Goal: Task Accomplishment & Management: Use online tool/utility

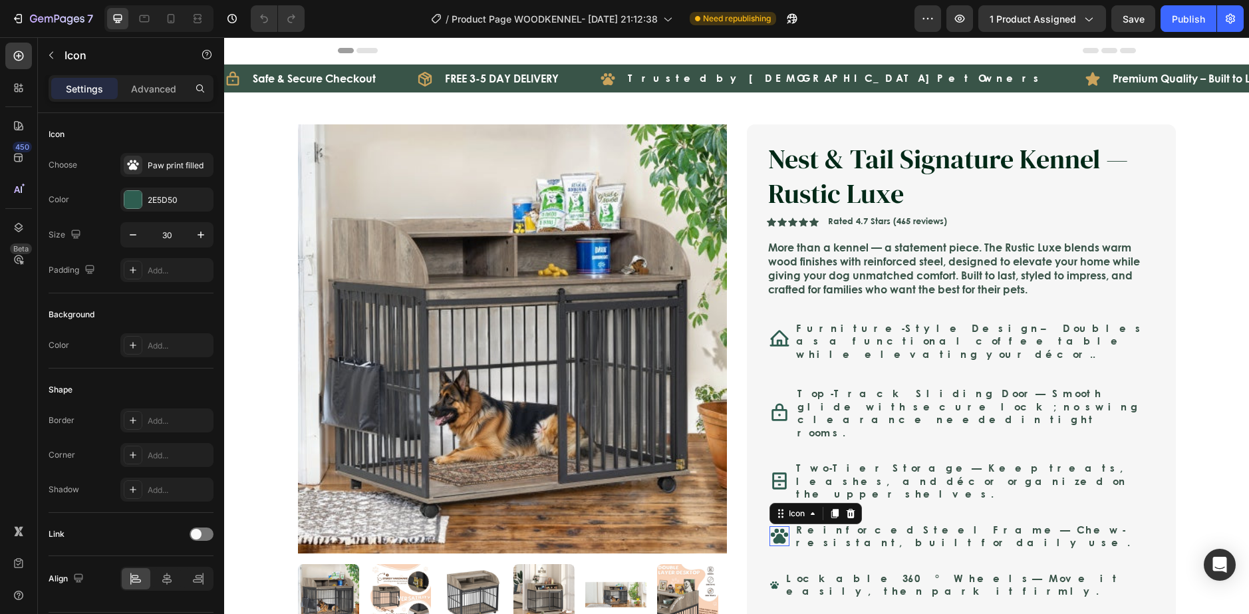
click at [774, 529] on icon at bounding box center [778, 536] width 17 height 15
click at [777, 568] on div "Icon Lockable 360° Wheels — Move it easily, then park it firmly. Text Block Row…" at bounding box center [960, 585] width 386 height 34
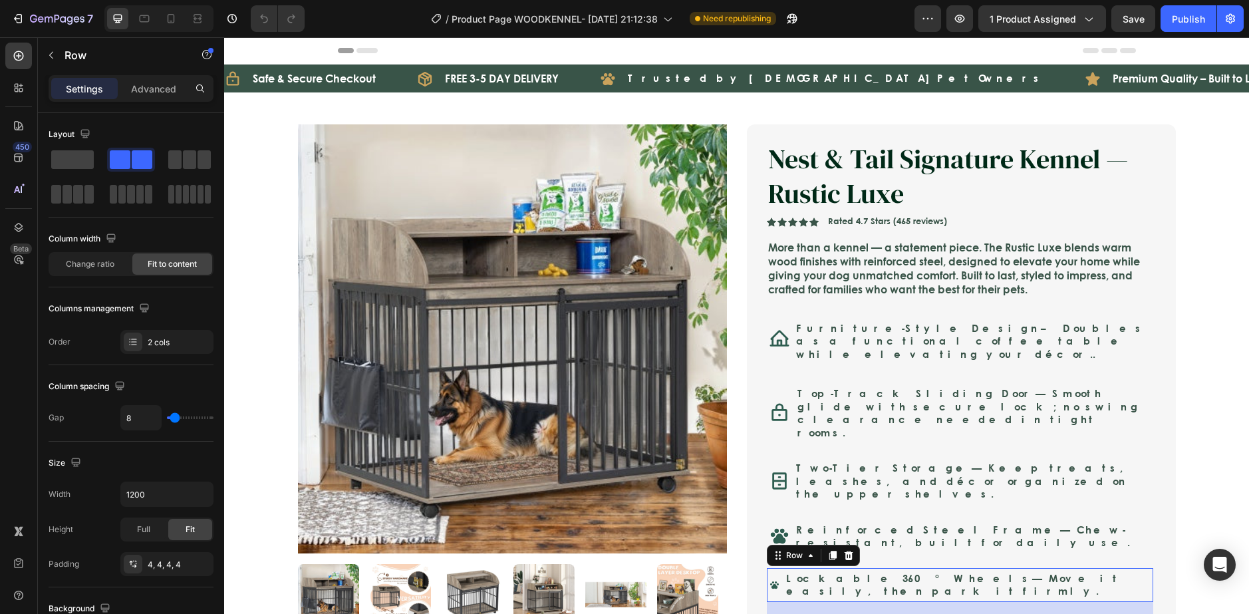
click at [767, 568] on div "Icon Lockable 360° Wheels — Move it easily, then park it firmly. Text Block Row…" at bounding box center [960, 585] width 386 height 34
click at [770, 580] on div "Icon 0" at bounding box center [774, 585] width 10 height 10
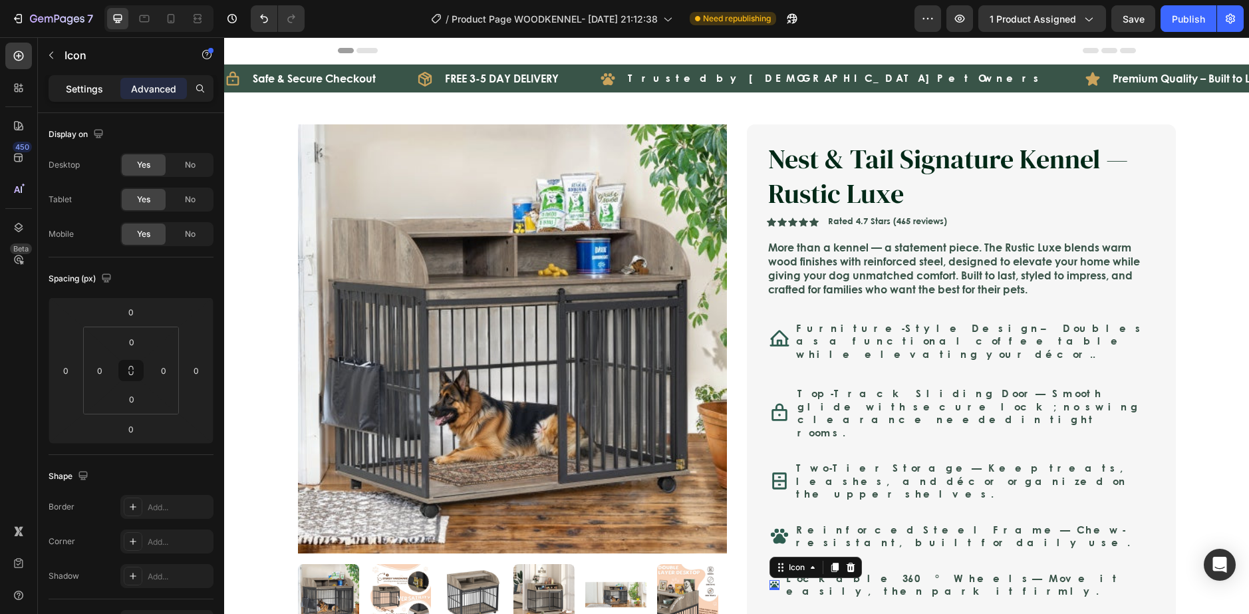
click at [108, 92] on div "Settings" at bounding box center [84, 88] width 66 height 21
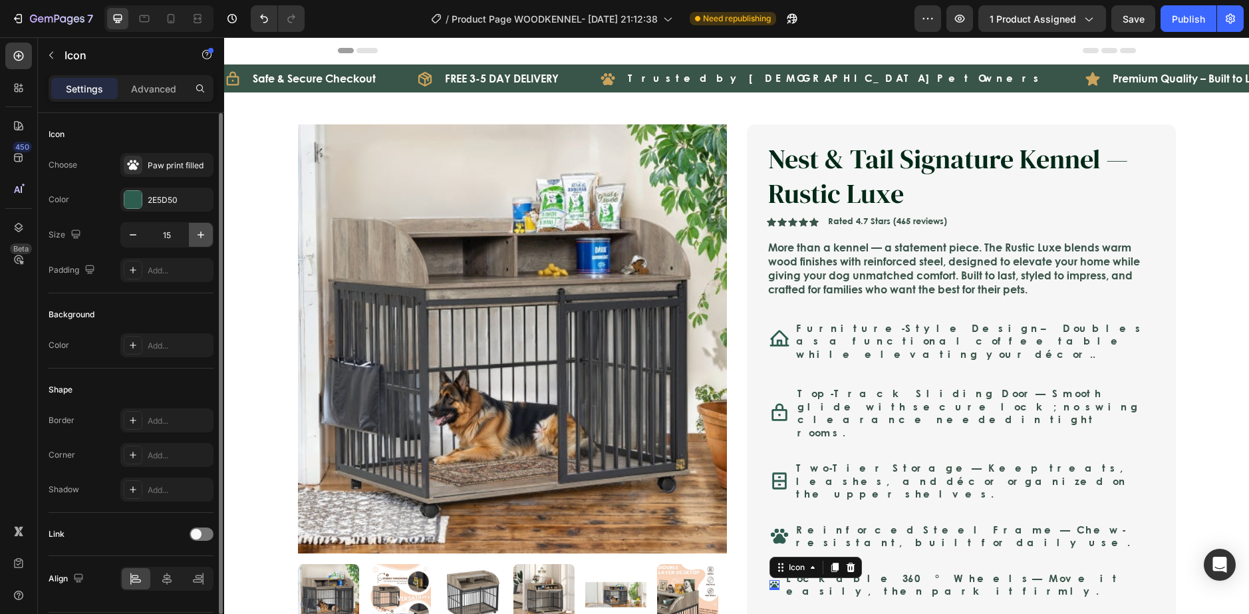
click at [195, 230] on icon "button" at bounding box center [200, 234] width 13 height 13
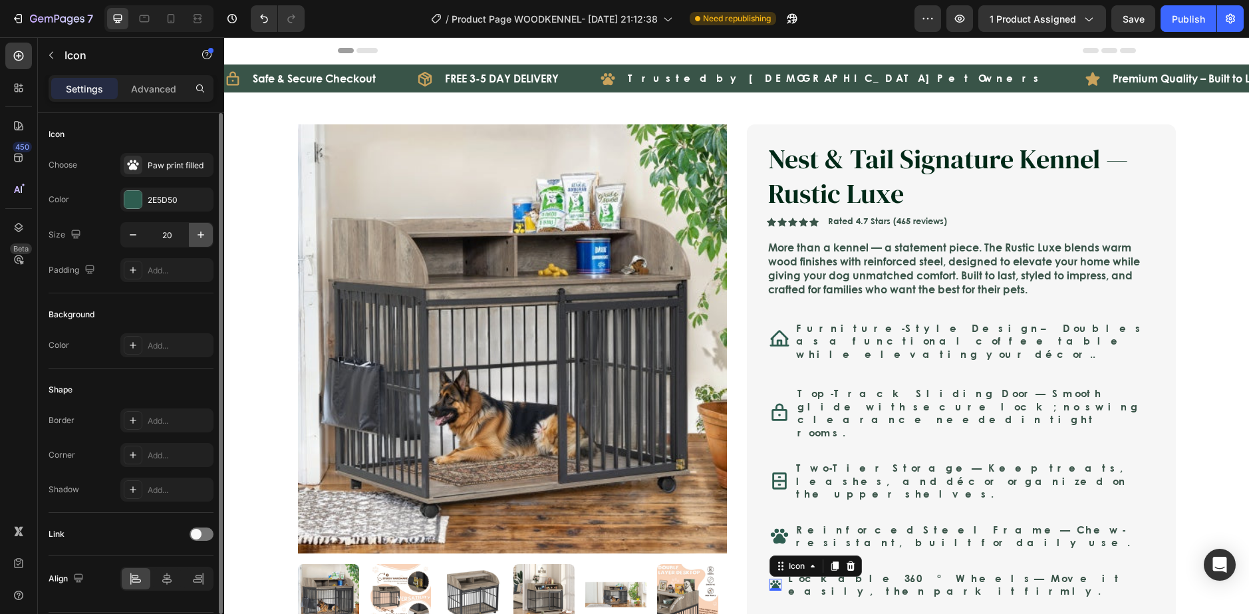
click at [195, 231] on icon "button" at bounding box center [200, 234] width 13 height 13
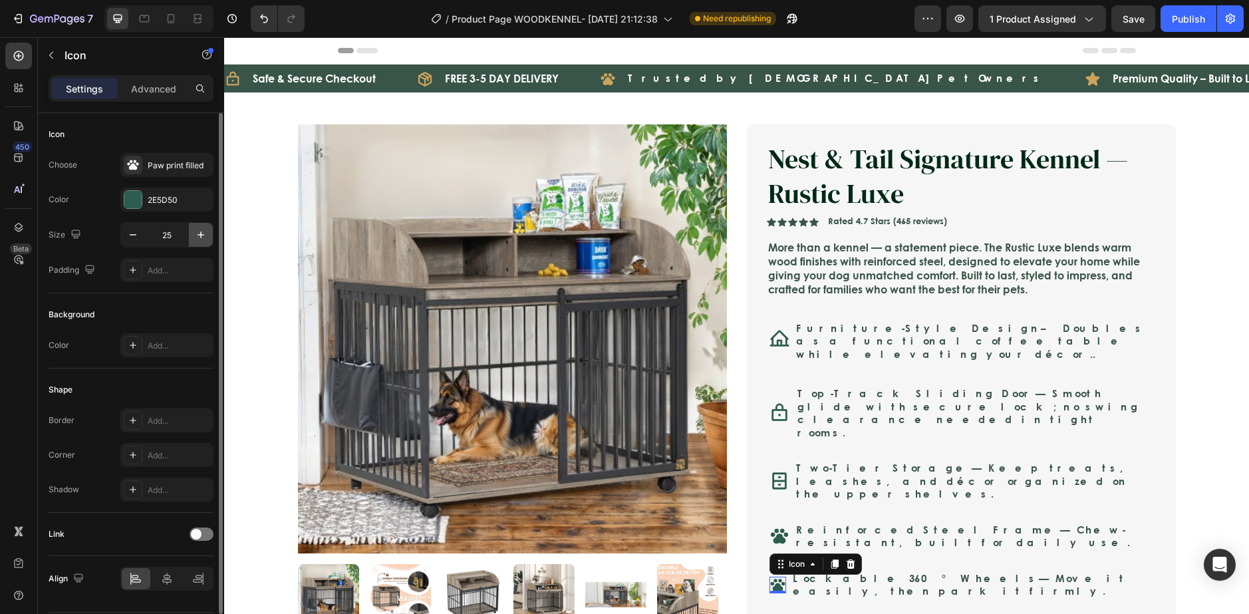
click at [195, 231] on icon "button" at bounding box center [200, 234] width 13 height 13
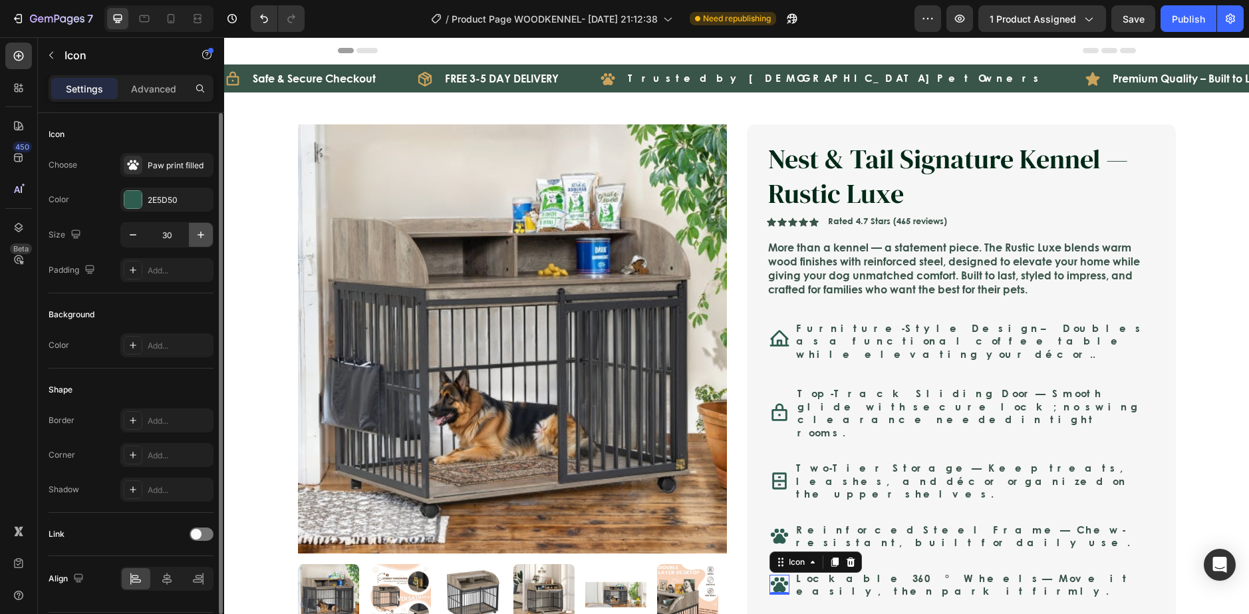
click at [195, 231] on icon "button" at bounding box center [200, 234] width 13 height 13
click at [130, 233] on icon "button" at bounding box center [132, 234] width 13 height 13
type input "30"
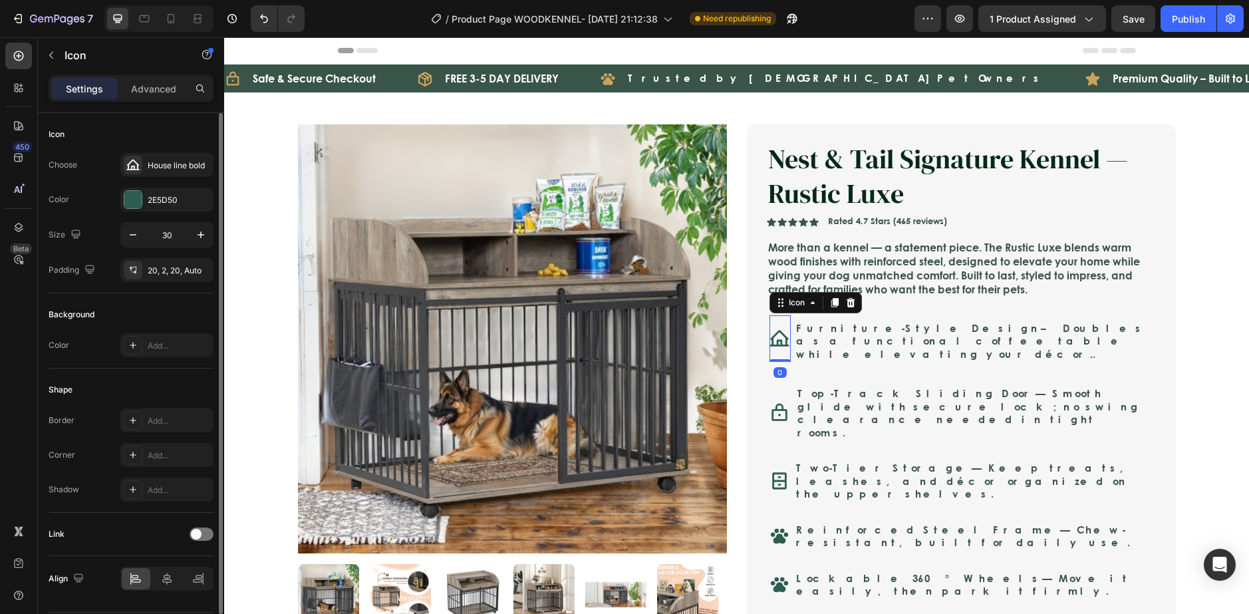
click at [781, 328] on icon at bounding box center [779, 338] width 20 height 20
click at [779, 403] on icon at bounding box center [779, 413] width 20 height 20
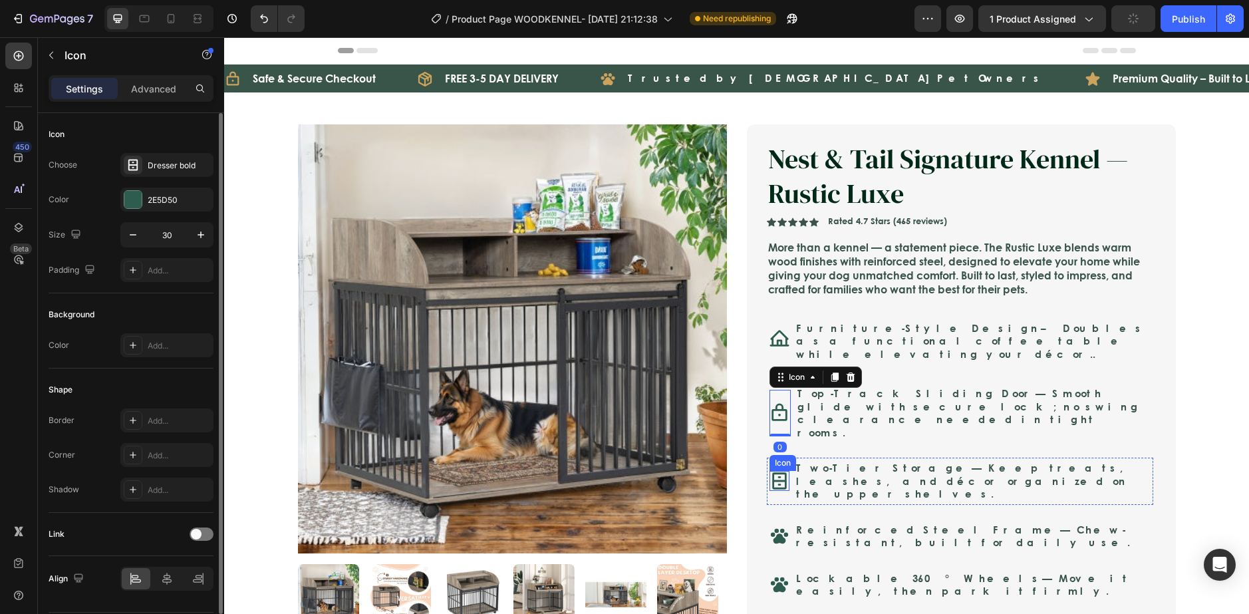
click at [774, 473] on icon at bounding box center [779, 481] width 15 height 17
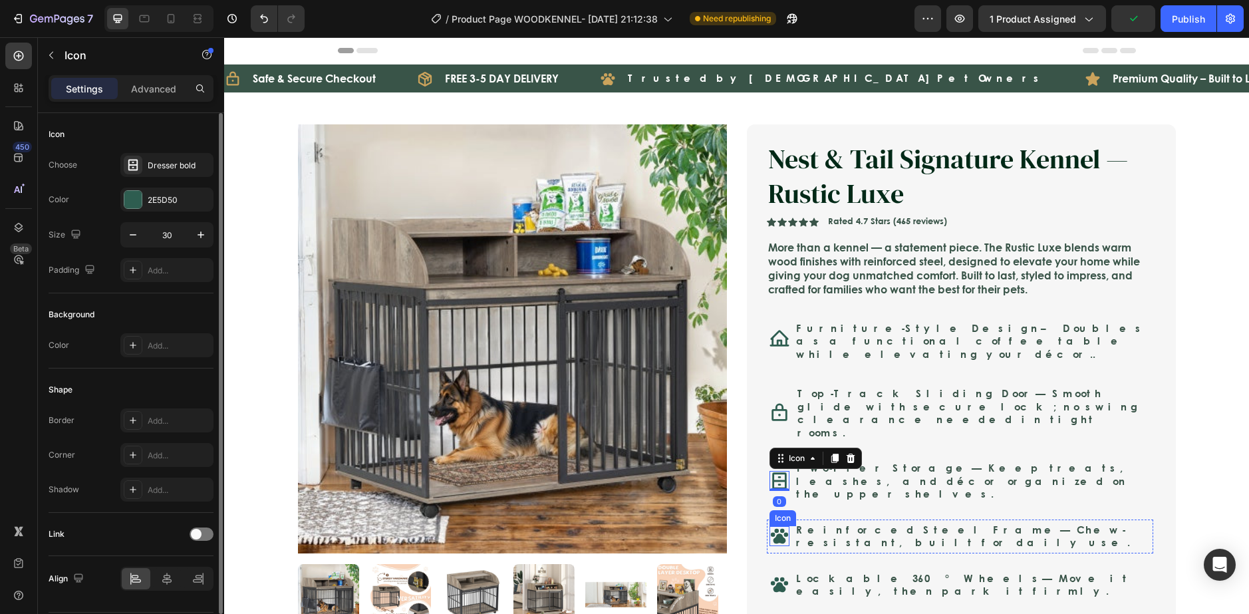
click at [779, 529] on icon at bounding box center [778, 536] width 17 height 15
click at [776, 577] on icon at bounding box center [778, 584] width 17 height 15
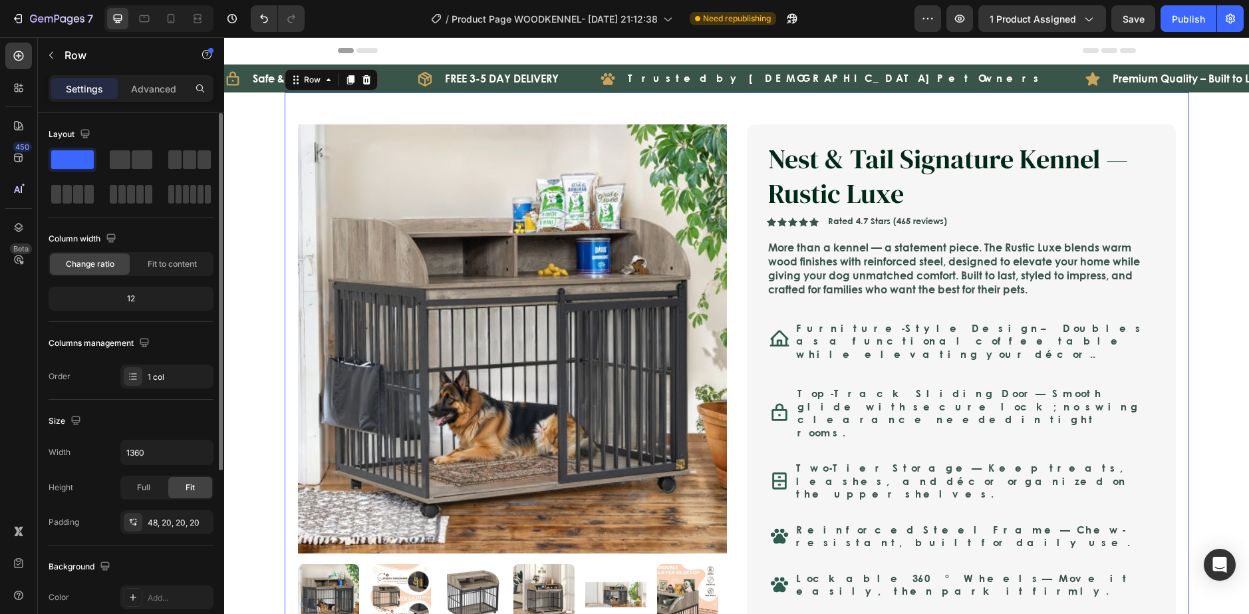
click at [1179, 392] on div "Product Images Nest & Tail Signature Kennel — Rustic Luxe Product Title Icon Ic…" at bounding box center [737, 452] width 904 height 721
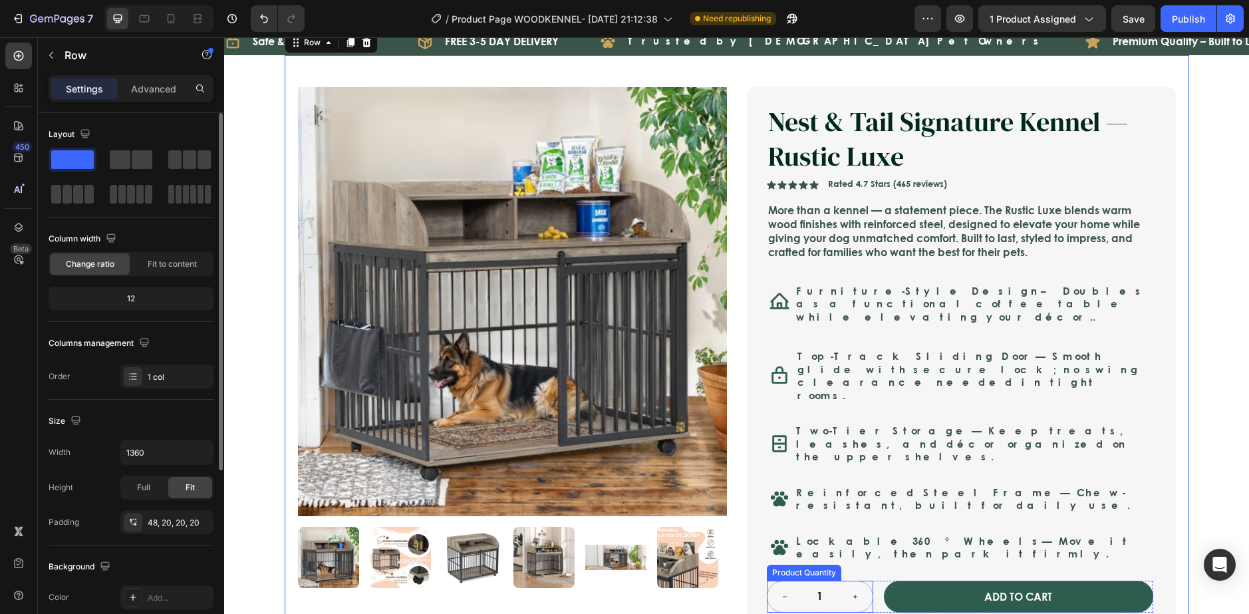
scroll to position [66, 0]
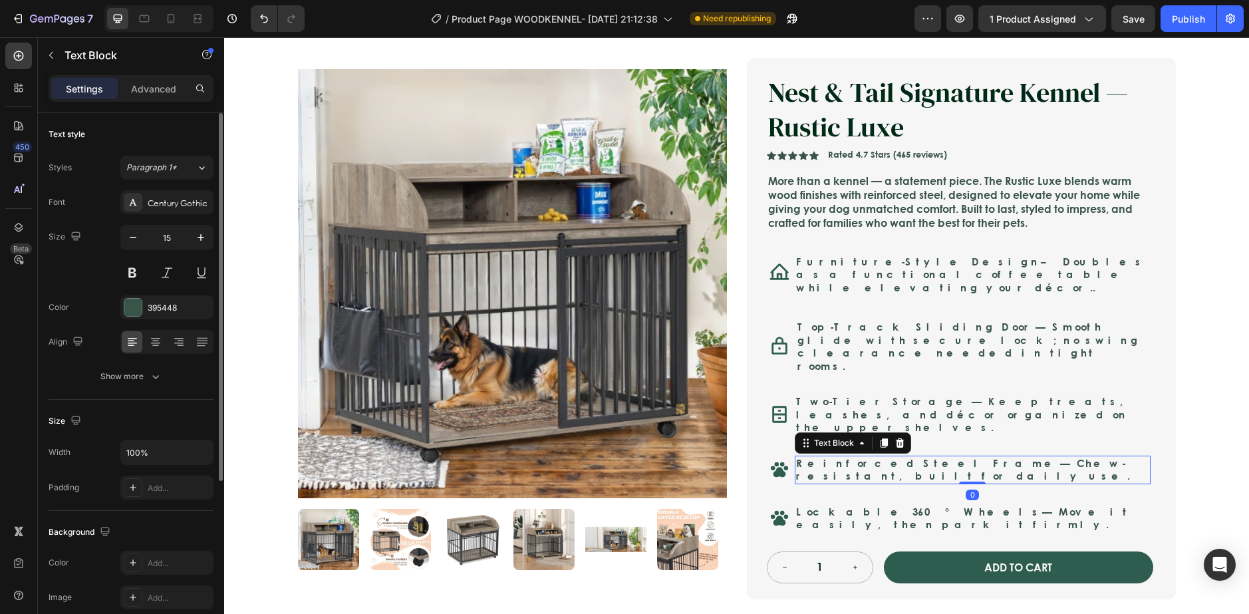
click at [896, 455] on strong "Reinforced Steel Frame" at bounding box center [928, 462] width 264 height 15
click at [898, 455] on div "Reinforced Steel Frame — Chew-resistant, built for daily use." at bounding box center [973, 469] width 356 height 29
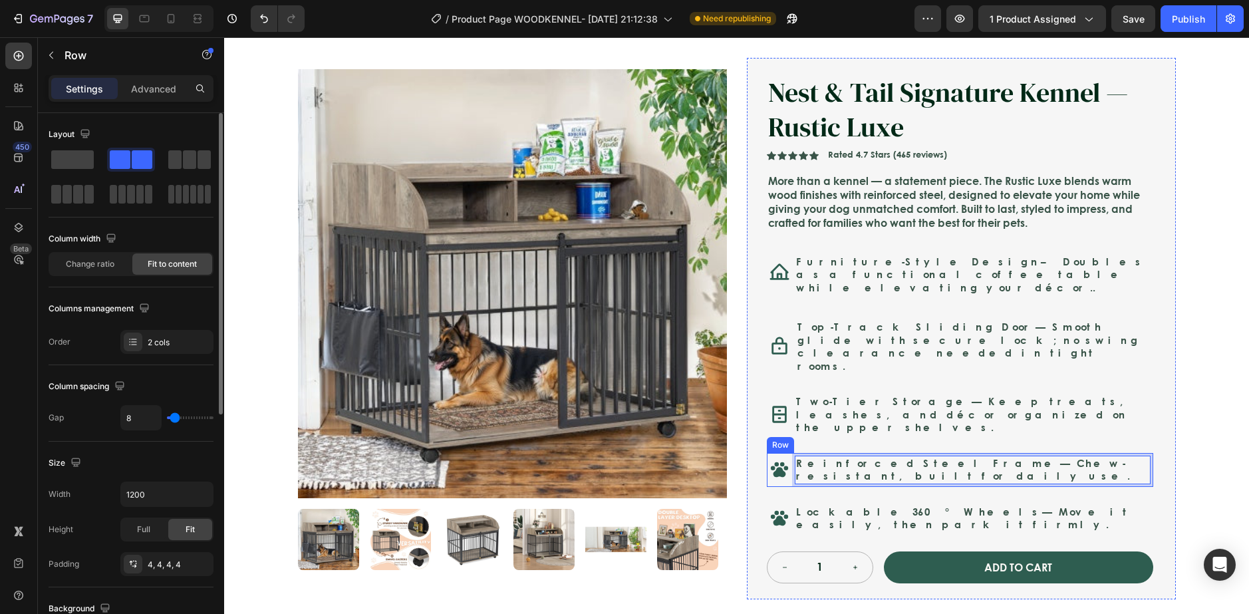
click at [803, 455] on div "Reinforced Steel Frame — Chew-resistant, built for daily use. Text Block 0" at bounding box center [973, 469] width 356 height 29
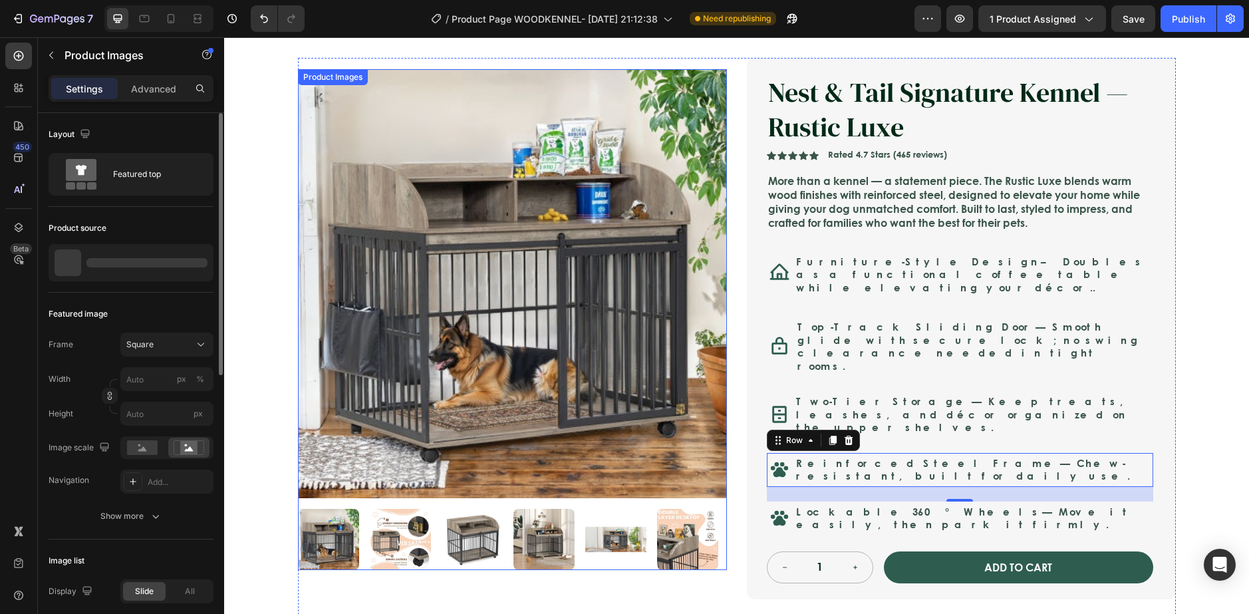
click at [657, 510] on img at bounding box center [687, 539] width 61 height 61
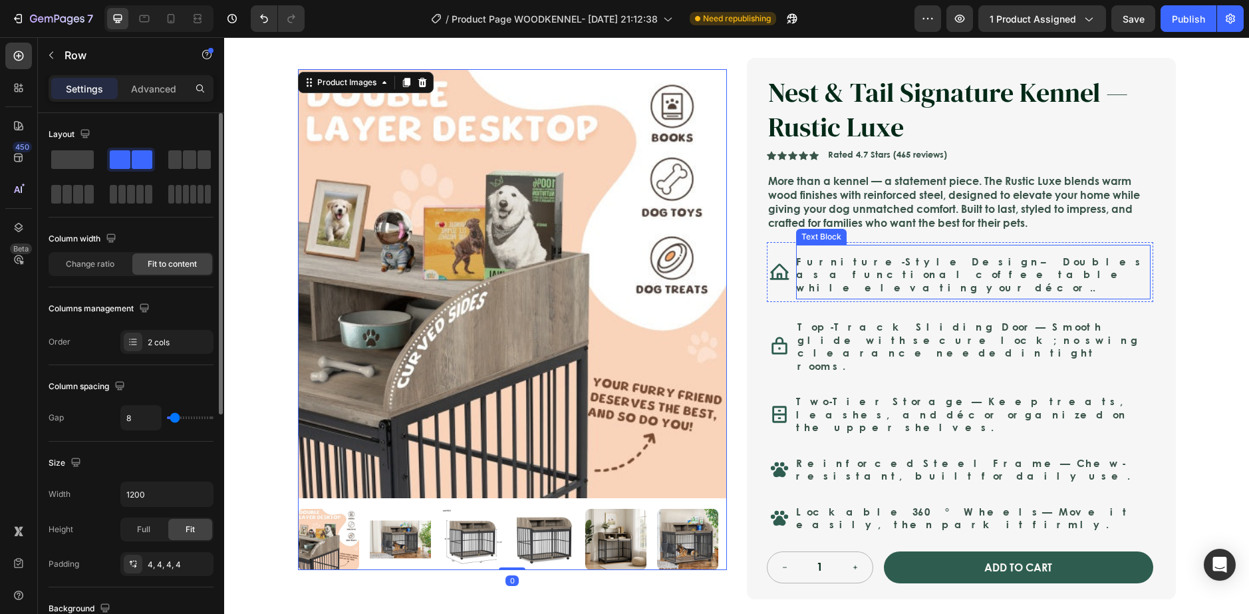
click at [790, 289] on div "Icon Furniture-Style Design – Doubles as a functional coffee table while elevat…" at bounding box center [960, 272] width 386 height 61
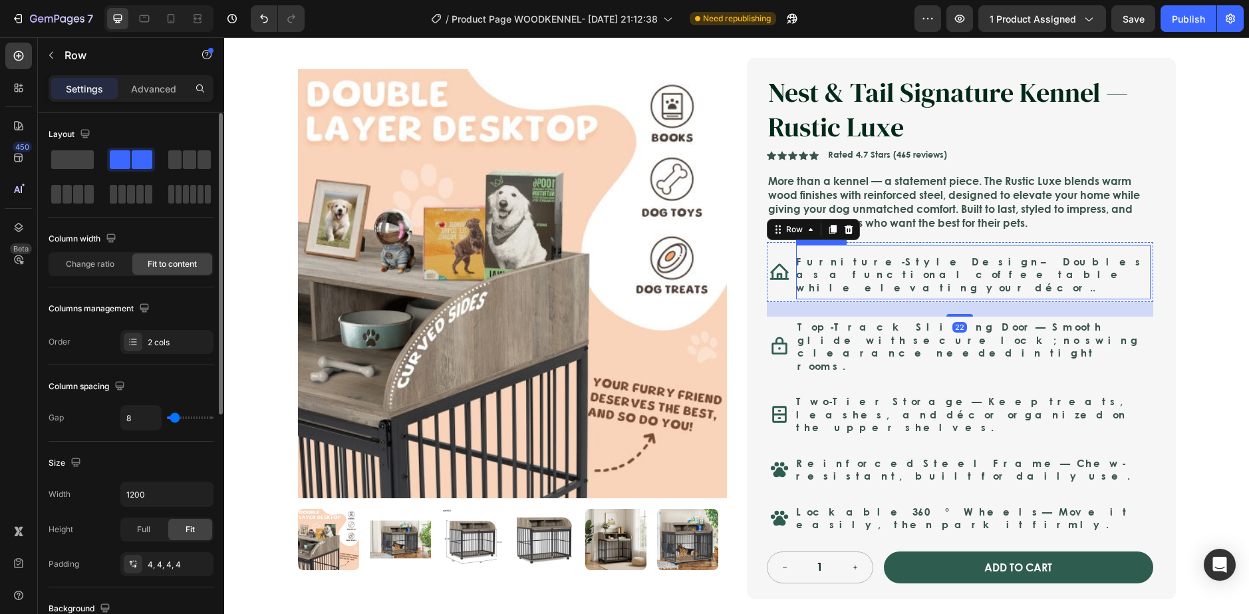
click at [938, 272] on p "Furniture-Style Design – Doubles as a functional coffee table while elevating y…" at bounding box center [973, 274] width 354 height 39
click at [946, 289] on div "Furniture-Style Design – Doubles as a functional coffee table while elevating y…" at bounding box center [973, 272] width 354 height 55
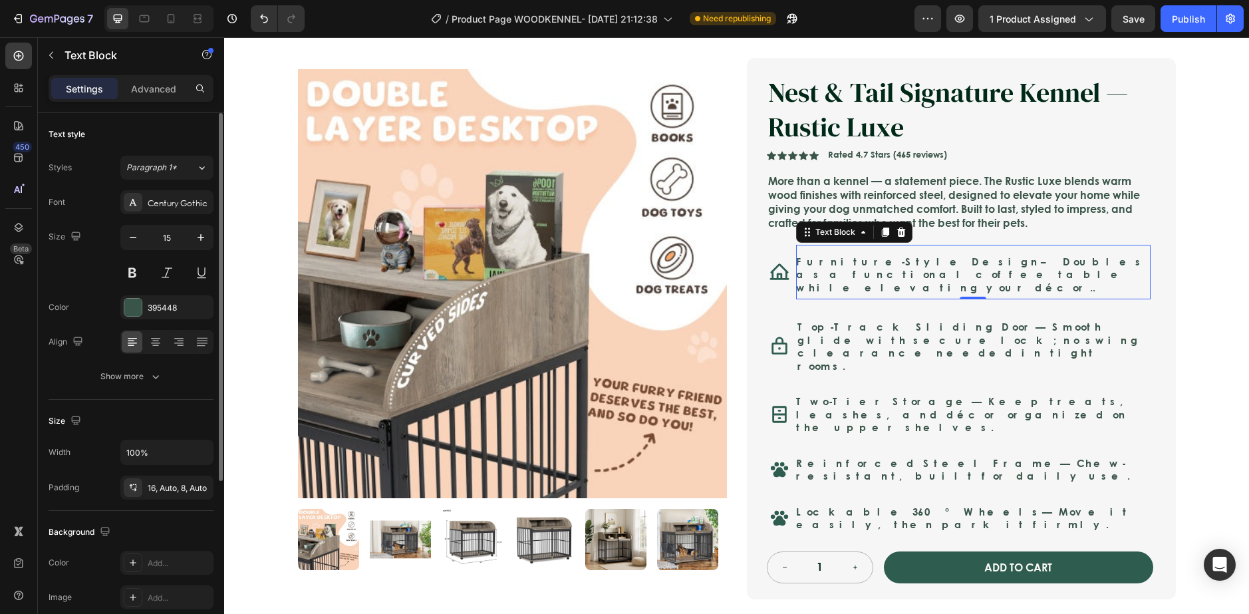
click at [937, 278] on p "Furniture-Style Design – Doubles as a functional coffee table while elevating y…" at bounding box center [973, 274] width 354 height 39
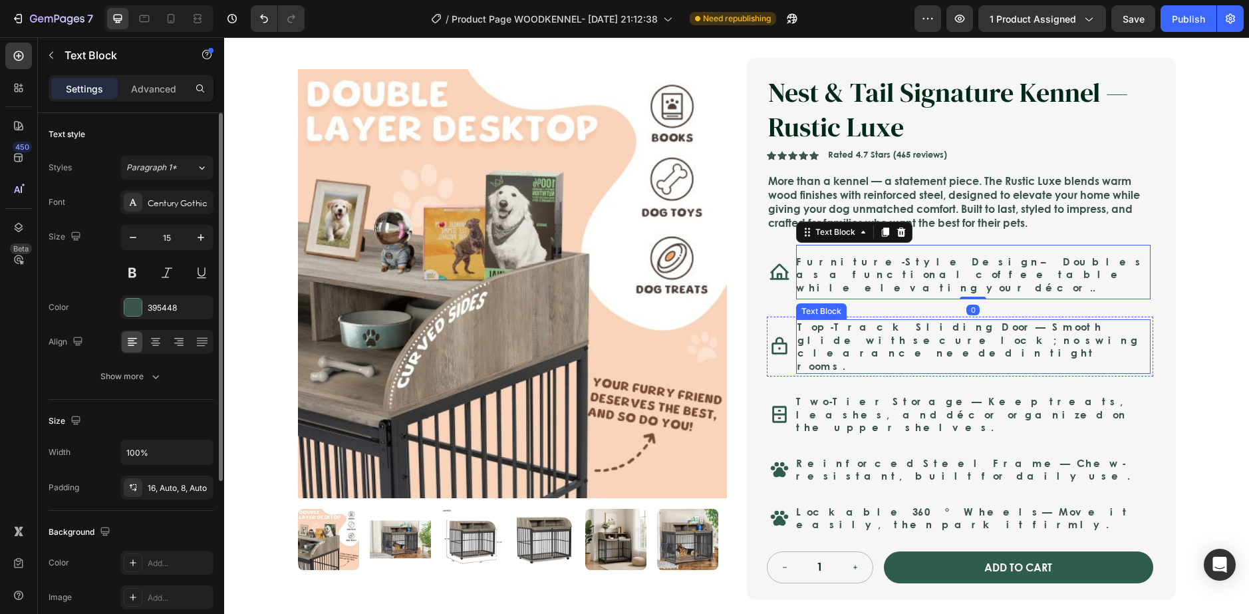
click at [920, 337] on p "Top-Track Sliding Door — Smooth glide with secure lock; no swing clearance need…" at bounding box center [973, 347] width 352 height 52
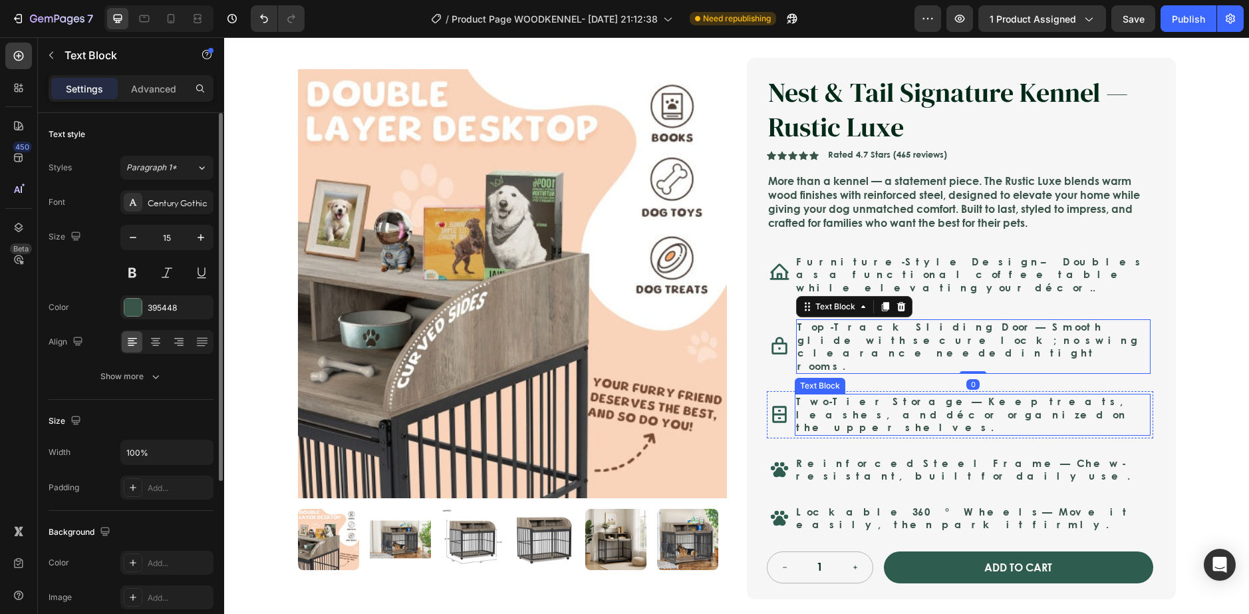
click at [936, 395] on p "Two-Tier Storage — Keep treats, leashes, and décor organized on the upper shelv…" at bounding box center [972, 414] width 353 height 39
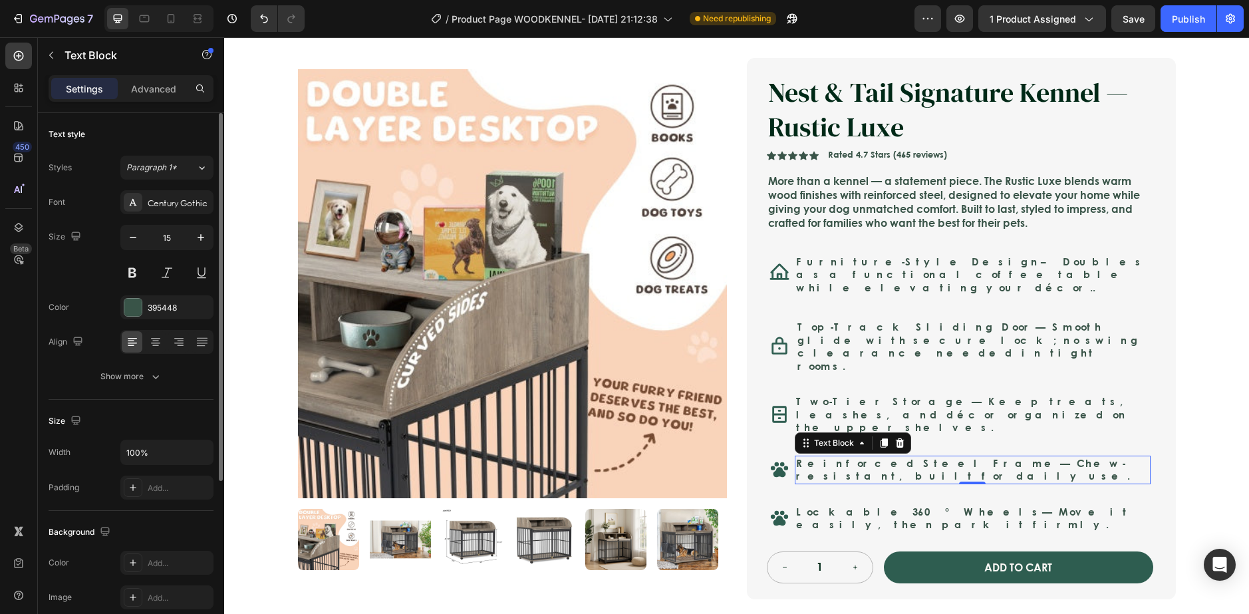
click at [933, 455] on div "Reinforced Steel Frame — Chew-resistant, built for daily use." at bounding box center [973, 469] width 356 height 29
click at [927, 505] on p "Lockable 360° Wheels — Move it easily, then park it firmly." at bounding box center [972, 518] width 353 height 26
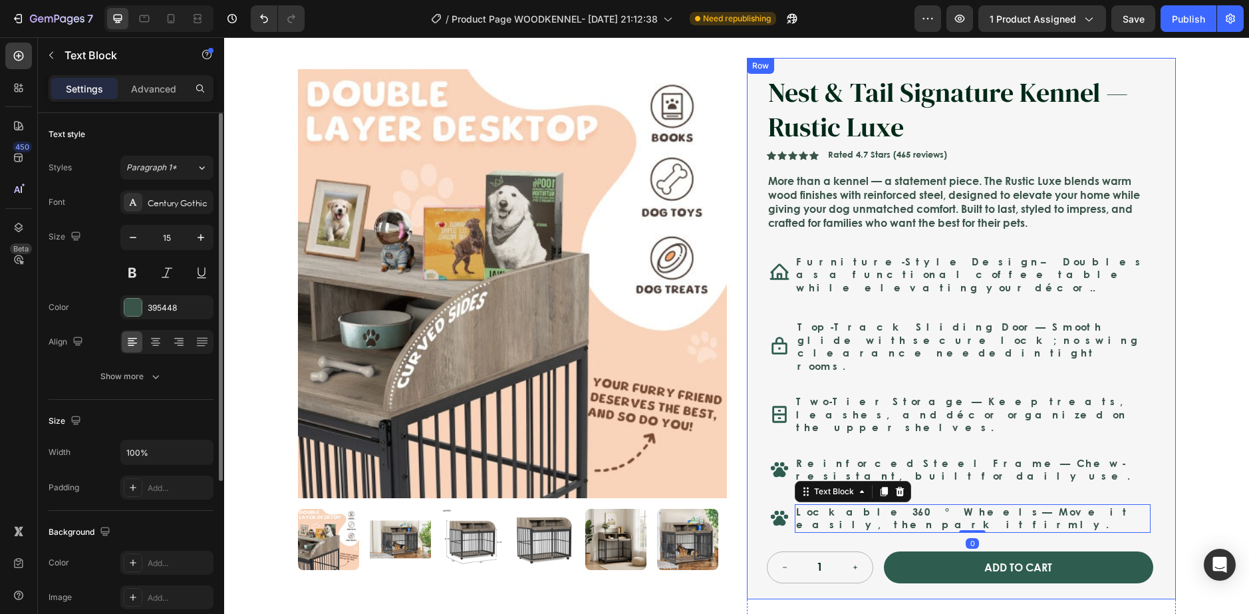
click at [866, 274] on p "Furniture-Style Design – Doubles as a functional coffee table while elevating y…" at bounding box center [973, 274] width 354 height 39
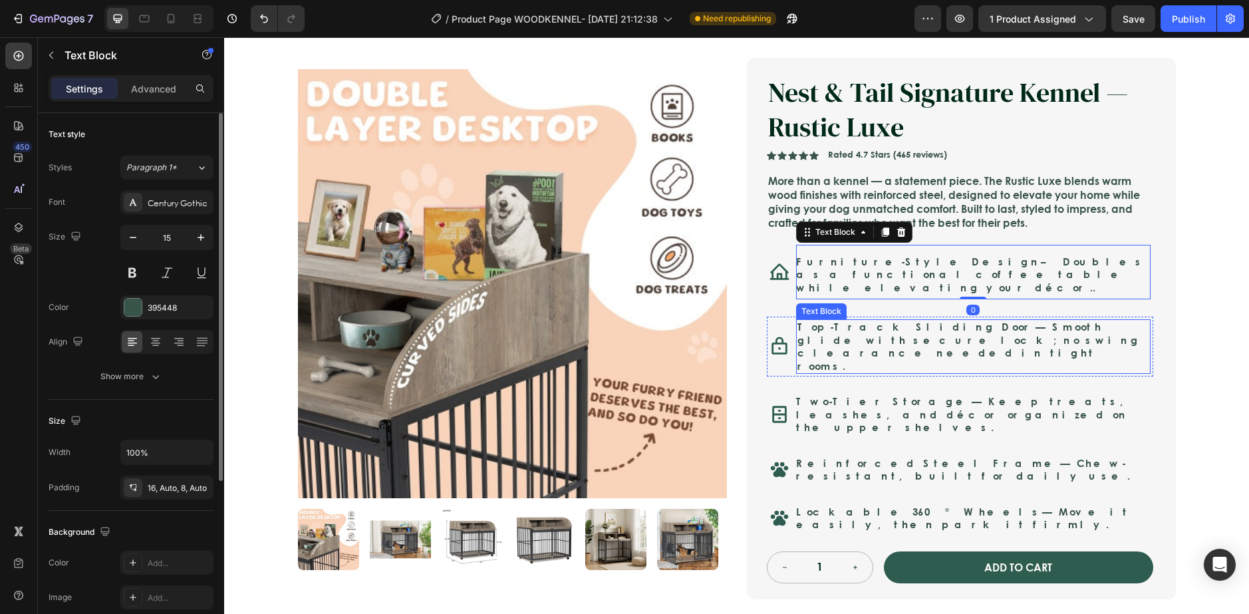
click at [870, 325] on strong "Top-Track Sliding Door" at bounding box center [916, 326] width 238 height 15
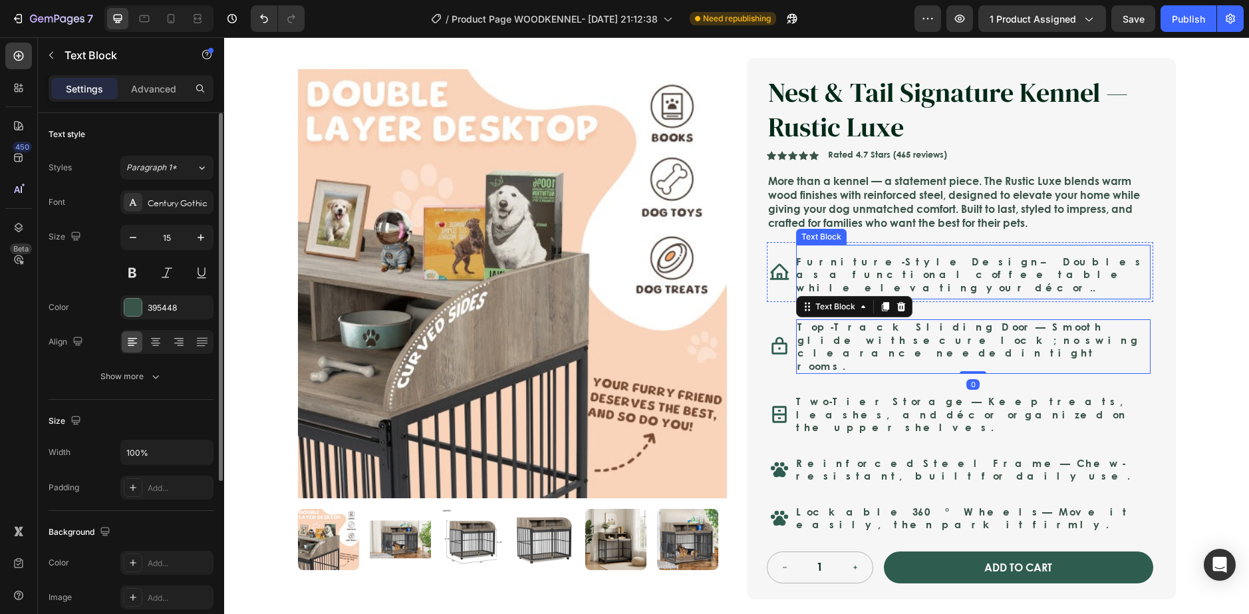
click at [959, 265] on p "Furniture-Style Design – Doubles as a functional coffee table while elevating y…" at bounding box center [973, 274] width 354 height 39
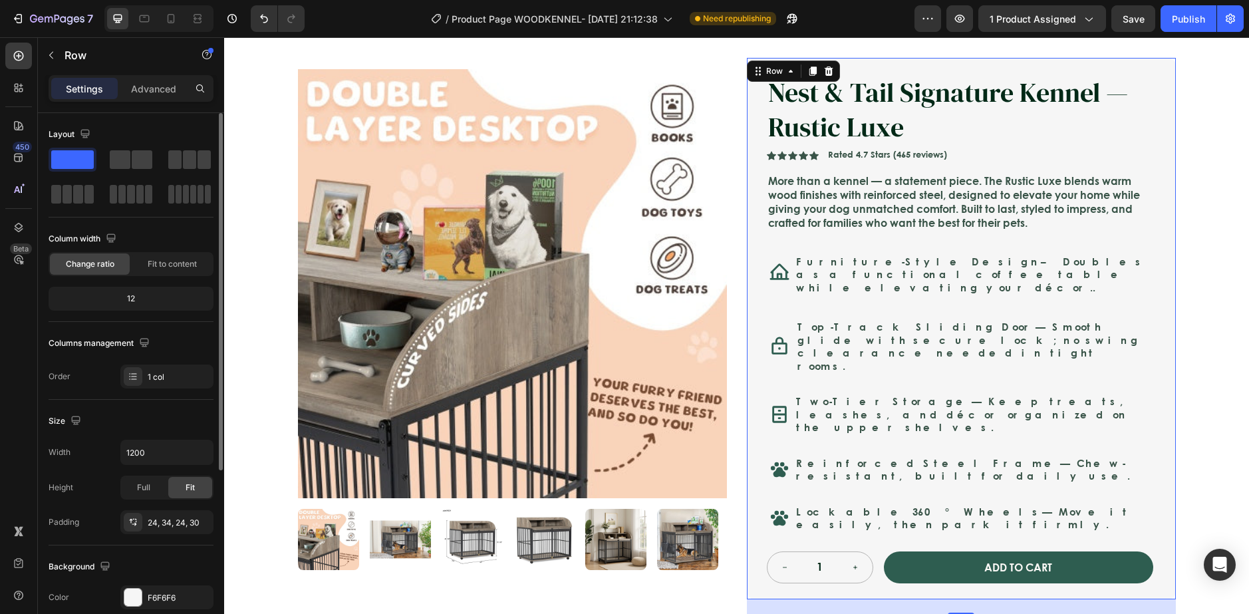
click at [932, 299] on div "Nest & Tail Signature Kennel — Rustic Luxe Product Title Nest & Tail Signature …" at bounding box center [960, 328] width 386 height 509
click at [796, 287] on div "Furniture-Style Design – Doubles as a functional coffee table while elevating y…" at bounding box center [973, 272] width 354 height 55
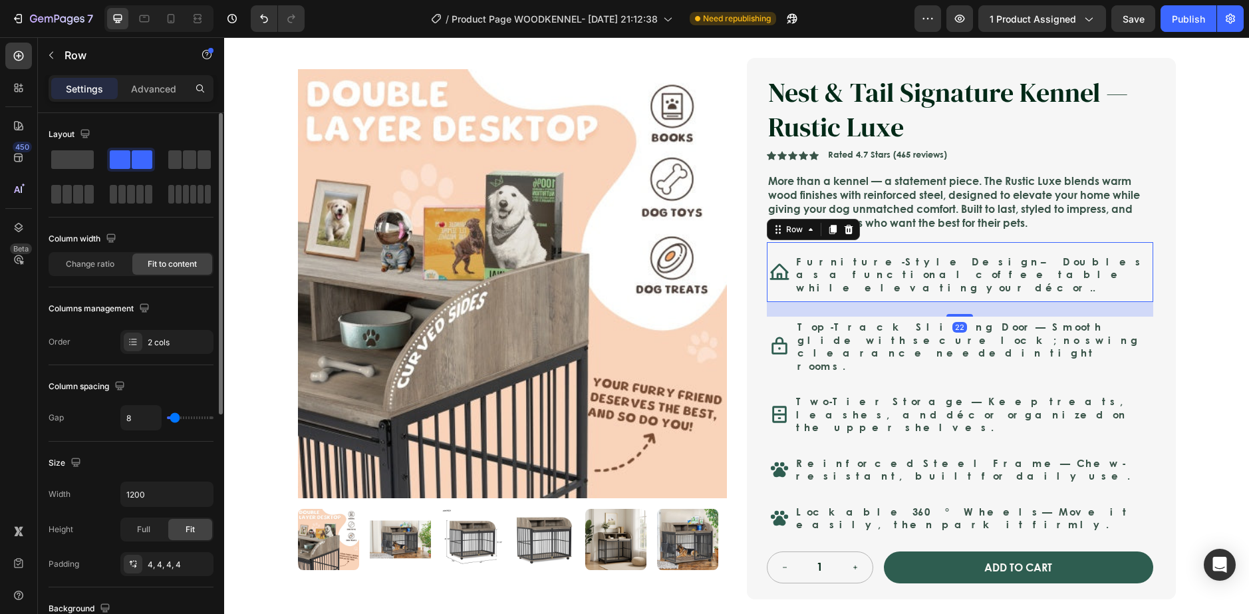
click at [787, 283] on div "Icon Furniture-Style Design – Doubles as a functional coffee table while elevat…" at bounding box center [960, 272] width 386 height 61
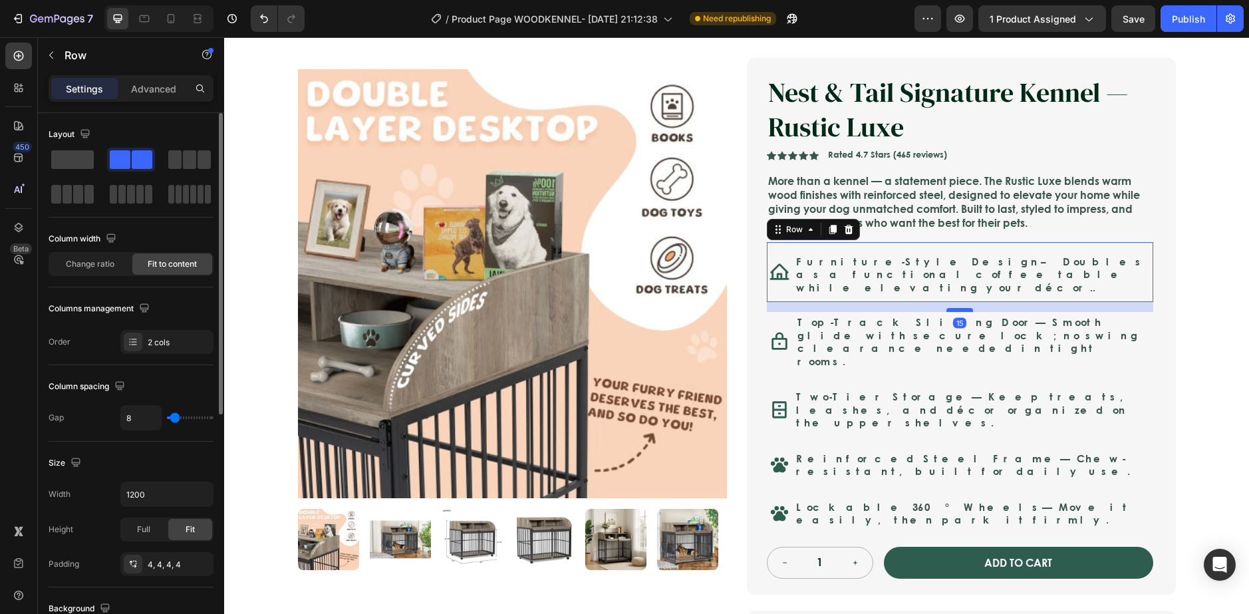
click at [961, 308] on div at bounding box center [959, 310] width 27 height 4
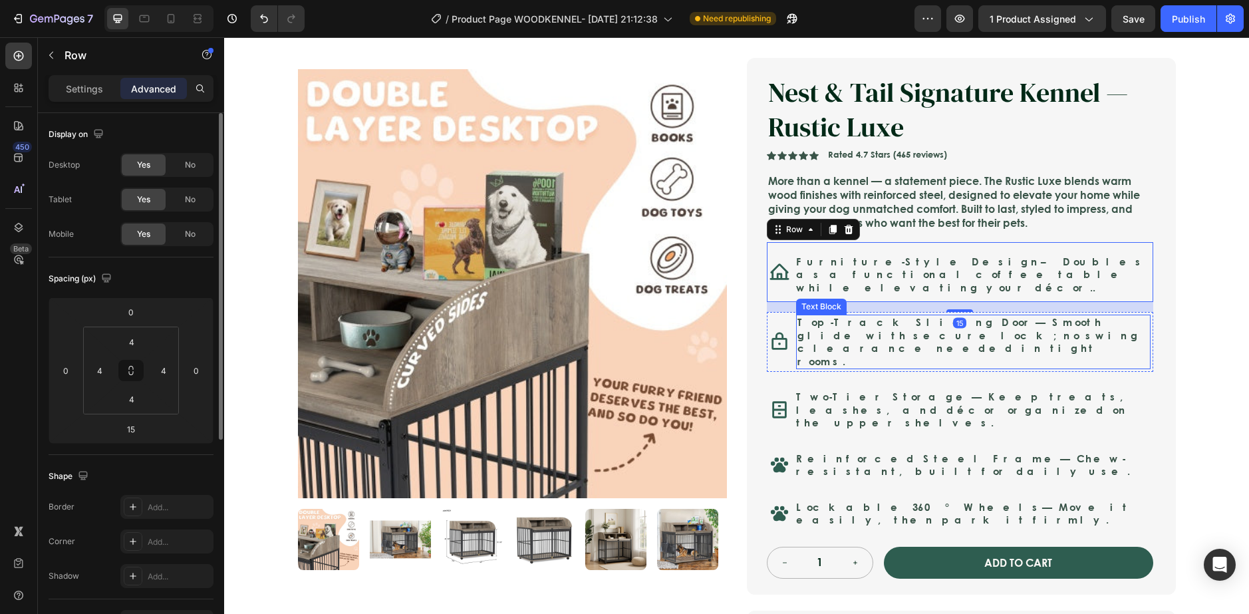
click at [823, 326] on strong "Top-Track Sliding Door" at bounding box center [916, 322] width 238 height 15
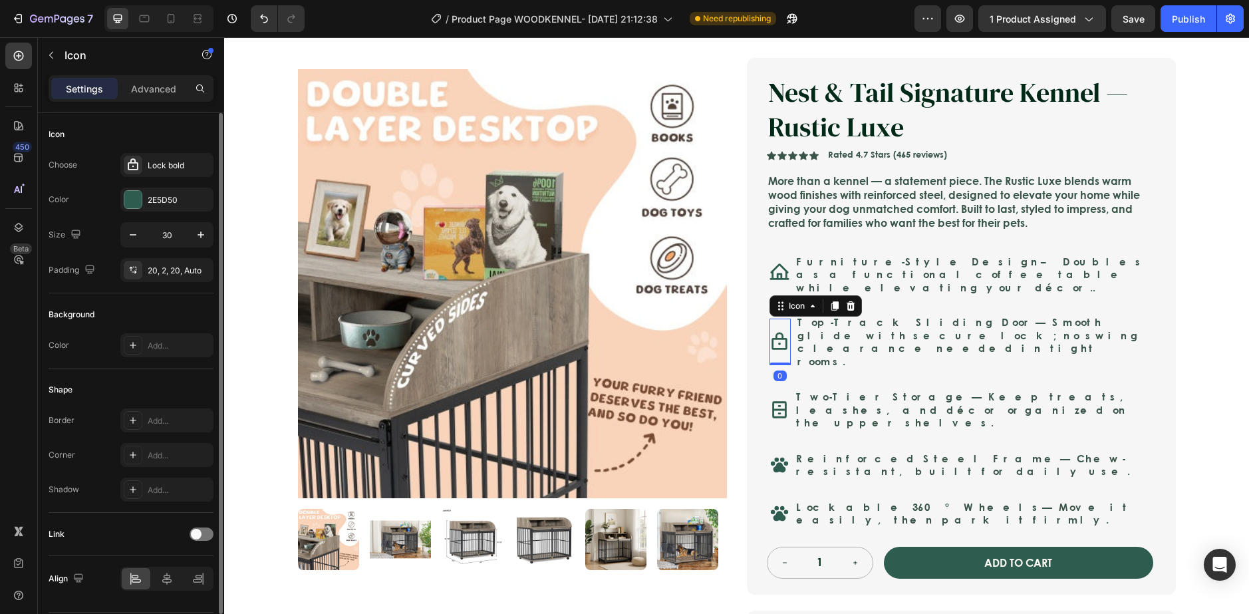
click at [781, 332] on icon at bounding box center [778, 340] width 15 height 17
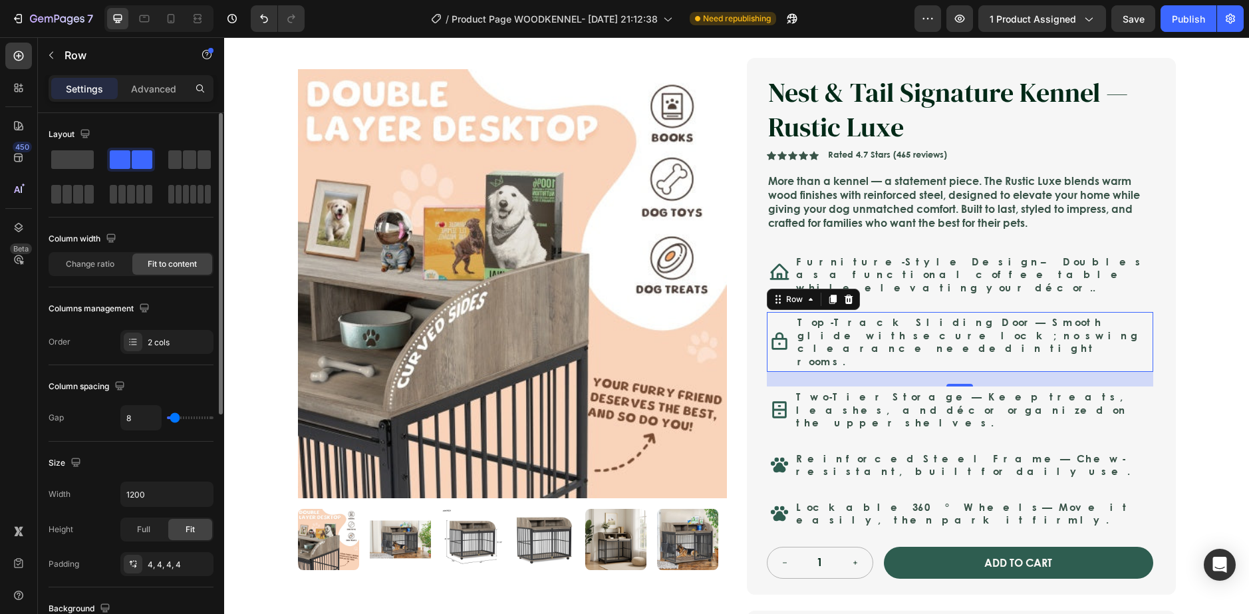
click at [787, 340] on div "Icon Top-Track Sliding Door — Smooth glide with secure lock; no swing clearance…" at bounding box center [960, 342] width 386 height 60
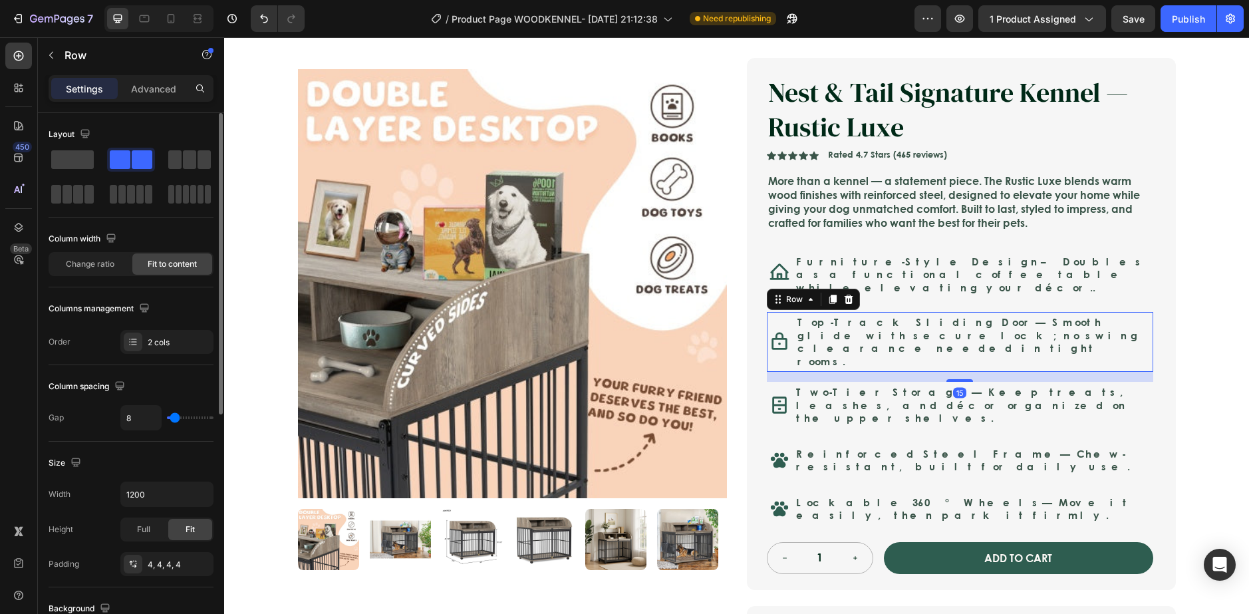
drag, startPoint x: 961, startPoint y: 370, endPoint x: 969, endPoint y: 365, distance: 9.8
click at [969, 372] on div "15" at bounding box center [960, 372] width 386 height 0
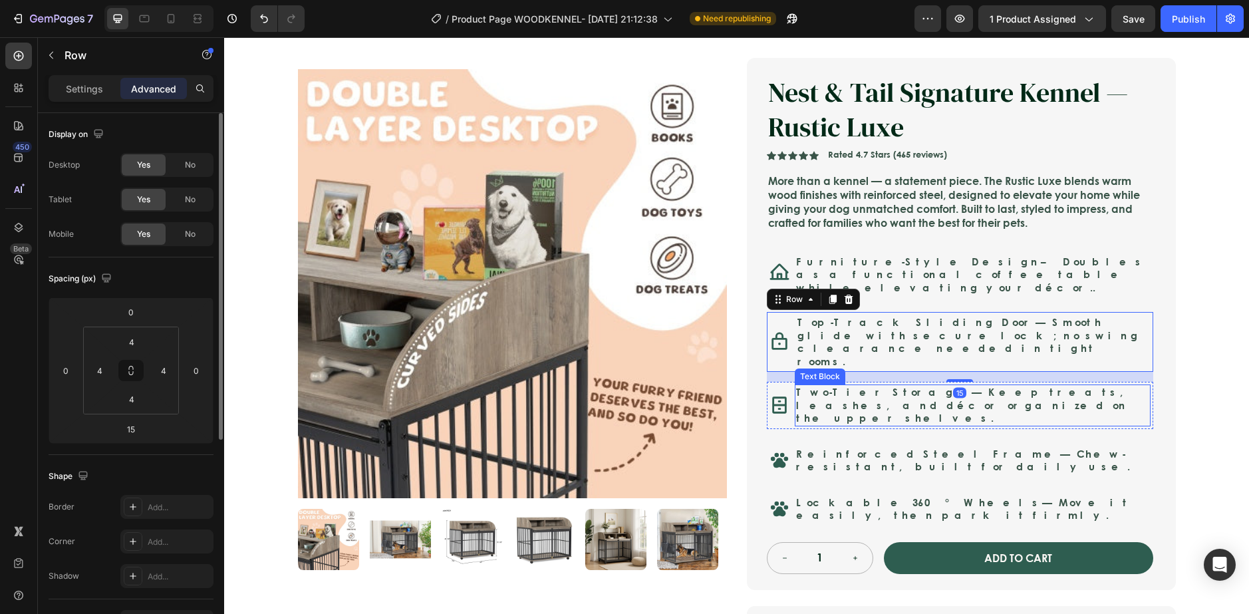
click at [1174, 364] on div "Product Images Nest & Tail Signature Kennel — Rustic Luxe Product Title Icon Ic…" at bounding box center [737, 382] width 904 height 712
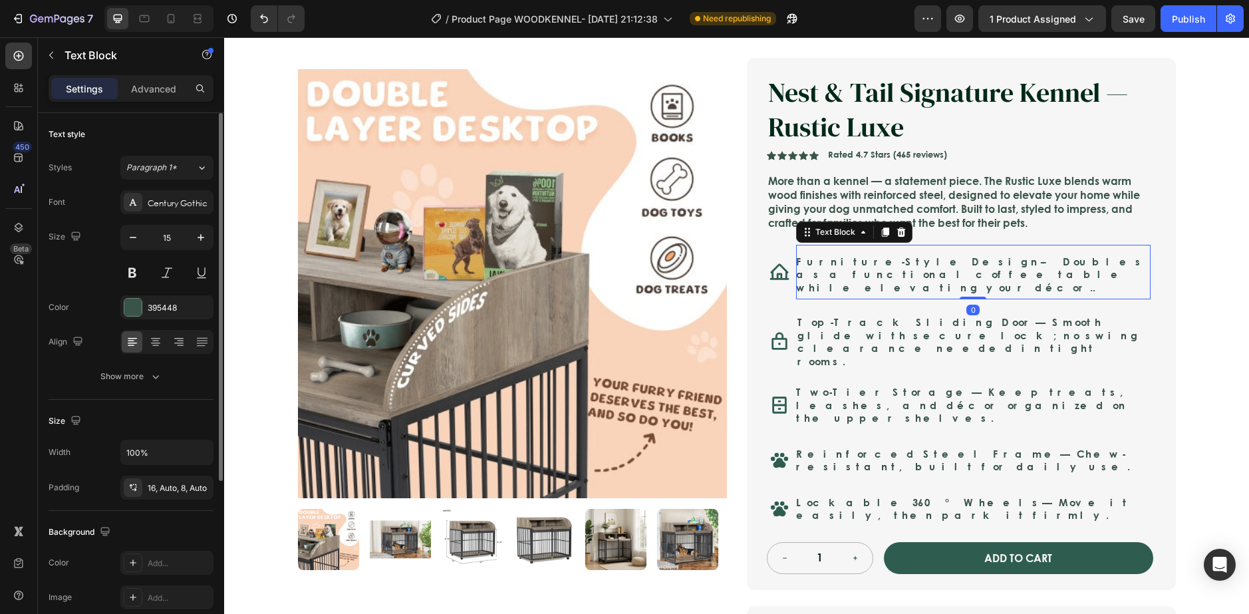
click at [983, 285] on div "Furniture-Style Design – Doubles as a functional coffee table while elevating y…" at bounding box center [973, 272] width 354 height 55
click at [772, 293] on div "Icon Furniture-Style Design – Doubles as a functional coffee table while elevat…" at bounding box center [960, 272] width 386 height 61
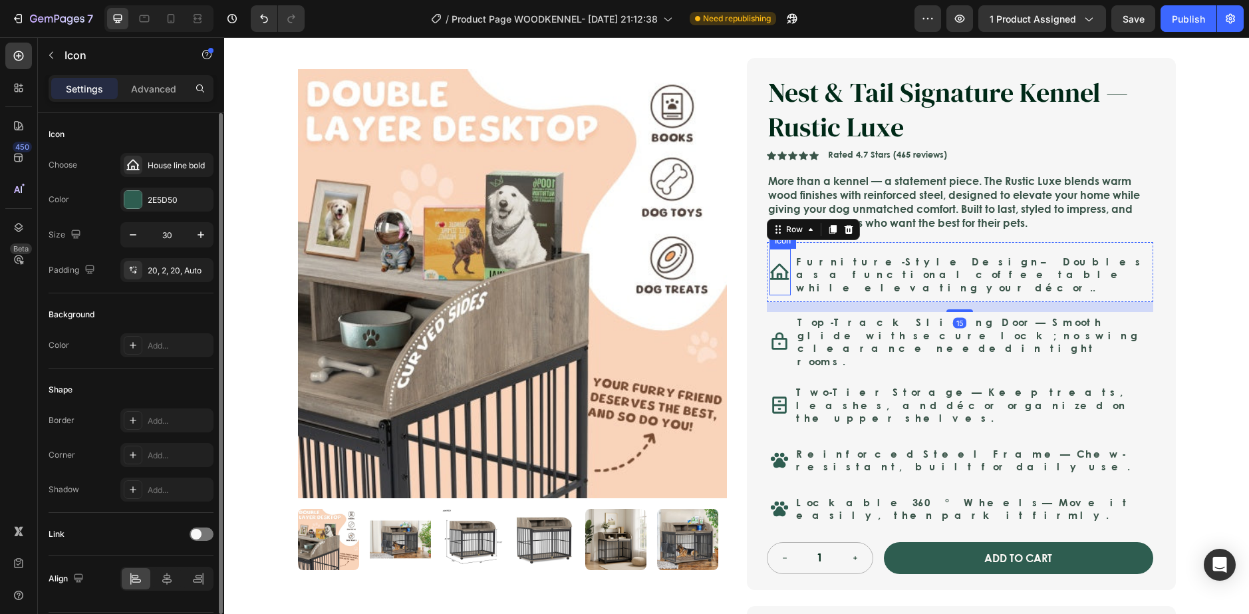
click at [769, 269] on icon at bounding box center [778, 271] width 19 height 16
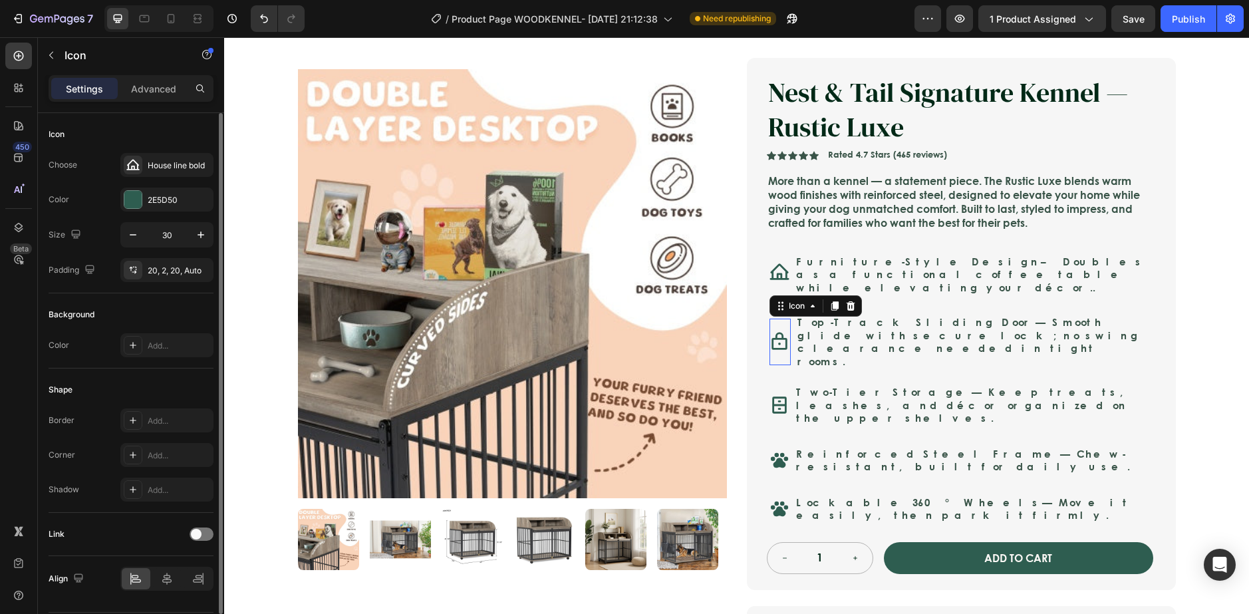
click at [780, 332] on icon at bounding box center [779, 342] width 20 height 20
click at [773, 395] on icon at bounding box center [779, 405] width 20 height 20
click at [778, 453] on icon at bounding box center [778, 460] width 17 height 15
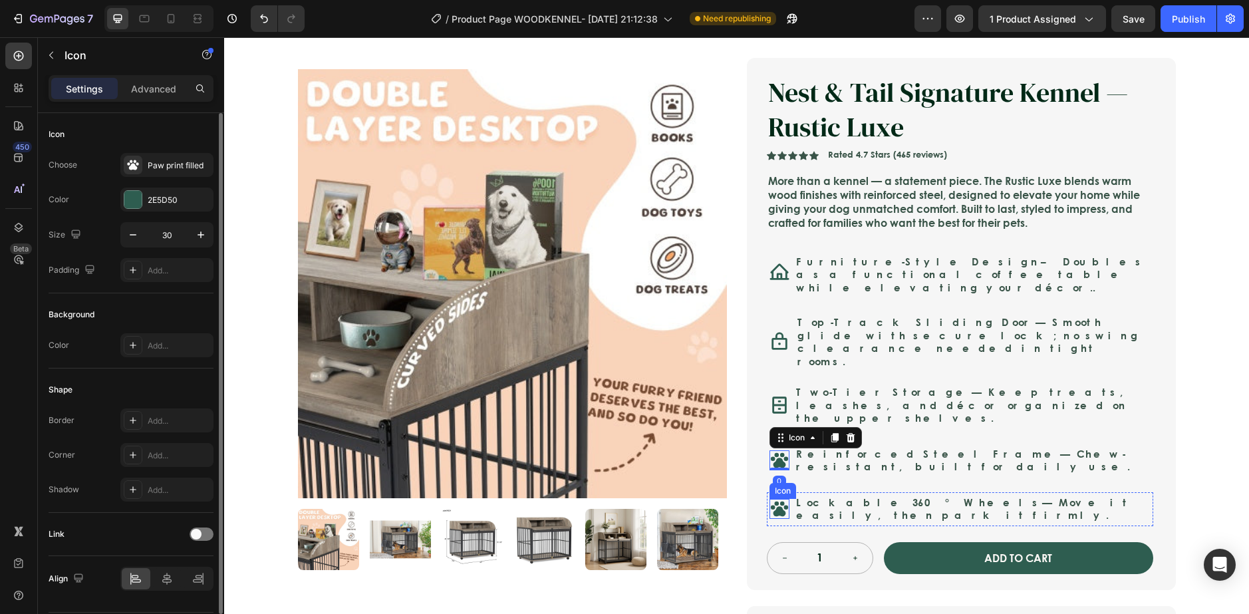
click at [774, 501] on icon at bounding box center [778, 508] width 17 height 15
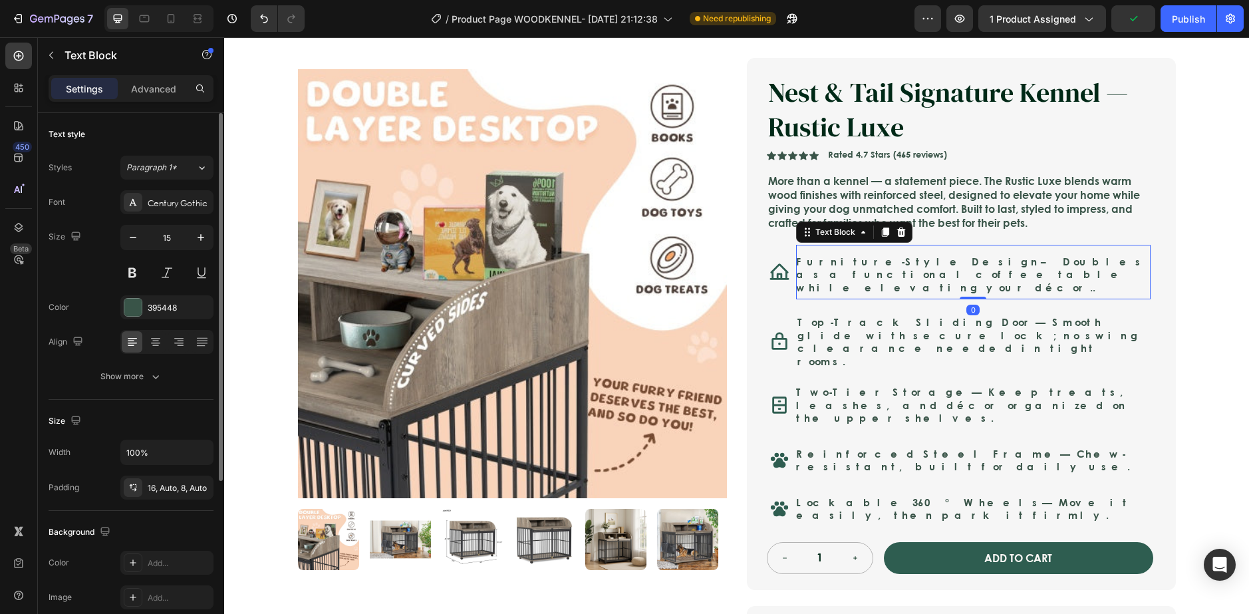
click at [896, 285] on div "Furniture-Style Design – Doubles as a functional coffee table while elevating y…" at bounding box center [973, 272] width 354 height 55
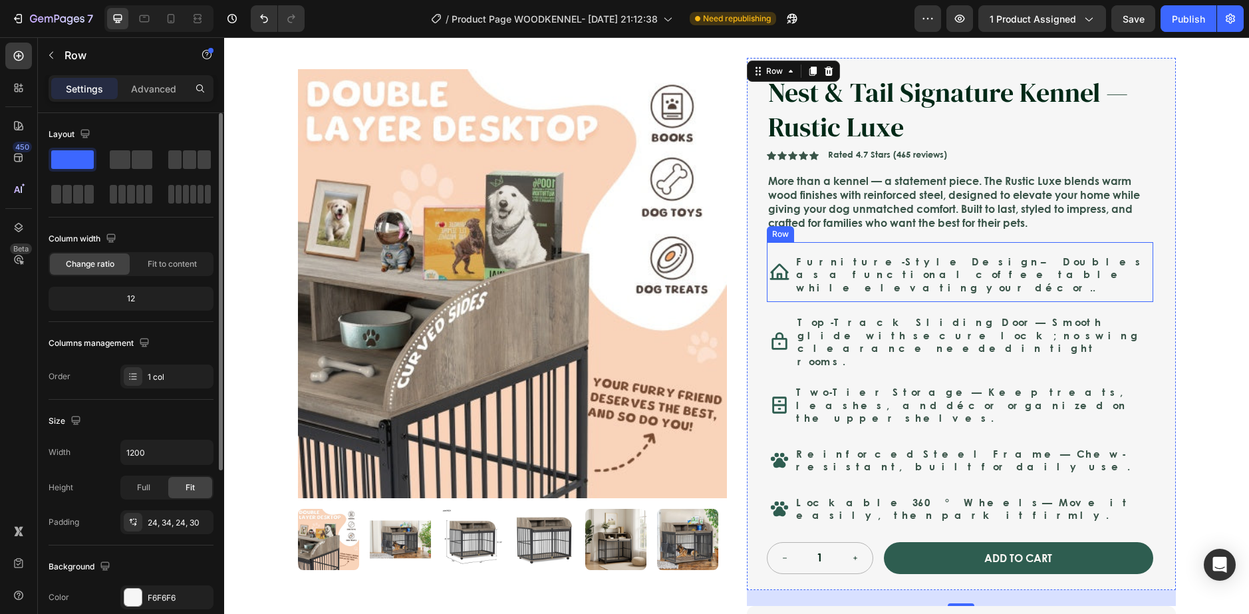
click at [867, 293] on div "Nest & Tail Signature Kennel — Rustic Luxe Product Title Nest & Tail Signature …" at bounding box center [960, 324] width 386 height 500
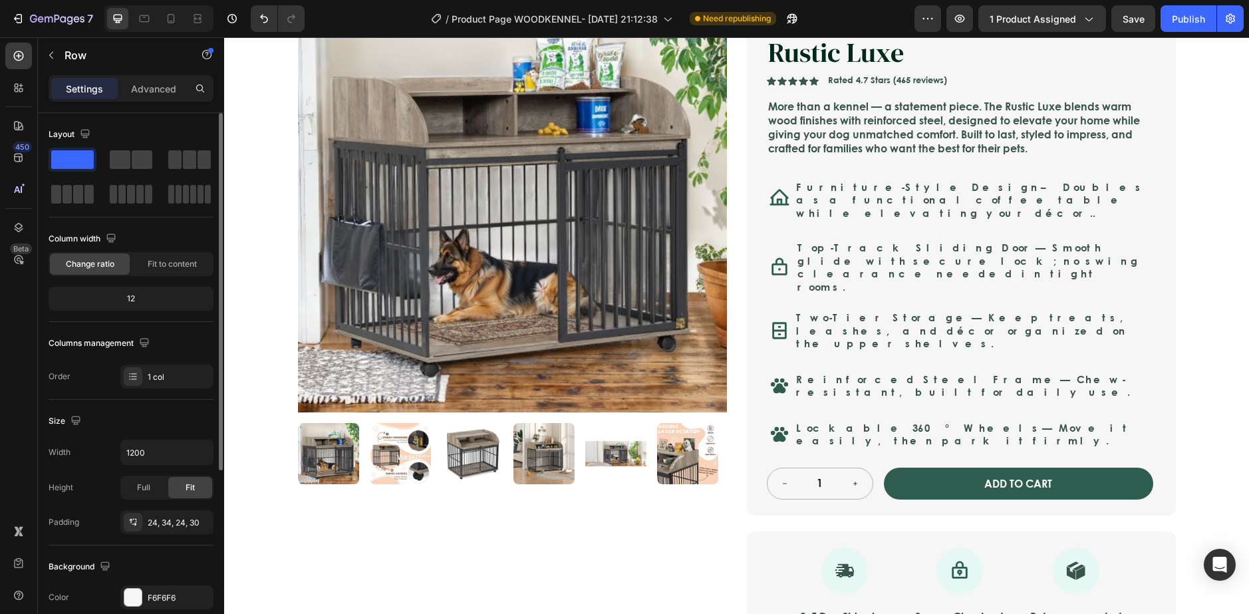
scroll to position [133, 0]
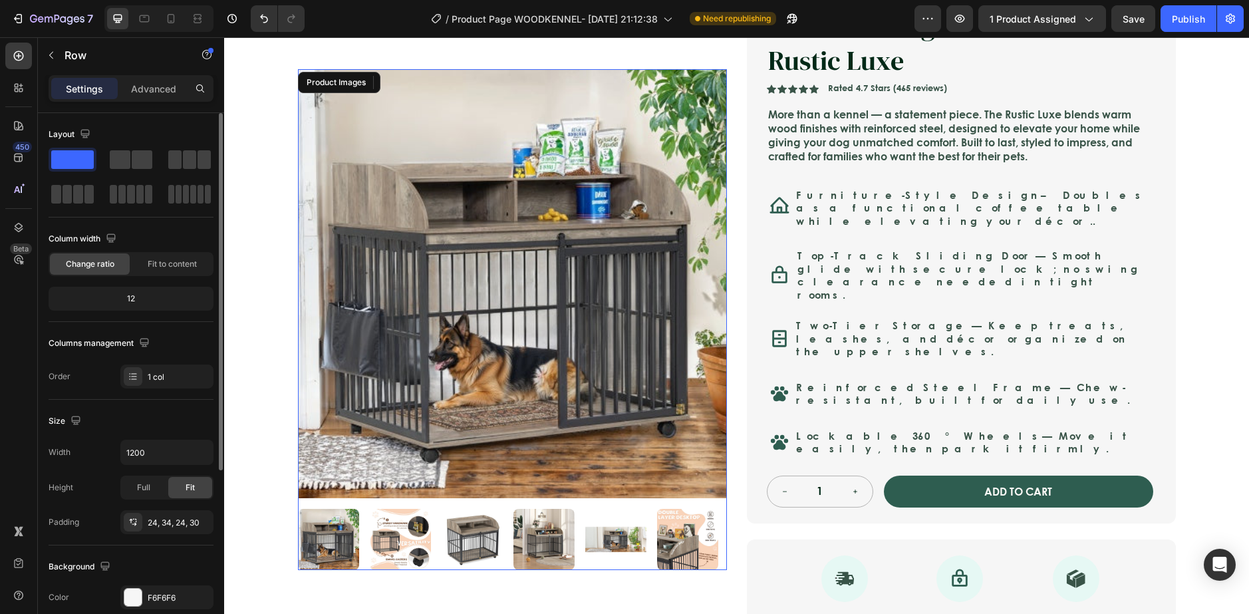
click at [569, 521] on div at bounding box center [512, 539] width 429 height 61
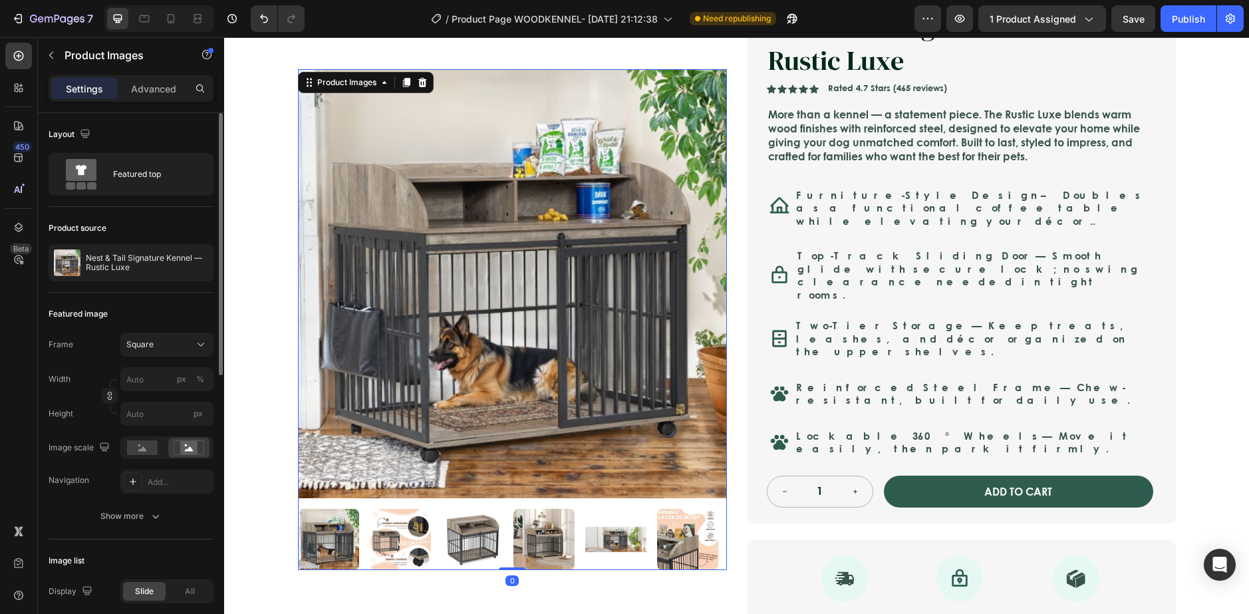
click at [650, 541] on div at bounding box center [512, 539] width 429 height 61
click at [462, 522] on img at bounding box center [472, 539] width 61 height 61
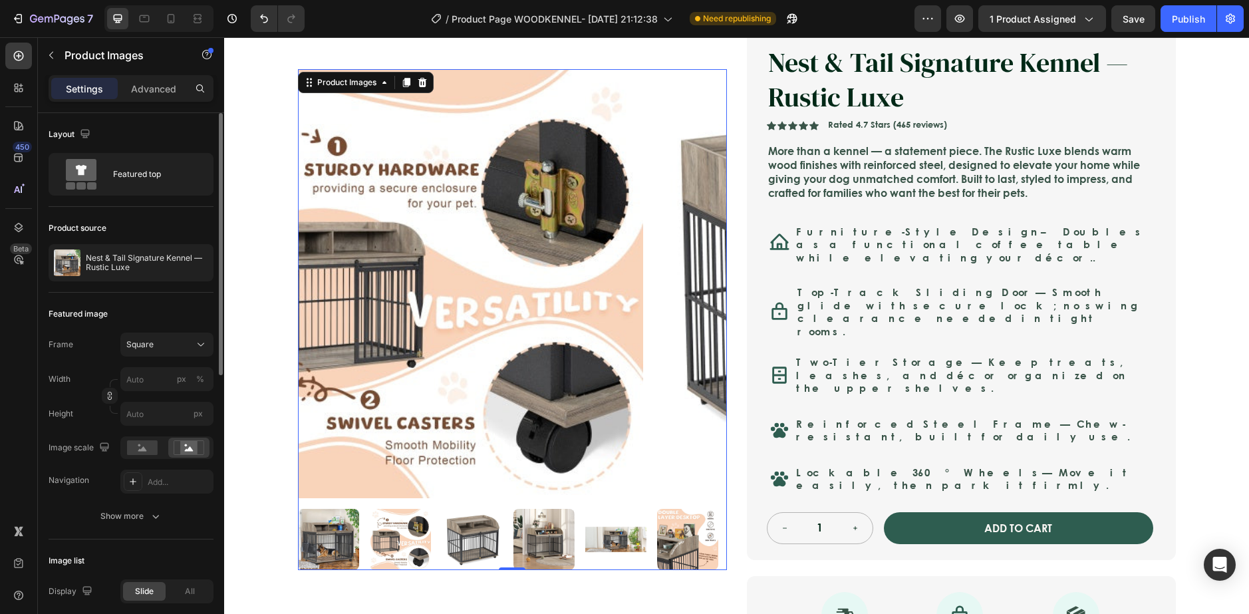
scroll to position [66, 0]
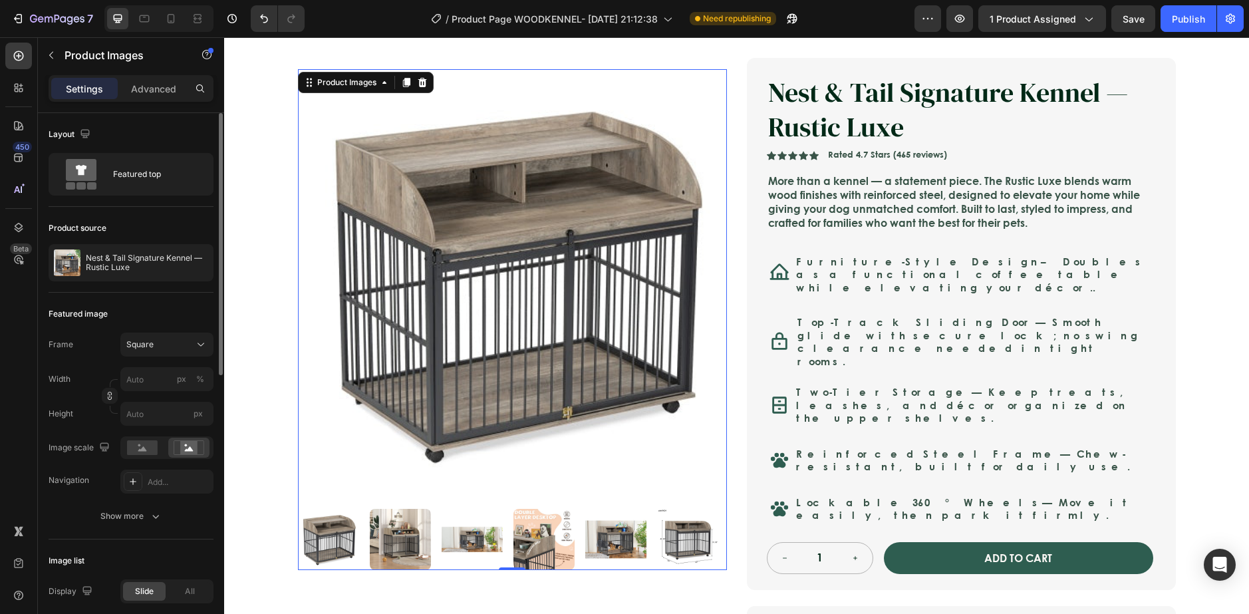
click at [460, 529] on img at bounding box center [472, 539] width 61 height 61
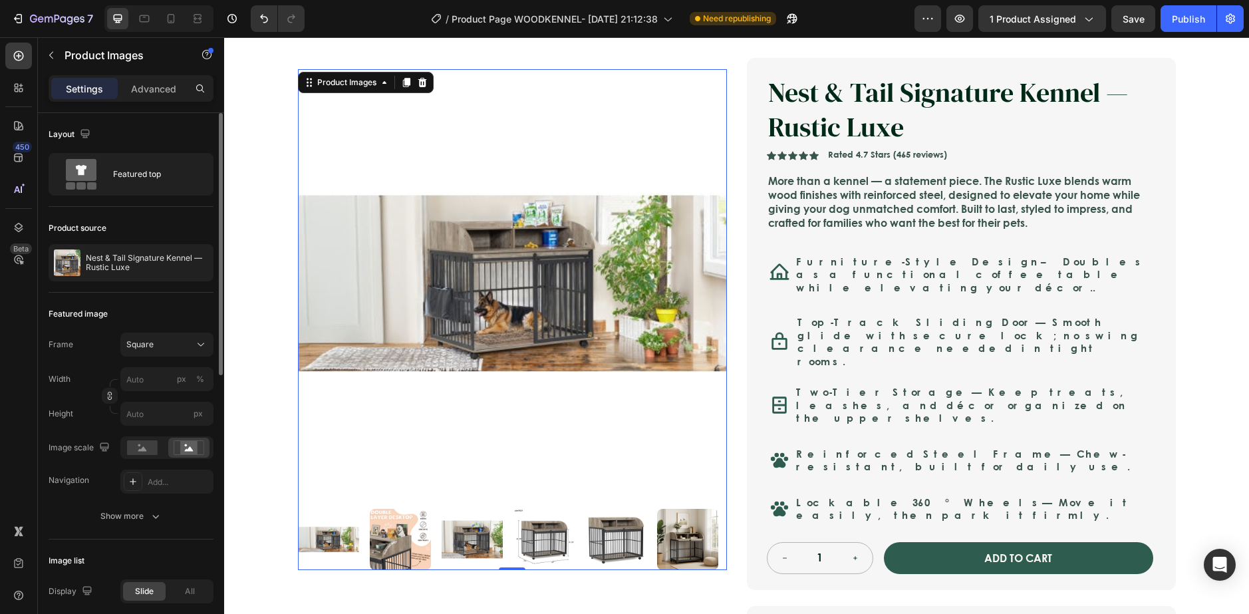
click at [570, 540] on div at bounding box center [512, 539] width 429 height 61
click at [622, 538] on img at bounding box center [615, 539] width 61 height 61
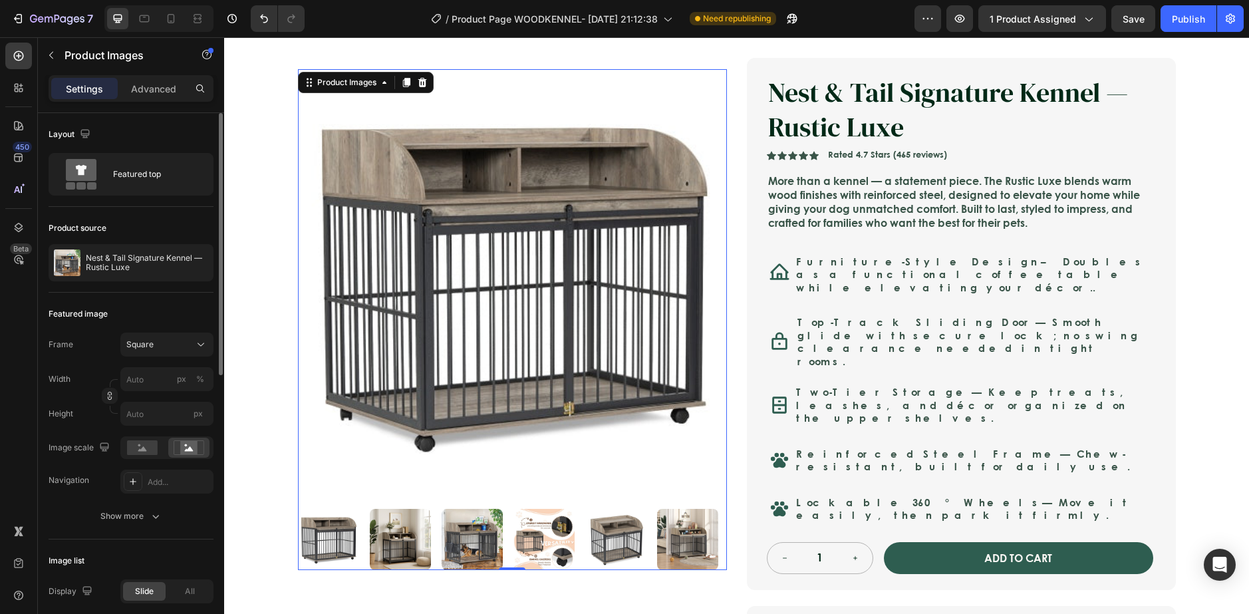
click at [336, 531] on img at bounding box center [327, 539] width 61 height 61
click at [311, 543] on img at bounding box center [327, 539] width 61 height 61
click at [378, 537] on img at bounding box center [399, 539] width 61 height 61
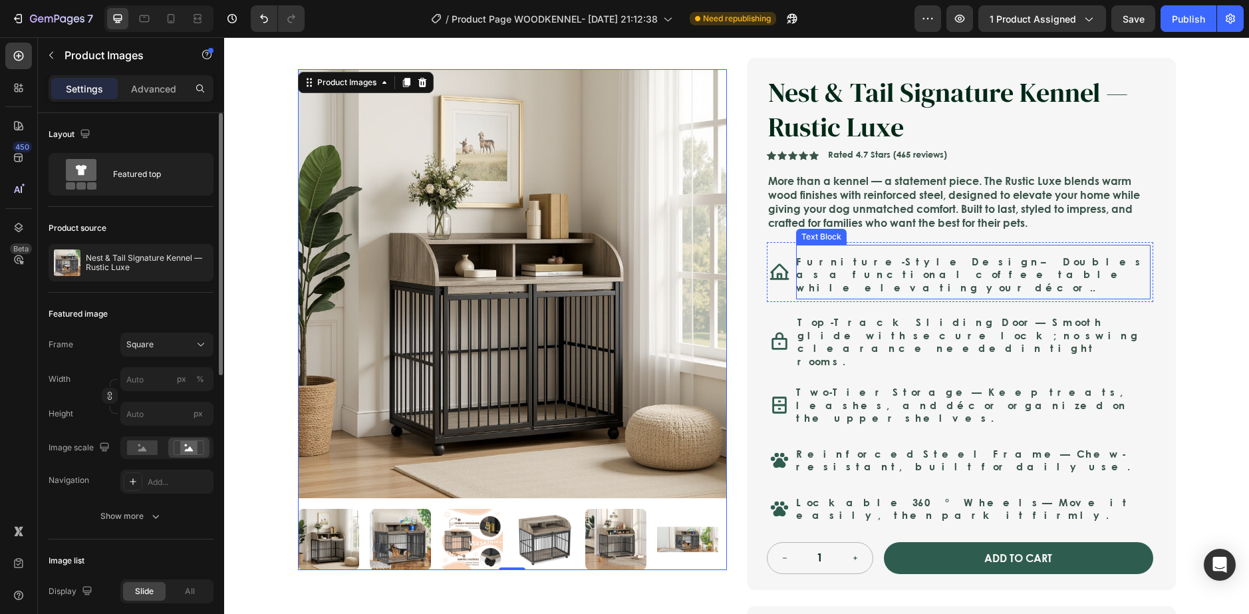
click at [911, 275] on p "Furniture-Style Design – Doubles as a functional coffee table while elevating y…" at bounding box center [973, 274] width 354 height 39
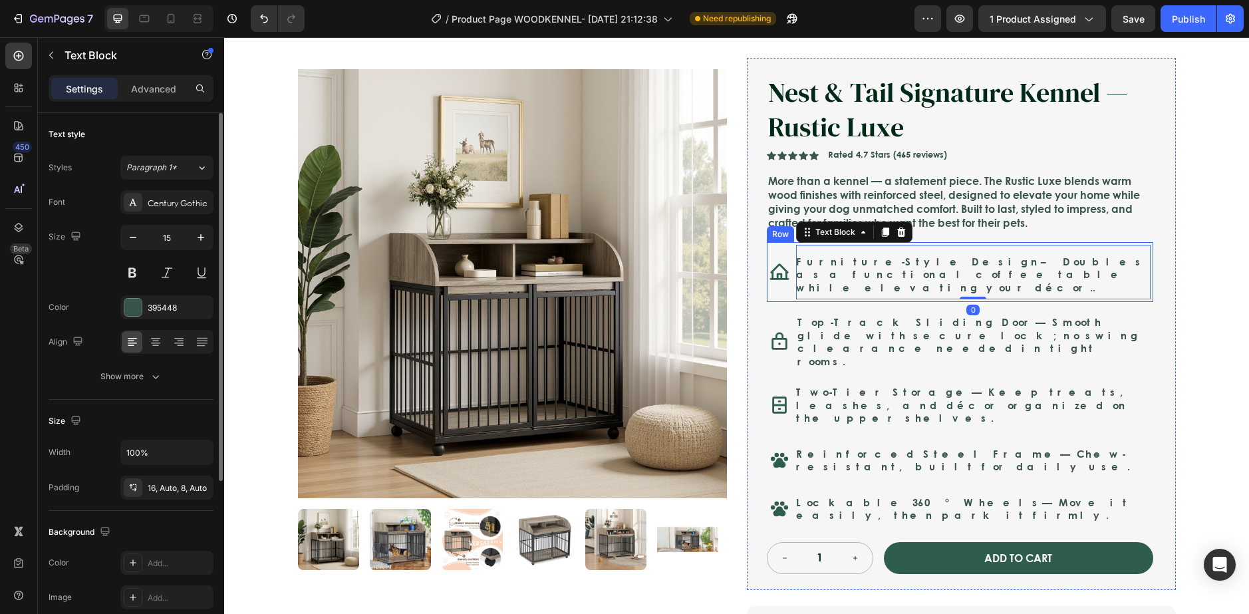
click at [809, 291] on div "Icon Furniture-Style Design – Doubles as a functional coffee table while elevat…" at bounding box center [960, 272] width 386 height 61
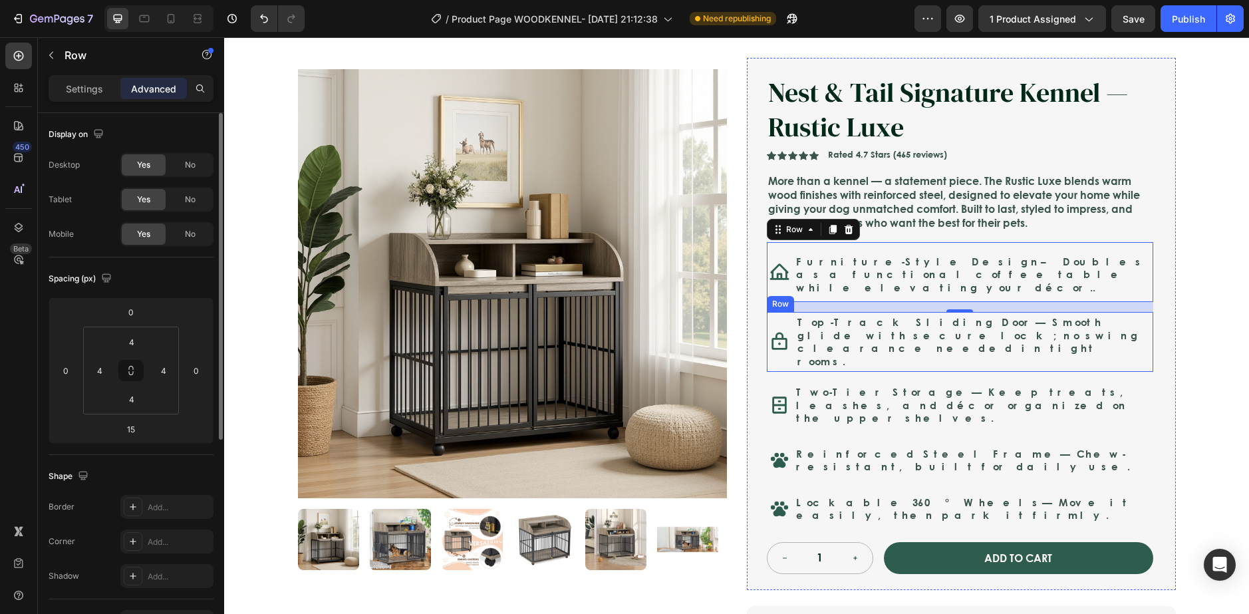
click at [789, 346] on div "Icon Top-Track Sliding Door — Smooth glide with secure lock; no swing clearance…" at bounding box center [960, 342] width 386 height 60
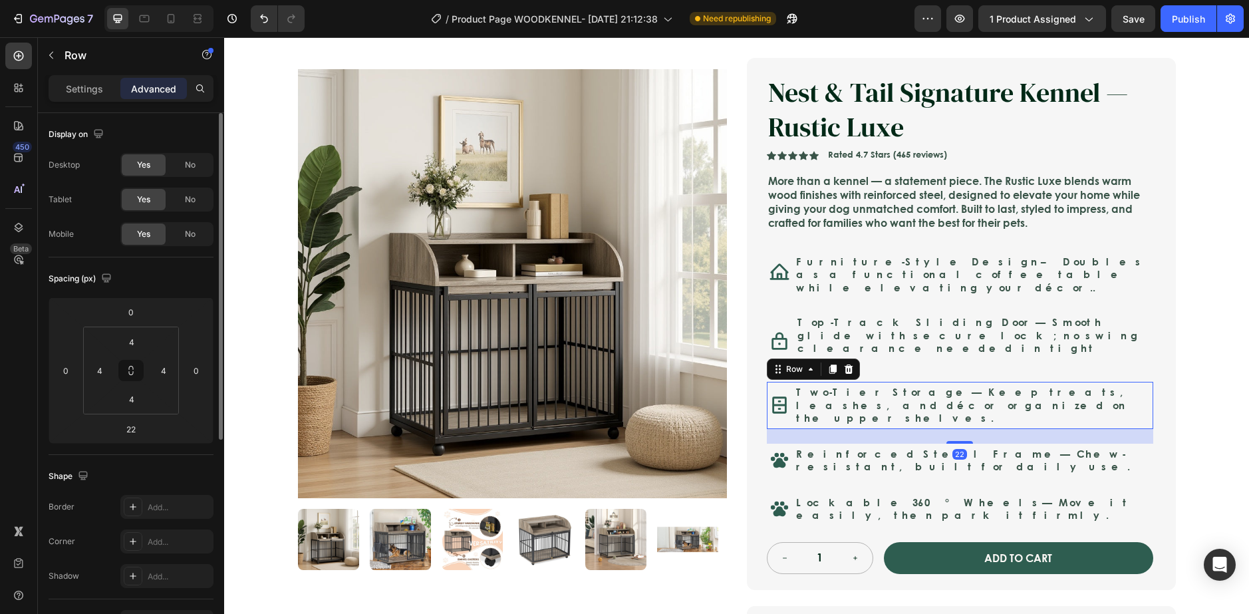
click at [785, 396] on div "Icon Two-Tier Storage — Keep treats, leashes, and décor organized on the upper …" at bounding box center [960, 405] width 386 height 47
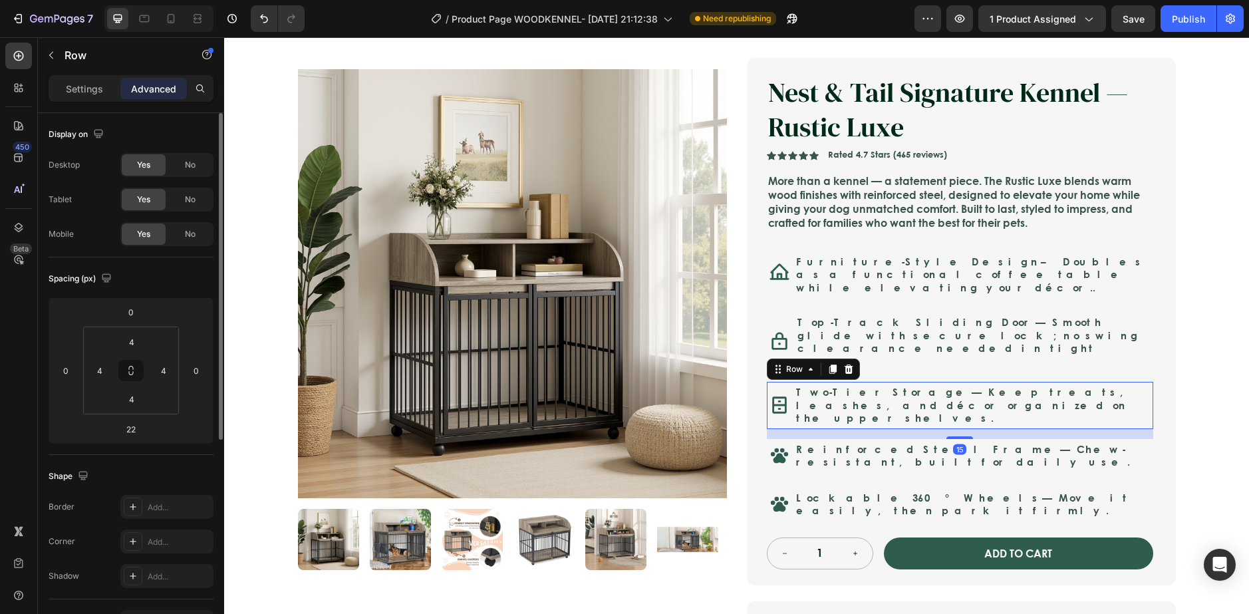
drag, startPoint x: 954, startPoint y: 412, endPoint x: 970, endPoint y: 408, distance: 16.6
click at [970, 429] on div "15" at bounding box center [960, 429] width 386 height 0
type input "15"
click at [1164, 387] on div "Nest & Tail Signature Kennel — Rustic Luxe Product Title Nest & Tail Signature …" at bounding box center [961, 321] width 429 height 527
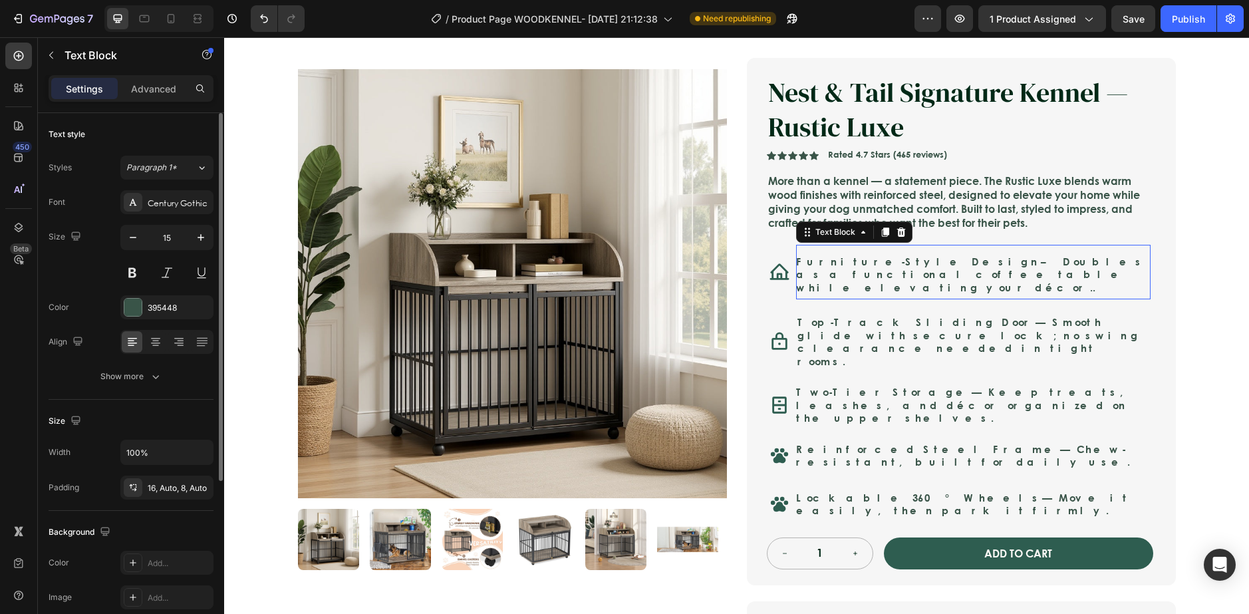
click at [933, 275] on p "Furniture-Style Design – Doubles as a functional coffee table while elevating y…" at bounding box center [973, 274] width 354 height 39
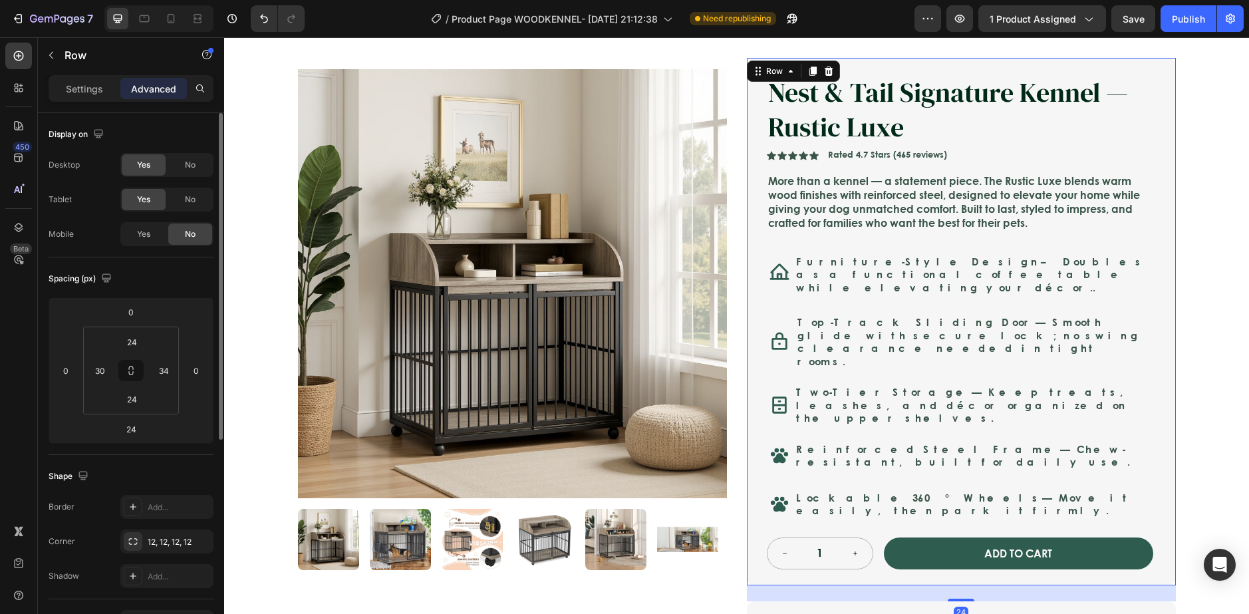
click at [759, 289] on div "Nest & Tail Signature Kennel — Rustic Luxe Product Title Nest & Tail Signature …" at bounding box center [961, 321] width 429 height 527
click at [789, 286] on div "Icon Furniture-Style Design – Doubles as a functional coffee table while elevat…" at bounding box center [960, 272] width 386 height 61
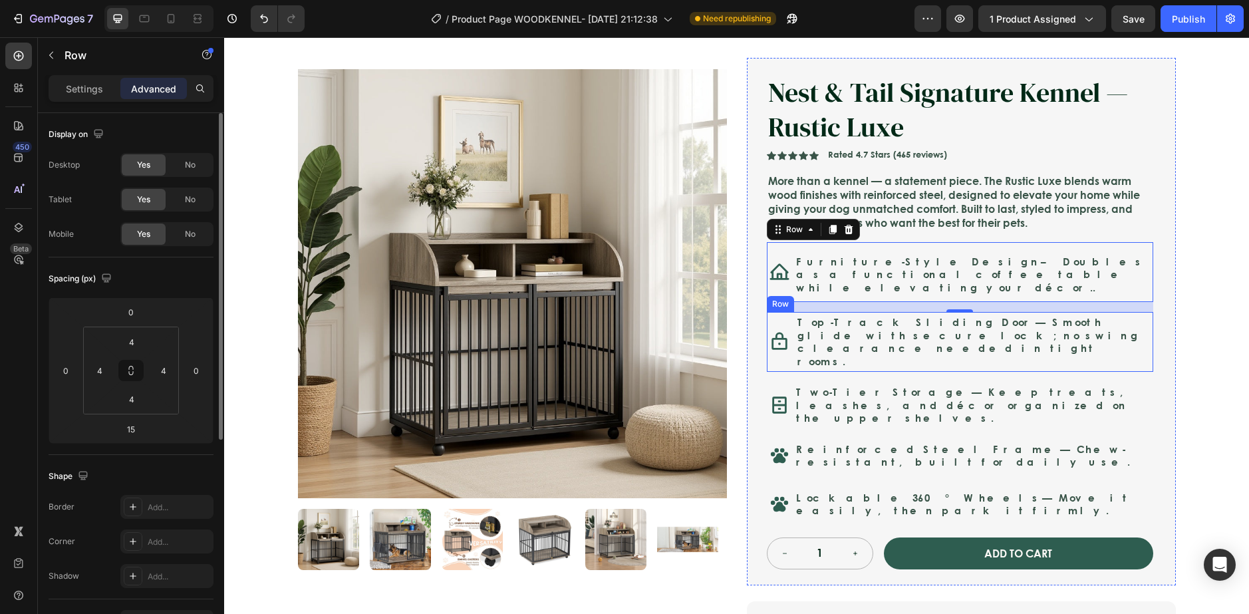
click at [787, 351] on div "Icon Top-Track Sliding Door — Smooth glide with secure lock; no swing clearance…" at bounding box center [960, 342] width 386 height 60
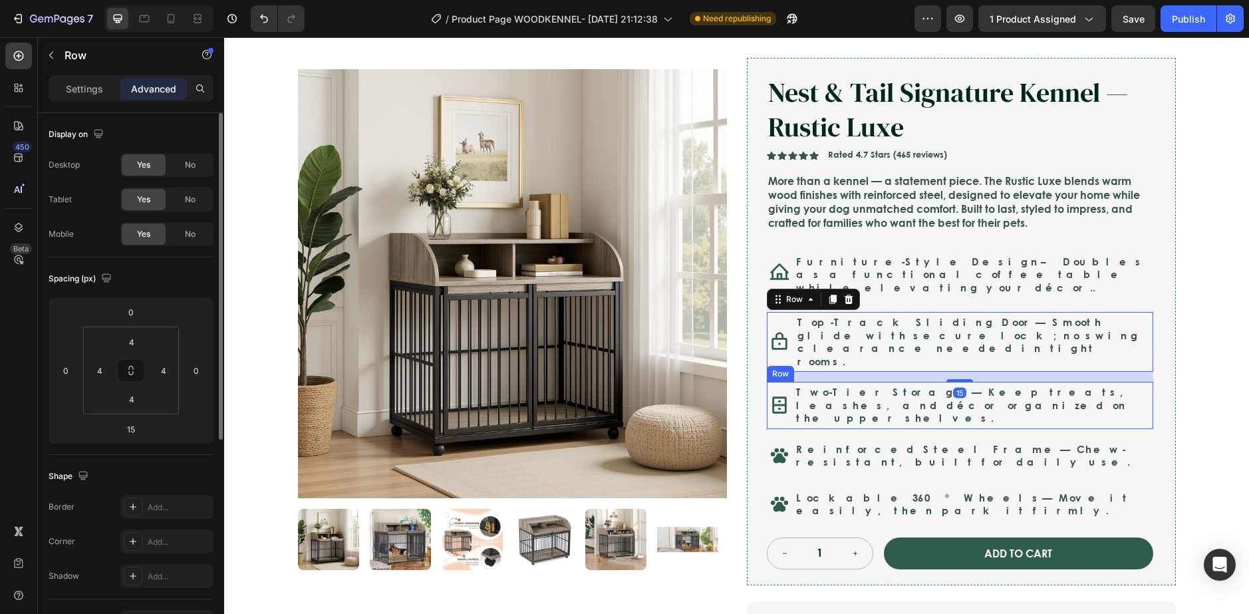
click at [779, 394] on div "Icon" at bounding box center [779, 405] width 20 height 42
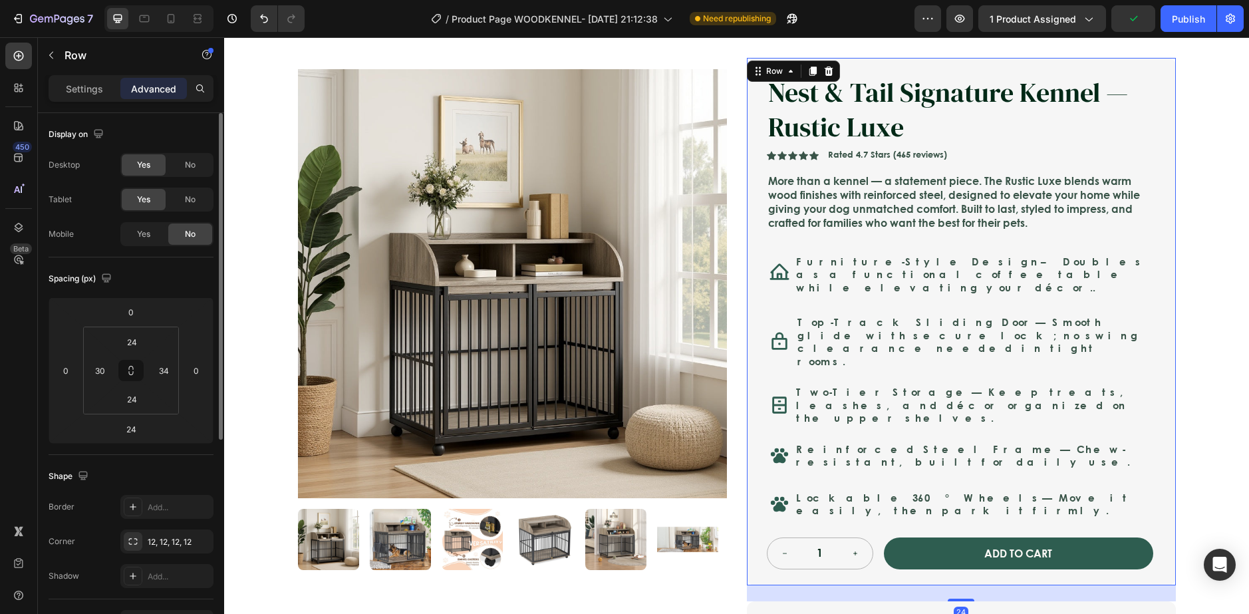
click at [787, 436] on div "Nest & Tail Signature Kennel — Rustic Luxe Product Title Nest & Tail Signature …" at bounding box center [960, 321] width 386 height 495
click at [787, 439] on div "Icon Reinforced Steel Frame — Chew-resistant, built for daily use. Text Block R…" at bounding box center [960, 456] width 386 height 34
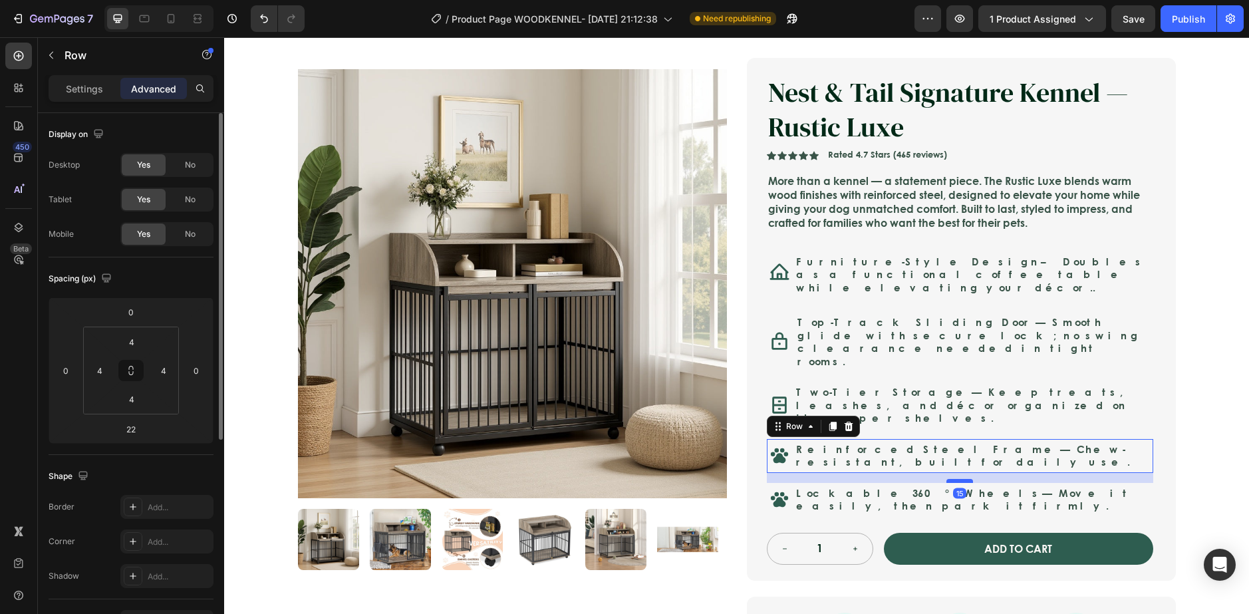
drag, startPoint x: 948, startPoint y: 448, endPoint x: 957, endPoint y: 443, distance: 10.4
click at [957, 479] on div at bounding box center [959, 481] width 27 height 4
type input "15"
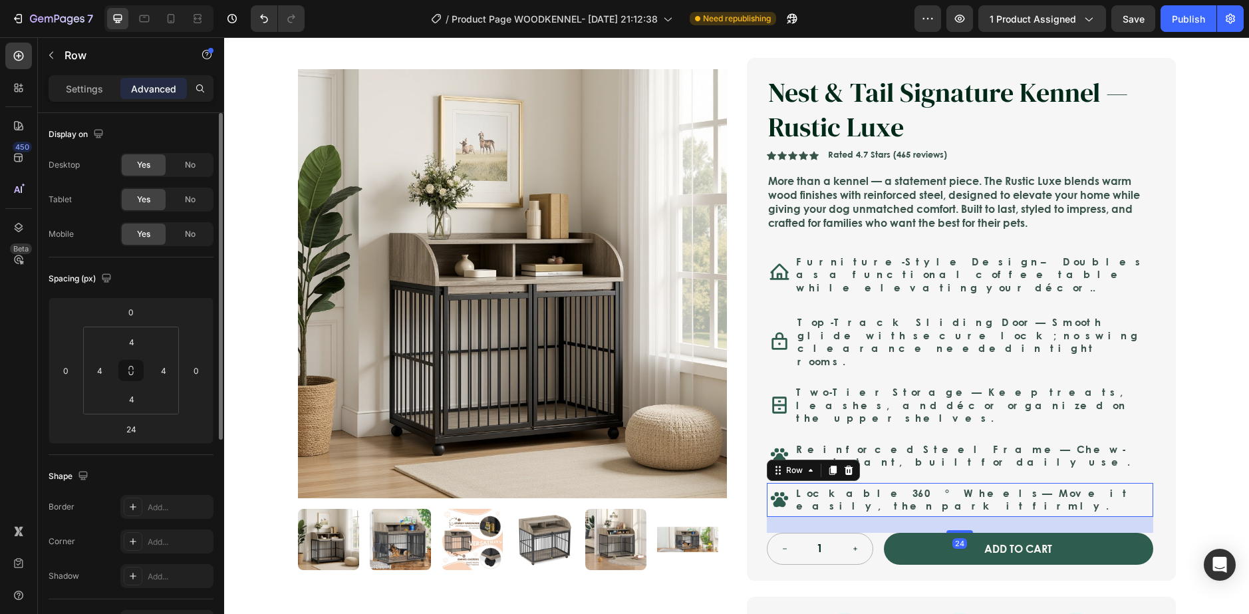
click at [815, 483] on div "Icon Lockable 360° Wheels — Move it easily, then park it firmly. Text Block Row…" at bounding box center [960, 500] width 386 height 34
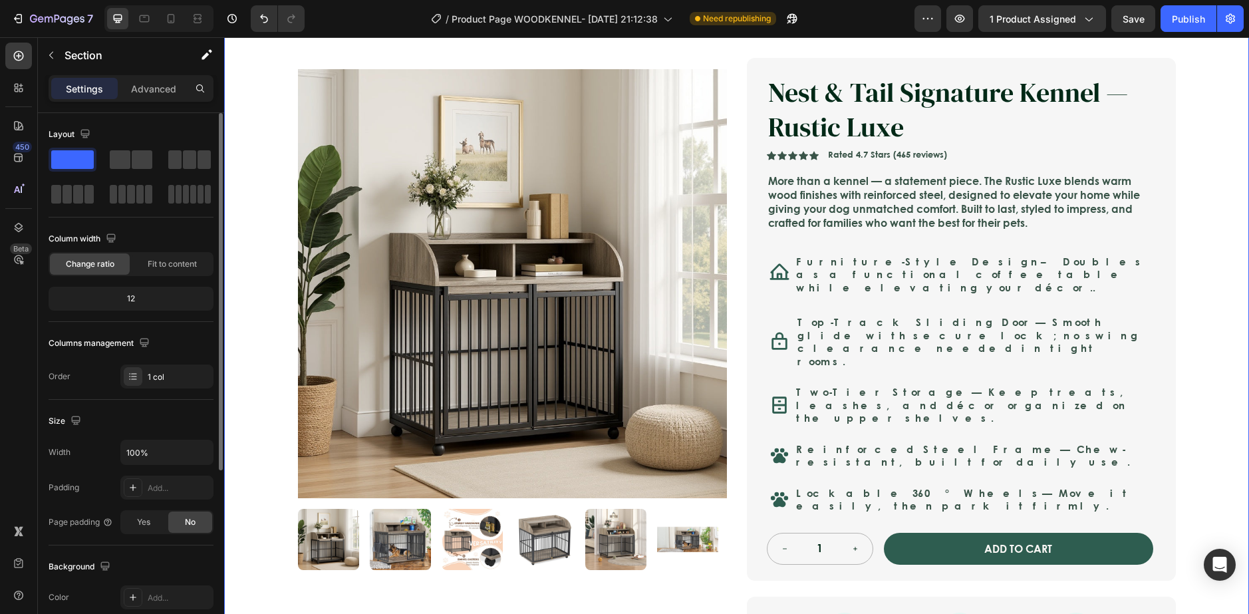
click at [1219, 399] on div "Icon Safe & Secure Checkout Text Block Row Icon FREE 3-5 DAY DELIVERY Text Bloc…" at bounding box center [736, 436] width 1025 height 876
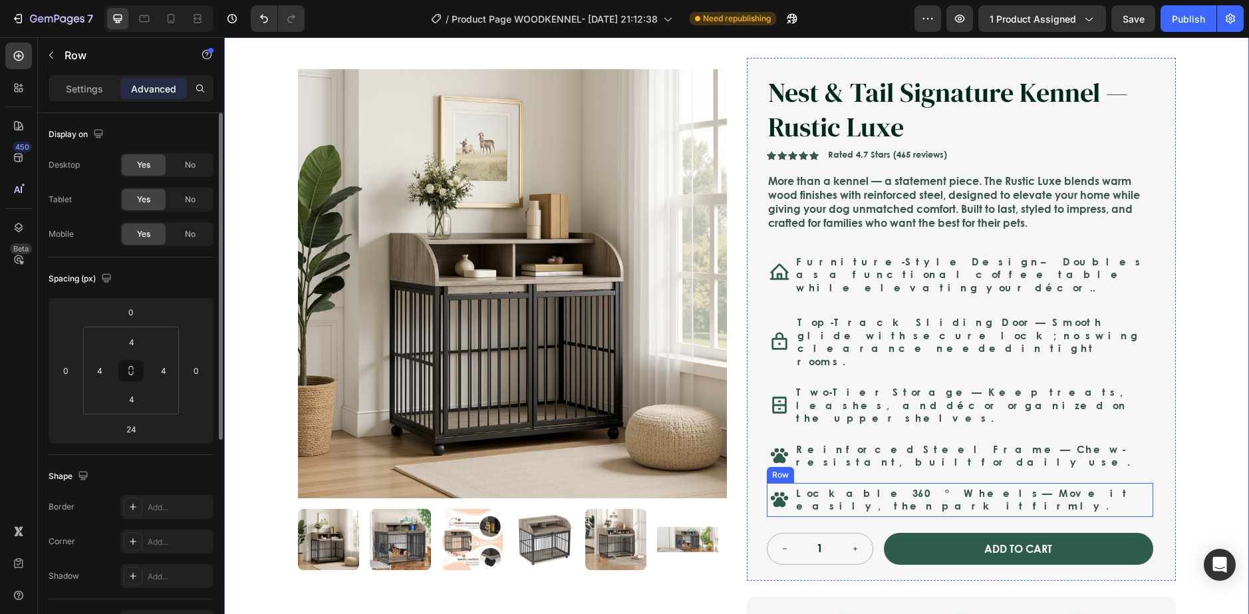
click at [784, 483] on div "Icon Lockable 360° Wheels — Move it easily, then park it firmly. Text Block Row" at bounding box center [960, 500] width 386 height 34
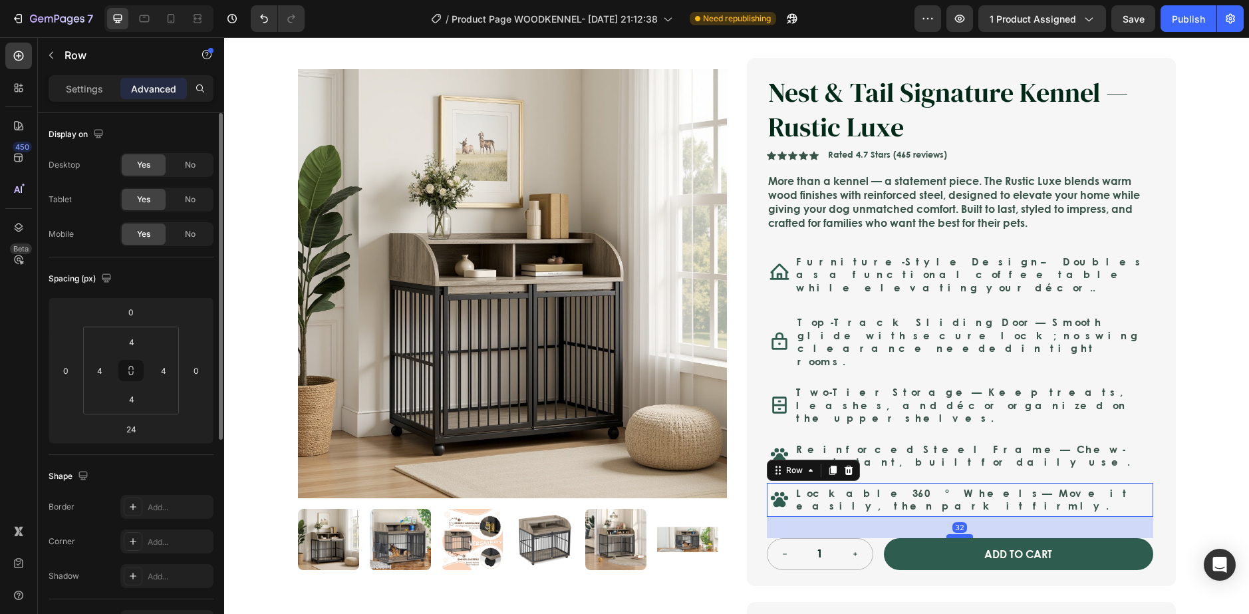
drag, startPoint x: 953, startPoint y: 482, endPoint x: 958, endPoint y: 487, distance: 7.1
click at [958, 534] on div at bounding box center [959, 536] width 27 height 4
click at [960, 533] on div at bounding box center [959, 535] width 27 height 4
type input "30"
click at [1231, 398] on div "Icon Safe & Secure Checkout Text Block Row Icon FREE 3-5 DAY DELIVERY Text Bloc…" at bounding box center [736, 438] width 1025 height 880
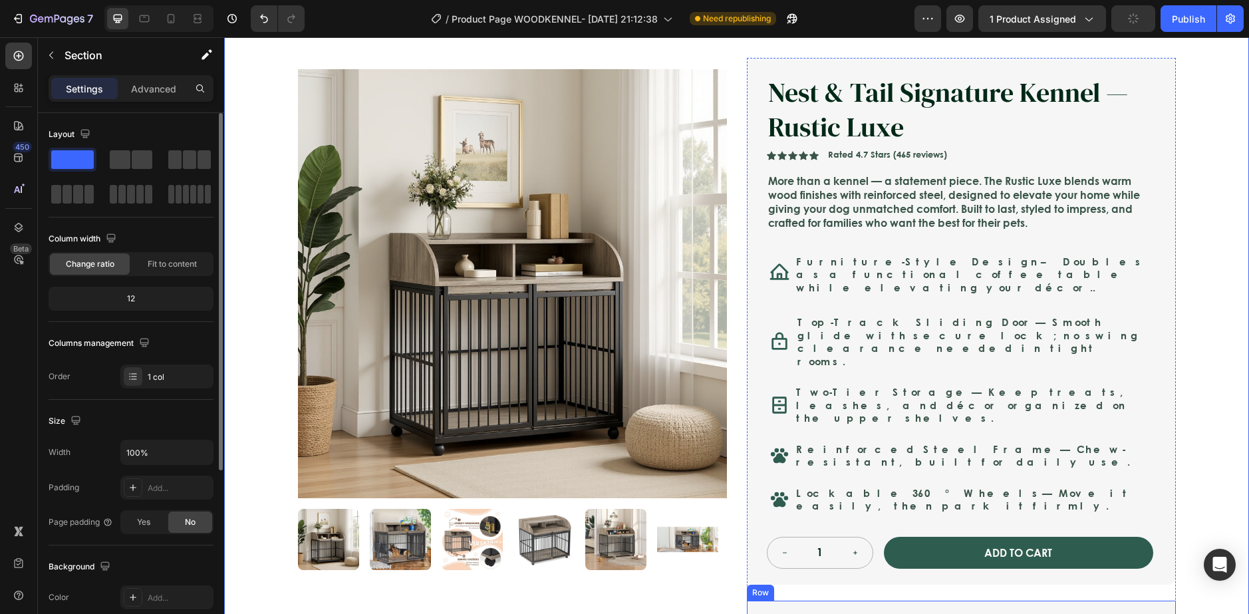
scroll to position [133, 0]
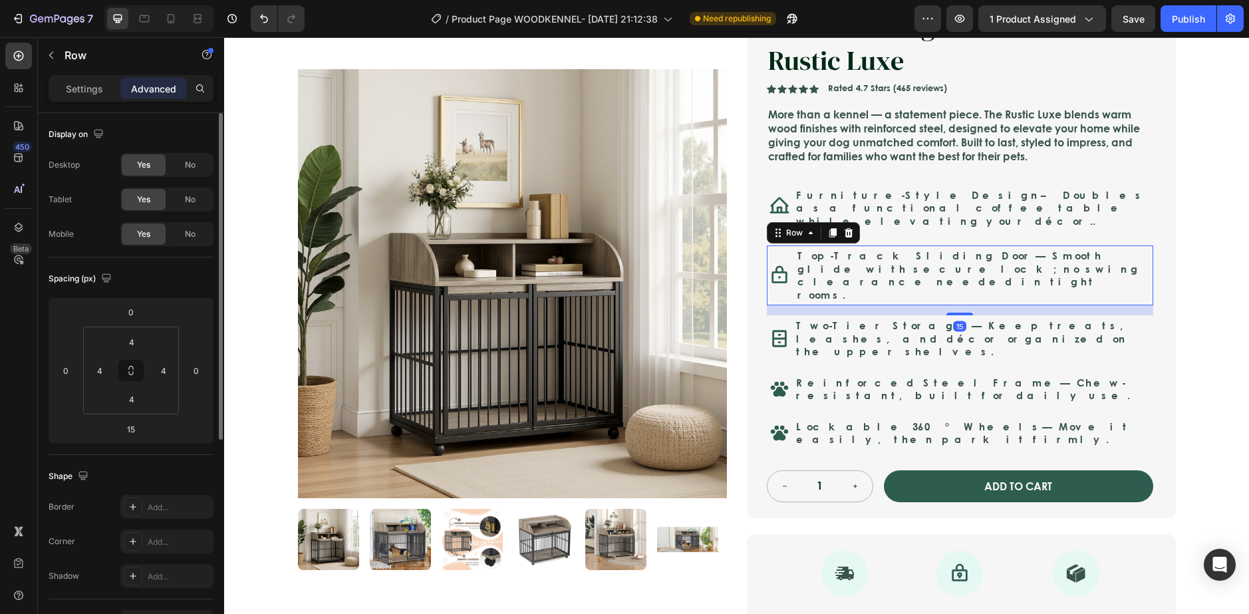
click at [890, 248] on div "Top-Track Sliding Door — Smooth glide with secure lock; no swing clearance need…" at bounding box center [973, 275] width 354 height 55
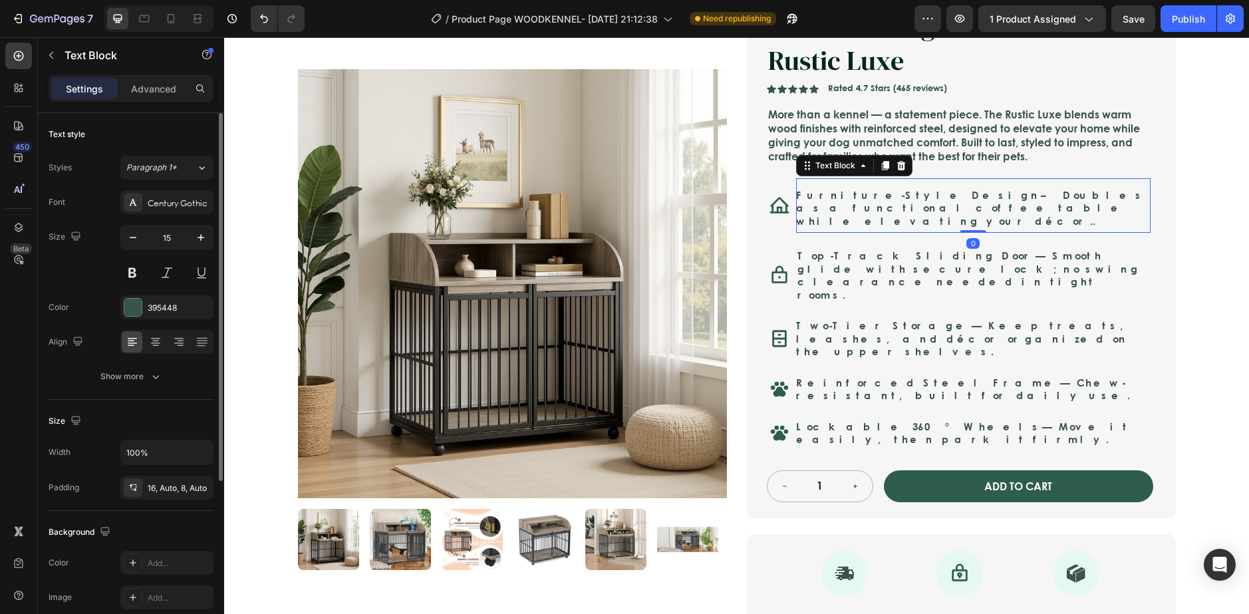
click at [906, 203] on p "Furniture-Style Design – Doubles as a functional coffee table while elevating y…" at bounding box center [973, 208] width 354 height 39
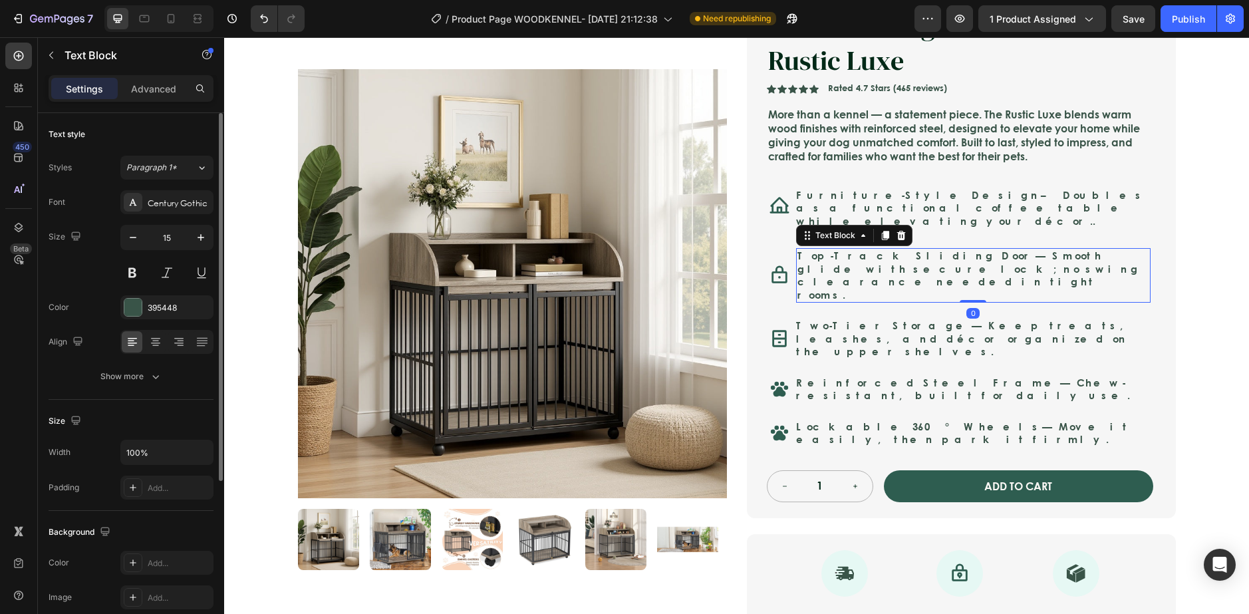
click at [908, 251] on p "Top-Track Sliding Door — Smooth glide with secure lock; no swing clearance need…" at bounding box center [973, 275] width 352 height 52
click at [796, 279] on div "Top-Track Sliding Door — Smooth glide with secure lock; no swing clearance need…" at bounding box center [973, 275] width 354 height 55
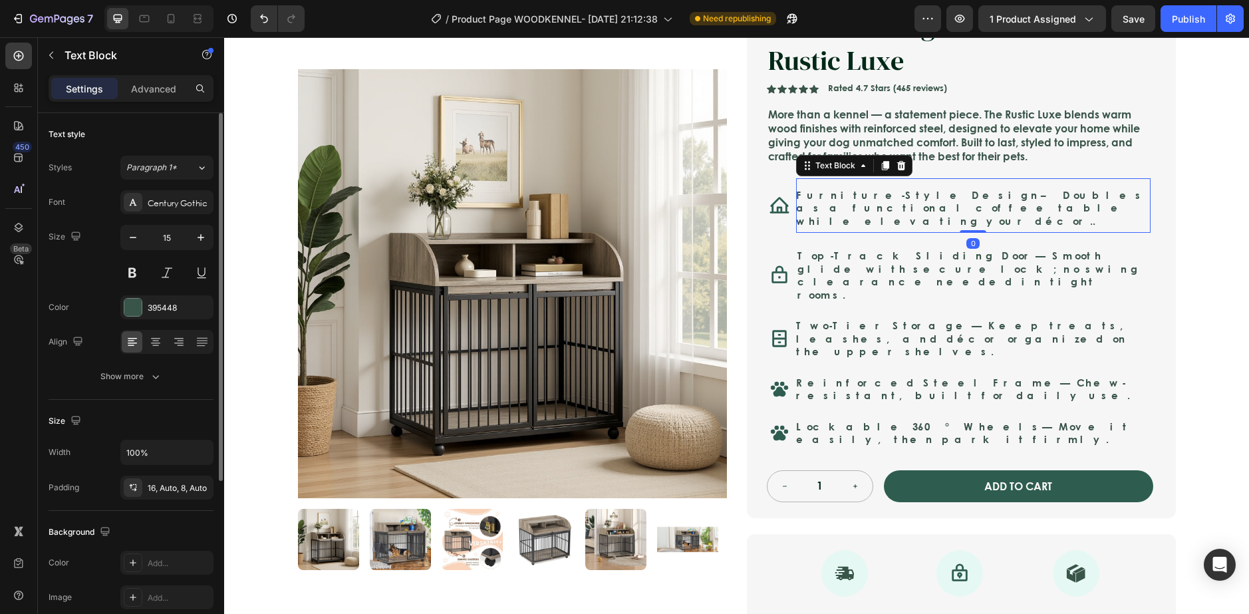
click at [930, 216] on p "Furniture-Style Design – Doubles as a functional coffee table while elevating y…" at bounding box center [973, 208] width 354 height 39
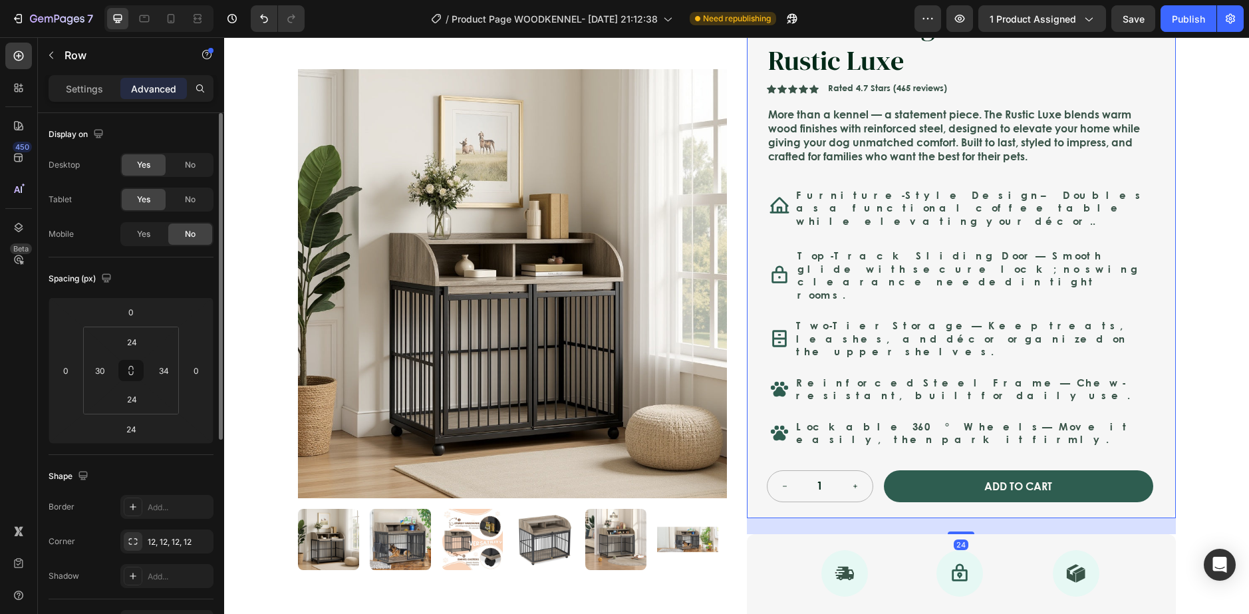
click at [789, 232] on div "Nest & Tail Signature Kennel — Rustic Luxe Product Title Nest & Tail Signature …" at bounding box center [960, 254] width 386 height 495
click at [778, 218] on div at bounding box center [779, 205] width 21 height 47
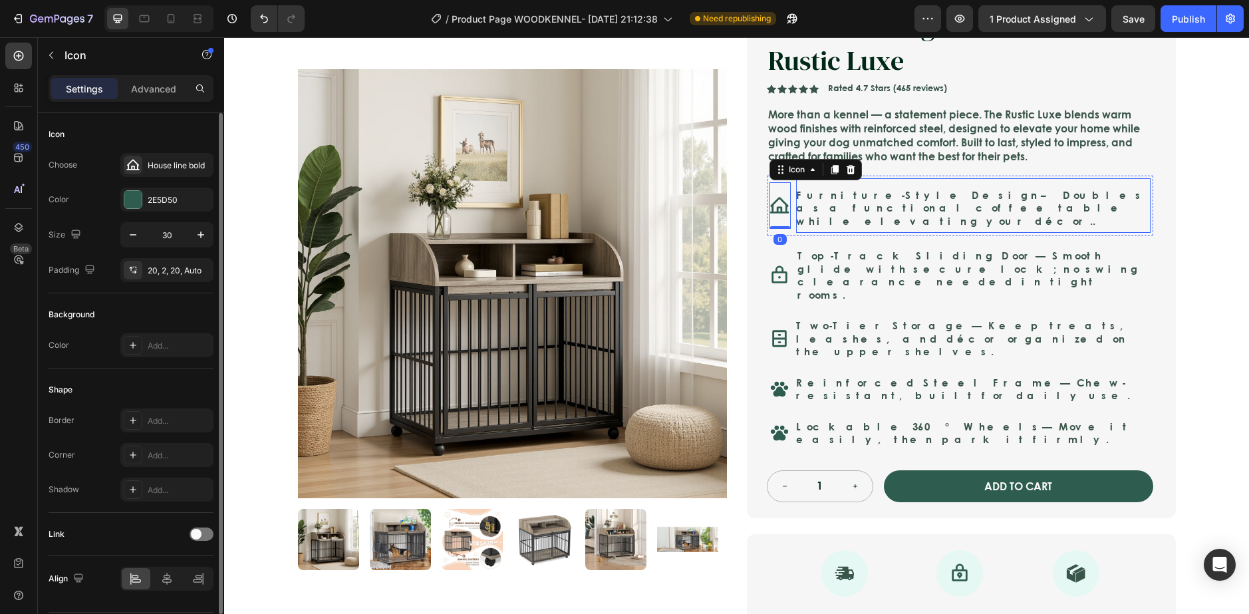
click at [804, 219] on div "Furniture-Style Design – Doubles as a functional coffee table while elevating y…" at bounding box center [973, 205] width 354 height 55
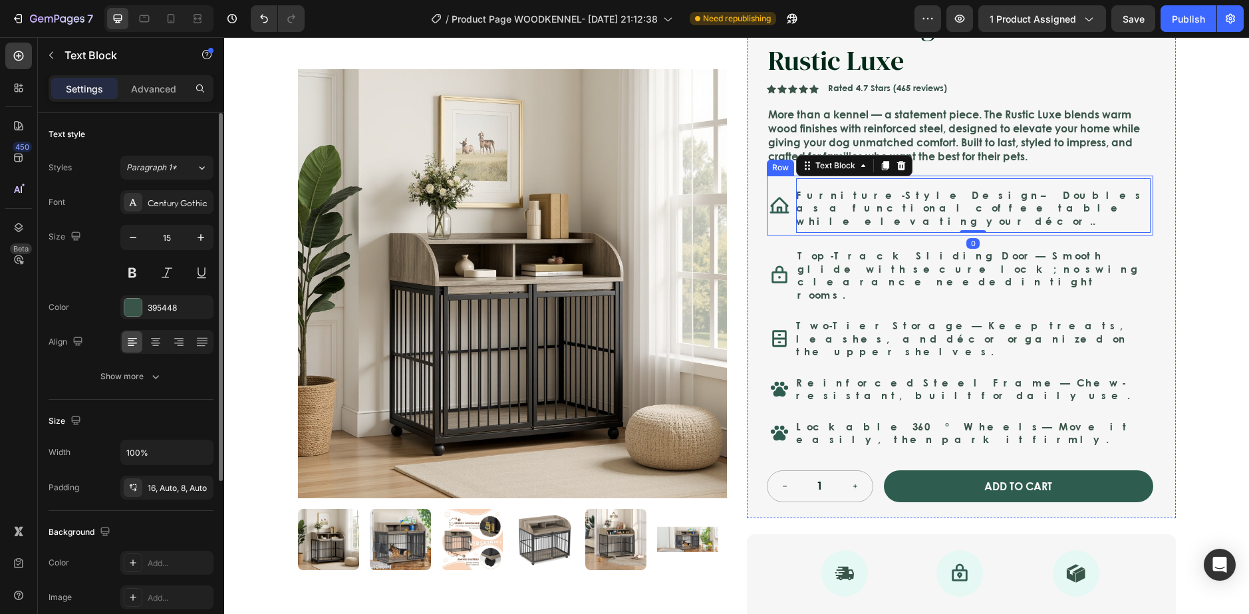
click at [778, 225] on div "Icon Furniture-Style Design – Doubles as a functional coffee table while elevat…" at bounding box center [960, 206] width 386 height 61
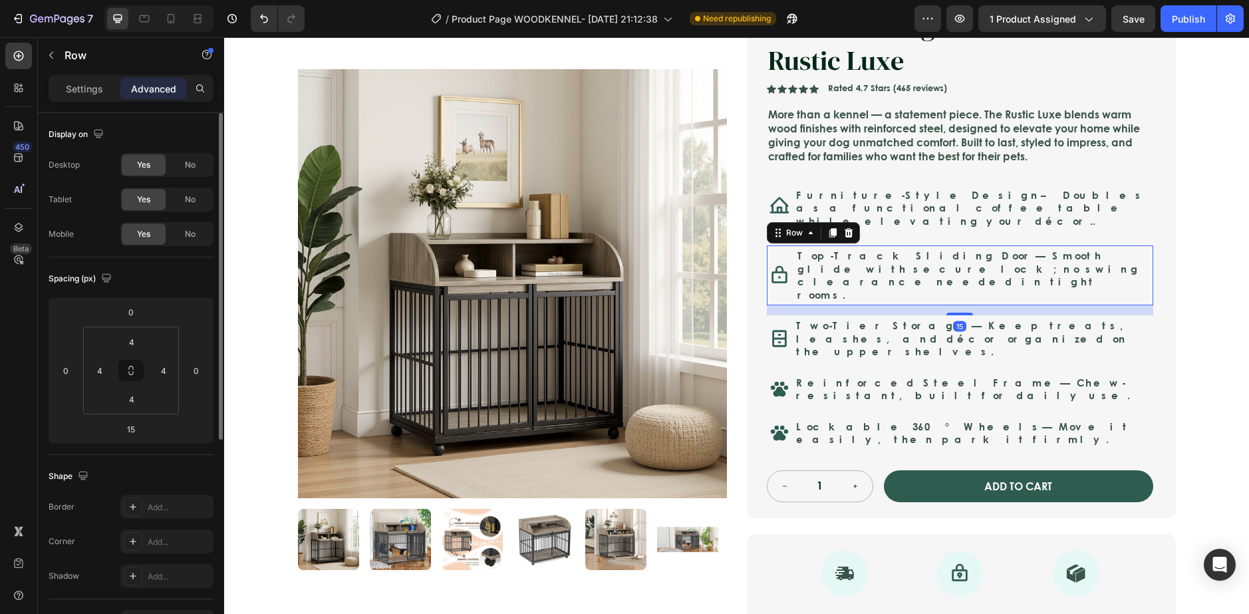
click at [811, 289] on div "Icon Top-Track Sliding Door — Smooth glide with secure lock; no swing clearance…" at bounding box center [960, 275] width 386 height 60
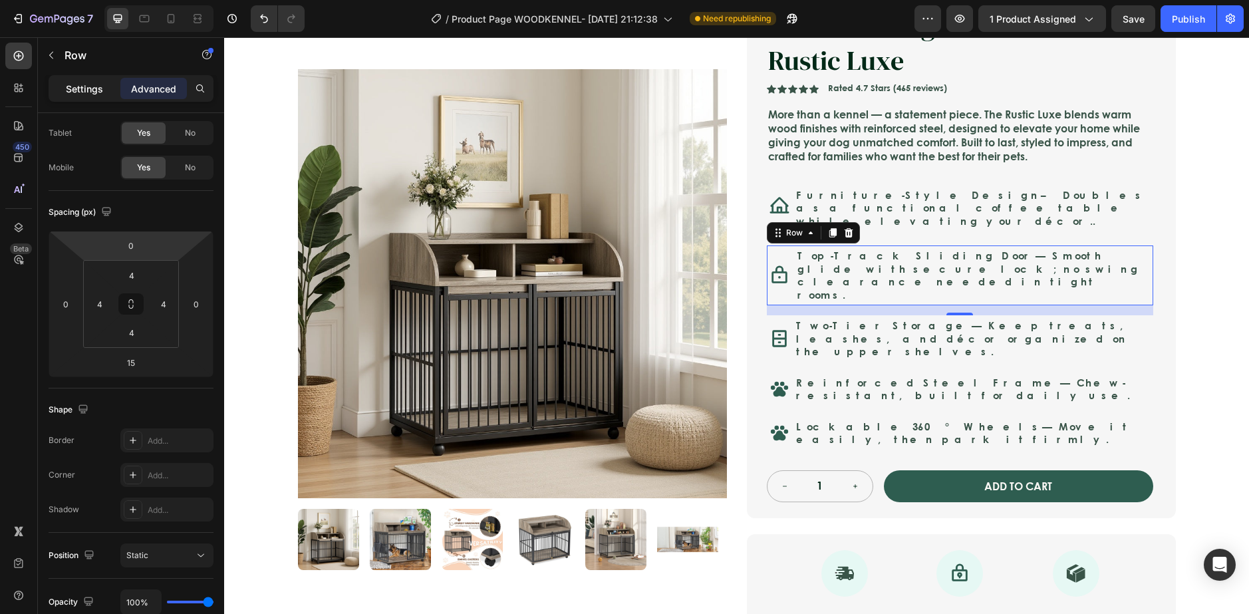
click at [92, 82] on p "Settings" at bounding box center [84, 89] width 37 height 14
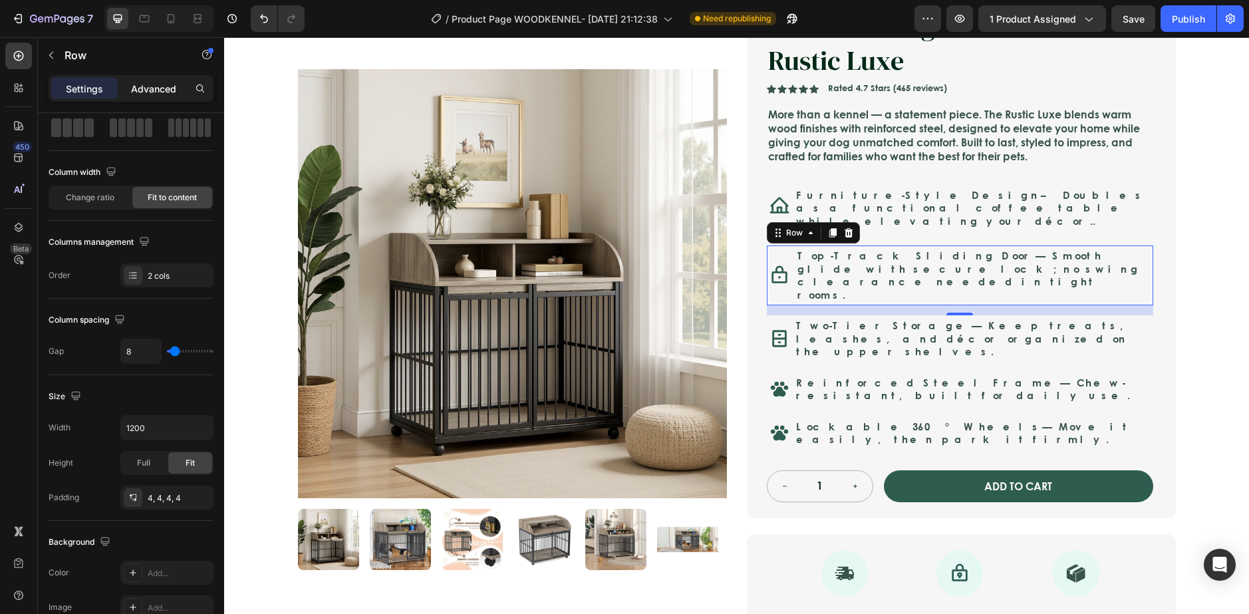
click at [148, 86] on p "Advanced" at bounding box center [153, 89] width 45 height 14
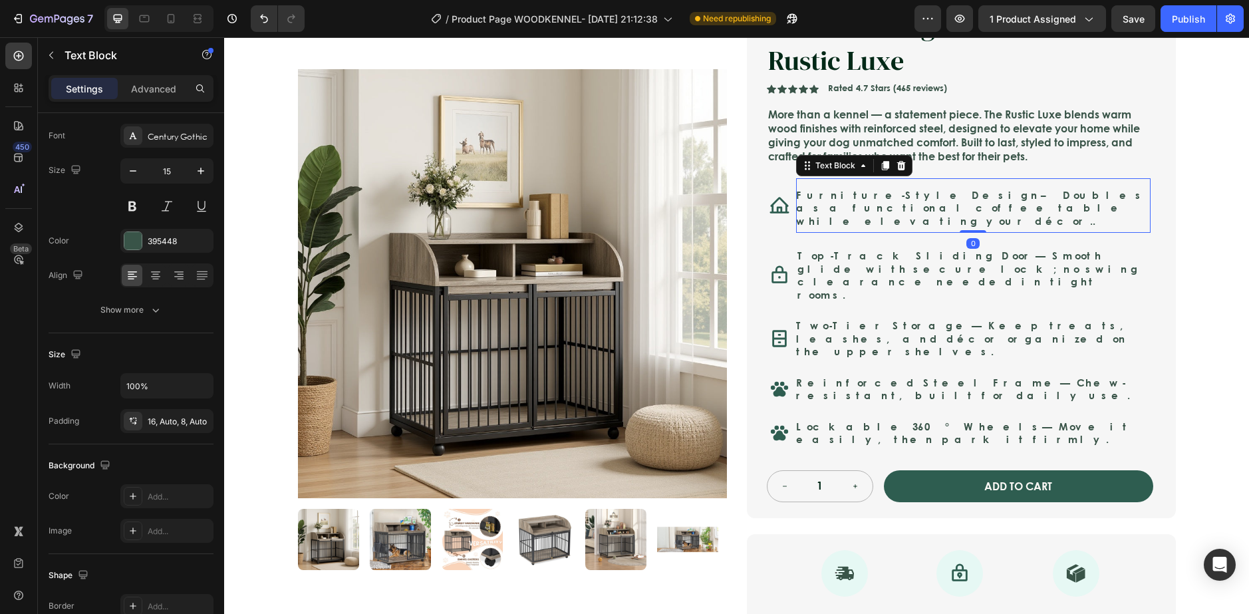
click at [896, 219] on div "Furniture-Style Design – Doubles as a functional coffee table while elevating y…" at bounding box center [973, 205] width 354 height 55
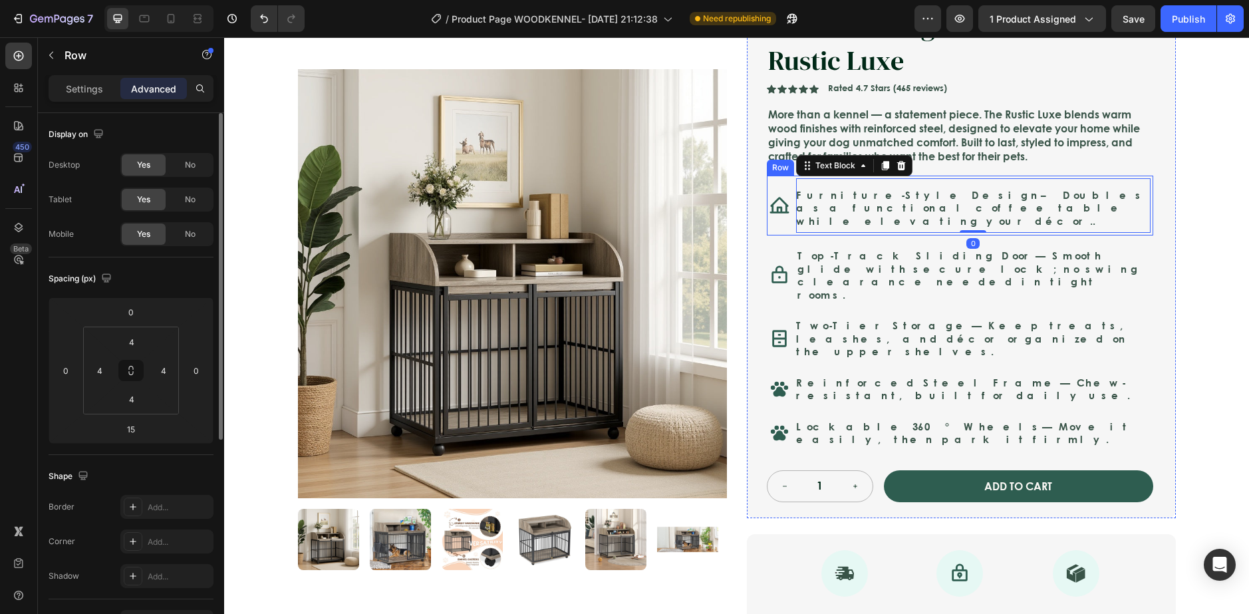
click at [894, 225] on div "Icon Furniture-Style Design – Doubles as a functional coffee table while elevat…" at bounding box center [960, 206] width 386 height 61
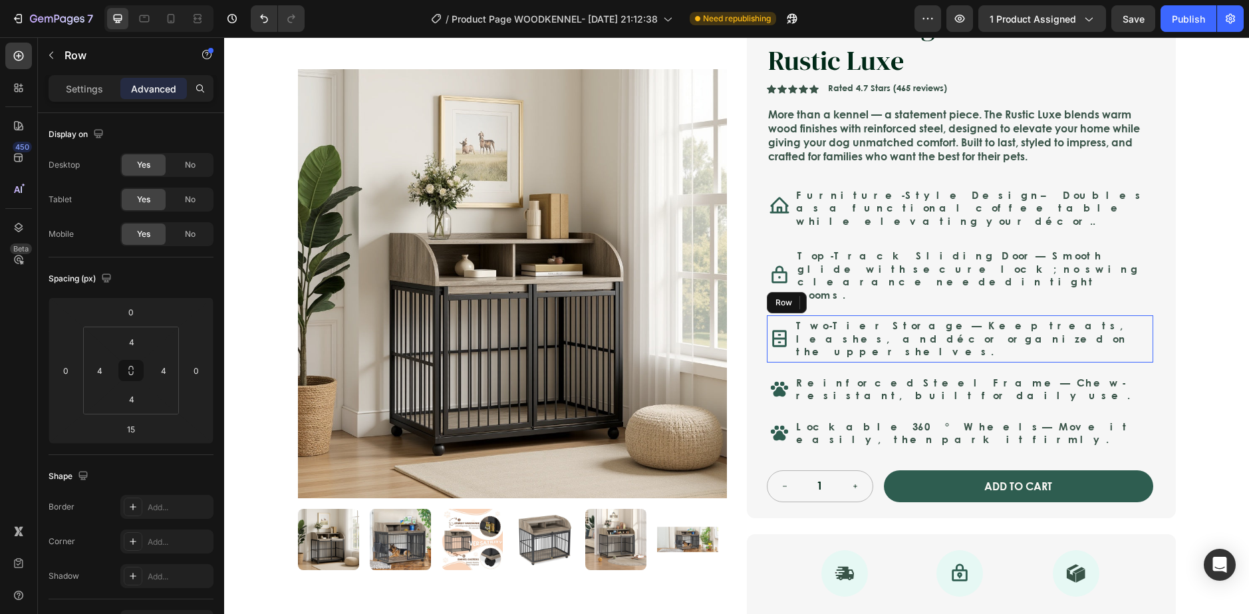
click at [785, 328] on div "Icon Two-Tier Storage — Keep treats, leashes, and décor organized on the upper …" at bounding box center [960, 338] width 386 height 47
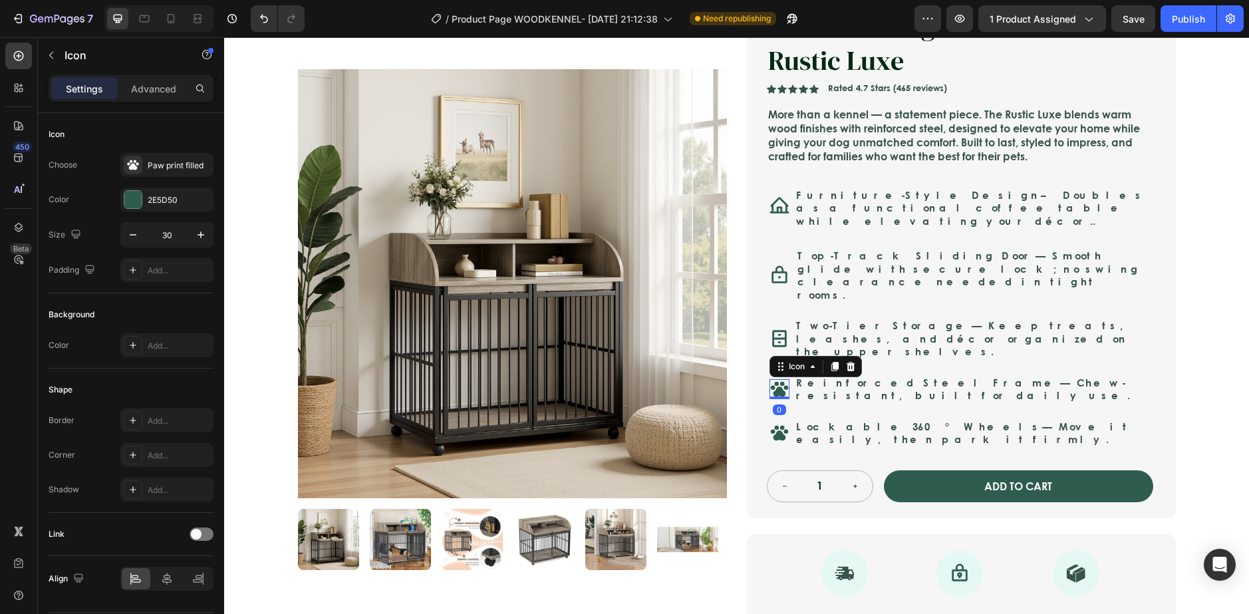
click at [783, 379] on div "Icon 0" at bounding box center [779, 389] width 20 height 20
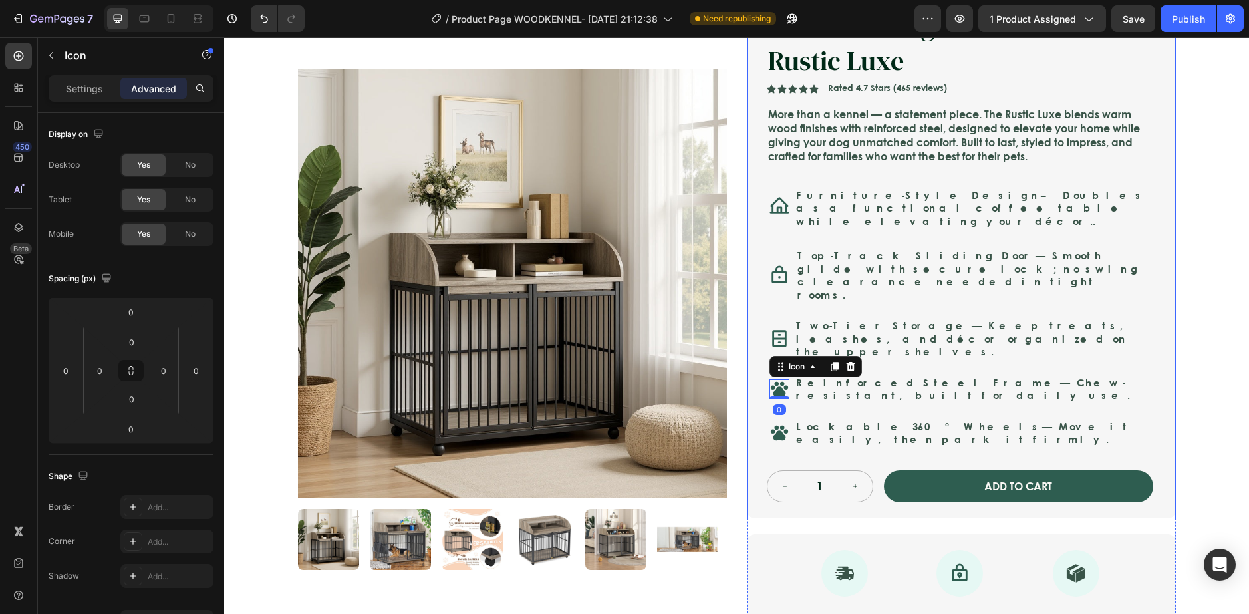
click at [793, 368] on div "Nest & Tail Signature Kennel — Rustic Luxe Product Title Nest & Tail Signature …" at bounding box center [960, 254] width 386 height 495
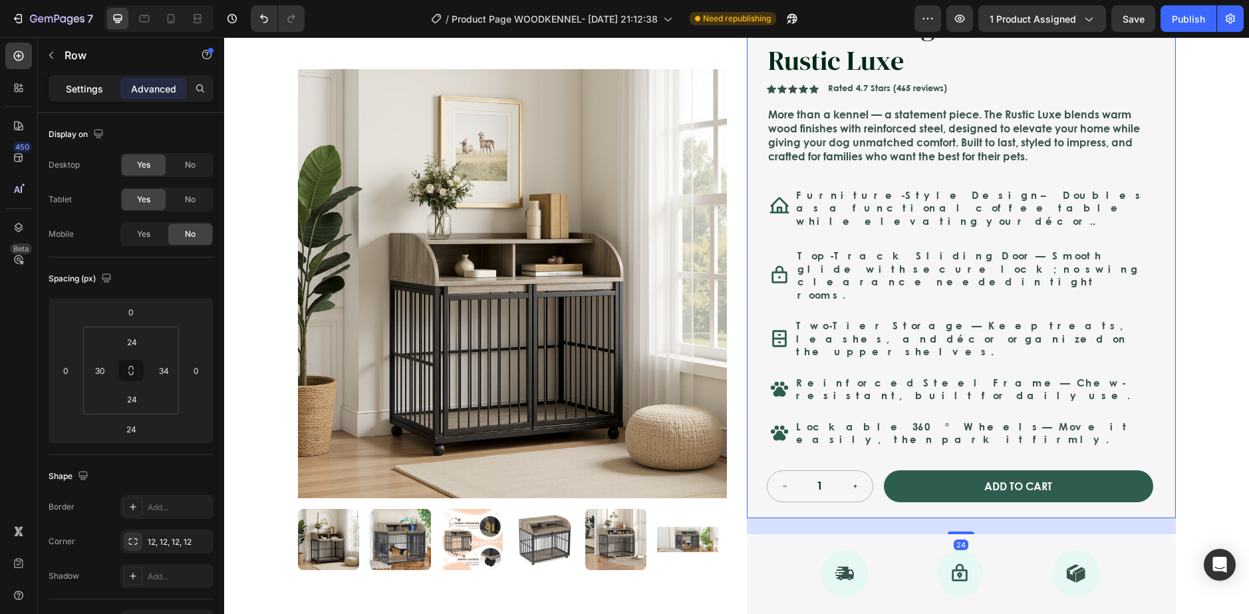
click at [104, 85] on div "Settings" at bounding box center [84, 88] width 66 height 21
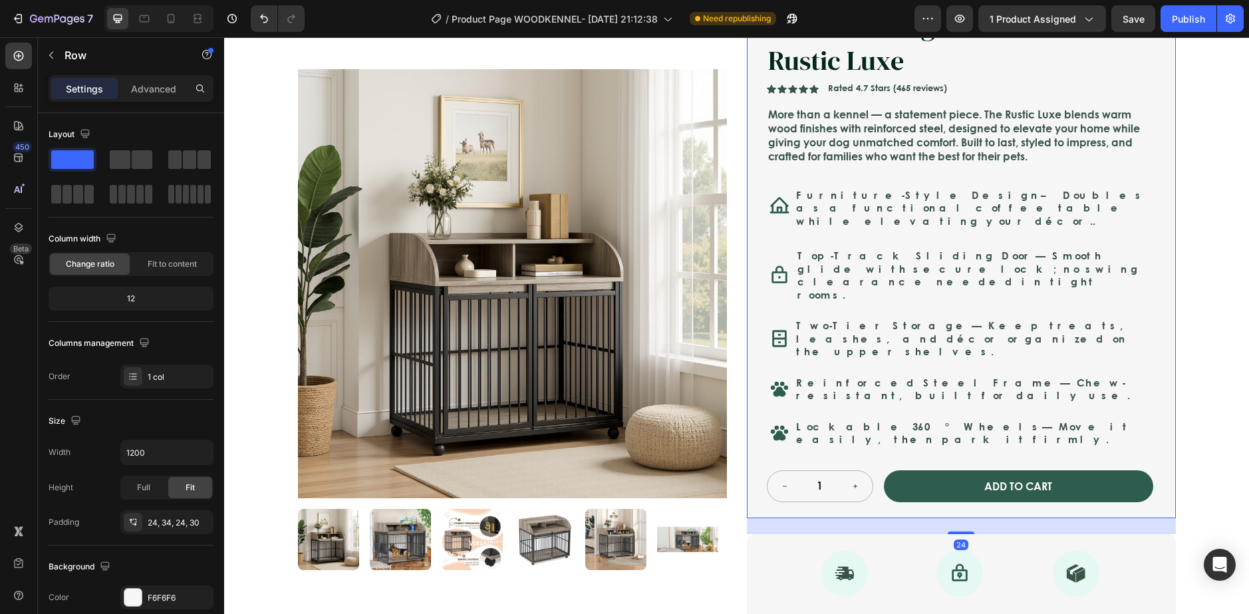
scroll to position [66, 0]
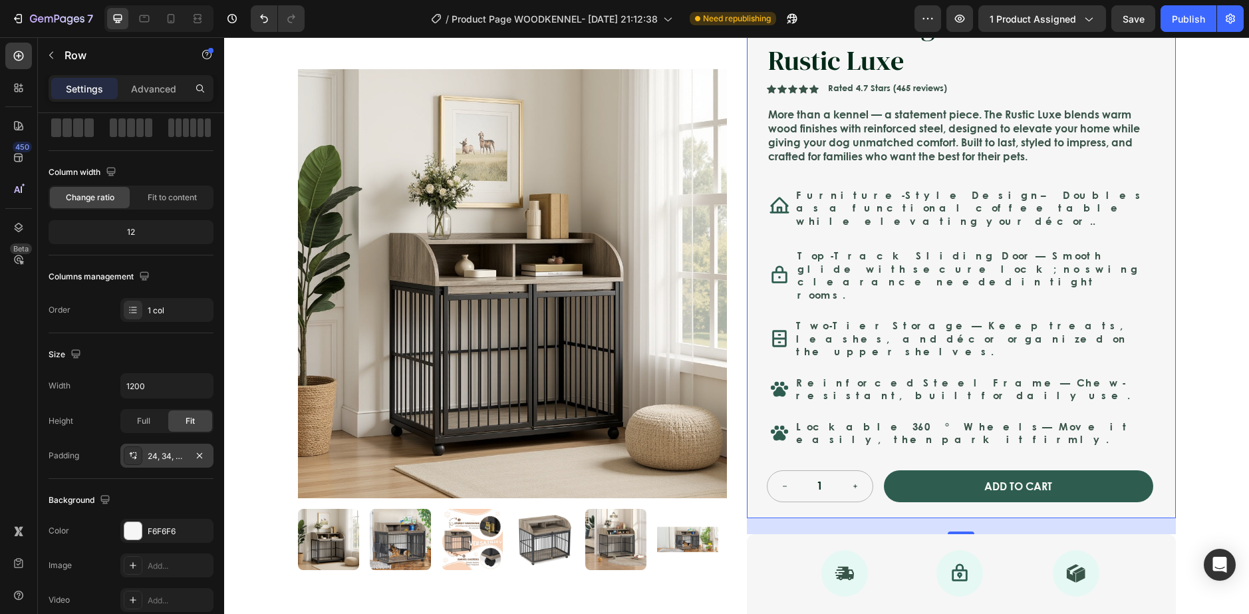
click at [140, 455] on div at bounding box center [133, 455] width 19 height 19
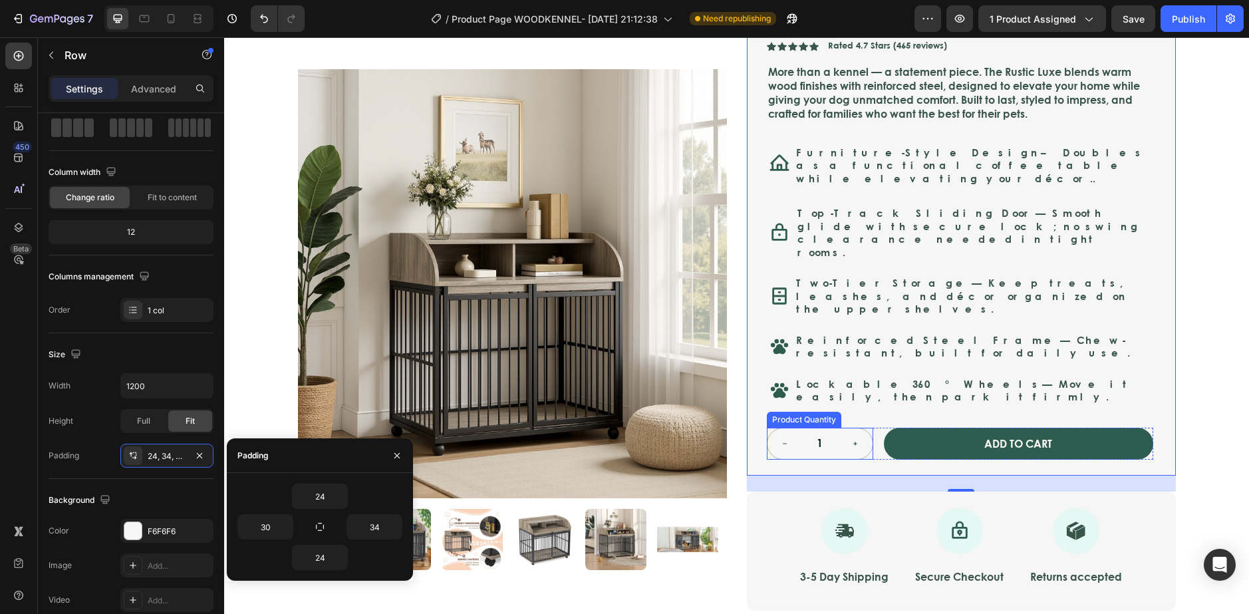
scroll to position [199, 0]
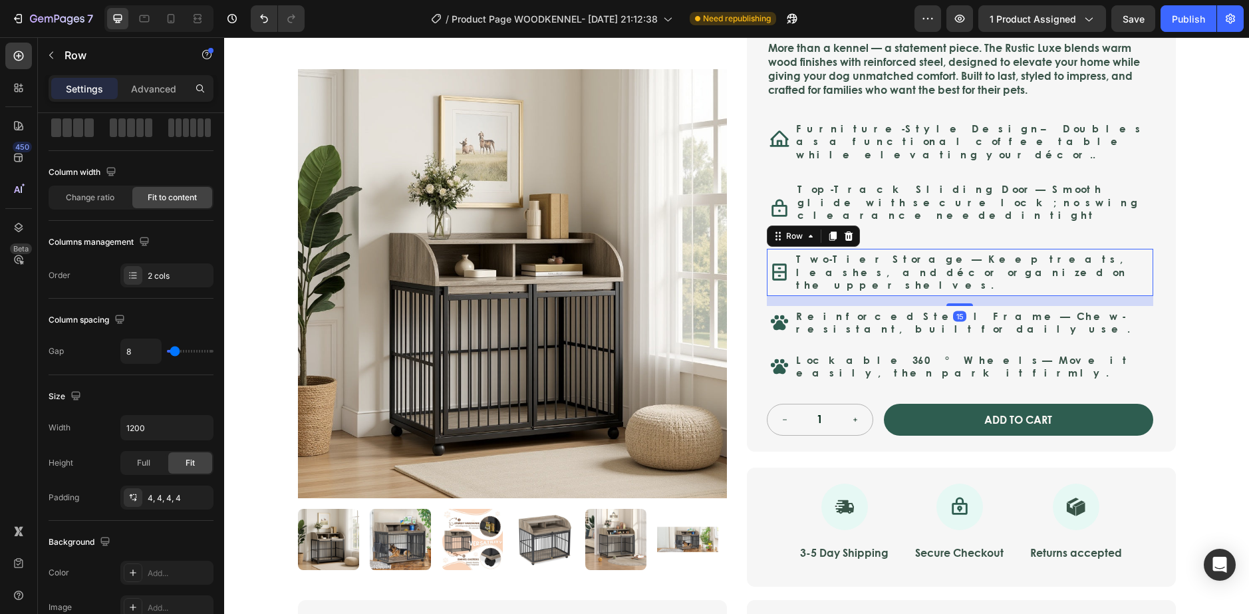
click at [778, 263] on div "Icon" at bounding box center [779, 272] width 20 height 42
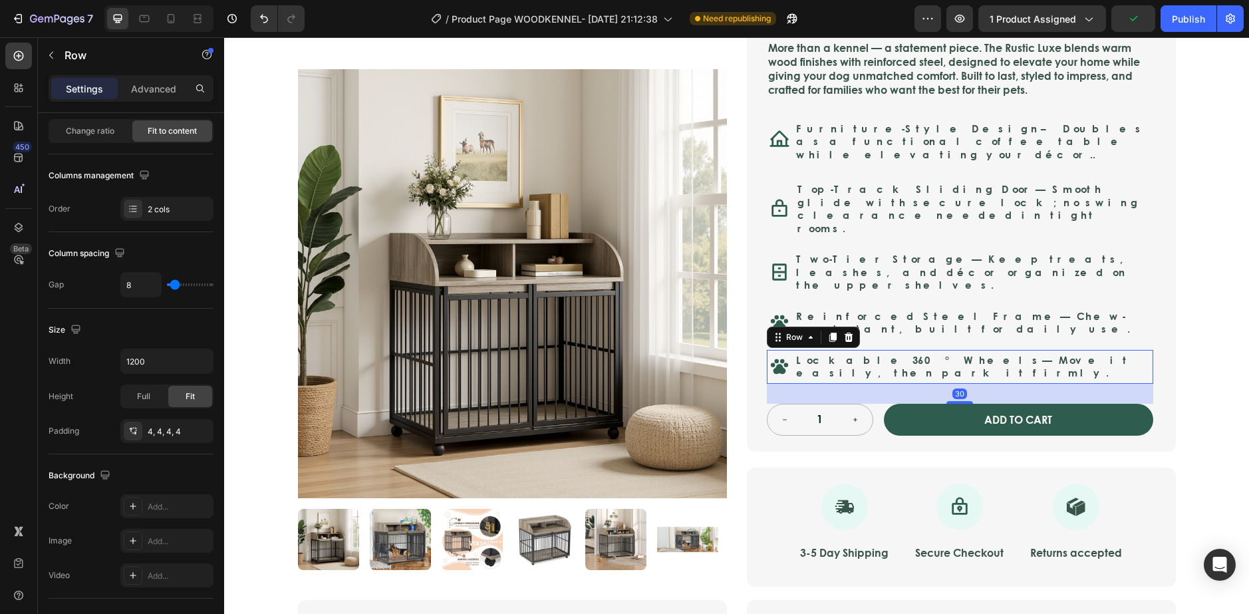
click at [788, 350] on div "Icon Lockable 360° Wheels — Move it easily, then park it firmly. Text Block Row…" at bounding box center [960, 367] width 386 height 34
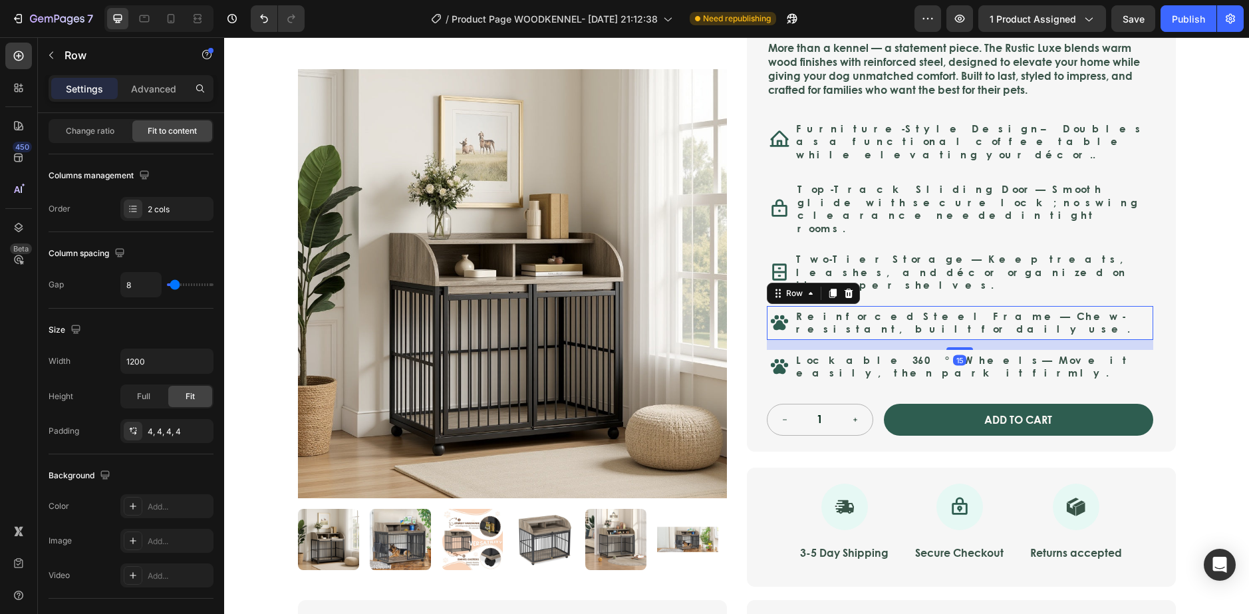
click at [1124, 306] on div "Icon Reinforced Steel Frame — Chew-resistant, built for daily use. Text Block R…" at bounding box center [960, 323] width 386 height 34
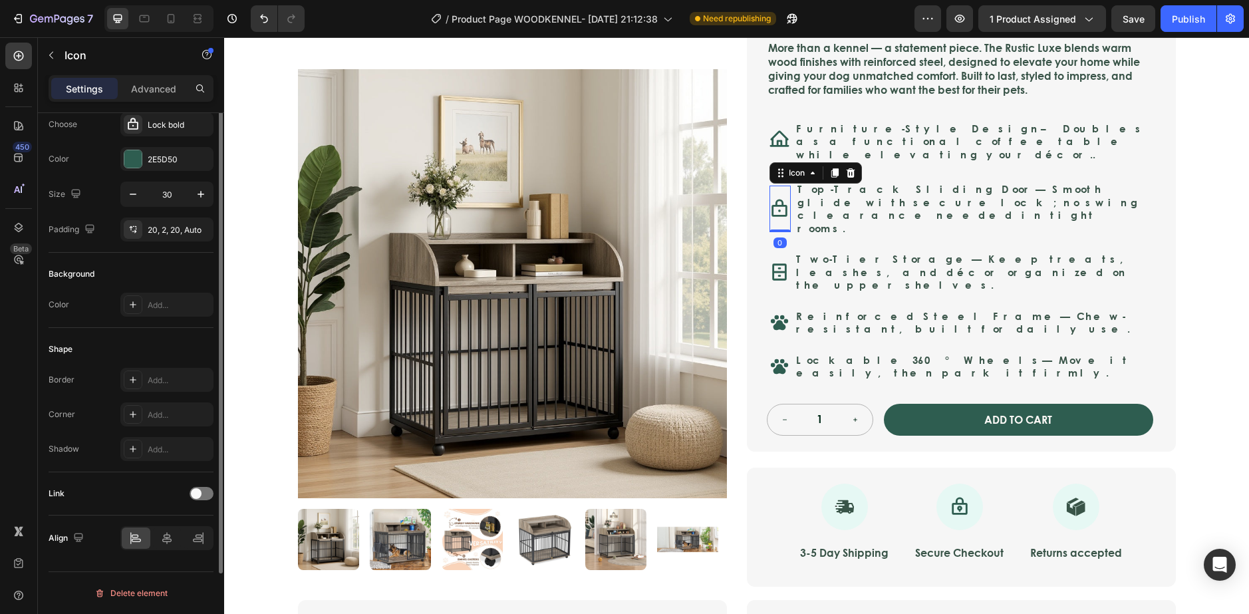
click at [783, 186] on div at bounding box center [779, 209] width 21 height 47
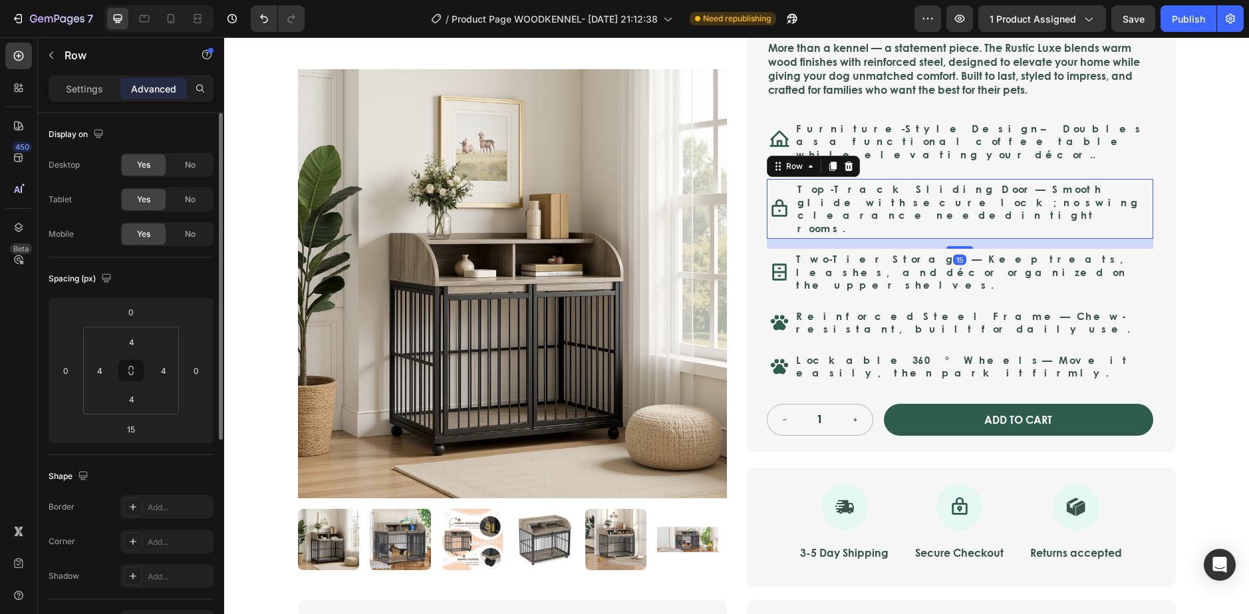
click at [796, 182] on div "Top-Track Sliding Door — Smooth glide with secure lock; no swing clearance need…" at bounding box center [973, 209] width 354 height 55
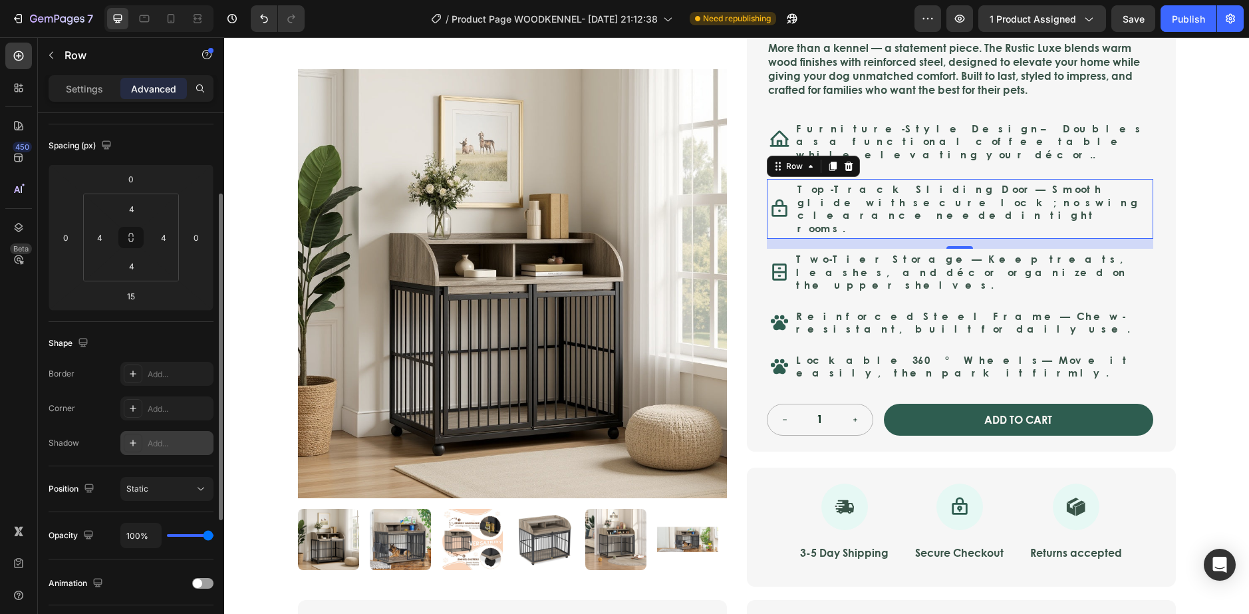
scroll to position [66, 0]
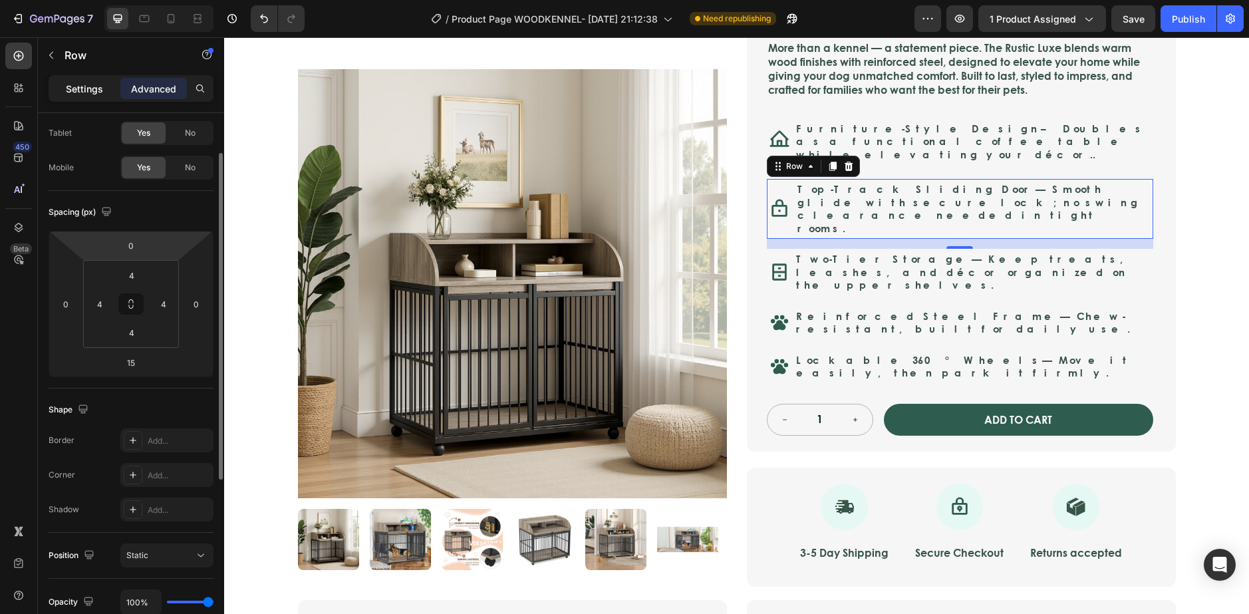
click at [78, 92] on p "Settings" at bounding box center [84, 89] width 37 height 14
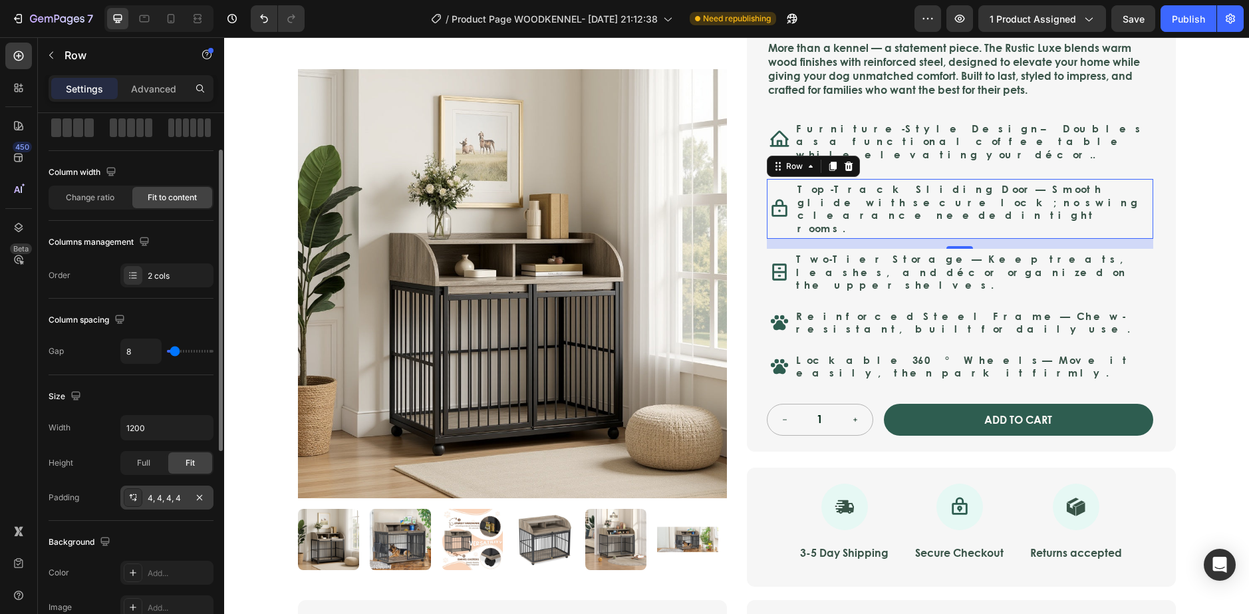
scroll to position [133, 0]
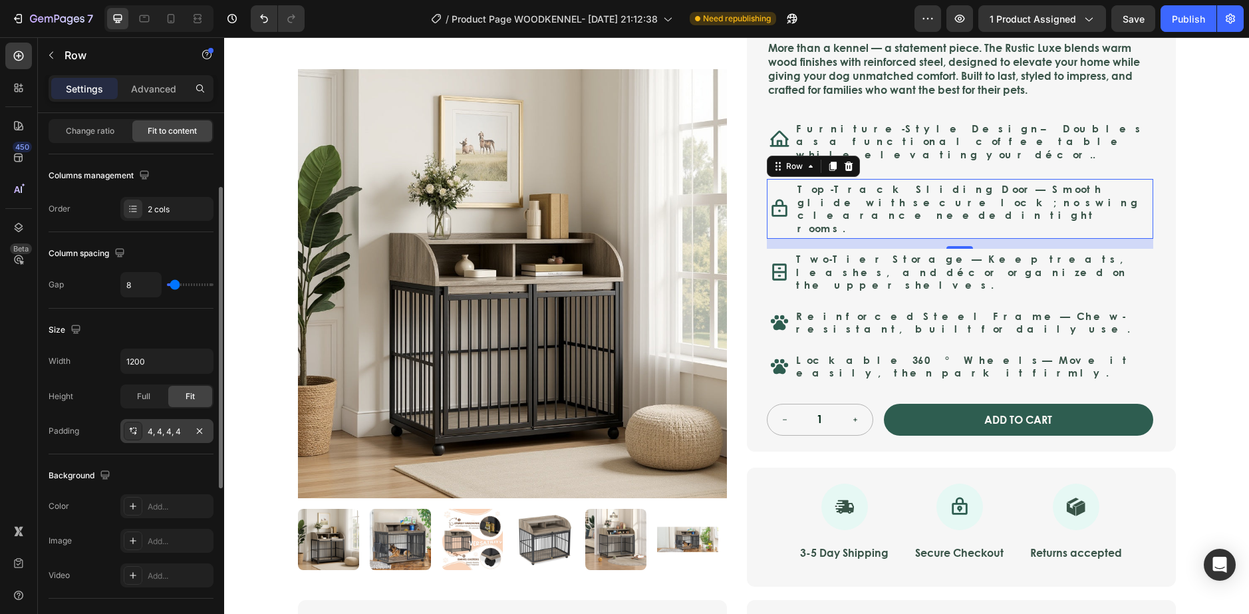
click at [144, 426] on div "4, 4, 4, 4" at bounding box center [166, 431] width 93 height 24
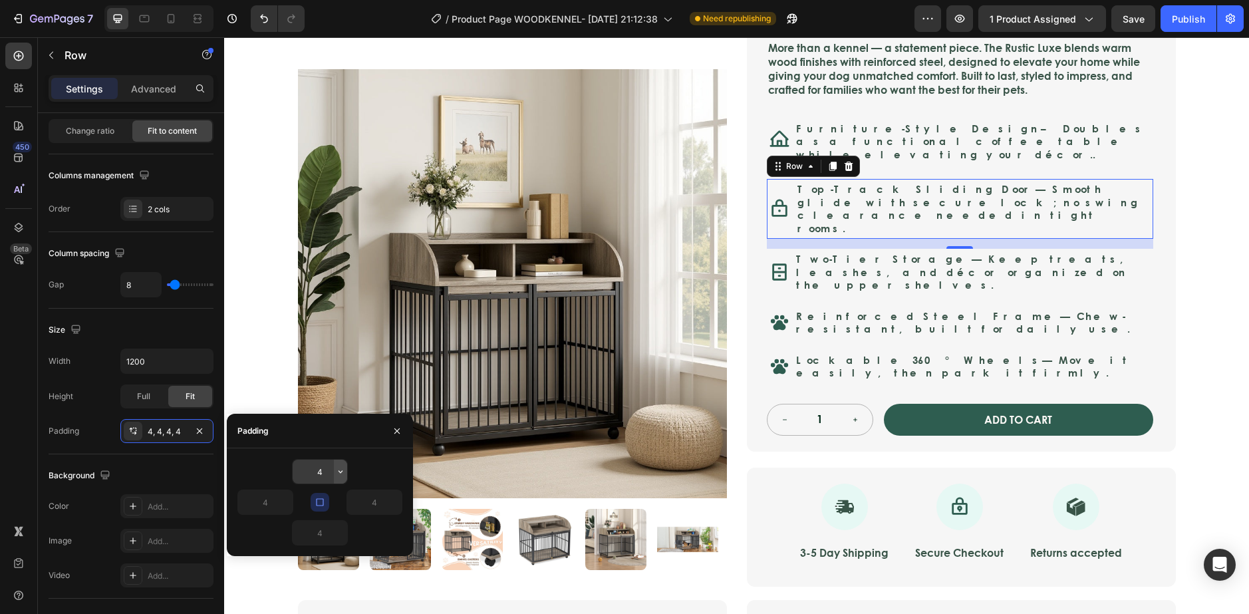
click at [341, 470] on icon "button" at bounding box center [340, 471] width 11 height 11
click at [338, 476] on icon "button" at bounding box center [340, 471] width 11 height 11
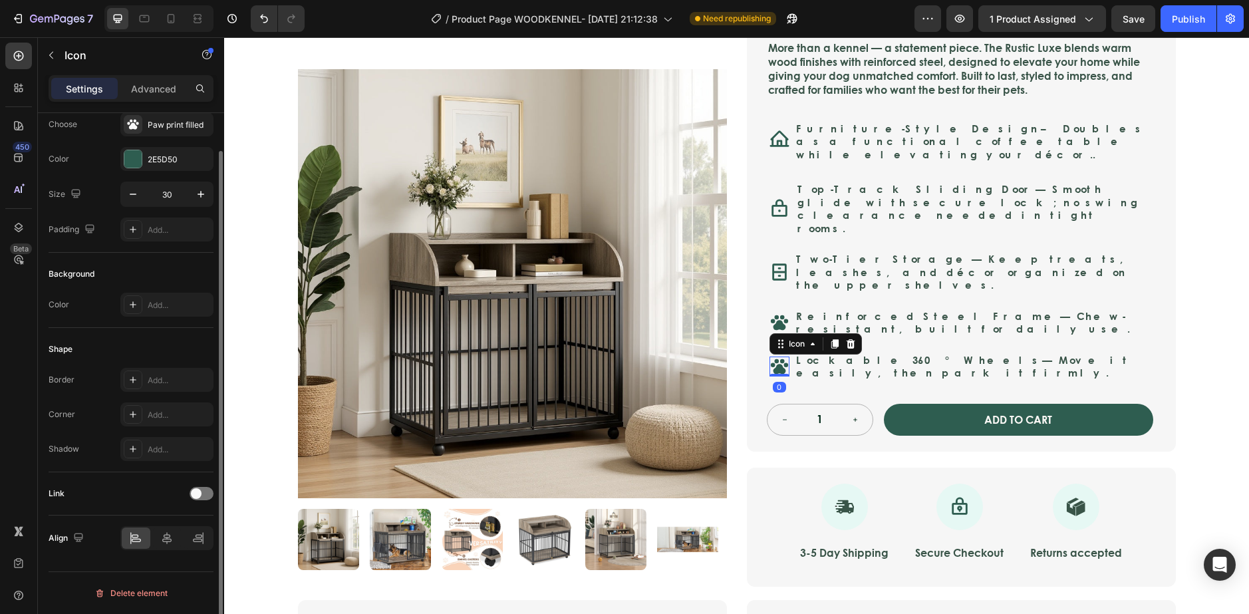
scroll to position [41, 0]
click at [770, 359] on icon at bounding box center [778, 366] width 17 height 15
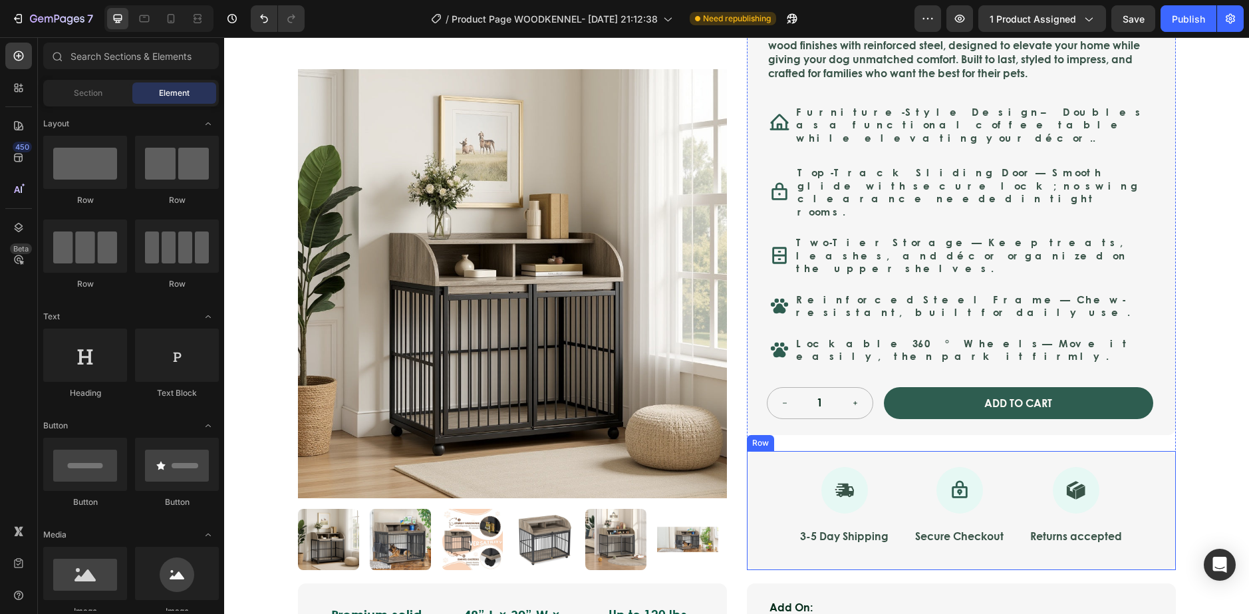
scroll to position [39, 0]
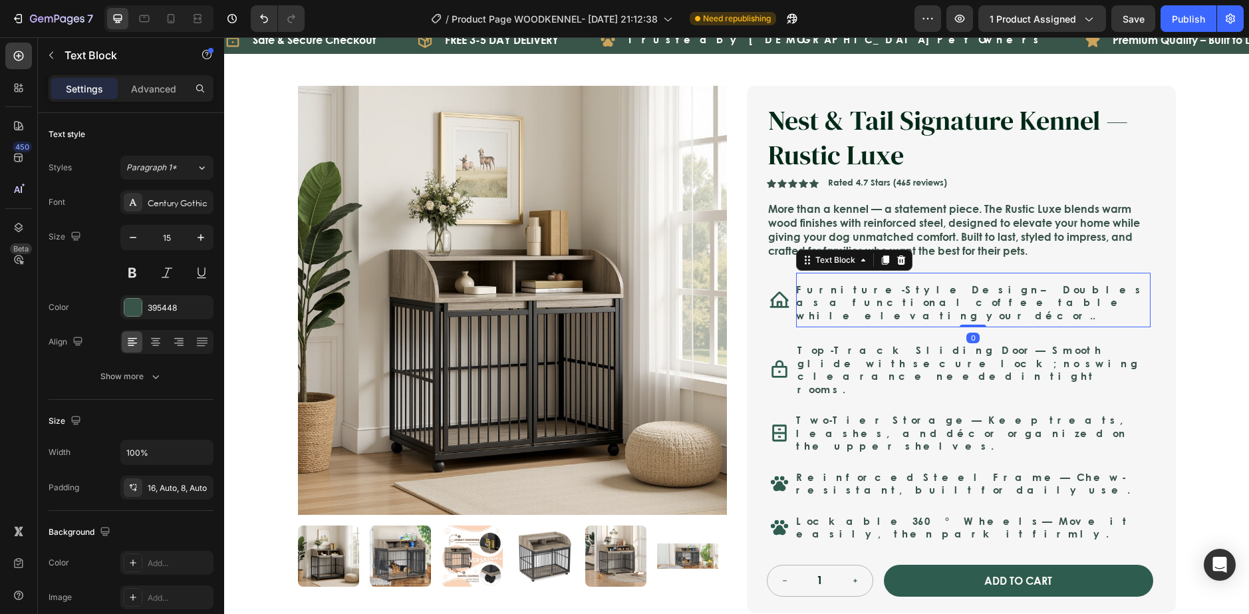
click at [914, 309] on p "Furniture-Style Design – Doubles as a functional coffee table while elevating y…" at bounding box center [973, 302] width 354 height 39
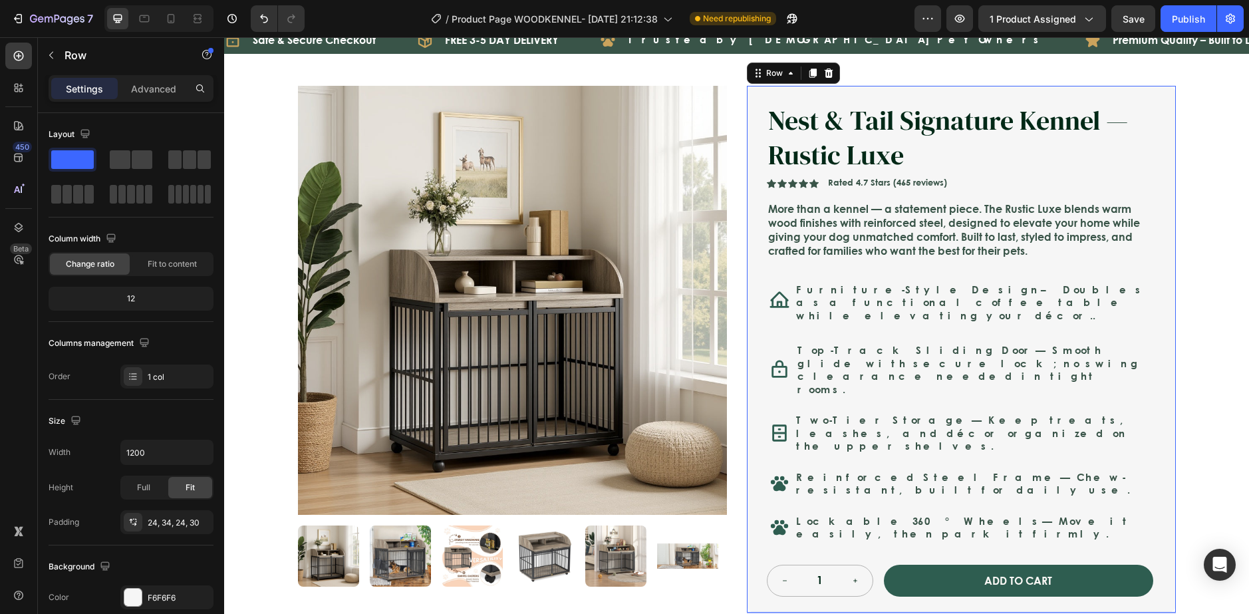
click at [815, 328] on div "Nest & Tail Signature Kennel — Rustic Luxe Product Title Nest & Tail Signature …" at bounding box center [960, 349] width 386 height 495
click at [777, 313] on div at bounding box center [779, 300] width 21 height 47
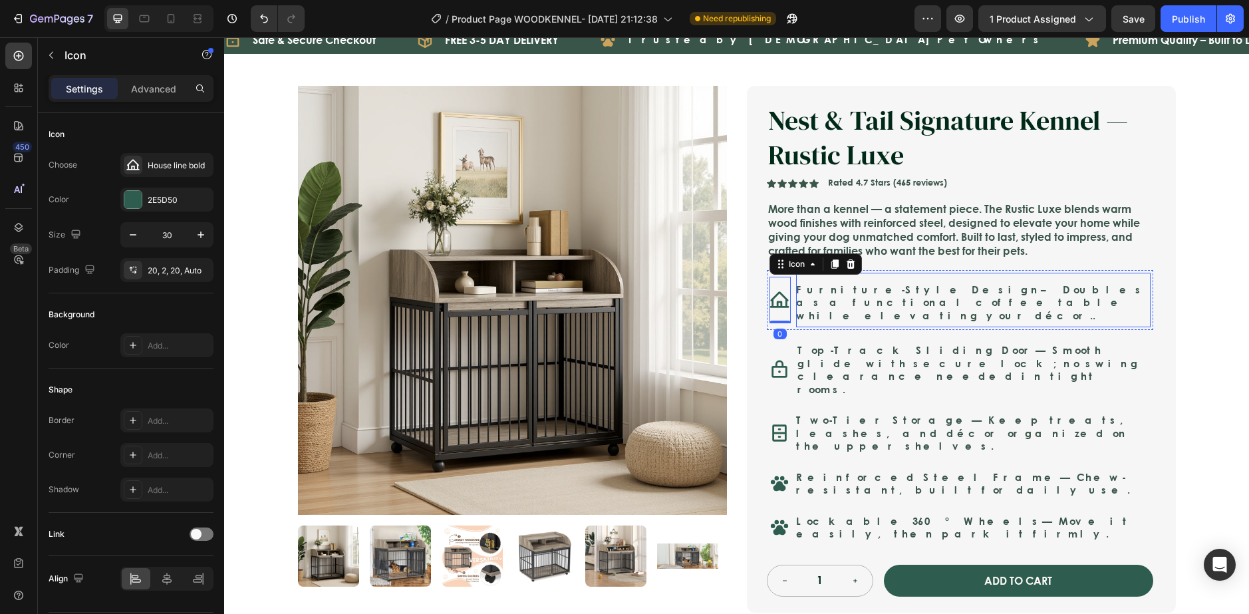
click at [796, 311] on p "Furniture-Style Design – Doubles as a functional coffee table while elevating y…" at bounding box center [973, 302] width 354 height 39
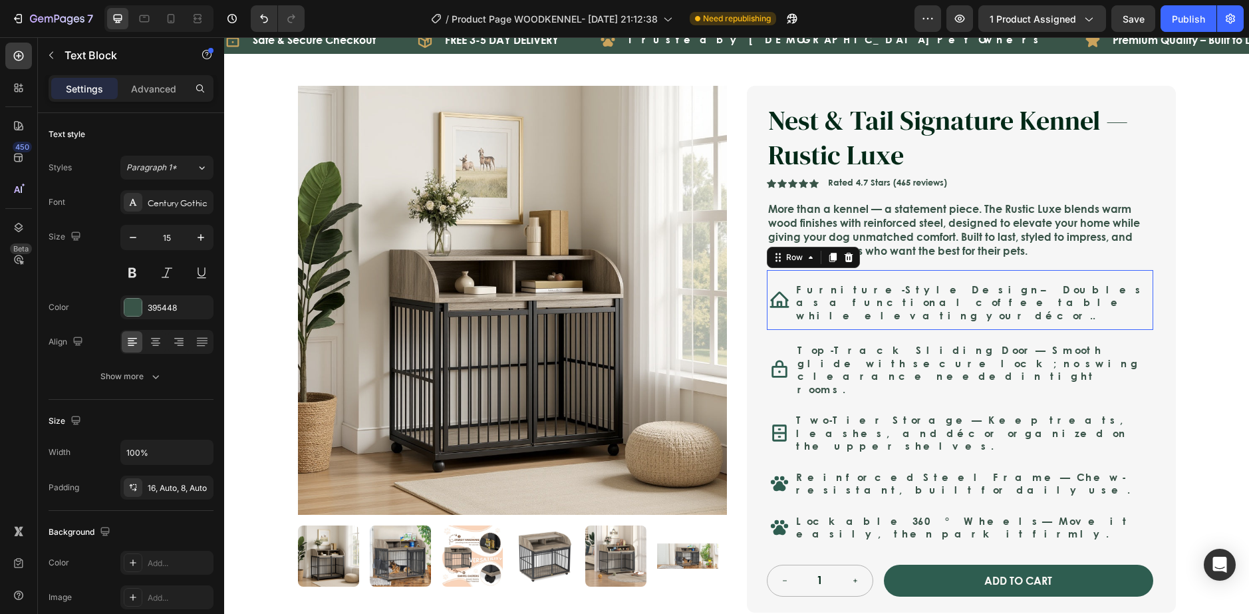
click at [783, 319] on div "Icon Furniture-Style Design – Doubles as a functional coffee table while elevat…" at bounding box center [960, 300] width 386 height 61
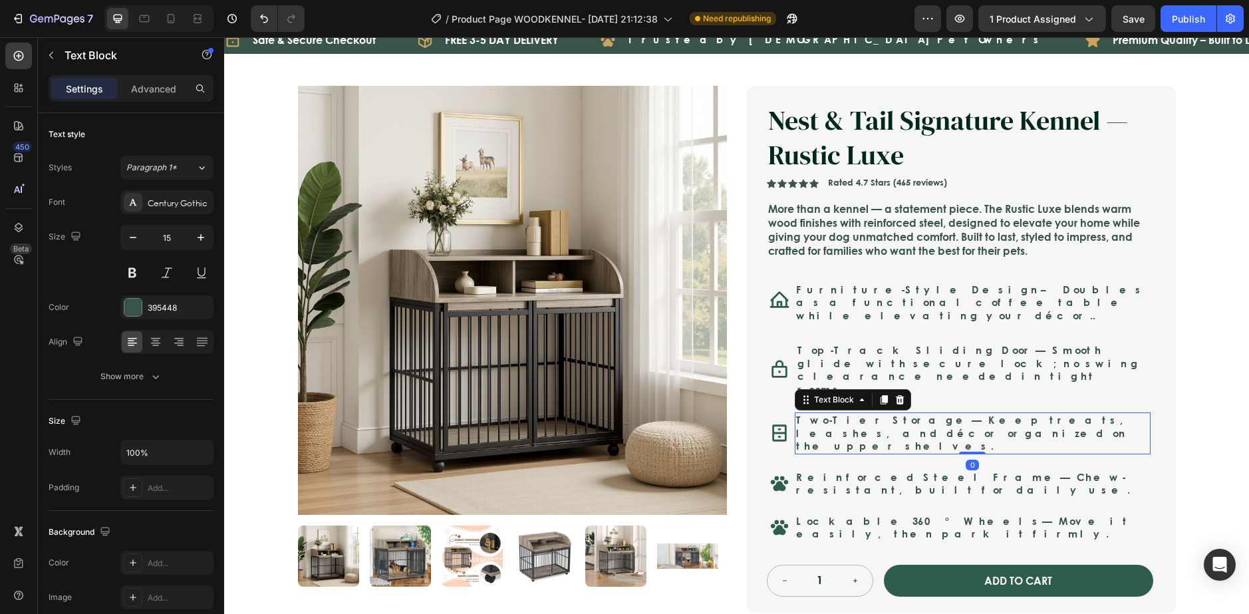
click at [993, 414] on p "Two-Tier Storage — Keep treats, leashes, and décor organized on the upper shelv…" at bounding box center [972, 433] width 353 height 39
click at [1205, 376] on div "Icon Safe & Secure Checkout Text Block Row Icon FREE 3-5 DAY DELIVERY Text Bloc…" at bounding box center [736, 466] width 1025 height 880
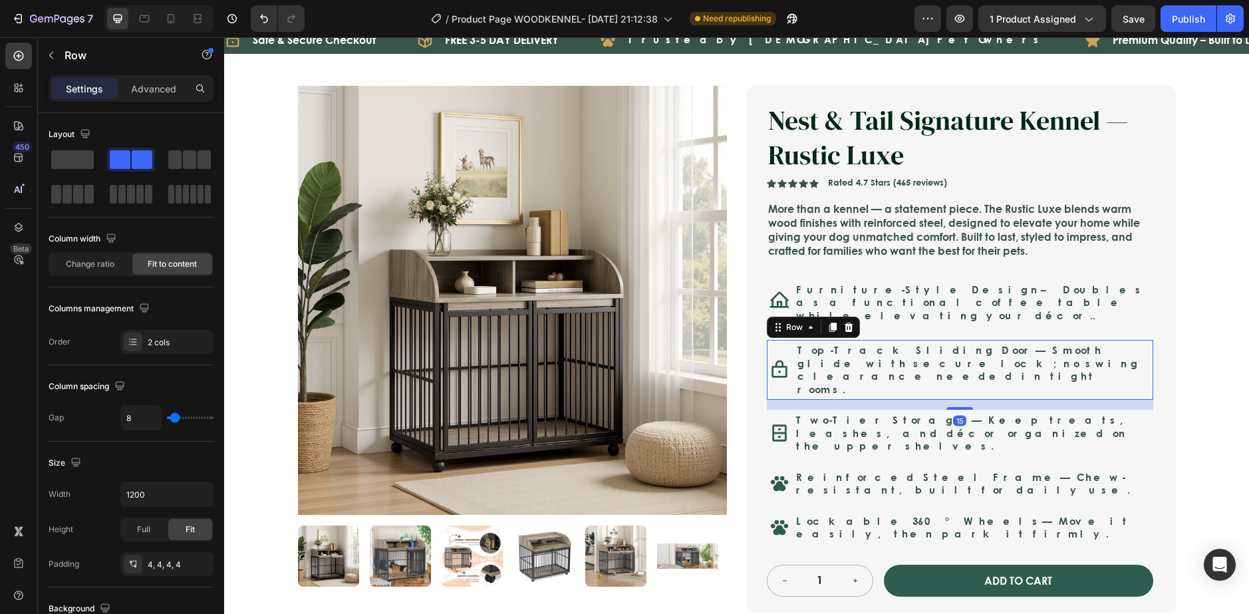
click at [914, 342] on div "Top-Track Sliding Door — Smooth glide with secure lock; no swing clearance need…" at bounding box center [973, 369] width 354 height 55
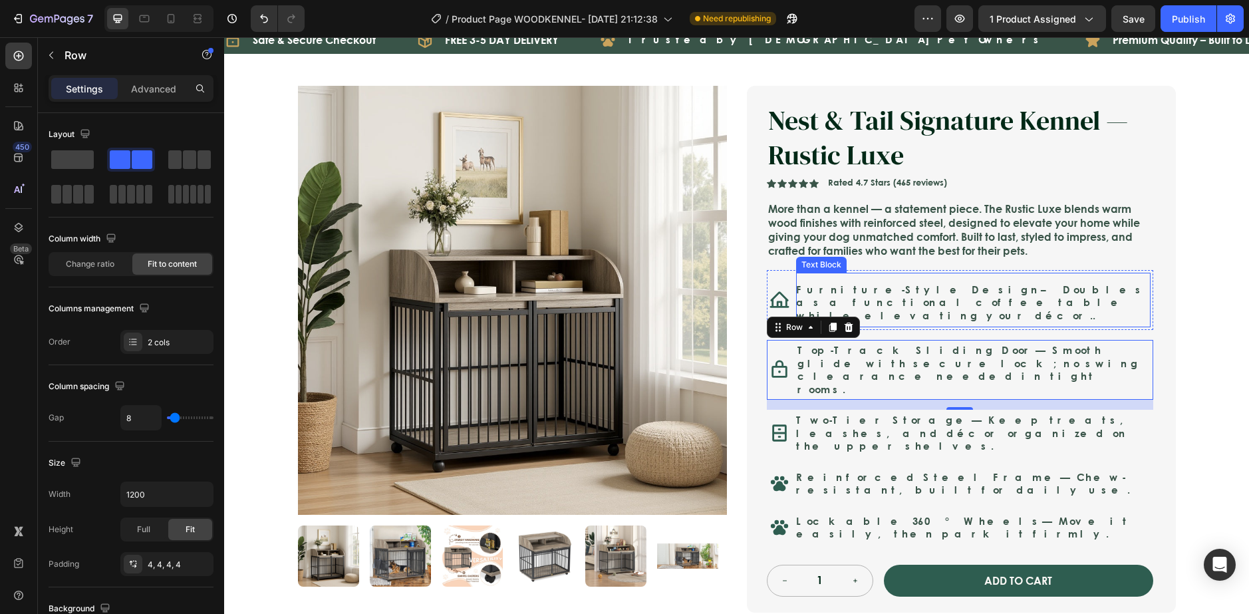
click at [878, 293] on strong "Furniture-Style Design" at bounding box center [918, 289] width 245 height 15
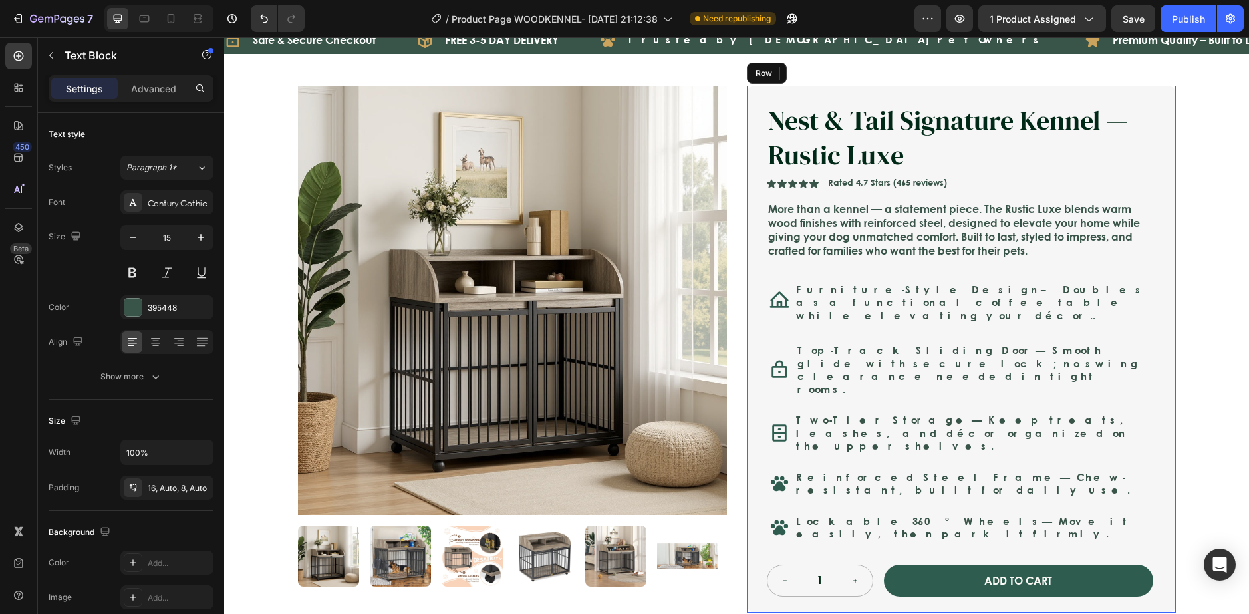
click at [759, 298] on div "Nest & Tail Signature Kennel — Rustic Luxe Product Title Nest & Tail Signature …" at bounding box center [961, 349] width 429 height 527
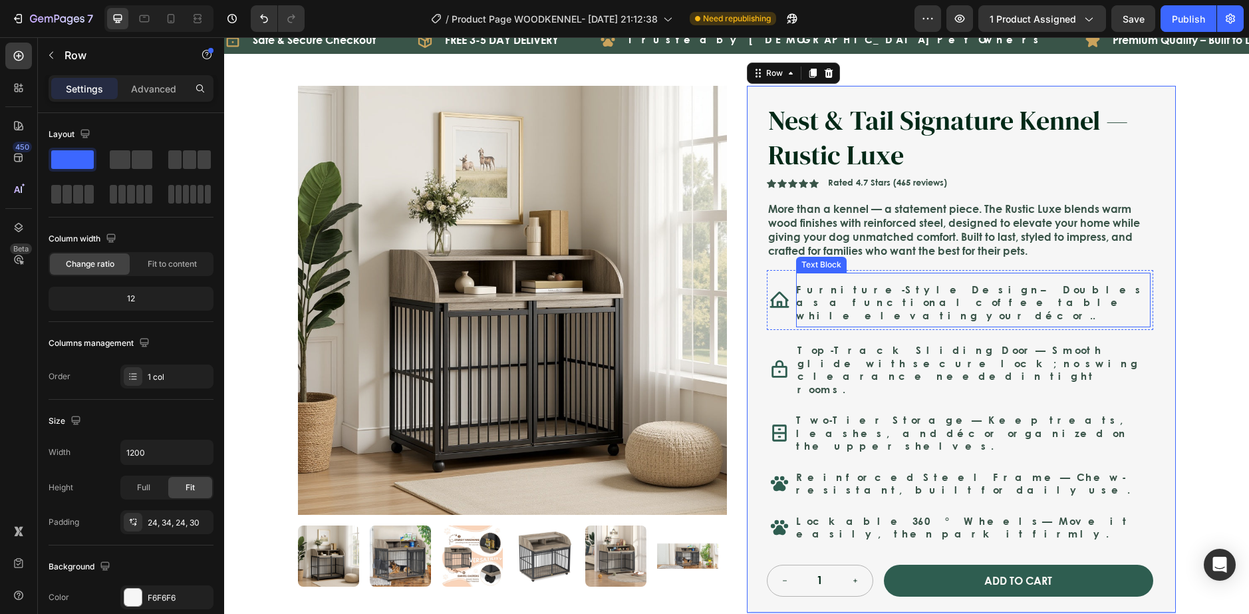
click at [798, 313] on div "Furniture-Style Design – Doubles as a functional coffee table while elevating y…" at bounding box center [973, 300] width 354 height 55
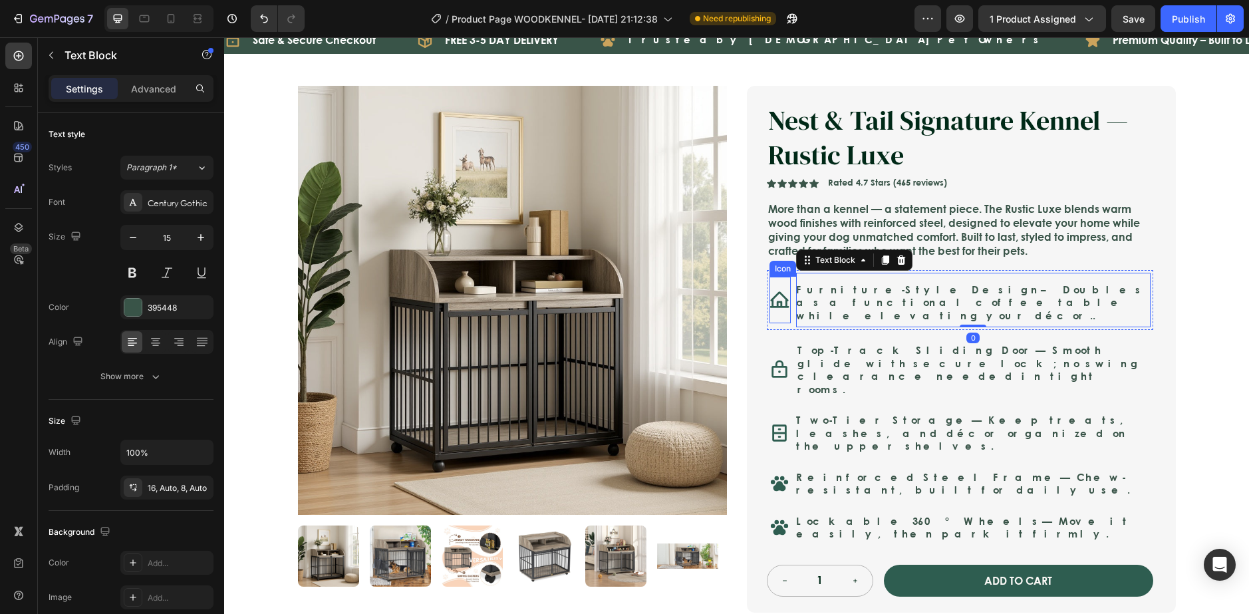
click at [777, 312] on div at bounding box center [779, 300] width 21 height 47
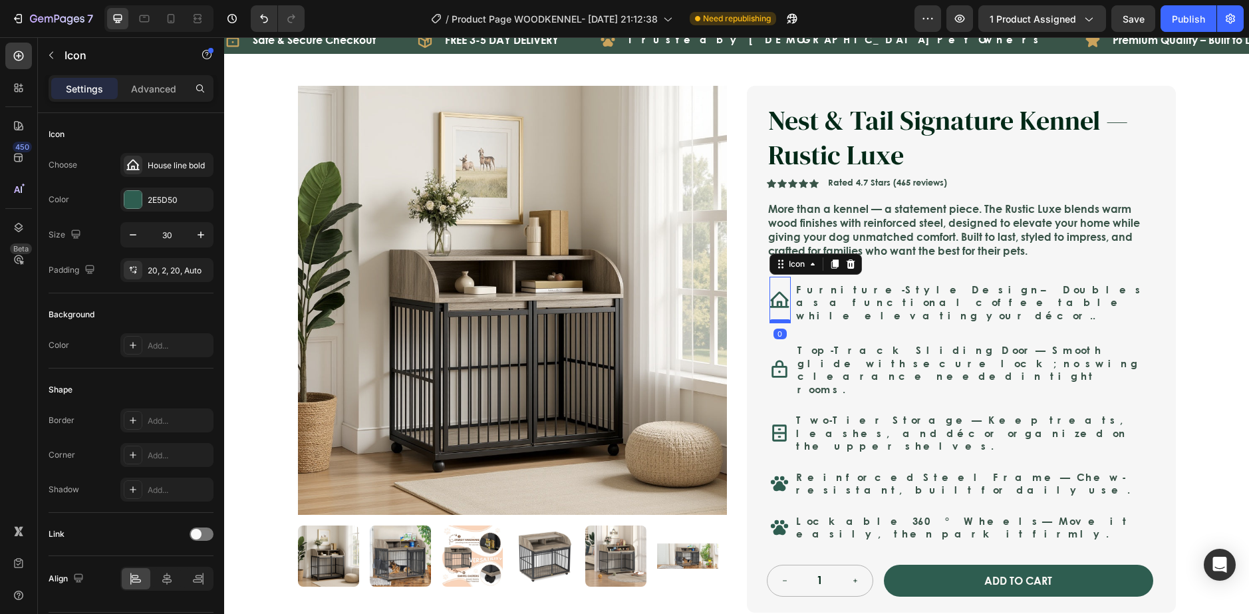
click at [775, 319] on div at bounding box center [779, 321] width 21 height 4
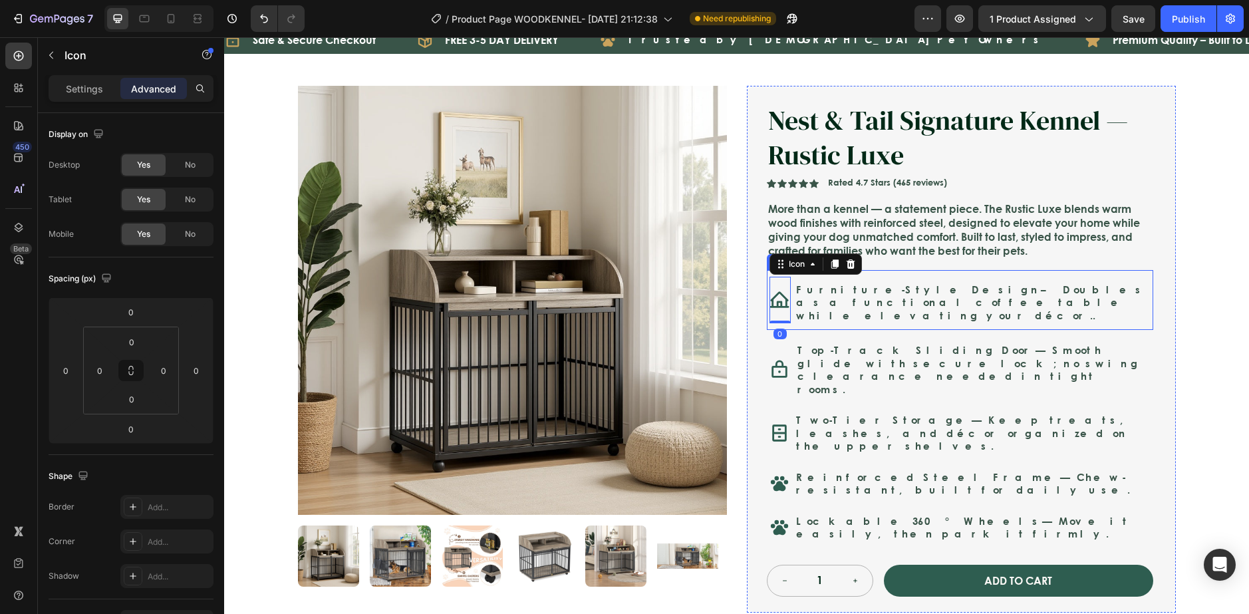
click at [796, 319] on div "Furniture-Style Design – Doubles as a functional coffee table while elevating y…" at bounding box center [973, 300] width 354 height 55
click at [76, 84] on p "Settings" at bounding box center [84, 89] width 37 height 14
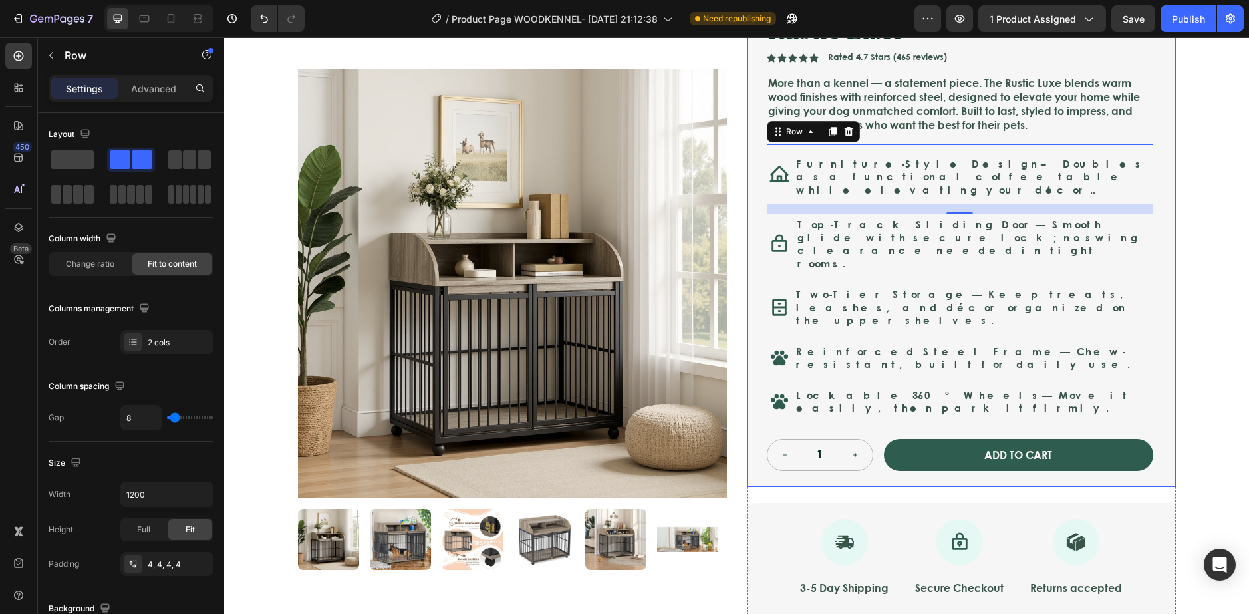
scroll to position [172, 0]
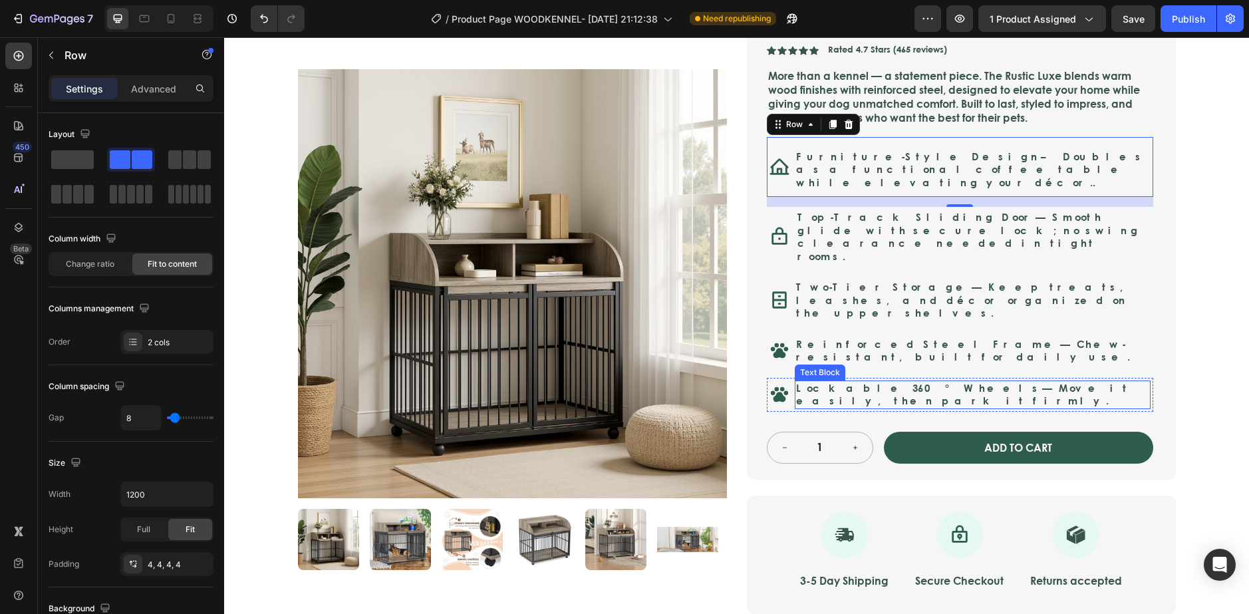
click at [788, 378] on div "Icon Lockable 360° Wheels — Move it easily, then park it firmly. Text Block Row" at bounding box center [960, 395] width 386 height 34
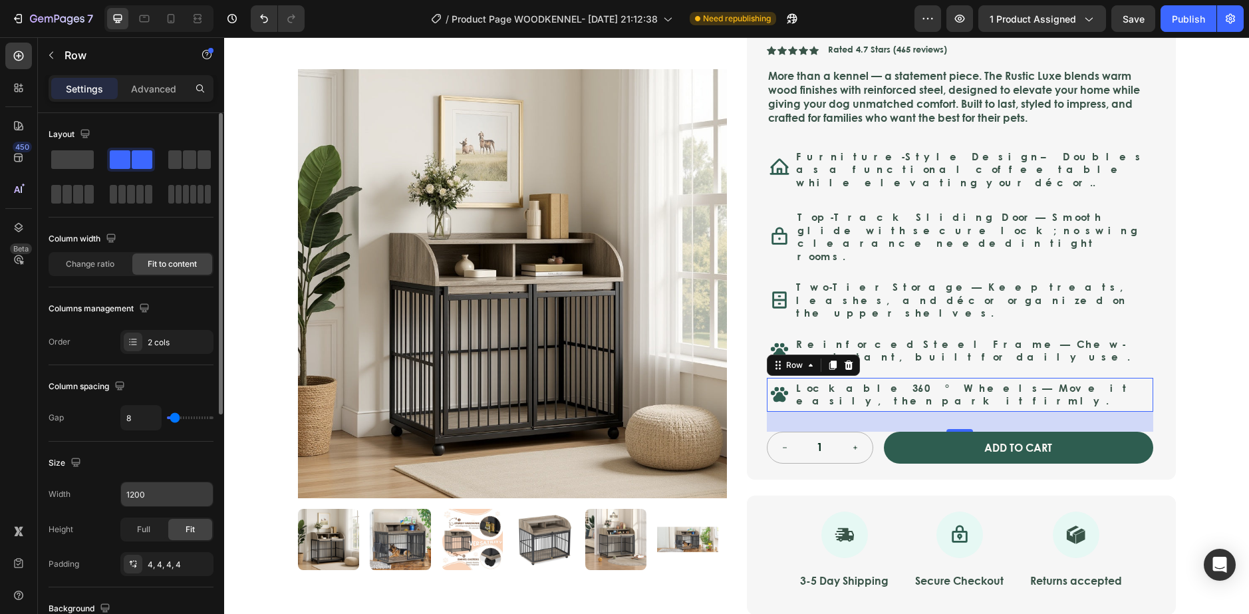
scroll to position [66, 0]
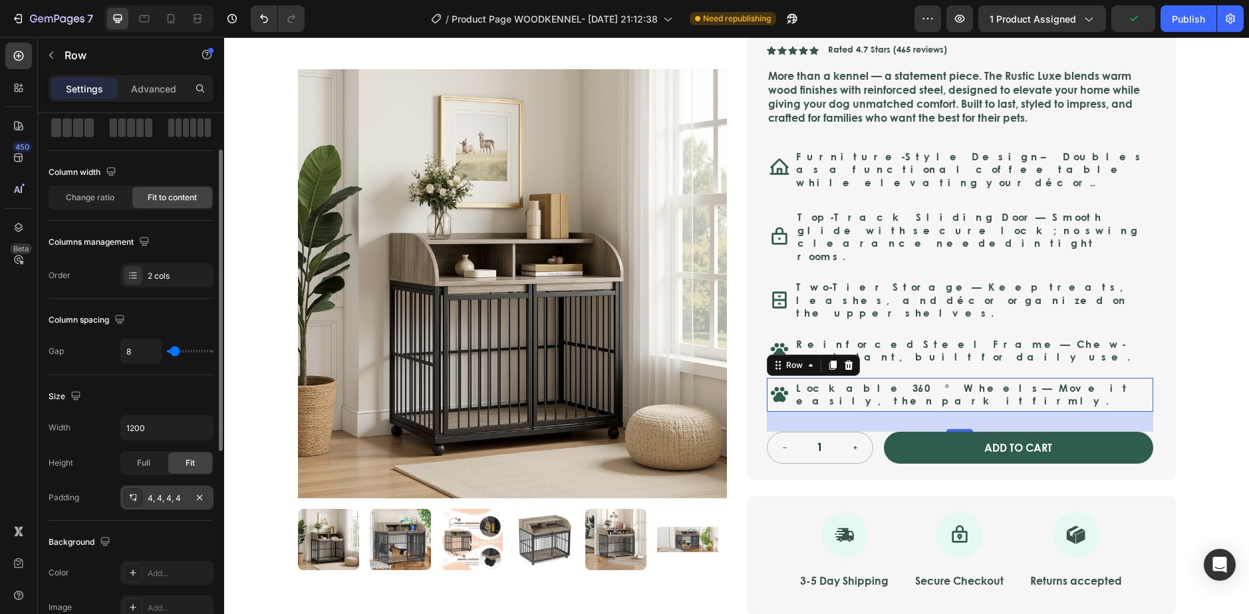
click at [131, 493] on icon at bounding box center [133, 497] width 11 height 11
click at [890, 334] on div "Icon Reinforced Steel Frame — Chew-resistant, built for daily use. Text Block R…" at bounding box center [960, 351] width 386 height 34
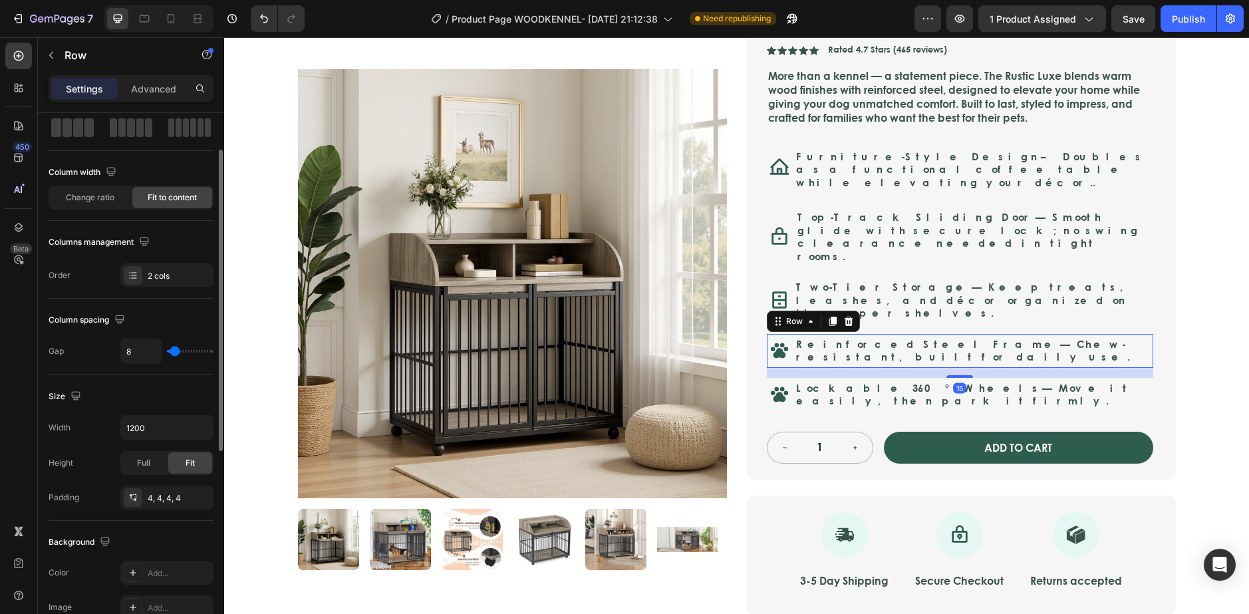
click at [817, 368] on div "15" at bounding box center [960, 373] width 386 height 10
click at [134, 493] on icon at bounding box center [133, 497] width 11 height 11
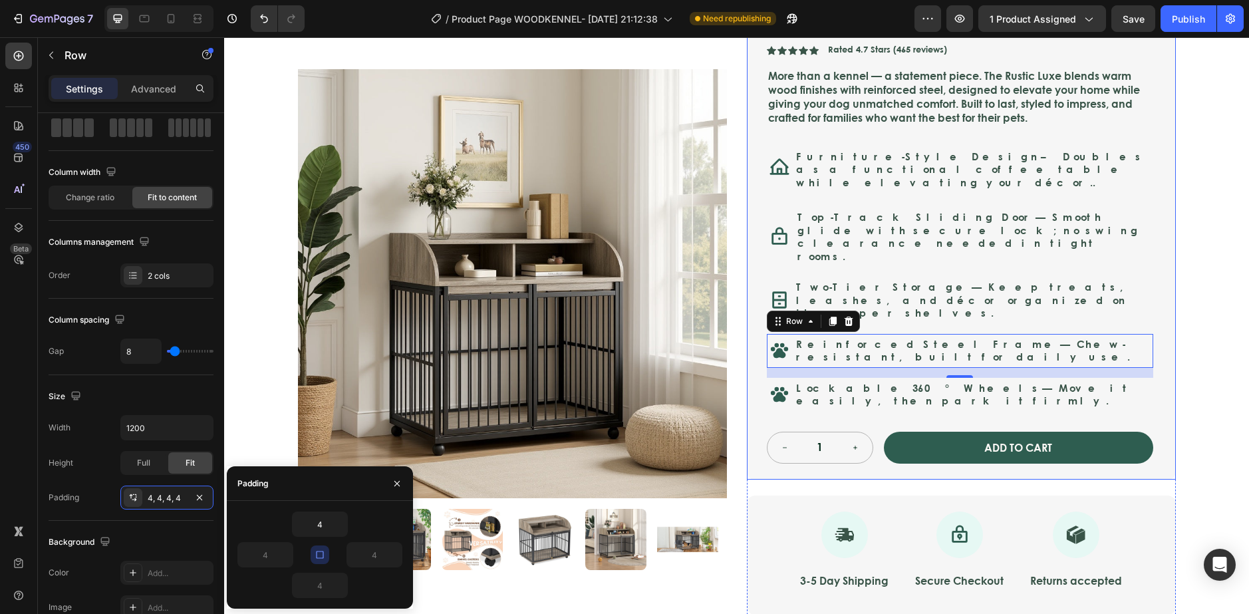
click at [926, 254] on div "Nest & Tail Signature Kennel — Rustic Luxe Product Title Nest & Tail Signature …" at bounding box center [960, 216] width 386 height 495
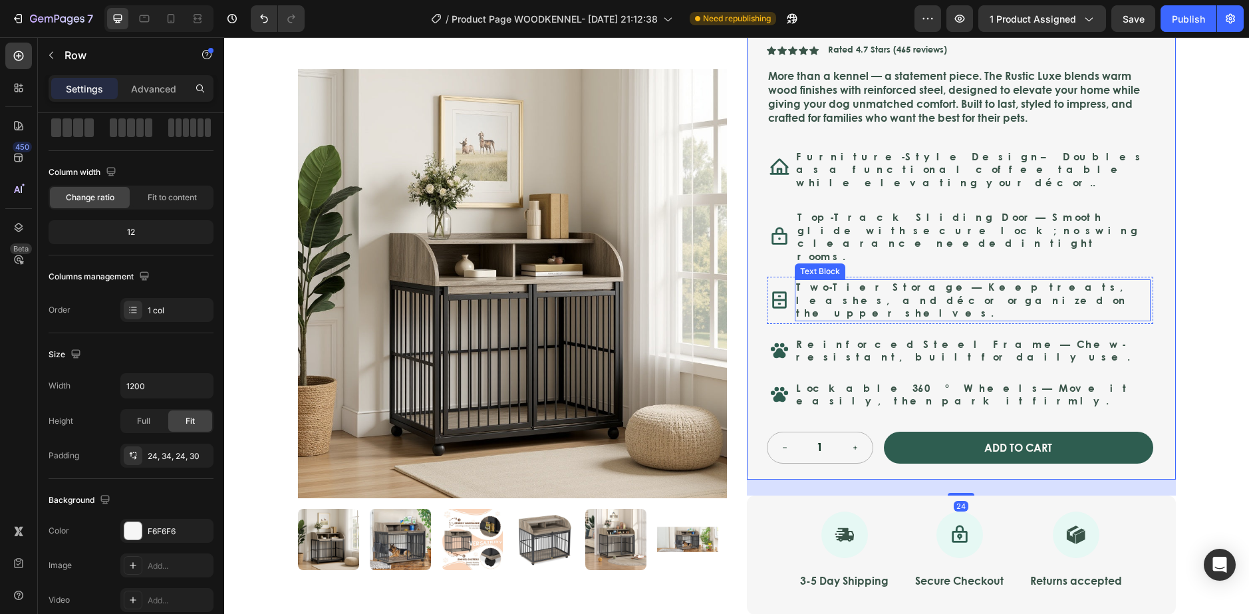
click at [888, 284] on p "Two-Tier Storage — Keep treats, leashes, and décor organized on the upper shelv…" at bounding box center [972, 300] width 353 height 39
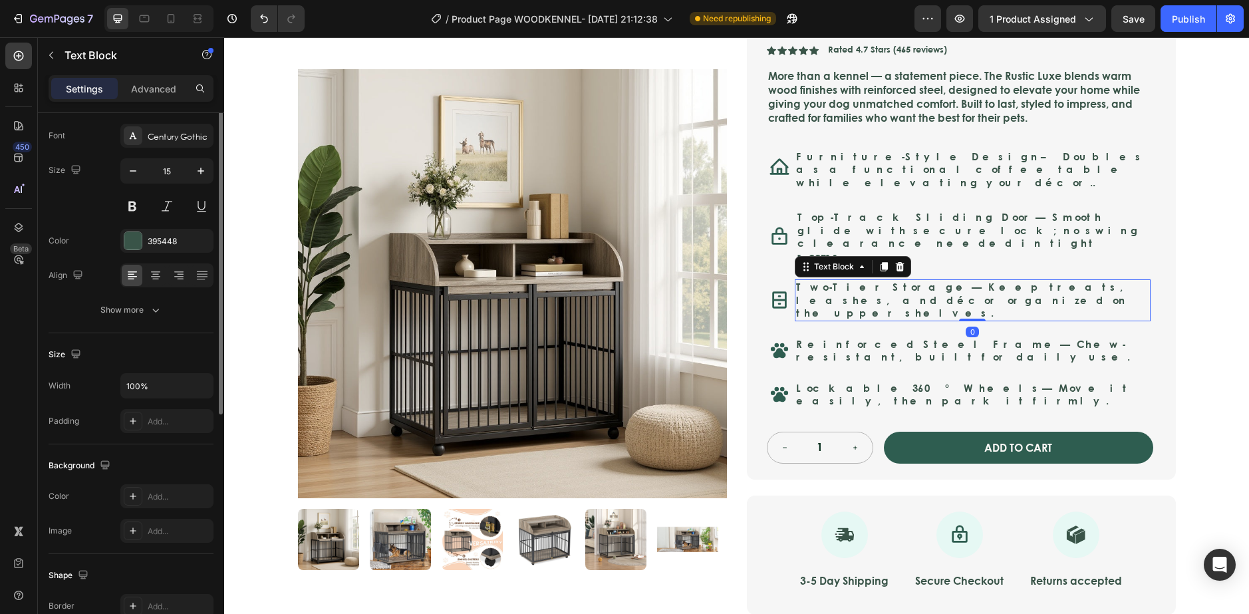
scroll to position [0, 0]
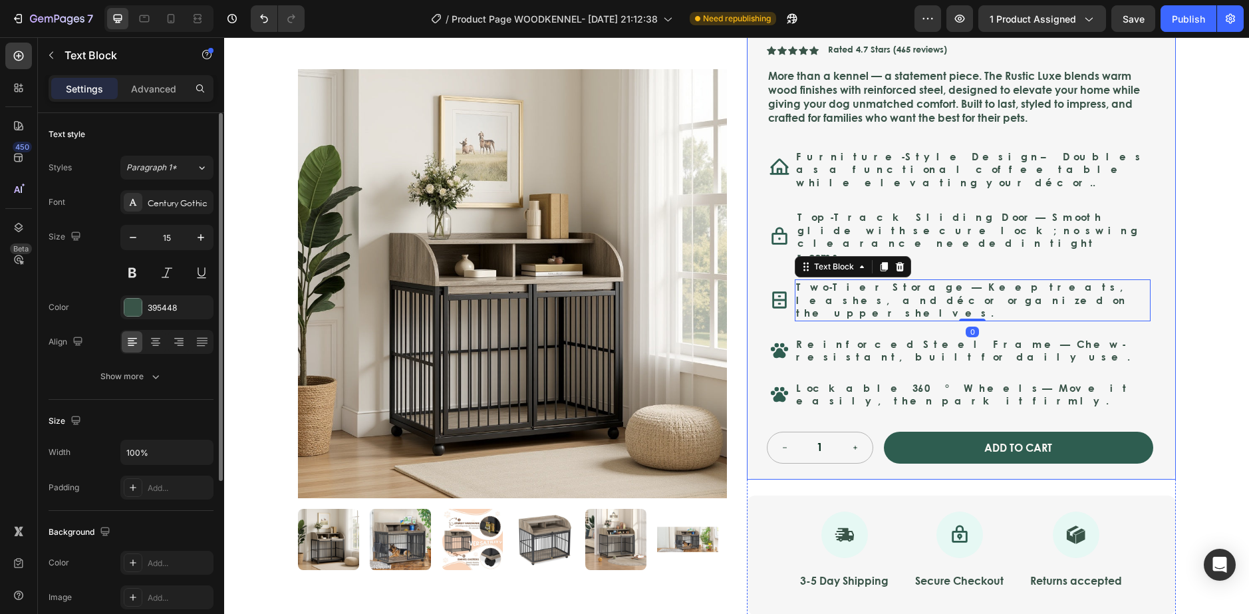
click at [792, 334] on div "Icon Reinforced Steel Frame — Chew-resistant, built for daily use. Text Block R…" at bounding box center [960, 351] width 386 height 34
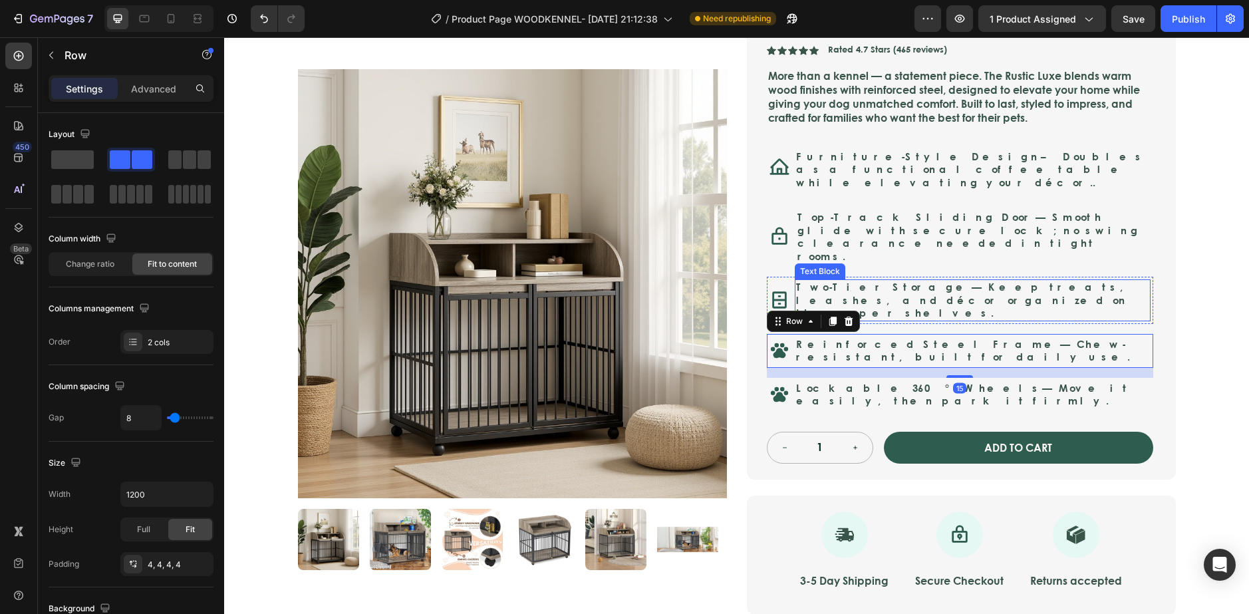
click at [840, 279] on strong "Two-Tier Storage" at bounding box center [884, 286] width 176 height 15
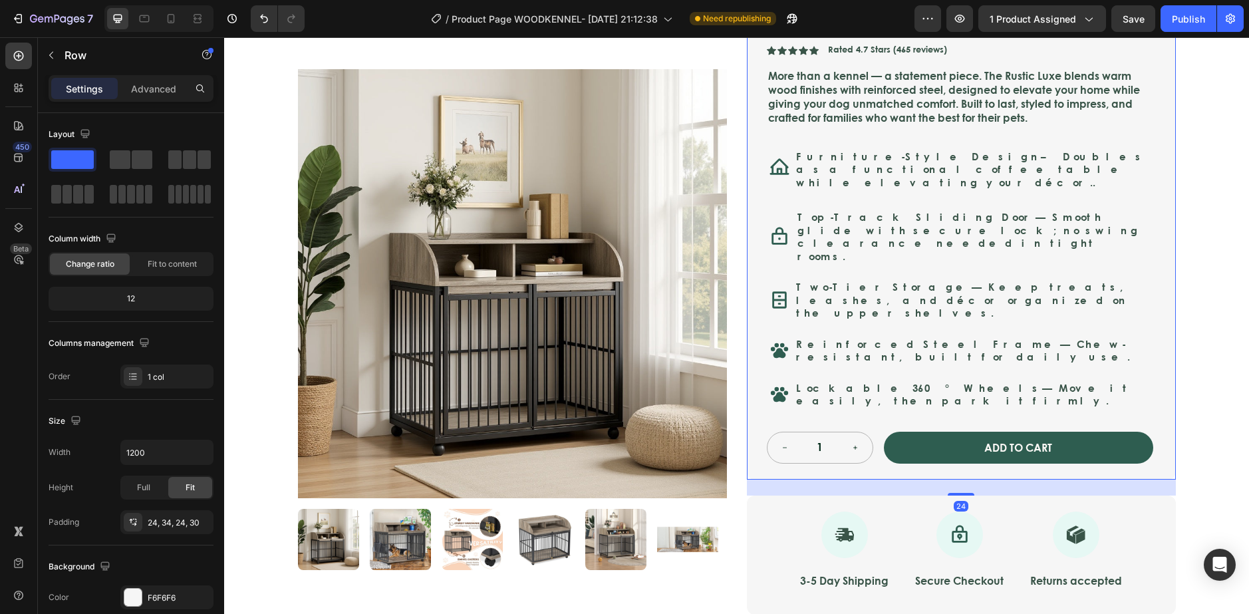
click at [786, 298] on div "Nest & Tail Signature Kennel — Rustic Luxe Product Title Nest & Tail Signature …" at bounding box center [960, 216] width 386 height 495
click at [782, 291] on div "Icon Two-Tier Storage — Keep treats, leashes, and décor organized on the upper …" at bounding box center [960, 300] width 386 height 47
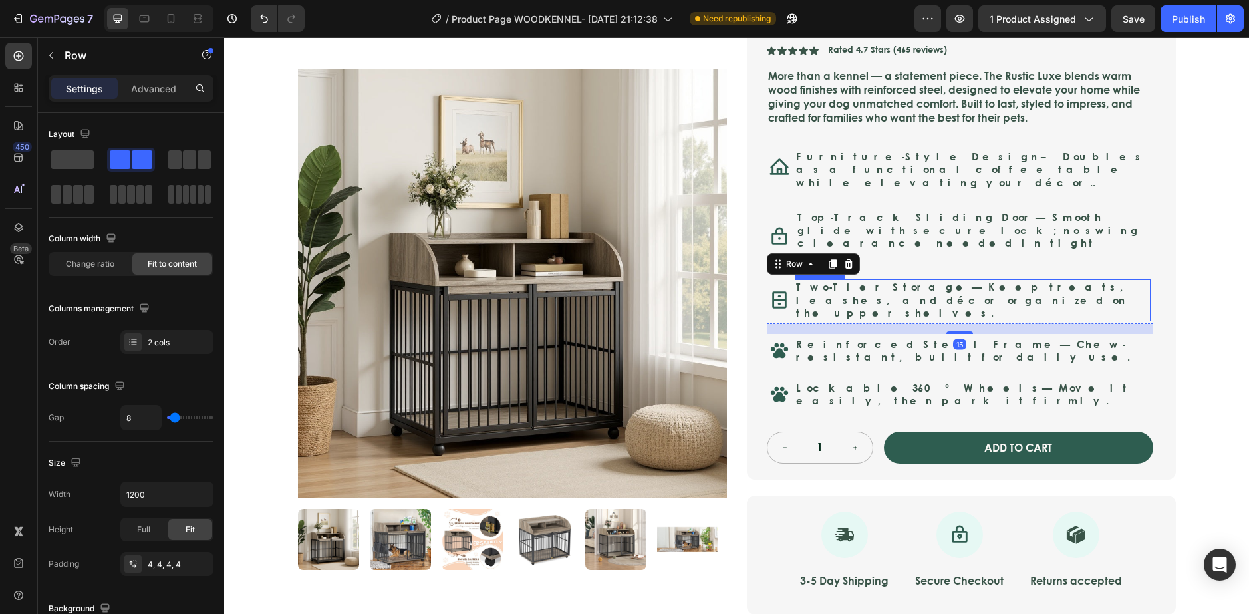
click at [831, 281] on p "Two-Tier Storage — Keep treats, leashes, and décor organized on the upper shelv…" at bounding box center [972, 300] width 353 height 39
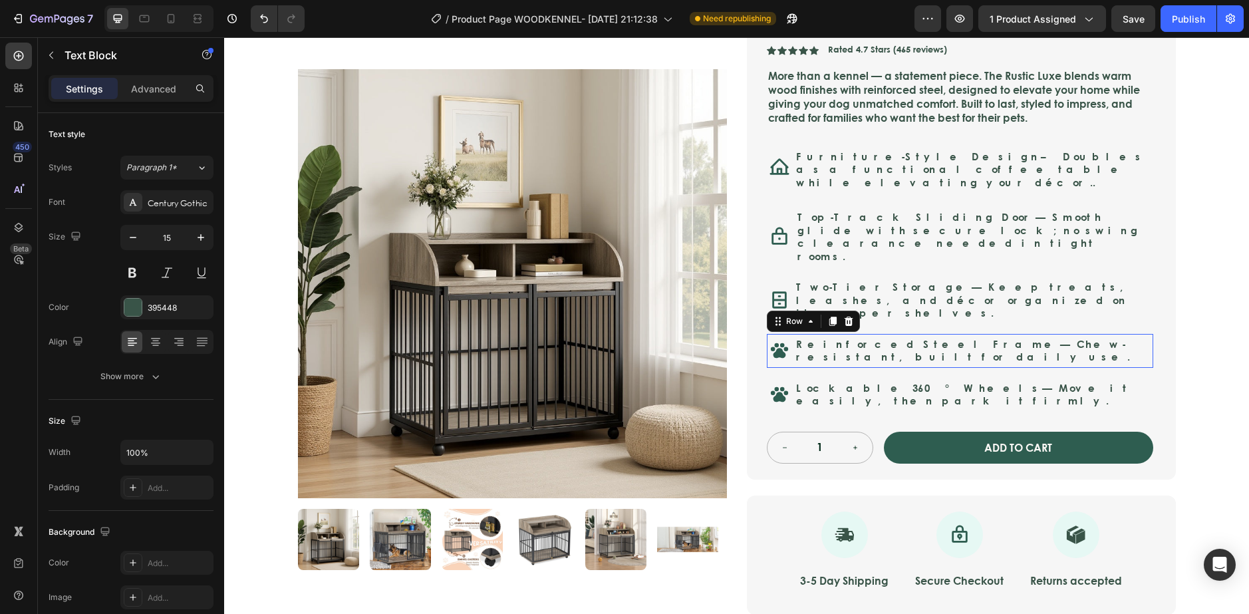
click at [825, 336] on div "Reinforced Steel Frame — Chew-resistant, built for daily use. Text Block" at bounding box center [973, 350] width 356 height 29
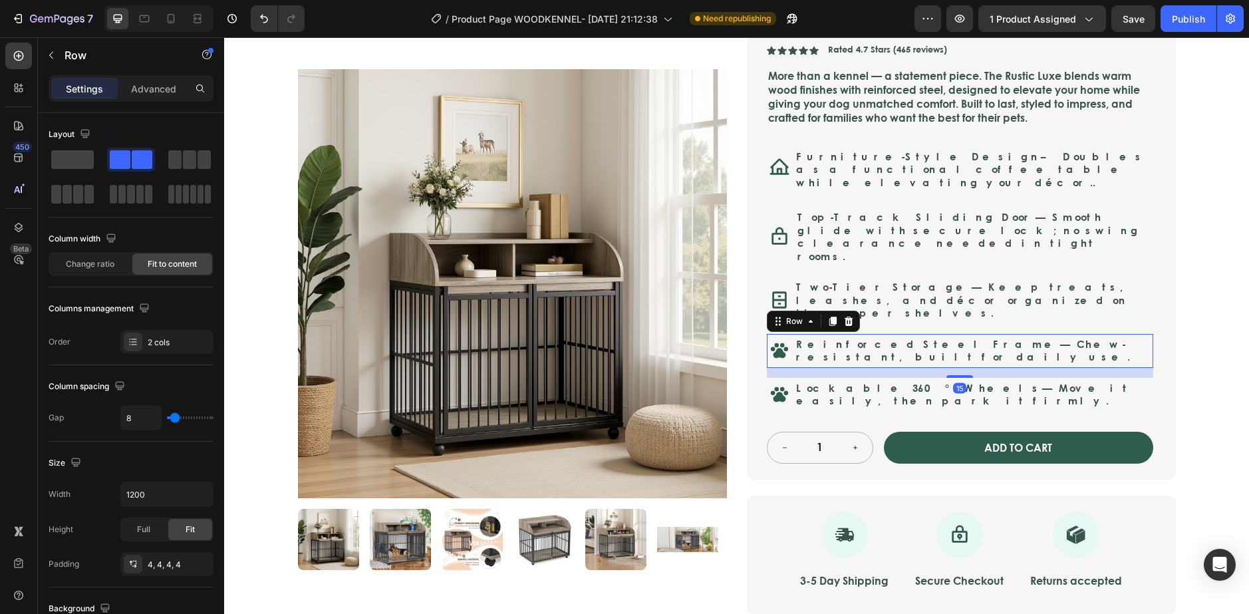
click at [816, 336] on strong "Reinforced Steel Frame" at bounding box center [928, 343] width 264 height 15
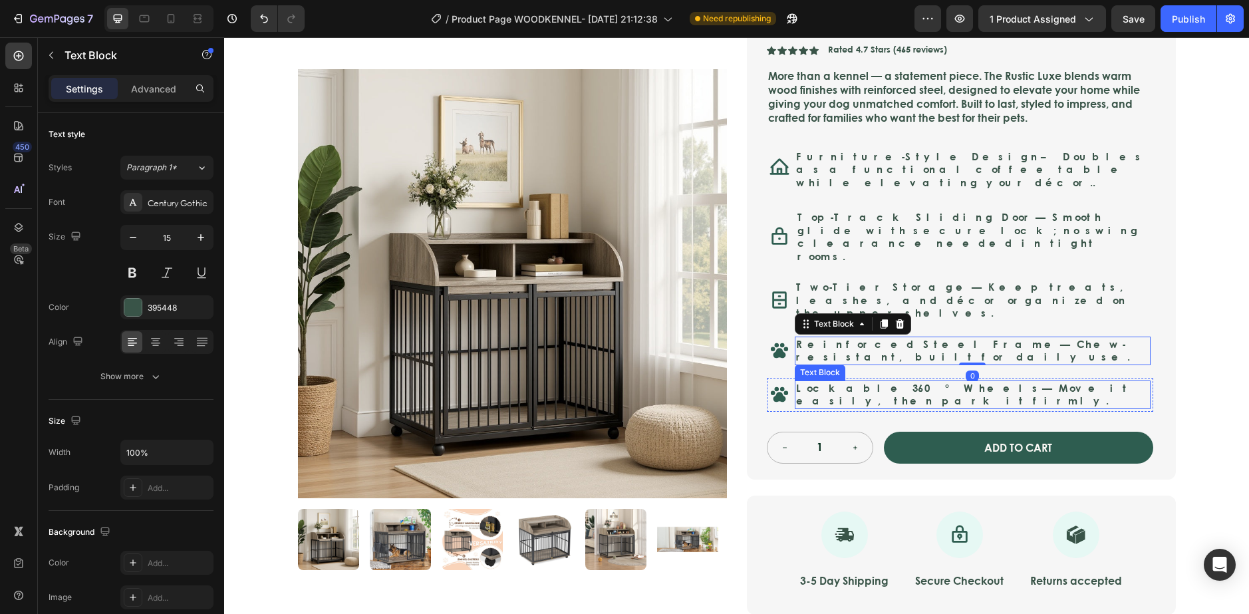
click at [807, 380] on strong "Lockable 360° Wheels" at bounding box center [919, 387] width 246 height 15
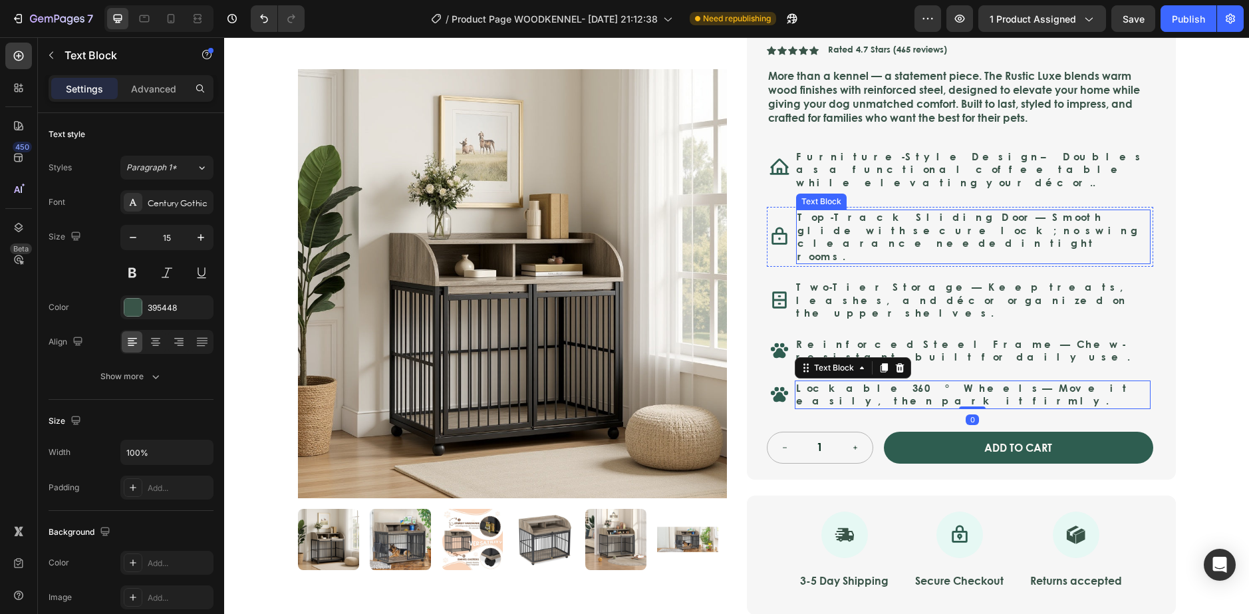
click at [826, 229] on p "Top-Track Sliding Door — Smooth glide with secure lock; no swing clearance need…" at bounding box center [973, 237] width 352 height 52
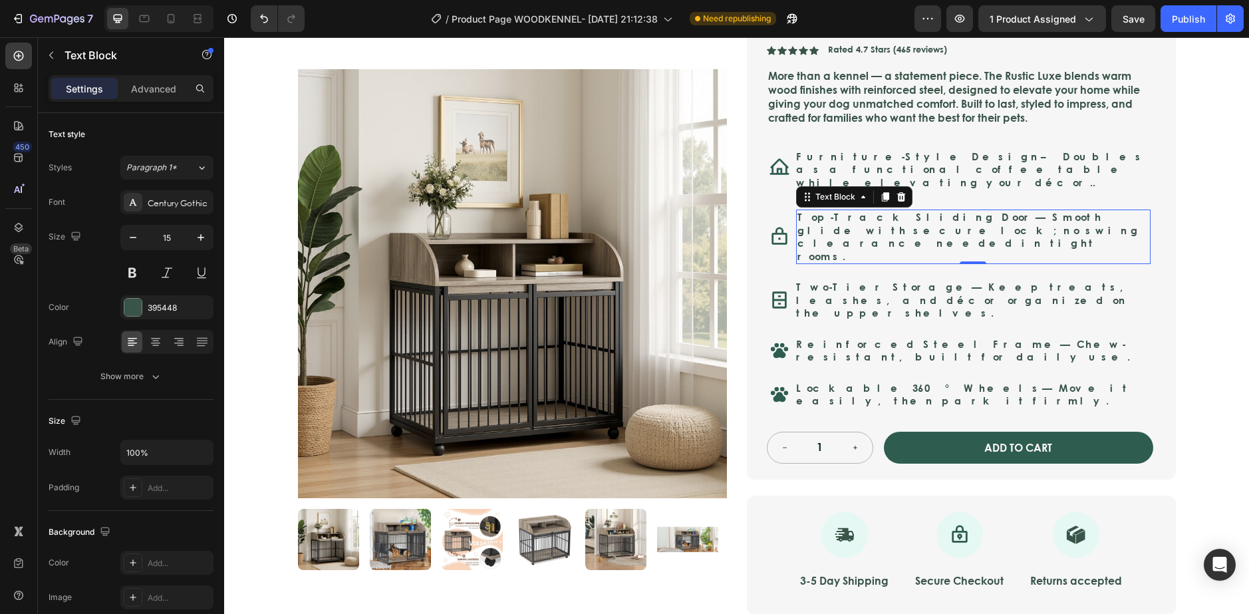
click at [142, 75] on div "Settings Advanced" at bounding box center [131, 88] width 165 height 27
click at [142, 80] on div "Advanced" at bounding box center [153, 88] width 66 height 21
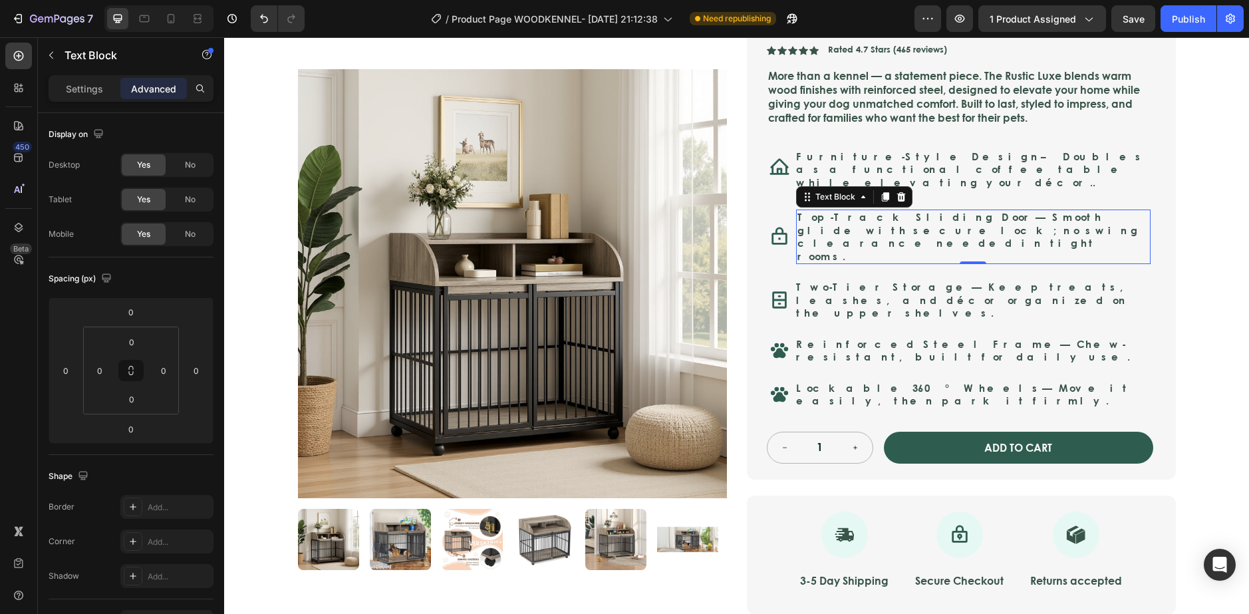
click at [142, 93] on p "Advanced" at bounding box center [153, 89] width 45 height 14
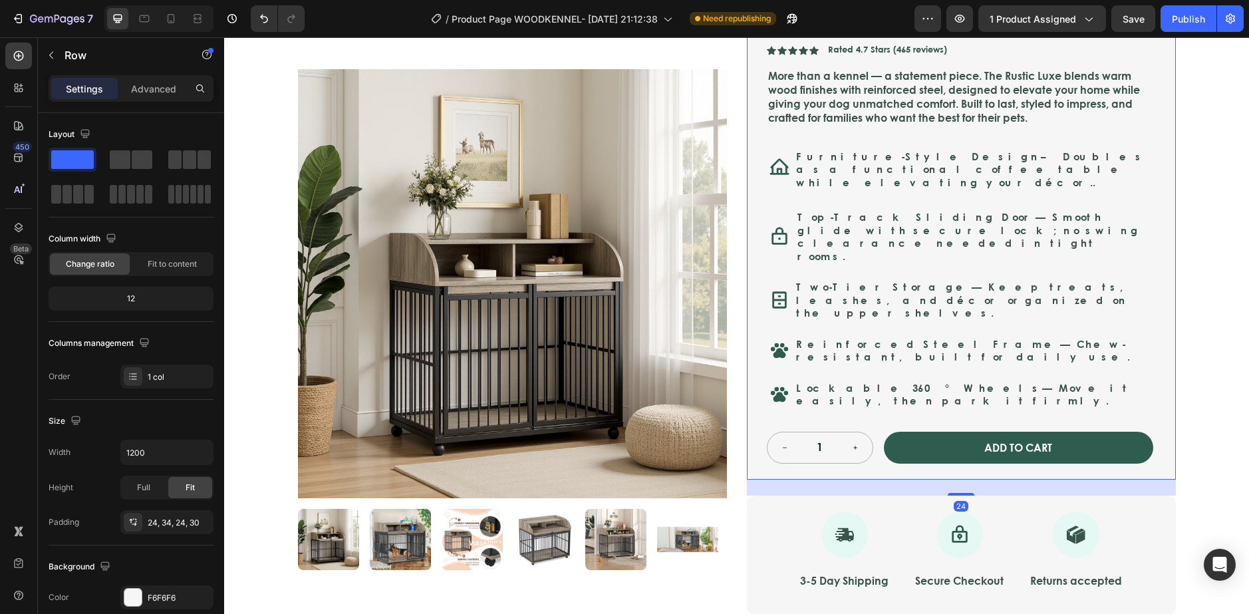
click at [1154, 176] on div "Nest & Tail Signature Kennel — Rustic Luxe Product Title Nest & Tail Signature …" at bounding box center [961, 216] width 429 height 527
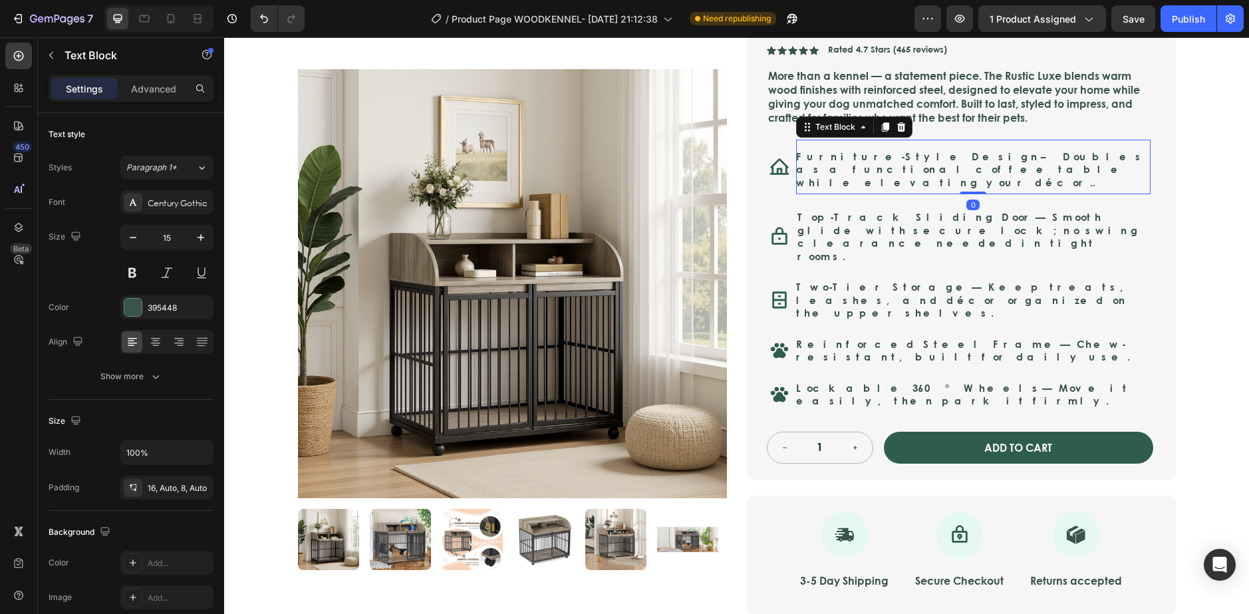
click at [796, 176] on p "Furniture-Style Design – Doubles as a functional coffee table while elevating y…" at bounding box center [973, 169] width 354 height 39
click at [784, 177] on div at bounding box center [779, 167] width 21 height 47
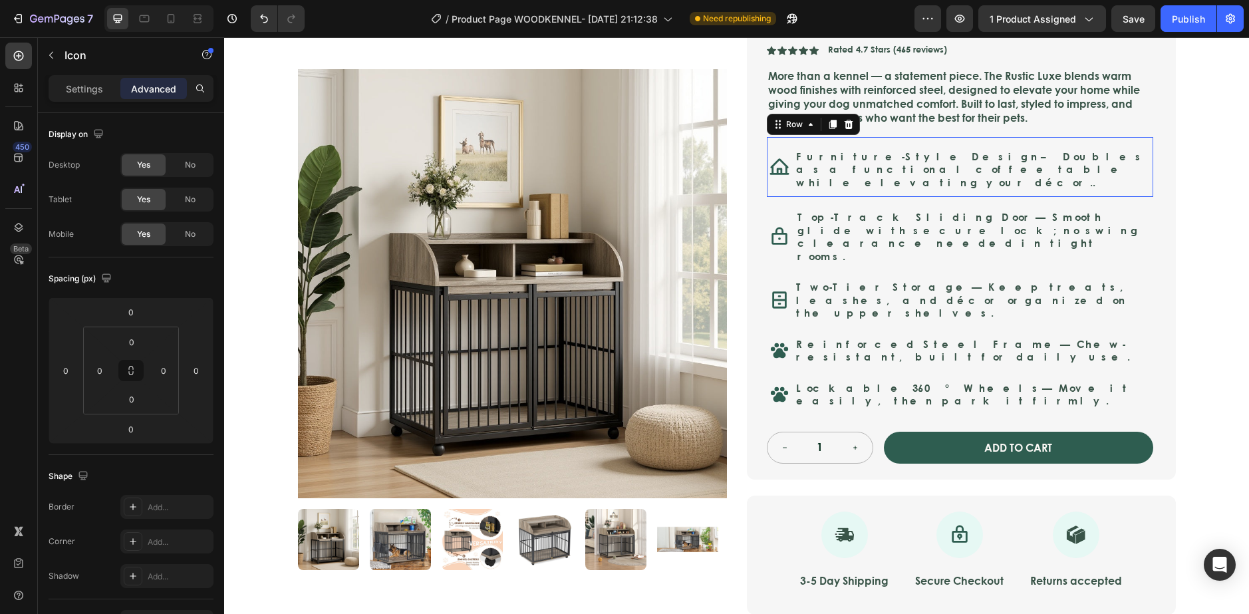
click at [787, 182] on div "Icon Furniture-Style Design – Doubles as a functional coffee table while elevat…" at bounding box center [960, 167] width 386 height 61
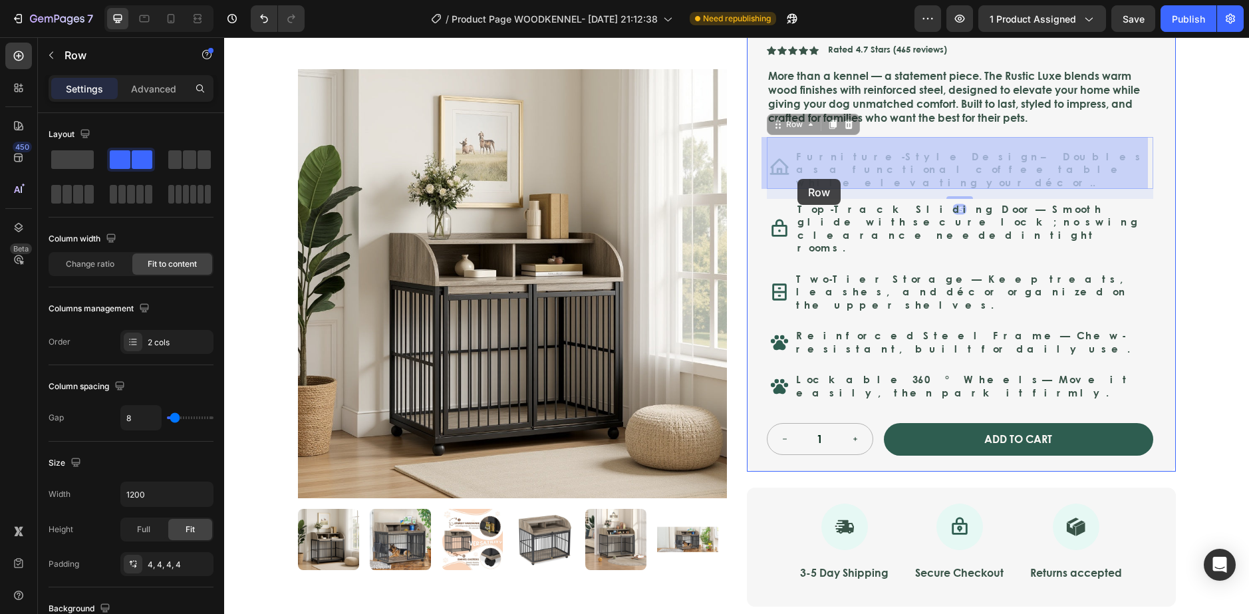
drag, startPoint x: 788, startPoint y: 182, endPoint x: 797, endPoint y: 179, distance: 9.7
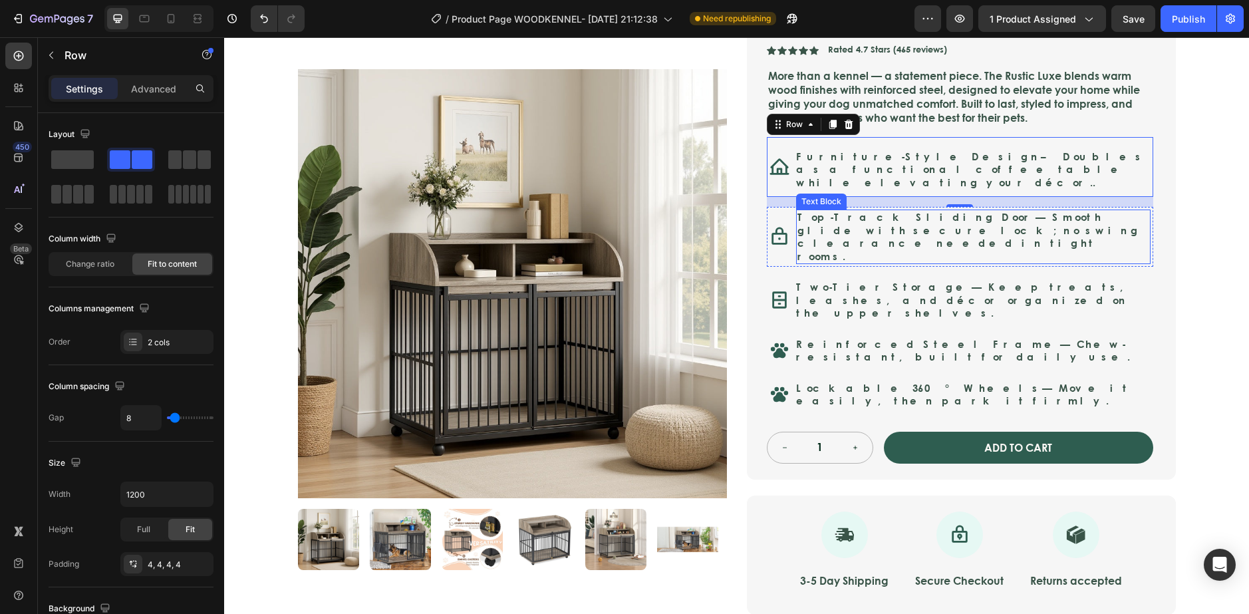
click at [868, 212] on strong "Top-Track Sliding Door" at bounding box center [916, 216] width 238 height 15
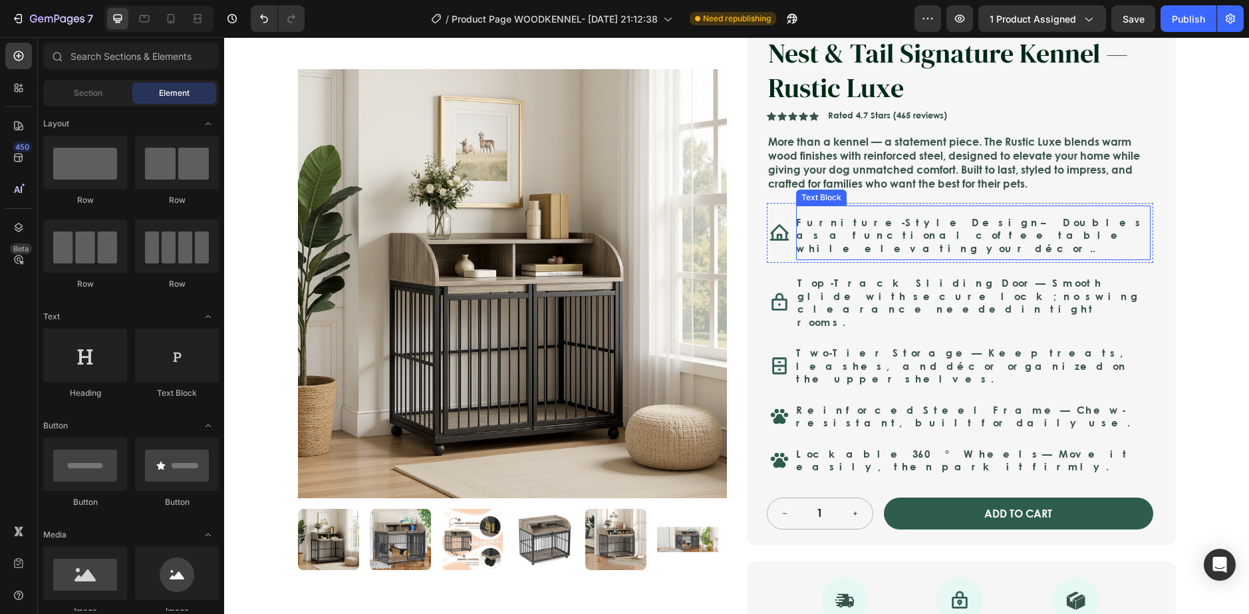
scroll to position [105, 0]
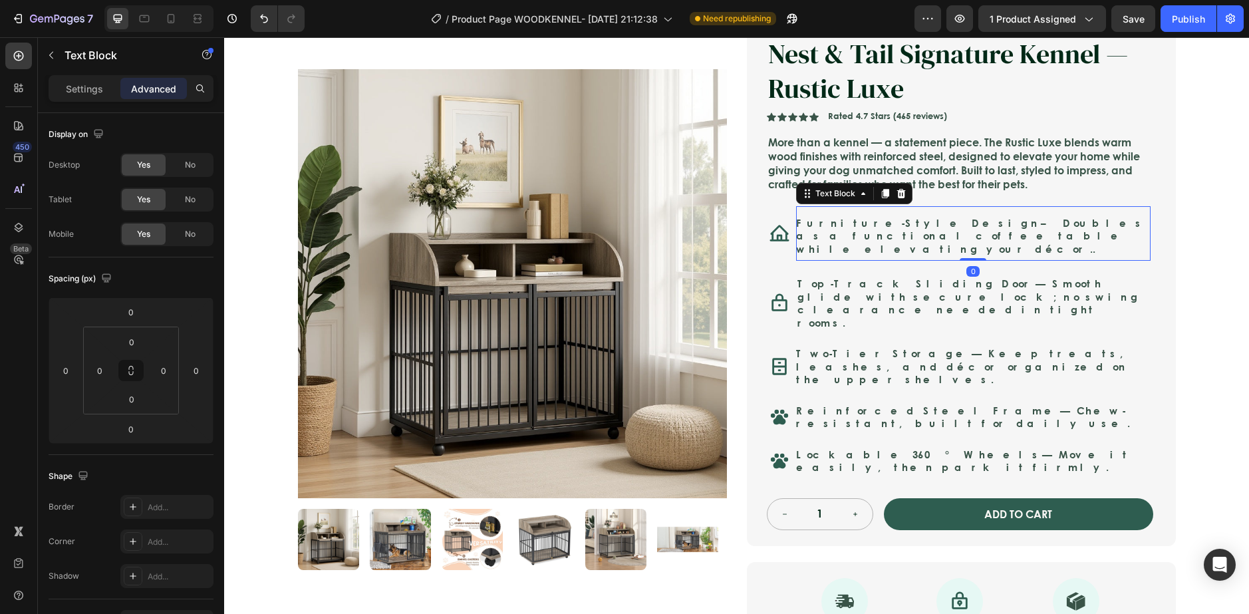
click at [958, 238] on p "Furniture-Style Design – Doubles as a functional coffee table while elevating y…" at bounding box center [973, 236] width 354 height 39
click at [803, 242] on p "Furniture-Style Design – Doubles as a functional coffee table while elevating y…" at bounding box center [973, 236] width 354 height 39
click at [789, 243] on div "Icon Furniture-Style Design – Doubles as a functional coffee table while elevat…" at bounding box center [960, 233] width 386 height 61
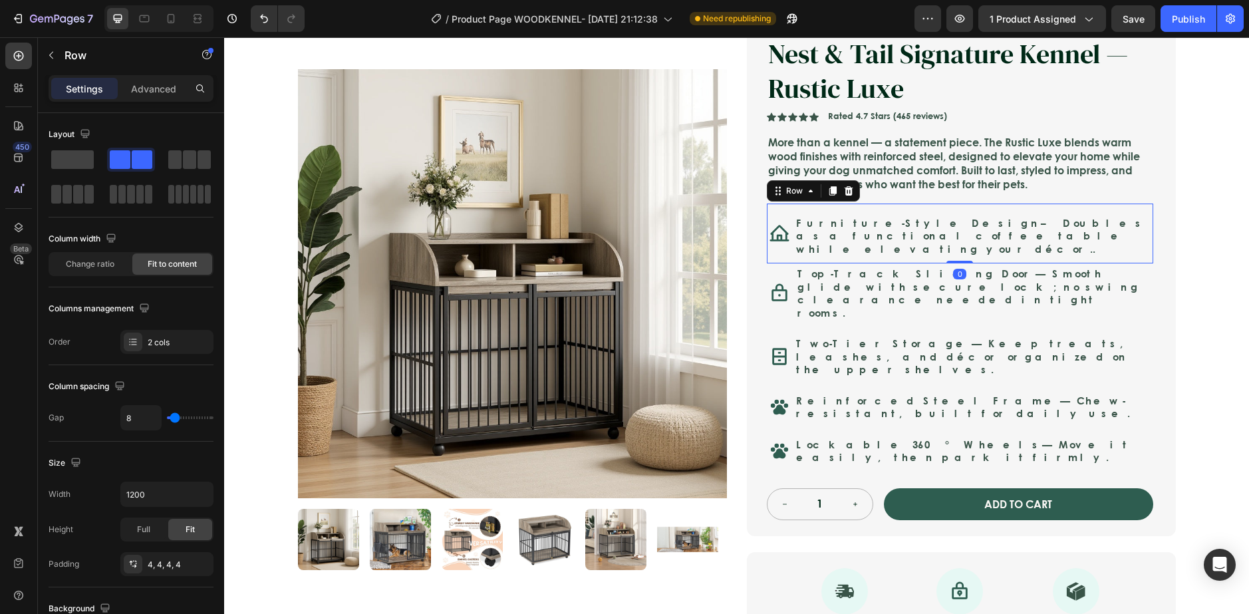
drag, startPoint x: 952, startPoint y: 263, endPoint x: 962, endPoint y: 249, distance: 17.2
click at [962, 249] on div "Icon Furniture-Style Design – Doubles as a functional coffee table while elevat…" at bounding box center [960, 233] width 386 height 61
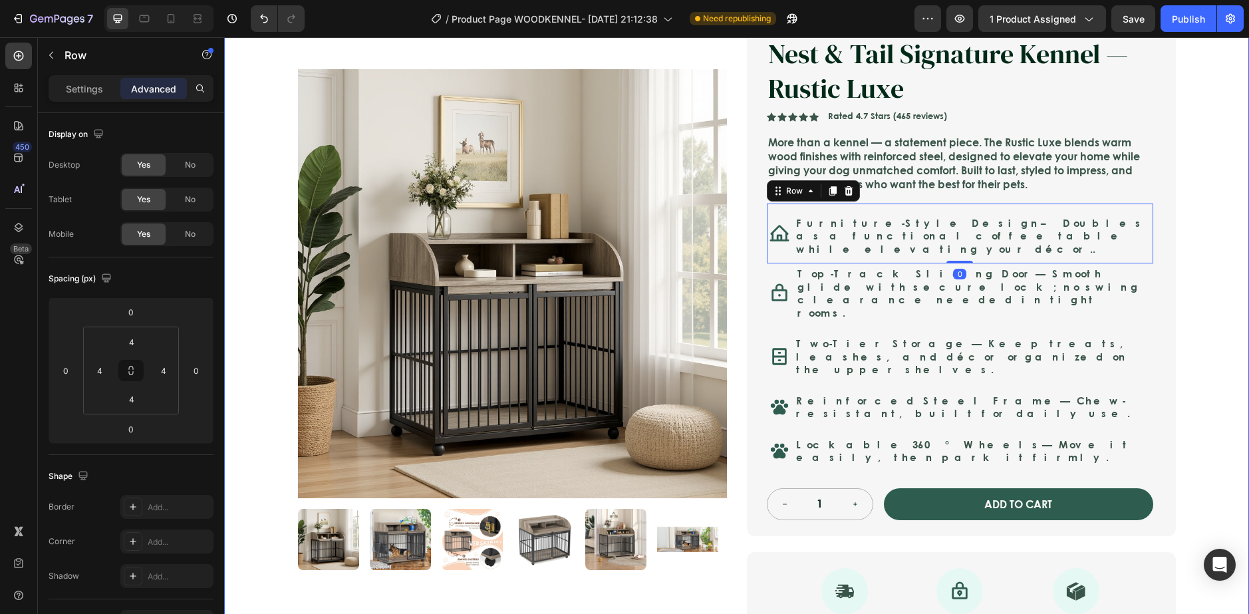
click at [1228, 237] on div "Icon Safe & Secure Checkout Text Block Row Icon FREE 3-5 DAY DELIVERY Text Bloc…" at bounding box center [736, 394] width 1025 height 870
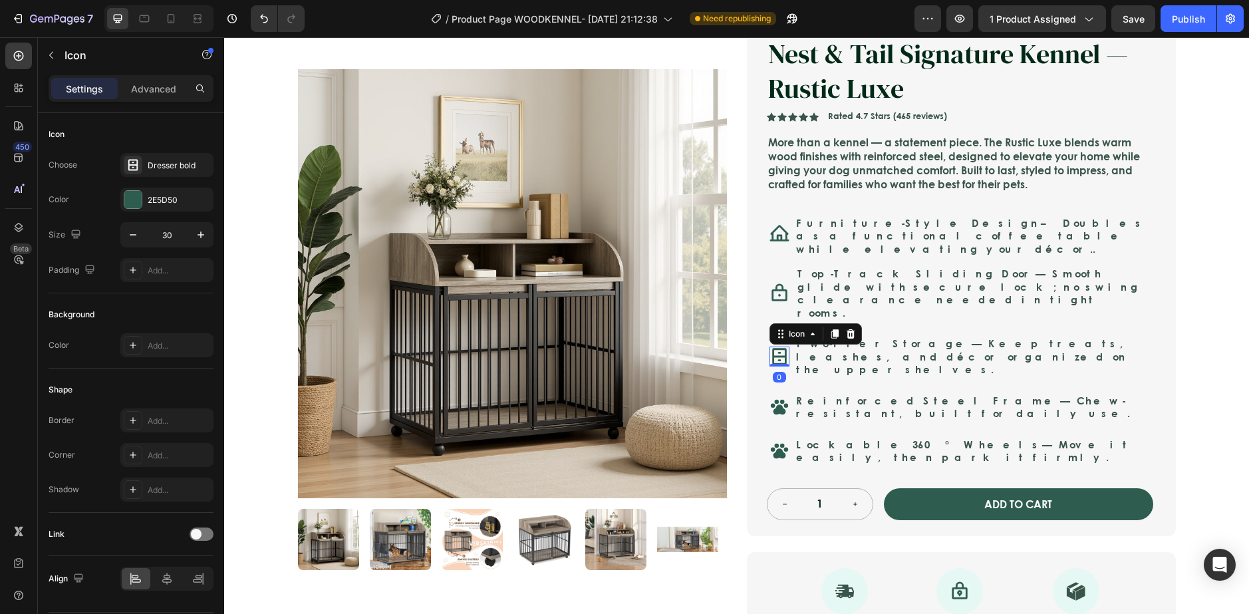
click at [783, 346] on icon at bounding box center [779, 356] width 20 height 20
click at [794, 348] on div "Icon 0 Two-Tier Storage — Keep treats, leashes, and décor organized on the uppe…" at bounding box center [960, 356] width 386 height 47
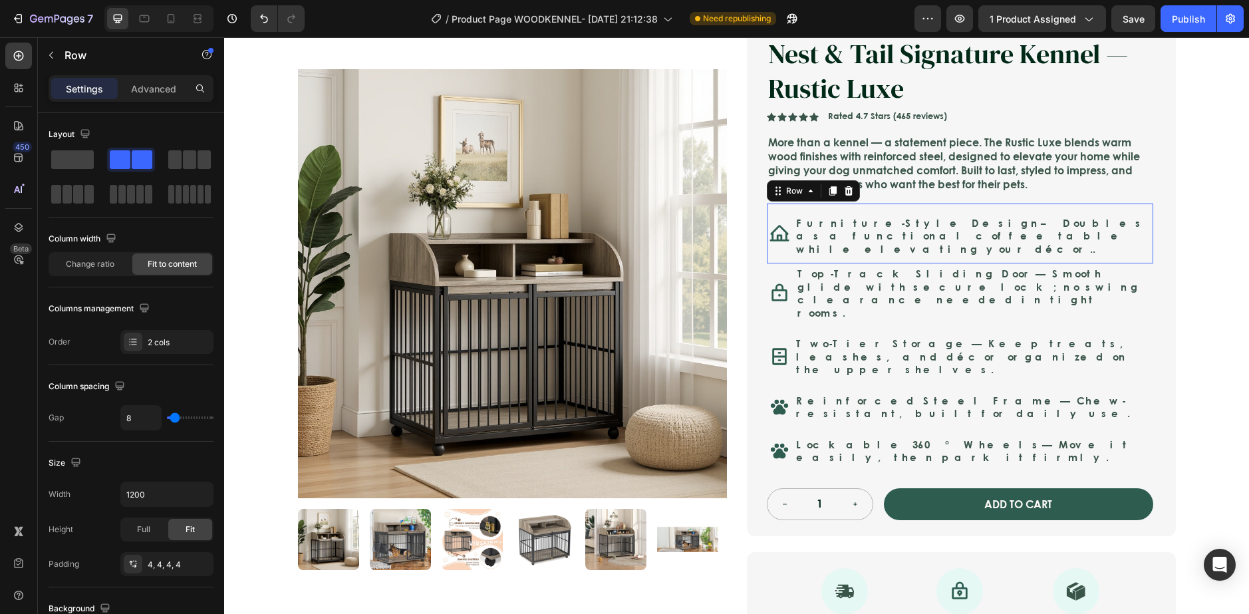
click at [977, 207] on div "Furniture-Style Design – Doubles as a functional coffee table while elevating y…" at bounding box center [973, 233] width 354 height 55
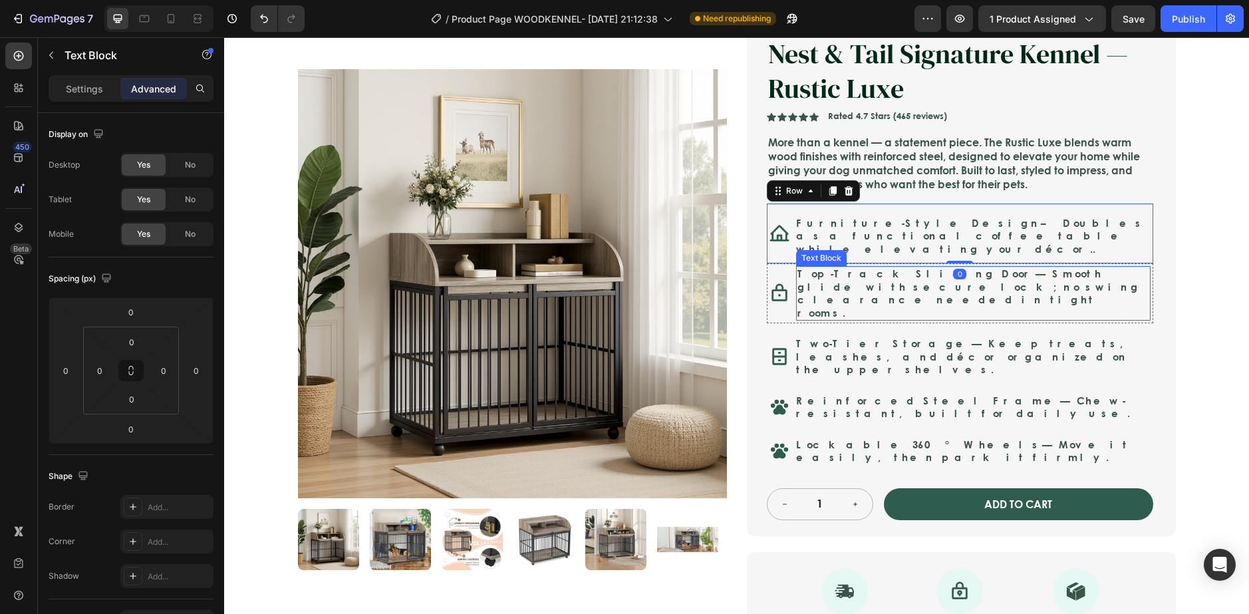
click at [942, 270] on p "Top-Track Sliding Door — Smooth glide with secure lock; no swing clearance need…" at bounding box center [973, 293] width 352 height 52
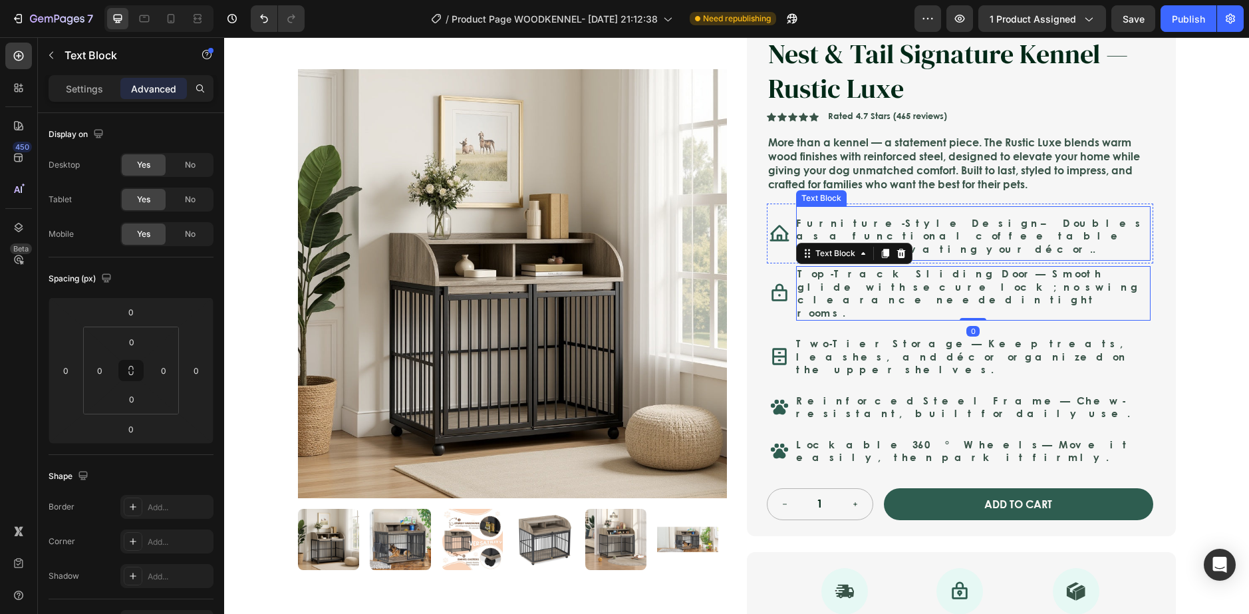
click at [929, 235] on p "Furniture-Style Design – Doubles as a functional coffee table while elevating y…" at bounding box center [973, 236] width 354 height 39
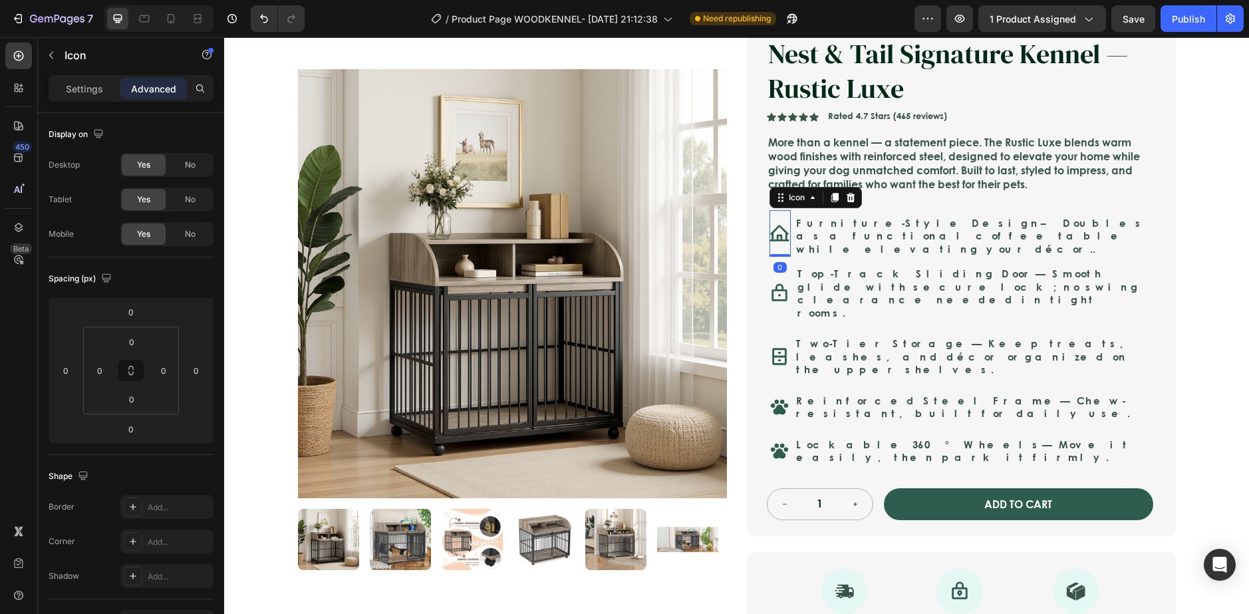
click at [782, 247] on div at bounding box center [779, 233] width 21 height 47
click at [844, 266] on div "Top-Track Sliding Door — Smooth glide with secure lock; no swing clearance need…" at bounding box center [973, 293] width 354 height 55
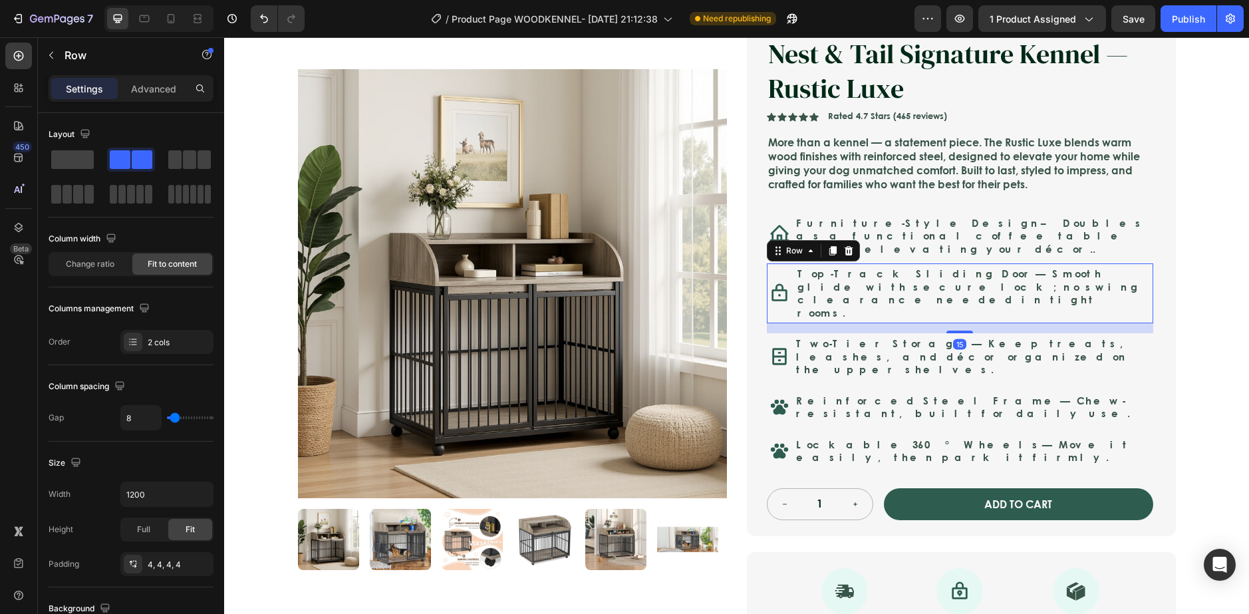
click at [889, 323] on div "15" at bounding box center [960, 328] width 386 height 10
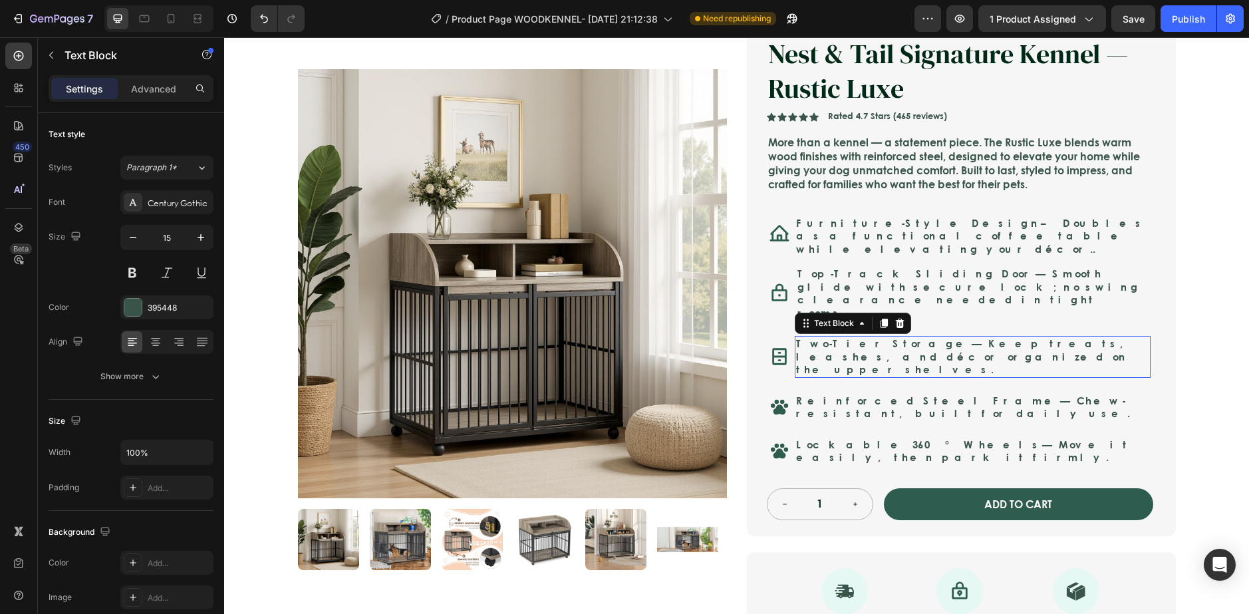
click at [890, 337] on p "Two-Tier Storage — Keep treats, leashes, and décor organized on the upper shelv…" at bounding box center [972, 356] width 353 height 39
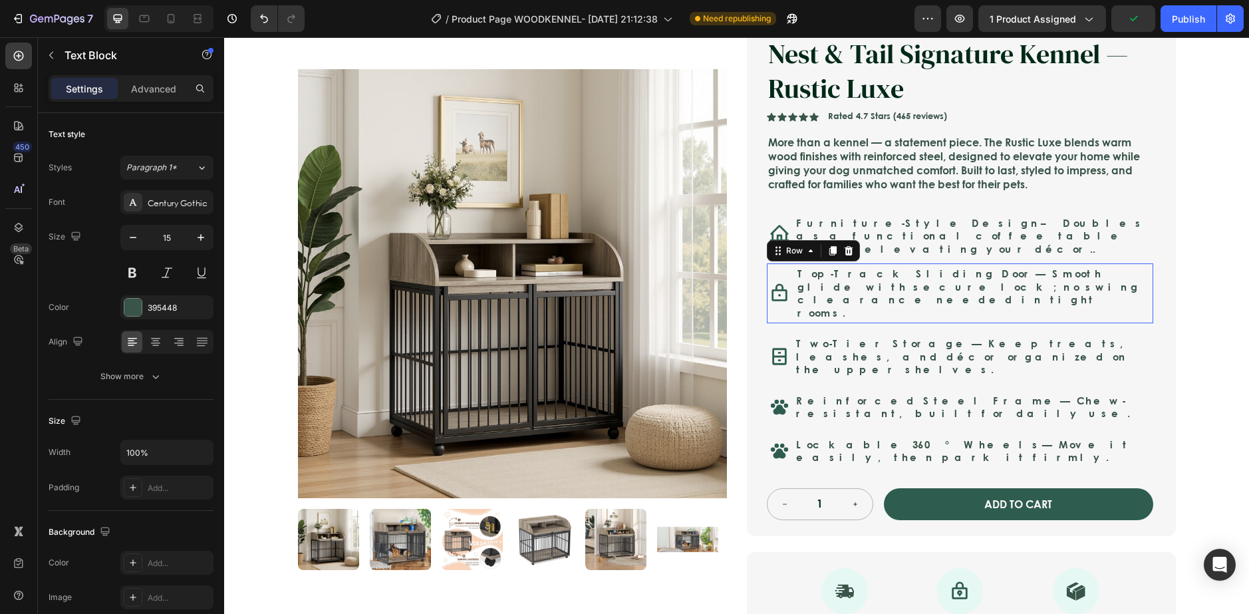
click at [948, 303] on div "Top-Track Sliding Door — Smooth glide with secure lock; no swing clearance need…" at bounding box center [973, 293] width 354 height 55
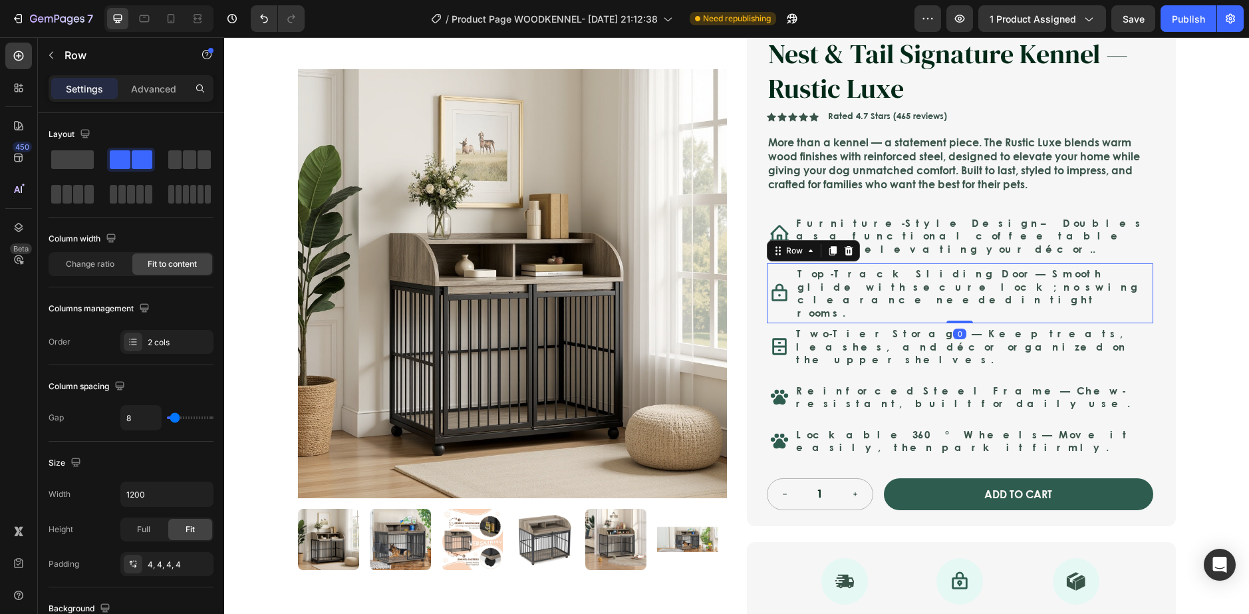
drag, startPoint x: 954, startPoint y: 315, endPoint x: 1072, endPoint y: 280, distance: 123.3
click at [956, 295] on div "Icon Top-Track Sliding Door — Smooth glide with secure lock; no swing clearance…" at bounding box center [960, 293] width 386 height 60
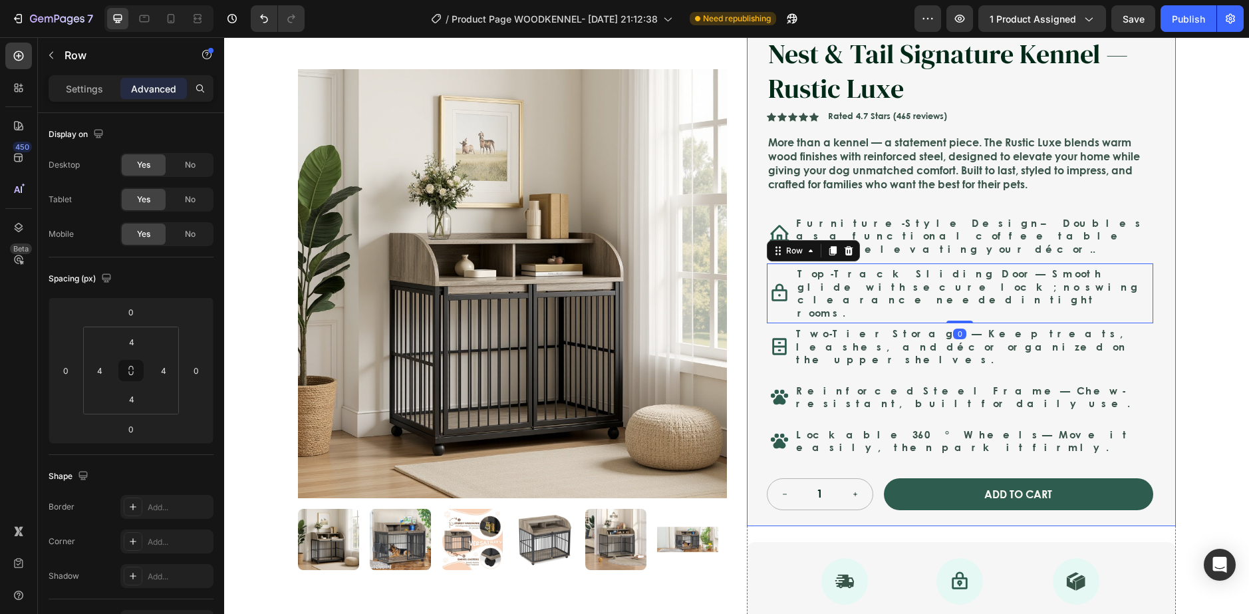
click at [1155, 268] on div "Nest & Tail Signature Kennel — Rustic Luxe Product Title Nest & Tail Signature …" at bounding box center [961, 272] width 429 height 507
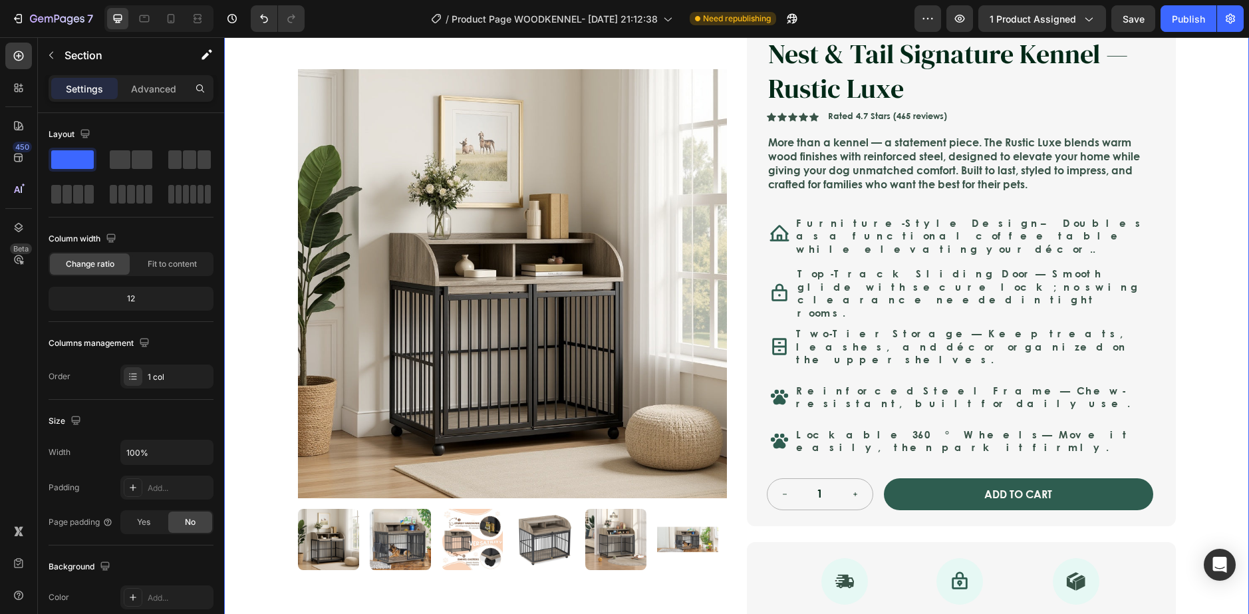
click at [1222, 265] on div "Icon Safe & Secure Checkout Text Block Row Icon FREE 3-5 DAY DELIVERY Text Bloc…" at bounding box center [736, 389] width 1025 height 860
click at [783, 387] on icon at bounding box center [779, 397] width 20 height 20
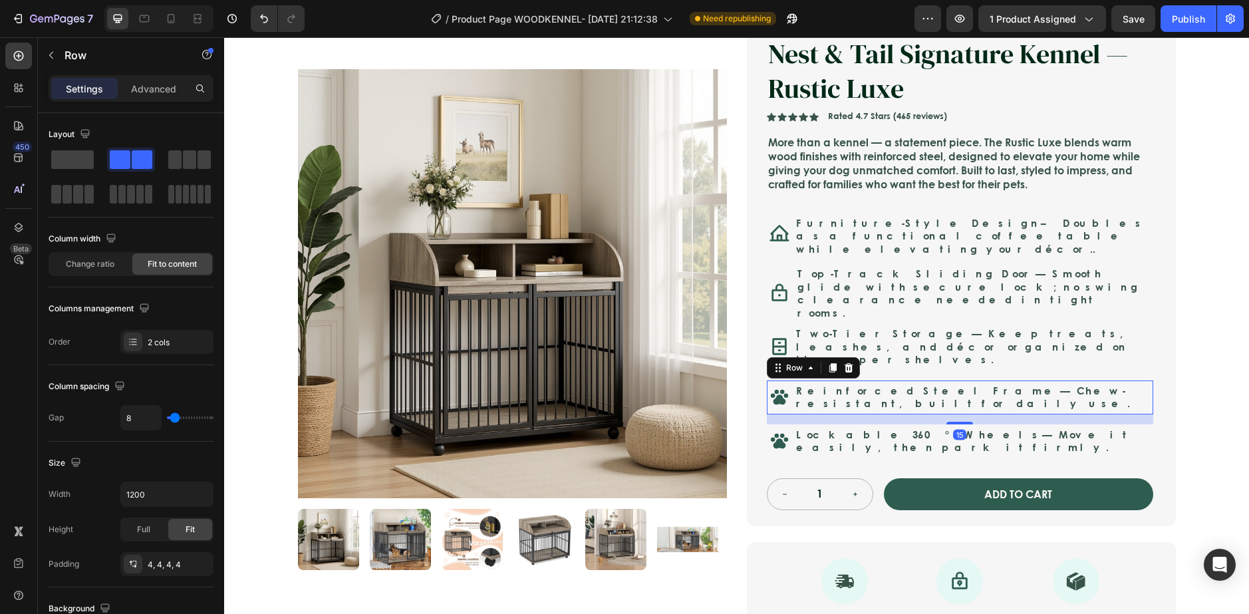
click at [795, 383] on div "Reinforced Steel Frame — Chew-resistant, built for daily use. Text Block" at bounding box center [973, 397] width 356 height 29
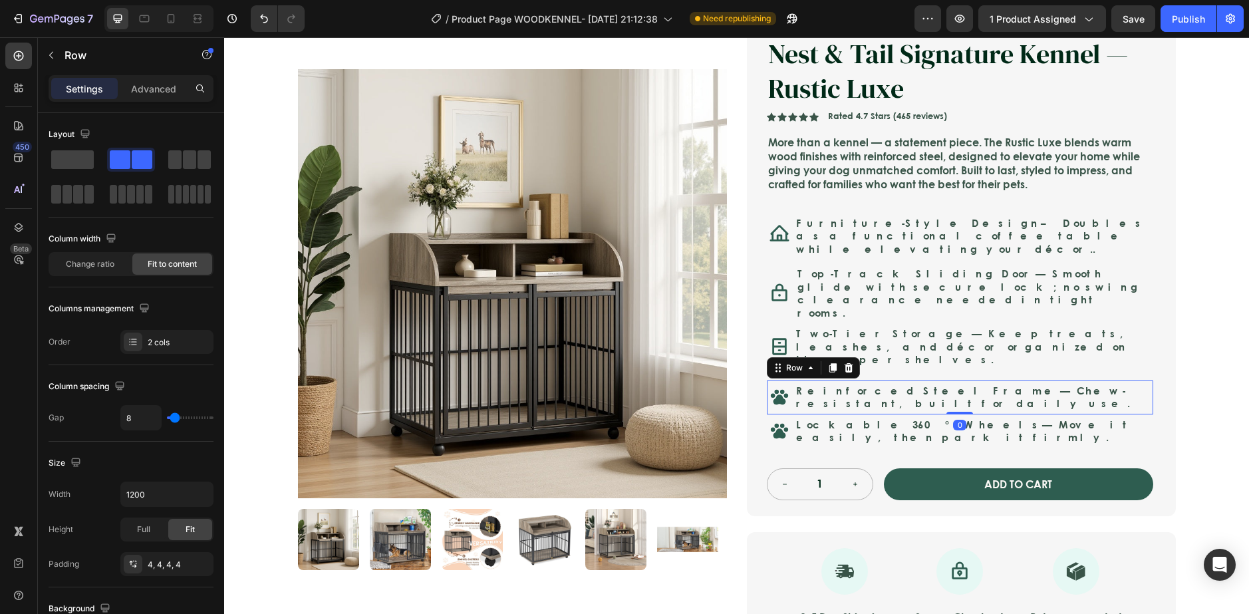
drag, startPoint x: 956, startPoint y: 384, endPoint x: 1064, endPoint y: 342, distance: 115.6
click at [962, 380] on div "Icon Reinforced Steel Frame — Chew-resistant, built for daily use. Text Block R…" at bounding box center [960, 397] width 386 height 34
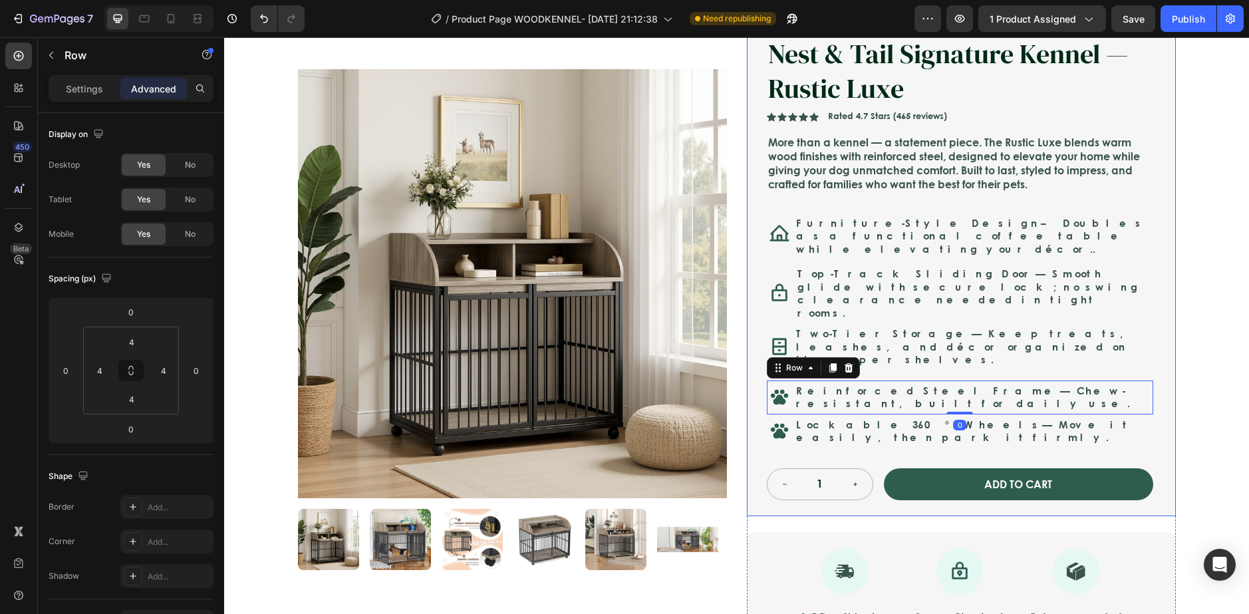
click at [1160, 321] on div "Nest & Tail Signature Kennel — Rustic Luxe Product Title Nest & Tail Signature …" at bounding box center [961, 267] width 429 height 497
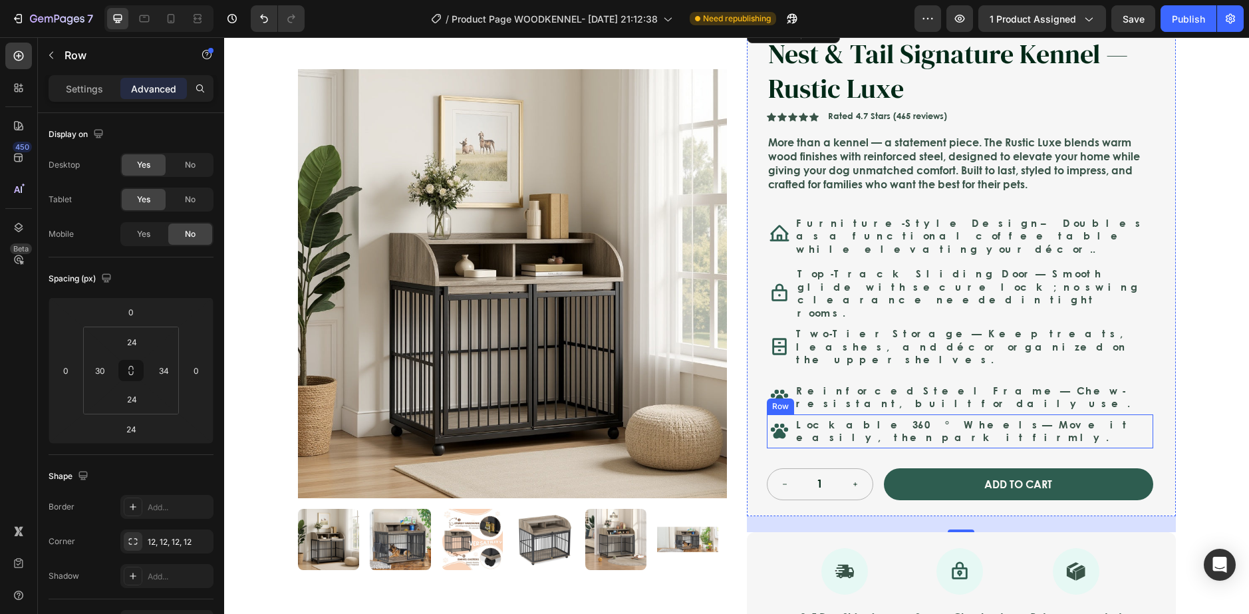
click at [787, 398] on div "Row" at bounding box center [780, 406] width 27 height 16
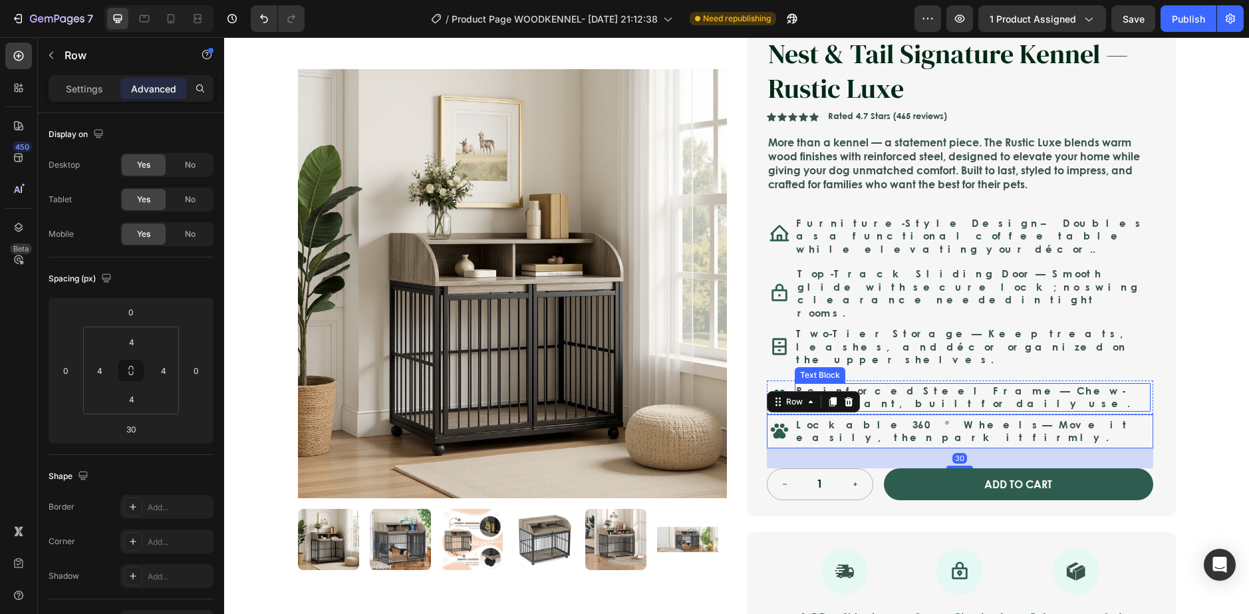
click at [920, 349] on div "Nest & Tail Signature Kennel — Rustic Luxe Product Title Nest & Tail Signature …" at bounding box center [960, 267] width 386 height 465
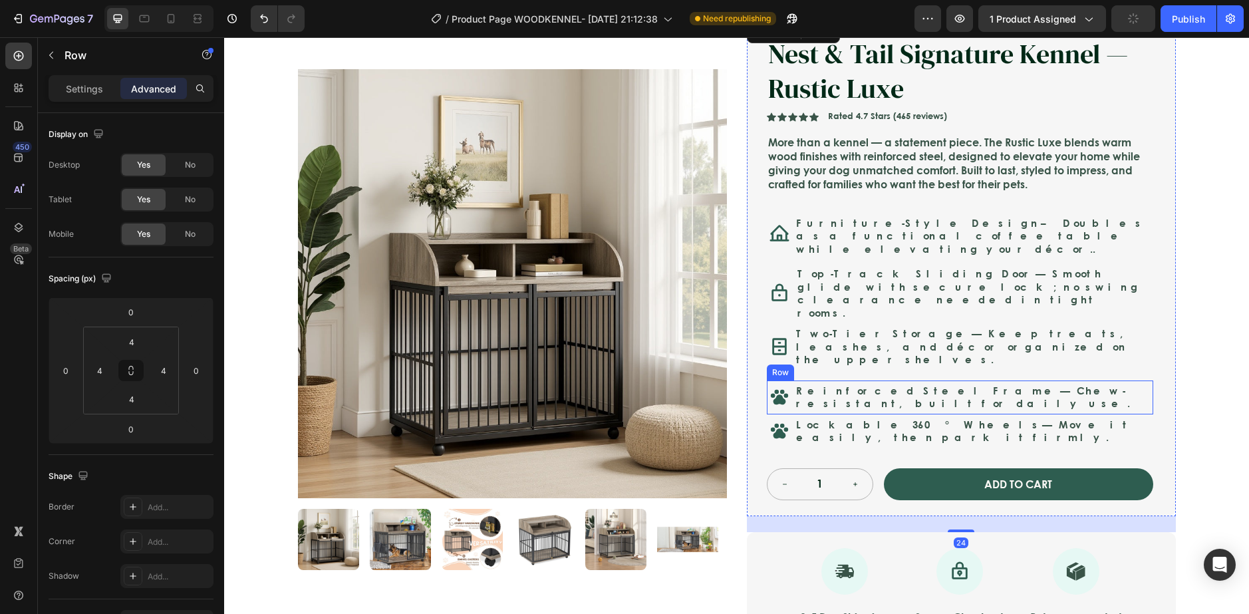
click at [785, 380] on div "Icon Reinforced Steel Frame — Chew-resistant, built for daily use. Text Block R…" at bounding box center [960, 397] width 386 height 34
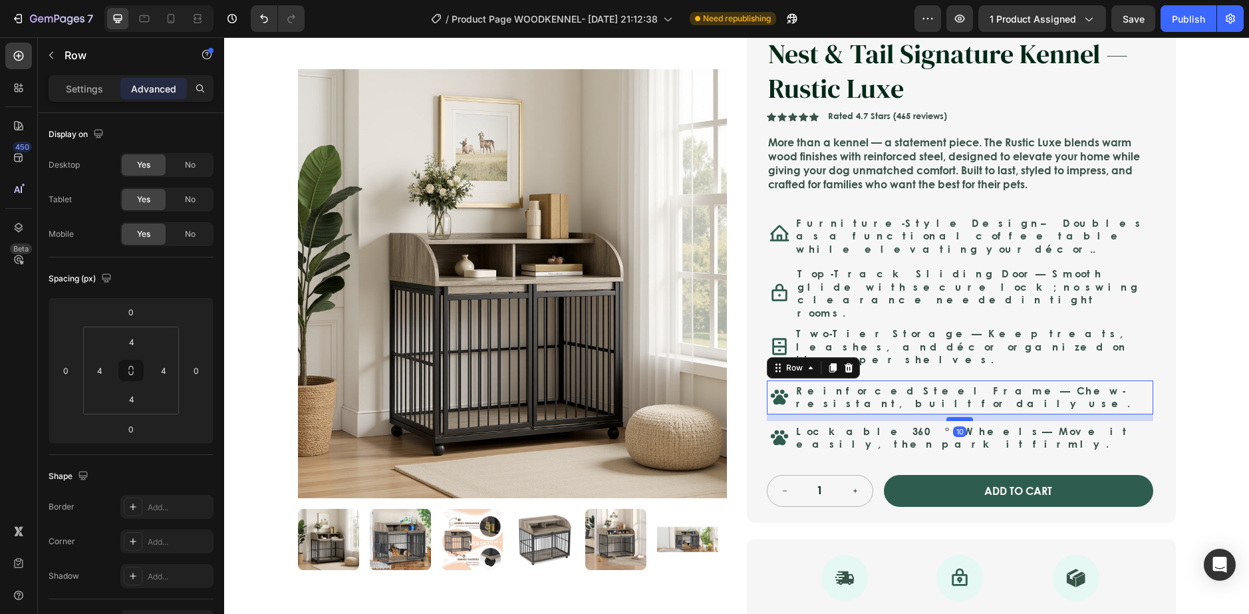
drag, startPoint x: 960, startPoint y: 372, endPoint x: 960, endPoint y: 378, distance: 6.7
click at [960, 417] on div at bounding box center [959, 419] width 27 height 4
type input "10"
click at [1175, 354] on div "Product Images Nest & Tail Signature Kennel — Rustic Luxe Product Title Icon Ic…" at bounding box center [737, 329] width 904 height 684
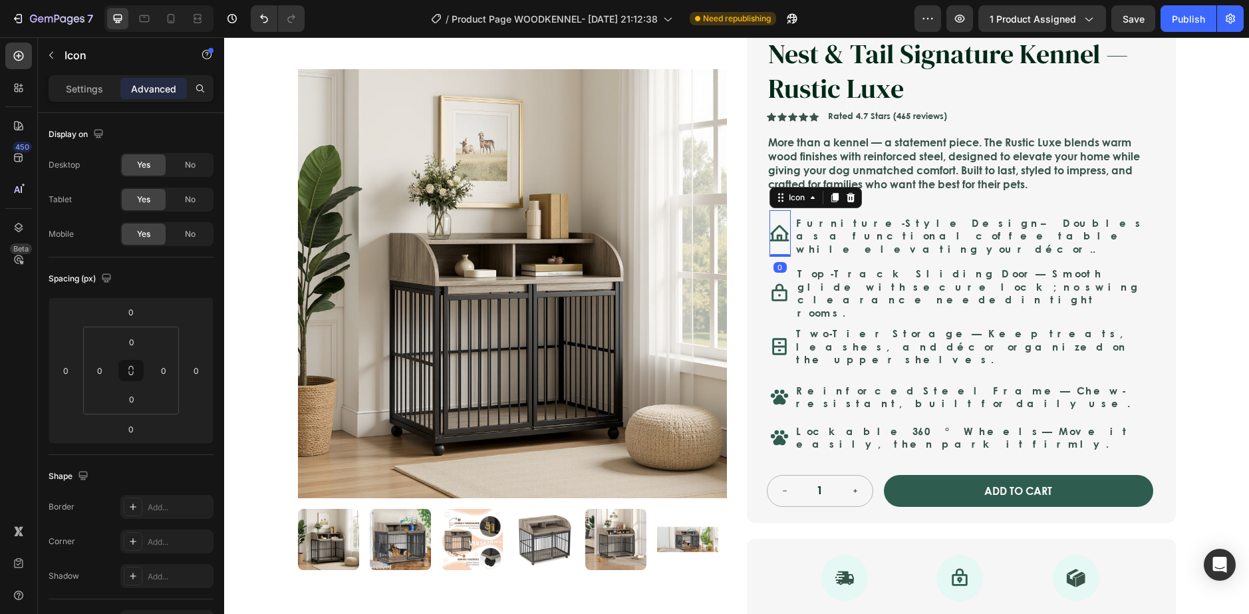
click at [778, 249] on div "Icon 0" at bounding box center [779, 233] width 21 height 47
click at [910, 244] on p "Furniture-Style Design – Doubles as a functional coffee table while elevating y…" at bounding box center [973, 236] width 354 height 39
click at [785, 240] on div "Icon Furniture-Style Design – Doubles as a functional coffee table while elevat…" at bounding box center [960, 233] width 386 height 61
click at [779, 250] on div "Icon 0" at bounding box center [779, 233] width 21 height 47
click at [796, 249] on div "Furniture-Style Design – Doubles as a functional coffee table while elevating y…" at bounding box center [973, 233] width 354 height 55
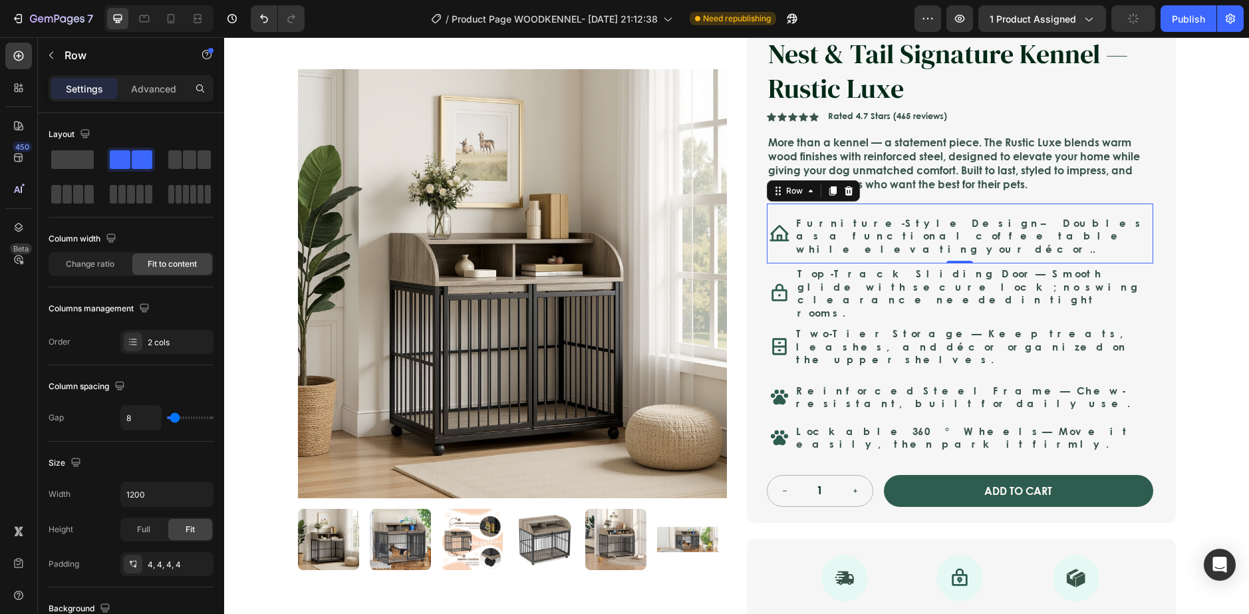
click at [787, 251] on div "Icon Furniture-Style Design – Doubles as a functional coffee table while elevat…" at bounding box center [960, 233] width 386 height 61
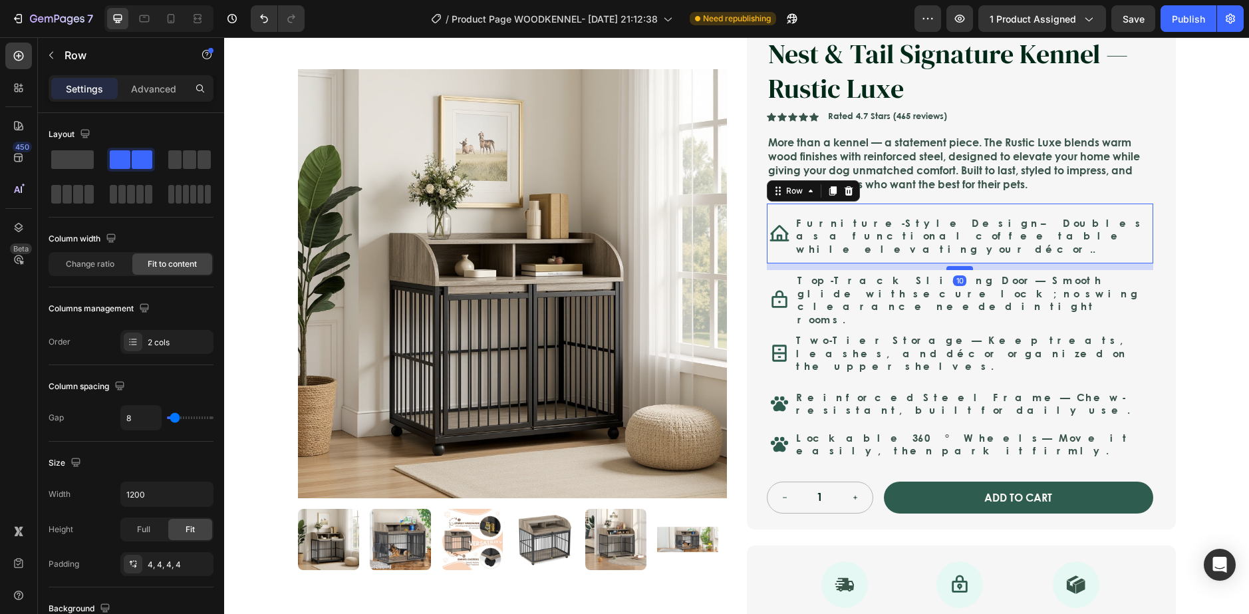
drag, startPoint x: 957, startPoint y: 253, endPoint x: 955, endPoint y: 260, distance: 6.9
click at [955, 266] on div at bounding box center [959, 268] width 27 height 4
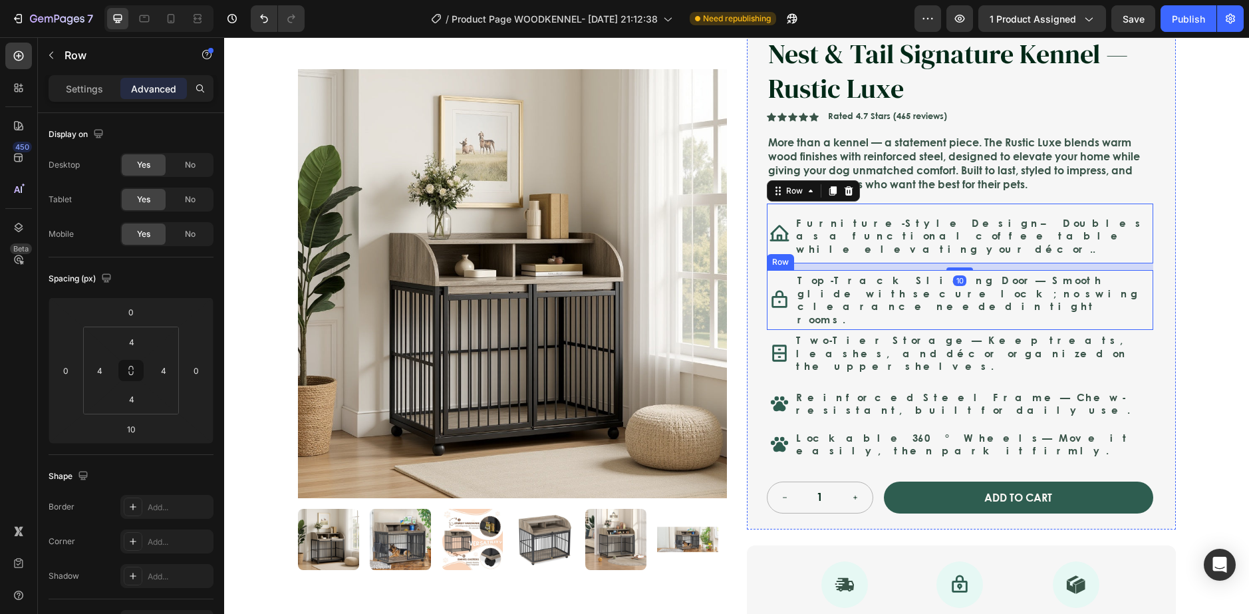
click at [1073, 273] on div "Top-Track Sliding Door — Smooth glide with secure lock; no swing clearance need…" at bounding box center [973, 300] width 354 height 55
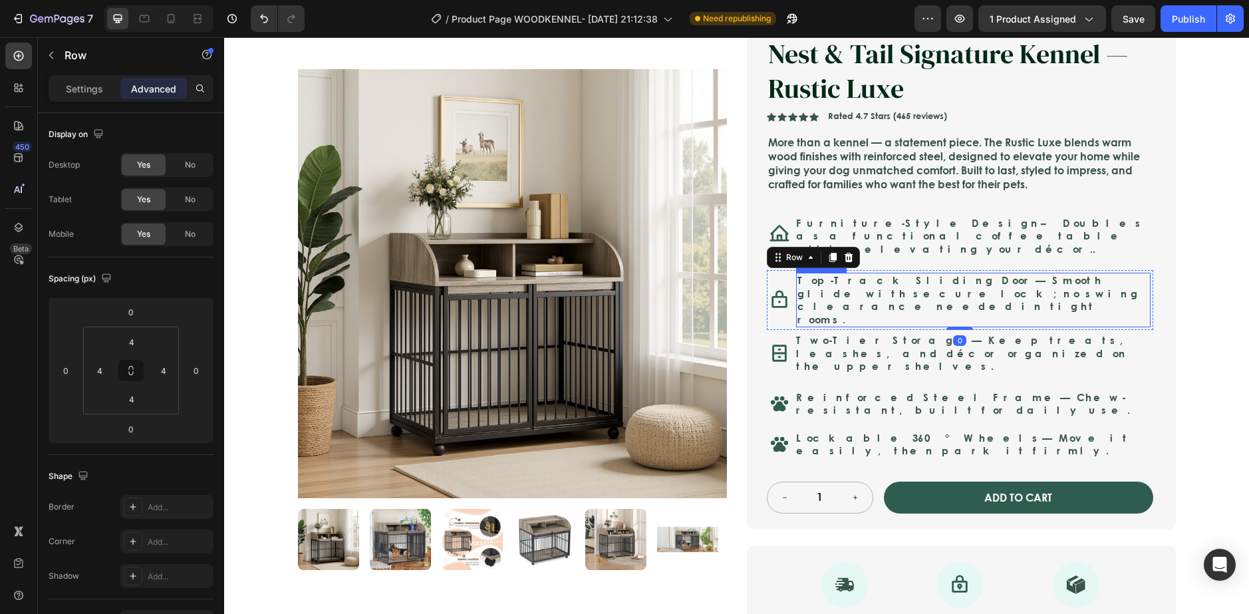
click at [1221, 292] on div "Icon Safe & Secure Checkout Text Block Row Icon FREE 3-5 DAY DELIVERY Text Bloc…" at bounding box center [736, 390] width 1025 height 863
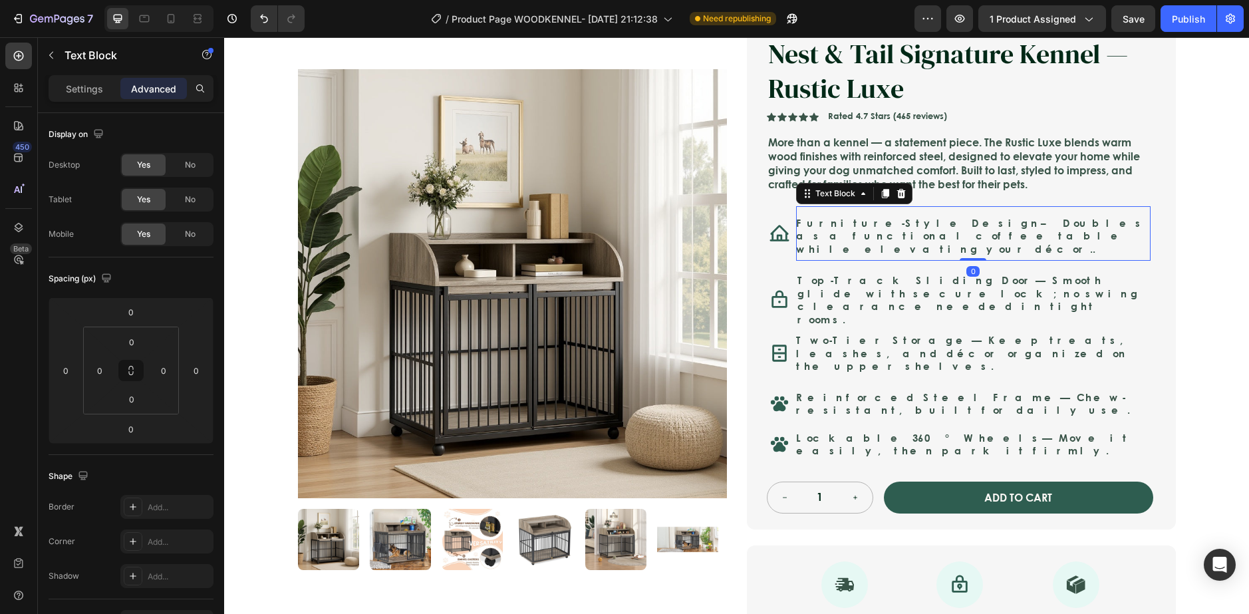
click at [932, 239] on p "Furniture-Style Design – Doubles as a functional coffee table while elevating y…" at bounding box center [973, 236] width 354 height 39
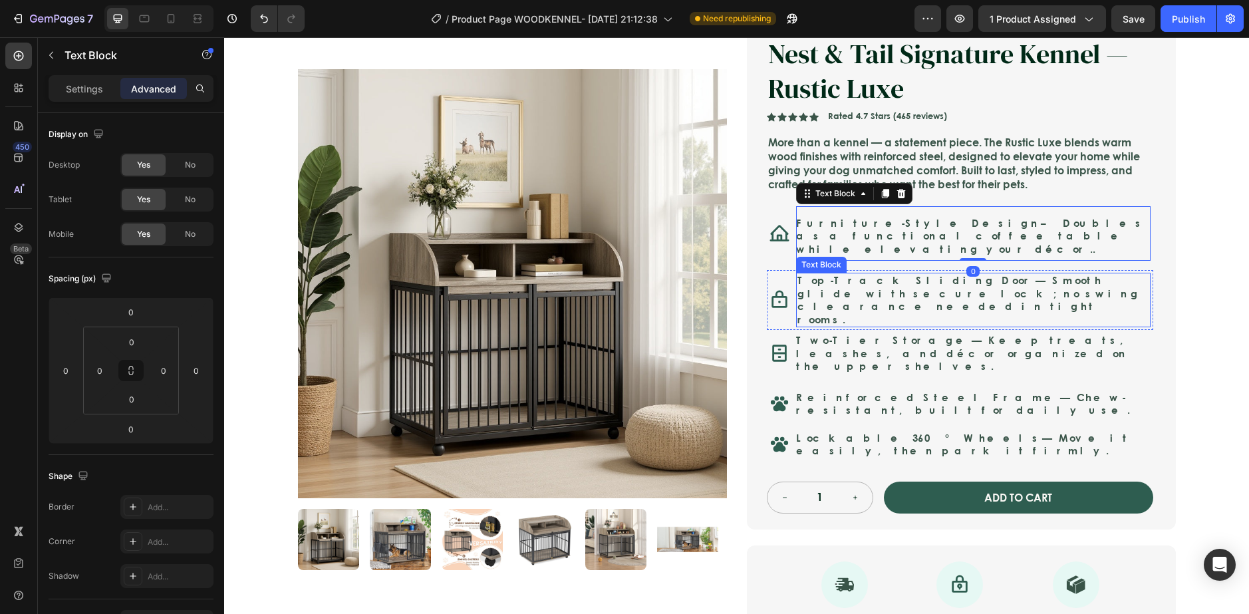
click at [799, 301] on div "Top-Track Sliding Door — Smooth glide with secure lock; no swing clearance need…" at bounding box center [973, 300] width 354 height 55
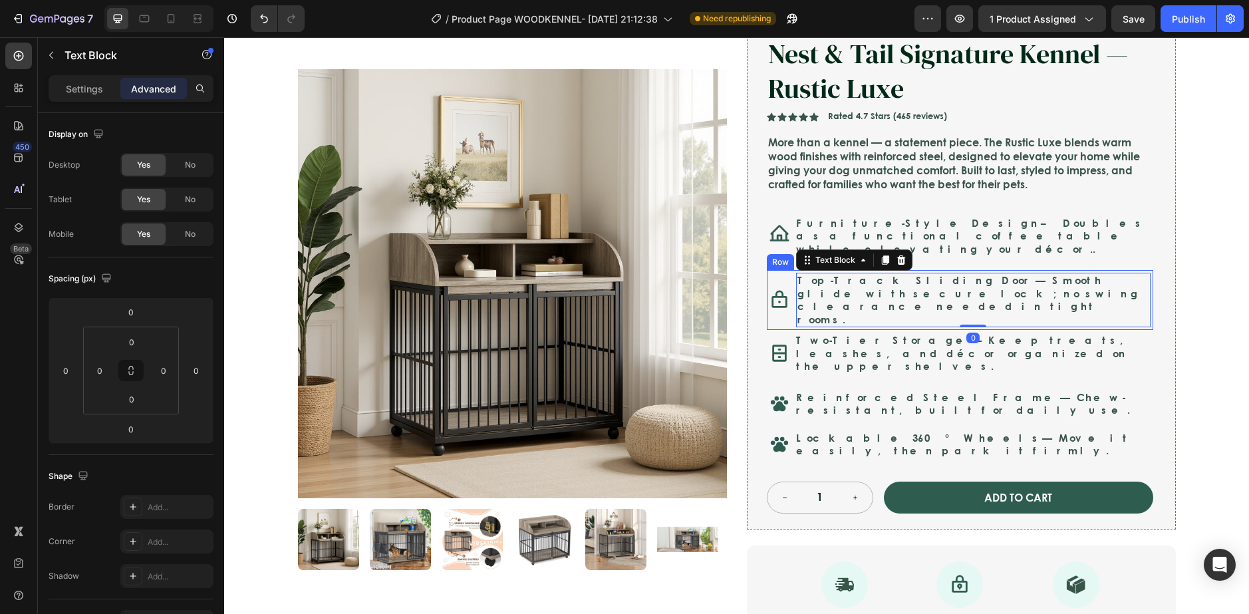
click at [789, 308] on div "Icon Top-Track Sliding Door — Smooth glide with secure lock; no swing clearance…" at bounding box center [960, 300] width 386 height 60
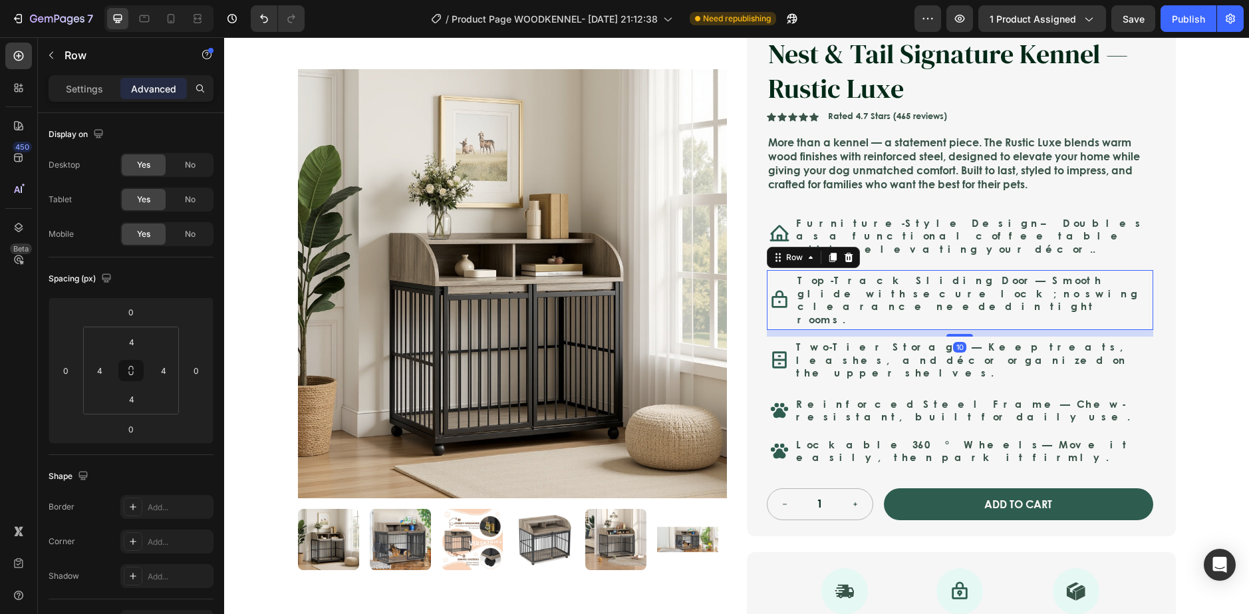
drag, startPoint x: 950, startPoint y: 313, endPoint x: 953, endPoint y: 320, distance: 7.2
click at [953, 334] on div at bounding box center [959, 335] width 27 height 3
type input "10"
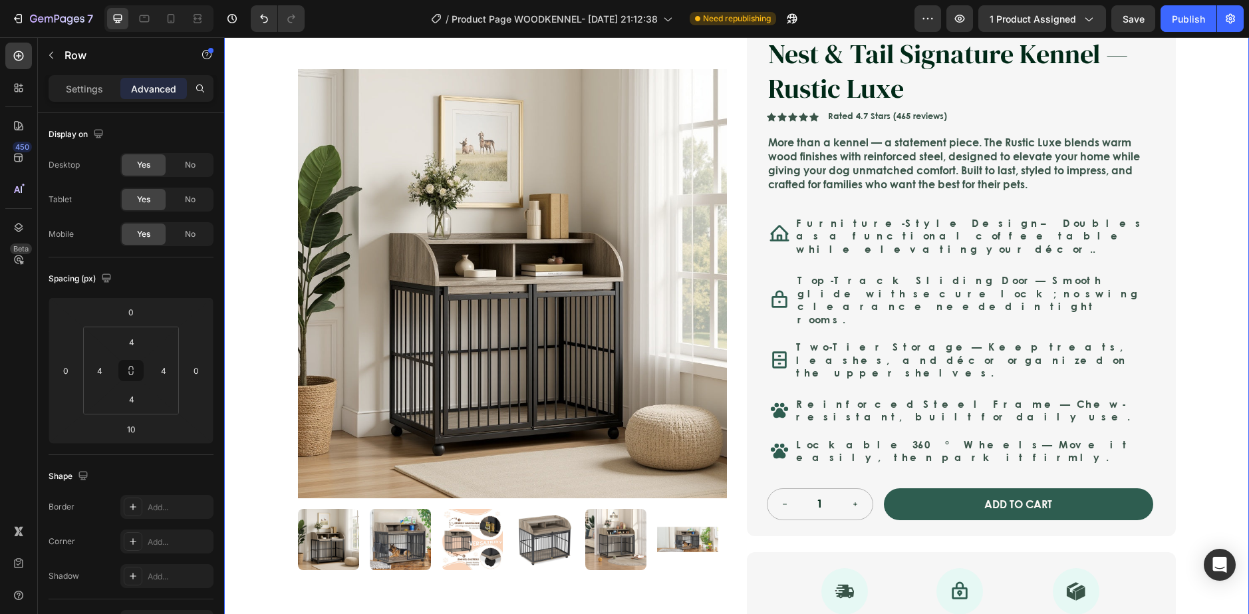
click at [1190, 324] on div "Icon Safe & Secure Checkout Text Block Row Icon FREE 3-5 DAY DELIVERY Text Bloc…" at bounding box center [736, 394] width 1025 height 870
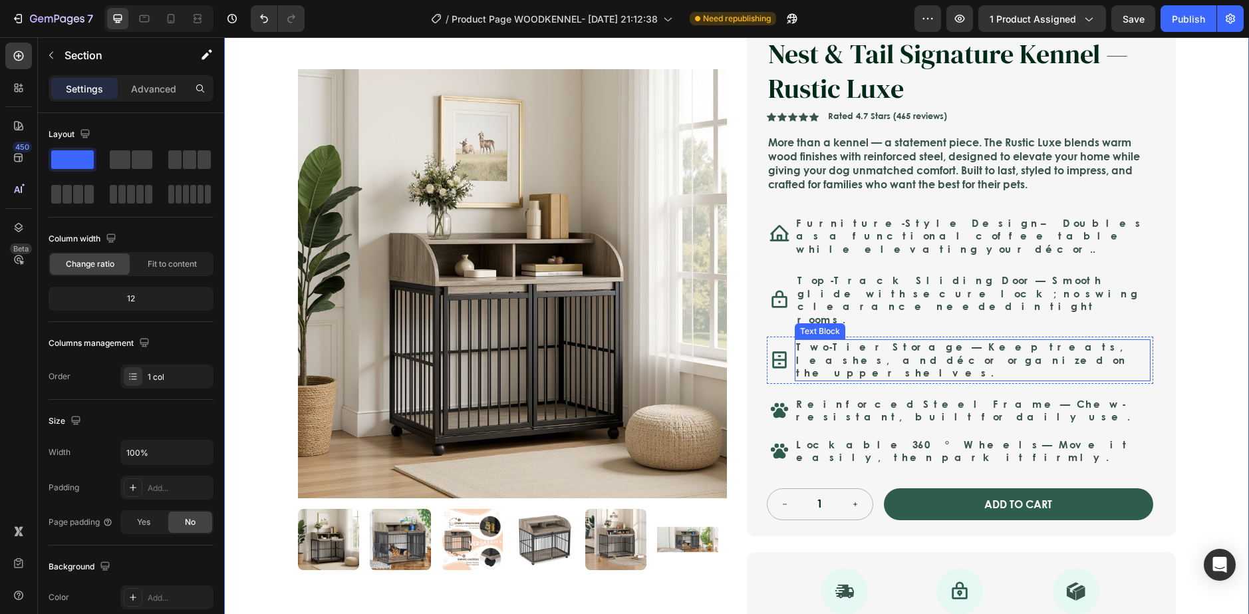
click at [797, 351] on div "Two-Tier Storage — Keep treats, leashes, and décor organized on the upper shelv…" at bounding box center [973, 360] width 356 height 42
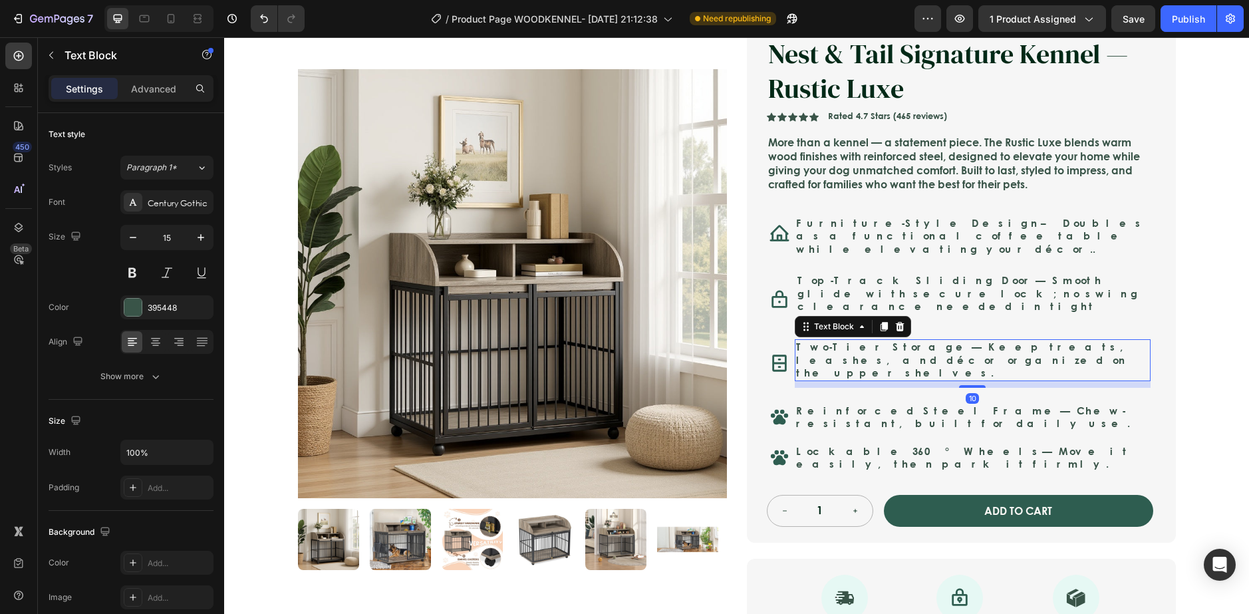
drag, startPoint x: 968, startPoint y: 349, endPoint x: 983, endPoint y: 356, distance: 16.1
click at [983, 381] on div "10" at bounding box center [973, 381] width 356 height 0
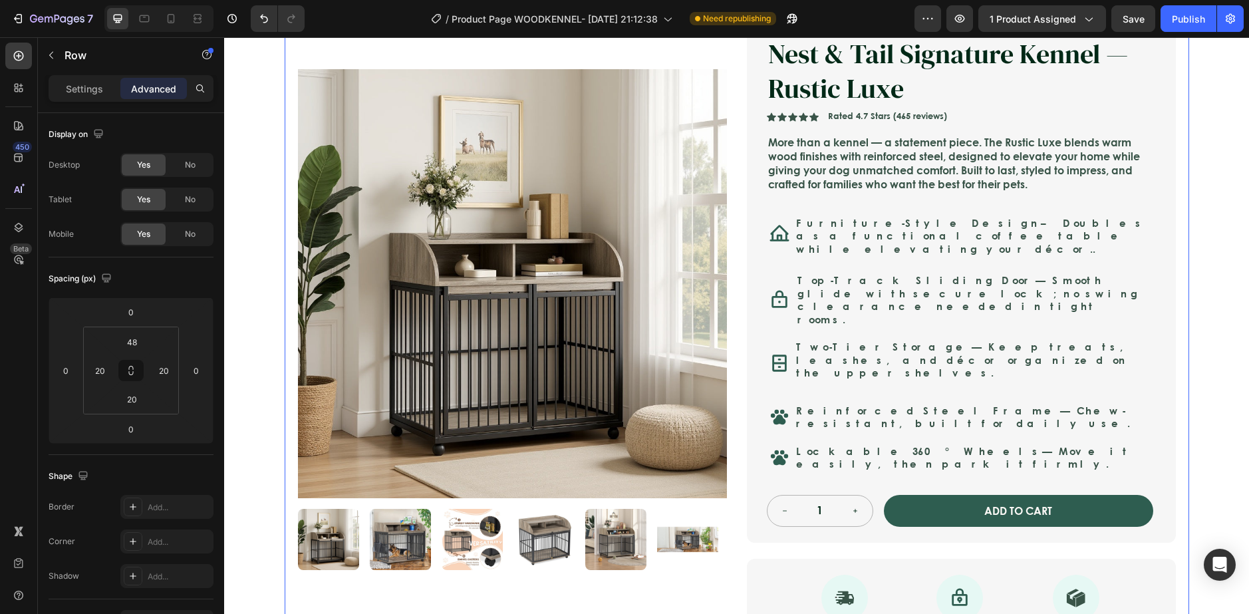
click at [1179, 345] on div "Product Images Nest & Tail Signature Kennel — Rustic Luxe Product Title Icon Ic…" at bounding box center [737, 339] width 904 height 704
click at [788, 400] on div "Icon Reinforced Steel Frame — Chew-resistant, built for daily use. Text Block R…" at bounding box center [960, 417] width 386 height 34
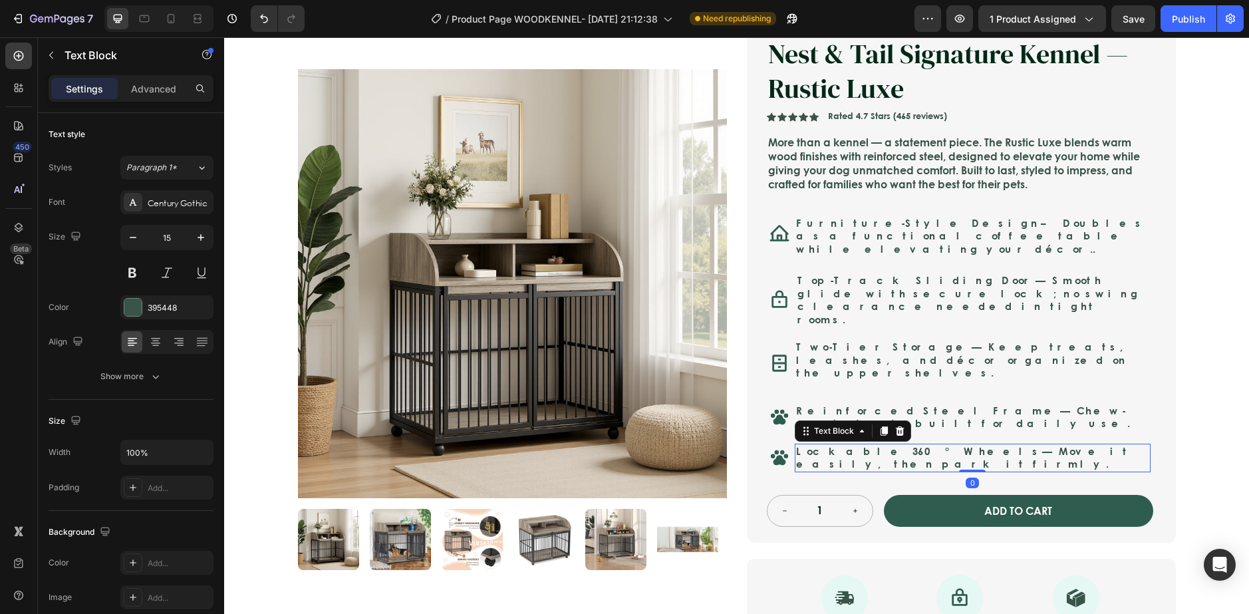
click at [796, 445] on p "Lockable 360° Wheels — Move it easily, then park it firmly." at bounding box center [972, 458] width 353 height 26
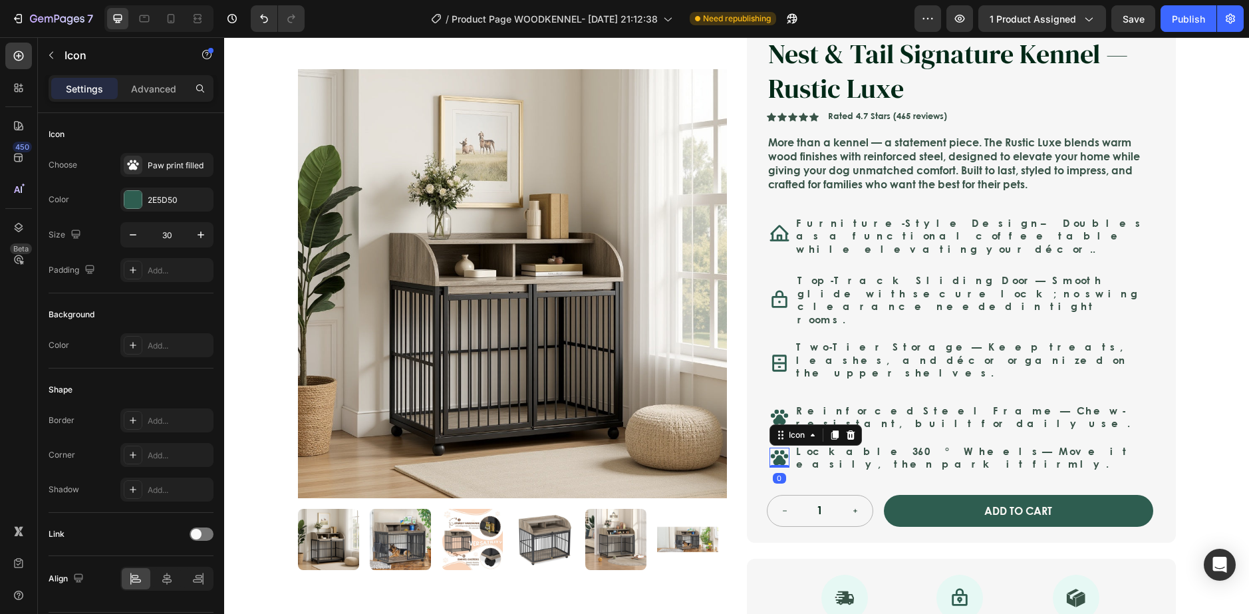
click at [780, 450] on icon at bounding box center [778, 457] width 17 height 15
click at [795, 444] on div "Lockable 360° Wheels — Move it easily, then park it firmly. Text Block" at bounding box center [973, 458] width 356 height 29
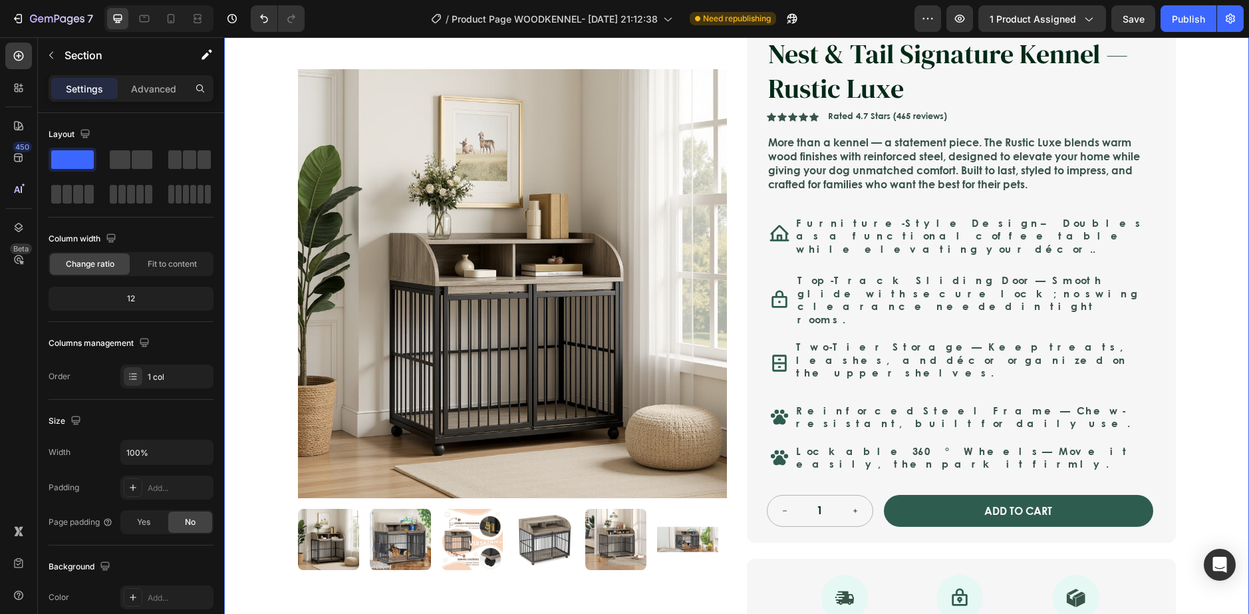
click at [1191, 374] on div "Icon Safe & Secure Checkout Text Block Row Icon FREE 3-5 DAY DELIVERY Text Bloc…" at bounding box center [736, 397] width 1025 height 876
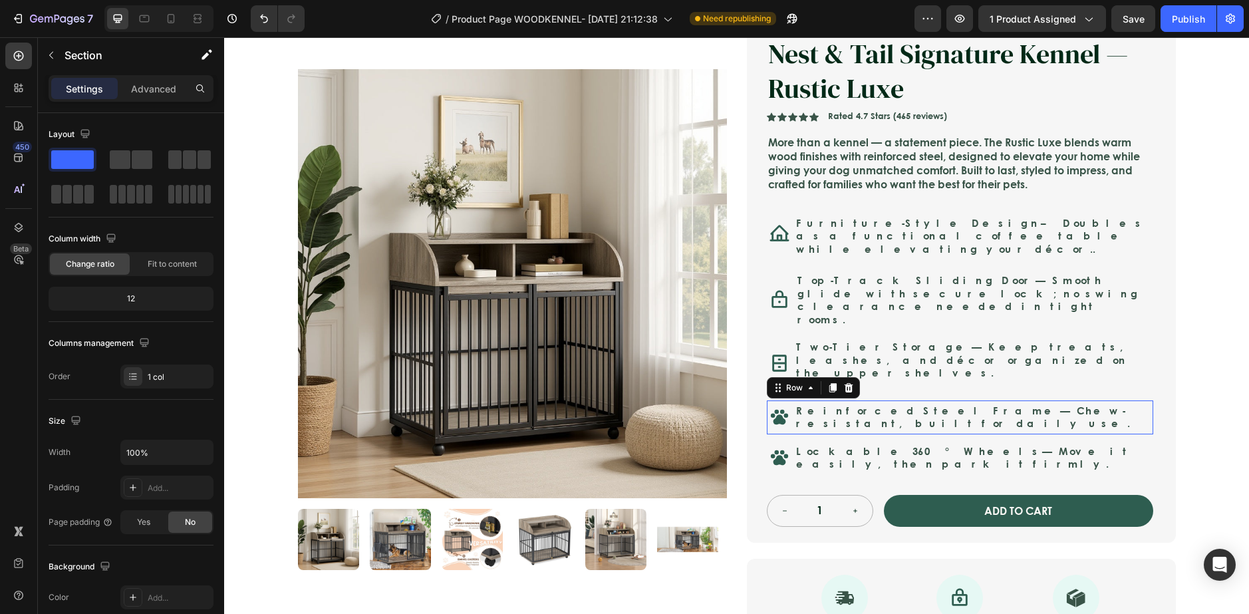
click at [1089, 400] on div "Icon Reinforced Steel Frame — Chew-resistant, built for daily use. Text Block R…" at bounding box center [960, 417] width 386 height 34
click at [1230, 375] on div "Icon Safe & Secure Checkout Text Block Row Icon FREE 3-5 DAY DELIVERY Text Bloc…" at bounding box center [736, 397] width 1025 height 876
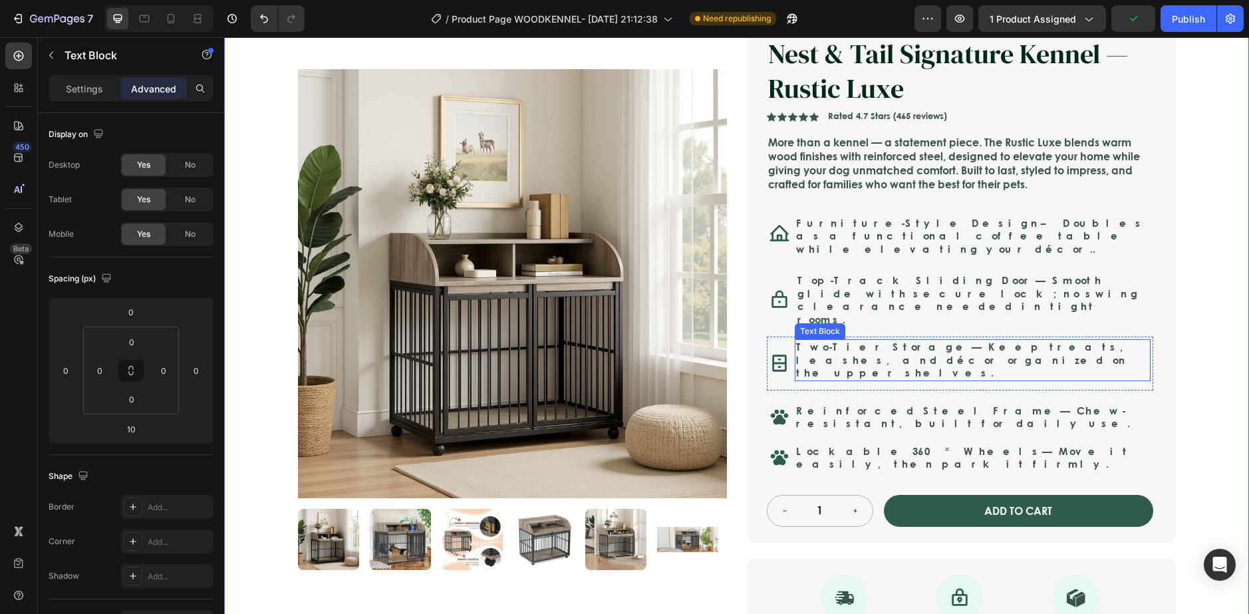
click at [1137, 341] on p "Two-Tier Storage — Keep treats, leashes, and décor organized on the upper shelv…" at bounding box center [972, 359] width 353 height 39
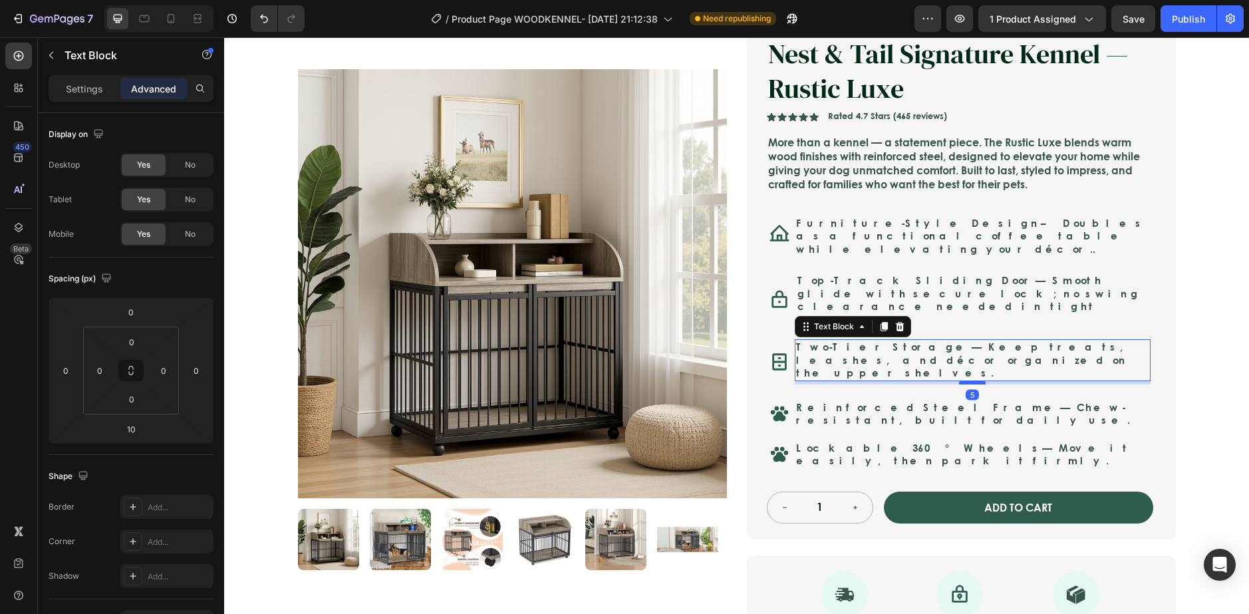
click at [971, 380] on div at bounding box center [972, 382] width 27 height 4
type input "5"
click at [1132, 381] on div "5" at bounding box center [973, 382] width 356 height 3
click at [1214, 358] on div "Icon Safe & Secure Checkout Text Block Row Icon FREE 3-5 DAY DELIVERY Text Bloc…" at bounding box center [736, 395] width 1025 height 873
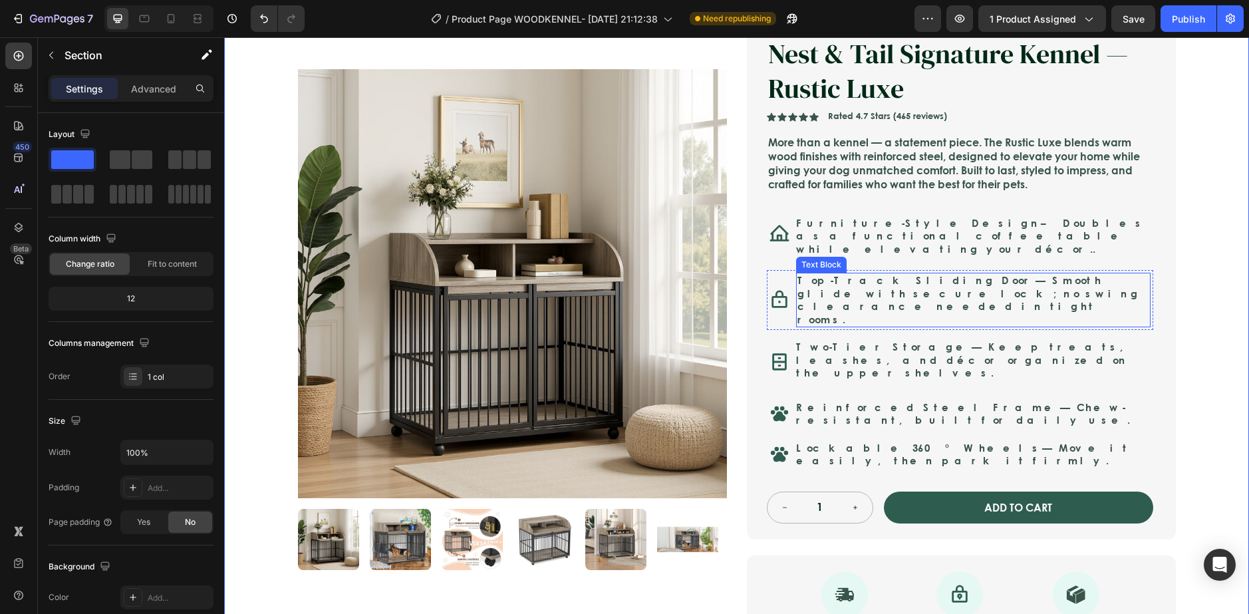
click at [1023, 300] on p "Top-Track Sliding Door — Smooth glide with secure lock; no swing clearance need…" at bounding box center [973, 300] width 352 height 52
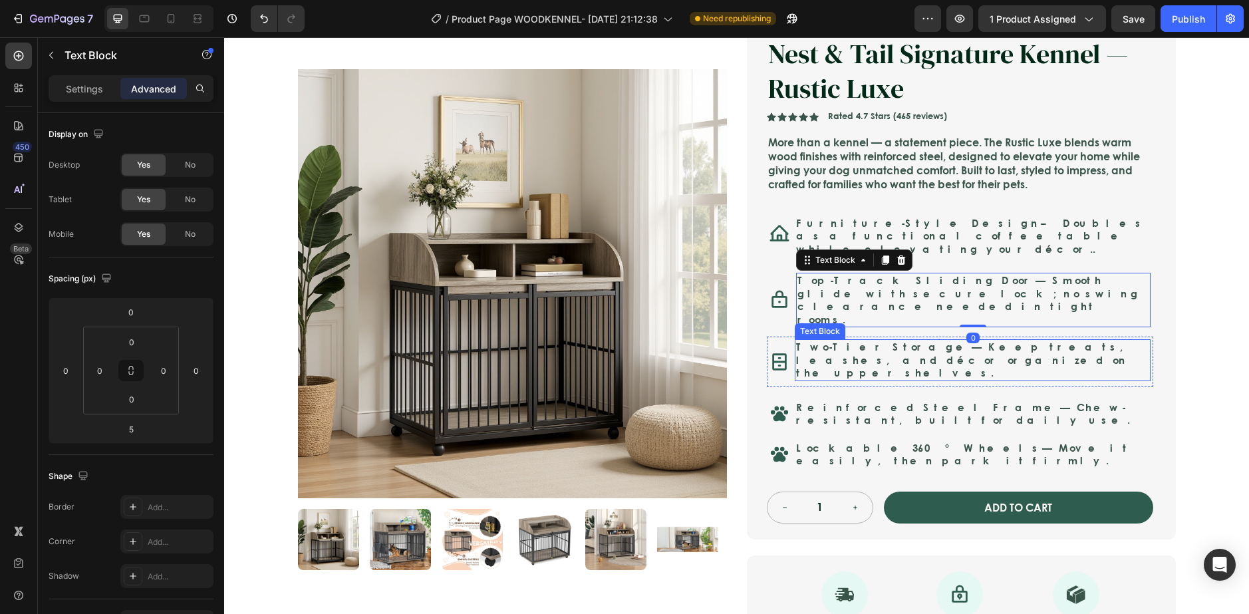
click at [1048, 340] on p "Two-Tier Storage — Keep treats, leashes, and décor organized on the upper shelv…" at bounding box center [972, 359] width 353 height 39
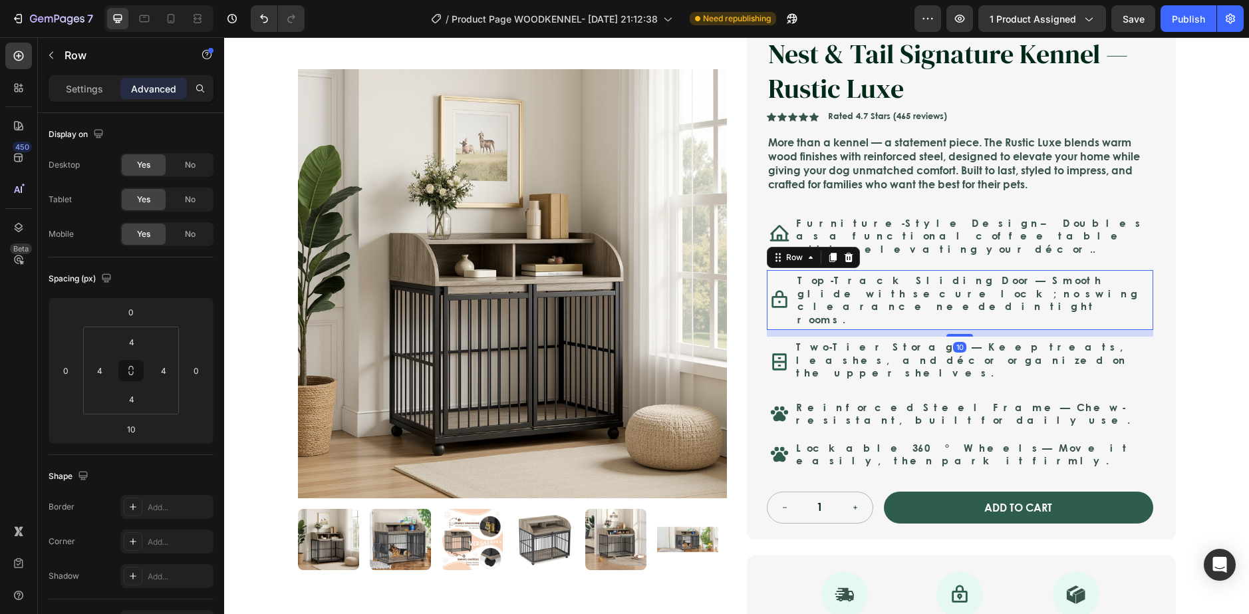
click at [1023, 307] on div "Top-Track Sliding Door — Smooth glide with secure lock; no swing clearance need…" at bounding box center [973, 300] width 354 height 55
click at [1011, 340] on p "Two-Tier Storage — Keep treats, leashes, and décor organized on the upper shelv…" at bounding box center [972, 359] width 353 height 39
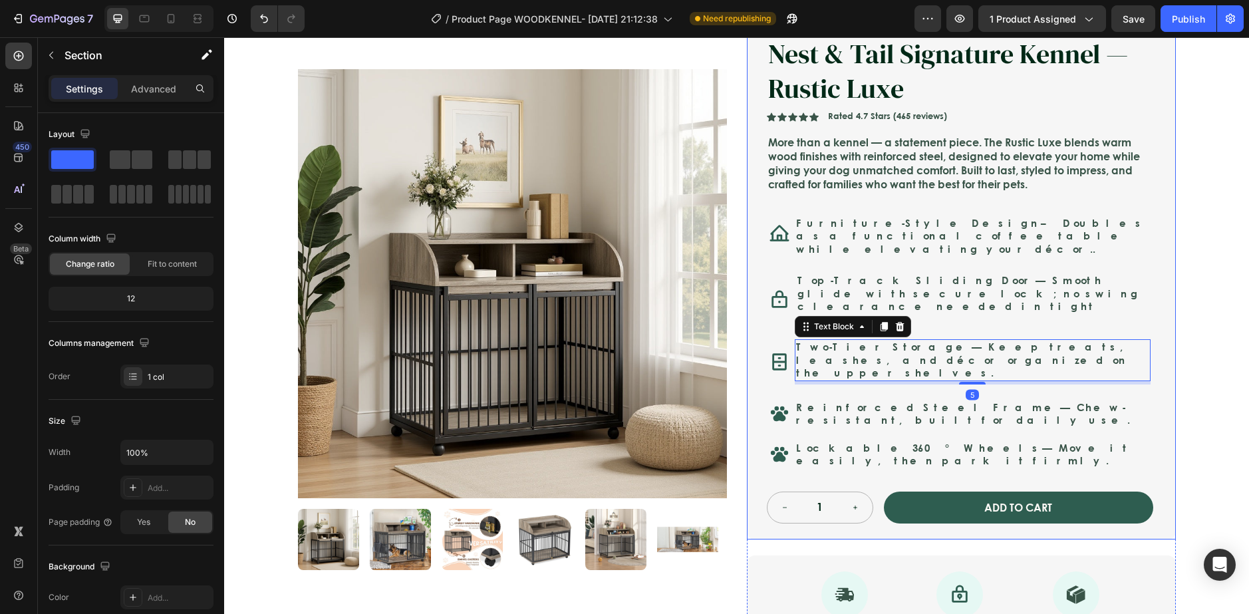
click at [1206, 349] on div "Icon Safe & Secure Checkout Text Block Row Icon FREE 3-5 DAY DELIVERY Text Bloc…" at bounding box center [736, 395] width 1025 height 873
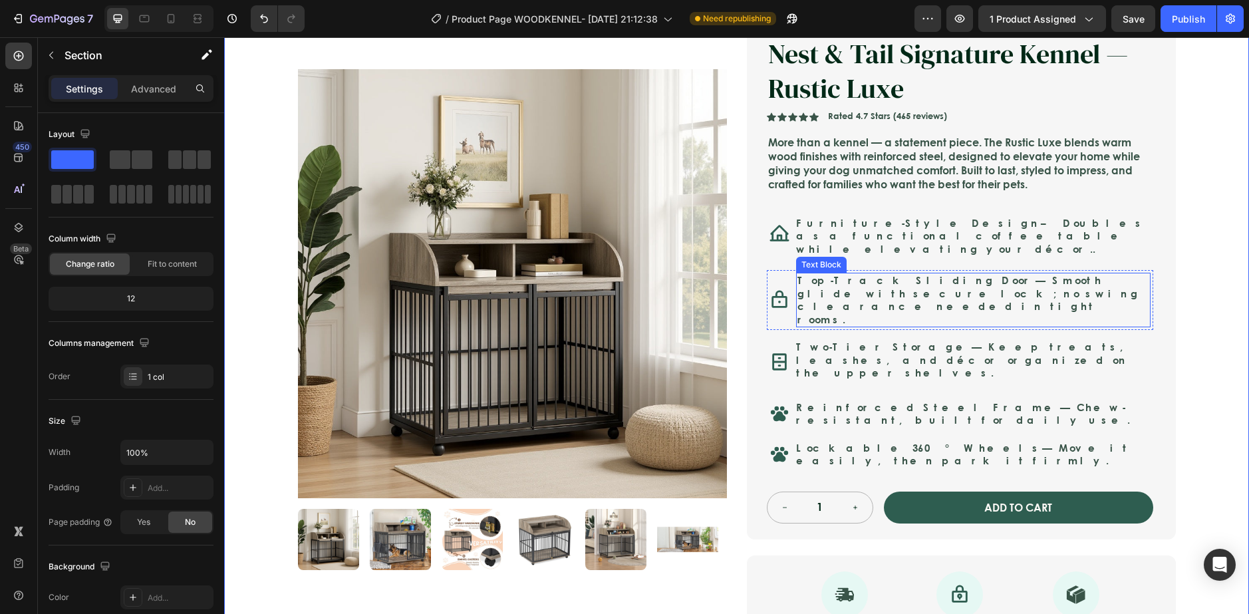
click at [1021, 297] on p "Top-Track Sliding Door — Smooth glide with secure lock; no swing clearance need…" at bounding box center [973, 300] width 352 height 52
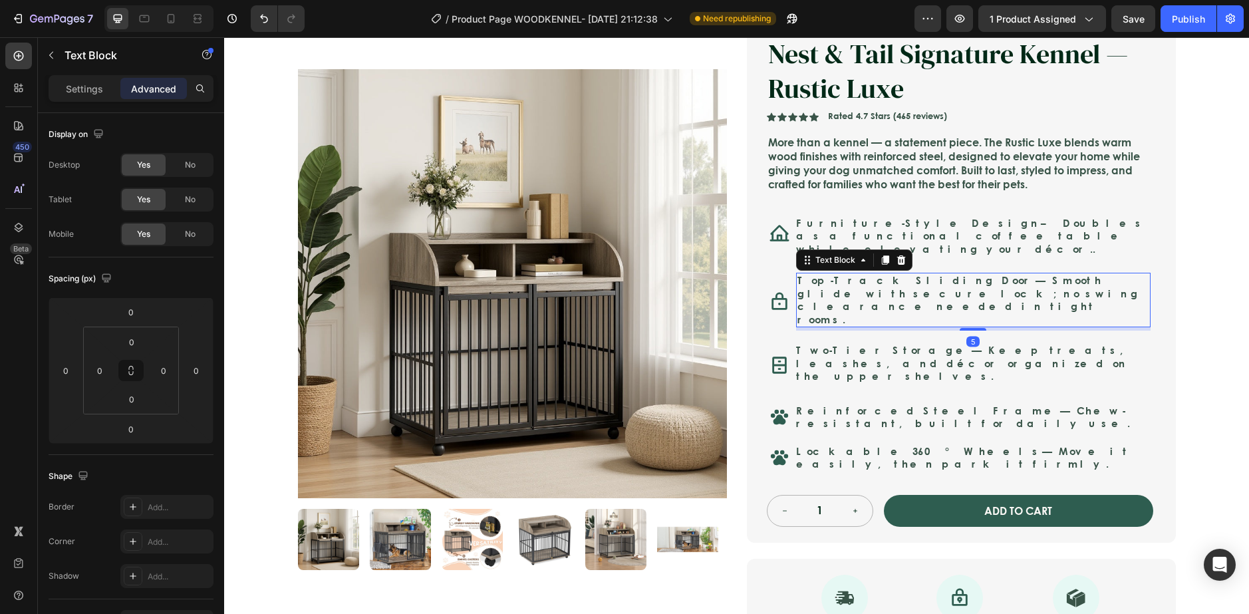
drag, startPoint x: 971, startPoint y: 300, endPoint x: 1128, endPoint y: 298, distance: 156.3
click at [983, 327] on div "5" at bounding box center [973, 327] width 354 height 0
type input "5"
click at [1158, 299] on div "Nest & Tail Signature Kennel — Rustic Luxe Product Title Nest & Tail Signature …" at bounding box center [961, 280] width 429 height 523
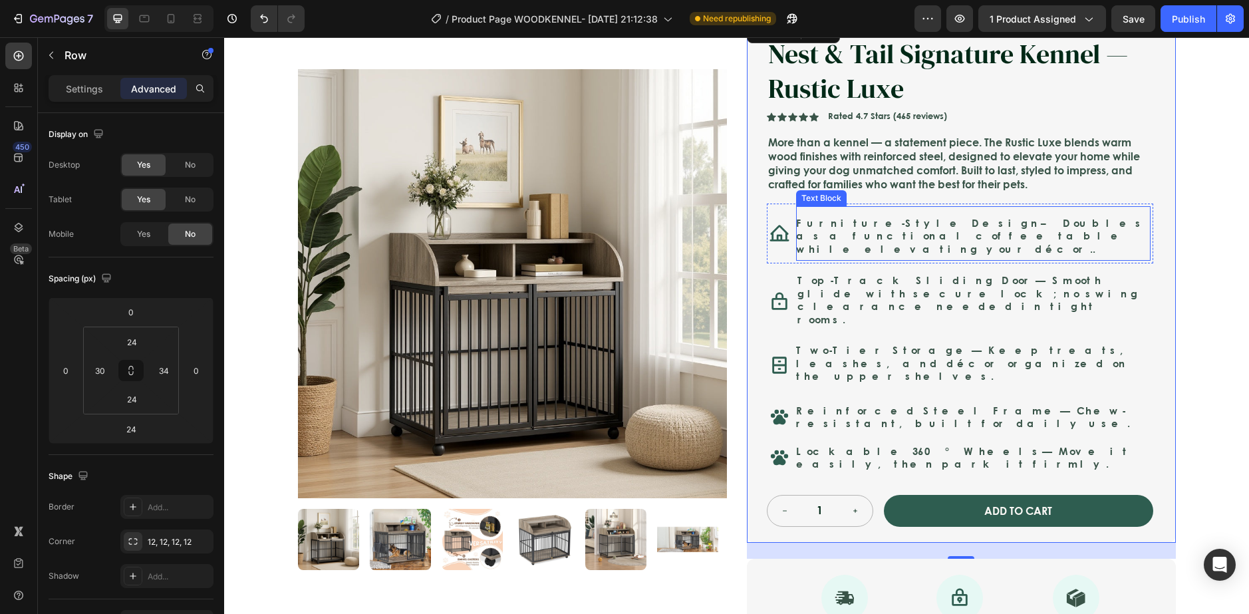
click at [990, 235] on p "Furniture-Style Design – Doubles as a functional coffee table while elevating y…" at bounding box center [973, 236] width 354 height 39
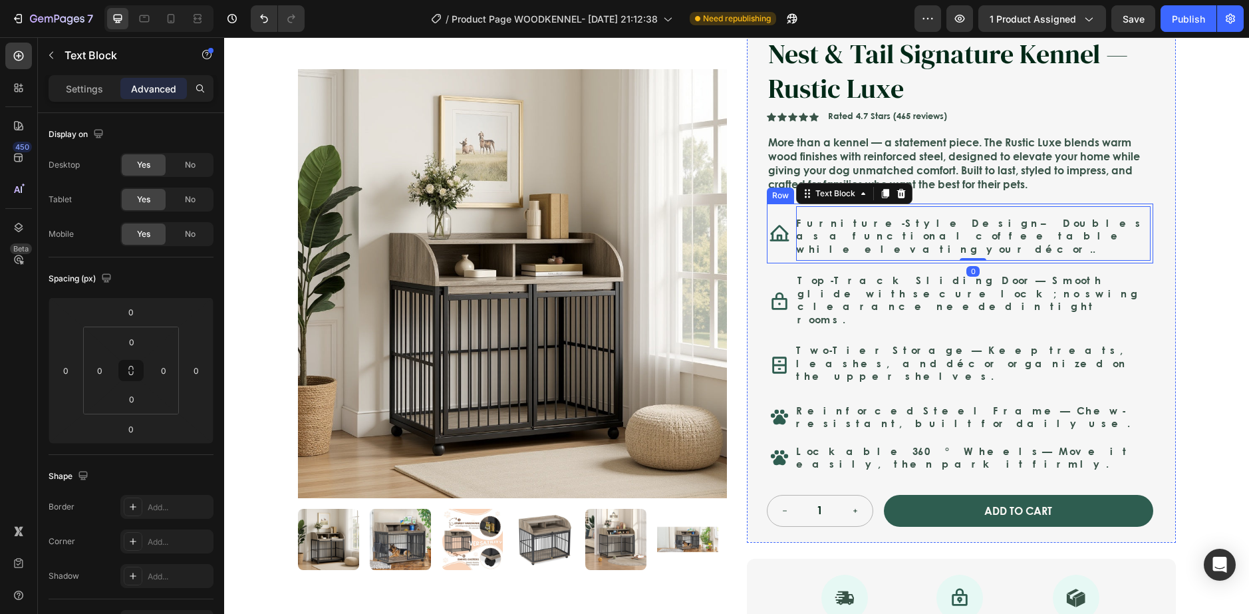
click at [799, 252] on div "Furniture-Style Design – Doubles as a functional coffee table while elevating y…" at bounding box center [973, 233] width 354 height 55
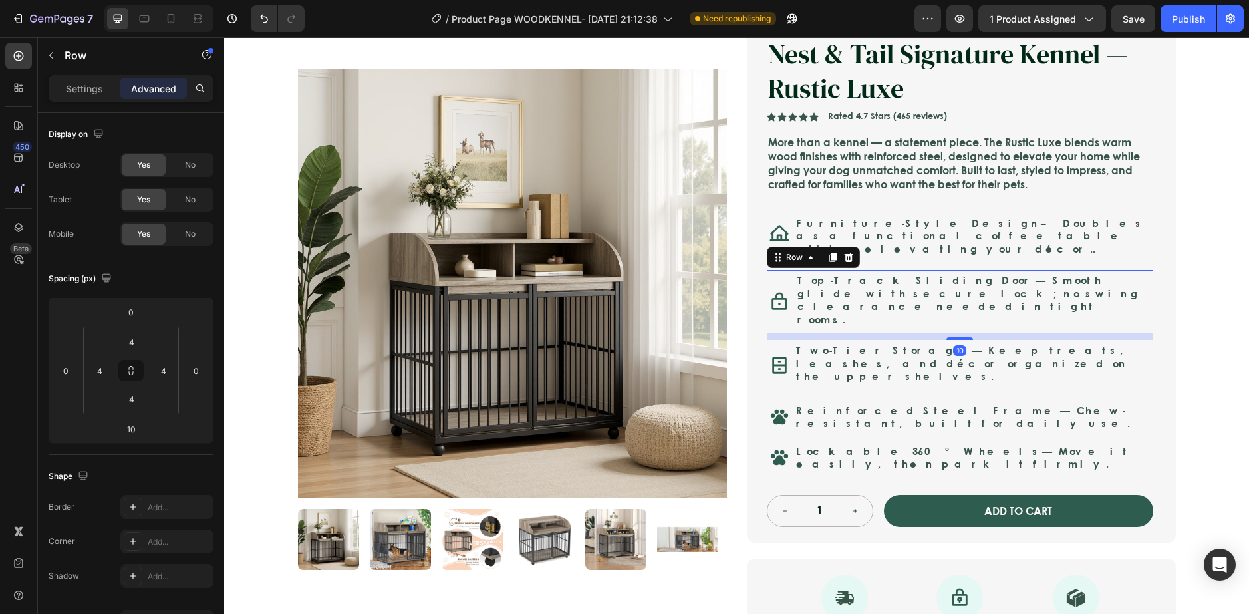
click at [887, 301] on div "Top-Track Sliding Door — Smooth glide with secure lock; no swing clearance need…" at bounding box center [973, 302] width 354 height 58
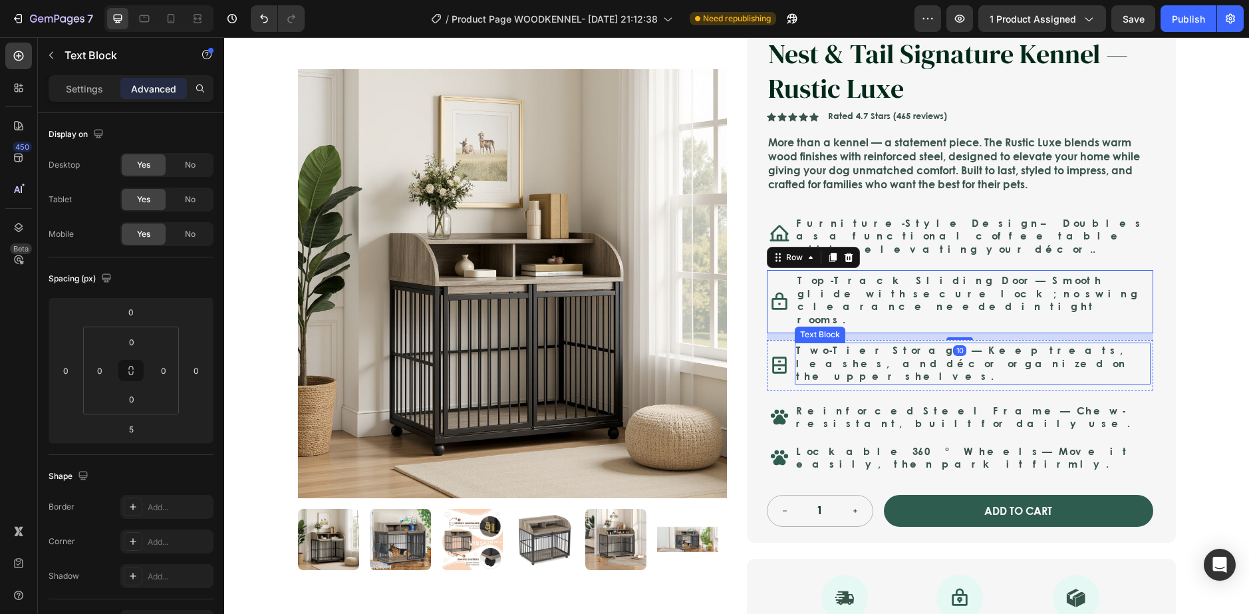
click at [1005, 346] on p "Two-Tier Storage — Keep treats, leashes, and décor organized on the upper shelv…" at bounding box center [972, 363] width 353 height 39
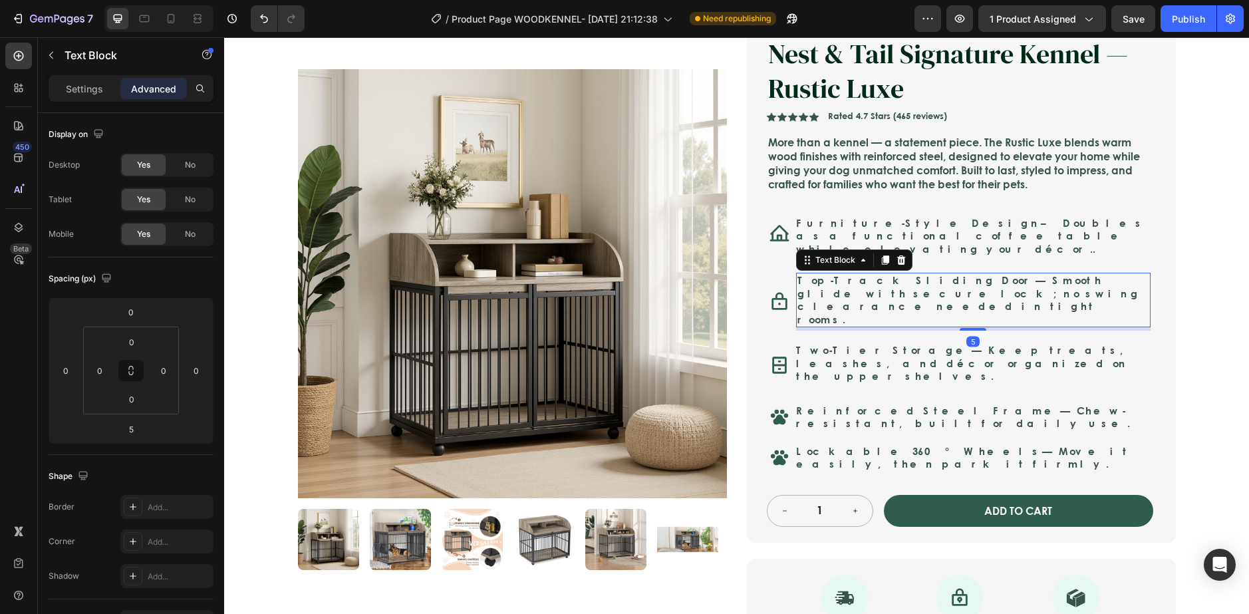
click at [959, 299] on div "Top-Track Sliding Door — Smooth glide with secure lock; no swing clearance need…" at bounding box center [973, 300] width 354 height 55
click at [998, 327] on div "5" at bounding box center [973, 328] width 354 height 3
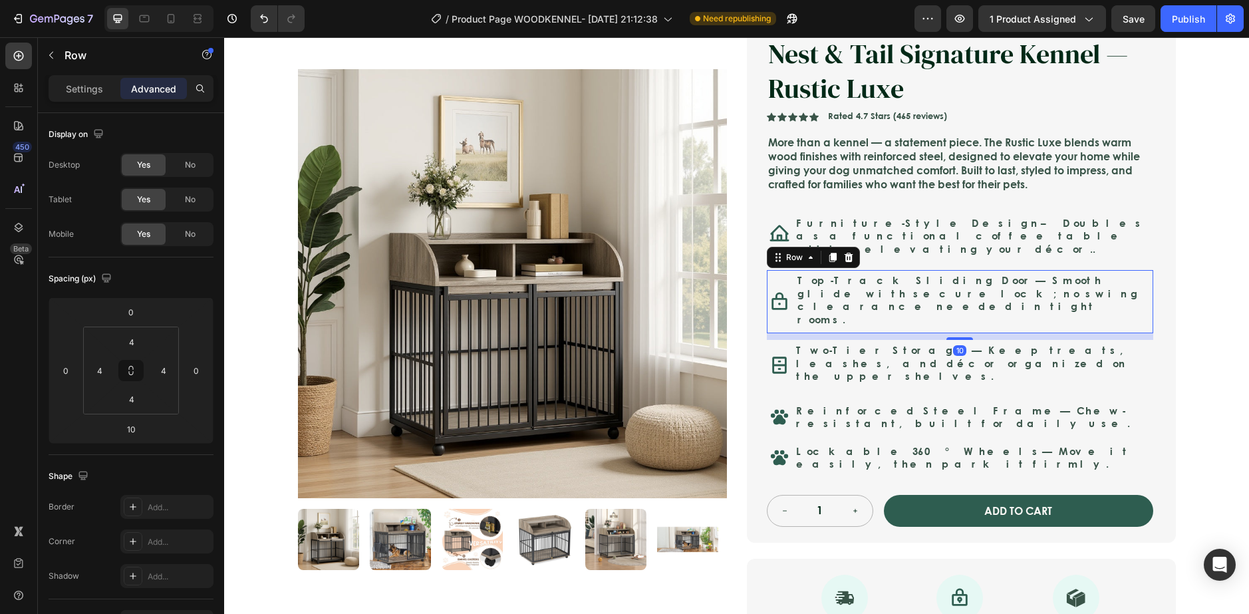
click at [1025, 310] on div "Top-Track Sliding Door — Smooth glide with secure lock; no swing clearance need…" at bounding box center [973, 302] width 354 height 58
click at [983, 293] on p "Top-Track Sliding Door — Smooth glide with secure lock; no swing clearance need…" at bounding box center [973, 300] width 352 height 52
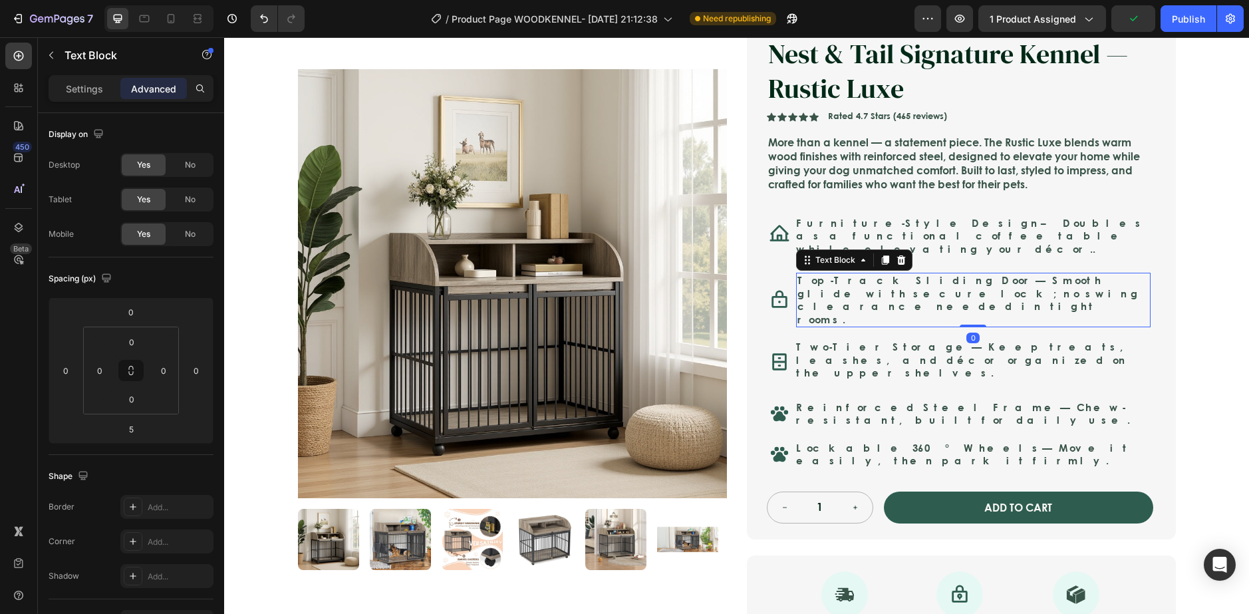
drag, startPoint x: 971, startPoint y: 301, endPoint x: 974, endPoint y: 285, distance: 16.8
click at [974, 285] on div "Top-Track Sliding Door — Smooth glide with secure lock; no swing clearance need…" at bounding box center [973, 300] width 354 height 55
type input "0"
drag, startPoint x: 998, startPoint y: 243, endPoint x: 993, endPoint y: 236, distance: 8.5
click at [996, 241] on p "Furniture-Style Design – Doubles as a functional coffee table while elevating y…" at bounding box center [973, 236] width 354 height 39
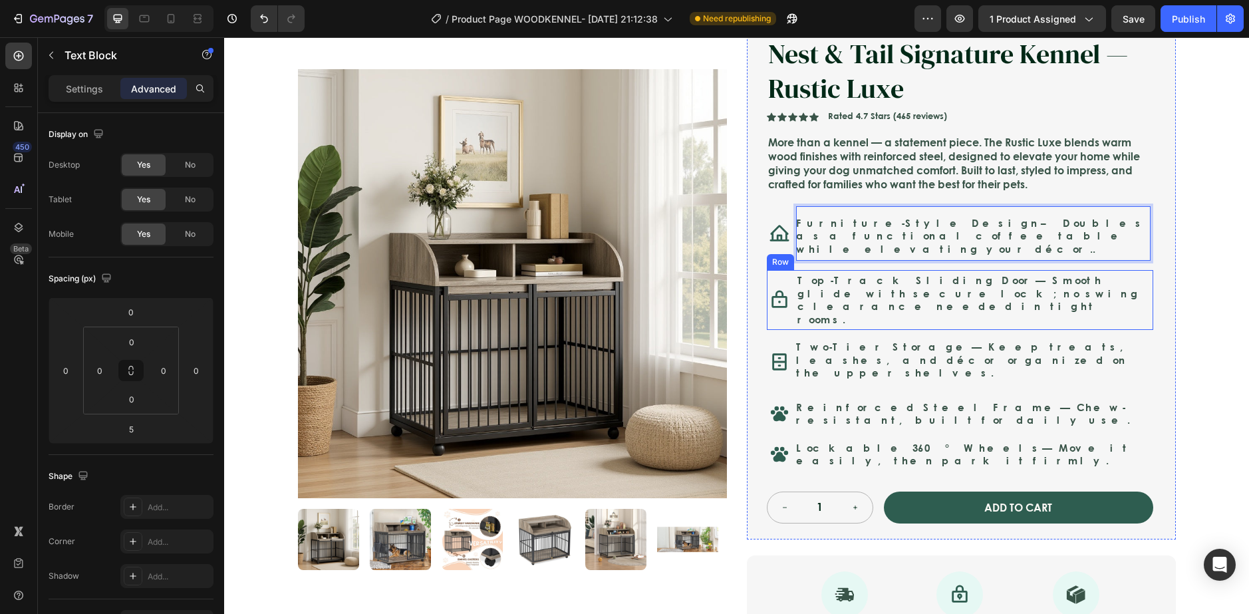
click at [969, 342] on p "Two-Tier Storage — Keep treats, leashes, and décor organized on the upper shelv…" at bounding box center [972, 359] width 353 height 39
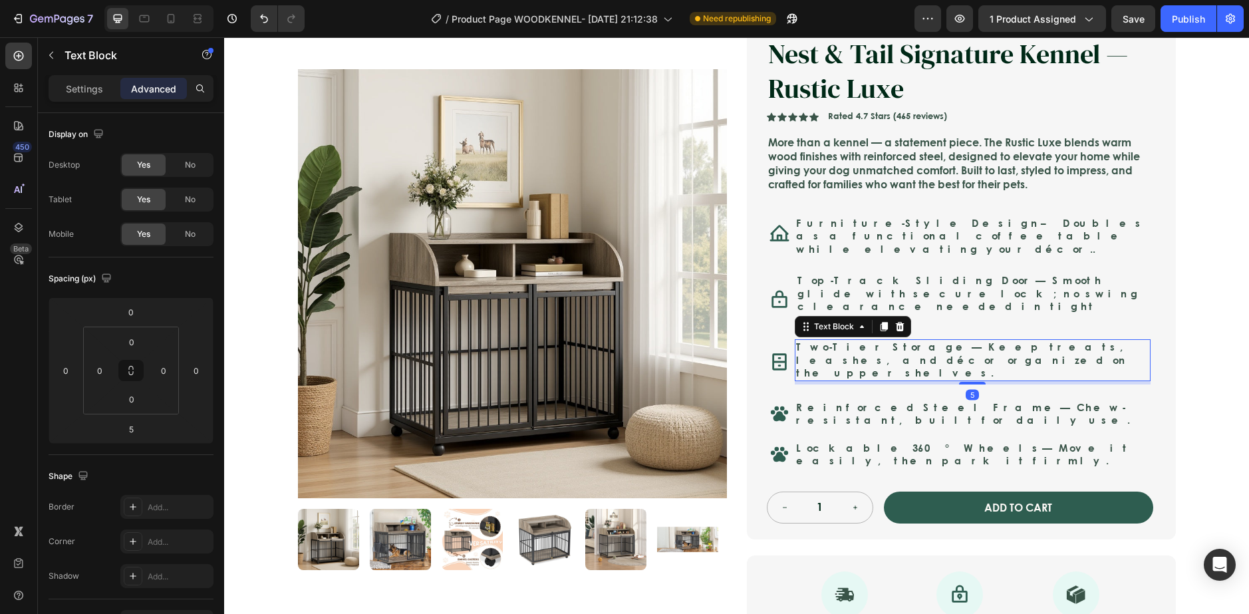
click at [968, 340] on p "Two-Tier Storage — Keep treats, leashes, and décor organized on the upper shelv…" at bounding box center [972, 359] width 353 height 39
click at [977, 340] on p "Two-Tier Storage — Keep treats, leashes, and décor organized on the upper shelv…" at bounding box center [972, 359] width 353 height 39
click at [1017, 346] on p "Two-Tier Storage — Keep treats, leashes, and décor organized on the upper shelv…" at bounding box center [972, 359] width 353 height 39
click at [1053, 362] on div "Nest & Tail Signature Kennel — Rustic Luxe Product Title Nest & Tail Signature …" at bounding box center [960, 279] width 386 height 488
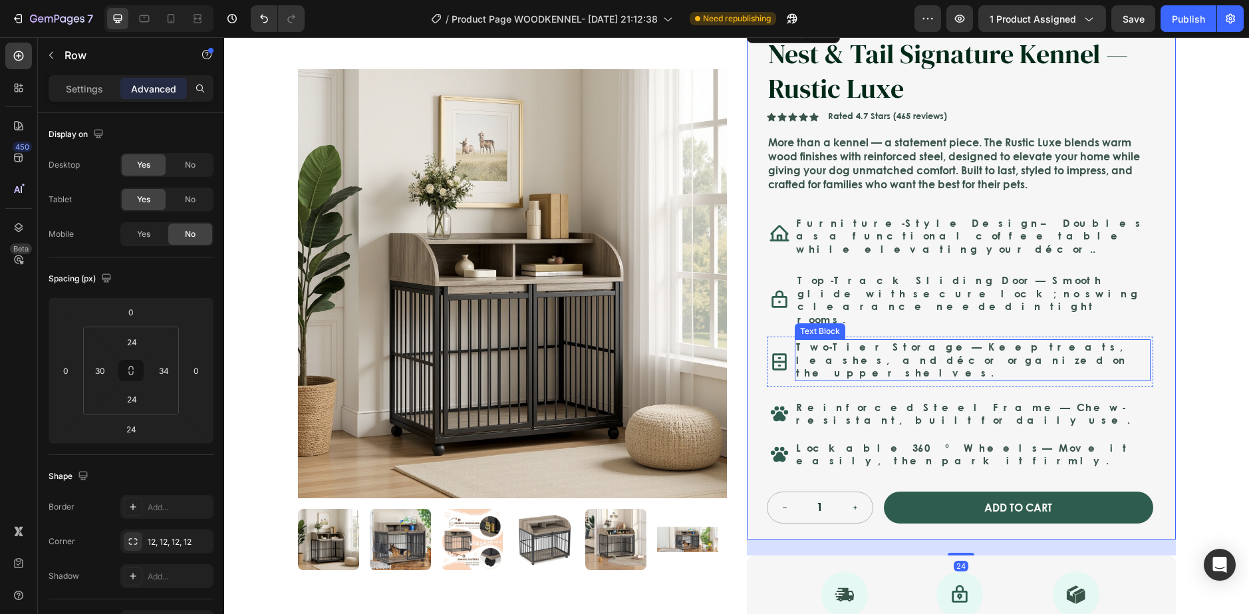
click at [1058, 340] on p "Two-Tier Storage — Keep treats, leashes, and décor organized on the upper shelv…" at bounding box center [972, 359] width 353 height 39
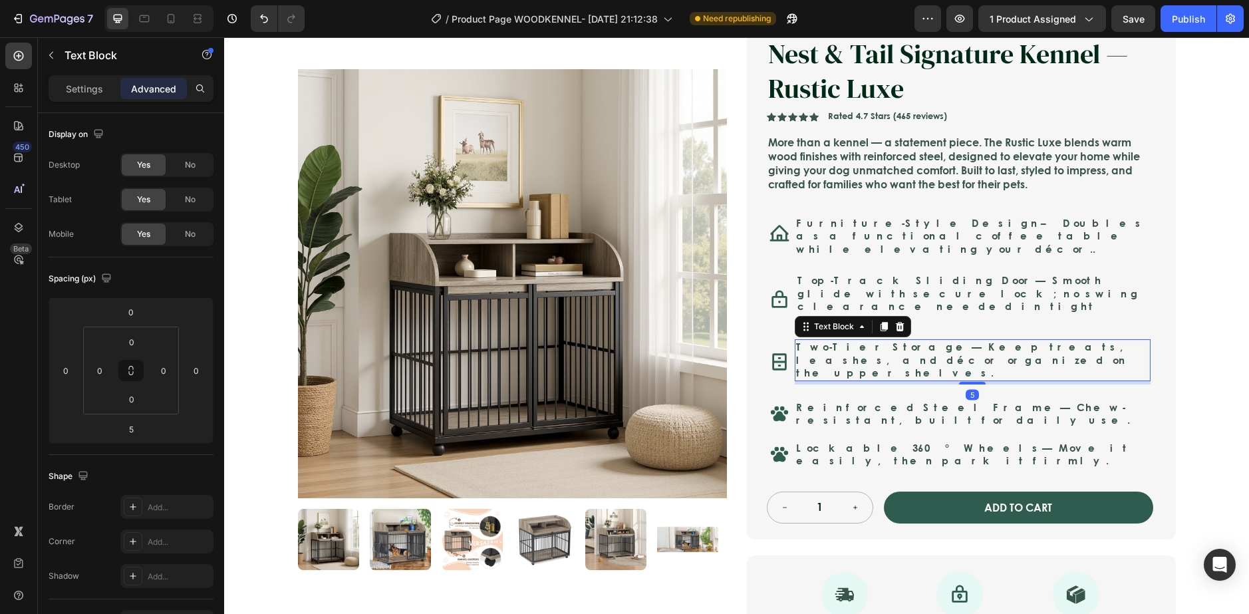
drag, startPoint x: 970, startPoint y: 353, endPoint x: 967, endPoint y: 332, distance: 21.5
click at [967, 339] on div "Two-Tier Storage — Keep treats, leashes, and décor organized on the upper shelv…" at bounding box center [973, 360] width 356 height 42
type input "0"
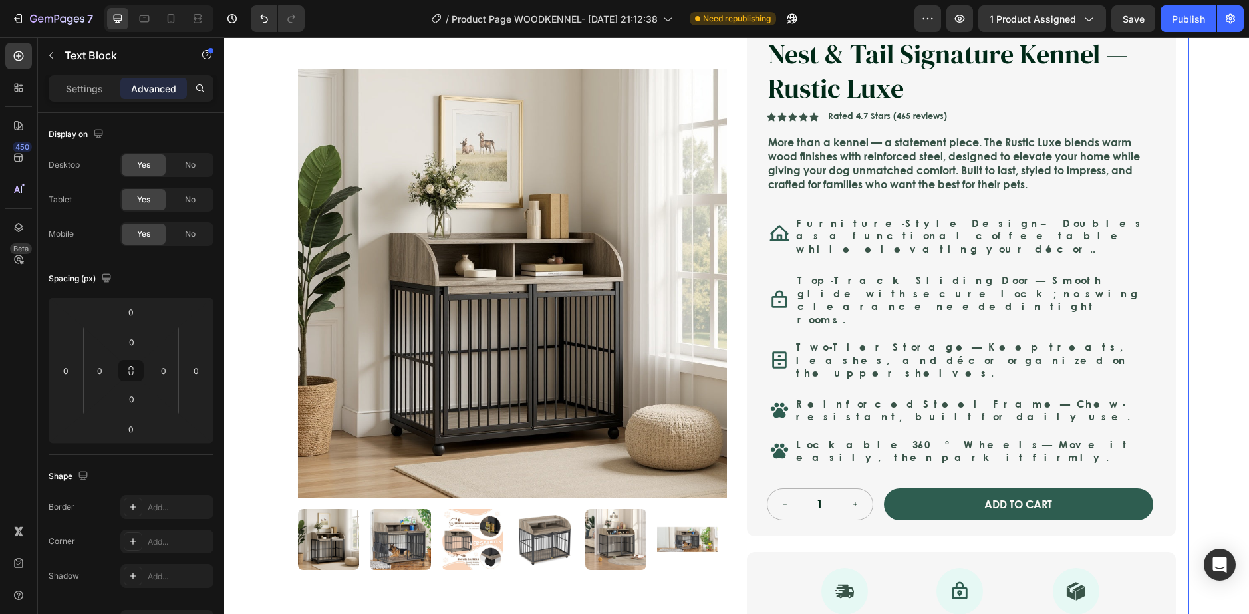
click at [1180, 356] on div "Product Images Nest & Tail Signature Kennel — Rustic Luxe Product Title Icon Ic…" at bounding box center [737, 335] width 904 height 697
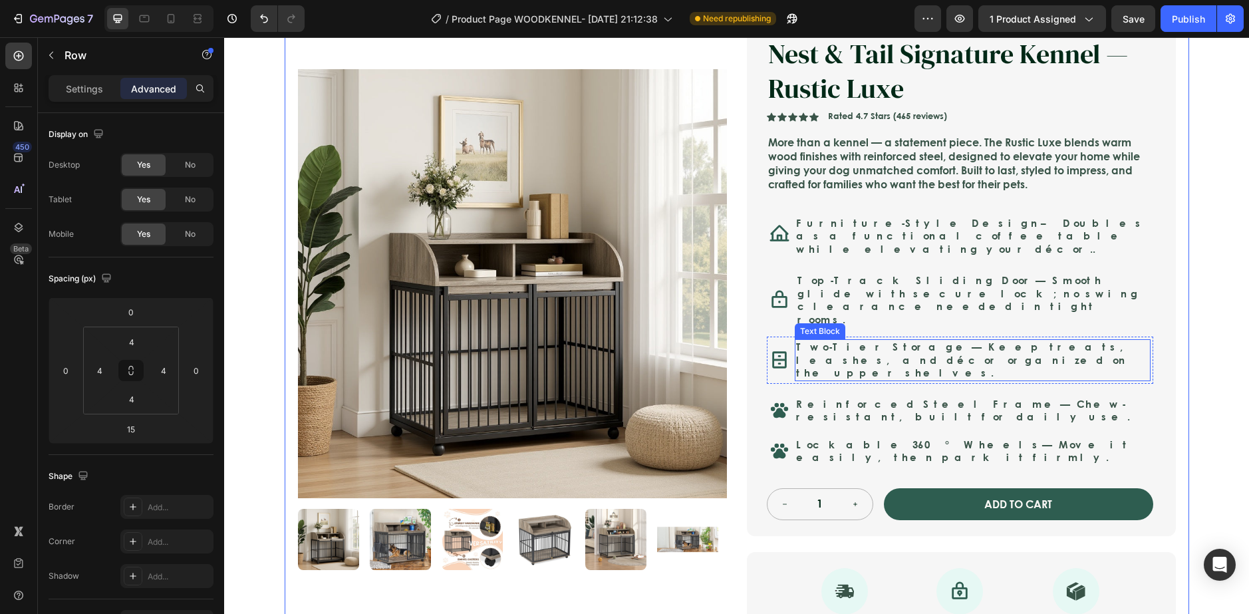
click at [785, 347] on div "Icon Two-Tier Storage — Keep treats, leashes, and décor organized on the upper …" at bounding box center [960, 359] width 386 height 47
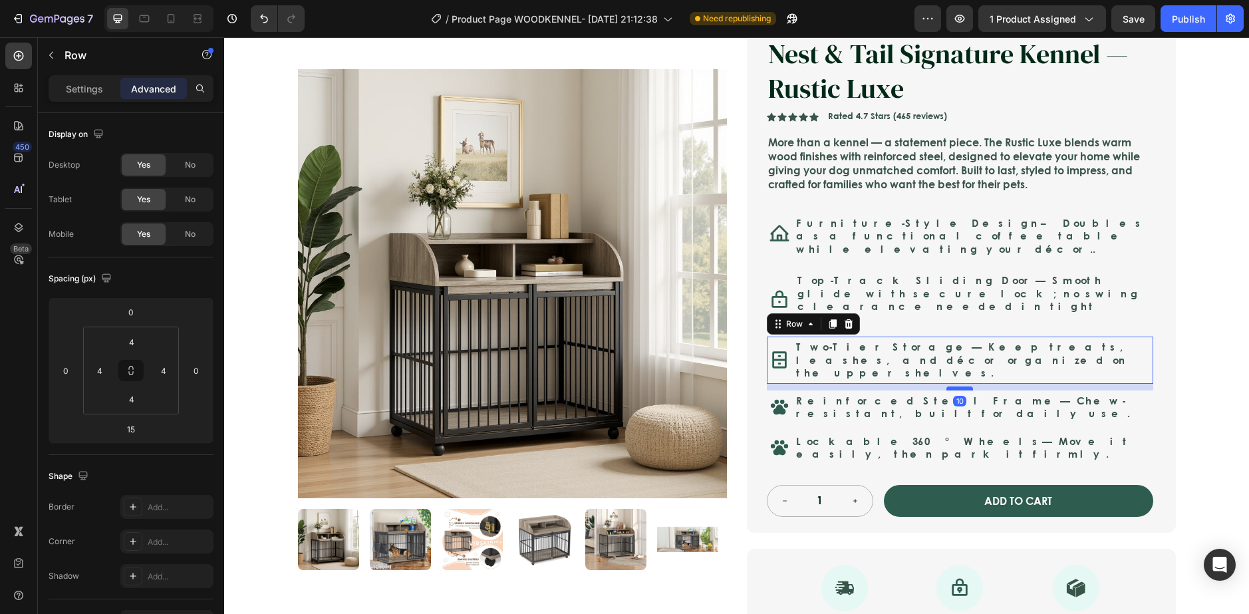
click at [961, 386] on div at bounding box center [959, 388] width 27 height 4
type input "10"
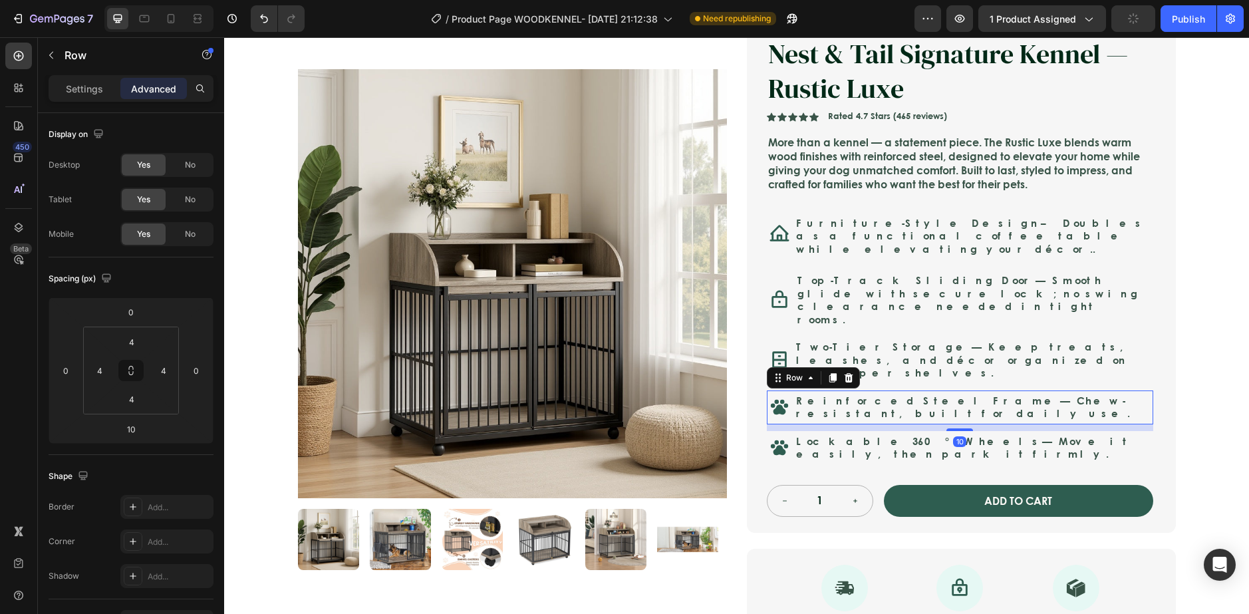
click at [1142, 390] on div "Icon Reinforced Steel Frame — Chew-resistant, built for daily use. Text Block R…" at bounding box center [960, 407] width 386 height 34
click at [1079, 340] on p "Two-Tier Storage — Keep treats, leashes, and décor organized on the upper shelv…" at bounding box center [972, 359] width 353 height 39
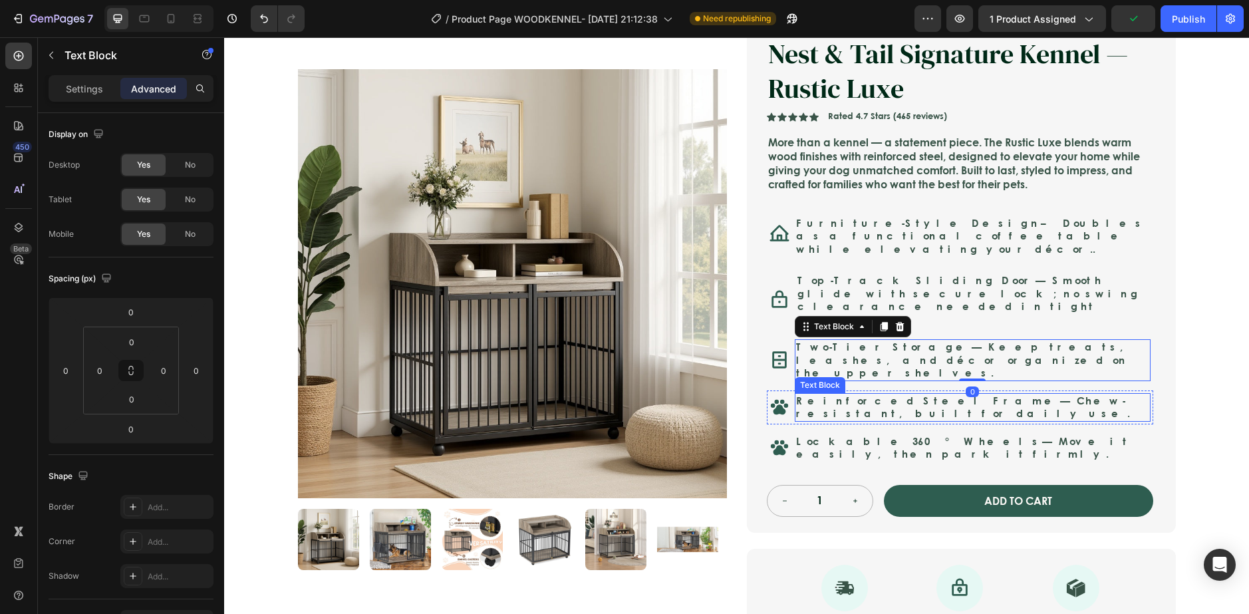
click at [1018, 394] on p "Reinforced Steel Frame — Chew-resistant, built for daily use." at bounding box center [972, 407] width 353 height 26
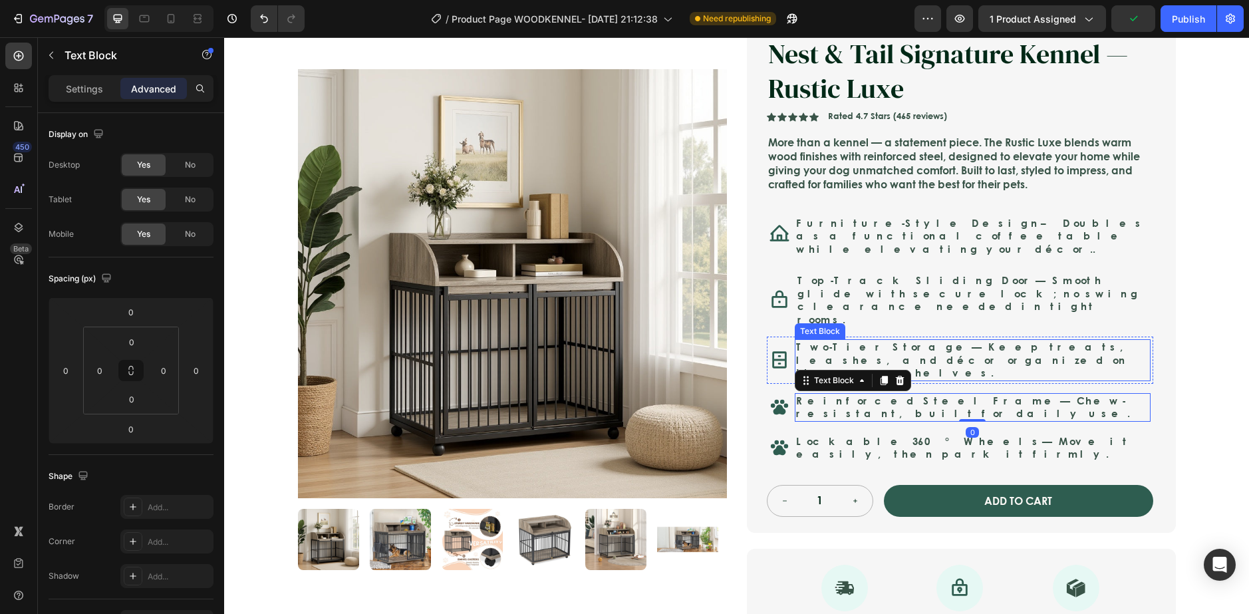
click at [960, 340] on p "Two-Tier Storage — Keep treats, leashes, and décor organized on the upper shelv…" at bounding box center [972, 359] width 353 height 39
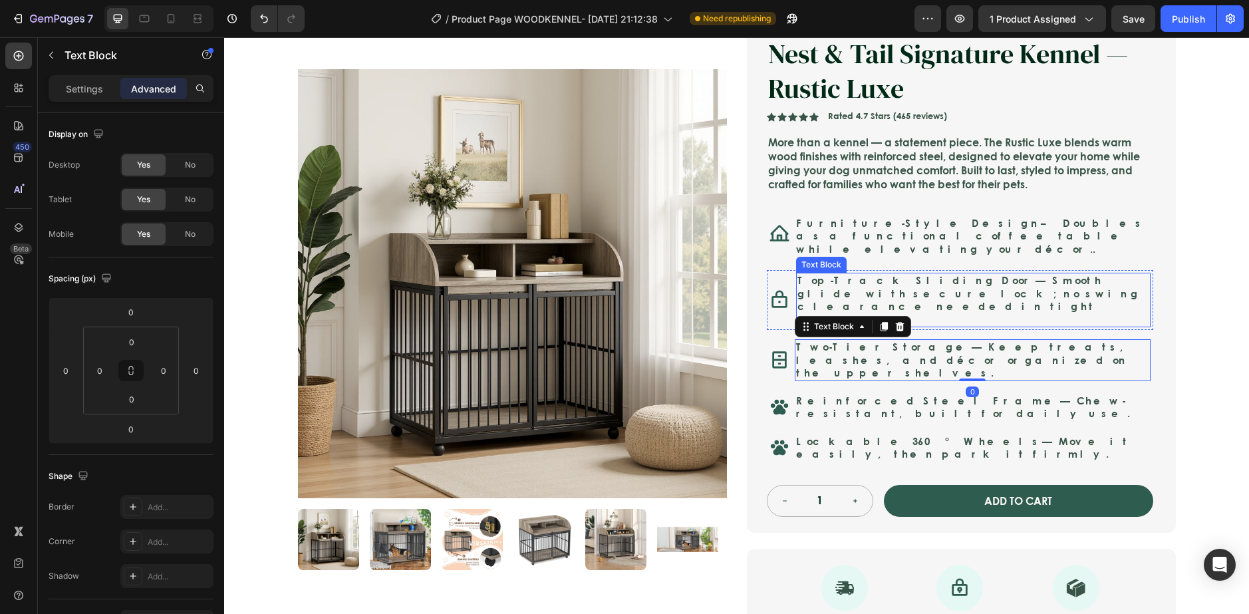
click at [950, 286] on p "Top-Track Sliding Door — Smooth glide with secure lock; no swing clearance need…" at bounding box center [973, 300] width 352 height 52
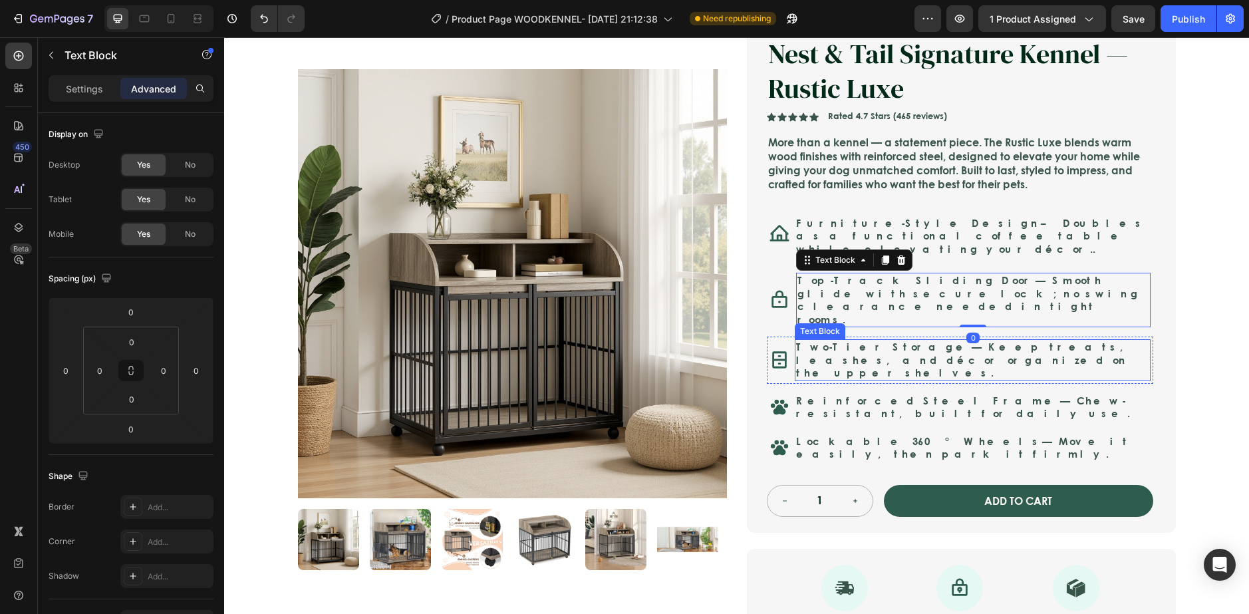
click at [941, 340] on p "Two-Tier Storage — Keep treats, leashes, and décor organized on the upper shelv…" at bounding box center [972, 359] width 353 height 39
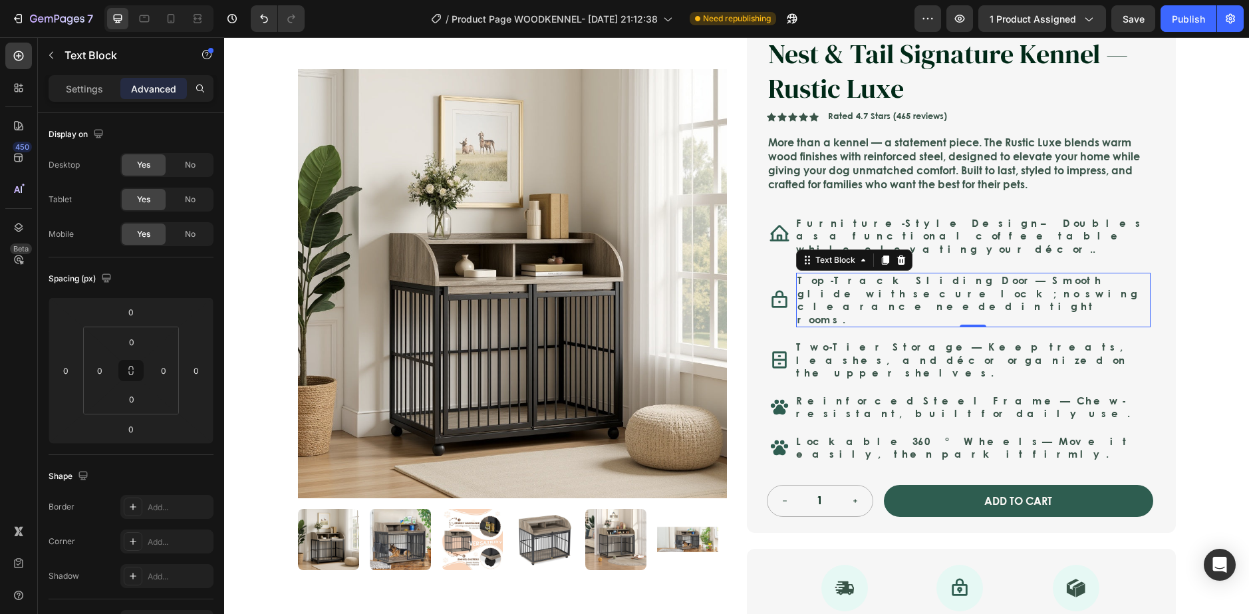
click at [943, 289] on p "Top-Track Sliding Door — Smooth glide with secure lock; no swing clearance need…" at bounding box center [973, 300] width 352 height 52
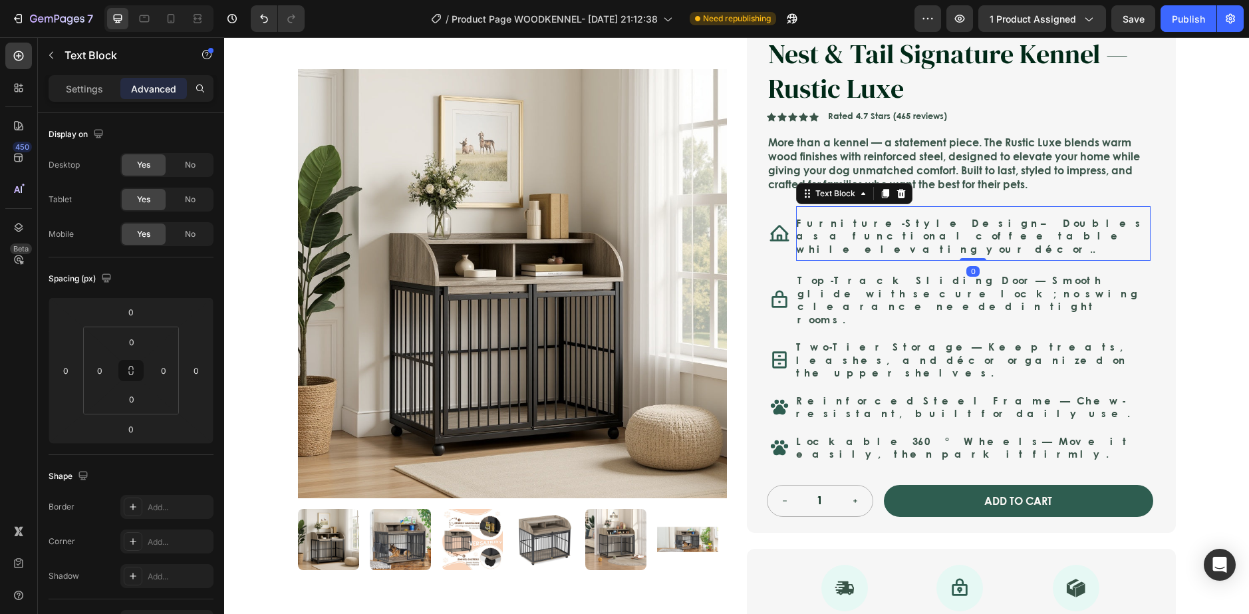
click at [954, 228] on p "Furniture-Style Design – Doubles as a functional coffee table while elevating y…" at bounding box center [973, 236] width 354 height 39
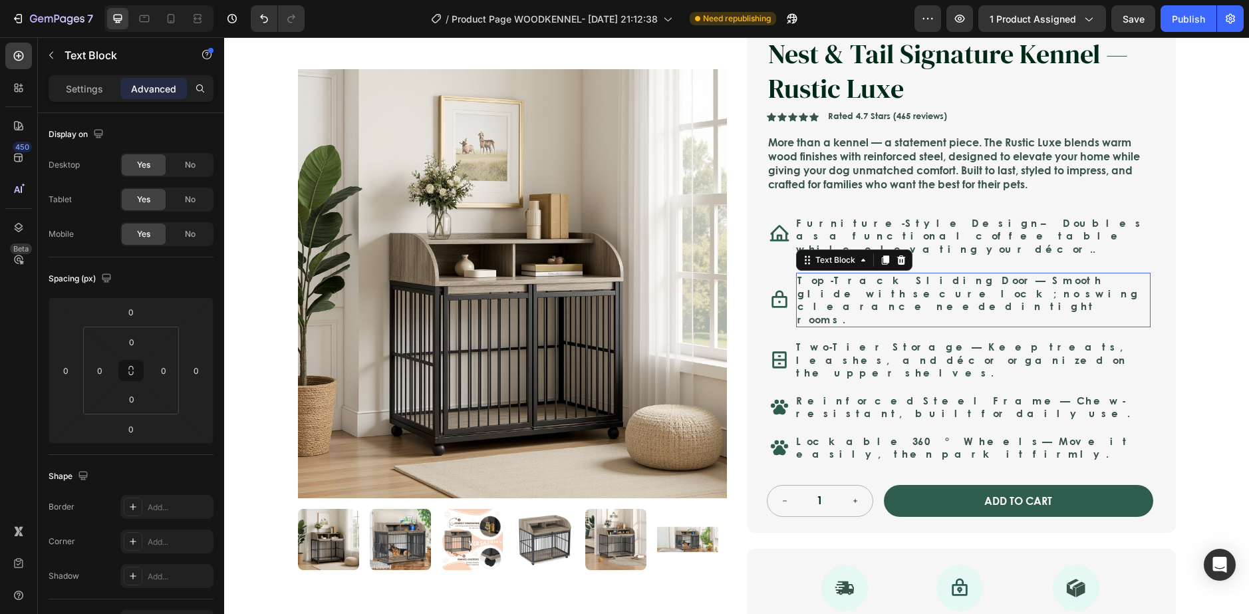
click at [938, 286] on p "Top-Track Sliding Door — Smooth glide with secure lock; no swing clearance need…" at bounding box center [973, 300] width 352 height 52
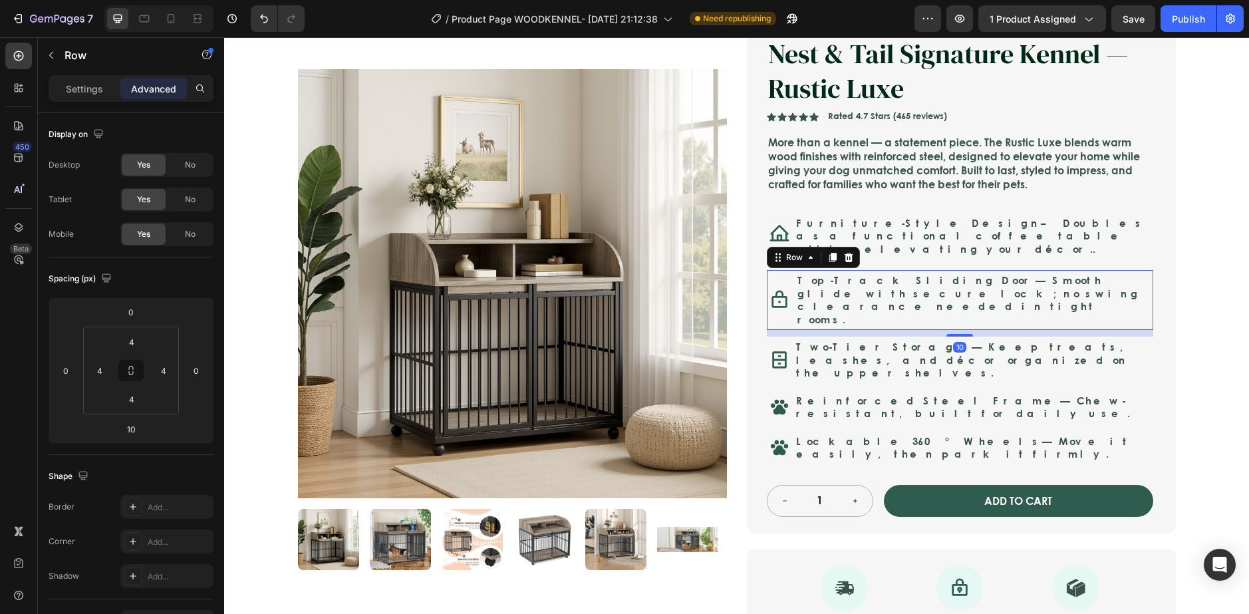
click at [899, 307] on div "Top-Track Sliding Door — Smooth glide with secure lock; no swing clearance need…" at bounding box center [973, 300] width 354 height 55
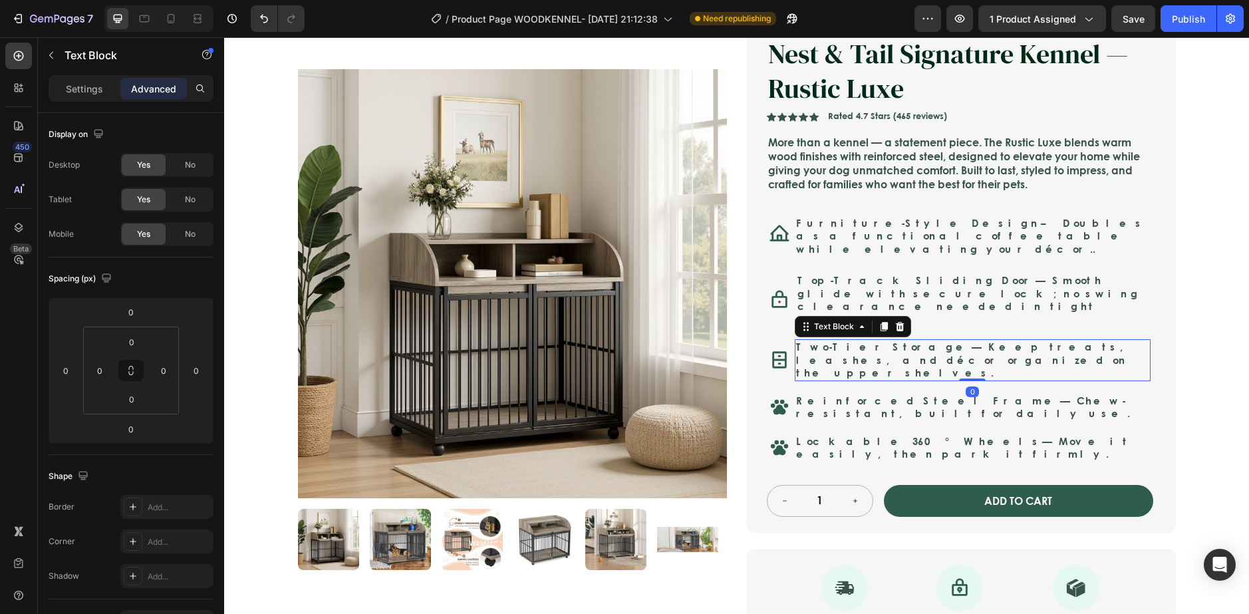
click at [1015, 345] on p "Two-Tier Storage — Keep treats, leashes, and décor organized on the upper shelv…" at bounding box center [972, 359] width 353 height 39
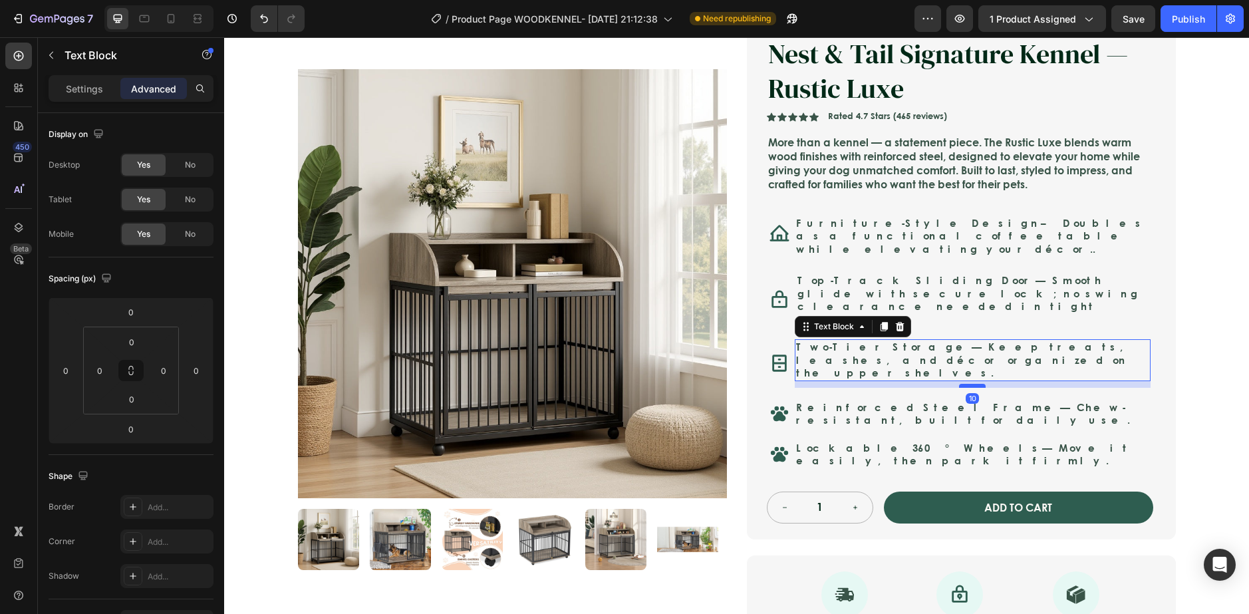
drag, startPoint x: 971, startPoint y: 351, endPoint x: 968, endPoint y: 358, distance: 7.4
click at [968, 384] on div at bounding box center [972, 386] width 27 height 4
type input "10"
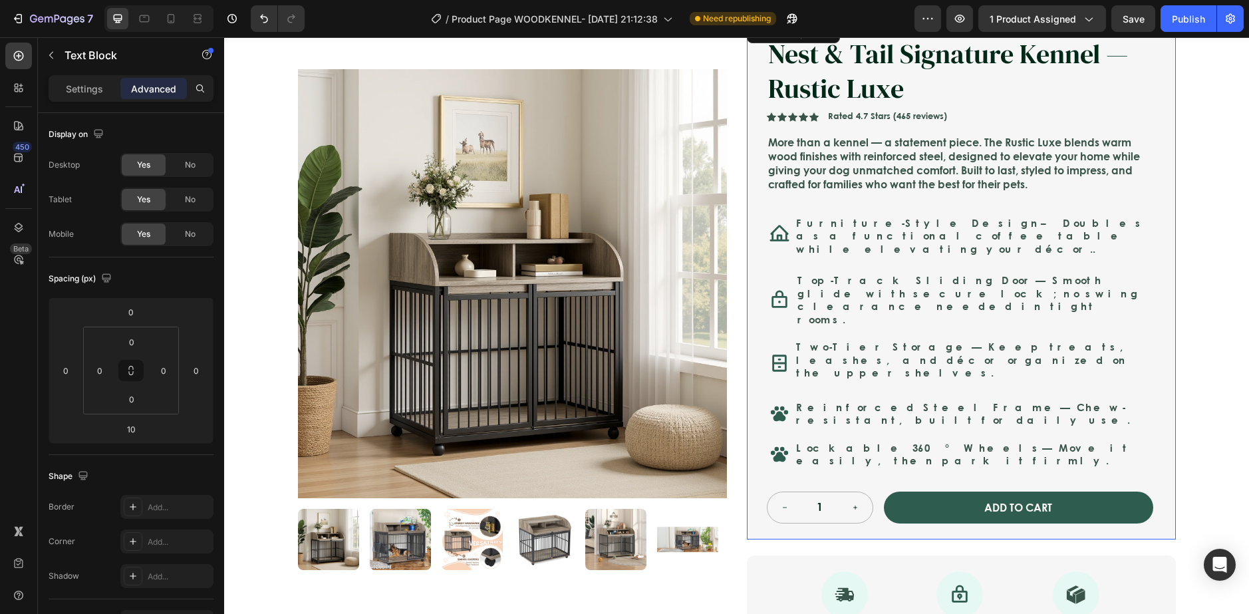
click at [1131, 362] on div "Nest & Tail Signature Kennel — Rustic Luxe Product Title Nest & Tail Signature …" at bounding box center [960, 279] width 386 height 488
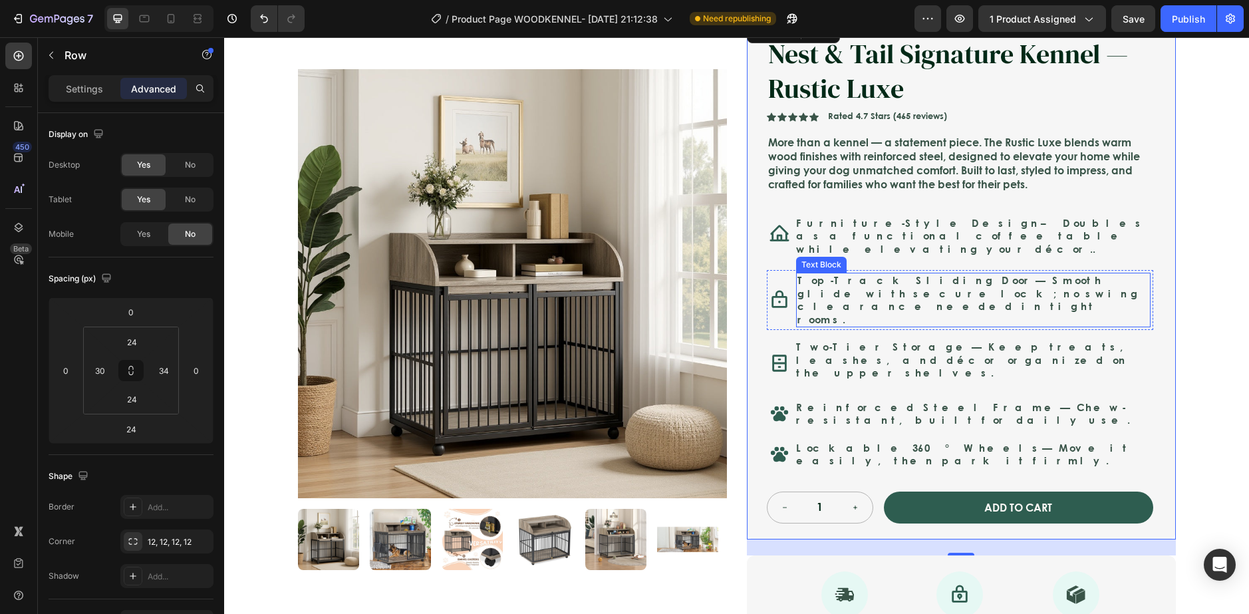
click at [995, 295] on p "Top-Track Sliding Door — Smooth glide with secure lock; no swing clearance need…" at bounding box center [973, 300] width 352 height 52
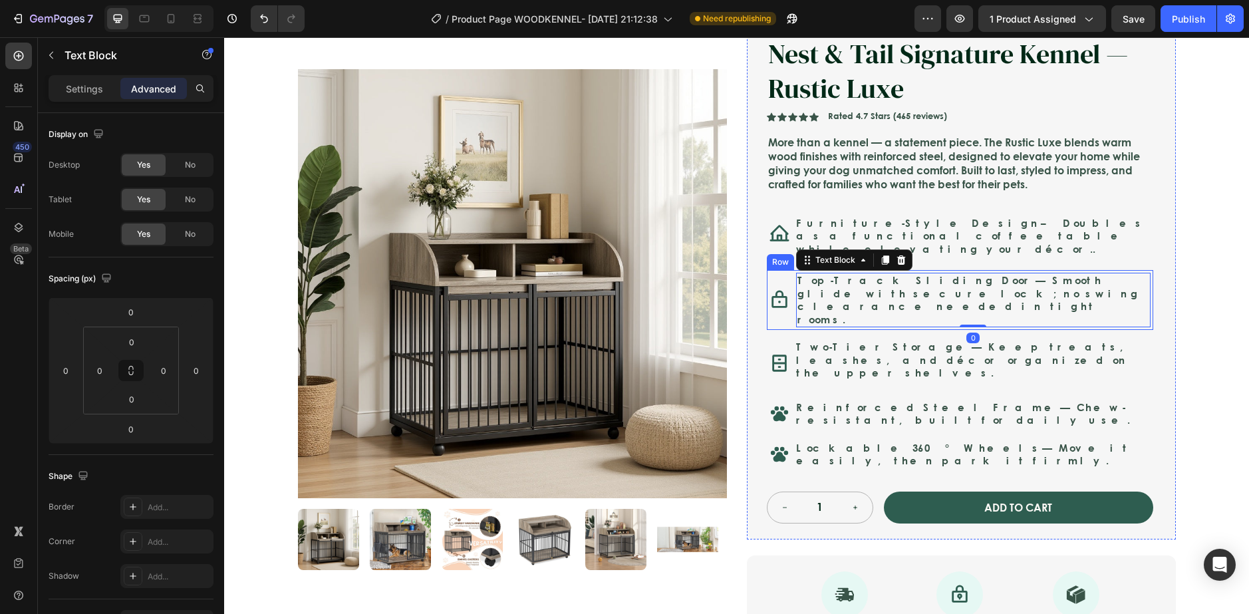
click at [999, 310] on div "Top-Track Sliding Door — Smooth glide with secure lock; no swing clearance need…" at bounding box center [973, 300] width 354 height 55
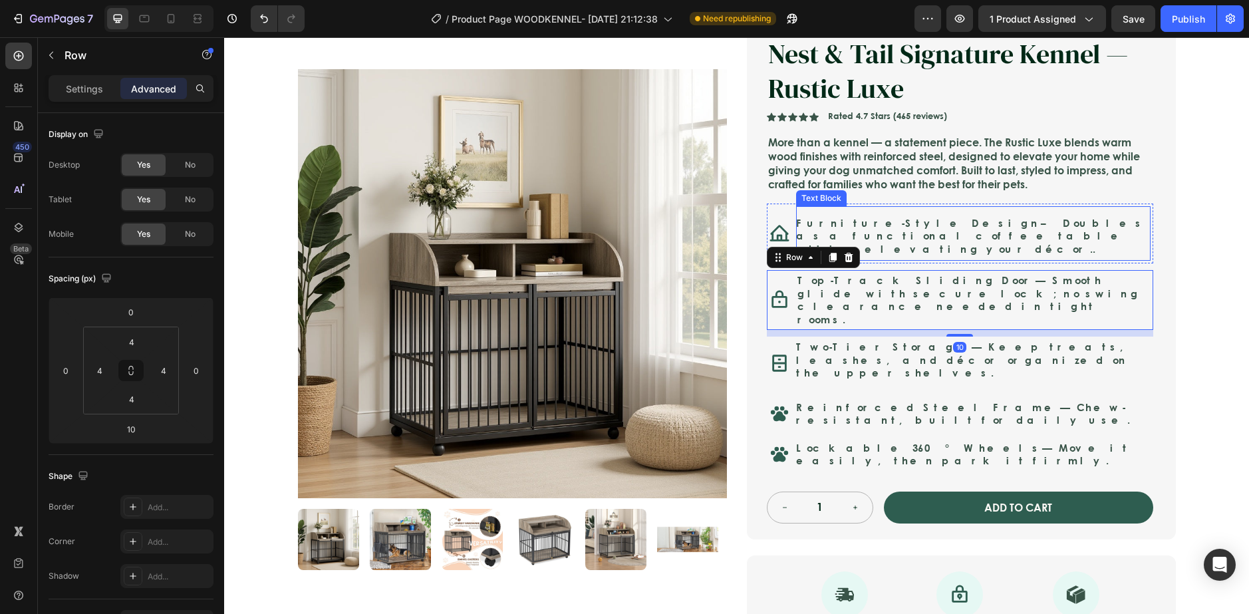
click at [950, 237] on p "Furniture-Style Design – Doubles as a functional coffee table while elevating y…" at bounding box center [973, 236] width 354 height 39
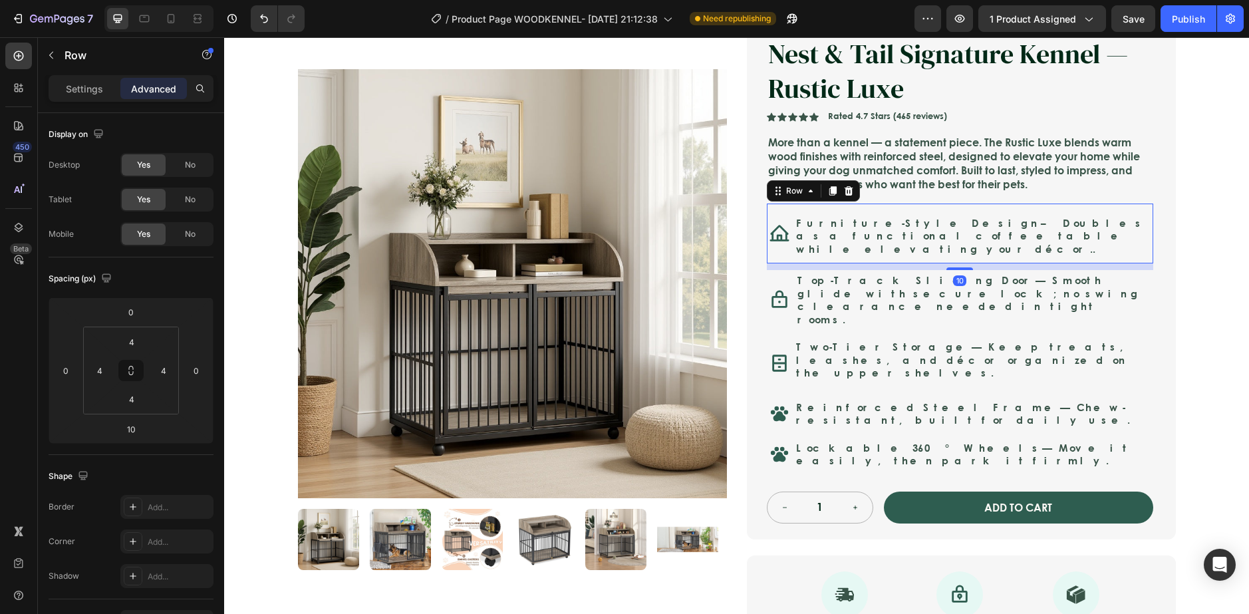
click at [930, 253] on div "Icon Furniture-Style Design – Doubles as a functional coffee table while elevat…" at bounding box center [960, 233] width 386 height 61
click at [900, 350] on p "Two-Tier Storage — Keep treats, leashes, and décor organized on the upper shelv…" at bounding box center [972, 359] width 353 height 39
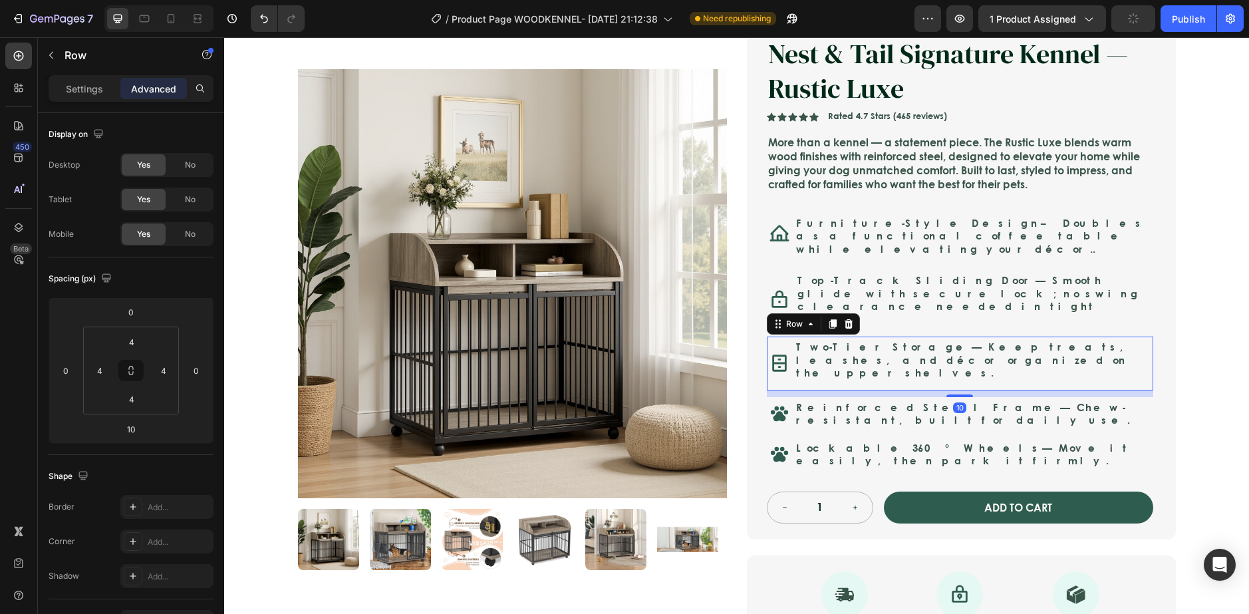
click at [876, 360] on div "Icon Two-Tier Storage — Keep treats, leashes, and décor organized on the upper …" at bounding box center [960, 363] width 386 height 54
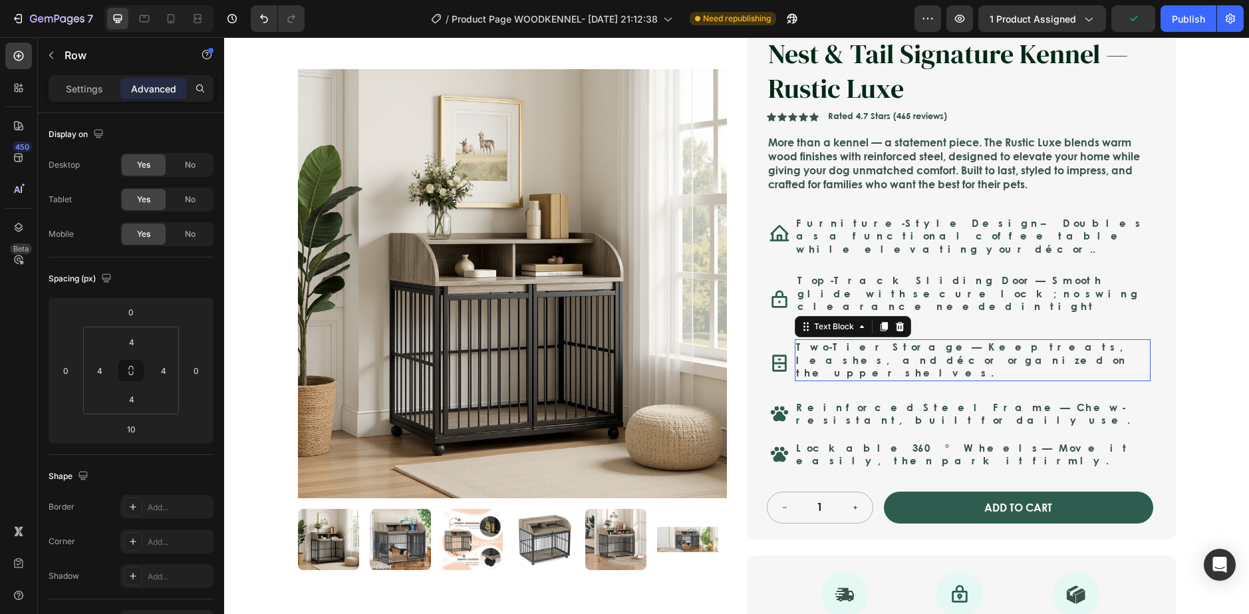
click at [884, 340] on p "Two-Tier Storage — Keep treats, leashes, and décor organized on the upper shelv…" at bounding box center [972, 359] width 353 height 39
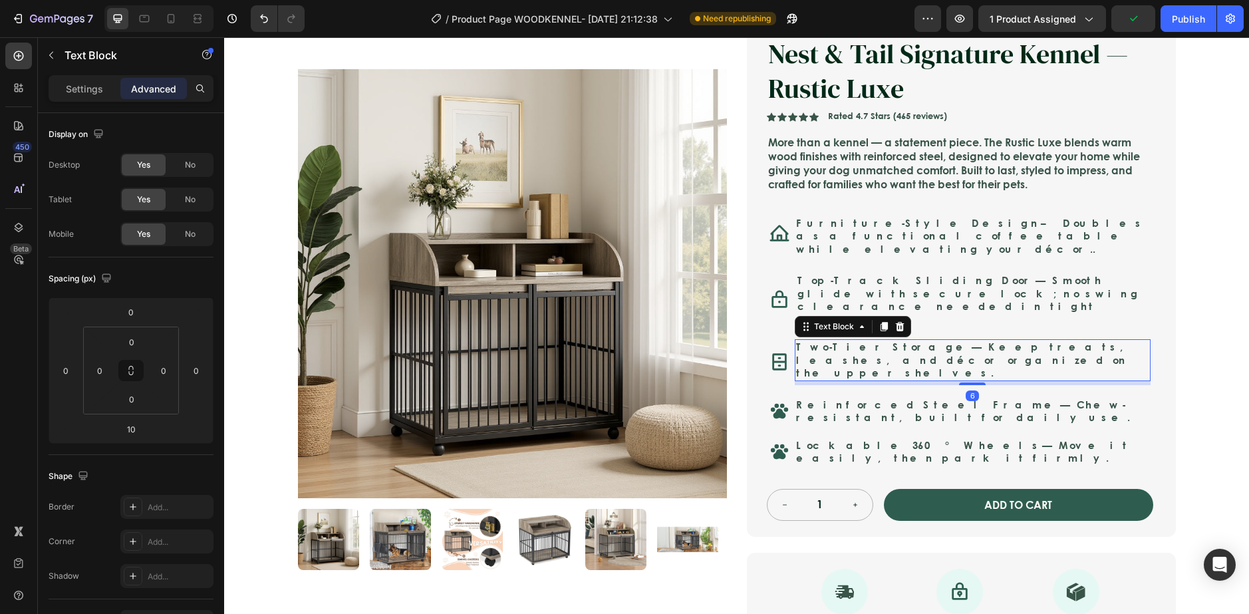
drag, startPoint x: 966, startPoint y: 356, endPoint x: 964, endPoint y: 326, distance: 30.0
click at [964, 339] on div "Two-Tier Storage — Keep treats, leashes, and décor organized on the upper shelv…" at bounding box center [973, 360] width 356 height 42
type input "0"
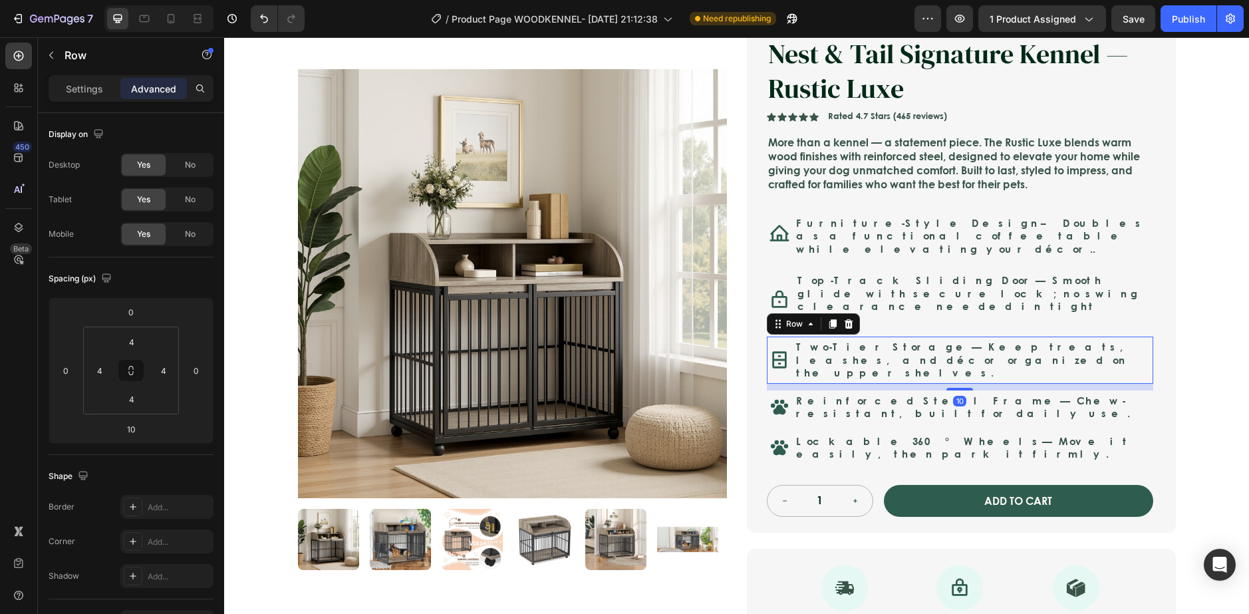
click at [793, 352] on div "Icon Two-Tier Storage — Keep treats, leashes, and décor organized on the upper …" at bounding box center [960, 359] width 386 height 47
click at [797, 295] on p "Top-Track Sliding Door — Smooth glide with secure lock; no swing clearance need…" at bounding box center [973, 300] width 352 height 52
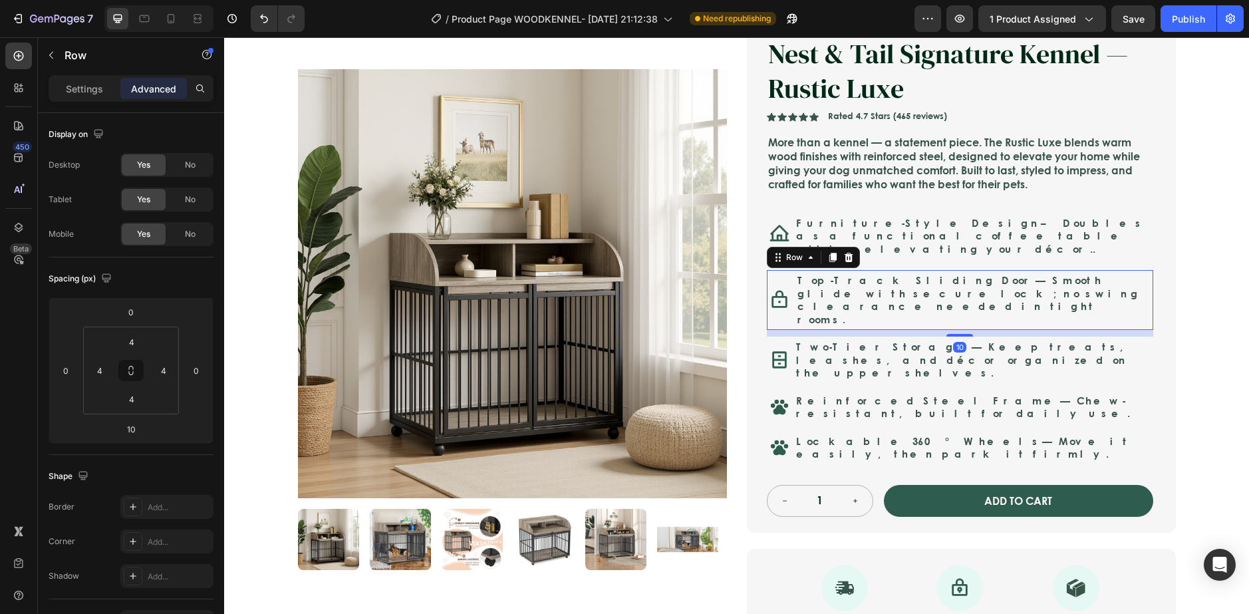
click at [789, 299] on div "Icon Top-Track Sliding Door — Smooth glide with secure lock; no swing clearance…" at bounding box center [960, 300] width 386 height 60
click at [934, 244] on p "Furniture-Style Design – Doubles as a functional coffee table while elevating y…" at bounding box center [973, 236] width 354 height 39
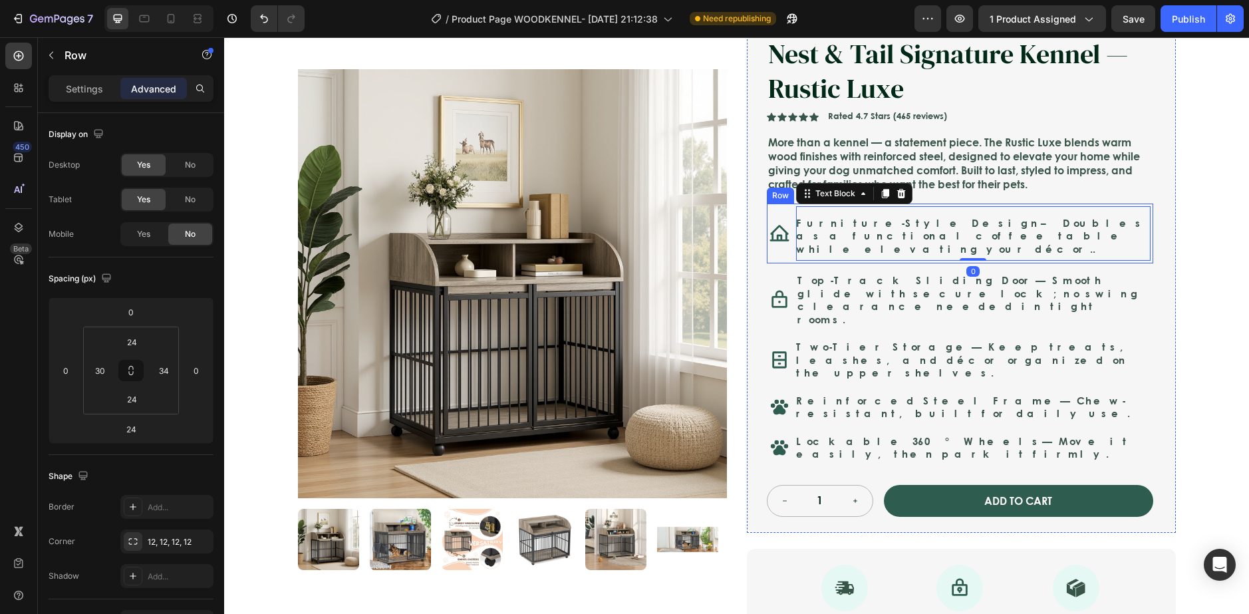
click at [815, 259] on div "Nest & Tail Signature Kennel — Rustic Luxe Product Title Nest & Tail Signature …" at bounding box center [960, 275] width 386 height 481
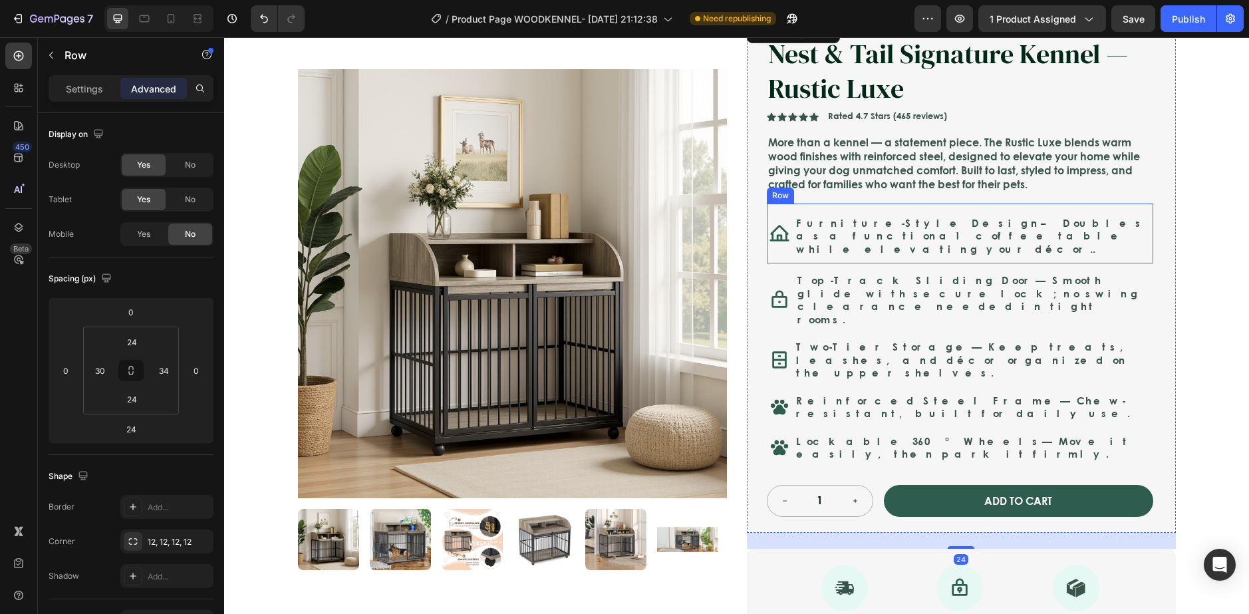
click at [783, 253] on div "Icon Furniture-Style Design – Doubles as a functional coffee table while elevat…" at bounding box center [960, 233] width 386 height 61
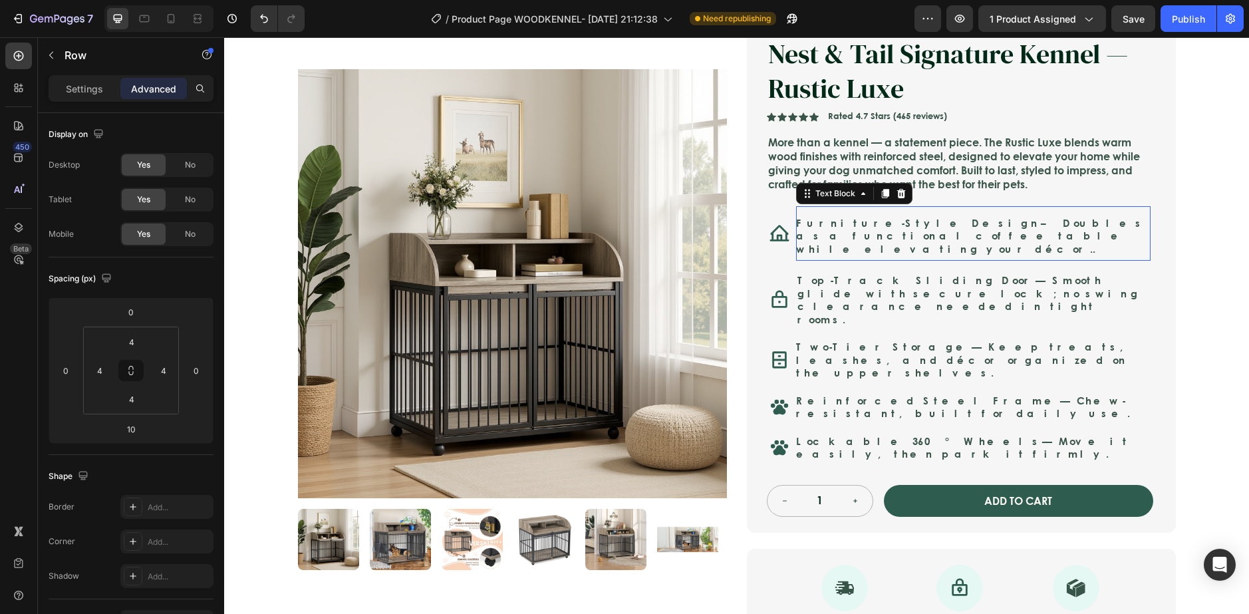
click at [911, 236] on p "Furniture-Style Design – Doubles as a functional coffee table while elevating y…" at bounding box center [973, 236] width 354 height 39
click at [784, 261] on div "Nest & Tail Signature Kennel — Rustic Luxe Product Title Nest & Tail Signature …" at bounding box center [960, 275] width 386 height 481
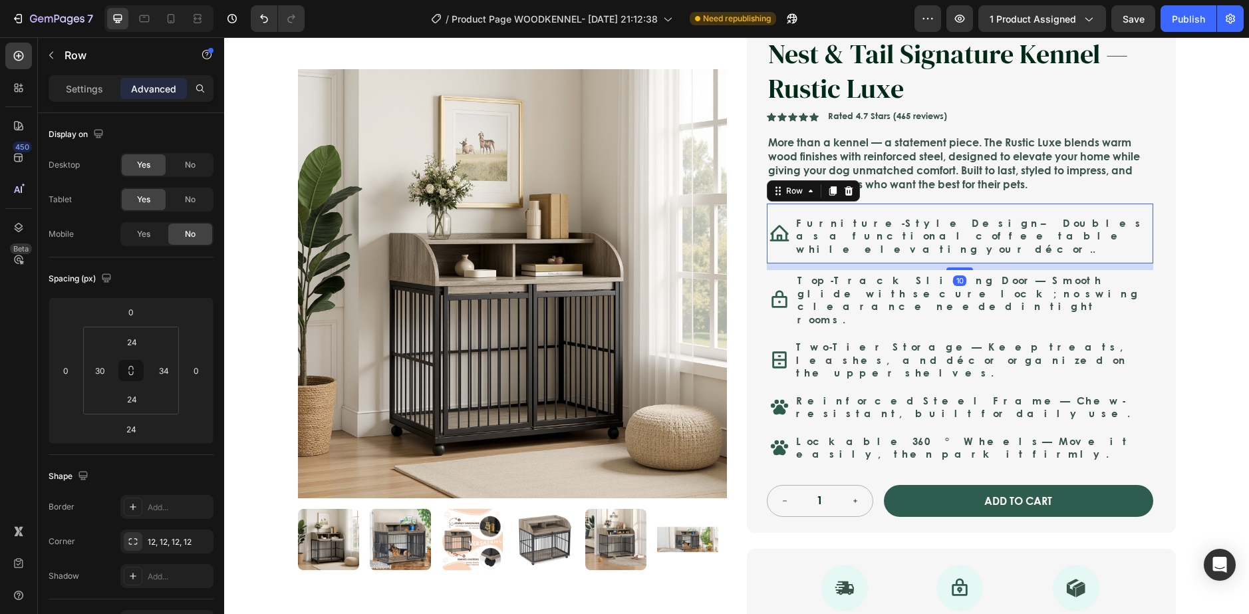
click at [785, 253] on div "Icon Furniture-Style Design – Doubles as a functional coffee table while elevat…" at bounding box center [960, 233] width 386 height 61
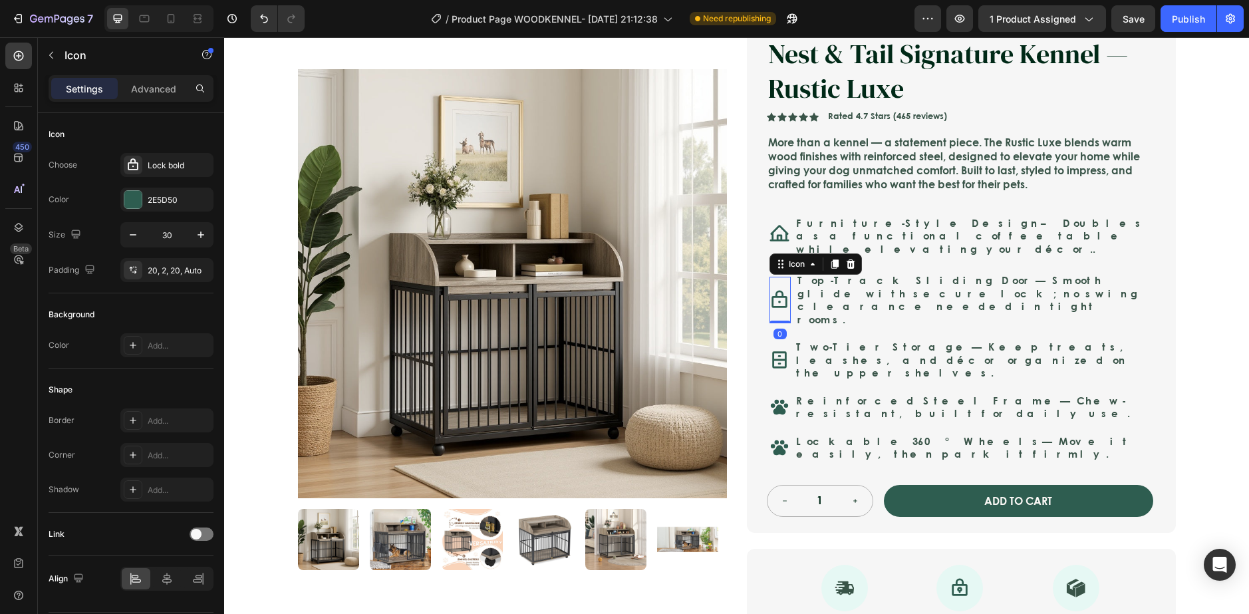
click at [785, 297] on div at bounding box center [779, 300] width 21 height 47
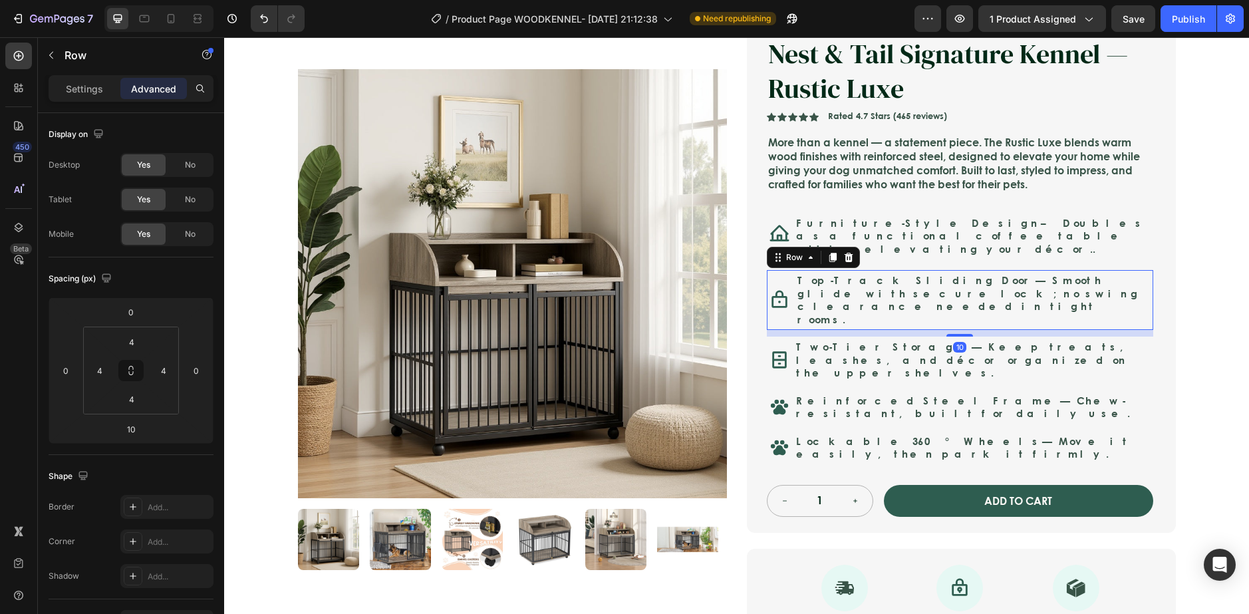
click at [859, 302] on div "Top-Track Sliding Door — Smooth glide with secure lock; no swing clearance need…" at bounding box center [973, 300] width 354 height 55
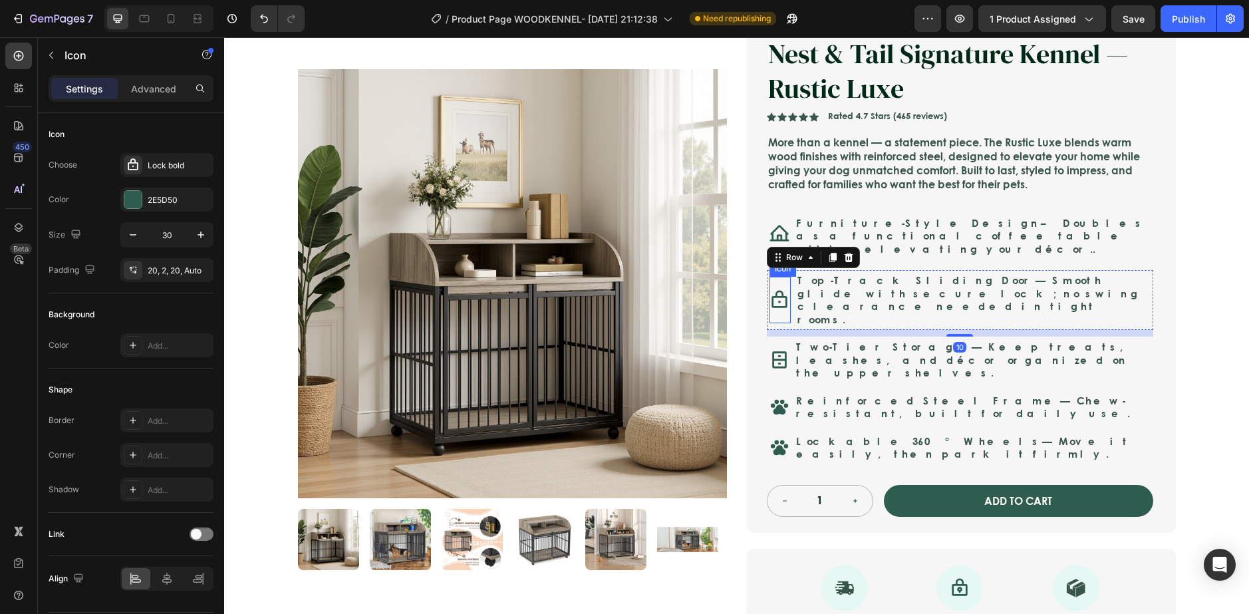
click at [781, 307] on div at bounding box center [779, 300] width 21 height 47
click at [796, 303] on div "Top-Track Sliding Door — Smooth glide with secure lock; no swing clearance need…" at bounding box center [973, 300] width 354 height 55
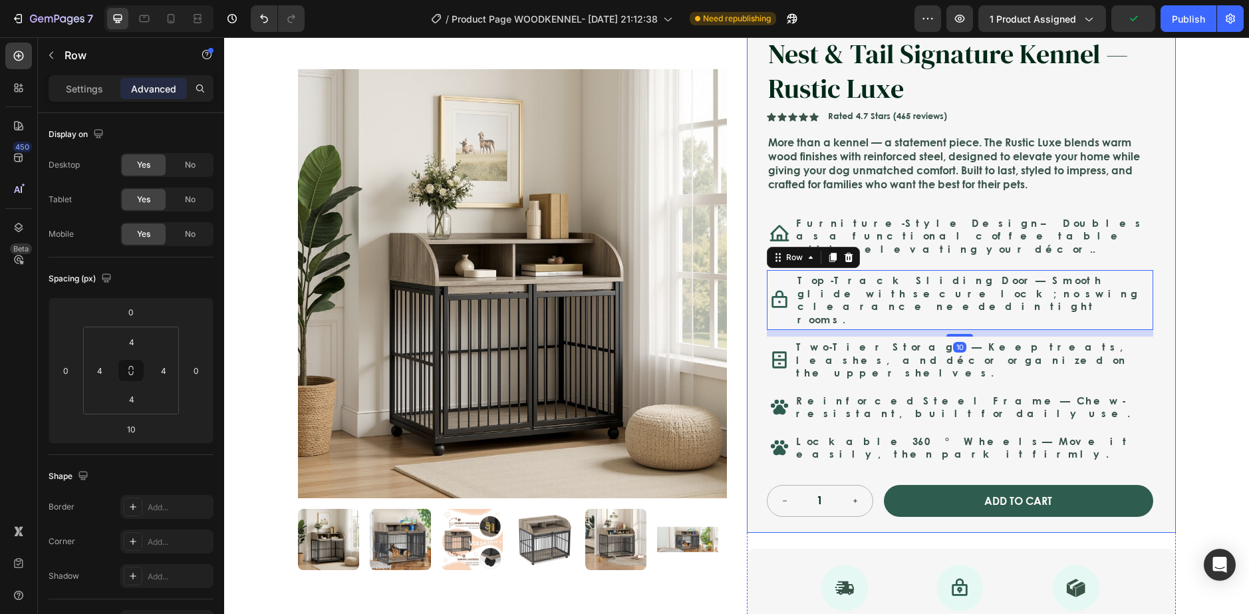
click at [791, 357] on div "Nest & Tail Signature Kennel — Rustic Luxe Product Title Nest & Tail Signature …" at bounding box center [960, 275] width 386 height 481
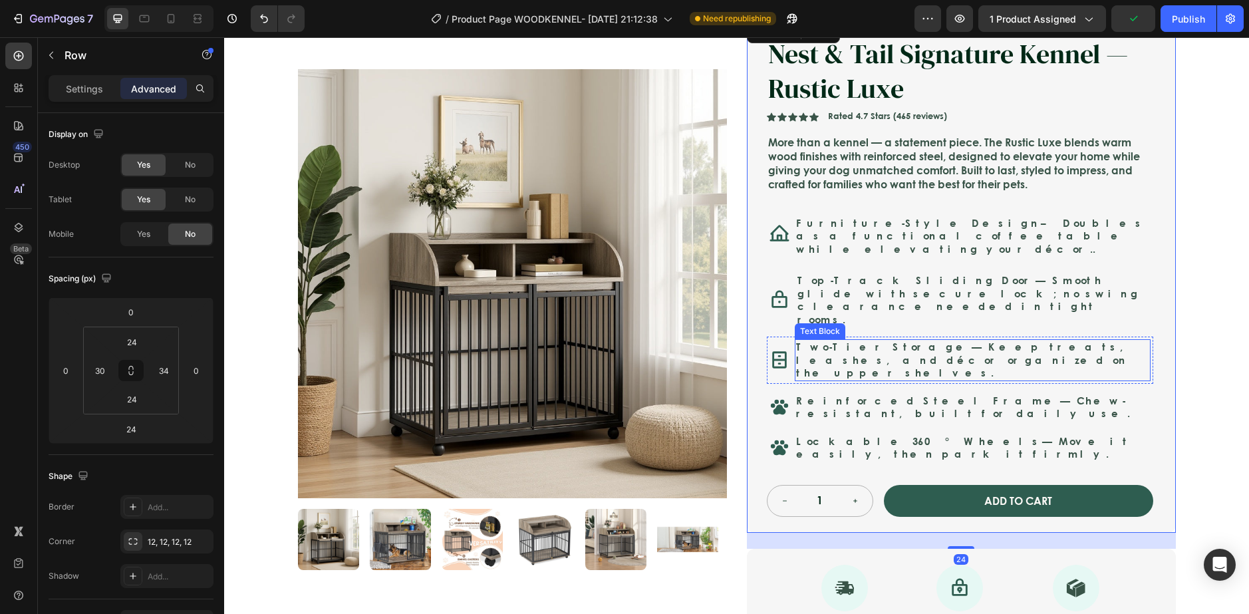
click at [788, 346] on div "Icon Two-Tier Storage — Keep treats, leashes, and décor organized on the upper …" at bounding box center [960, 359] width 386 height 47
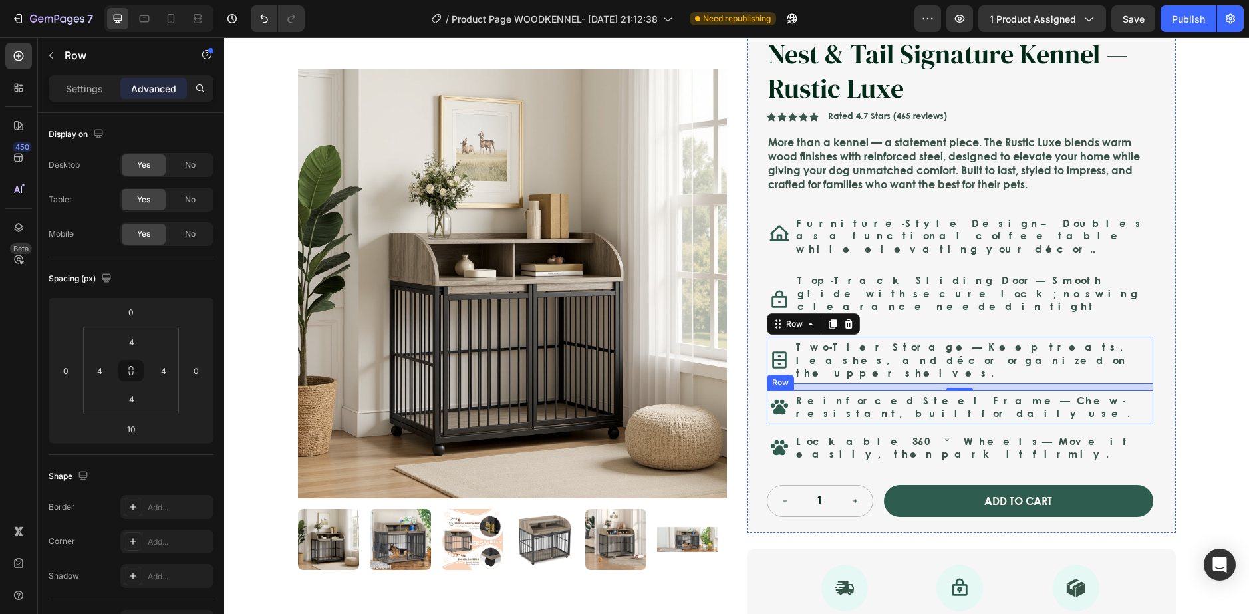
click at [791, 390] on div "Icon Reinforced Steel Frame — Chew-resistant, built for daily use. Text Block R…" at bounding box center [960, 407] width 386 height 34
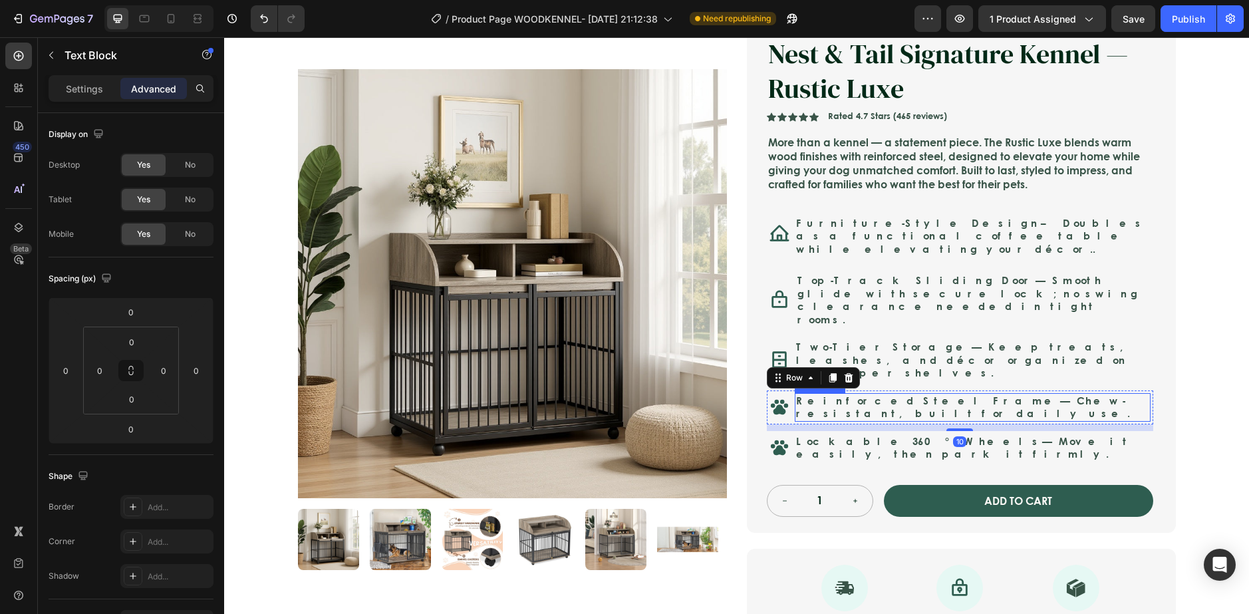
click at [904, 394] on p "Reinforced Steel Frame — Chew-resistant, built for daily use." at bounding box center [972, 407] width 353 height 26
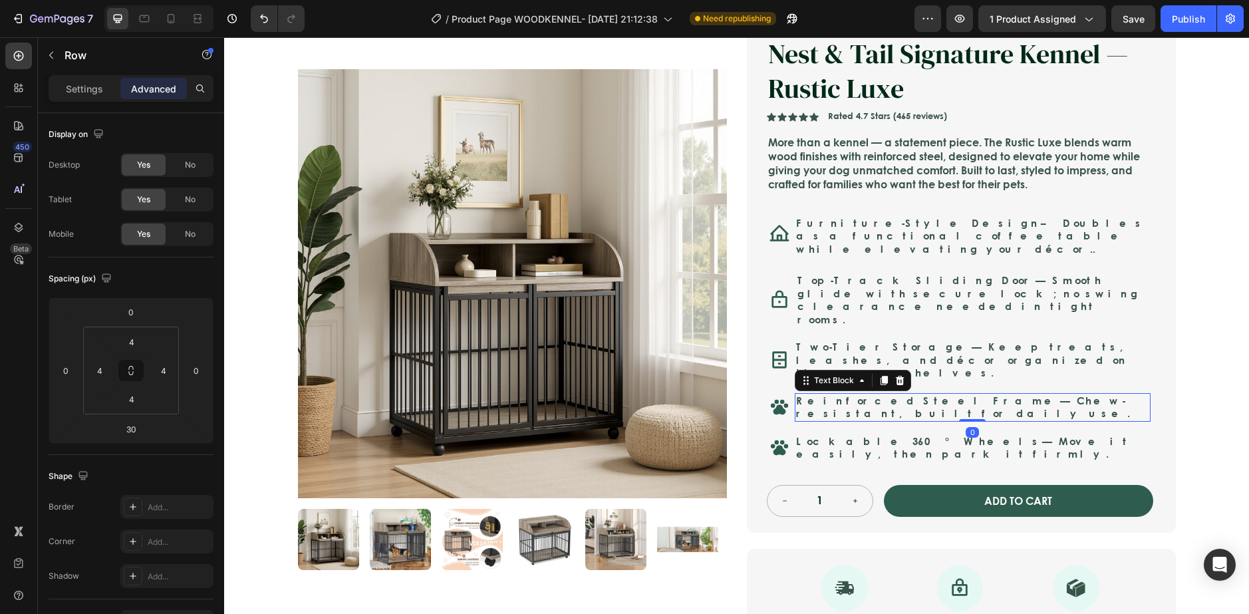
click at [885, 434] on div "Lockable 360° Wheels — Move it easily, then park it firmly. Text Block" at bounding box center [973, 448] width 356 height 29
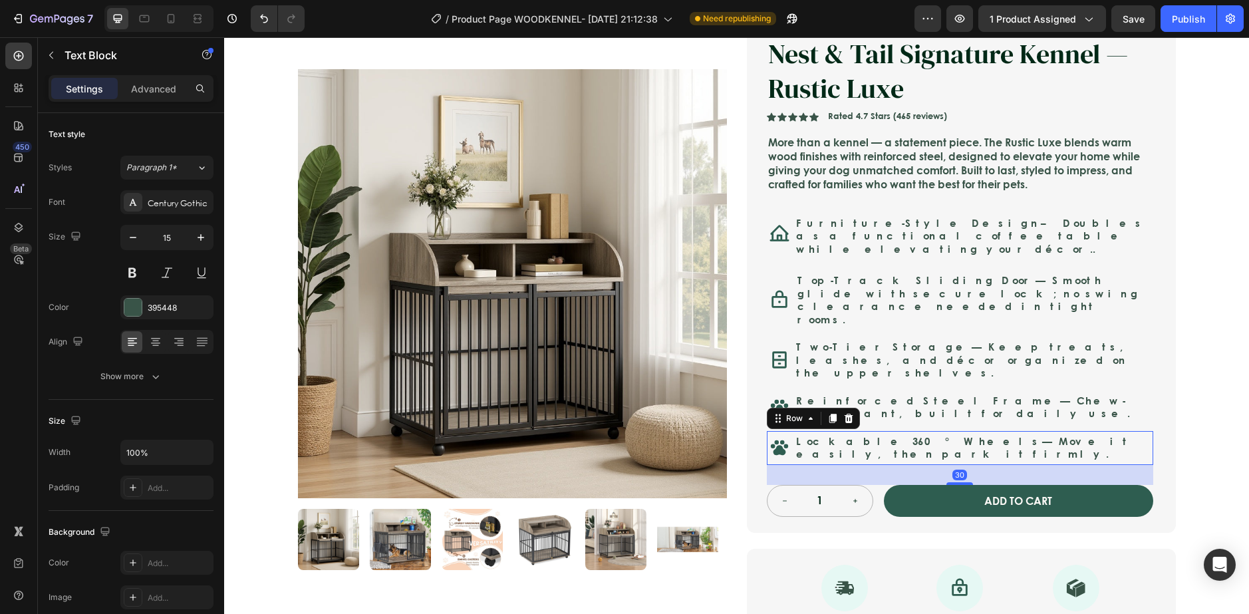
click at [885, 435] on p "Lockable 360° Wheels — Move it easily, then park it firmly." at bounding box center [972, 448] width 353 height 26
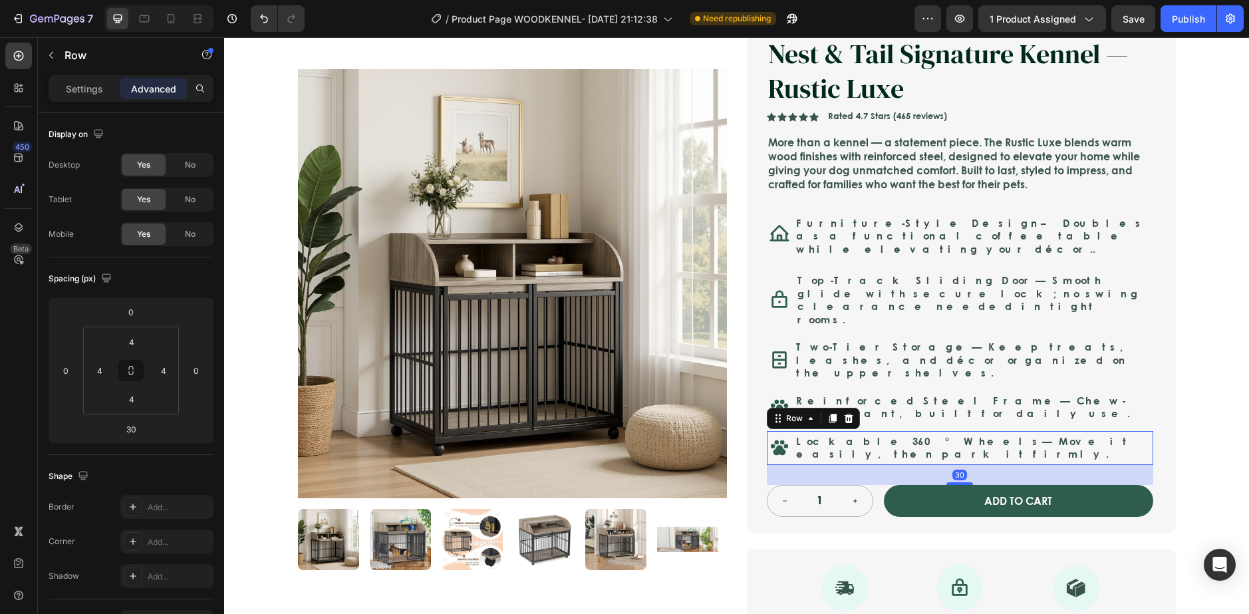
click at [785, 431] on div "Icon Lockable 360° Wheels — Move it easily, then park it firmly. Text Block Row…" at bounding box center [960, 448] width 386 height 34
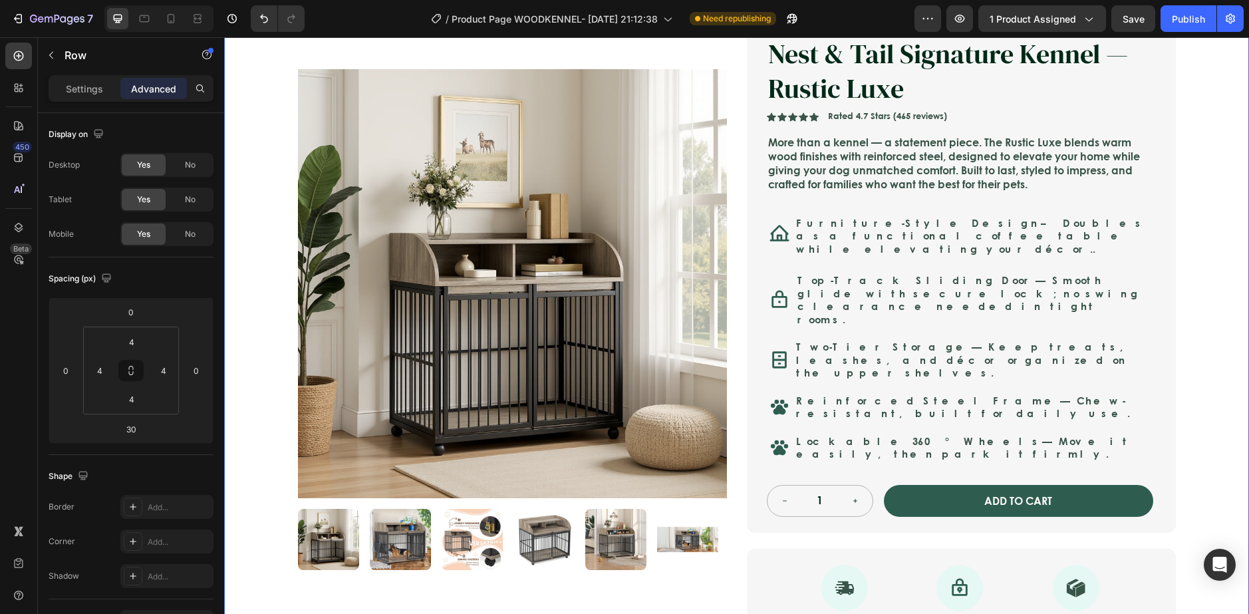
click at [1200, 347] on div "Icon Safe & Secure Checkout Text Block Row Icon FREE 3-5 DAY DELIVERY Text Bloc…" at bounding box center [736, 392] width 1025 height 866
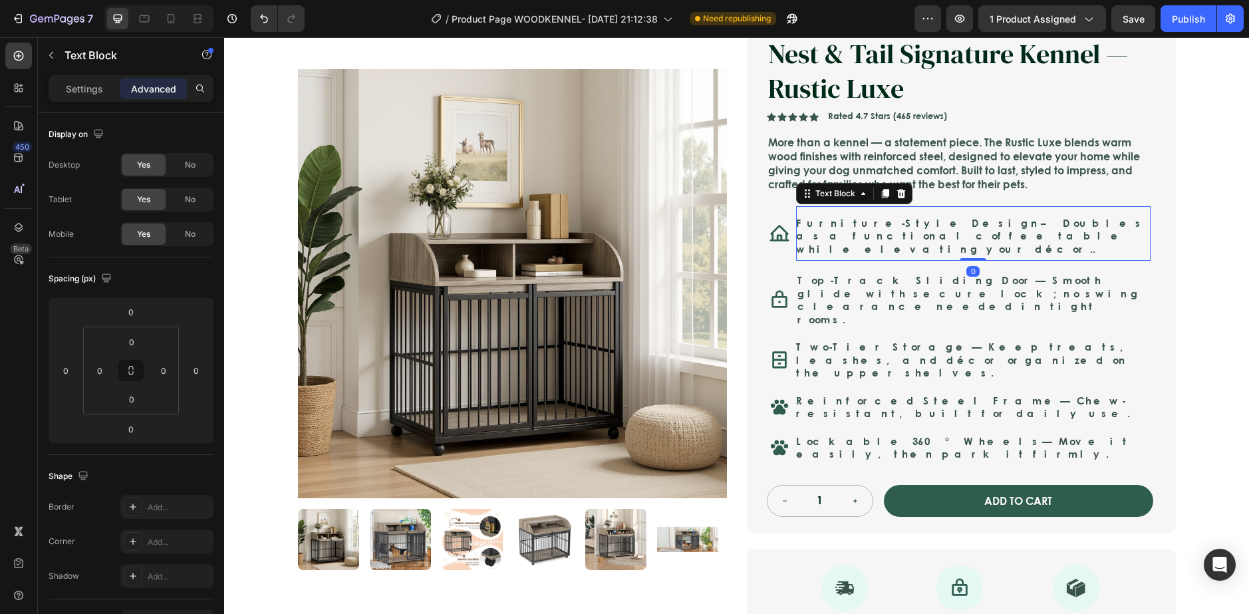
click at [937, 240] on p "Furniture-Style Design – Doubles as a functional coffee table while elevating y…" at bounding box center [973, 236] width 354 height 39
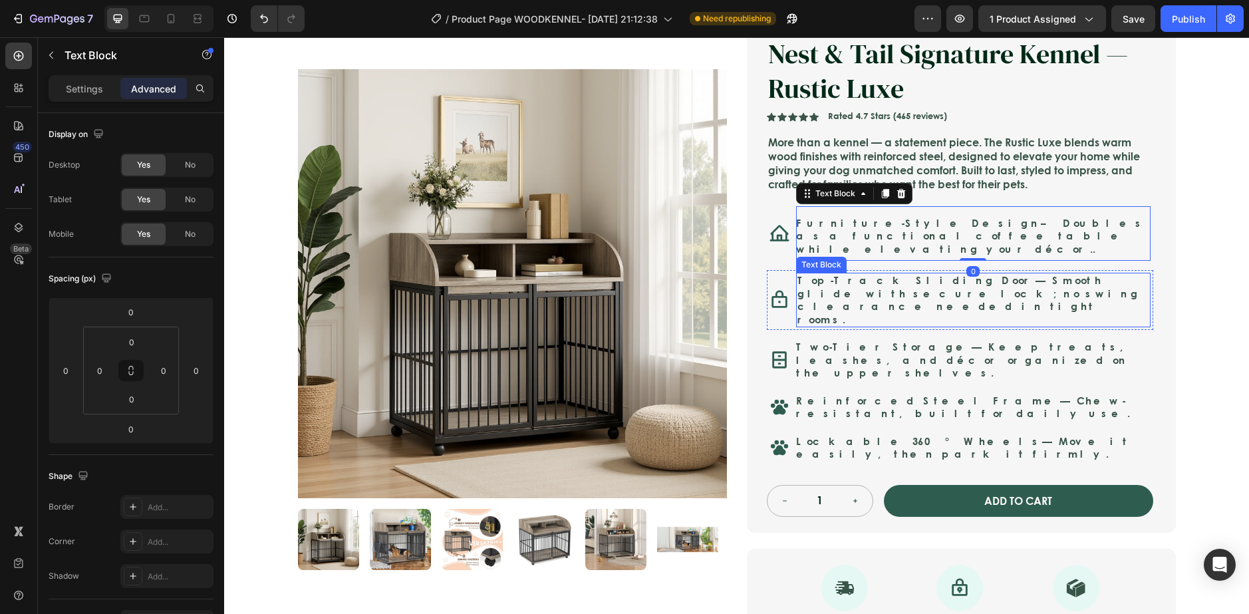
click at [918, 279] on p "Top-Track Sliding Door — Smooth glide with secure lock; no swing clearance need…" at bounding box center [973, 300] width 352 height 52
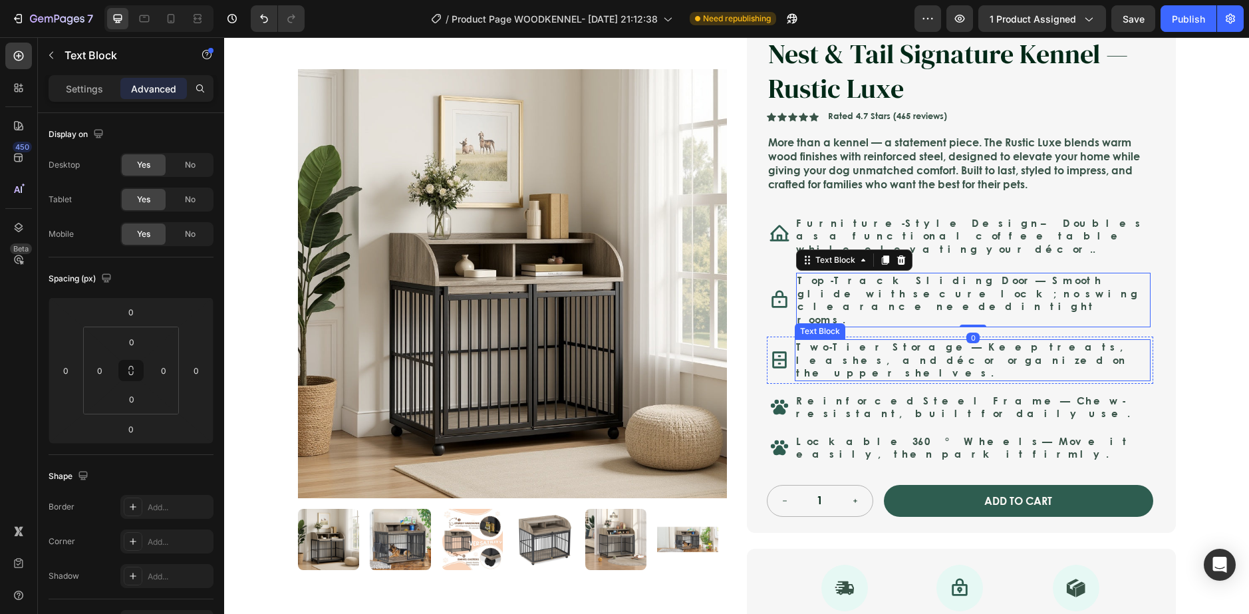
click at [919, 340] on p "Two-Tier Storage — Keep treats, leashes, and décor organized on the upper shelv…" at bounding box center [972, 359] width 353 height 39
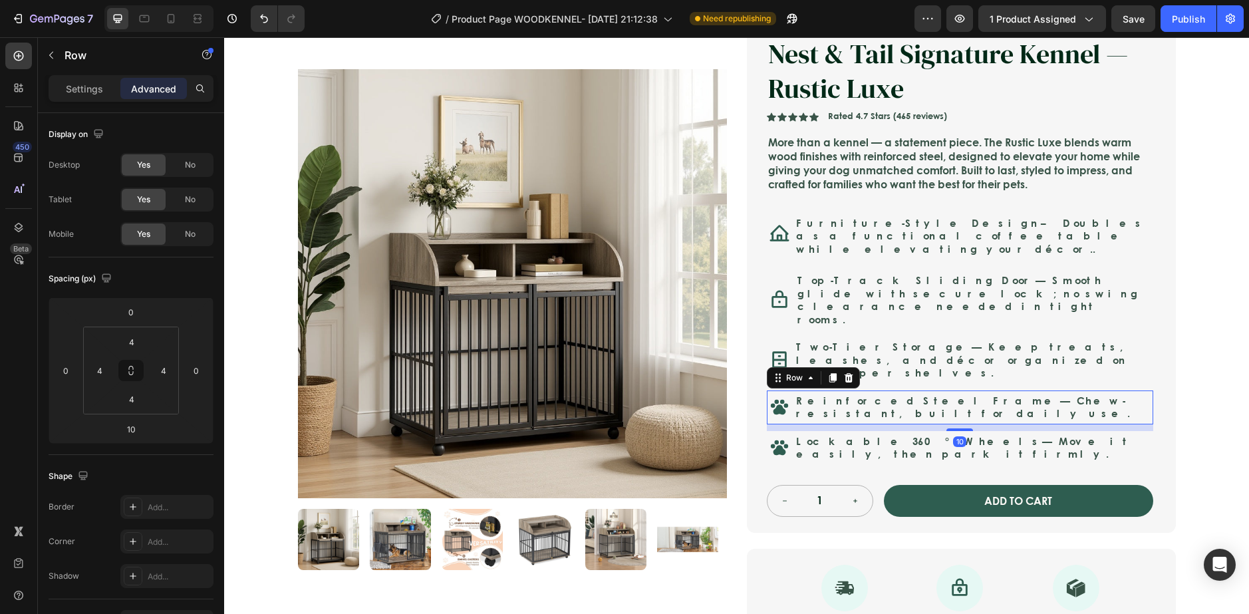
click at [920, 393] on div "Reinforced Steel Frame — Chew-resistant, built for daily use. Text Block" at bounding box center [973, 407] width 356 height 29
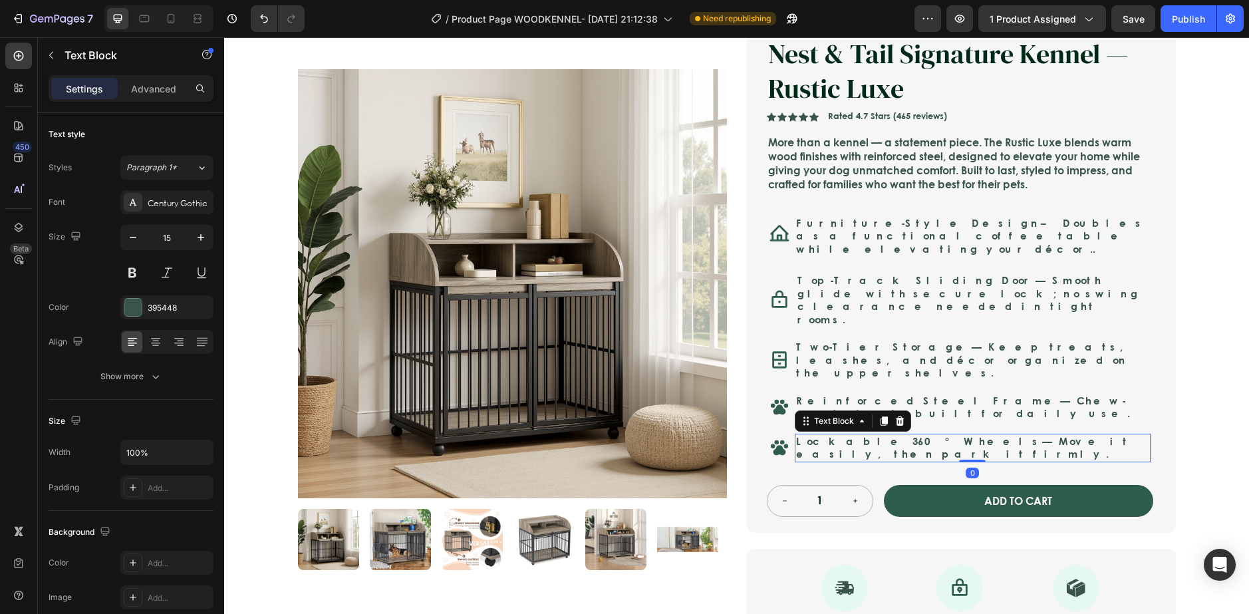
click at [860, 434] on strong "Lockable 360° Wheels" at bounding box center [919, 441] width 246 height 15
click at [1193, 416] on div "Icon Safe & Secure Checkout Text Block Row Icon FREE 3-5 DAY DELIVERY Text Bloc…" at bounding box center [736, 392] width 1025 height 866
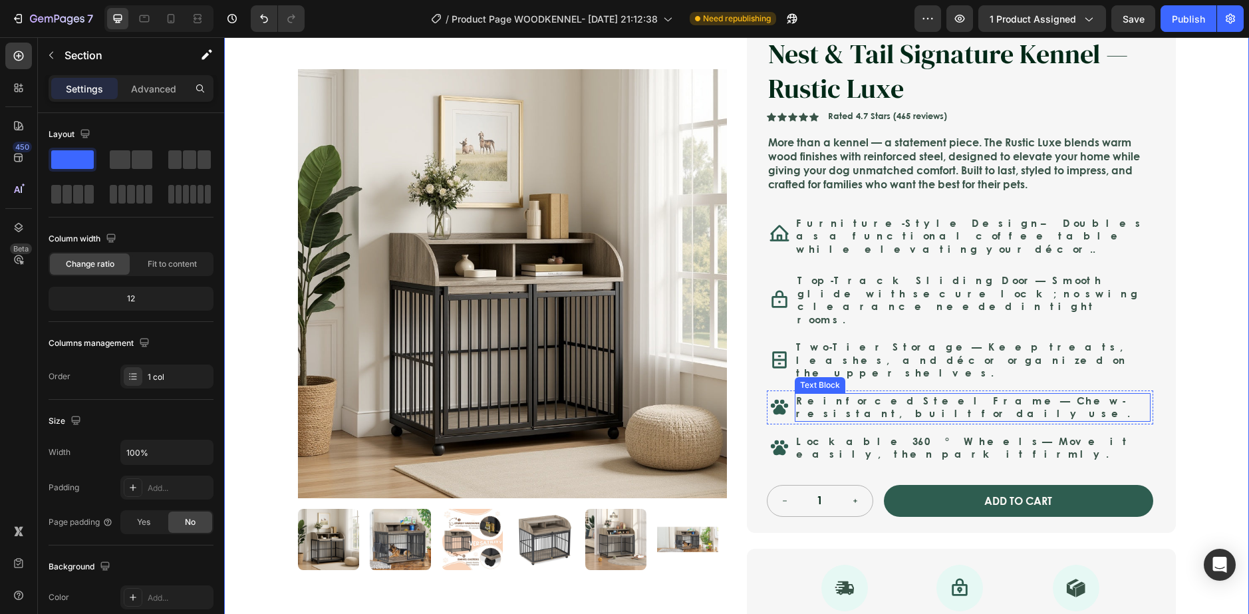
click at [940, 393] on div "Reinforced Steel Frame — Chew-resistant, built for daily use. Text Block" at bounding box center [973, 407] width 356 height 29
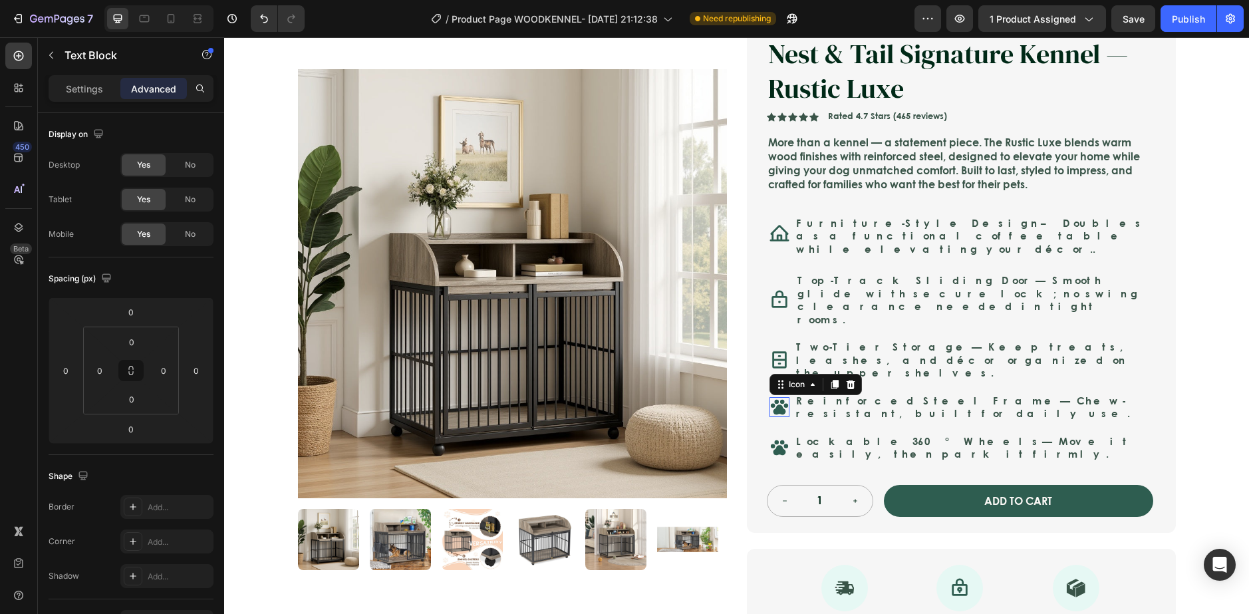
click at [782, 397] on div "Icon 0" at bounding box center [779, 407] width 20 height 20
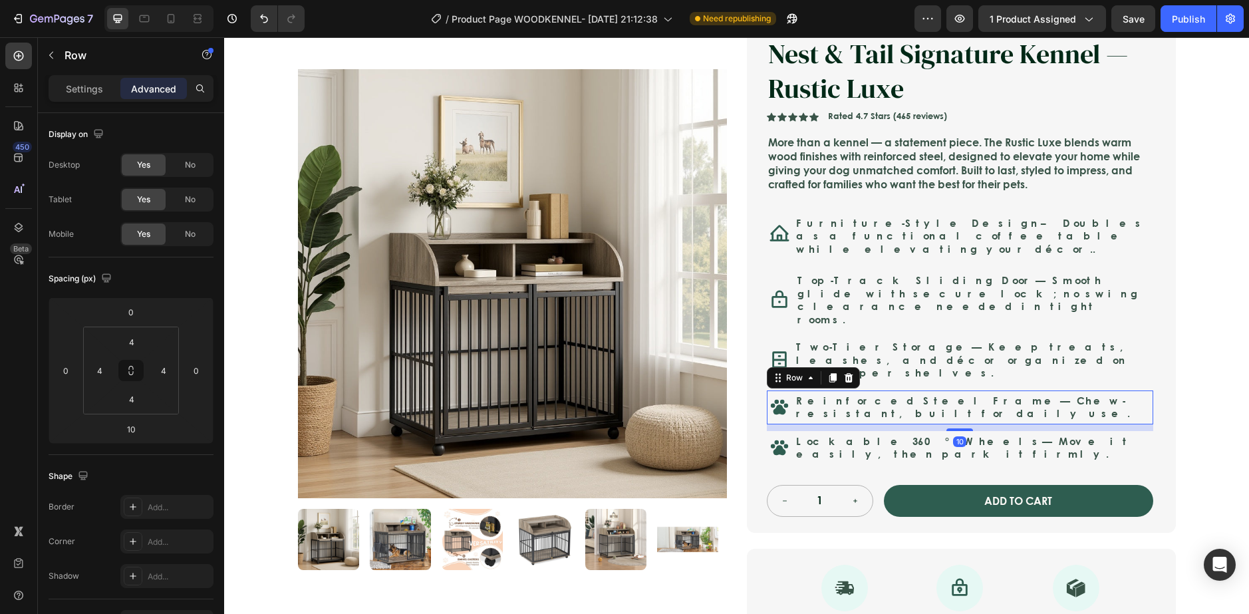
click at [792, 390] on div "Icon Reinforced Steel Frame — Chew-resistant, built for daily use. Text Block R…" at bounding box center [960, 407] width 386 height 34
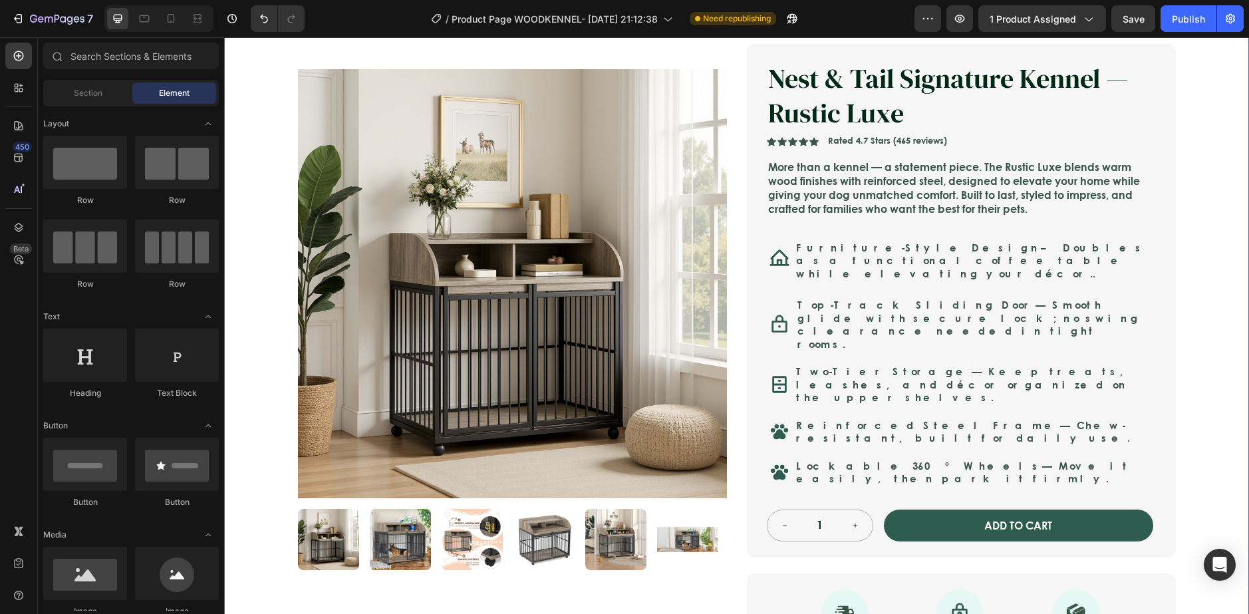
scroll to position [77, 0]
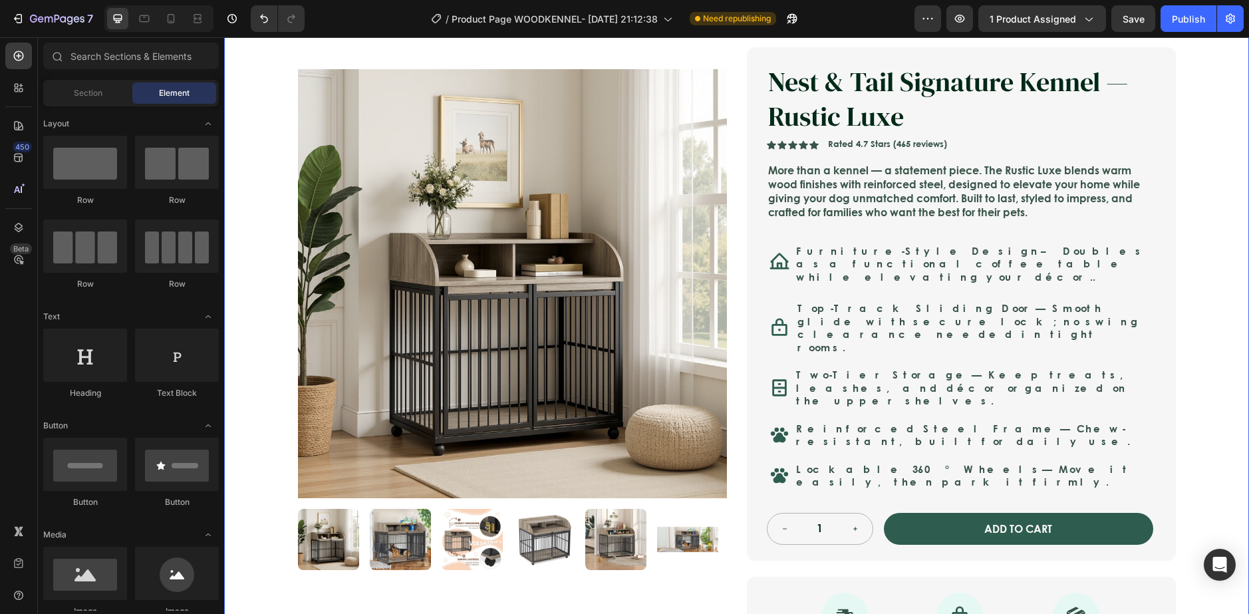
click at [1184, 402] on div "Icon Safe & Secure Checkout Text Block Row Icon FREE 3-5 DAY DELIVERY Text Bloc…" at bounding box center [736, 420] width 1025 height 866
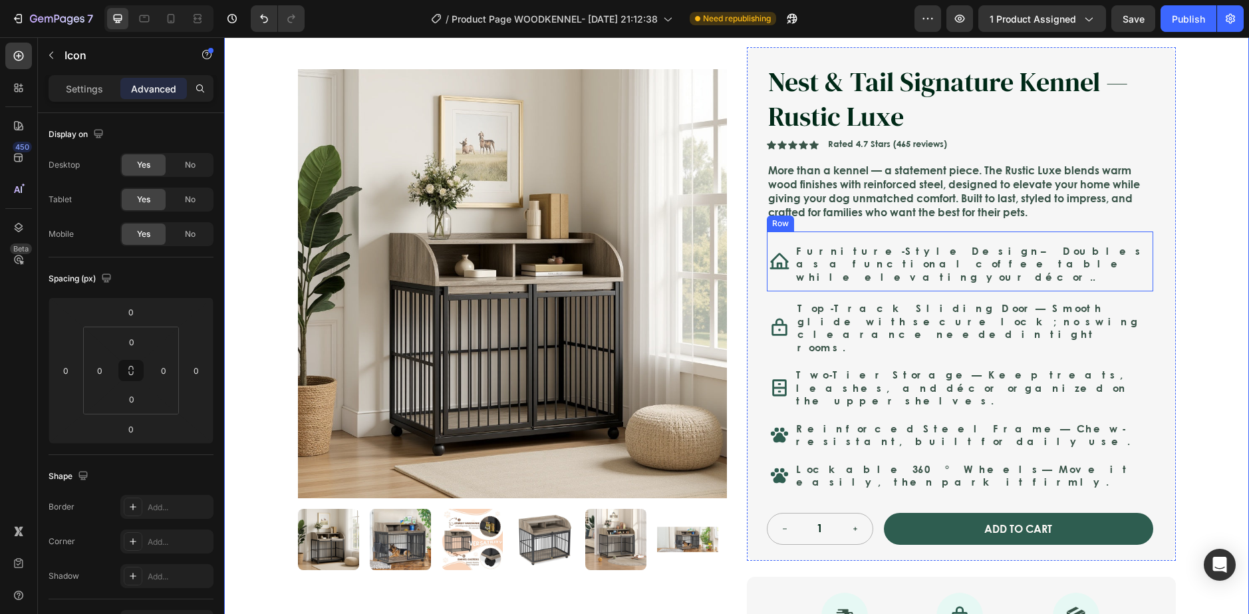
click at [781, 274] on div at bounding box center [779, 261] width 21 height 47
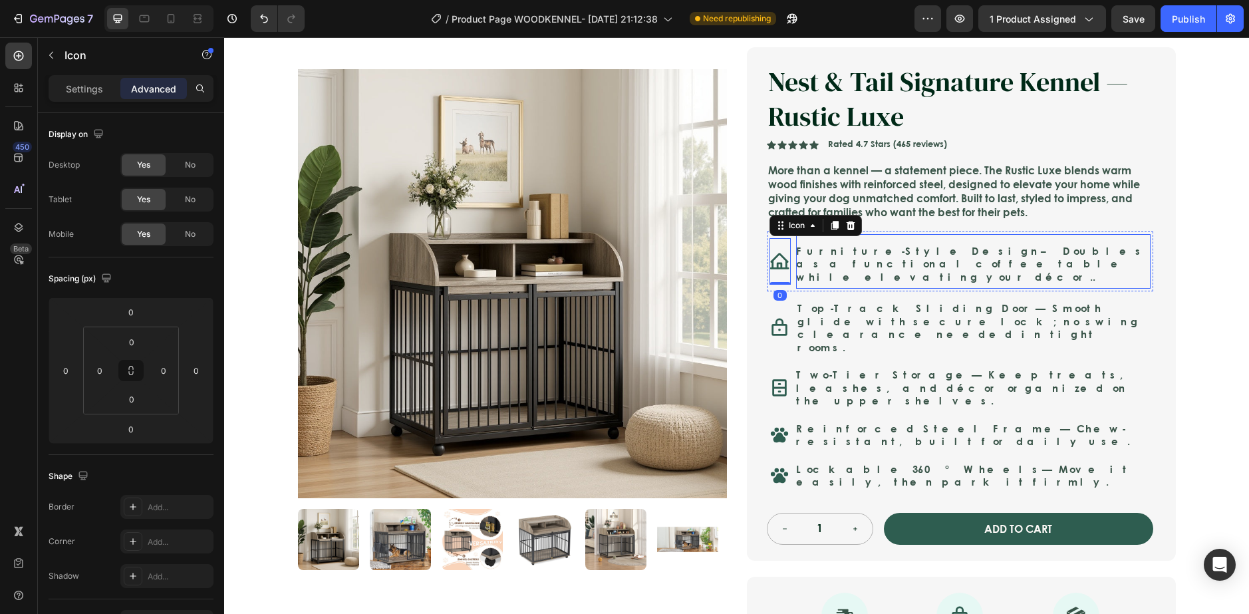
click at [796, 274] on div "Furniture-Style Design – Doubles as a functional coffee table while elevating y…" at bounding box center [973, 261] width 354 height 55
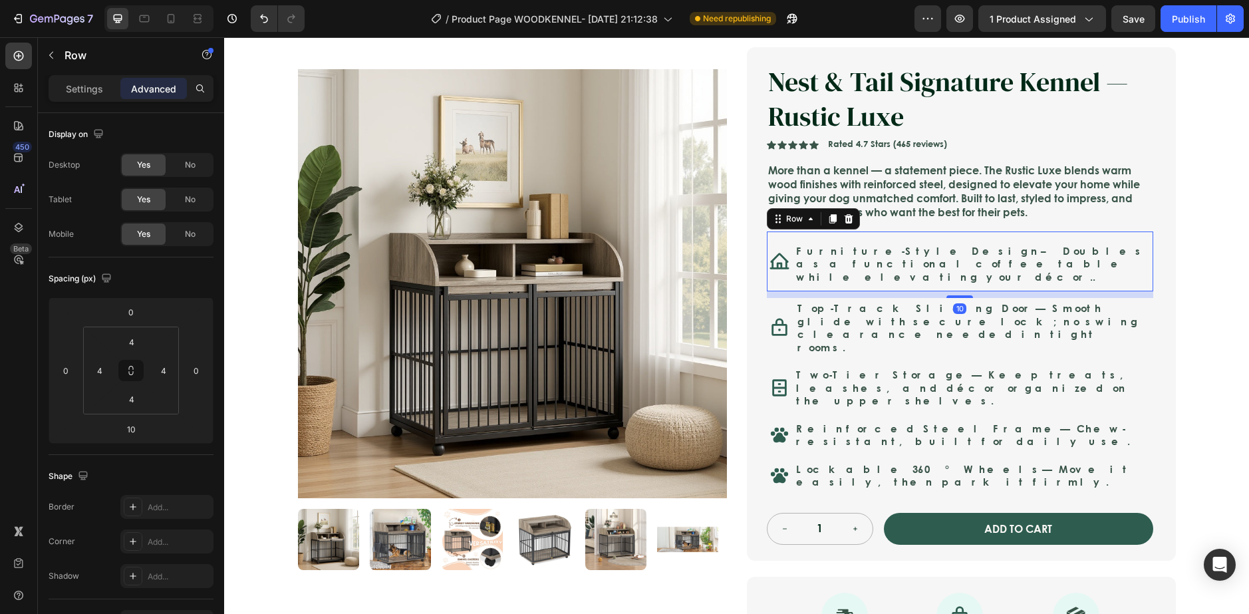
click at [786, 278] on div "Icon Furniture-Style Design – Doubles as a functional coffee table while elevat…" at bounding box center [960, 261] width 386 height 61
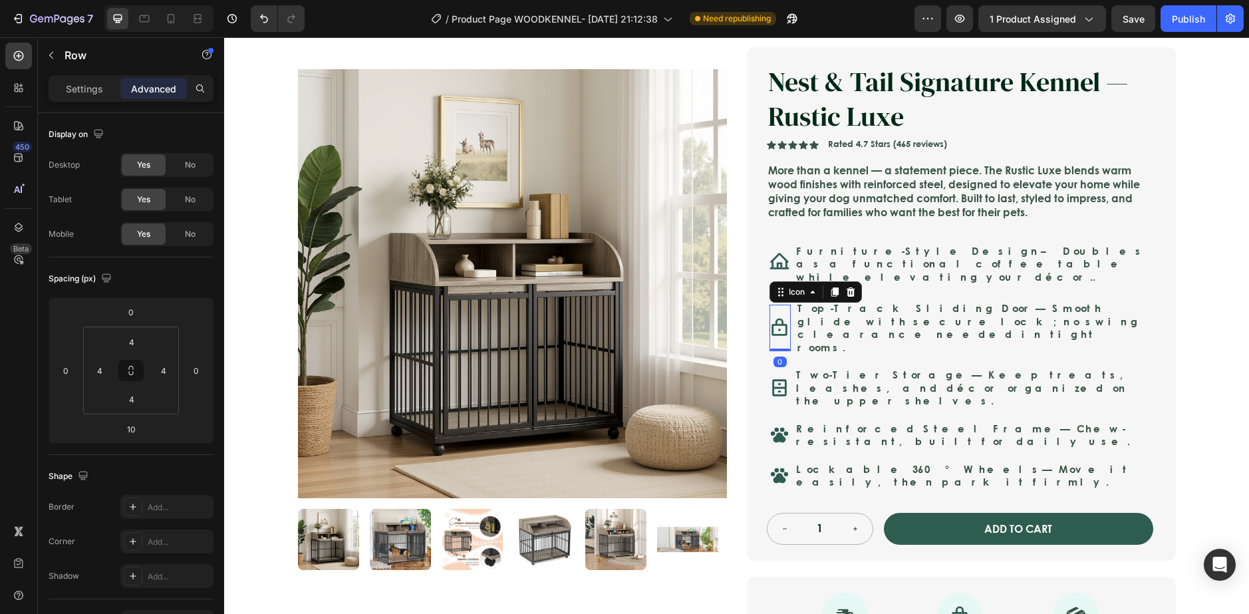
click at [783, 328] on div at bounding box center [779, 328] width 21 height 47
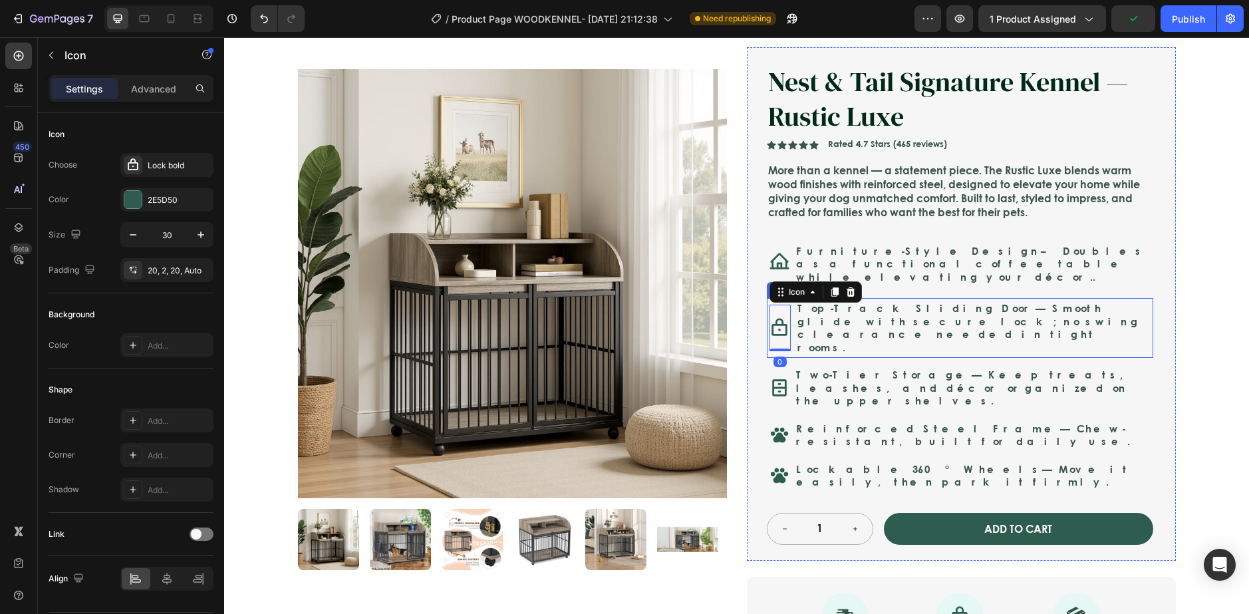
click at [788, 336] on div "Icon 0 Top-Track Sliding Door — Smooth glide with secure lock; no swing clearan…" at bounding box center [960, 328] width 386 height 60
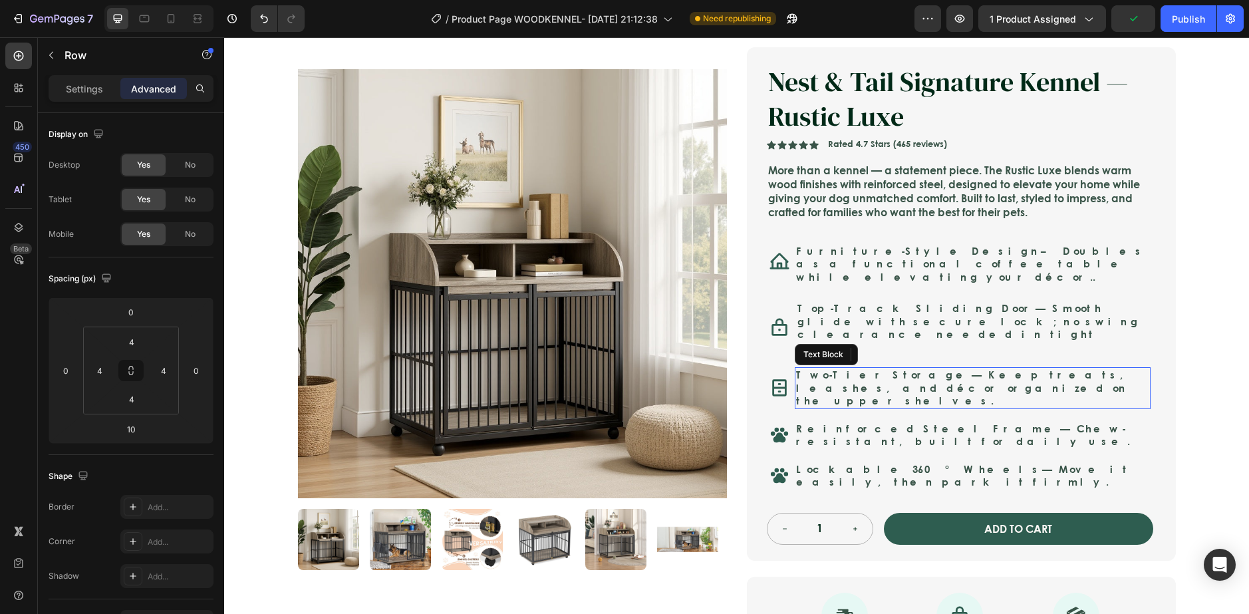
click at [900, 377] on p "Two-Tier Storage — Keep treats, leashes, and décor organized on the upper shelv…" at bounding box center [972, 387] width 353 height 39
click at [774, 378] on div "Icon" at bounding box center [779, 388] width 20 height 42
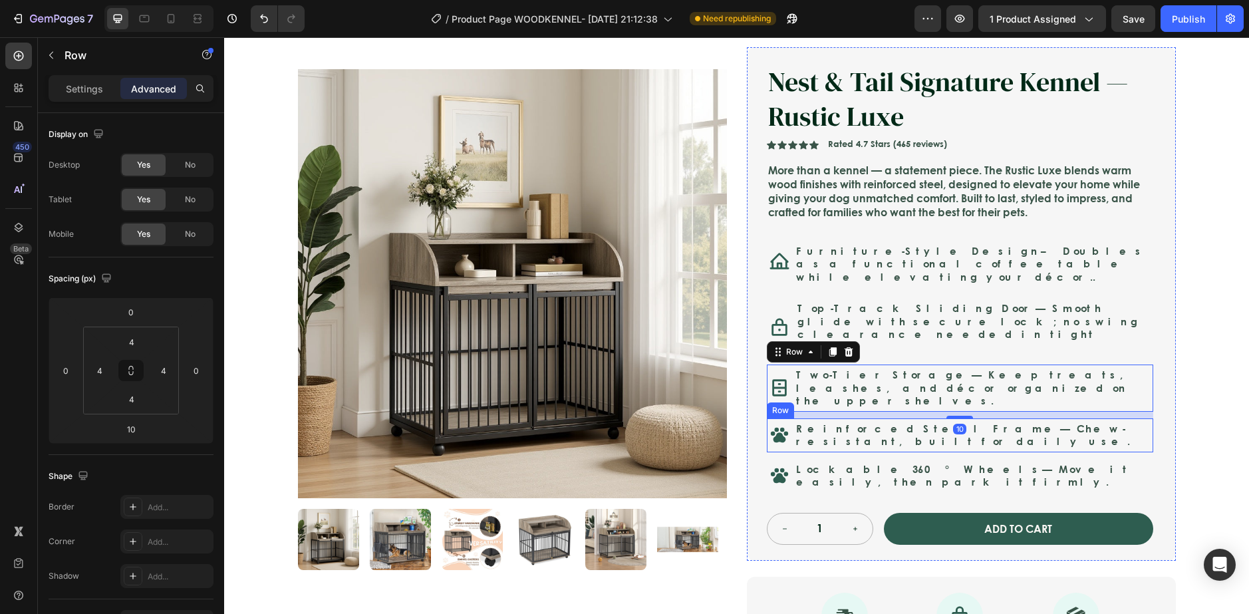
click at [773, 425] on div "Icon" at bounding box center [779, 435] width 20 height 20
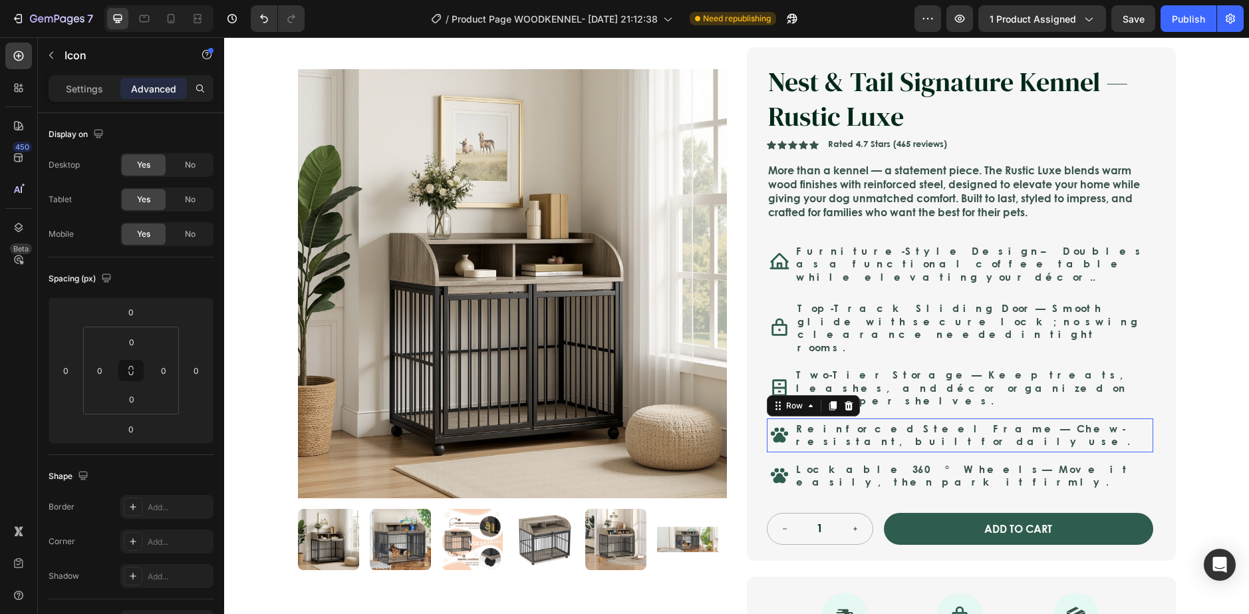
click at [793, 418] on div "Icon Reinforced Steel Frame — Chew-resistant, built for daily use. Text Block R…" at bounding box center [960, 435] width 386 height 34
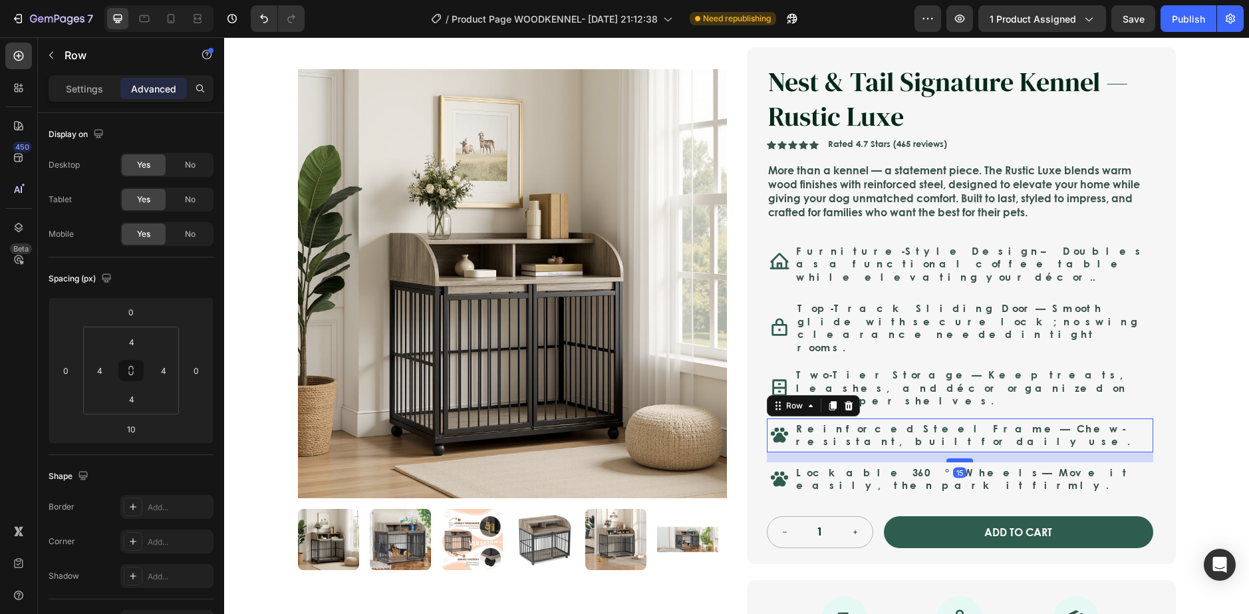
click at [950, 458] on div at bounding box center [959, 460] width 27 height 4
type input "15"
click at [1165, 430] on div "Nest & Tail Signature Kennel — Rustic Luxe Product Title Nest & Tail Signature …" at bounding box center [961, 305] width 429 height 517
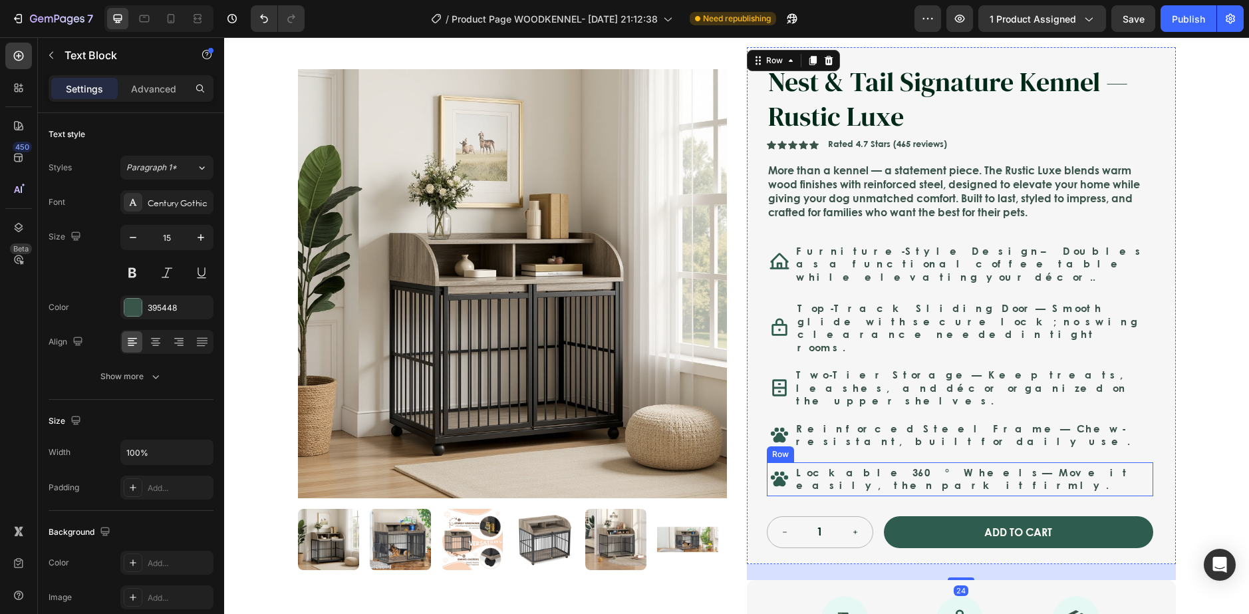
click at [1025, 466] on p "Lockable 360° Wheels — Move it easily, then park it firmly." at bounding box center [972, 479] width 353 height 26
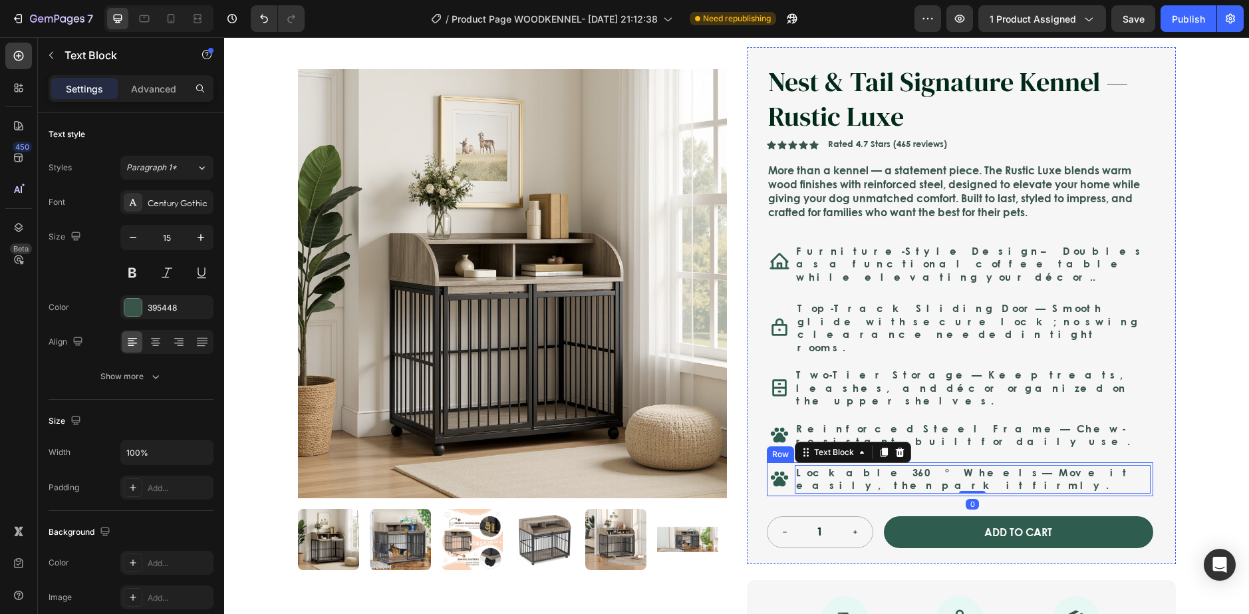
click at [1208, 438] on div "Icon Safe & Secure Checkout Text Block Row Icon FREE 3-5 DAY DELIVERY Text Bloc…" at bounding box center [736, 422] width 1025 height 870
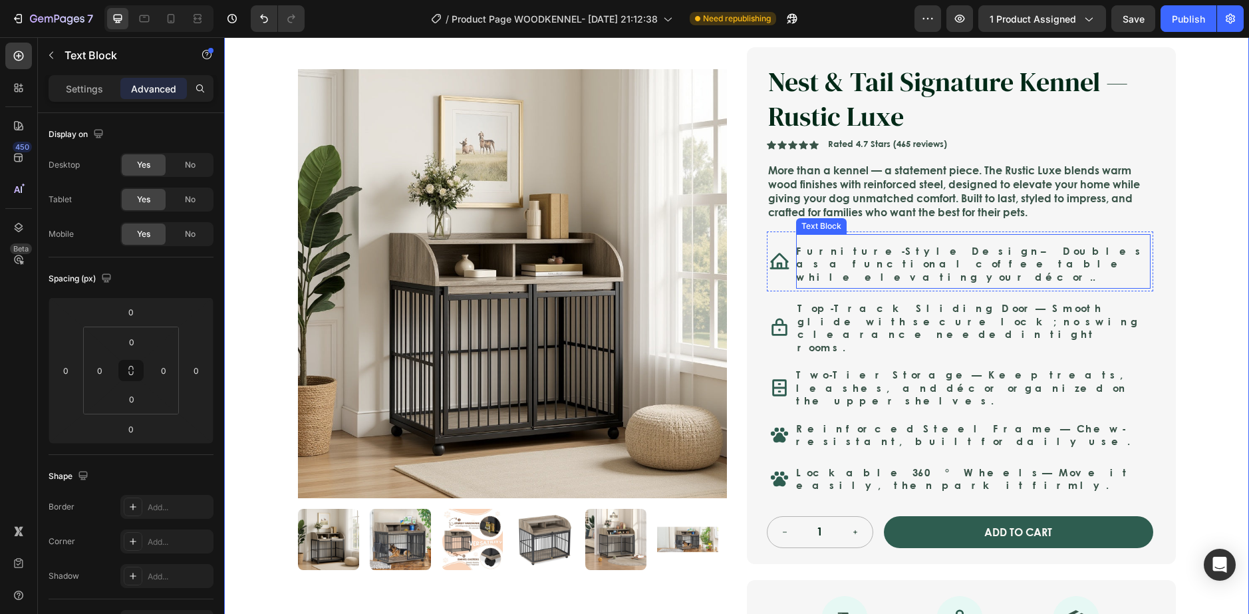
click at [937, 274] on div "Furniture-Style Design – Doubles as a functional coffee table while elevating y…" at bounding box center [973, 261] width 354 height 55
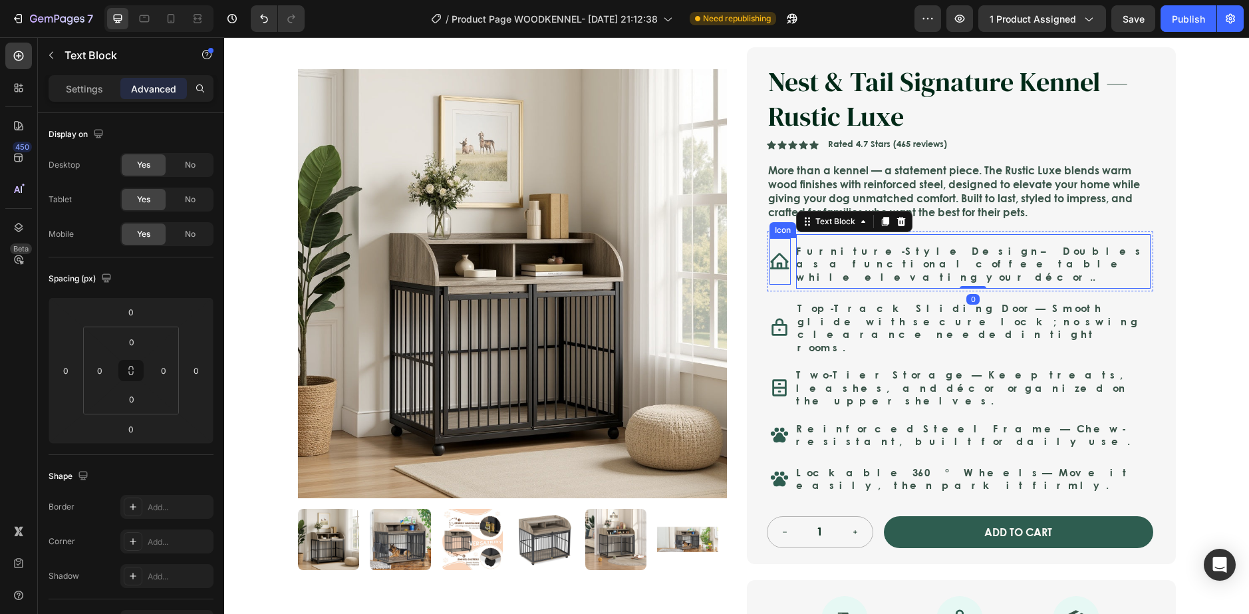
click at [776, 280] on div "Icon" at bounding box center [779, 261] width 21 height 47
click at [790, 273] on div "Icon 0 Furniture-Style Design – Doubles as a functional coffee table while elev…" at bounding box center [960, 261] width 386 height 61
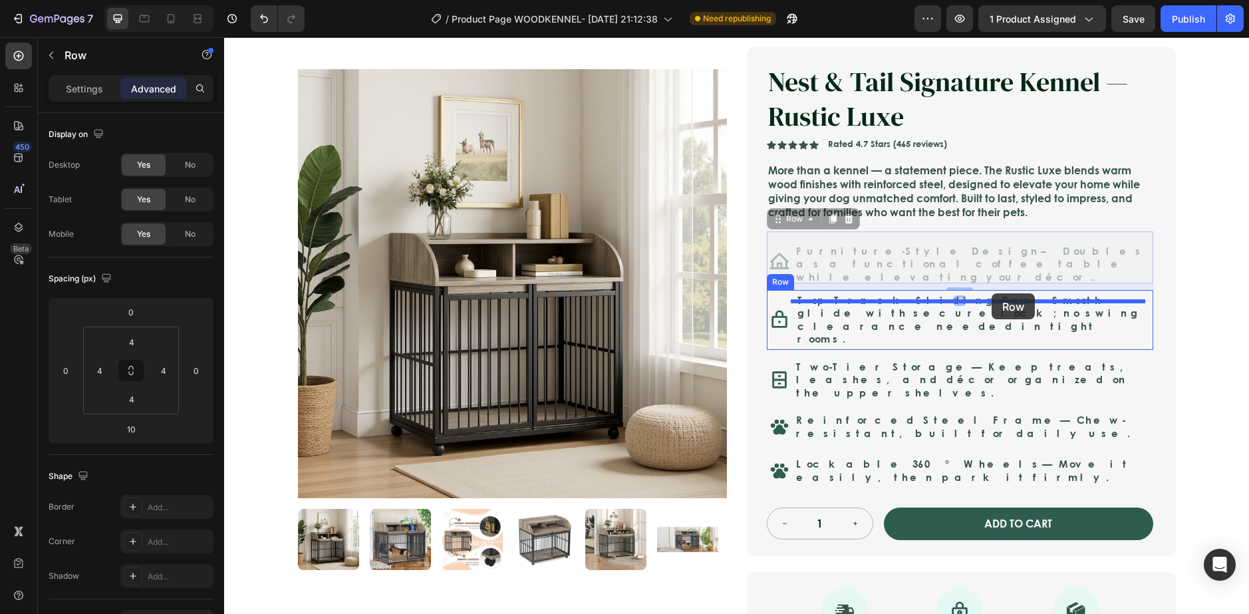
drag, startPoint x: 790, startPoint y: 273, endPoint x: 991, endPoint y: 293, distance: 202.5
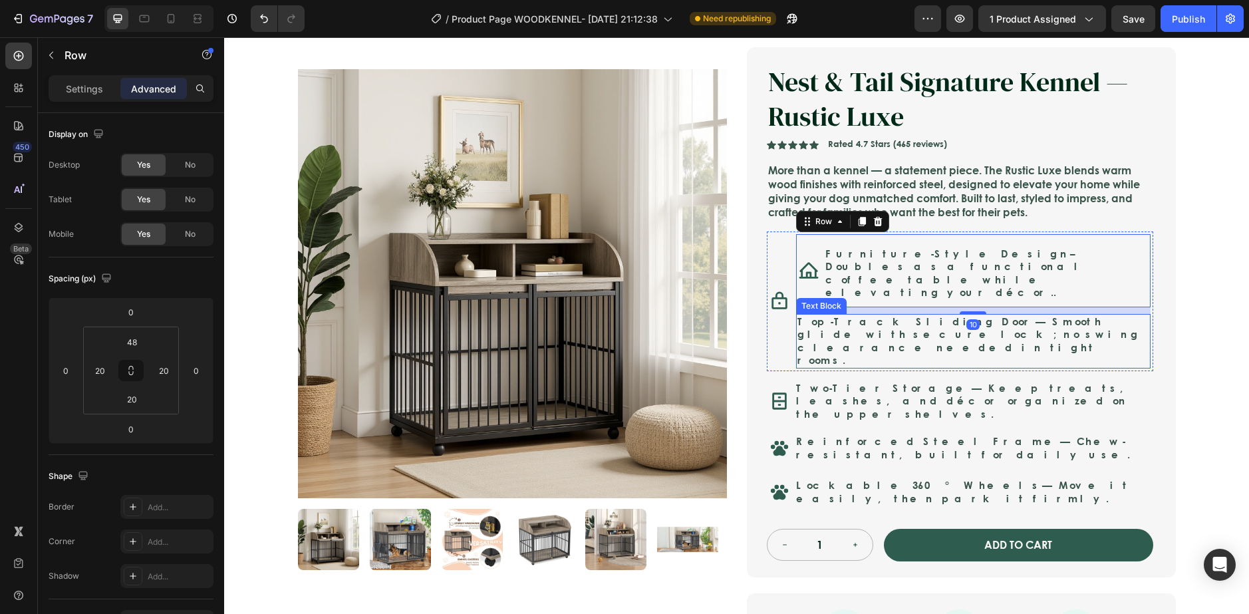
click at [1173, 310] on div "Product Images Nest & Tail Signature Kennel — Rustic Luxe Product Title Icon Ic…" at bounding box center [737, 369] width 904 height 709
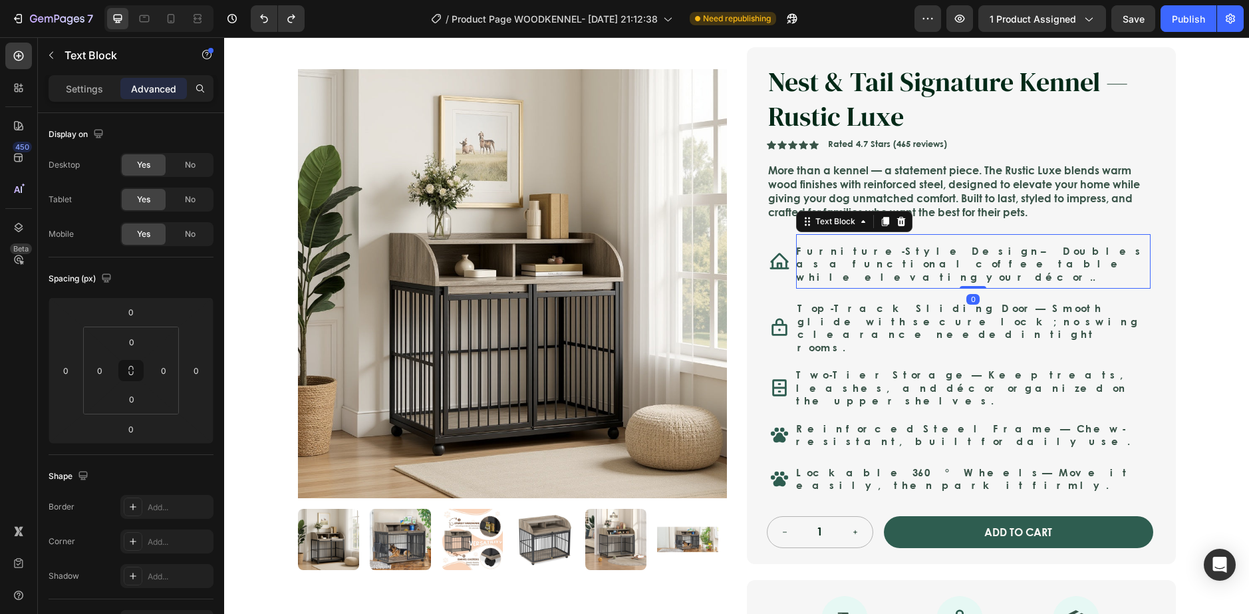
click at [950, 260] on p "Furniture-Style Design – Doubles as a functional coffee table while elevating y…" at bounding box center [973, 264] width 354 height 39
click at [796, 274] on div "Furniture-Style Design – Doubles as a functional coffee table while elevating y…" at bounding box center [973, 261] width 354 height 55
click at [783, 273] on div at bounding box center [779, 261] width 21 height 47
click at [812, 277] on div "Furniture-Style Design – Doubles as a functional coffee table while elevating y…" at bounding box center [973, 261] width 354 height 55
click at [780, 277] on div "Icon 0" at bounding box center [779, 261] width 21 height 47
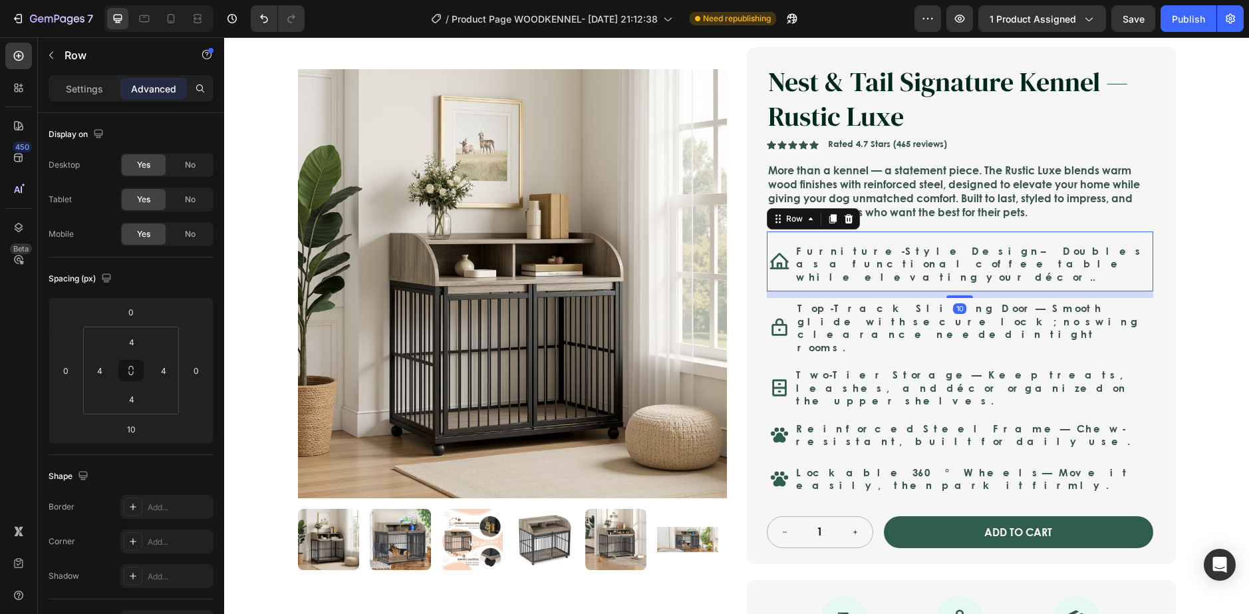
click at [790, 279] on div "Icon Furniture-Style Design – Doubles as a functional coffee table while elevat…" at bounding box center [960, 261] width 386 height 61
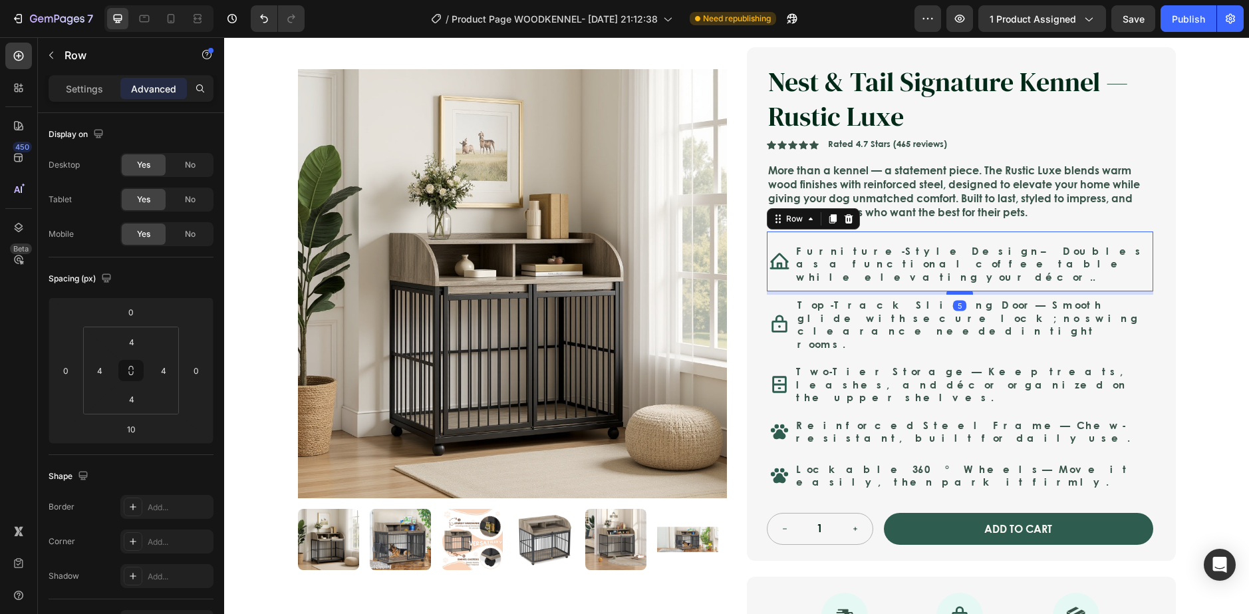
click at [958, 291] on div at bounding box center [959, 293] width 27 height 4
type input "5"
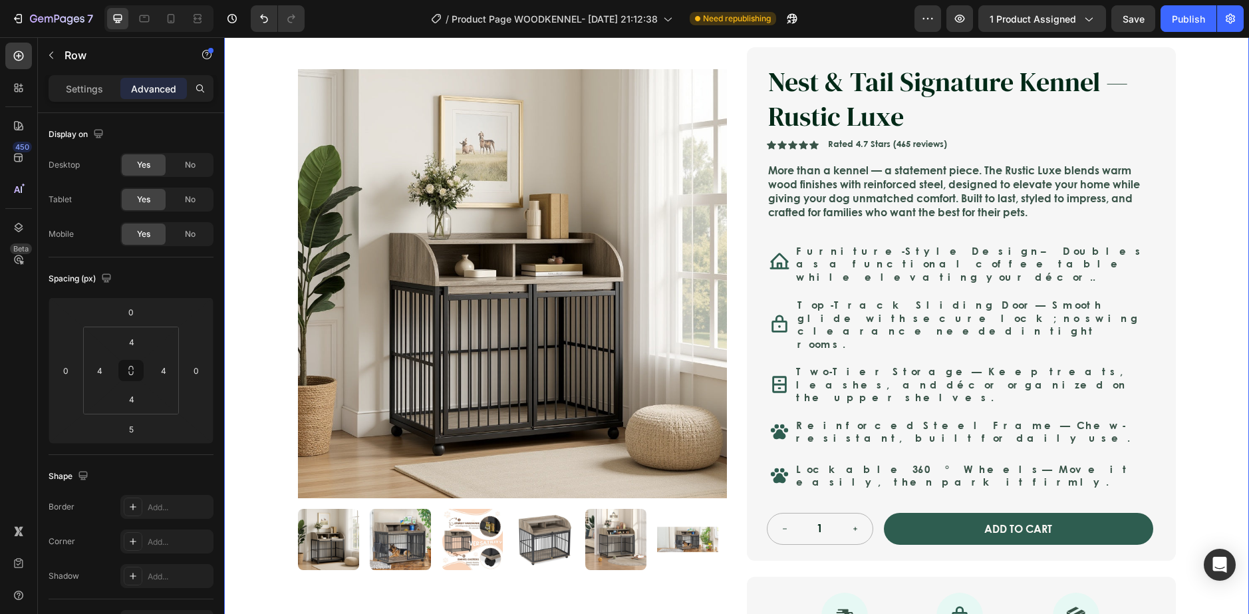
click at [1214, 303] on div "Icon Safe & Secure Checkout Text Block Row Icon FREE 3-5 DAY DELIVERY Text Bloc…" at bounding box center [736, 420] width 1025 height 866
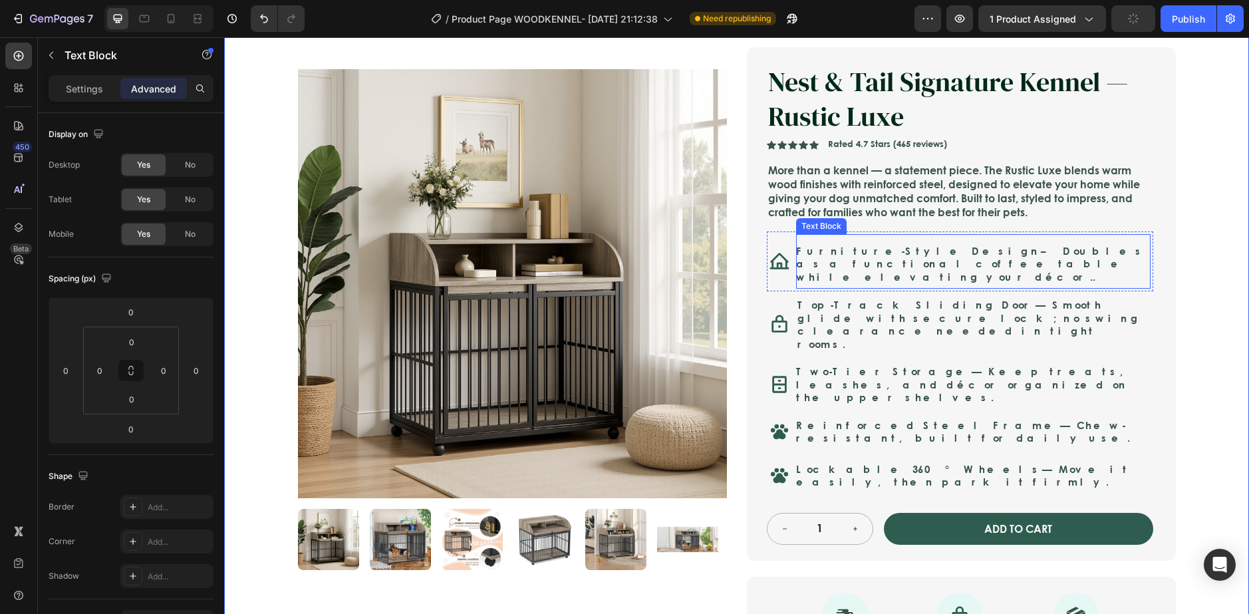
click at [974, 267] on p "Furniture-Style Design – Doubles as a functional coffee table while elevating y…" at bounding box center [973, 264] width 354 height 39
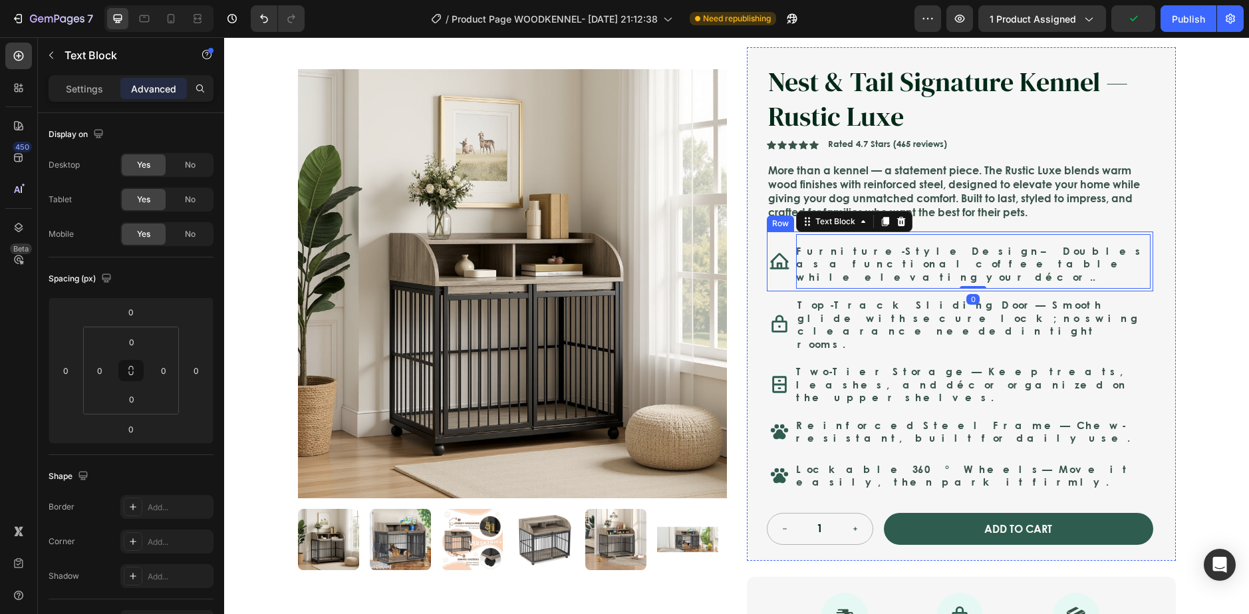
click at [956, 279] on div "Furniture-Style Design – Doubles as a functional coffee table while elevating y…" at bounding box center [973, 261] width 354 height 55
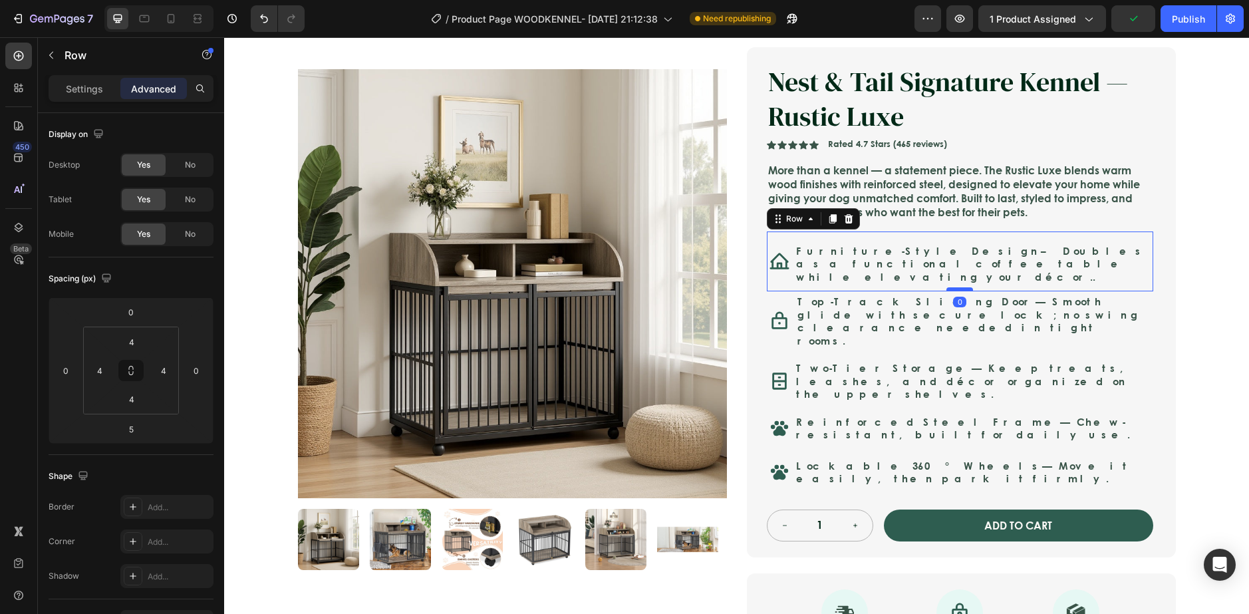
click at [962, 287] on div at bounding box center [959, 289] width 27 height 4
type input "0"
click at [1223, 313] on div "Icon Safe & Secure Checkout Text Block Row Icon FREE 3-5 DAY DELIVERY Text Bloc…" at bounding box center [736, 418] width 1025 height 863
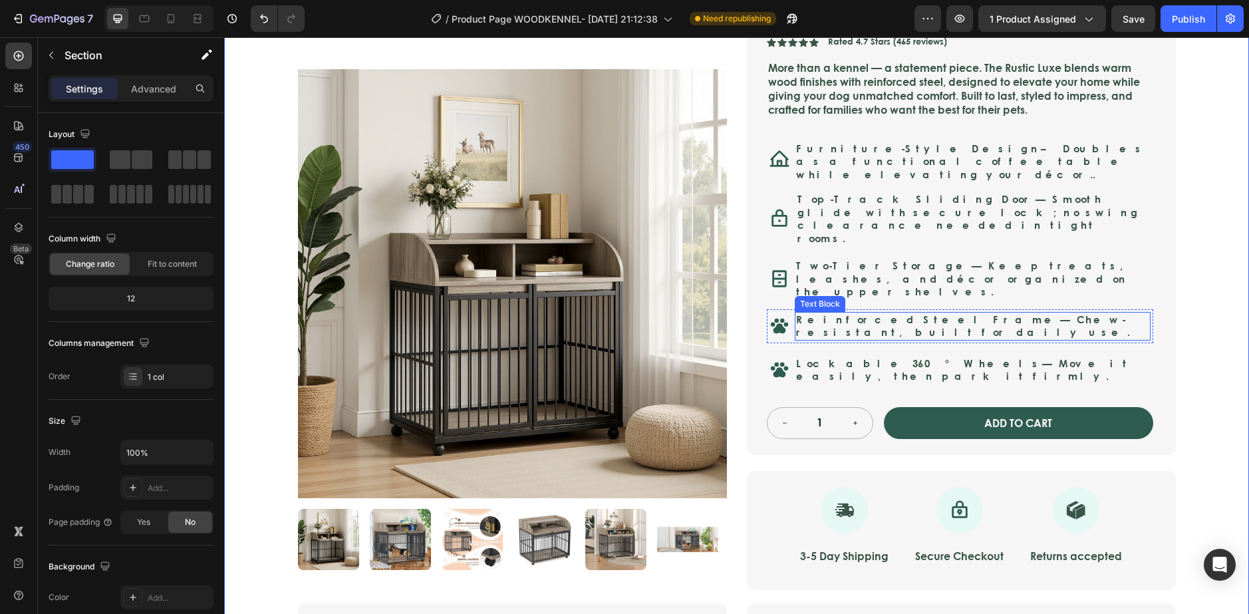
scroll to position [210, 0]
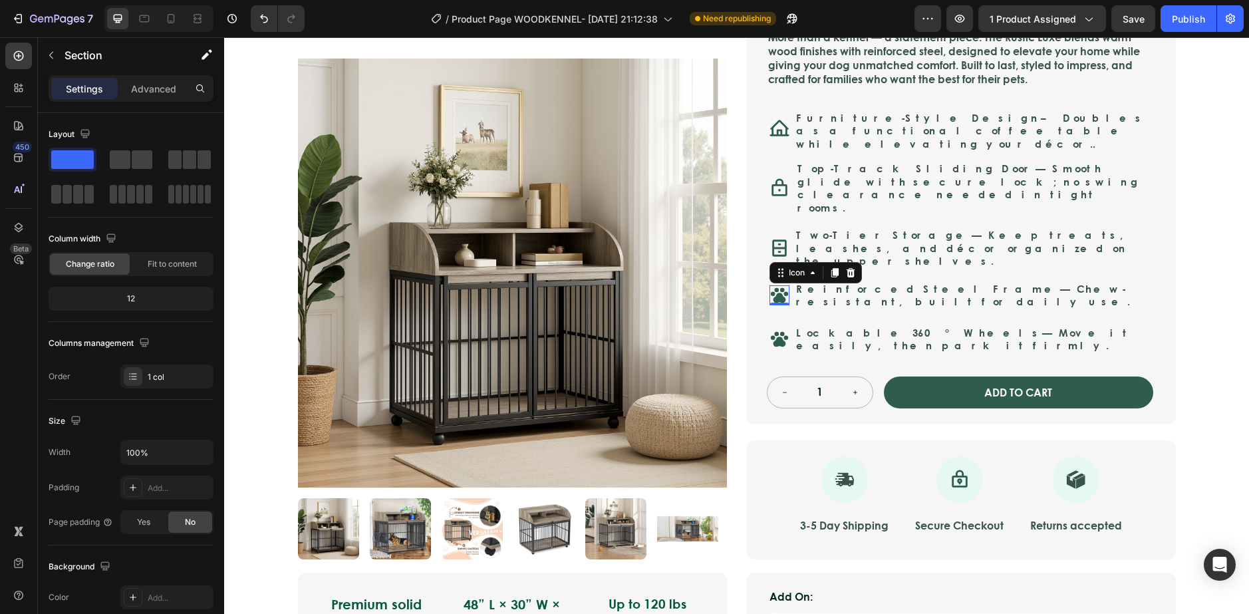
click at [773, 288] on icon at bounding box center [778, 295] width 17 height 15
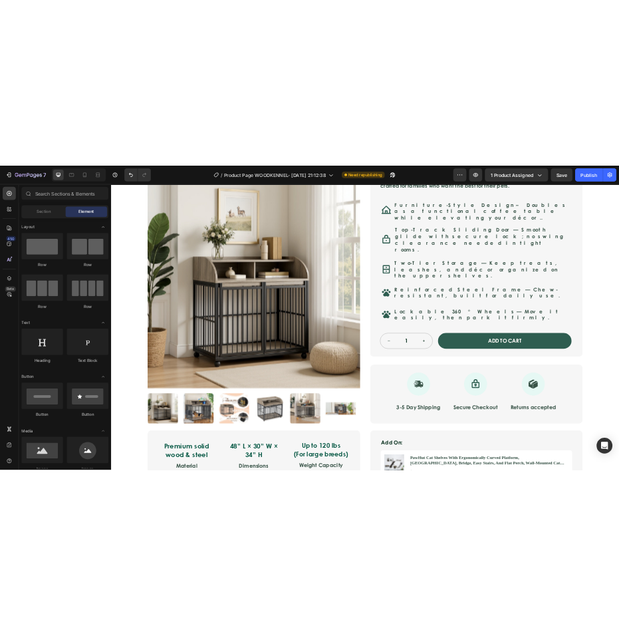
scroll to position [249, 0]
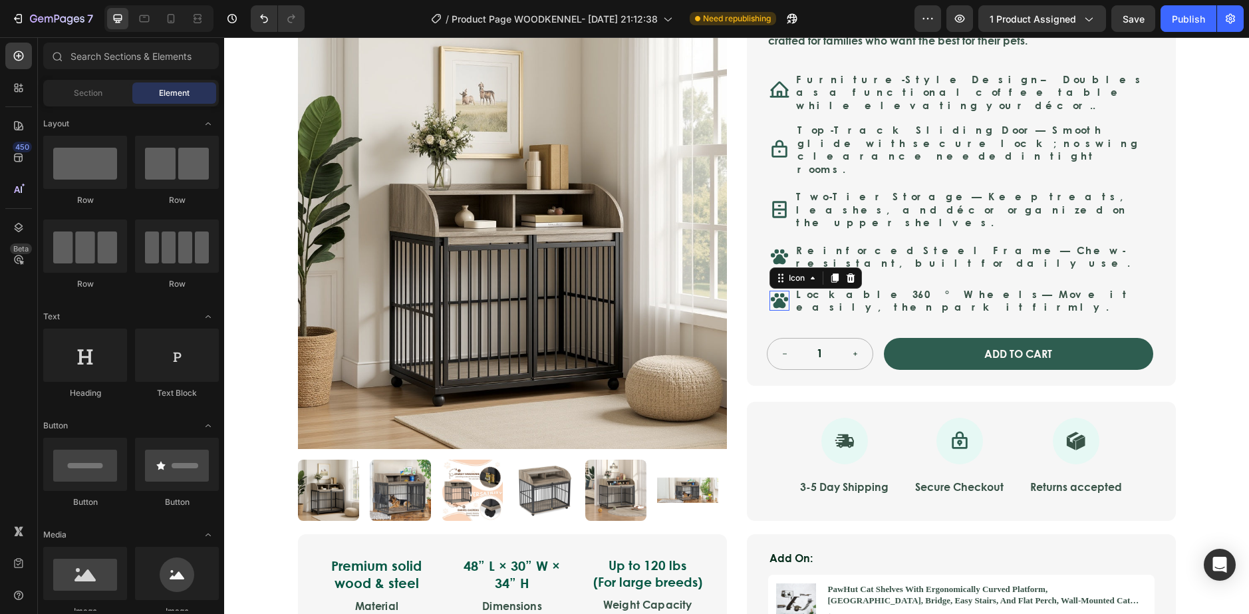
click at [777, 291] on icon at bounding box center [779, 301] width 20 height 20
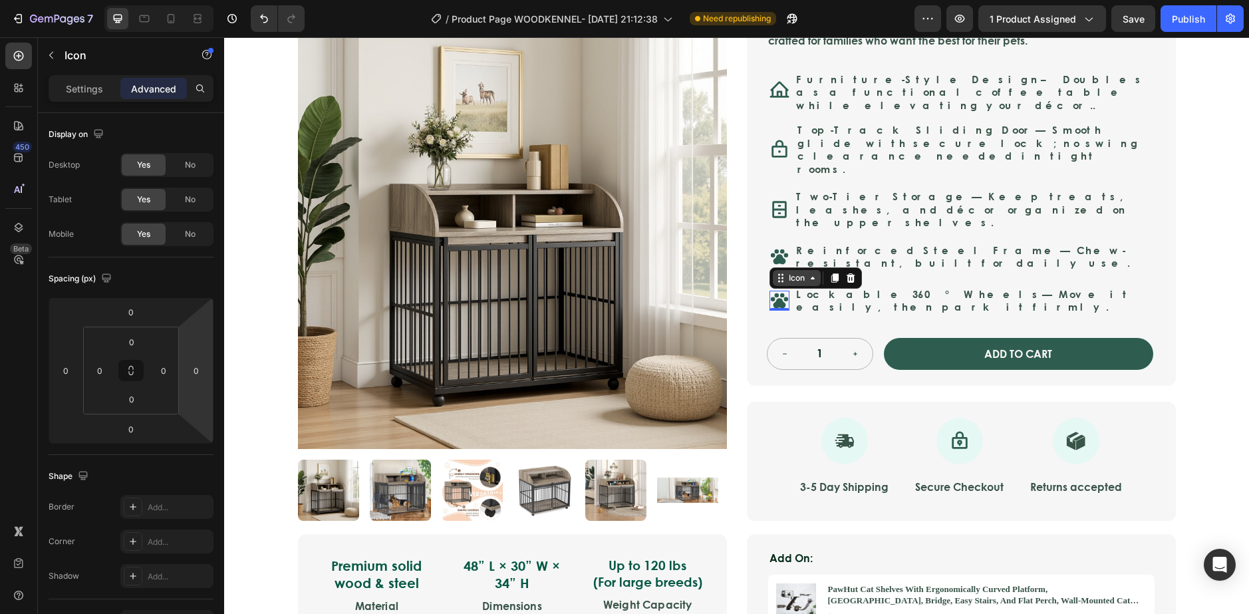
click at [801, 270] on div "Icon" at bounding box center [797, 278] width 48 height 16
click at [92, 94] on div "Settings" at bounding box center [84, 88] width 66 height 21
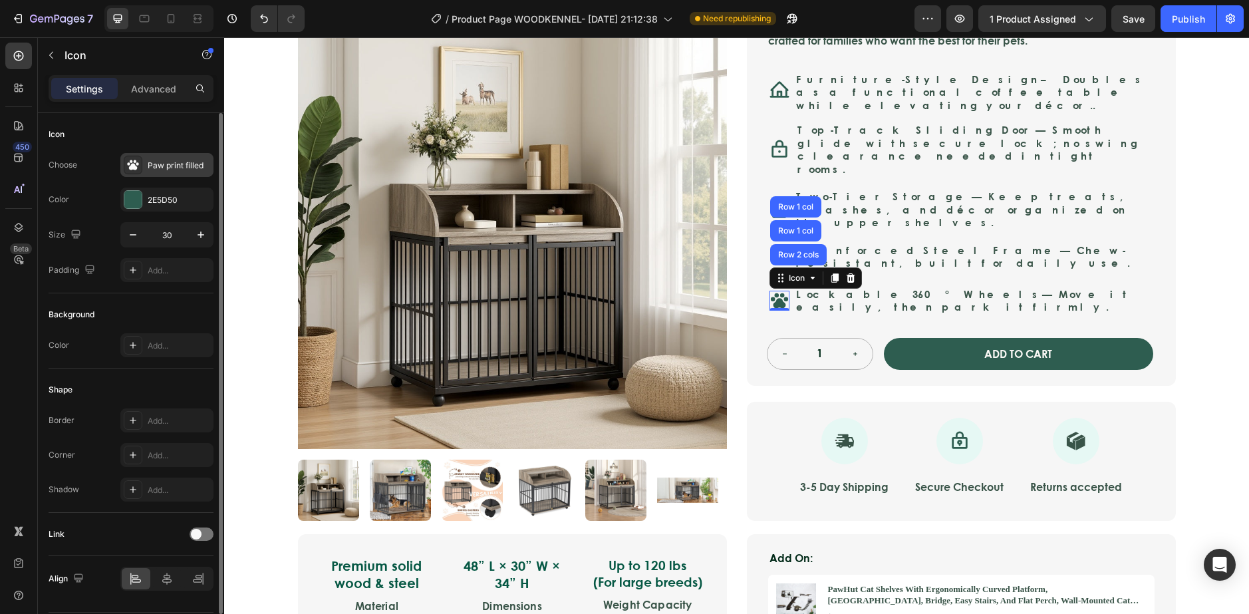
click at [138, 163] on icon at bounding box center [133, 165] width 12 height 10
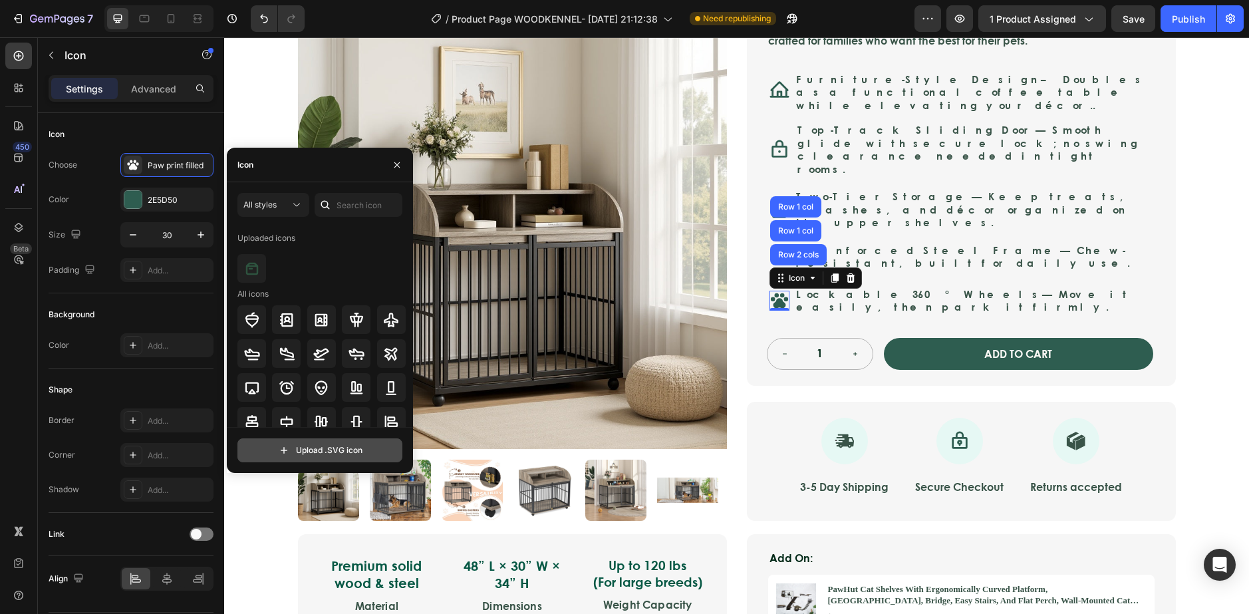
click at [348, 452] on input "file" at bounding box center [320, 450] width 164 height 23
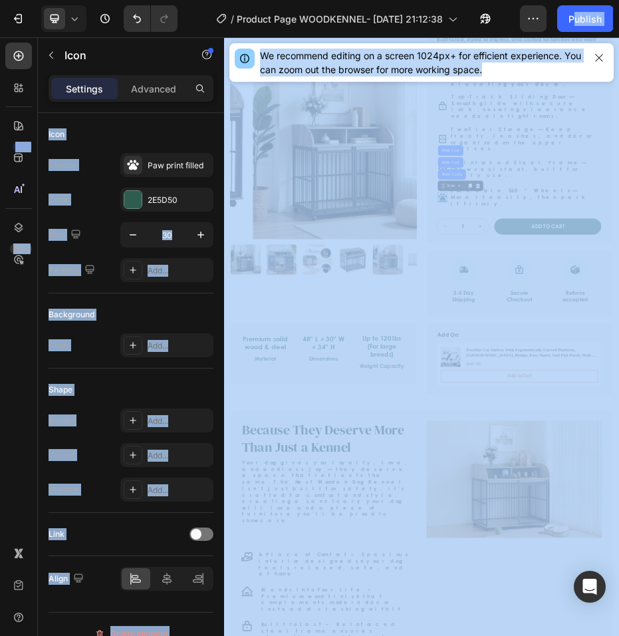
drag, startPoint x: 506, startPoint y: 19, endPoint x: 821, endPoint y: 256, distance: 394.2
click at [619, 0] on html "7 Version history / Product Page WOODKENNEL- Sep 12, 21:12:38 Need republishing…" at bounding box center [309, 0] width 619 height 0
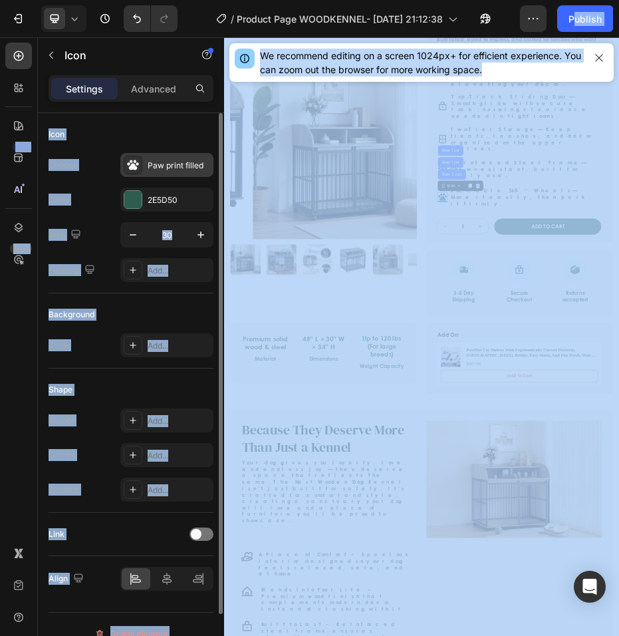
click at [153, 163] on div "Paw print filled" at bounding box center [179, 166] width 63 height 12
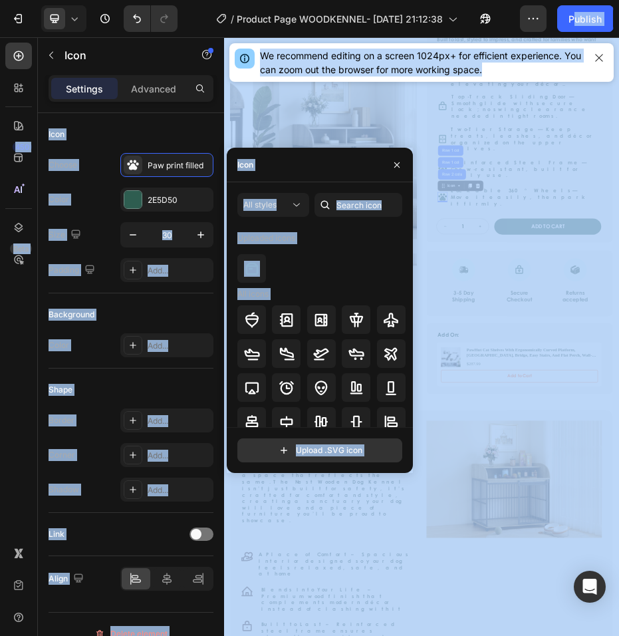
click at [342, 176] on div "Icon" at bounding box center [320, 165] width 186 height 35
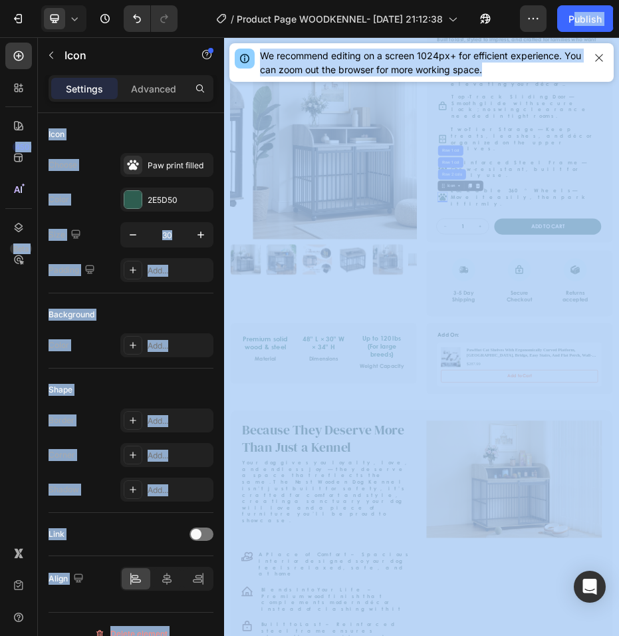
click at [331, 82] on div "We recommend editing on a screen 1024px+ for efficient experience. You can zoom…" at bounding box center [421, 62] width 395 height 49
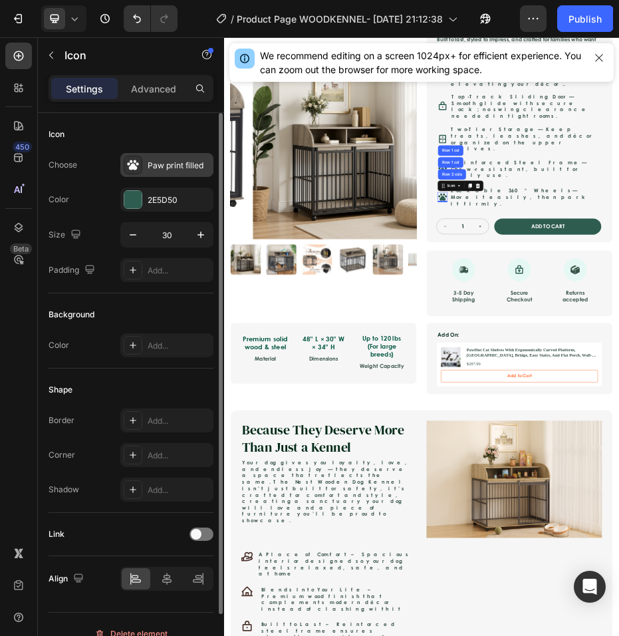
click at [158, 160] on div "Paw print filled" at bounding box center [179, 166] width 63 height 12
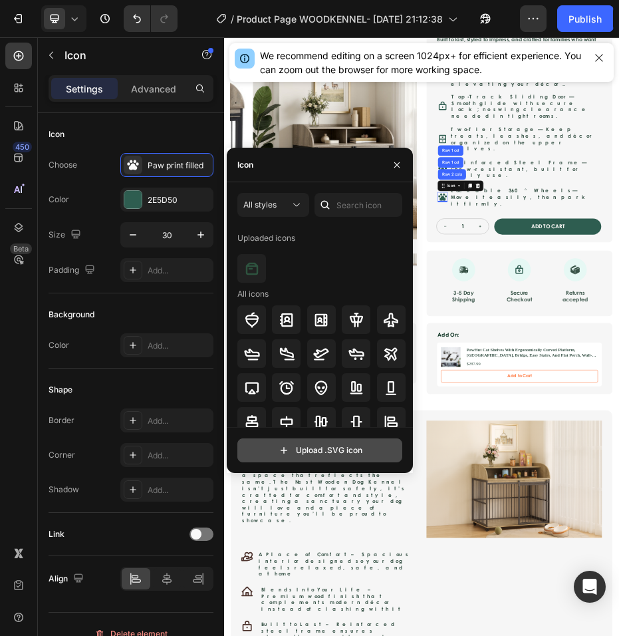
click at [252, 455] on input "file" at bounding box center [320, 450] width 164 height 23
click at [343, 450] on input "file" at bounding box center [320, 450] width 164 height 23
type input "C:\fakepath\download.svg"
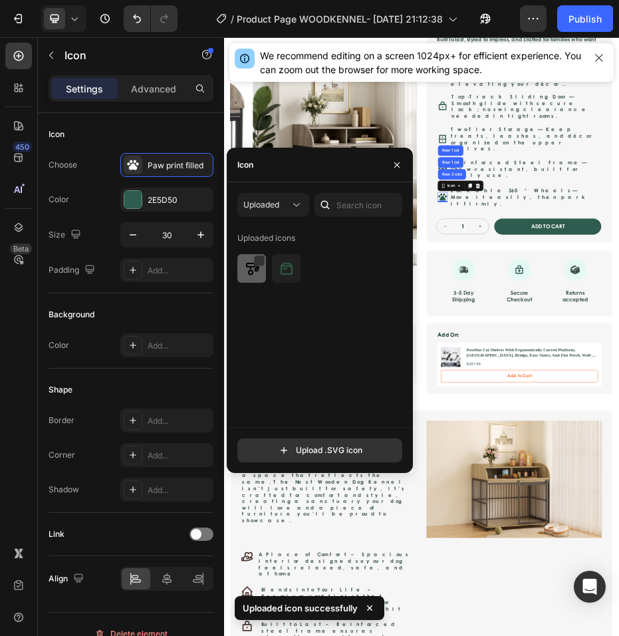
click at [246, 265] on img at bounding box center [252, 269] width 16 height 16
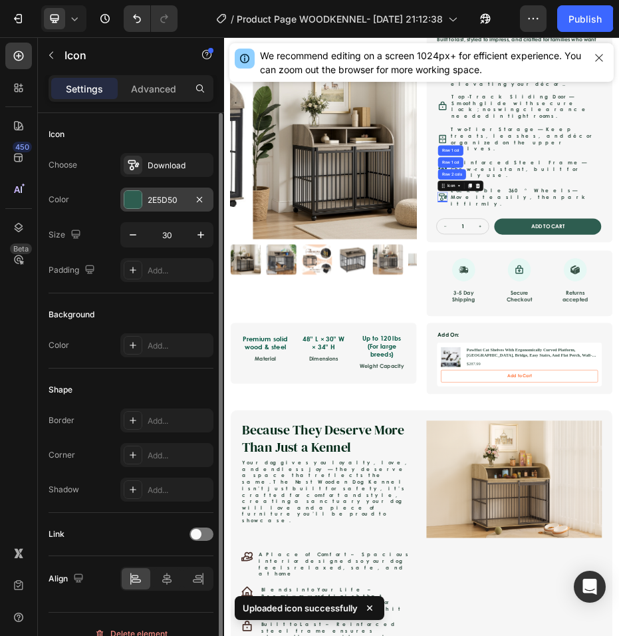
click at [135, 199] on div at bounding box center [132, 199] width 17 height 17
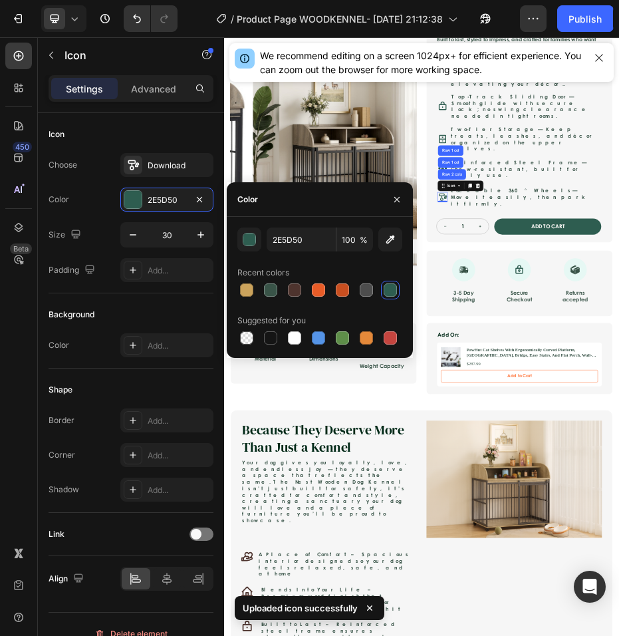
click at [393, 287] on div at bounding box center [390, 289] width 13 height 13
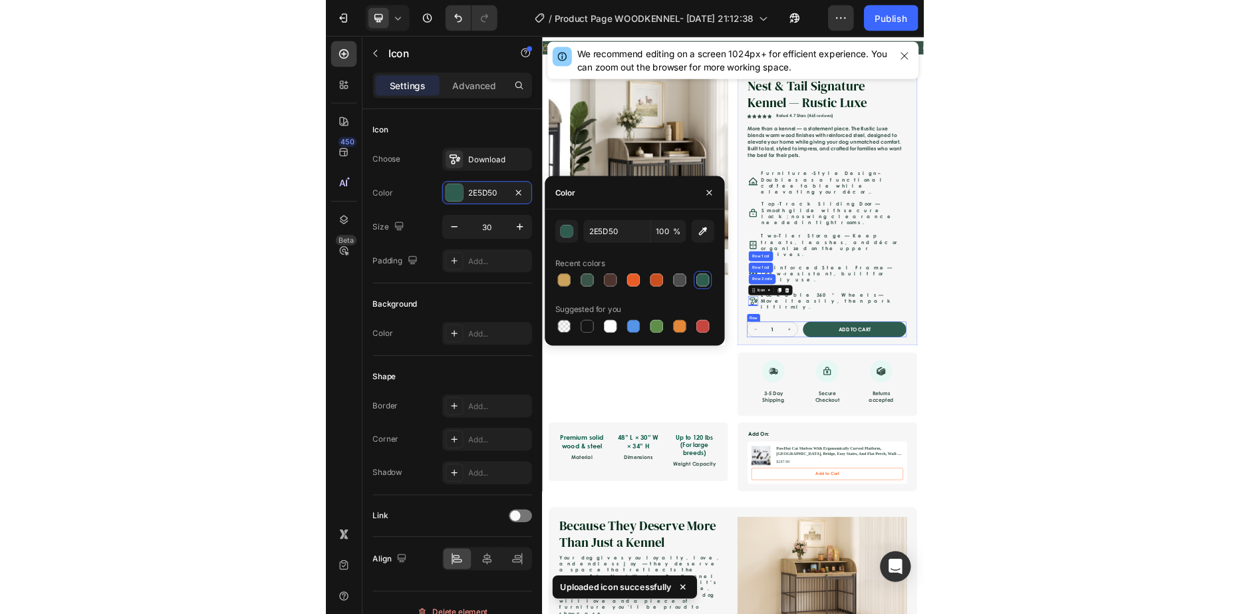
scroll to position [0, 0]
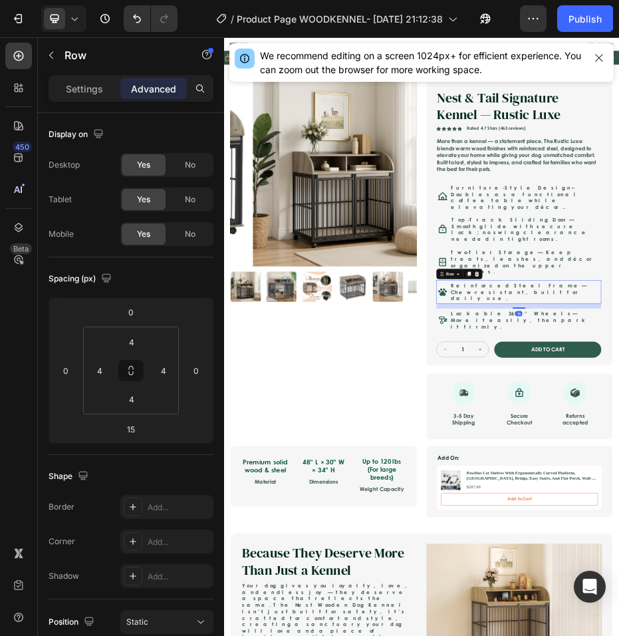
click at [66, 94] on p "Settings" at bounding box center [84, 89] width 37 height 14
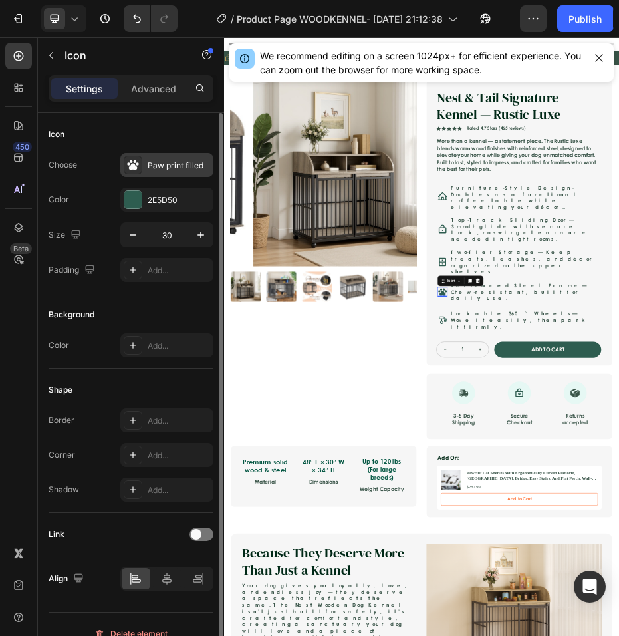
click at [138, 170] on icon at bounding box center [132, 164] width 13 height 13
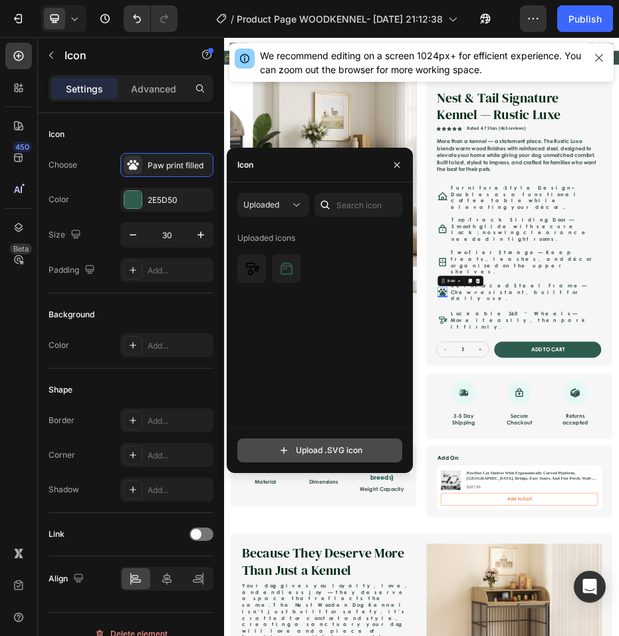
click at [311, 454] on input "file" at bounding box center [320, 450] width 164 height 23
type input "C:\fakepath\download (1).svg"
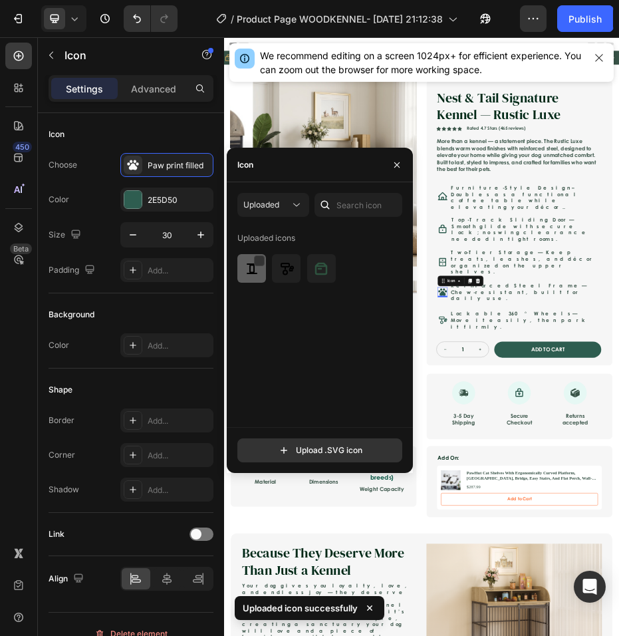
click at [255, 273] on img at bounding box center [252, 269] width 16 height 16
click at [392, 162] on icon "button" at bounding box center [397, 165] width 11 height 11
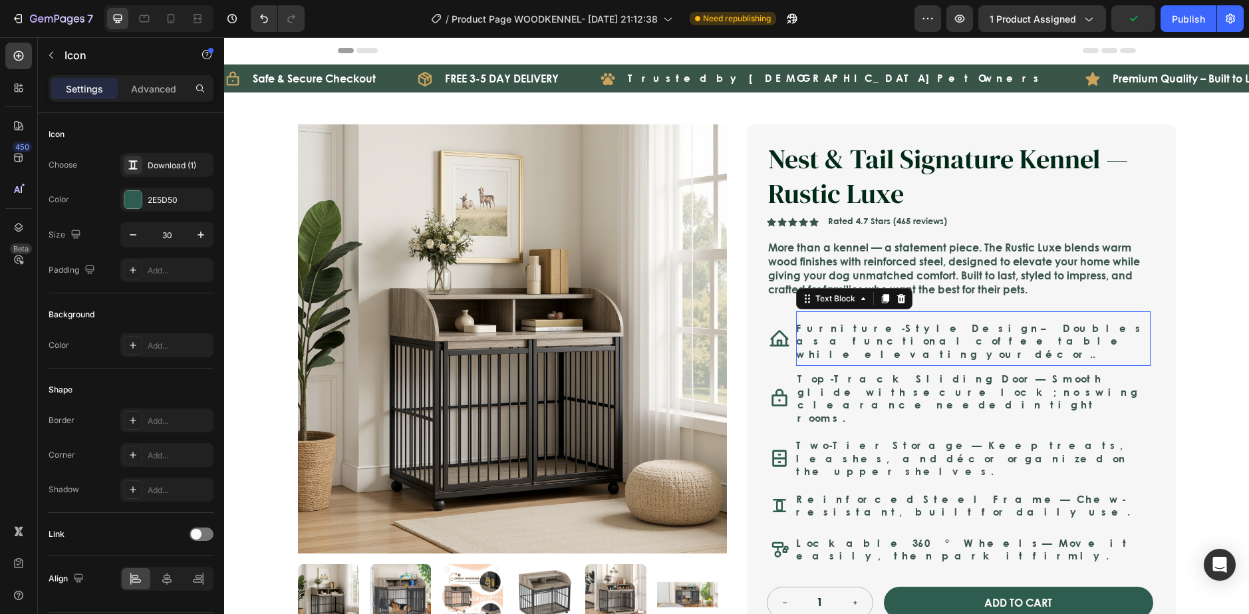
click at [847, 341] on p "Furniture-Style Design – Doubles as a functional coffee table while elevating y…" at bounding box center [973, 341] width 354 height 39
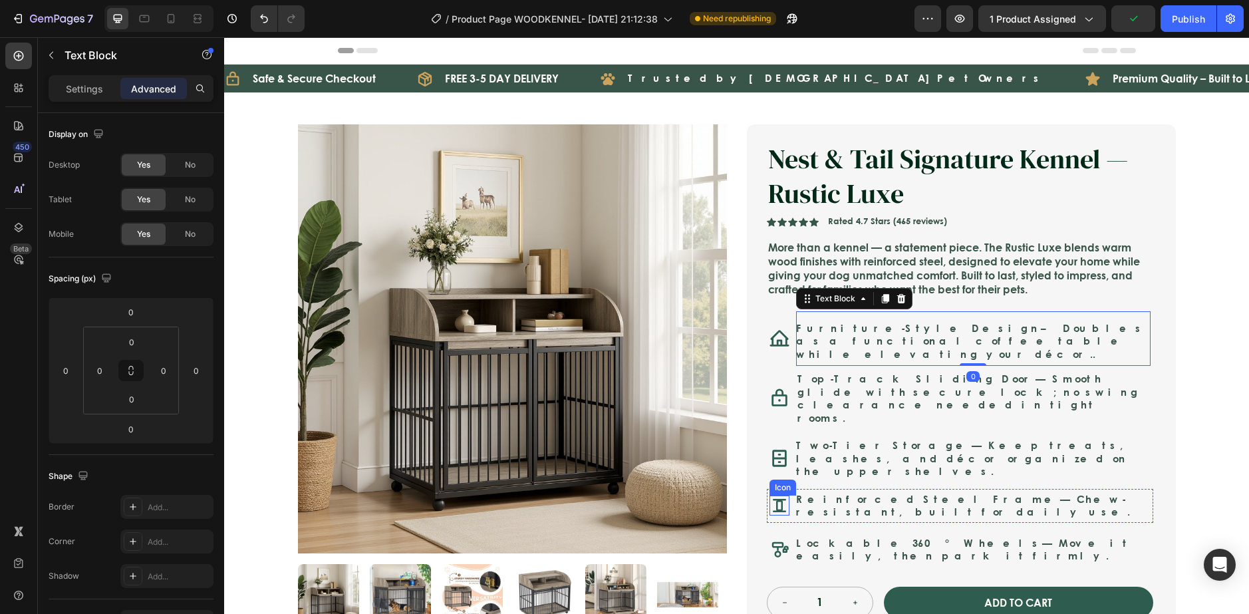
click at [777, 501] on rect at bounding box center [779, 505] width 5 height 9
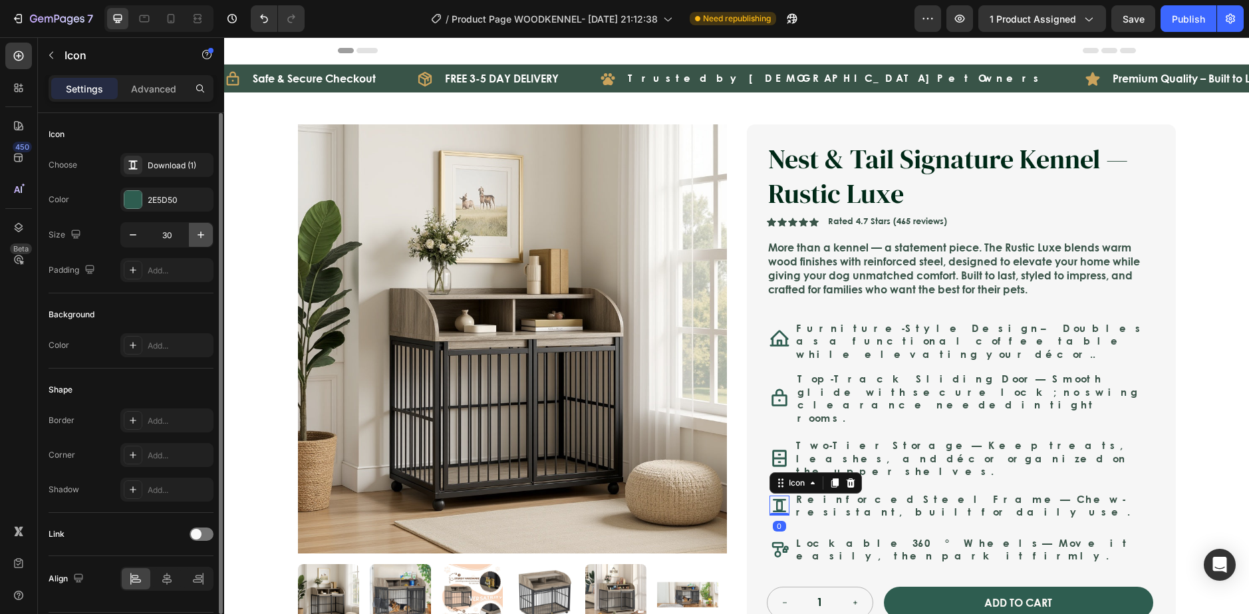
click at [201, 235] on icon "button" at bounding box center [200, 234] width 7 height 7
type input "32"
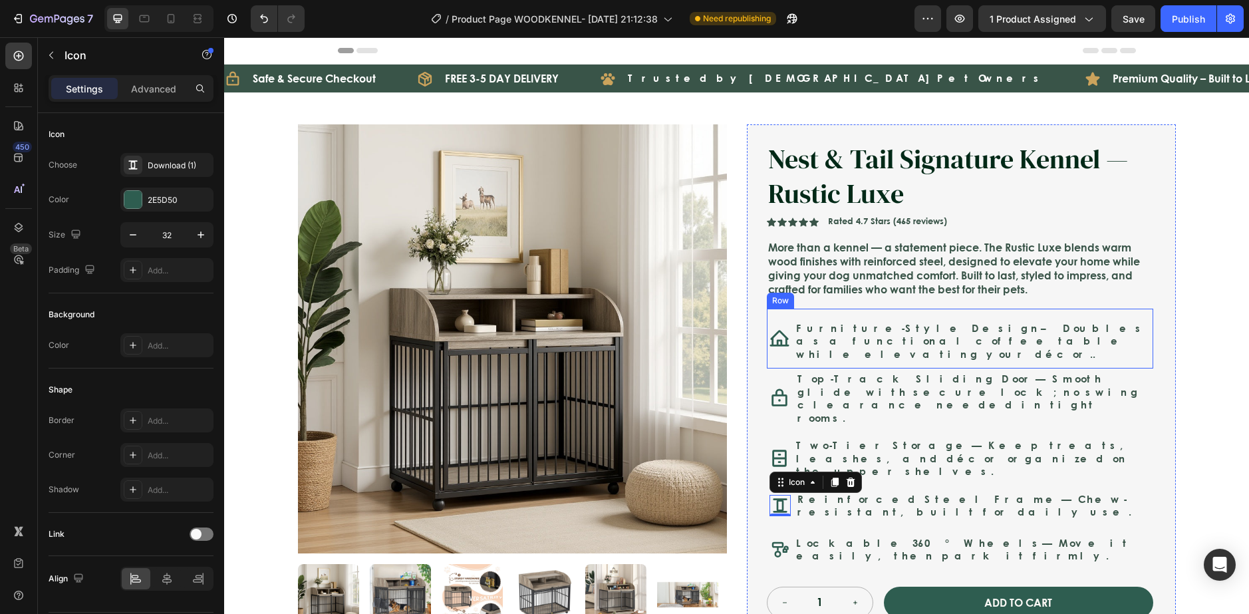
click at [882, 330] on strong "Furniture-Style Design" at bounding box center [918, 328] width 245 height 15
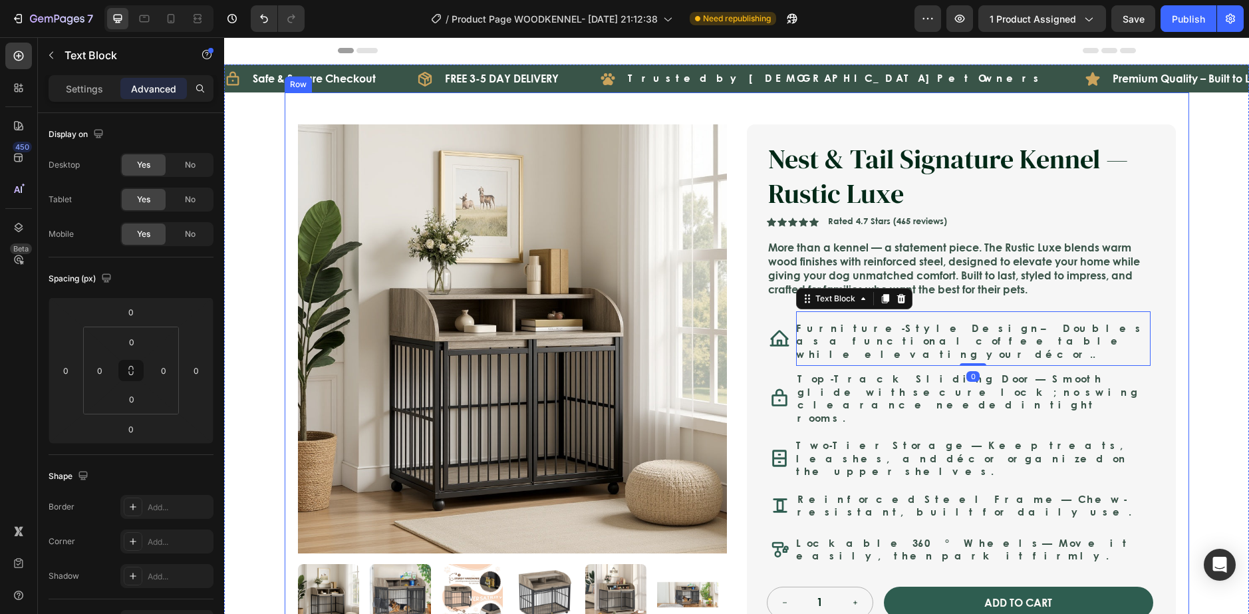
click at [1178, 436] on div "Product Images Nest & Tail Signature Kennel — Rustic Luxe Product Title Icon Ic…" at bounding box center [737, 437] width 904 height 690
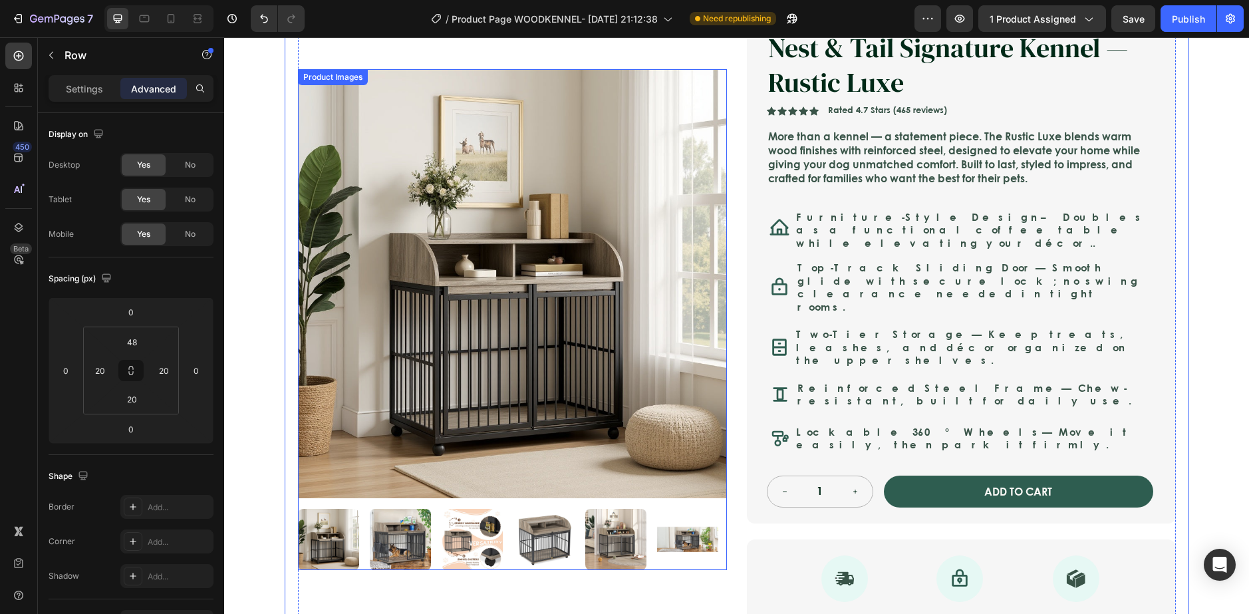
scroll to position [133, 0]
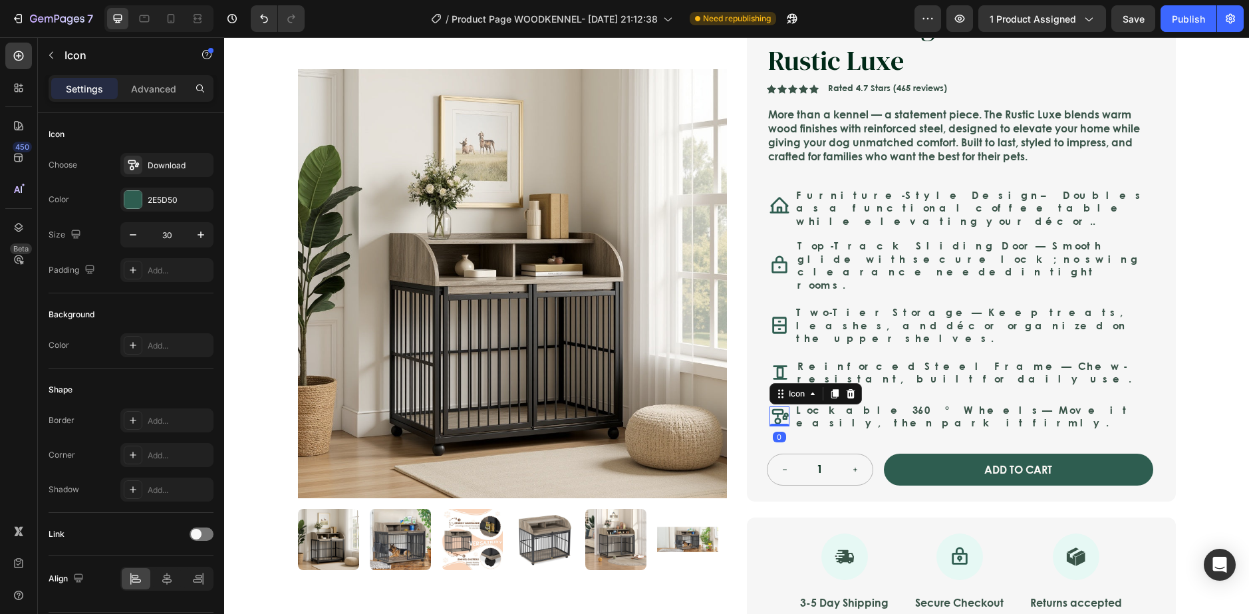
click at [784, 414] on icon at bounding box center [785, 415] width 3 height 3
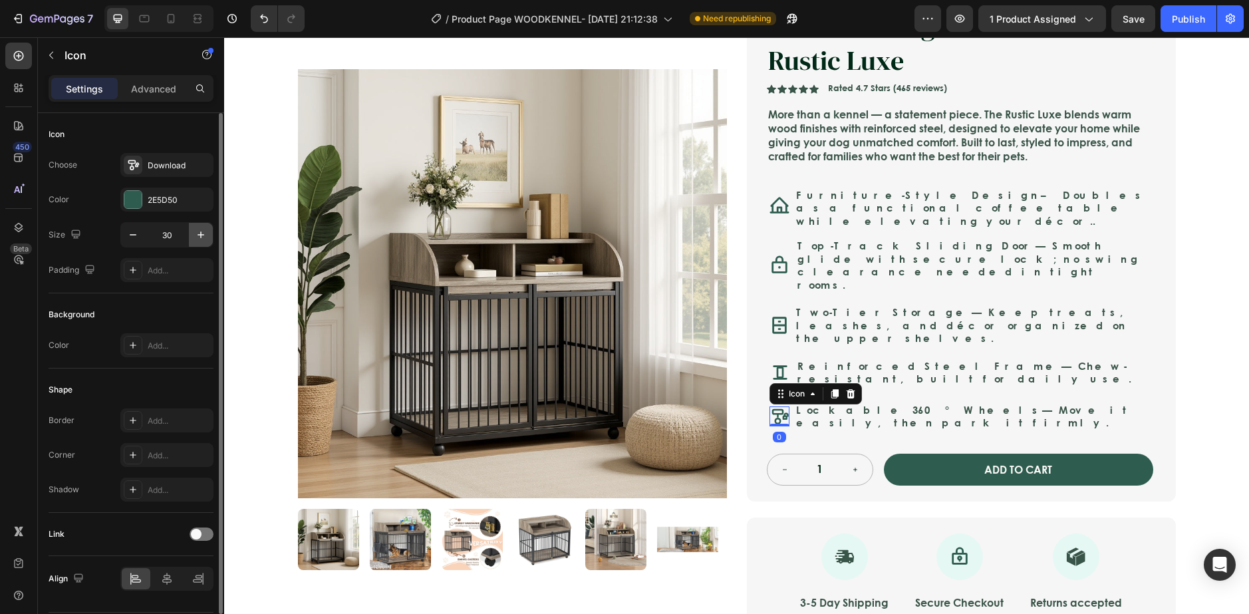
click at [205, 235] on icon "button" at bounding box center [200, 234] width 13 height 13
type input "33"
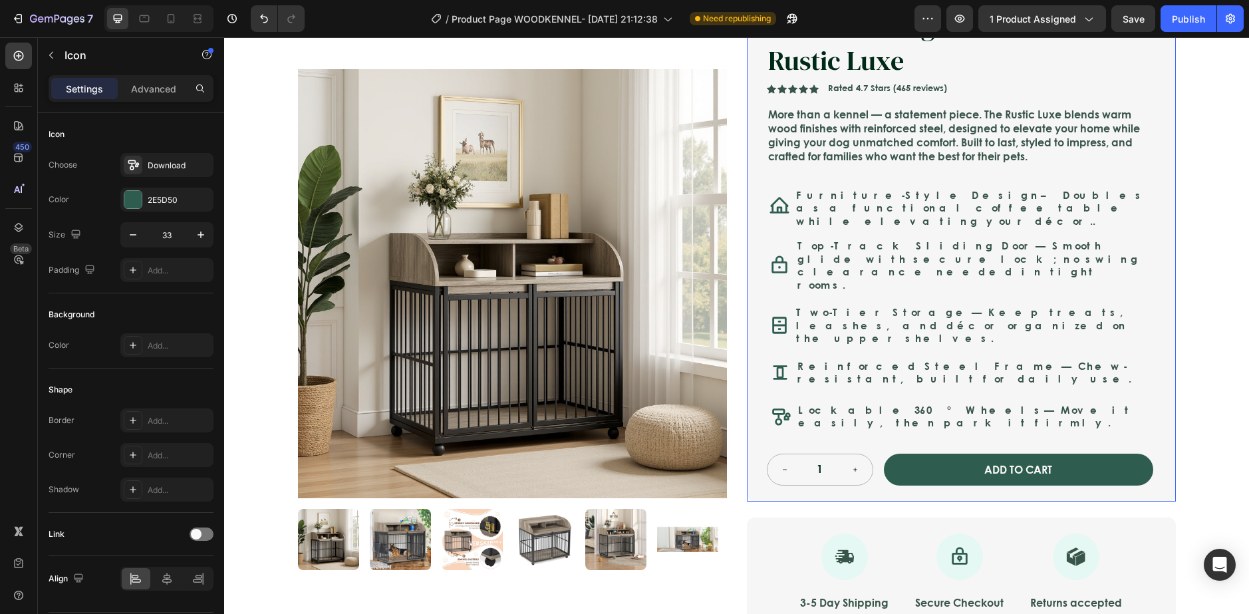
click at [1161, 329] on div "Nest & Tail Signature Kennel — Rustic Luxe Product Title Nest & Tail Signature …" at bounding box center [961, 246] width 429 height 510
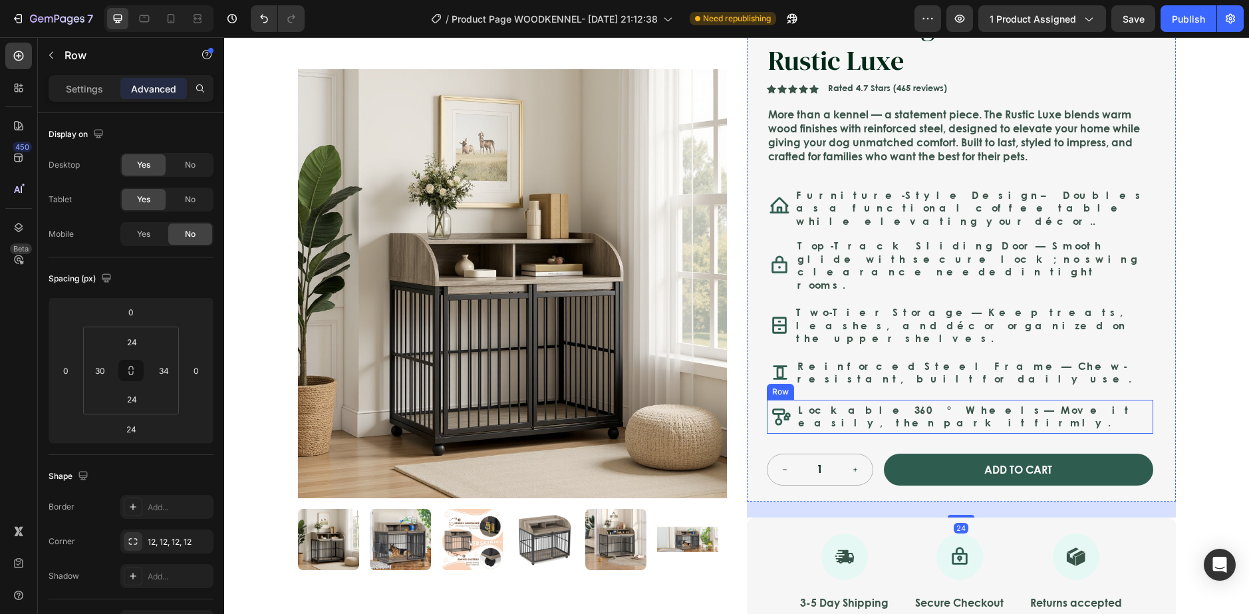
click at [788, 400] on div "Icon Lockable 360° Wheels — Move it easily, then park it firmly. Text Block Row" at bounding box center [960, 417] width 386 height 34
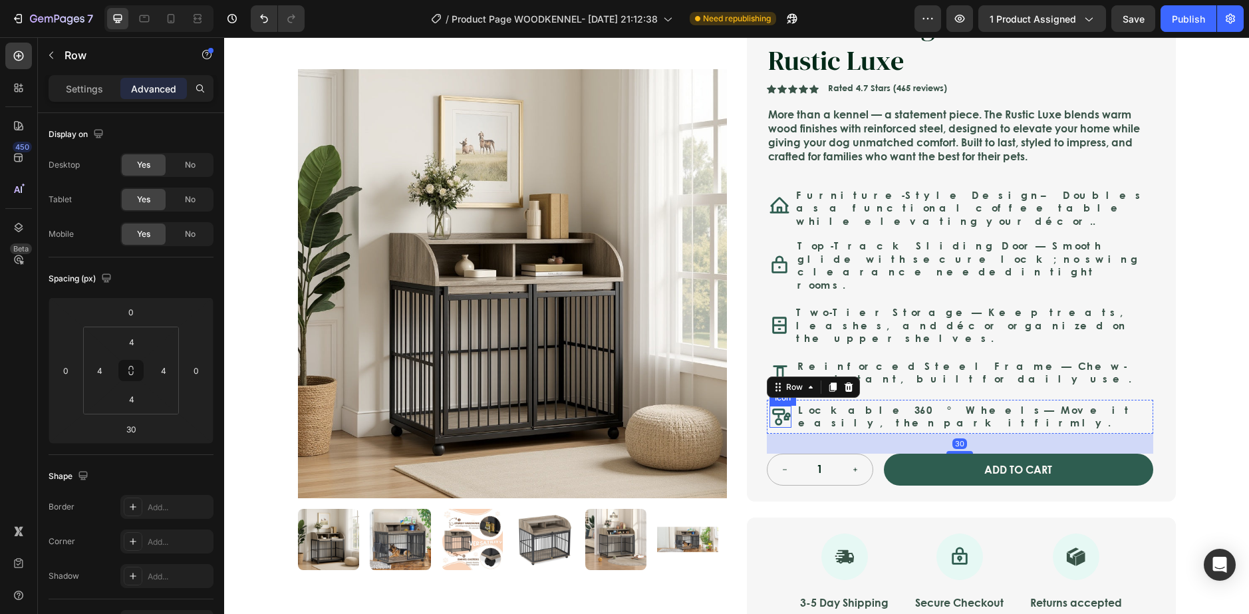
click at [777, 406] on icon at bounding box center [780, 417] width 22 height 22
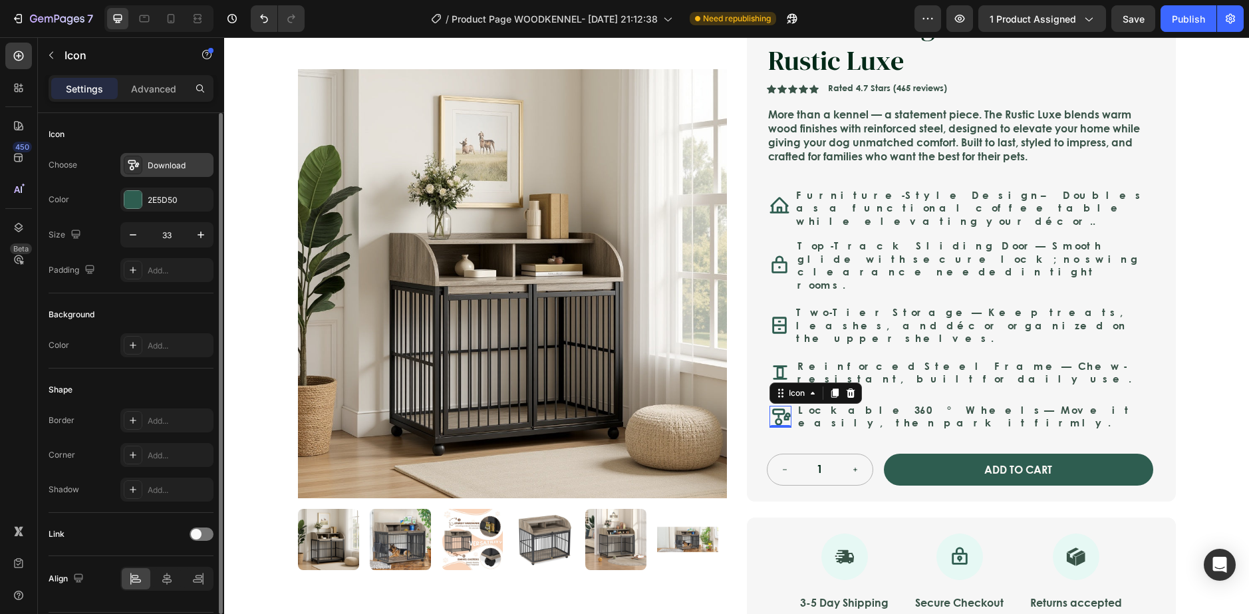
click at [125, 153] on div "Download" at bounding box center [166, 165] width 93 height 24
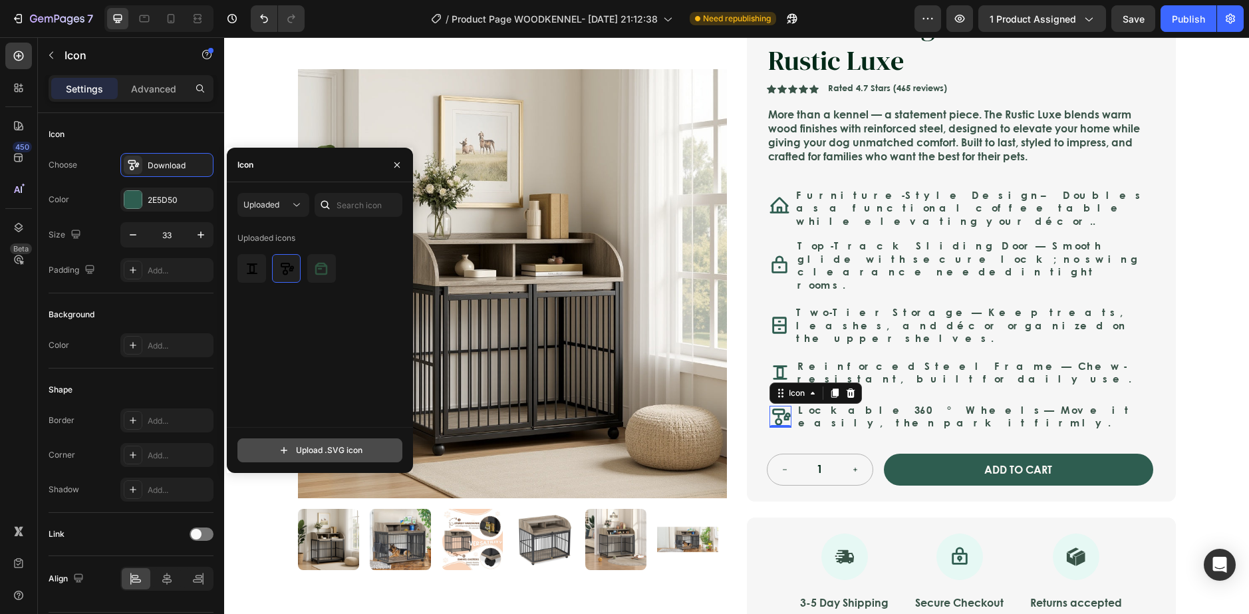
click at [278, 442] on input "file" at bounding box center [320, 450] width 164 height 23
click at [295, 454] on input "file" at bounding box center [320, 450] width 164 height 23
type input "C:\fakepath\download (3).svg"
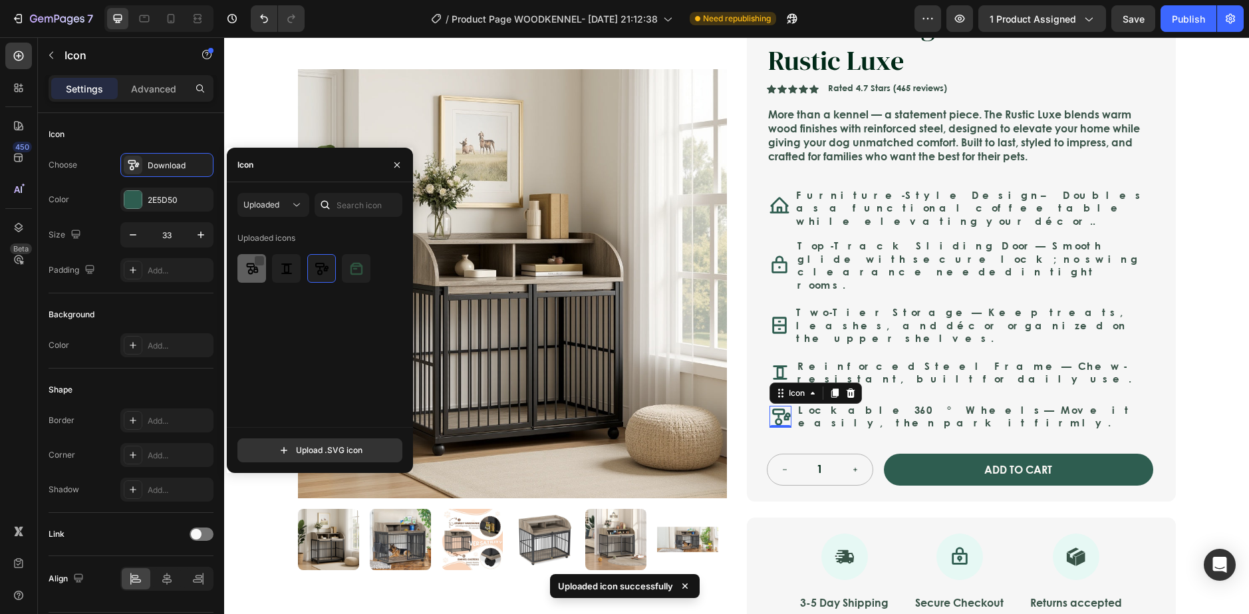
click at [255, 260] on div at bounding box center [259, 260] width 11 height 11
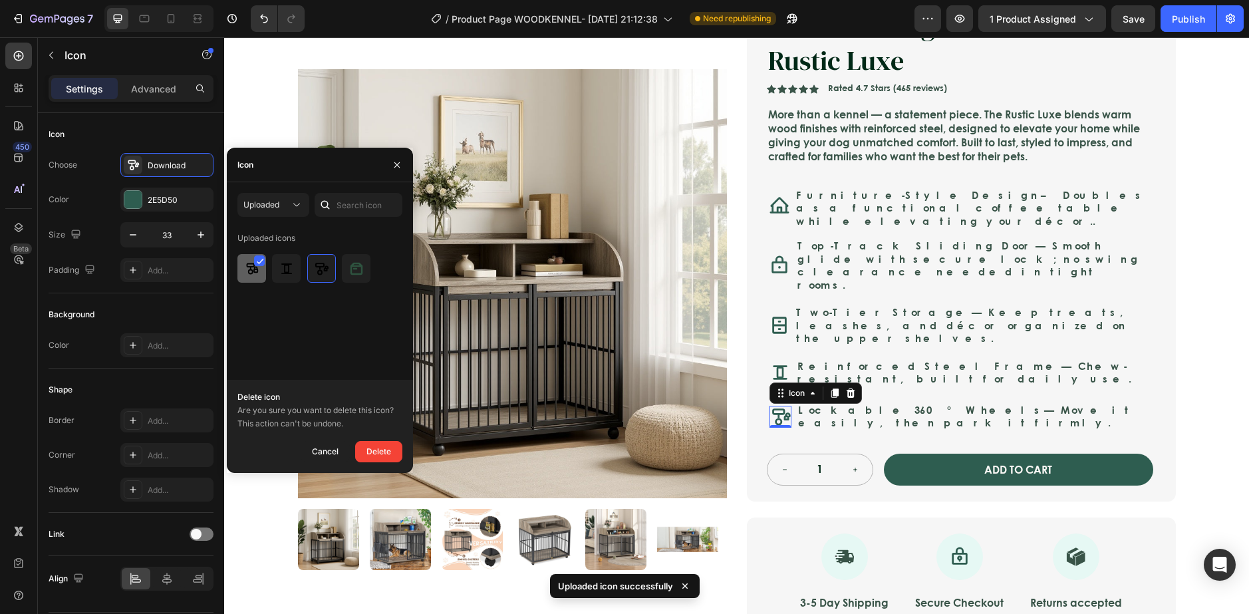
click at [255, 265] on div at bounding box center [259, 260] width 11 height 11
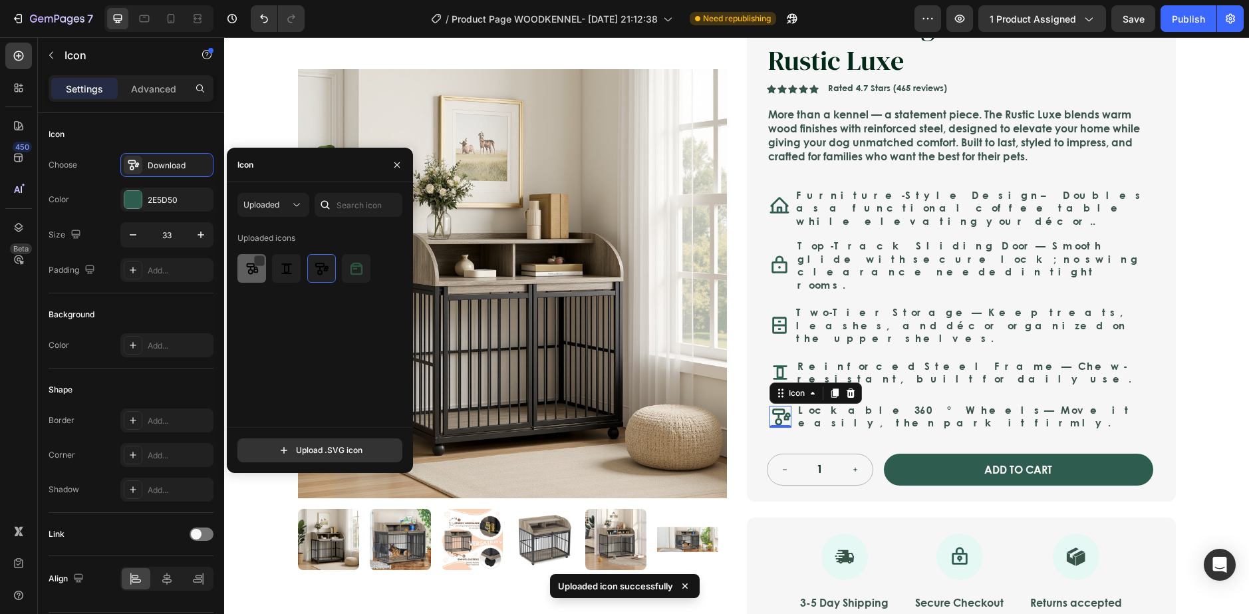
click at [245, 275] on img at bounding box center [252, 269] width 16 height 16
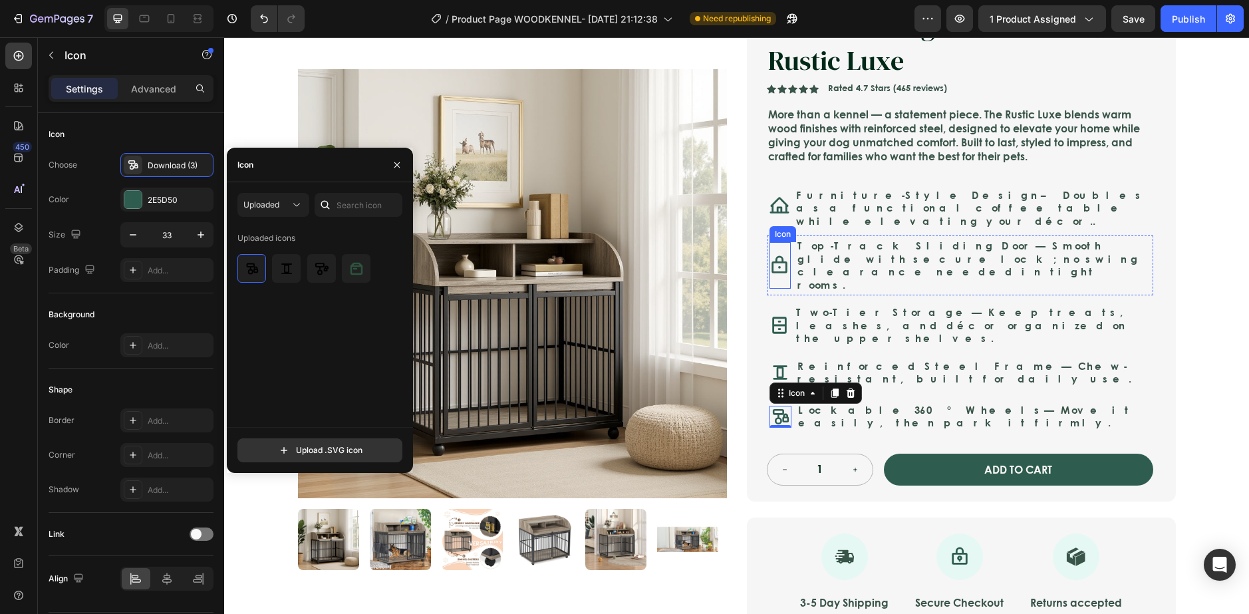
click at [854, 263] on p "Top-Track Sliding Door — Smooth glide with secure lock; no swing clearance need…" at bounding box center [973, 265] width 352 height 52
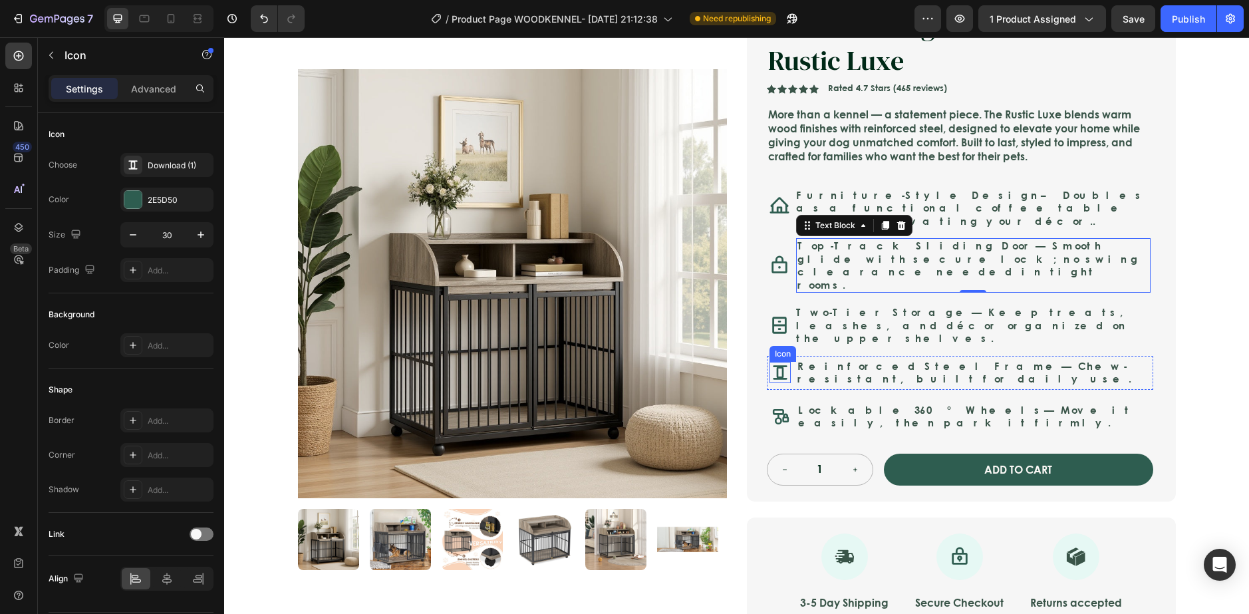
click at [769, 362] on icon at bounding box center [779, 372] width 21 height 21
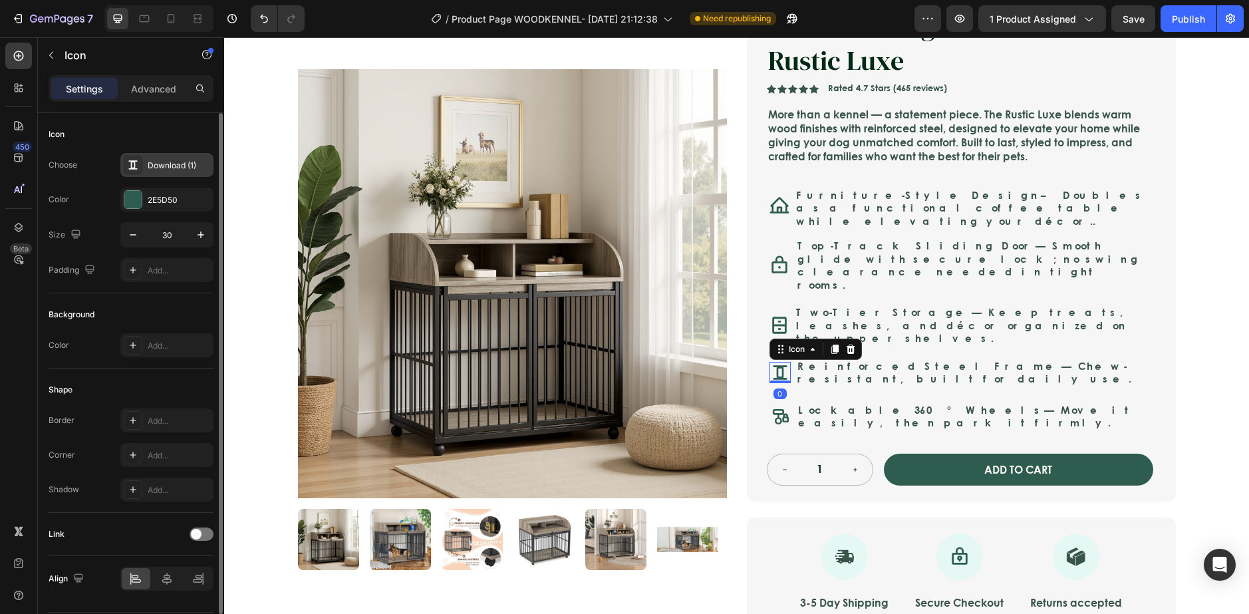
click at [149, 167] on div "Download (1)" at bounding box center [179, 166] width 63 height 12
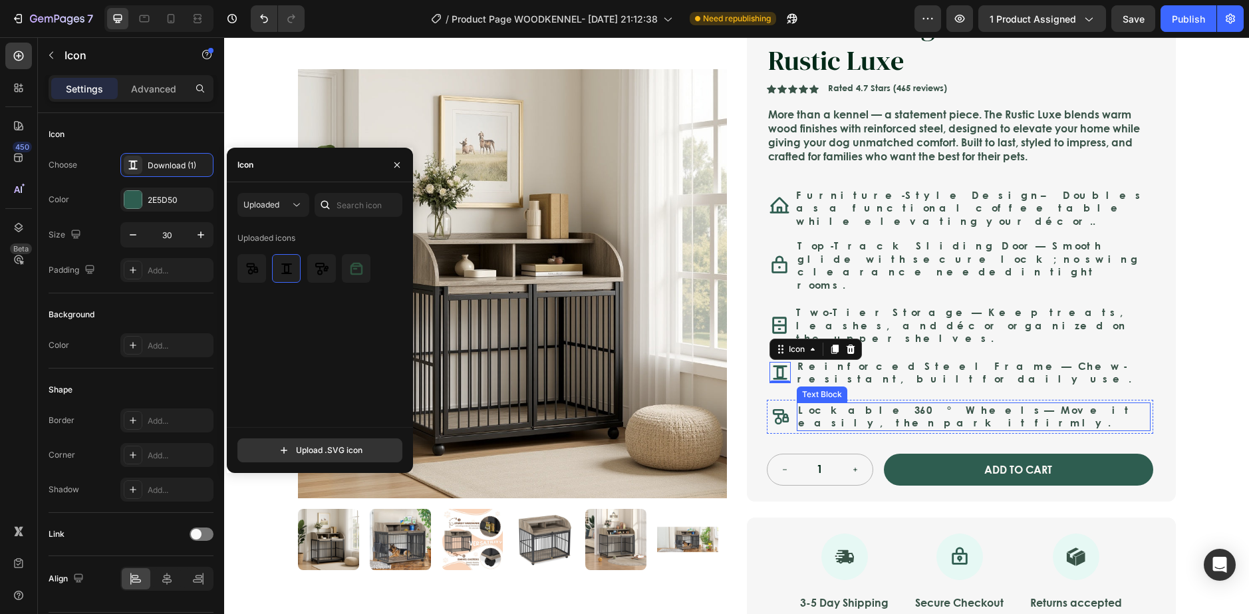
click at [850, 402] on strong "Lockable 360° Wheels" at bounding box center [921, 409] width 246 height 15
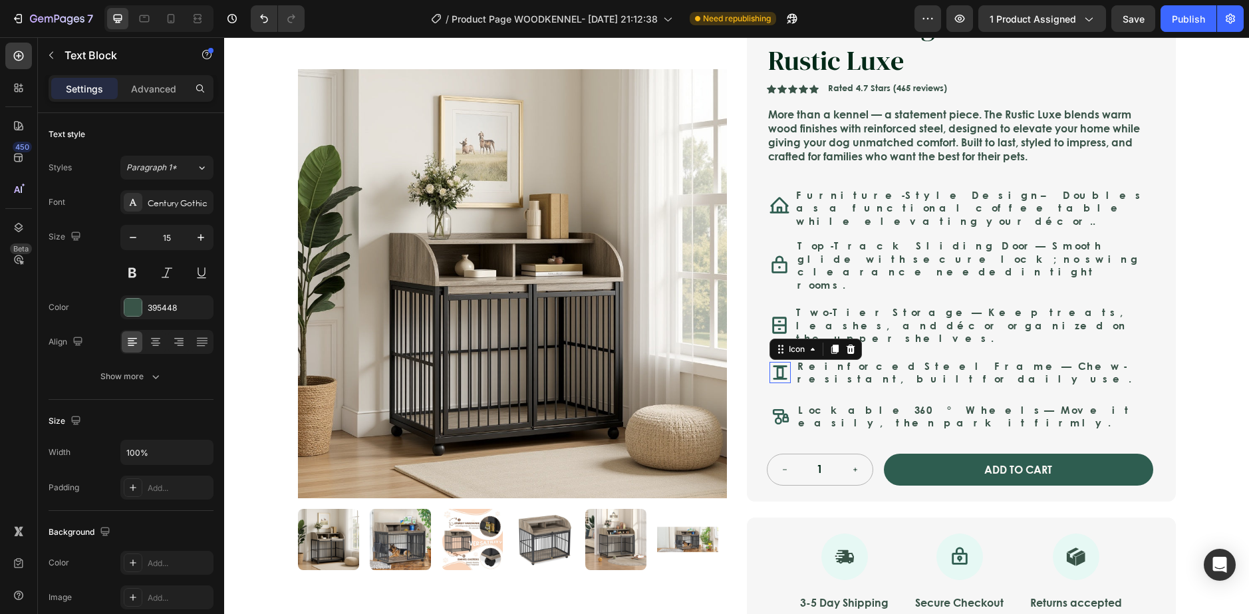
click at [769, 362] on icon at bounding box center [779, 372] width 21 height 21
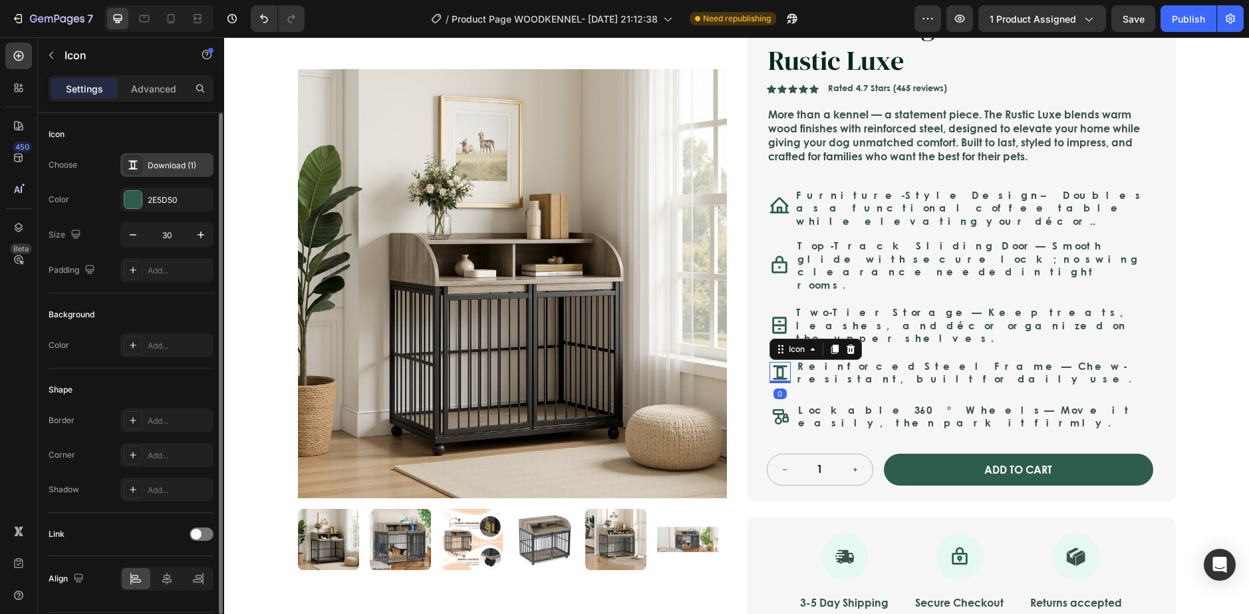
click at [169, 158] on div "Download (1)" at bounding box center [166, 165] width 93 height 24
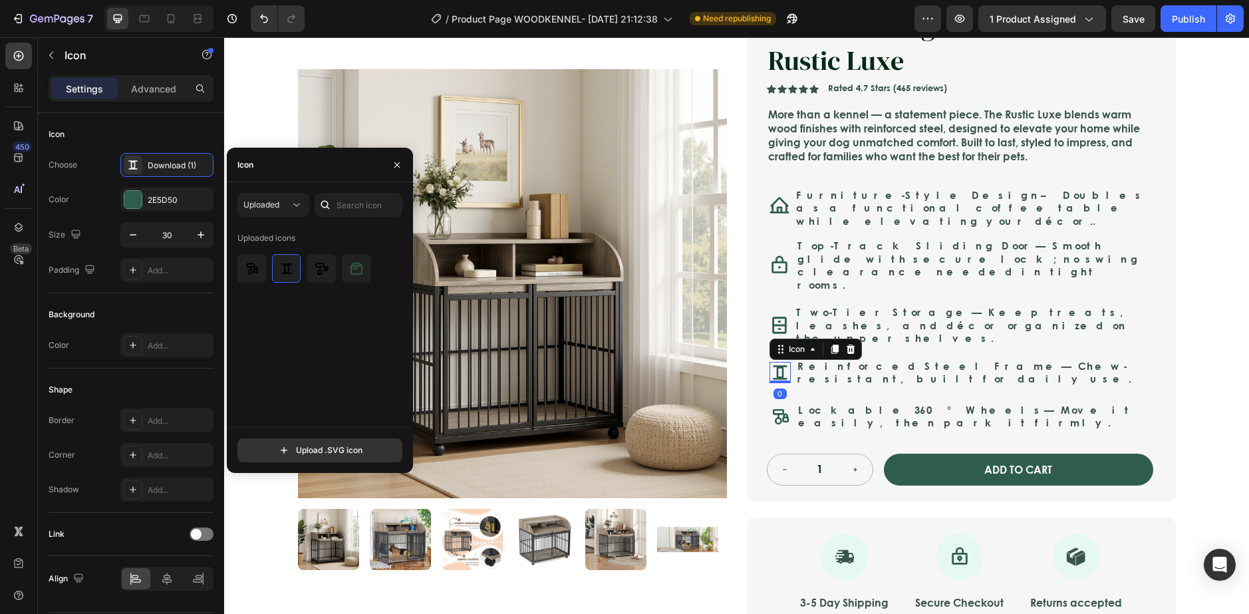
click at [349, 217] on div "Uploaded Uploaded icons" at bounding box center [319, 310] width 165 height 234
click at [287, 195] on button "Uploaded" at bounding box center [273, 205] width 72 height 24
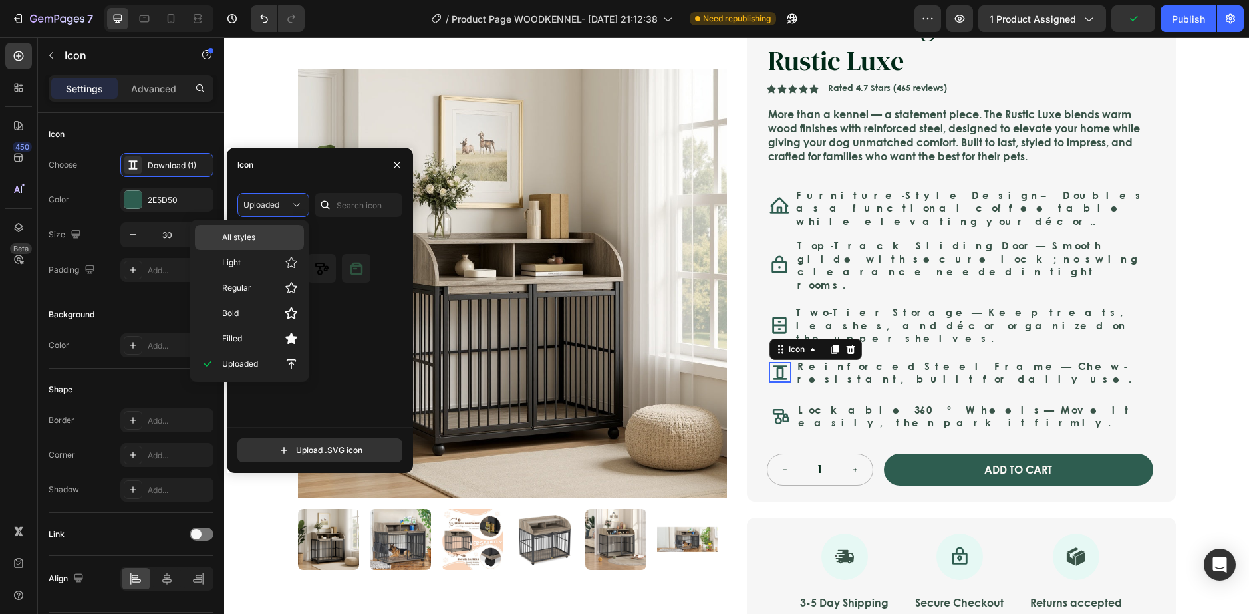
click at [273, 238] on p "All styles" at bounding box center [260, 237] width 76 height 12
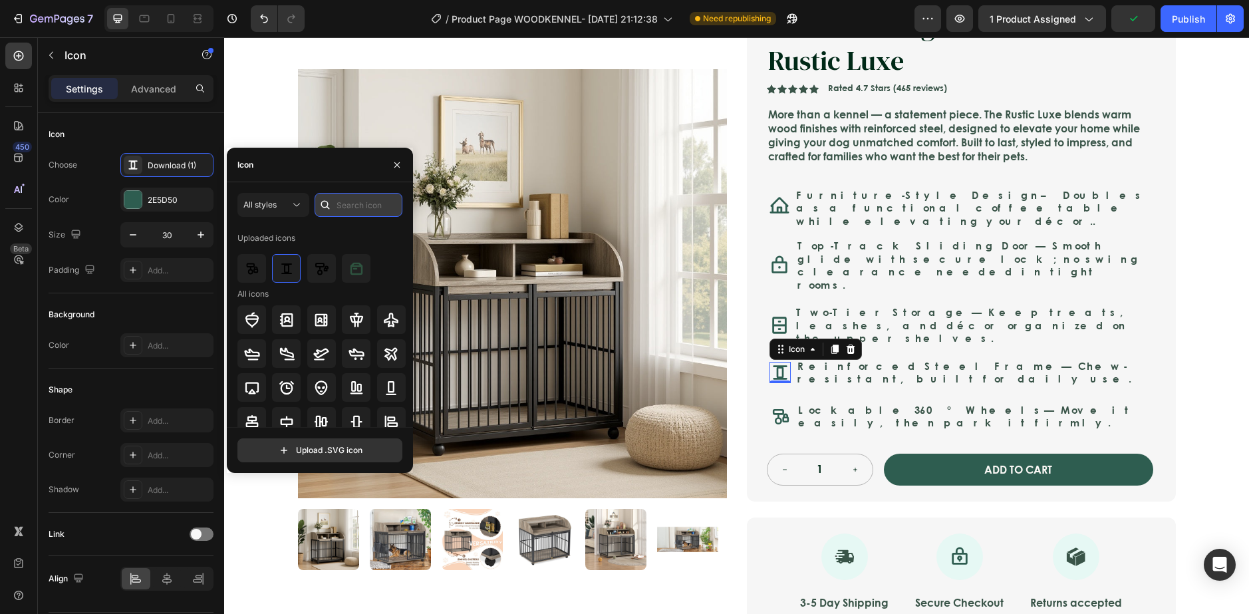
click at [376, 210] on input "text" at bounding box center [359, 205] width 88 height 24
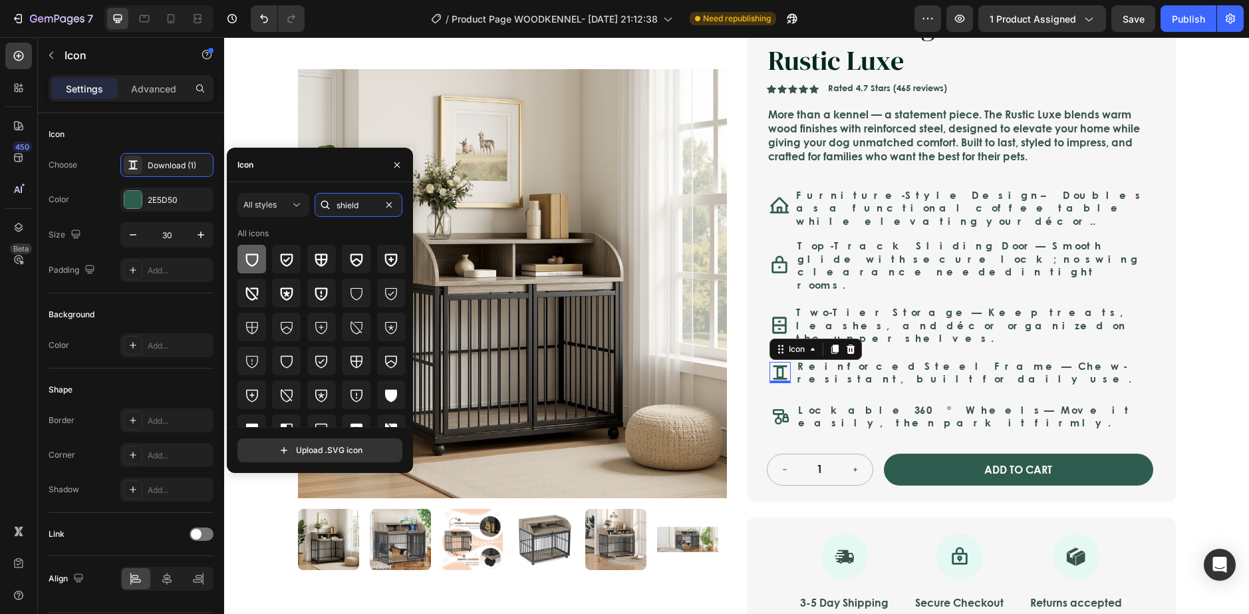
type input "shield"
click at [249, 252] on icon at bounding box center [252, 259] width 16 height 16
click at [284, 263] on icon at bounding box center [287, 259] width 16 height 16
click at [249, 262] on icon at bounding box center [252, 259] width 16 height 16
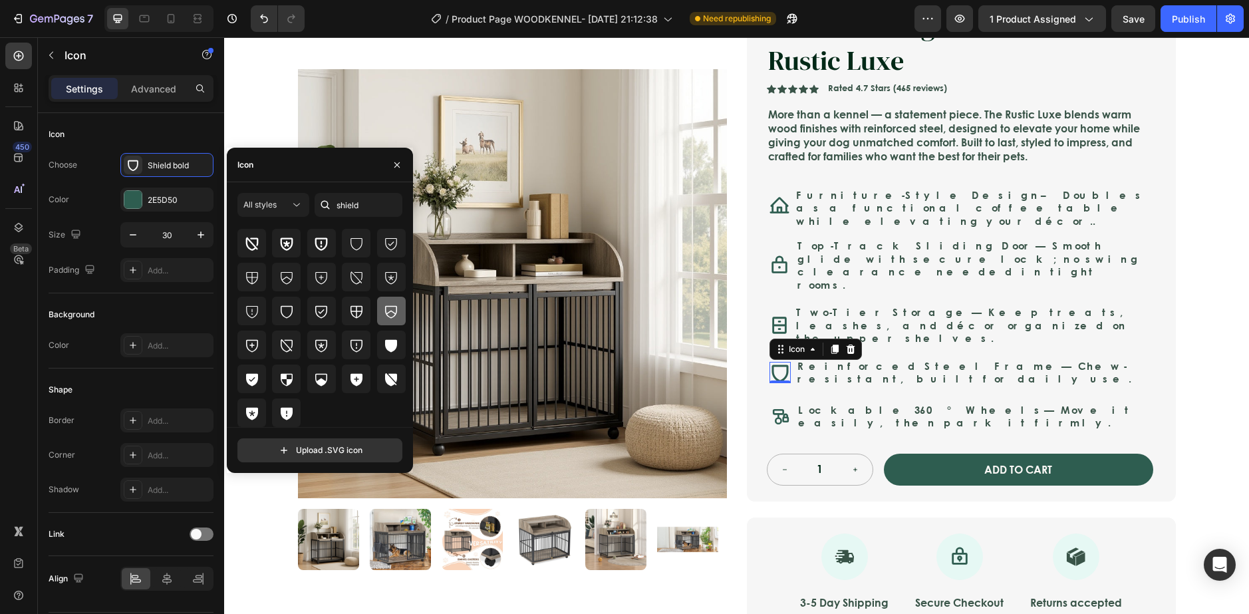
click at [383, 313] on icon at bounding box center [391, 311] width 16 height 16
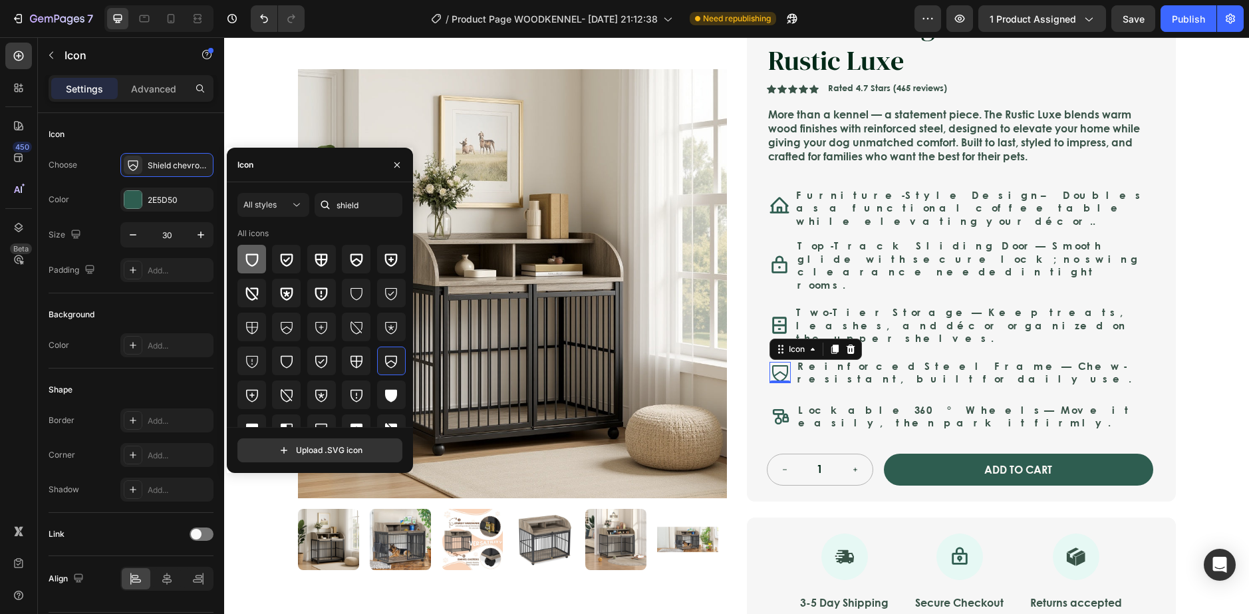
click at [252, 261] on icon at bounding box center [252, 259] width 16 height 16
click at [400, 364] on div at bounding box center [391, 360] width 29 height 29
click at [245, 245] on div at bounding box center [251, 259] width 29 height 29
click at [253, 291] on icon at bounding box center [252, 293] width 16 height 16
click at [255, 257] on icon at bounding box center [252, 259] width 16 height 16
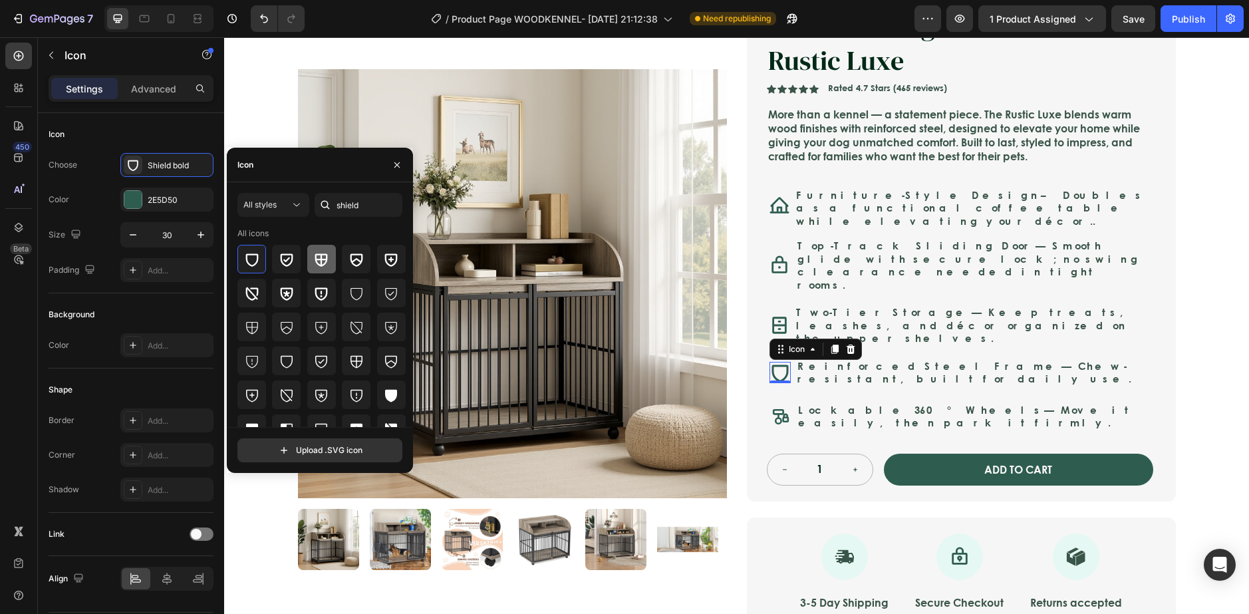
click at [322, 265] on icon at bounding box center [321, 259] width 13 height 13
click at [350, 265] on icon at bounding box center [356, 259] width 16 height 16
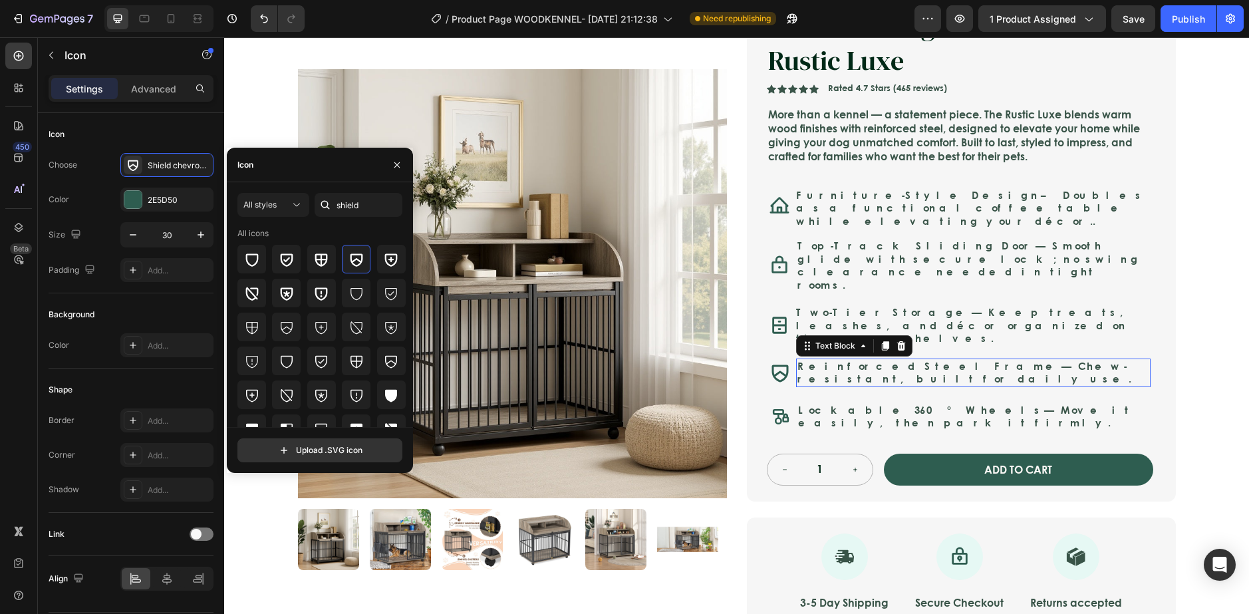
click at [1073, 360] on p "Reinforced Steel Frame — Chew-resistant, built for daily use." at bounding box center [973, 373] width 352 height 26
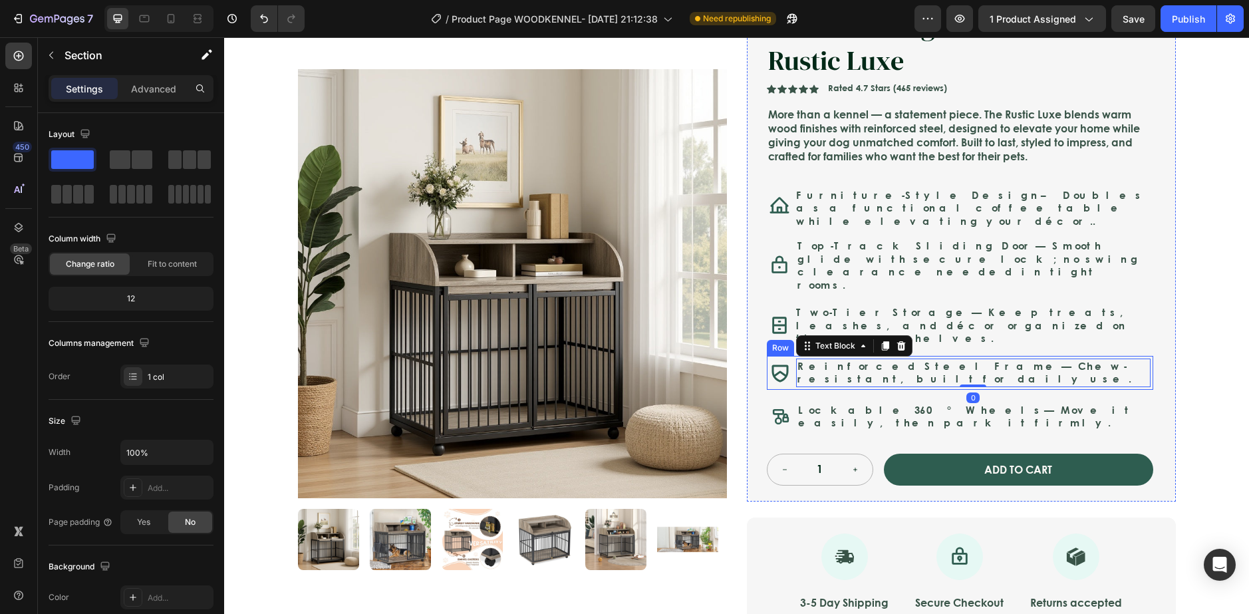
click at [1212, 367] on div "Icon Safe & Secure Checkout Text Block Row Icon FREE 3-5 DAY DELIVERY Text Bloc…" at bounding box center [736, 363] width 1025 height 863
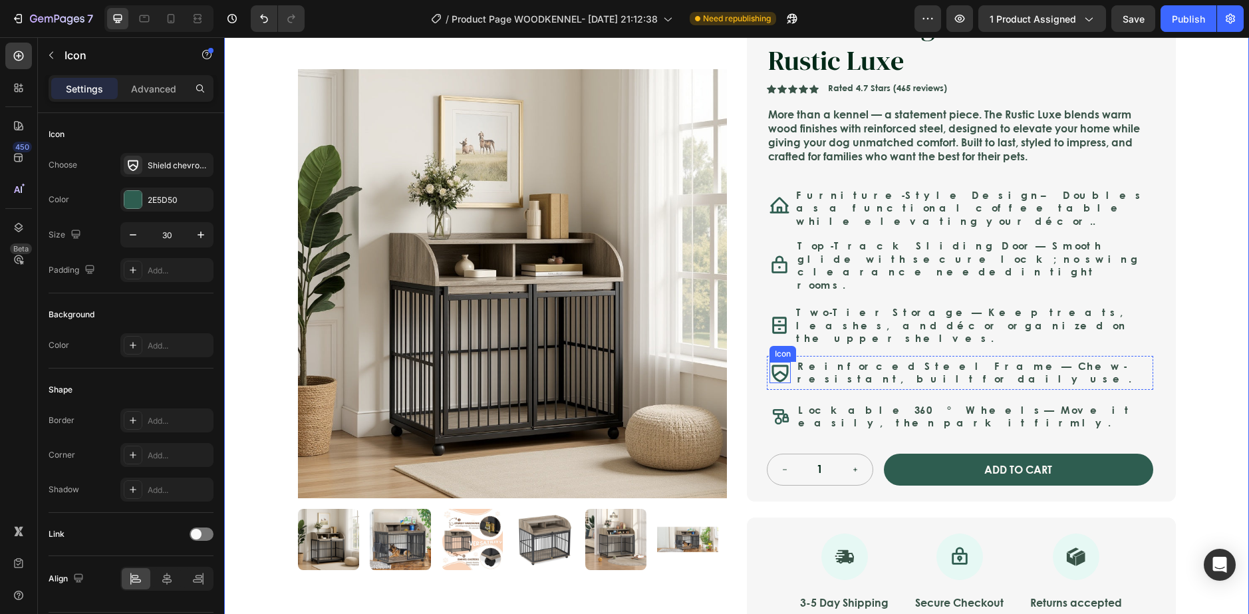
click at [771, 362] on icon at bounding box center [779, 372] width 21 height 21
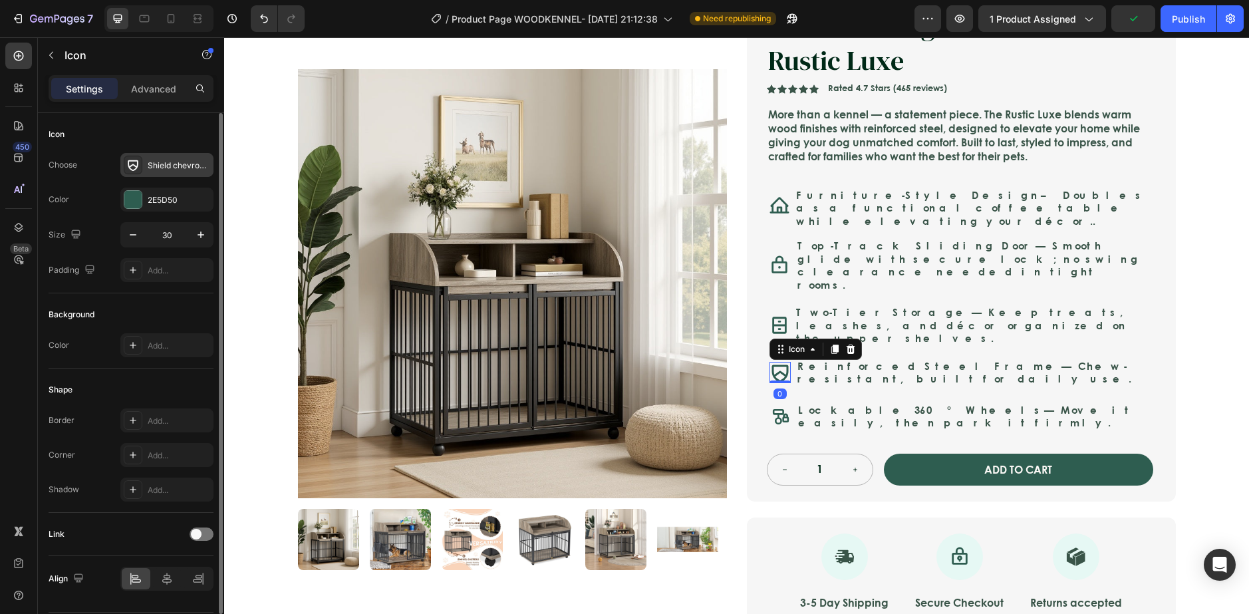
click at [176, 169] on div "Shield chevron bold" at bounding box center [179, 166] width 63 height 12
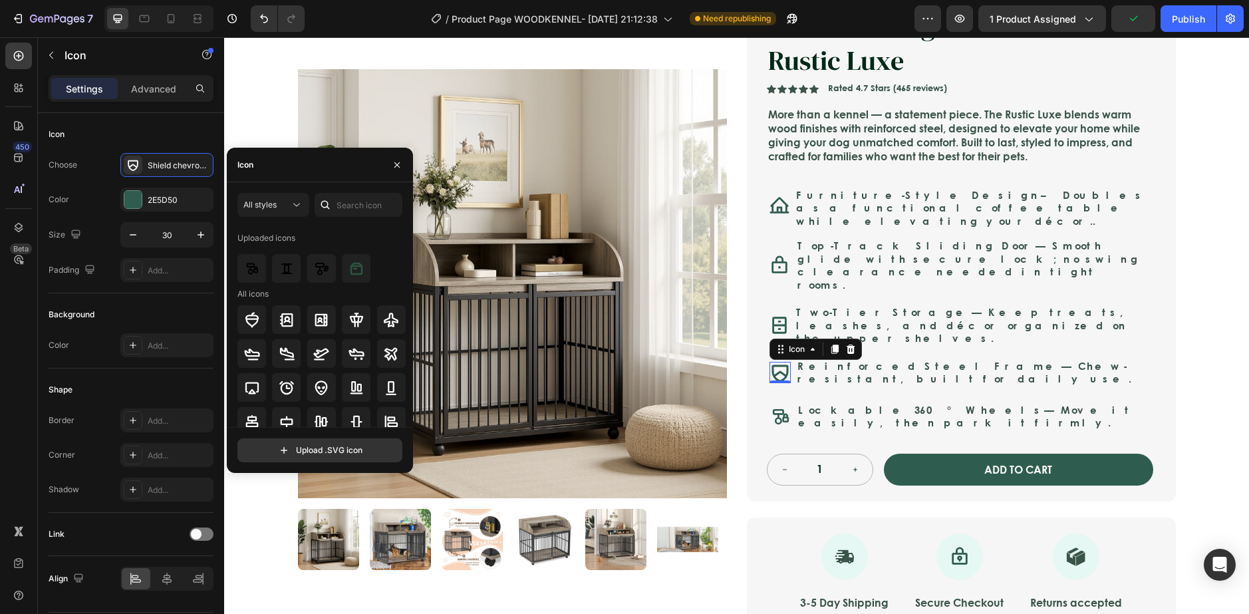
click at [365, 218] on div "All styles Uploaded icons All icons" at bounding box center [319, 310] width 165 height 234
click at [368, 200] on input "text" at bounding box center [359, 205] width 88 height 24
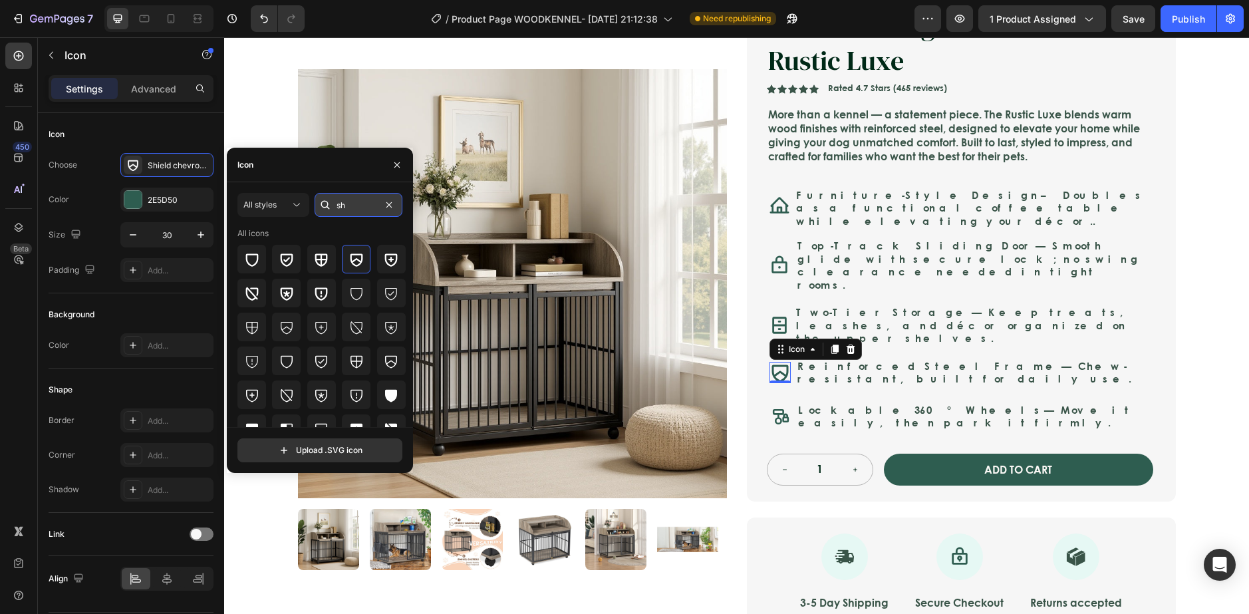
type input "s"
type input "shield"
click at [284, 255] on icon at bounding box center [287, 259] width 13 height 13
click at [259, 253] on icon at bounding box center [252, 259] width 16 height 16
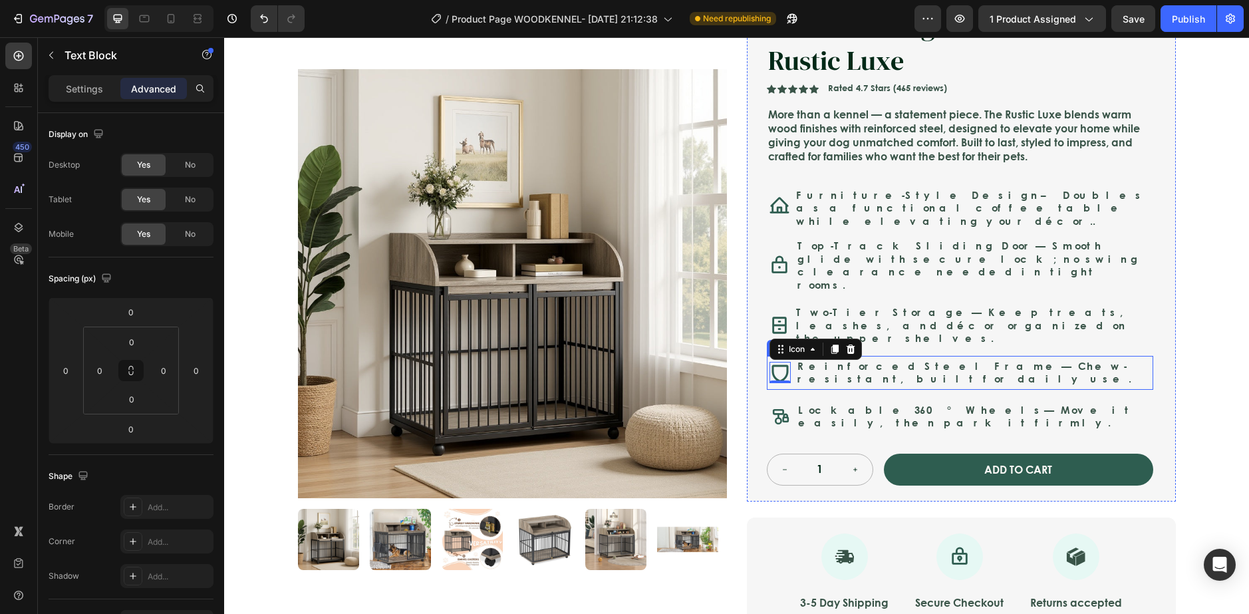
click at [1012, 309] on p "Two-Tier Storage — Keep treats, leashes, and décor organized on the upper shelv…" at bounding box center [972, 325] width 353 height 39
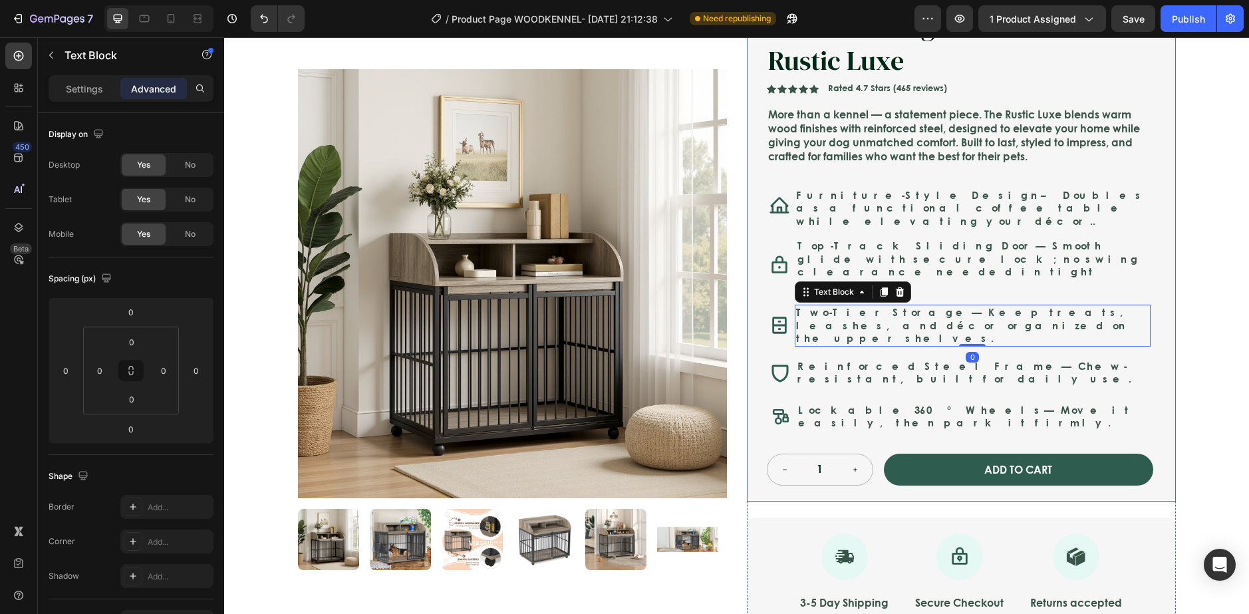
click at [920, 324] on div "Nest & Tail Signature Kennel — Rustic Luxe Product Title Nest & Tail Signature …" at bounding box center [960, 246] width 386 height 478
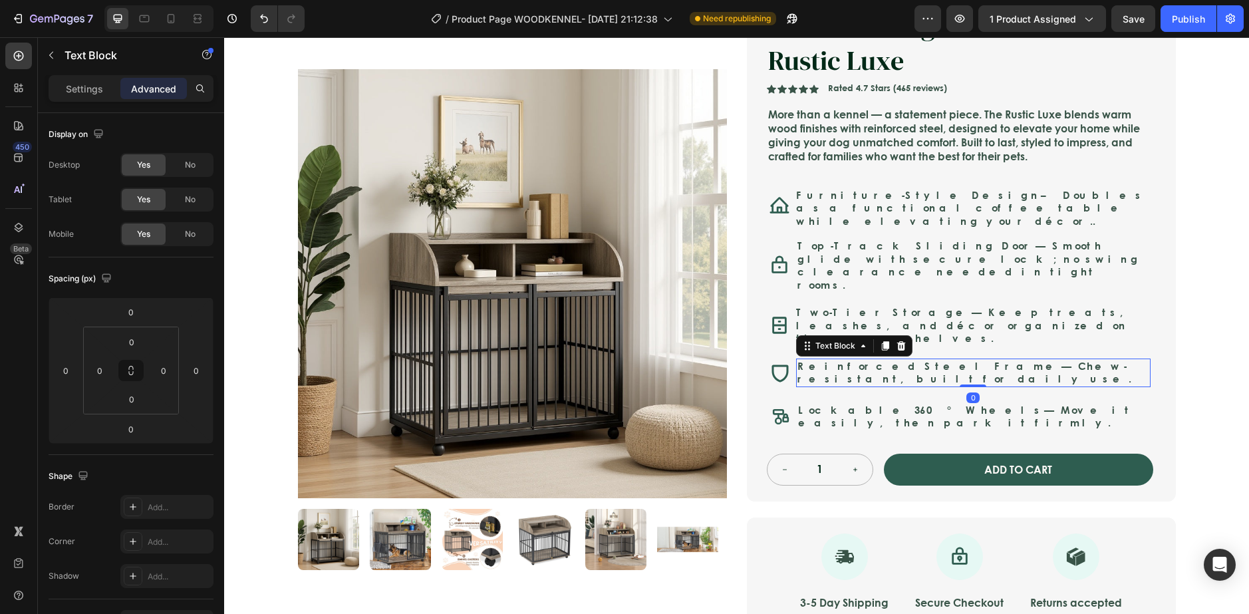
click at [883, 358] on strong "Reinforced Steel Frame" at bounding box center [929, 365] width 264 height 15
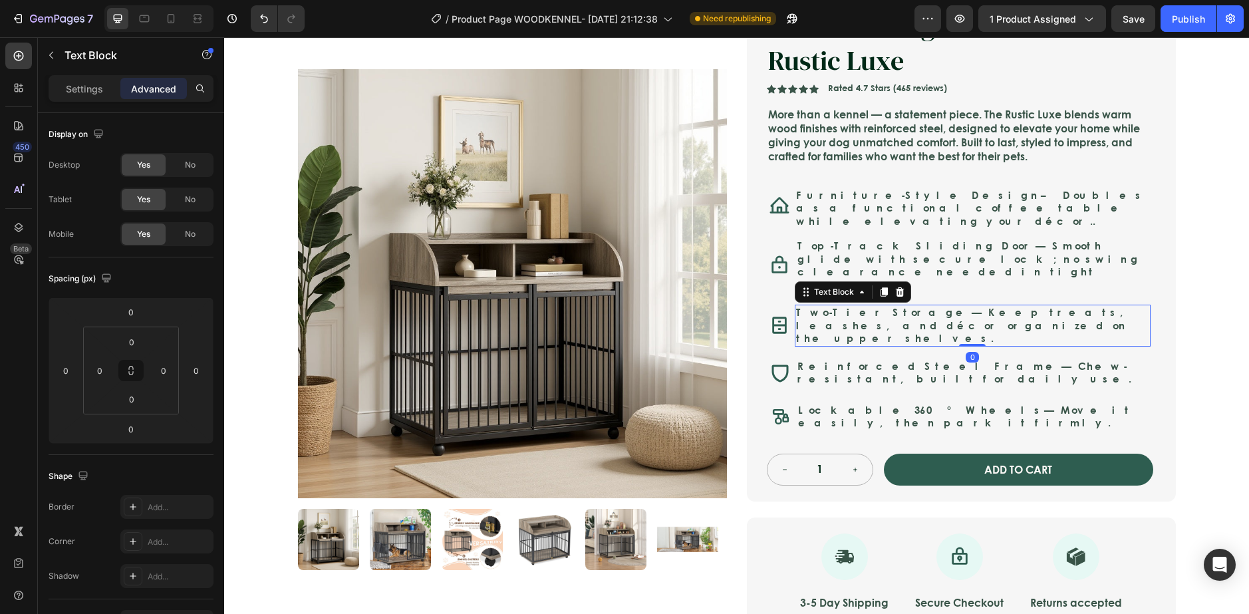
click at [1032, 306] on p "Two-Tier Storage — Keep treats, leashes, and décor organized on the upper shelv…" at bounding box center [972, 325] width 353 height 39
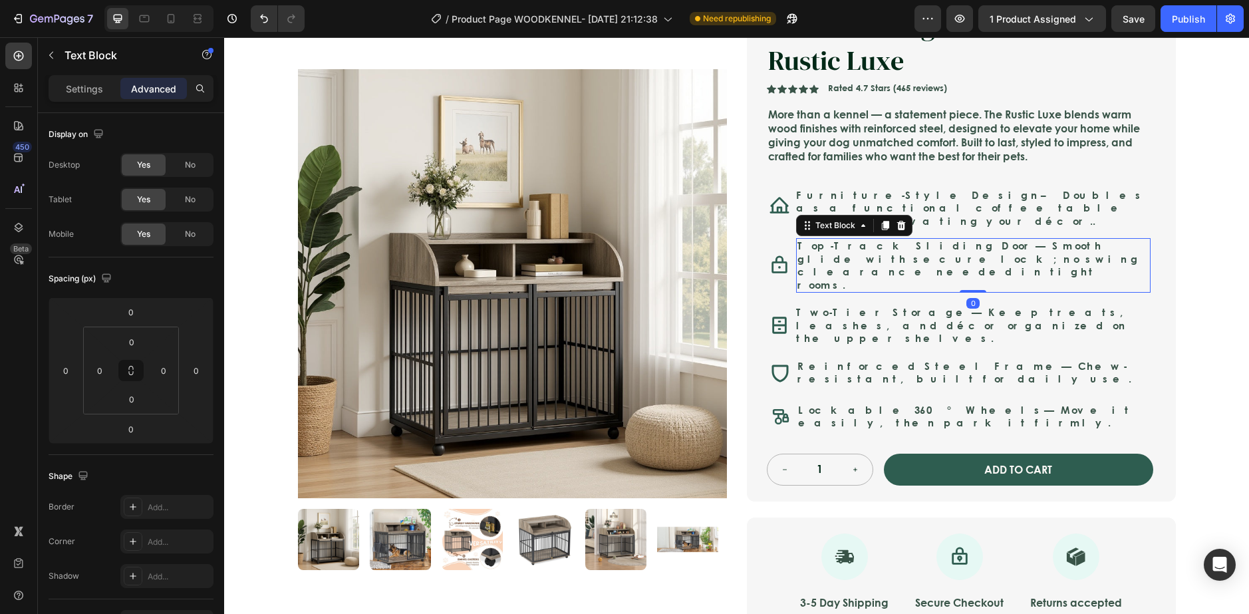
click at [977, 258] on p "Top-Track Sliding Door — Smooth glide with secure lock; no swing clearance need…" at bounding box center [973, 265] width 352 height 52
click at [776, 255] on icon at bounding box center [779, 265] width 20 height 20
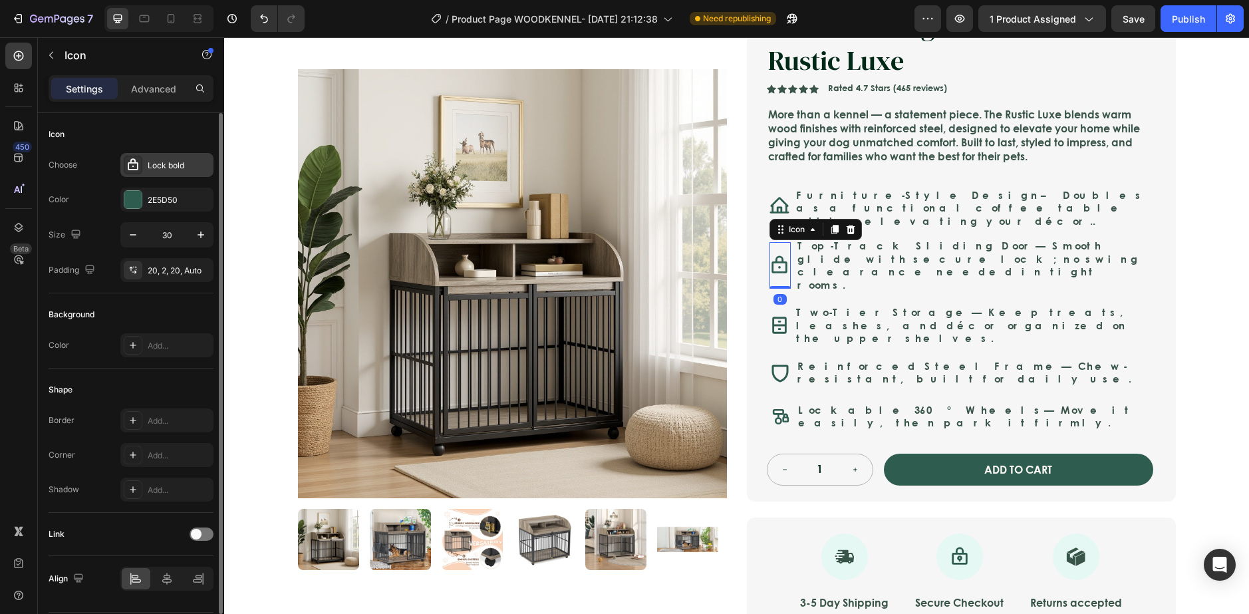
click at [142, 166] on div "Lock bold" at bounding box center [166, 165] width 93 height 24
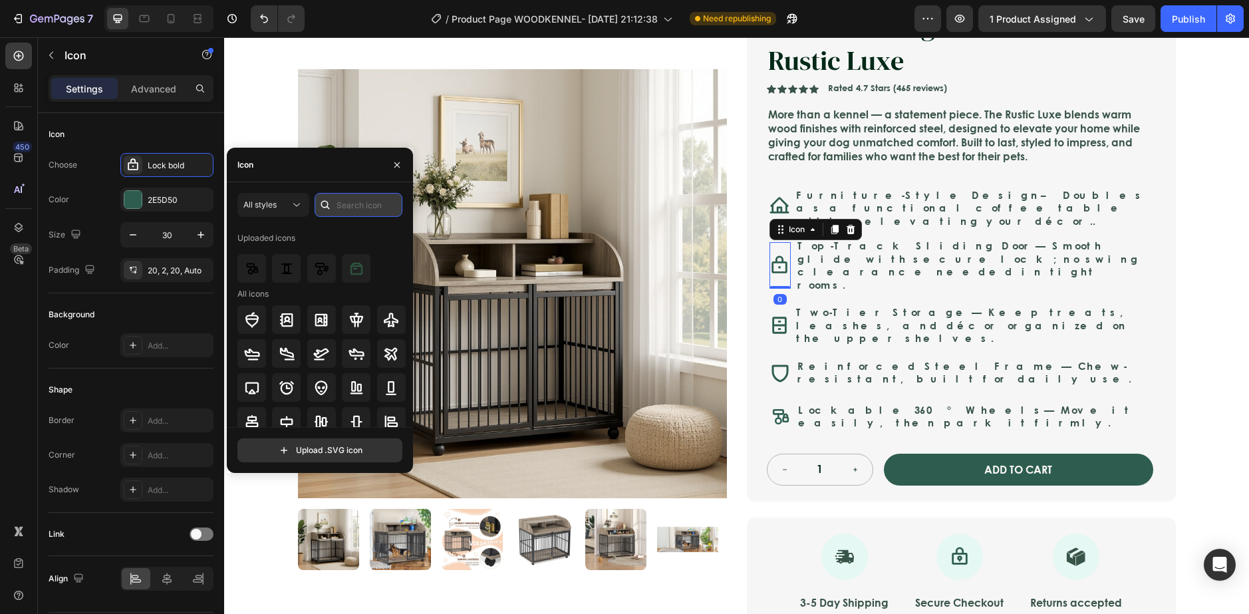
click at [348, 200] on input "text" at bounding box center [359, 205] width 88 height 24
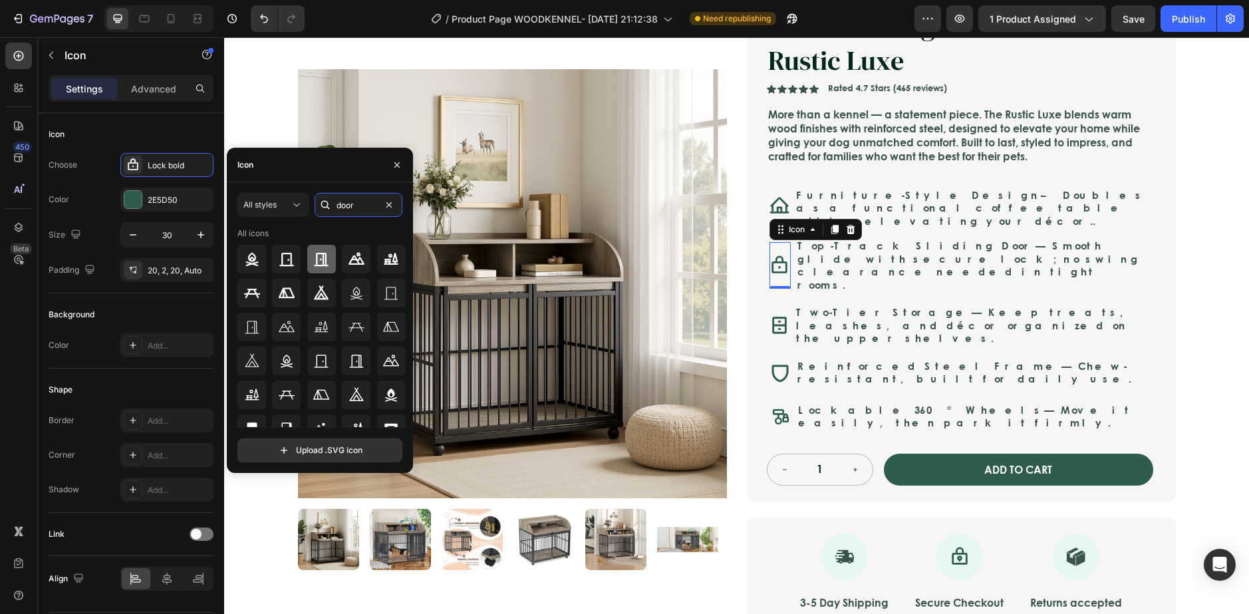
type input "door"
click at [327, 265] on icon at bounding box center [321, 259] width 16 height 16
click at [285, 261] on icon at bounding box center [287, 259] width 16 height 16
click at [308, 451] on input "file" at bounding box center [320, 450] width 164 height 23
type input "C:\fakepath\download (4).svg"
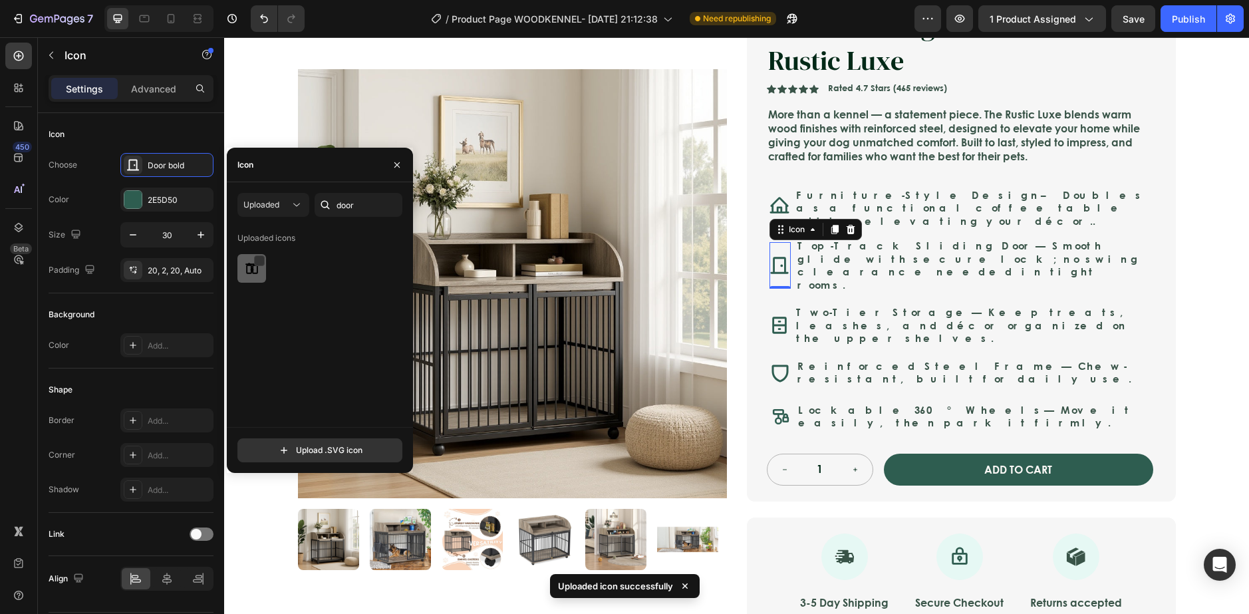
click at [251, 274] on img at bounding box center [252, 269] width 16 height 16
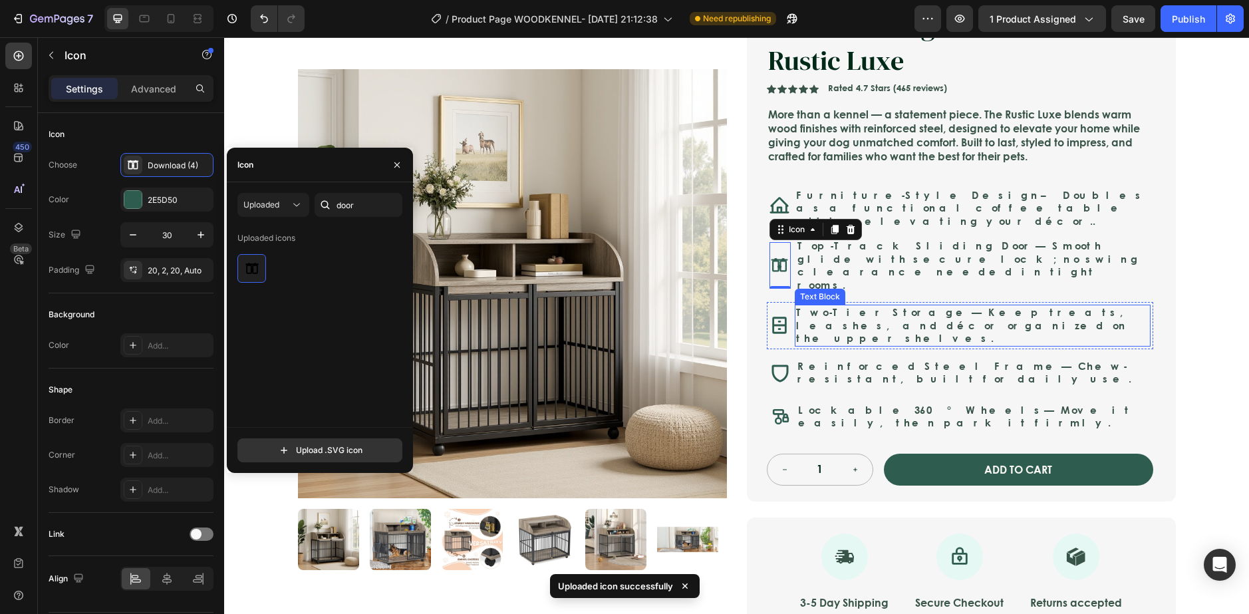
click at [840, 317] on div "Two-Tier Storage — Keep treats, leashes, and décor organized on the upper shelv…" at bounding box center [973, 326] width 356 height 42
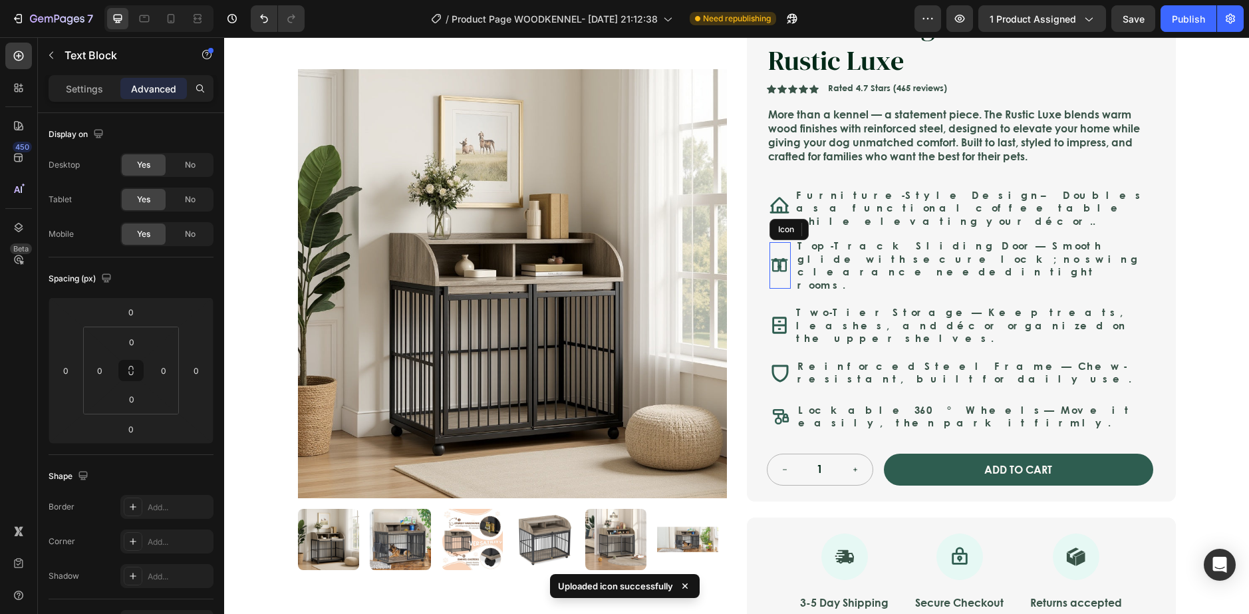
click at [771, 260] on icon at bounding box center [778, 260] width 15 height 0
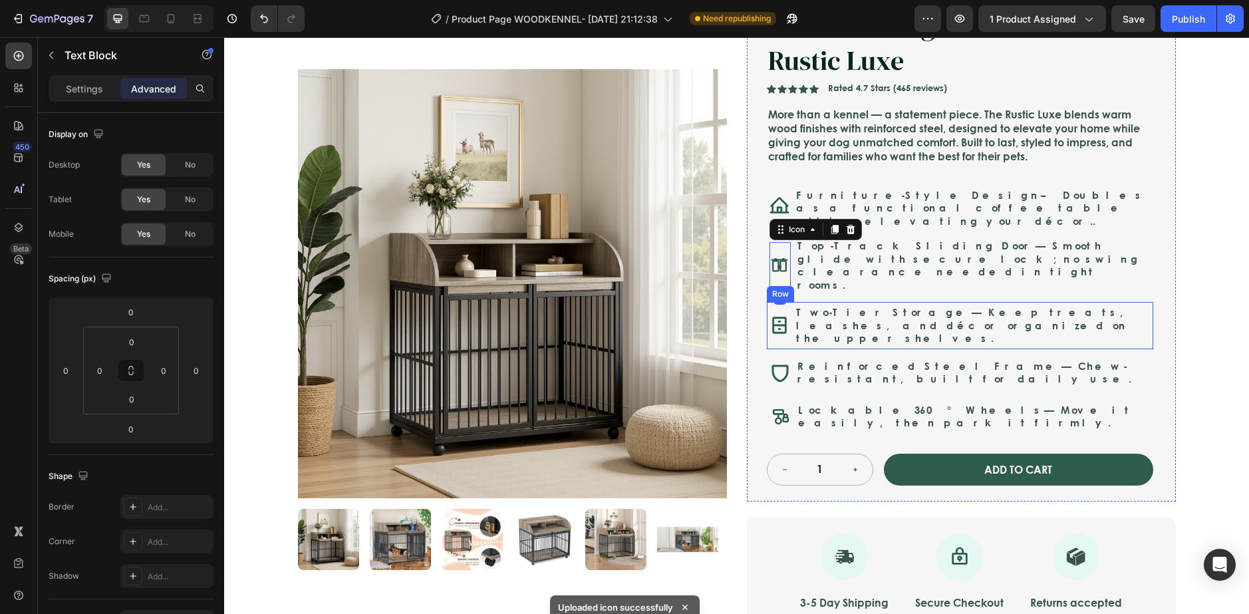
click at [1031, 263] on p "Top-Track Sliding Door — Smooth glide with secure lock; no swing clearance need…" at bounding box center [973, 265] width 352 height 52
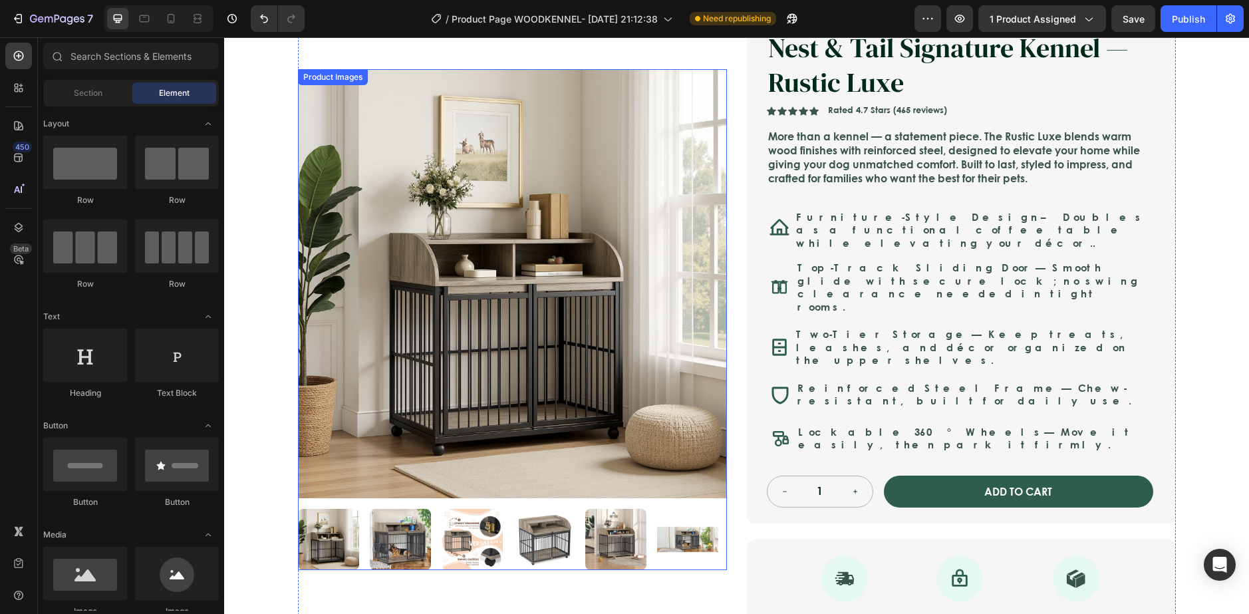
scroll to position [105, 0]
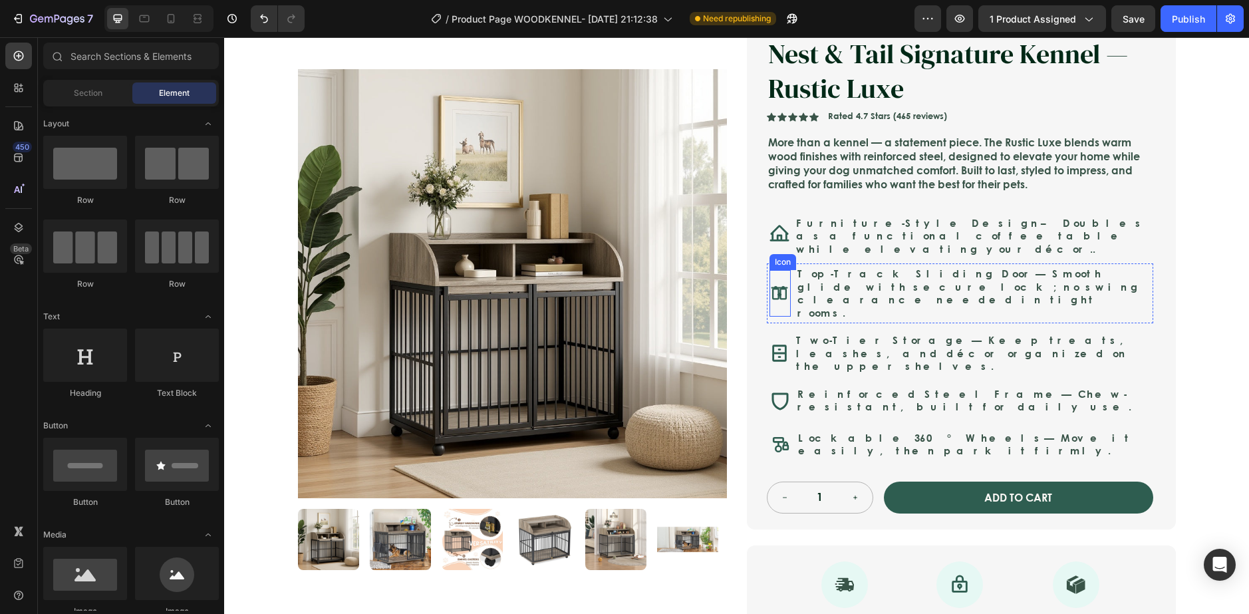
click at [778, 283] on icon at bounding box center [779, 293] width 20 height 20
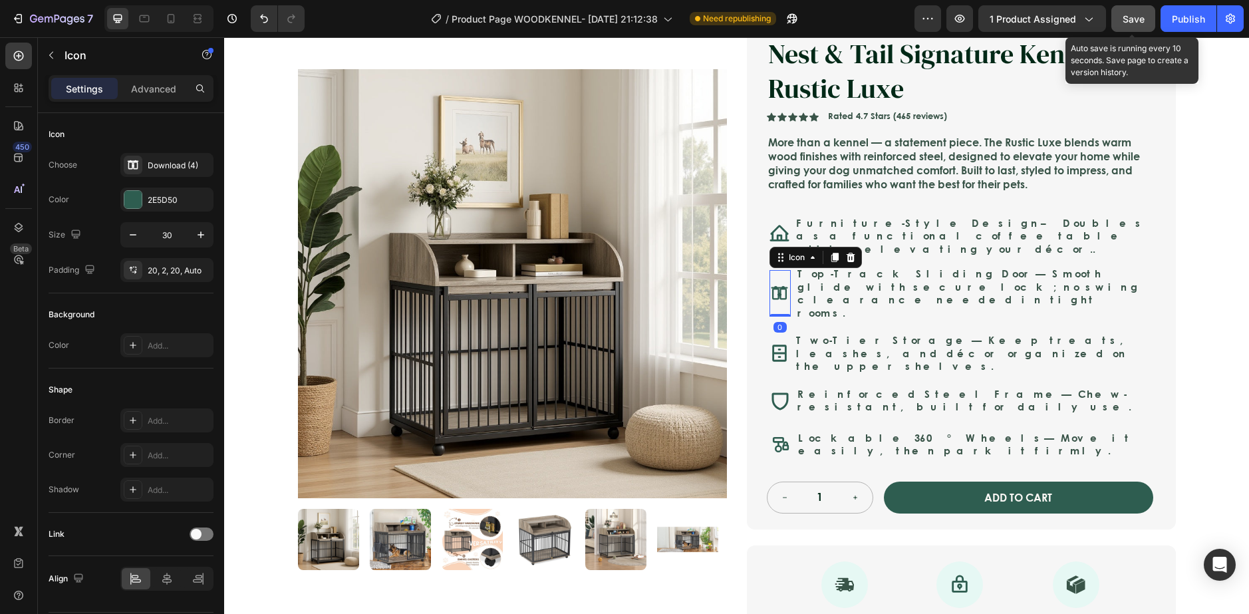
click at [1122, 15] on button "Save" at bounding box center [1133, 18] width 44 height 27
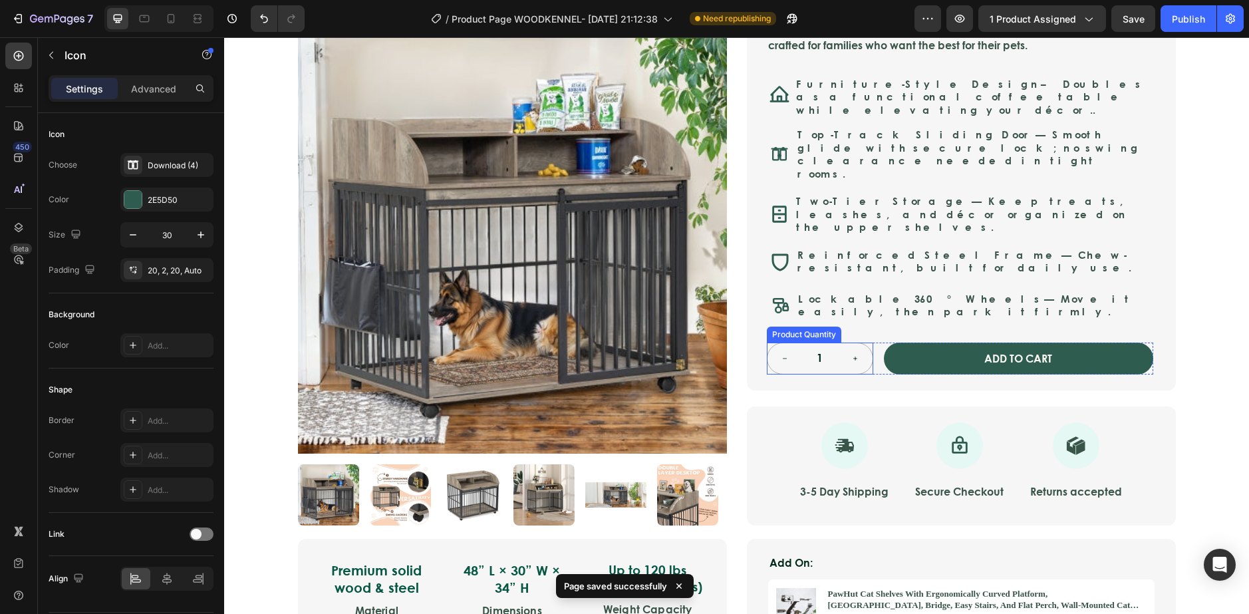
scroll to position [172, 0]
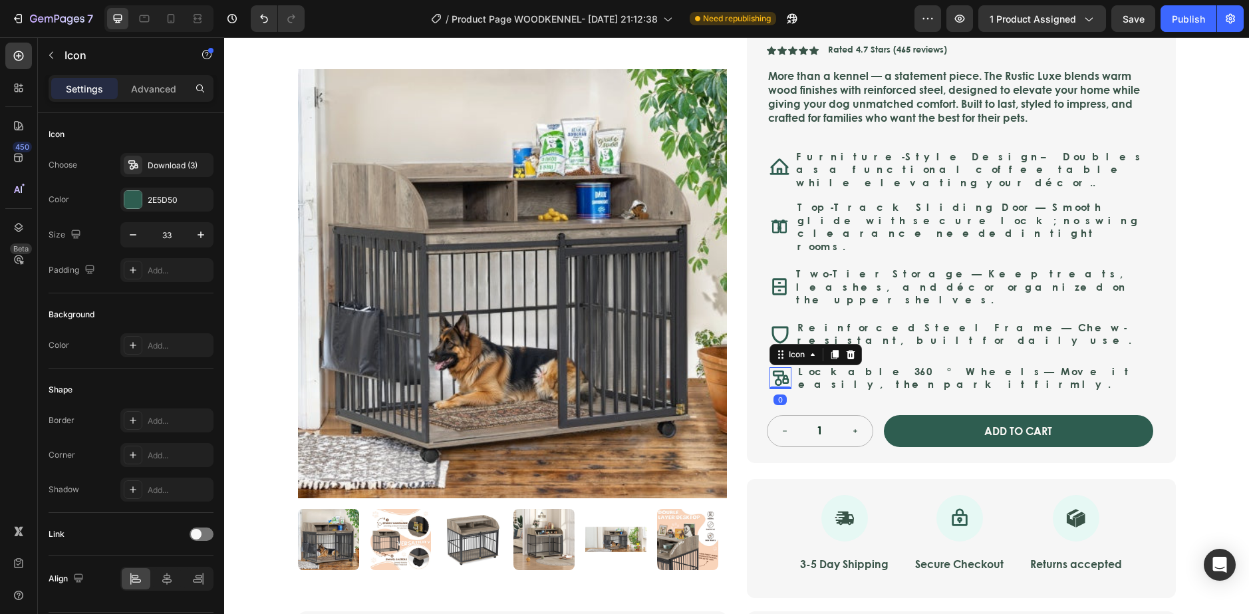
click at [775, 379] on circle at bounding box center [777, 381] width 5 height 5
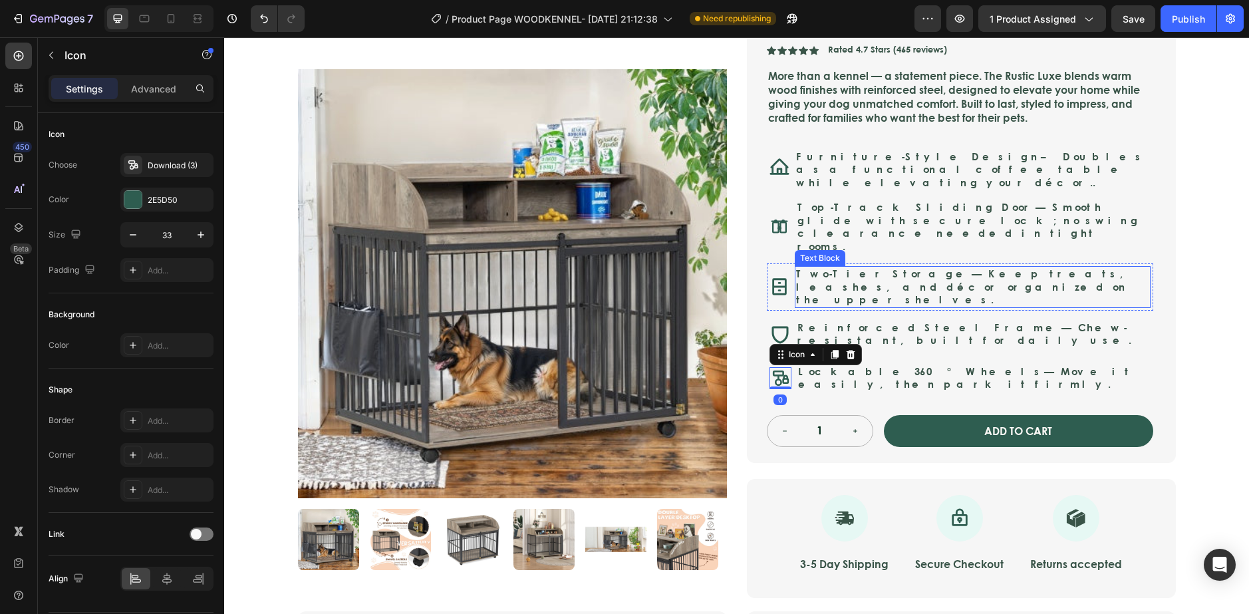
click at [855, 266] on strong "Two-Tier Storage" at bounding box center [884, 273] width 176 height 15
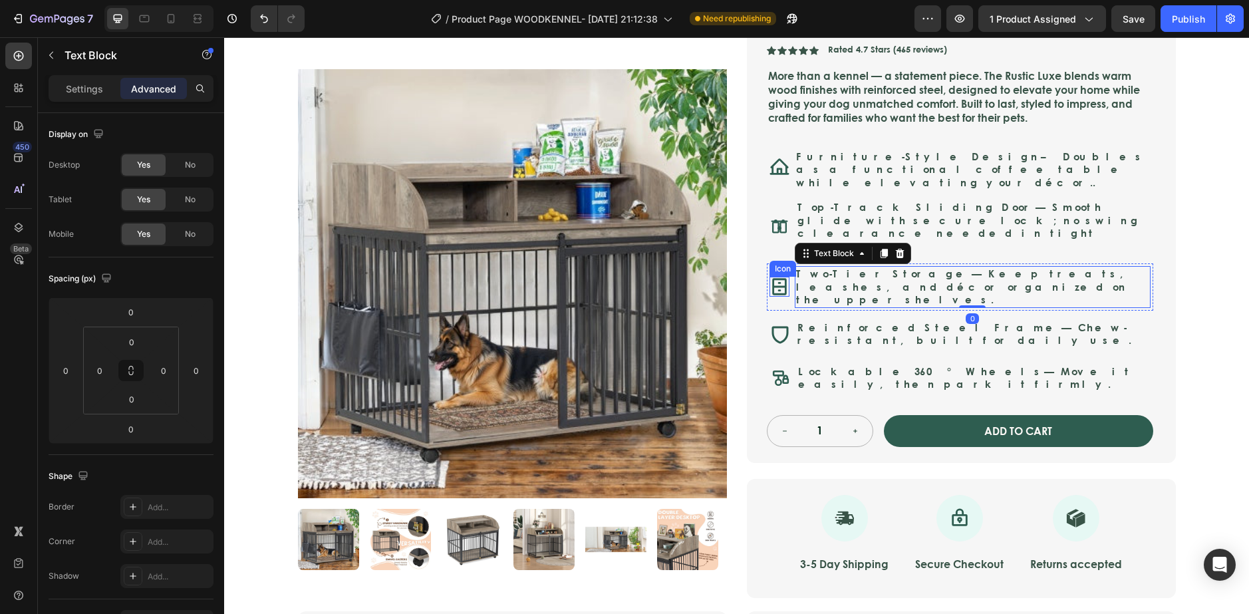
click at [771, 277] on icon at bounding box center [779, 287] width 20 height 20
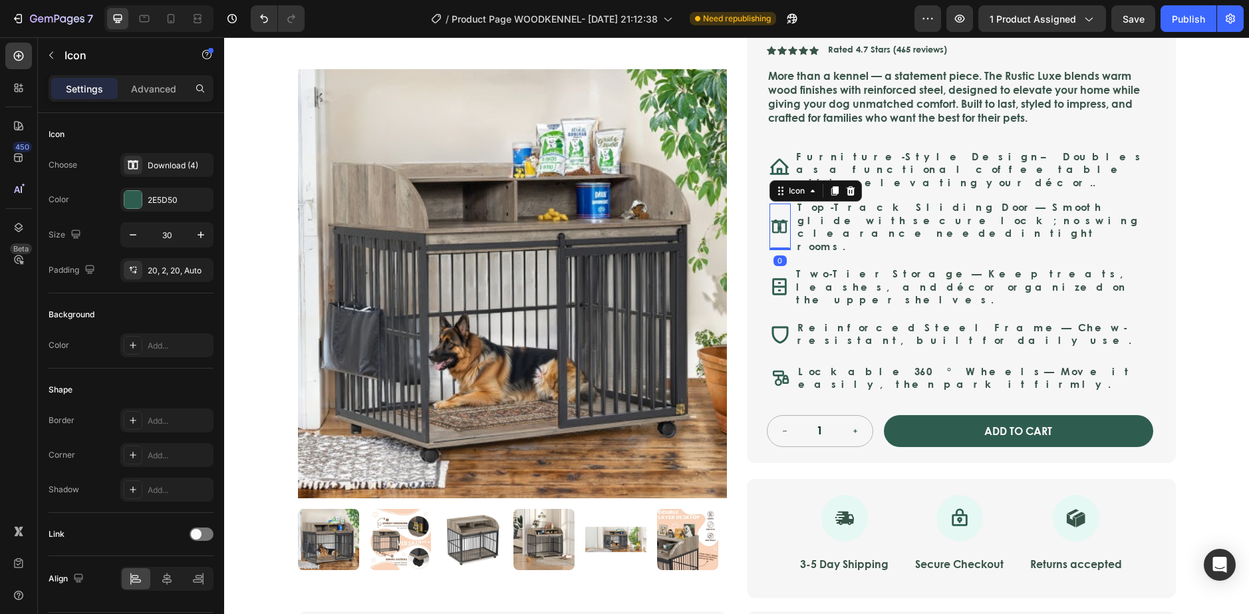
click at [775, 217] on icon at bounding box center [779, 227] width 20 height 20
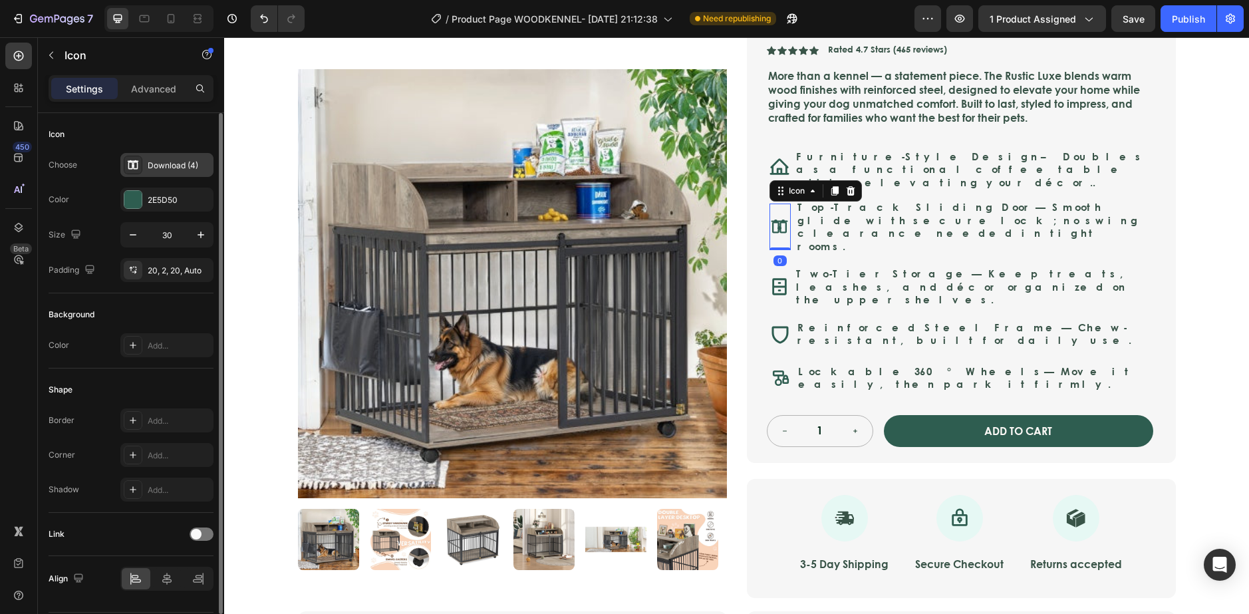
click at [159, 157] on div "Download (4)" at bounding box center [166, 165] width 93 height 24
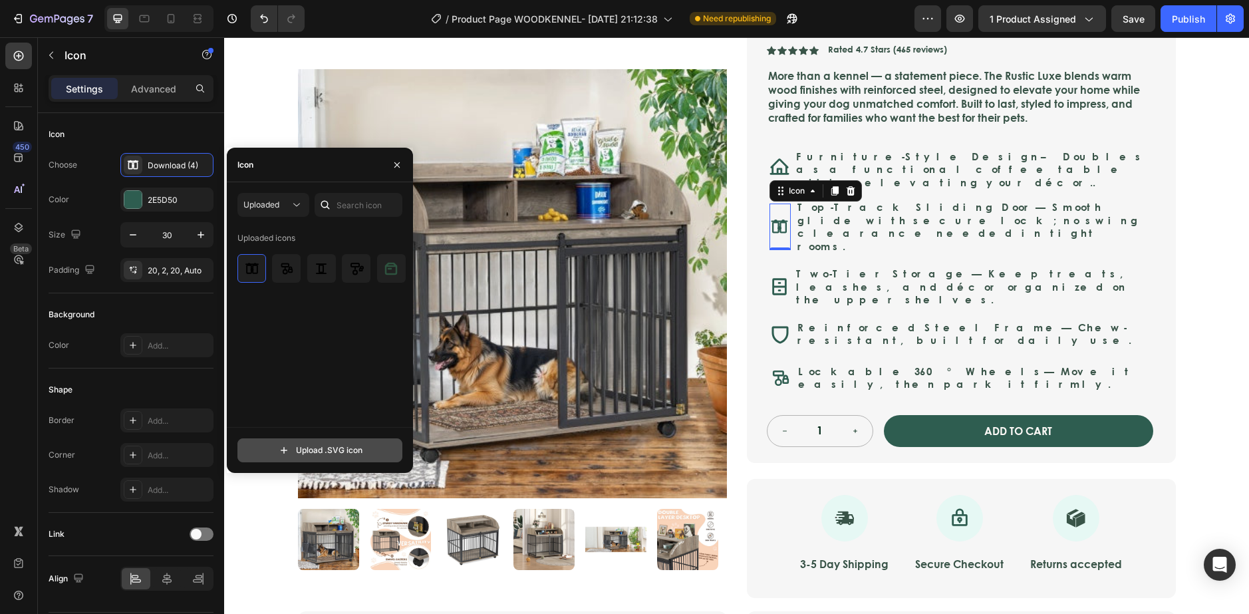
click at [339, 450] on input "file" at bounding box center [320, 450] width 164 height 23
type input "C:\fakepath\download (5).svg"
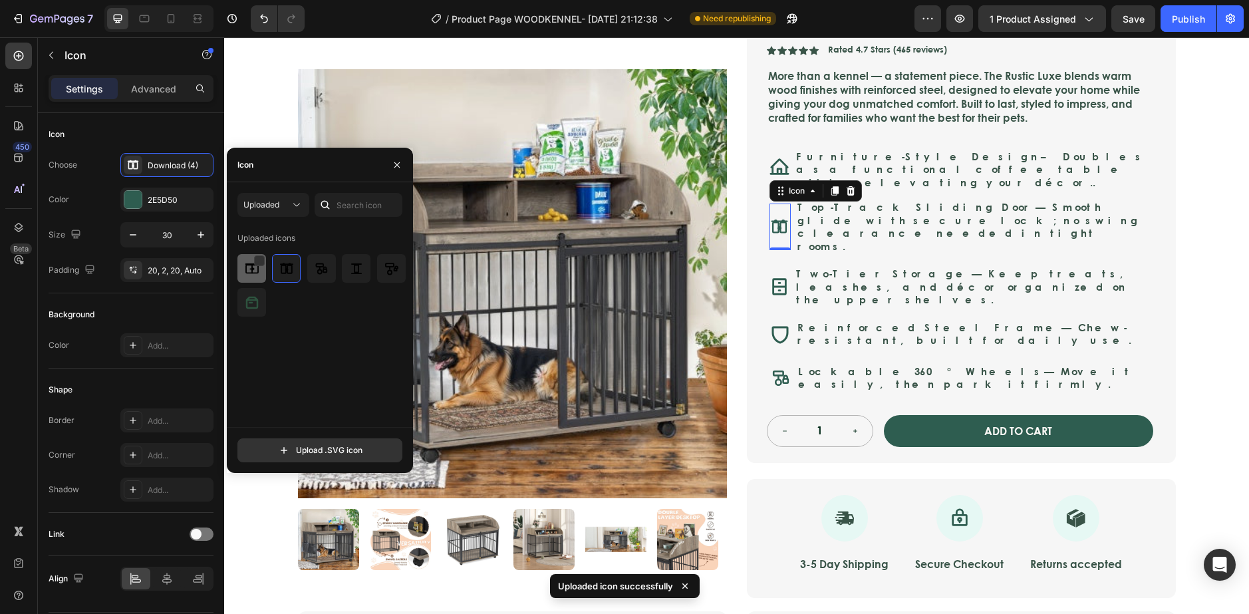
click at [255, 269] on img at bounding box center [252, 269] width 16 height 16
click at [293, 264] on div at bounding box center [294, 260] width 11 height 11
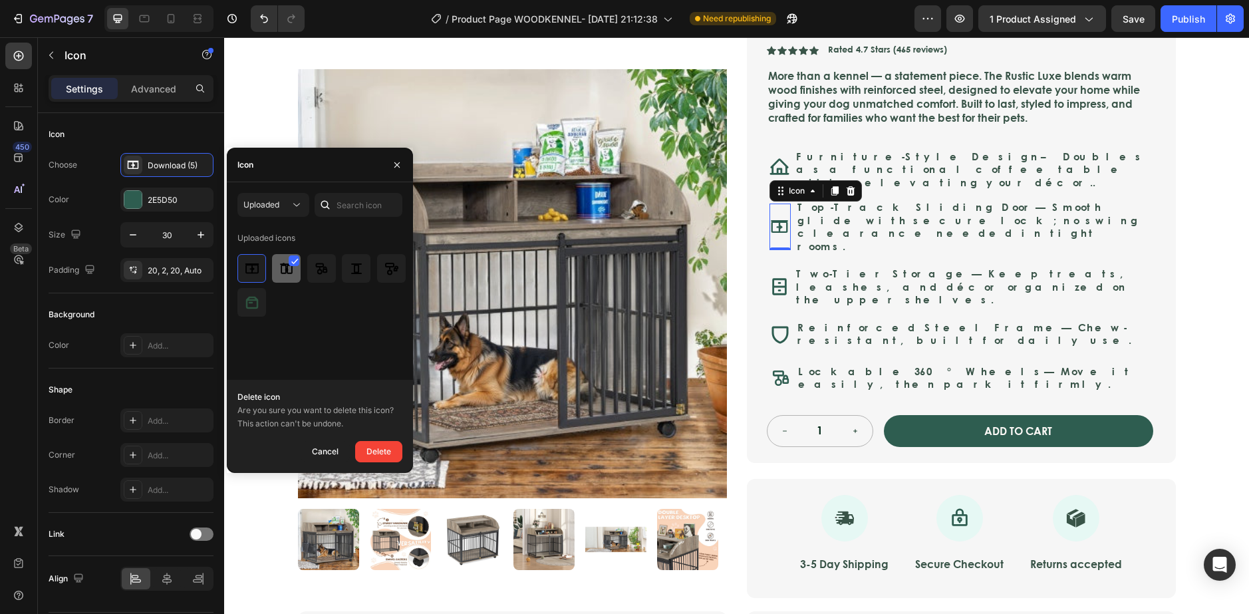
click at [281, 263] on img at bounding box center [287, 269] width 16 height 16
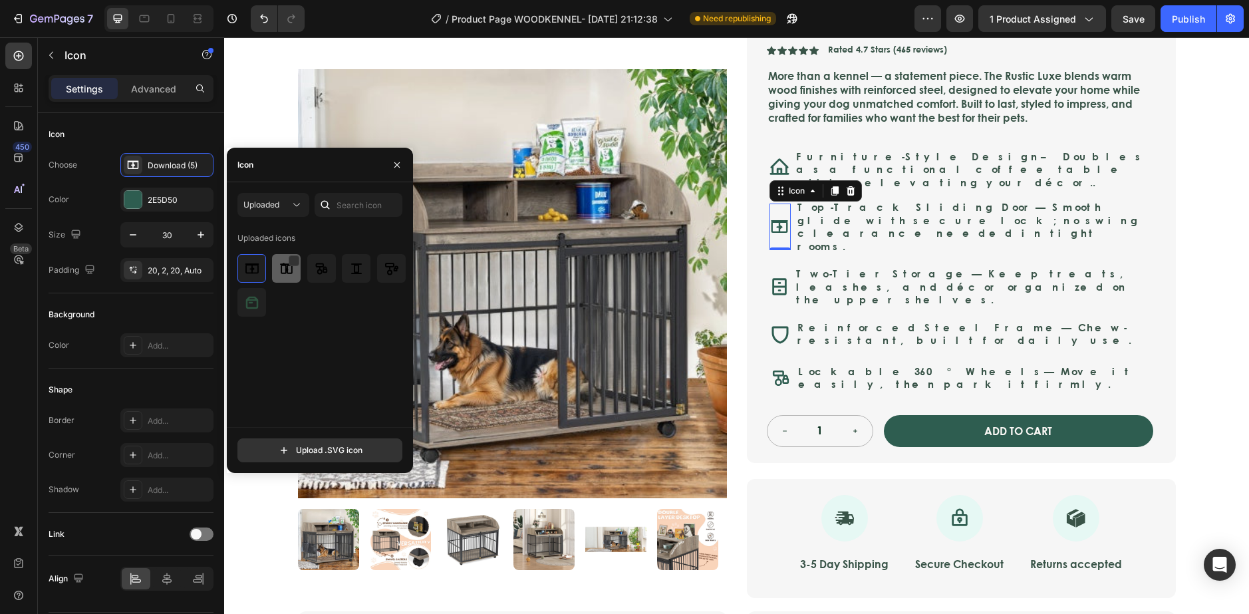
click at [279, 268] on img at bounding box center [287, 269] width 16 height 16
click at [257, 263] on div at bounding box center [259, 260] width 11 height 11
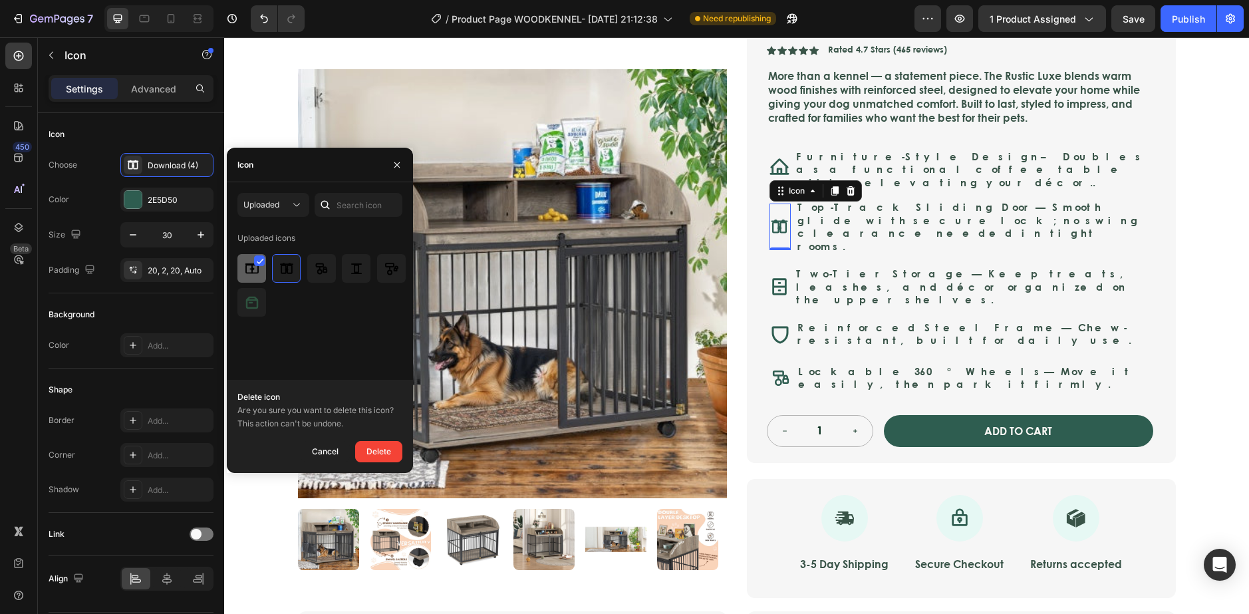
click at [251, 264] on img at bounding box center [252, 269] width 16 height 16
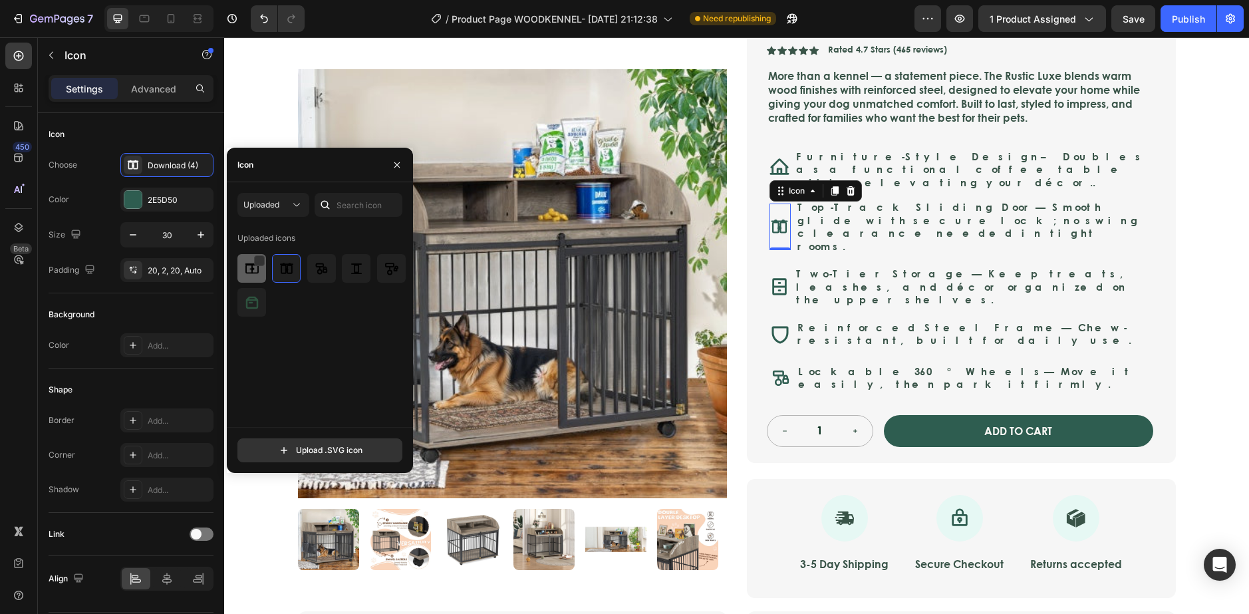
click at [255, 267] on img at bounding box center [252, 269] width 16 height 16
click at [248, 270] on img at bounding box center [252, 269] width 16 height 16
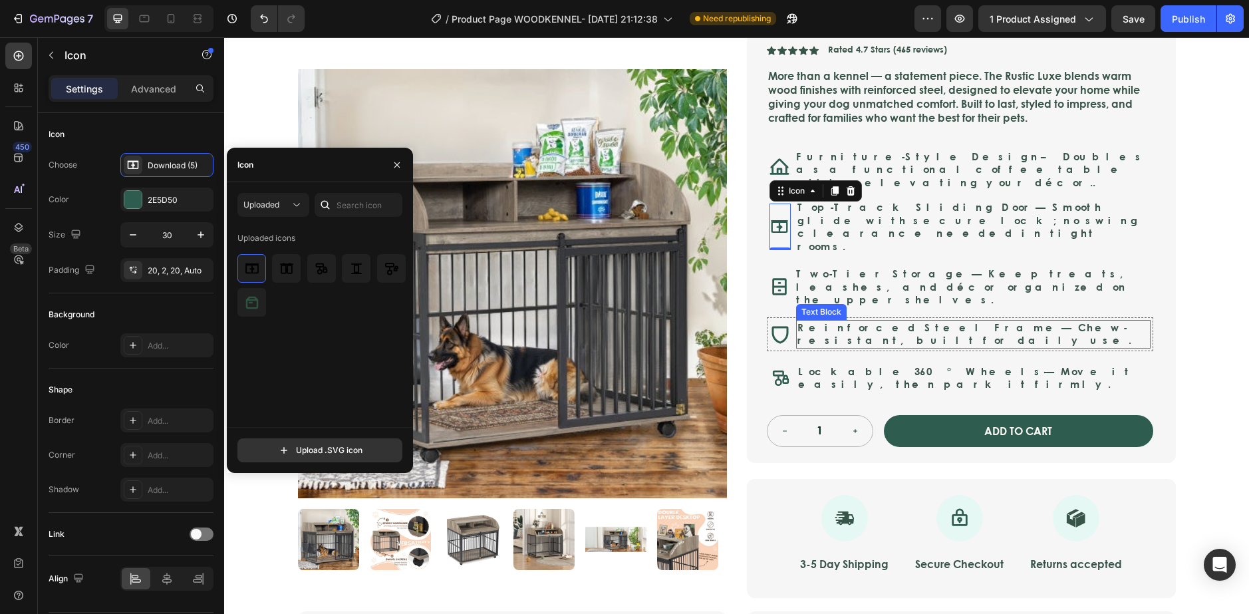
click at [912, 321] on p "Reinforced Steel Frame — Chew-resistant, built for daily use." at bounding box center [973, 334] width 352 height 26
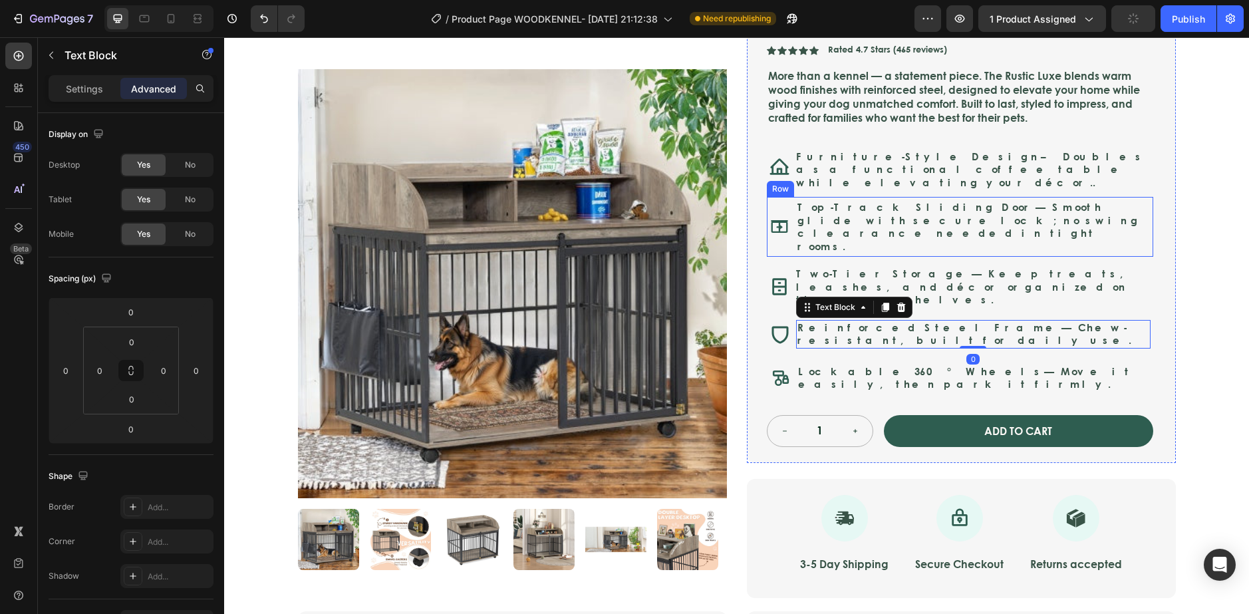
click at [769, 217] on icon "Sliding door" at bounding box center [779, 227] width 20 height 20
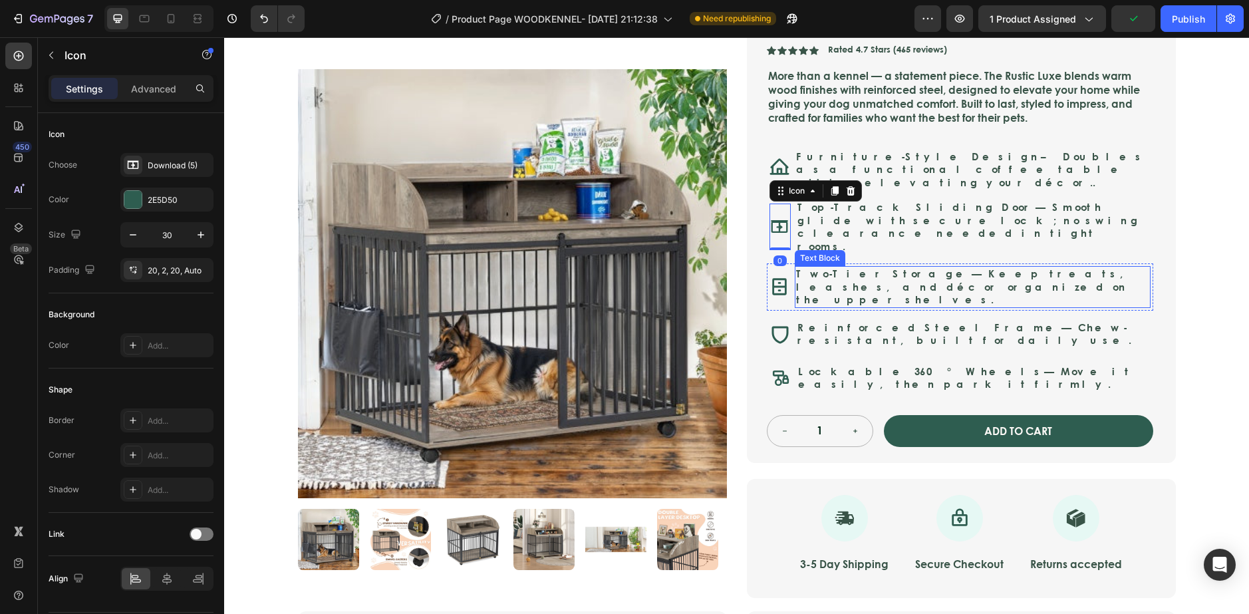
click at [1019, 267] on p "Two-Tier Storage — Keep treats, leashes, and décor organized on the upper shelv…" at bounding box center [972, 286] width 353 height 39
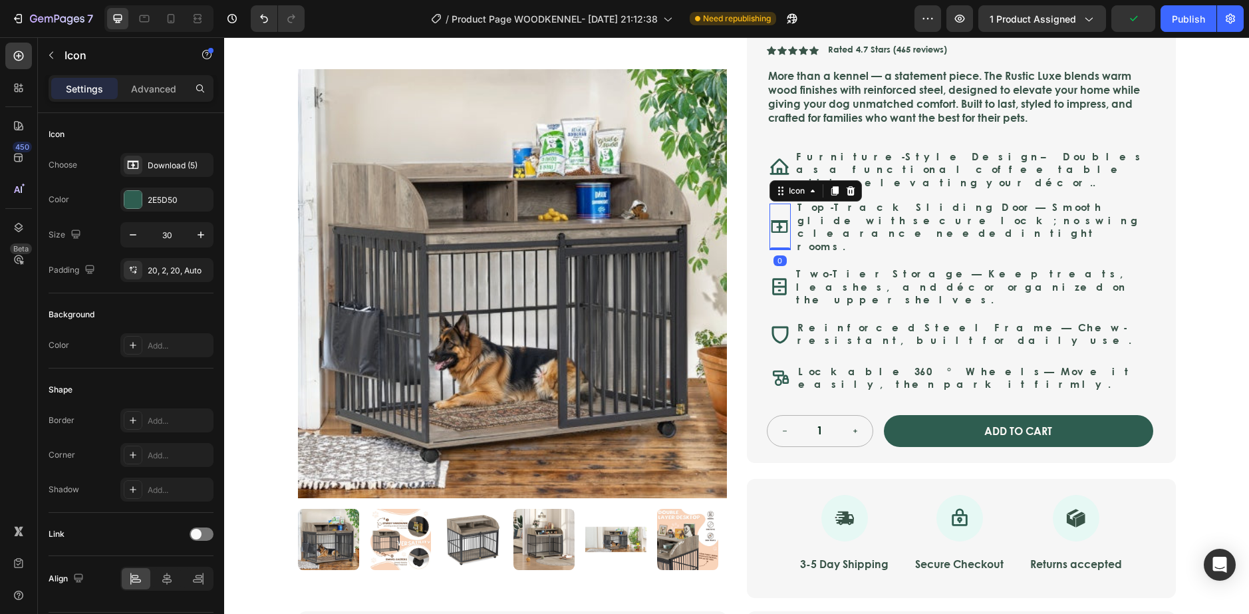
click at [772, 217] on icon "Sliding door" at bounding box center [779, 227] width 20 height 20
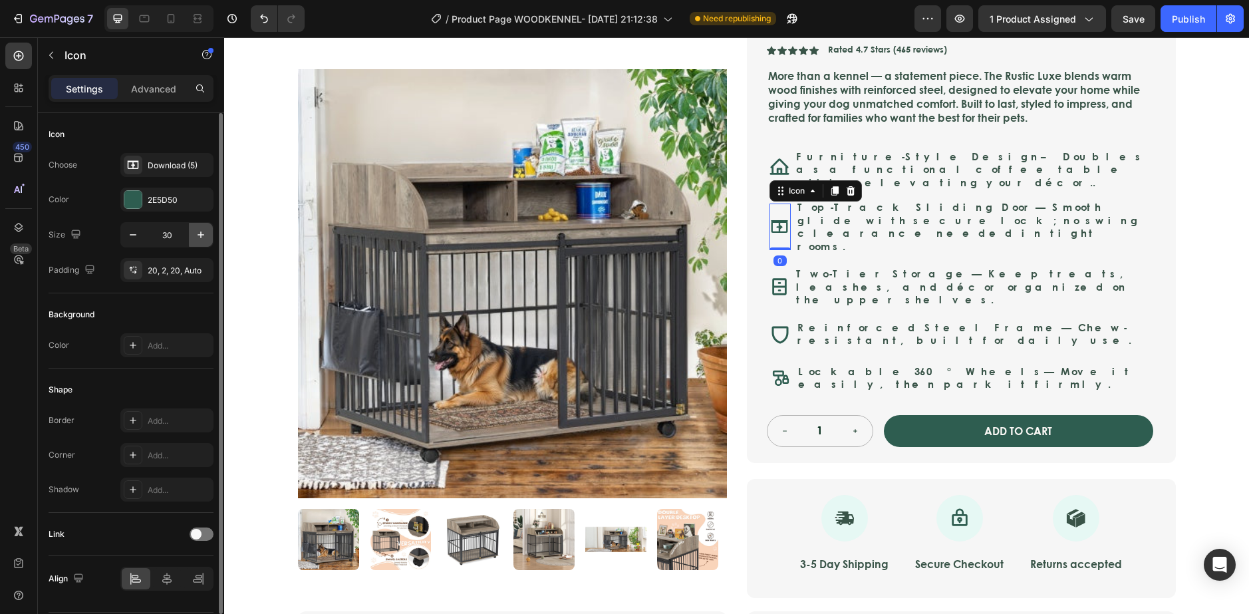
click at [200, 233] on icon "button" at bounding box center [200, 234] width 13 height 13
click at [199, 233] on icon "button" at bounding box center [200, 234] width 13 height 13
click at [130, 233] on icon "button" at bounding box center [132, 234] width 13 height 13
type input "31"
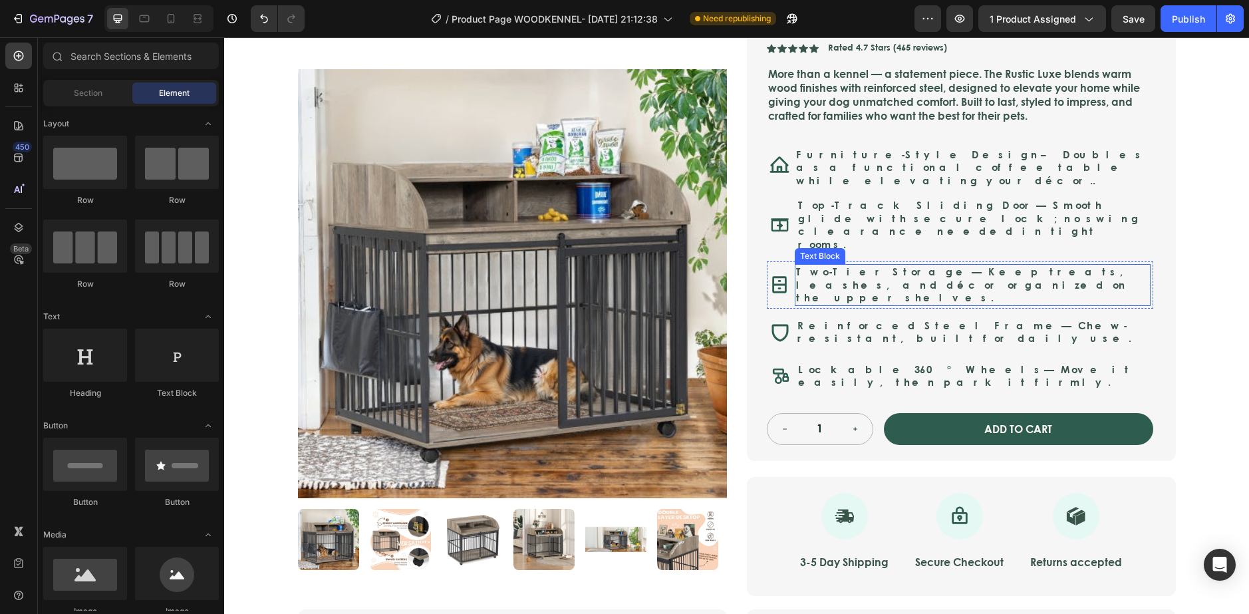
scroll to position [144, 0]
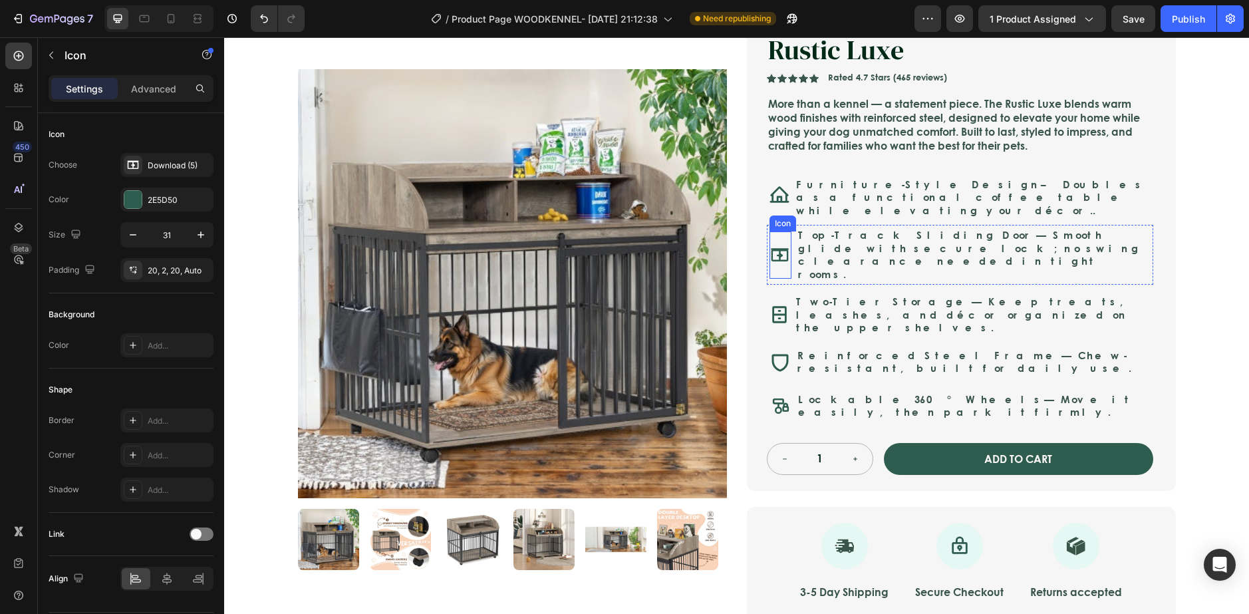
click at [773, 250] on rect "Sliding door" at bounding box center [778, 255] width 15 height 11
click at [1173, 287] on div "Product Images Nest & Tail Signature Kennel — Rustic Luxe Product Title Icon Ic…" at bounding box center [737, 294] width 904 height 690
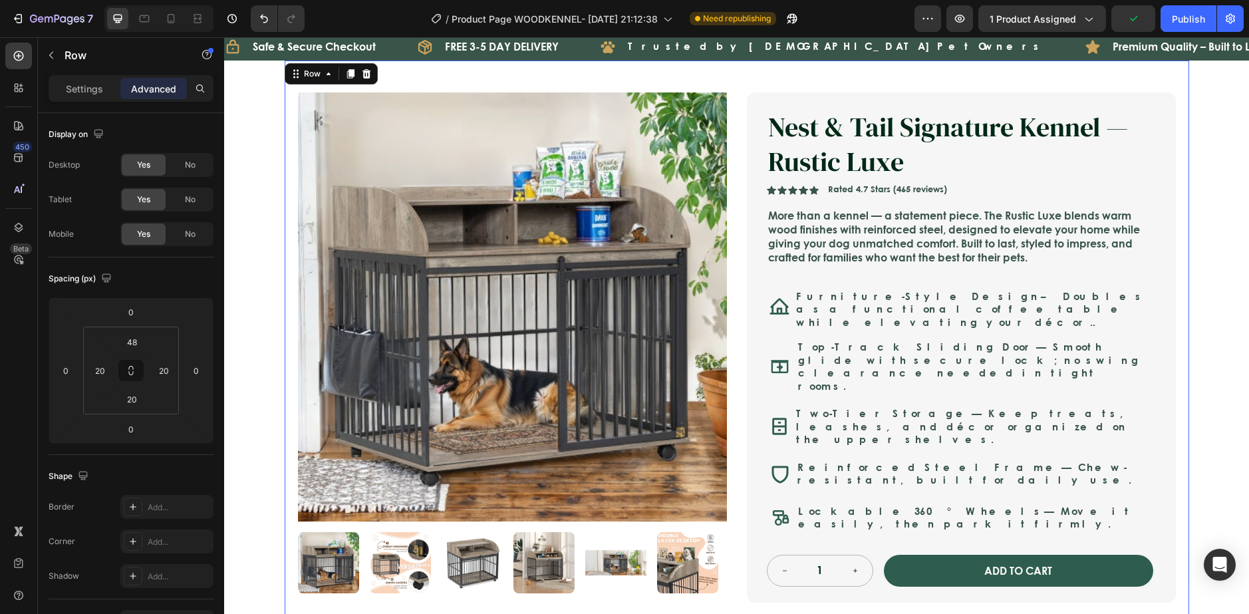
scroll to position [11, 0]
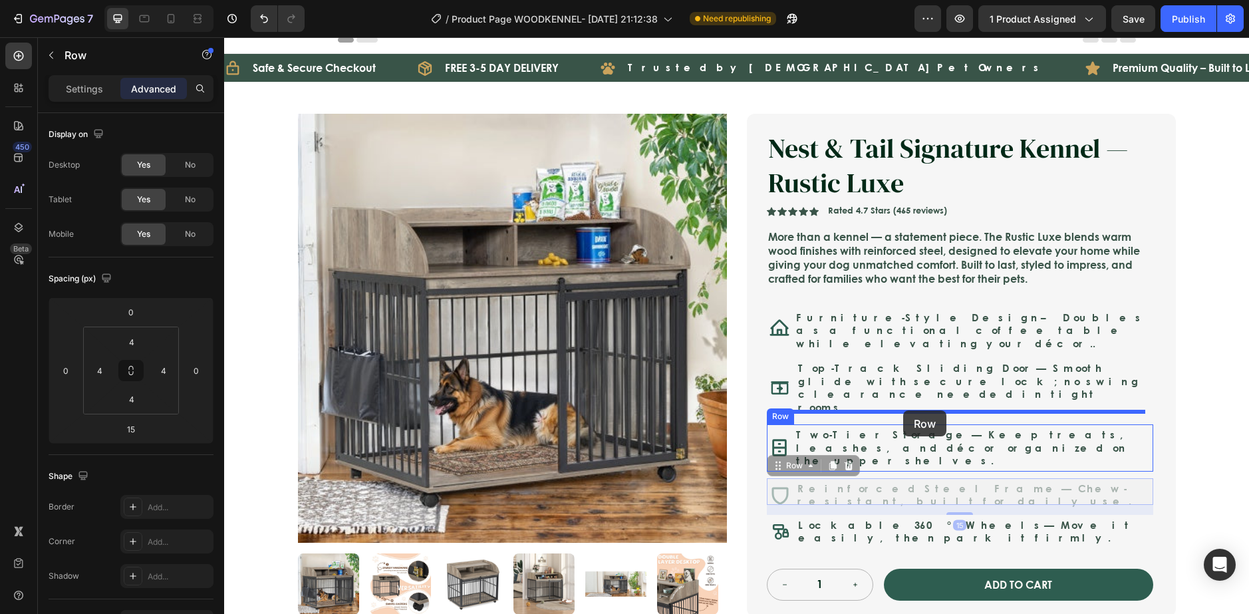
drag, startPoint x: 898, startPoint y: 451, endPoint x: 903, endPoint y: 410, distance: 41.5
drag, startPoint x: 914, startPoint y: 453, endPoint x: 850, endPoint y: 402, distance: 81.8
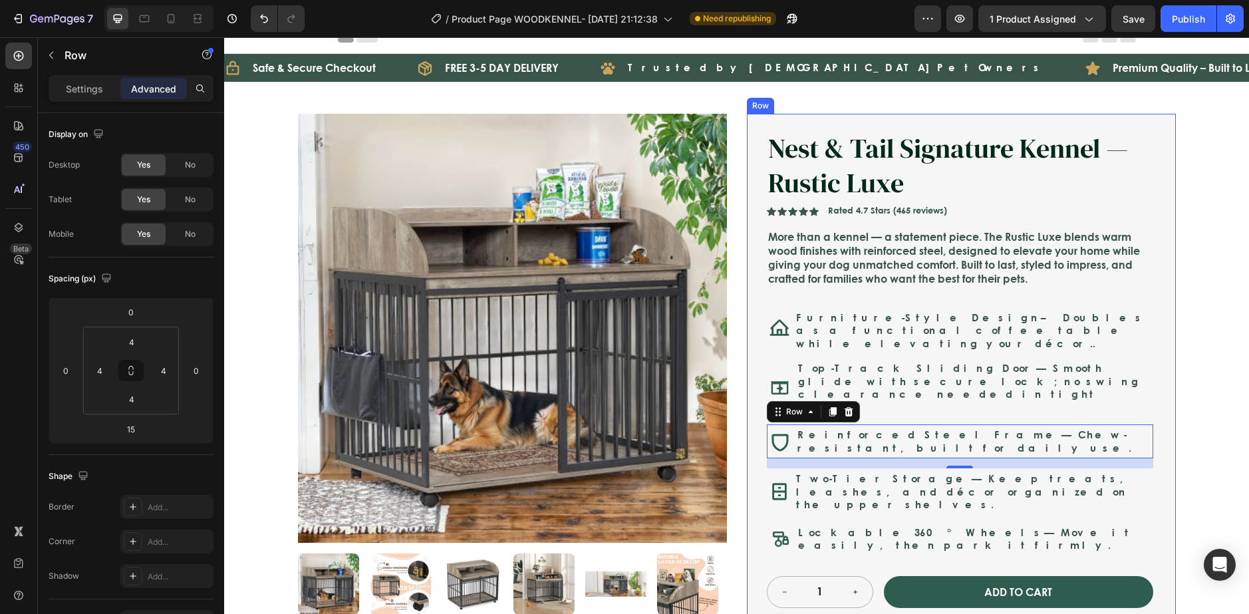
click at [1096, 404] on div "Nest & Tail Signature Kennel — Rustic Luxe Product Title Nest & Tail Signature …" at bounding box center [960, 369] width 386 height 478
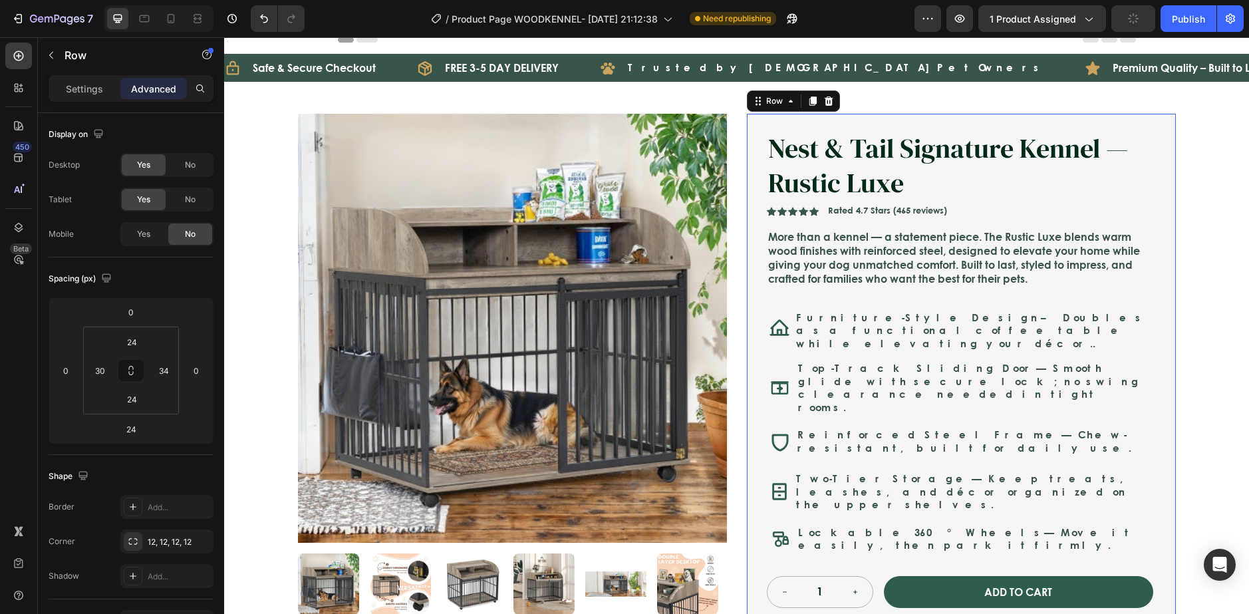
click at [1160, 398] on div "Nest & Tail Signature Kennel — Rustic Luxe Product Title Nest & Tail Signature …" at bounding box center [961, 369] width 429 height 510
click at [1163, 395] on div "Nest & Tail Signature Kennel — Rustic Luxe Product Title Nest & Tail Signature …" at bounding box center [961, 369] width 429 height 510
click at [1180, 391] on div "Product Images Nest & Tail Signature Kennel — Rustic Luxe Product Title Icon Ic…" at bounding box center [737, 427] width 904 height 690
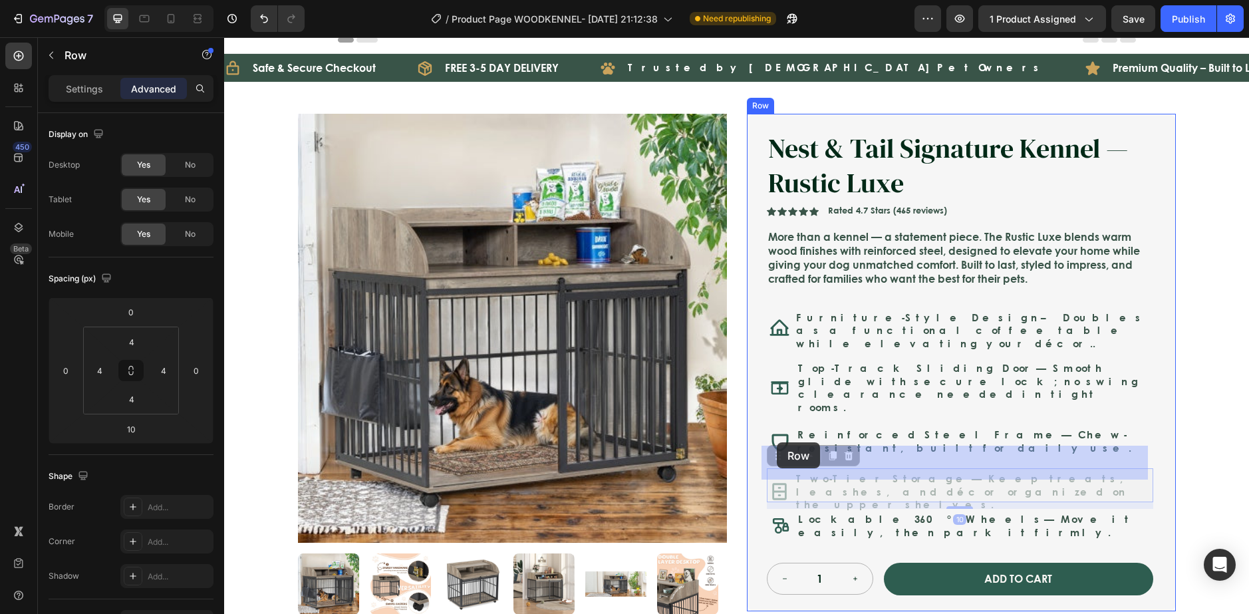
drag, startPoint x: 779, startPoint y: 449, endPoint x: 777, endPoint y: 442, distance: 7.2
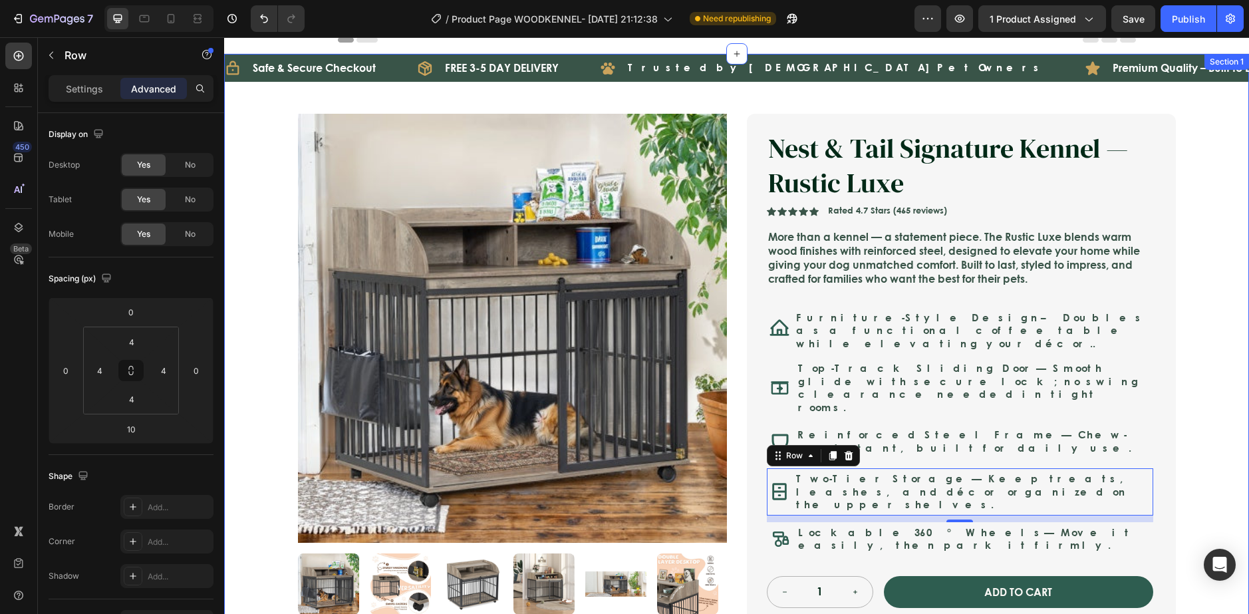
click at [1196, 427] on div "Icon Safe & Secure Checkout Text Block Row Icon FREE 3-5 DAY DELIVERY Text Bloc…" at bounding box center [736, 485] width 1025 height 863
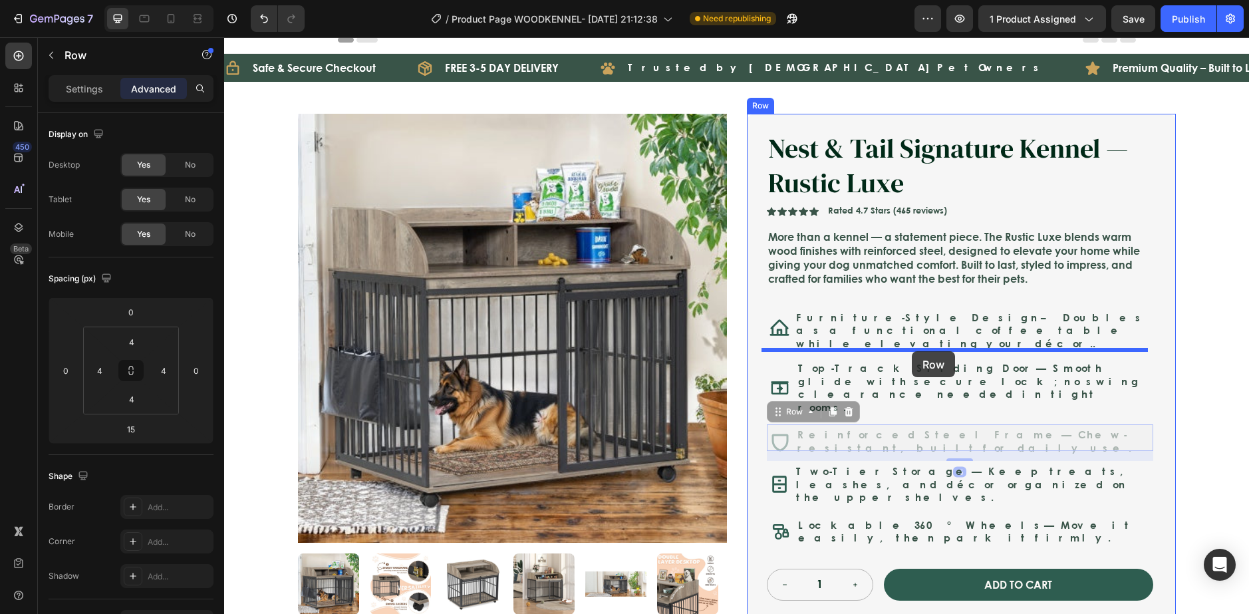
drag, startPoint x: 1106, startPoint y: 420, endPoint x: 912, endPoint y: 351, distance: 206.7
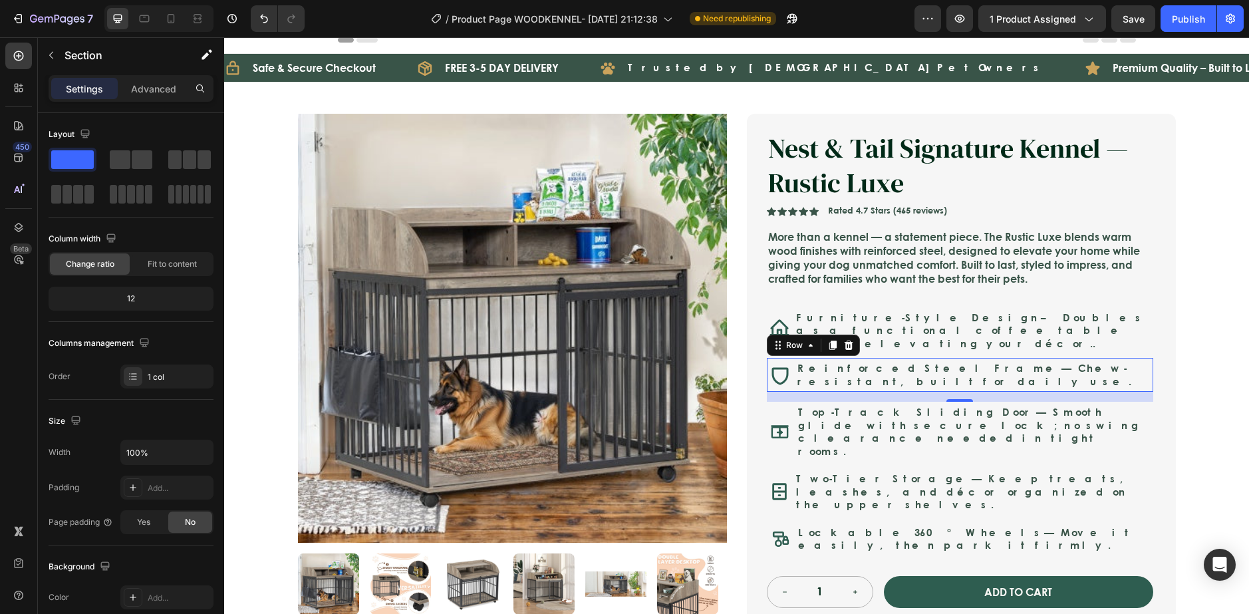
click at [1197, 392] on div "Icon Safe & Secure Checkout Text Block Row Icon FREE 3-5 DAY DELIVERY Text Bloc…" at bounding box center [736, 485] width 1025 height 863
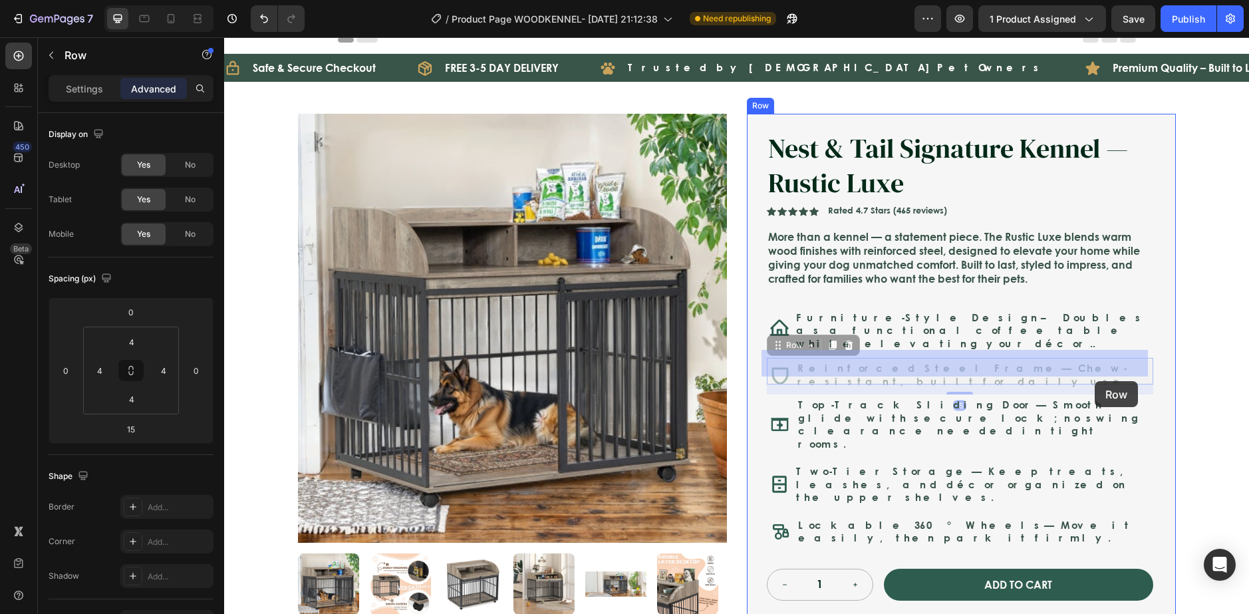
drag, startPoint x: 1115, startPoint y: 360, endPoint x: 1094, endPoint y: 381, distance: 29.6
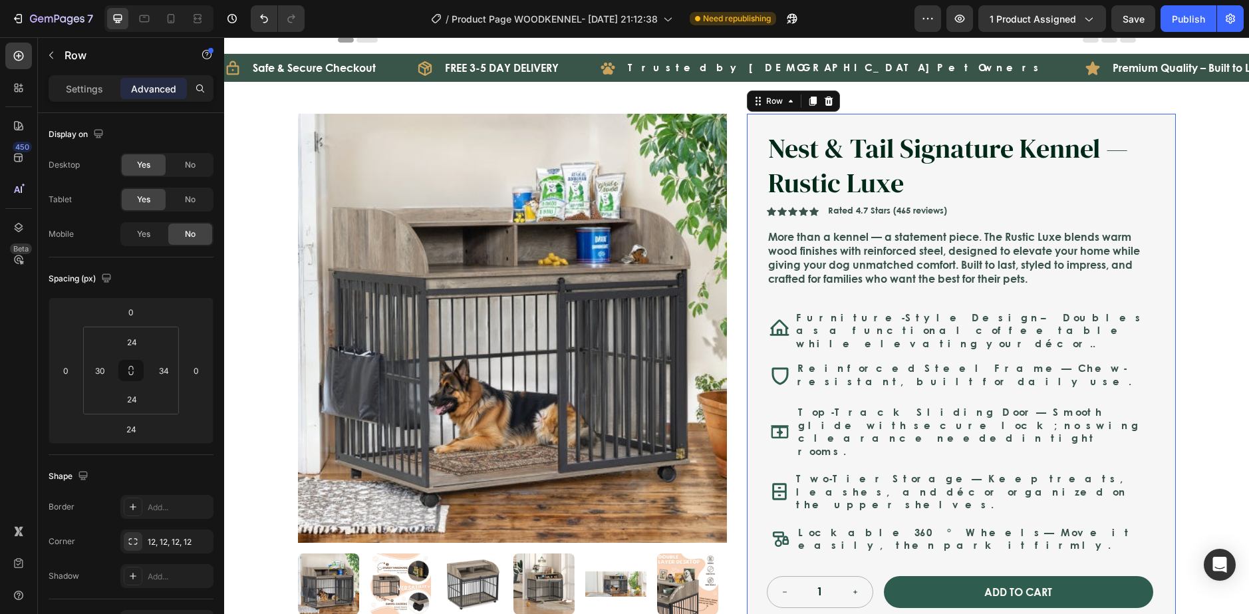
click at [1168, 383] on div "Nest & Tail Signature Kennel — Rustic Luxe Product Title Nest & Tail Signature …" at bounding box center [961, 369] width 429 height 510
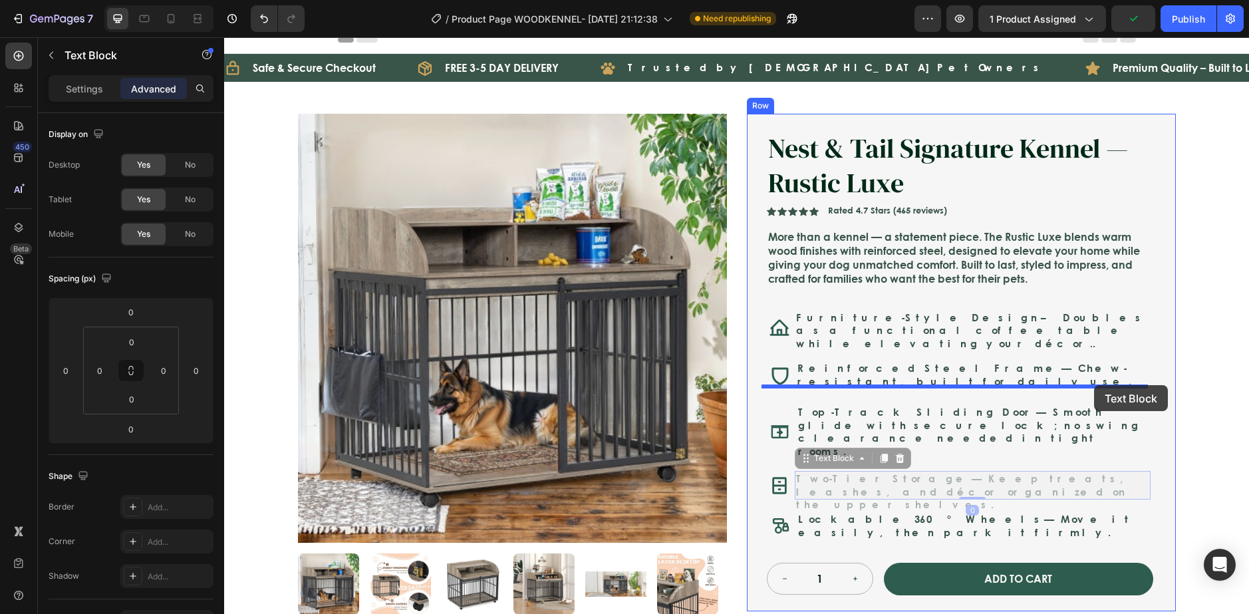
drag, startPoint x: 1136, startPoint y: 463, endPoint x: 1094, endPoint y: 385, distance: 88.4
type input "15"
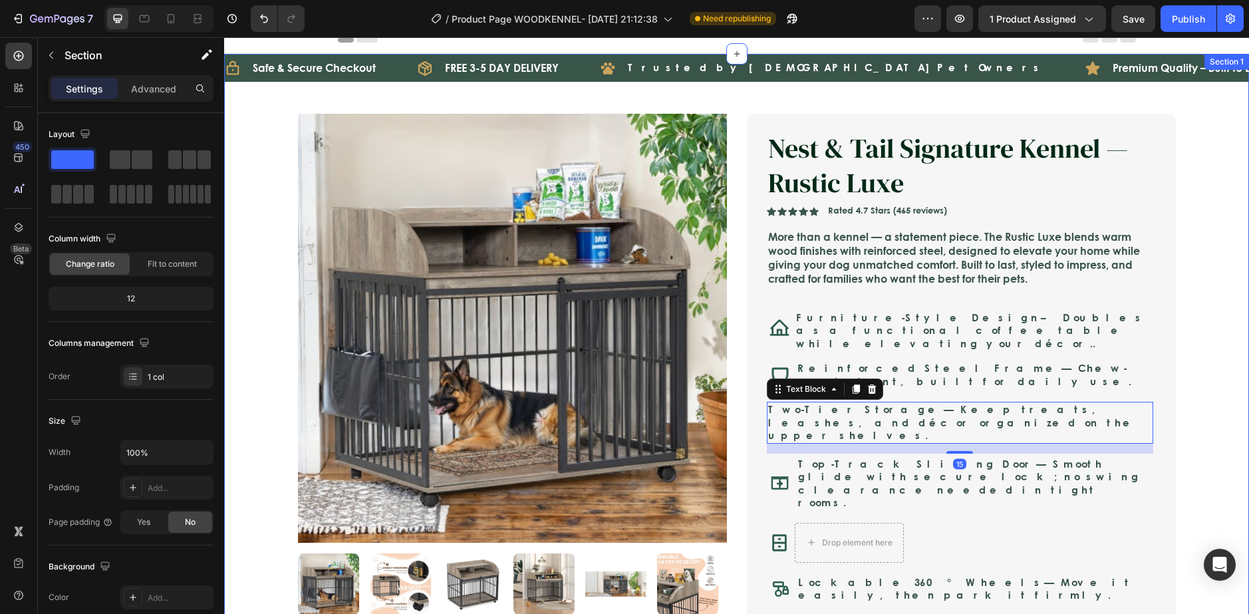
click at [1200, 407] on div "Icon Safe & Secure Checkout Text Block Row Icon FREE 3-5 DAY DELIVERY Text Bloc…" at bounding box center [736, 510] width 1025 height 913
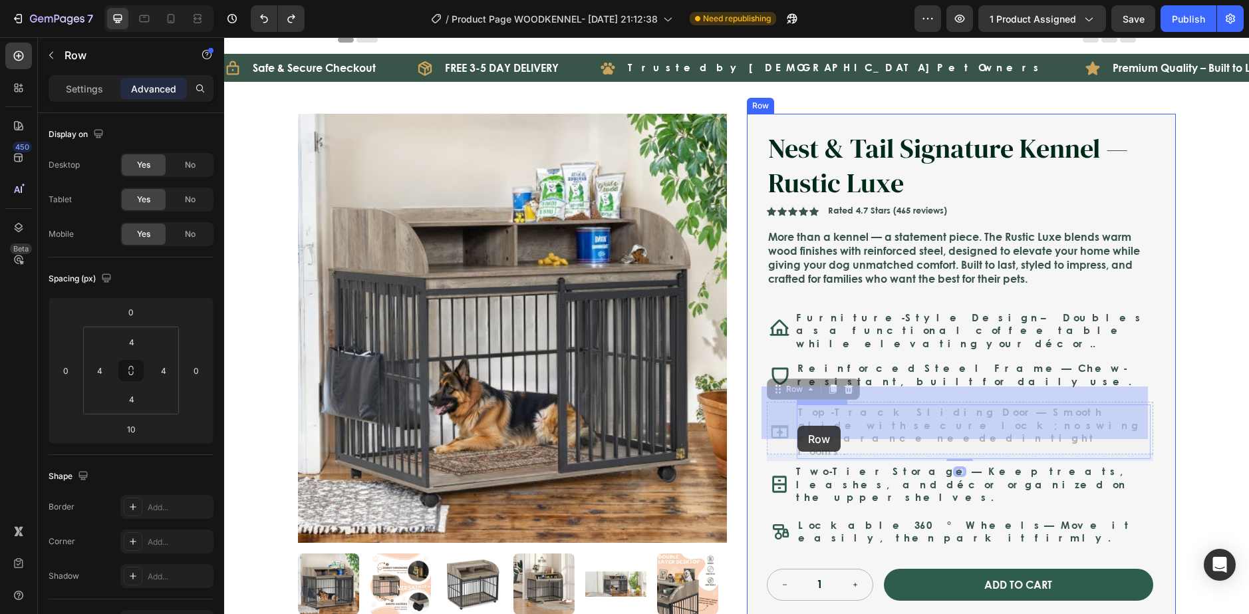
drag, startPoint x: 801, startPoint y: 436, endPoint x: 797, endPoint y: 426, distance: 10.7
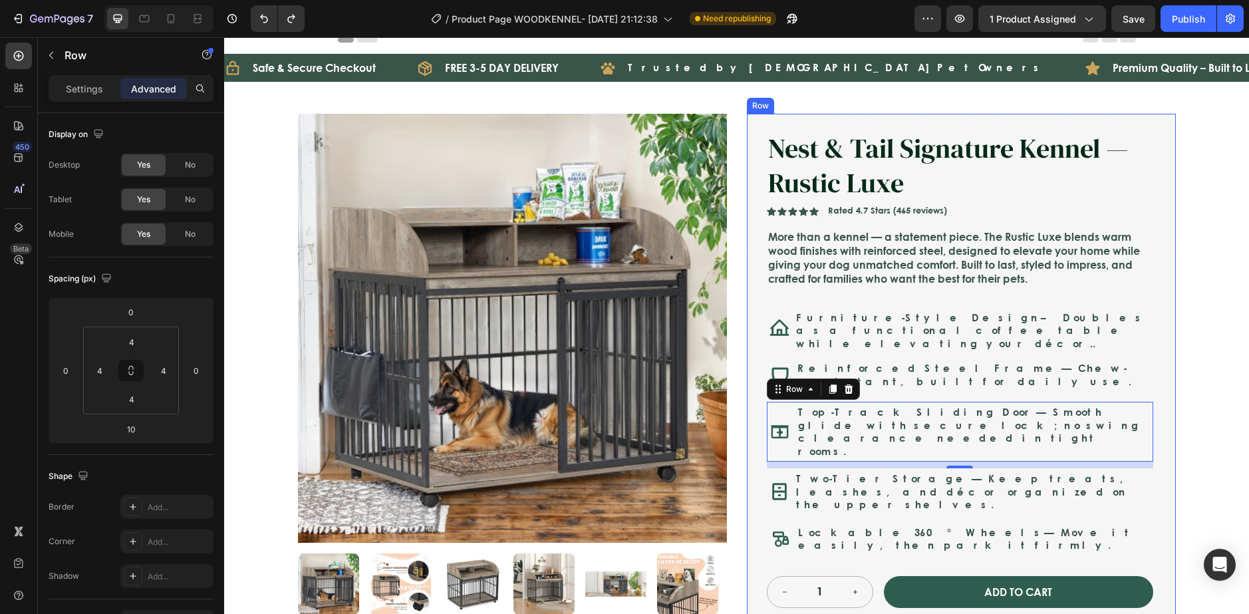
click at [892, 477] on div "Icon Two-Tier Storage — Keep treats, leashes, and décor organized on the upper …" at bounding box center [960, 491] width 386 height 47
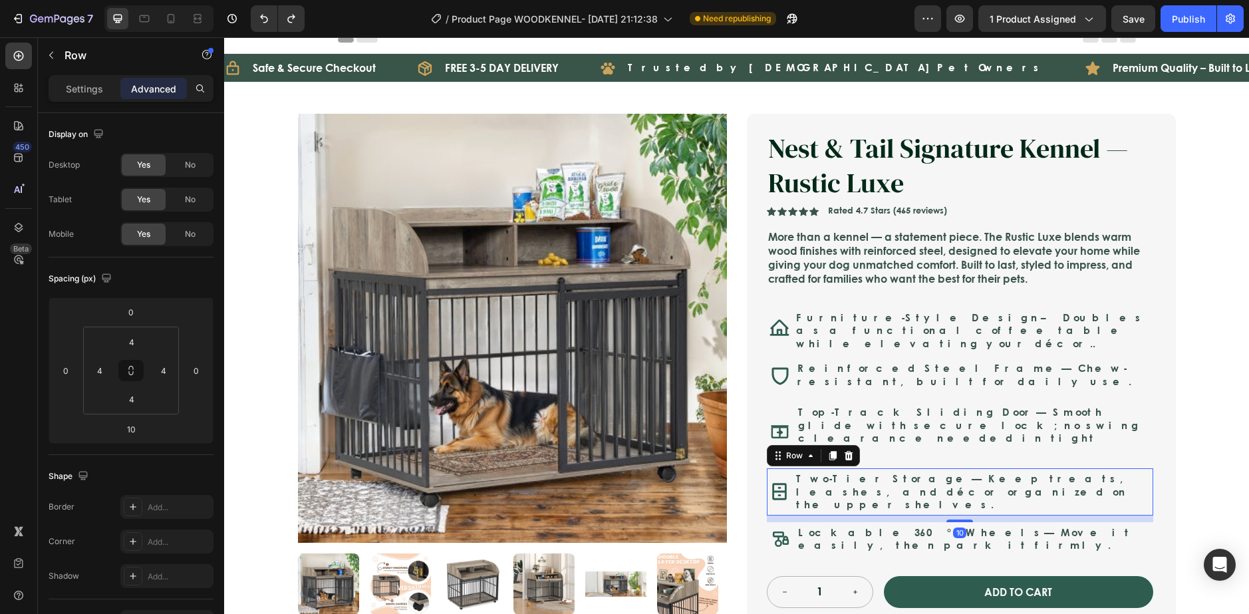
click at [781, 475] on div "Icon" at bounding box center [779, 492] width 20 height 42
click at [782, 515] on div "10" at bounding box center [960, 518] width 386 height 7
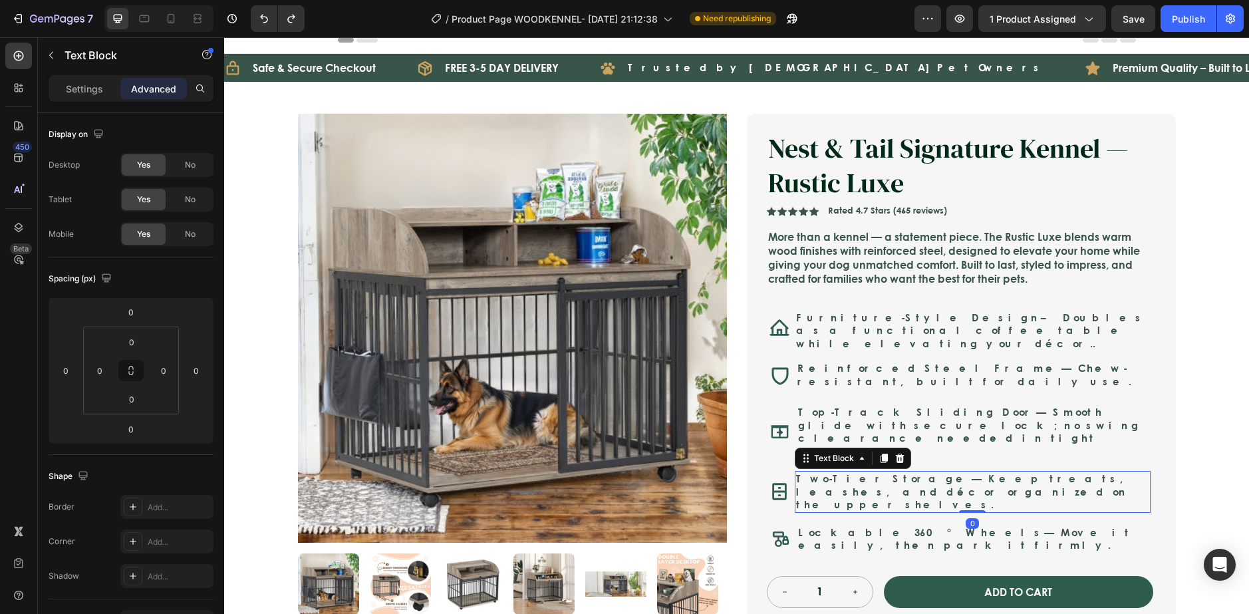
click at [1112, 472] on p "Two-Tier Storage — Keep treats, leashes, and décor organized on the upper shelv…" at bounding box center [972, 491] width 353 height 39
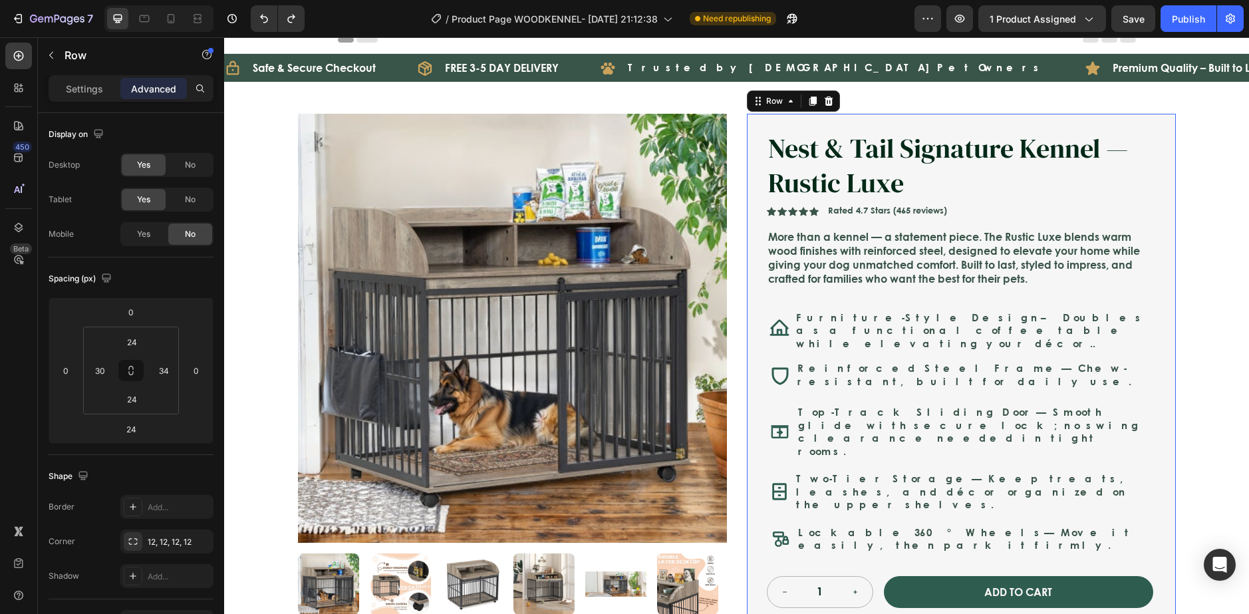
click at [1150, 466] on div "Nest & Tail Signature Kennel — Rustic Luxe Product Title Nest & Tail Signature …" at bounding box center [961, 369] width 429 height 510
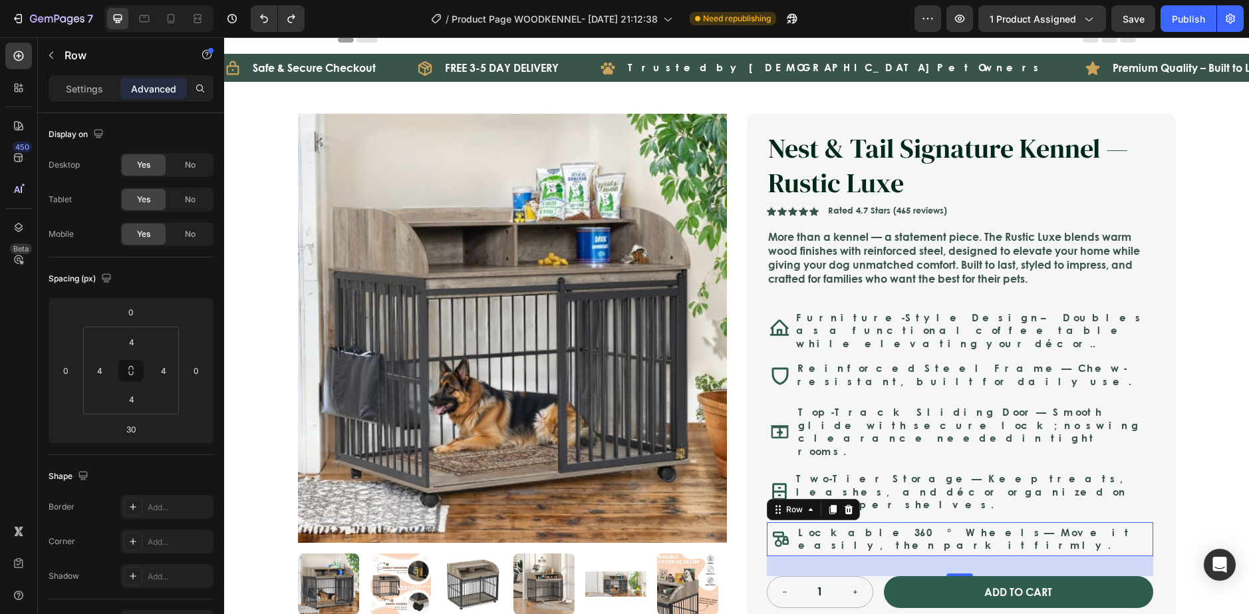
click at [800, 522] on div "Icon Lockable 360° Wheels — Move it easily, then park it firmly. Text Block Row…" at bounding box center [960, 539] width 386 height 34
click at [1089, 482] on div "Nest & Tail Signature Kennel — Rustic Luxe Product Title Nest & Tail Signature …" at bounding box center [960, 369] width 386 height 478
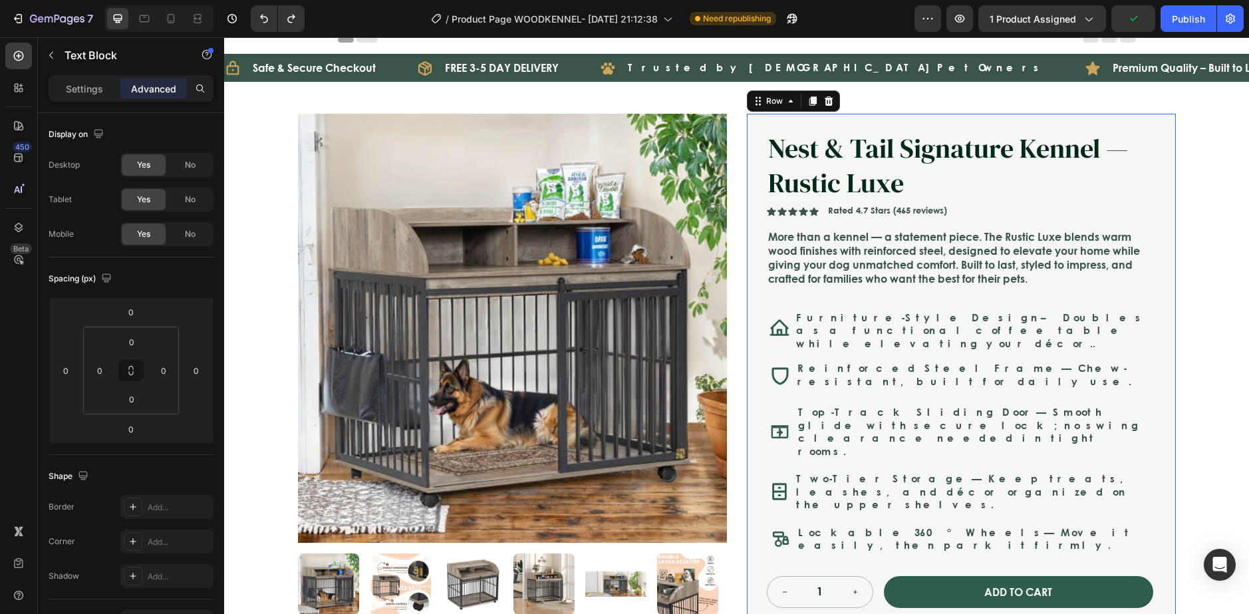
click at [1061, 475] on p "Two-Tier Storage — Keep treats, leashes, and décor organized on the upper shelv…" at bounding box center [972, 491] width 353 height 39
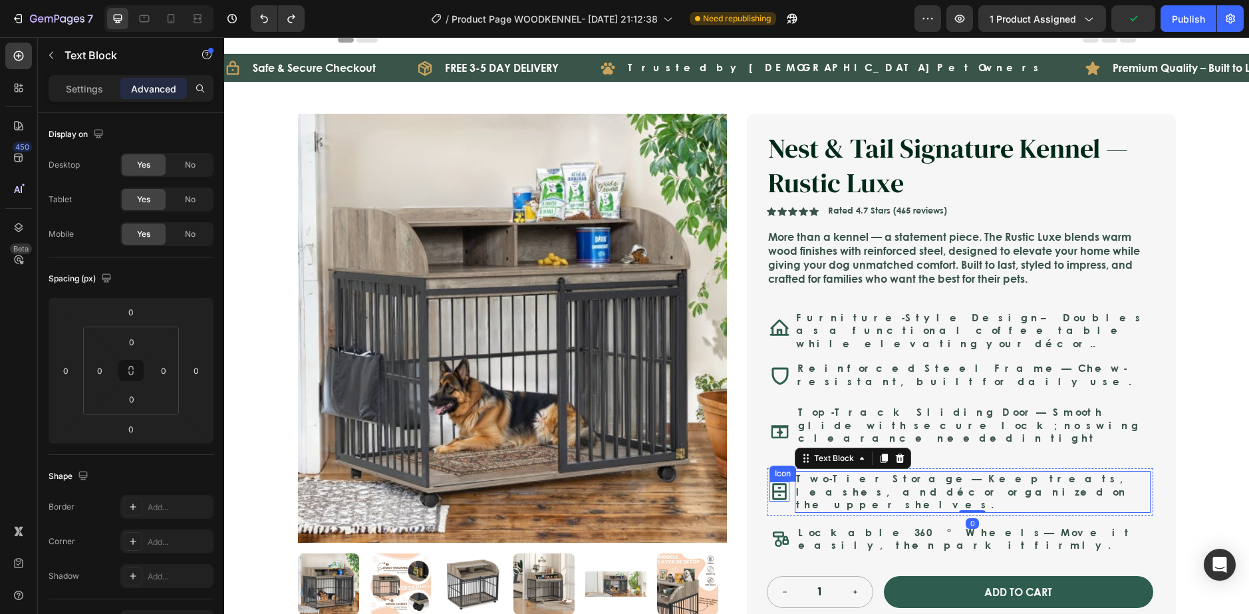
click at [777, 481] on div "Icon" at bounding box center [779, 491] width 20 height 20
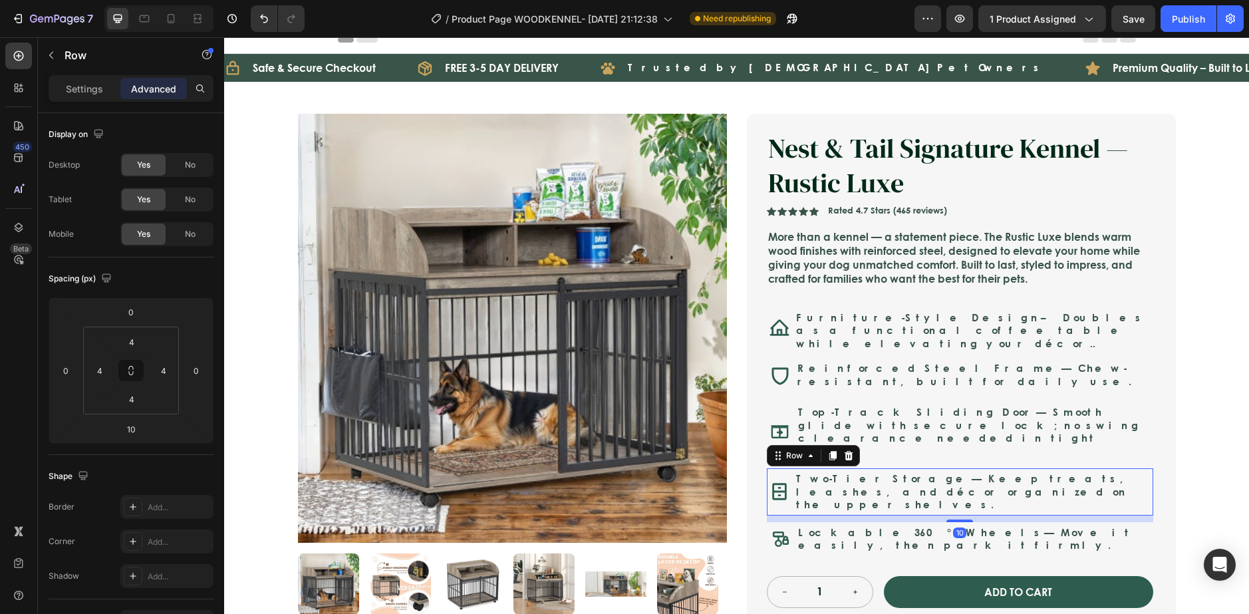
click at [787, 475] on div "Icon Two-Tier Storage — Keep treats, leashes, and décor organized on the upper …" at bounding box center [960, 491] width 386 height 47
drag, startPoint x: 785, startPoint y: 479, endPoint x: 791, endPoint y: 390, distance: 88.6
click at [791, 390] on div "Nest & Tail Signature Kennel — Rustic Luxe Product Title Nest & Tail Signature …" at bounding box center [960, 369] width 386 height 478
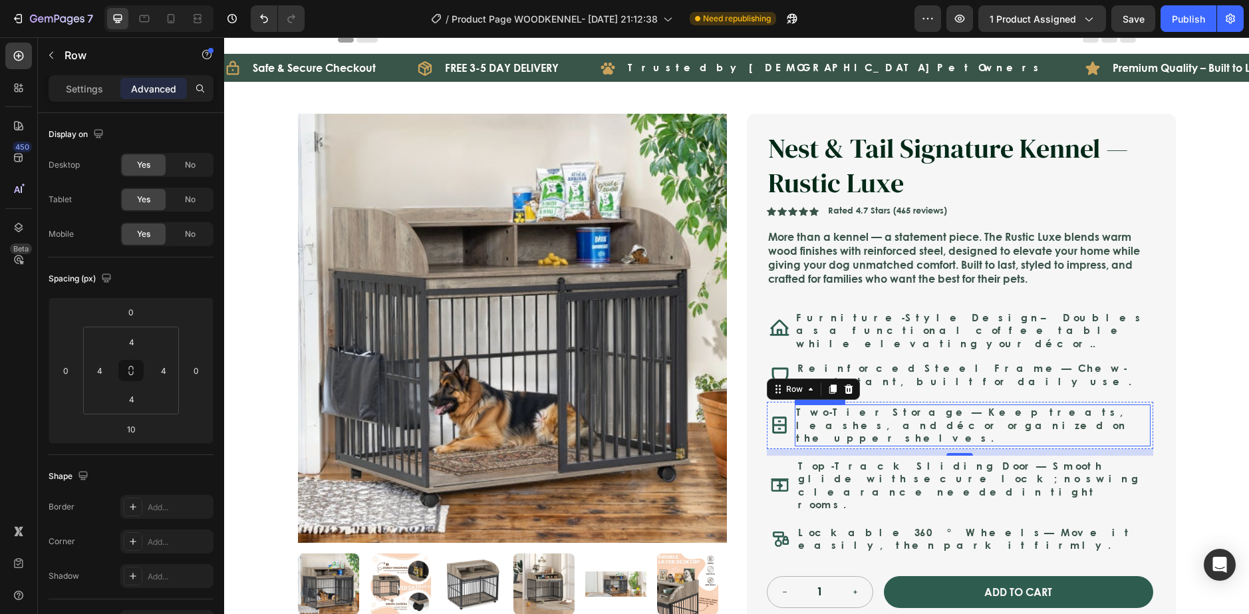
click at [1147, 402] on div "Icon Two-Tier Storage — Keep treats, leashes, and décor organized on the upper …" at bounding box center [960, 425] width 386 height 47
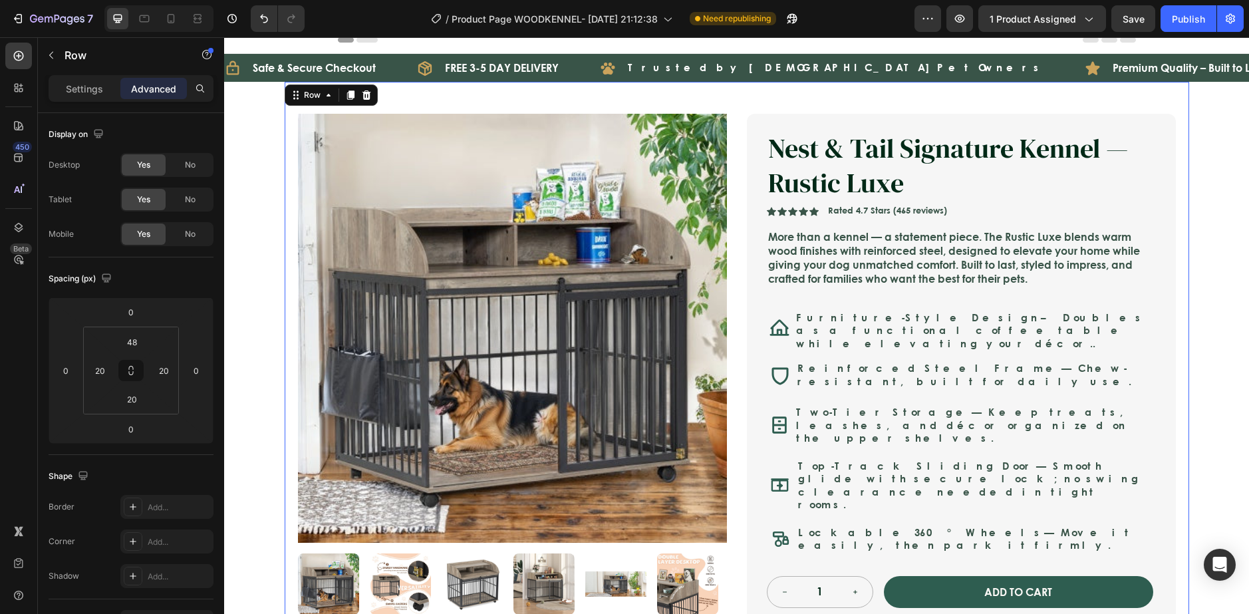
click at [1178, 383] on div "Product Images Nest & Tail Signature Kennel — Rustic Luxe Product Title Icon Ic…" at bounding box center [737, 427] width 904 height 690
click at [1216, 332] on div "Icon Safe & Secure Checkout Text Block Row Icon FREE 3-5 DAY DELIVERY Text Bloc…" at bounding box center [736, 485] width 1025 height 863
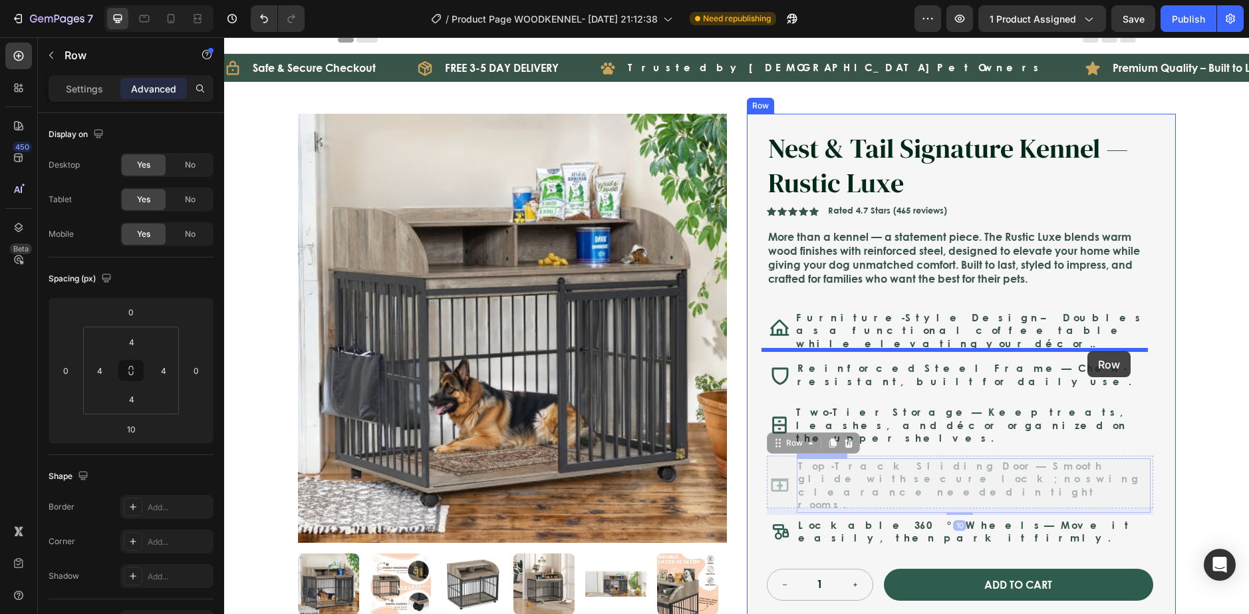
drag, startPoint x: 1061, startPoint y: 473, endPoint x: 1087, endPoint y: 351, distance: 125.2
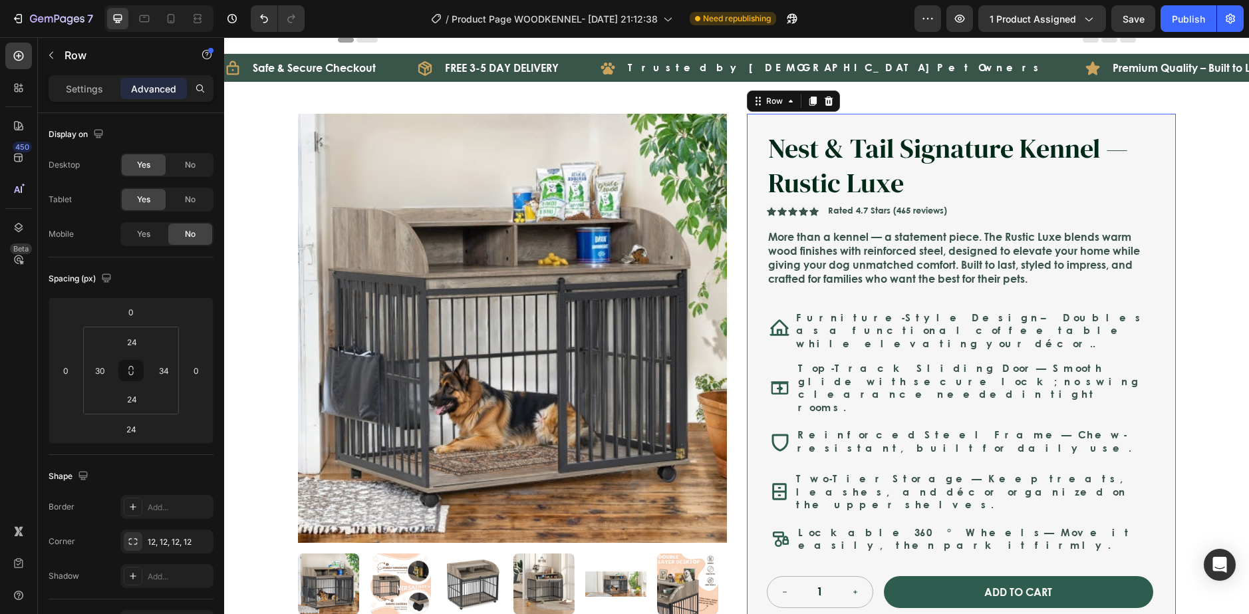
click at [1167, 360] on div "Nest & Tail Signature Kennel — Rustic Luxe Product Title Nest & Tail Signature …" at bounding box center [961, 369] width 429 height 510
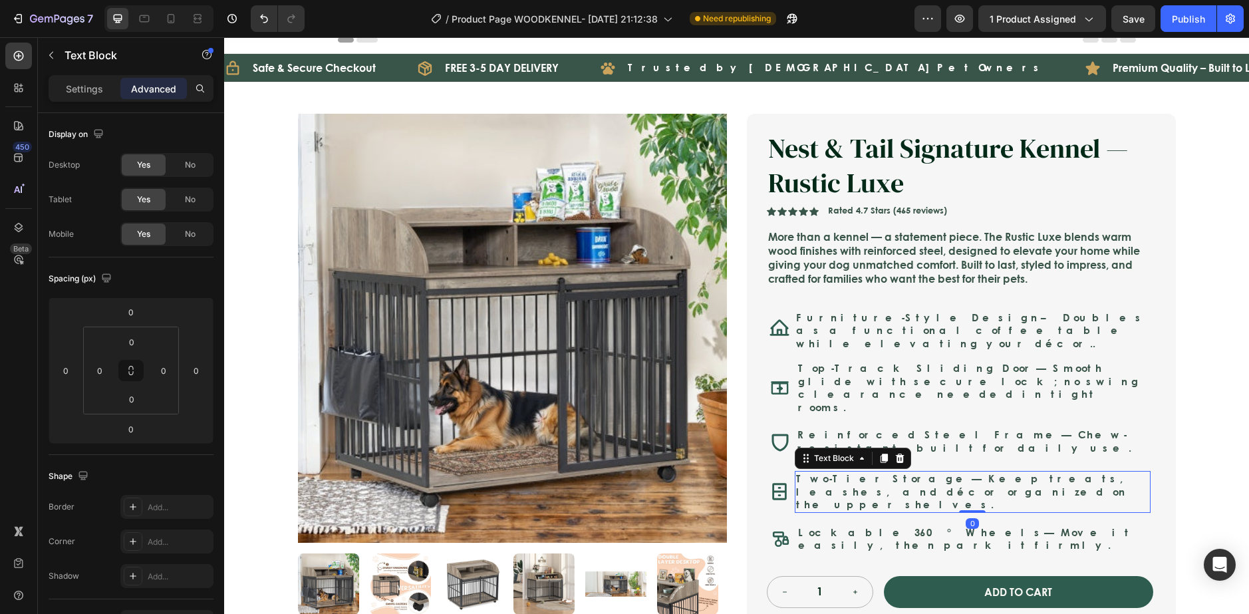
click at [933, 472] on p "Two-Tier Storage — Keep treats, leashes, and décor organized on the upper shelv…" at bounding box center [972, 491] width 353 height 39
click at [892, 481] on div "Nest & Tail Signature Kennel — Rustic Luxe Product Title Nest & Tail Signature …" at bounding box center [960, 369] width 386 height 478
click at [864, 472] on p "Two-Tier Storage — Keep treats, leashes, and décor organized on the upper shelv…" at bounding box center [972, 491] width 353 height 39
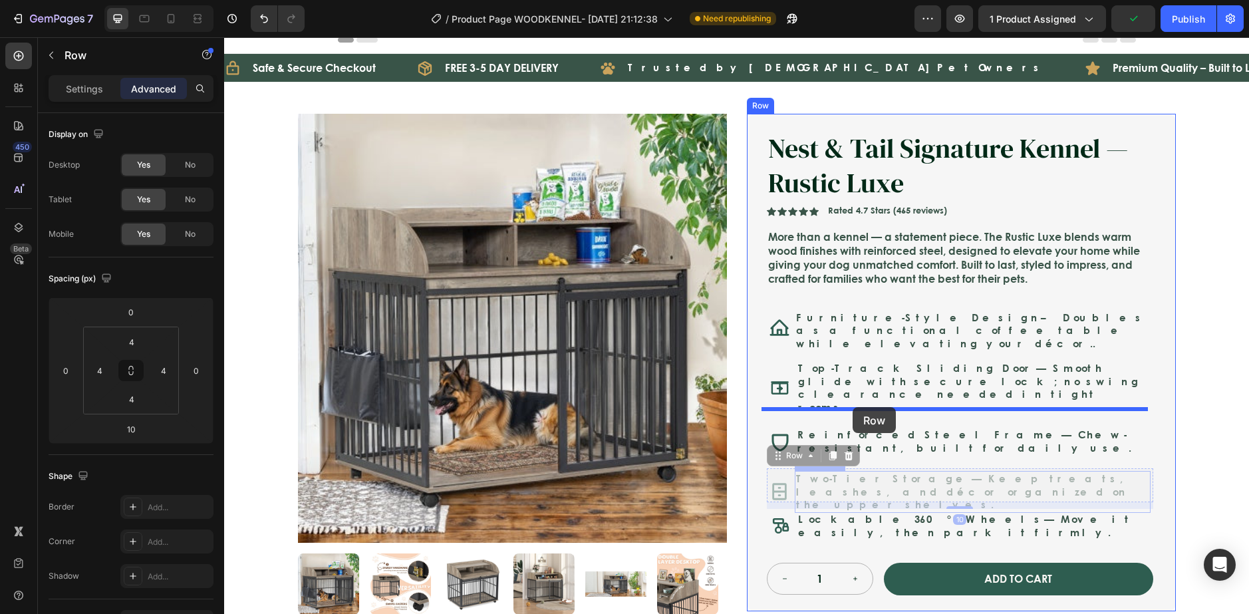
drag, startPoint x: 781, startPoint y: 477, endPoint x: 852, endPoint y: 404, distance: 101.6
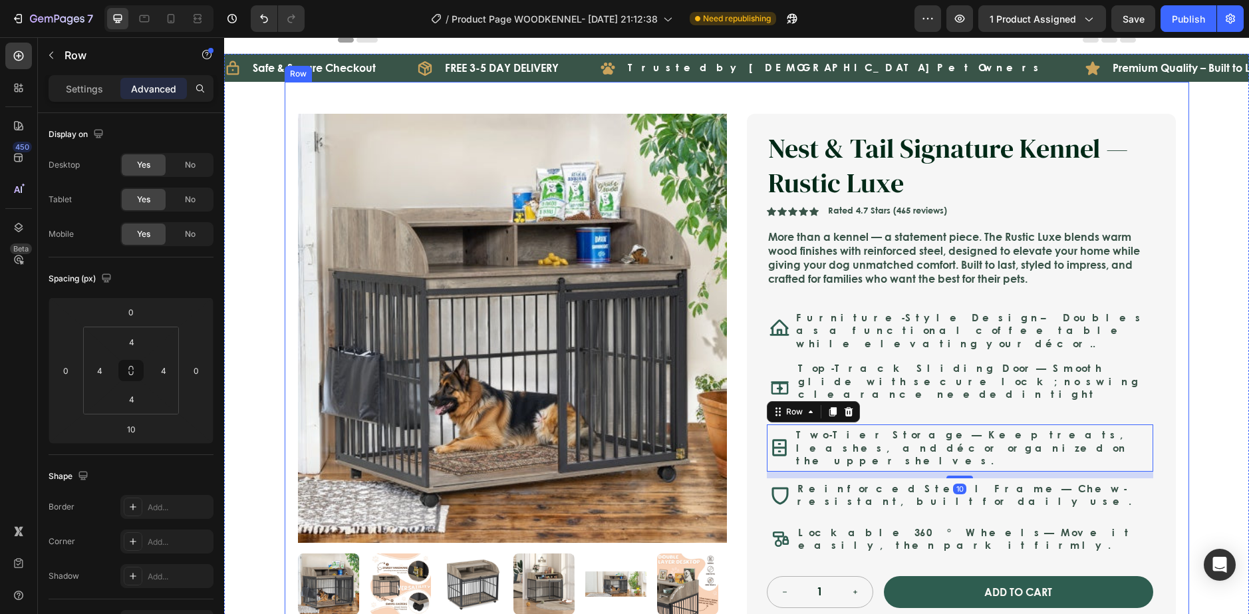
click at [1179, 375] on div "Product Images Nest & Tail Signature Kennel — Rustic Luxe Product Title Icon Ic…" at bounding box center [737, 427] width 904 height 690
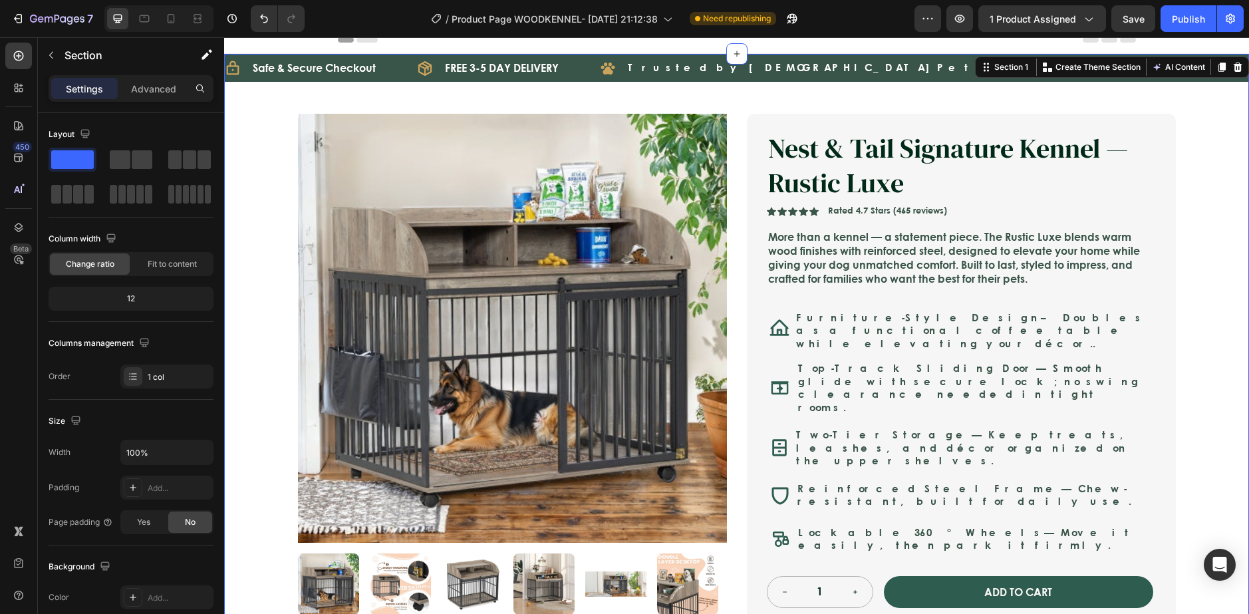
click at [1238, 428] on div "Icon Safe & Secure Checkout Text Block Row Icon FREE 3-5 DAY DELIVERY Text Bloc…" at bounding box center [736, 485] width 1025 height 863
click at [1218, 420] on div "Icon Safe & Secure Checkout Text Block Row Icon FREE 3-5 DAY DELIVERY Text Bloc…" at bounding box center [736, 485] width 1025 height 863
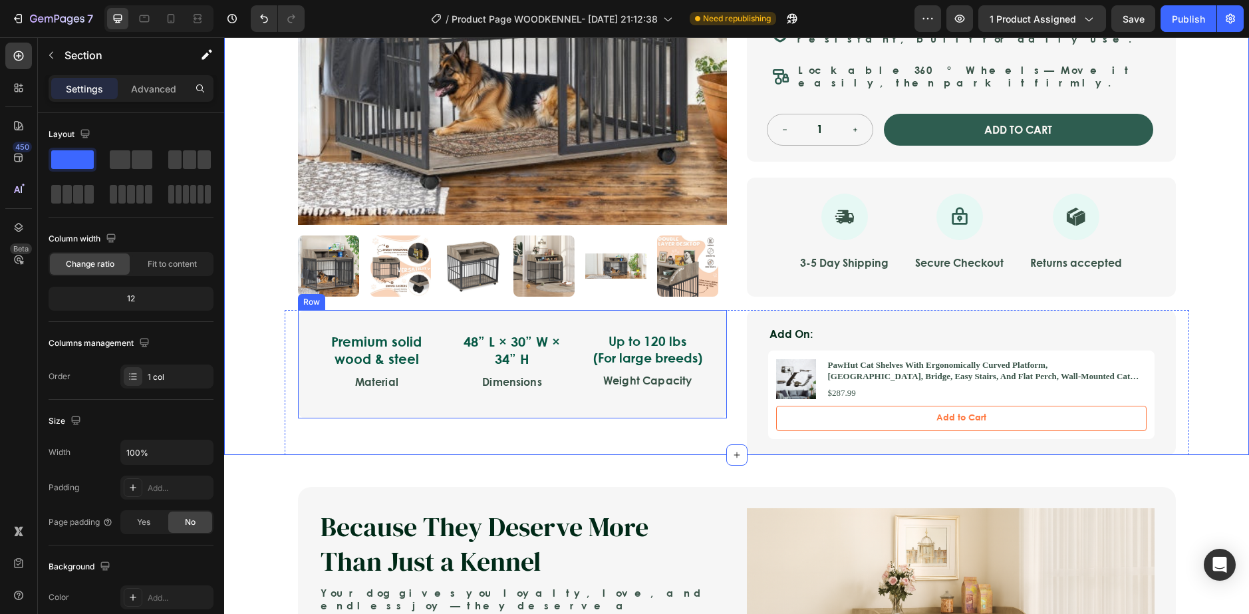
scroll to position [476, 0]
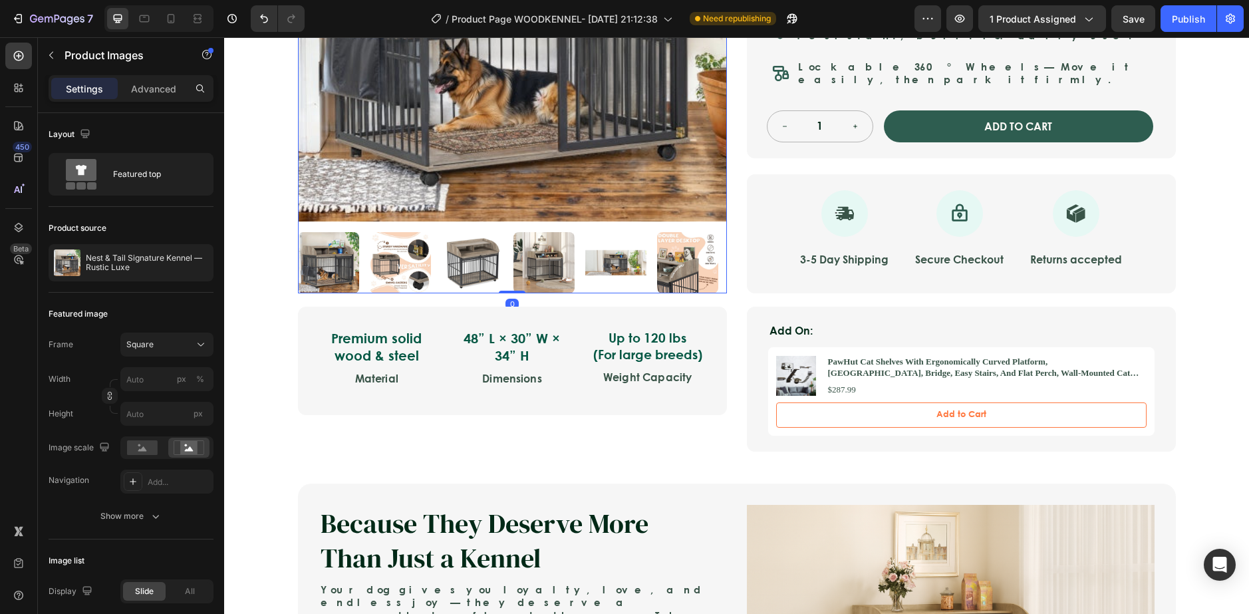
click at [657, 232] on img at bounding box center [687, 262] width 61 height 61
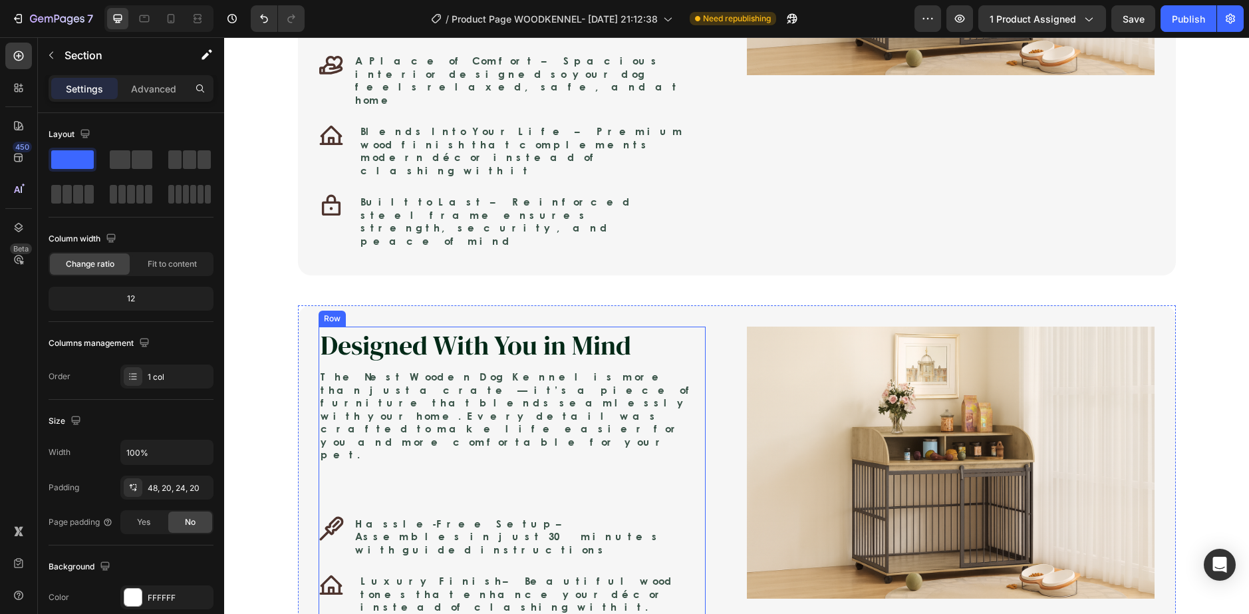
scroll to position [1141, 0]
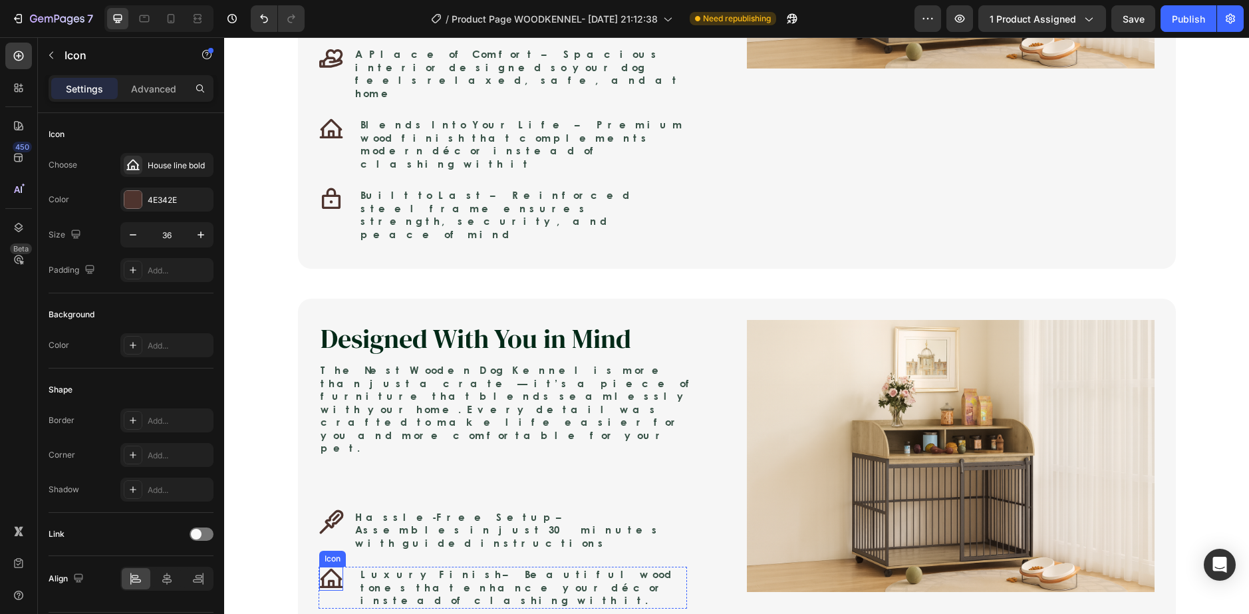
click at [328, 567] on icon at bounding box center [331, 579] width 24 height 24
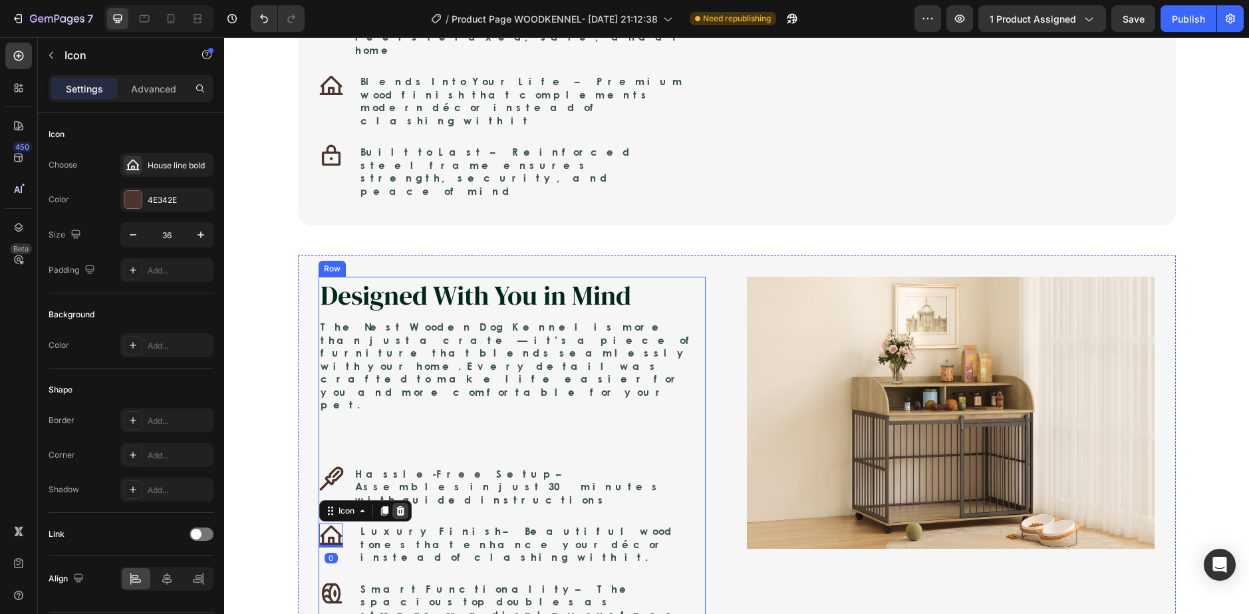
scroll to position [1208, 0]
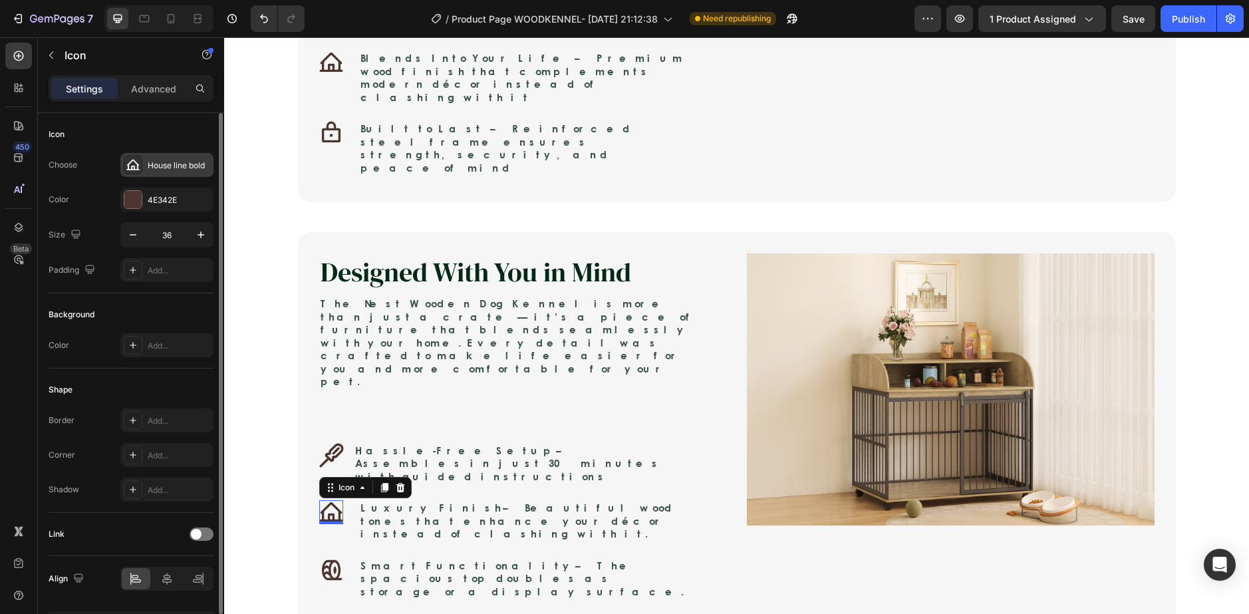
click at [145, 168] on div "House line bold" at bounding box center [166, 165] width 93 height 24
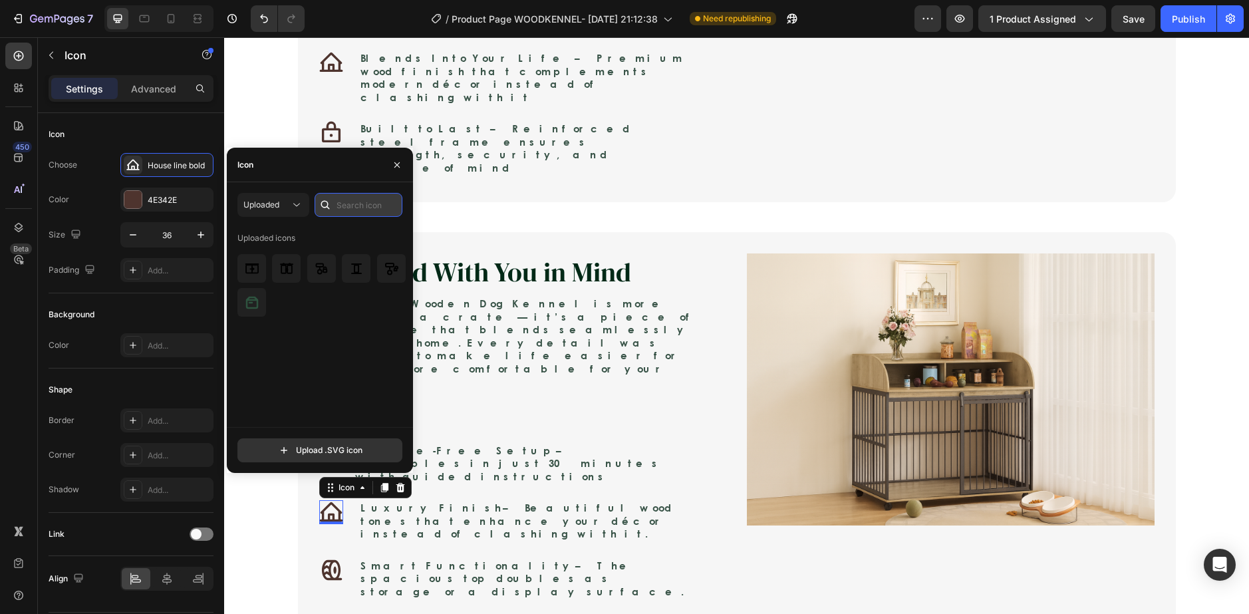
click at [373, 201] on input "text" at bounding box center [359, 205] width 88 height 24
click at [281, 203] on div "Uploaded" at bounding box center [266, 205] width 47 height 12
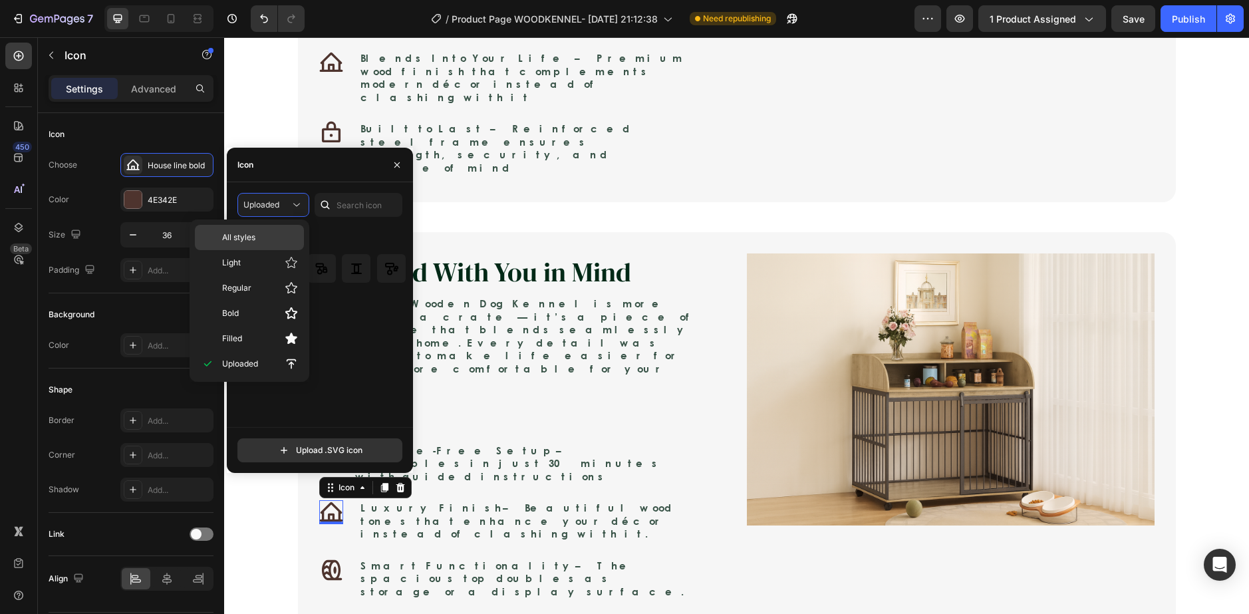
click at [280, 233] on p "All styles" at bounding box center [260, 237] width 76 height 12
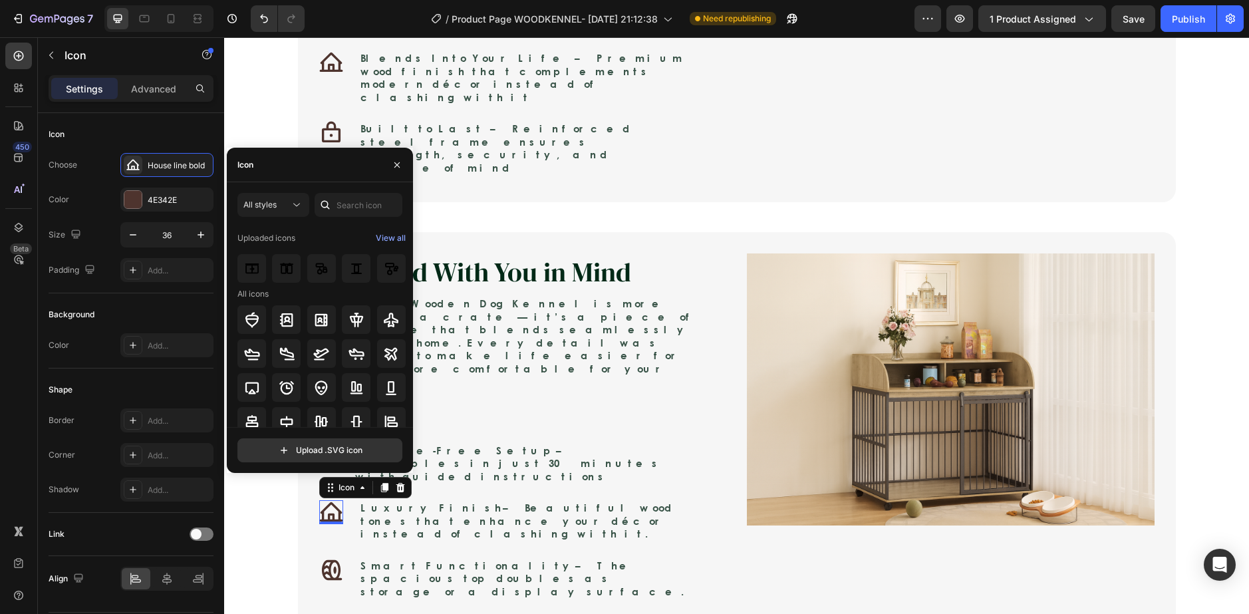
click at [333, 209] on div at bounding box center [325, 205] width 21 height 24
click at [349, 205] on input "text" at bounding box center [359, 205] width 88 height 24
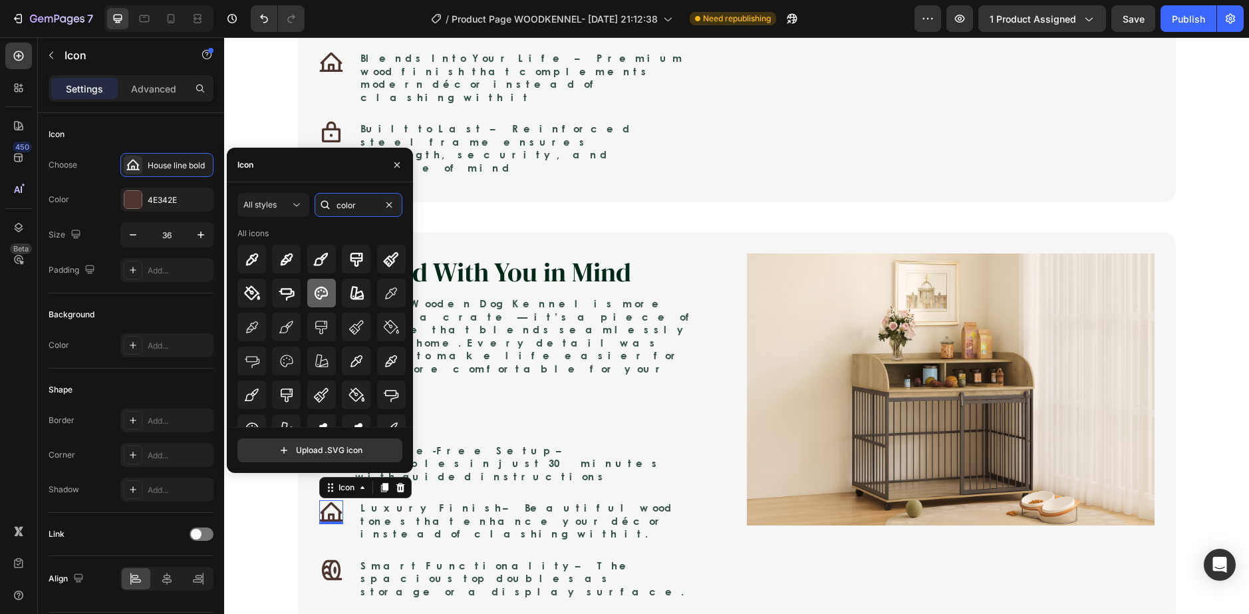
type input "color"
click at [327, 298] on icon at bounding box center [321, 293] width 16 height 16
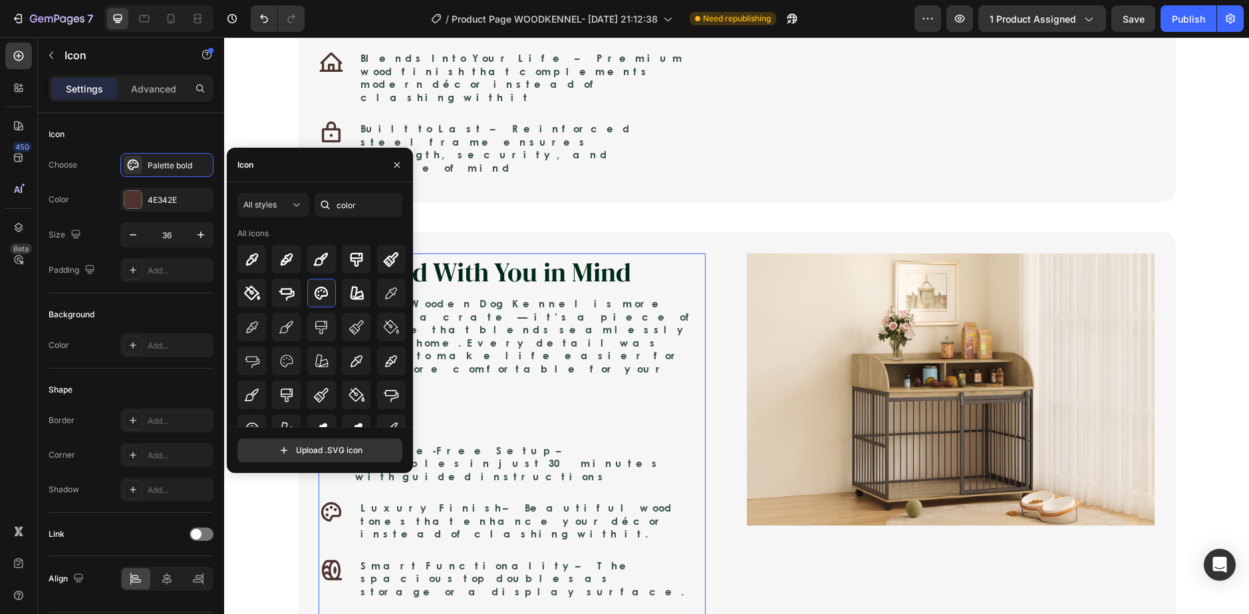
click at [527, 285] on div "Designed With You in Mind Heading The Nest Wooden Dog Kennel is more than just …" at bounding box center [512, 434] width 386 height 362
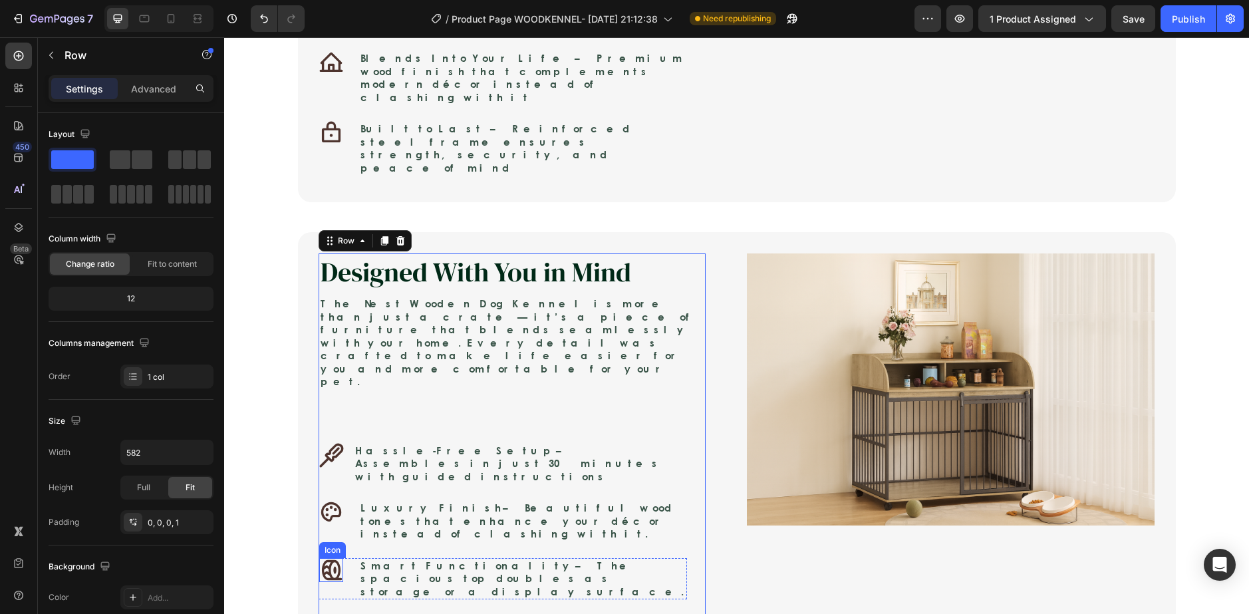
click at [324, 559] on icon at bounding box center [331, 569] width 20 height 20
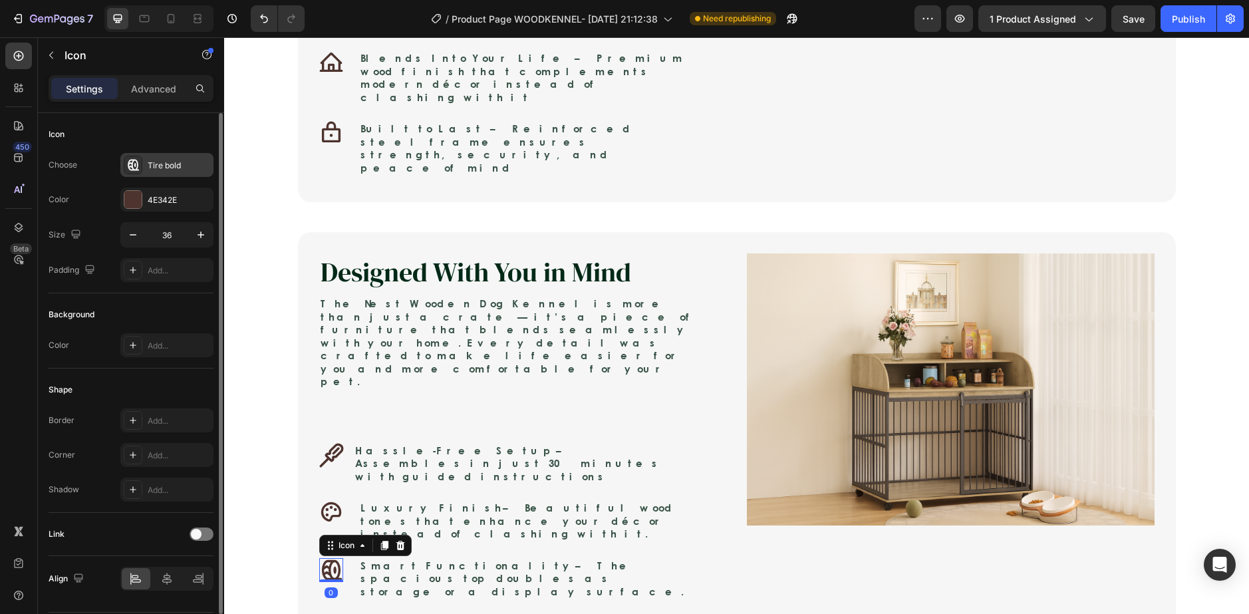
click at [146, 163] on div "Tire bold" at bounding box center [166, 165] width 93 height 24
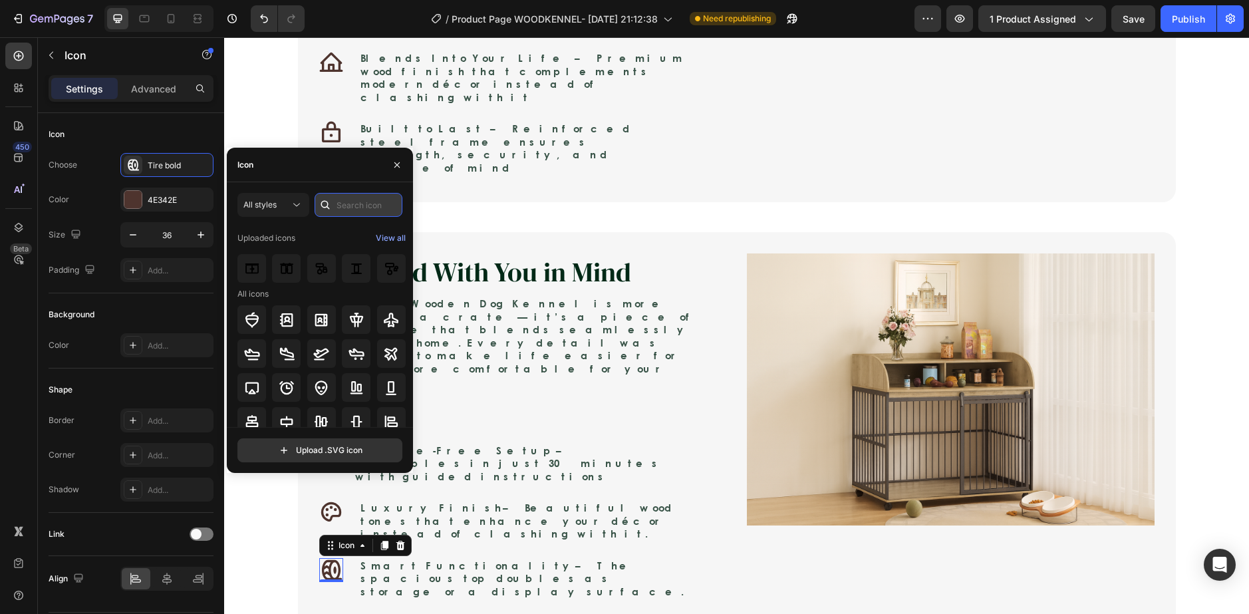
click at [337, 203] on input "text" at bounding box center [359, 205] width 88 height 24
type input "house"
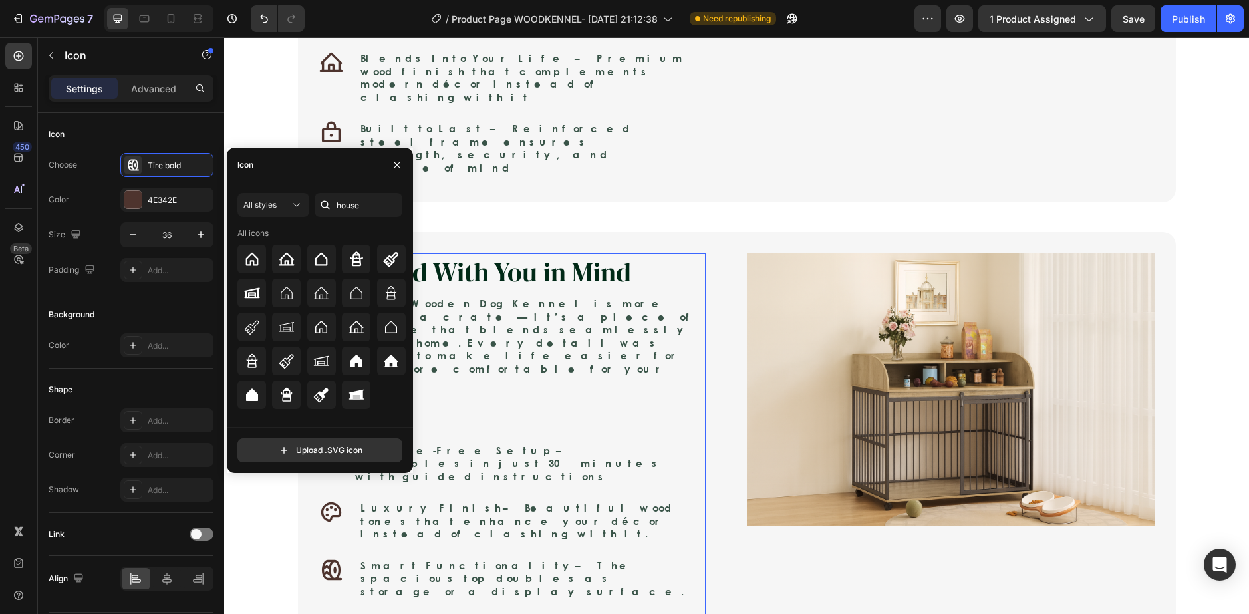
click at [571, 253] on div "Designed With You in Mind Heading The Nest Wooden Dog Kennel is more than just …" at bounding box center [512, 434] width 386 height 362
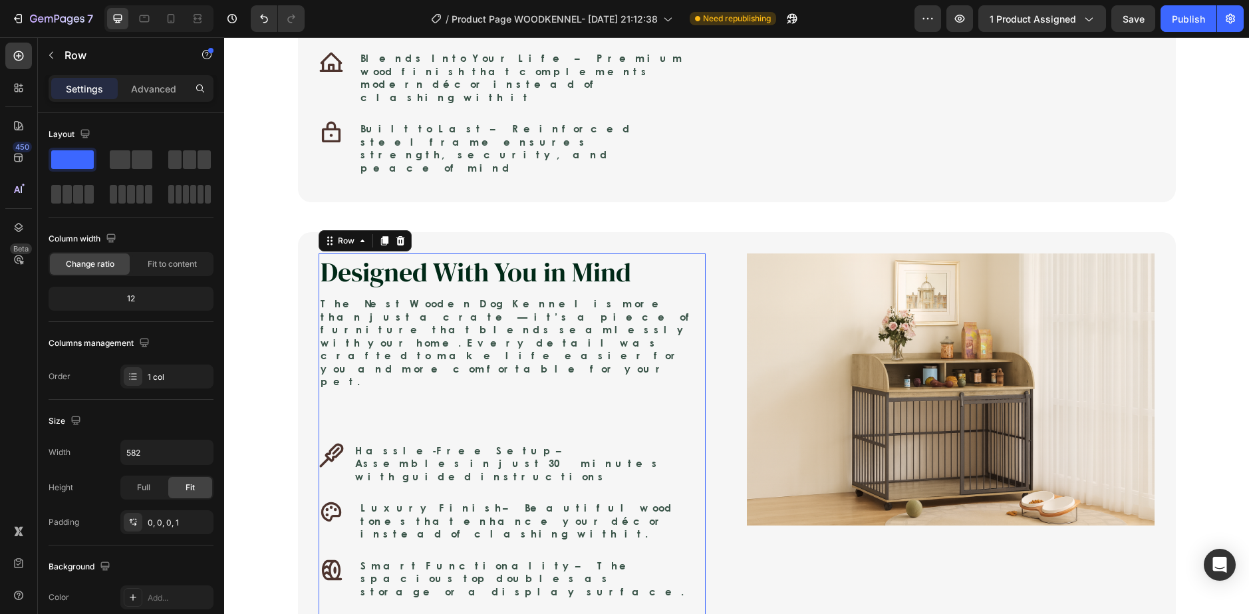
click at [285, 301] on div "Because They Deserve More Than Just a Kennel Heading Your dog gives you loyalty…" at bounding box center [736, 210] width 998 height 1003
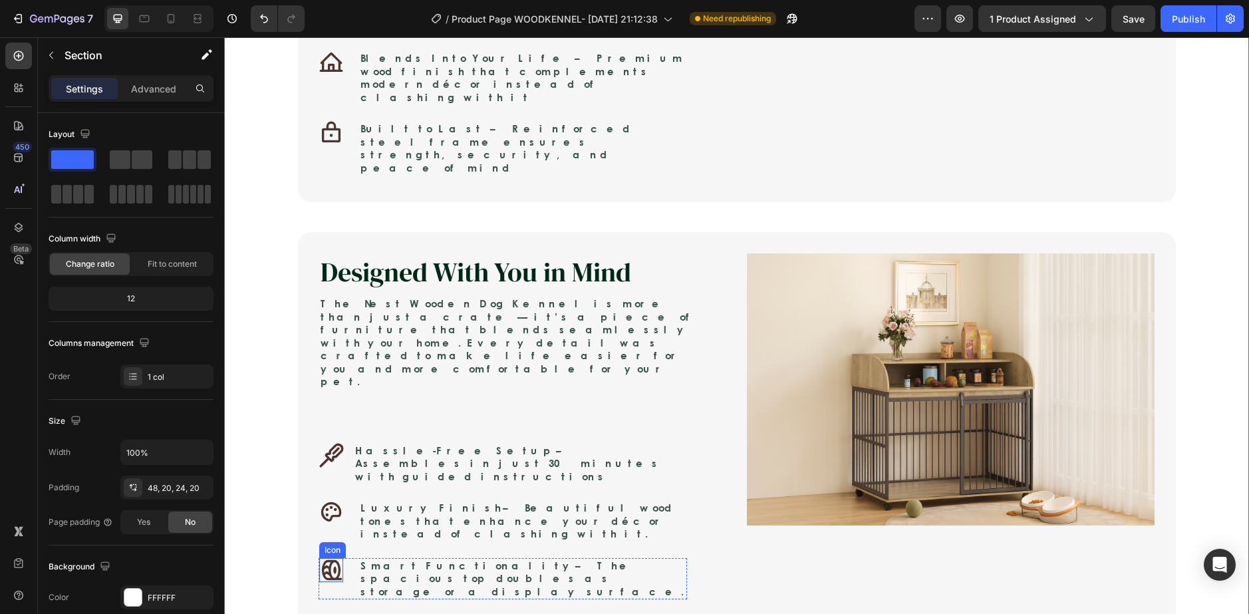
click at [325, 559] on icon at bounding box center [331, 569] width 20 height 20
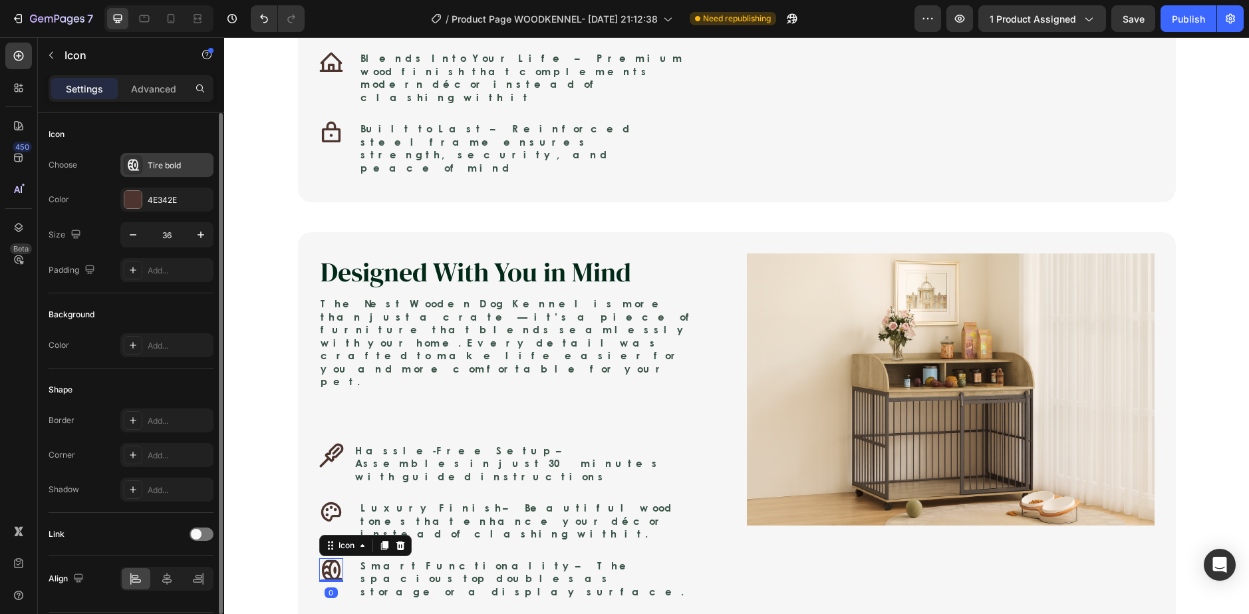
click at [138, 170] on icon at bounding box center [133, 165] width 11 height 11
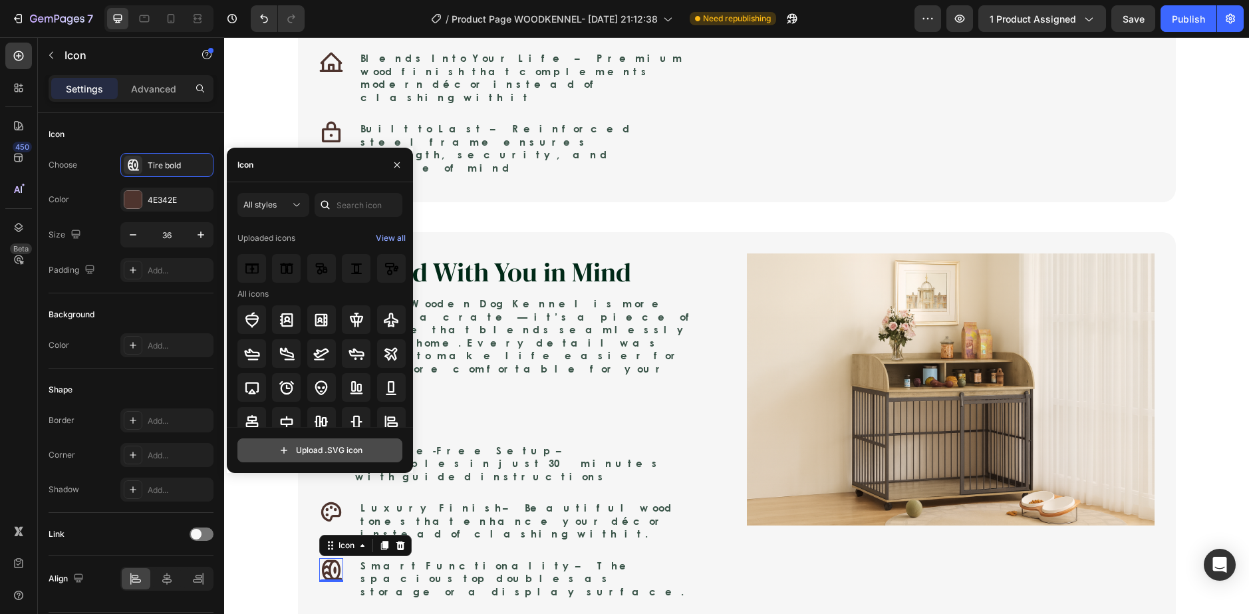
click at [314, 453] on input "file" at bounding box center [320, 450] width 164 height 23
type input "C:\fakepath\download (6).svg"
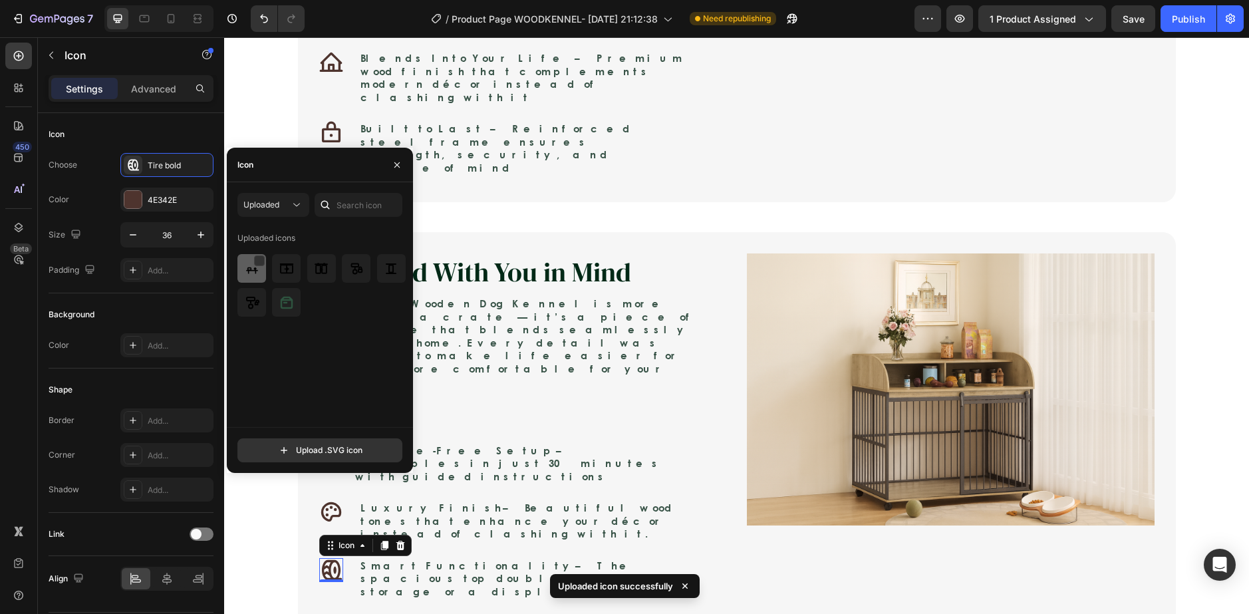
click at [251, 275] on img at bounding box center [252, 269] width 16 height 16
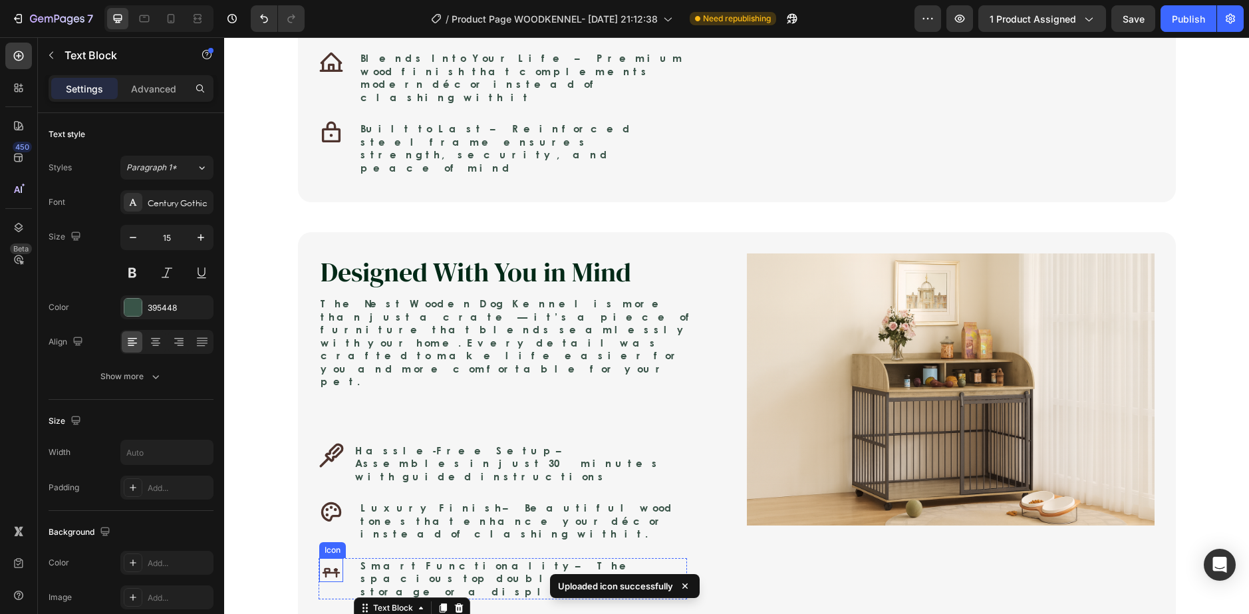
click at [332, 573] on icon "Smart functionality" at bounding box center [331, 575] width 11 height 4
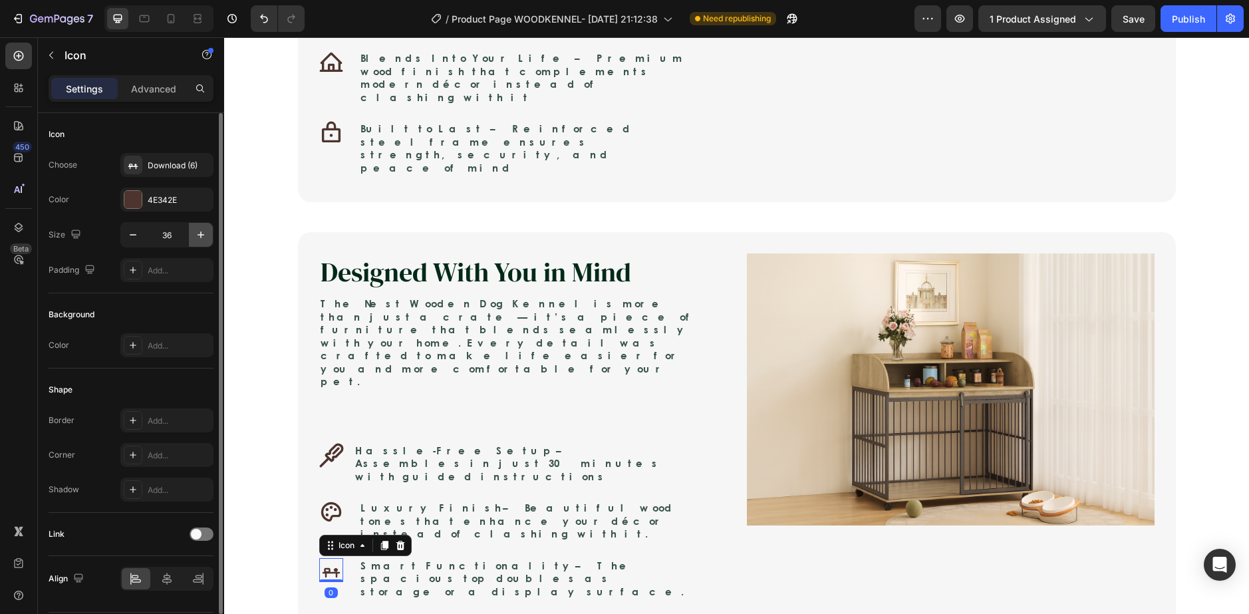
click at [200, 233] on icon "button" at bounding box center [200, 234] width 13 height 13
type input "38"
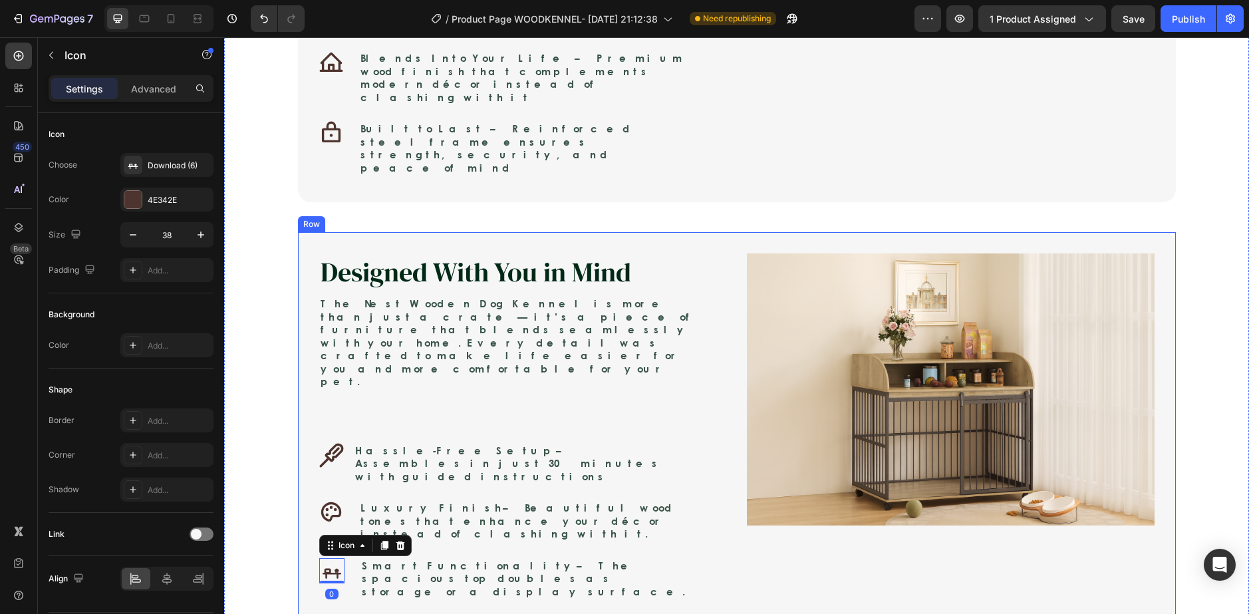
click at [361, 386] on div "Designed With You in Mind Heading The Nest Wooden Dog Kennel is more than just …" at bounding box center [523, 472] width 408 height 438
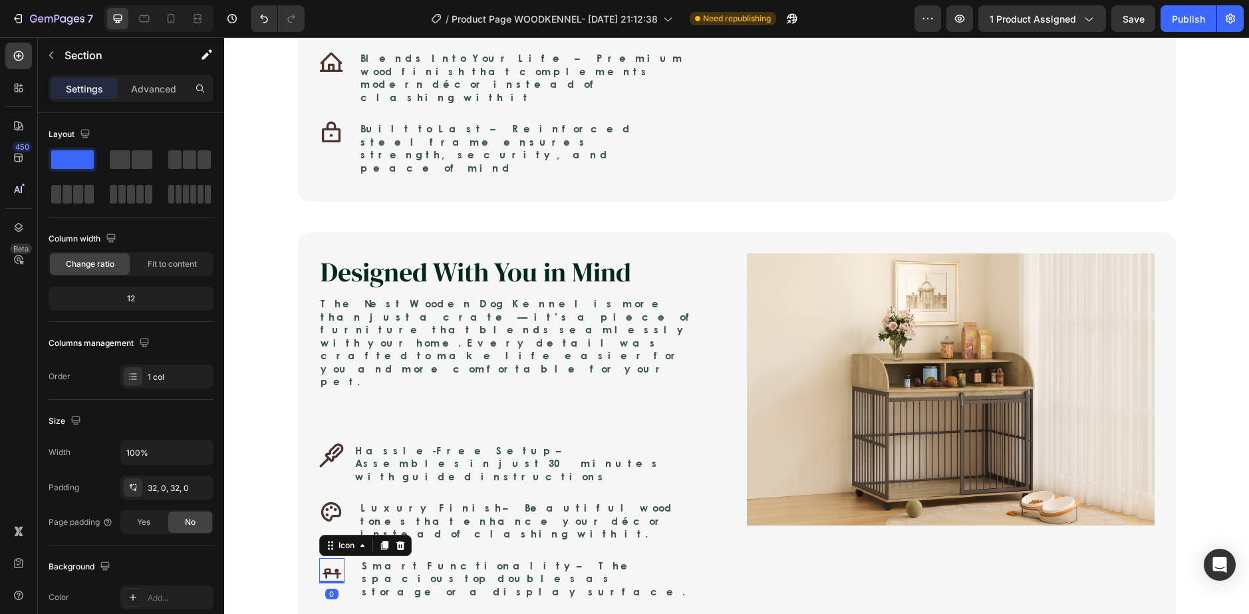
click at [332, 573] on icon "Smart functionality" at bounding box center [331, 575] width 11 height 4
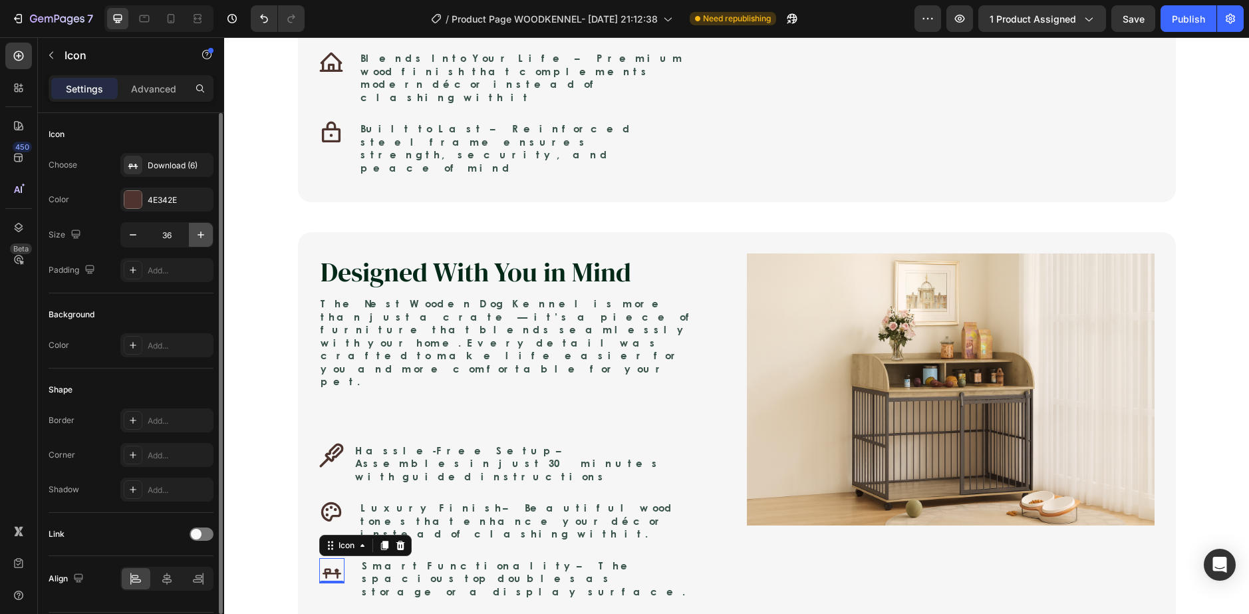
click at [190, 225] on button "button" at bounding box center [201, 235] width 24 height 24
click at [194, 226] on button "button" at bounding box center [201, 235] width 24 height 24
type input "40"
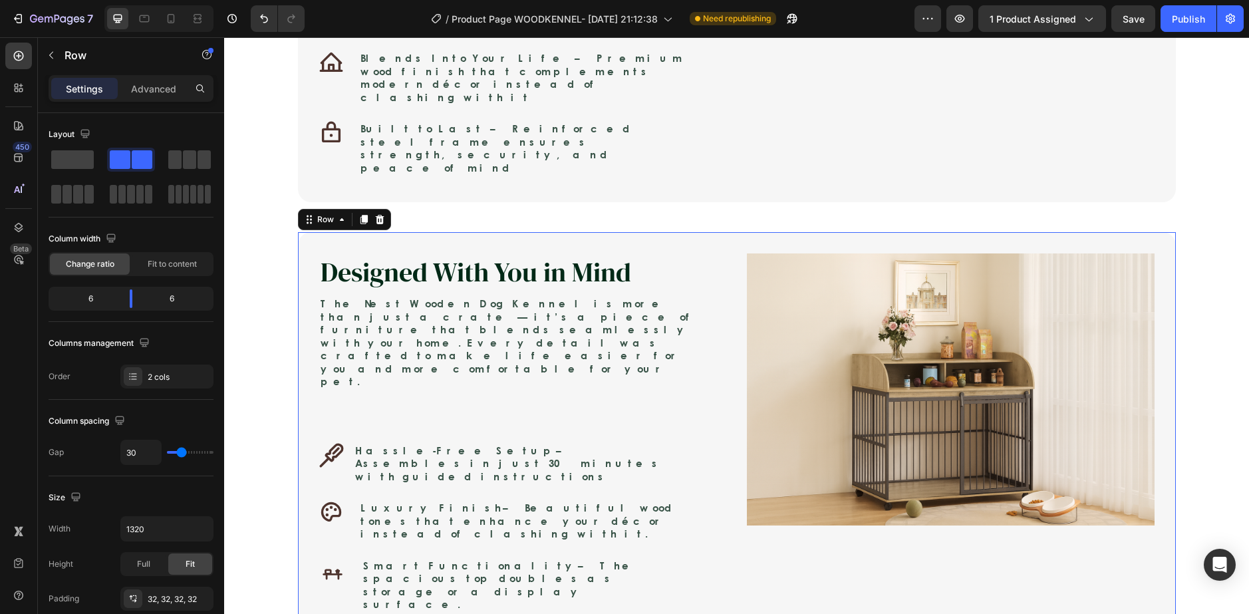
click at [415, 420] on div "Designed With You in Mind Heading The Nest Wooden Dog Kennel is more than just …" at bounding box center [523, 478] width 408 height 451
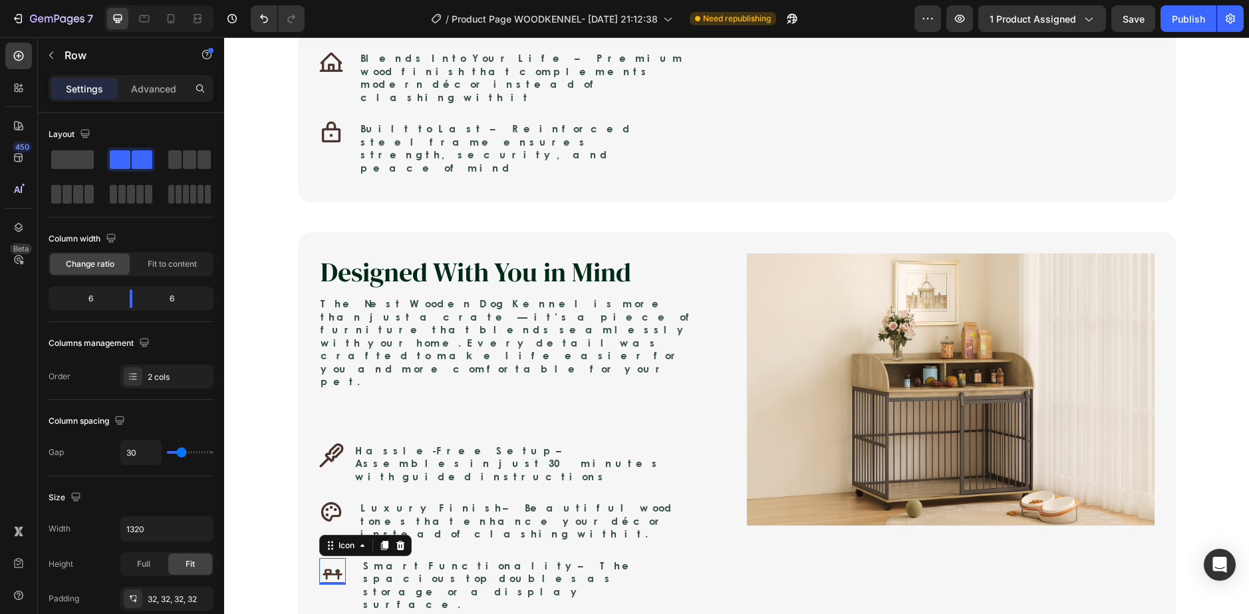
click at [324, 558] on icon "Smart functionality" at bounding box center [332, 571] width 27 height 27
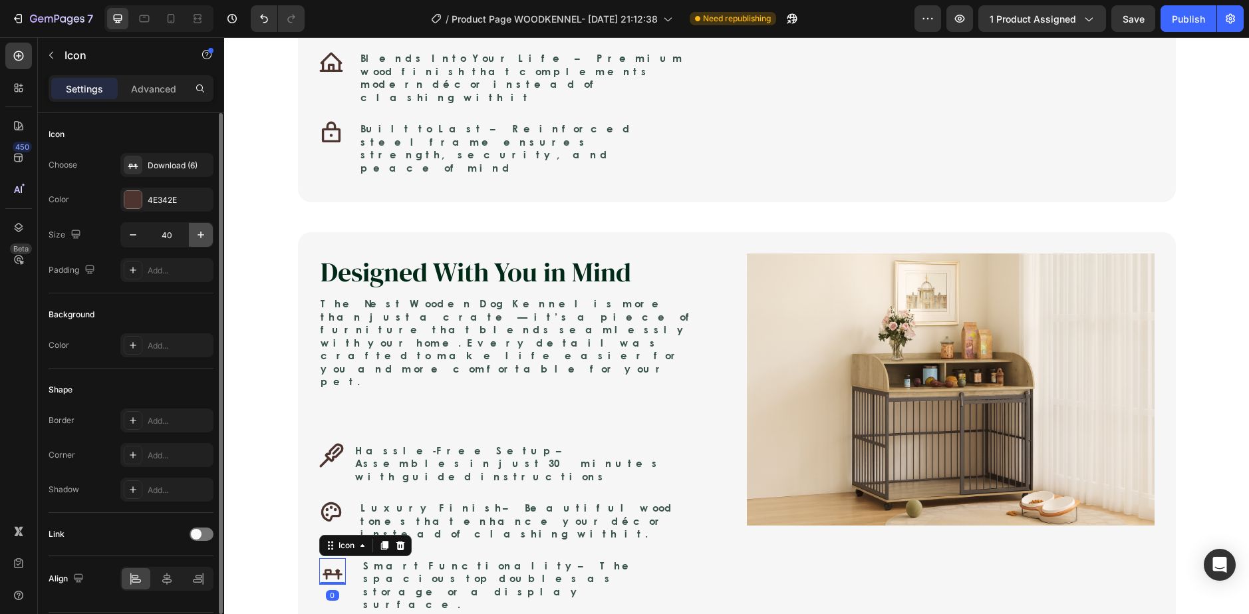
click at [196, 234] on icon "button" at bounding box center [200, 234] width 13 height 13
click at [197, 233] on icon "button" at bounding box center [200, 234] width 13 height 13
click at [211, 237] on button "button" at bounding box center [201, 235] width 24 height 24
click at [207, 236] on button "button" at bounding box center [201, 235] width 24 height 24
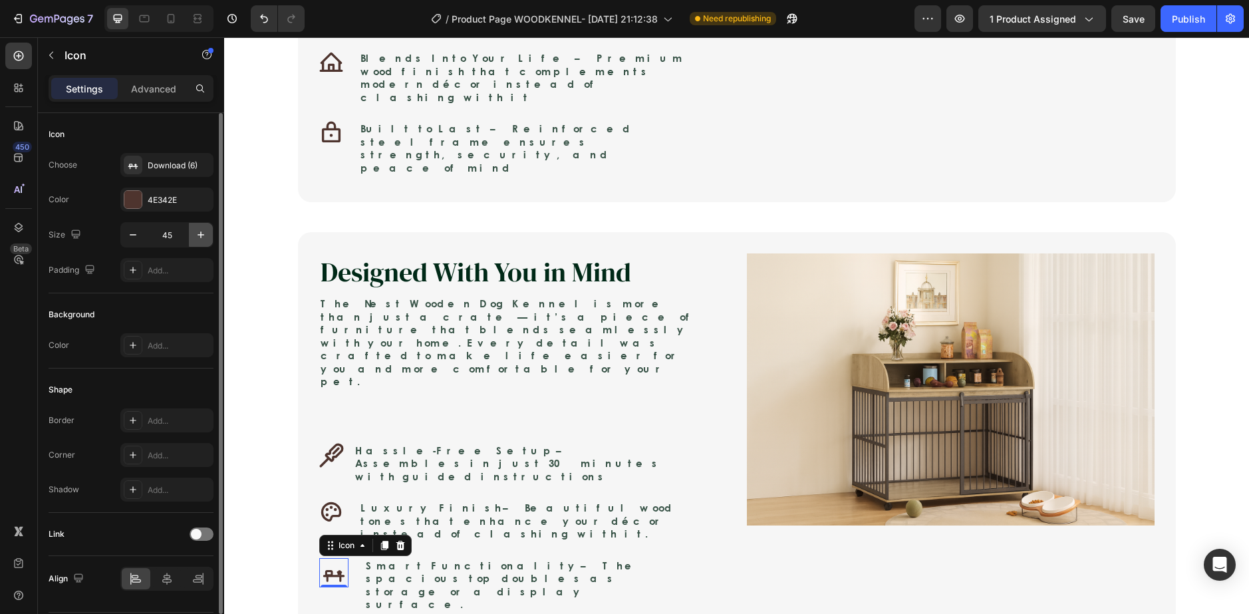
click at [207, 236] on button "button" at bounding box center [201, 235] width 24 height 24
click at [207, 235] on icon "button" at bounding box center [200, 234] width 13 height 13
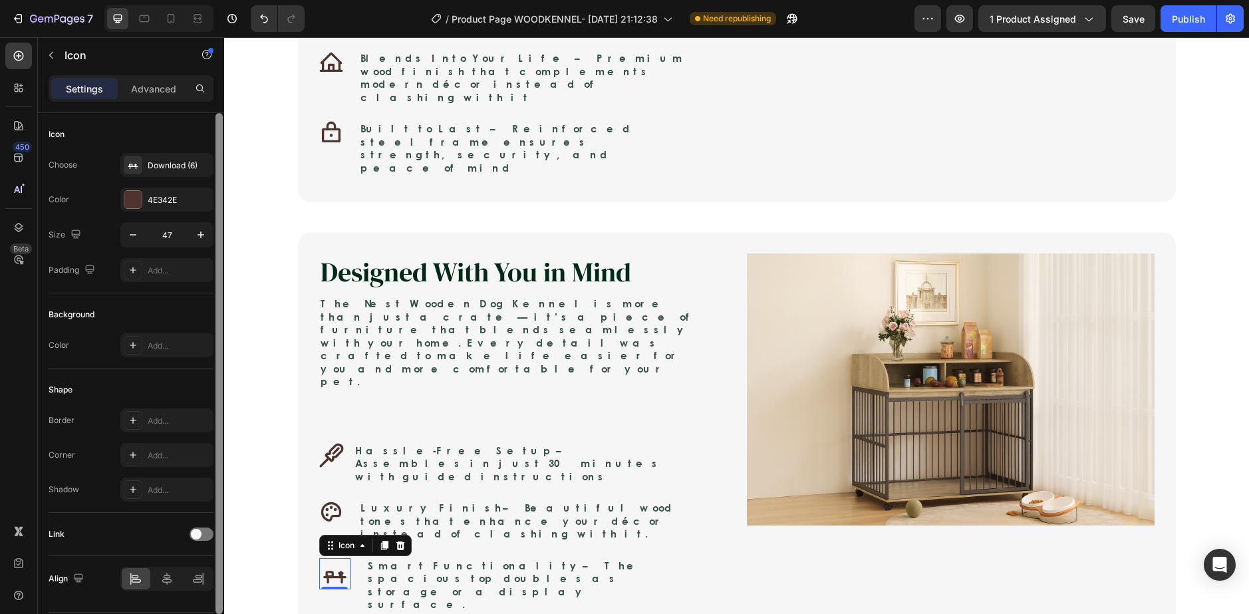
type input "48"
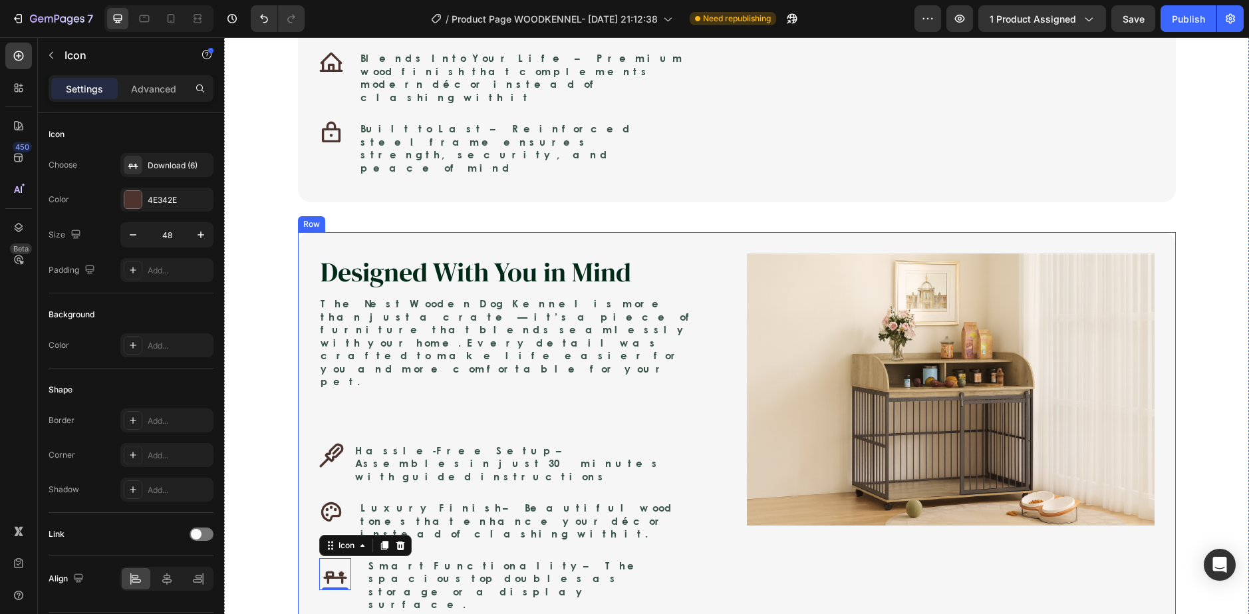
click at [468, 437] on div "Designed With You in Mind Heading The Nest Wooden Dog Kennel is more than just …" at bounding box center [737, 478] width 878 height 493
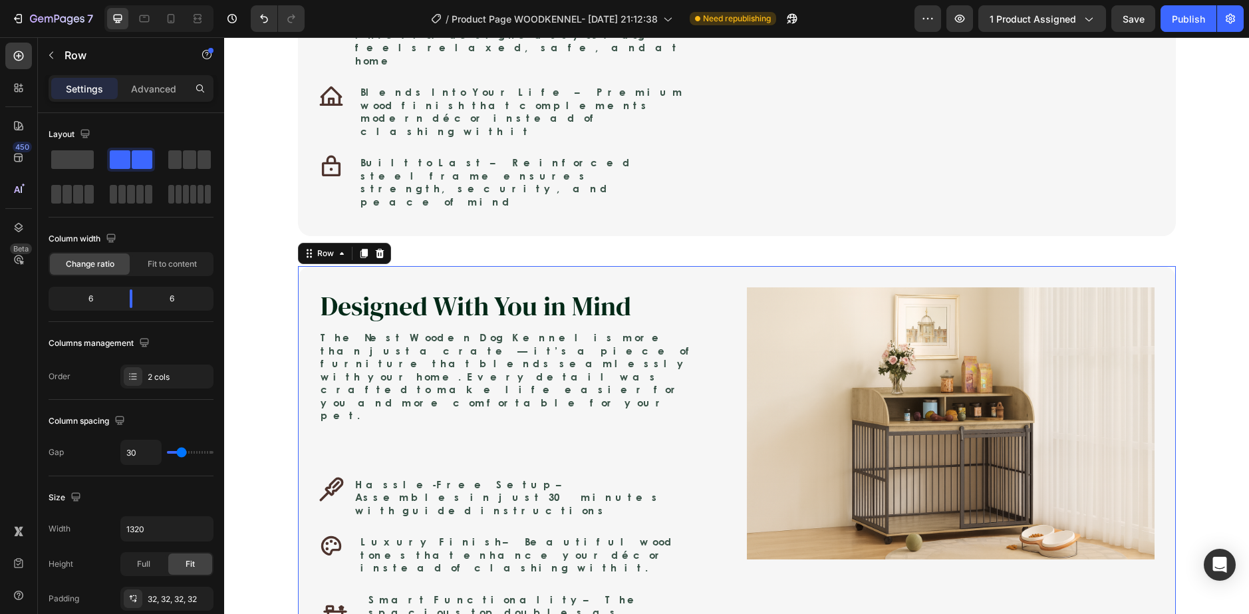
scroll to position [1141, 0]
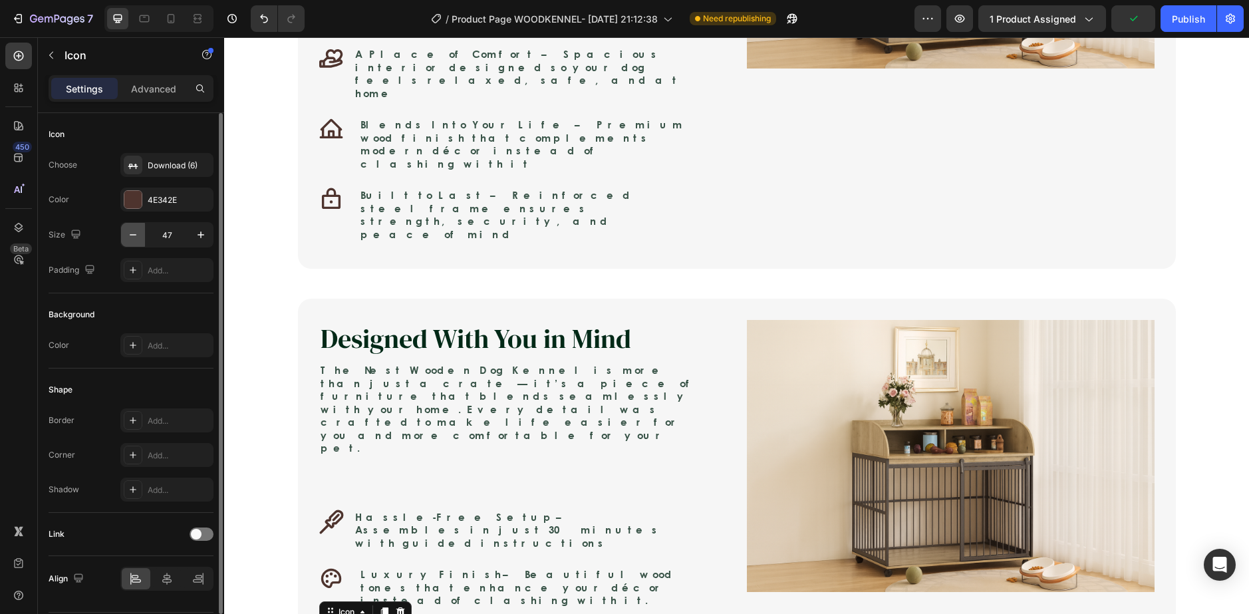
click at [127, 229] on icon "button" at bounding box center [132, 234] width 13 height 13
type input "45"
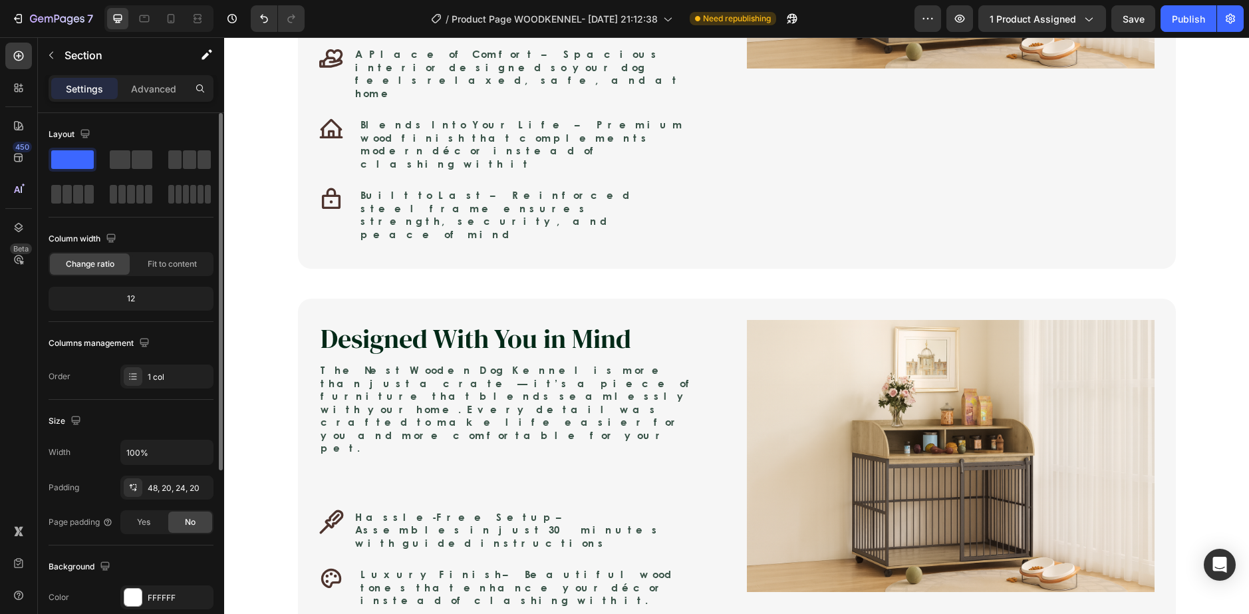
click at [273, 523] on div "Because They Deserve More Than Just a Kennel Heading Your dog gives you loyalty…" at bounding box center [736, 276] width 1025 height 1064
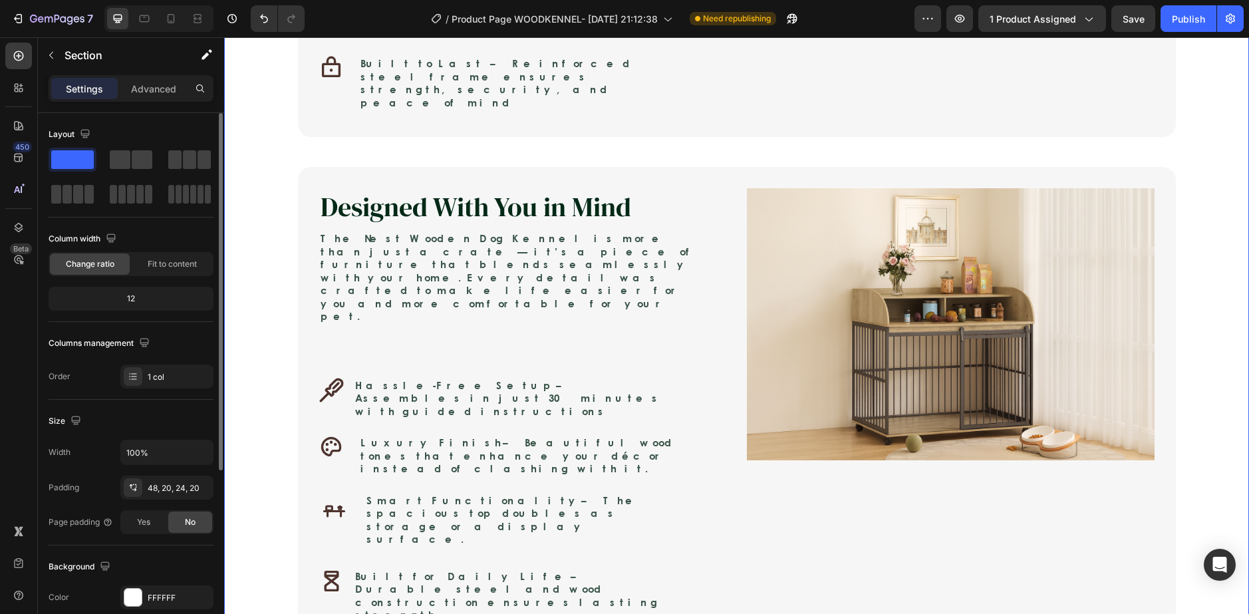
scroll to position [1274, 0]
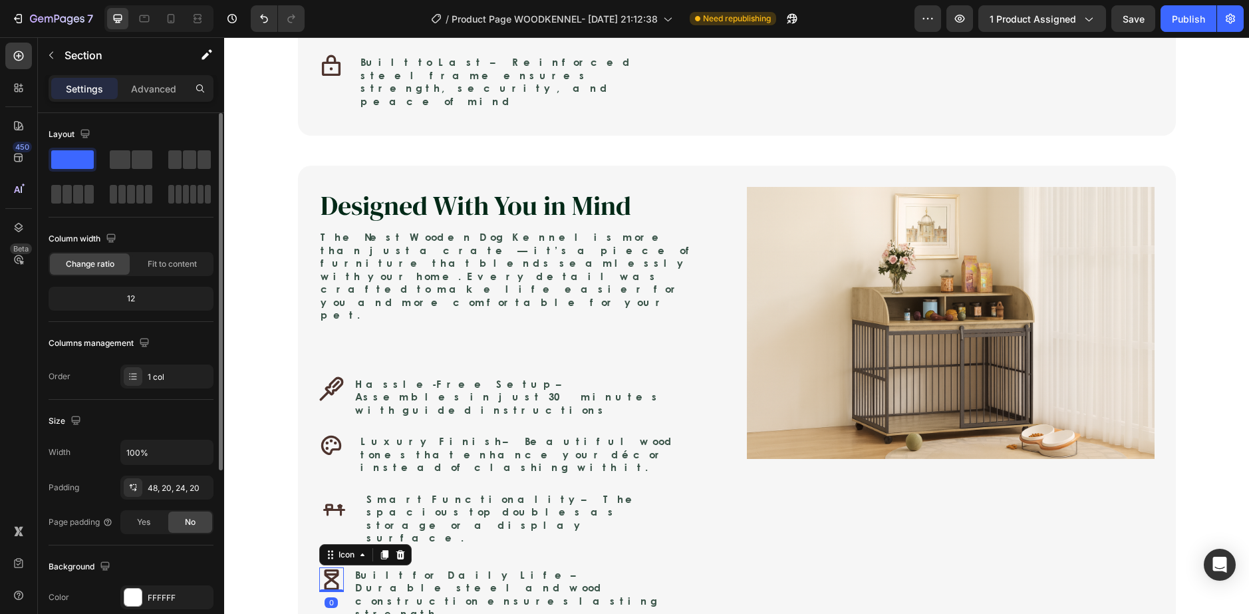
click at [336, 567] on icon at bounding box center [331, 579] width 25 height 25
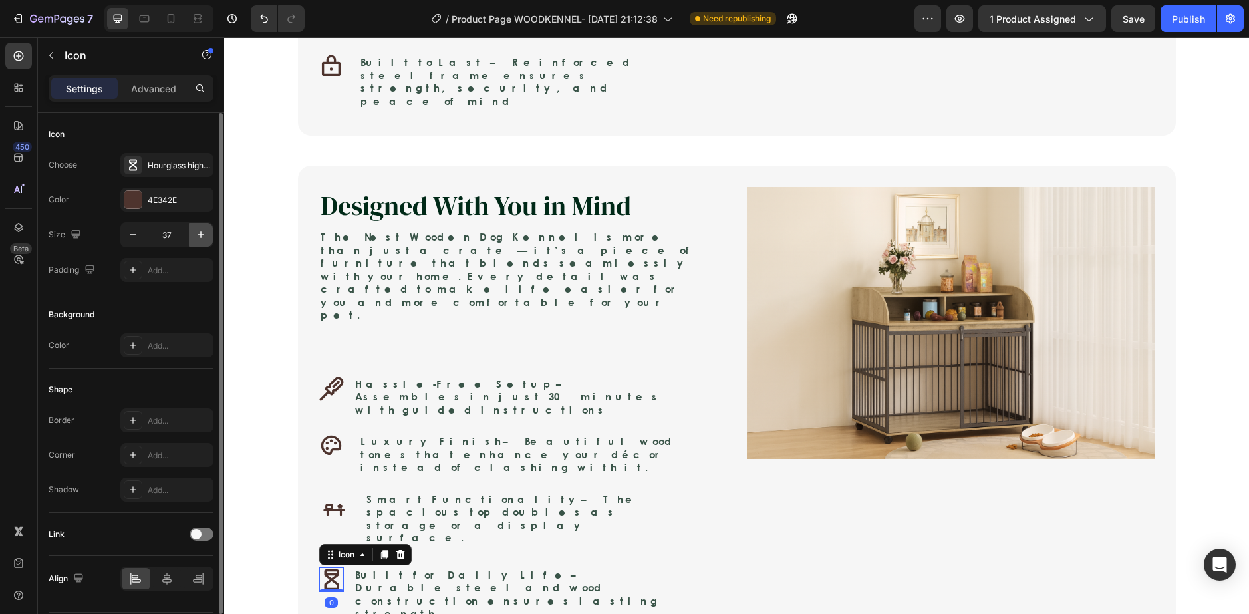
click at [208, 229] on button "button" at bounding box center [201, 235] width 24 height 24
type input "40"
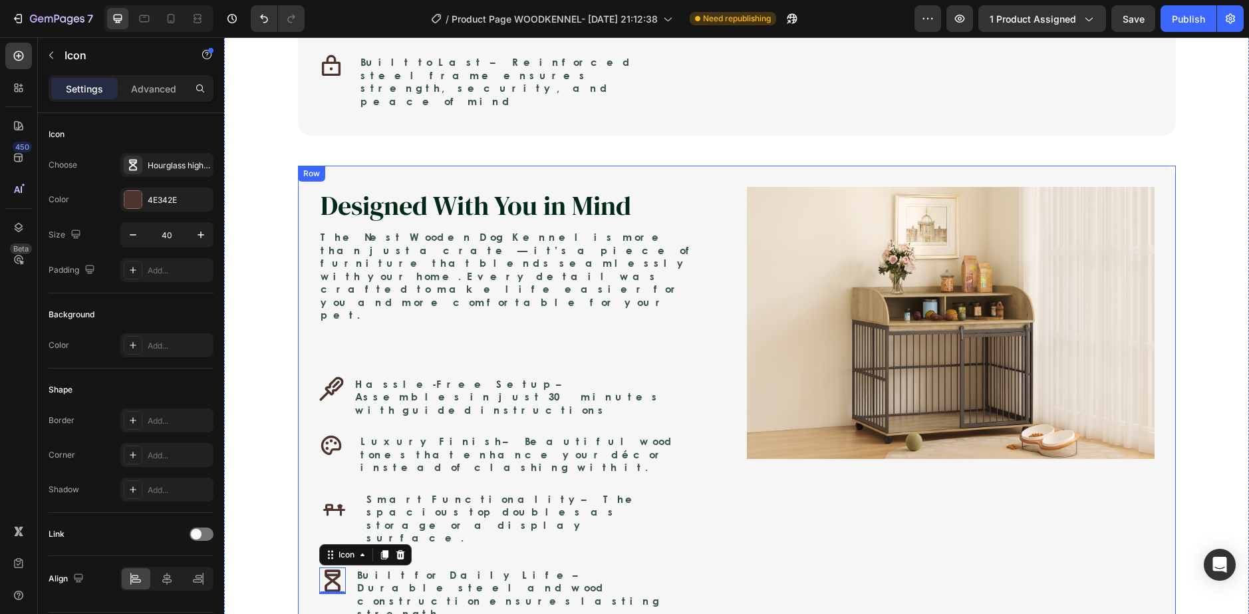
click at [362, 359] on div "Designed With You in Mind Heading The Nest Wooden Dog Kennel is more than just …" at bounding box center [523, 412] width 408 height 451
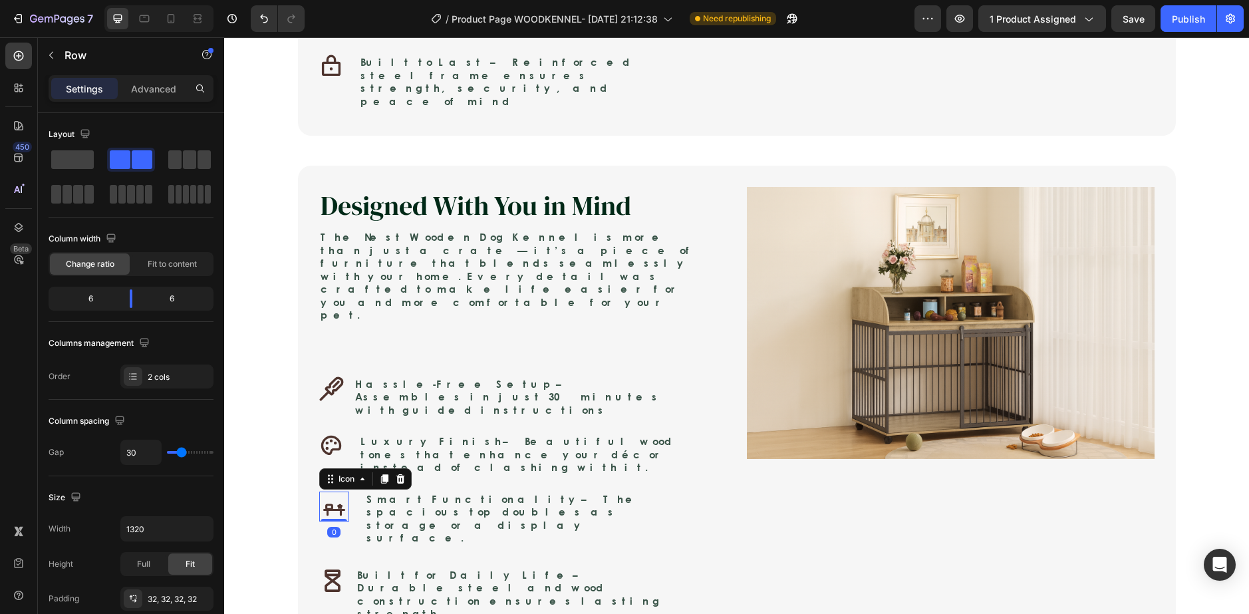
click at [326, 505] on rect "Smart functionality" at bounding box center [329, 507] width 6 height 4
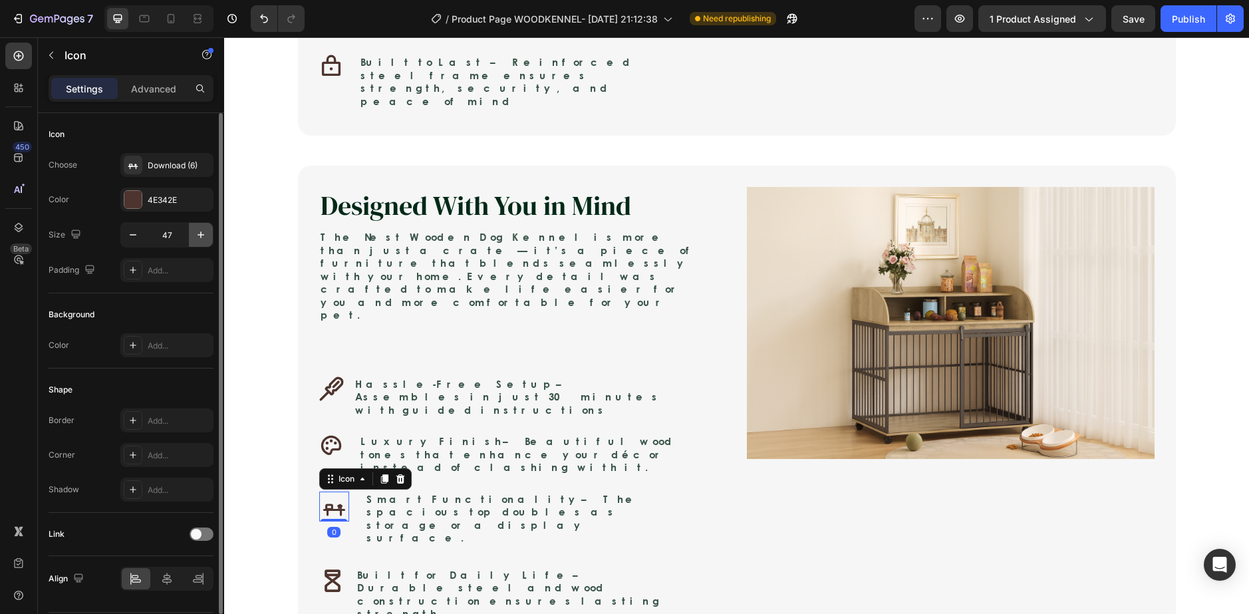
click at [207, 240] on button "button" at bounding box center [201, 235] width 24 height 24
type input "48"
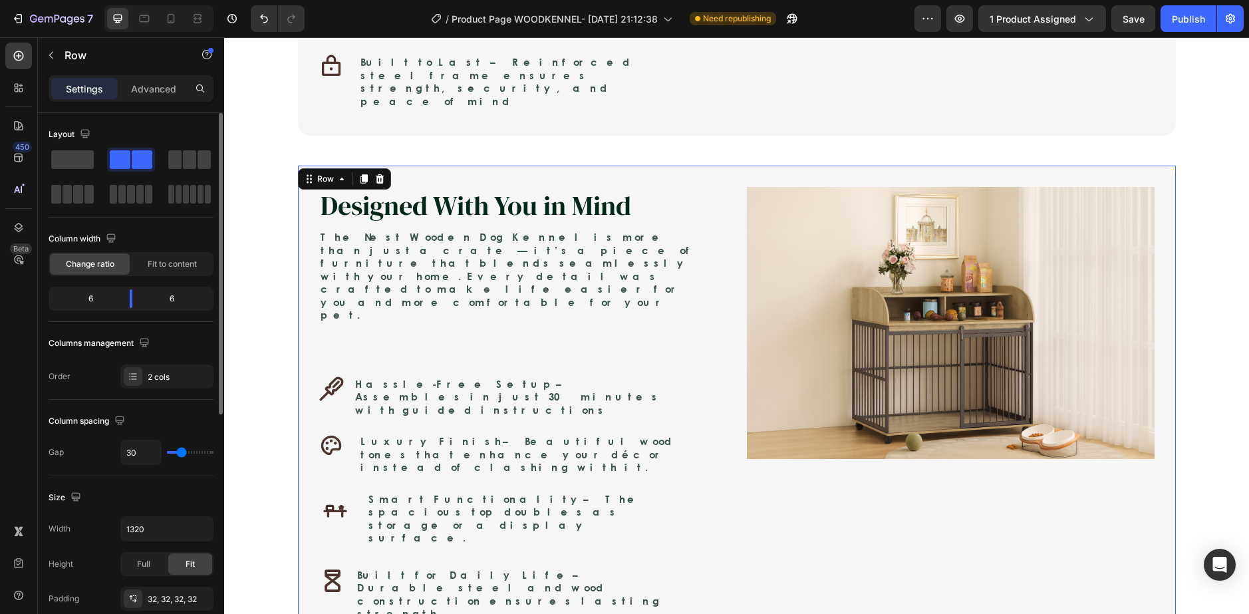
click at [378, 372] on div "Designed With You in Mind Heading The Nest Wooden Dog Kennel is more than just …" at bounding box center [737, 412] width 878 height 493
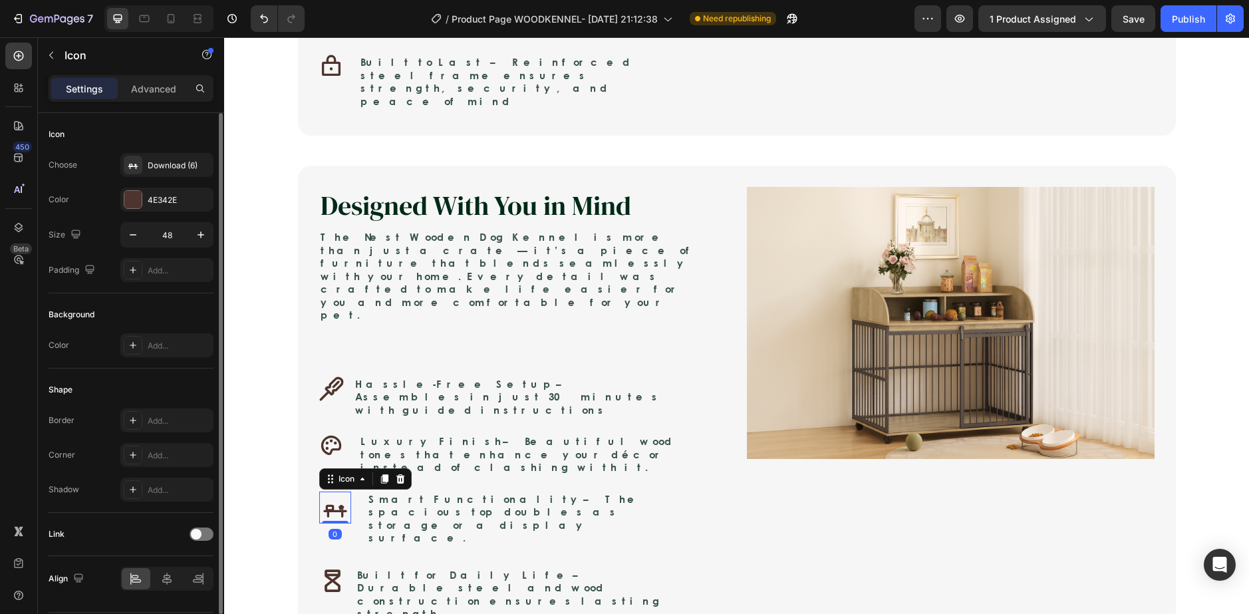
click at [320, 491] on icon "Smart functionality" at bounding box center [335, 507] width 32 height 32
click at [126, 235] on icon "button" at bounding box center [132, 234] width 13 height 13
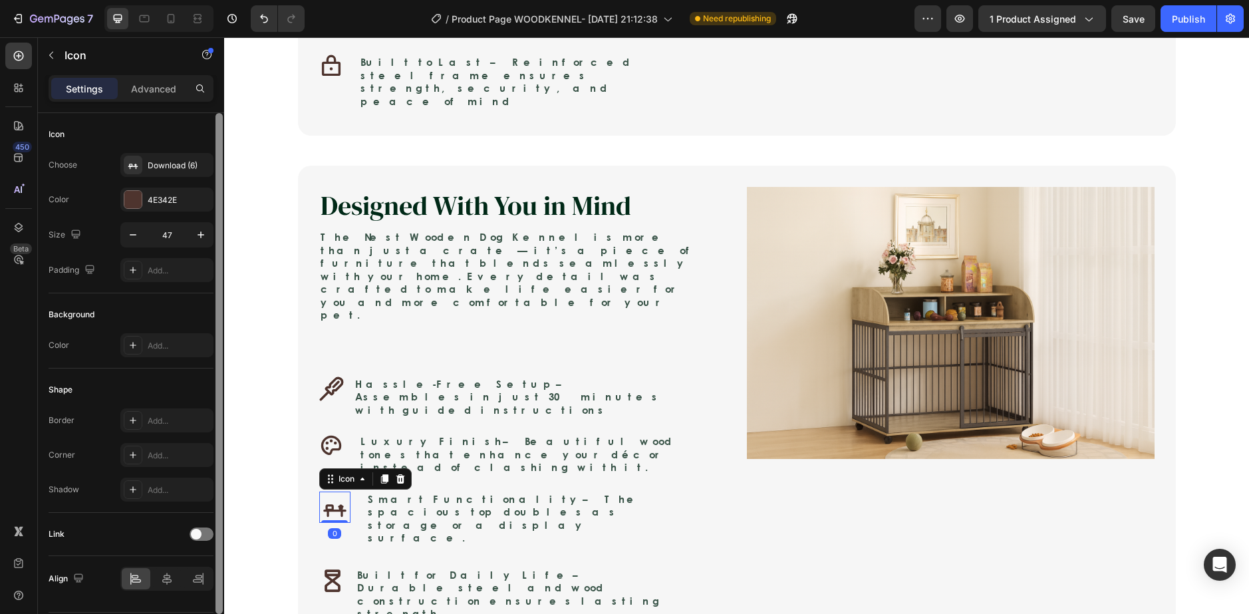
type input "46"
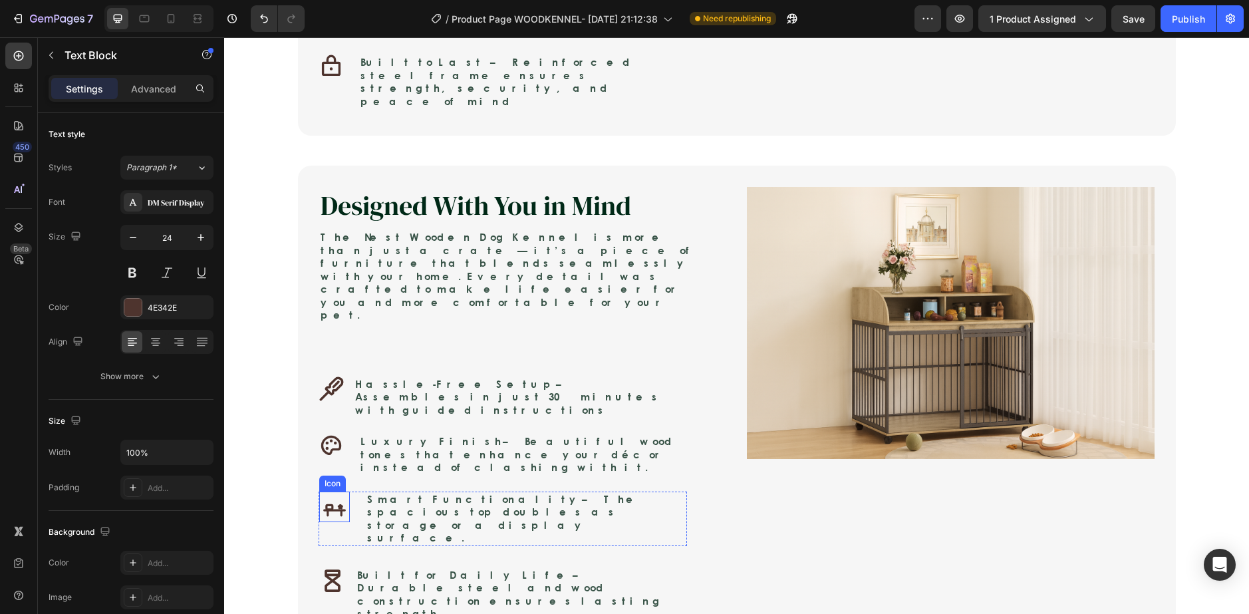
click at [319, 491] on icon "Smart functionality" at bounding box center [334, 506] width 31 height 31
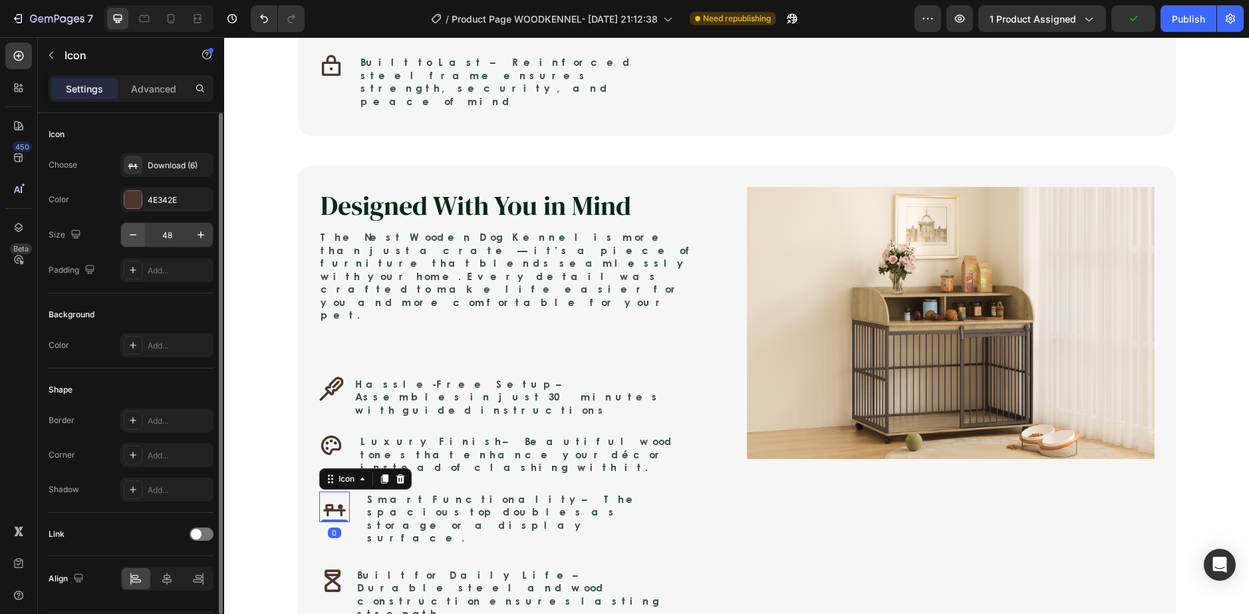
click at [135, 231] on icon "button" at bounding box center [132, 234] width 13 height 13
type input "44"
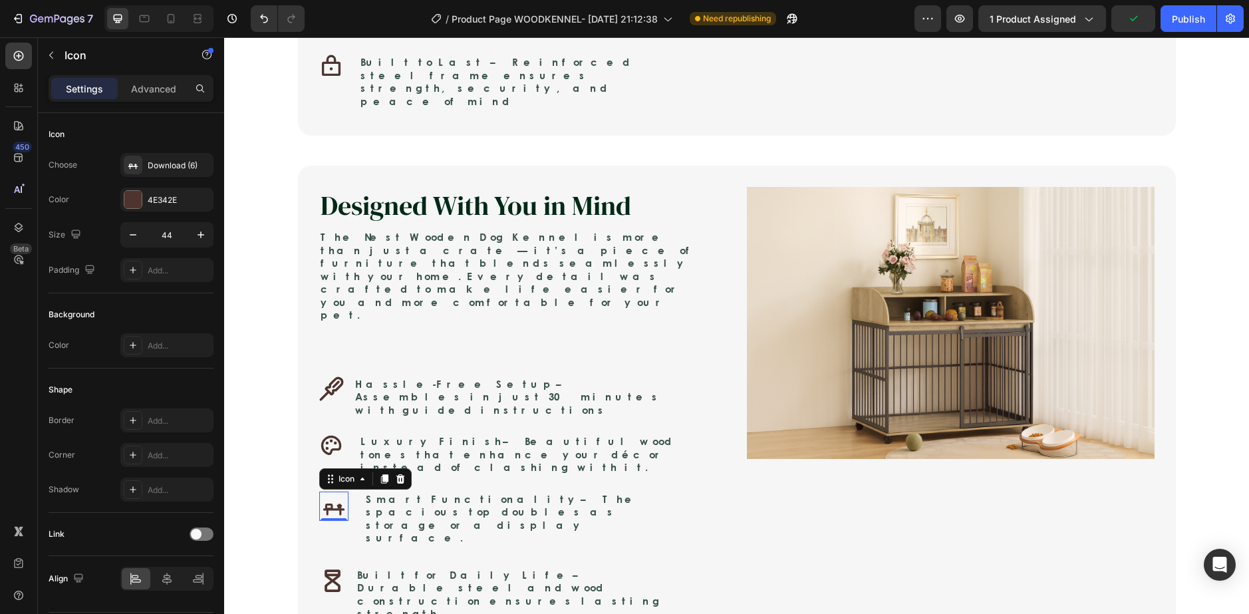
click at [246, 391] on div "Because They Deserve More Than Just a Kennel Heading Your dog gives you loyalty…" at bounding box center [736, 143] width 1025 height 1064
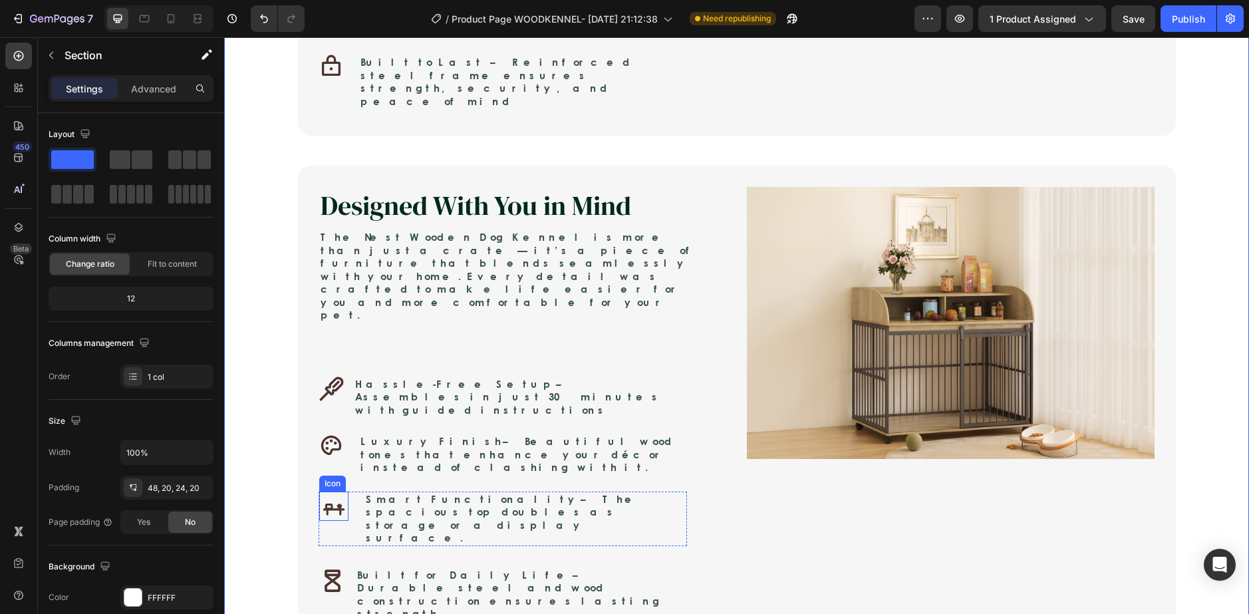
click at [323, 491] on icon "Smart functionality" at bounding box center [333, 505] width 29 height 29
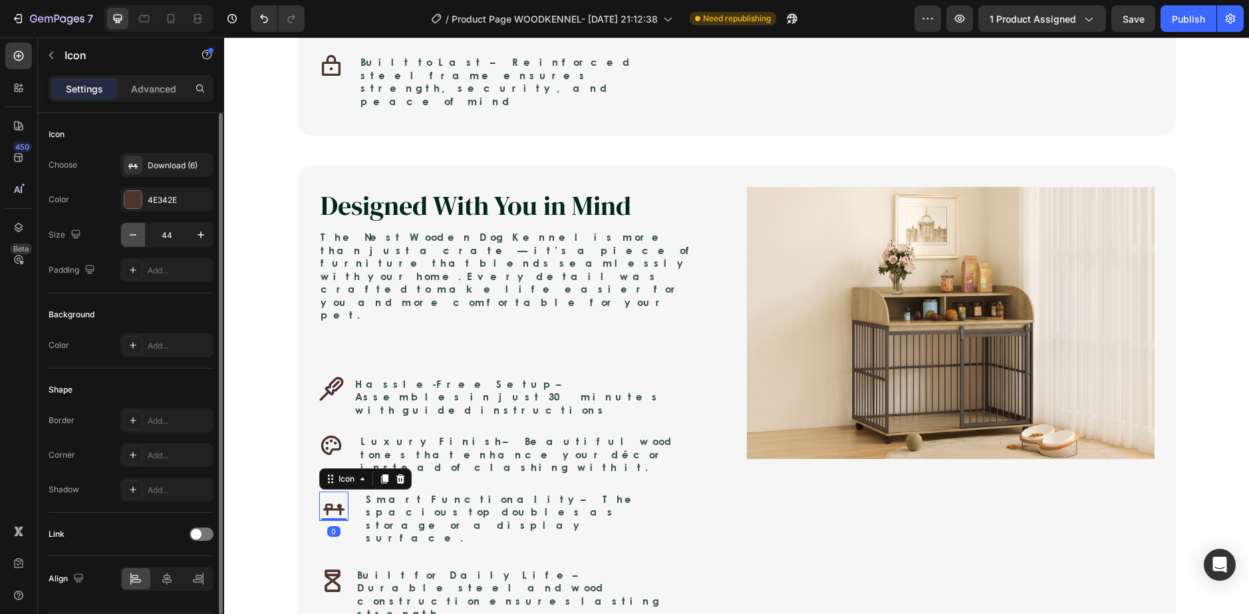
click at [133, 235] on icon "button" at bounding box center [133, 234] width 7 height 1
type input "40"
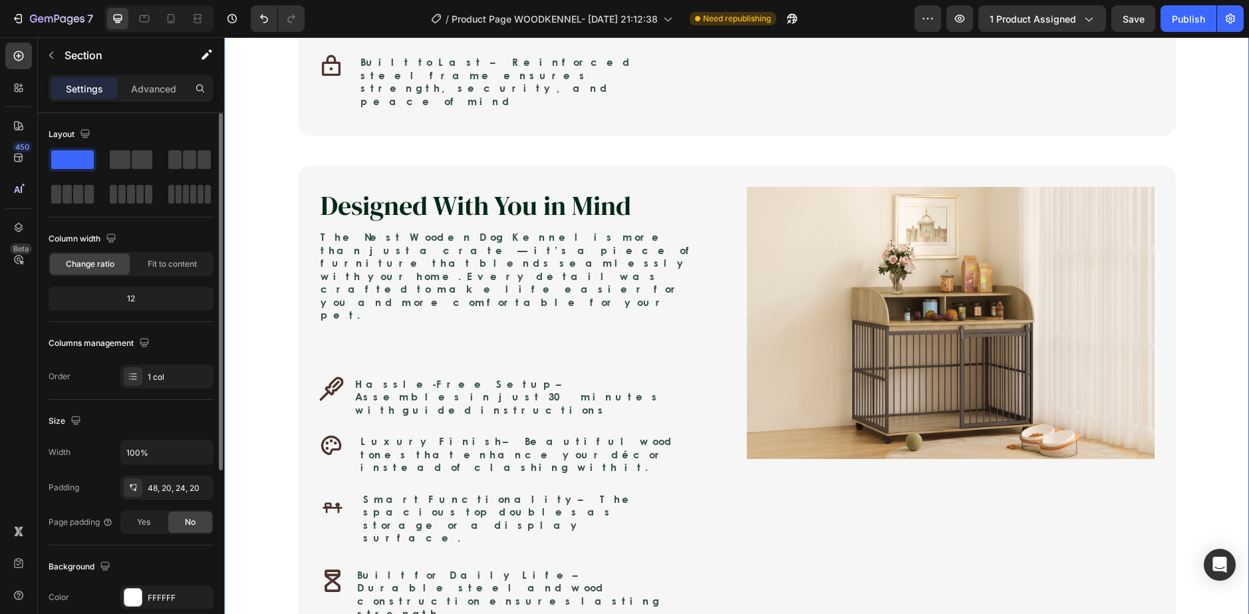
click at [324, 396] on div "Because They Deserve More Than Just a Kennel Heading Your dog gives you loyalty…" at bounding box center [736, 143] width 1025 height 1064
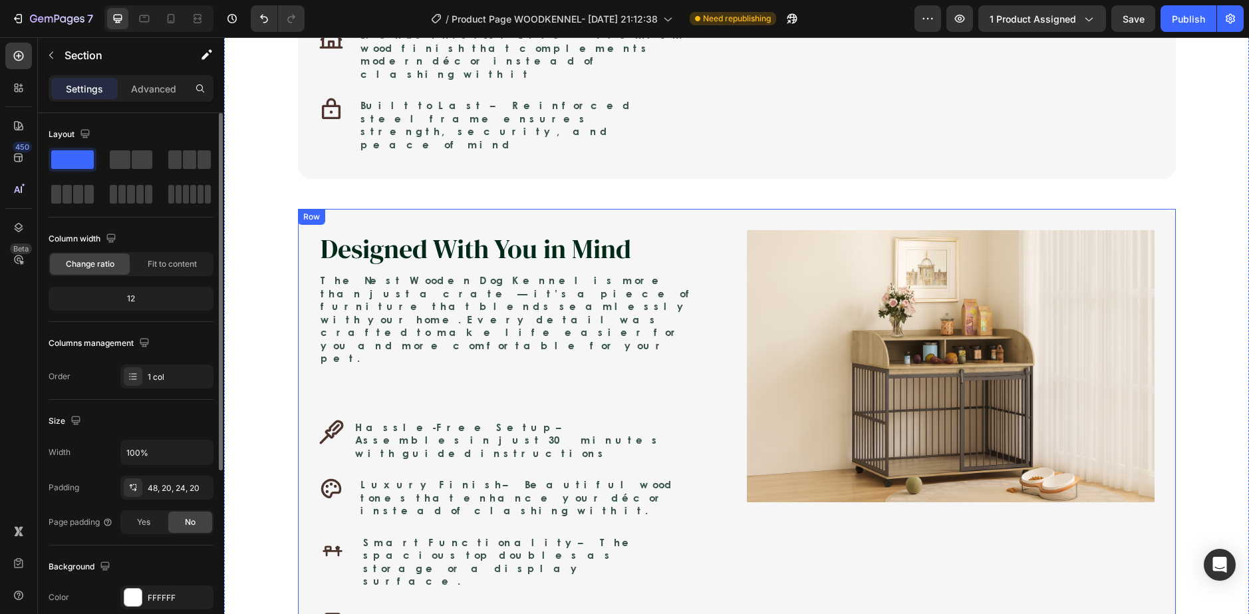
scroll to position [1208, 0]
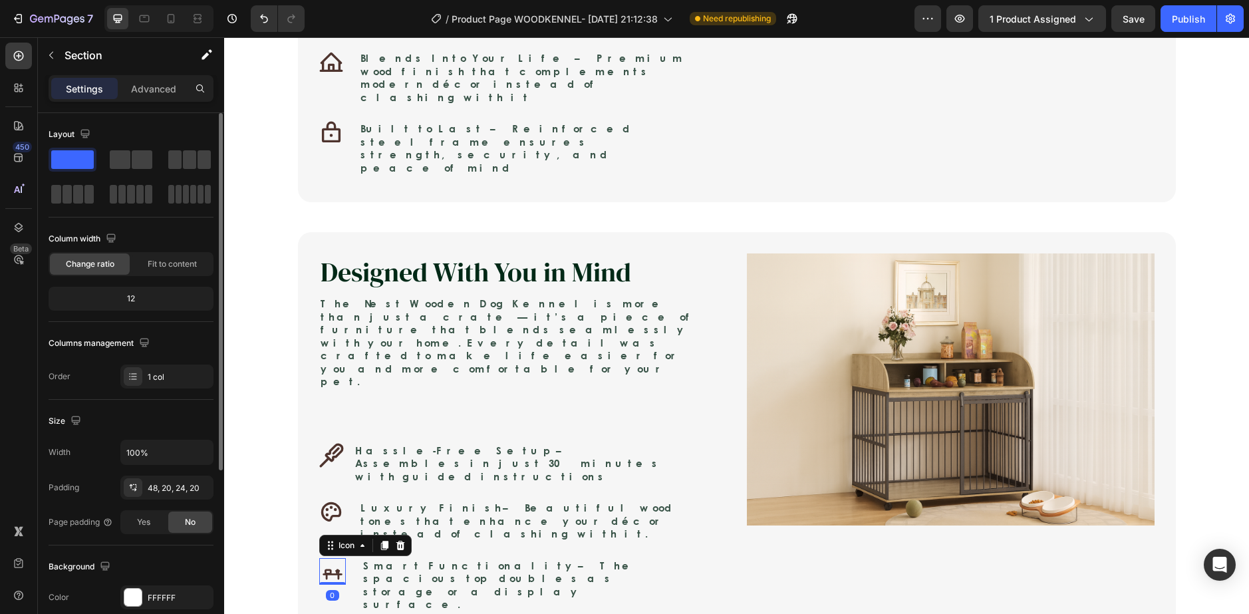
click at [337, 558] on icon "Smart functionality" at bounding box center [332, 571] width 27 height 27
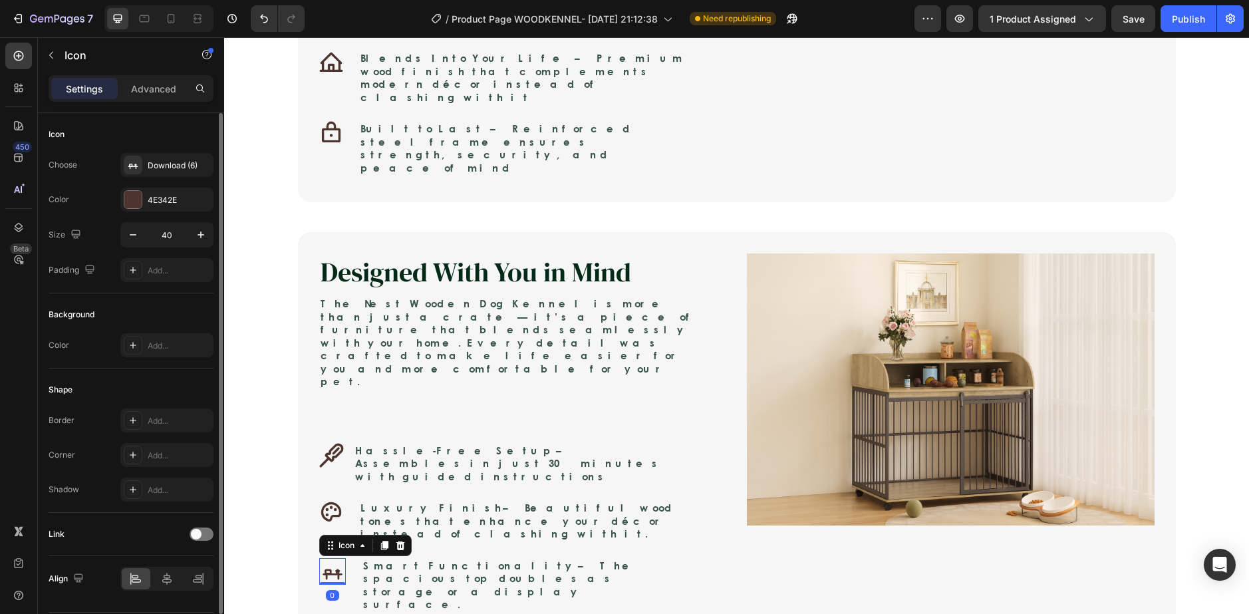
drag, startPoint x: 158, startPoint y: 174, endPoint x: 166, endPoint y: 183, distance: 11.8
click at [158, 174] on div "Download (6)" at bounding box center [166, 165] width 93 height 24
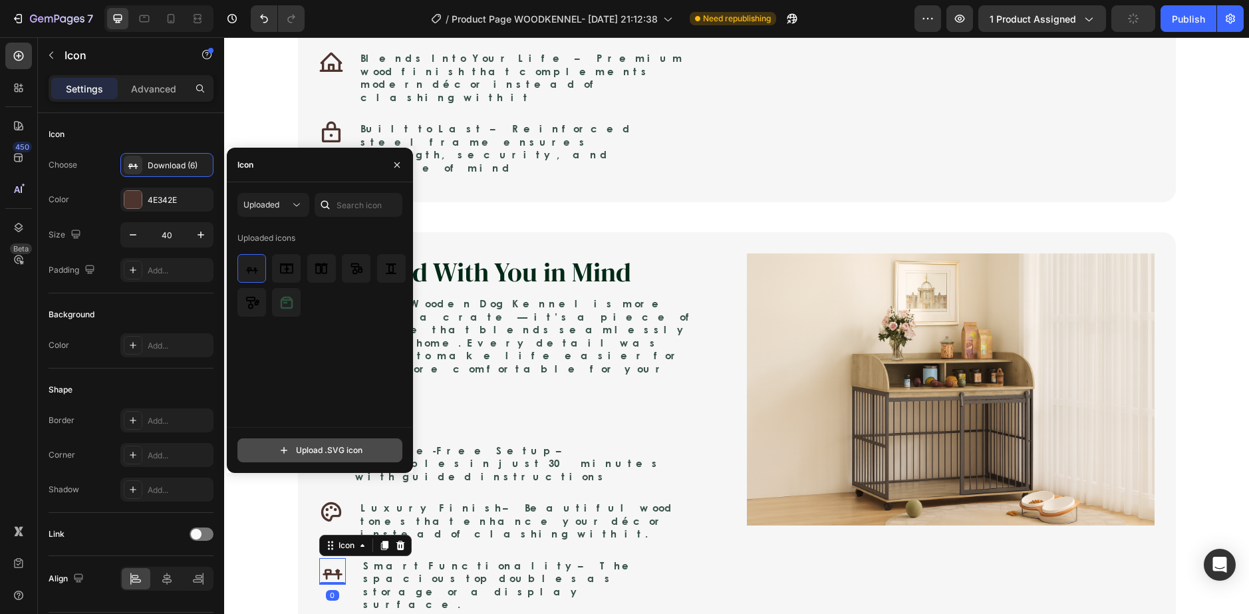
click at [322, 455] on input "file" at bounding box center [320, 450] width 164 height 23
type input "C:\fakepath\download (7).svg"
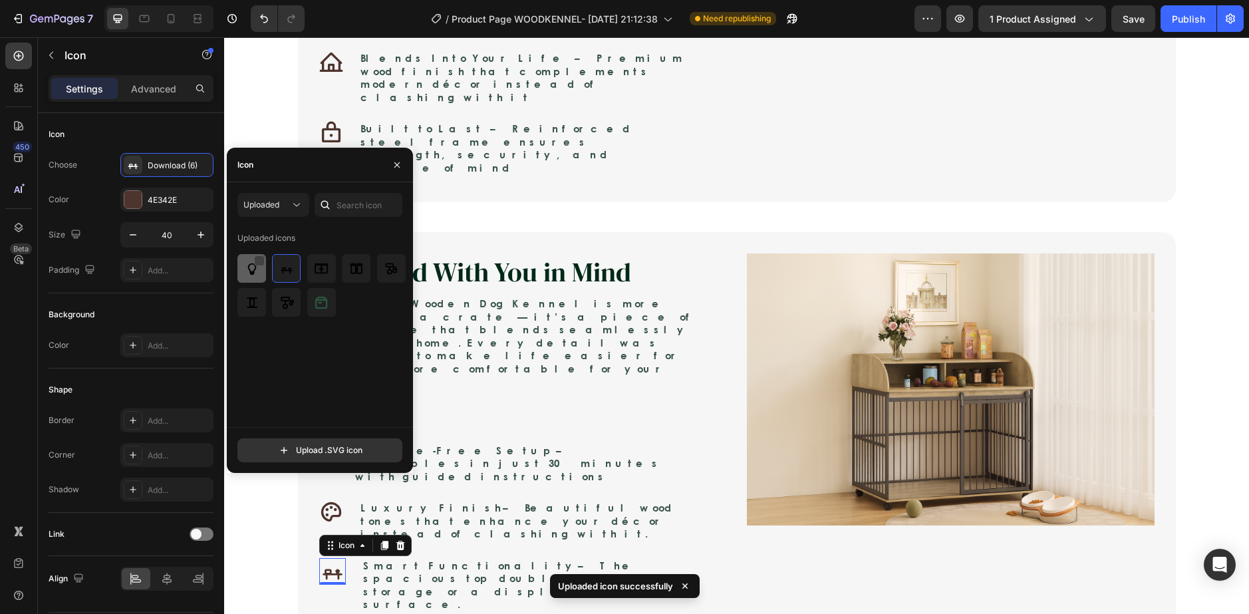
click at [257, 263] on div at bounding box center [259, 260] width 11 height 11
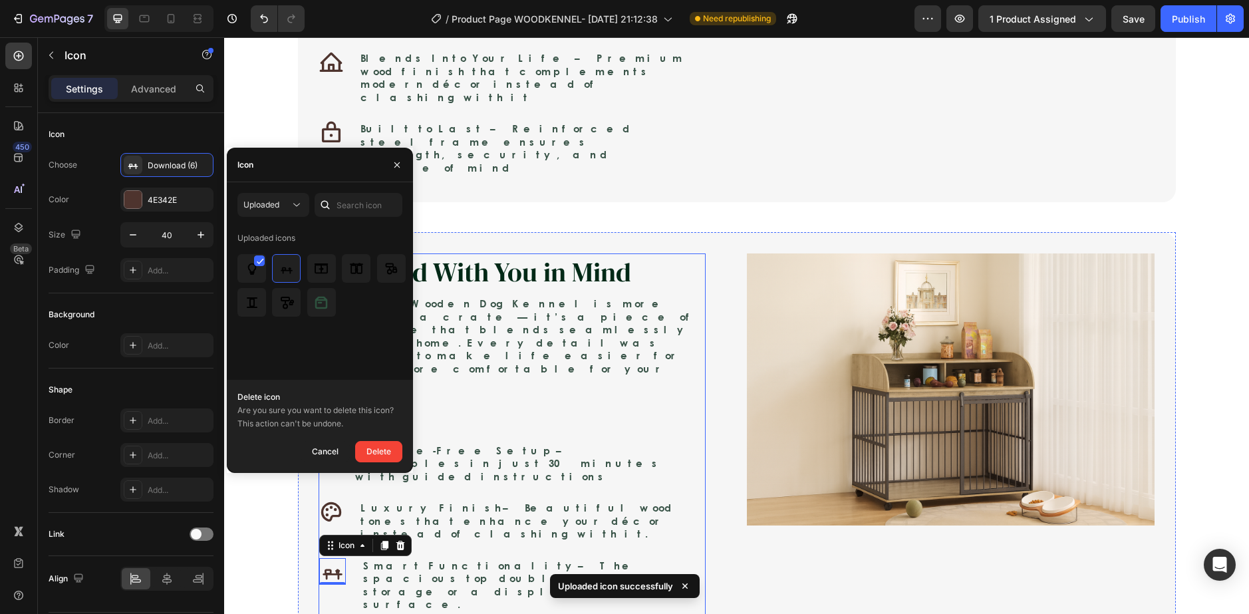
click at [447, 378] on div "Designed With You in Mind Heading The Nest Wooden Dog Kennel is more than just …" at bounding box center [512, 440] width 386 height 375
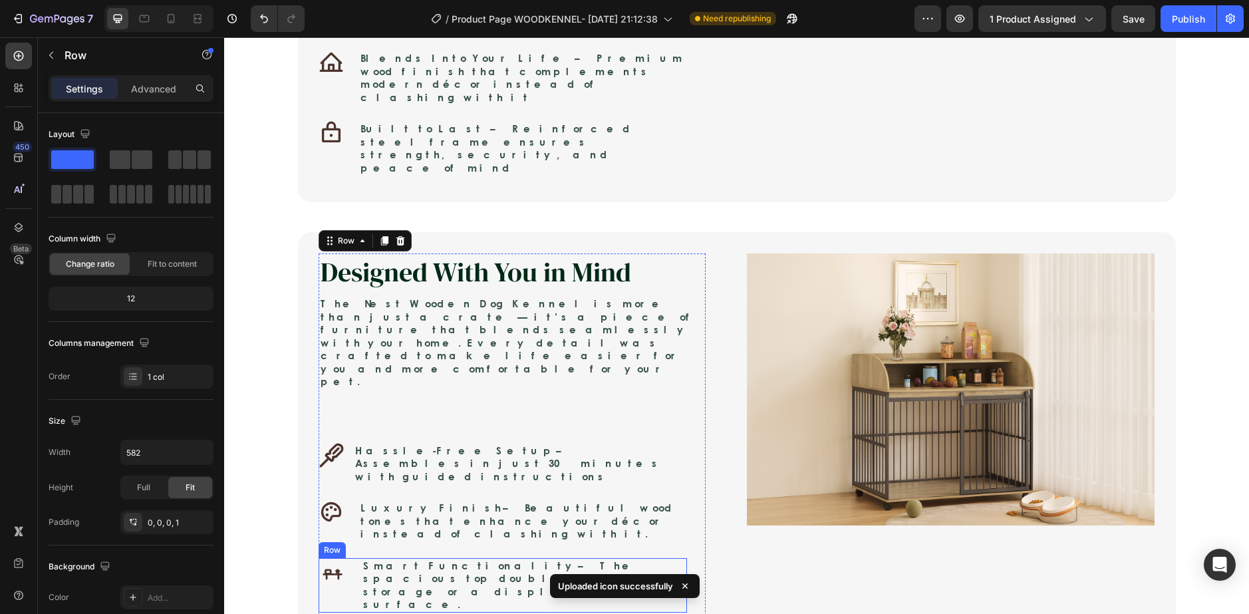
click at [325, 569] on rect "Smart functionality" at bounding box center [327, 571] width 5 height 4
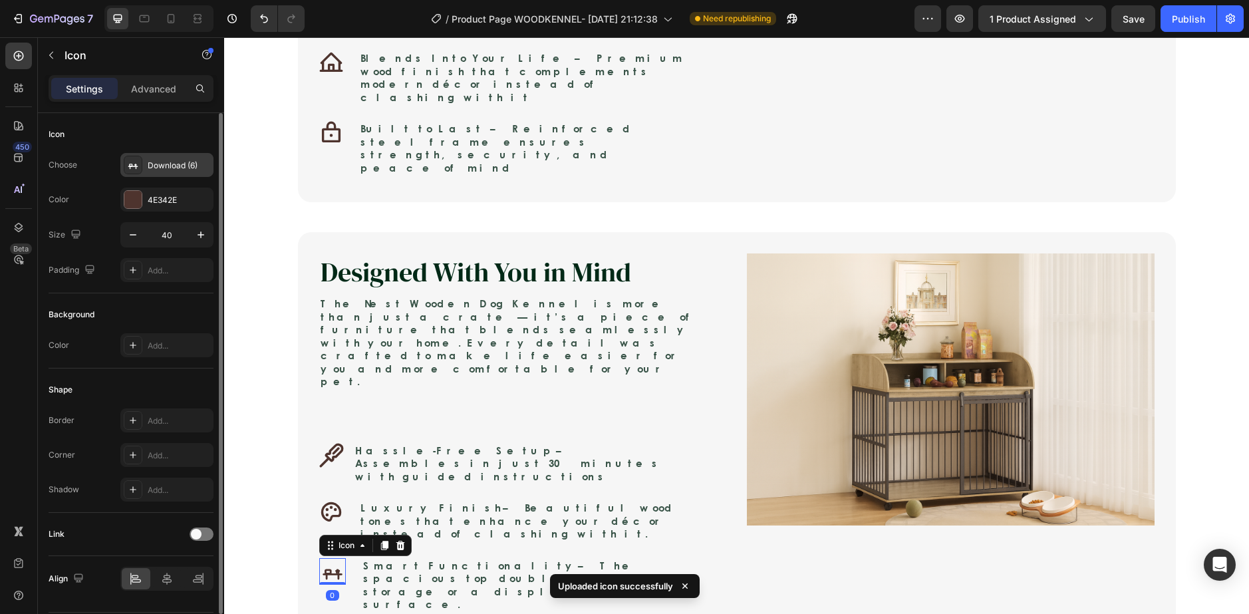
click at [137, 165] on icon "Smart functionality" at bounding box center [132, 164] width 13 height 13
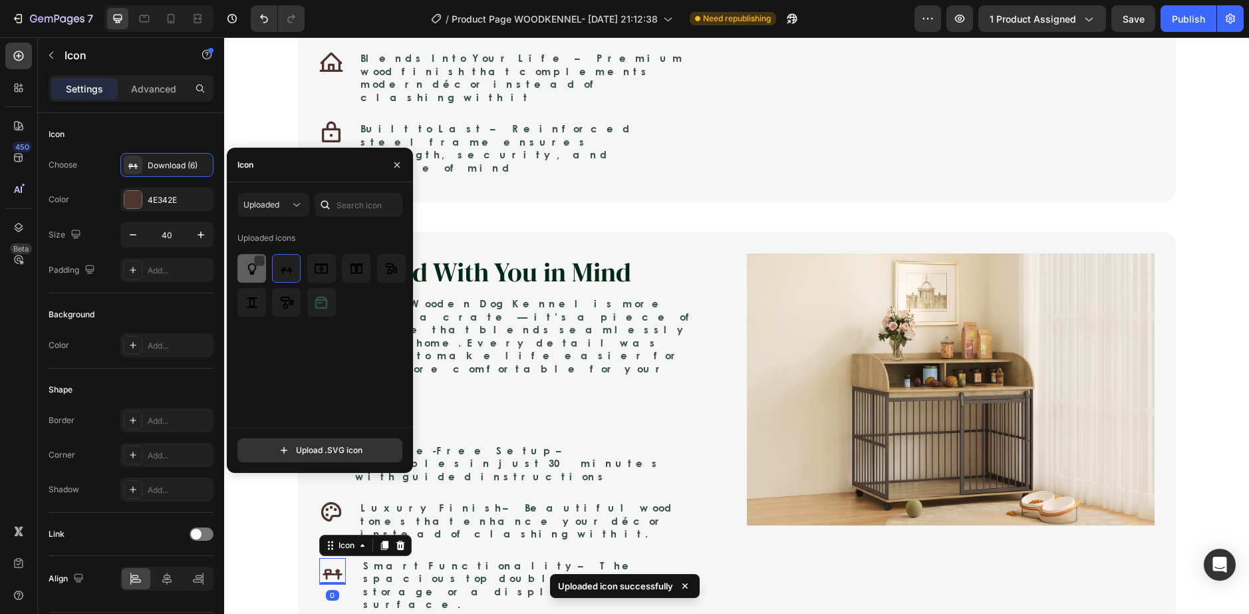
click at [258, 268] on img at bounding box center [252, 269] width 16 height 16
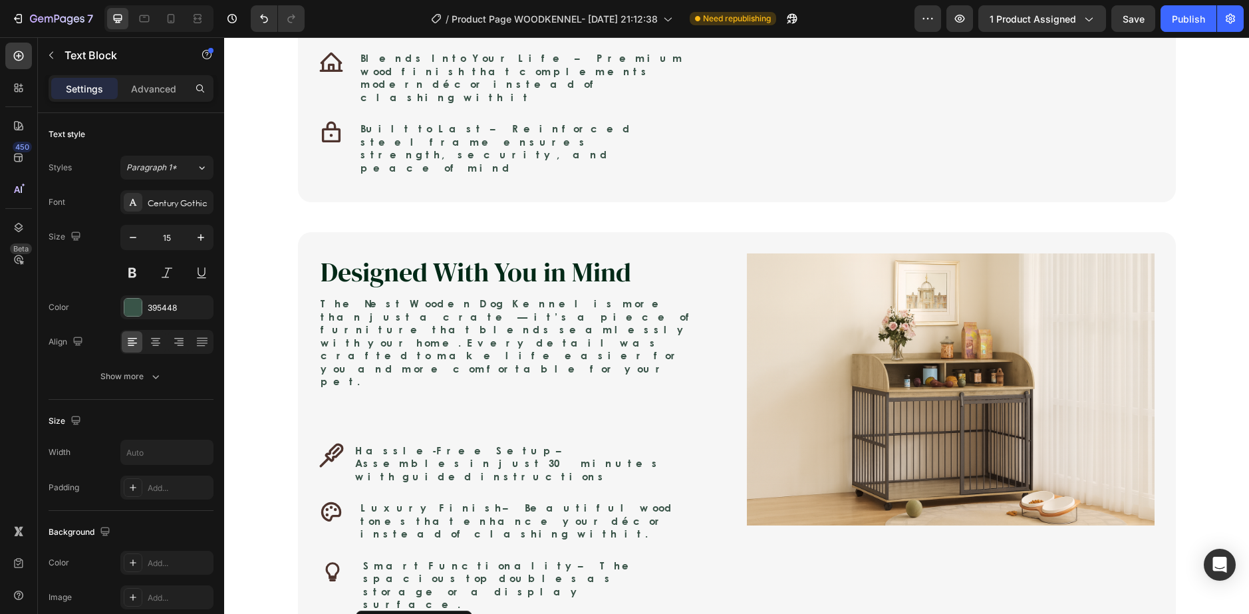
click at [324, 558] on icon "Smart" at bounding box center [332, 571] width 27 height 27
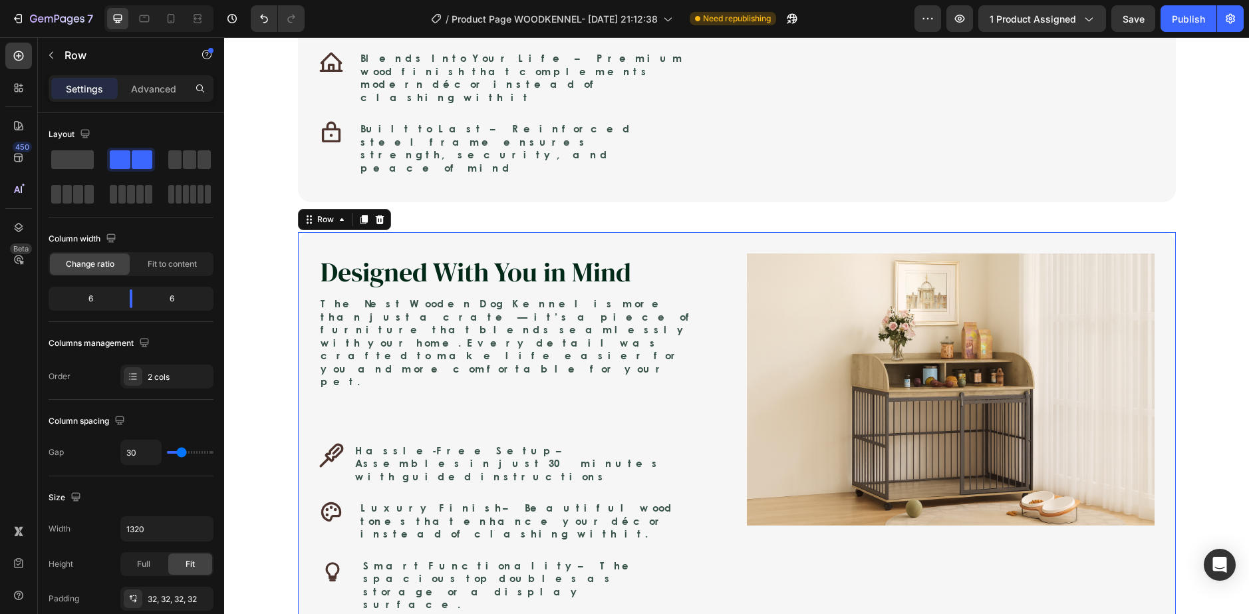
click at [410, 441] on div "Designed With You in Mind Heading The Nest Wooden Dog Kennel is more than just …" at bounding box center [737, 478] width 878 height 493
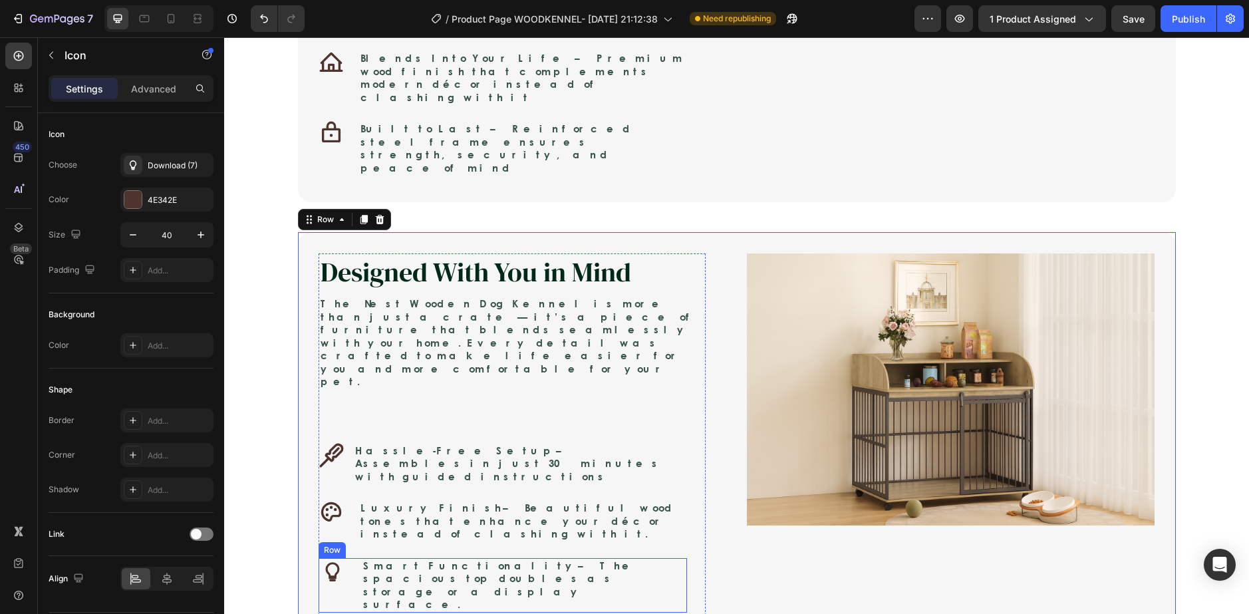
click at [332, 558] on icon "Smart" at bounding box center [332, 571] width 27 height 27
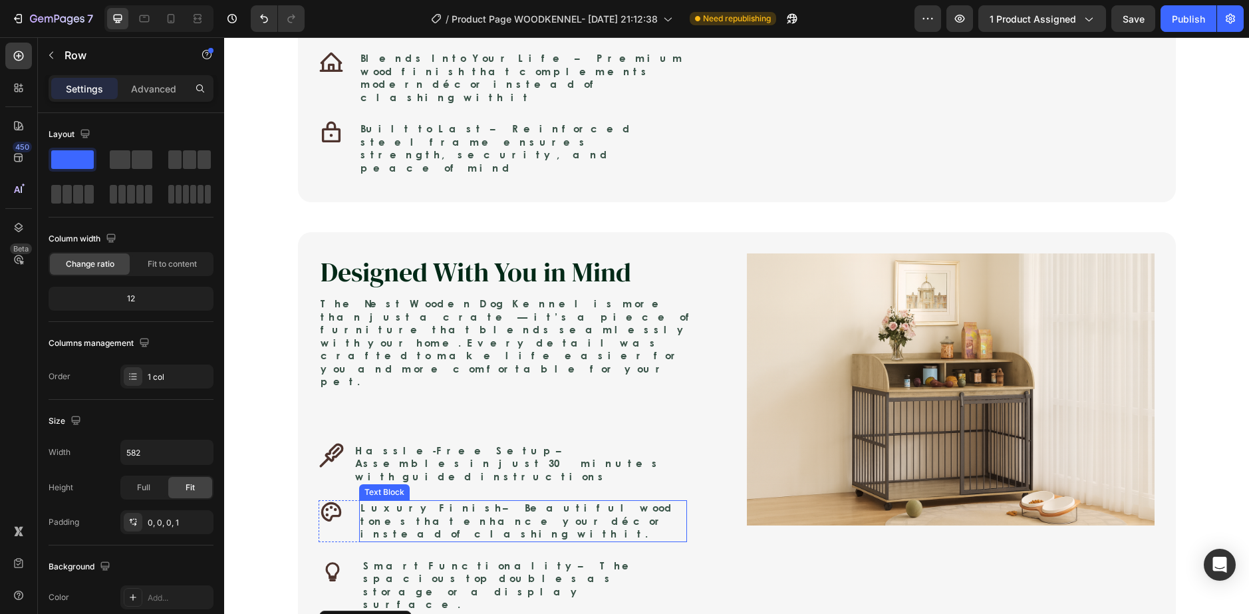
click at [457, 370] on div "Designed With You in Mind Heading The Nest Wooden Dog Kennel is more than just …" at bounding box center [512, 440] width 386 height 375
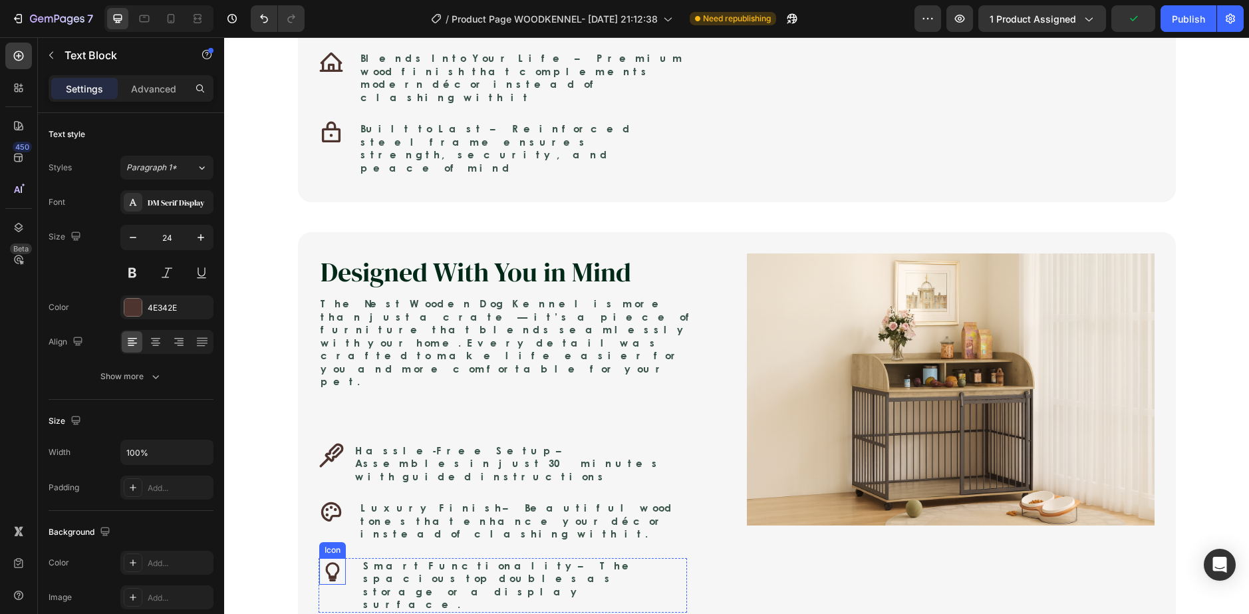
click at [331, 558] on icon "Smart" at bounding box center [332, 571] width 27 height 27
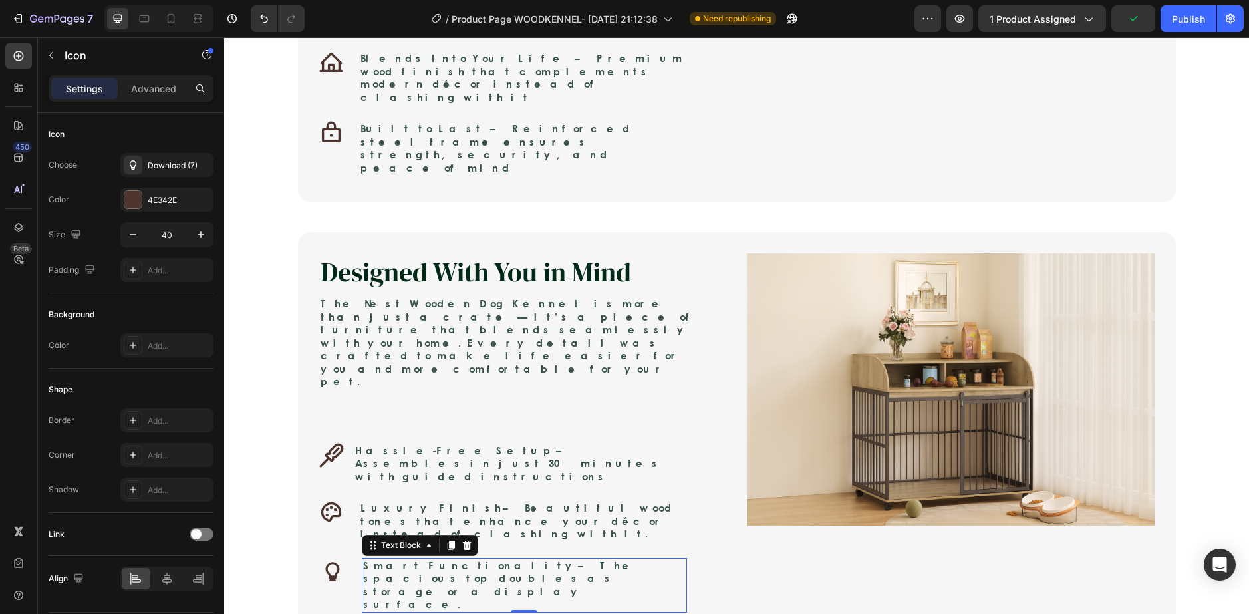
click at [376, 559] on p "Smart Functionality – The spacious top doubles as storage or a display surface." at bounding box center [524, 585] width 322 height 52
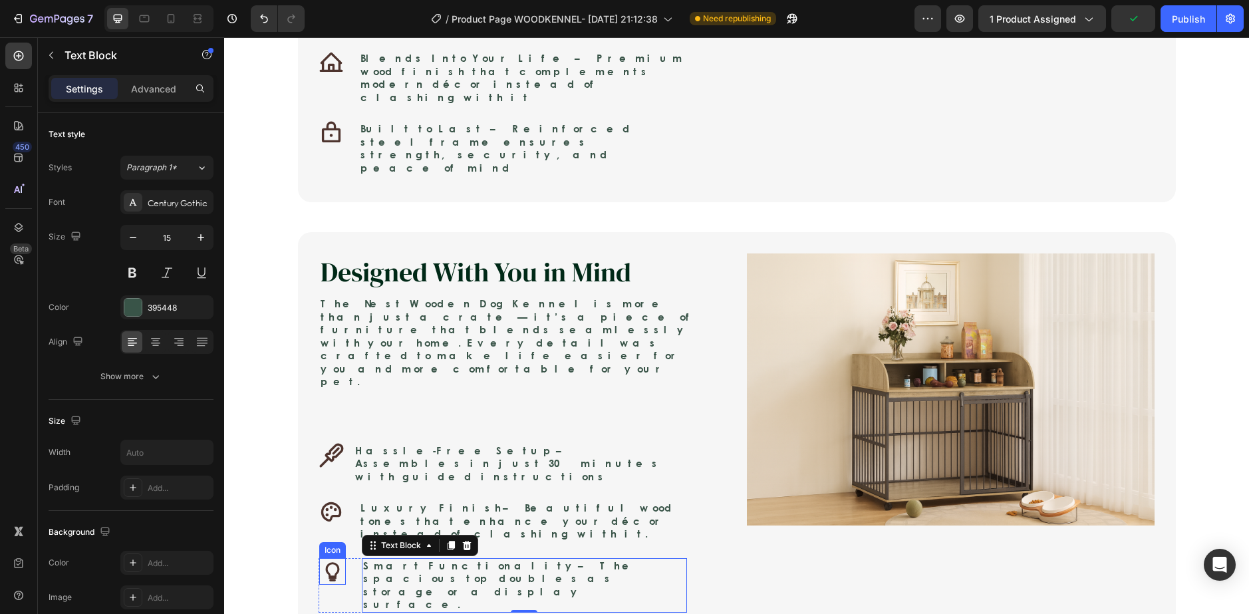
click at [338, 558] on icon "Smart" at bounding box center [332, 571] width 27 height 27
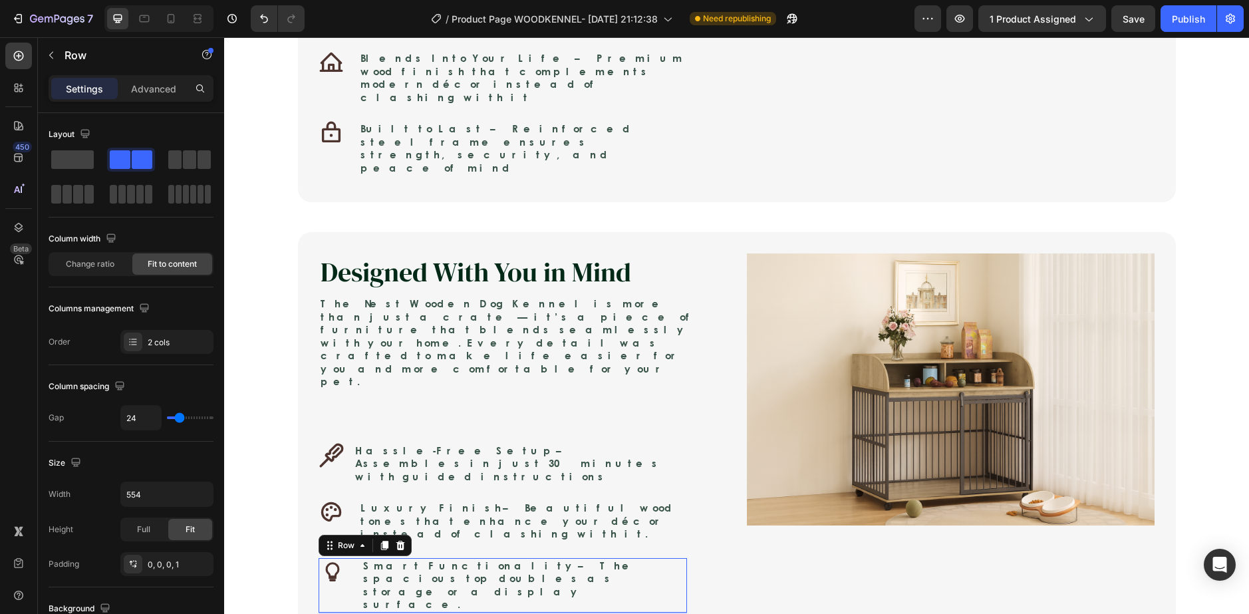
click at [350, 558] on div "Icon Smart Functionality – The spacious top doubles as storage or a display sur…" at bounding box center [503, 585] width 368 height 55
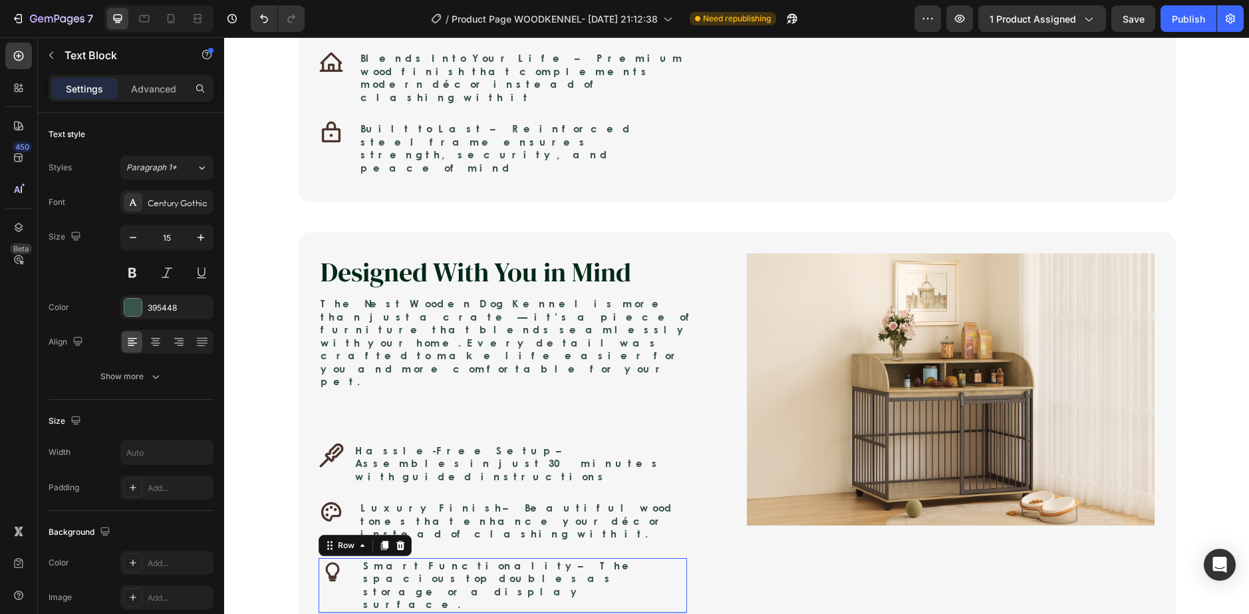
click at [363, 559] on p "Smart Functionality – The spacious top doubles as storage or a display surface." at bounding box center [524, 585] width 322 height 52
click at [340, 558] on icon "Smart" at bounding box center [332, 571] width 27 height 27
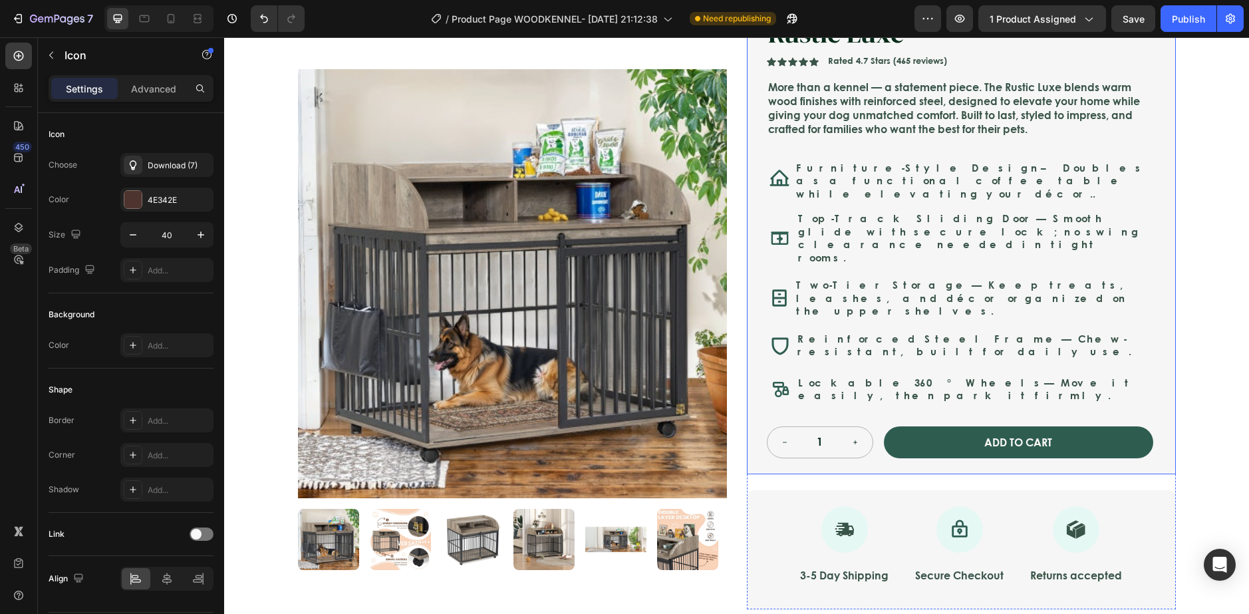
scroll to position [77, 0]
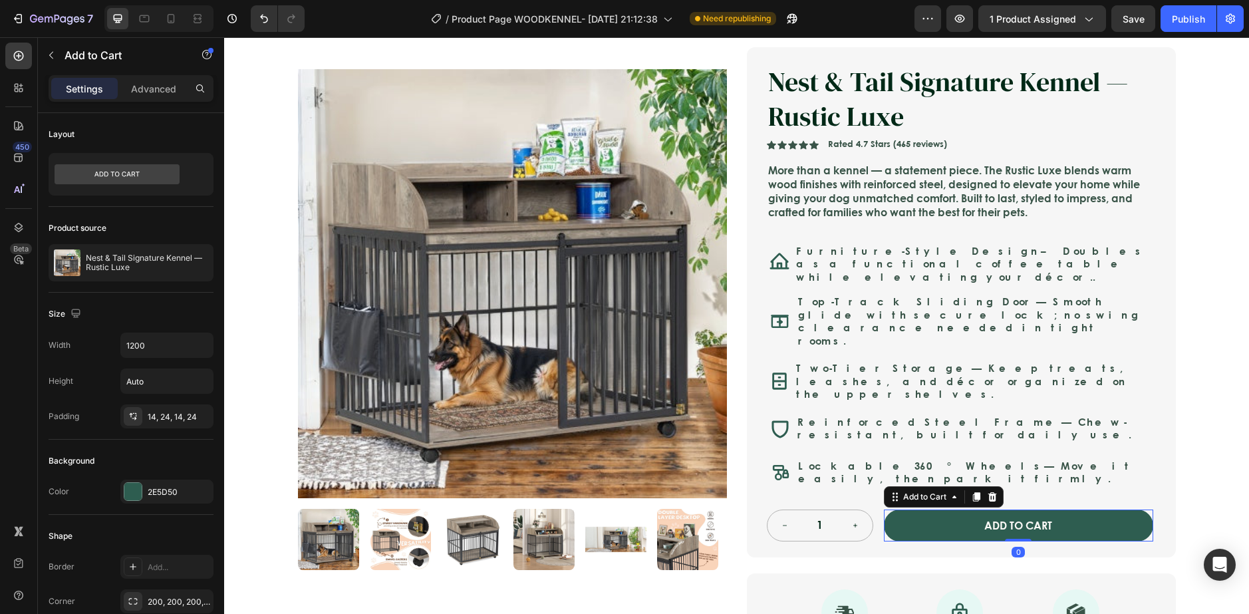
click at [1146, 509] on div "ADD TO CART Add to Cart 0" at bounding box center [1018, 525] width 269 height 33
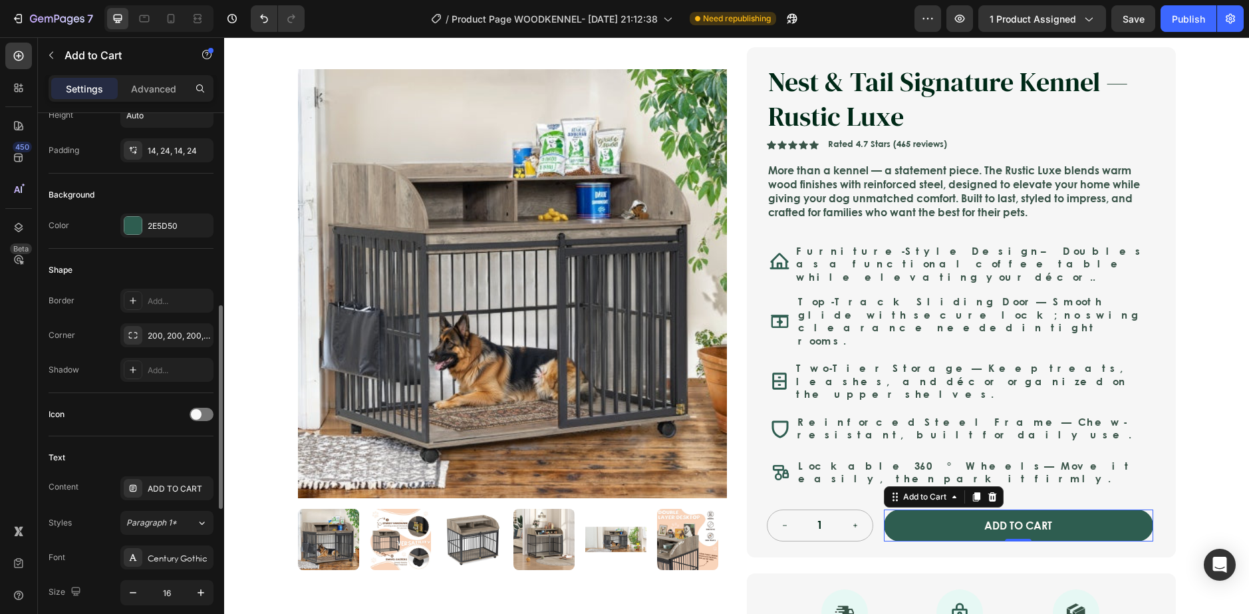
scroll to position [332, 0]
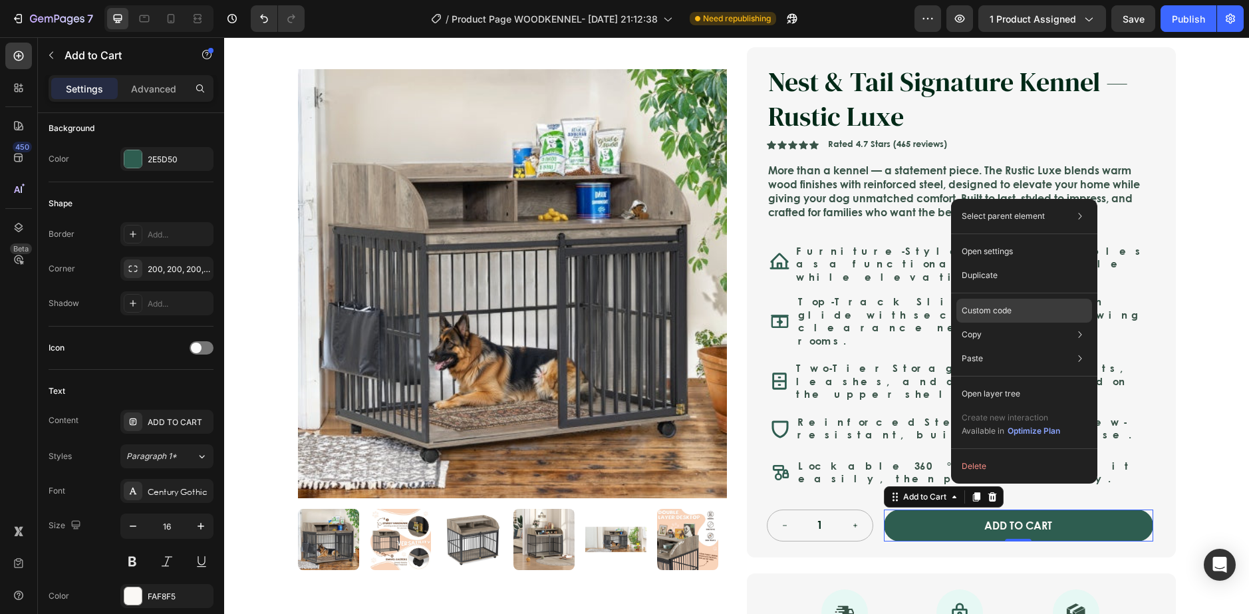
click at [1001, 307] on p "Custom code" at bounding box center [987, 311] width 50 height 12
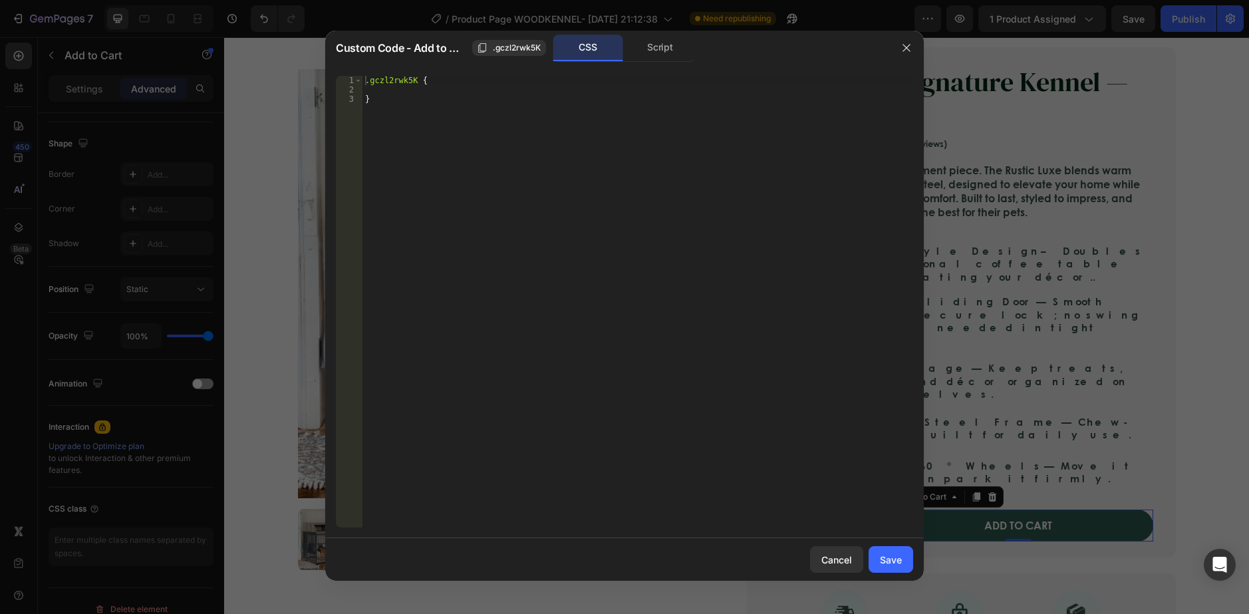
click at [600, 192] on div ".gczl2rwk5K { }" at bounding box center [637, 311] width 551 height 470
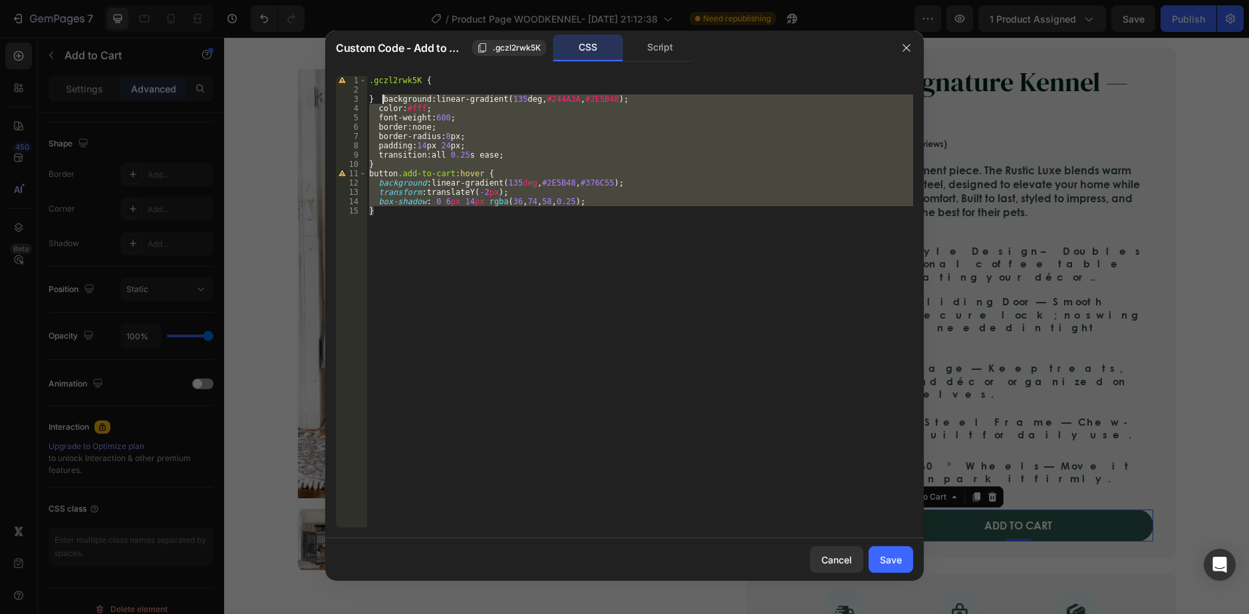
drag, startPoint x: 415, startPoint y: 219, endPoint x: 382, endPoint y: 99, distance: 124.0
click at [382, 99] on div ".gczl2rwk5K { } background : linear-gradient ( 135 deg , #244A3A , #2E5B48 ); c…" at bounding box center [639, 311] width 547 height 470
type textarea "}"
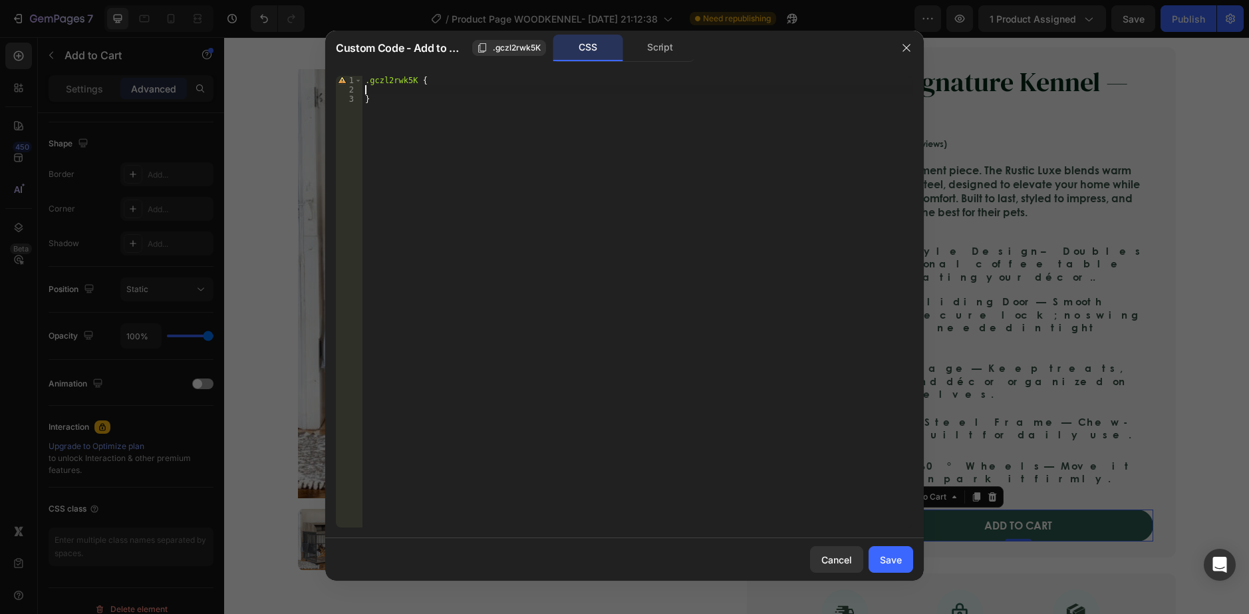
click at [436, 89] on div ".gczl2rwk5K { }" at bounding box center [637, 311] width 551 height 470
click at [438, 75] on div "1 2 3 .gczl2rwk5K { } ההההההההההההההההההההההההההההההההההההההההההההההההההההההההה…" at bounding box center [624, 301] width 598 height 473
click at [438, 80] on div ".gczl2rwk5K { }" at bounding box center [637, 311] width 551 height 470
paste textarea "}"
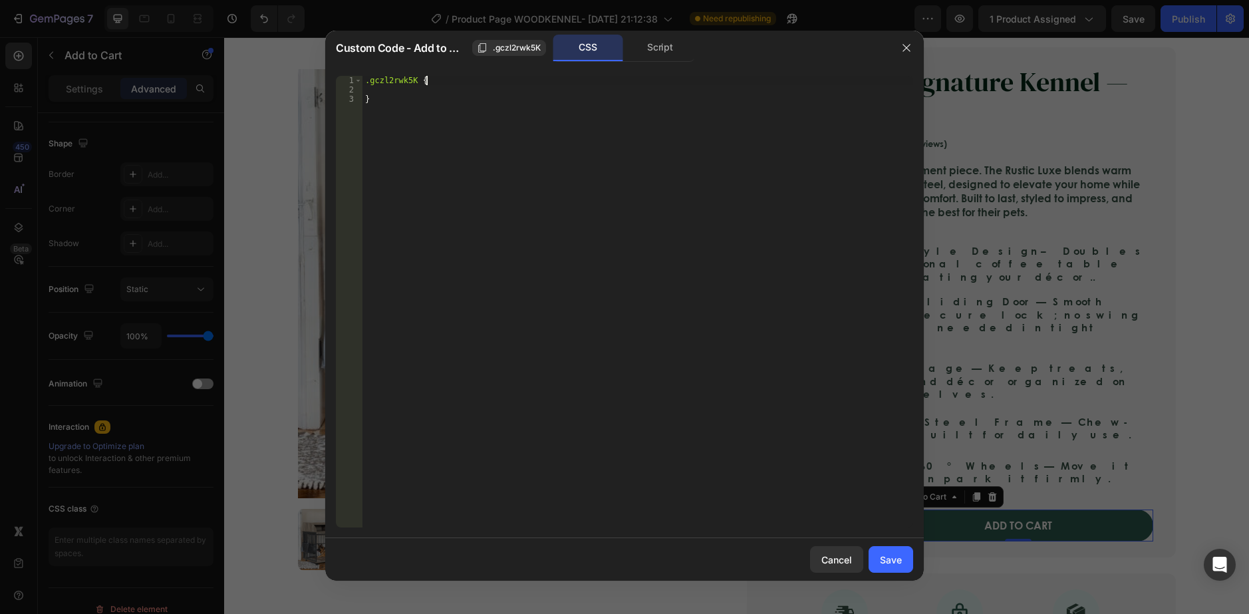
scroll to position [0, 0]
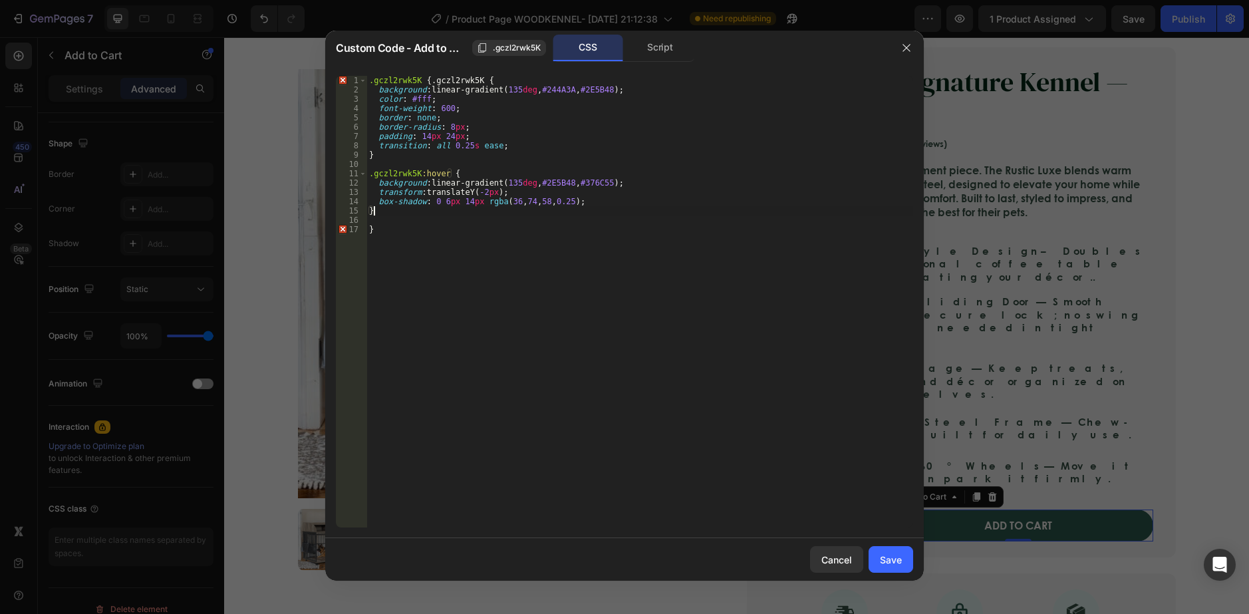
click at [435, 80] on div ".gczl2rwk5K { .gczl2rwk5K { background : linear-gradient( 135 deg , #244A3A , #…" at bounding box center [639, 311] width 547 height 470
drag, startPoint x: 507, startPoint y: 80, endPoint x: 432, endPoint y: 80, distance: 74.5
click at [432, 80] on div ".gczl2rwk5K { .gczl2rwk5K { background : linear-gradient( 135 deg , #244A3A , #…" at bounding box center [639, 311] width 547 height 470
click at [380, 229] on div ".gczl2rwk5K { background : linear-gradient( 135 deg , #244A3A , #2E5B48 ) ; col…" at bounding box center [639, 311] width 547 height 470
type textarea "}"
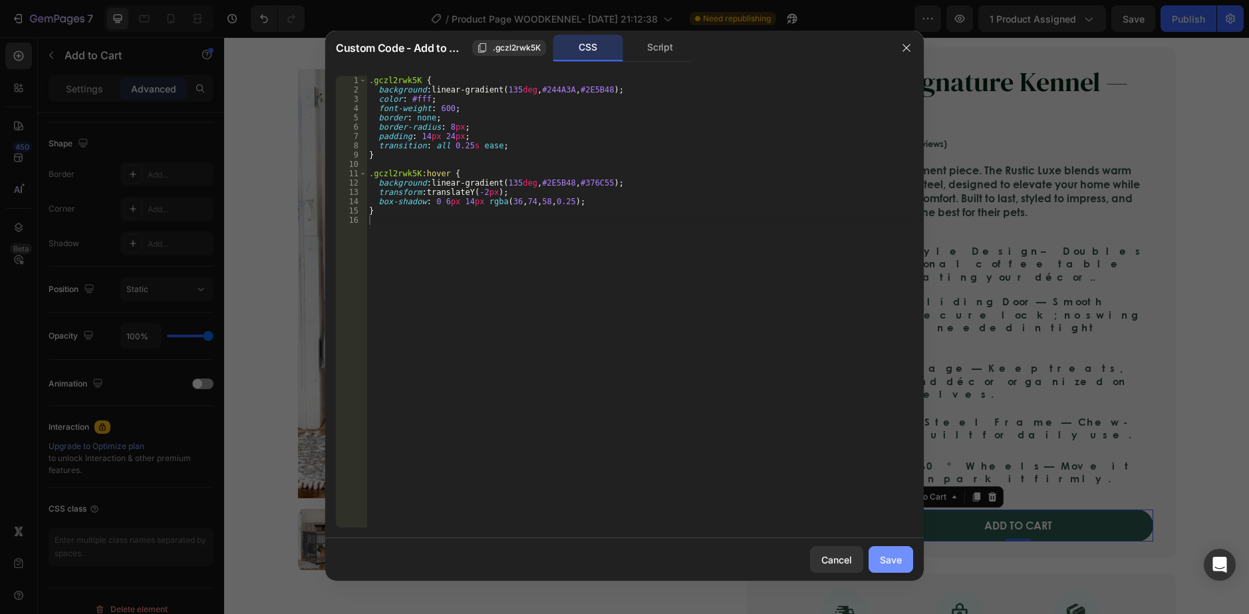
drag, startPoint x: 897, startPoint y: 561, endPoint x: 672, endPoint y: 523, distance: 227.9
click at [896, 561] on div "Save" at bounding box center [891, 560] width 22 height 14
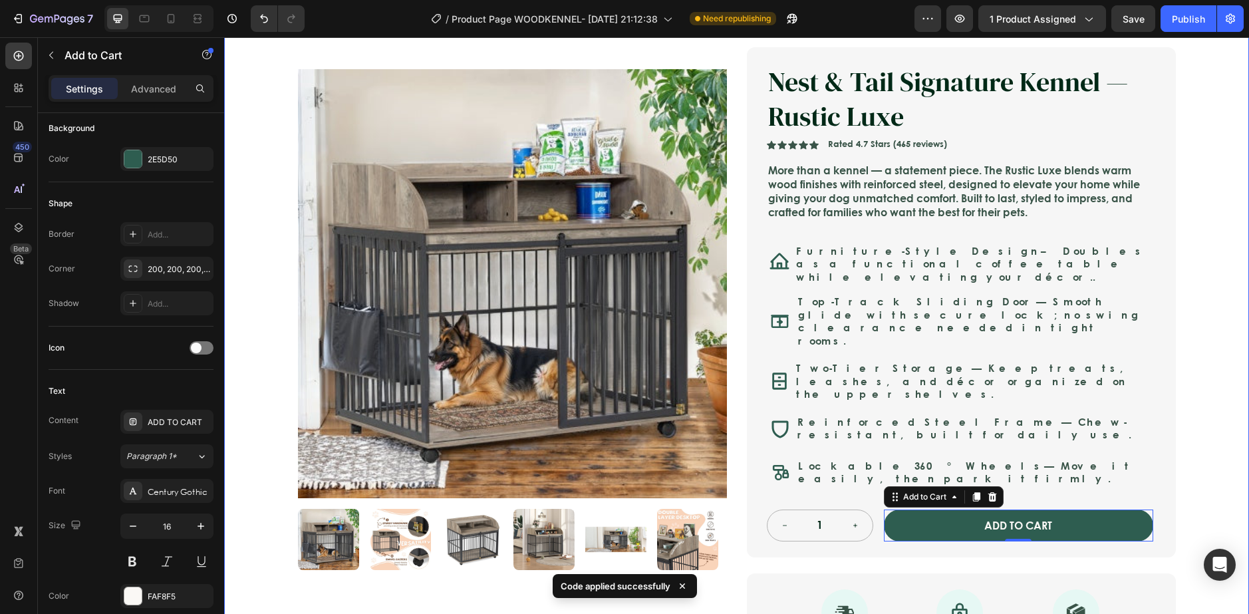
click at [1196, 423] on div "Icon Safe & Secure Checkout Text Block Row Icon FREE 3-5 DAY DELIVERY Text Bloc…" at bounding box center [736, 418] width 1025 height 863
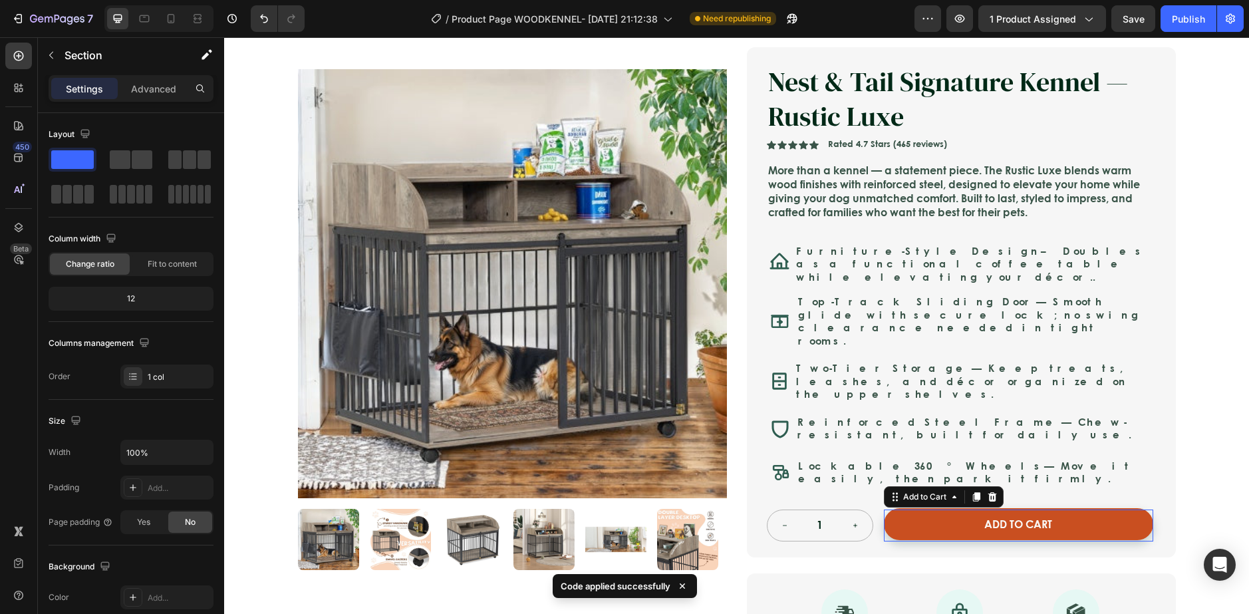
click at [1096, 508] on button "ADD TO CART" at bounding box center [1018, 524] width 269 height 33
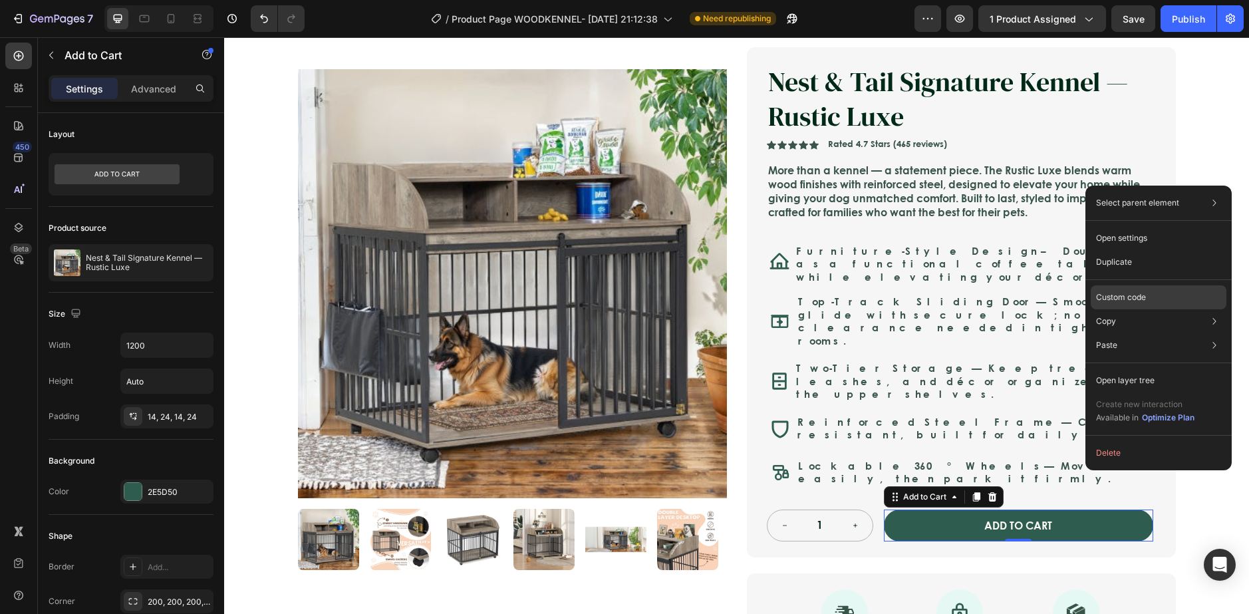
click at [1117, 297] on p "Custom code" at bounding box center [1121, 297] width 50 height 12
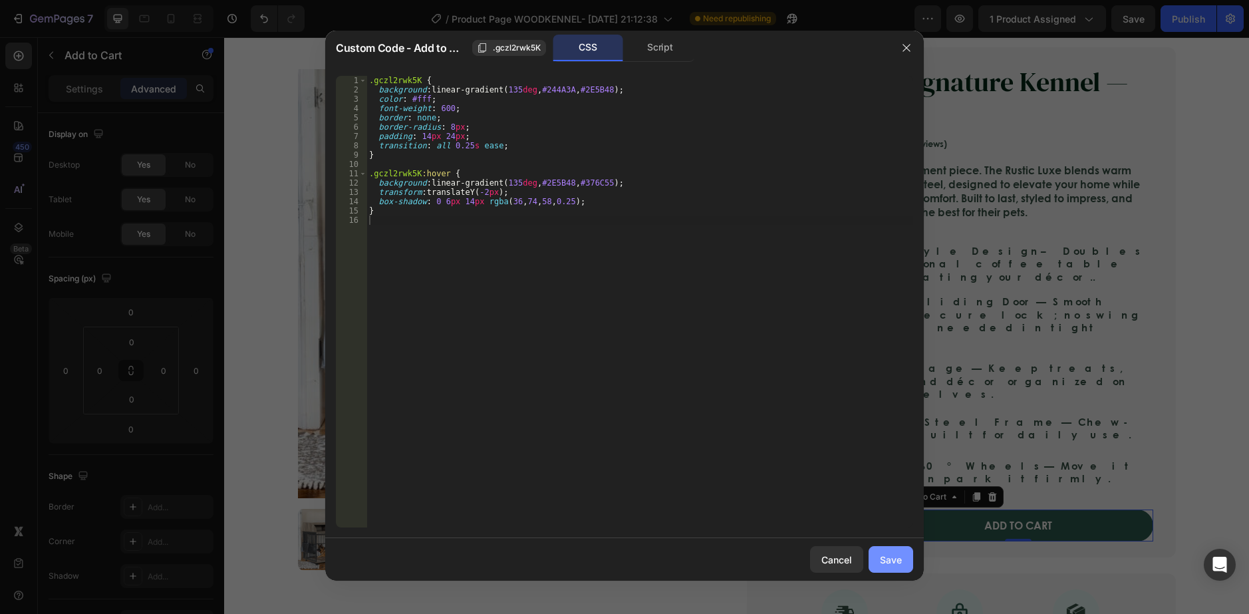
click at [900, 557] on div "Save" at bounding box center [891, 560] width 22 height 14
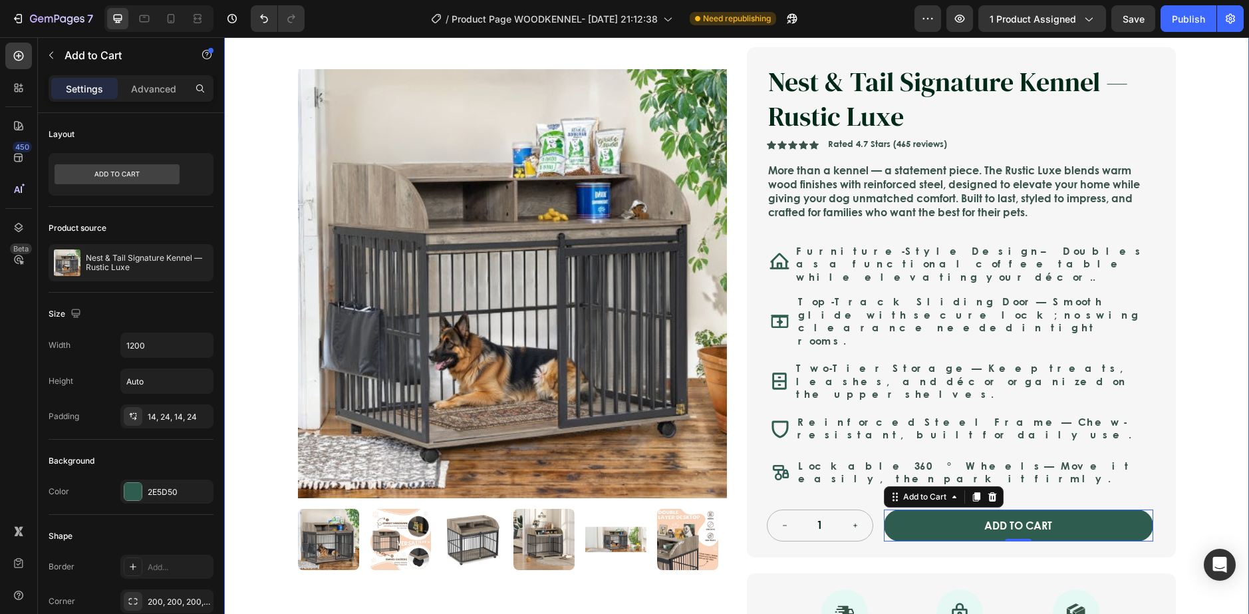
drag, startPoint x: 1209, startPoint y: 441, endPoint x: 1194, endPoint y: 447, distance: 16.4
click at [1210, 441] on div "Icon Safe & Secure Checkout Text Block Row Icon FREE 3-5 DAY DELIVERY Text Bloc…" at bounding box center [736, 418] width 1025 height 863
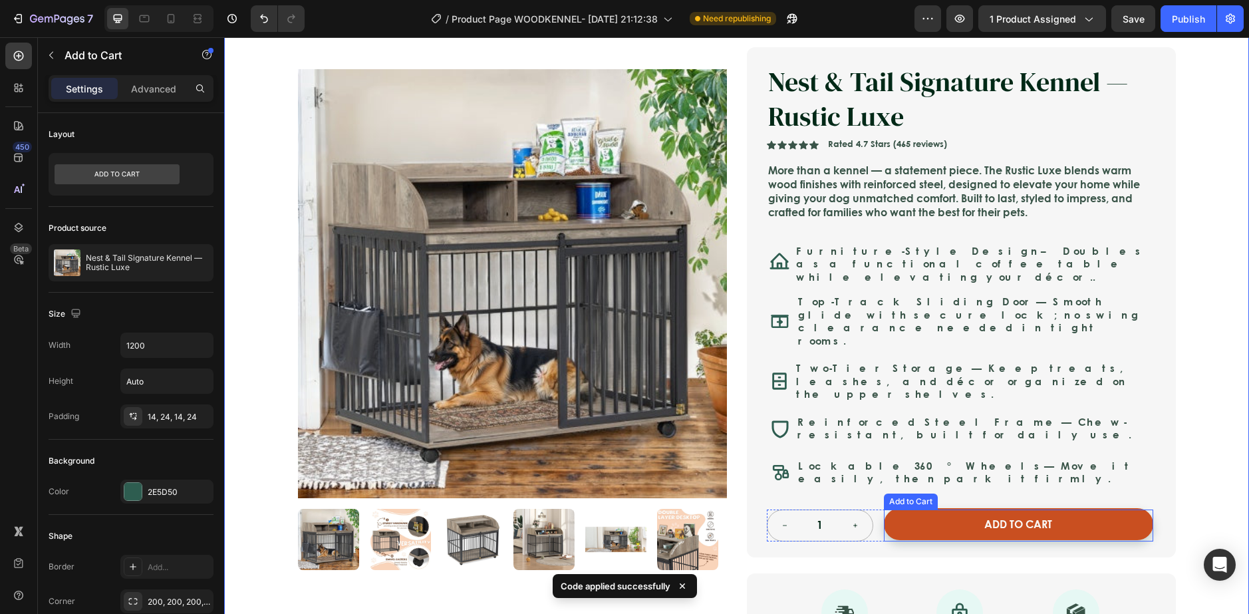
click at [1098, 508] on button "ADD TO CART" at bounding box center [1018, 524] width 269 height 33
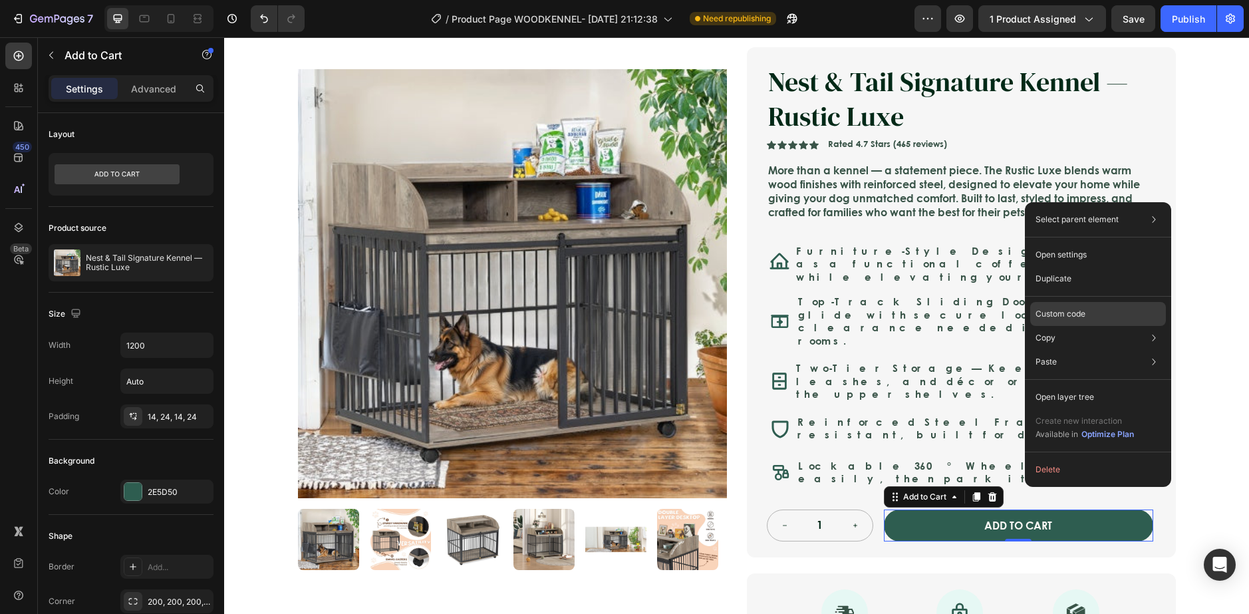
click at [1075, 319] on p "Custom code" at bounding box center [1060, 314] width 50 height 12
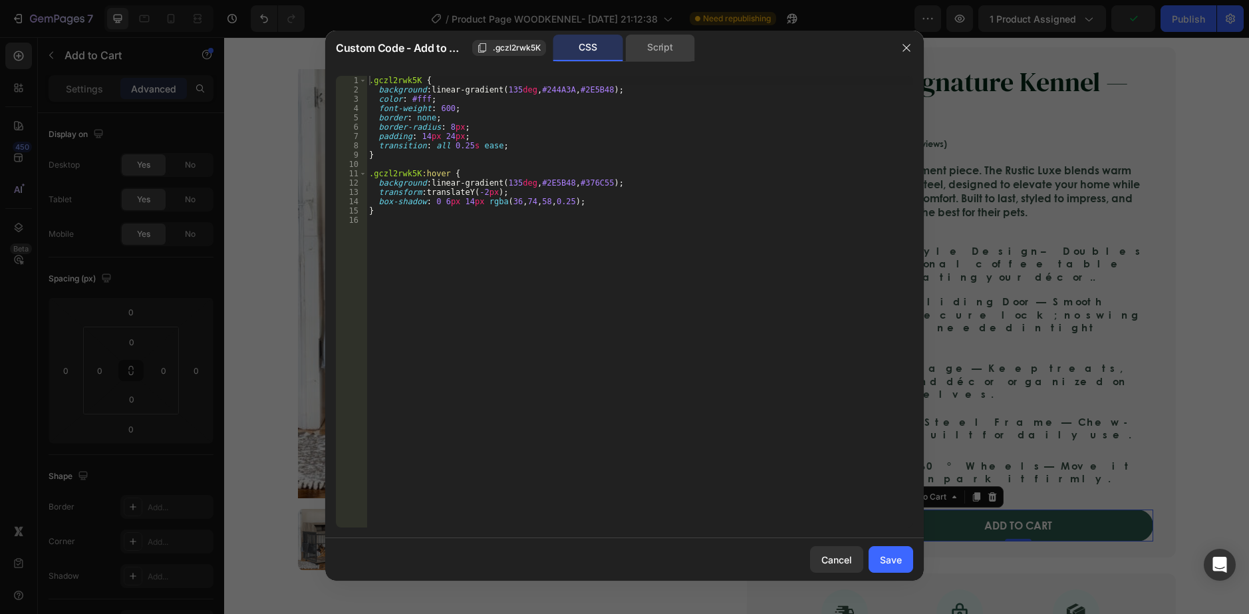
click at [636, 43] on div "Script" at bounding box center [660, 48] width 70 height 27
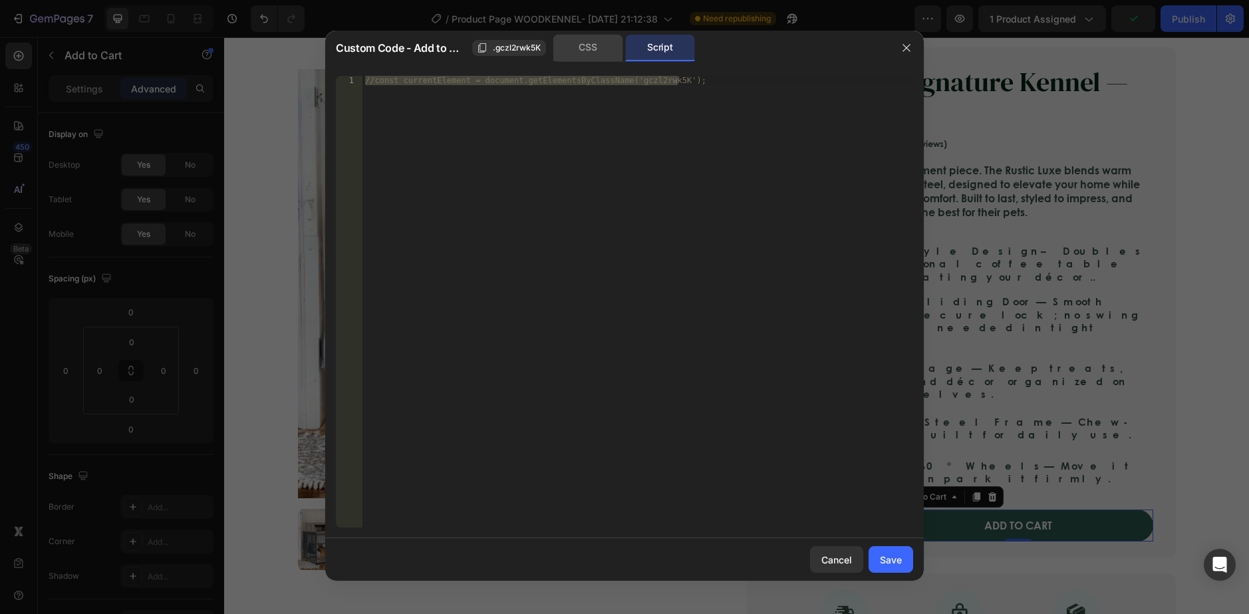
click at [590, 37] on div "CSS" at bounding box center [588, 48] width 70 height 27
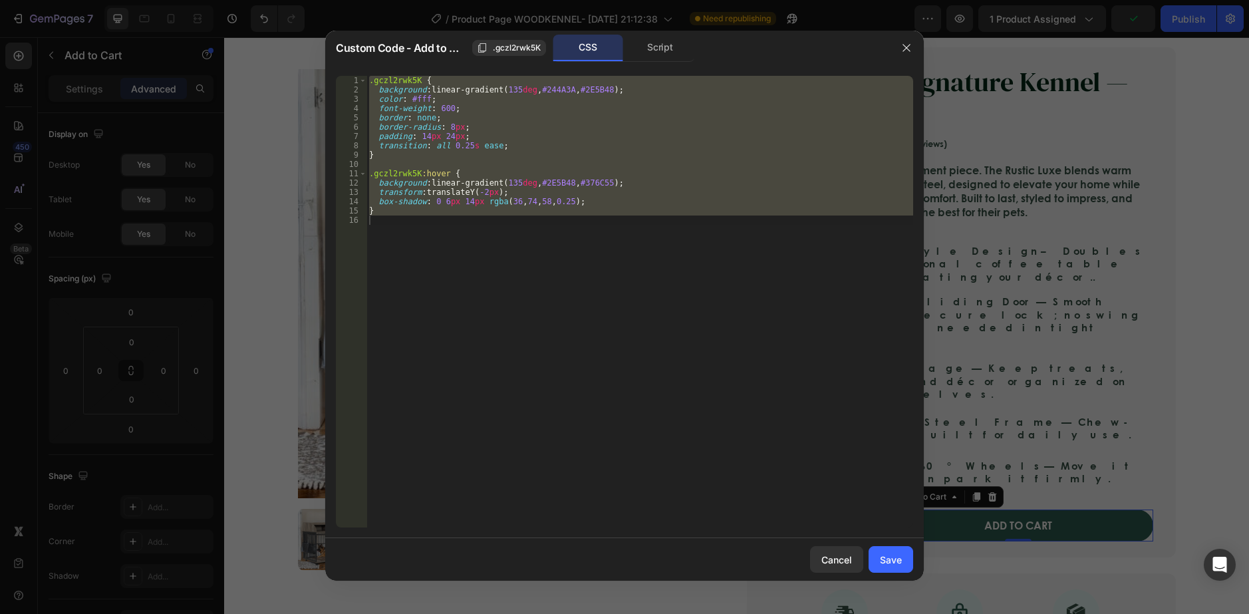
click at [424, 211] on div ".gczl2rwk5K { background : linear-gradient( 135 deg , #244A3A , #2E5B48 ) ; col…" at bounding box center [639, 301] width 547 height 451
type textarea "}"
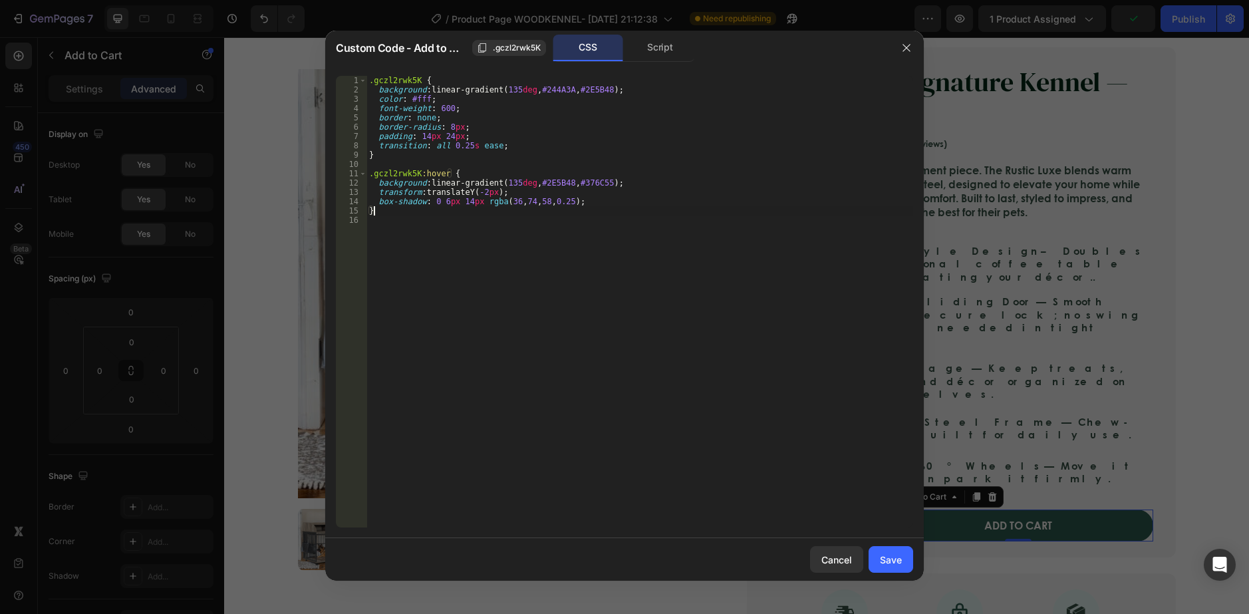
click at [462, 256] on div ".gczl2rwk5K { background : linear-gradient( 135 deg , #244A3A , #2E5B48 ) ; col…" at bounding box center [639, 311] width 547 height 470
click at [912, 562] on button "Save" at bounding box center [890, 559] width 45 height 27
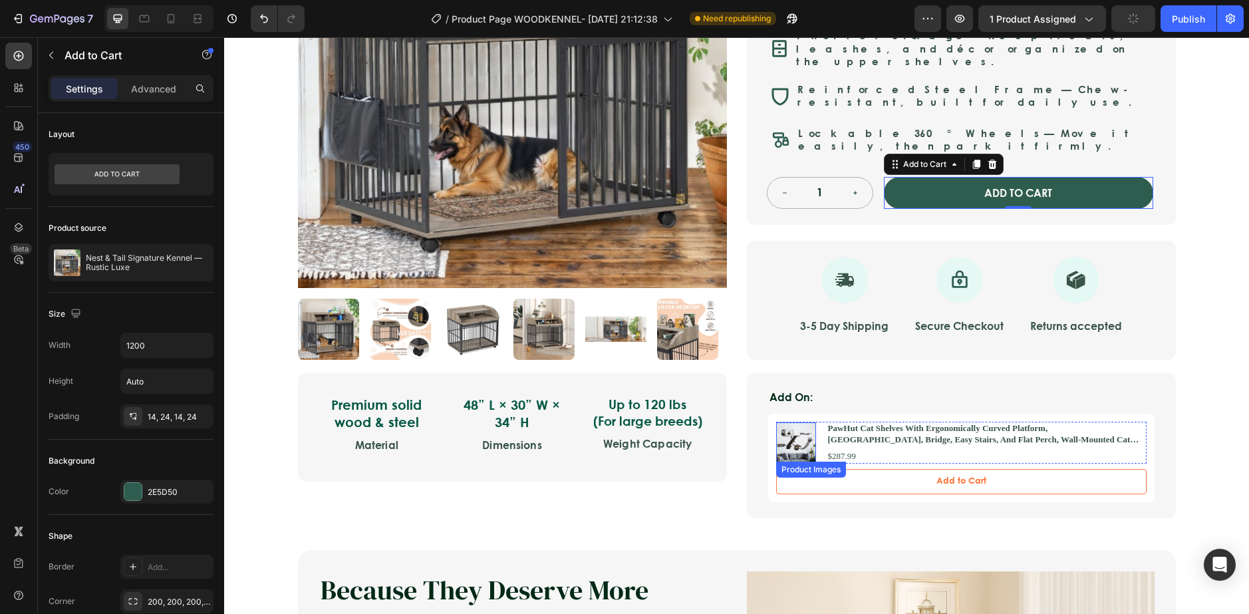
scroll to position [210, 0]
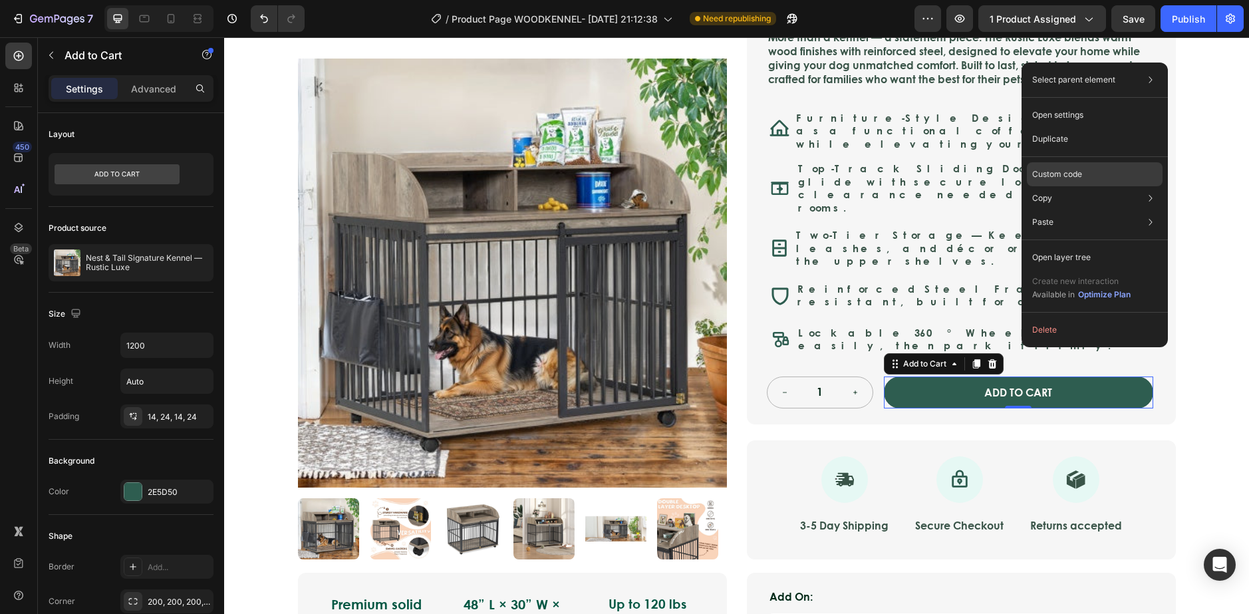
click at [1037, 174] on p "Custom code" at bounding box center [1057, 174] width 50 height 12
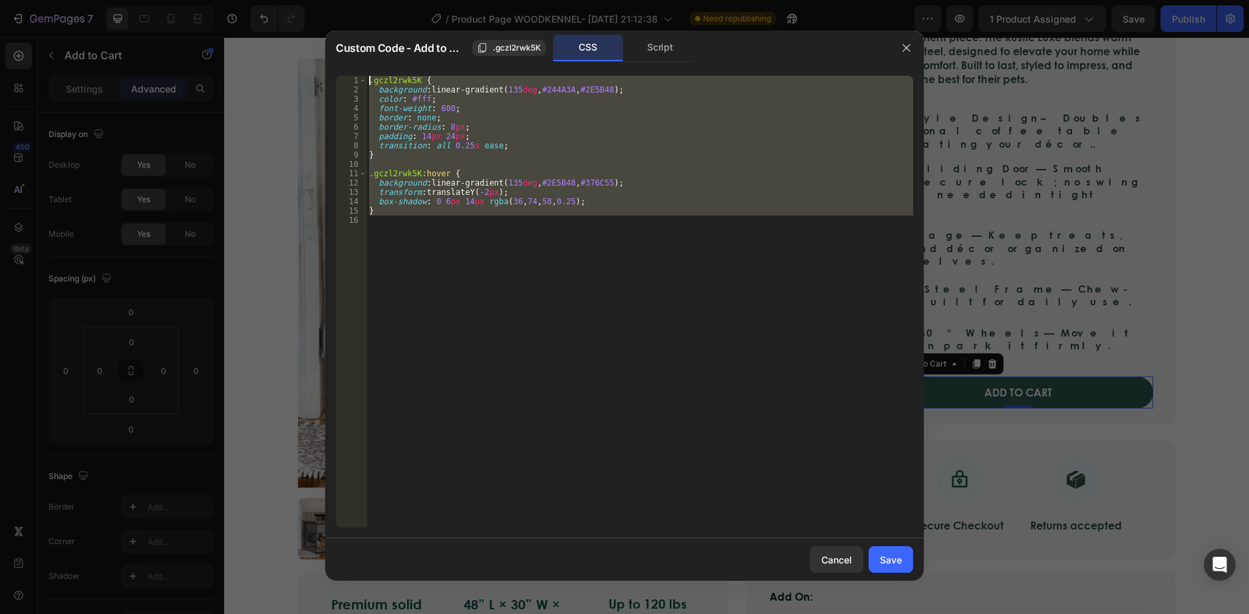
drag, startPoint x: 433, startPoint y: 213, endPoint x: 324, endPoint y: 70, distance: 180.3
click at [324, 71] on div "Custom Code - Add to Cart .gczl2rwk5K CSS Script 1 2 3 4 5 6 7 8 9 10 11 12 13 …" at bounding box center [624, 307] width 1249 height 614
type textarea ".gczl2rwk5K { background: linear-gradient(135deg, #244A3A, #2E5B48);"
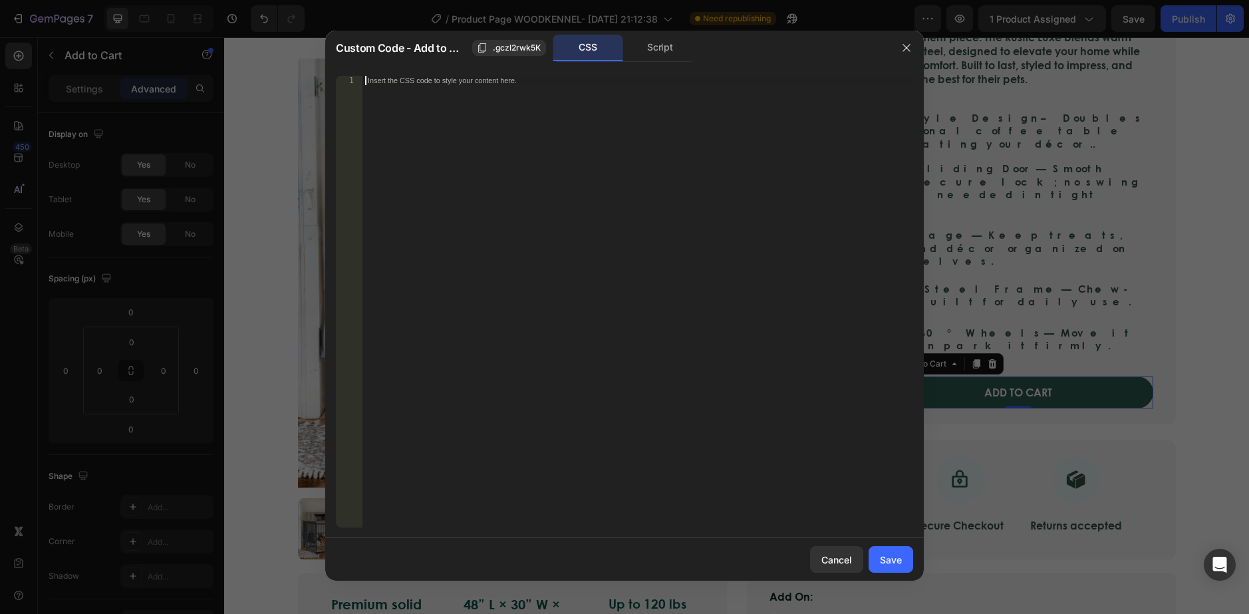
paste textarea "}"
type textarea "}"
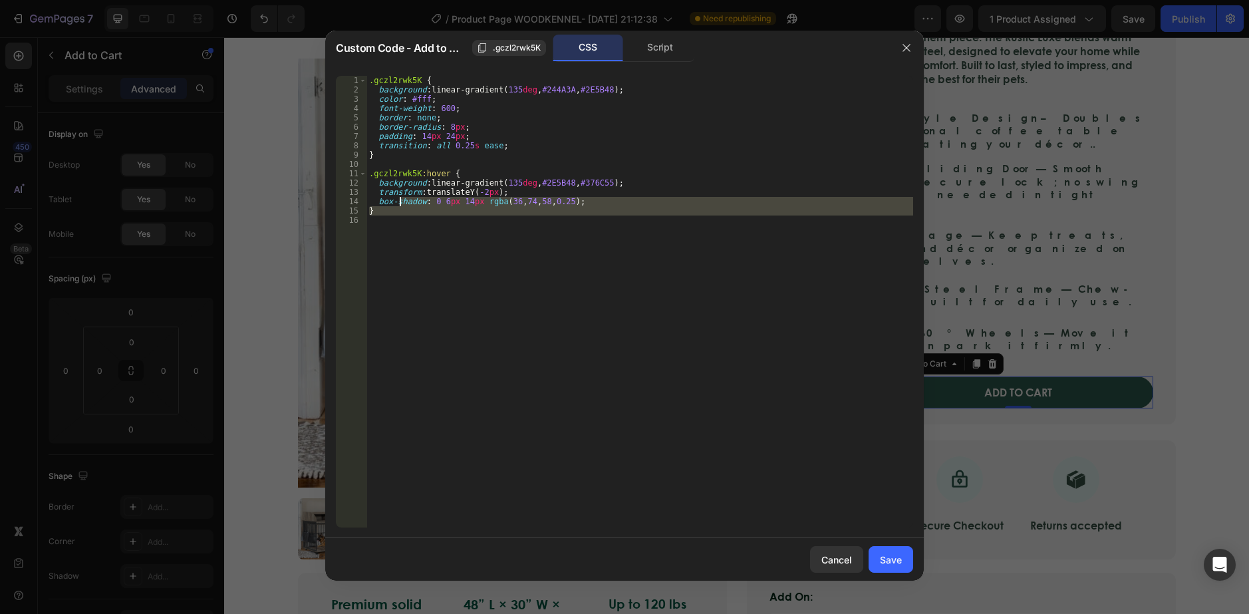
drag, startPoint x: 455, startPoint y: 245, endPoint x: 398, endPoint y: 205, distance: 69.7
click at [398, 205] on div ".gczl2rwk5K { background : linear-gradient( 135 deg , #244A3A , #2E5B48 ) ; col…" at bounding box center [639, 311] width 547 height 470
type textarea "box-shadow: 0 6px 14px rgba(36, 74, 58, 0.25); }"
click at [511, 226] on div ".gczl2rwk5K { background : linear-gradient( 135 deg , #244A3A , #2E5B48 ) ; col…" at bounding box center [639, 301] width 547 height 451
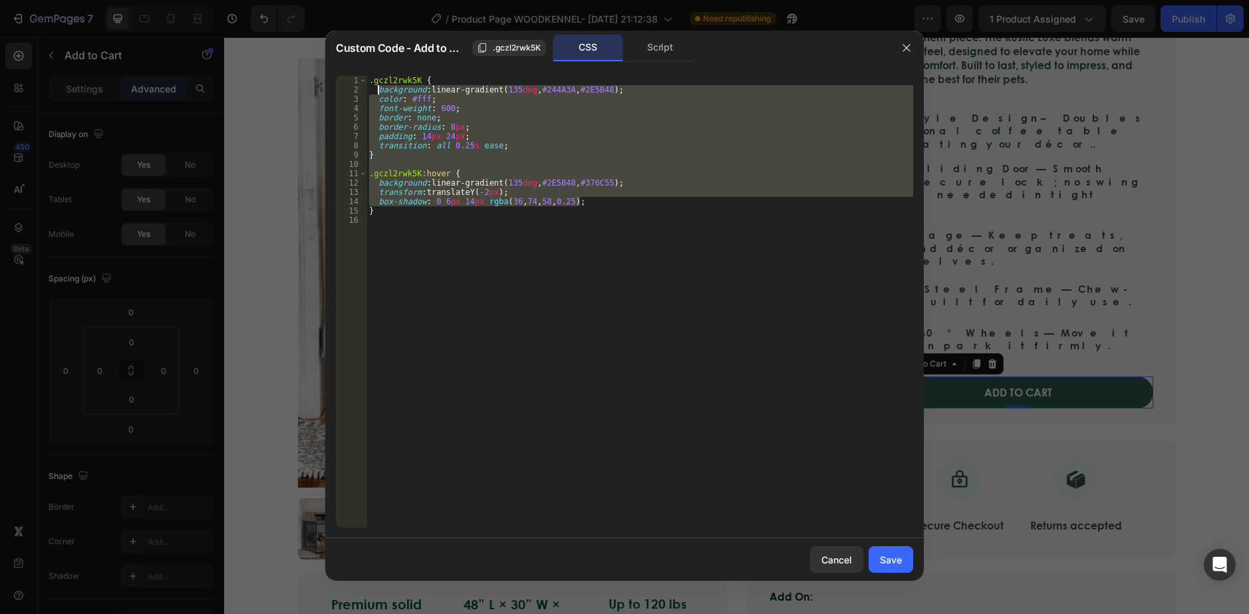
drag, startPoint x: 611, startPoint y: 200, endPoint x: 377, endPoint y: 89, distance: 259.1
click at [377, 89] on div ".gczl2rwk5K { background : linear-gradient( 135 deg , #244A3A , #2E5B48 ) ; col…" at bounding box center [639, 311] width 547 height 470
type textarea "background: linear-gradient(135deg, #244A3A, #2E5B48); color: #fff;"
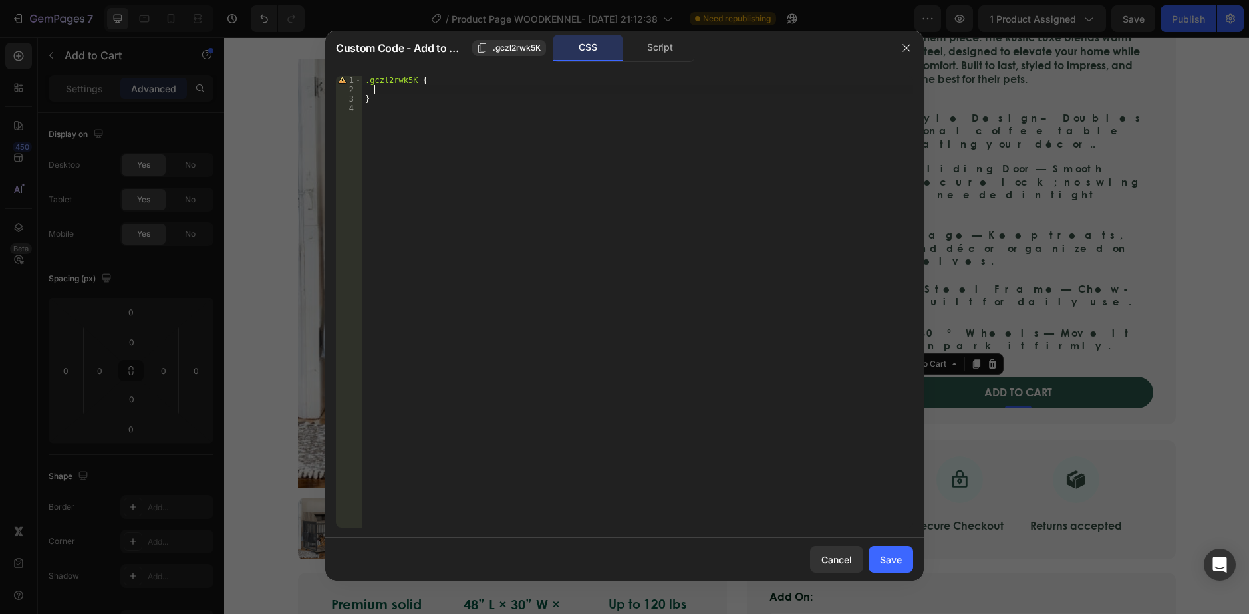
click at [418, 132] on div ".gczl2rwk5K { }" at bounding box center [637, 311] width 551 height 470
click at [385, 109] on div ".gczl2rwk5K { }" at bounding box center [637, 311] width 551 height 470
paste textarea "}"
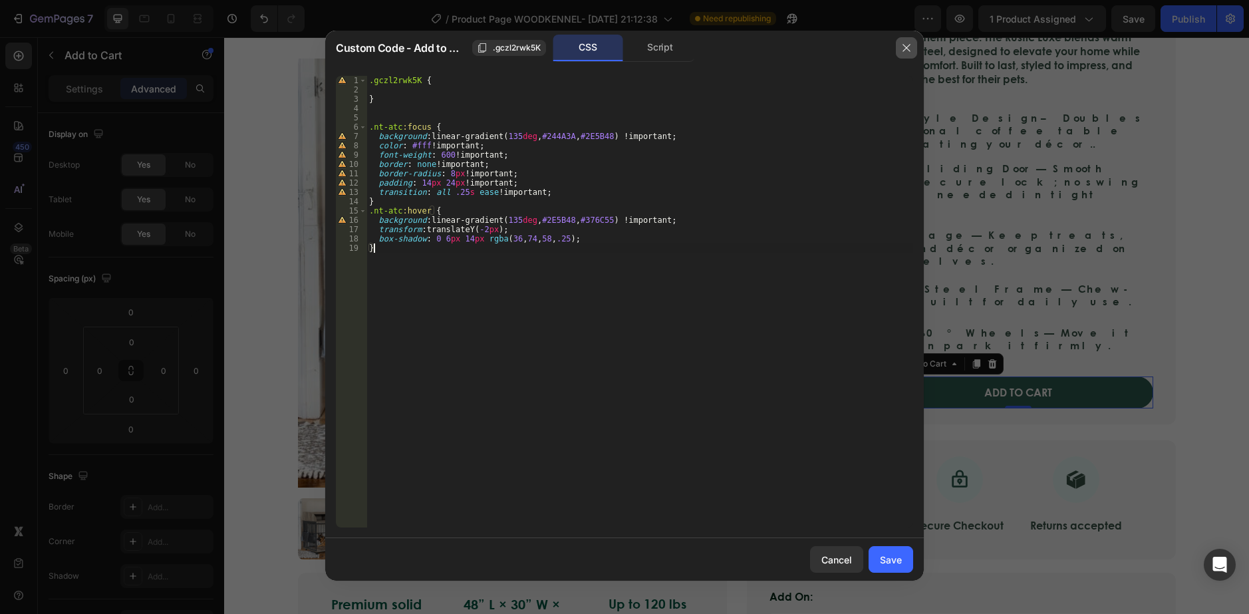
type textarea "}"
click at [905, 47] on icon "button" at bounding box center [906, 48] width 11 height 11
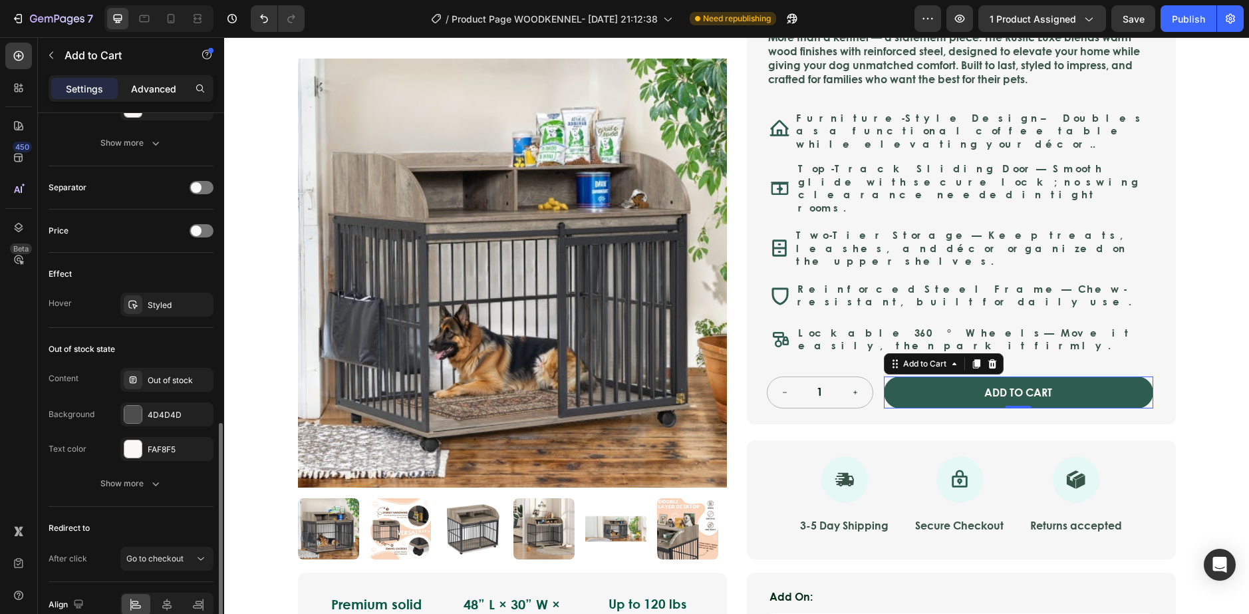
click at [167, 85] on p "Advanced" at bounding box center [153, 89] width 45 height 14
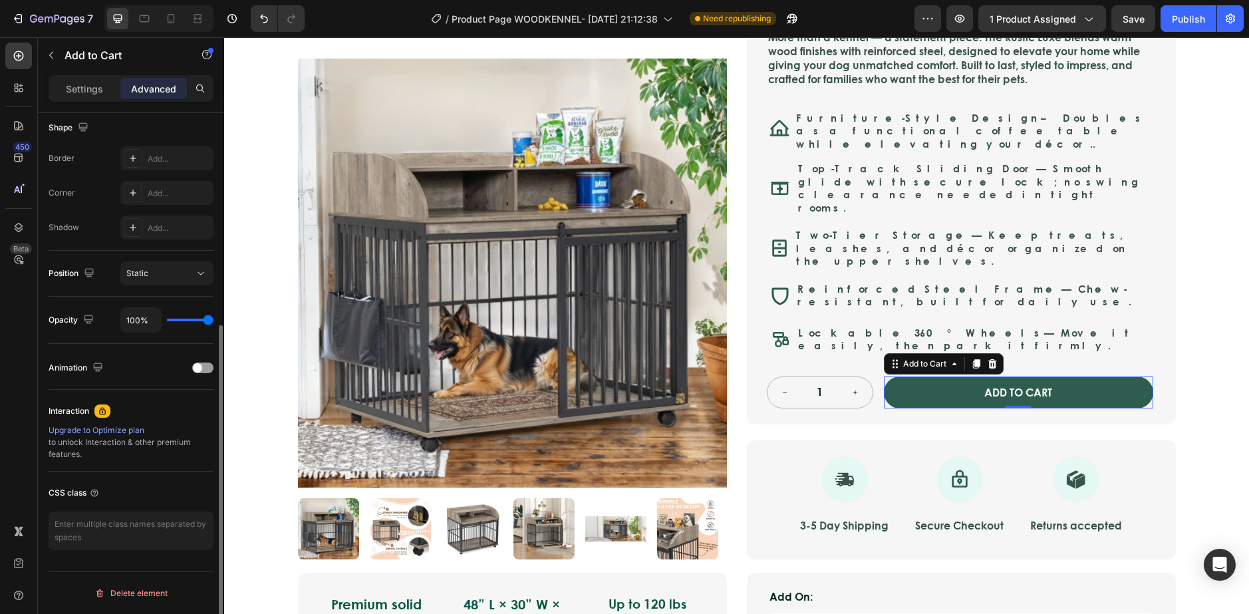
scroll to position [348, 0]
click at [139, 525] on textarea at bounding box center [131, 530] width 165 height 39
paste textarea ".nt-atc:focus { background: linear-gradient(135deg,#244A3A,#2E5B48) !important;…"
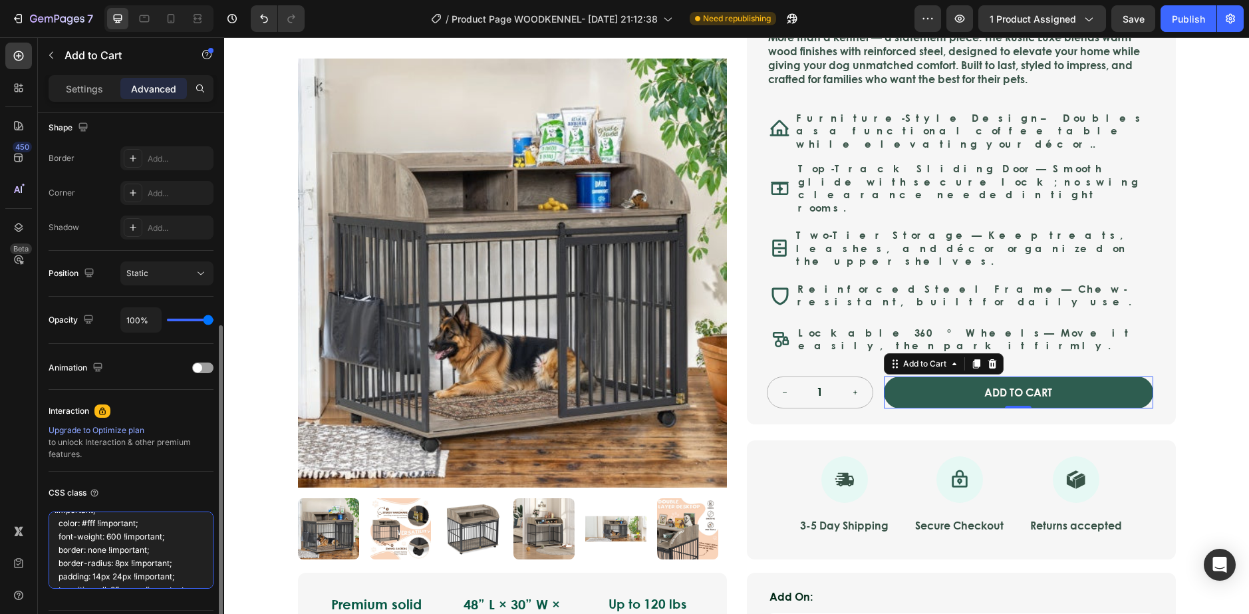
scroll to position [0, 0]
type textarea ".nt-atc:focus { background: linear-gradient(135deg,#244A3A,#2E5B48) !important;…"
click at [143, 469] on div "Interaction Upgrade to Optimize plan to unlock Interaction & other premium feat…" at bounding box center [131, 431] width 165 height 82
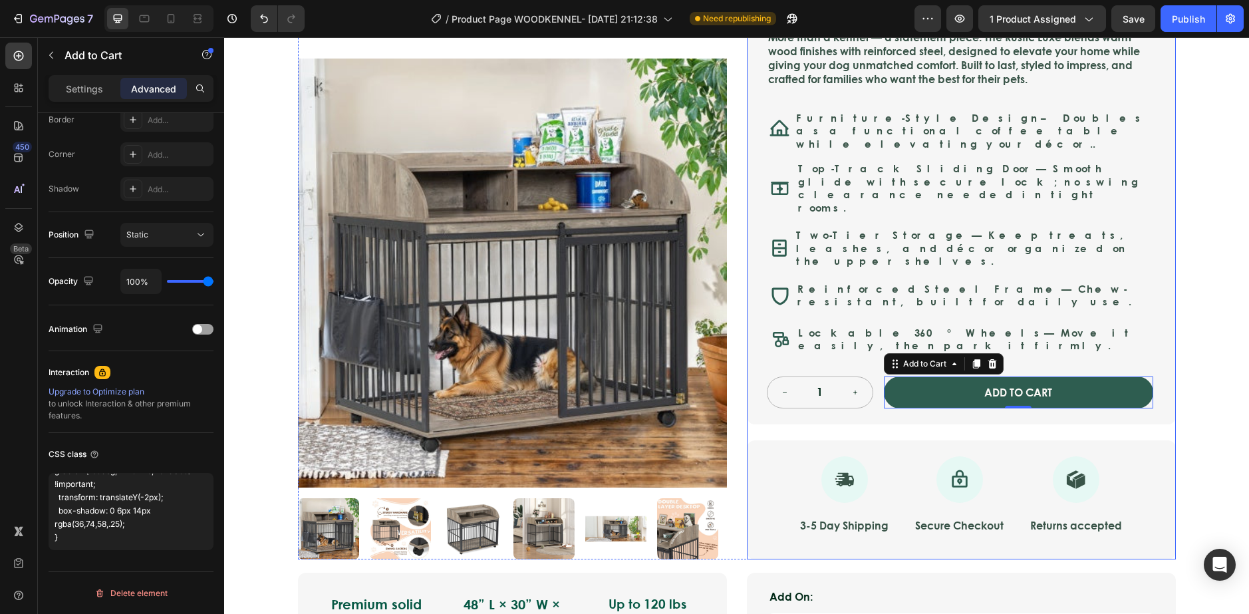
scroll to position [273, 0]
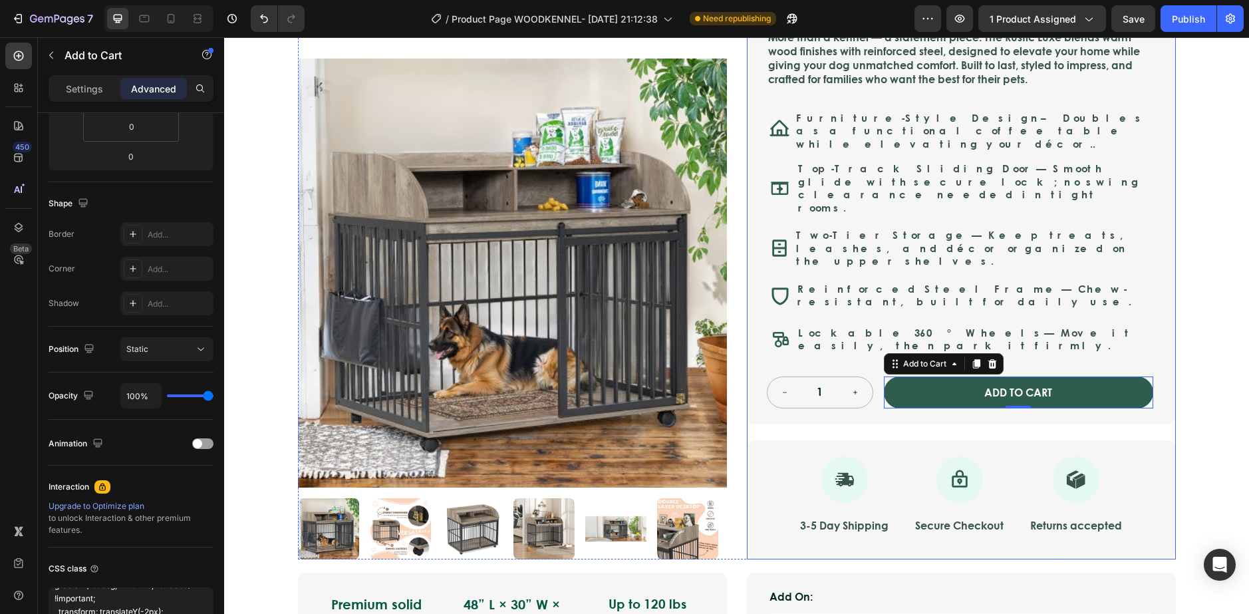
click at [1168, 384] on div "Nest & Tail Signature Kennel — Rustic Luxe Product Title Icon Icon Icon Icon Ic…" at bounding box center [961, 236] width 429 height 645
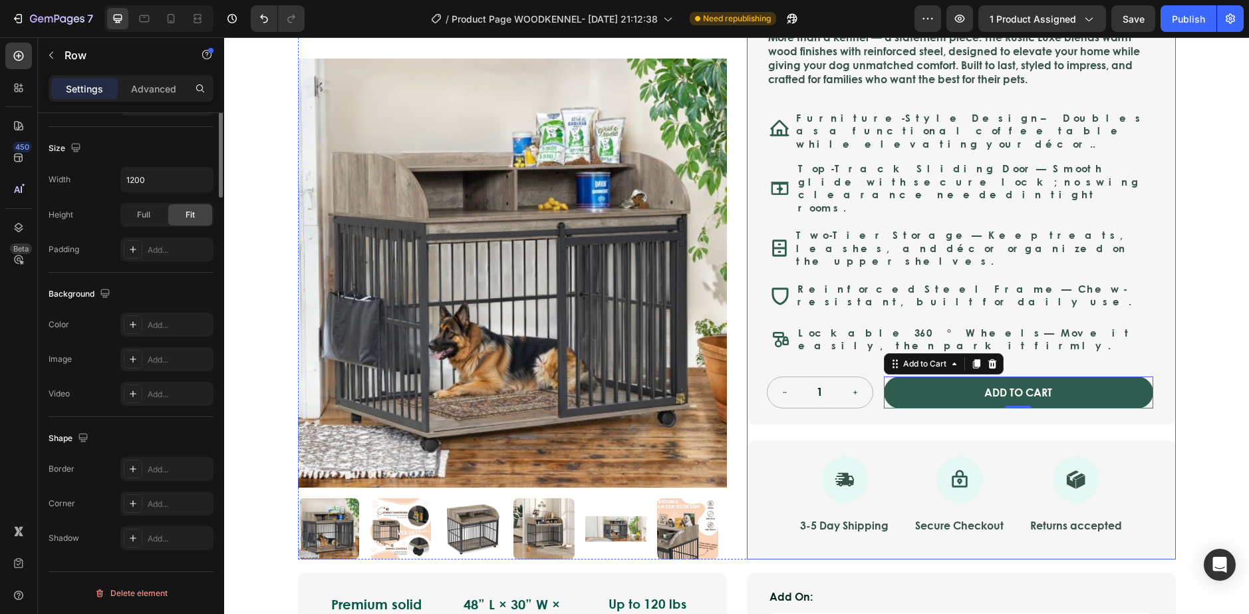
scroll to position [0, 0]
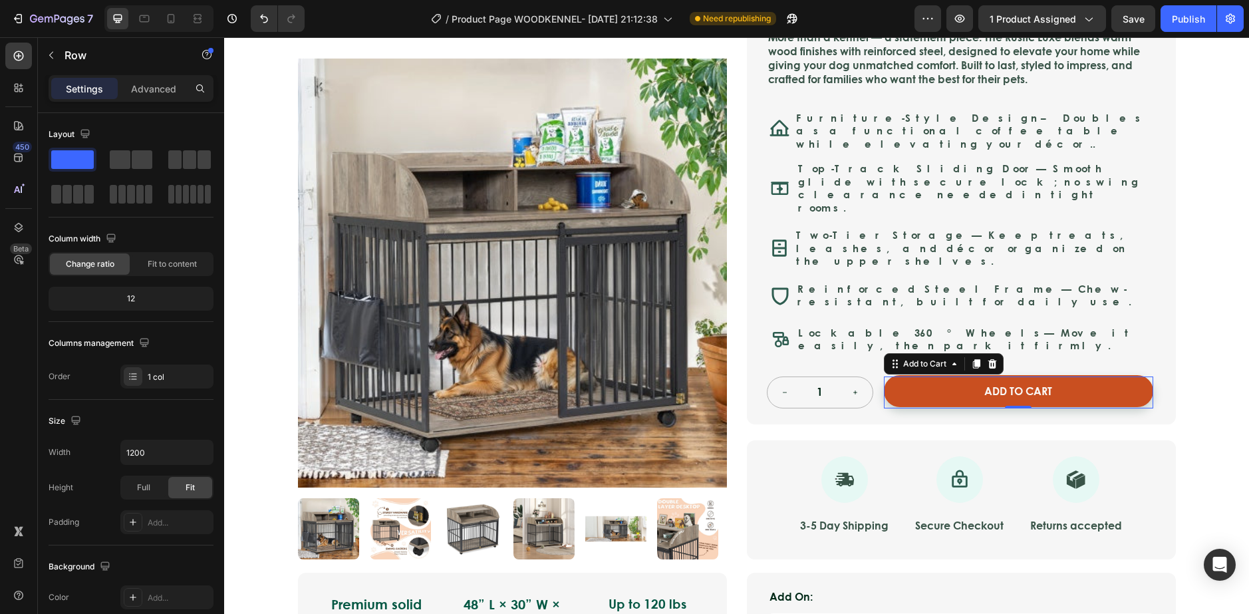
click at [1036, 375] on button "ADD TO CART" at bounding box center [1018, 391] width 269 height 33
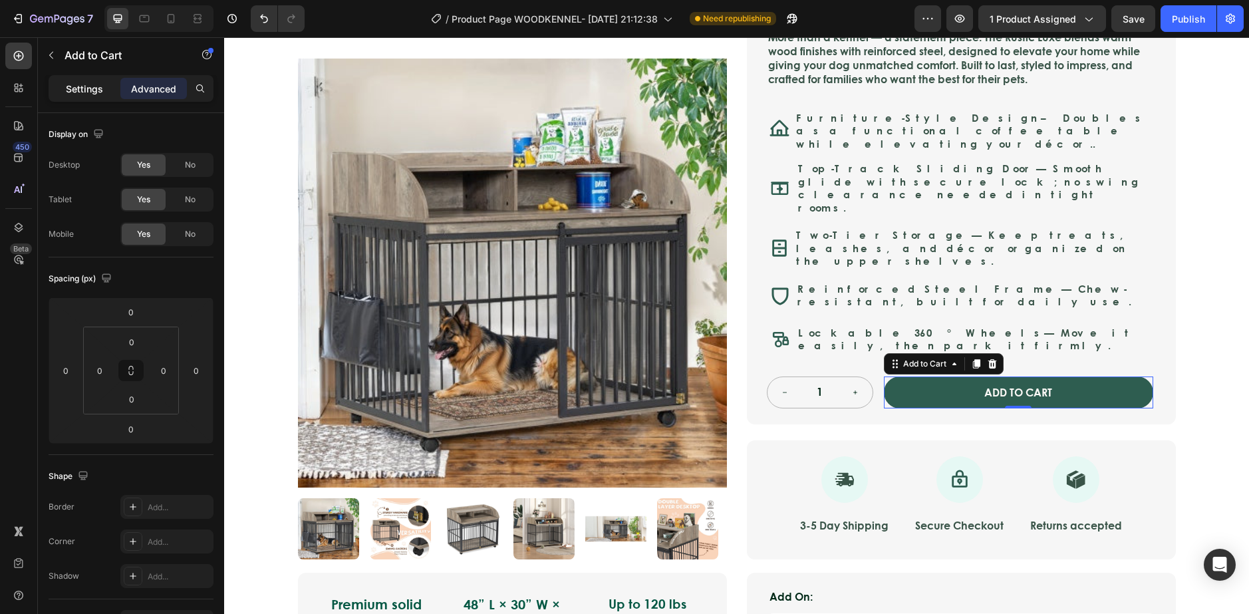
click at [80, 89] on p "Settings" at bounding box center [84, 89] width 37 height 14
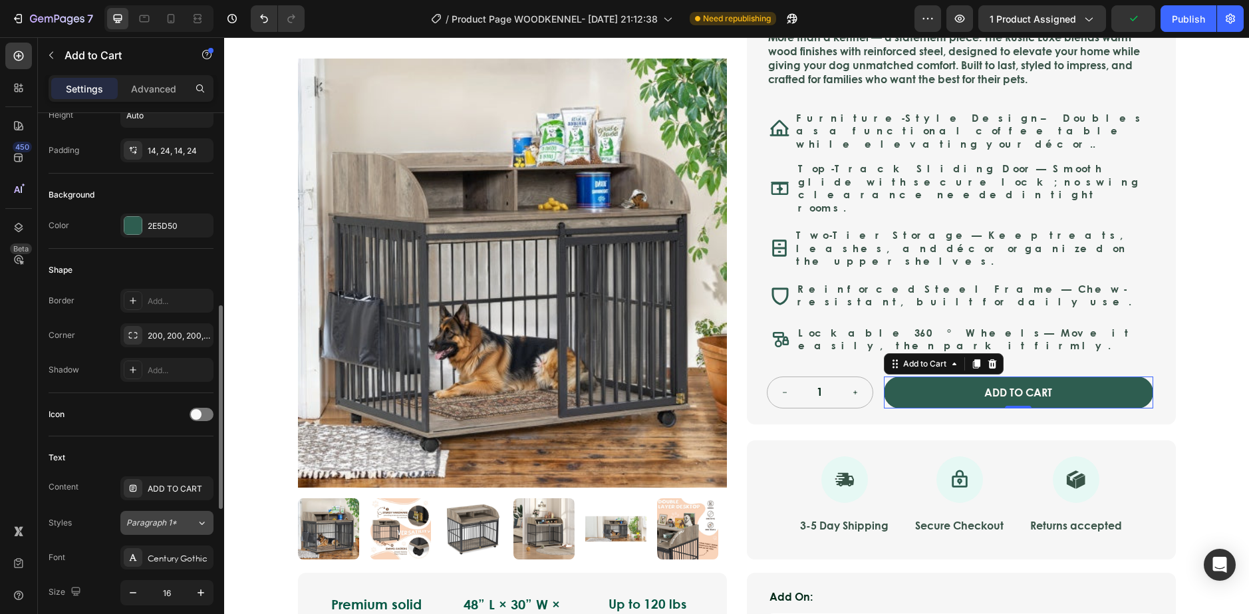
scroll to position [332, 0]
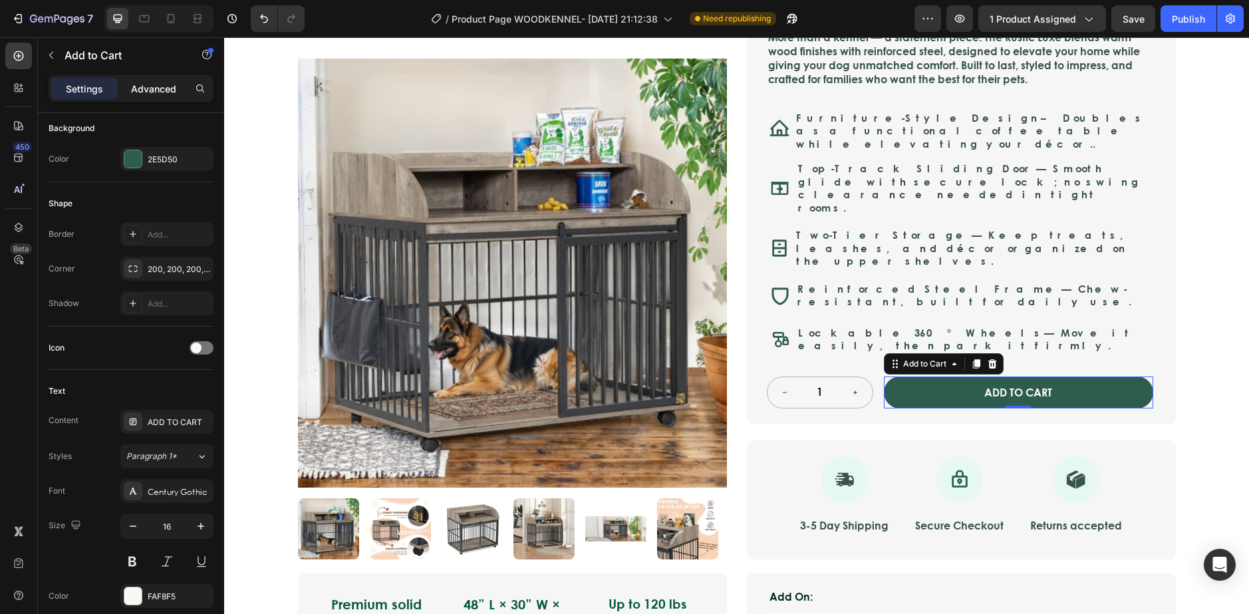
click at [148, 88] on p "Advanced" at bounding box center [153, 89] width 45 height 14
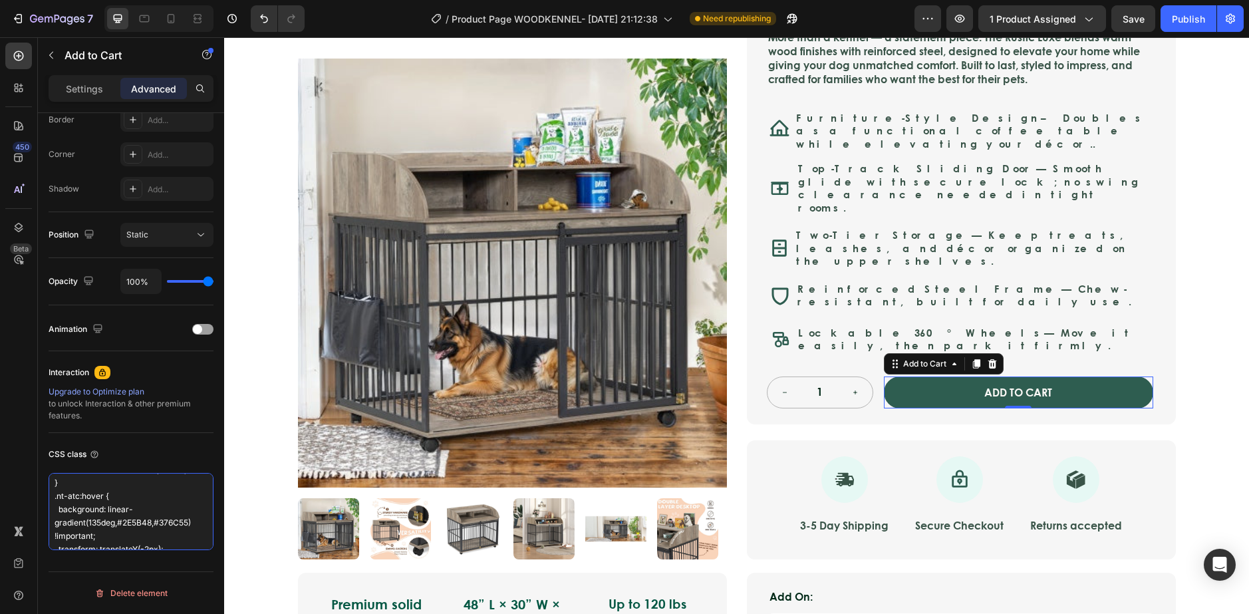
scroll to position [188, 0]
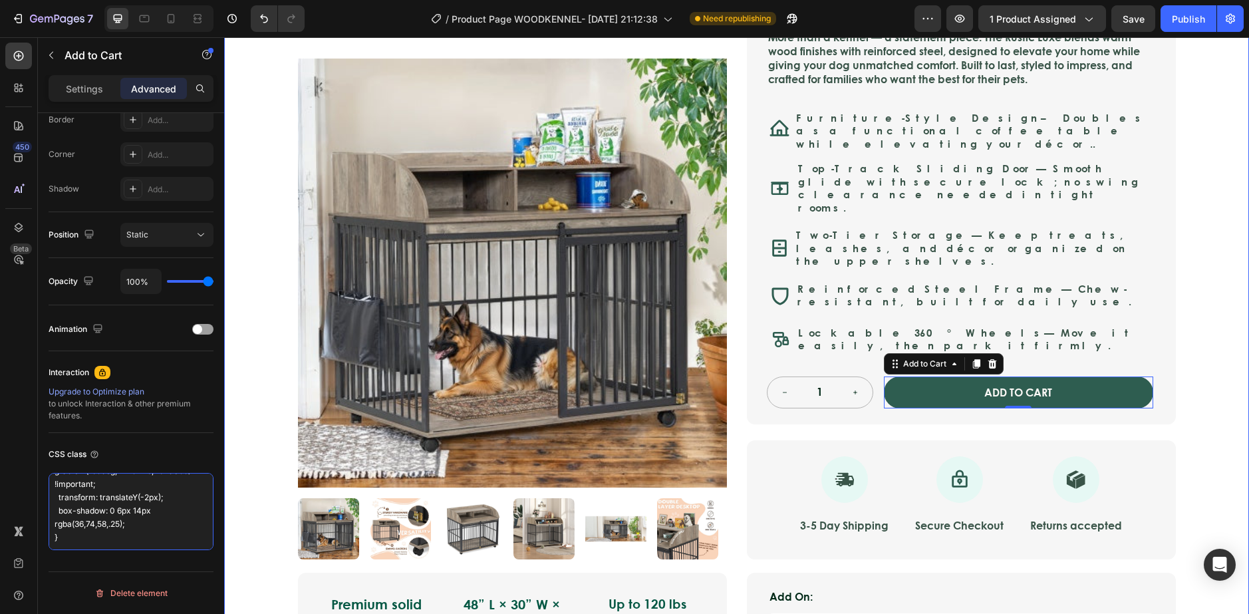
drag, startPoint x: 274, startPoint y: 517, endPoint x: 283, endPoint y: 588, distance: 71.8
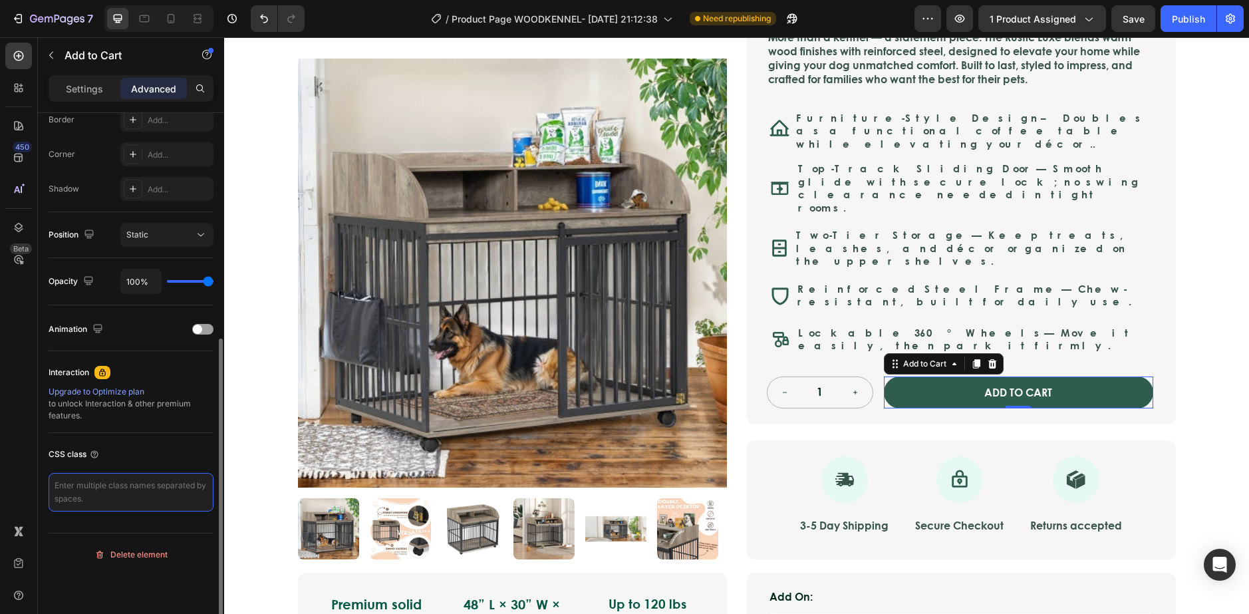
paste textarea "/* hit the real clickable node inside your block */ .gczl2rwk5K button, .gczl2r…"
type textarea "/* hit the real clickable node inside your block */ .gczl2rwk5K button, .gczl2r…"
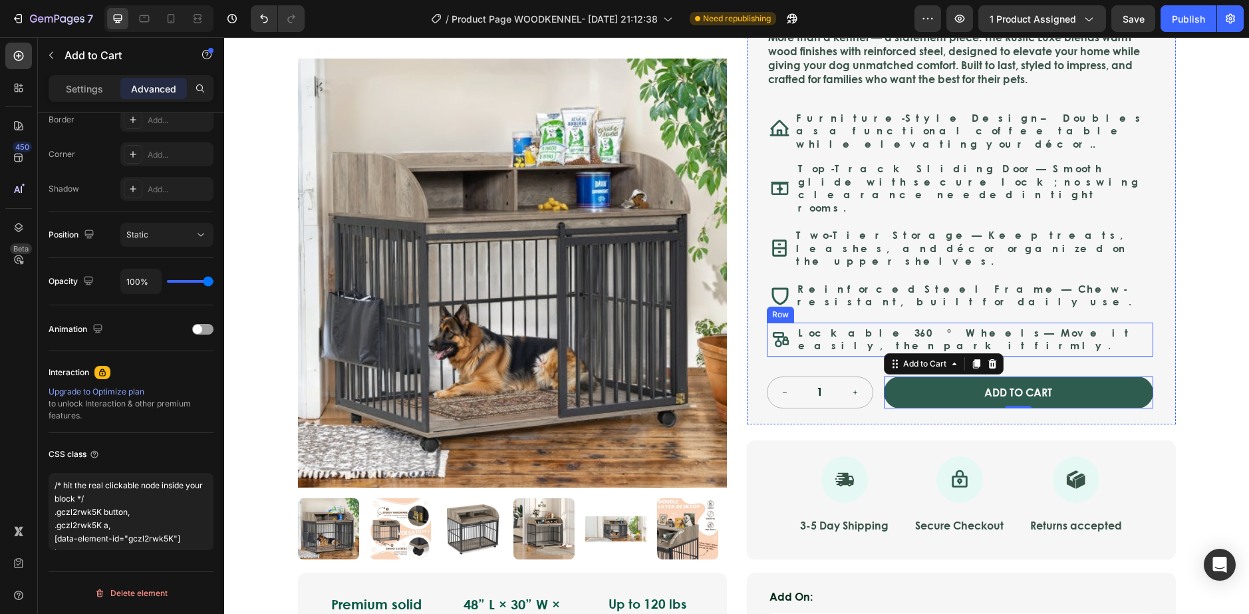
click at [1190, 289] on div "Icon Safe & Secure Checkout Text Block Row Icon FREE 3-5 DAY DELIVERY Text Bloc…" at bounding box center [736, 285] width 1025 height 863
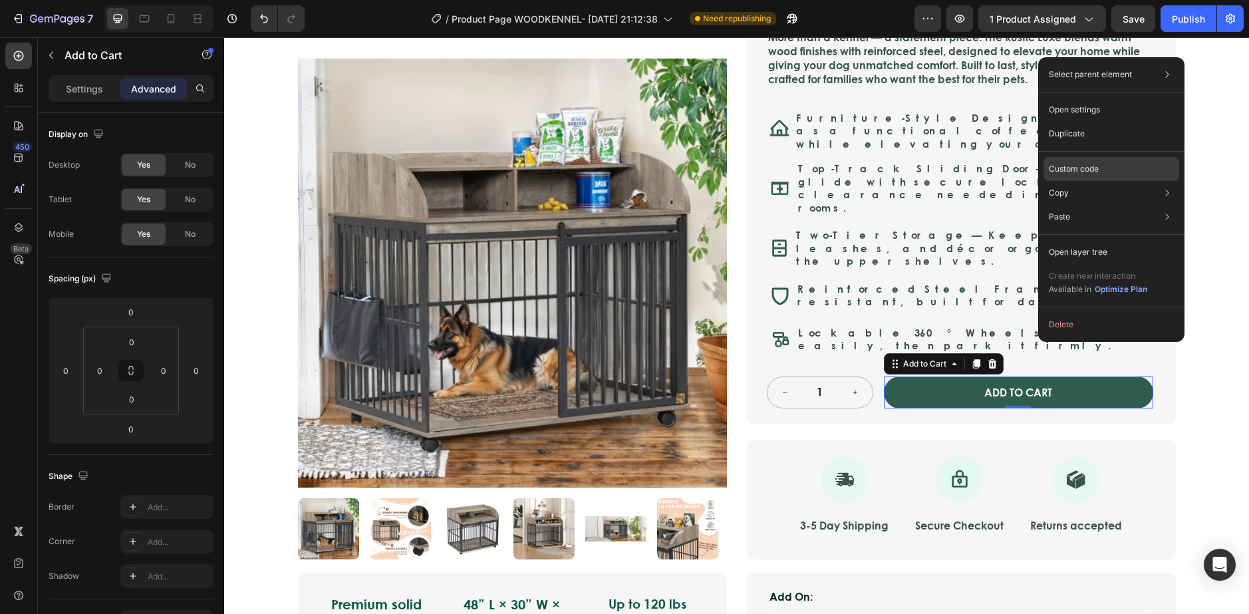
click at [1067, 162] on div "Custom code" at bounding box center [1111, 169] width 136 height 24
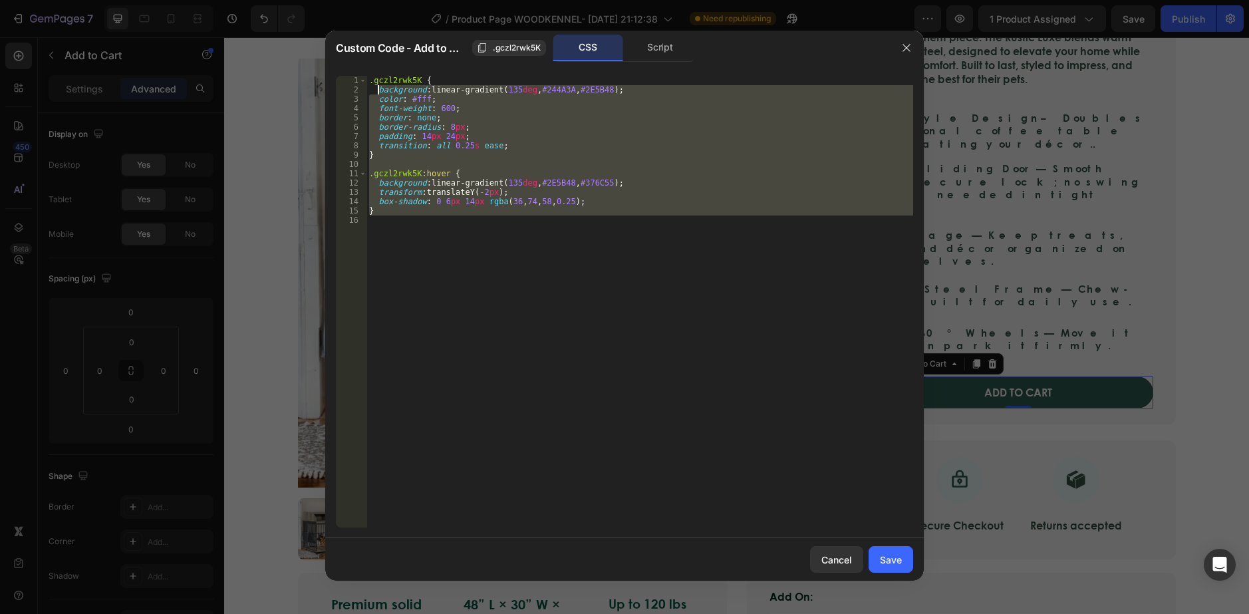
drag, startPoint x: 582, startPoint y: 239, endPoint x: 412, endPoint y: 134, distance: 200.6
click at [383, 96] on div ".gczl2rwk5K { background : linear-gradient( 135 deg , #244A3A , #2E5B48 ) ; col…" at bounding box center [639, 311] width 547 height 470
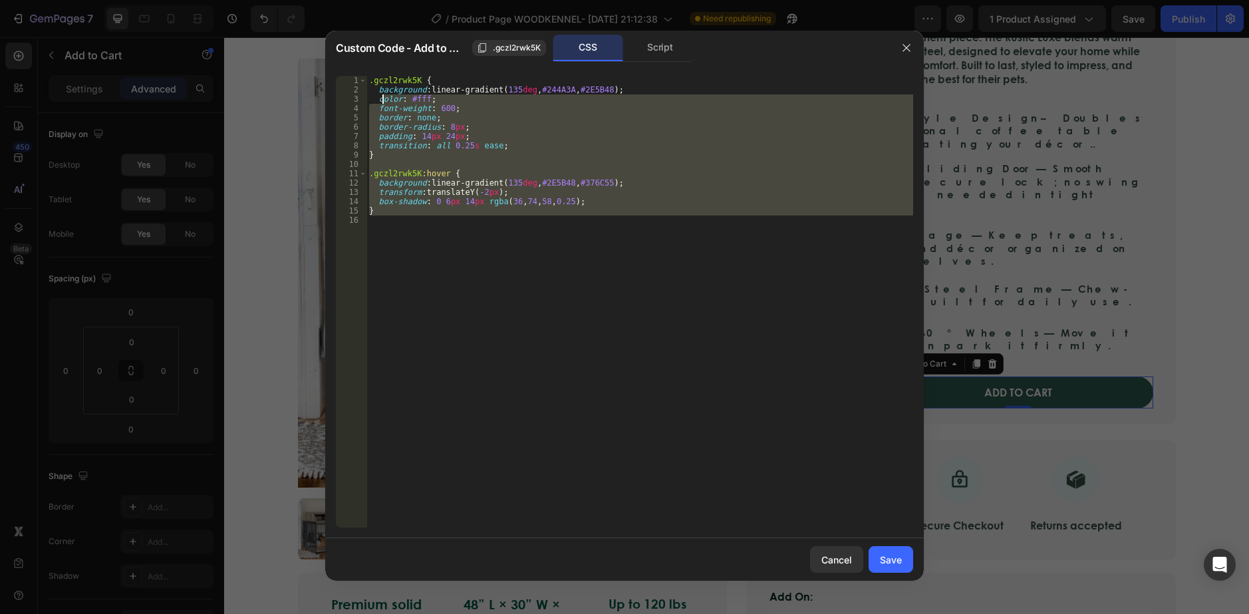
click at [453, 181] on div ".gczl2rwk5K { background : linear-gradient( 135 deg , #244A3A , #2E5B48 ) ; col…" at bounding box center [639, 301] width 547 height 451
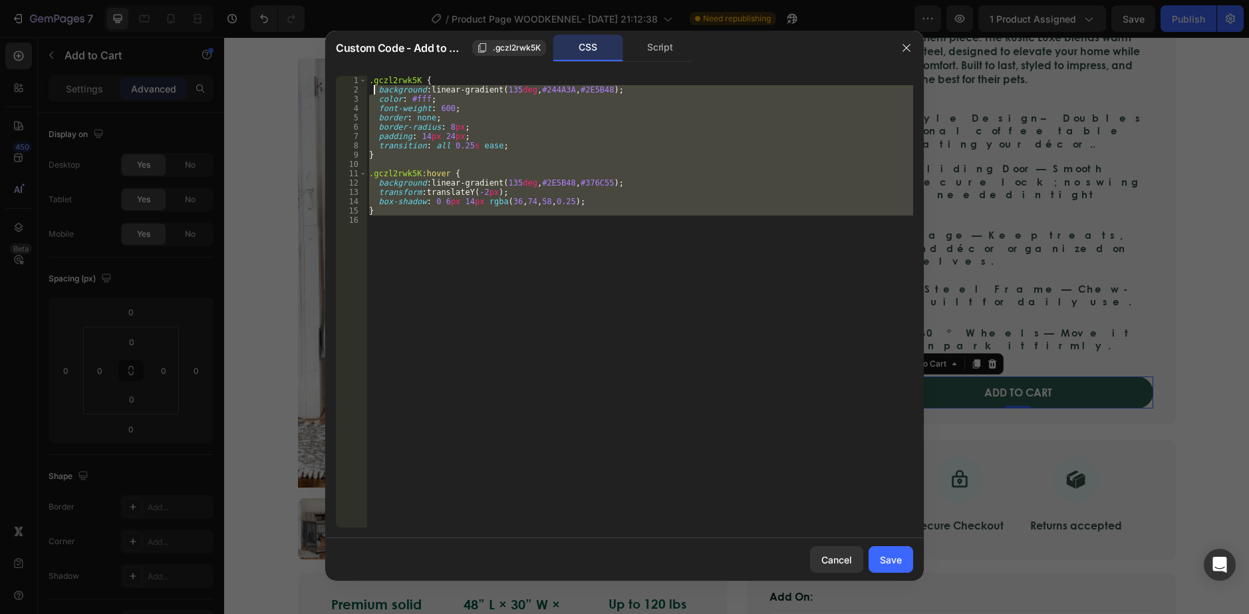
drag, startPoint x: 479, startPoint y: 213, endPoint x: 382, endPoint y: 101, distance: 147.6
click at [374, 94] on div ".gczl2rwk5K { background : linear-gradient( 135 deg , #244A3A , #2E5B48 ) ; col…" at bounding box center [639, 311] width 547 height 470
click at [484, 159] on div ".gczl2rwk5K { background : linear-gradient( 135 deg , #244A3A , #2E5B48 ) ; col…" at bounding box center [639, 301] width 547 height 451
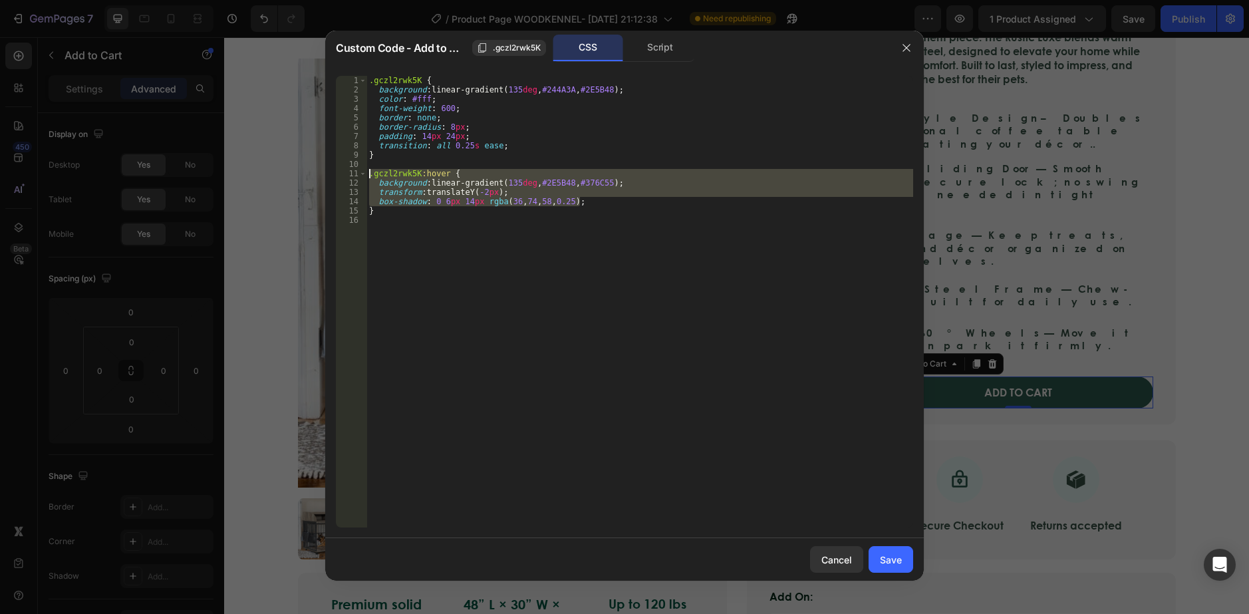
drag, startPoint x: 489, startPoint y: 189, endPoint x: 364, endPoint y: 178, distance: 124.8
click at [364, 178] on div "} 1 2 3 4 5 6 7 8 9 10 11 12 13 14 15 16 .gczl2rwk5K { background : linear-grad…" at bounding box center [624, 301] width 577 height 451
type textarea ".gczl2rwk5K:hover { background: linear-gradient(135deg, #2E5B48, #376C55);"
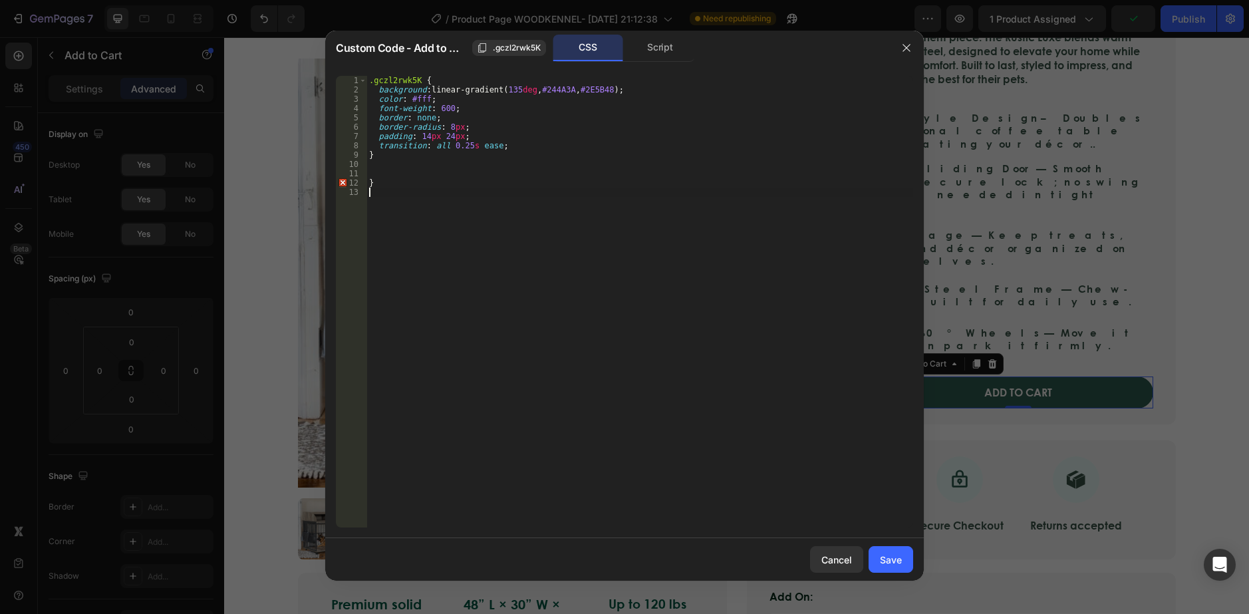
click at [402, 193] on div ".gczl2rwk5K { background : linear-gradient( 135 deg , #244A3A , #2E5B48 ) ; col…" at bounding box center [639, 311] width 547 height 470
click at [400, 182] on div ".gczl2rwk5K { background : linear-gradient( 135 deg , #244A3A , #2E5B48 ) ; col…" at bounding box center [639, 311] width 547 height 470
type textarea "}"
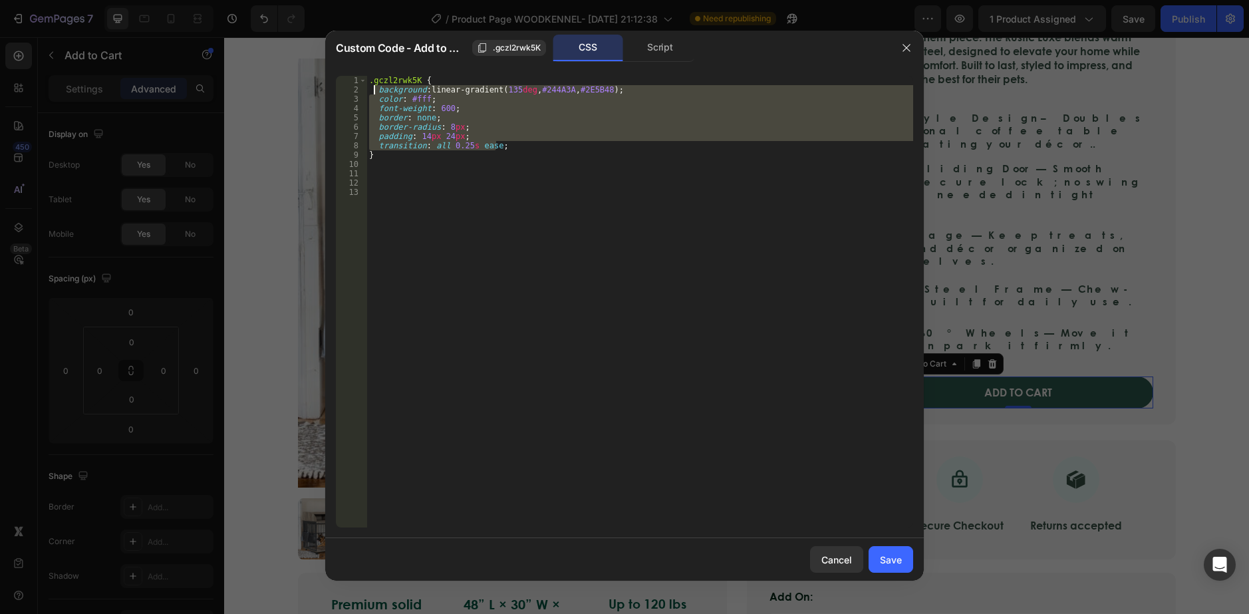
drag, startPoint x: 559, startPoint y: 149, endPoint x: 373, endPoint y: 94, distance: 193.4
click at [373, 94] on div ".gczl2rwk5K { background : linear-gradient( 135 deg , #244A3A , #2E5B48 ) ; col…" at bounding box center [639, 311] width 547 height 470
type textarea "background: linear-gradient(135deg, #244A3A, #2E5B48); color: #fff;"
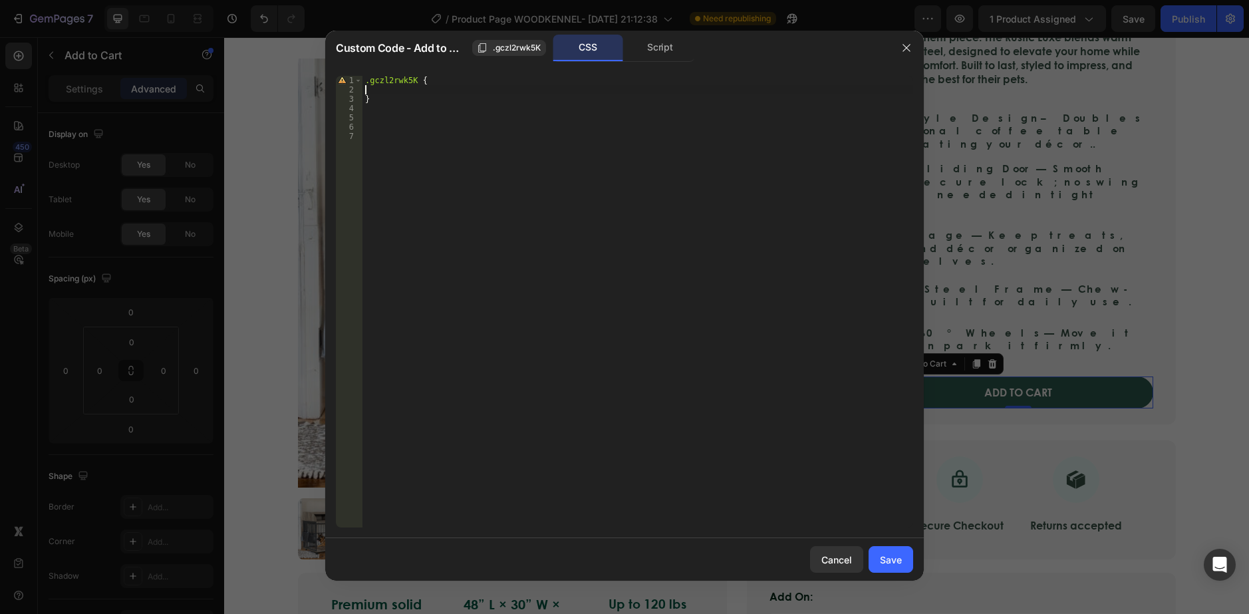
paste textarea "}"
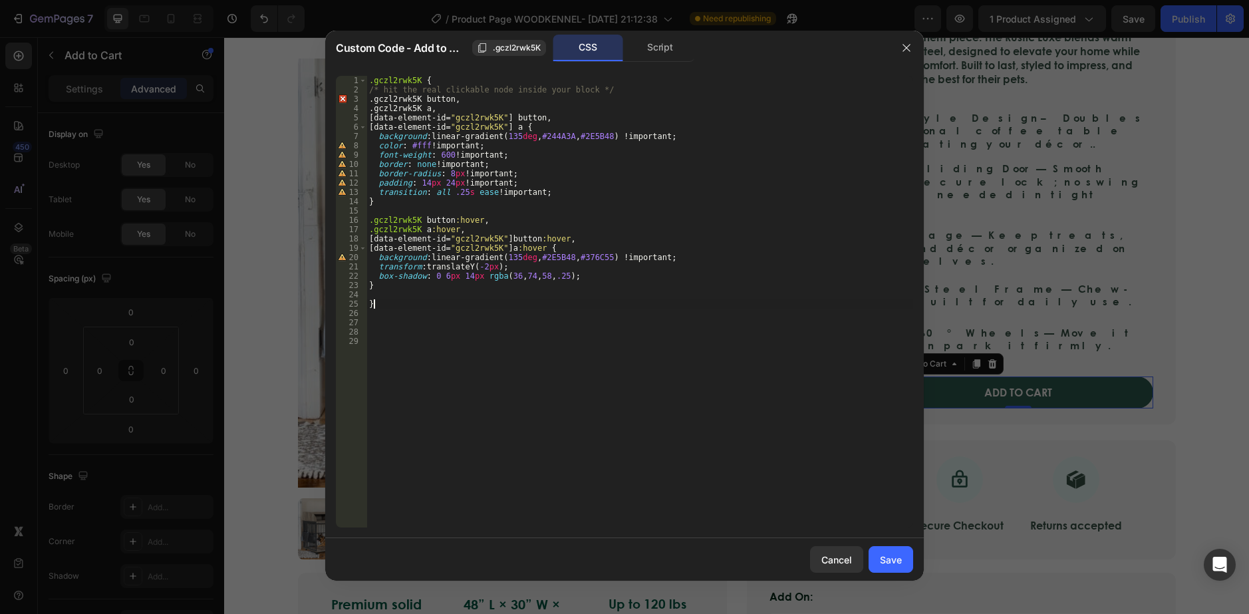
click at [385, 305] on div ".gczl2rwk5K { /* hit the real clickable node inside your block */ .gczl2rwk5K b…" at bounding box center [639, 311] width 547 height 470
type textarea "}"
click at [517, 47] on span ".gczl2rwk5K" at bounding box center [517, 48] width 48 height 12
click at [483, 338] on div ".gczl2rwk5K { /* hit the real clickable node inside your block */ .gczl2rwk5K b…" at bounding box center [639, 311] width 547 height 470
paste textarea ".gczl2rwk5K"
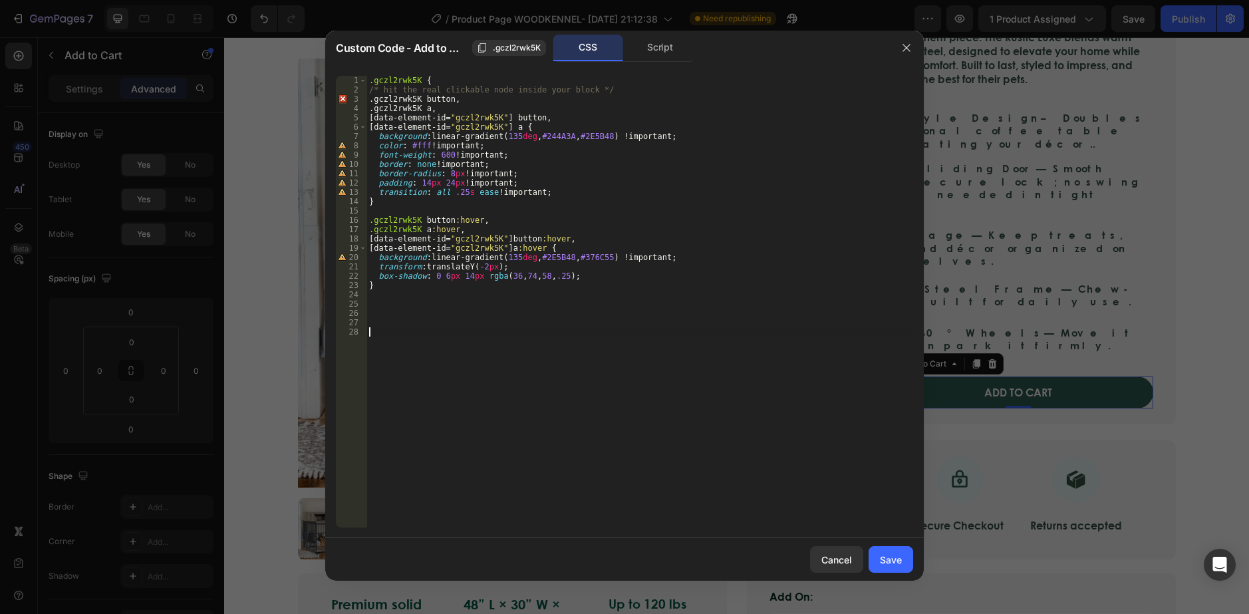
type textarea ".gczl2rwk5K"
click at [413, 101] on div ".gczl2rwk5K { /* hit the real clickable node inside your block */ .gczl2rwk5K b…" at bounding box center [639, 311] width 547 height 470
click at [391, 87] on div ".gczl2rwk5K { /* hit the real clickable node inside your block */ .gczl2rwk5K b…" at bounding box center [639, 311] width 547 height 470
click at [383, 102] on div ".gczl2rwk5K { /* hit the real clickable node inside your block */ .gczl2rwk5K b…" at bounding box center [639, 311] width 547 height 470
click at [372, 106] on div ".gczl2rwk5K { /* hit the real clickable node inside your block */ .gczl2rwk5K b…" at bounding box center [639, 311] width 547 height 470
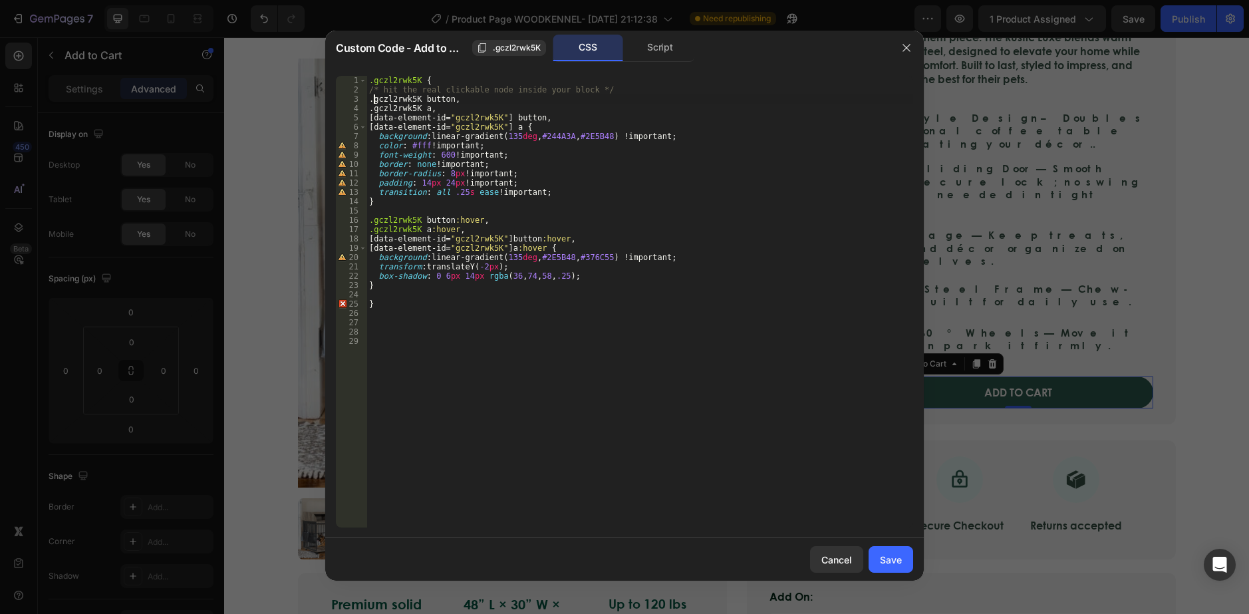
click at [374, 98] on div ".gczl2rwk5K { /* hit the real clickable node inside your block */ .gczl2rwk5K b…" at bounding box center [639, 311] width 547 height 470
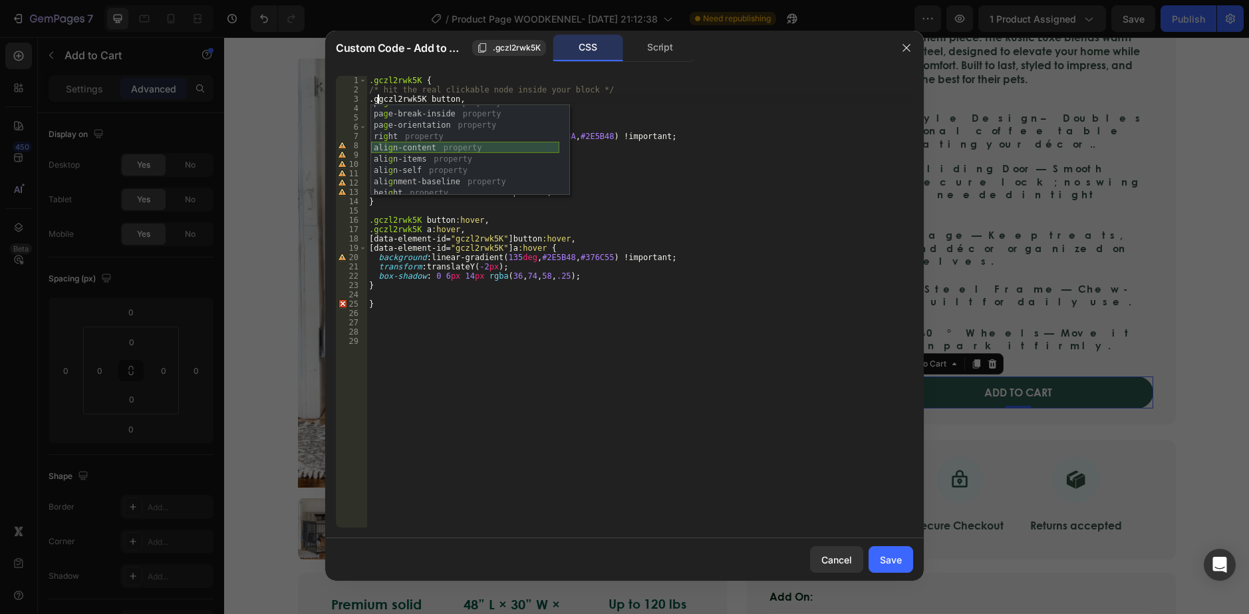
scroll to position [199, 0]
click at [434, 126] on div "g rid-template-columns property g rid-template-rows property g czl2rwk5K local …" at bounding box center [465, 154] width 188 height 113
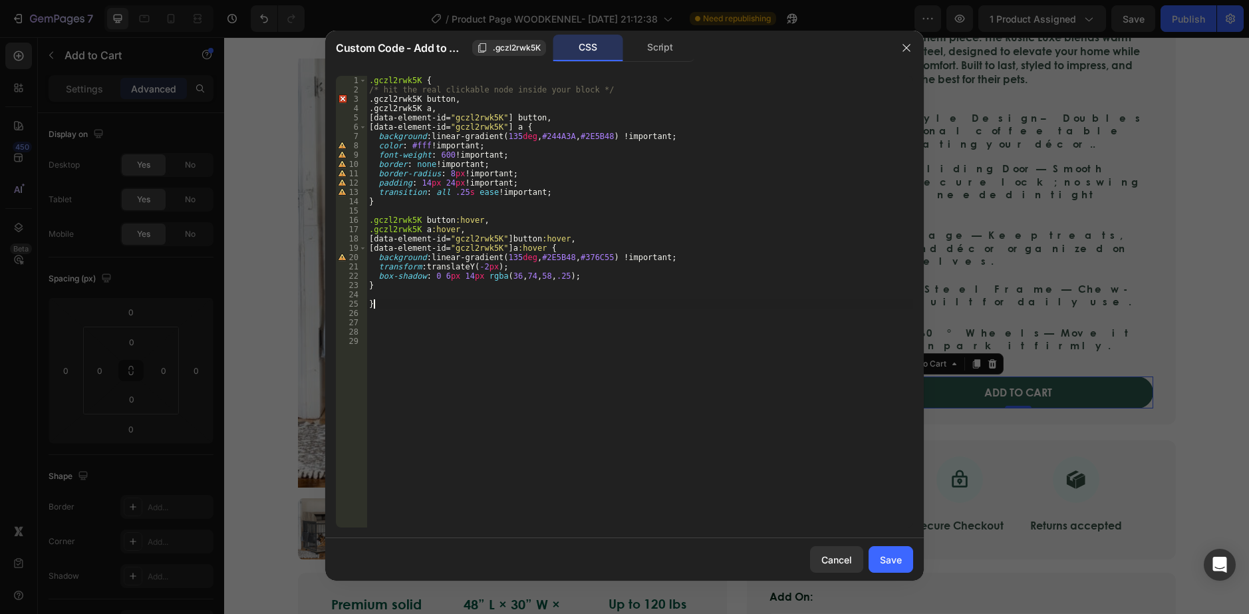
click at [436, 304] on div ".gczl2rwk5K { /* hit the real clickable node inside your block */ .gczl2rwk5K b…" at bounding box center [639, 311] width 547 height 470
type textarea "}"
click at [422, 98] on div ".gczl2rwk5K { /* hit the real clickable node inside your block */ .gczl2rwk5K b…" at bounding box center [639, 311] width 547 height 470
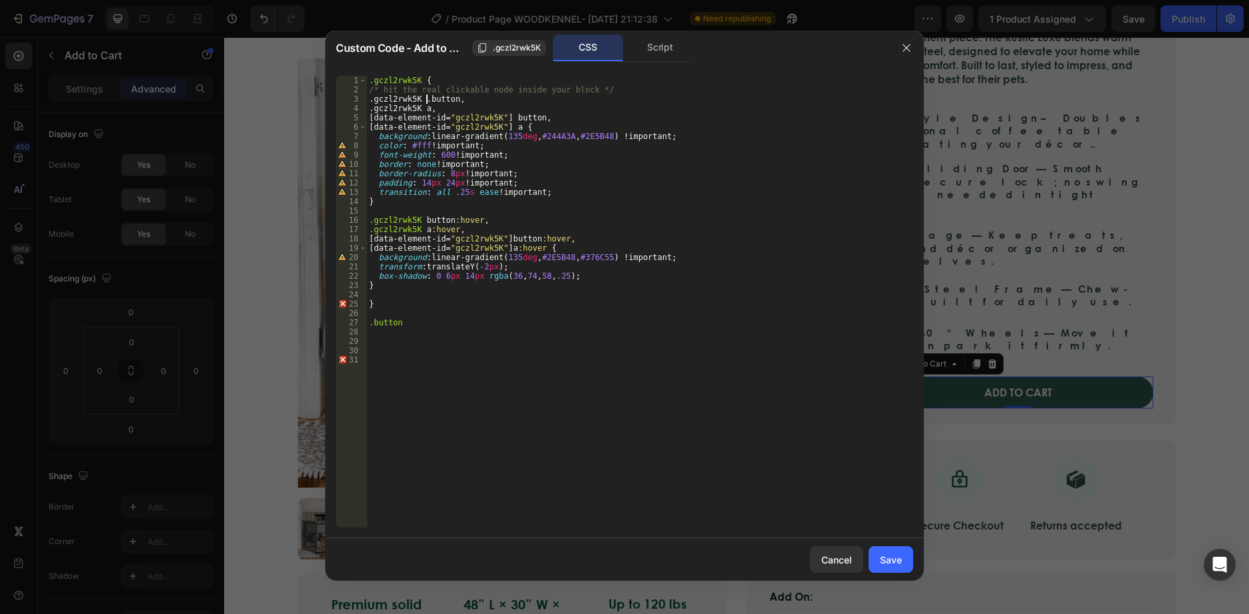
drag, startPoint x: 509, startPoint y: 140, endPoint x: 475, endPoint y: 100, distance: 52.8
click at [513, 136] on div ".gczl2rwk5K { /* hit the real clickable node inside your block */ .gczl2rwk5K .…" at bounding box center [639, 311] width 547 height 470
click at [473, 100] on div ".gczl2rwk5K { /* hit the real clickable node inside your block */ .gczl2rwk5K .…" at bounding box center [639, 311] width 547 height 470
click at [656, 47] on div "Script" at bounding box center [660, 48] width 70 height 27
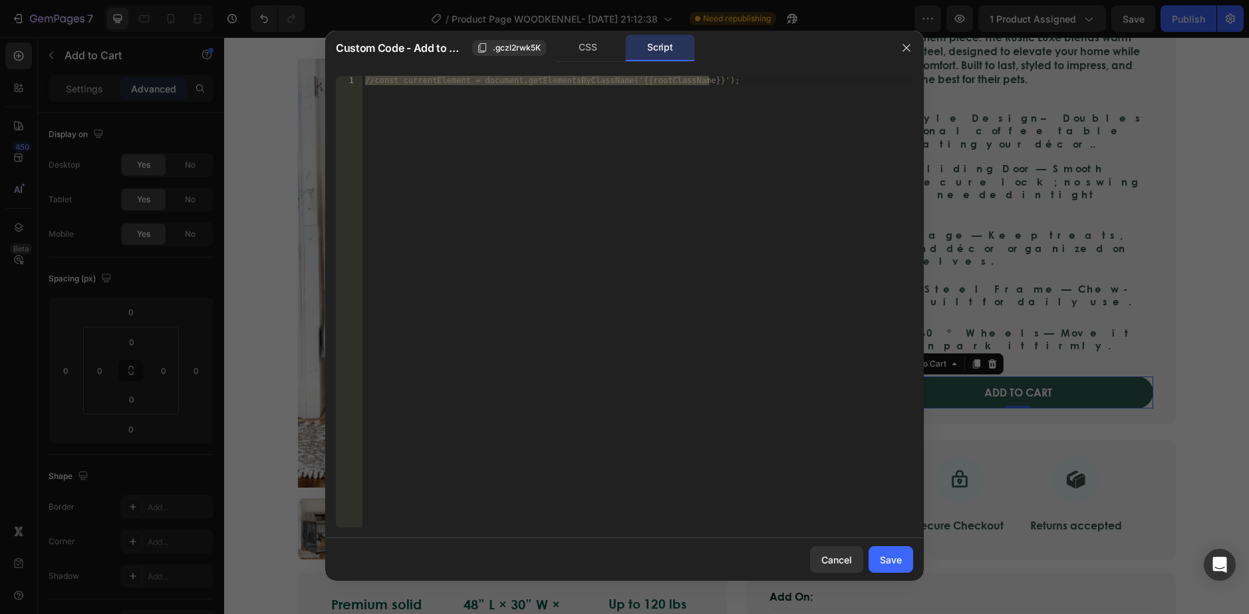
type textarea "//const currentElement = document.getElementsByClassName('{{rootClassName}}');"
click at [560, 96] on div "//const currentElement = document.getElementsByClassName('{{rootClassName}}');" at bounding box center [637, 301] width 551 height 451
click at [594, 44] on div "CSS" at bounding box center [588, 48] width 70 height 27
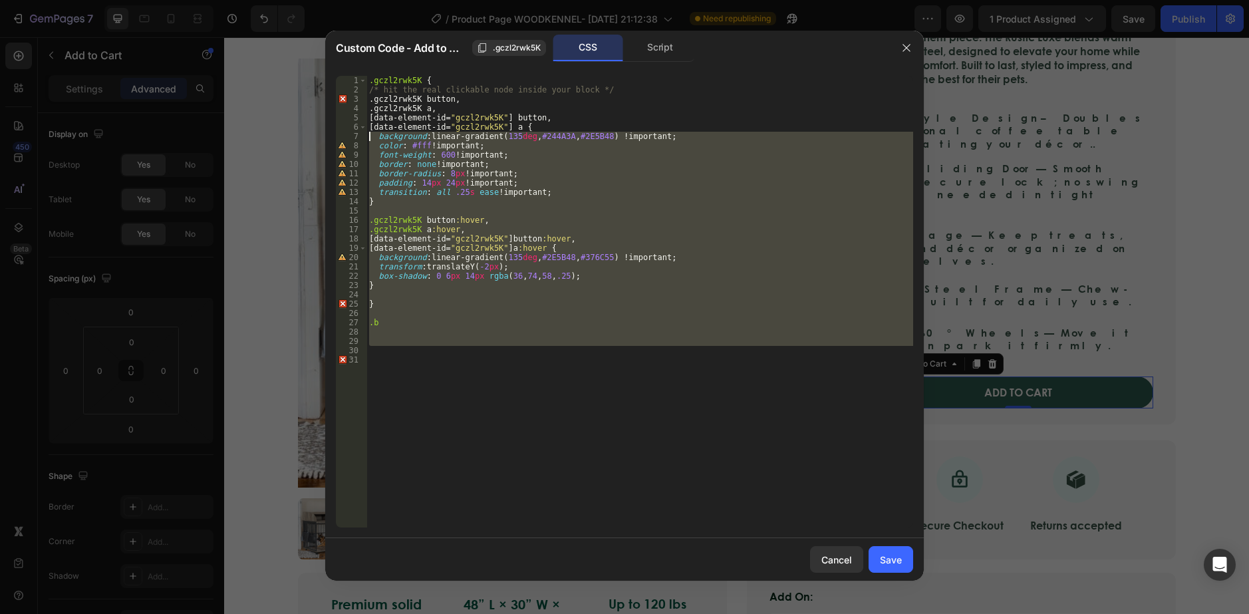
drag, startPoint x: 424, startPoint y: 354, endPoint x: 329, endPoint y: 40, distance: 328.6
click at [329, 40] on div "Custom Code - Add to Cart .gczl2rwk5K CSS Script 1 2 3 4 5 6 7 8 9 10 11 12 13 …" at bounding box center [624, 306] width 598 height 550
type textarea ".gczl2rwk5K { /* hit the real clickable node inside your block */"
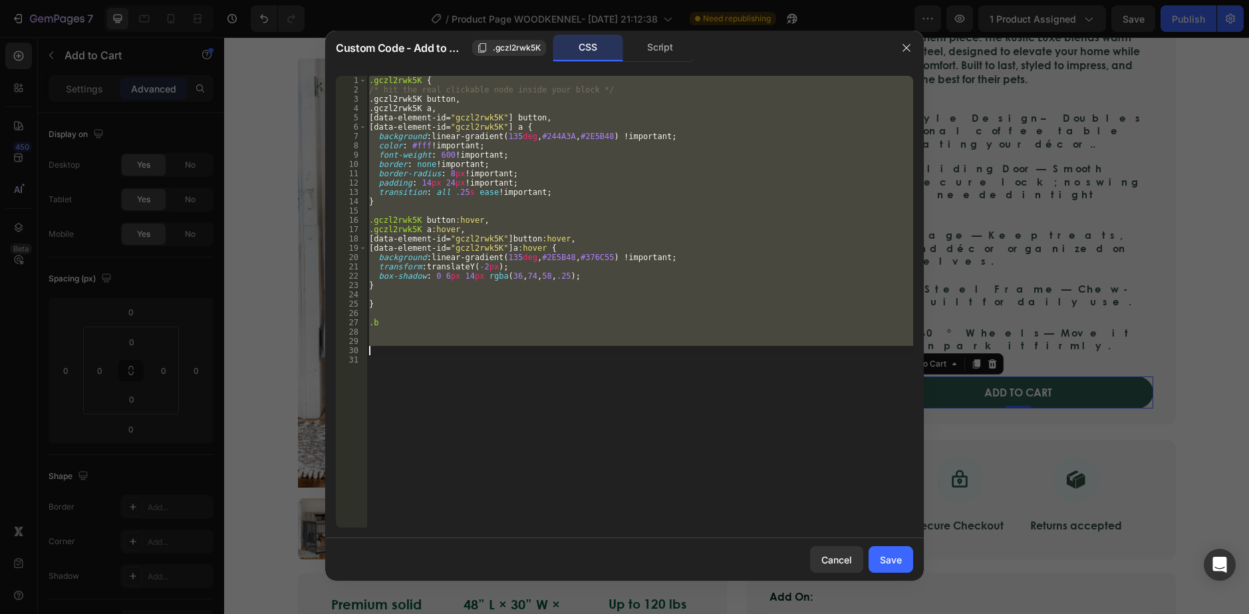
type textarea "//const currentElement = document.getElementsByClassName('{{rootClassName}}');"
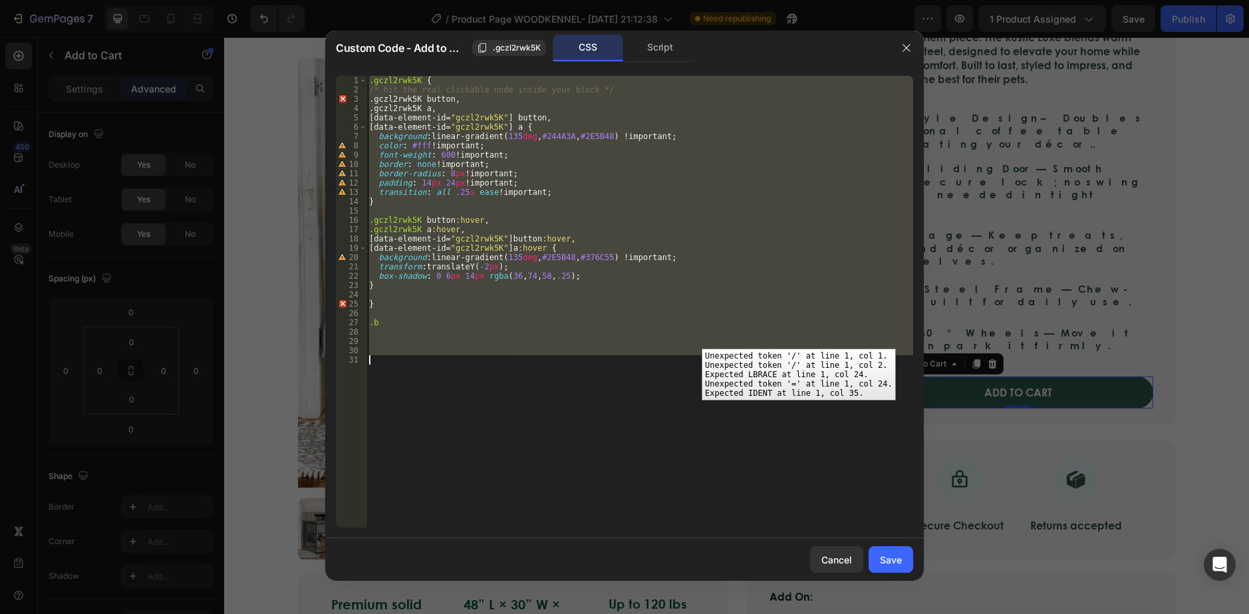
click at [555, 191] on div ".gczl2rwk5K { /* hit the real clickable node inside your block */ .gczl2rwk5K b…" at bounding box center [639, 301] width 547 height 451
type textarea "transition: all .25s ease !important;"
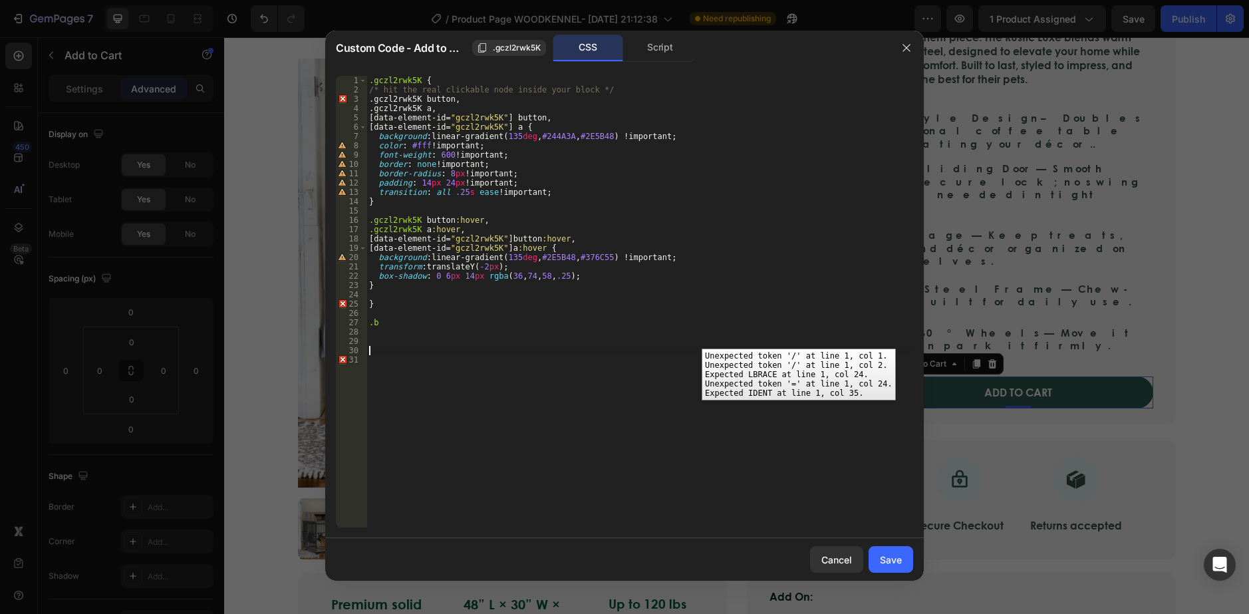
click at [428, 354] on div ".gczl2rwk5K { /* hit the real clickable node inside your block */ .gczl2rwk5K b…" at bounding box center [639, 311] width 547 height 470
click at [897, 45] on button "button" at bounding box center [906, 47] width 21 height 21
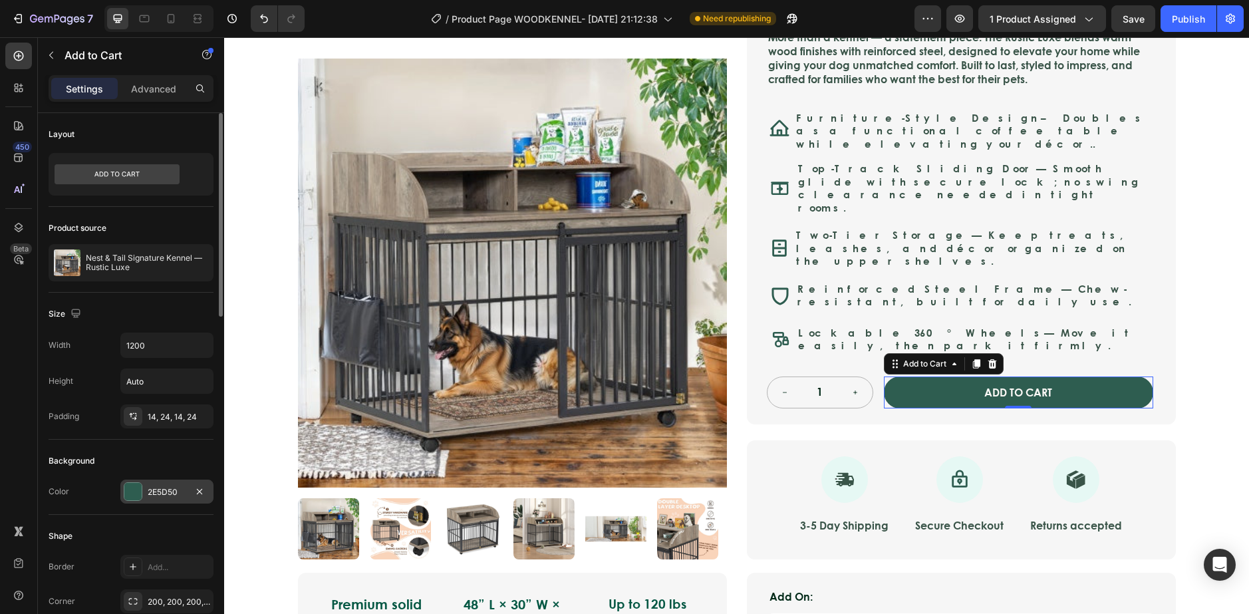
click at [126, 501] on div "2E5D50" at bounding box center [166, 491] width 93 height 24
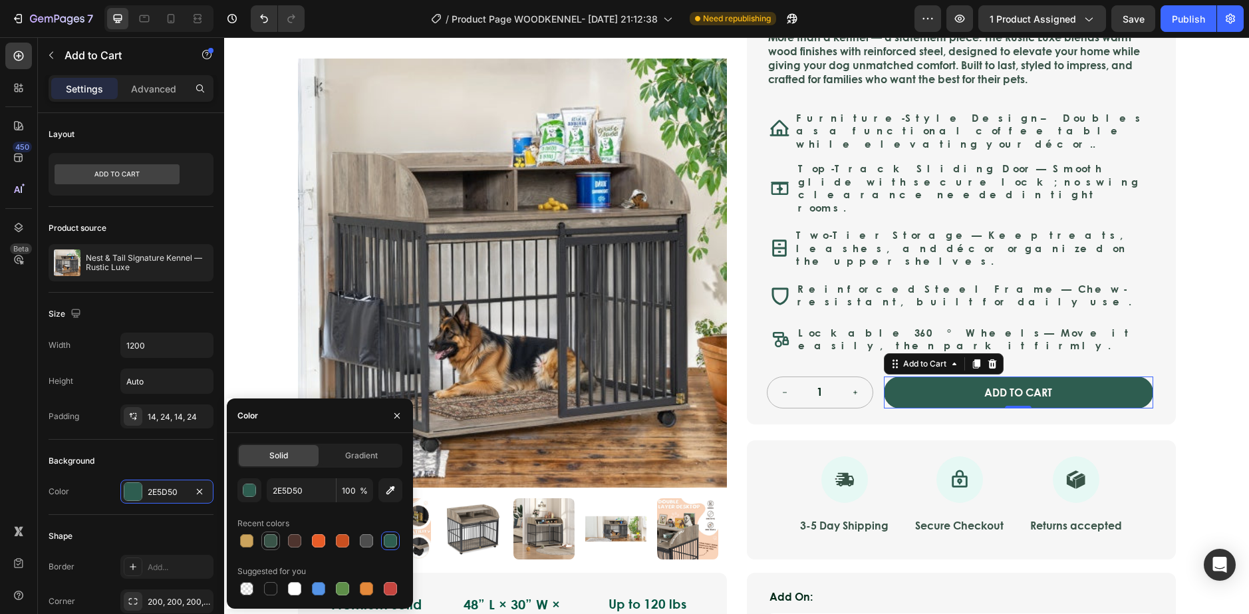
click at [263, 535] on div at bounding box center [271, 541] width 16 height 16
click at [398, 545] on div at bounding box center [390, 541] width 16 height 16
type input "2E5D50"
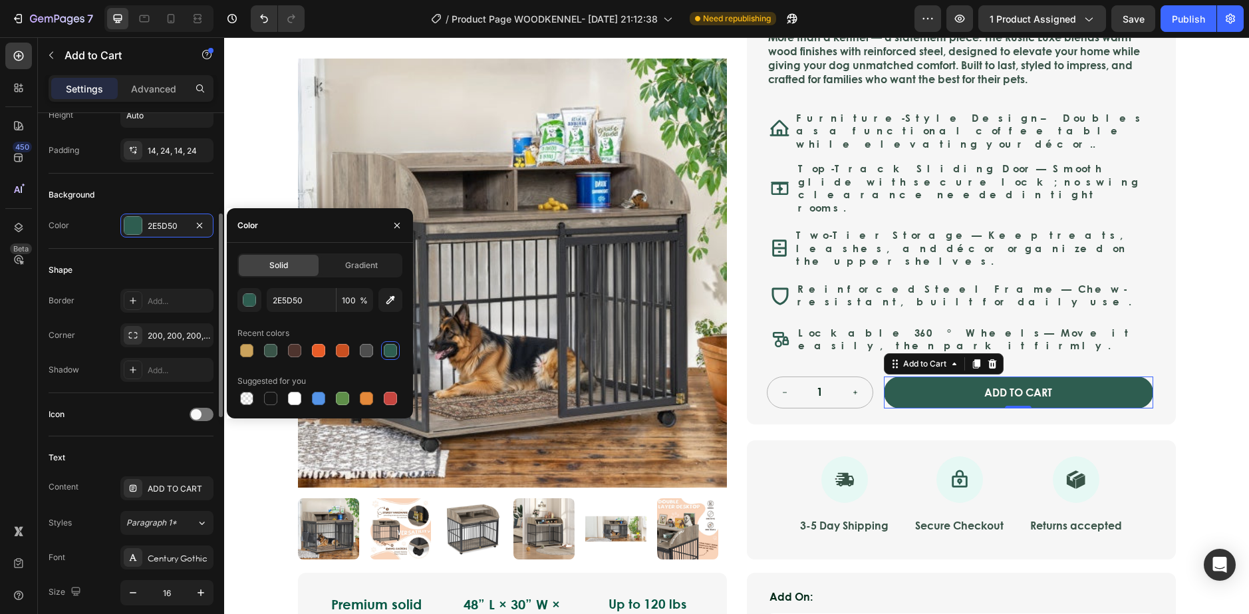
scroll to position [332, 0]
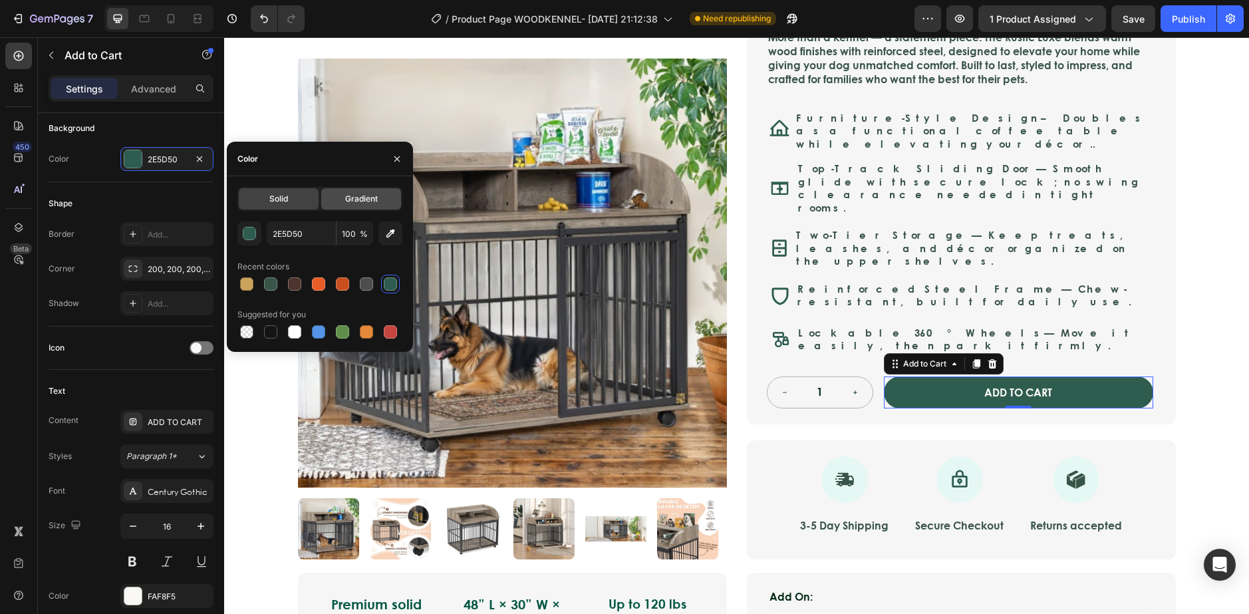
click at [362, 207] on div "Gradient" at bounding box center [361, 198] width 80 height 21
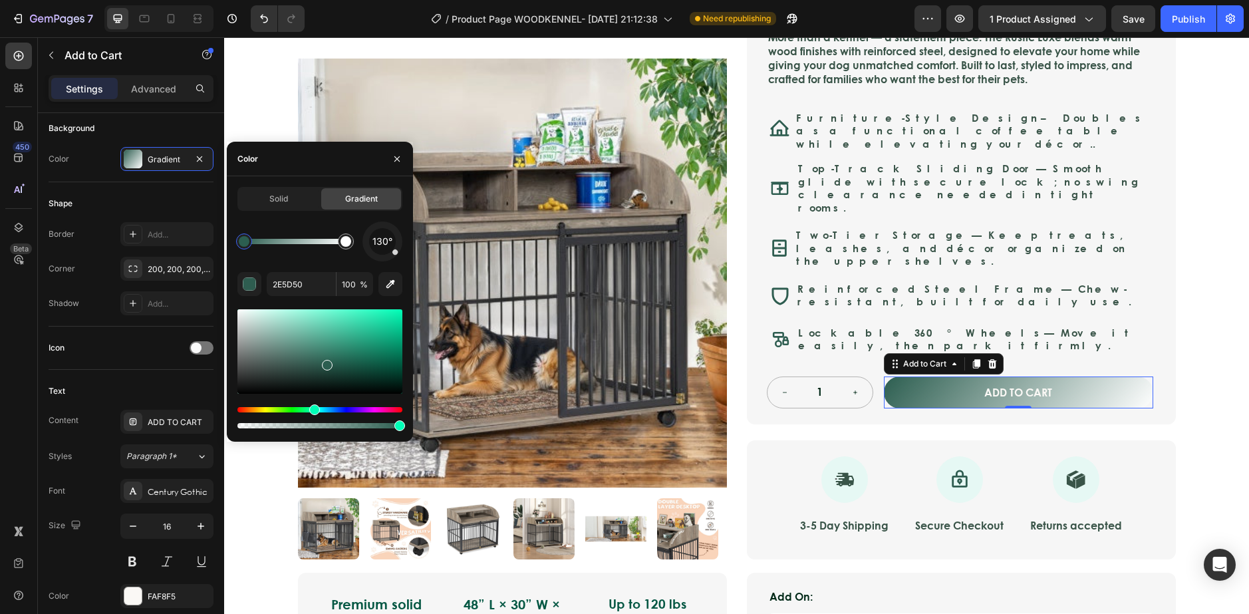
type input "2C5E50"
drag, startPoint x: 321, startPoint y: 366, endPoint x: 328, endPoint y: 359, distance: 10.3
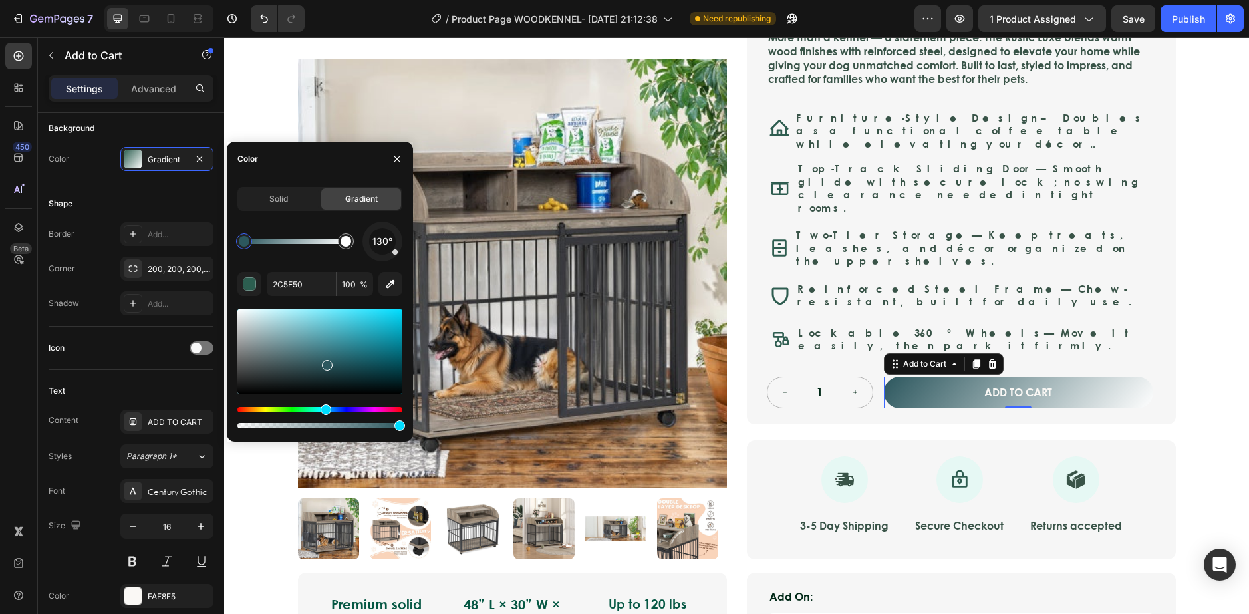
drag, startPoint x: 314, startPoint y: 410, endPoint x: 324, endPoint y: 409, distance: 10.1
click at [324, 409] on div "Hue" at bounding box center [326, 409] width 11 height 11
click at [272, 197] on span "Solid" at bounding box center [278, 199] width 19 height 12
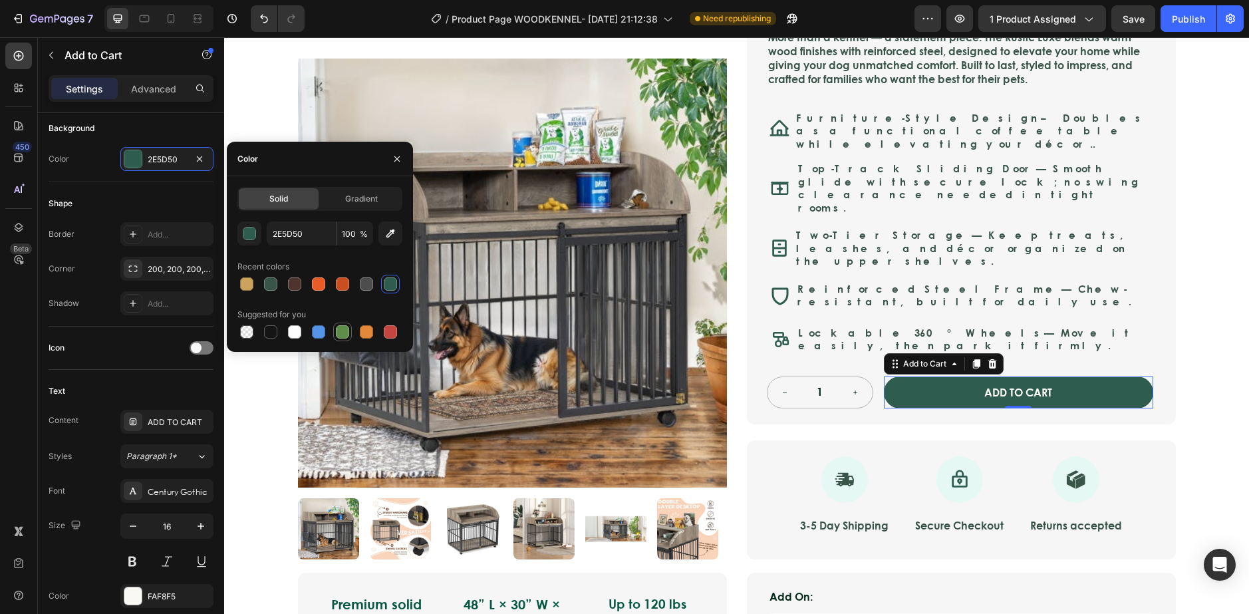
click at [342, 327] on div at bounding box center [342, 331] width 13 height 13
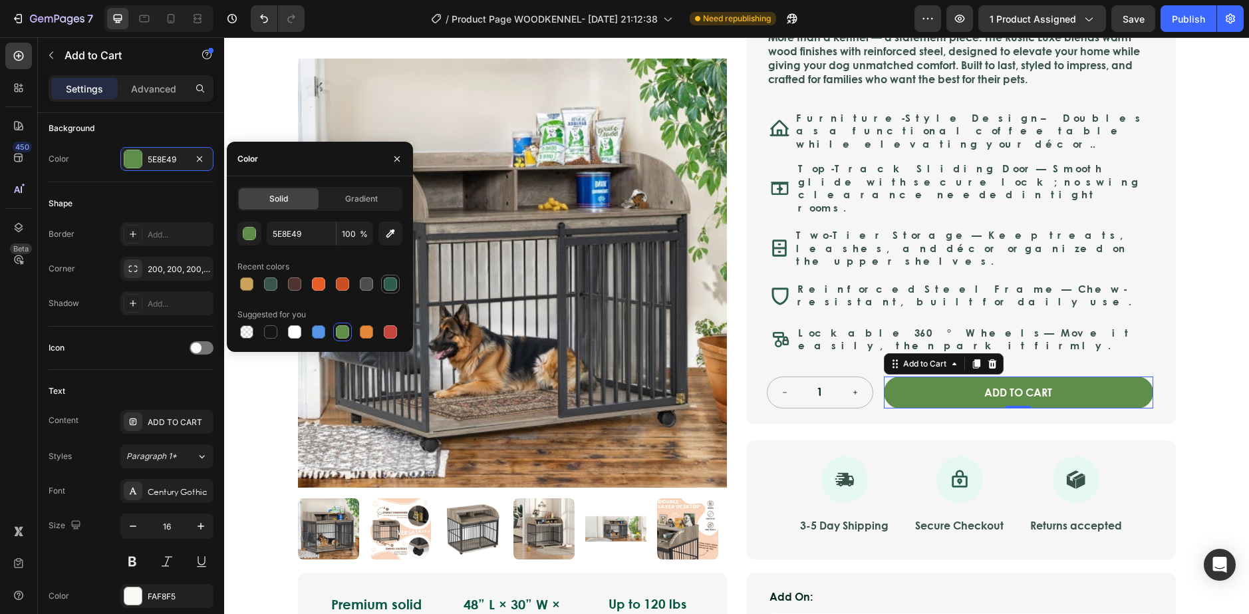
click at [397, 283] on div at bounding box center [390, 284] width 16 height 16
type input "2E5D50"
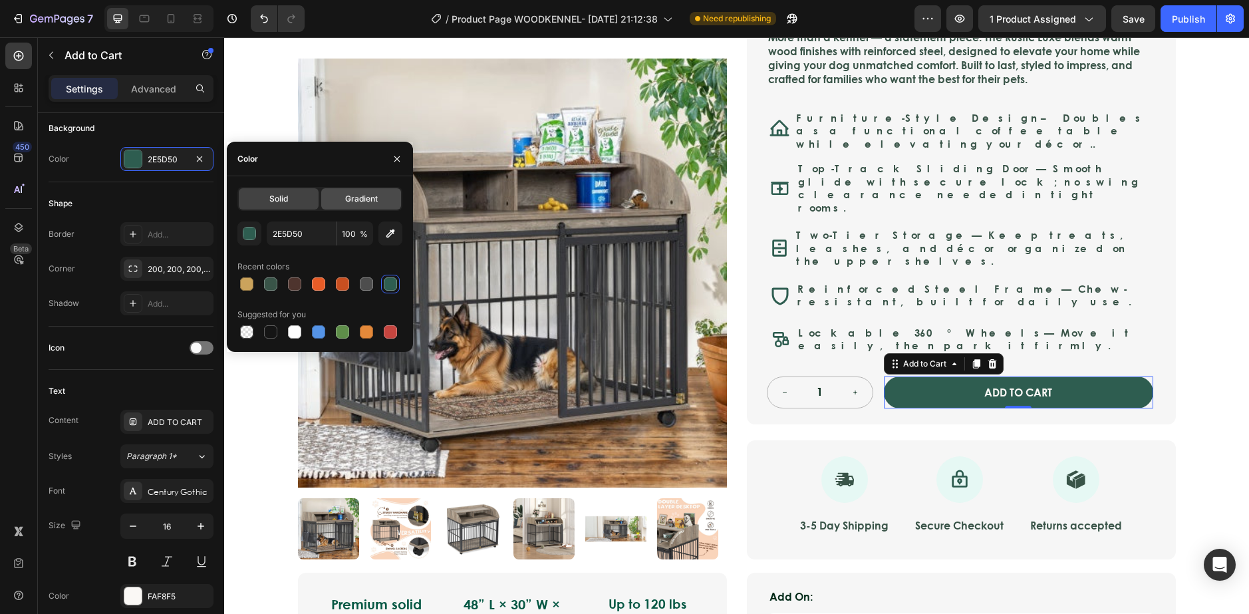
click at [332, 191] on div "Gradient" at bounding box center [361, 198] width 80 height 21
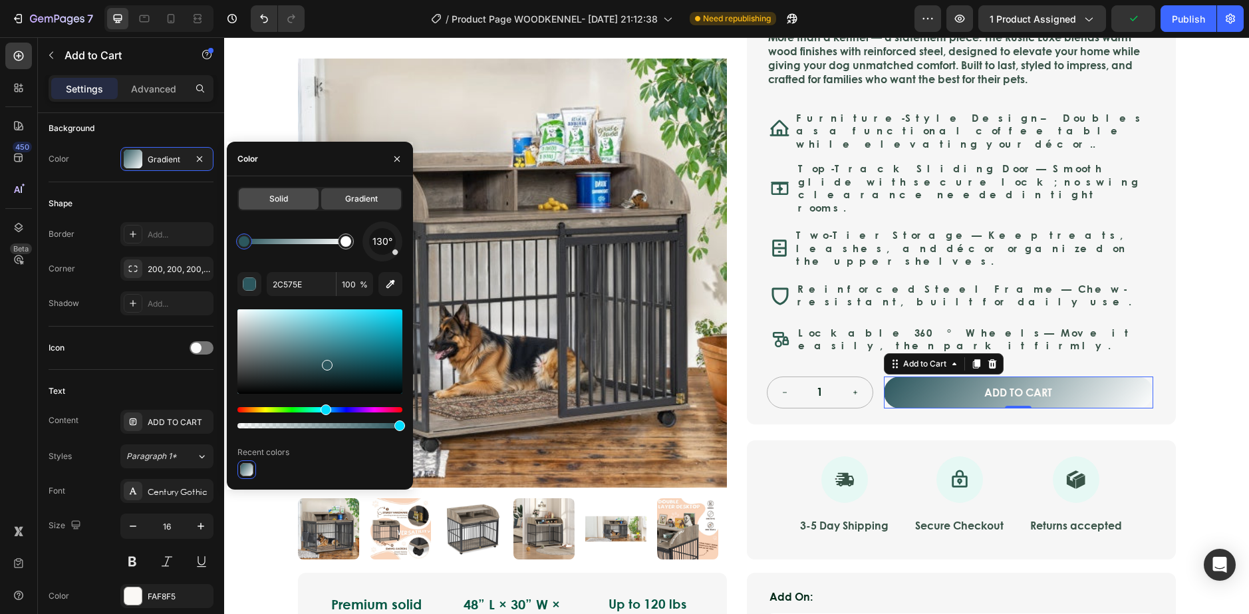
click at [291, 200] on div "Solid" at bounding box center [279, 198] width 80 height 21
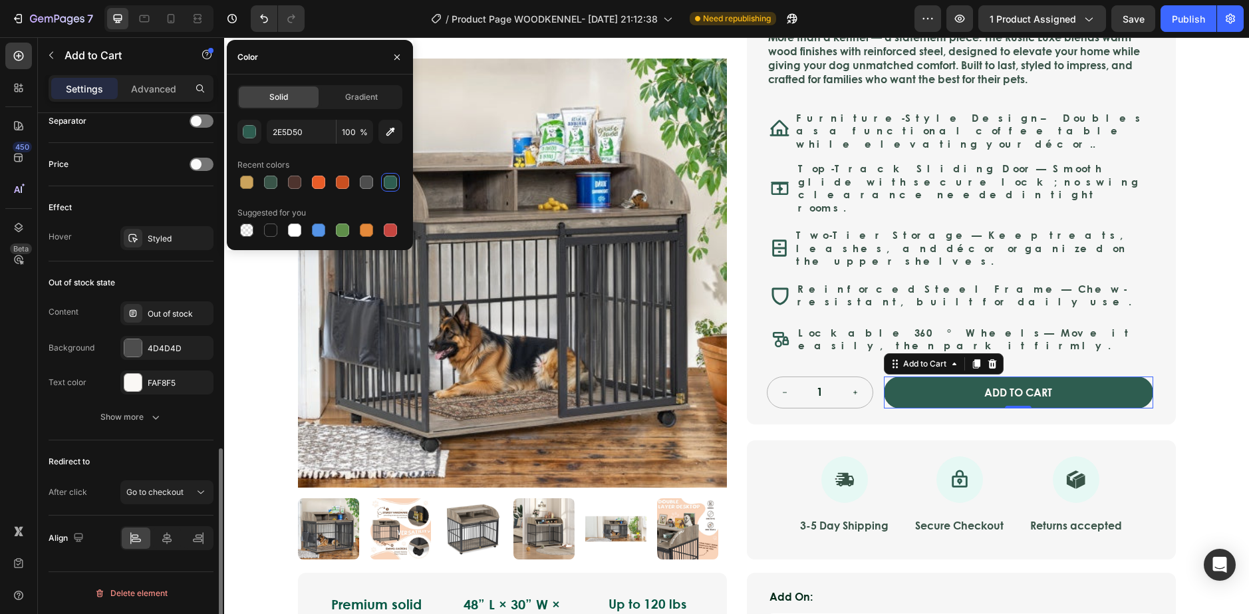
scroll to position [820, 0]
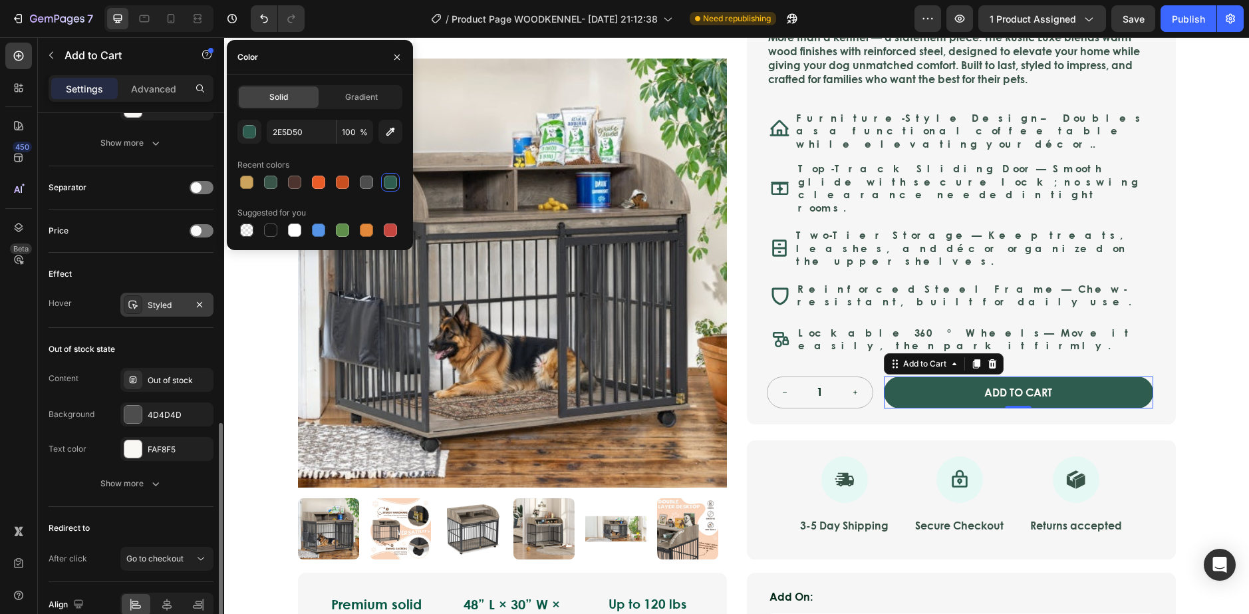
click at [157, 297] on div "Styled" at bounding box center [166, 305] width 93 height 24
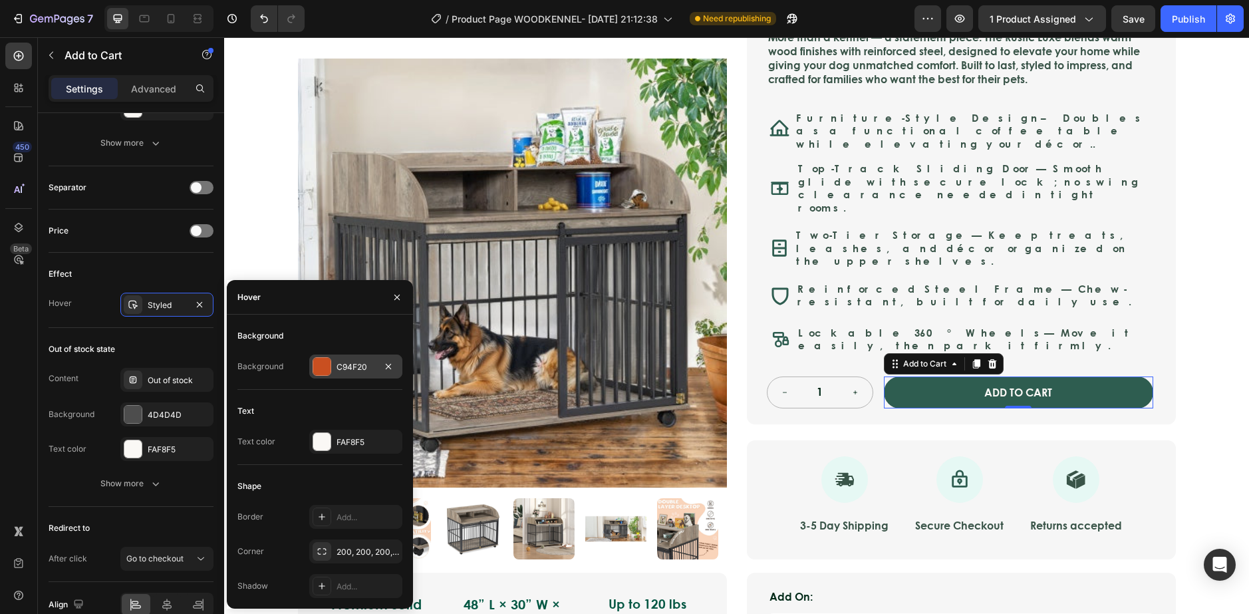
click at [324, 363] on div at bounding box center [321, 366] width 17 height 17
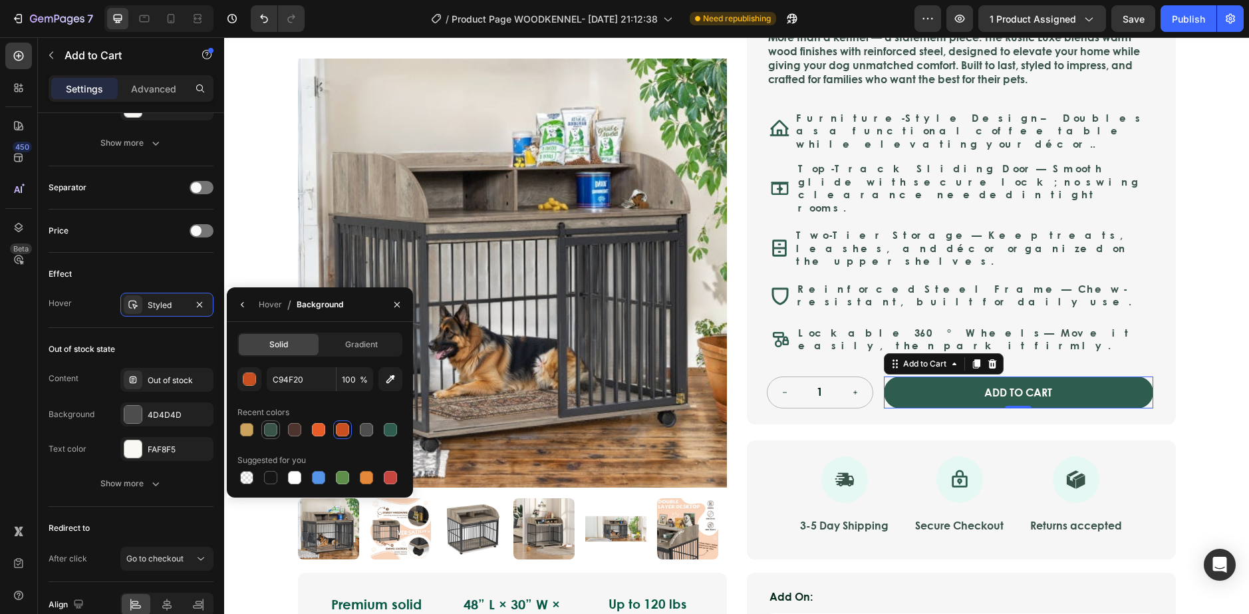
click at [267, 426] on div at bounding box center [270, 429] width 13 height 13
click at [262, 422] on div at bounding box center [270, 429] width 19 height 19
click at [336, 473] on div at bounding box center [342, 477] width 13 height 13
type input "5E8E49"
click at [1145, 376] on div "ADD TO CART Add to Cart 0" at bounding box center [1018, 392] width 269 height 33
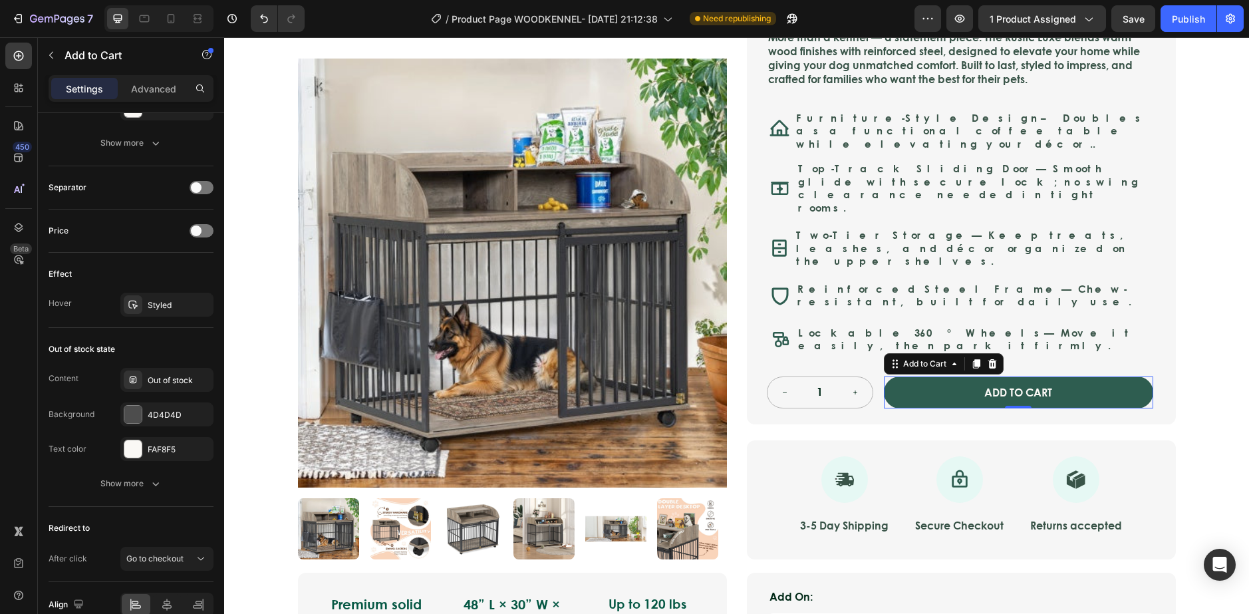
click at [1141, 376] on div "ADD TO CART Add to Cart 0" at bounding box center [1018, 392] width 269 height 33
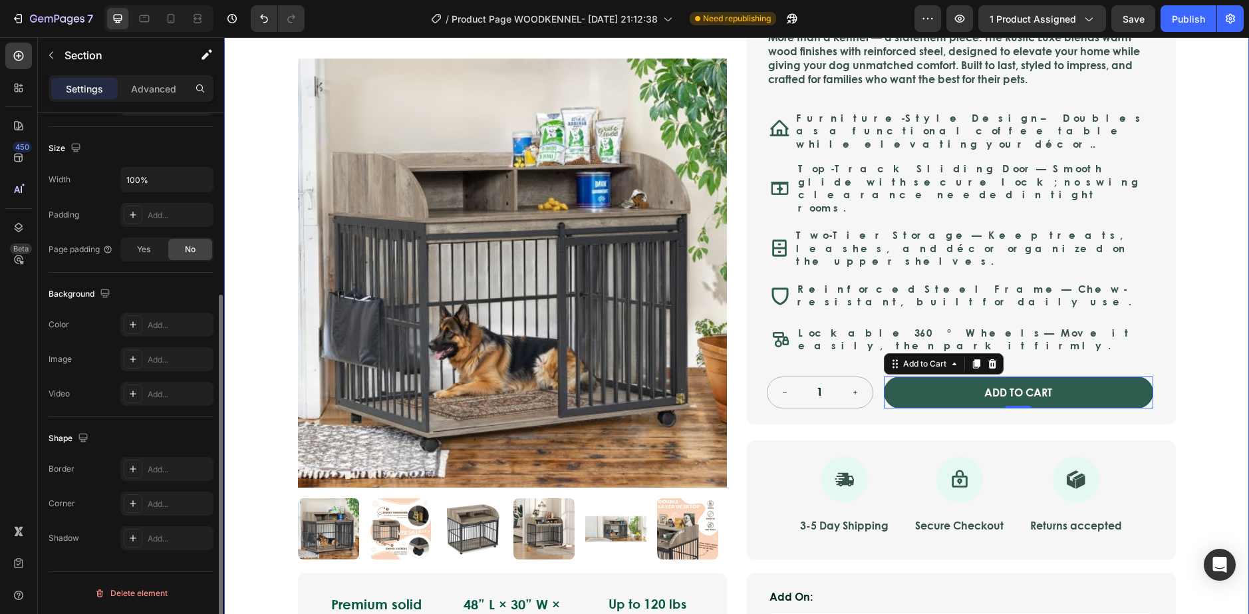
click at [1208, 339] on div "Icon Safe & Secure Checkout Text Block Row Icon FREE 3-5 DAY DELIVERY Text Bloc…" at bounding box center [736, 285] width 1025 height 863
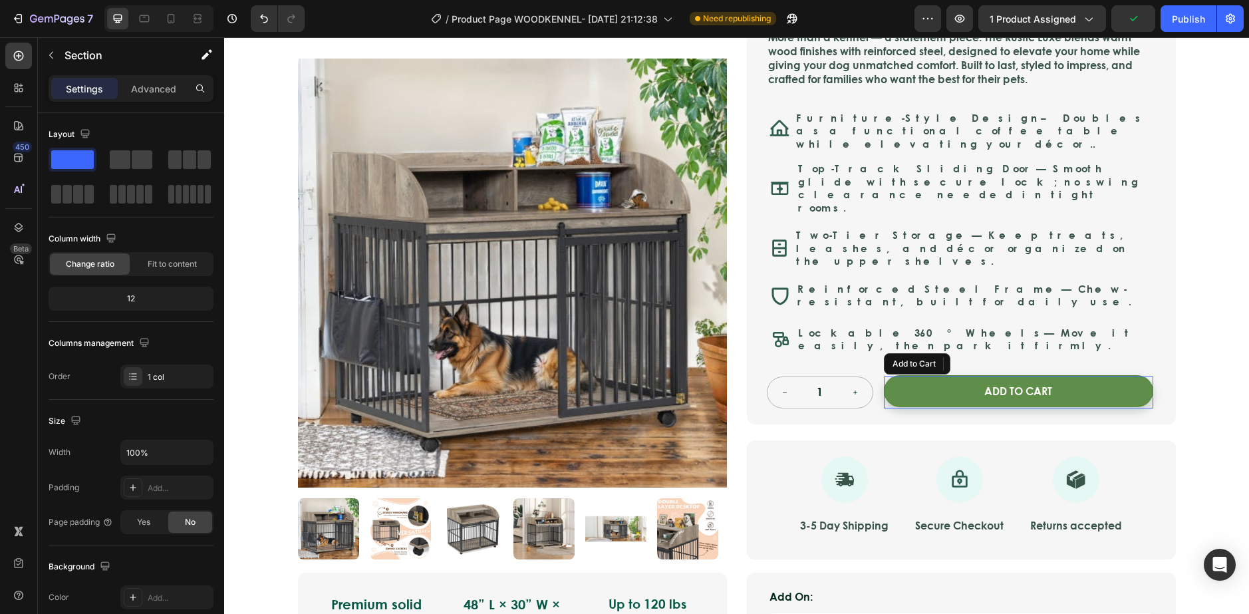
click at [1081, 375] on button "ADD TO CART" at bounding box center [1018, 391] width 269 height 33
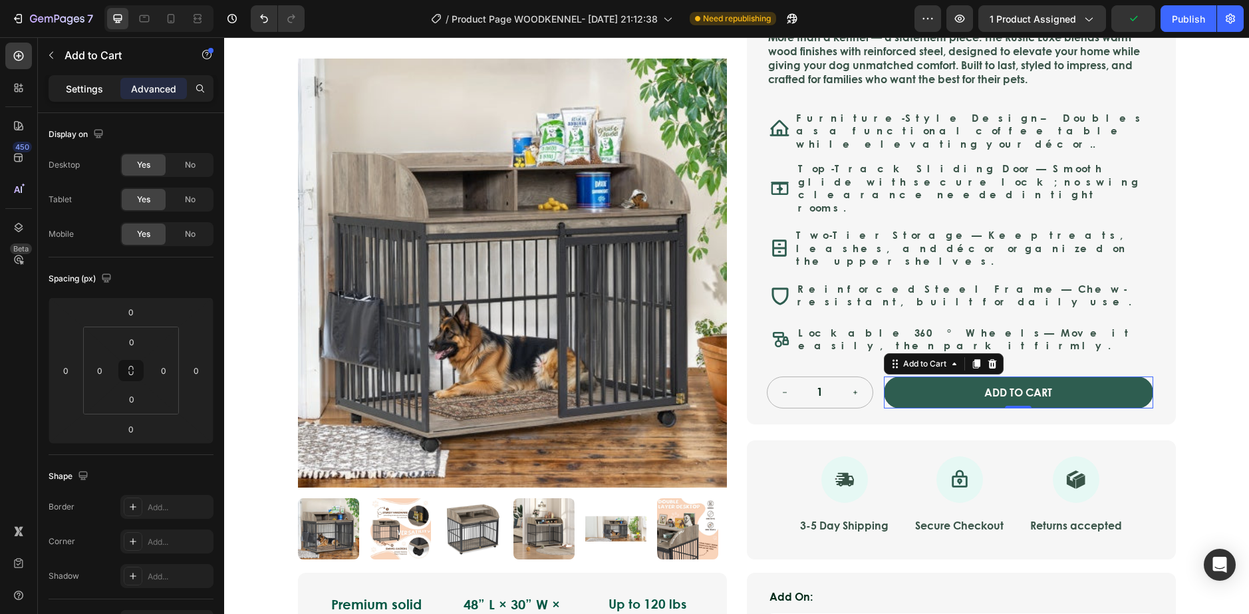
click at [99, 88] on p "Settings" at bounding box center [84, 89] width 37 height 14
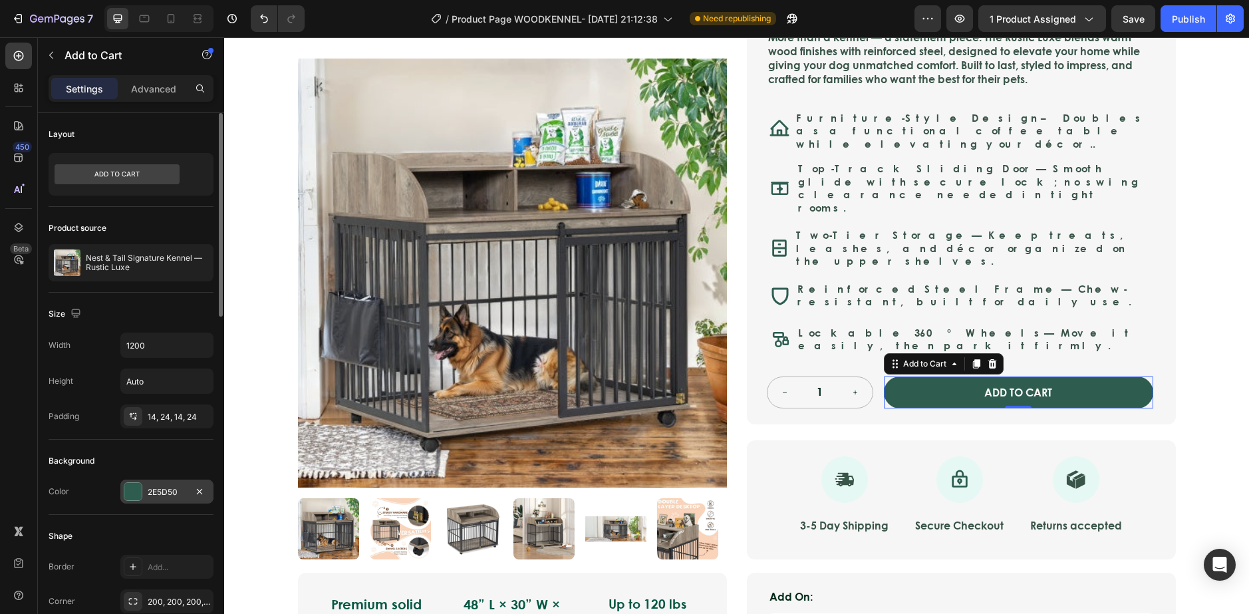
click at [136, 480] on div "2E5D50" at bounding box center [166, 491] width 93 height 24
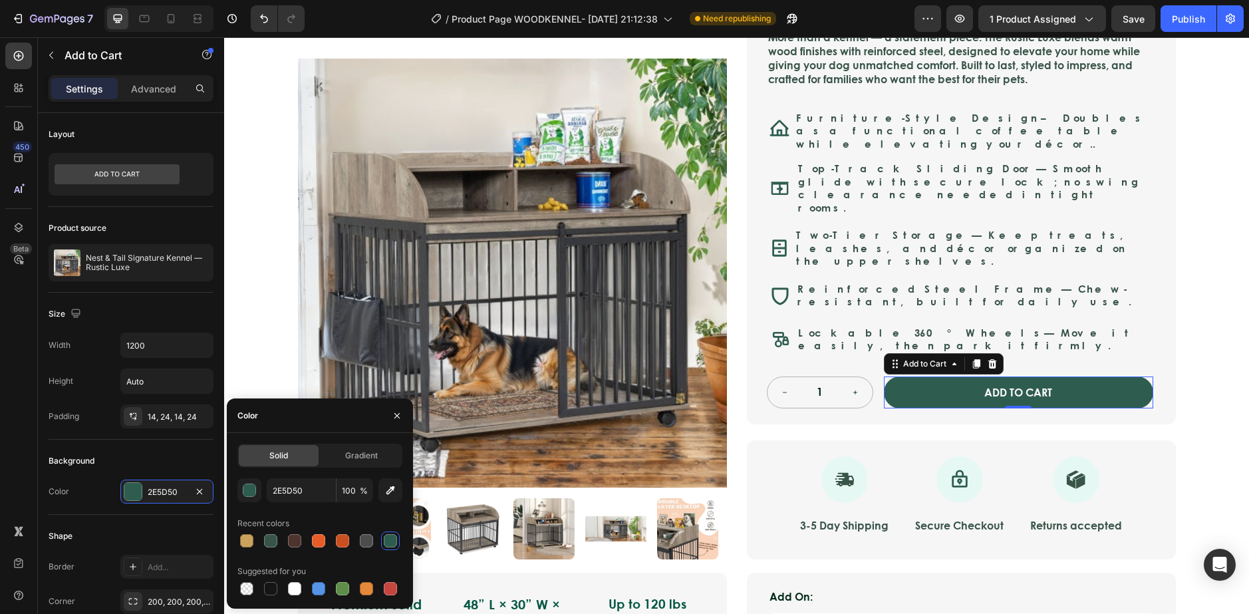
drag, startPoint x: 340, startPoint y: 590, endPoint x: 281, endPoint y: 550, distance: 71.2
click at [340, 590] on div at bounding box center [342, 588] width 13 height 13
type input "5E8E49"
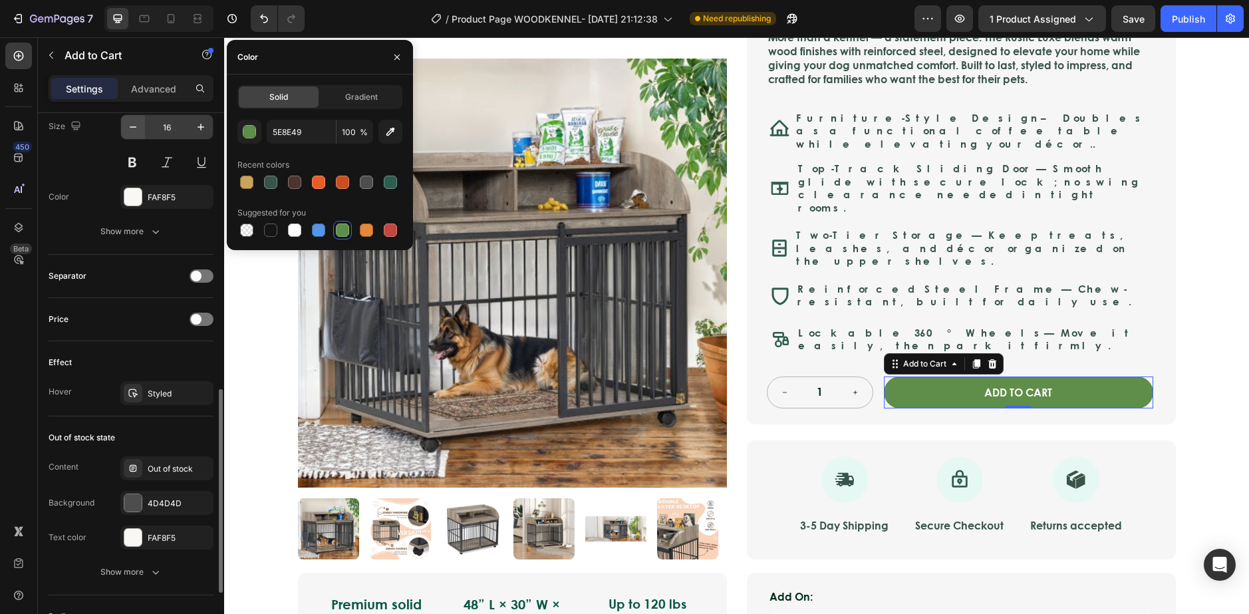
scroll to position [886, 0]
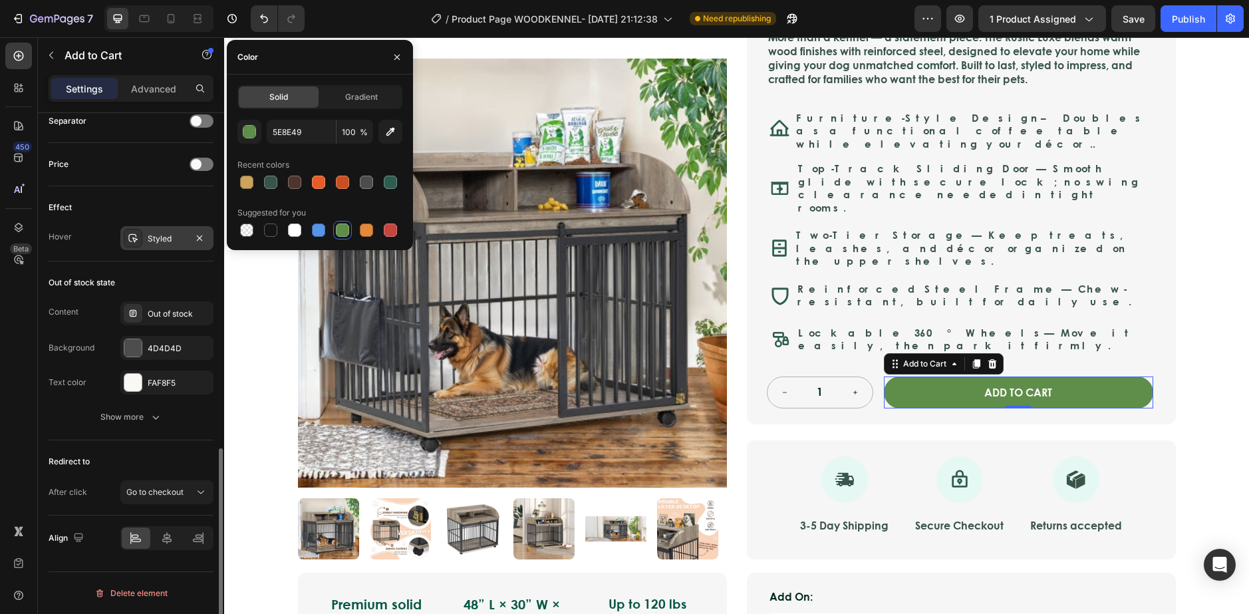
click at [149, 240] on div "Styled" at bounding box center [167, 239] width 39 height 12
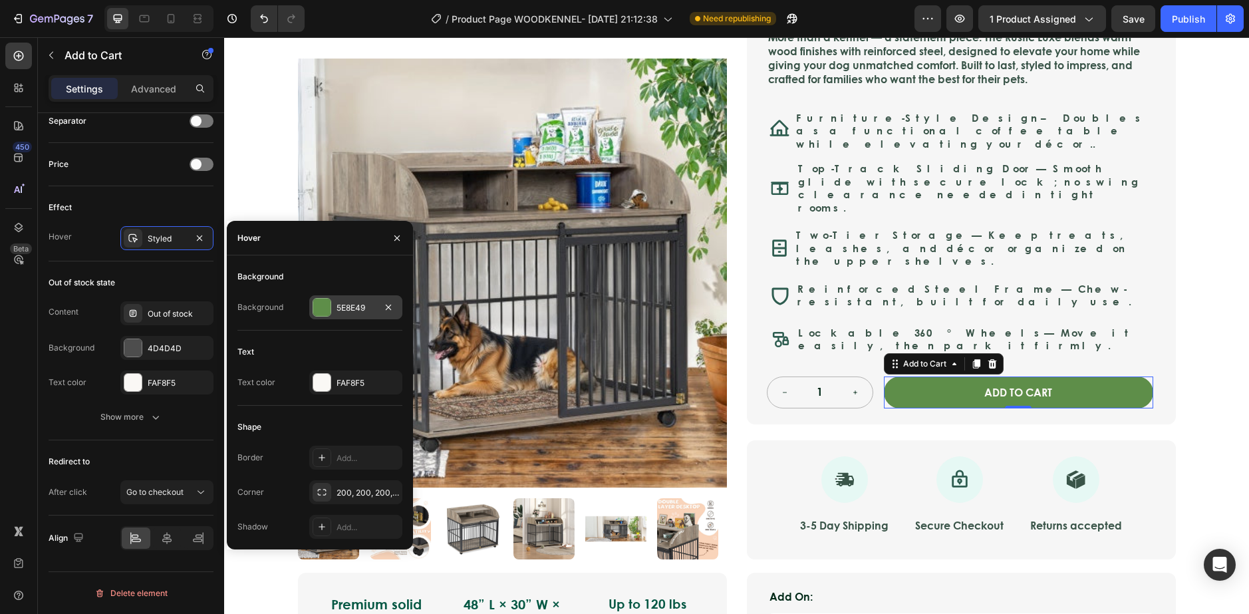
click at [332, 309] on div "5E8E49" at bounding box center [355, 307] width 93 height 24
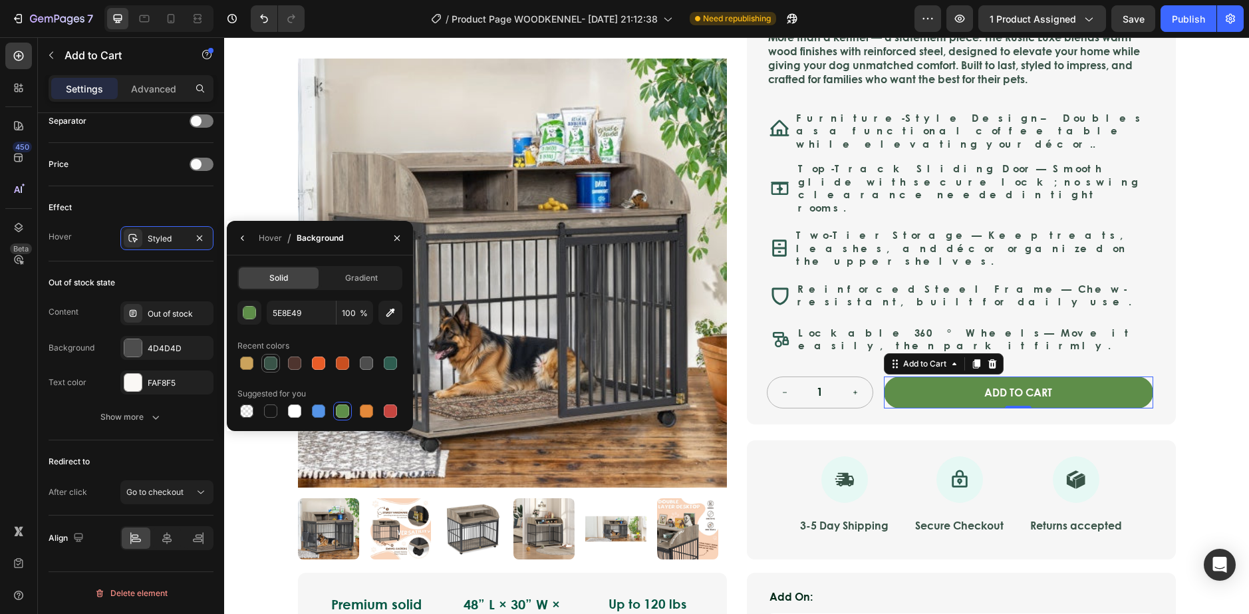
click at [276, 365] on div at bounding box center [270, 362] width 13 height 13
click at [390, 362] on div at bounding box center [390, 362] width 13 height 13
click at [265, 359] on div at bounding box center [270, 362] width 13 height 13
type input "395448"
click at [1181, 396] on div "Product Images Nest & Tail Signature Kennel — Rustic Luxe Product Title Icon Ic…" at bounding box center [737, 227] width 904 height 690
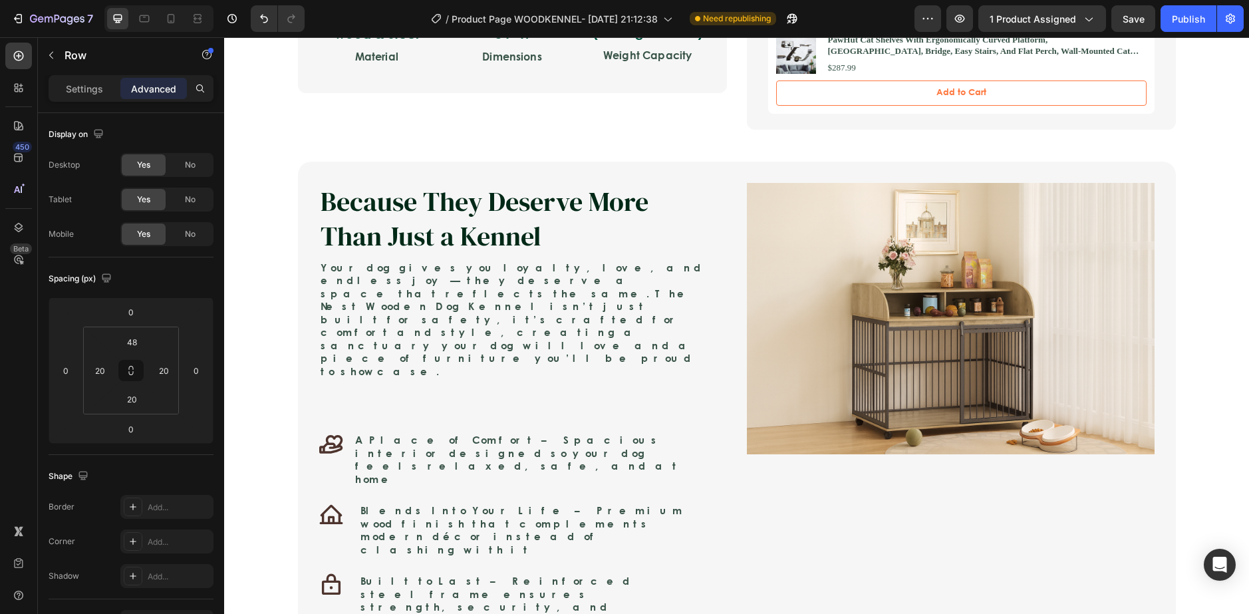
scroll to position [665, 0]
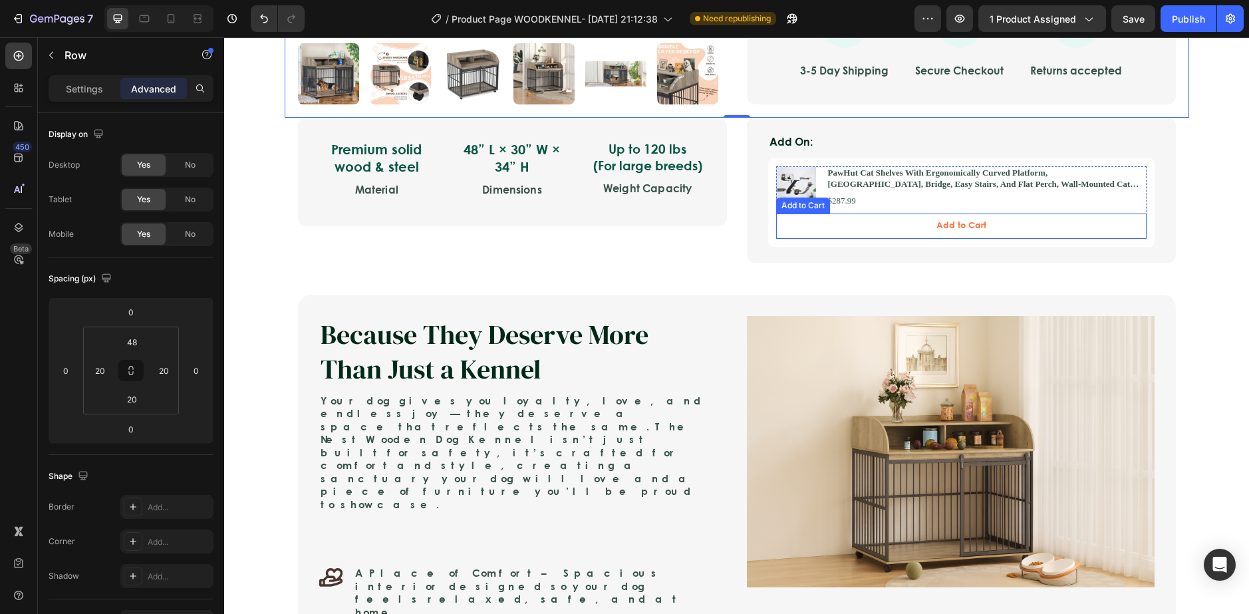
click at [1045, 213] on button "Add to Cart" at bounding box center [961, 225] width 370 height 25
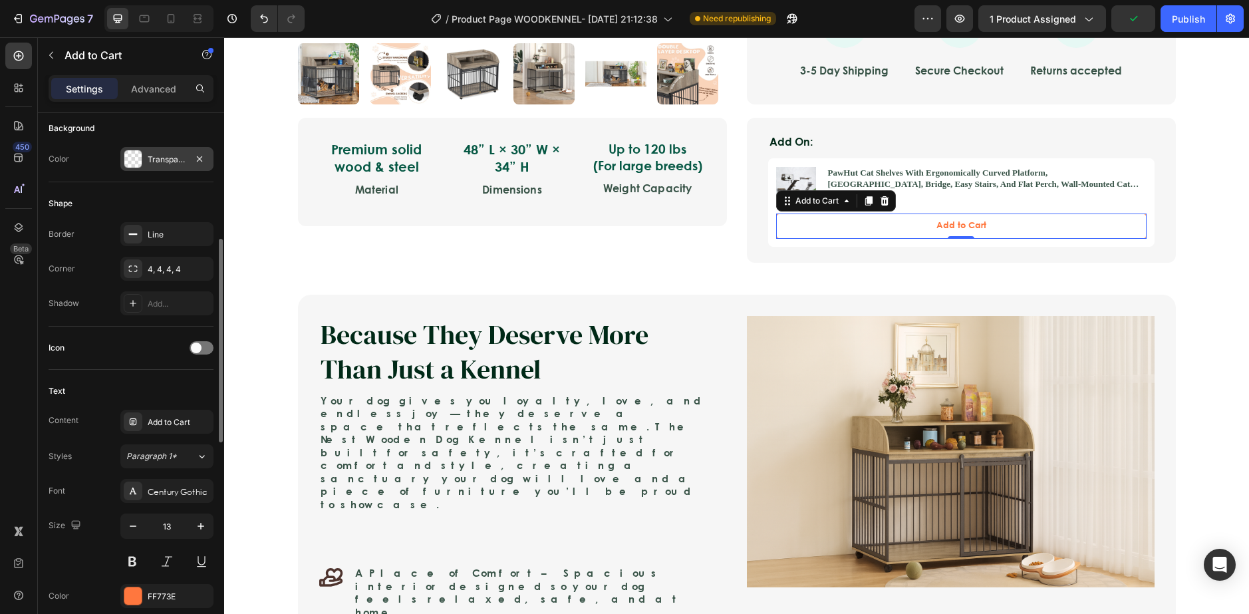
scroll to position [399, 0]
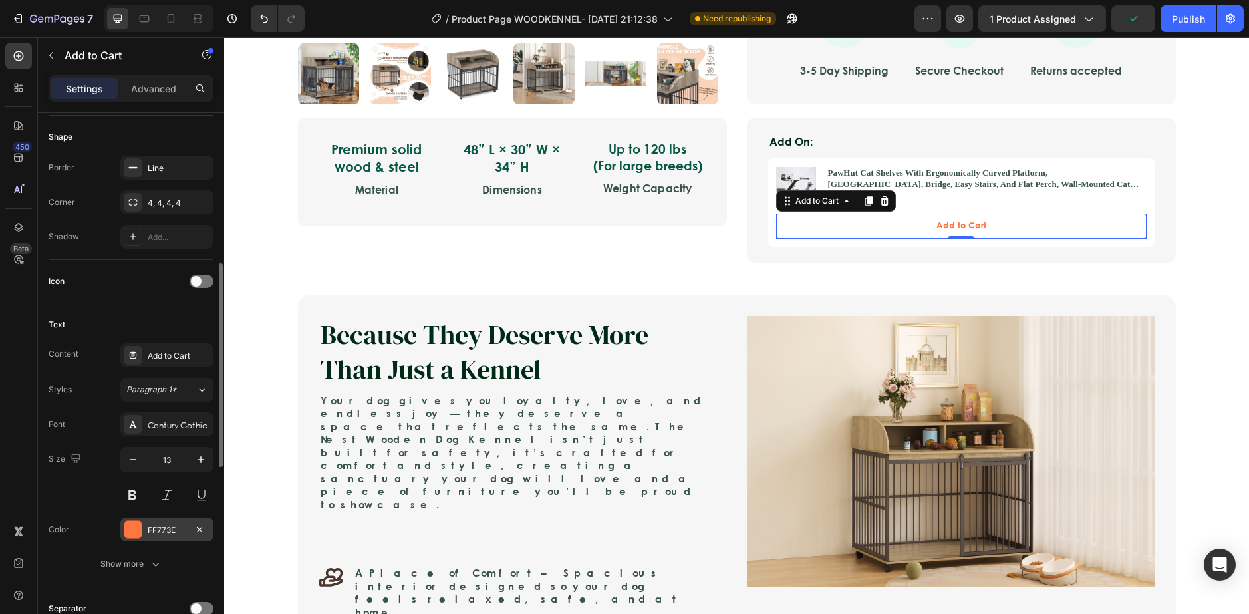
click at [130, 529] on div at bounding box center [132, 529] width 17 height 17
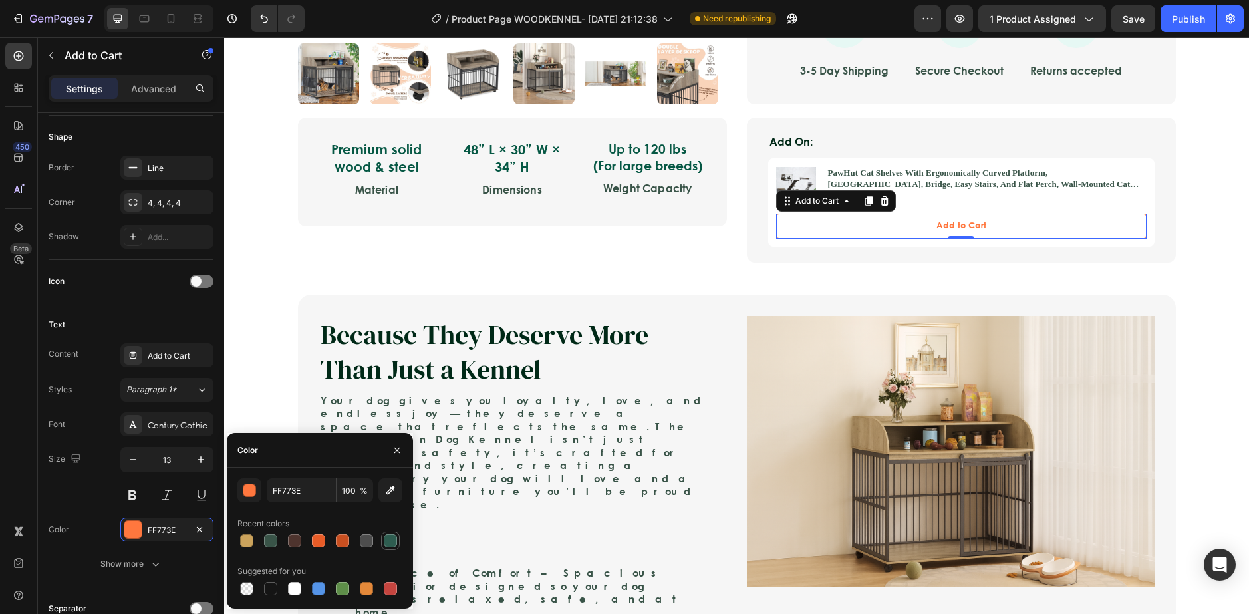
click at [387, 543] on div at bounding box center [390, 540] width 13 height 13
click at [342, 586] on div at bounding box center [342, 588] width 13 height 13
type input "5E8E49"
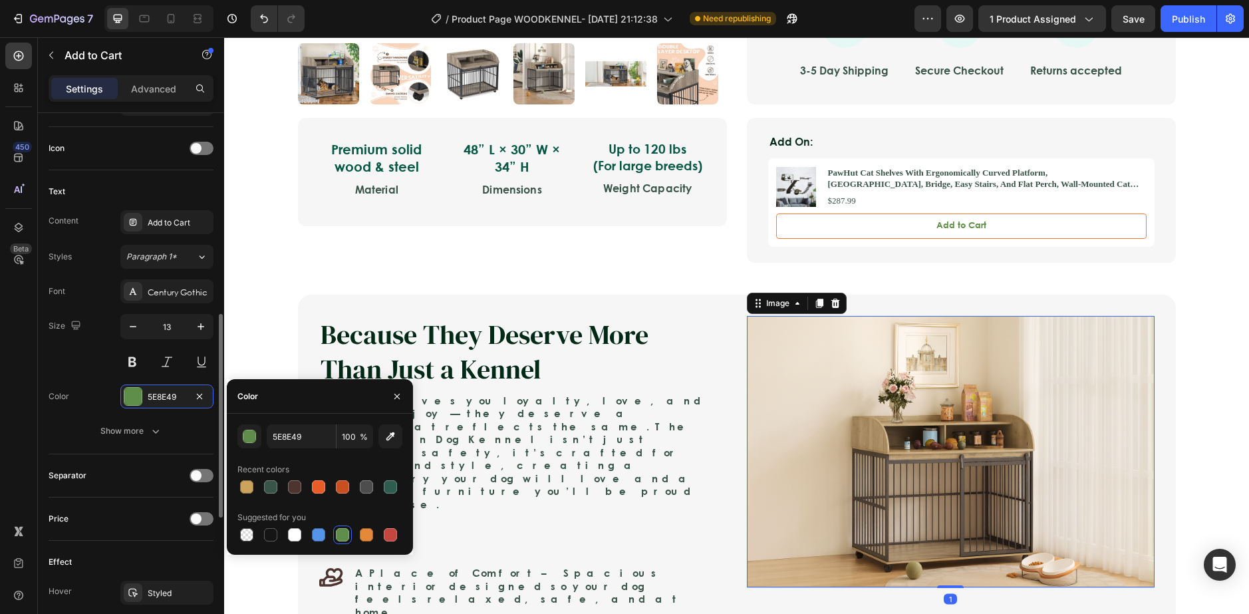
scroll to position [0, 0]
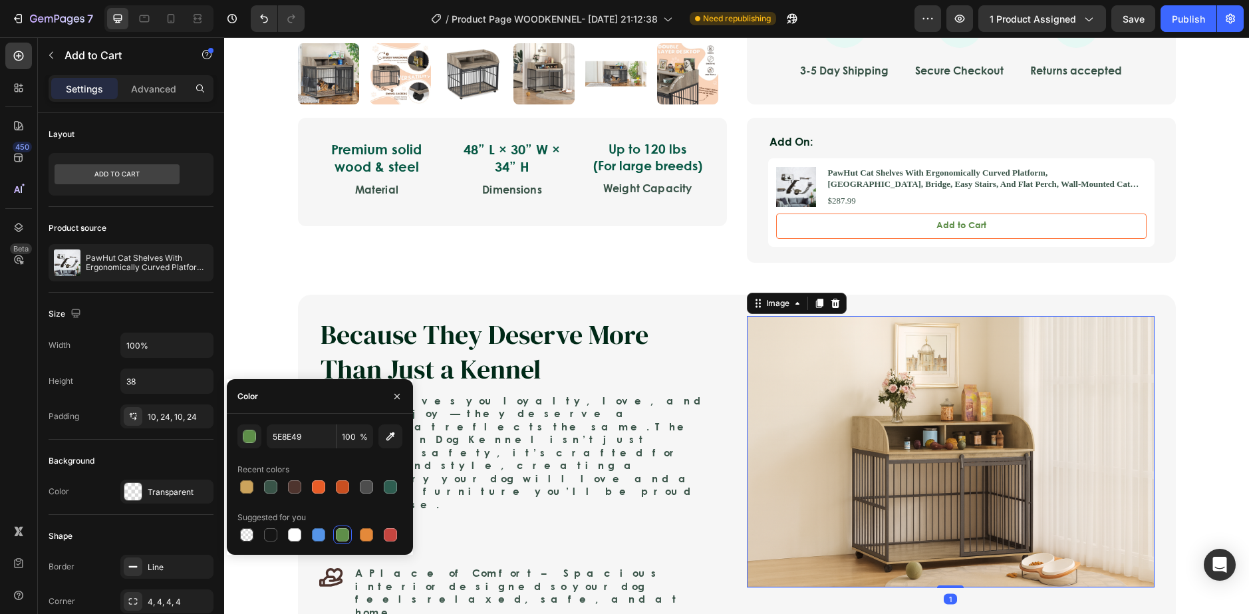
click at [1116, 459] on img at bounding box center [951, 452] width 408 height 272
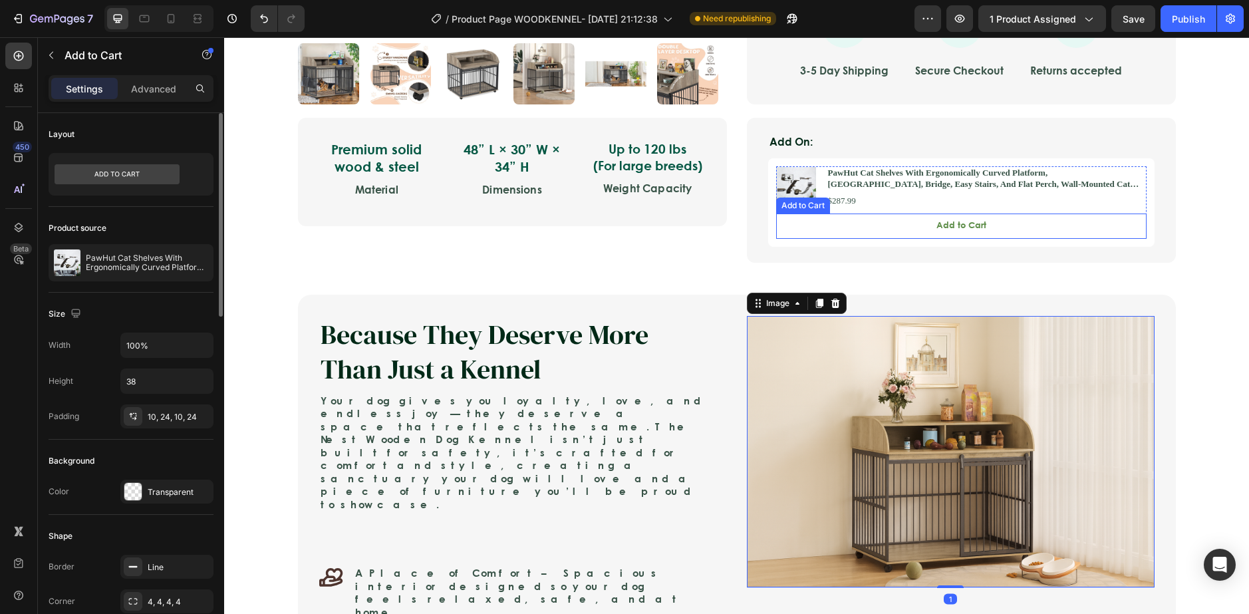
click at [1053, 213] on button "Add to Cart" at bounding box center [961, 225] width 370 height 25
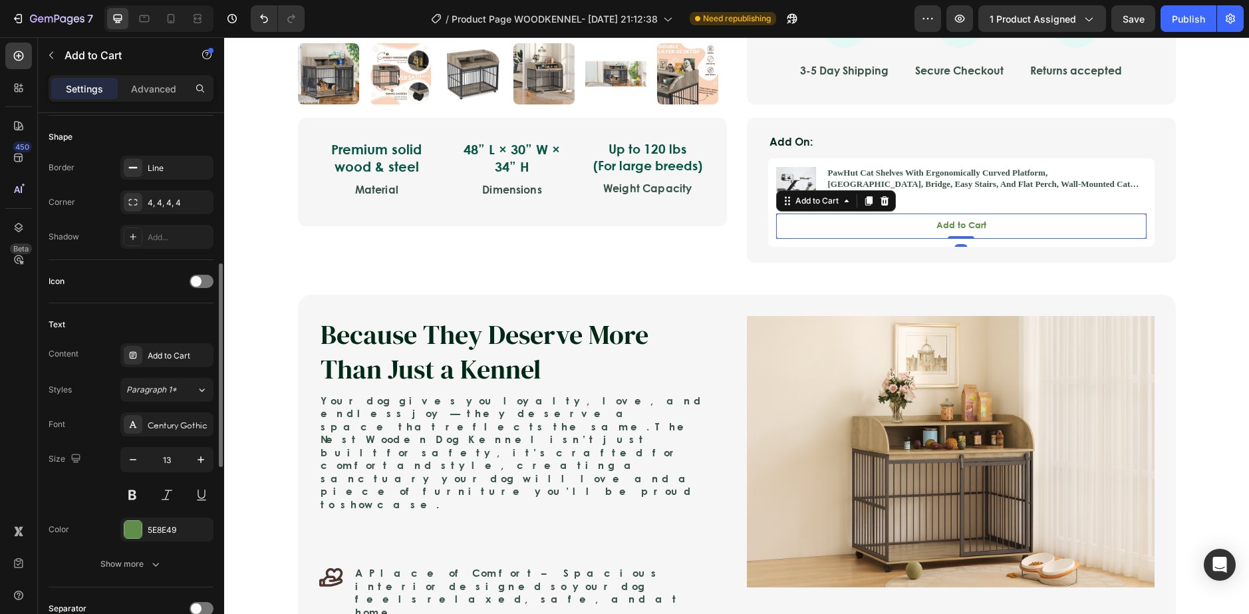
scroll to position [532, 0]
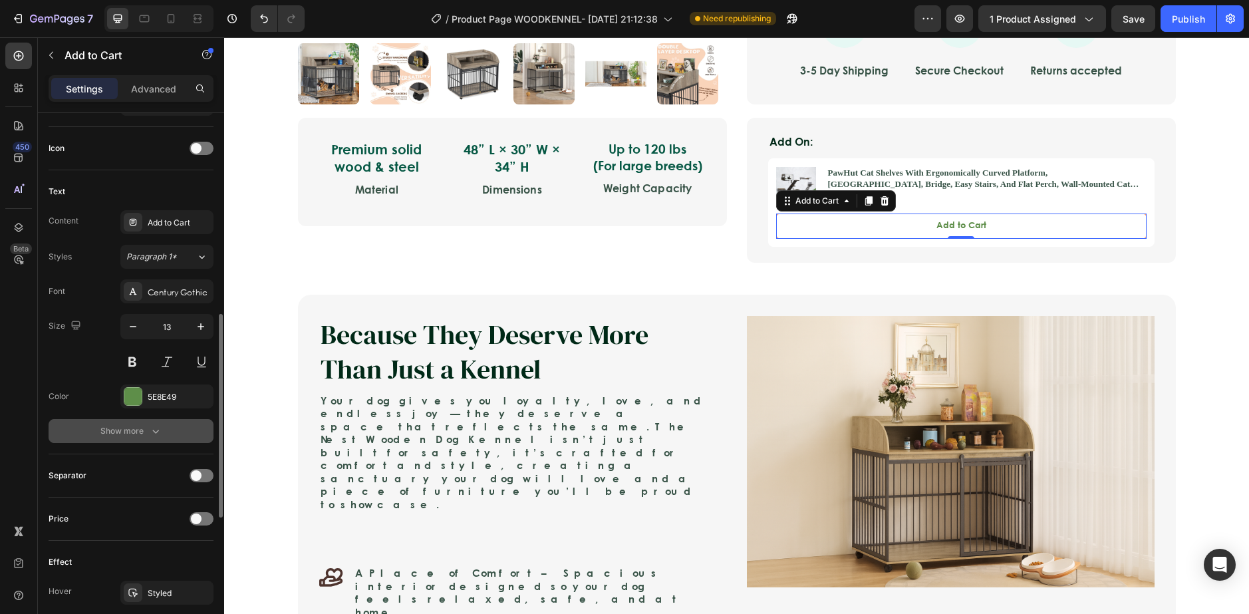
click at [128, 434] on div "Show more" at bounding box center [131, 430] width 62 height 13
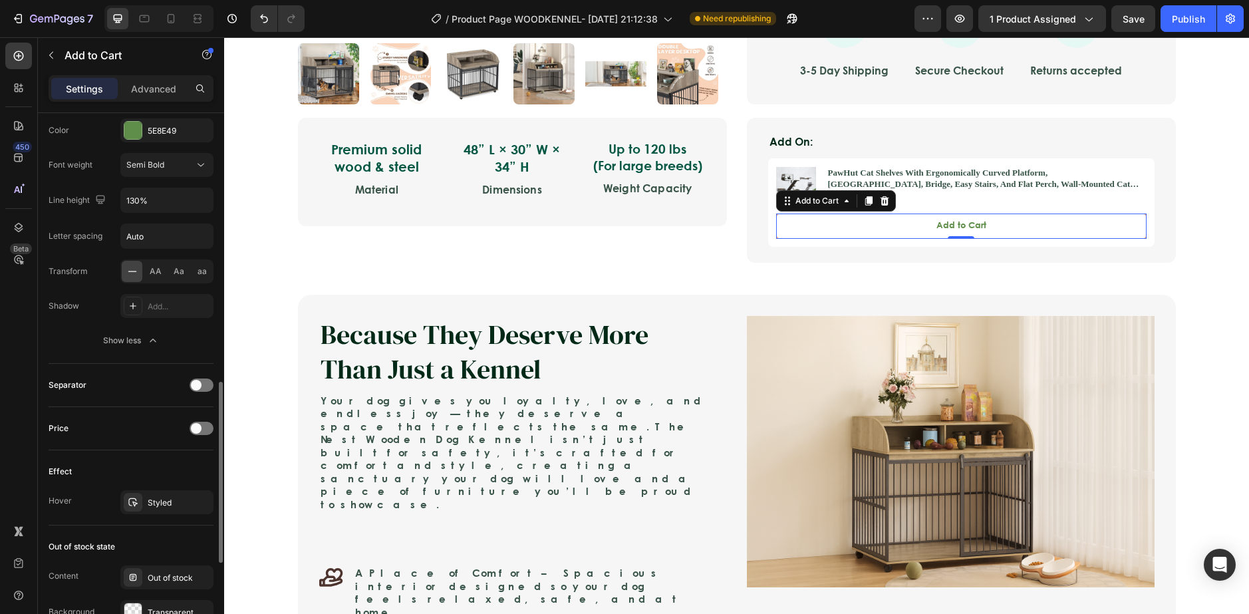
scroll to position [1062, 0]
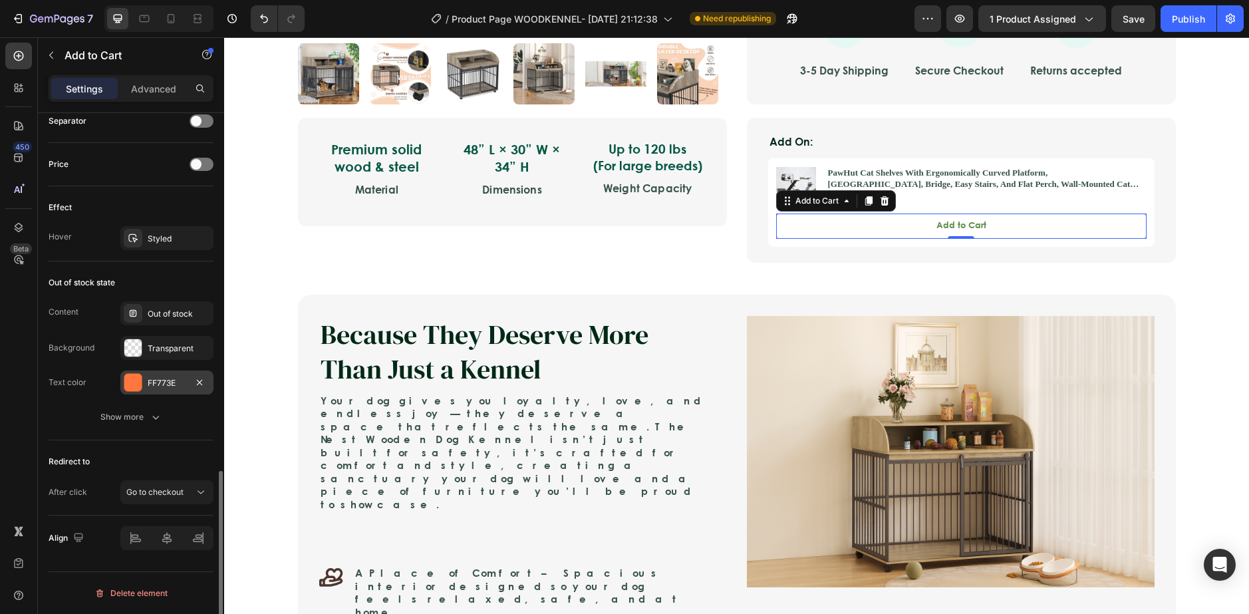
click at [129, 371] on div "FF773E" at bounding box center [166, 382] width 93 height 24
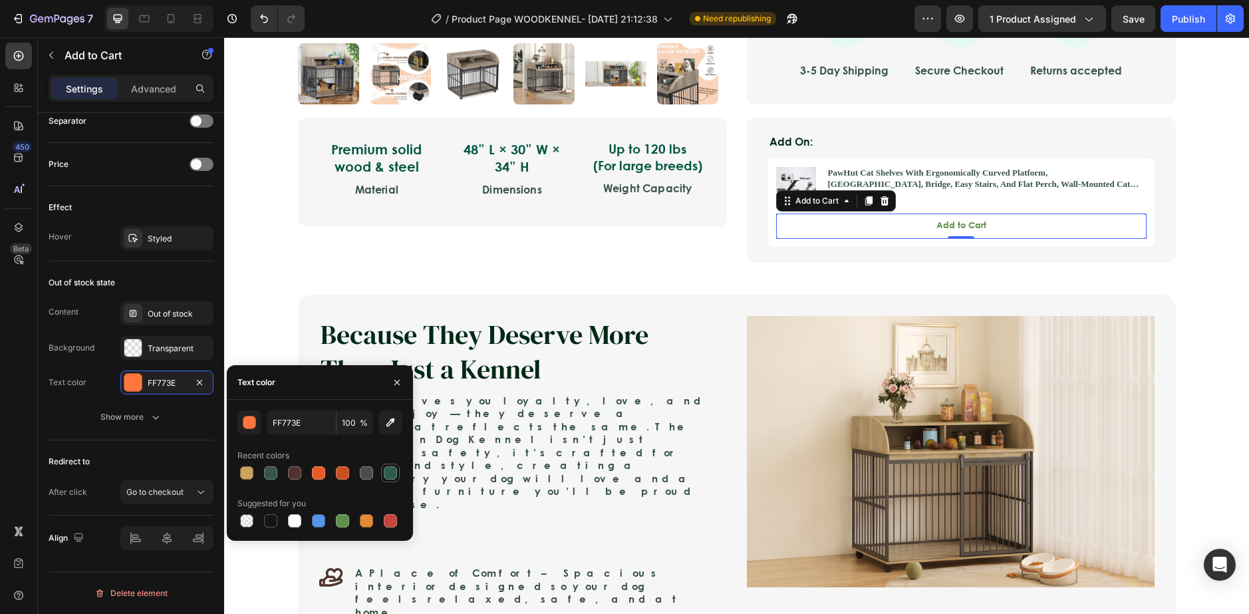
click at [393, 476] on div at bounding box center [390, 472] width 13 height 13
type input "2E5D50"
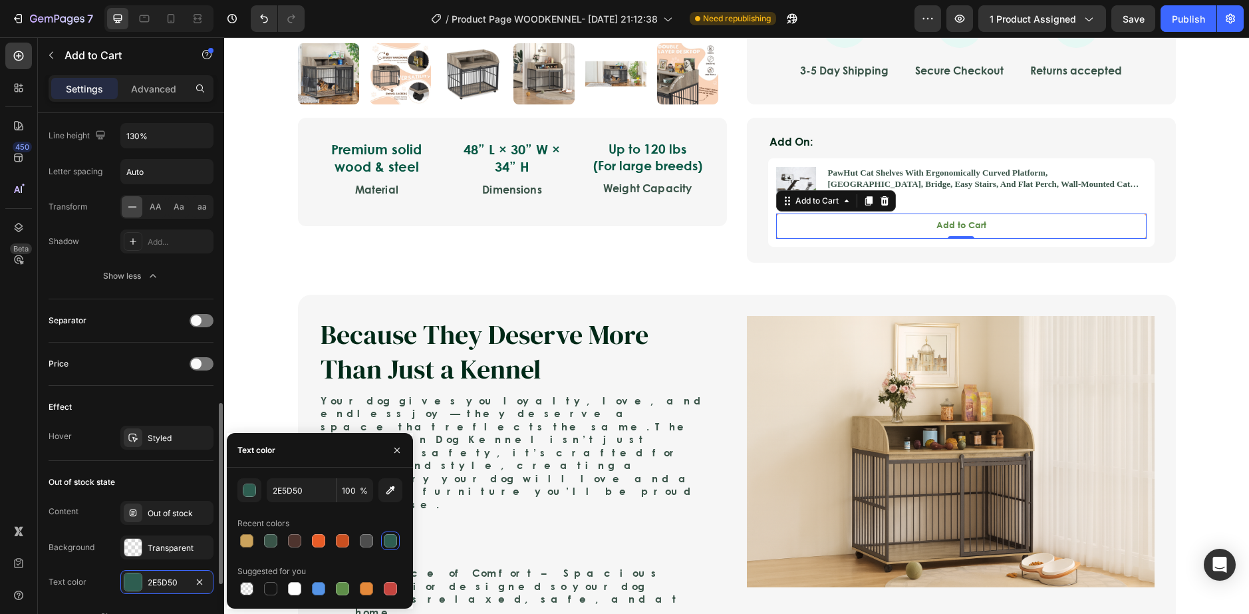
scroll to position [929, 0]
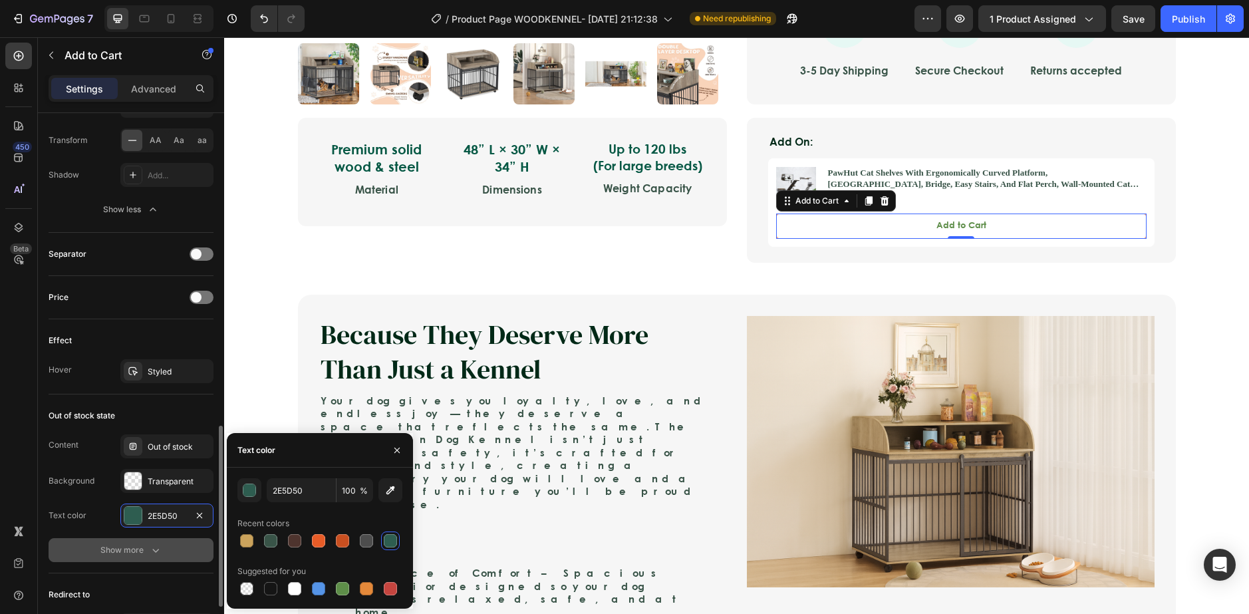
click at [125, 545] on div "Show more" at bounding box center [131, 549] width 62 height 13
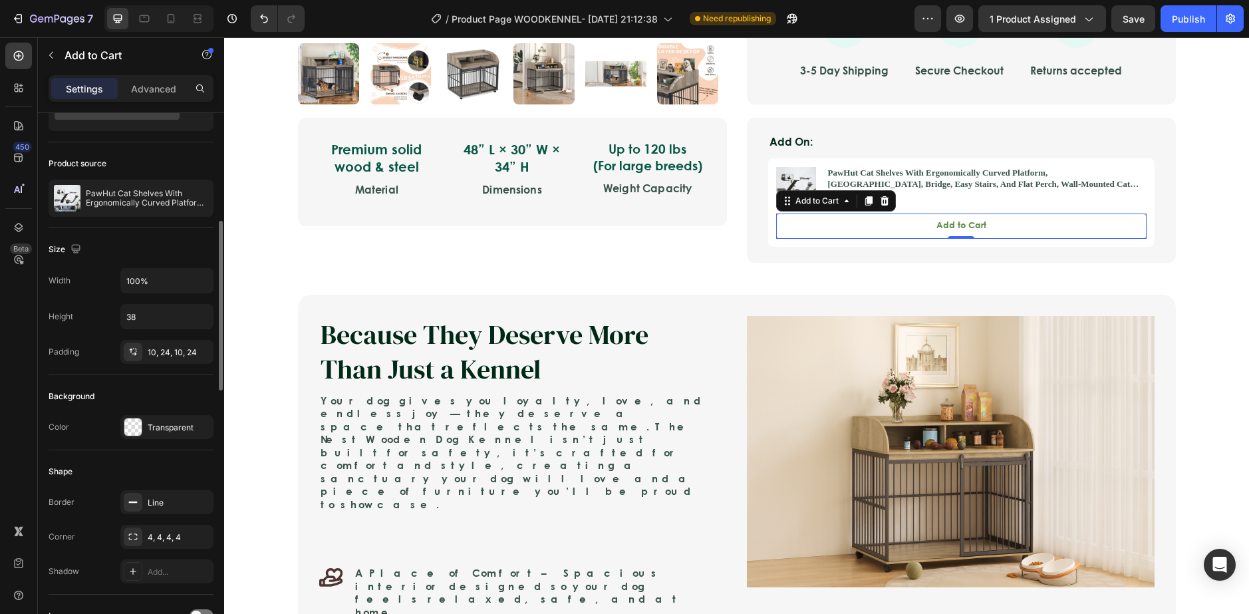
scroll to position [0, 0]
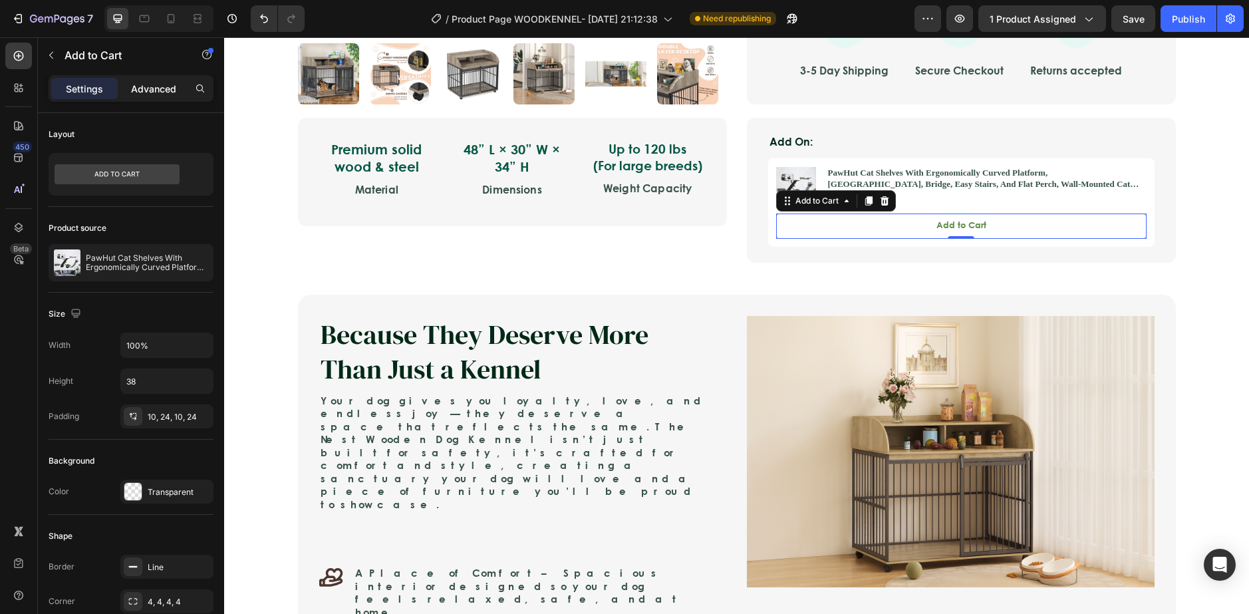
click at [156, 94] on p "Advanced" at bounding box center [153, 89] width 45 height 14
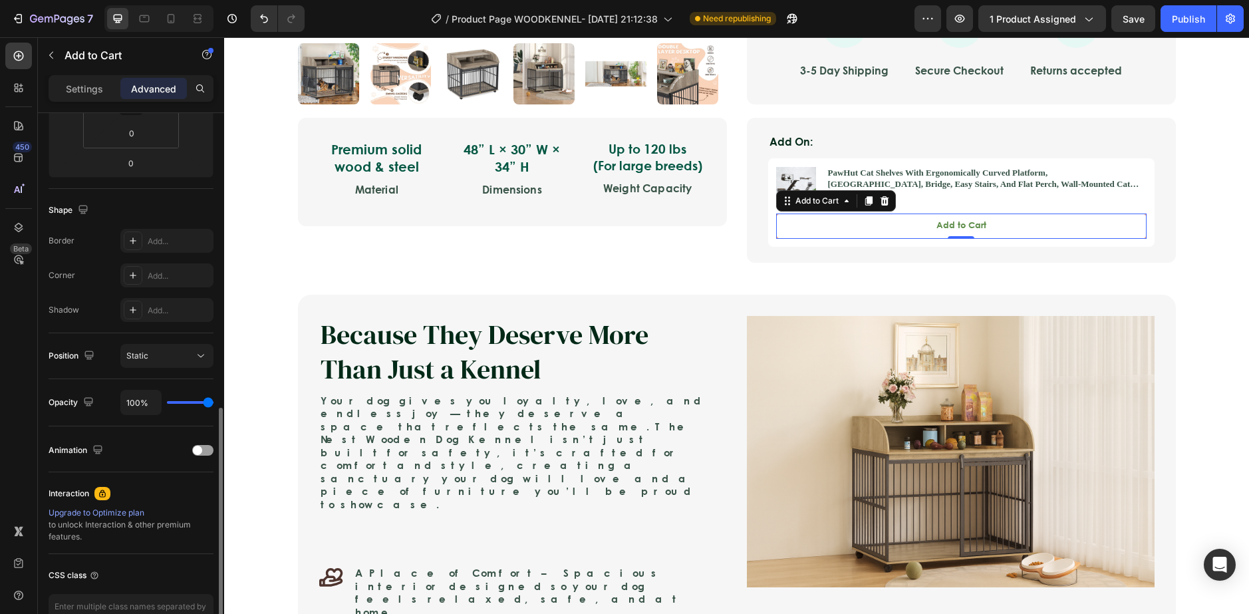
scroll to position [348, 0]
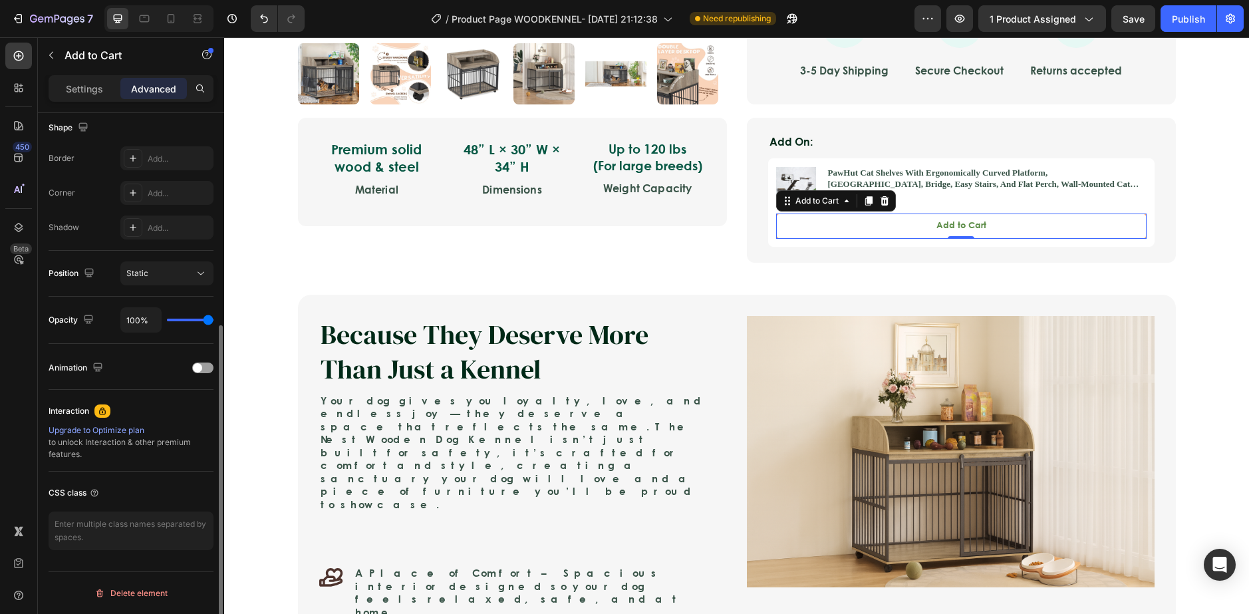
click at [84, 86] on p "Settings" at bounding box center [84, 89] width 37 height 14
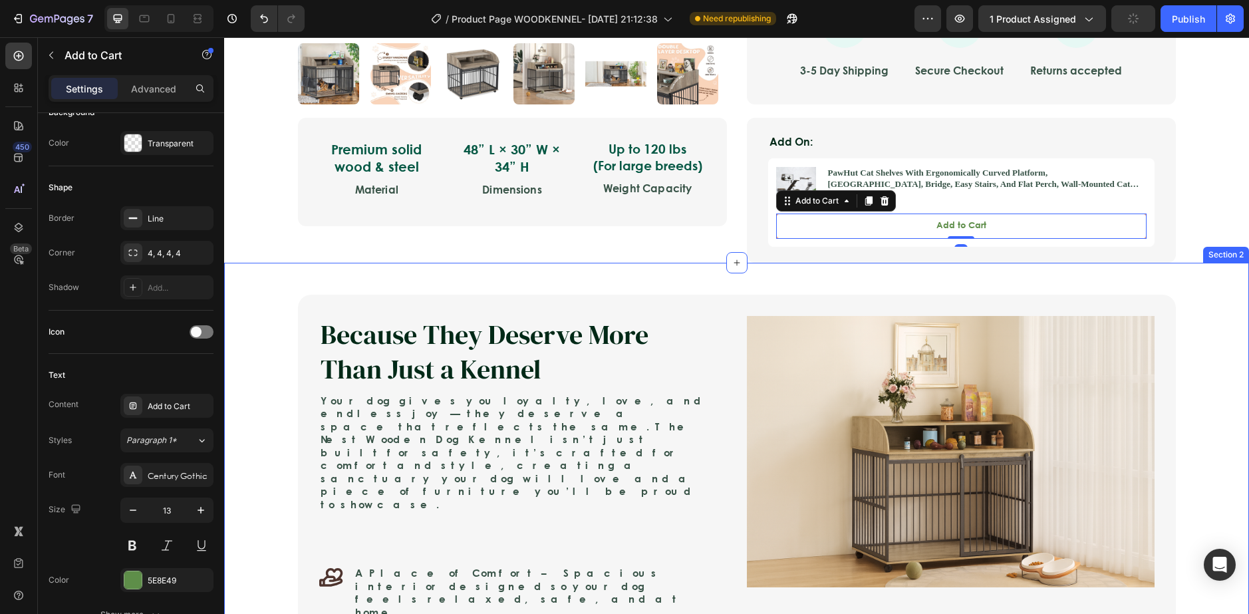
scroll to position [273, 0]
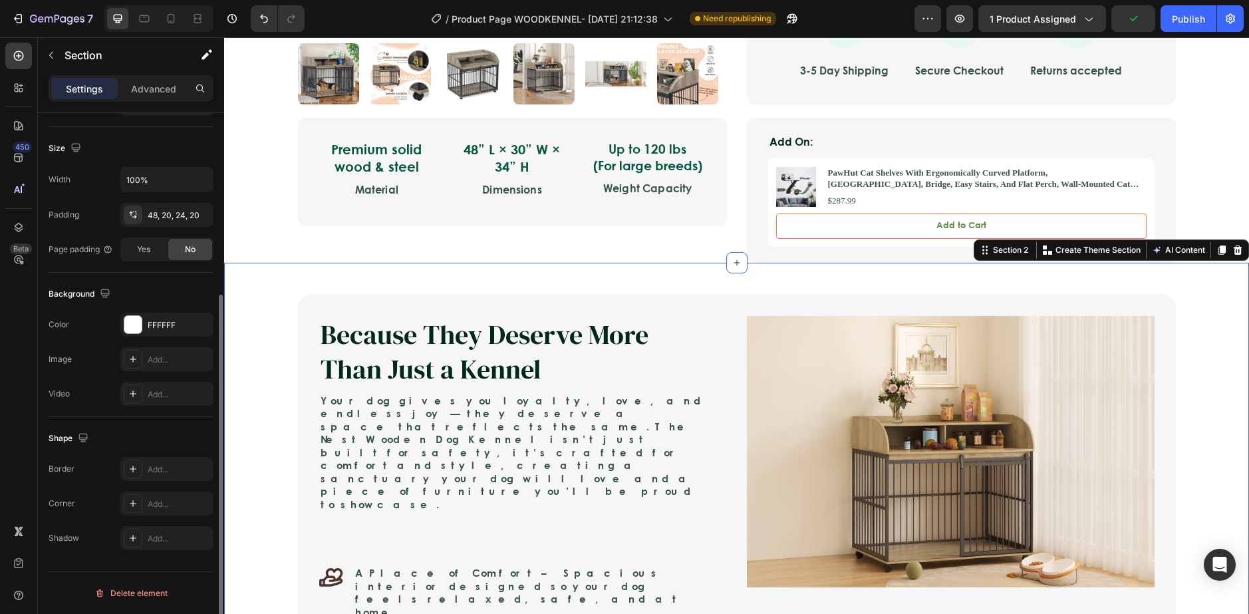
scroll to position [0, 0]
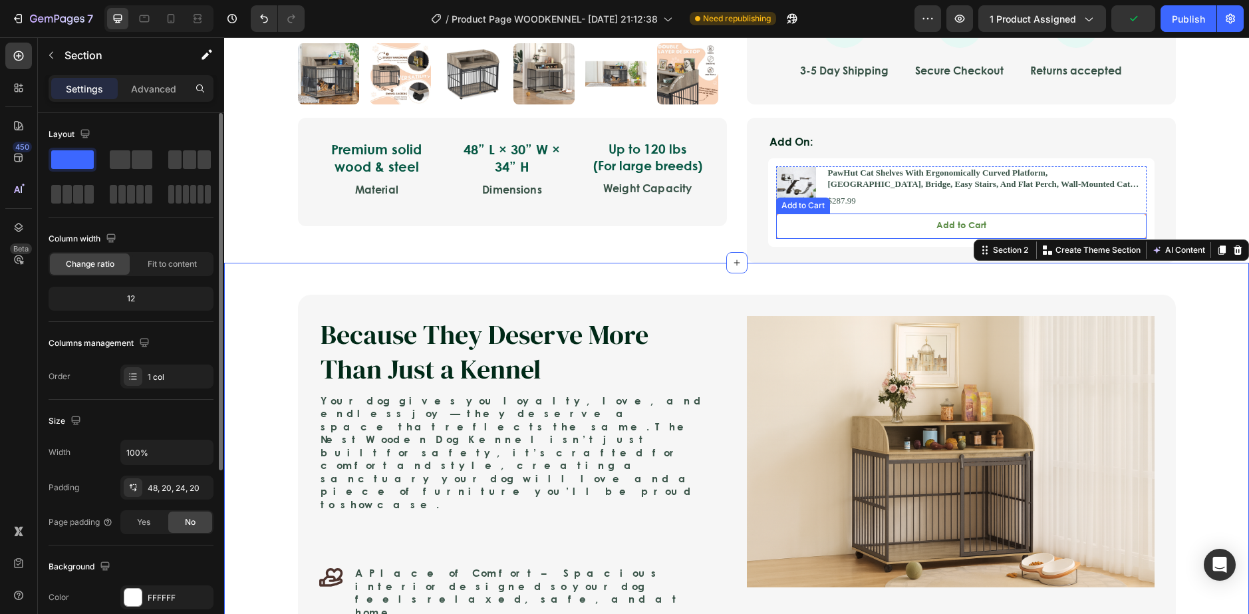
click at [822, 197] on div "Add to Cart" at bounding box center [803, 205] width 54 height 16
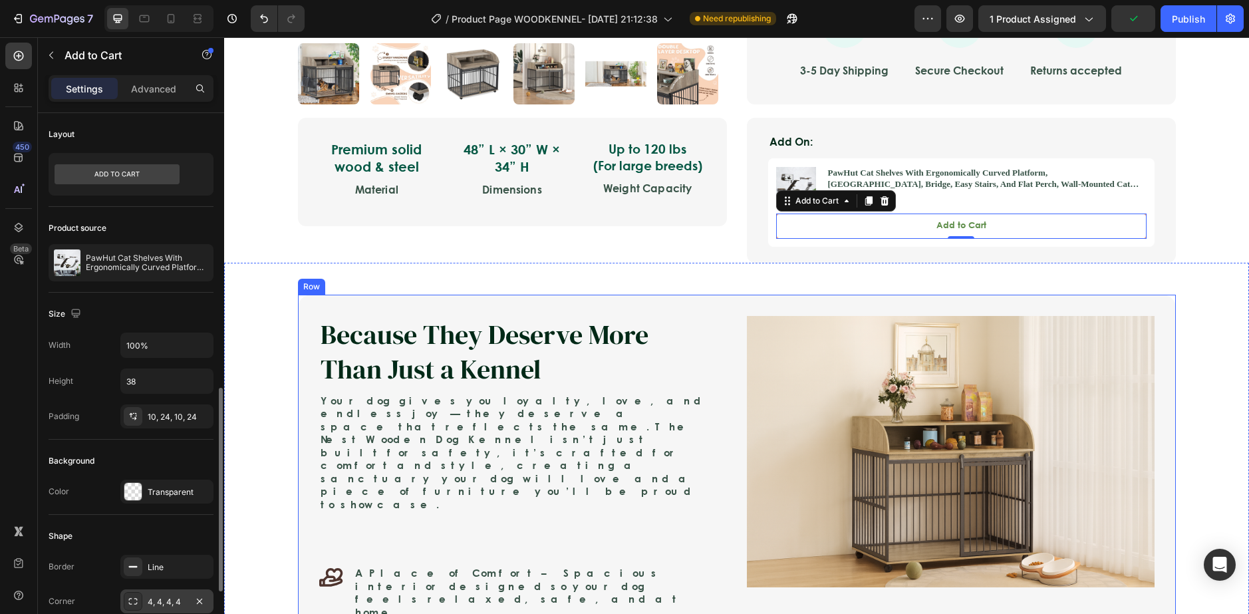
scroll to position [199, 0]
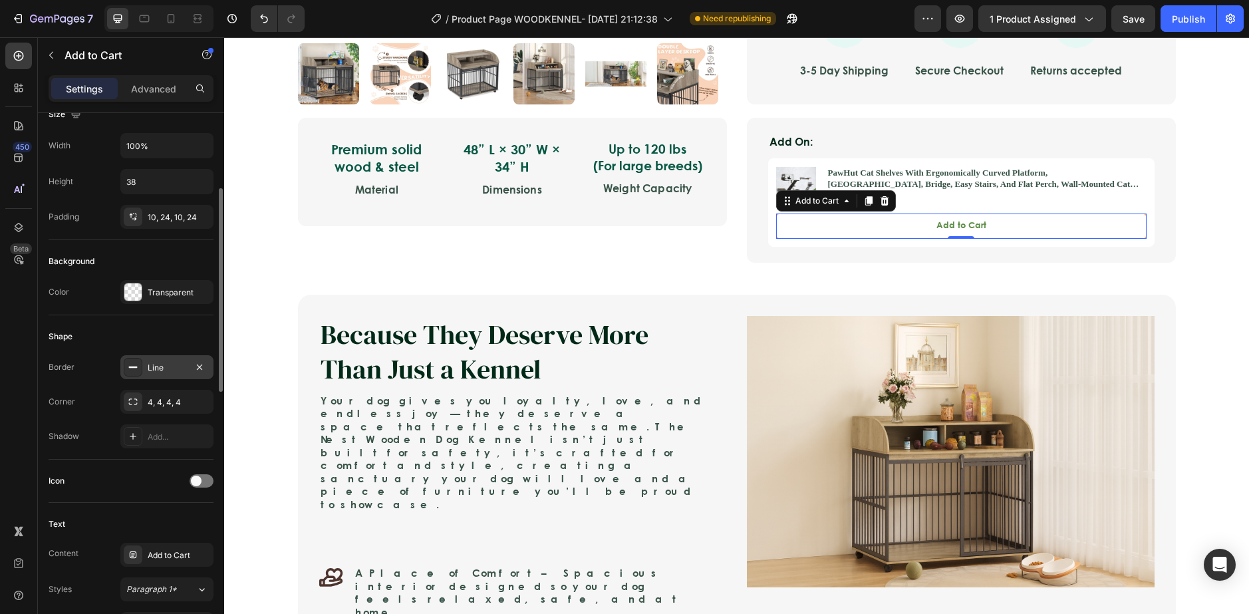
click at [138, 360] on div at bounding box center [133, 367] width 19 height 19
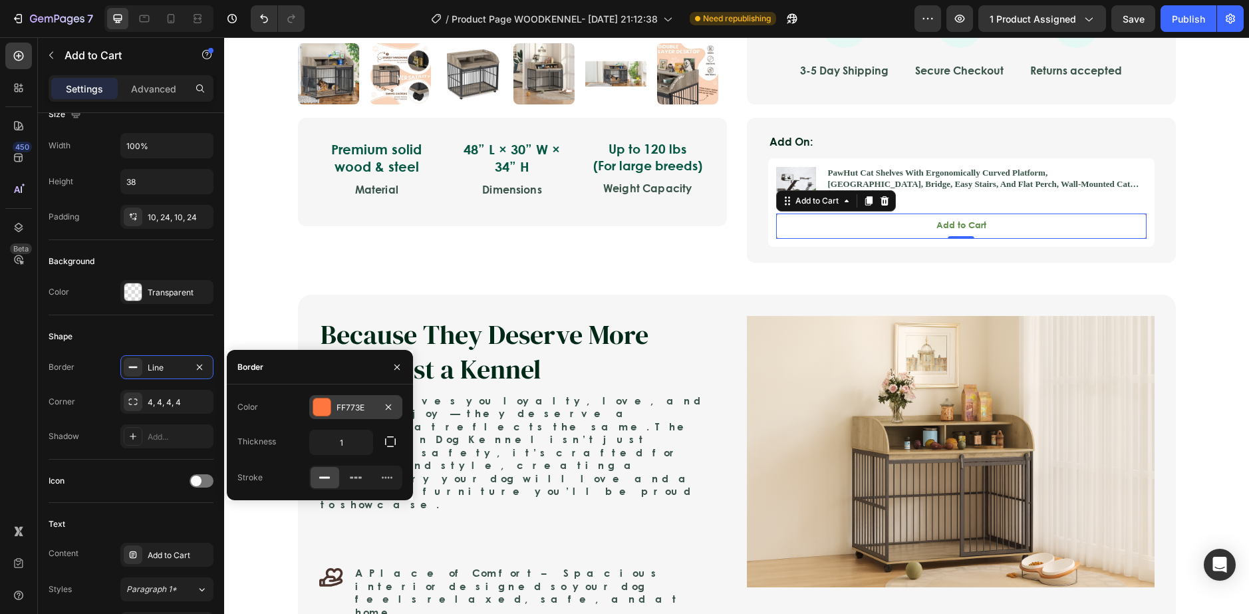
click at [321, 405] on div at bounding box center [321, 406] width 17 height 17
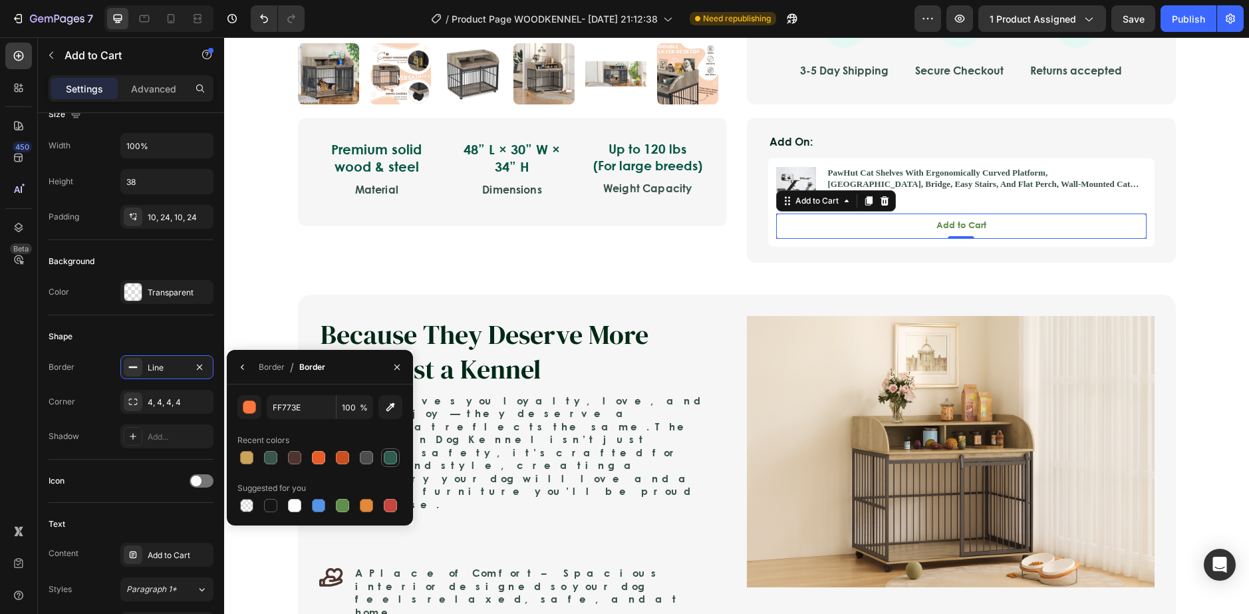
click at [387, 455] on div at bounding box center [390, 457] width 13 height 13
type input "2E5D50"
click at [1112, 374] on img at bounding box center [951, 452] width 408 height 272
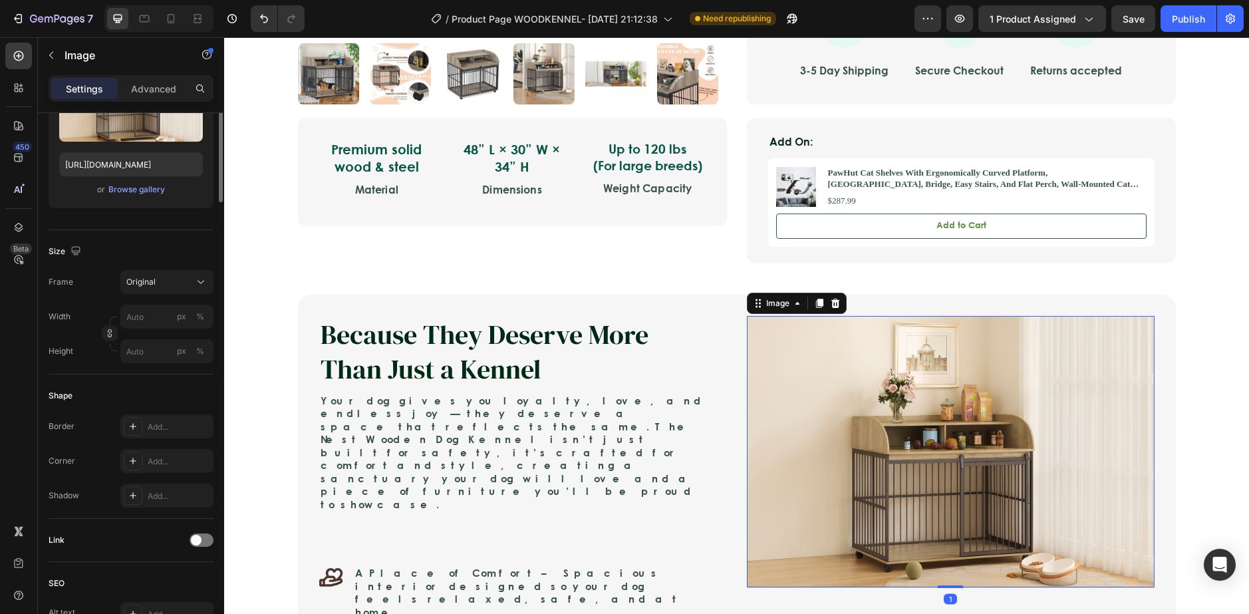
scroll to position [0, 0]
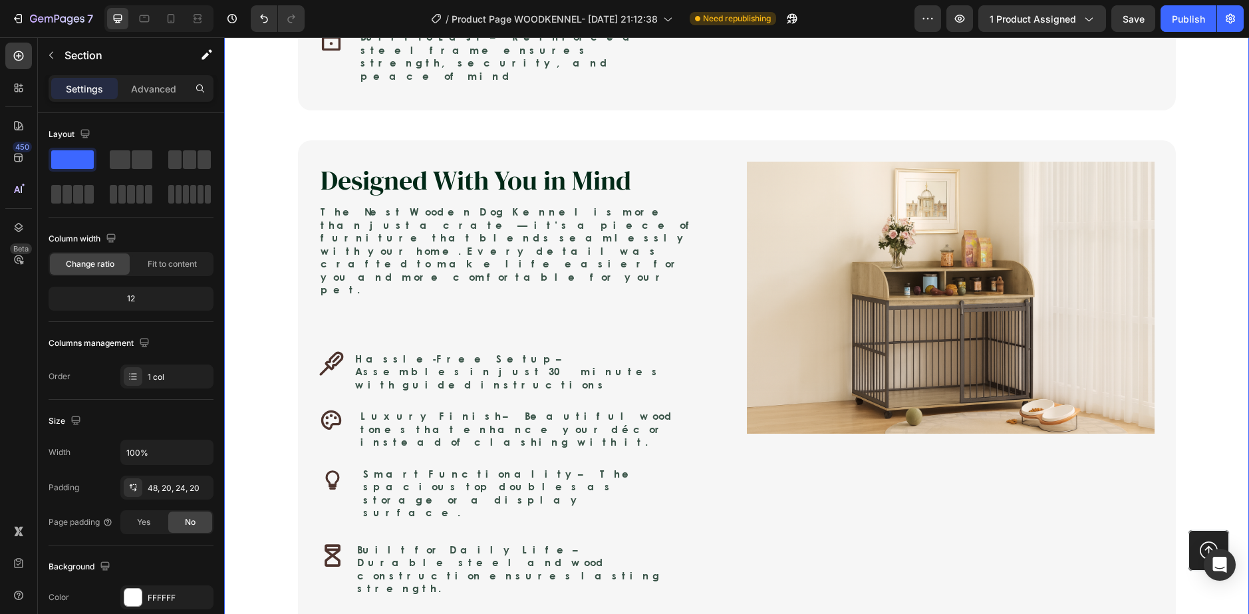
scroll to position [1263, 0]
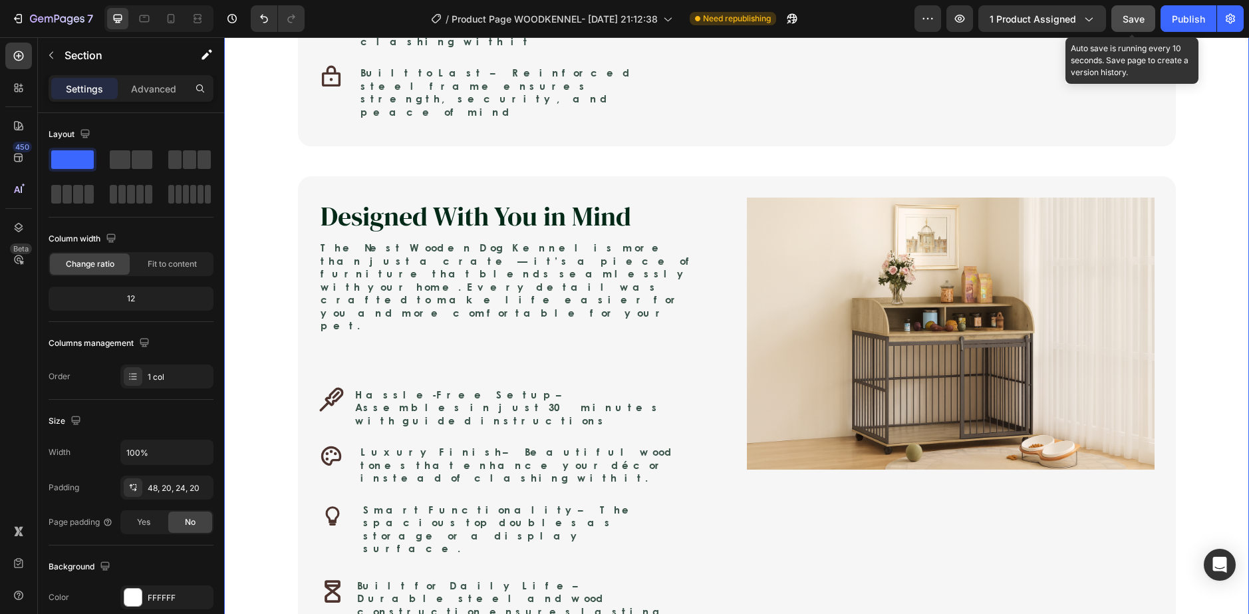
click at [1138, 25] on div "Save" at bounding box center [1133, 19] width 22 height 14
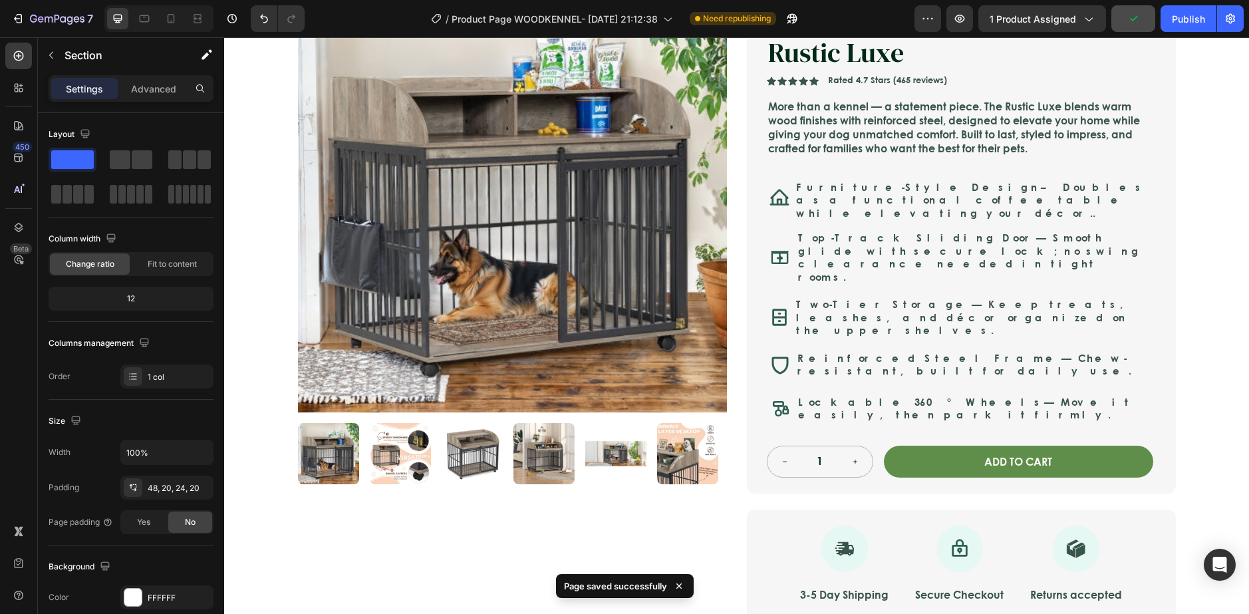
scroll to position [0, 0]
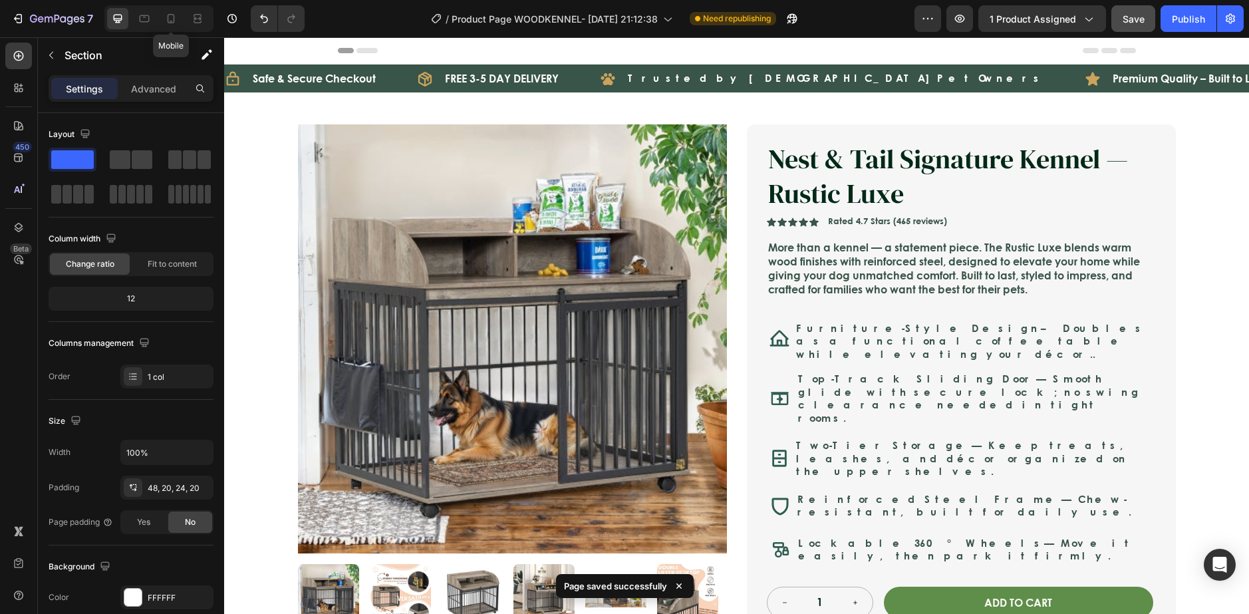
click at [160, 19] on div "Mobile" at bounding box center [158, 18] width 109 height 27
click at [149, 23] on icon at bounding box center [144, 18] width 13 height 13
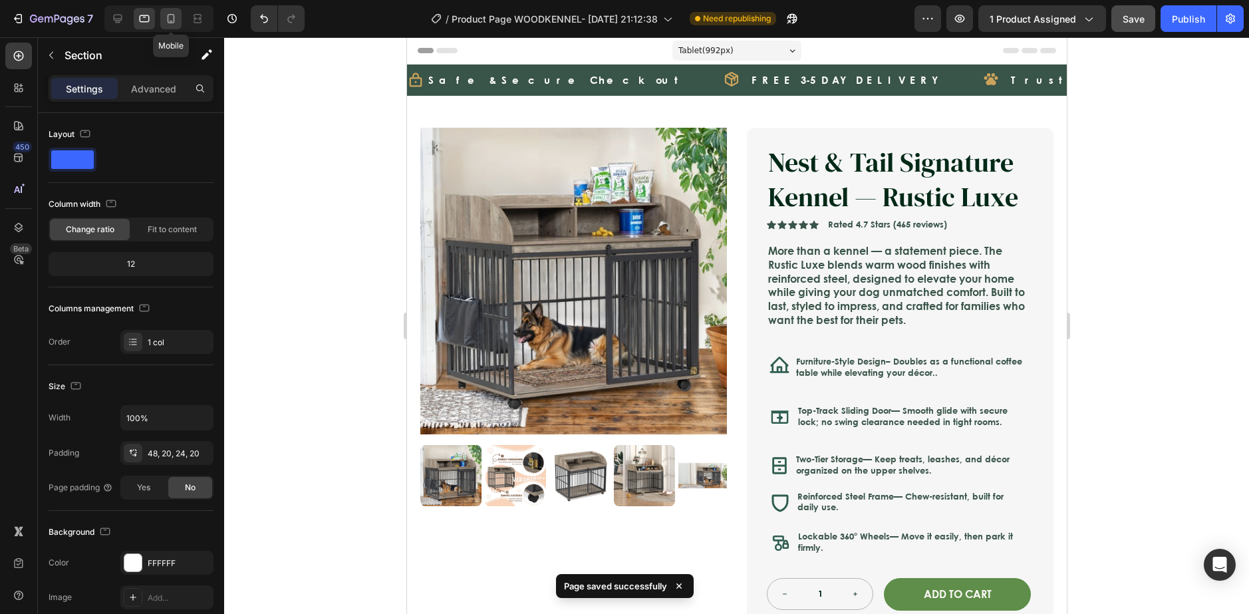
click at [176, 19] on icon at bounding box center [170, 18] width 13 height 13
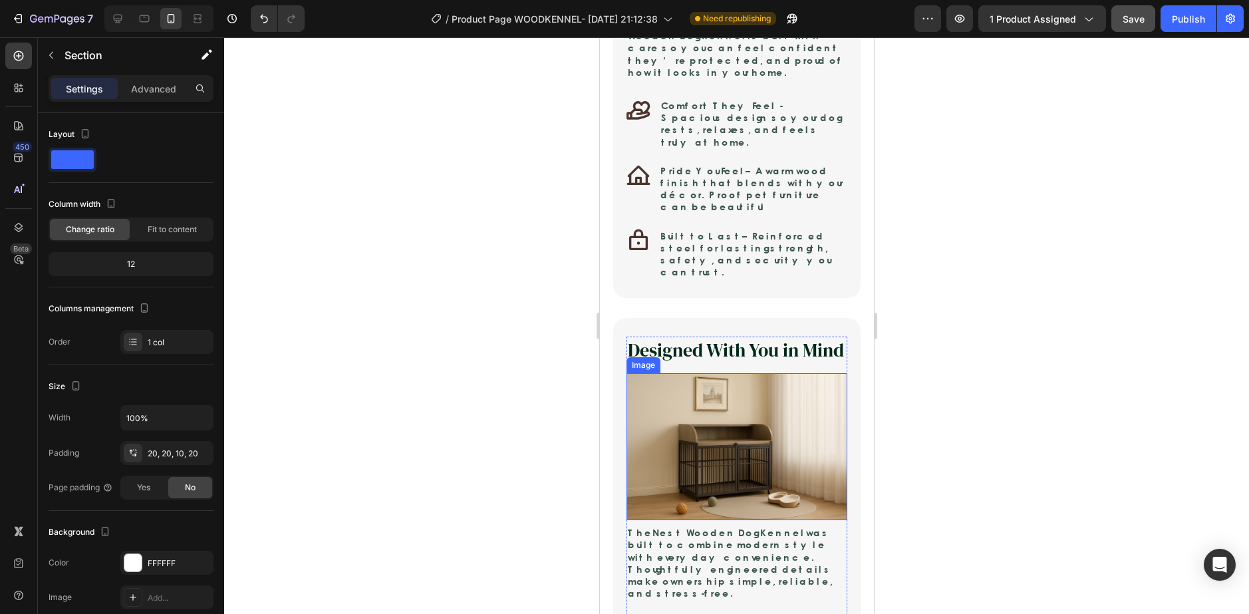
scroll to position [1064, 0]
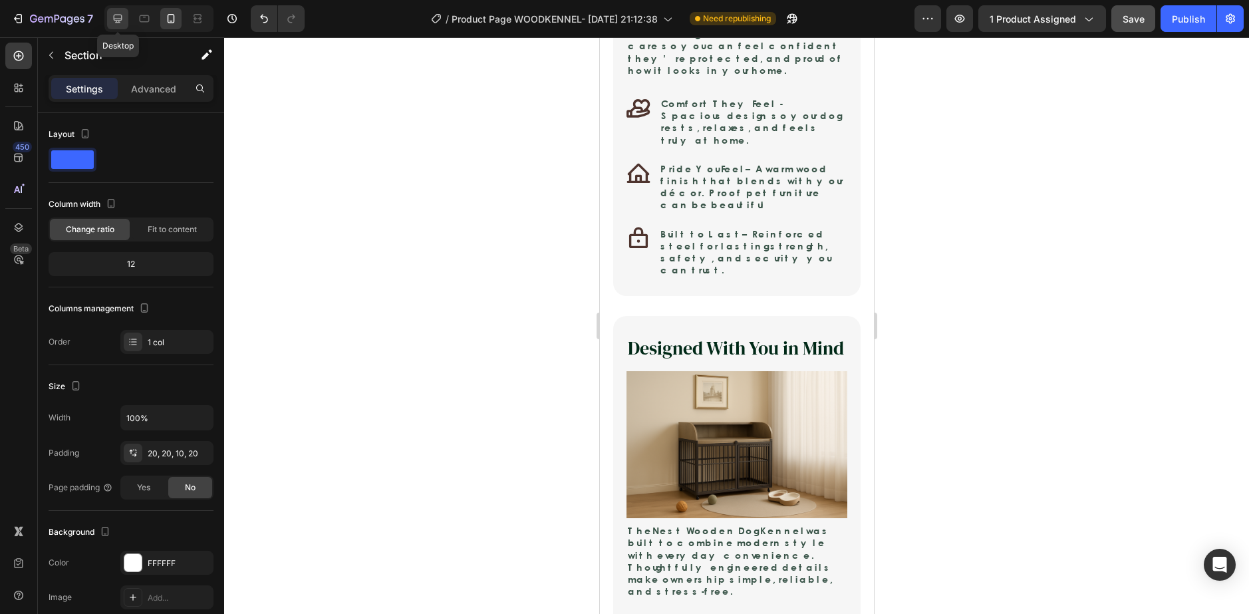
click at [122, 13] on icon at bounding box center [117, 18] width 13 height 13
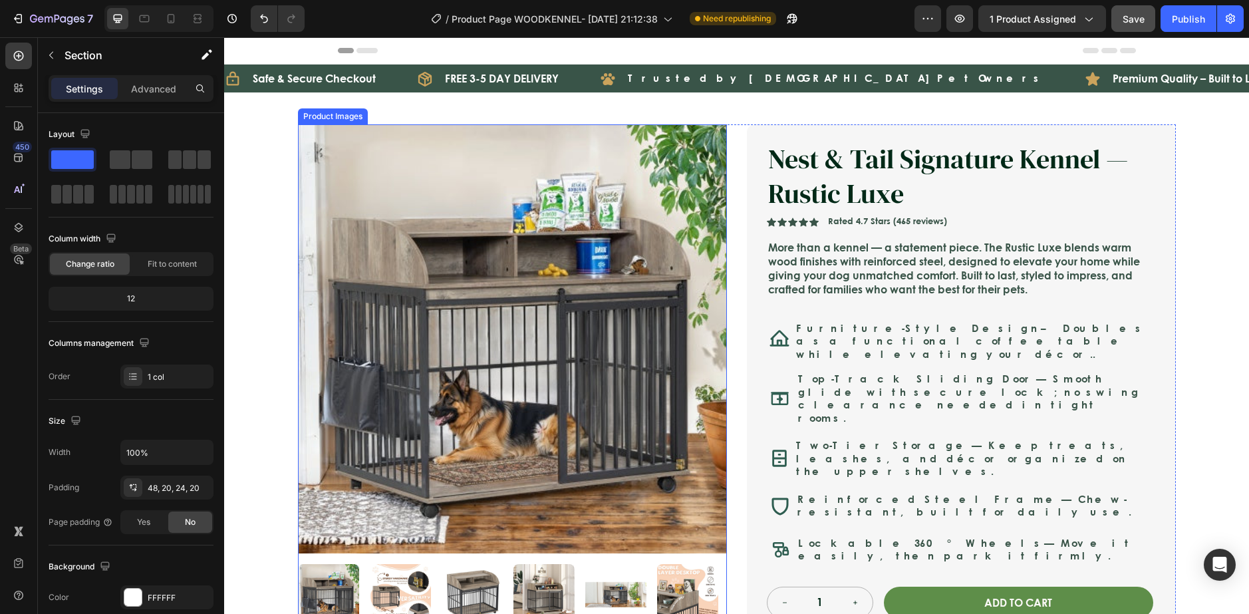
click at [427, 198] on img at bounding box center [512, 338] width 429 height 429
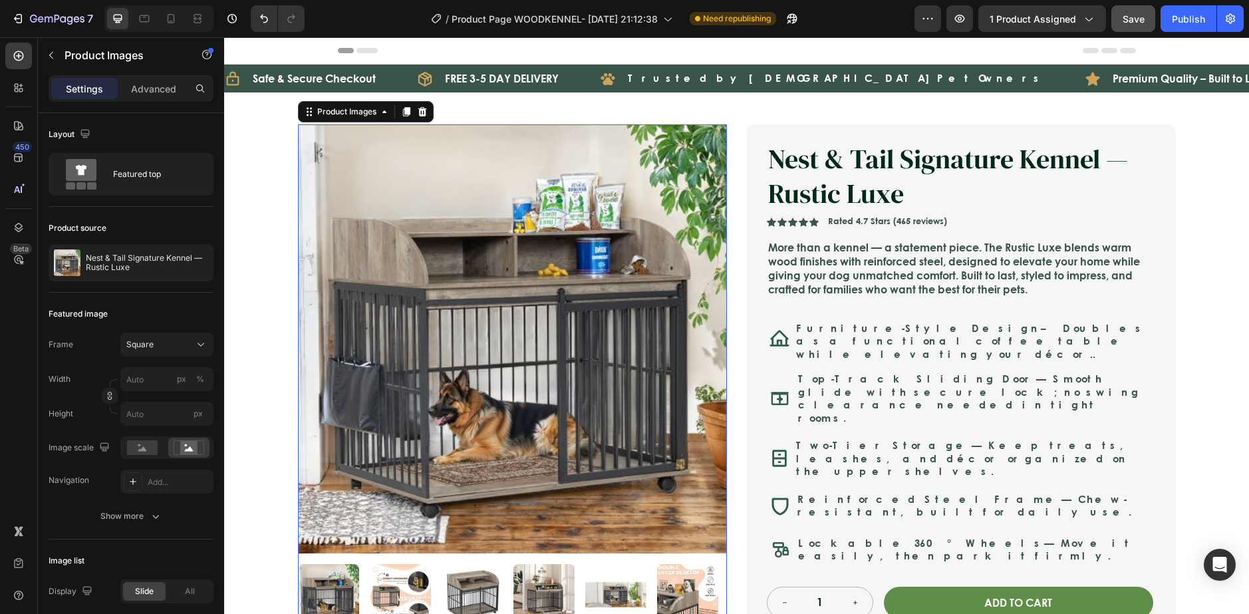
scroll to position [66, 0]
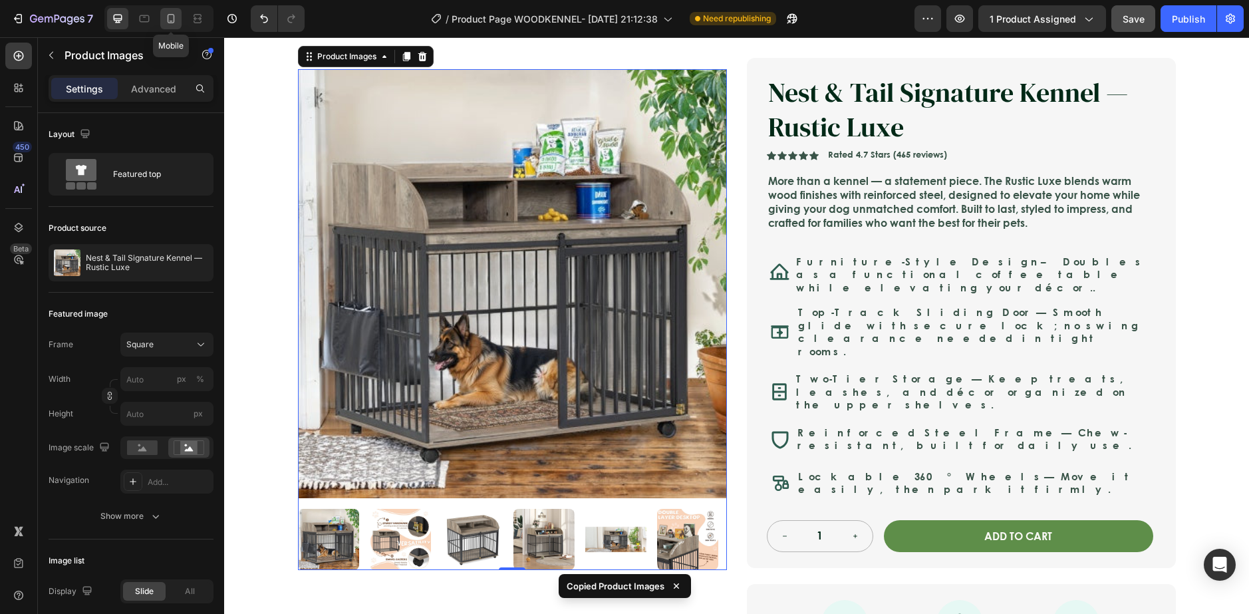
drag, startPoint x: 177, startPoint y: 13, endPoint x: 212, endPoint y: 35, distance: 41.2
click at [178, 13] on icon at bounding box center [170, 18] width 13 height 13
type input "5"
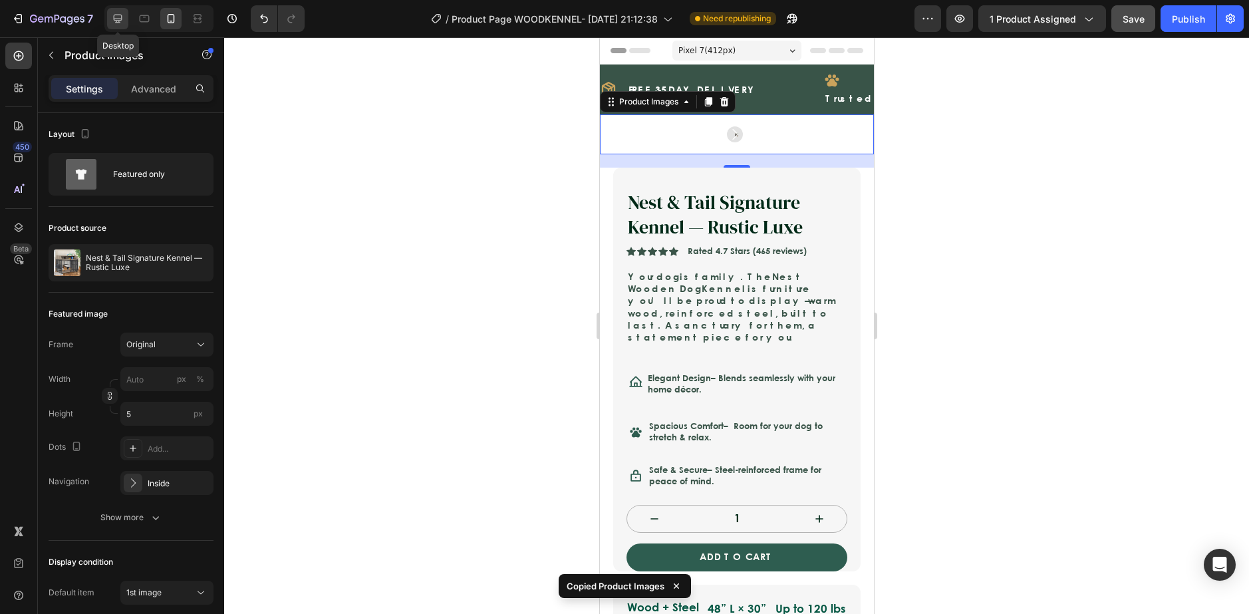
click at [116, 17] on icon at bounding box center [117, 18] width 13 height 13
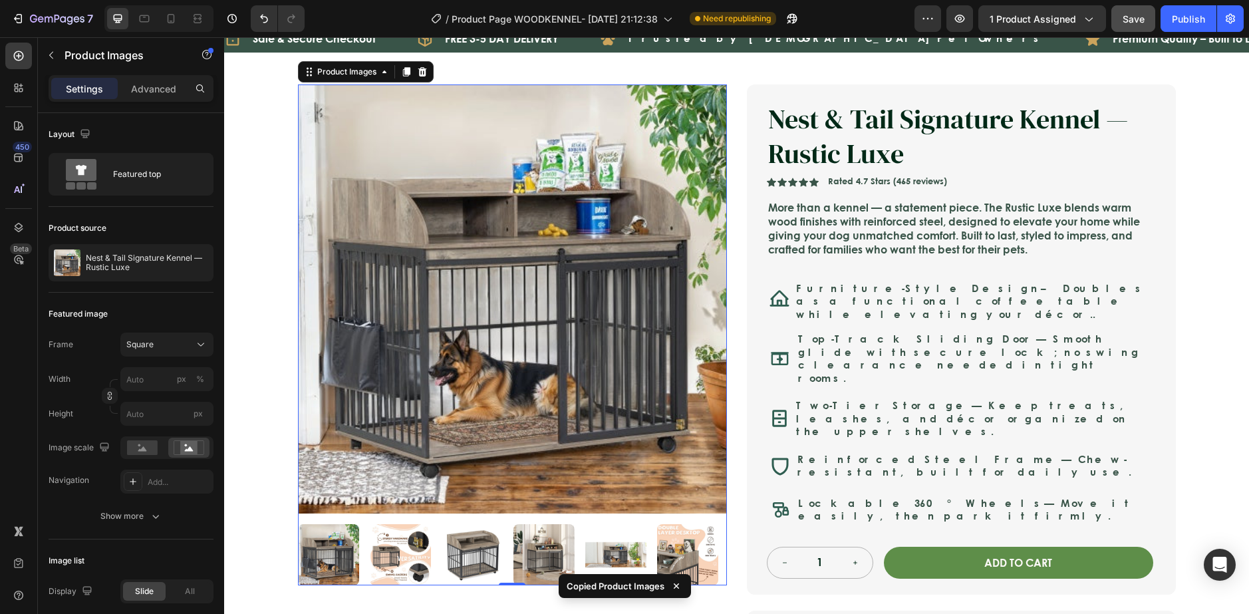
scroll to position [41, 0]
click at [150, 87] on p "Advanced" at bounding box center [153, 89] width 45 height 14
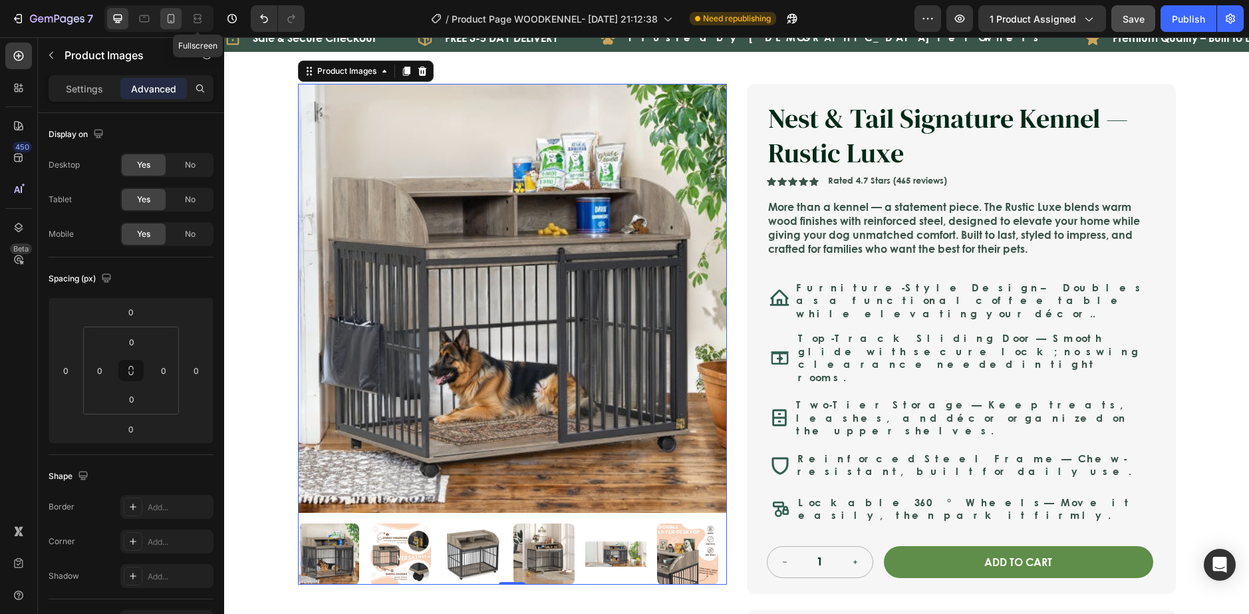
click at [170, 15] on icon at bounding box center [171, 18] width 7 height 9
type input "20"
type input "0"
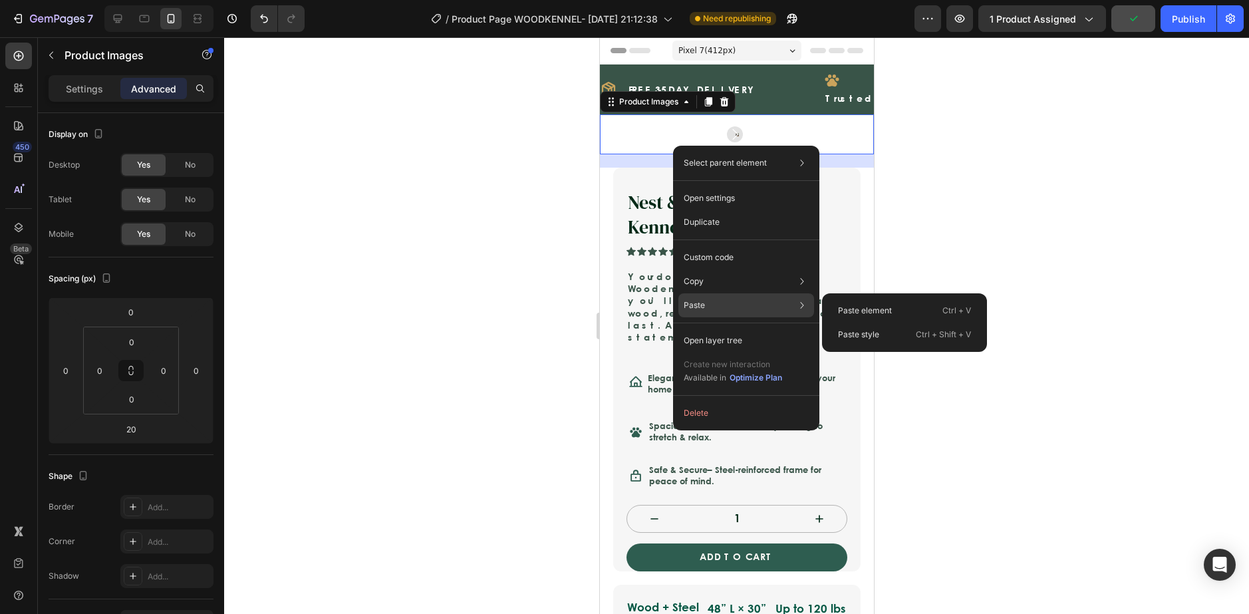
click at [704, 301] on p "Paste" at bounding box center [694, 305] width 21 height 12
click at [882, 307] on p "Paste element" at bounding box center [865, 311] width 54 height 12
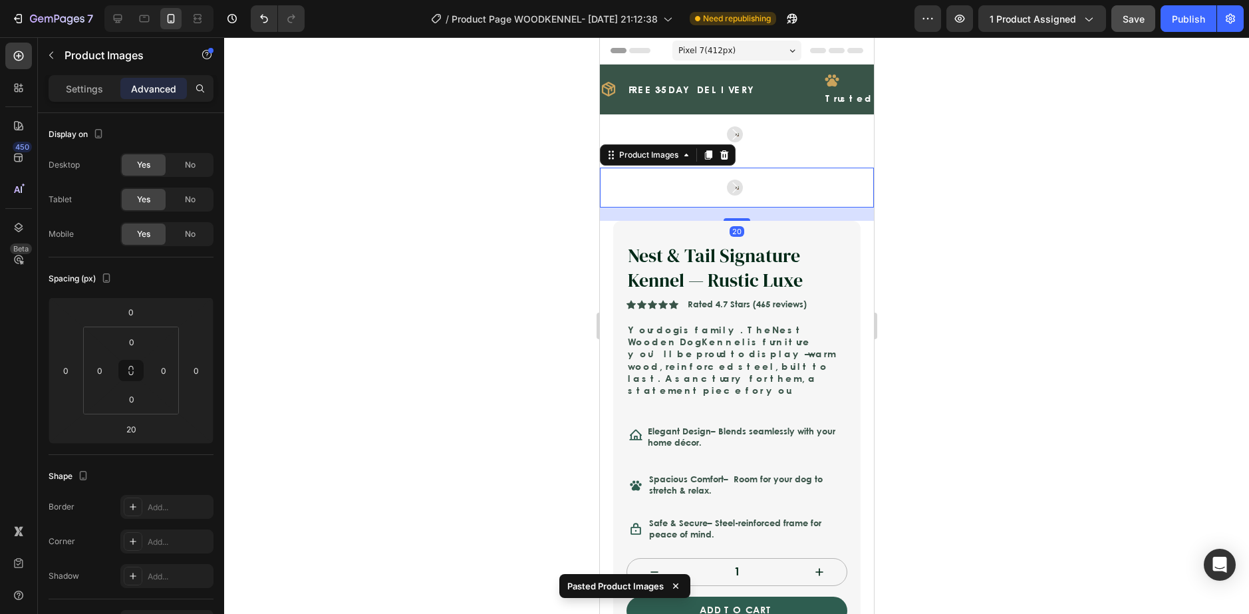
click at [942, 212] on div at bounding box center [736, 325] width 1025 height 577
click at [817, 194] on div at bounding box center [736, 188] width 274 height 40
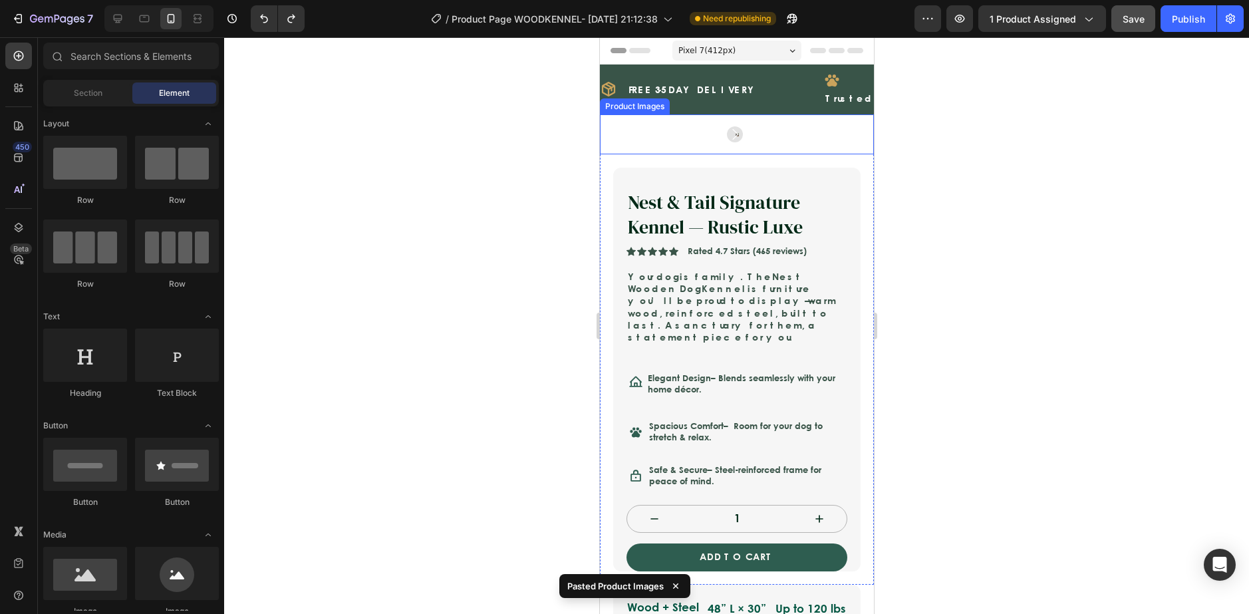
click at [782, 124] on div at bounding box center [736, 134] width 274 height 40
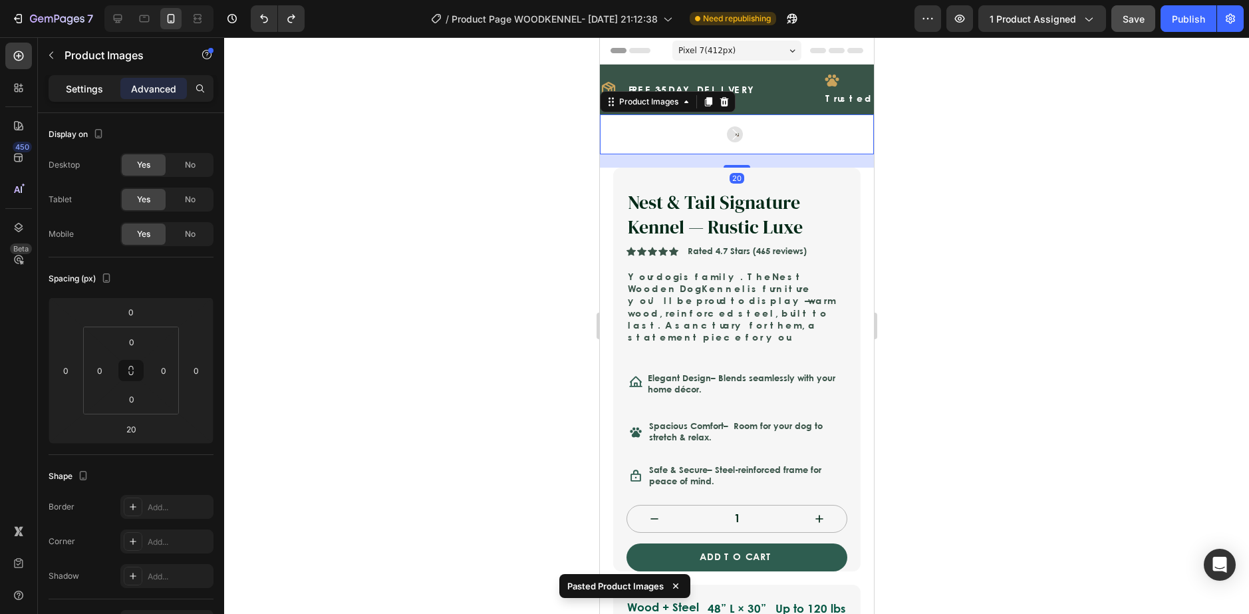
click at [93, 90] on p "Settings" at bounding box center [84, 89] width 37 height 14
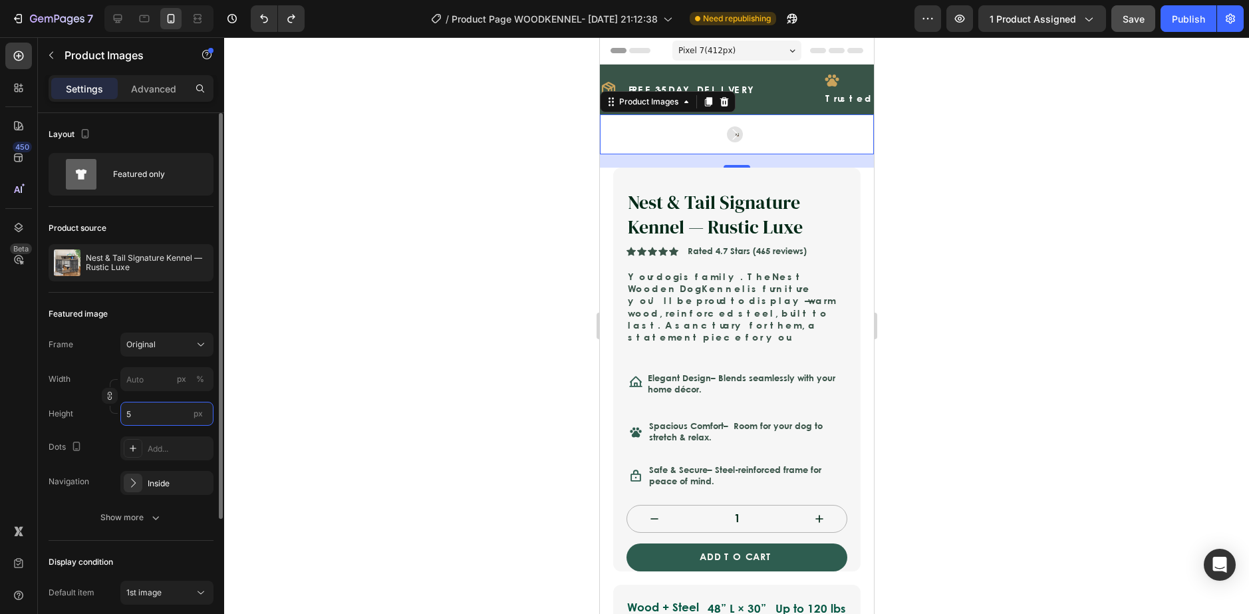
click at [181, 415] on input "5" at bounding box center [166, 414] width 93 height 24
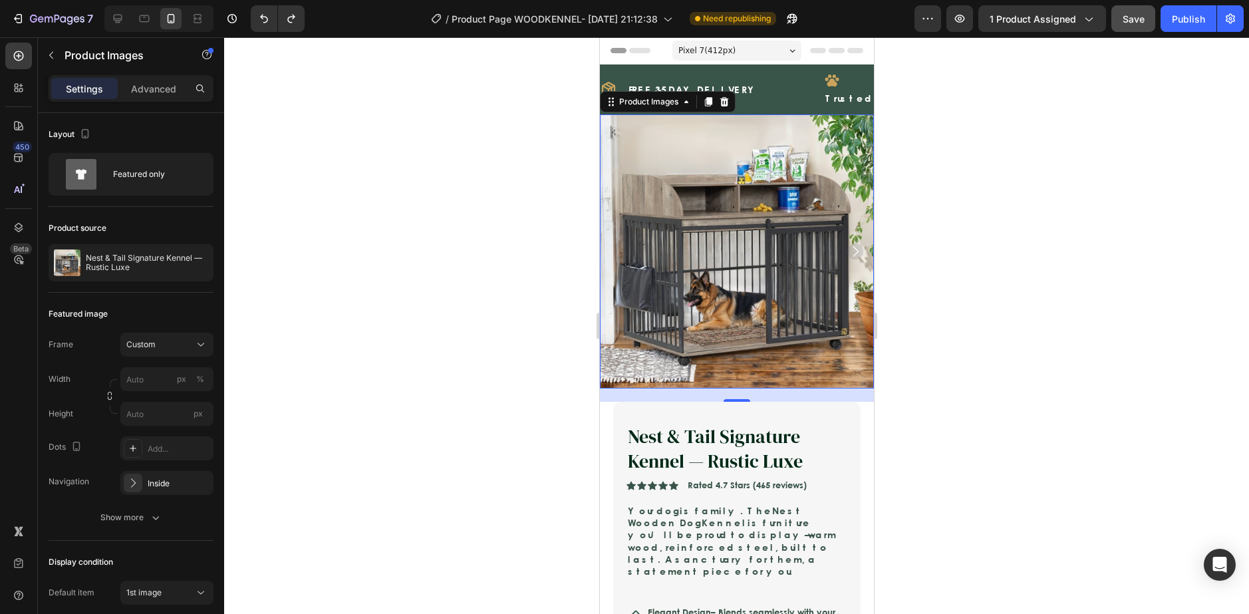
click at [446, 397] on div at bounding box center [736, 325] width 1025 height 577
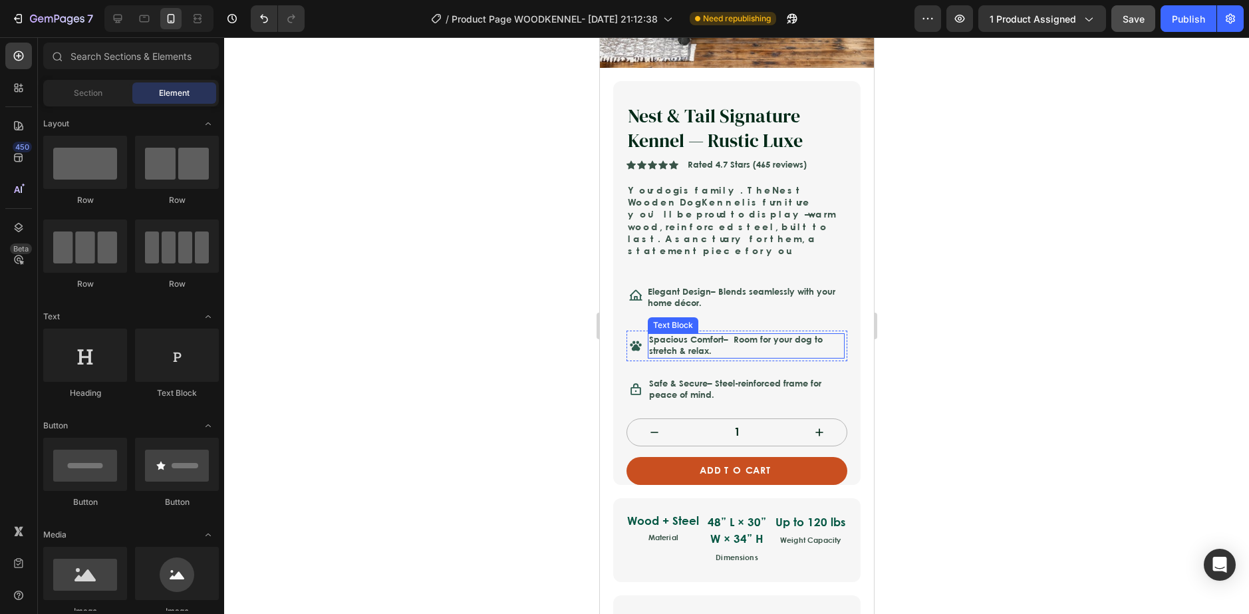
scroll to position [332, 0]
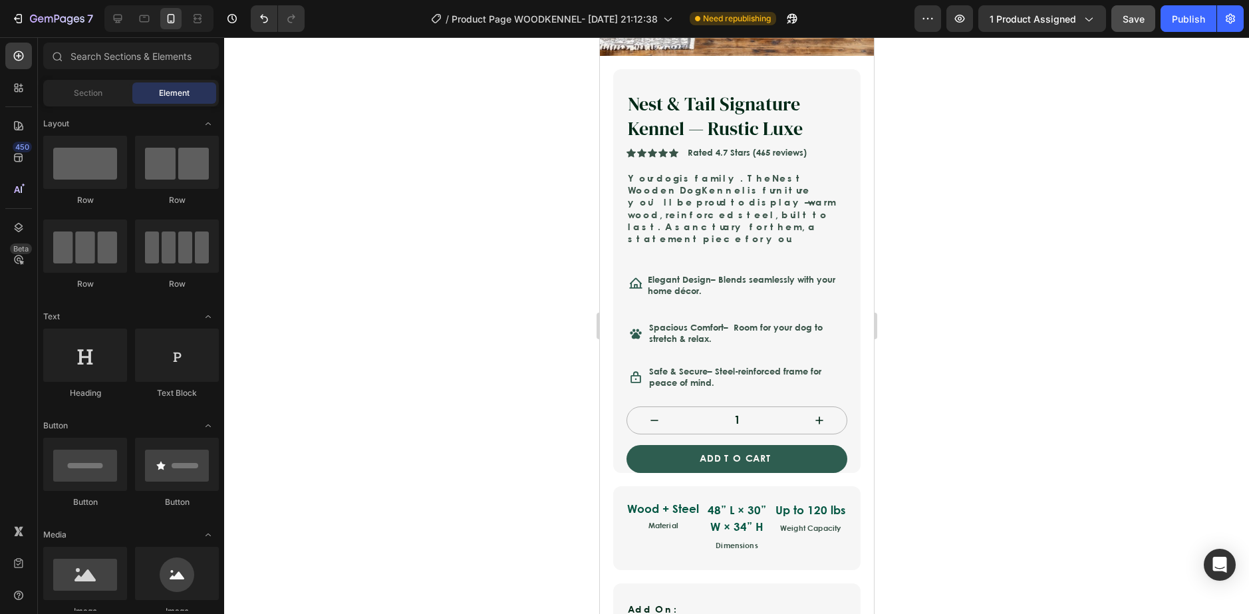
click at [550, 354] on div at bounding box center [736, 325] width 1025 height 577
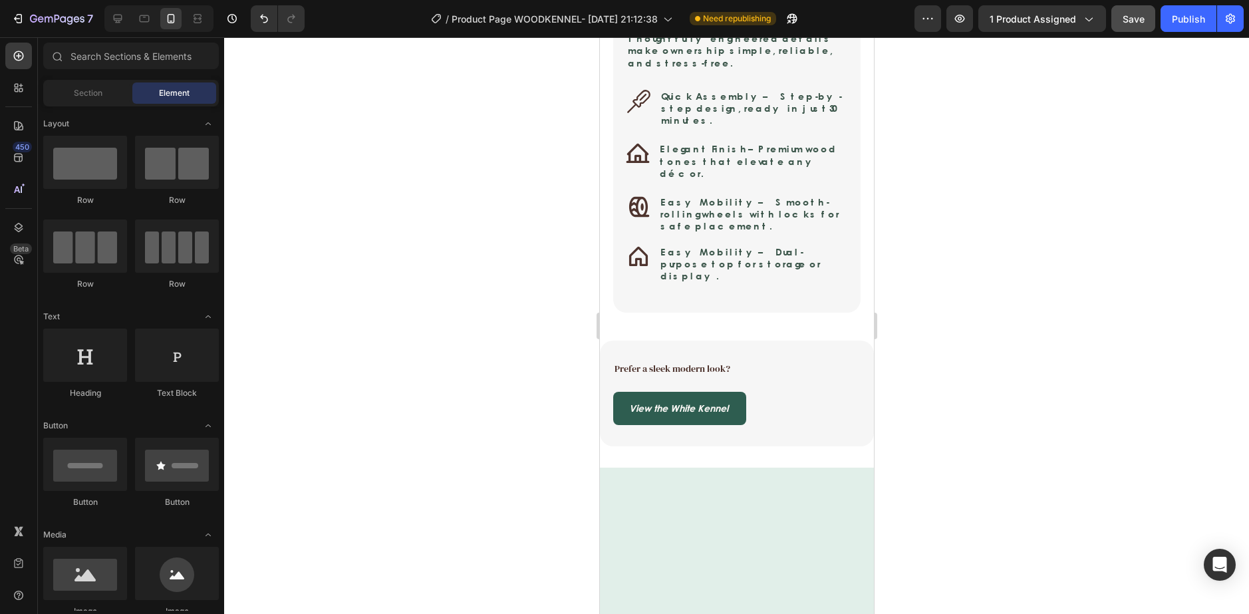
scroll to position [1529, 0]
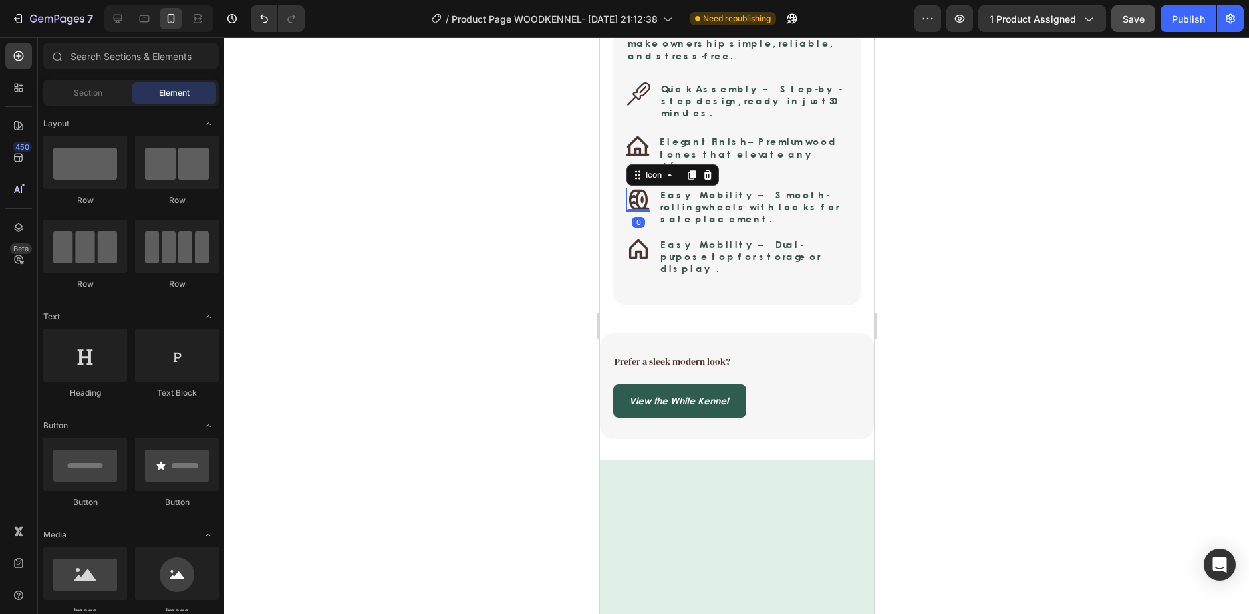
click at [637, 209] on icon at bounding box center [638, 200] width 20 height 20
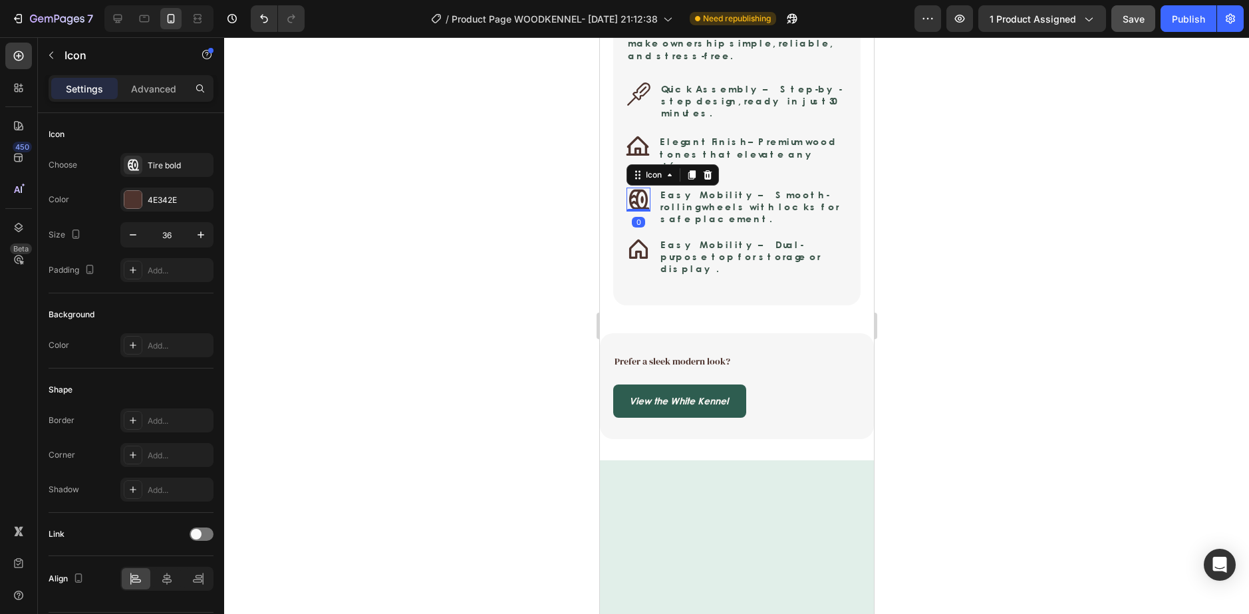
click at [964, 382] on div at bounding box center [736, 325] width 1025 height 577
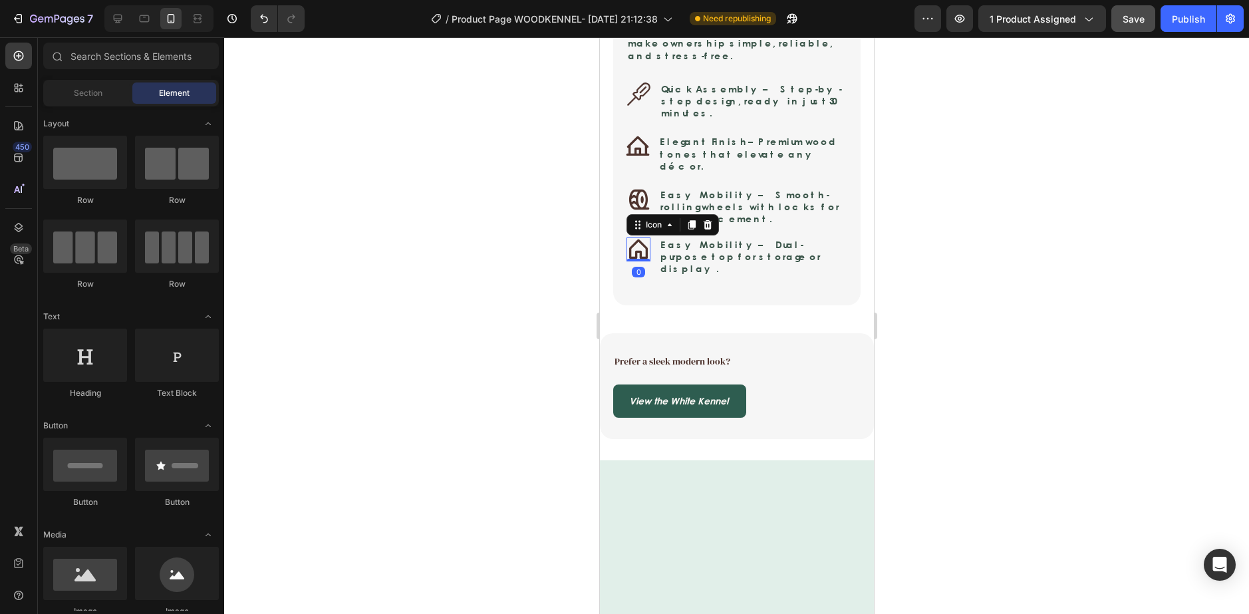
click at [638, 261] on div "Icon 0" at bounding box center [638, 249] width 24 height 24
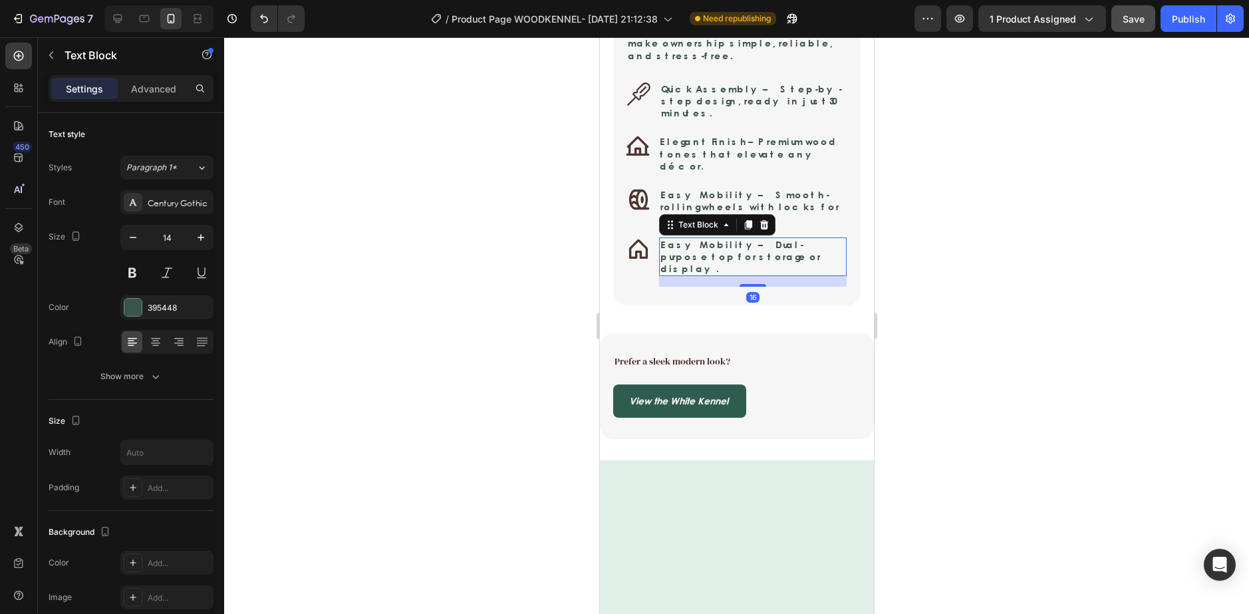
click at [753, 275] on p "Easy Mobility – Dual-purpose top for storage or display." at bounding box center [752, 257] width 185 height 37
click at [492, 404] on div at bounding box center [736, 325] width 1025 height 577
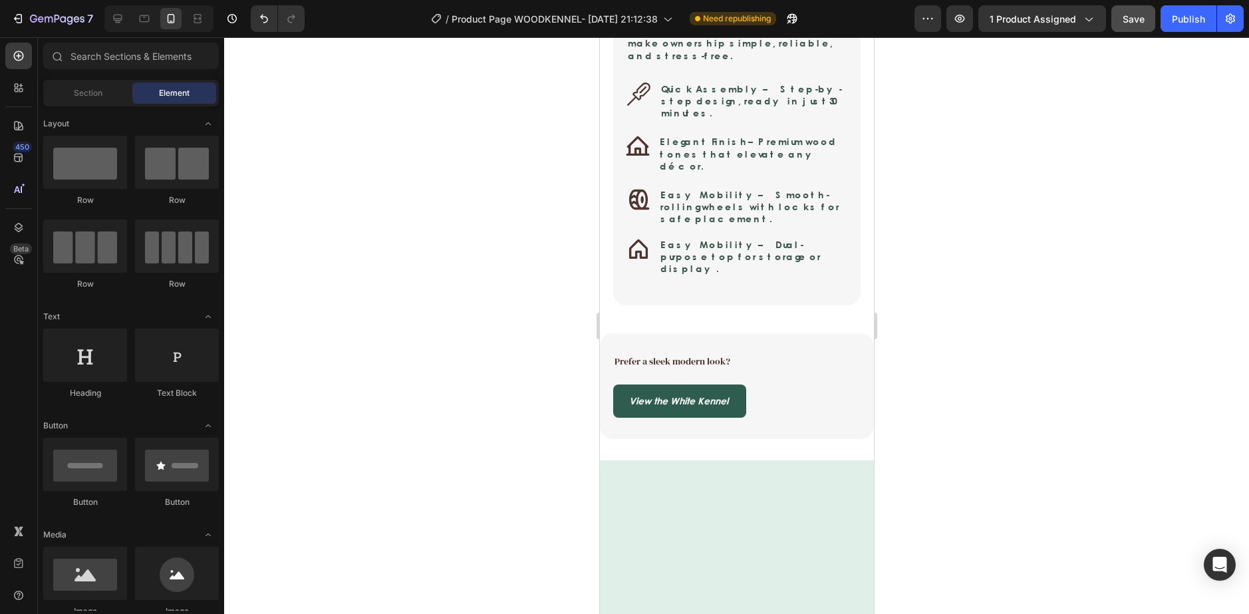
click at [521, 422] on div at bounding box center [736, 325] width 1025 height 577
drag, startPoint x: 1198, startPoint y: 400, endPoint x: 1150, endPoint y: 364, distance: 59.4
click at [1198, 407] on div at bounding box center [736, 325] width 1025 height 577
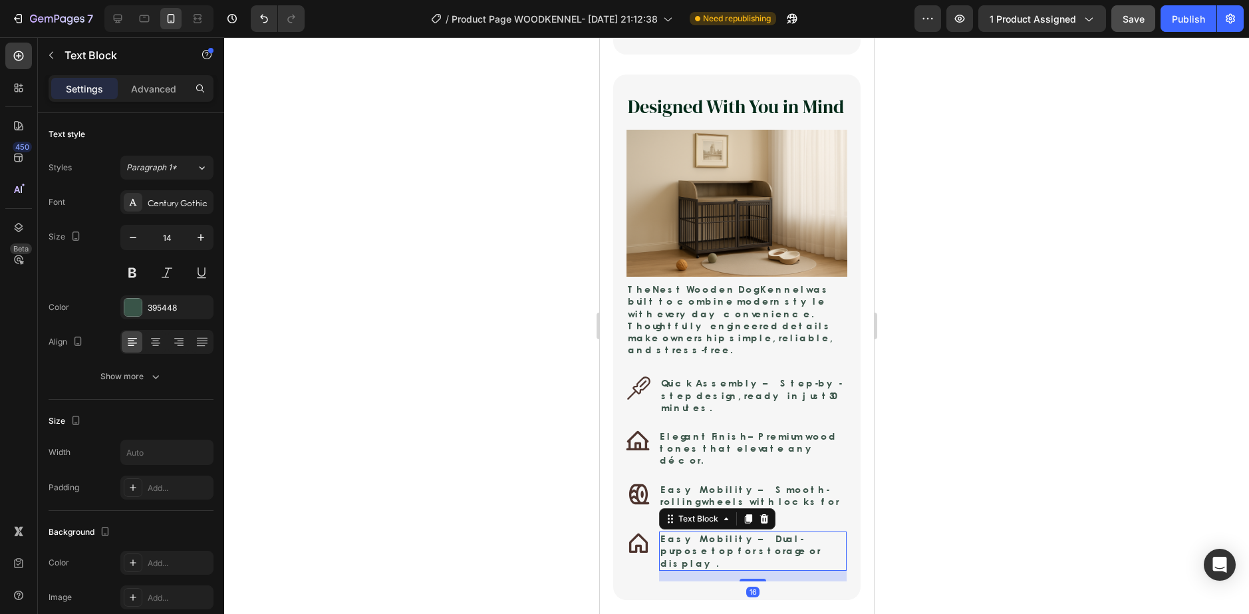
click at [690, 533] on p "Easy Mobility – Dual-purpose top for storage or display." at bounding box center [752, 551] width 185 height 37
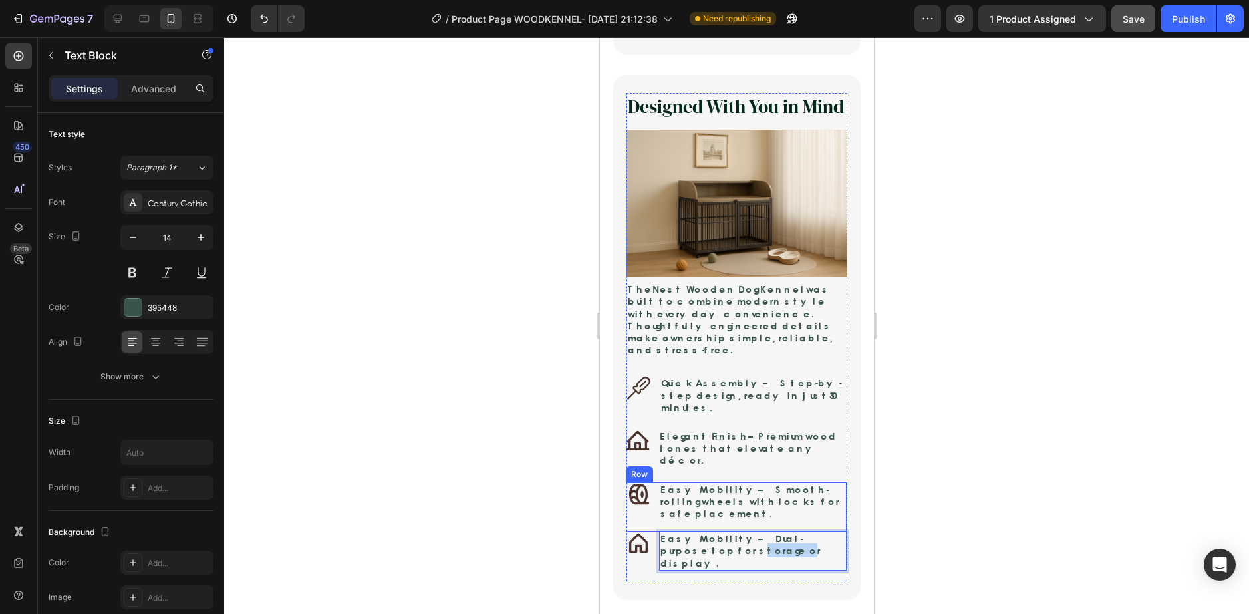
drag, startPoint x: 765, startPoint y: 453, endPoint x: 629, endPoint y: 422, distance: 139.9
click at [629, 422] on div "Designed With You in Mind Heading Image The Nest Wooden Dog Kennel was built to…" at bounding box center [736, 336] width 221 height 487
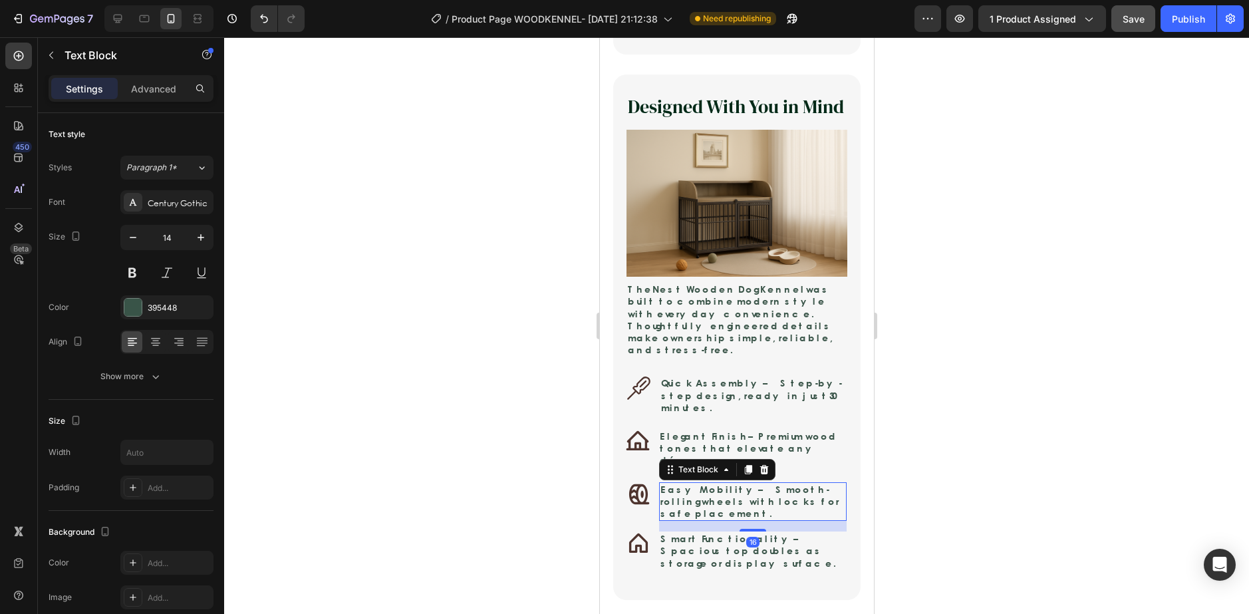
click at [786, 483] on p "Easy Mobility – Smooth-rolling wheels with locks for safe placement." at bounding box center [752, 501] width 185 height 37
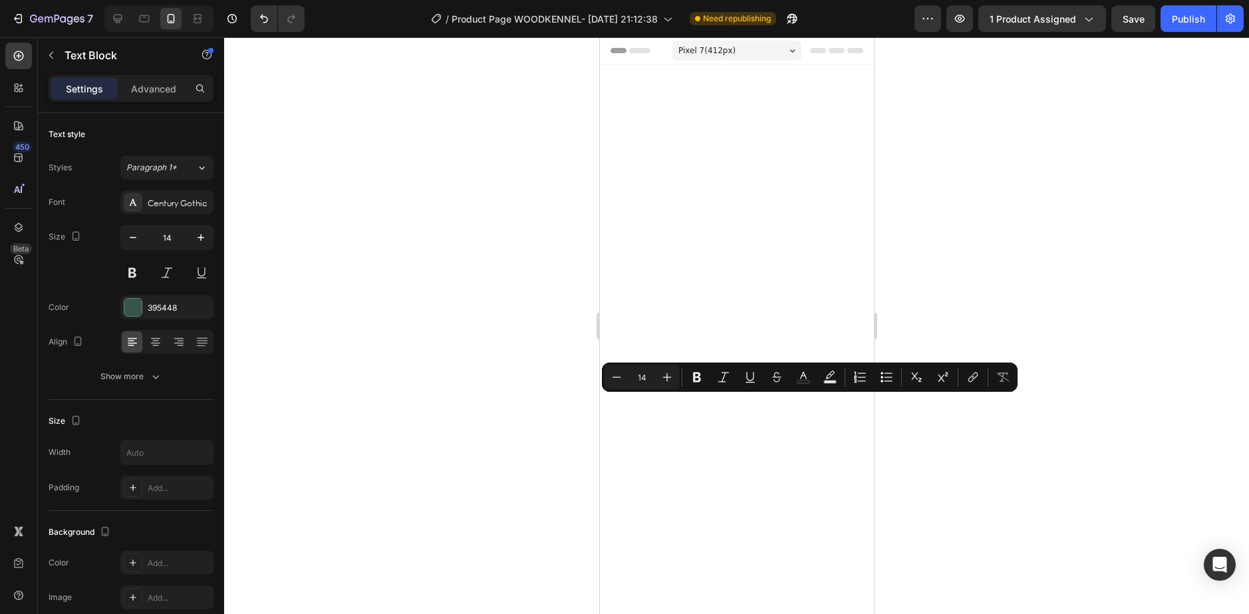
scroll to position [1529, 0]
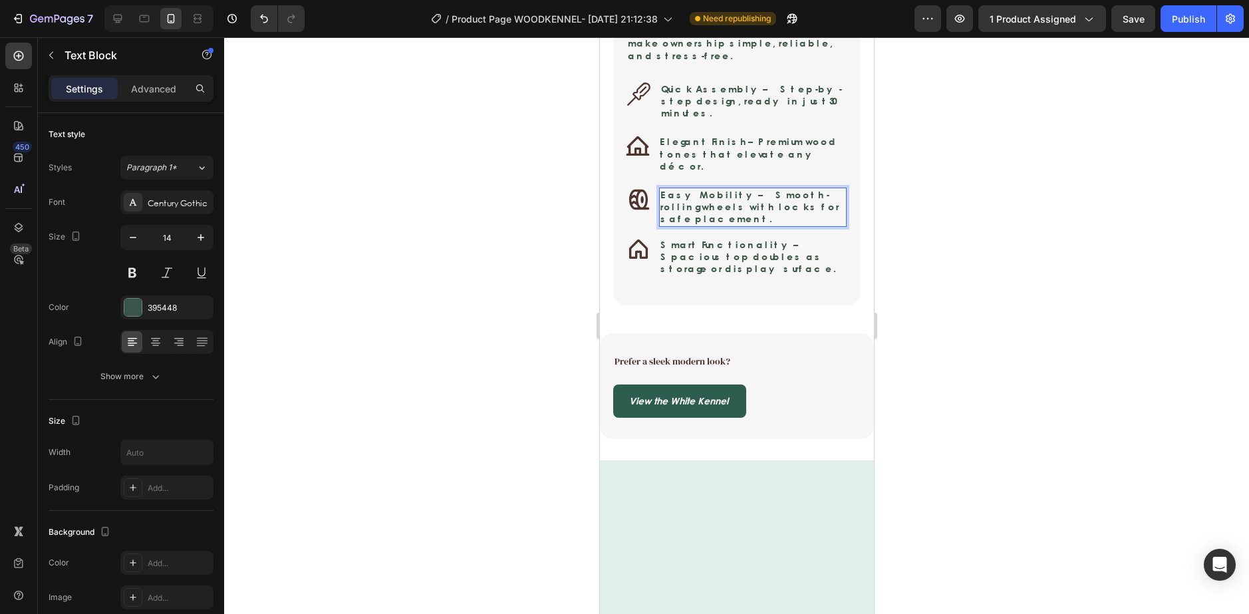
click at [732, 225] on p "Easy Mobility – Smooth-rolling wheels with locks for safe placement." at bounding box center [752, 207] width 185 height 37
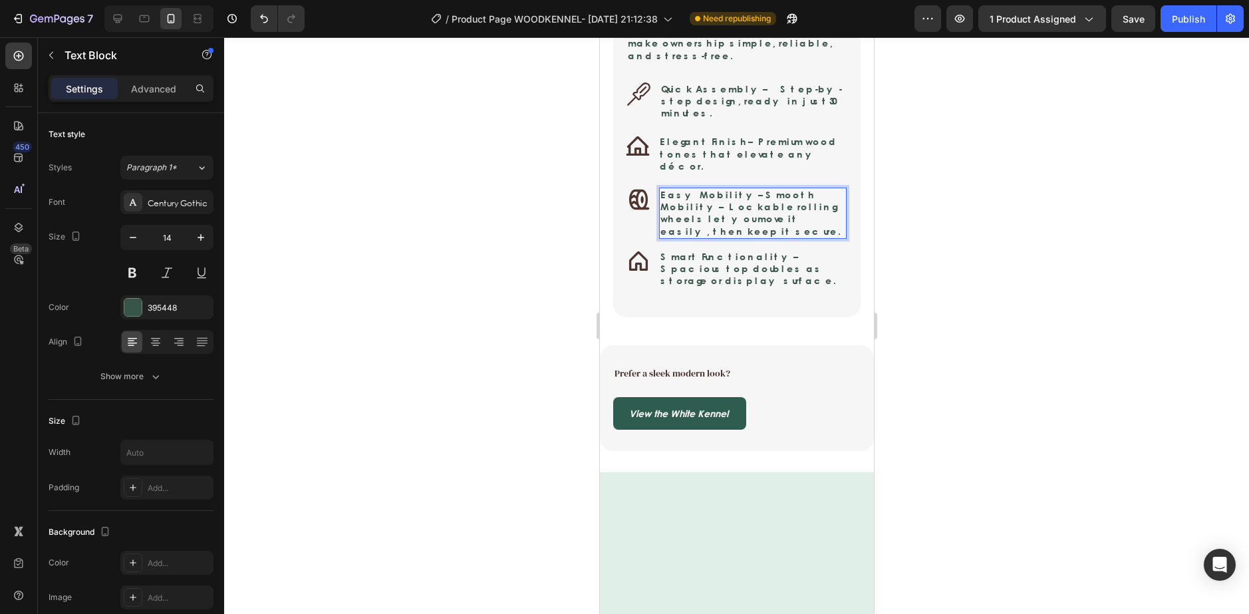
drag, startPoint x: 802, startPoint y: 430, endPoint x: 580, endPoint y: 401, distance: 224.0
click at [1011, 483] on div at bounding box center [736, 325] width 1025 height 577
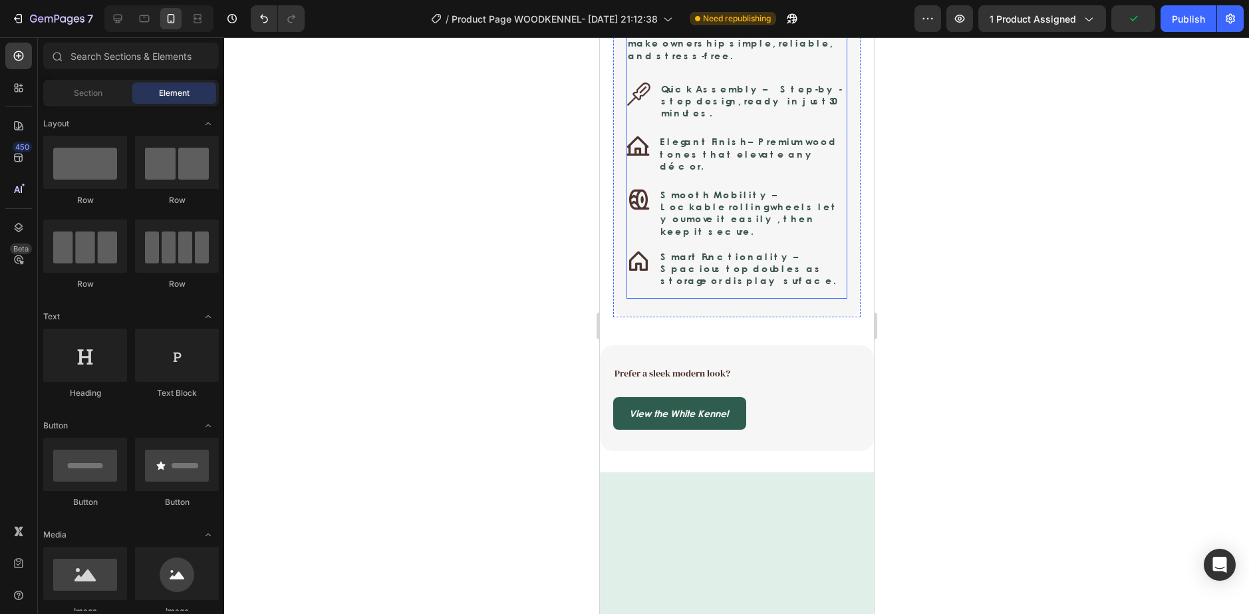
click at [767, 299] on div "Designed With You in Mind Heading Image The Nest Wooden Dog Kennel was built to…" at bounding box center [736, 122] width 221 height 352
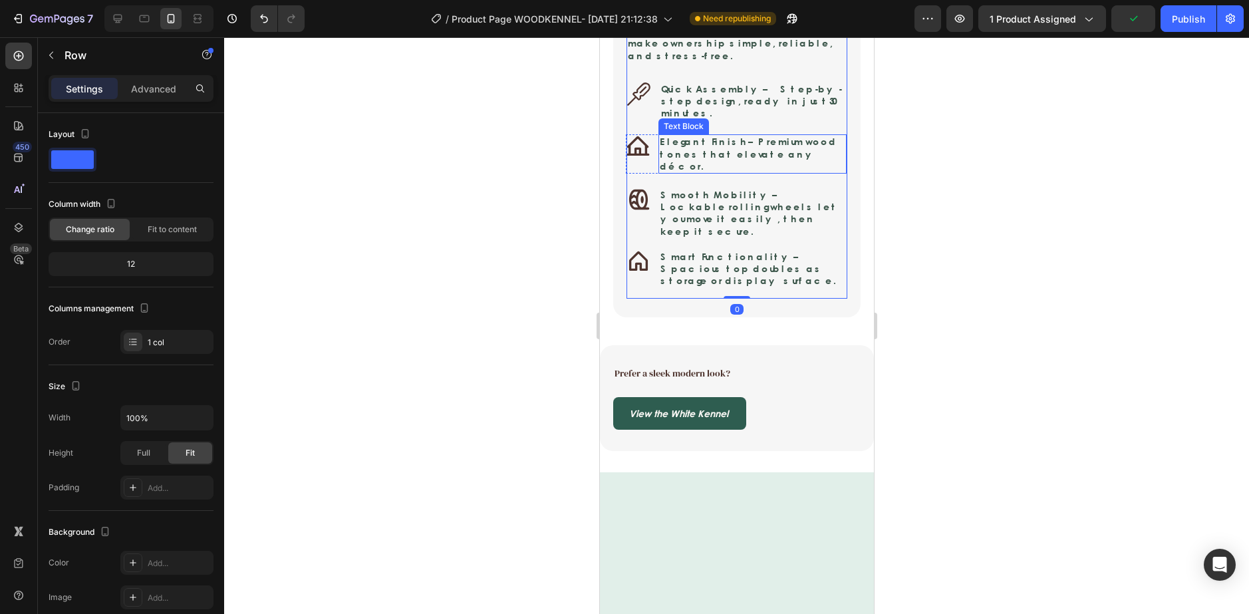
click at [770, 172] on p "Elegant Finish – Premium wood tones that elevate any décor." at bounding box center [752, 154] width 186 height 37
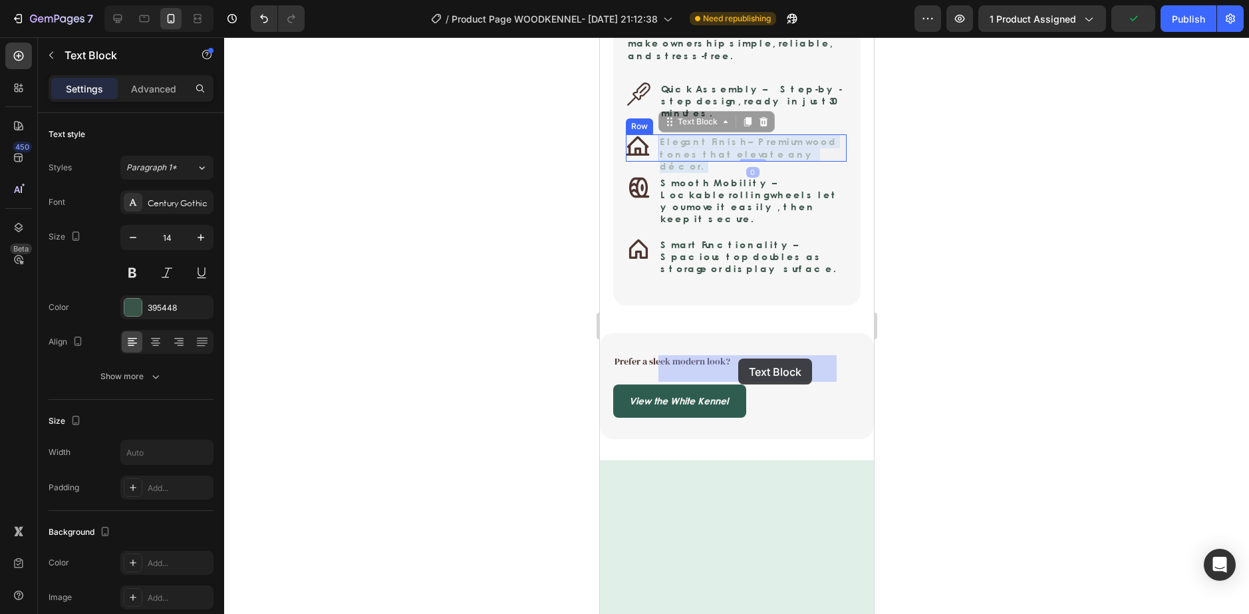
drag, startPoint x: 774, startPoint y: 374, endPoint x: 737, endPoint y: 358, distance: 39.6
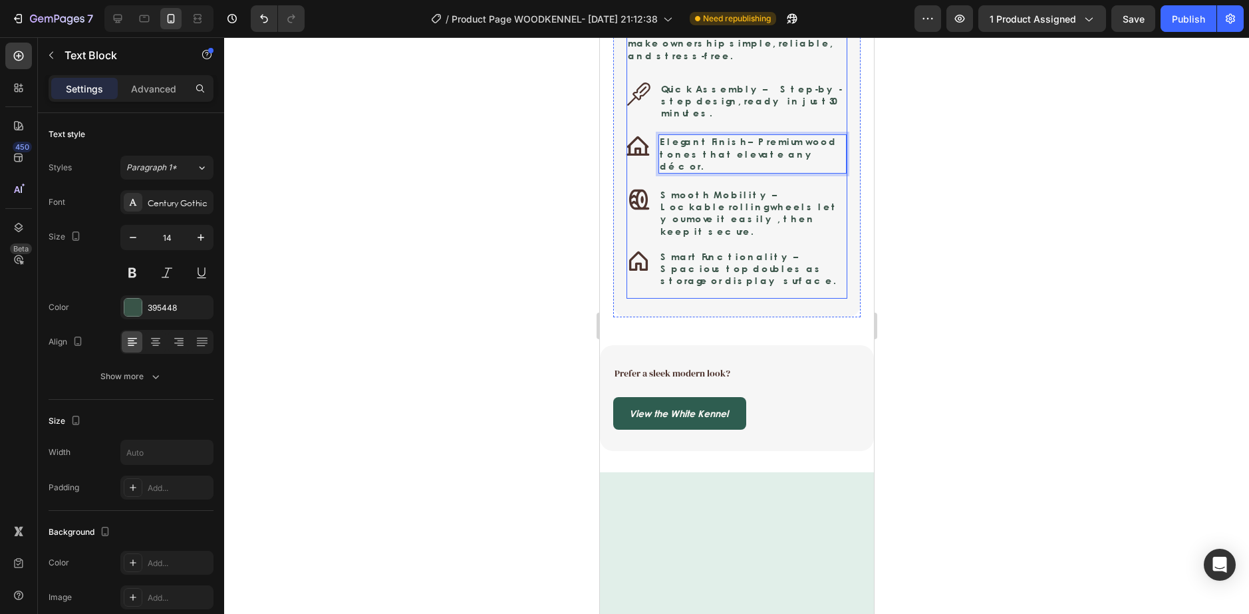
drag, startPoint x: 801, startPoint y: 375, endPoint x: 628, endPoint y: 344, distance: 176.3
click at [630, 299] on div "Designed With You in Mind Heading Image The Nest Wooden Dog Kennel was built to…" at bounding box center [736, 122] width 221 height 352
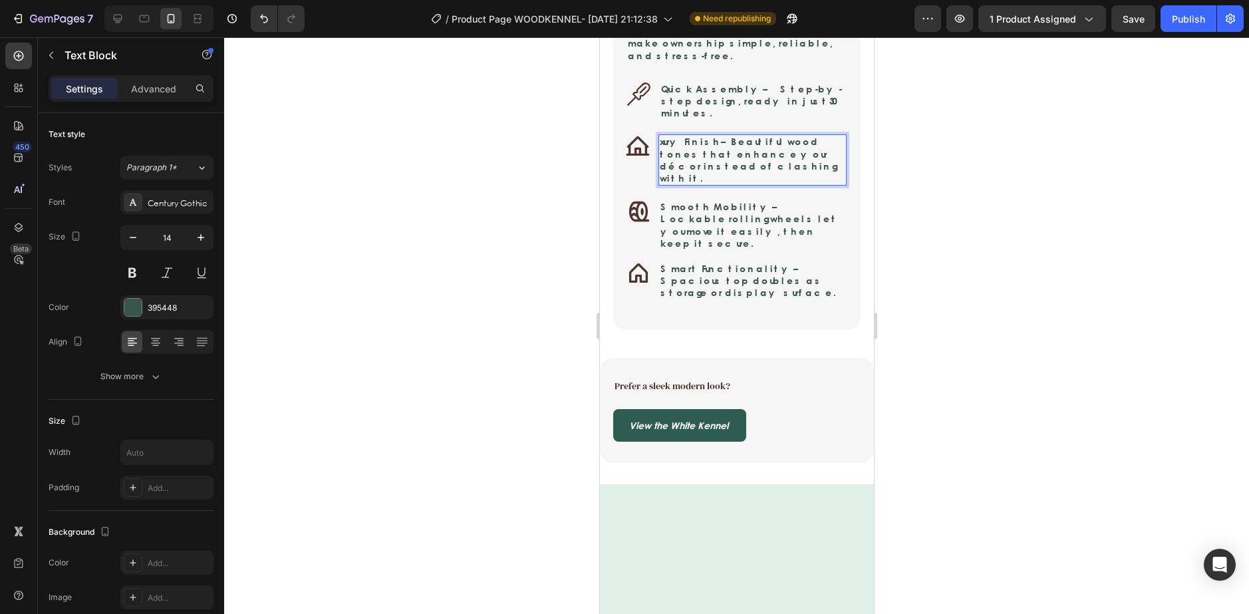
click at [693, 148] on strong "xury Finish" at bounding box center [689, 141] width 61 height 14
click at [670, 148] on strong "xury Finish" at bounding box center [689, 141] width 61 height 14
click at [664, 148] on strong "xury Finish" at bounding box center [689, 141] width 61 height 14
click at [1134, 414] on div at bounding box center [736, 325] width 1025 height 577
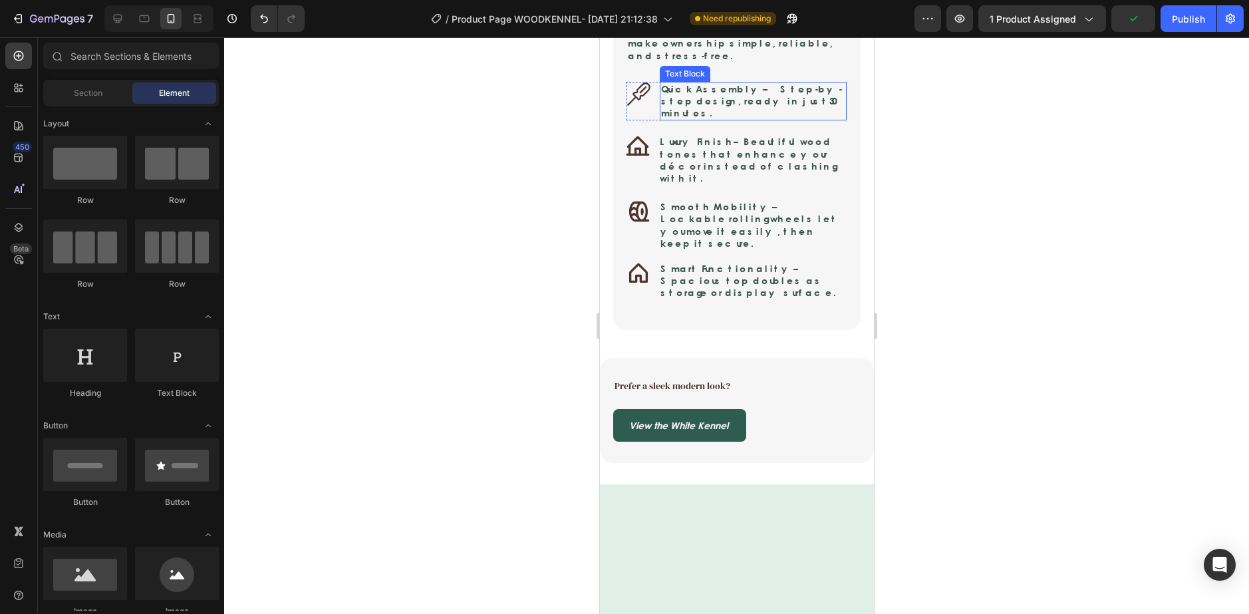
click at [763, 120] on strong "30 minutes" at bounding box center [749, 107] width 178 height 26
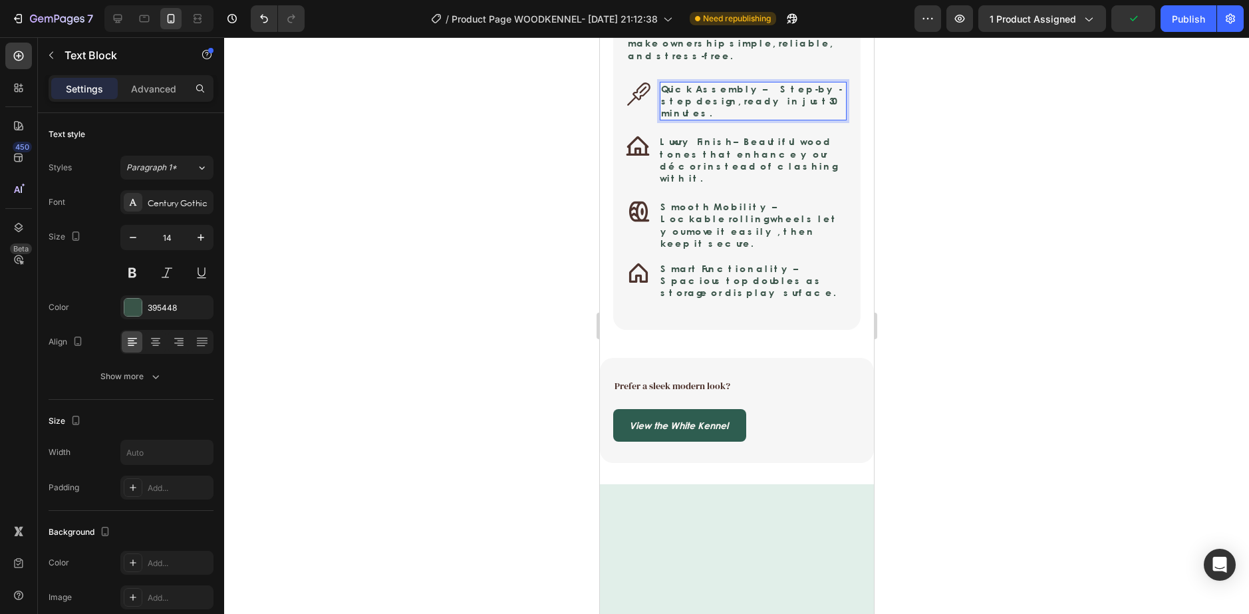
click at [763, 120] on strong "30 minutes" at bounding box center [749, 107] width 178 height 26
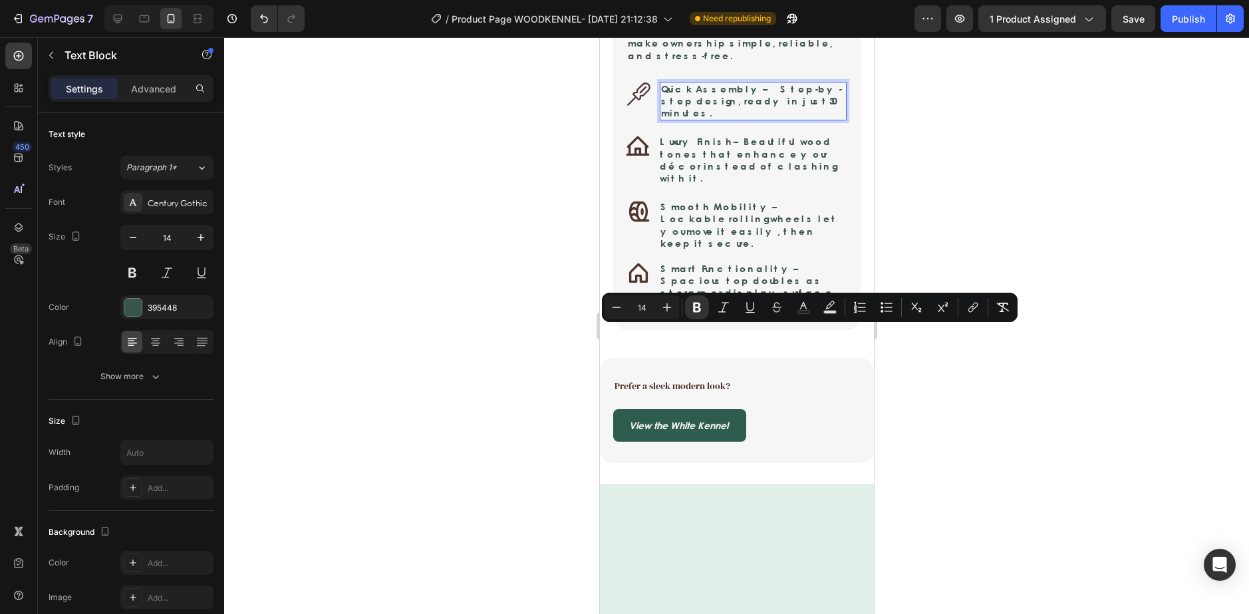
click at [749, 120] on p "Quick Assembly – Step-by-step design, ready in just 30 minutes ." at bounding box center [752, 101] width 184 height 37
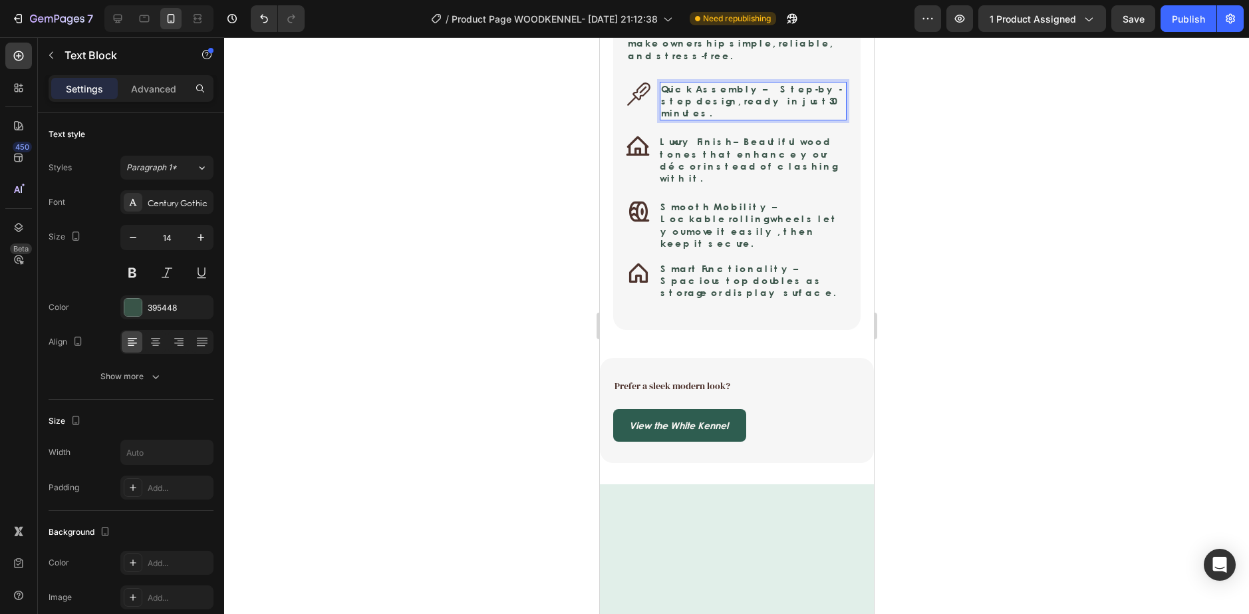
click at [743, 120] on p "Quick Assembly – Step-by-step design, ready in just 30 minutes ." at bounding box center [752, 101] width 184 height 37
click at [747, 120] on p "Quick Assembly – Step-by-step design, ready in just 30 minutes ." at bounding box center [752, 101] width 184 height 37
click at [786, 120] on p "Quick Assembly – Simple Step-by-step design, ready in just 30 minutes ." at bounding box center [752, 101] width 184 height 37
click at [780, 120] on p "Quick Assembly – Simple step-by-step design, ready in just 30 minutes ." at bounding box center [752, 101] width 184 height 37
click at [960, 390] on div at bounding box center [736, 325] width 1025 height 577
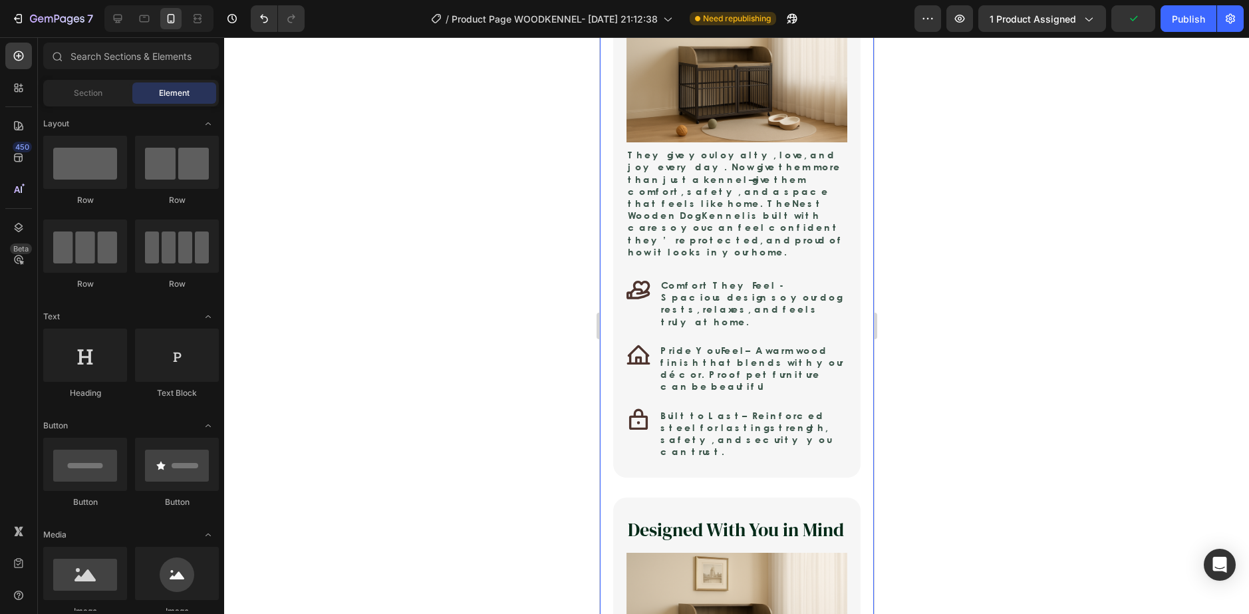
scroll to position [1130, 0]
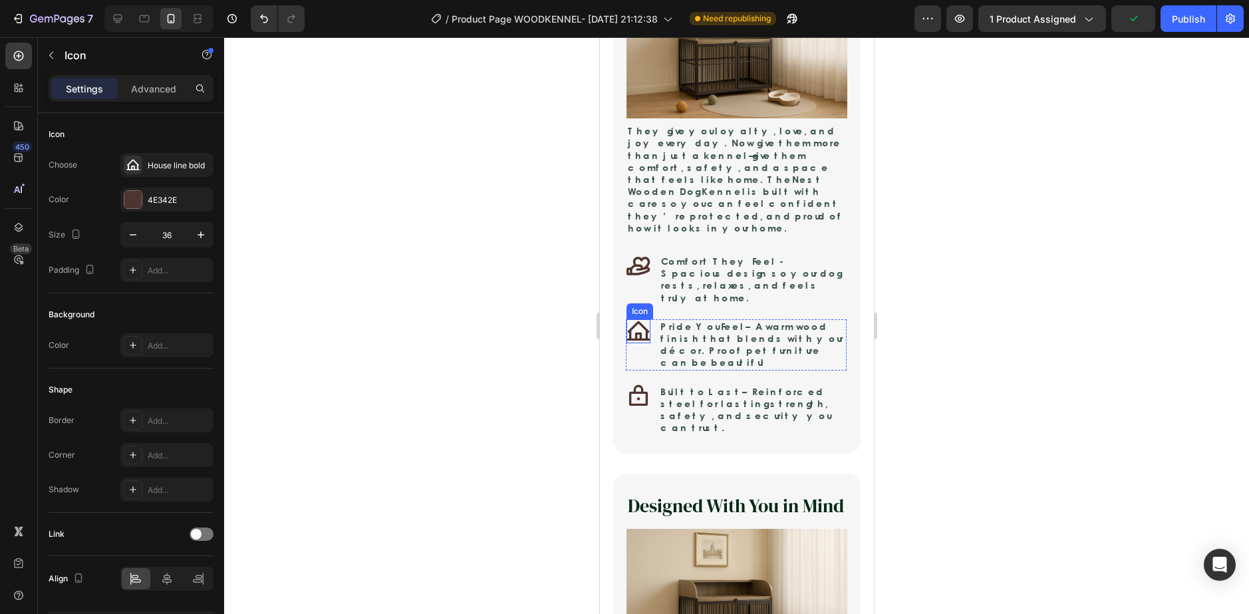
click at [637, 319] on icon at bounding box center [638, 331] width 24 height 24
click at [574, 331] on div at bounding box center [736, 325] width 1025 height 577
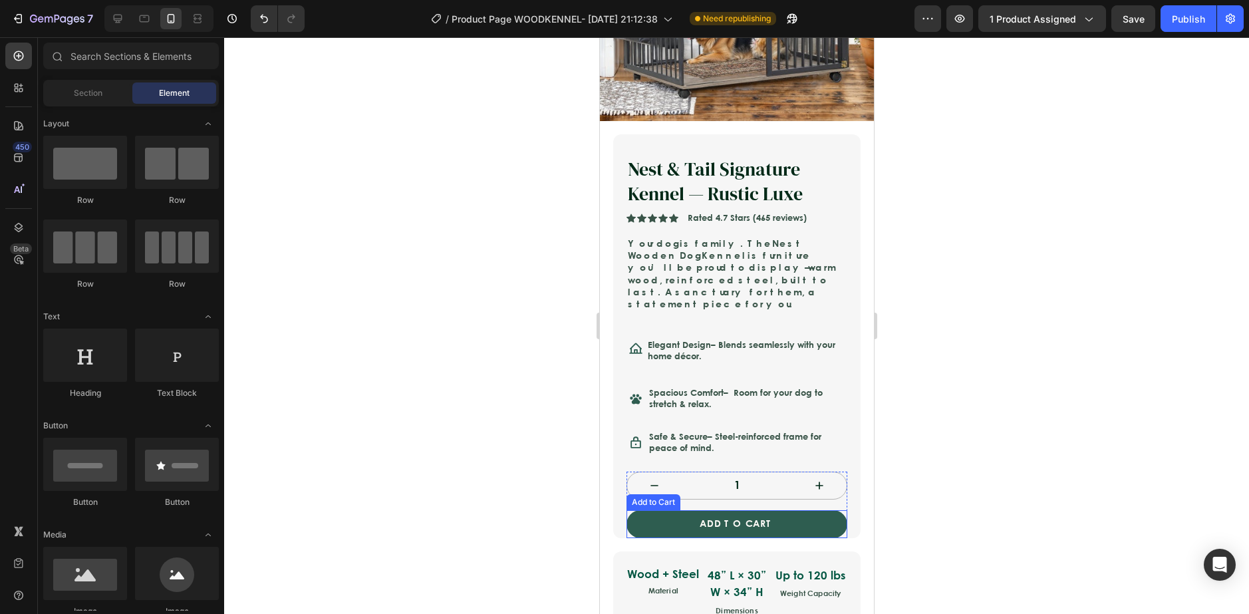
scroll to position [266, 0]
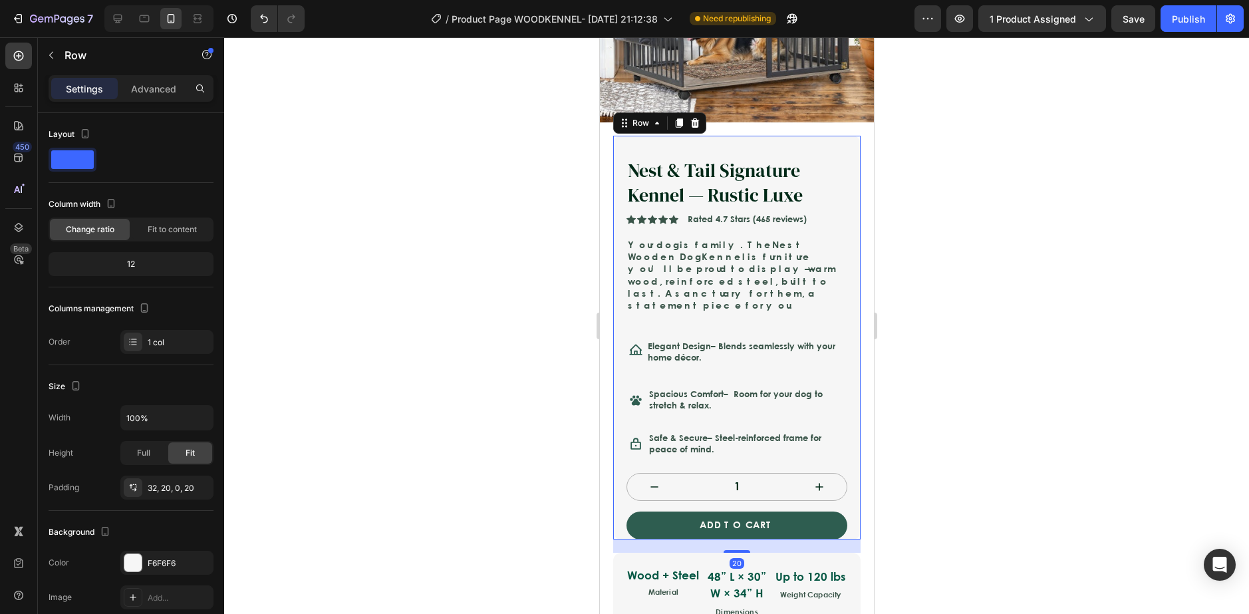
click at [624, 501] on div "Nest & Tail Signature Kennel — Rustic Luxe Product Title Icon Icon Icon Icon Ic…" at bounding box center [735, 337] width 247 height 403
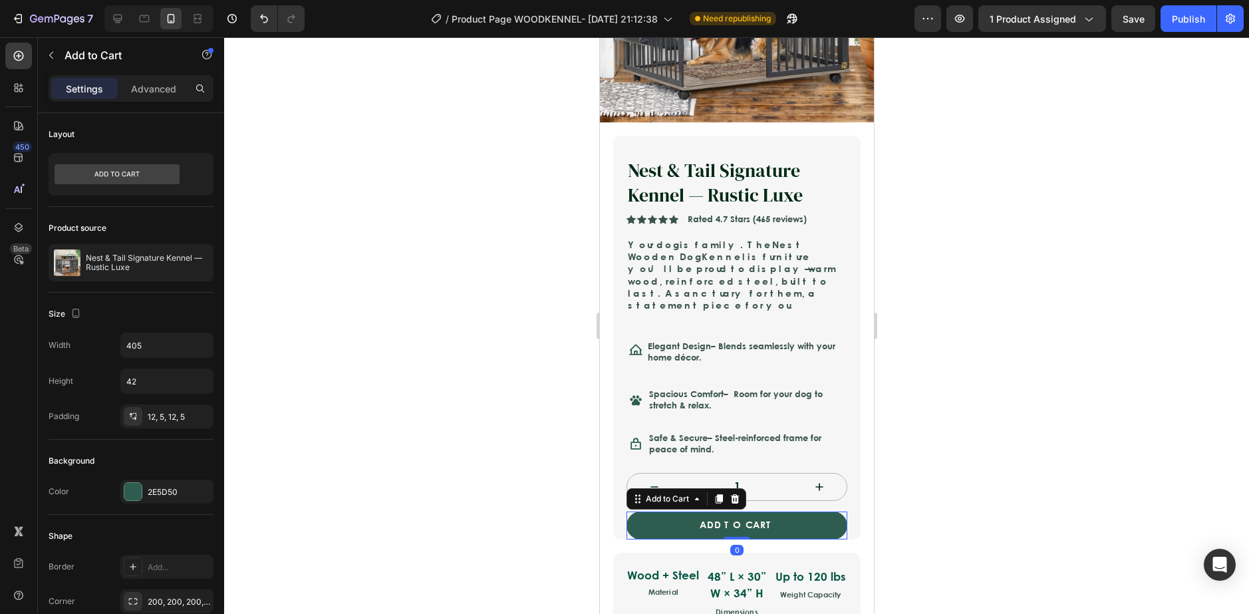
click at [626, 511] on div "ADD TO CART Add to Cart 0" at bounding box center [736, 525] width 221 height 28
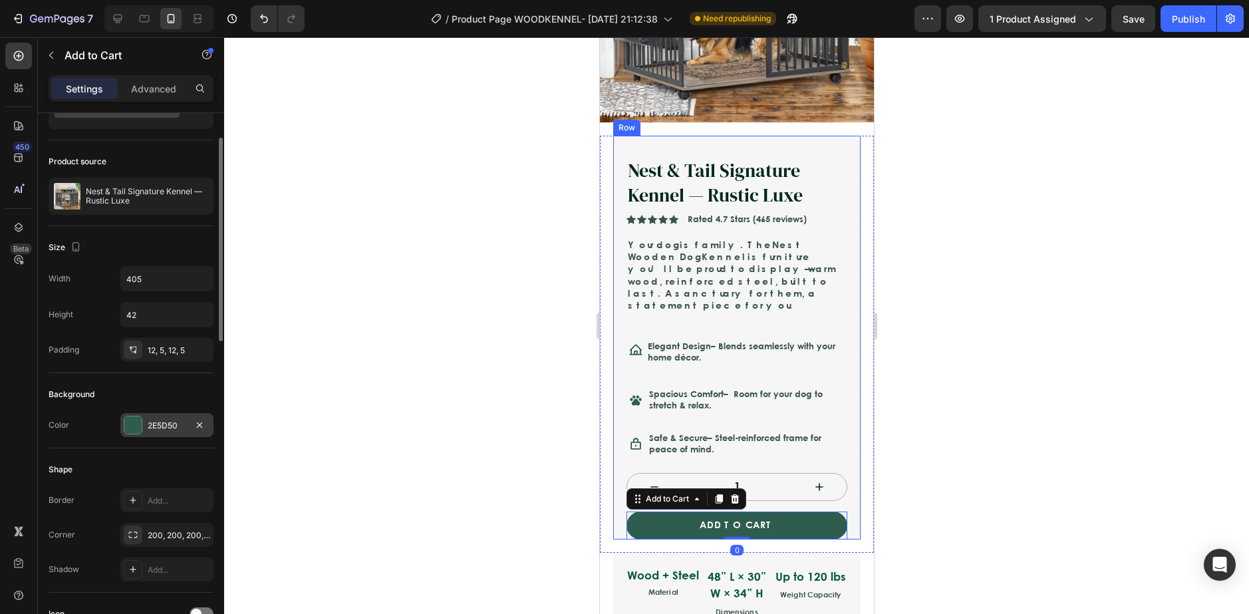
click at [143, 427] on div "2E5D50" at bounding box center [166, 425] width 93 height 24
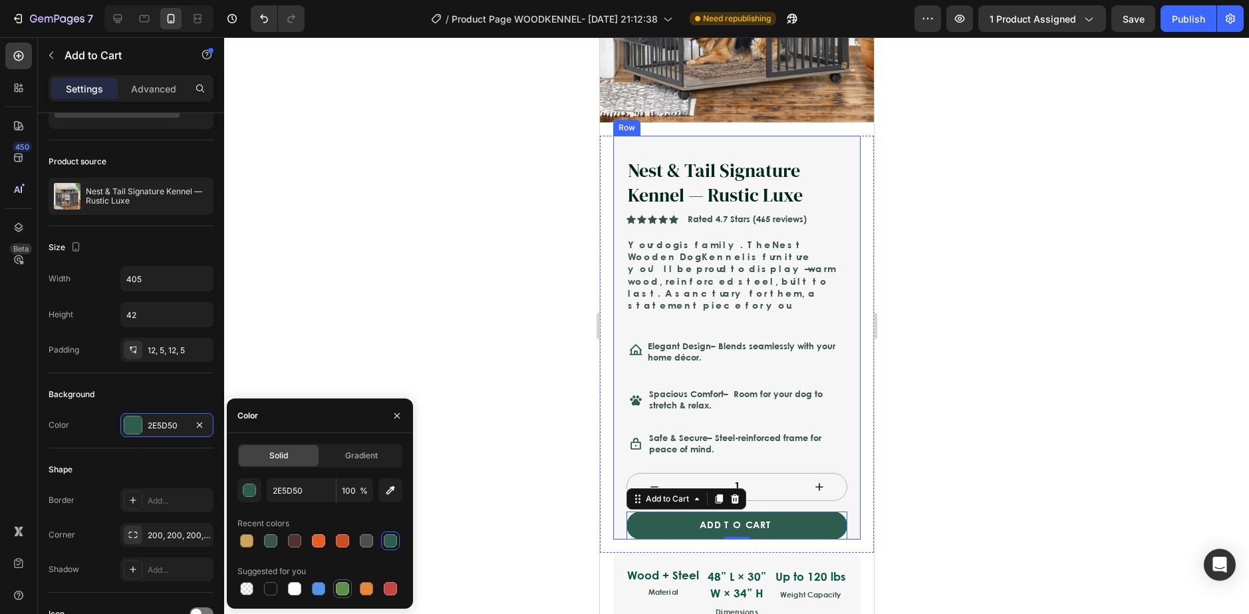
click at [348, 585] on div at bounding box center [342, 588] width 13 height 13
click at [387, 545] on div at bounding box center [390, 540] width 13 height 13
click at [270, 543] on div at bounding box center [270, 540] width 13 height 13
click at [392, 544] on div at bounding box center [390, 540] width 13 height 13
type input "2E5D50"
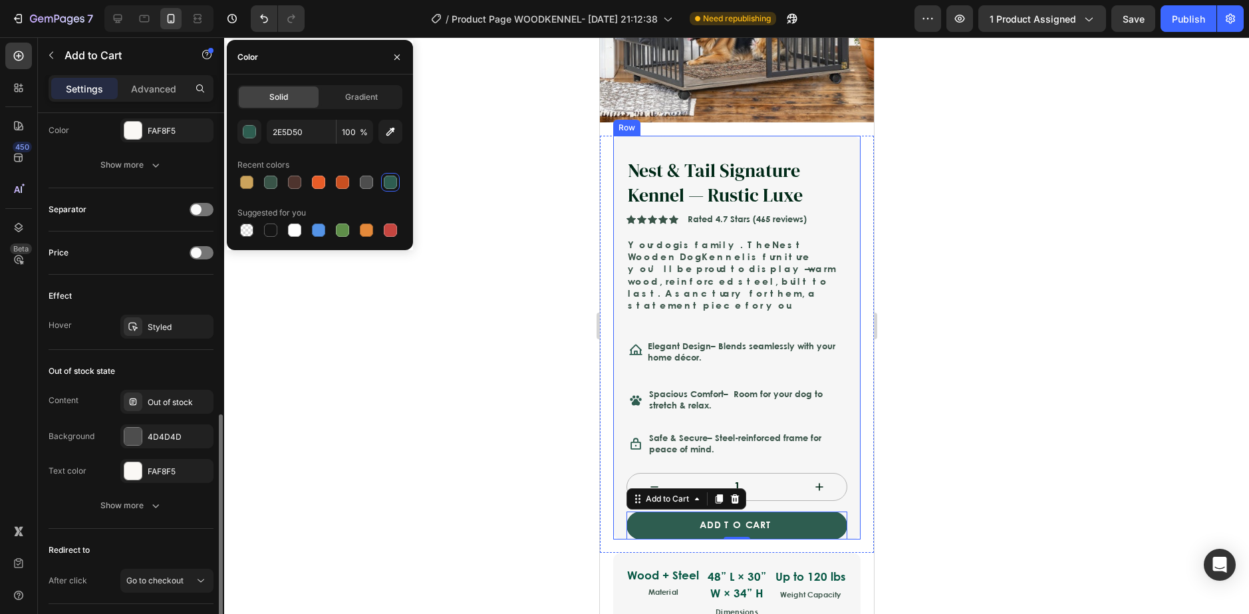
scroll to position [886, 0]
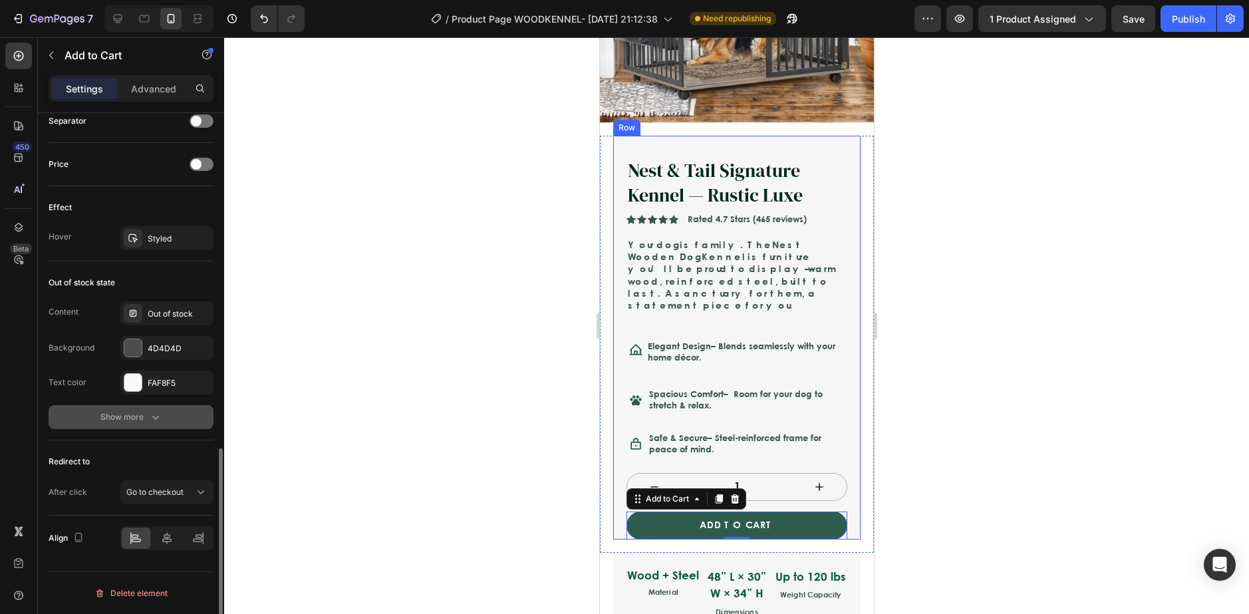
click at [130, 418] on div "Show more" at bounding box center [131, 416] width 62 height 13
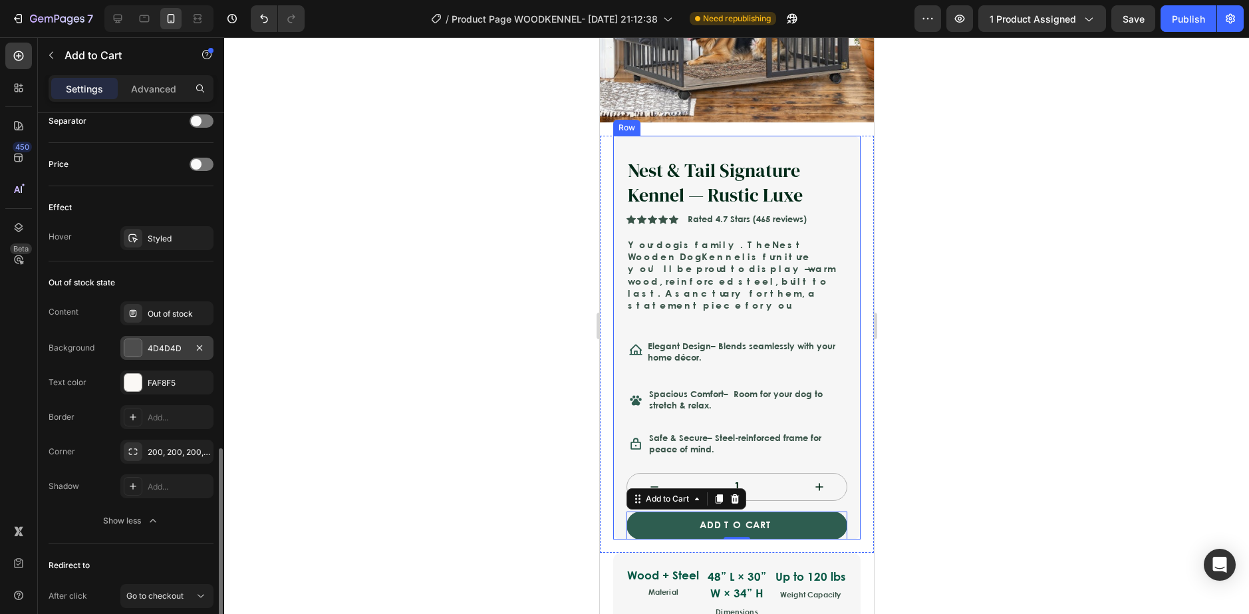
scroll to position [753, 0]
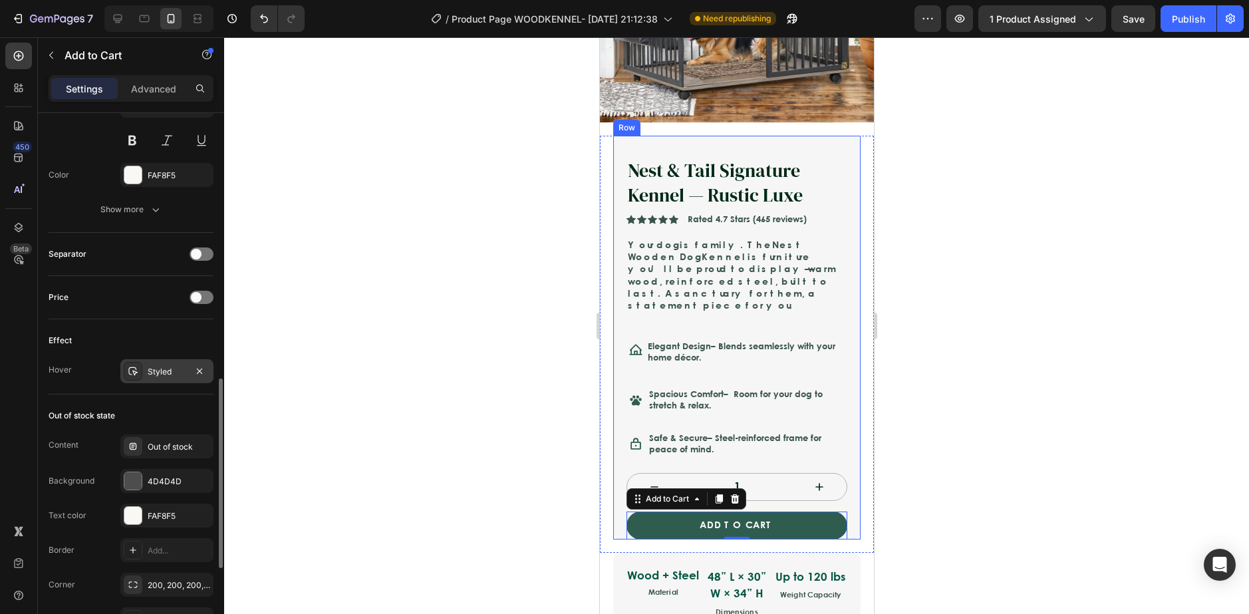
click at [144, 376] on div "Styled" at bounding box center [166, 371] width 93 height 24
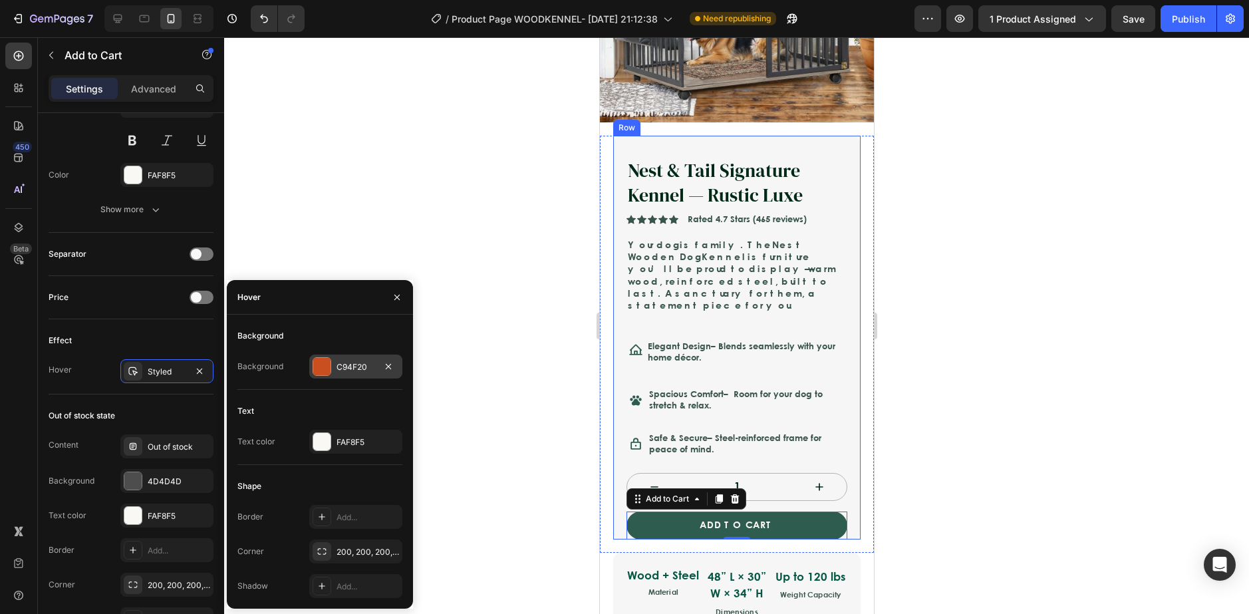
click at [324, 370] on div at bounding box center [321, 366] width 17 height 17
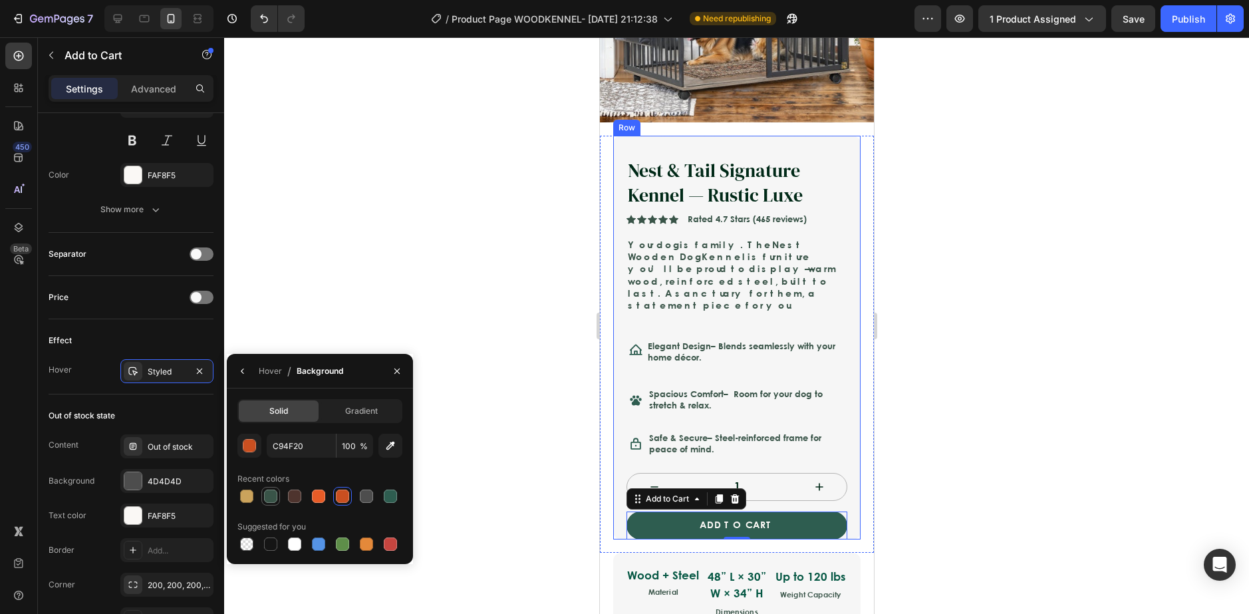
click at [263, 491] on div at bounding box center [271, 496] width 16 height 16
type input "395448"
click at [568, 521] on div at bounding box center [736, 325] width 1025 height 577
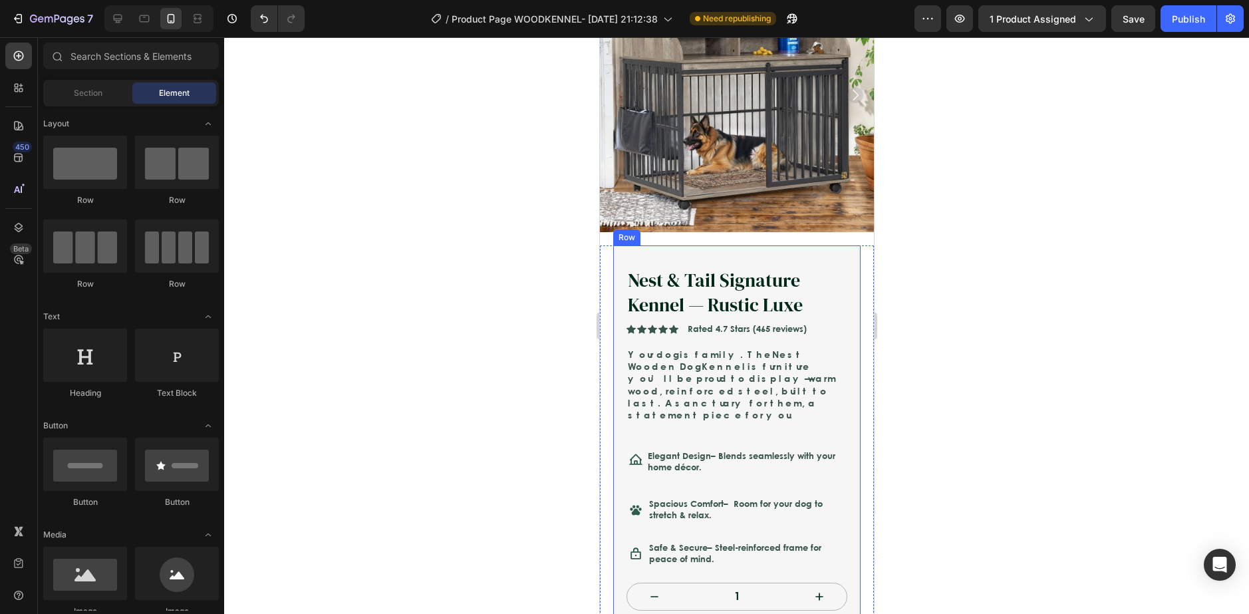
scroll to position [0, 0]
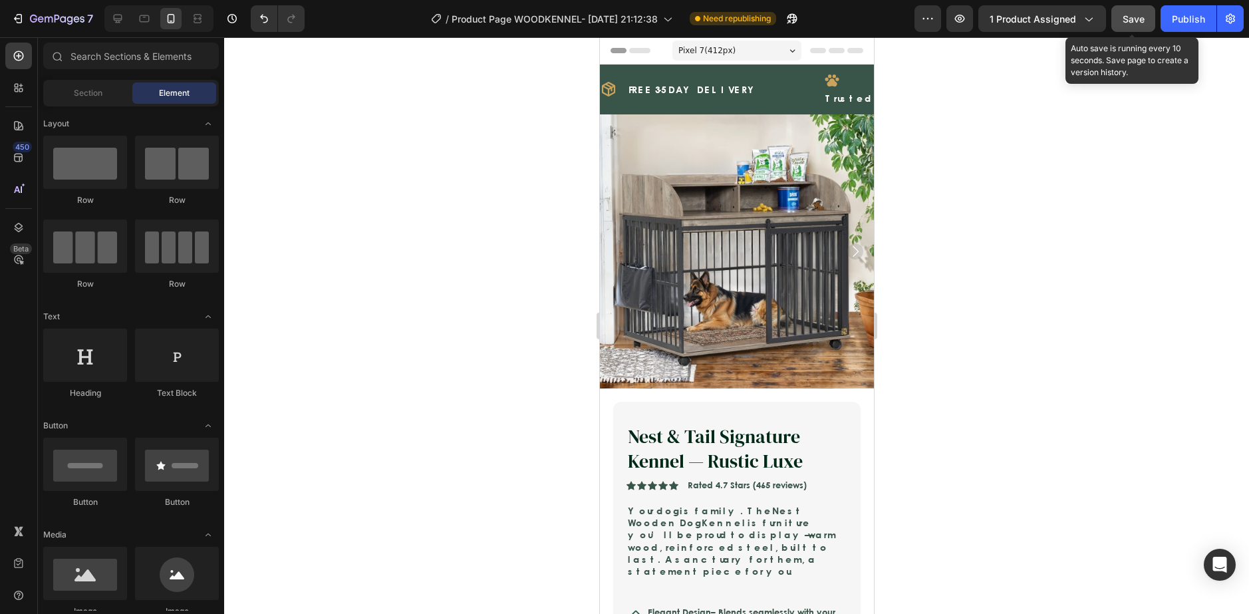
click at [1112, 27] on button "Save" at bounding box center [1133, 18] width 44 height 27
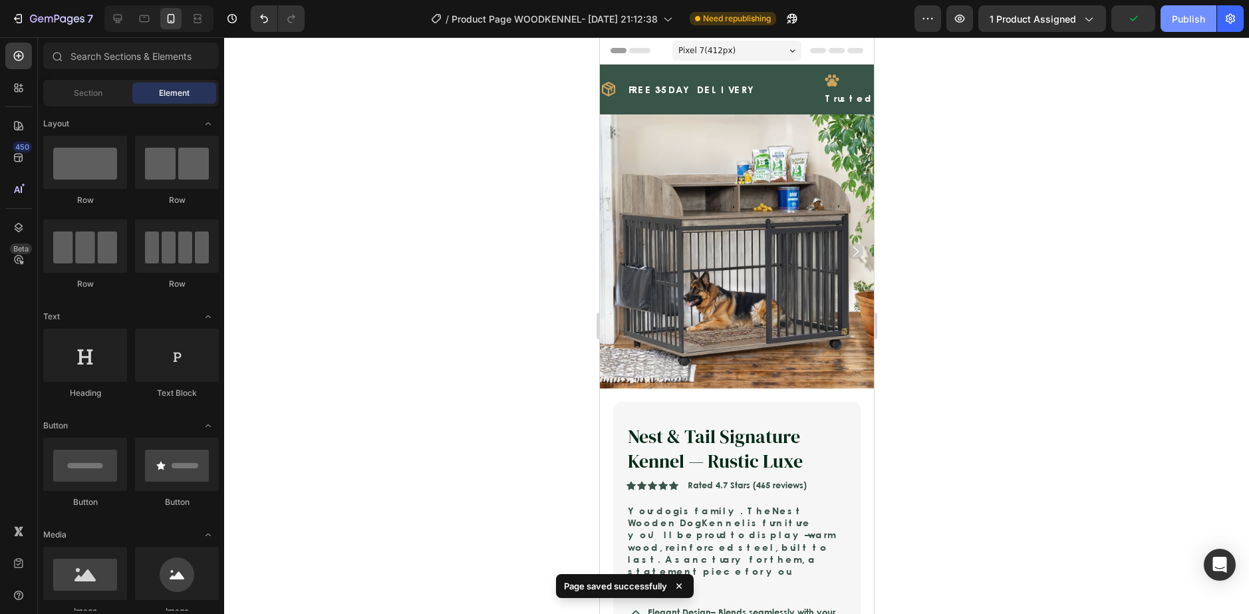
click at [1173, 23] on div "Publish" at bounding box center [1188, 19] width 33 height 14
click at [701, 49] on span "Pixel 7 ( 412 px)" at bounding box center [706, 50] width 57 height 13
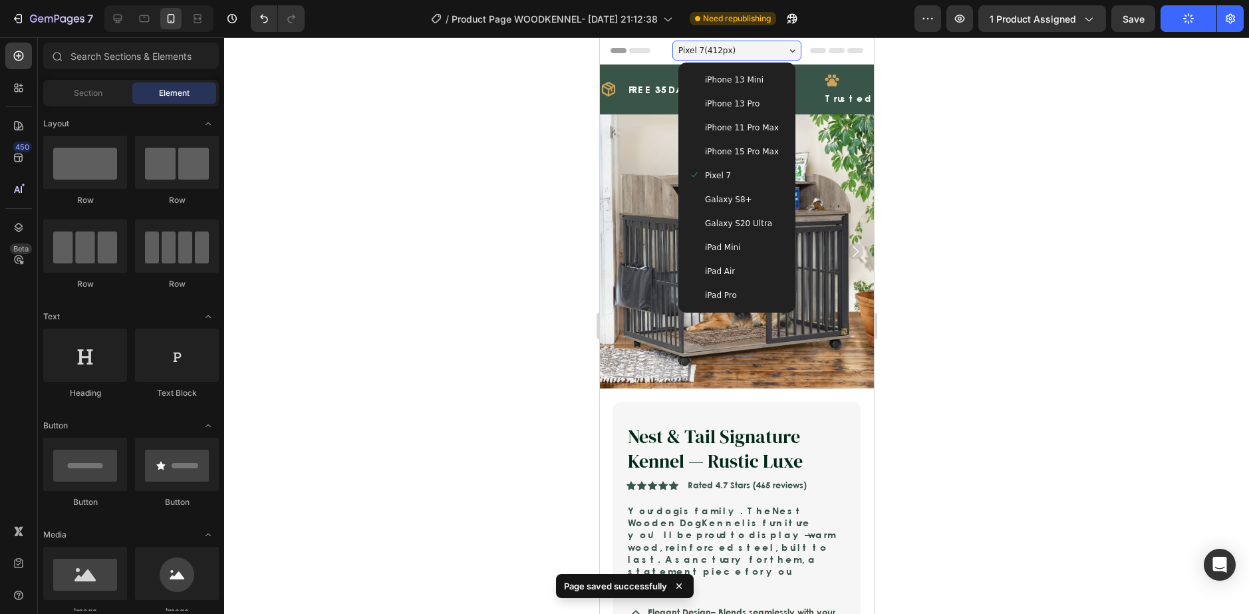
click at [704, 87] on div "iPhone 13 Mini" at bounding box center [736, 80] width 106 height 24
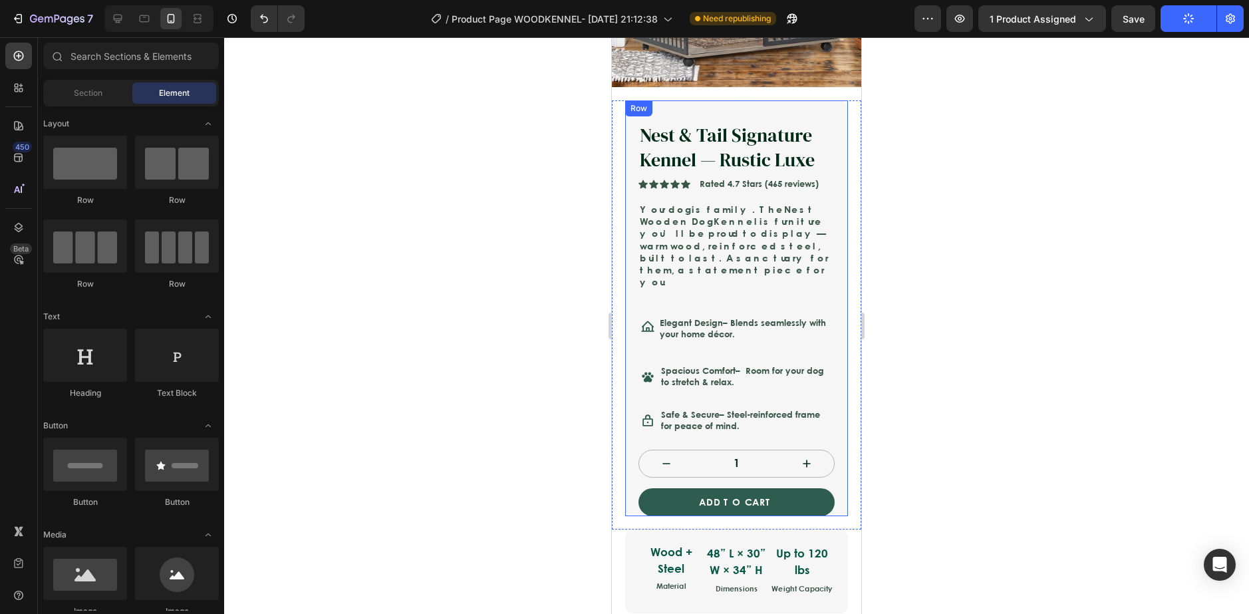
scroll to position [199, 0]
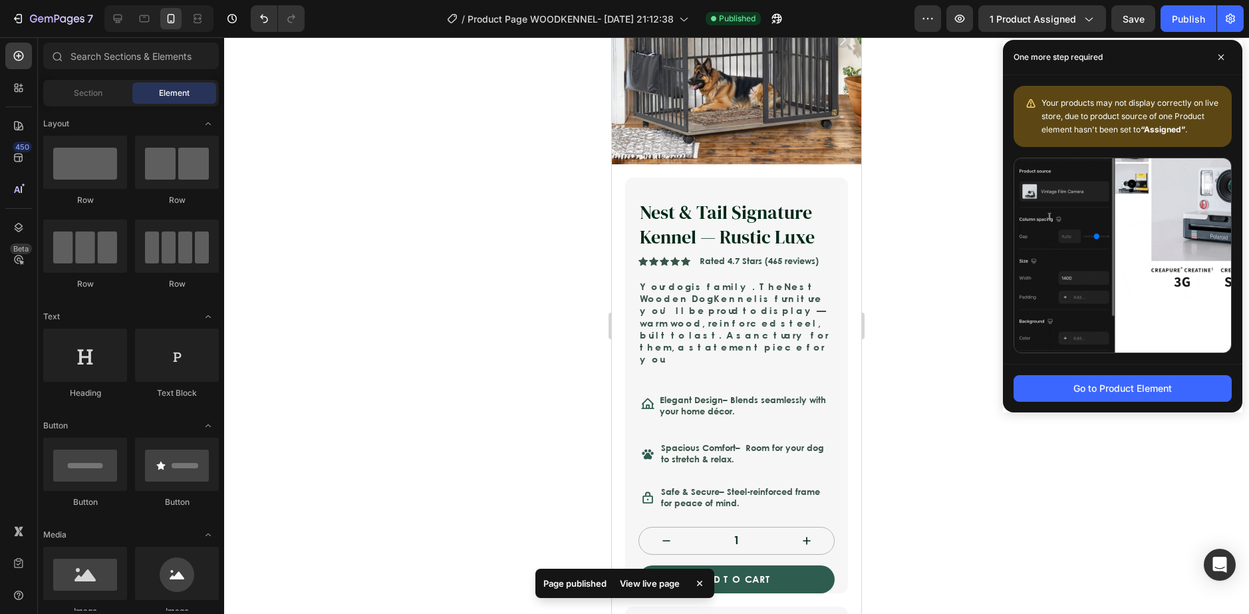
click at [268, 293] on div at bounding box center [736, 325] width 1025 height 577
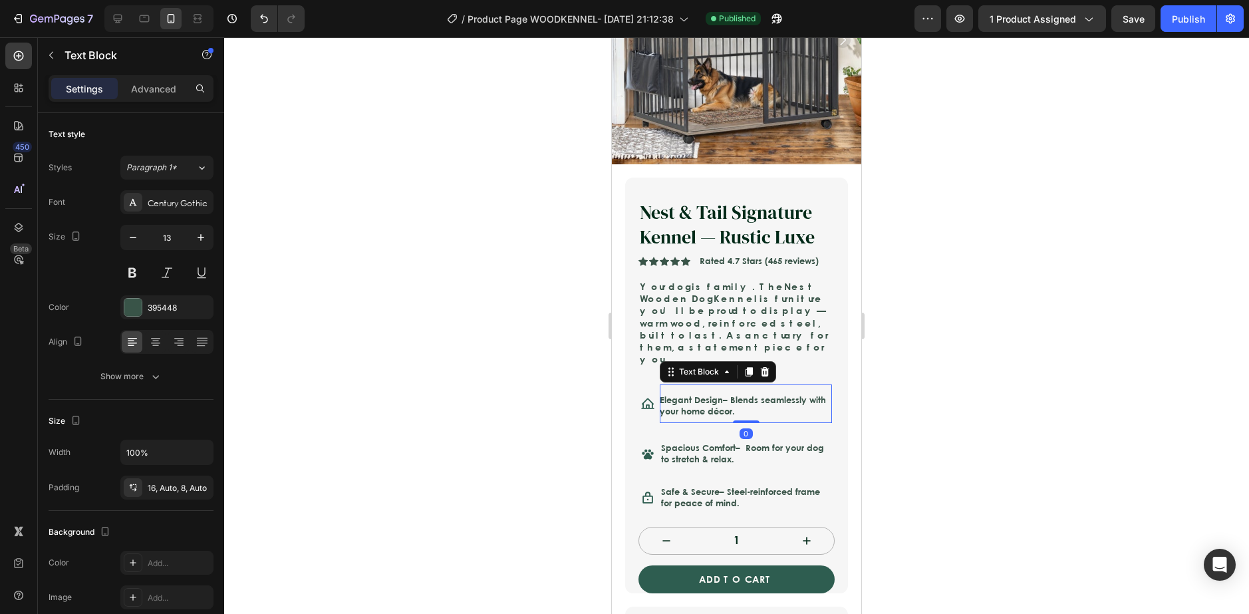
click at [798, 395] on p "Elegant Design – Blends seamlessly with your home décor." at bounding box center [746, 406] width 172 height 23
click at [797, 395] on p "Elegant Design – Blends seamlessly with your home décor." at bounding box center [746, 406] width 172 height 23
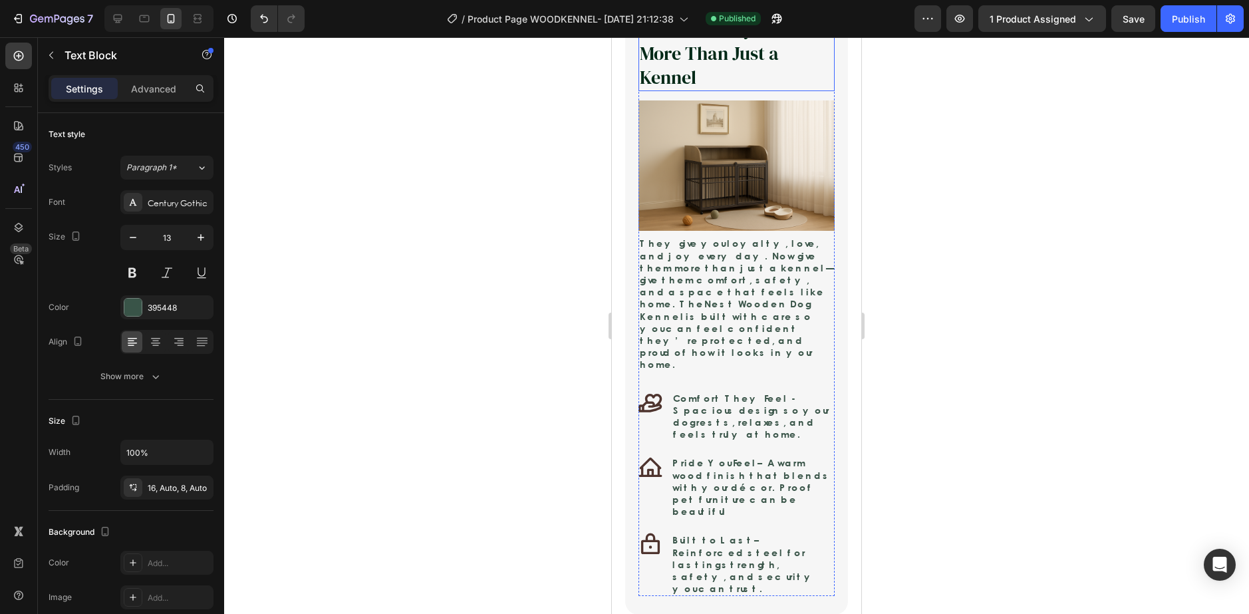
type input "16"
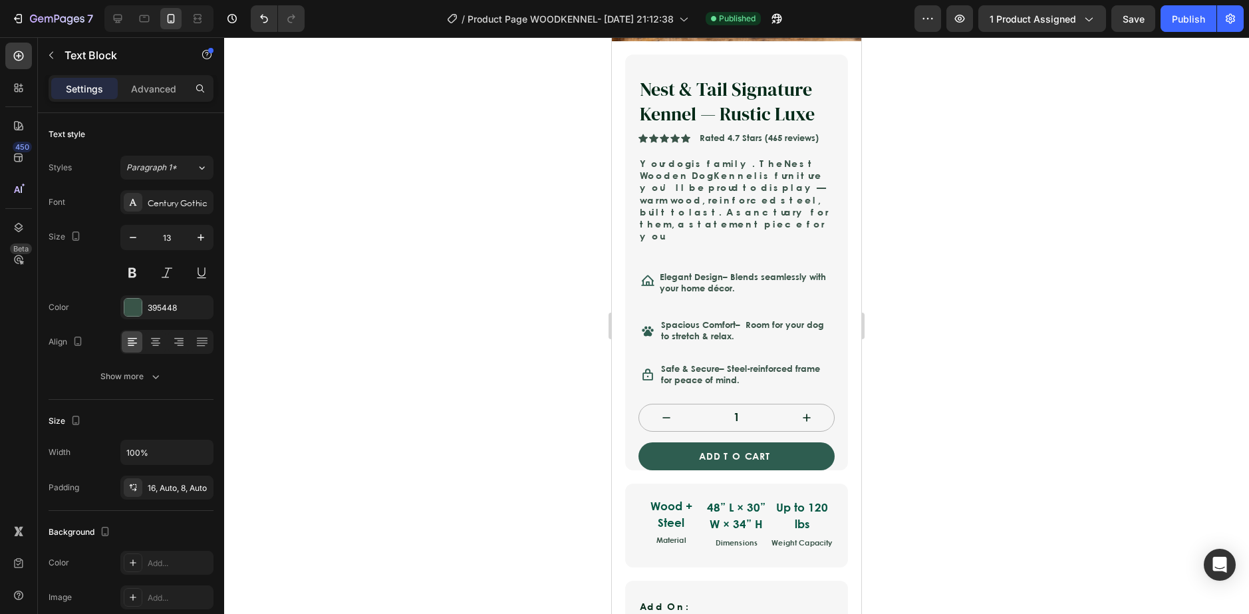
scroll to position [266, 0]
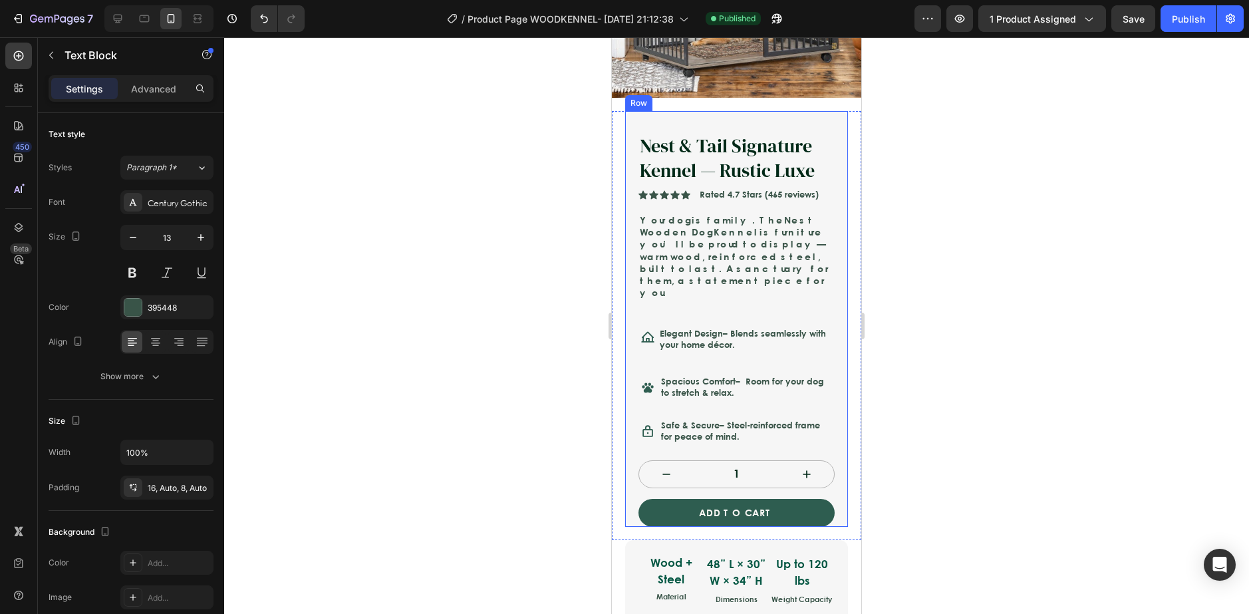
click at [764, 328] on p "Elegant Design – Blends seamlessly with your home décor." at bounding box center [746, 339] width 172 height 23
click at [729, 328] on p "Elegant Design – Blends seamlessly with your home décor." at bounding box center [746, 339] width 172 height 23
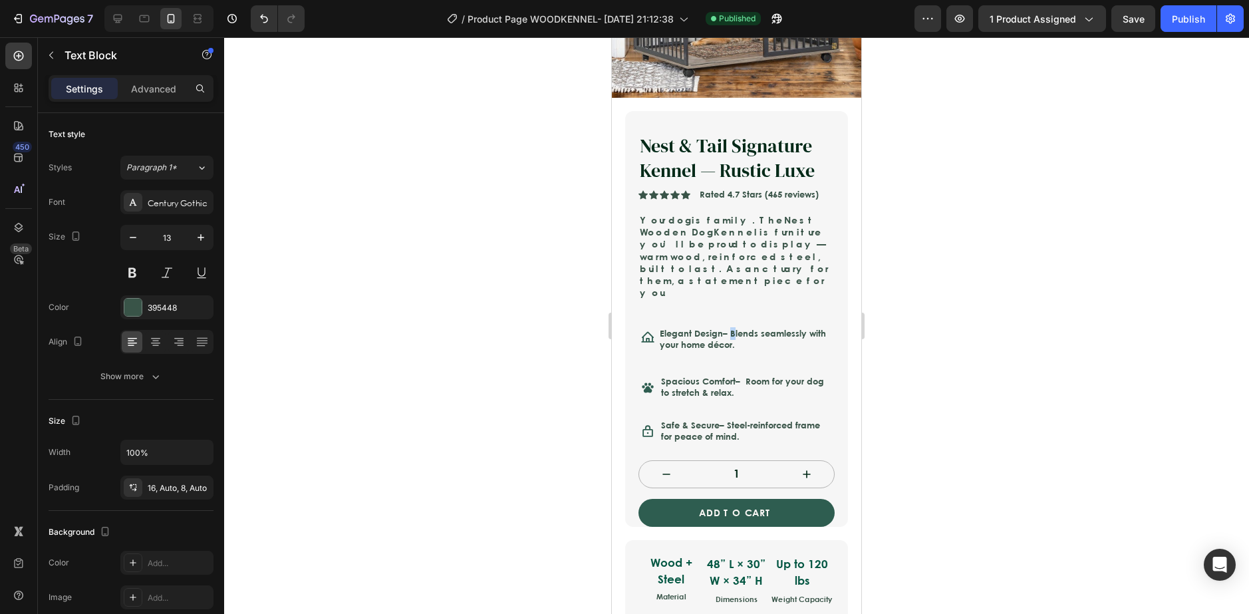
click at [729, 328] on p "Elegant Design – Blends seamlessly with your home décor." at bounding box center [746, 339] width 172 height 23
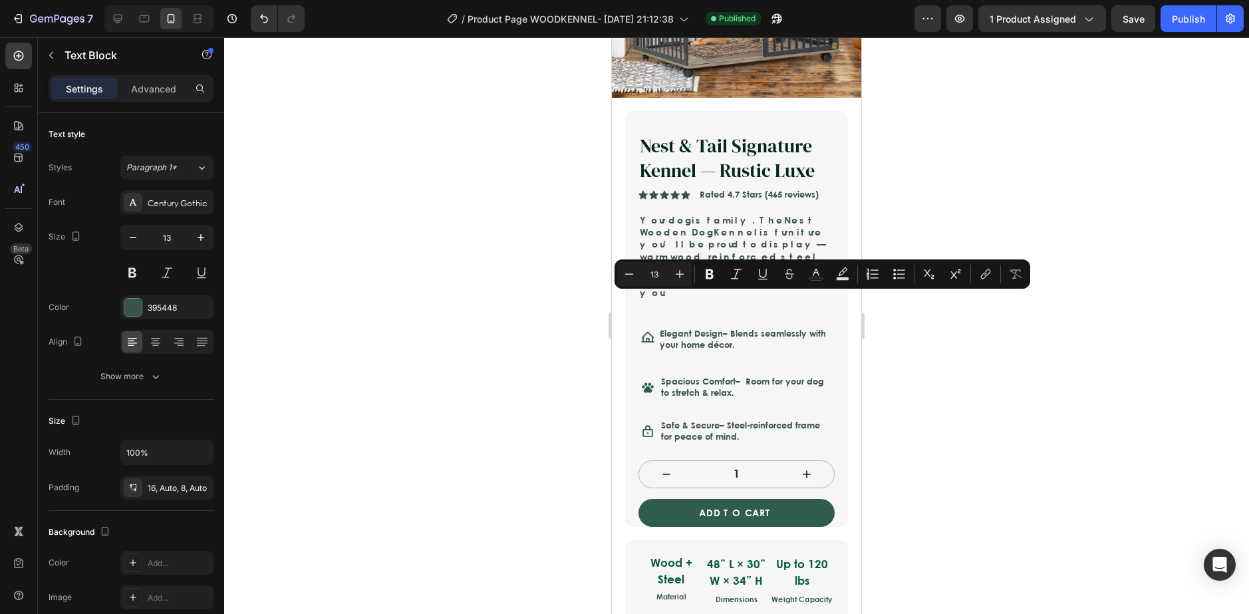
click at [761, 328] on p "Elegant Design – Blends seamlessly with your home décor." at bounding box center [746, 339] width 172 height 23
drag, startPoint x: 768, startPoint y: 314, endPoint x: 651, endPoint y: 296, distance: 118.4
click at [651, 315] on div "Icon Elegant Design – Blends seamlessly with your home décor. Text Block Row" at bounding box center [736, 337] width 196 height 44
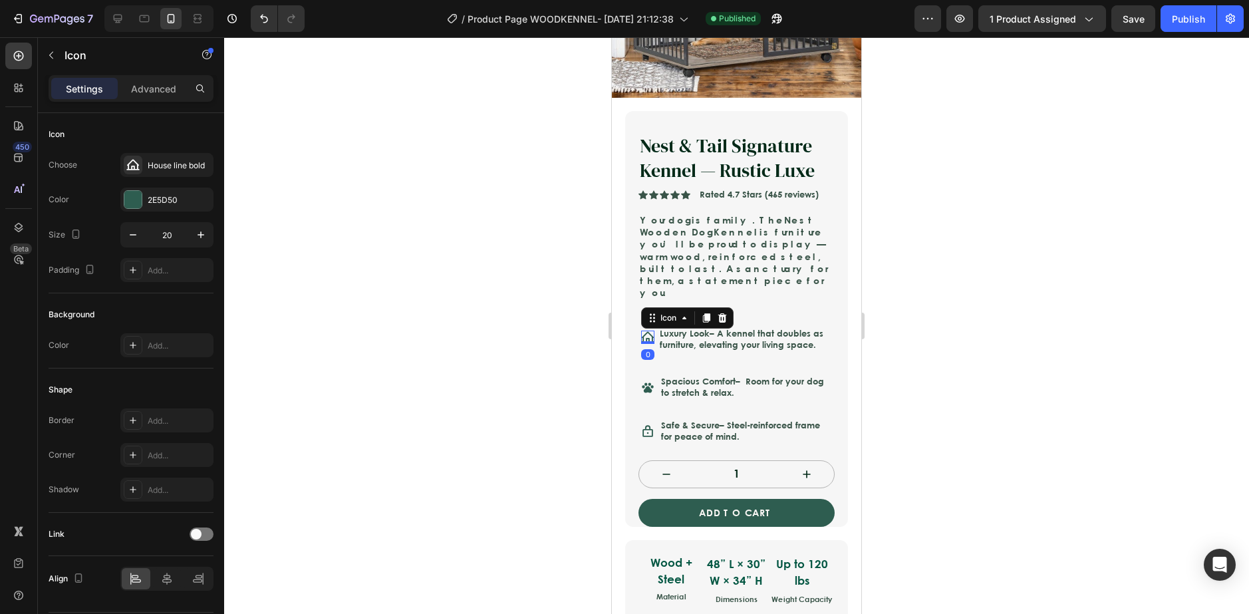
click at [646, 332] on icon at bounding box center [647, 337] width 13 height 11
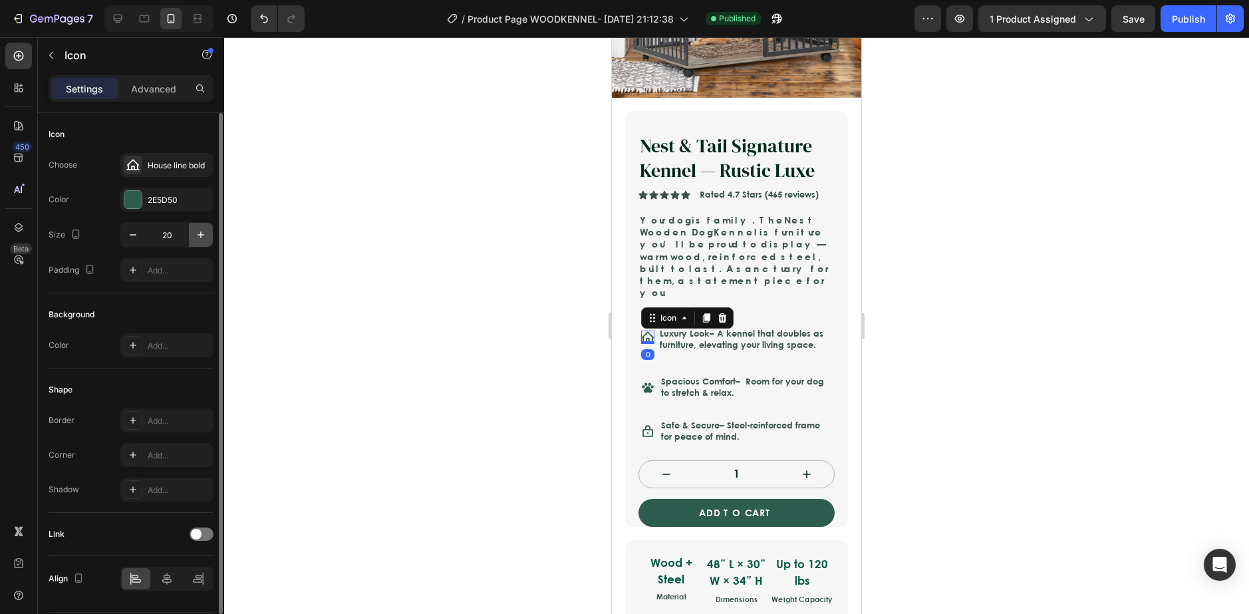
click at [195, 237] on icon "button" at bounding box center [200, 234] width 13 height 13
type input "23"
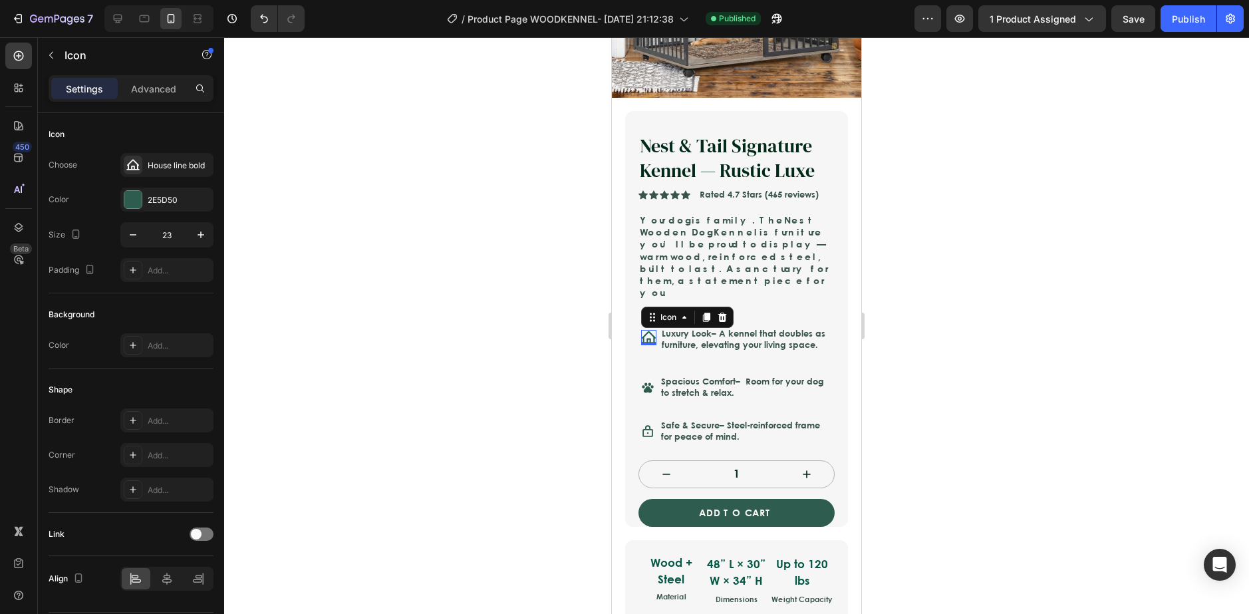
click at [1113, 382] on div at bounding box center [736, 325] width 1025 height 577
click at [651, 330] on div "Icon" at bounding box center [648, 337] width 15 height 15
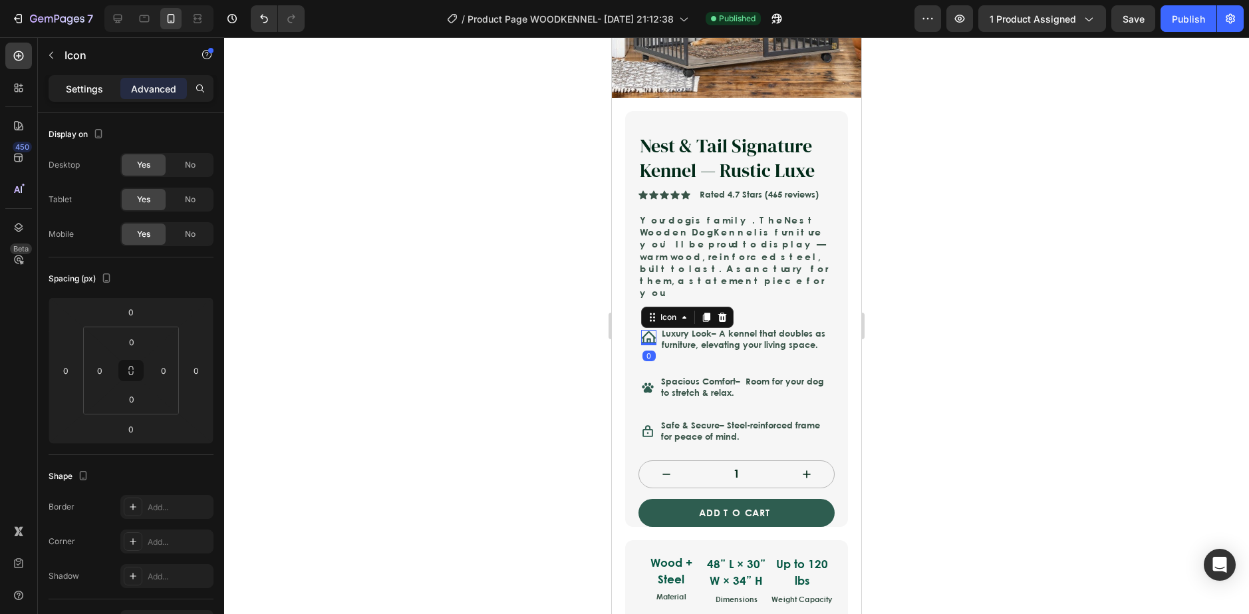
click at [71, 97] on div "Settings" at bounding box center [84, 88] width 66 height 21
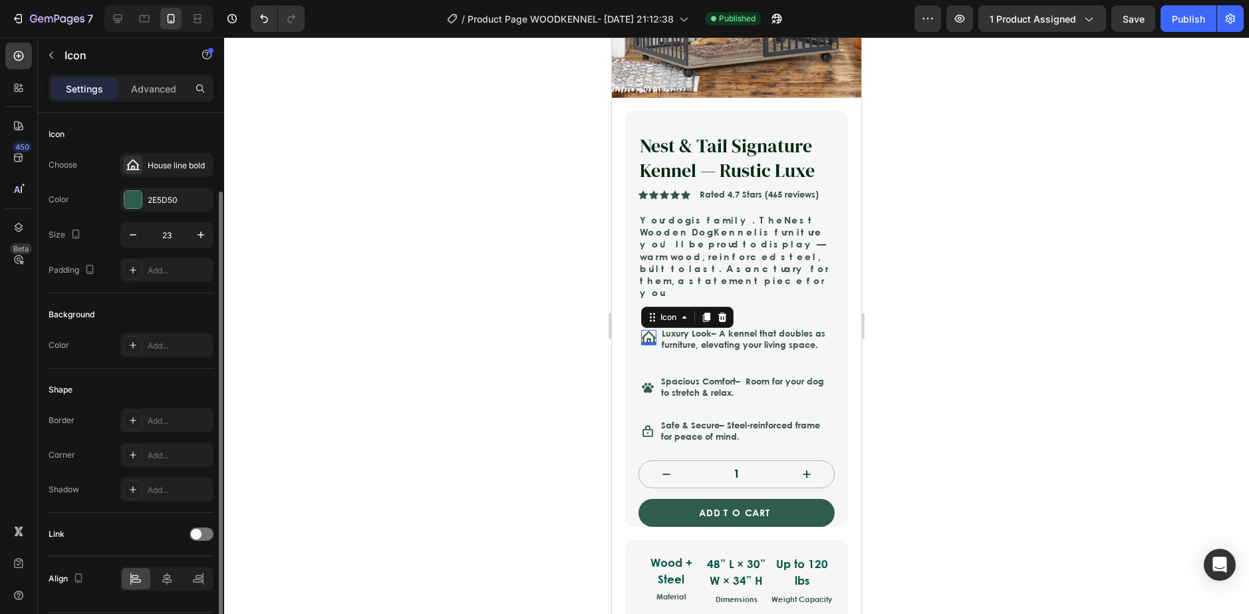
scroll to position [41, 0]
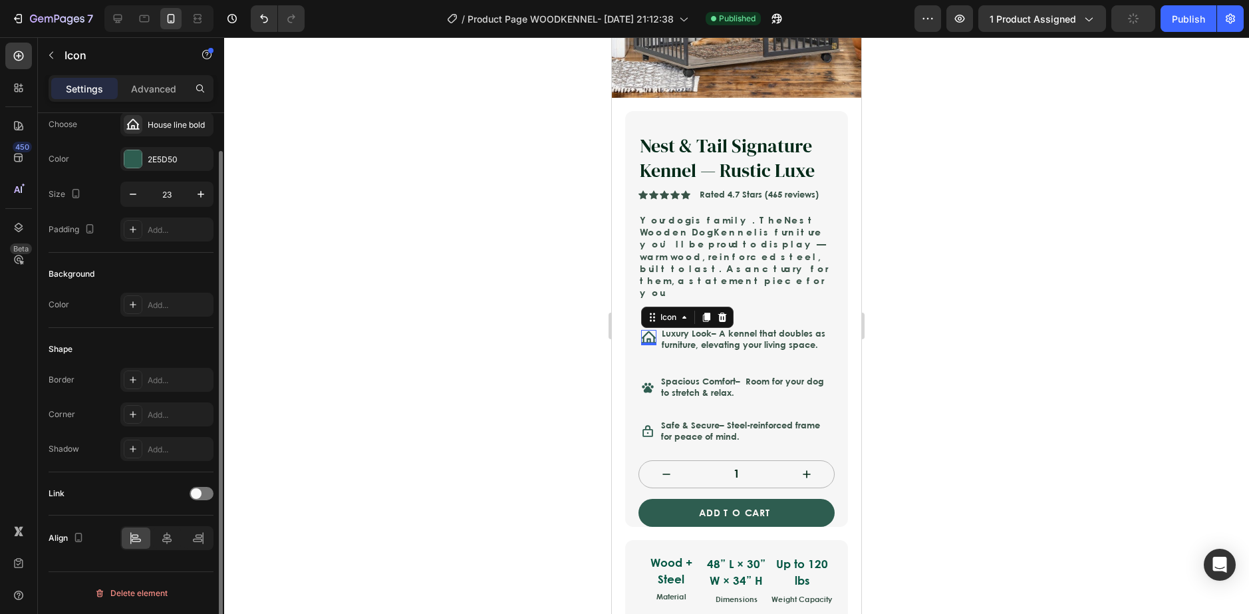
click at [120, 224] on div "Padding Add..." at bounding box center [131, 229] width 165 height 24
click at [124, 226] on div at bounding box center [133, 229] width 19 height 19
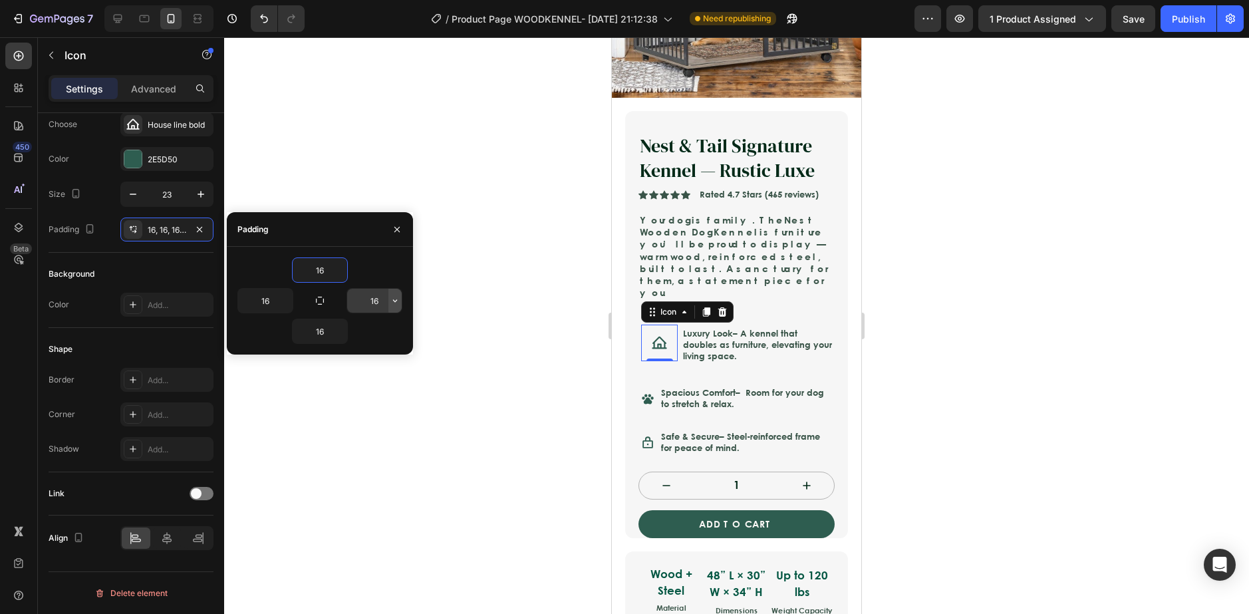
click at [393, 297] on icon "button" at bounding box center [395, 300] width 11 height 11
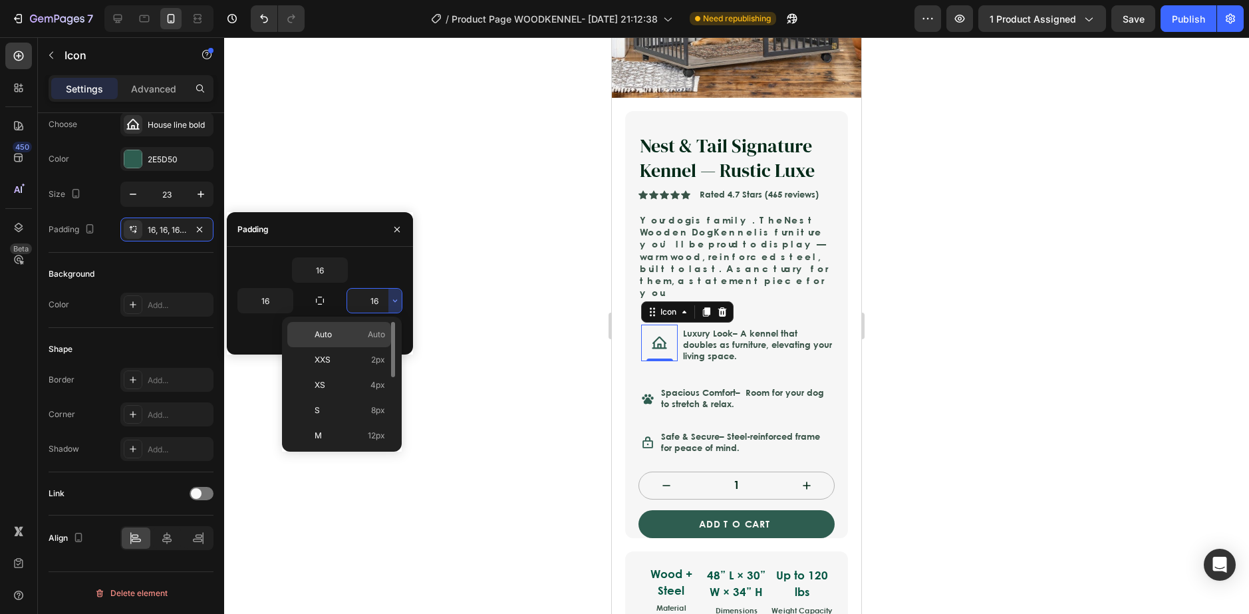
click at [364, 342] on div "Auto Auto" at bounding box center [339, 334] width 104 height 25
type input "Auto"
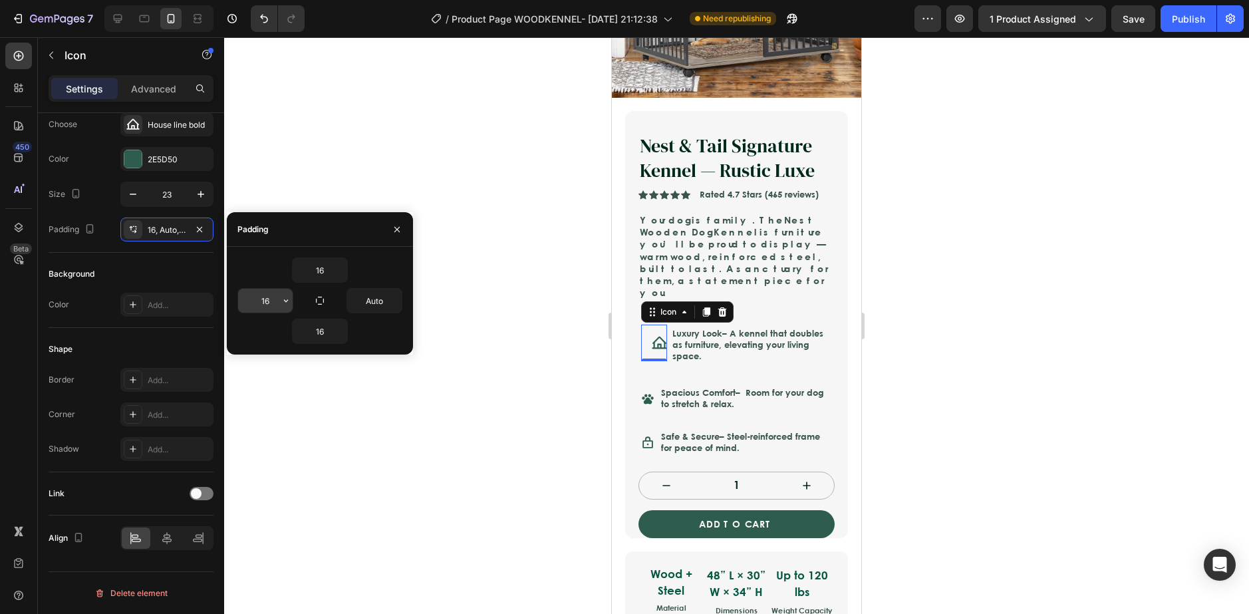
click at [287, 309] on button "button" at bounding box center [285, 301] width 13 height 24
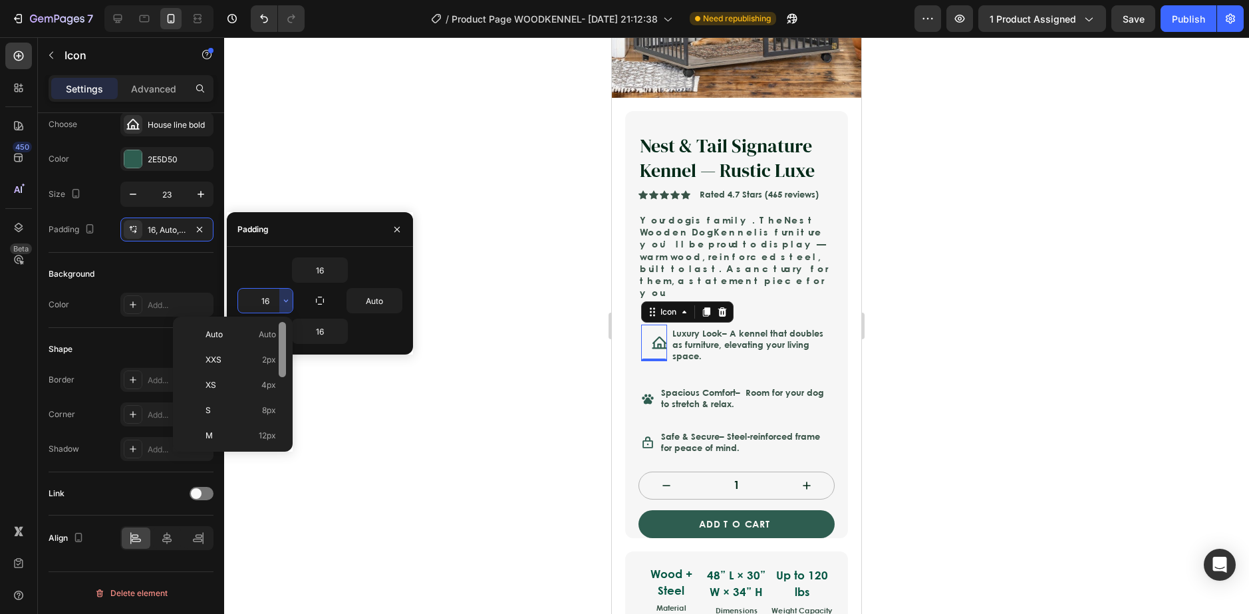
click at [283, 330] on div at bounding box center [282, 349] width 7 height 55
click at [269, 332] on span "Auto" at bounding box center [267, 334] width 17 height 12
type input "Auto"
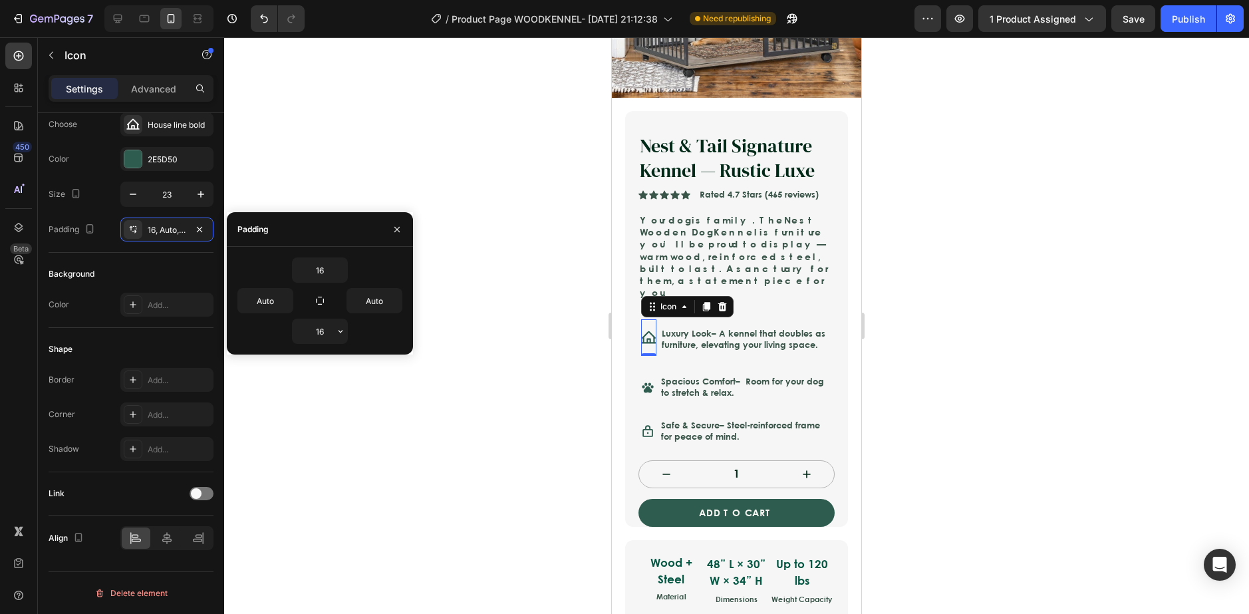
click at [364, 336] on div "16" at bounding box center [319, 331] width 165 height 25
click at [340, 332] on icon "button" at bounding box center [340, 331] width 4 height 3
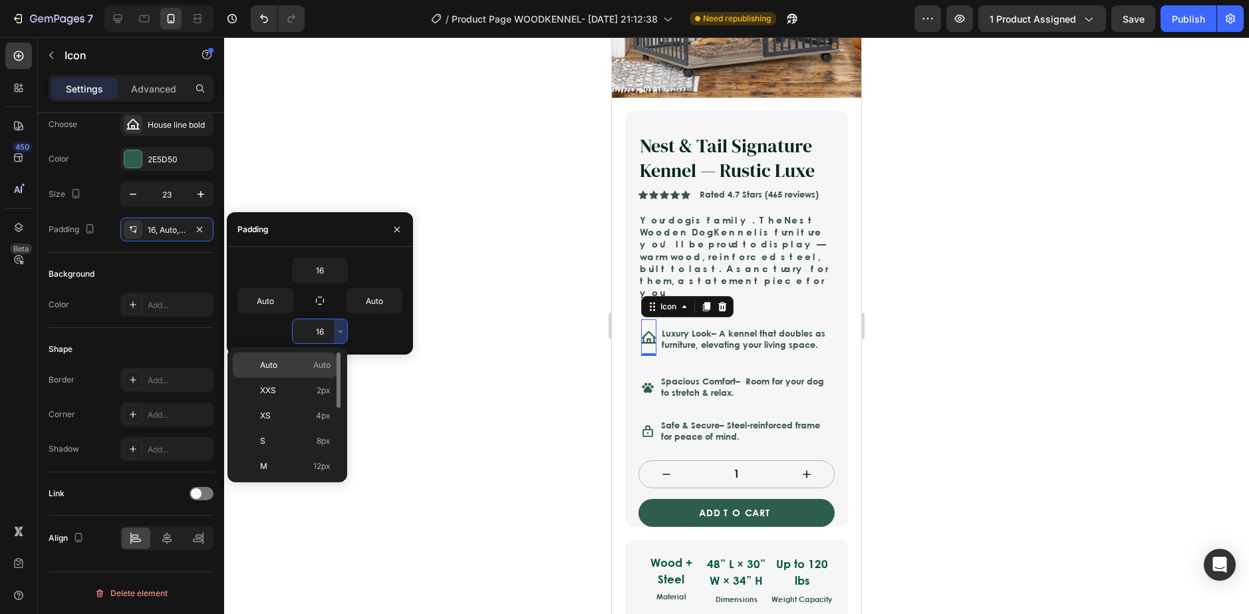
click at [329, 360] on span "Auto" at bounding box center [321, 365] width 17 height 12
type input "Auto"
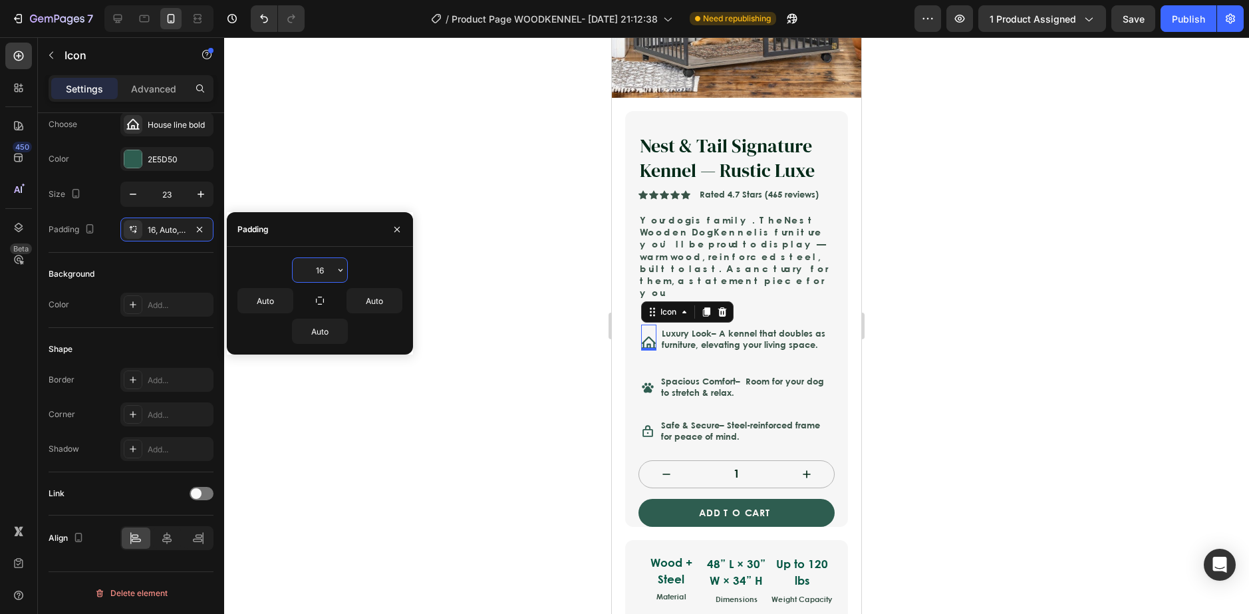
click at [331, 267] on input "16" at bounding box center [320, 270] width 55 height 24
drag, startPoint x: 340, startPoint y: 273, endPoint x: 338, endPoint y: 284, distance: 11.5
click at [340, 273] on icon "button" at bounding box center [340, 270] width 11 height 11
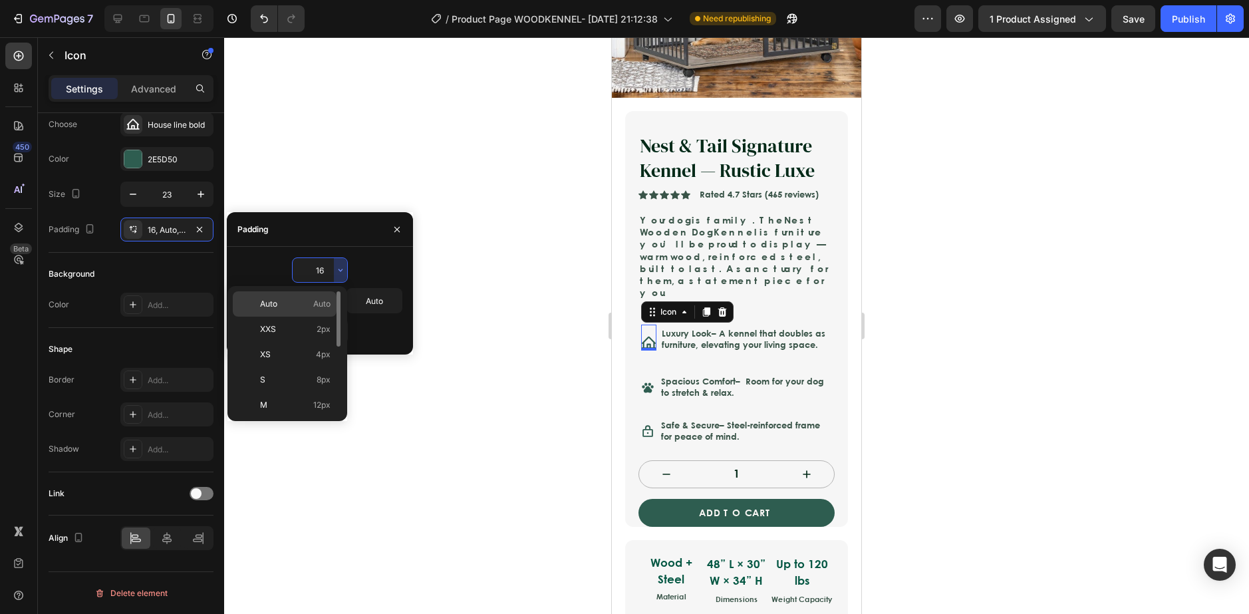
click at [322, 306] on span "Auto" at bounding box center [321, 304] width 17 height 12
type input "Auto"
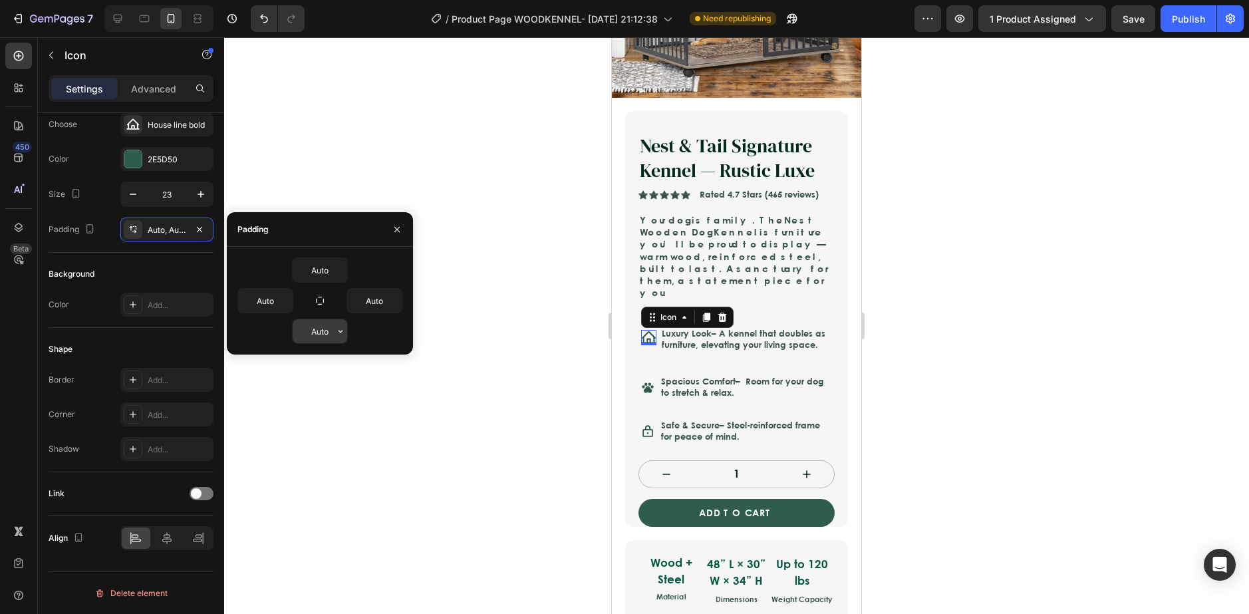
click at [338, 333] on icon "button" at bounding box center [340, 331] width 11 height 11
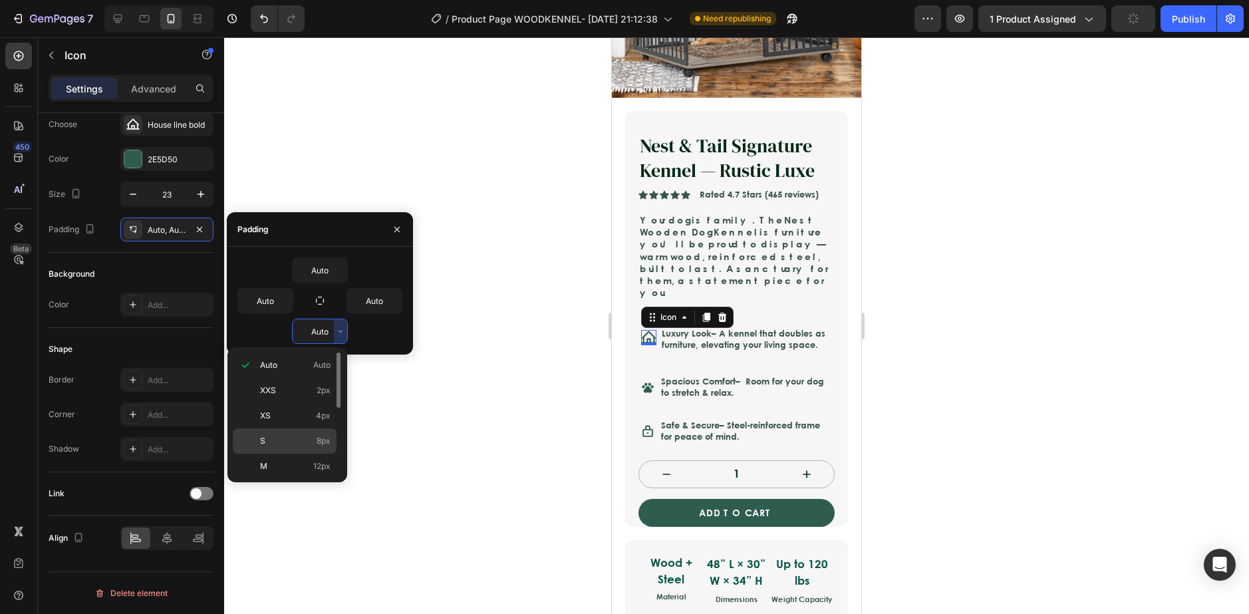
click at [287, 438] on p "S 8px" at bounding box center [295, 441] width 70 height 12
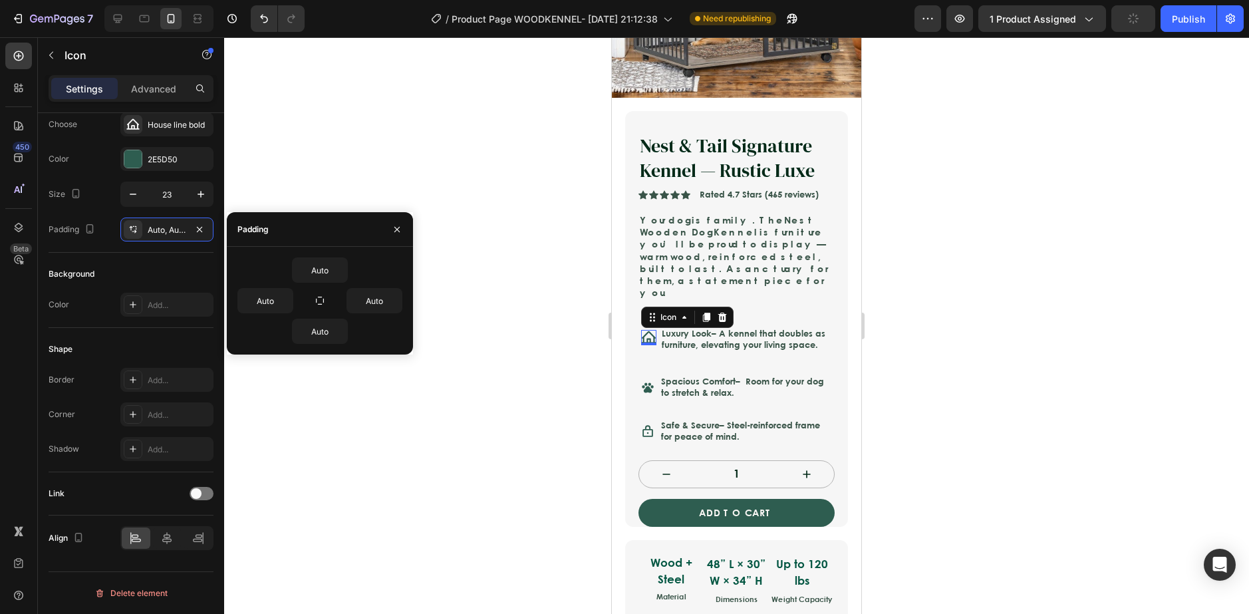
type input "8"
click at [390, 463] on div at bounding box center [736, 325] width 1025 height 577
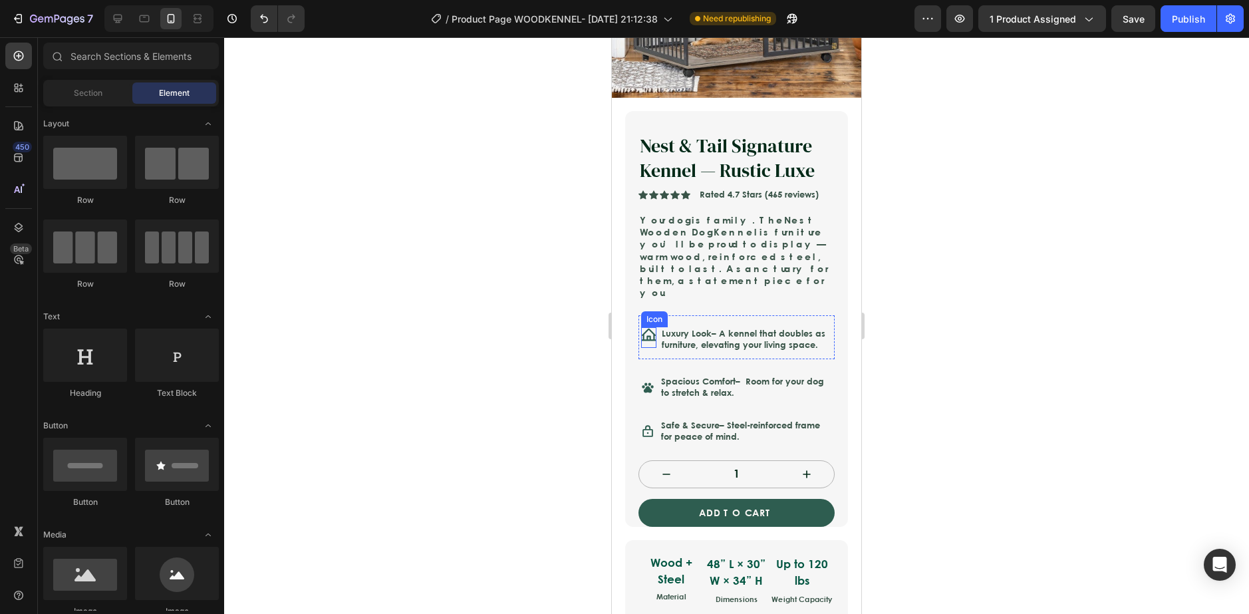
click at [648, 327] on div at bounding box center [648, 337] width 15 height 21
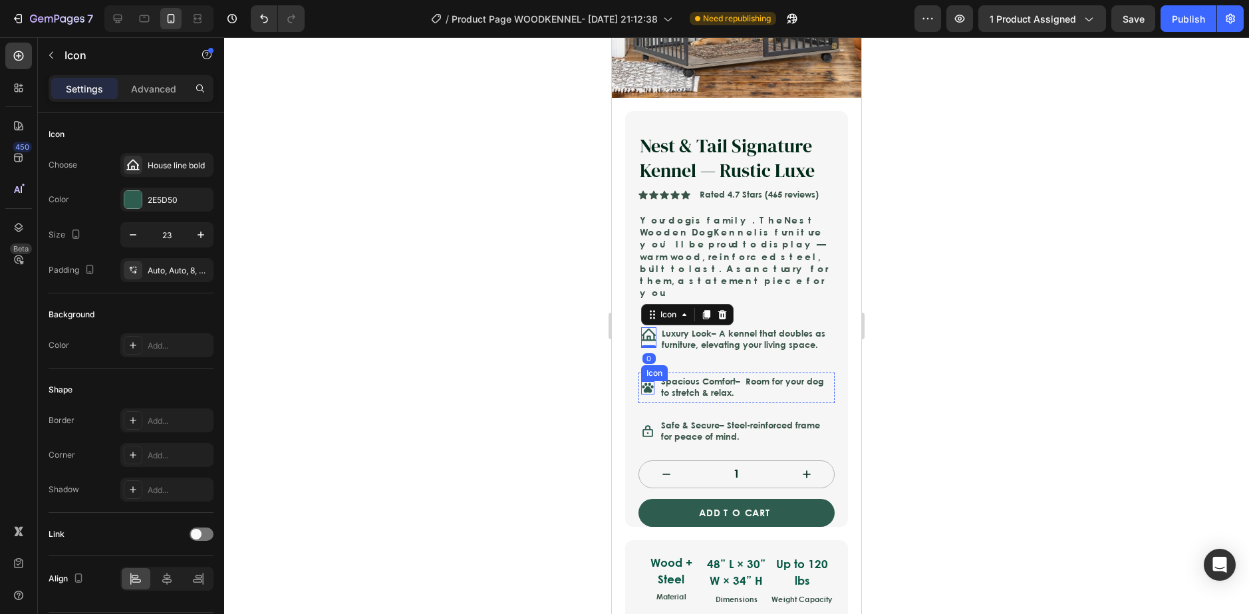
click at [650, 383] on icon at bounding box center [648, 388] width 12 height 10
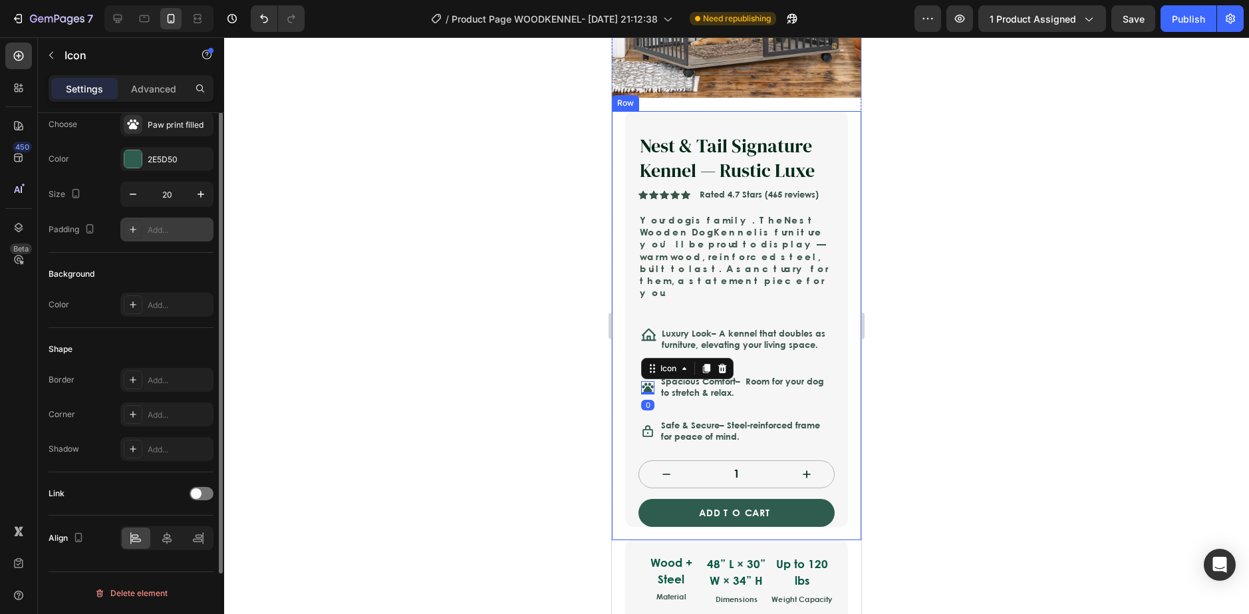
scroll to position [0, 0]
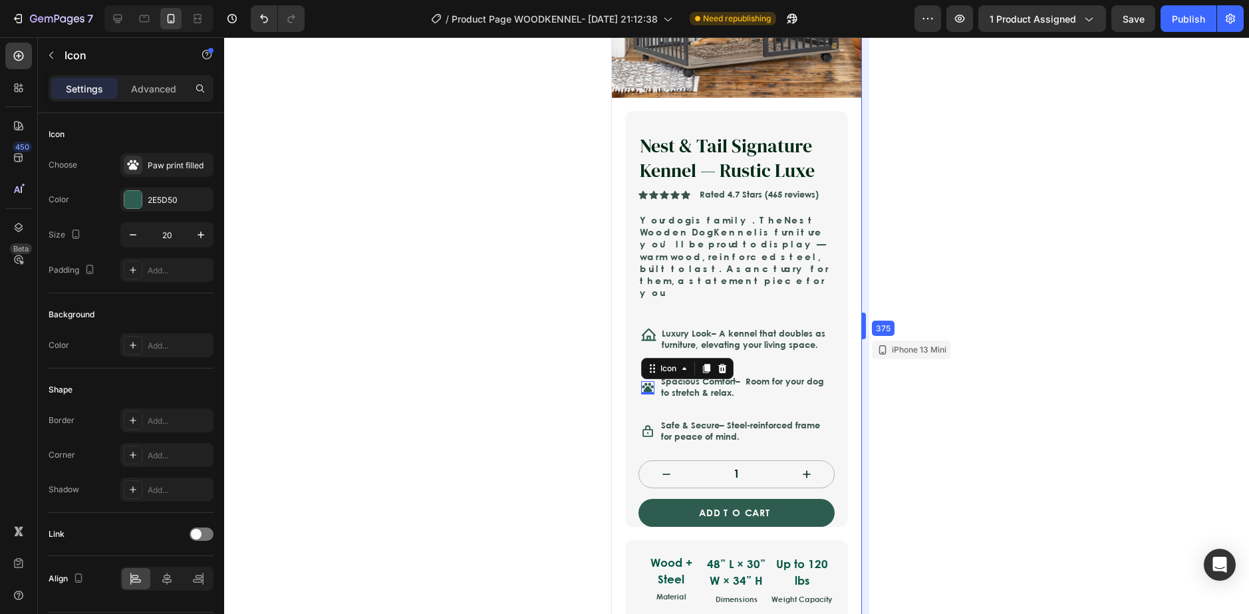
drag, startPoint x: 861, startPoint y: 336, endPoint x: 247, endPoint y: 299, distance: 614.9
drag, startPoint x: 957, startPoint y: 347, endPoint x: 945, endPoint y: 342, distance: 13.1
click at [958, 347] on div at bounding box center [736, 325] width 1025 height 577
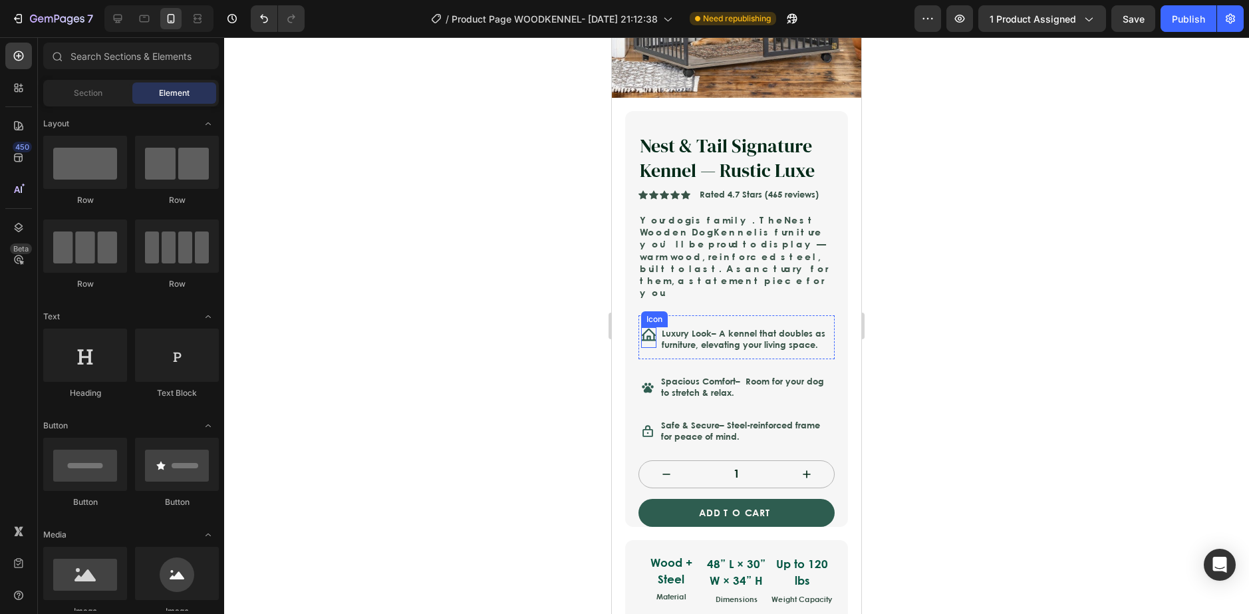
click at [650, 327] on icon at bounding box center [648, 334] width 15 height 15
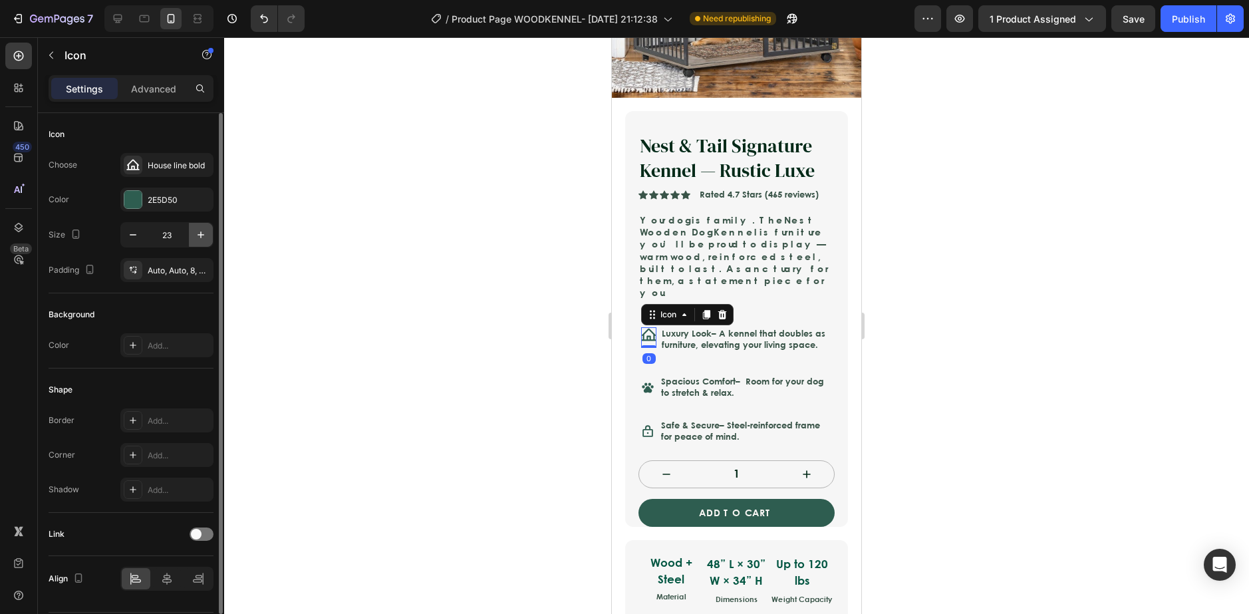
click at [198, 232] on icon "button" at bounding box center [200, 234] width 13 height 13
type input "25"
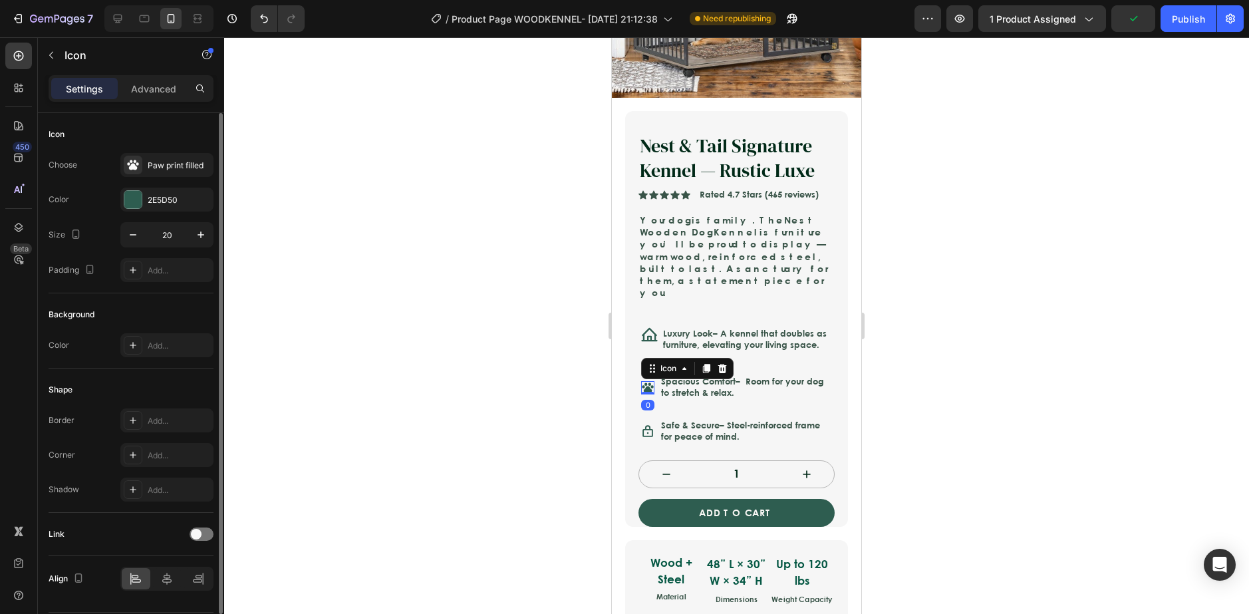
click at [647, 381] on div "Icon 0" at bounding box center [647, 387] width 13 height 13
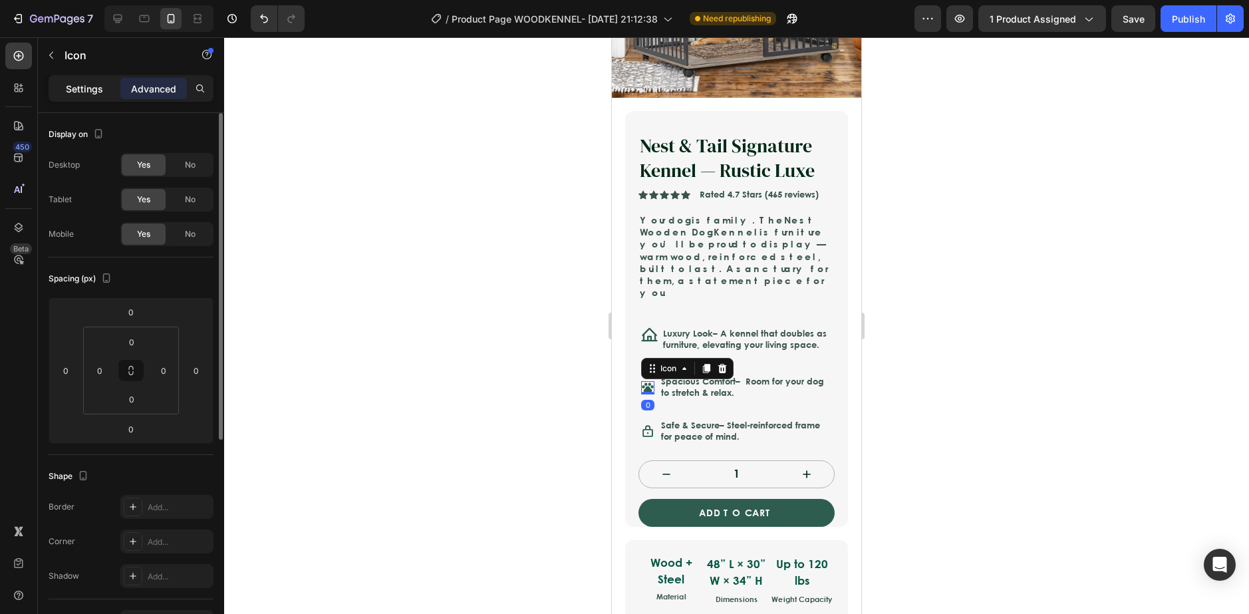
click at [77, 93] on p "Settings" at bounding box center [84, 89] width 37 height 14
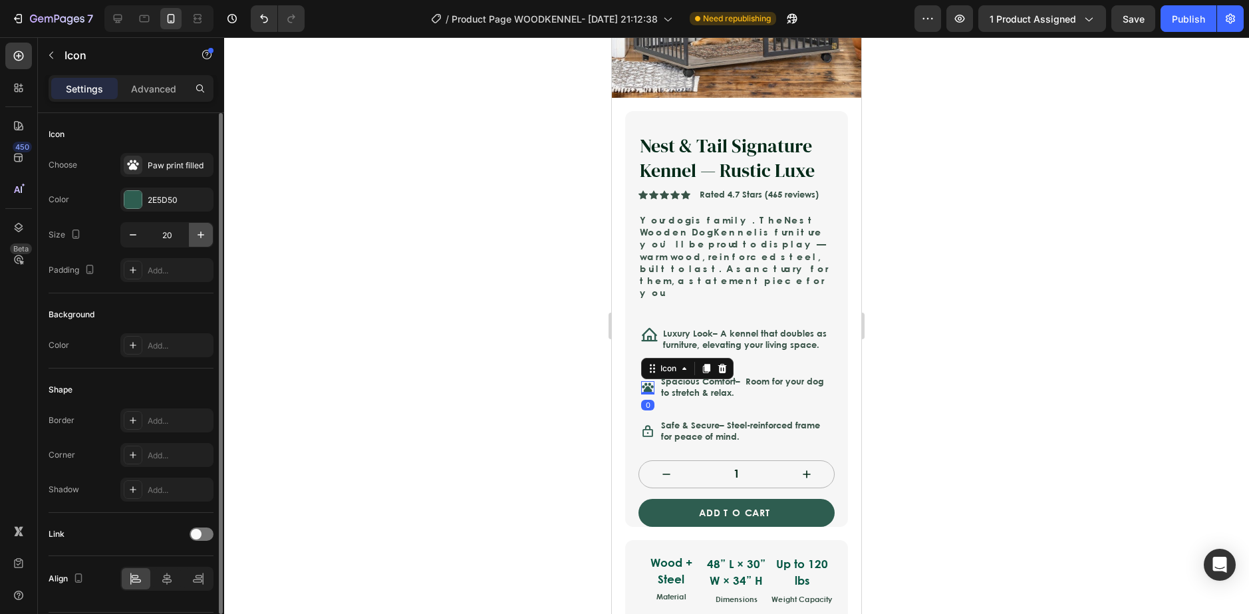
click at [197, 231] on icon "button" at bounding box center [200, 234] width 13 height 13
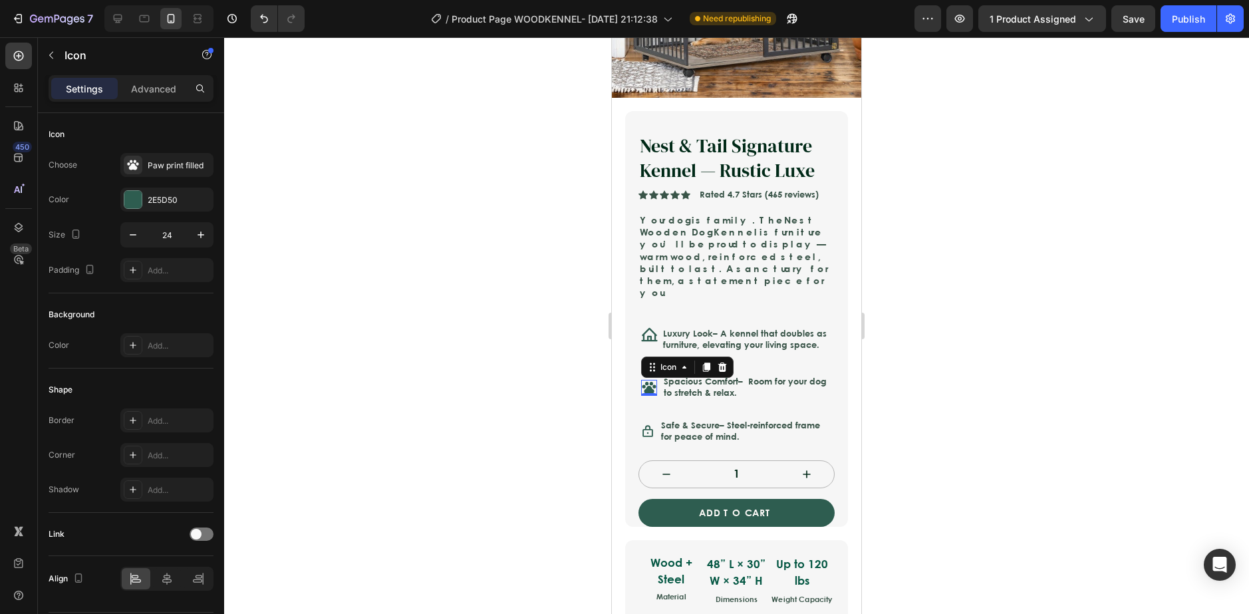
type input "25"
click at [643, 425] on icon at bounding box center [647, 431] width 11 height 12
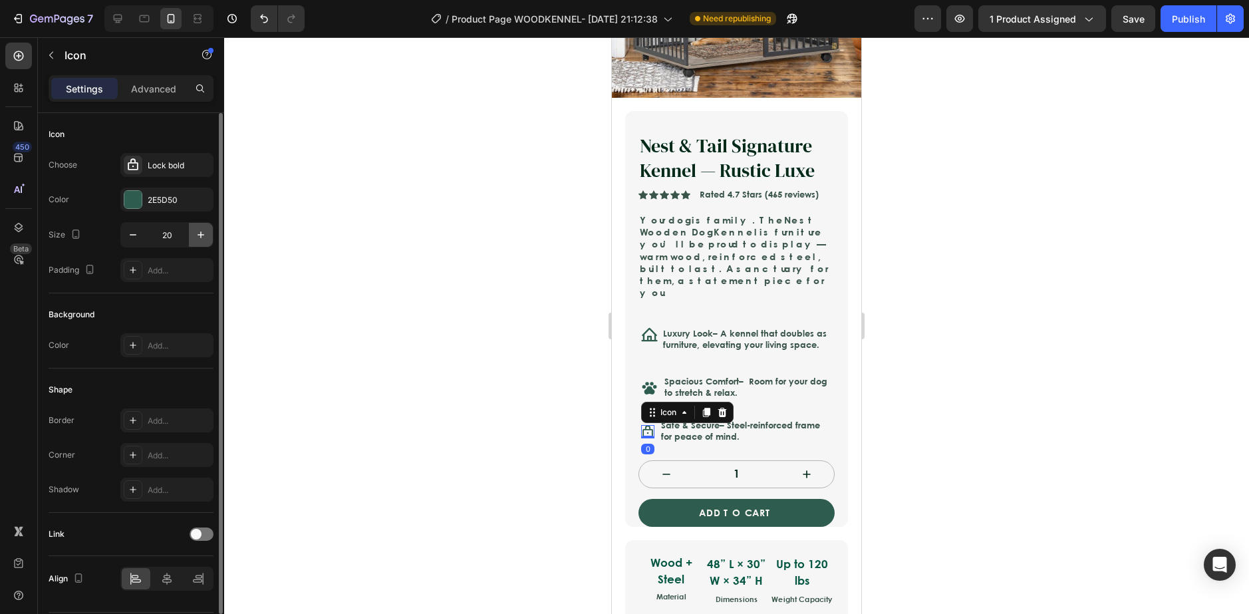
click at [204, 233] on icon "button" at bounding box center [200, 234] width 13 height 13
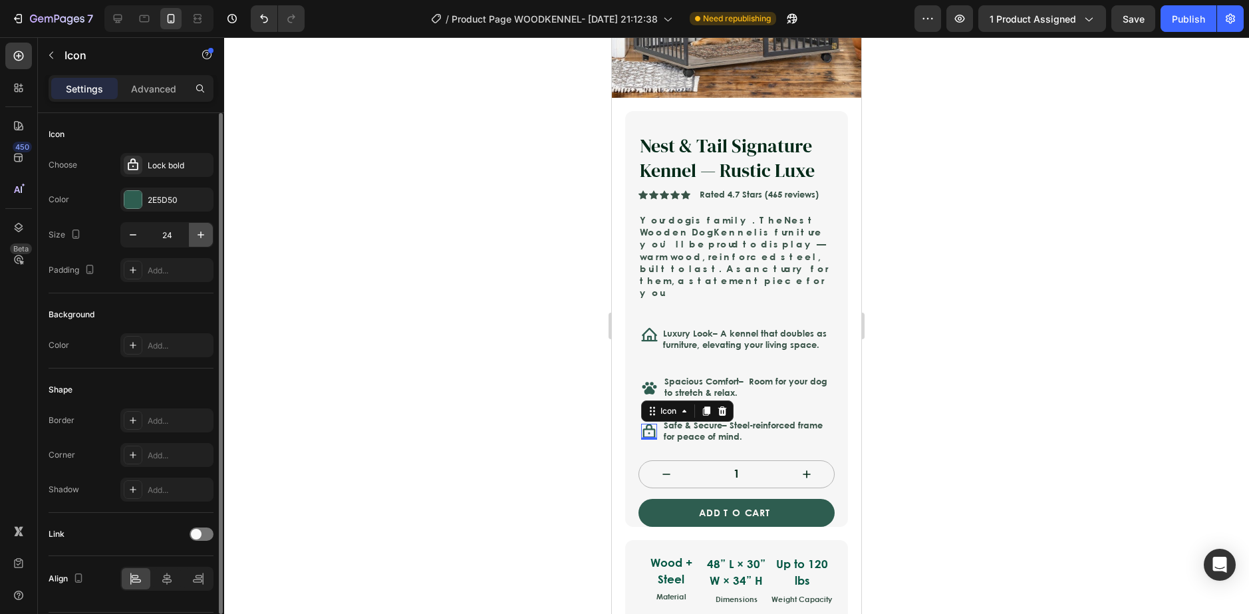
type input "25"
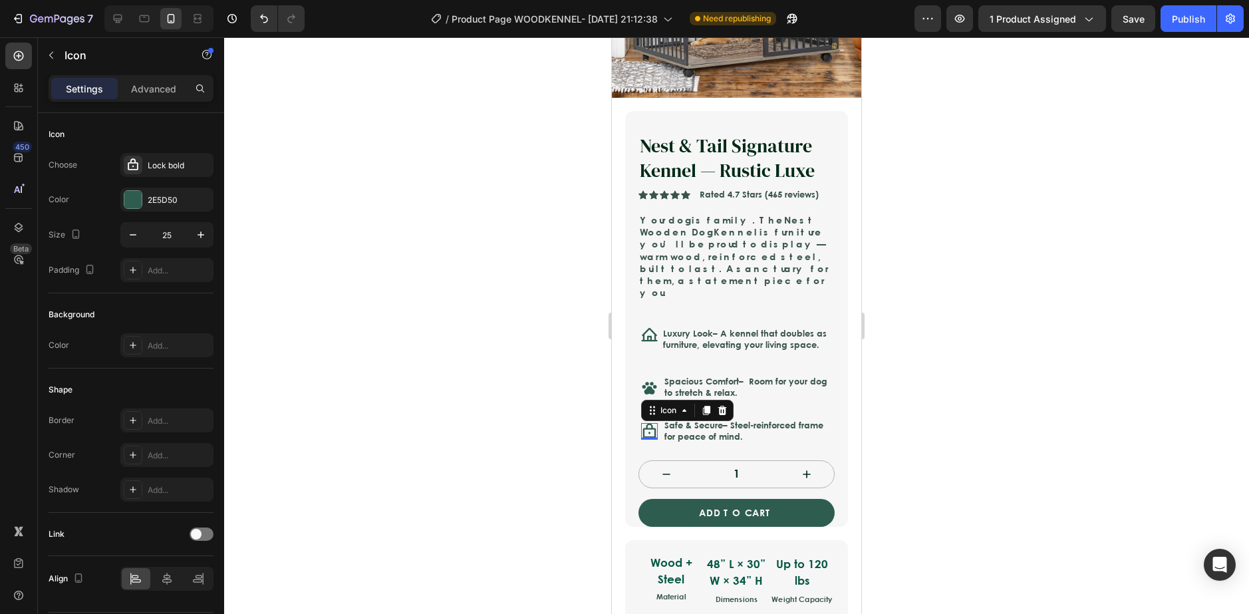
click at [450, 324] on div at bounding box center [736, 325] width 1025 height 577
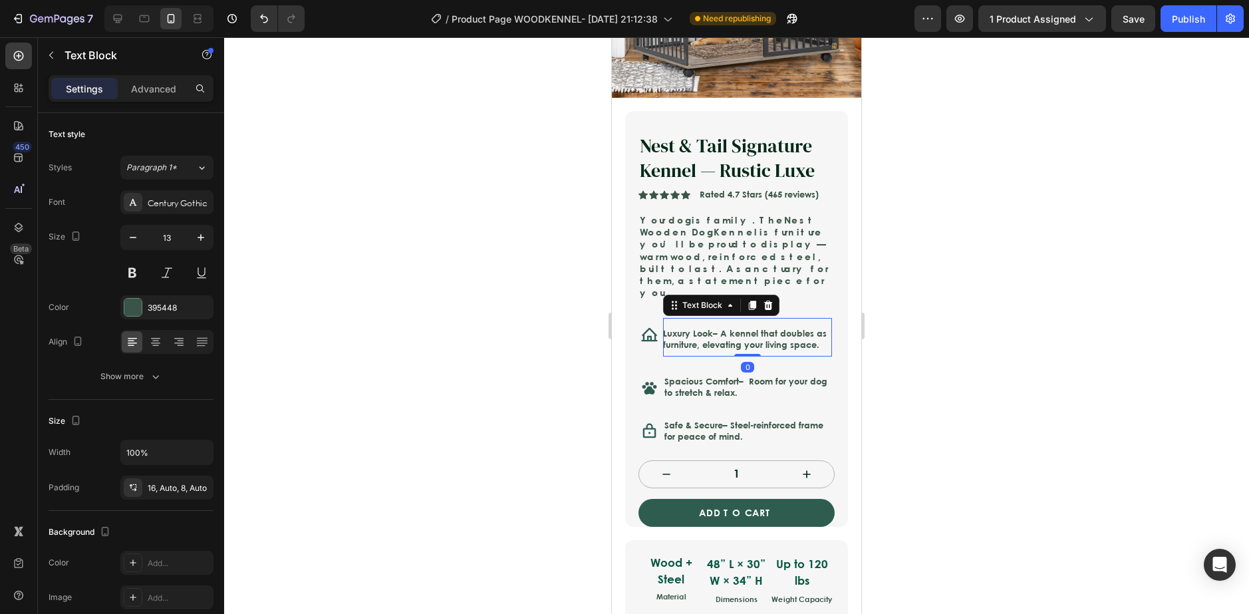
click at [725, 328] on p "Luxury Look – A kennel that doubles as furniture, elevating your living space." at bounding box center [747, 339] width 169 height 23
click at [655, 324] on div "Icon" at bounding box center [649, 337] width 17 height 39
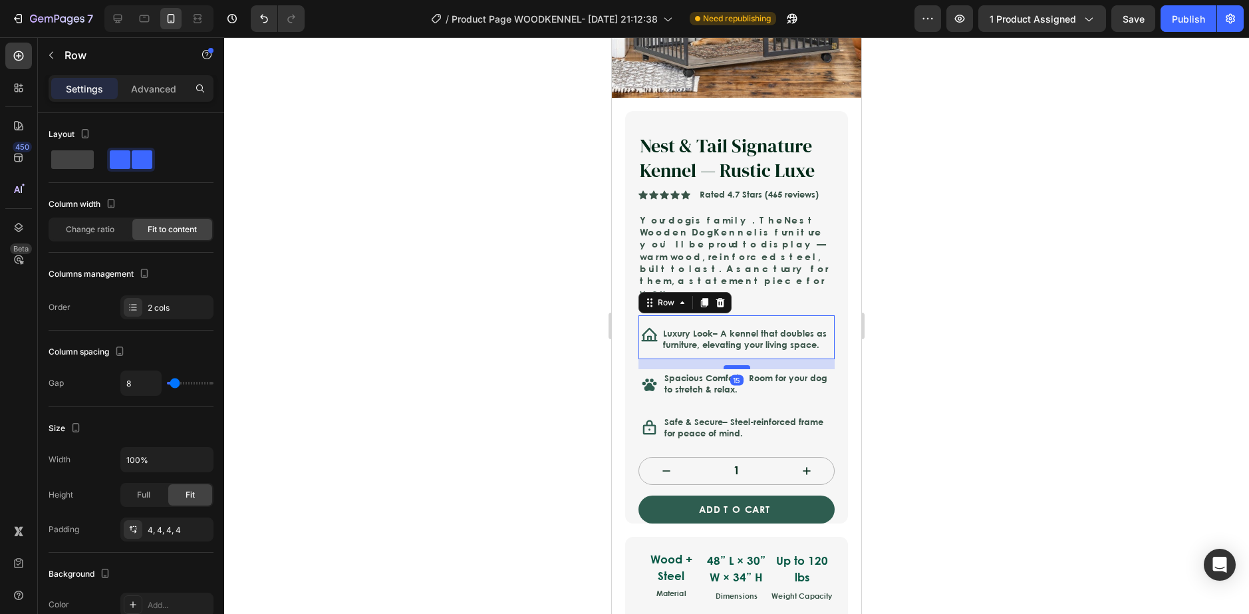
click at [735, 365] on div at bounding box center [736, 367] width 27 height 4
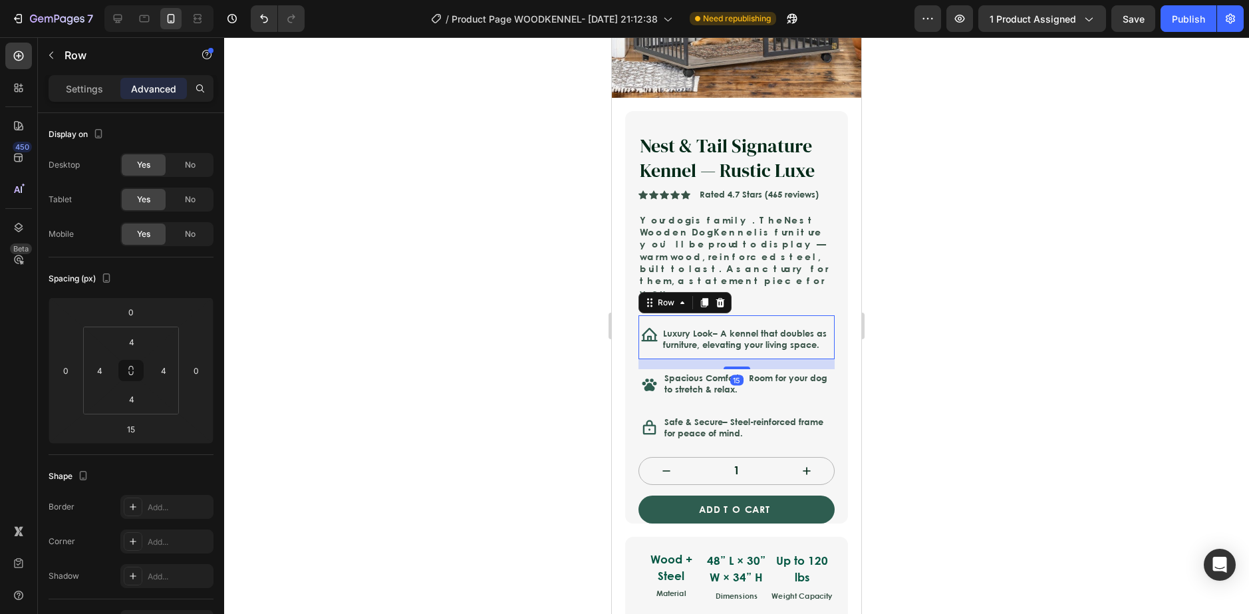
click at [919, 347] on div at bounding box center [736, 325] width 1025 height 577
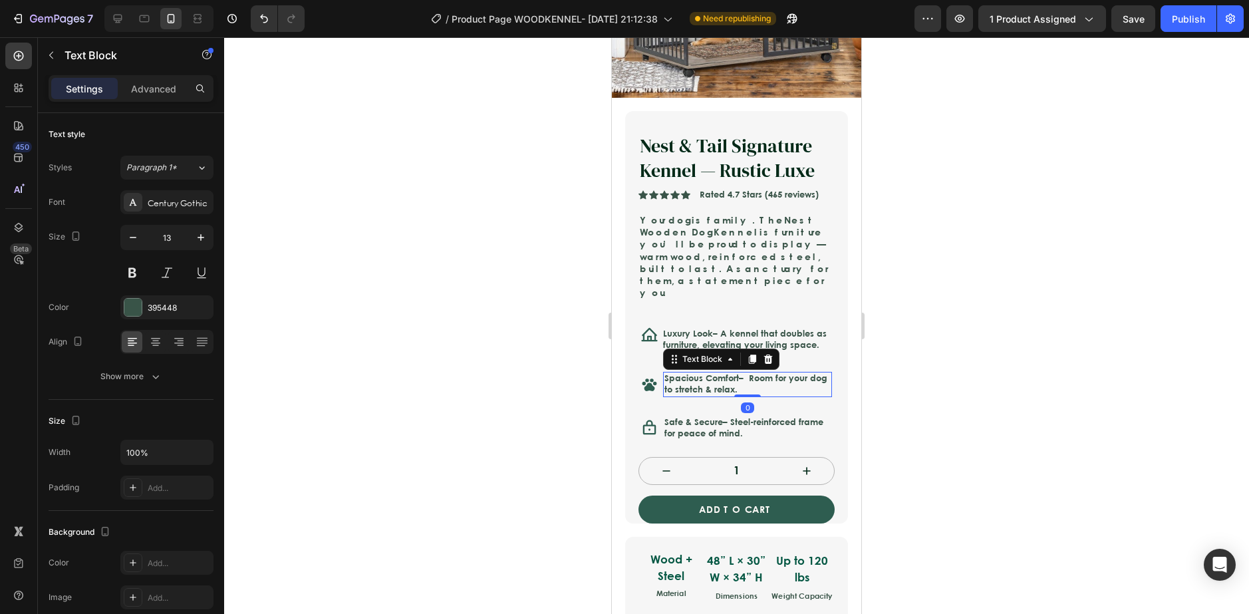
click at [735, 373] on p "Spacious Comfort – Room for your dog to stretch & relax." at bounding box center [747, 384] width 166 height 23
click at [775, 373] on p "Spacious Comfort – Room for your dog to stretch & relax." at bounding box center [747, 384] width 166 height 23
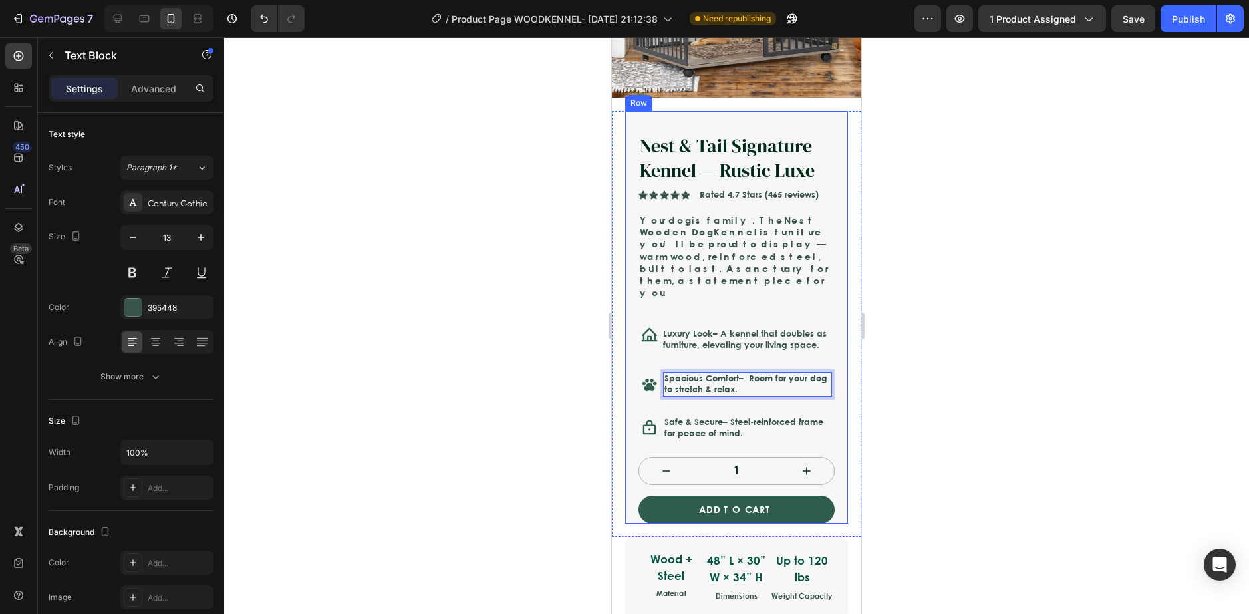
drag, startPoint x: 759, startPoint y: 362, endPoint x: 648, endPoint y: 342, distance: 113.5
click at [650, 342] on div "Nest & Tail Signature Kennel — Rustic Luxe Product Title Icon Icon Icon Icon Ic…" at bounding box center [736, 327] width 196 height 391
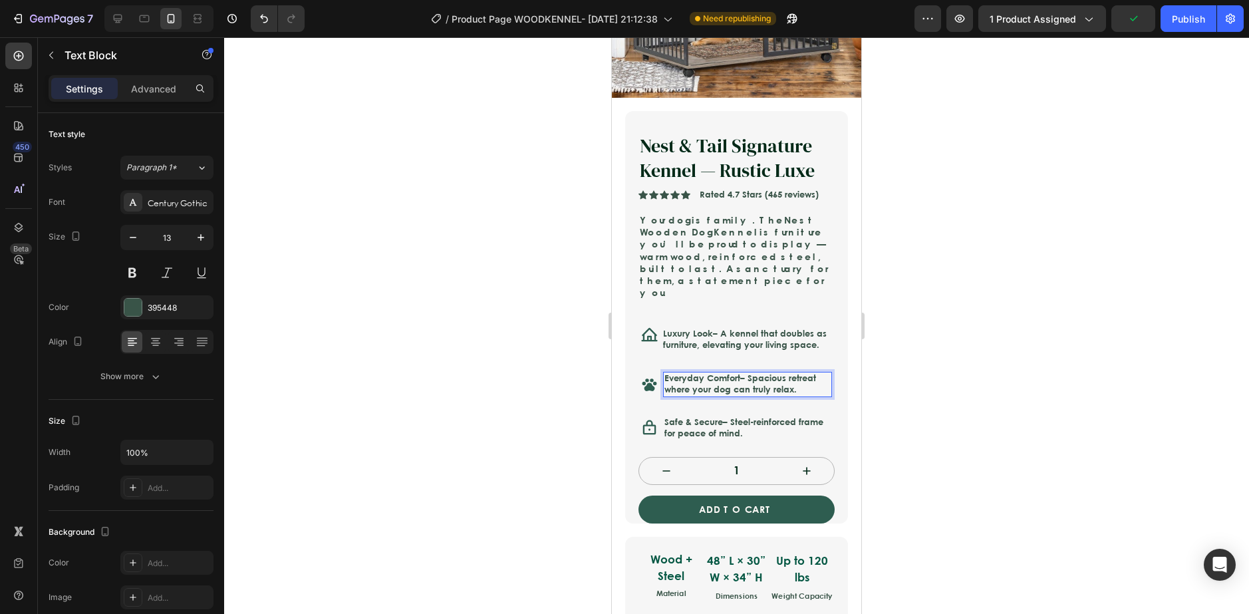
drag, startPoint x: 742, startPoint y: 361, endPoint x: 764, endPoint y: 380, distance: 29.2
click at [742, 373] on p "Everyday Comfort – Spacious retreat where your dog can truly relax." at bounding box center [747, 384] width 166 height 23
click at [781, 374] on div "Everyday Comfort – Spacious retreat where your dog can truly relax." at bounding box center [747, 384] width 169 height 25
click at [804, 373] on p "Everyday Comfort – Spacious retreat where your dog can truly relax." at bounding box center [747, 384] width 166 height 23
click at [715, 416] on div "Safe & Secure – Steel-reinforced frame for peace of mind." at bounding box center [747, 428] width 169 height 25
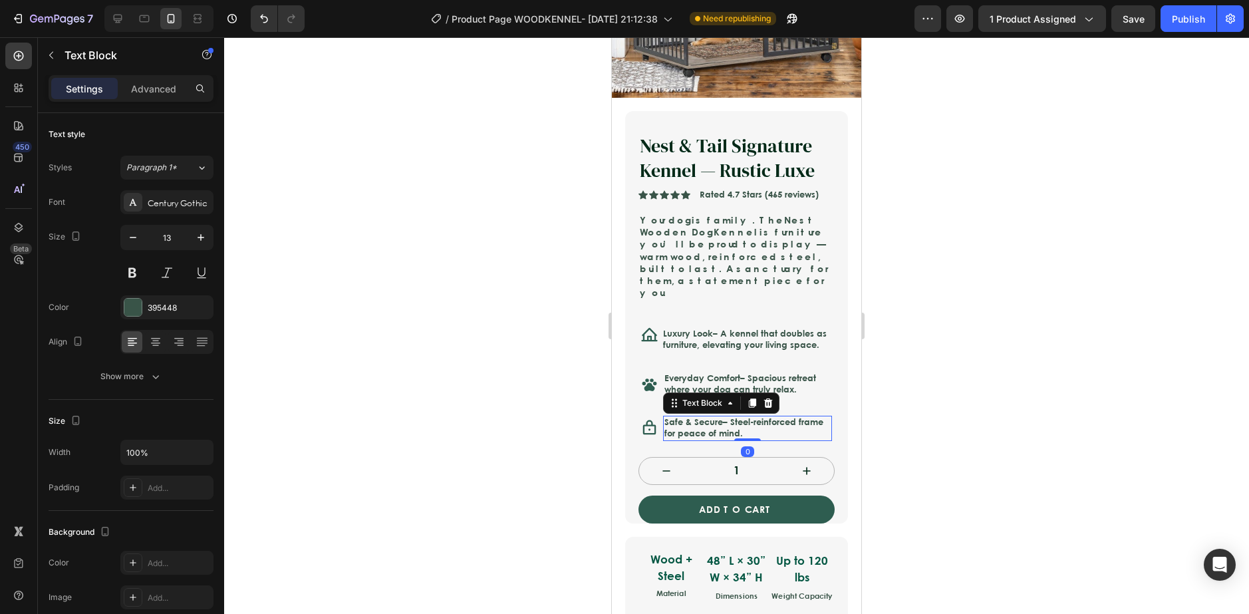
click at [727, 417] on p "Safe & Secure – Steel-reinforced frame for peace of mind." at bounding box center [747, 428] width 166 height 23
drag, startPoint x: 794, startPoint y: 407, endPoint x: 591, endPoint y: 373, distance: 205.6
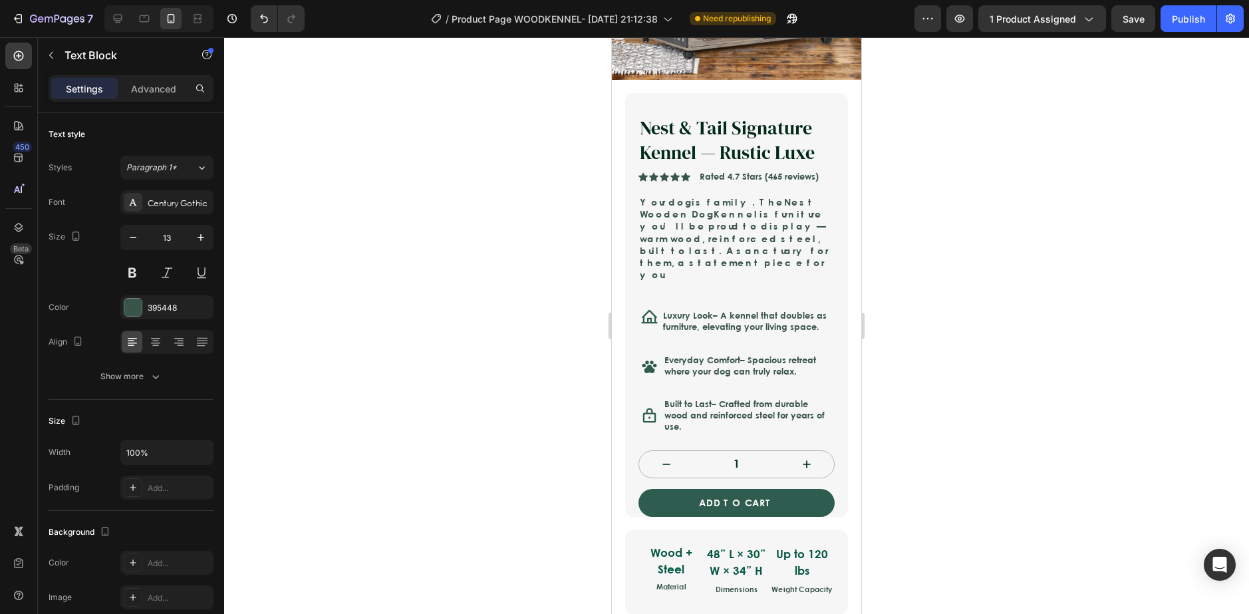
scroll to position [266, 0]
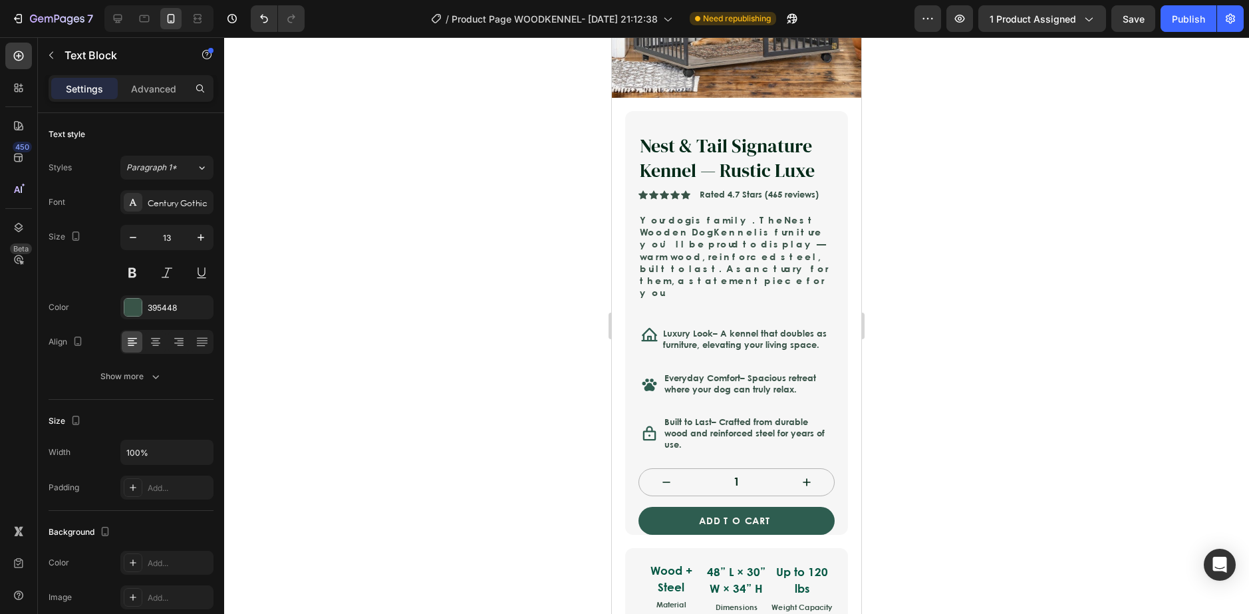
click at [876, 368] on div at bounding box center [736, 325] width 1025 height 577
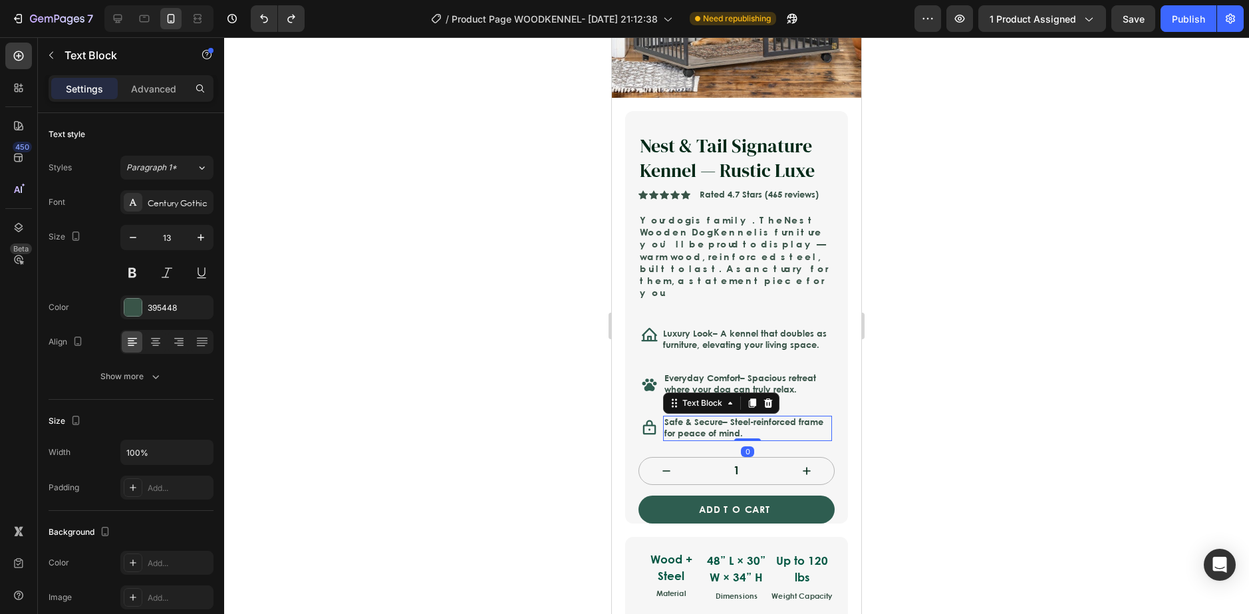
click at [777, 417] on p "Safe & Secure – Steel-reinforced frame for peace of mind." at bounding box center [747, 428] width 166 height 23
click at [793, 417] on p "Safe & Secure – Steel-reinforced frame for peace of mind." at bounding box center [747, 428] width 166 height 23
click at [791, 417] on p "Safe & Secure – Steel-reinforced frame for peace of mind." at bounding box center [747, 428] width 166 height 23
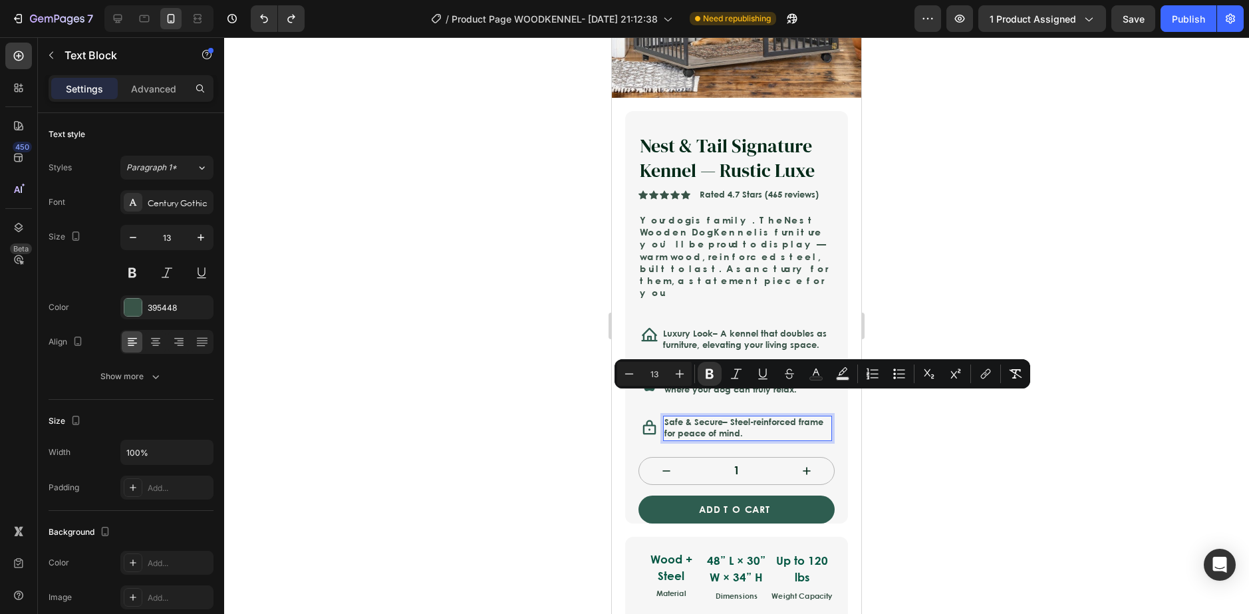
drag, startPoint x: 791, startPoint y: 412, endPoint x: 750, endPoint y: 405, distance: 41.8
click at [750, 417] on p "Safe & Secure – Steel-reinforced frame for peace of mind." at bounding box center [747, 428] width 166 height 23
click at [786, 417] on p "Safe & Secure – Steel-reinforced frame for peace of mind." at bounding box center [747, 428] width 166 height 23
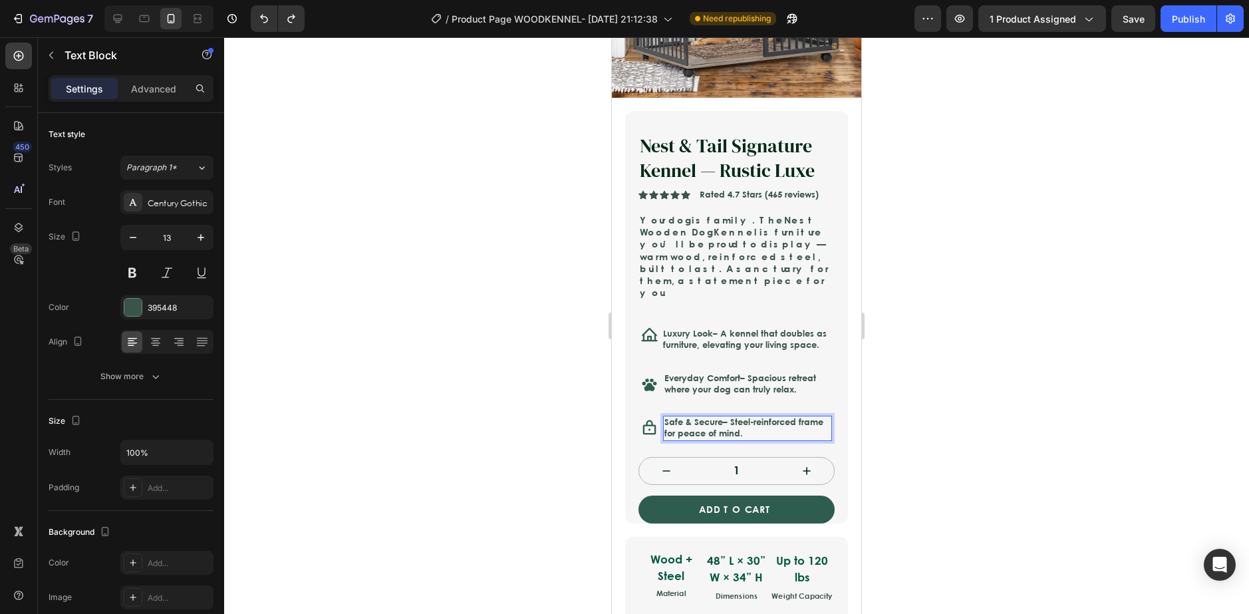
drag, startPoint x: 786, startPoint y: 411, endPoint x: 733, endPoint y: 400, distance: 53.6
click at [733, 417] on p "Safe & Secure – Steel-reinforced frame for peace of mind." at bounding box center [747, 428] width 166 height 23
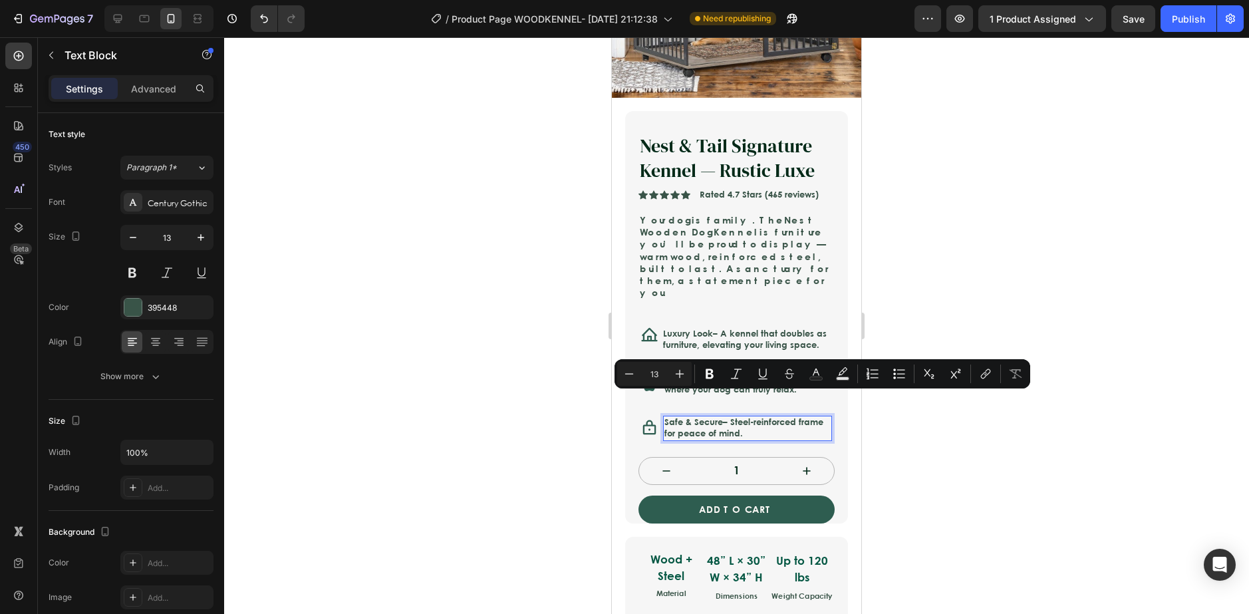
click at [973, 418] on div at bounding box center [736, 325] width 1025 height 577
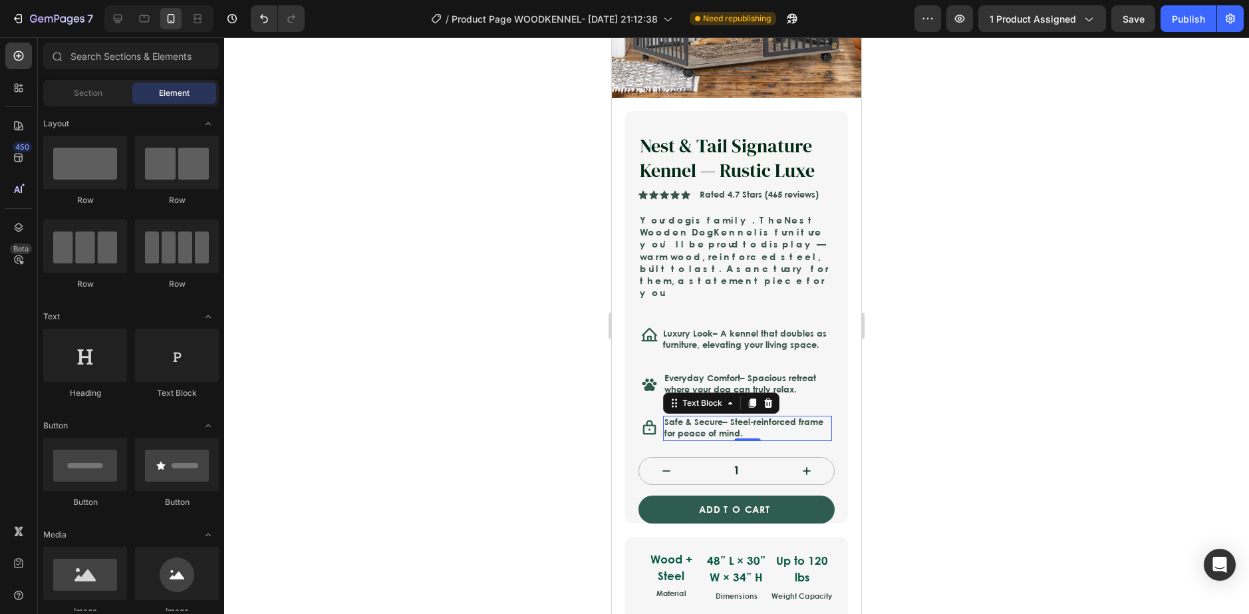
click at [799, 417] on p "Safe & Secure – Steel-reinforced frame for peace of mind." at bounding box center [747, 428] width 166 height 23
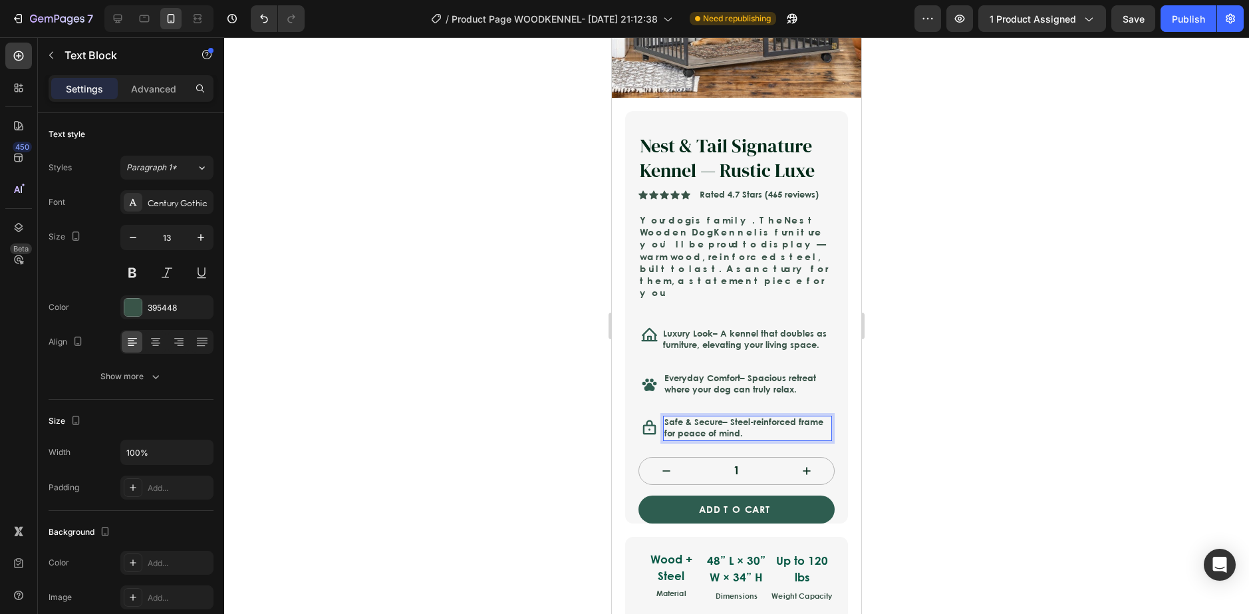
click at [795, 417] on p "Safe & Secure – Steel-reinforced frame for peace of mind." at bounding box center [747, 428] width 166 height 23
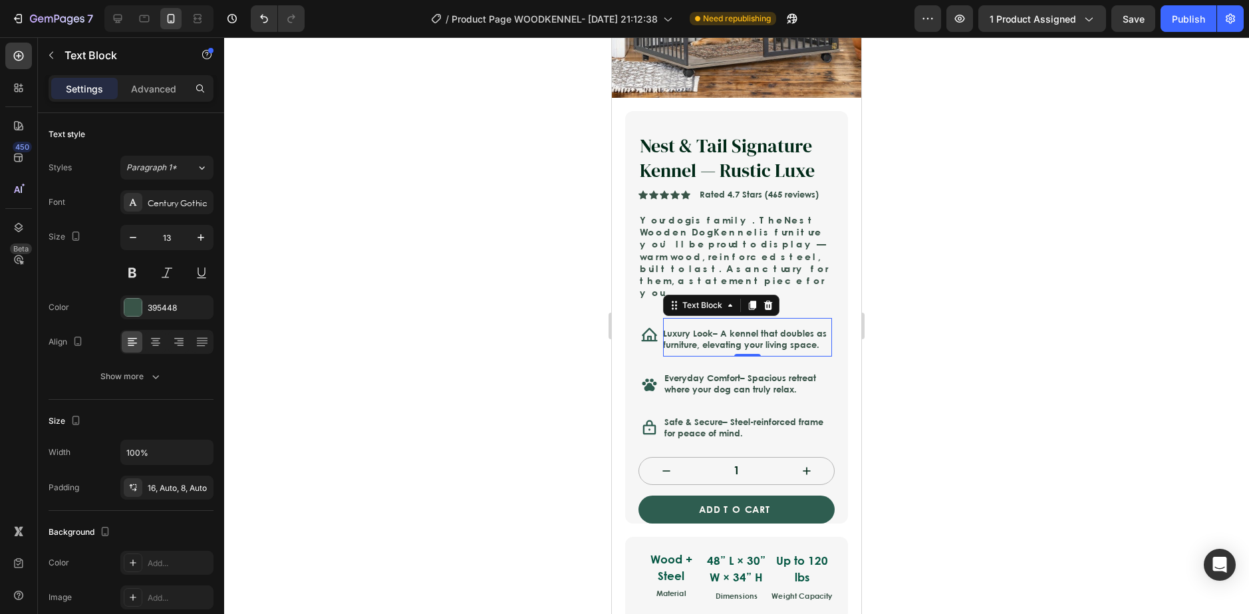
click at [746, 328] on p "Luxury Look – A kennel that doubles as furniture, elevating your living space." at bounding box center [747, 339] width 169 height 23
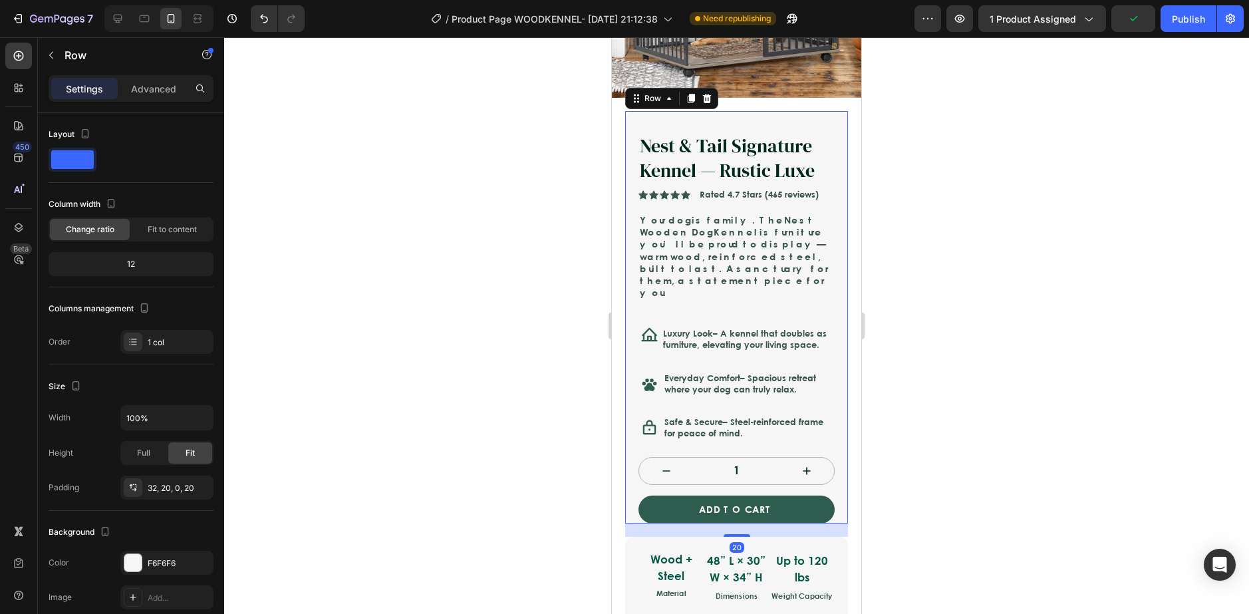
click at [751, 342] on div "Nest & Tail Signature Kennel — Rustic Luxe Product Title Icon Icon Icon Icon Ic…" at bounding box center [736, 327] width 196 height 391
click at [753, 338] on div "Nest & Tail Signature Kennel — Rustic Luxe Product Title Icon Icon Icon Icon Ic…" at bounding box center [736, 327] width 196 height 391
click at [753, 328] on div "Luxury Look – A kennel that doubles as furniture, elevating your living space." at bounding box center [747, 337] width 169 height 39
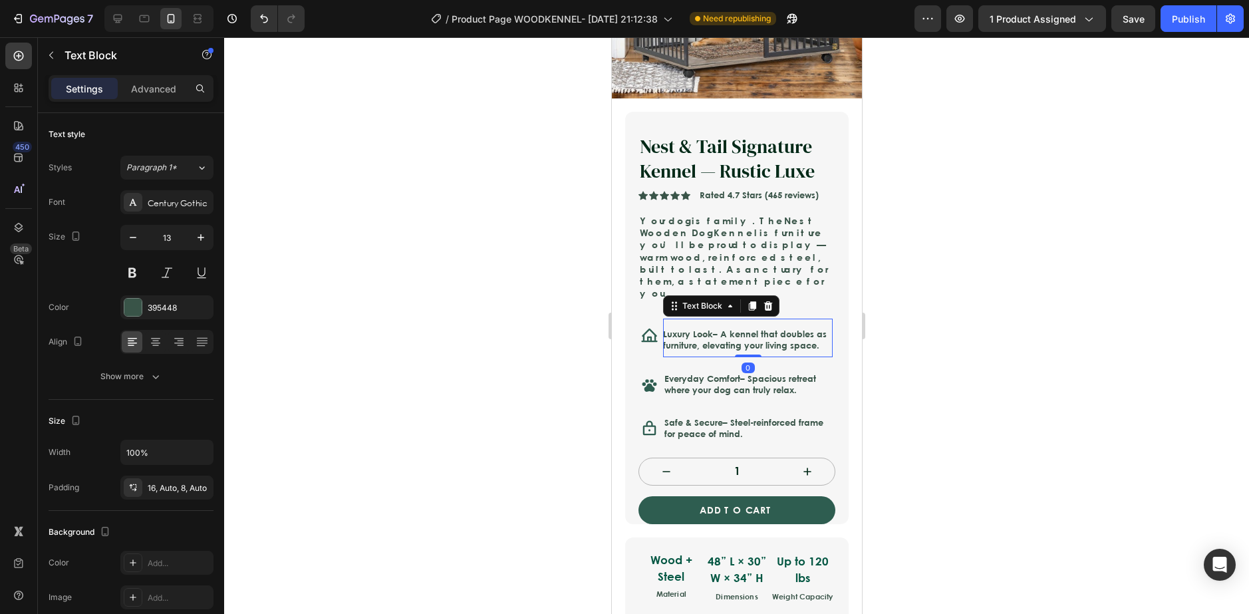
click at [908, 332] on div at bounding box center [736, 325] width 1025 height 577
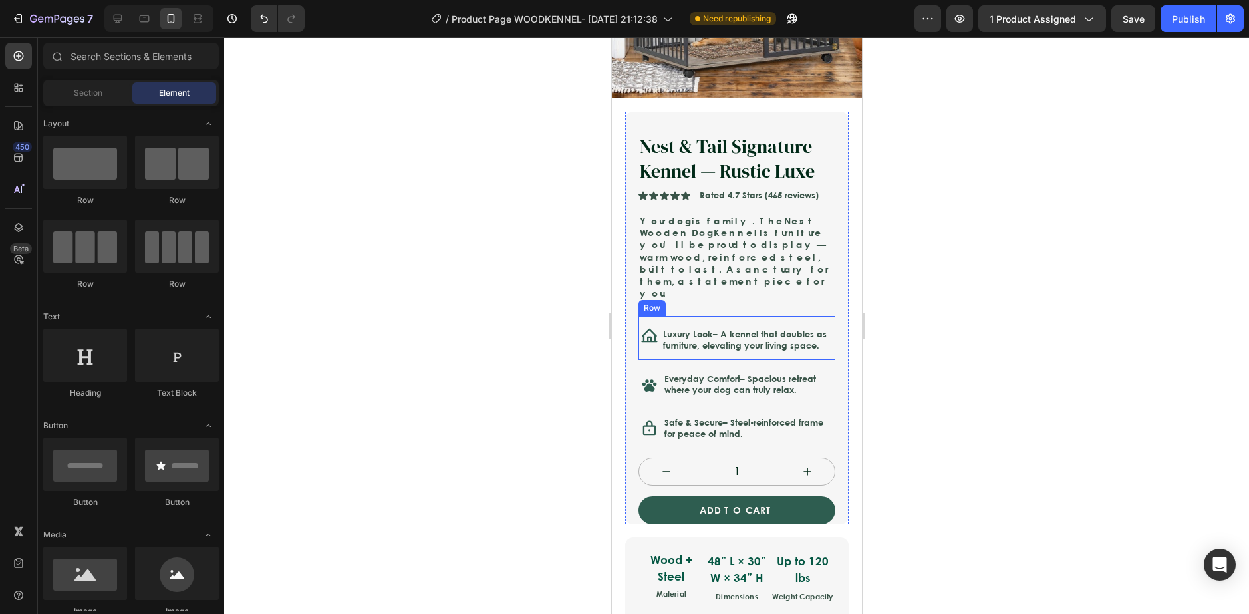
click at [651, 332] on div "Icon" at bounding box center [648, 338] width 17 height 39
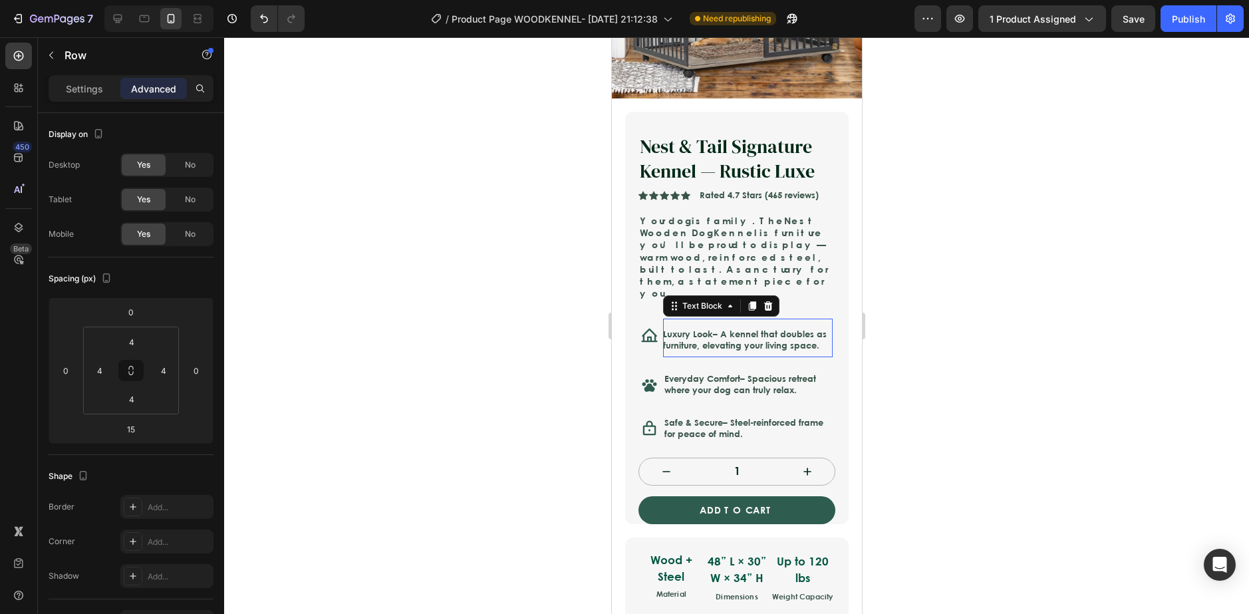
click at [757, 329] on p "Luxury Look – A kennel that doubles as furniture, elevating your living space." at bounding box center [747, 340] width 170 height 23
click at [660, 332] on div "Icon Luxury Look – A kennel that doubles as furniture, elevating your living sp…" at bounding box center [736, 338] width 197 height 44
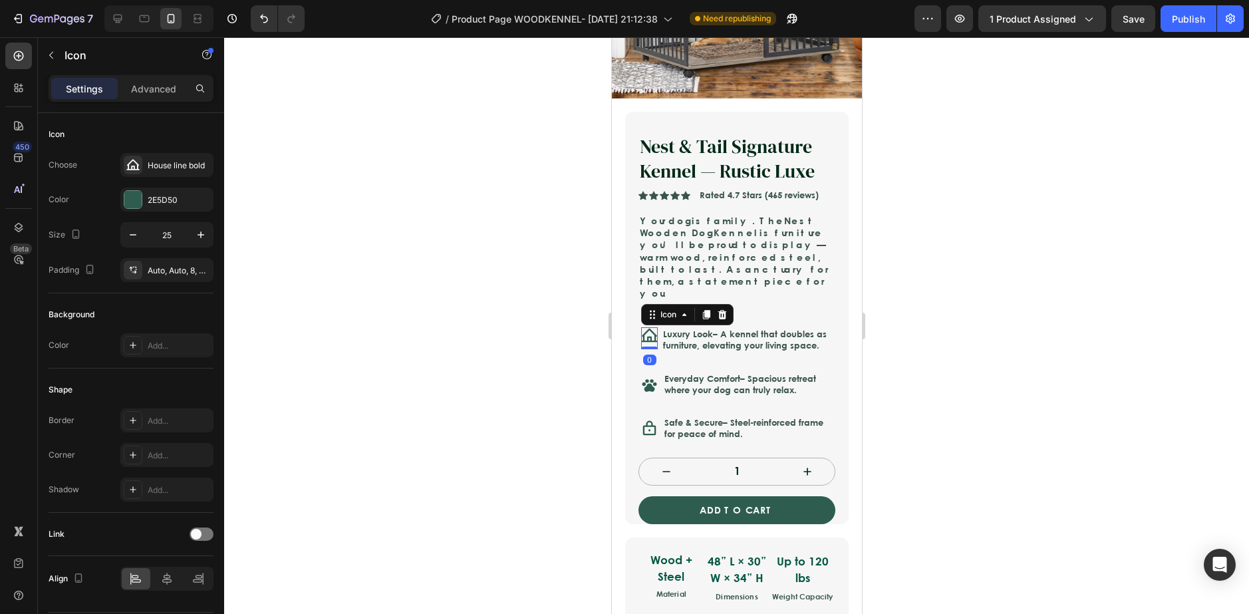
click at [655, 328] on icon at bounding box center [648, 334] width 16 height 13
click at [938, 309] on div at bounding box center [736, 325] width 1025 height 577
click at [646, 328] on icon at bounding box center [648, 334] width 16 height 13
click at [638, 370] on div "Icon Everyday Comfort – Spacious retreat where your dog can truly relax. Text B…" at bounding box center [736, 385] width 197 height 31
click at [649, 379] on icon at bounding box center [649, 385] width 15 height 13
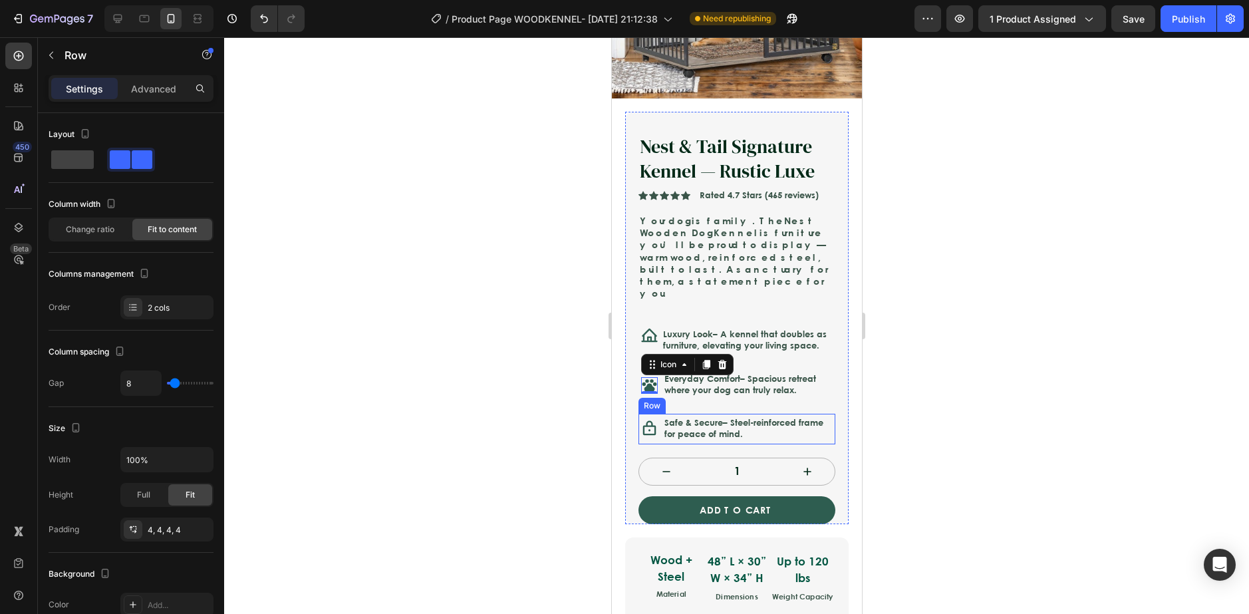
click at [650, 418] on div "Icon" at bounding box center [648, 428] width 17 height 25
click at [646, 420] on icon at bounding box center [648, 428] width 17 height 17
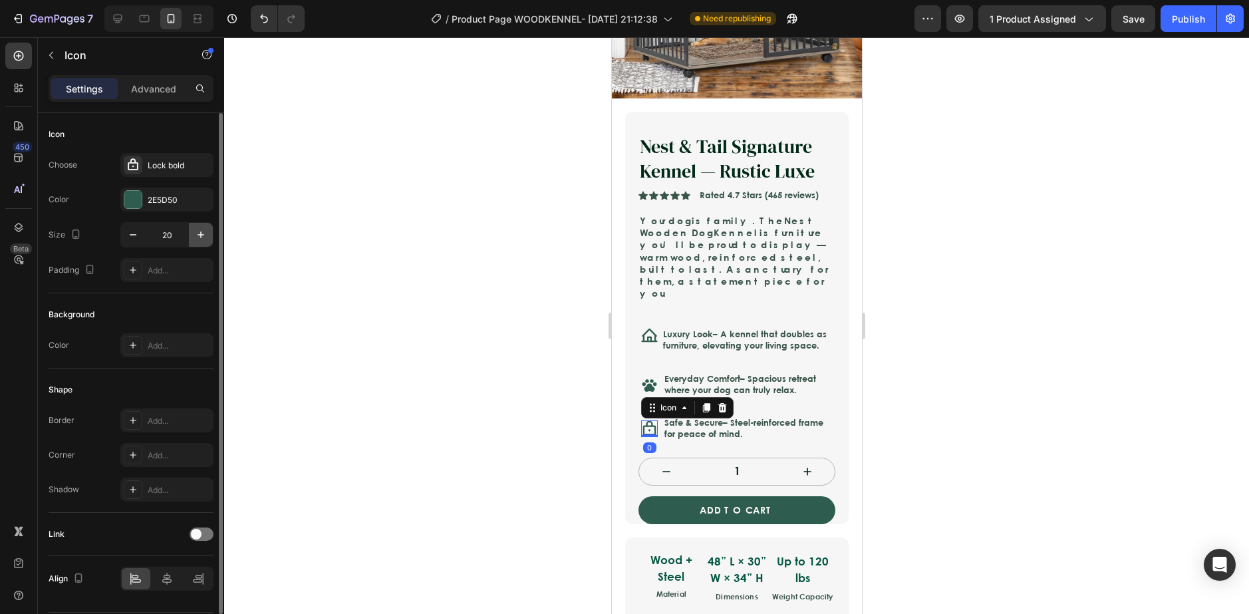
click at [203, 237] on icon "button" at bounding box center [200, 234] width 13 height 13
click at [203, 233] on icon "button" at bounding box center [200, 234] width 13 height 13
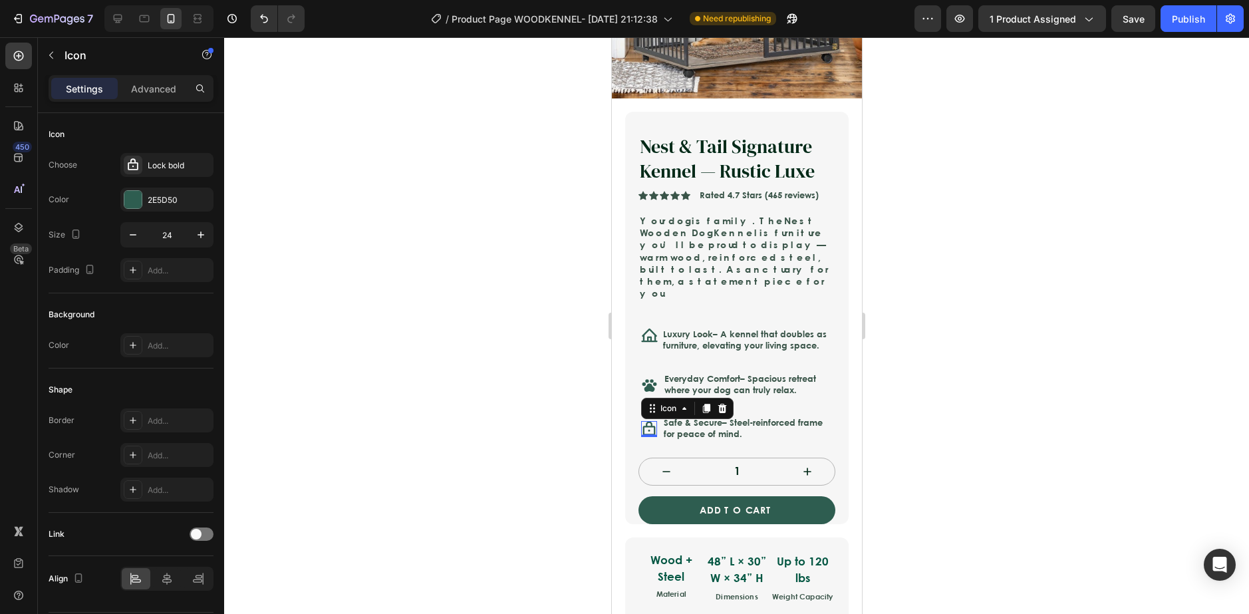
type input "25"
click at [1039, 330] on div at bounding box center [736, 325] width 1025 height 577
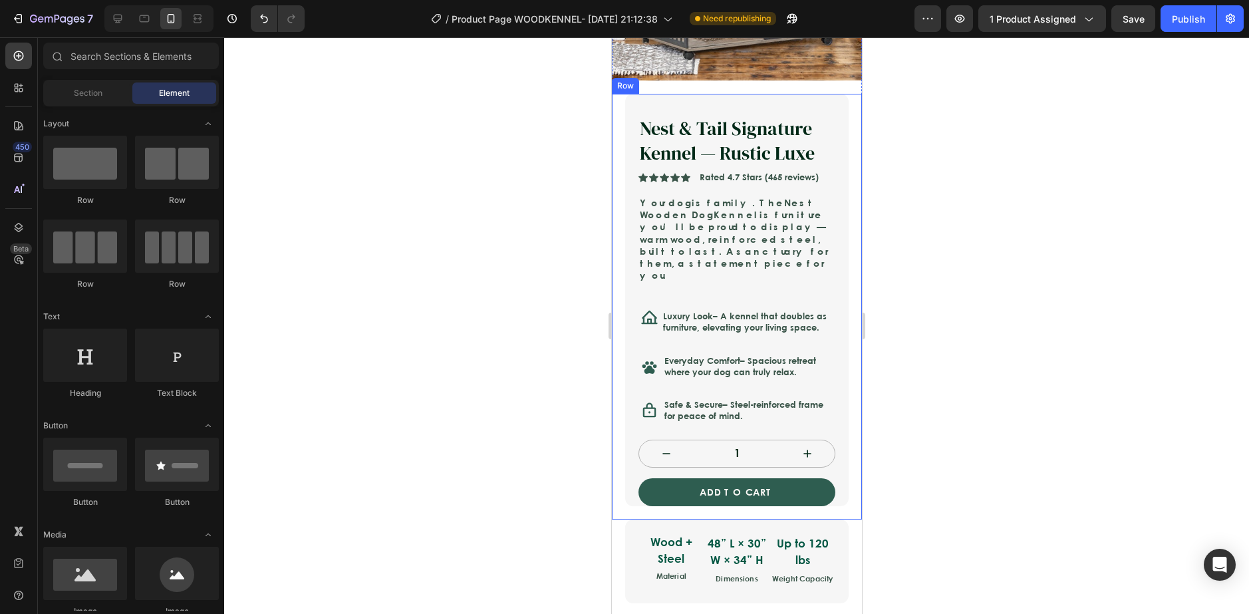
scroll to position [532, 0]
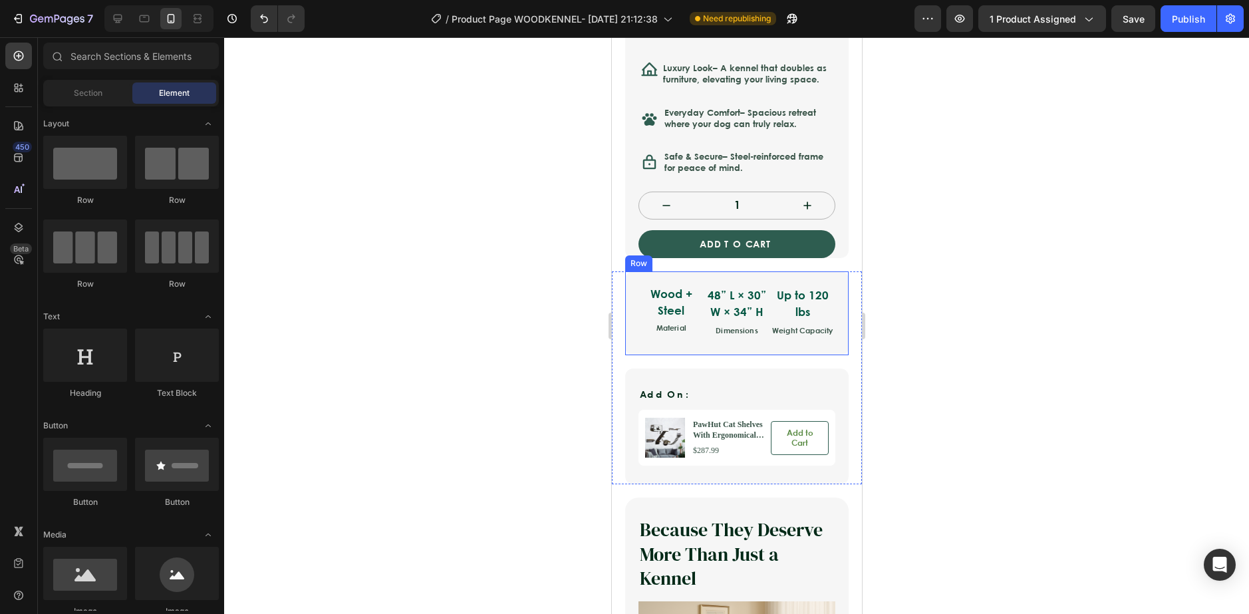
click at [1067, 309] on div at bounding box center [736, 325] width 1025 height 577
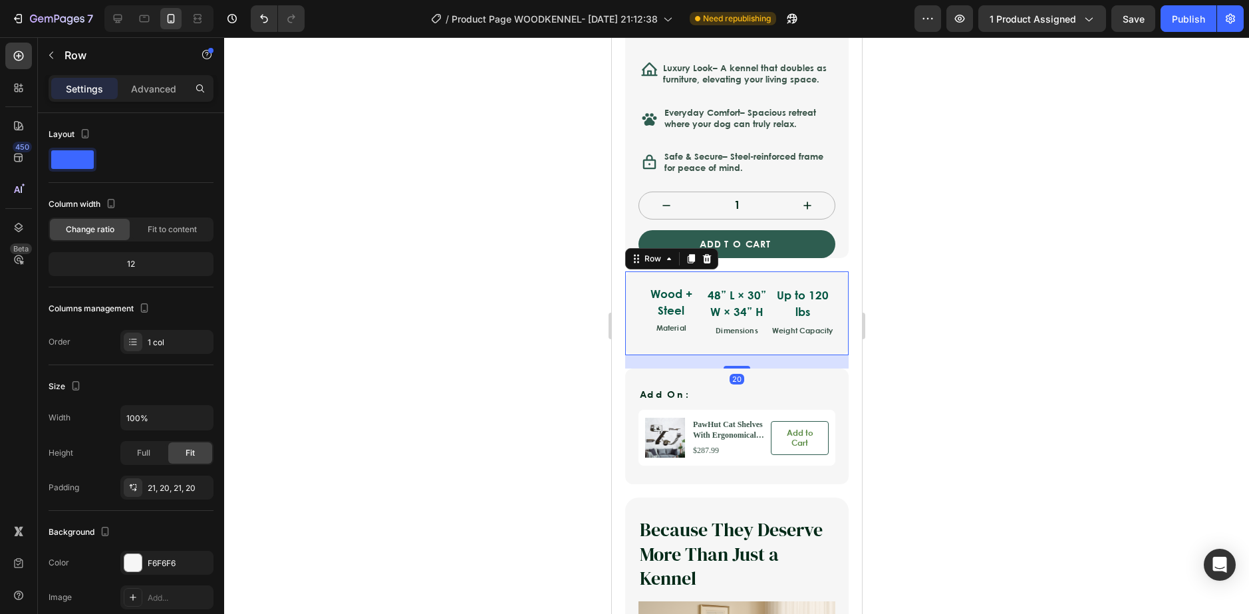
click at [639, 329] on div "Wood + Steel Text Block Material Text Block 48” L × 30” W × 34” H Text Block Di…" at bounding box center [736, 313] width 197 height 57
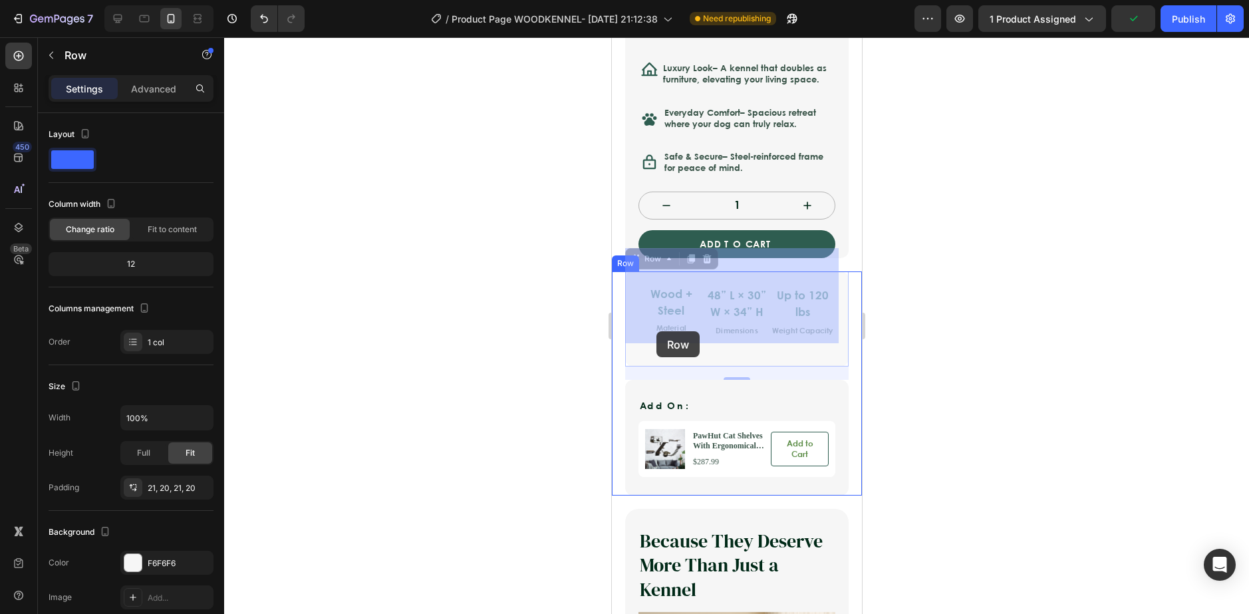
drag, startPoint x: 632, startPoint y: 315, endPoint x: 1222, endPoint y: 358, distance: 591.4
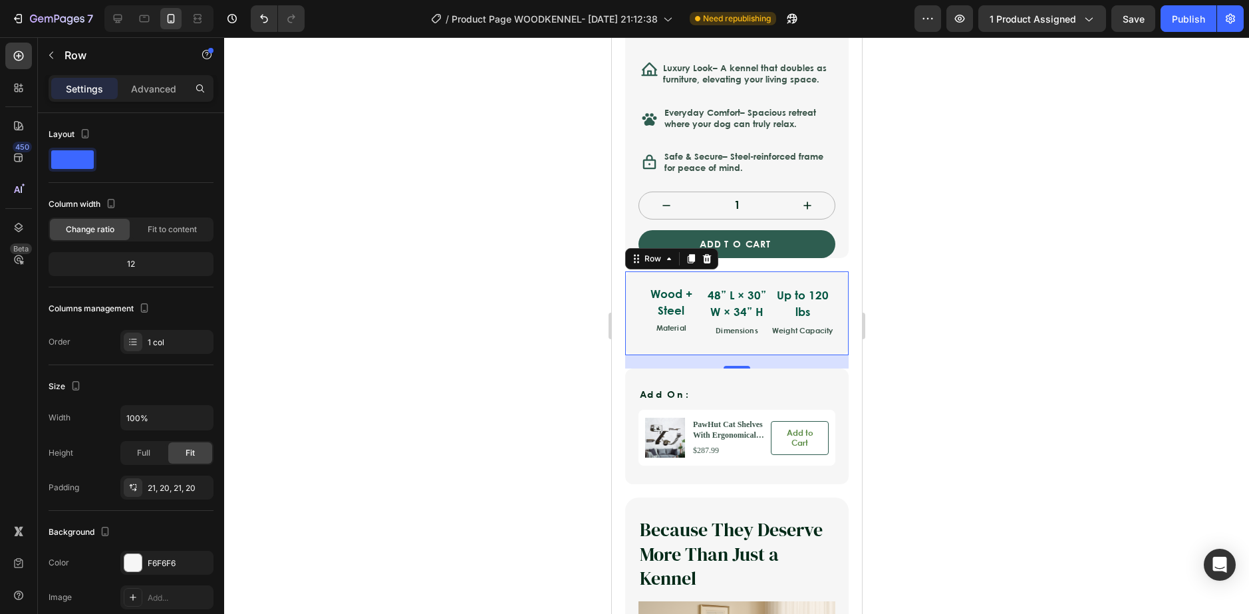
click at [571, 314] on div at bounding box center [736, 325] width 1025 height 577
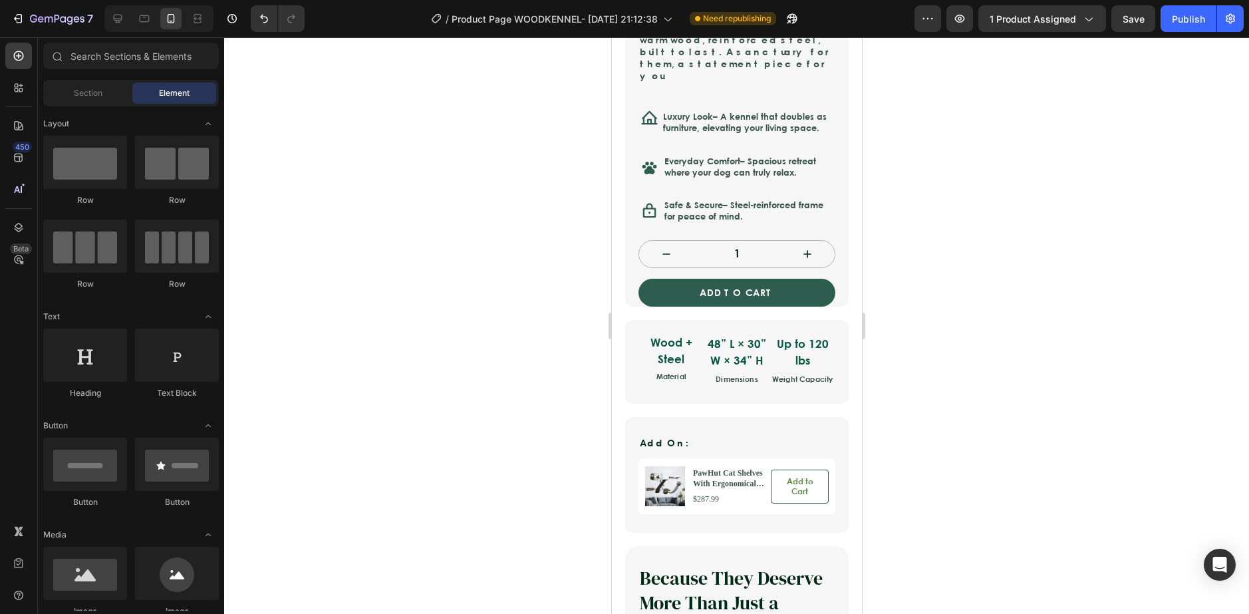
scroll to position [399, 0]
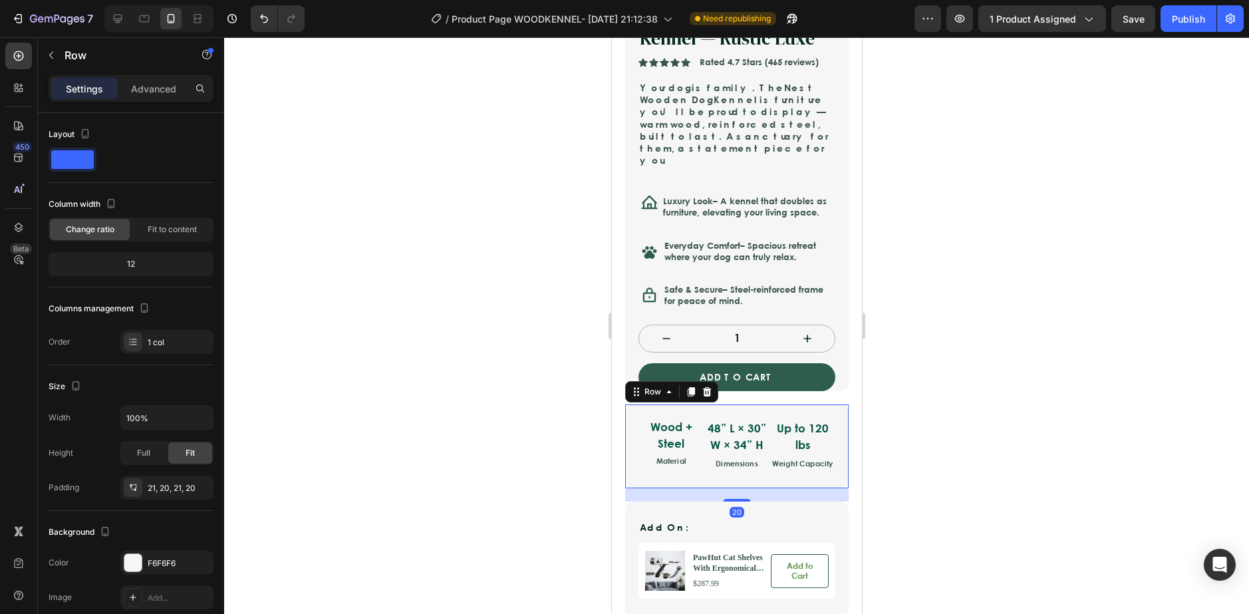
click at [634, 404] on div "Wood + Steel Text Block Material Text Block 48” L × 30” W × 34” H Text Block Di…" at bounding box center [735, 446] width 223 height 84
click at [454, 417] on div at bounding box center [736, 325] width 1025 height 577
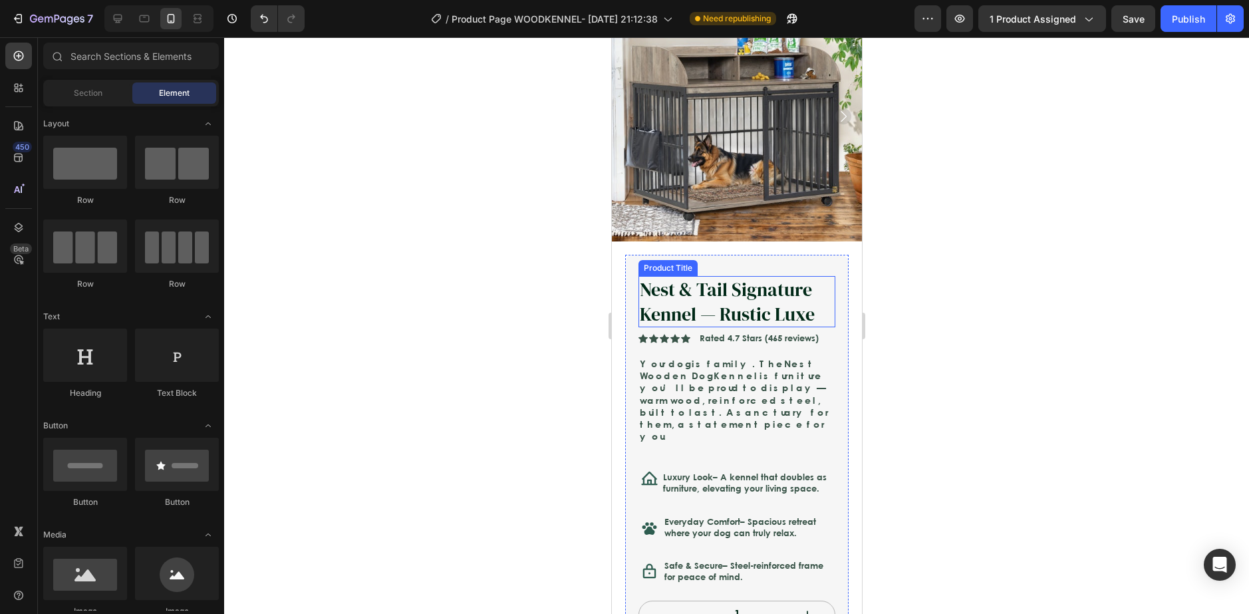
scroll to position [0, 0]
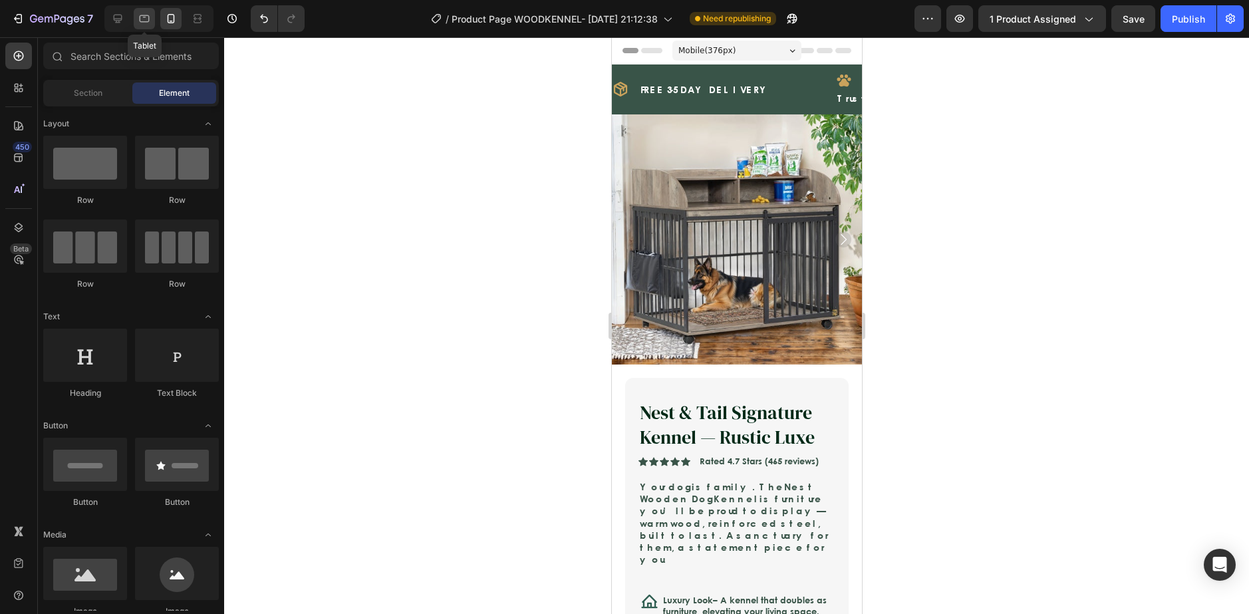
click at [145, 17] on icon at bounding box center [144, 17] width 3 height 1
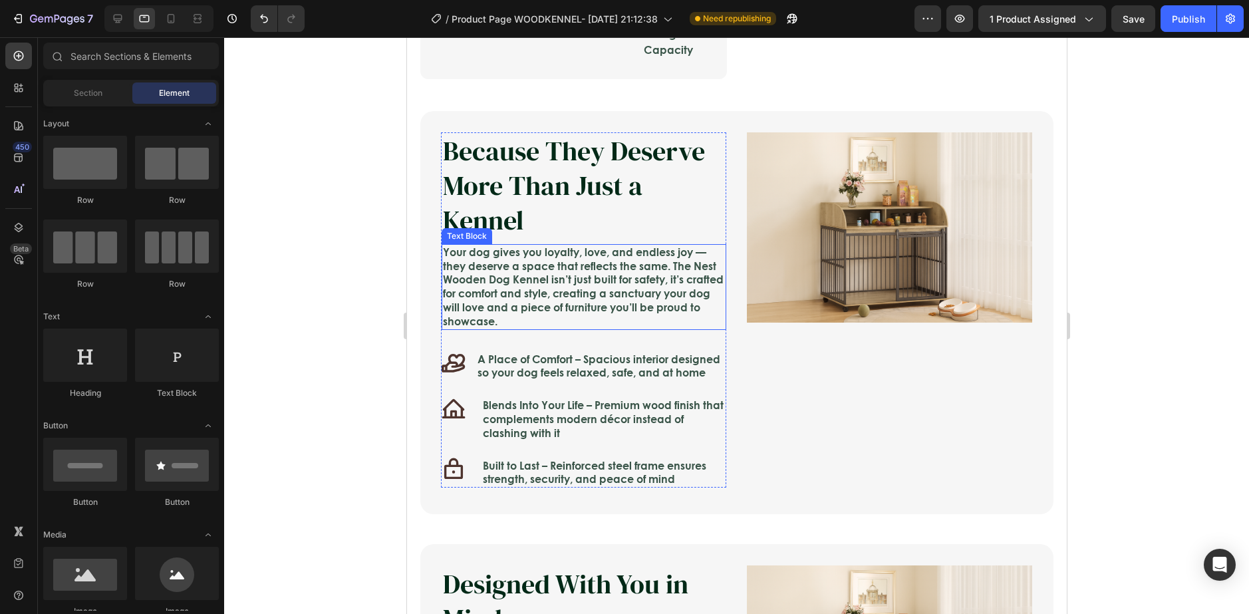
scroll to position [931, 0]
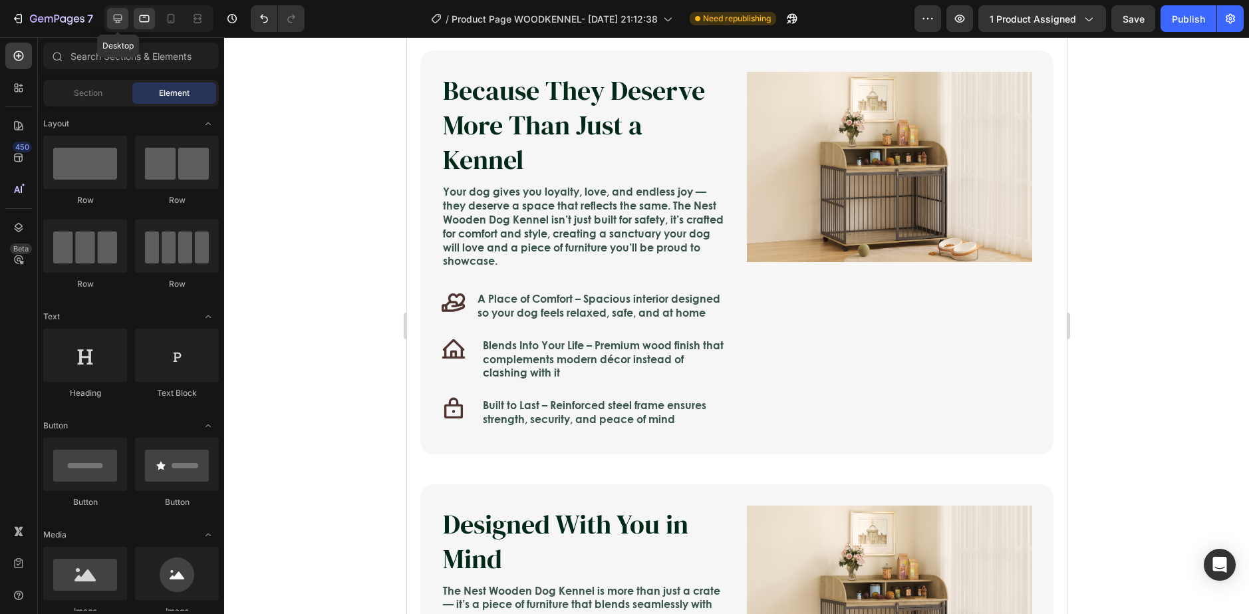
click at [123, 13] on icon at bounding box center [117, 18] width 13 height 13
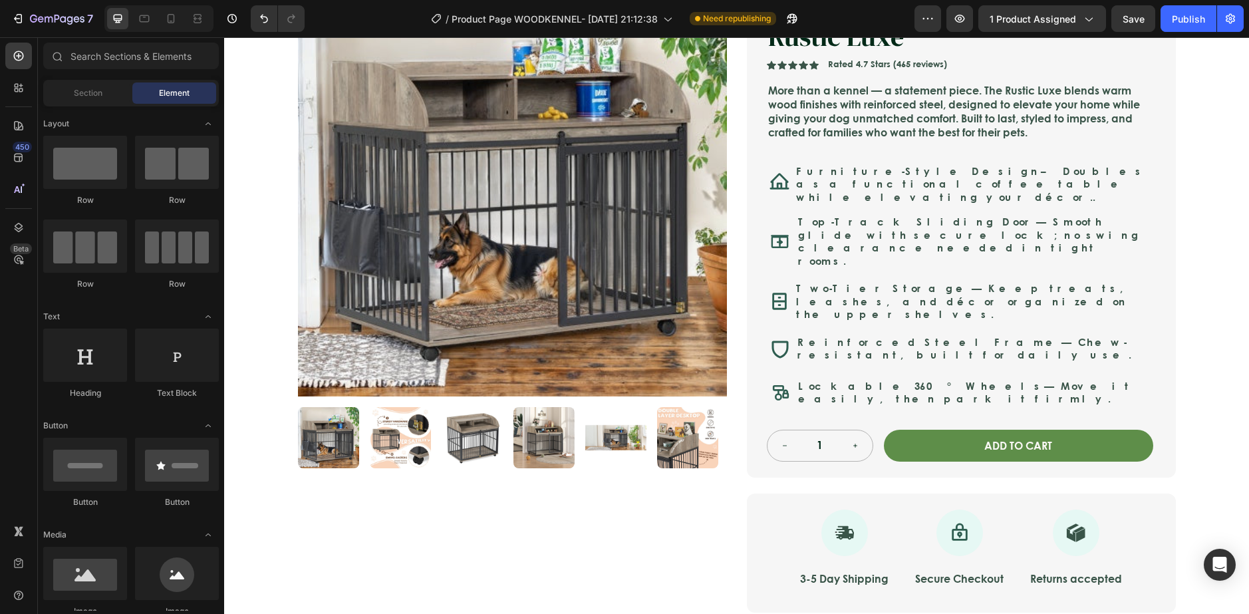
scroll to position [133, 0]
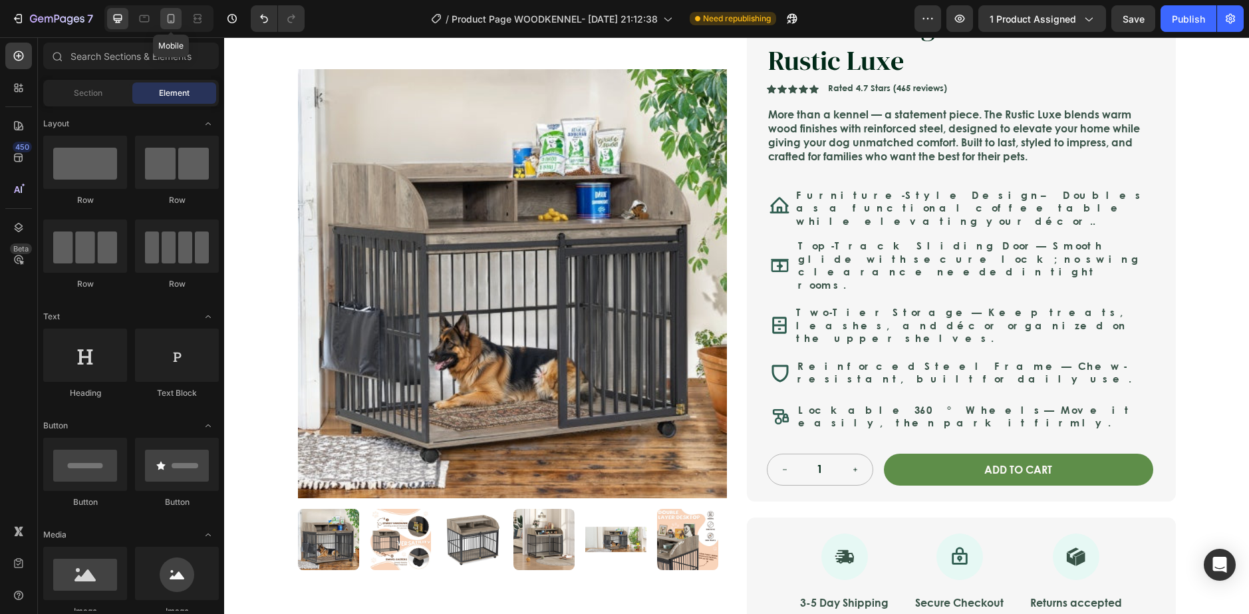
click at [166, 17] on icon at bounding box center [170, 18] width 13 height 13
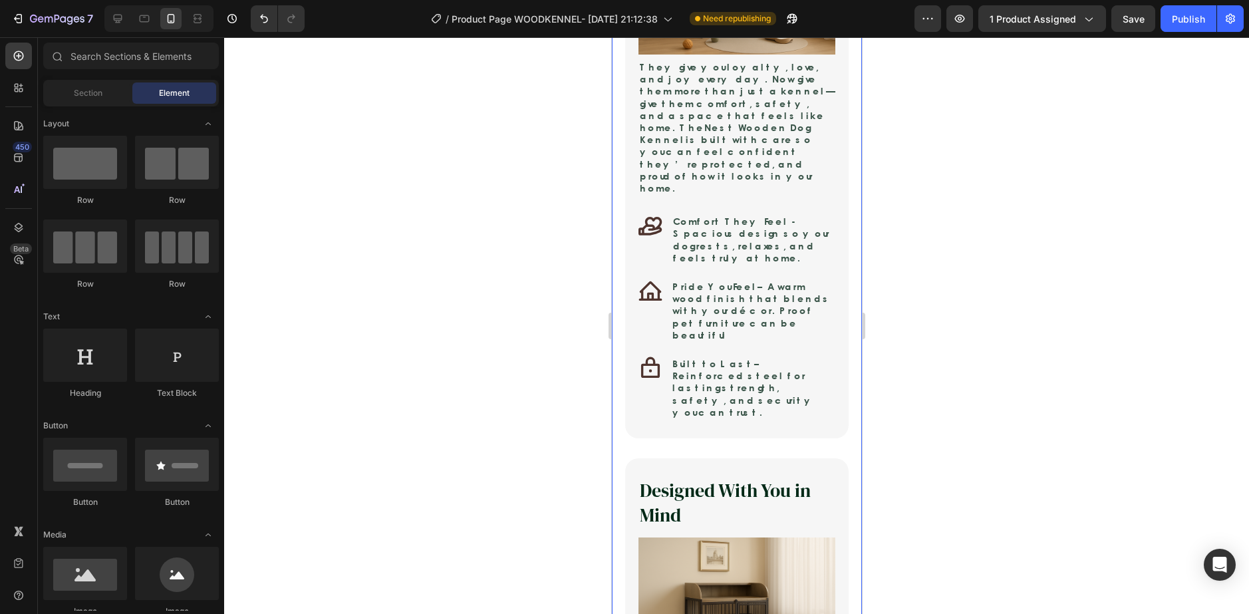
scroll to position [1197, 0]
click at [1134, 1] on div "7 Version history / Product Page WOODKENNEL- Sep 12, 21:12:38 Need republishing…" at bounding box center [624, 19] width 1249 height 38
click at [1126, 12] on div "Save" at bounding box center [1133, 19] width 22 height 14
click at [1188, 25] on div "Publish" at bounding box center [1188, 19] width 33 height 14
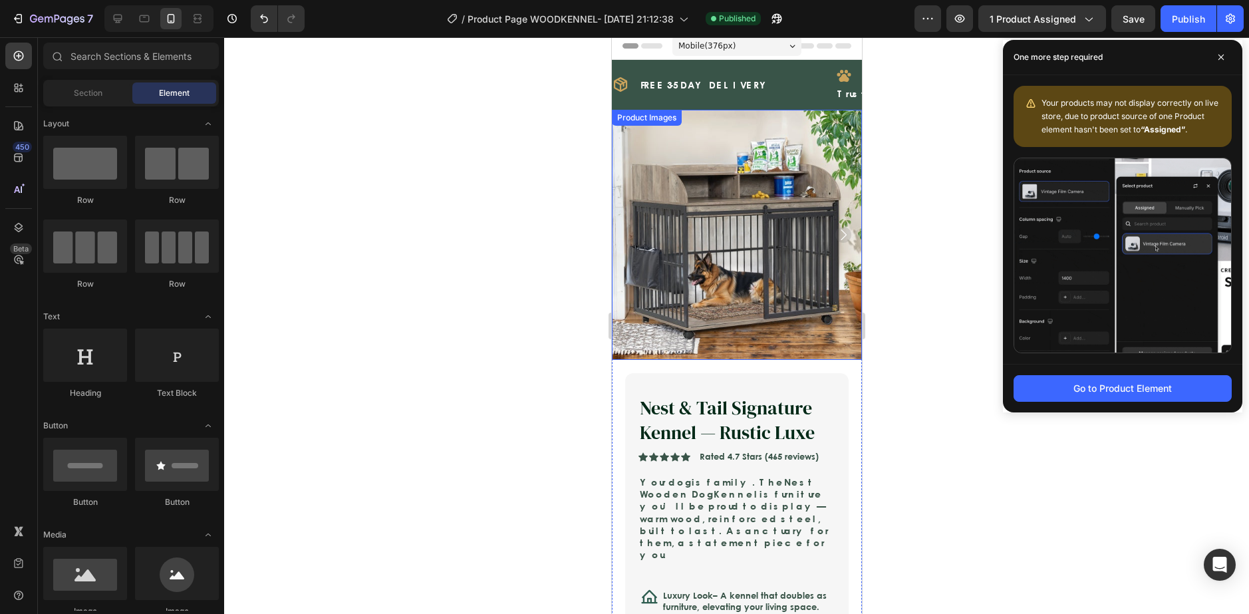
scroll to position [0, 0]
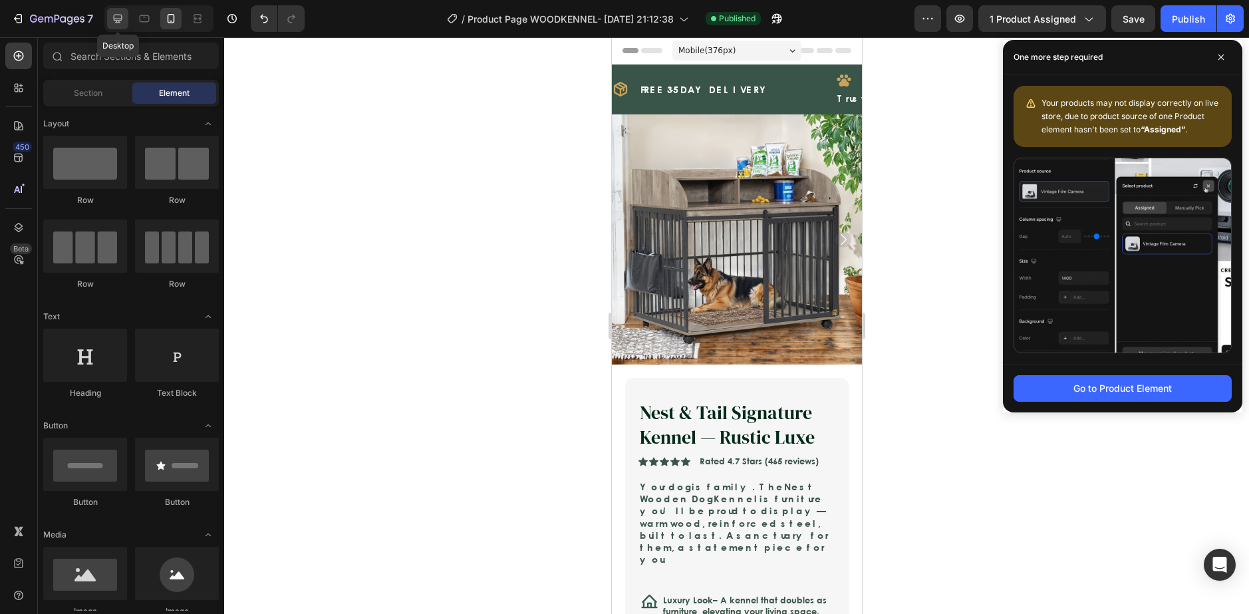
click at [115, 19] on icon at bounding box center [118, 19] width 9 height 9
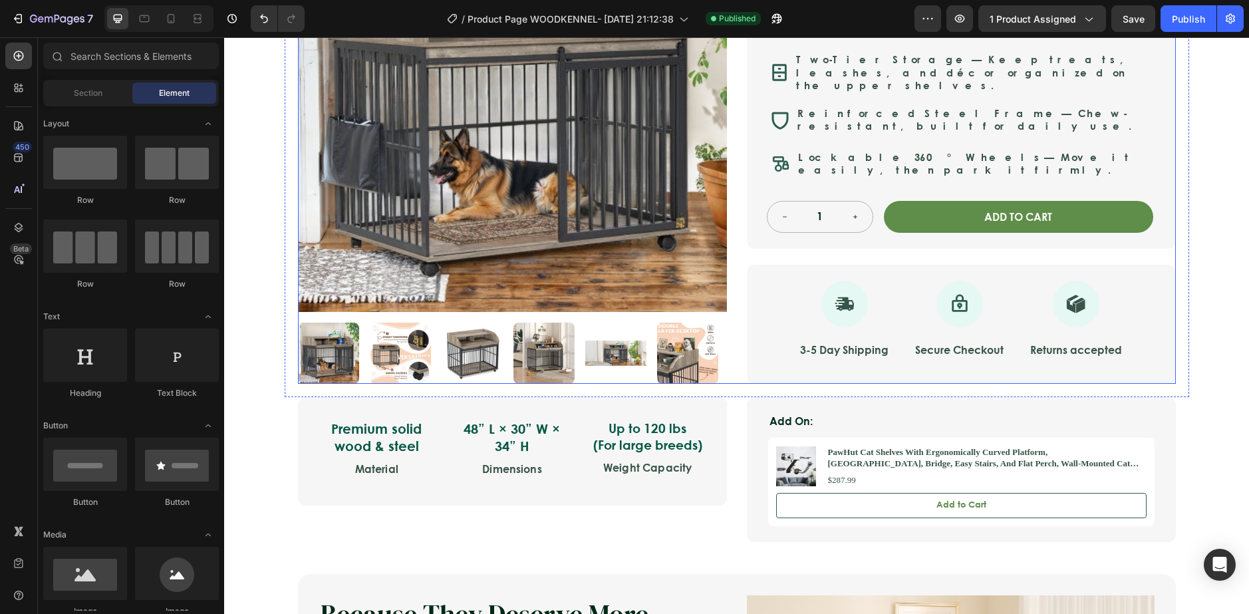
scroll to position [399, 0]
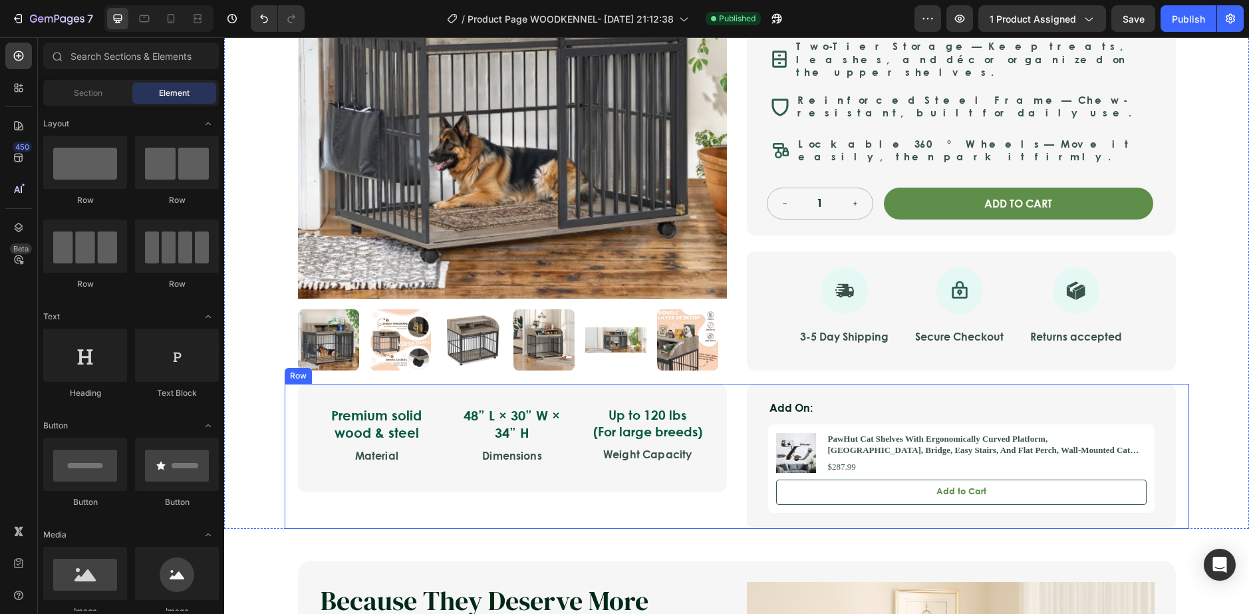
click at [285, 471] on div "Premium solid wood & steel Text Block Material Text Block 48” L × 30” W × 34” H…" at bounding box center [737, 456] width 904 height 145
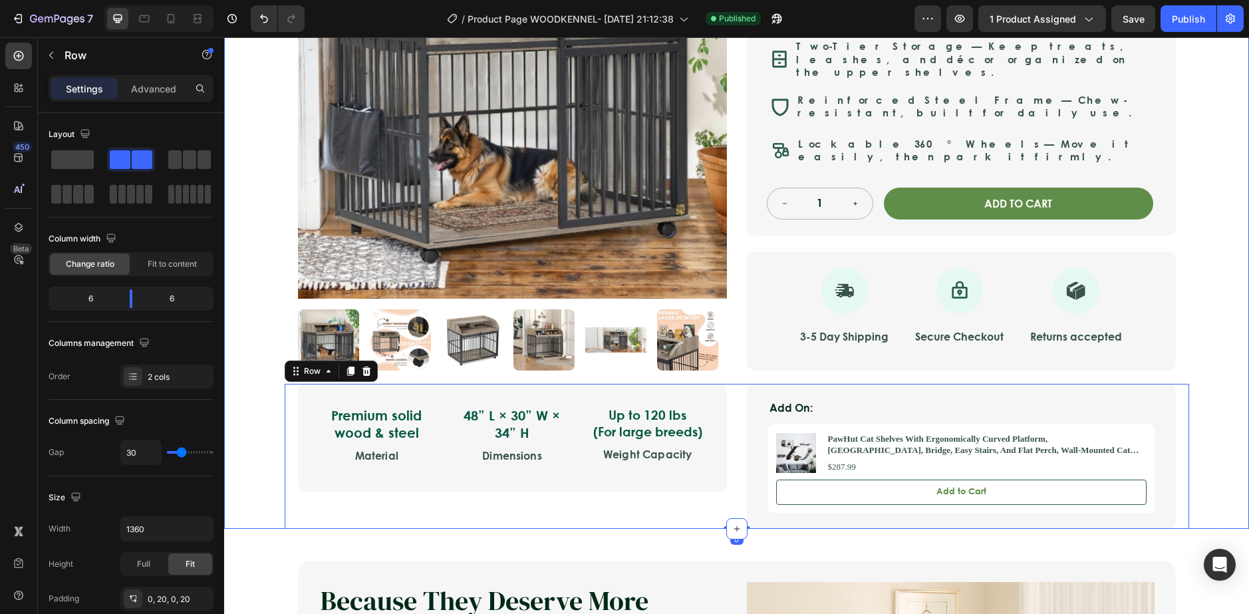
click at [241, 471] on div "Icon Safe & Secure Checkout Text Block Row Icon FREE 3-5 DAY DELIVERY Text Bloc…" at bounding box center [736, 97] width 1025 height 863
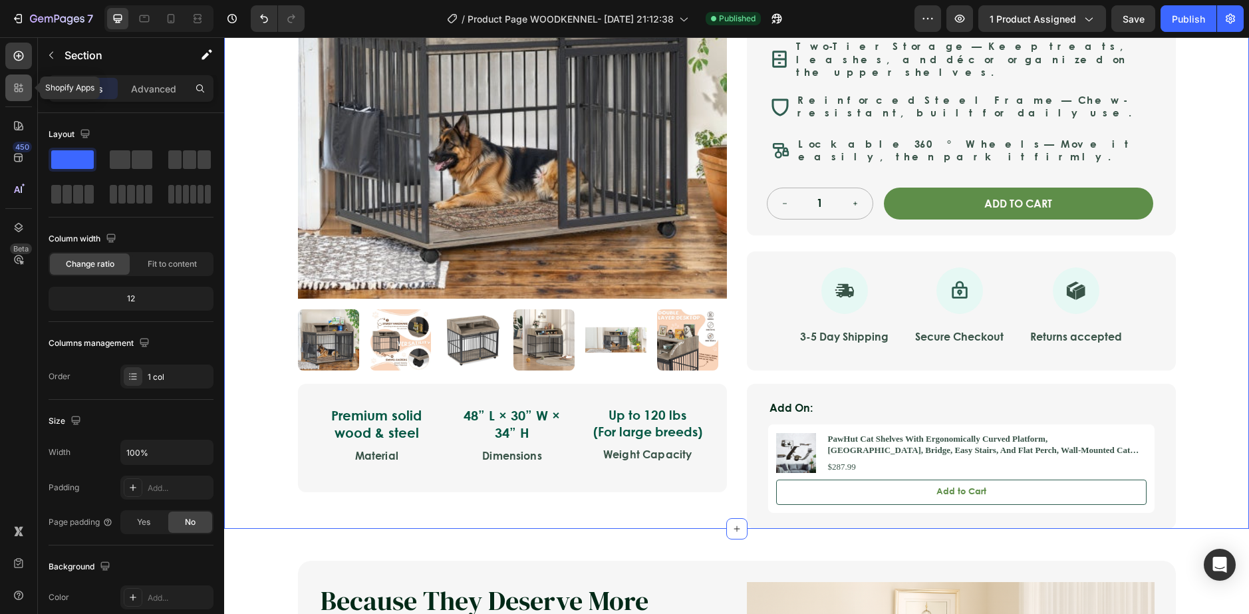
click at [23, 87] on icon at bounding box center [18, 87] width 13 height 13
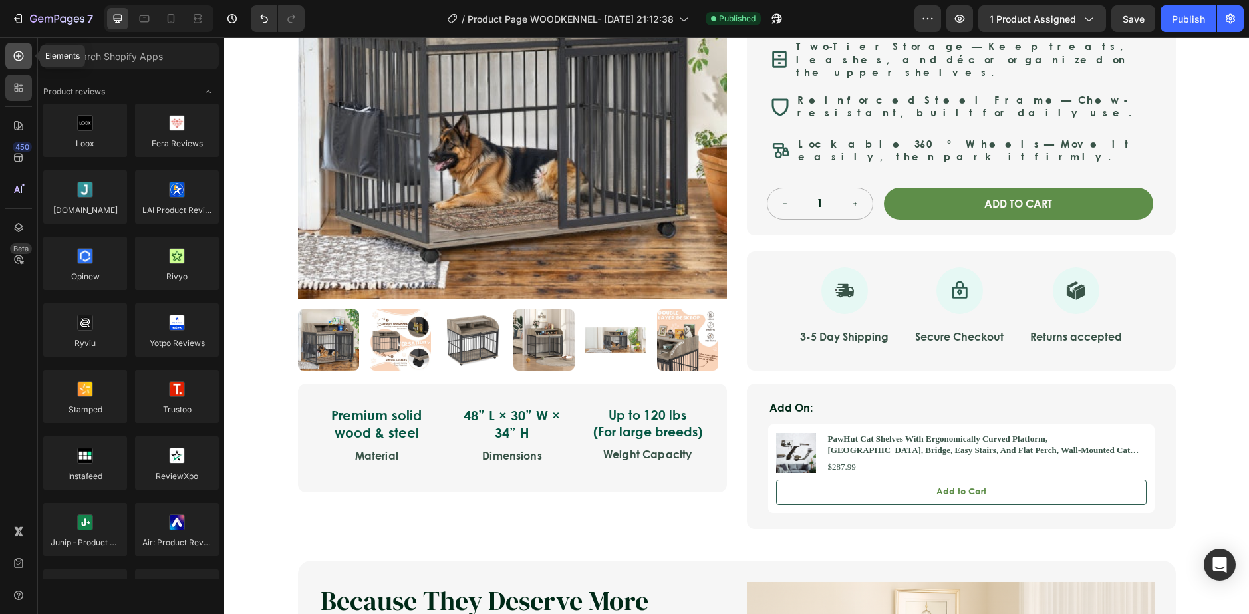
click at [21, 59] on icon at bounding box center [18, 55] width 13 height 13
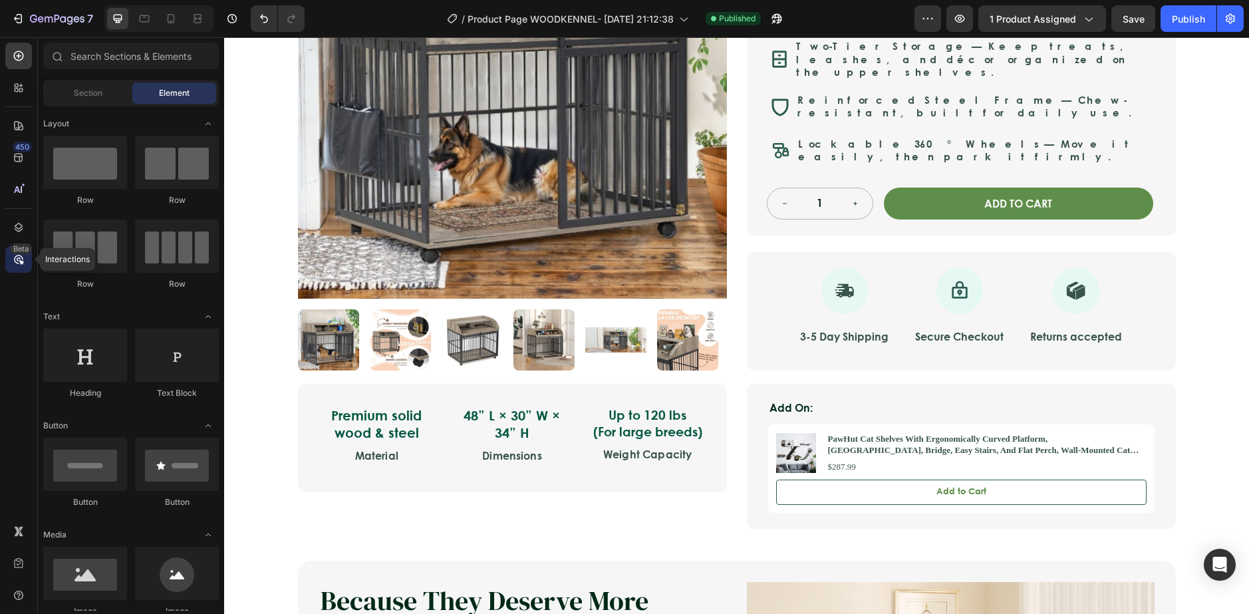
click at [21, 256] on icon at bounding box center [18, 259] width 9 height 9
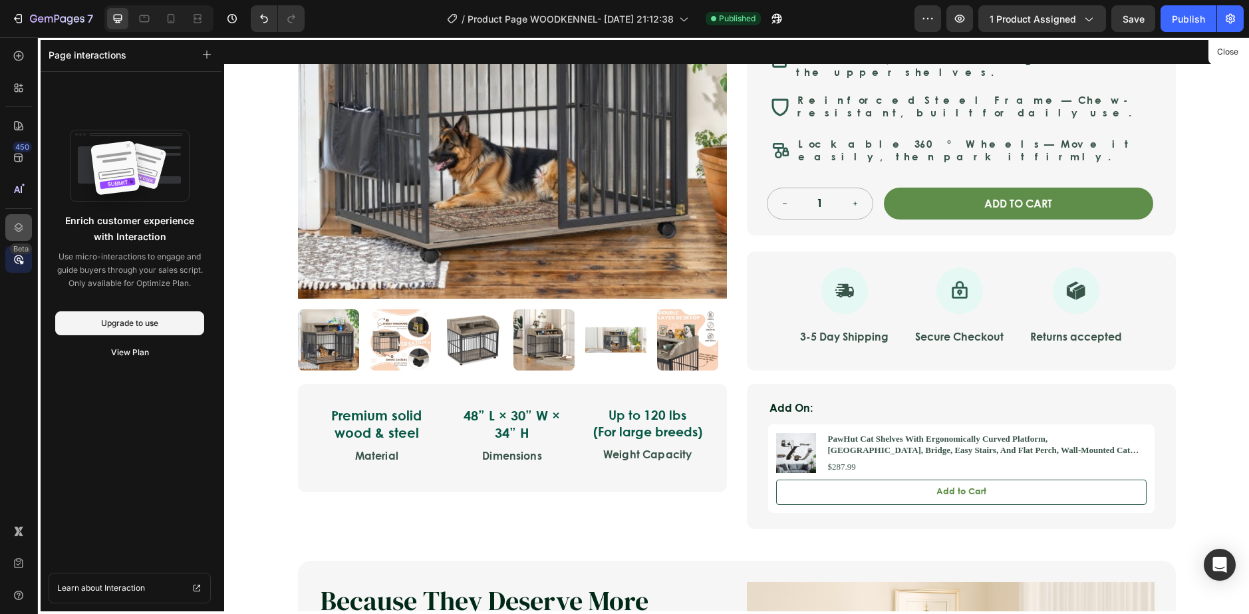
click at [21, 232] on icon at bounding box center [18, 227] width 13 height 13
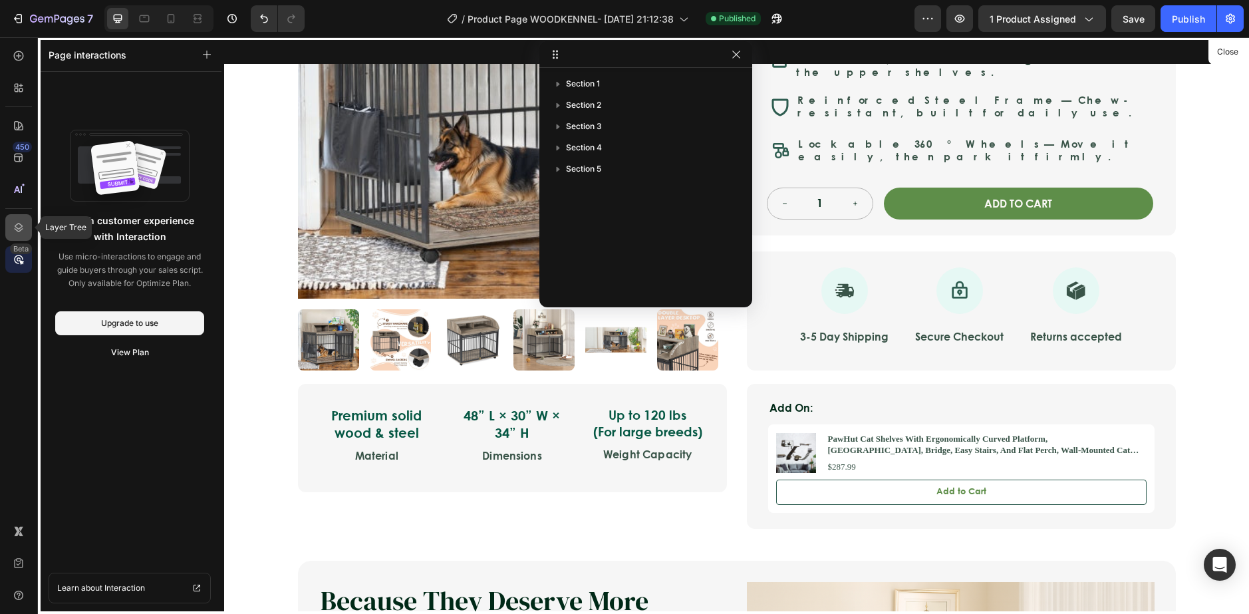
click at [25, 227] on icon at bounding box center [18, 227] width 13 height 13
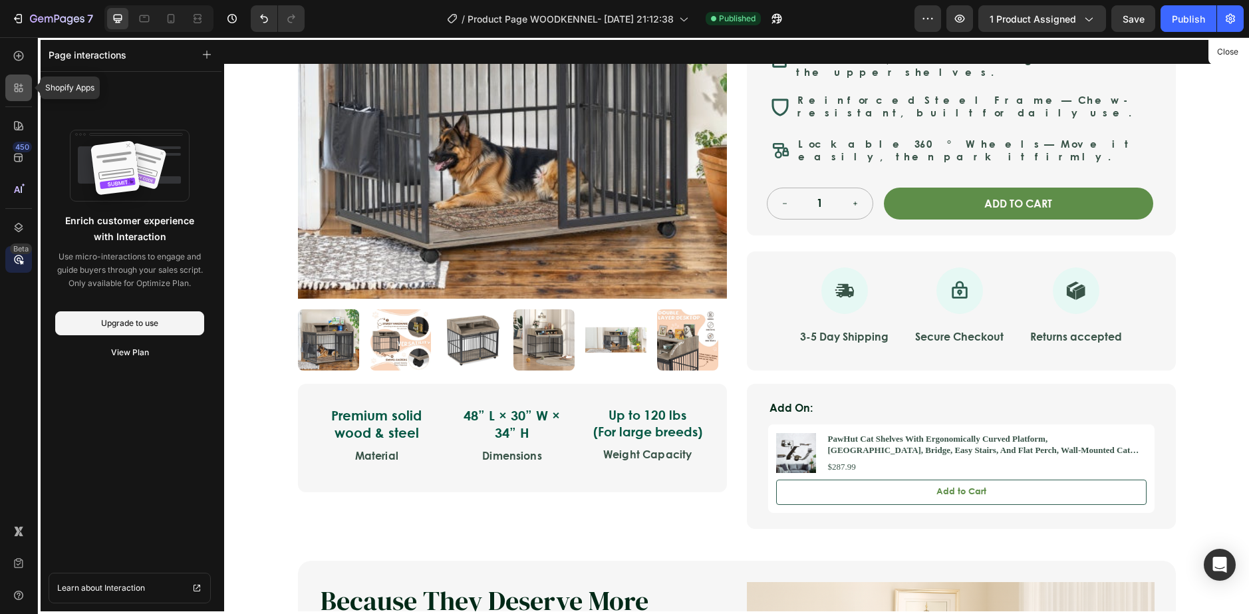
click at [18, 87] on icon at bounding box center [17, 86] width 4 height 4
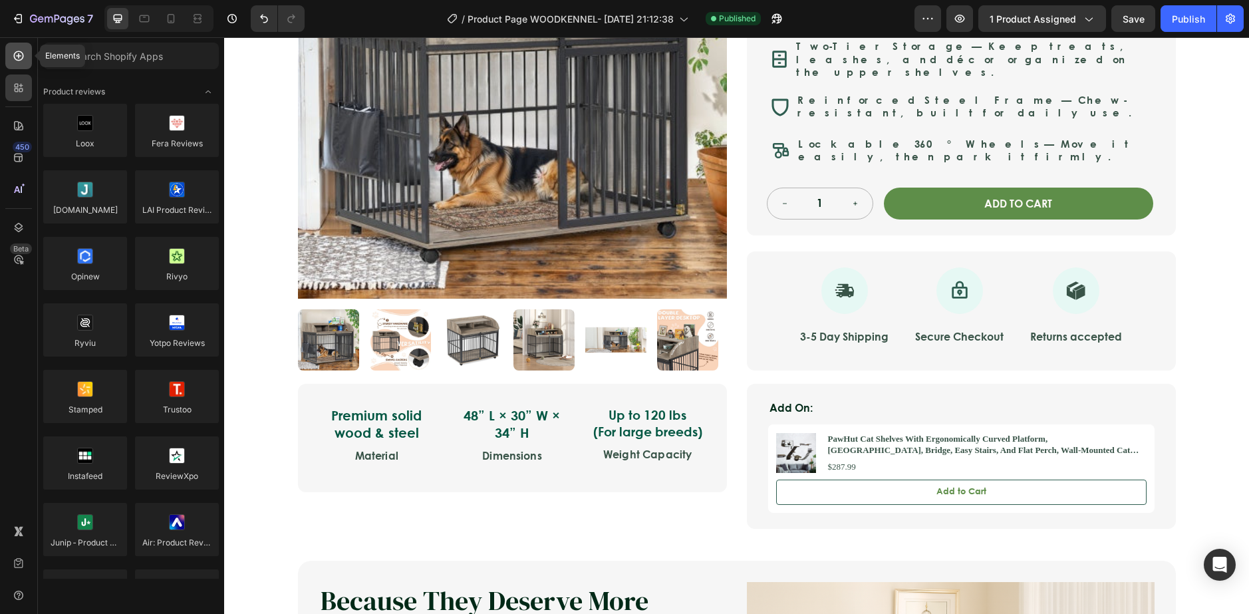
click at [20, 55] on icon at bounding box center [18, 55] width 13 height 13
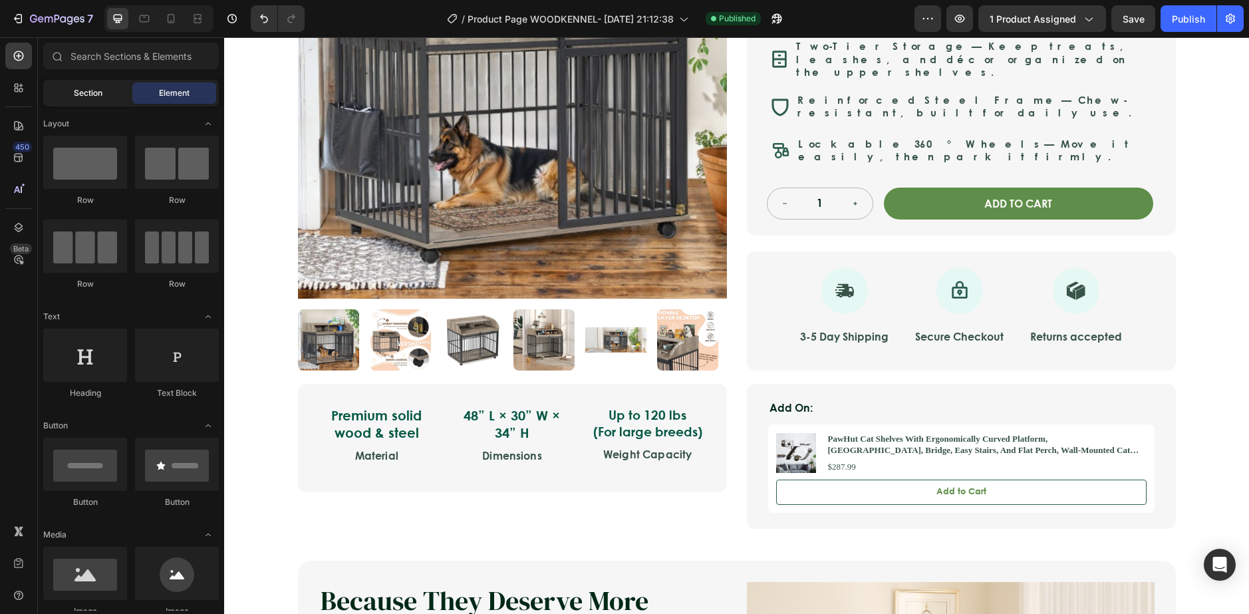
click at [78, 100] on div "Section" at bounding box center [88, 92] width 84 height 21
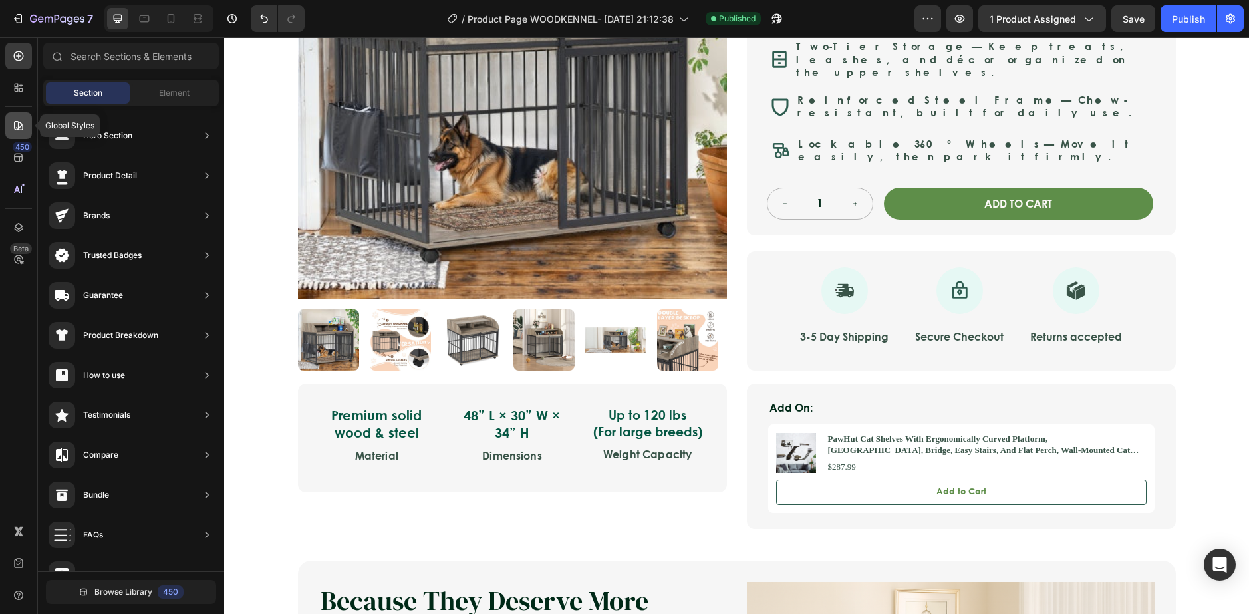
click at [25, 134] on div at bounding box center [18, 125] width 27 height 27
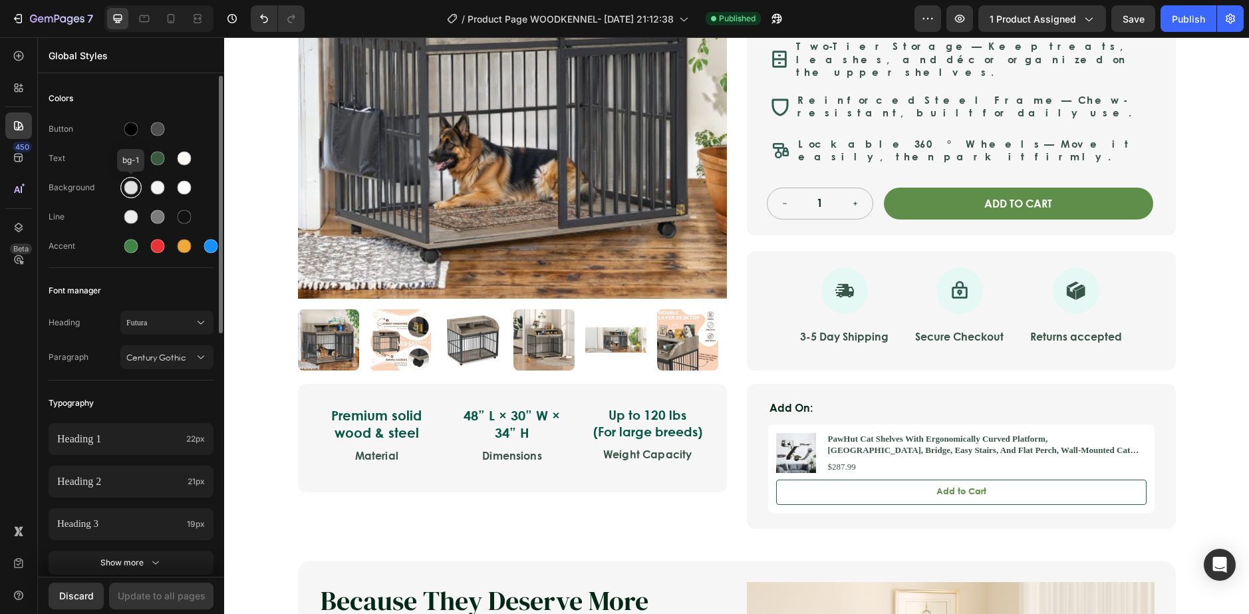
click at [136, 189] on div at bounding box center [131, 188] width 14 height 14
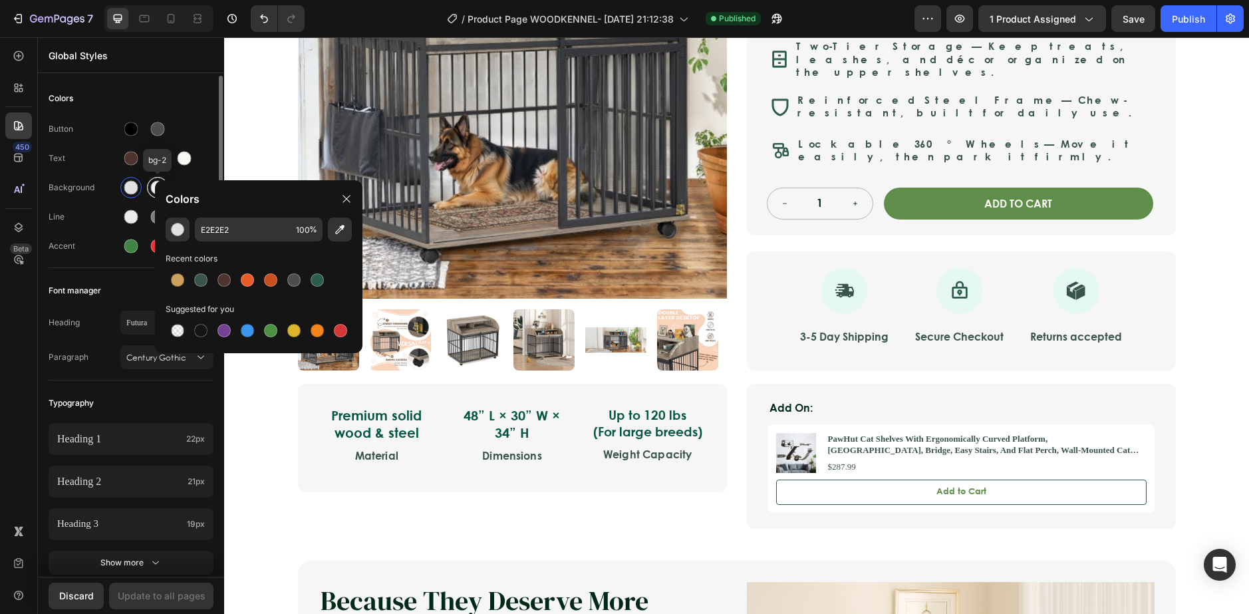
click at [148, 186] on div at bounding box center [157, 187] width 21 height 21
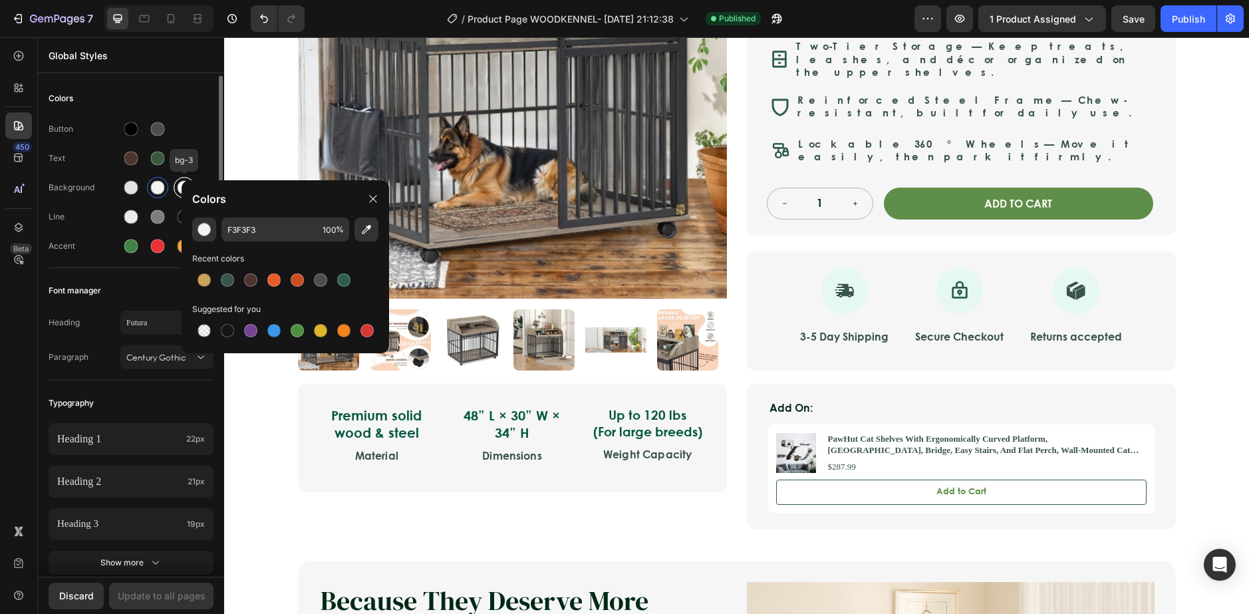
click at [174, 186] on div at bounding box center [184, 187] width 21 height 21
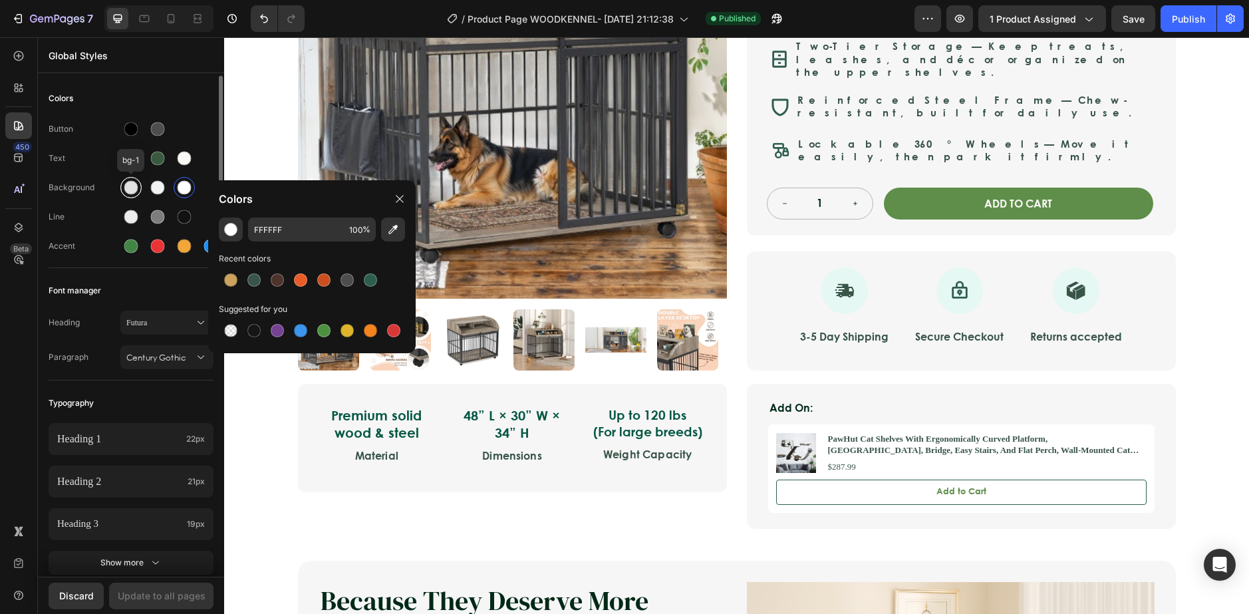
click at [131, 186] on div at bounding box center [131, 188] width 14 height 14
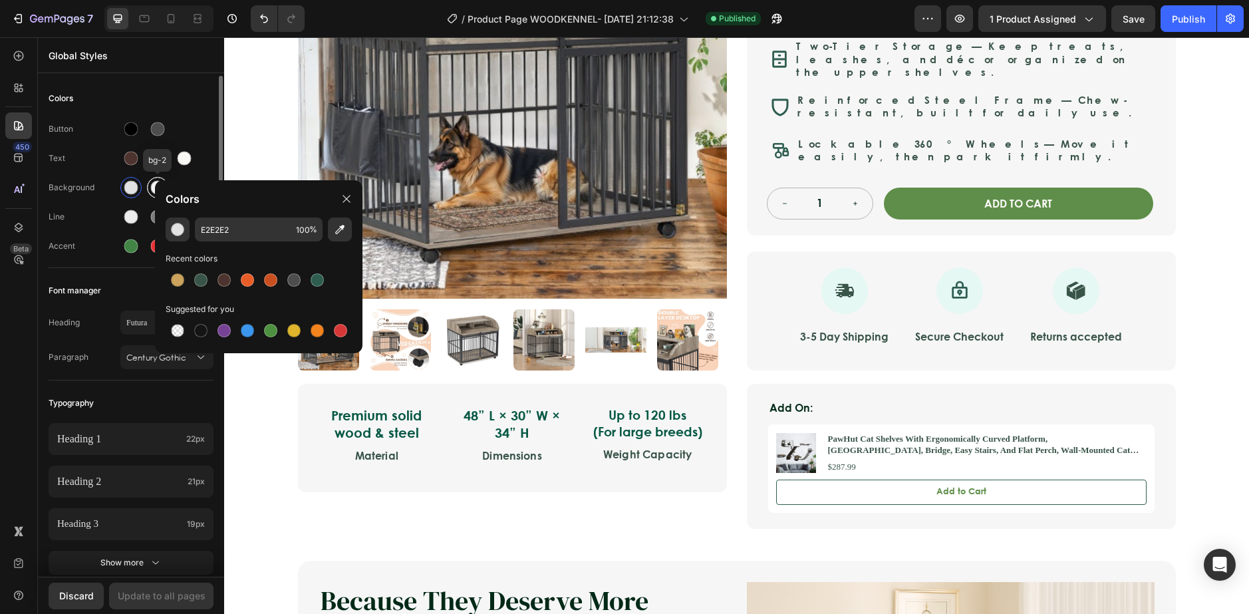
click at [150, 191] on div at bounding box center [157, 187] width 21 height 21
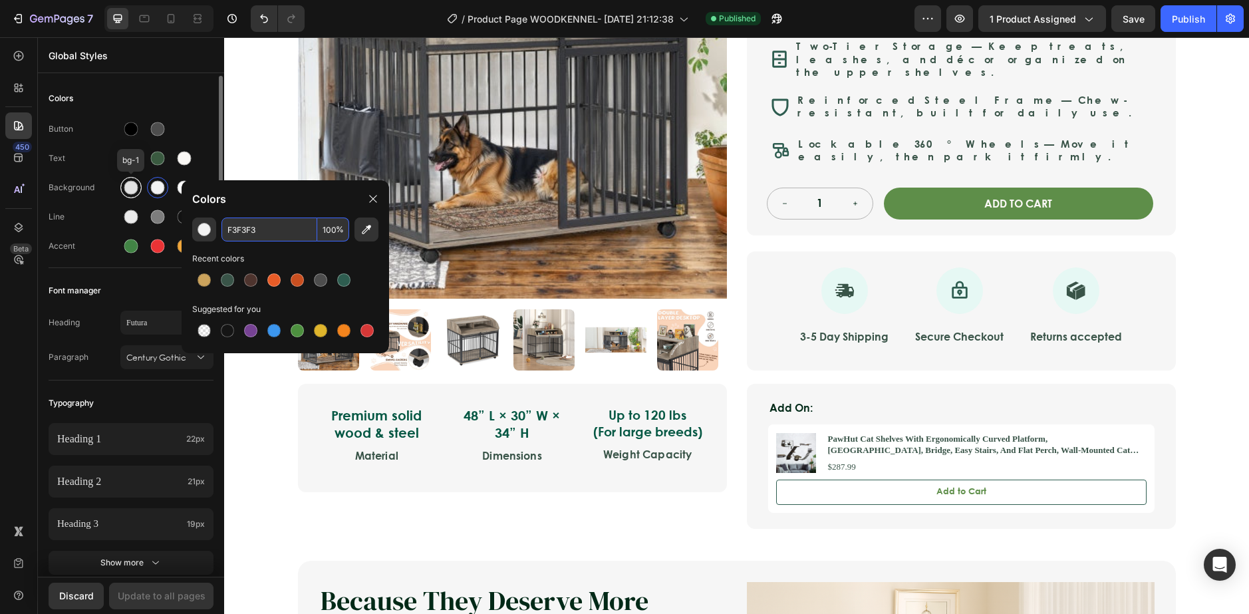
click at [138, 186] on div at bounding box center [131, 188] width 16 height 16
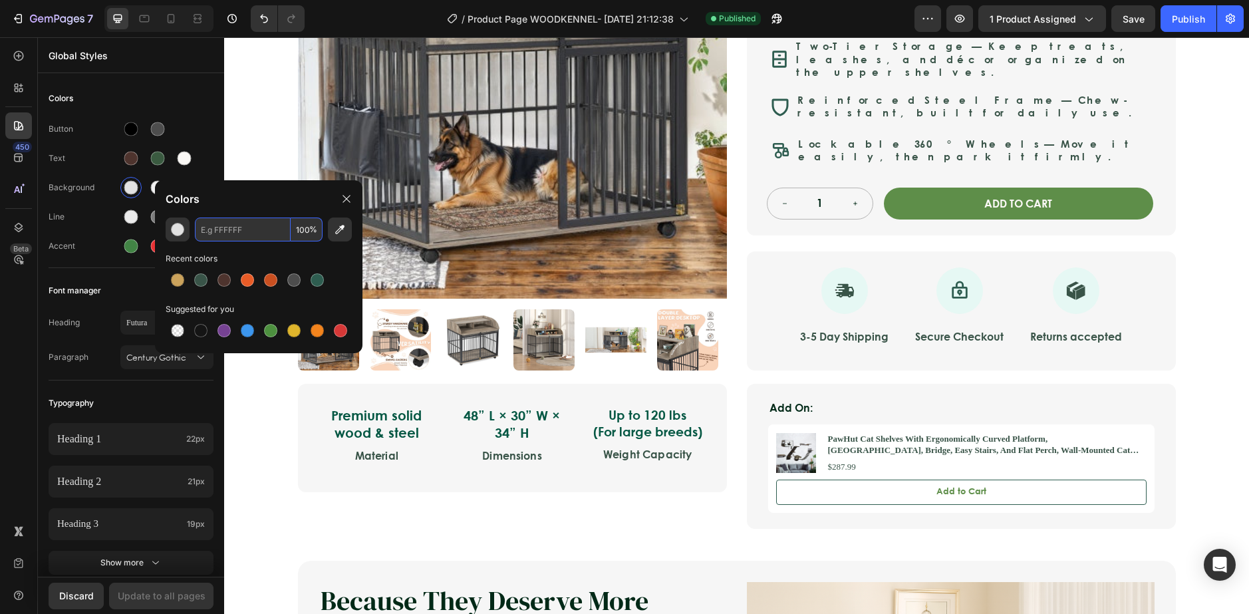
paste input "F3F3F3"
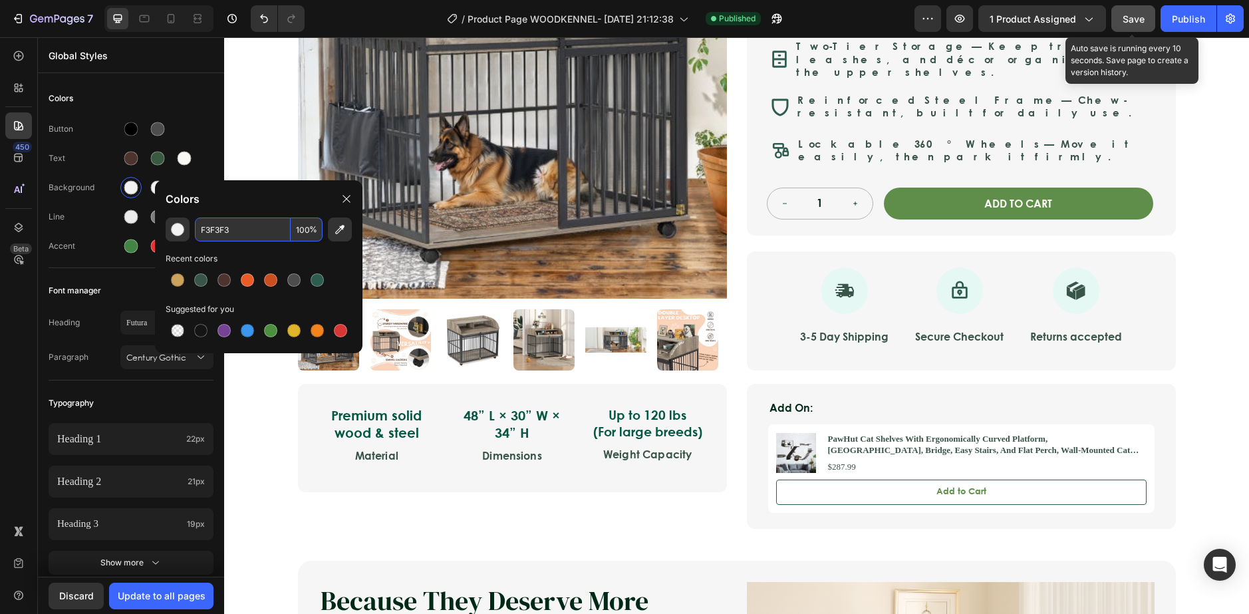
type input "F3F3F3"
click at [1138, 25] on div "Save" at bounding box center [1133, 19] width 22 height 14
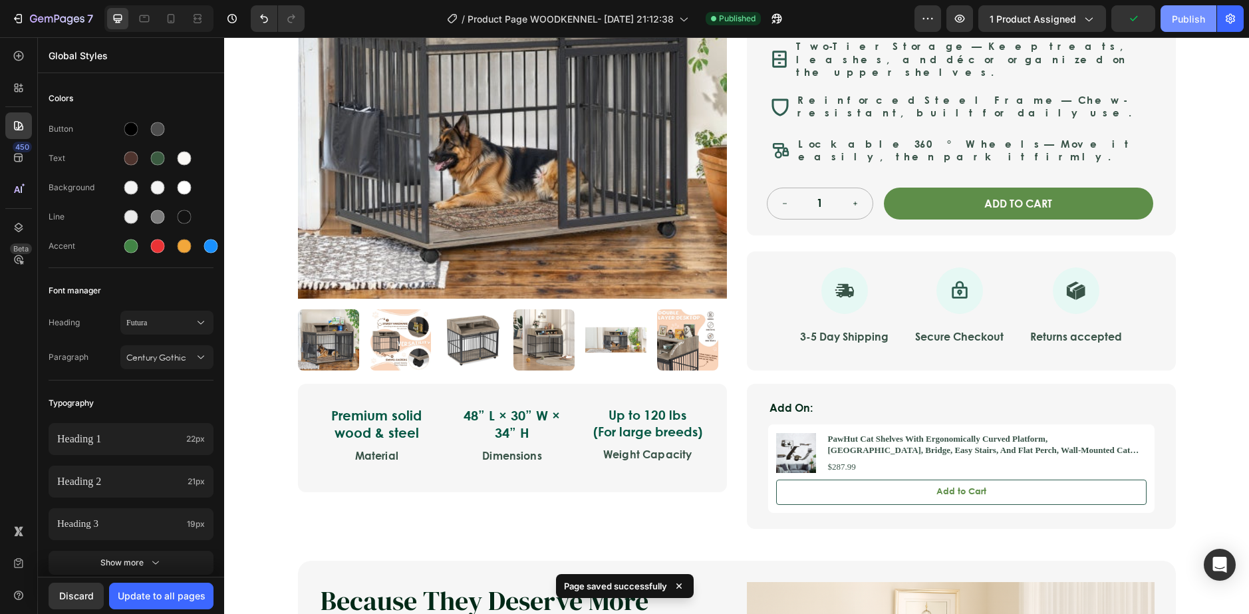
click at [1178, 14] on div "Publish" at bounding box center [1188, 19] width 33 height 14
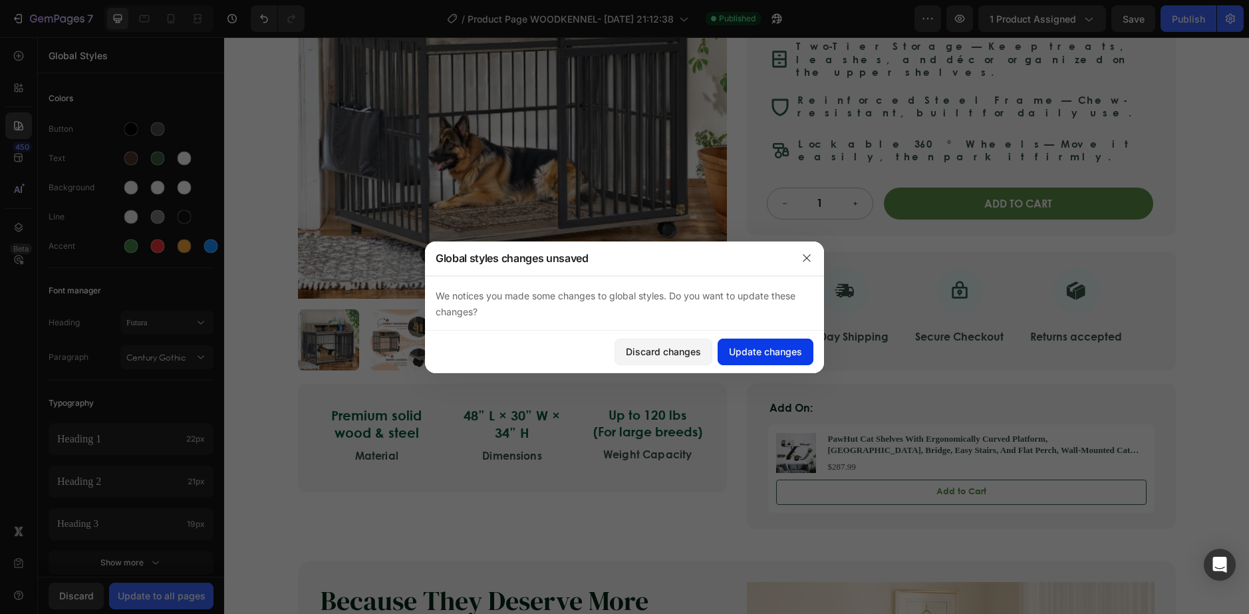
click at [770, 351] on div "Update changes" at bounding box center [765, 351] width 73 height 14
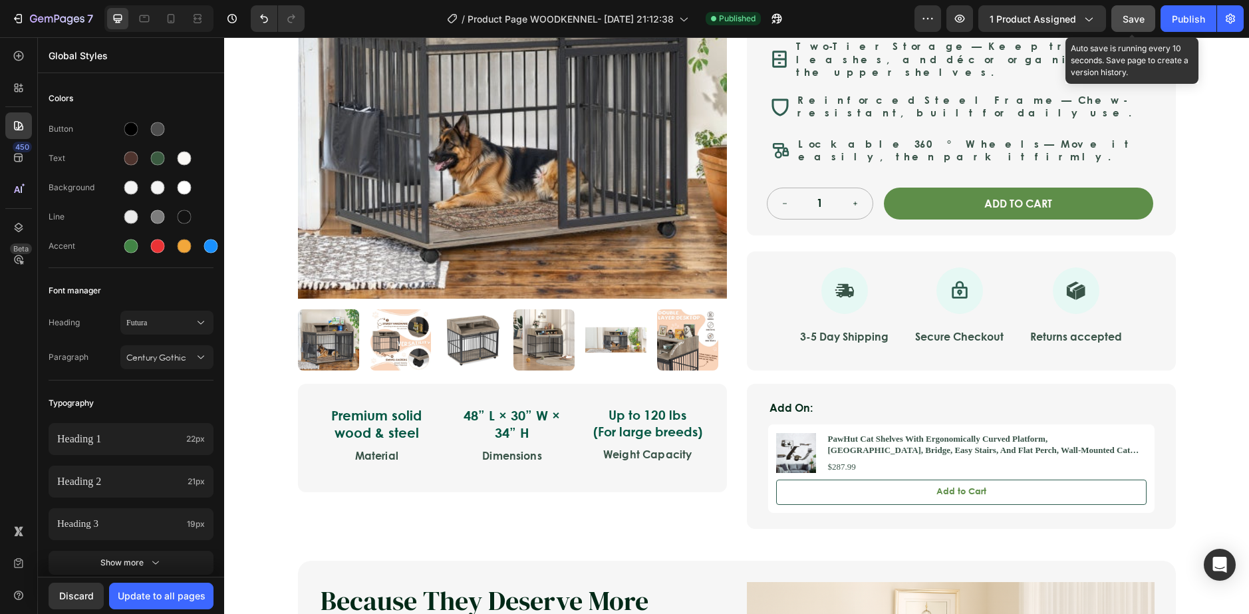
click at [1129, 22] on span "Save" at bounding box center [1133, 18] width 22 height 11
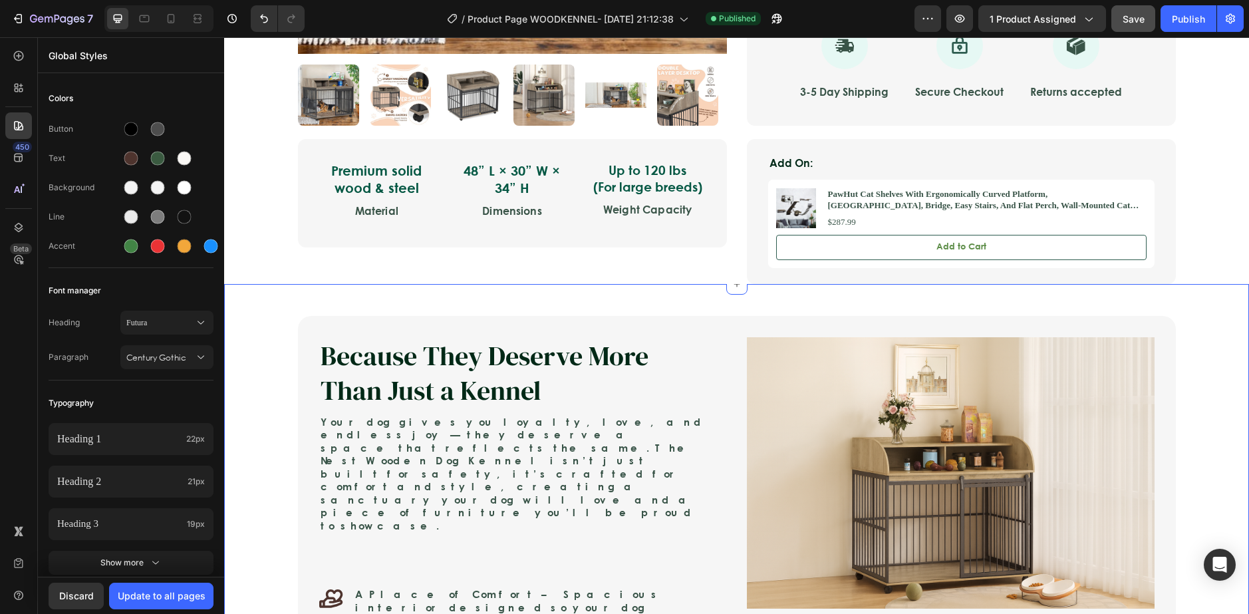
scroll to position [665, 0]
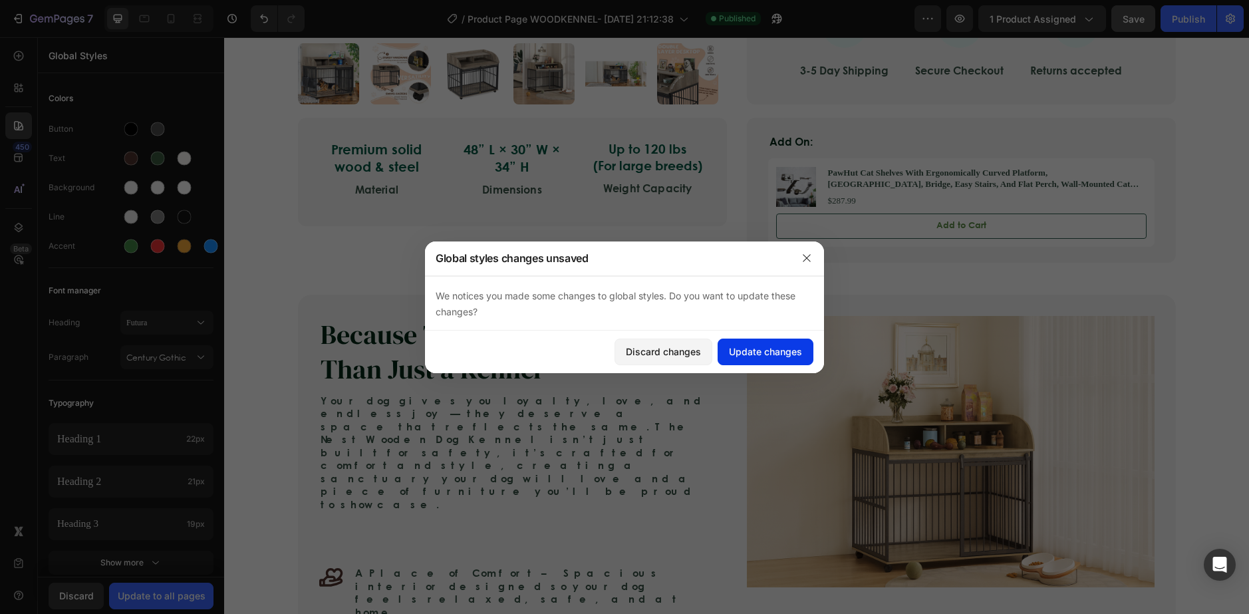
click at [743, 358] on button "Update changes" at bounding box center [765, 351] width 96 height 27
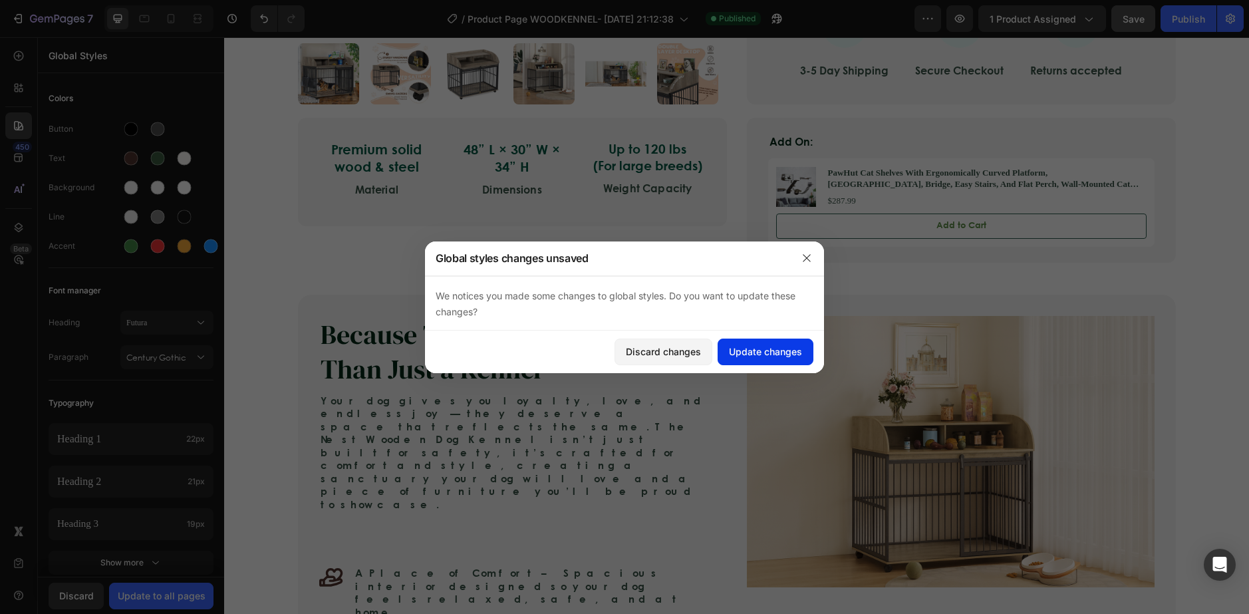
click at [794, 358] on button "Update changes" at bounding box center [765, 351] width 96 height 27
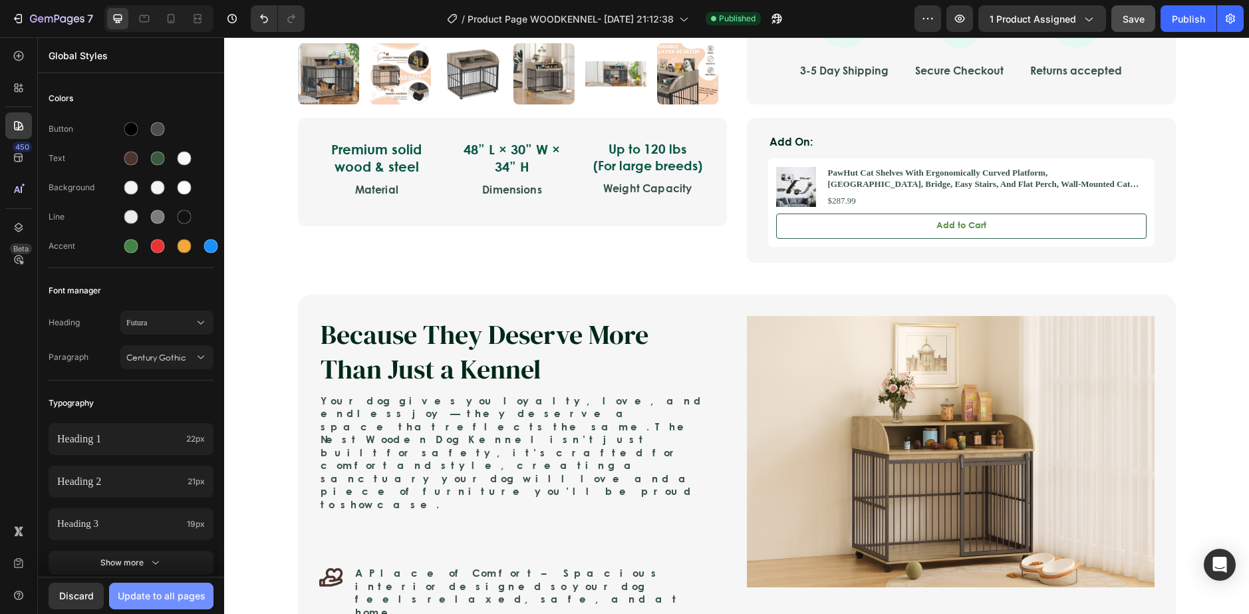
click at [184, 599] on div "Update to all pages" at bounding box center [162, 595] width 88 height 14
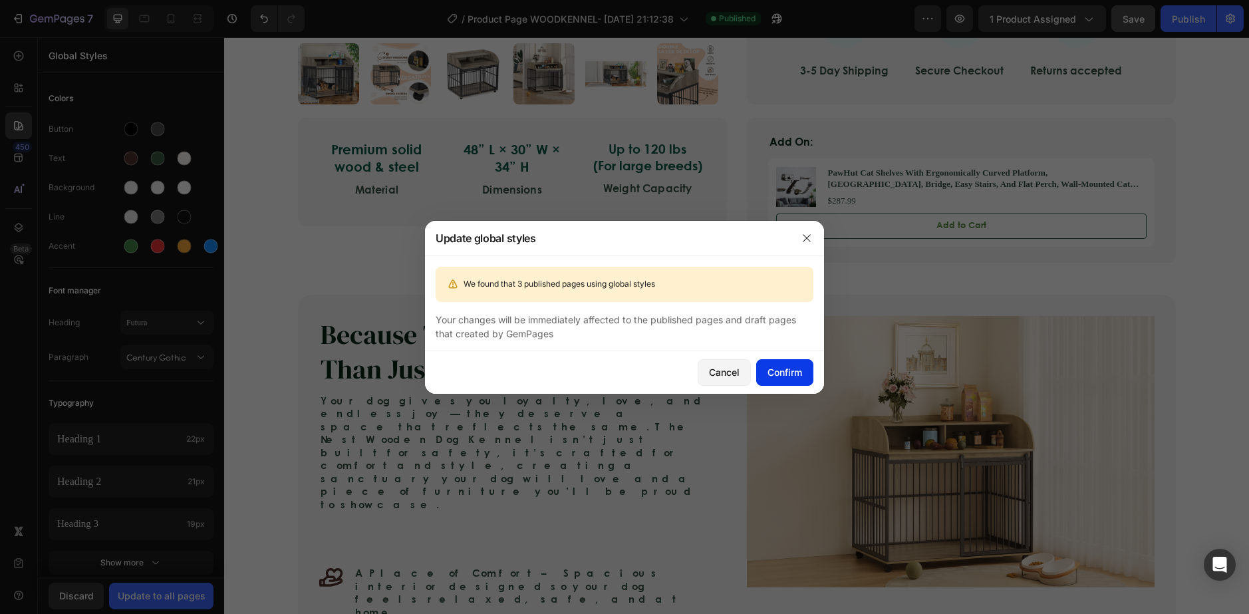
click at [793, 371] on div "Confirm" at bounding box center [784, 372] width 35 height 14
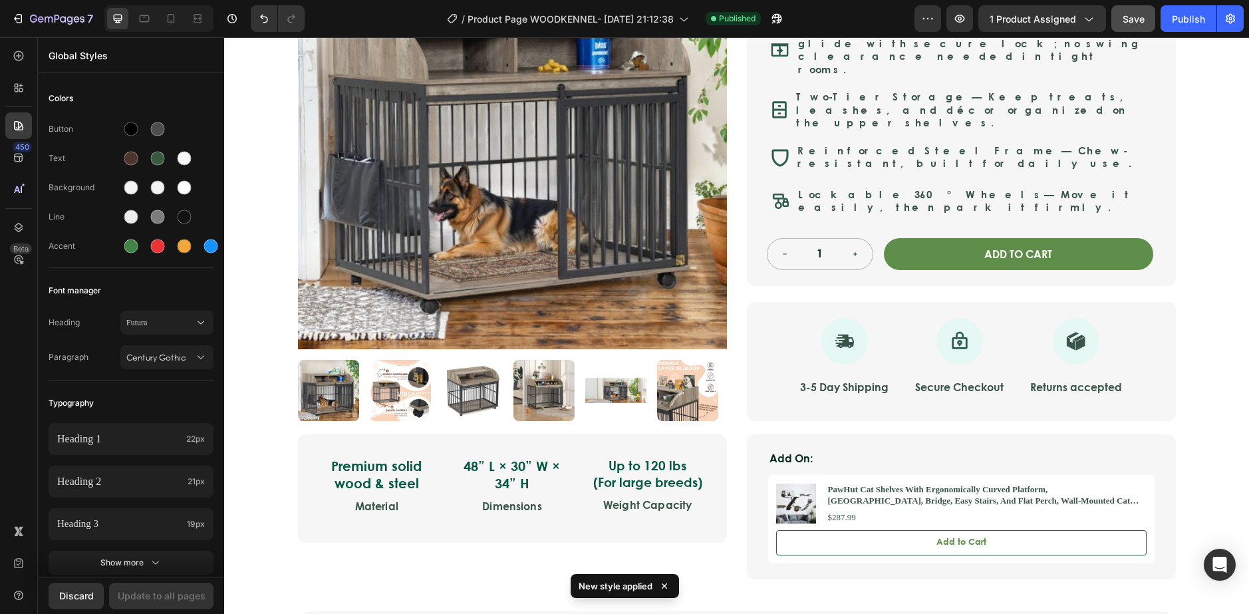
scroll to position [332, 0]
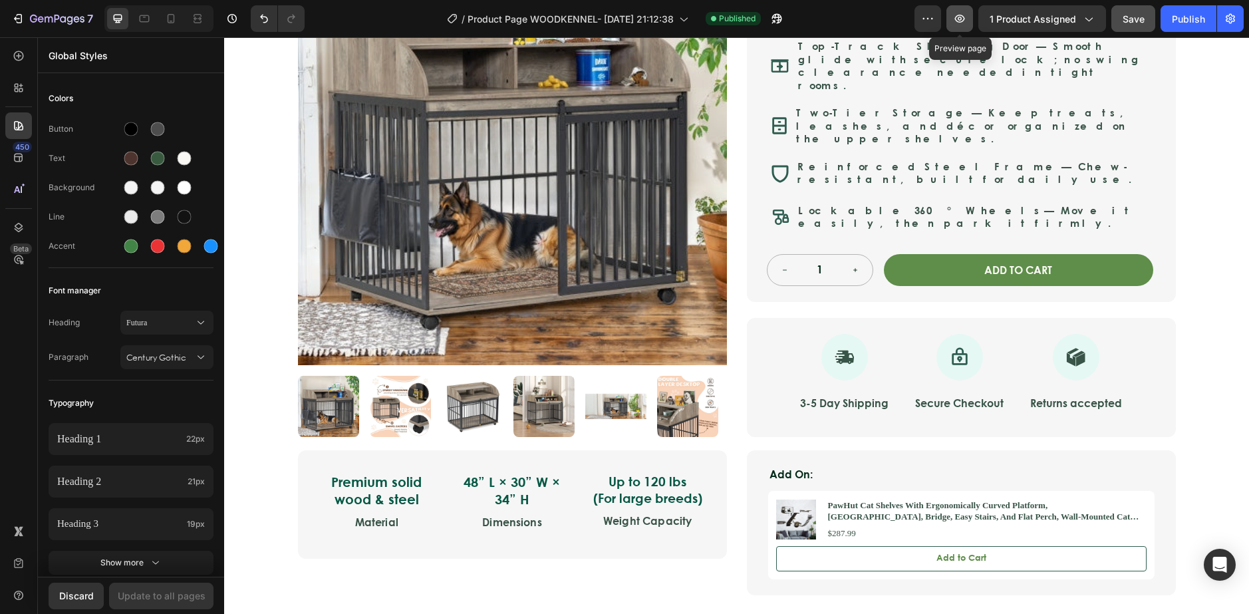
click at [955, 17] on icon "button" at bounding box center [959, 18] width 13 height 13
click at [772, 255] on button "decrement" at bounding box center [784, 270] width 35 height 31
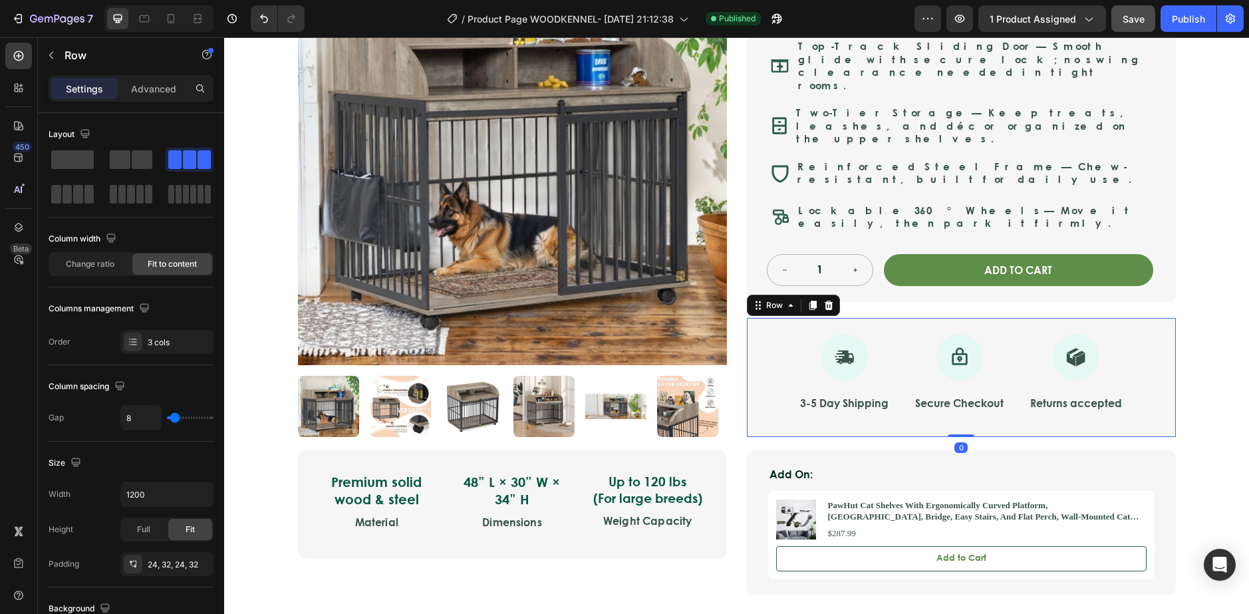
click at [755, 318] on div "Icon 3-5 Day Shipping Text Block Icon Secure Checkout Text Block Icon Returns a…" at bounding box center [961, 377] width 429 height 119
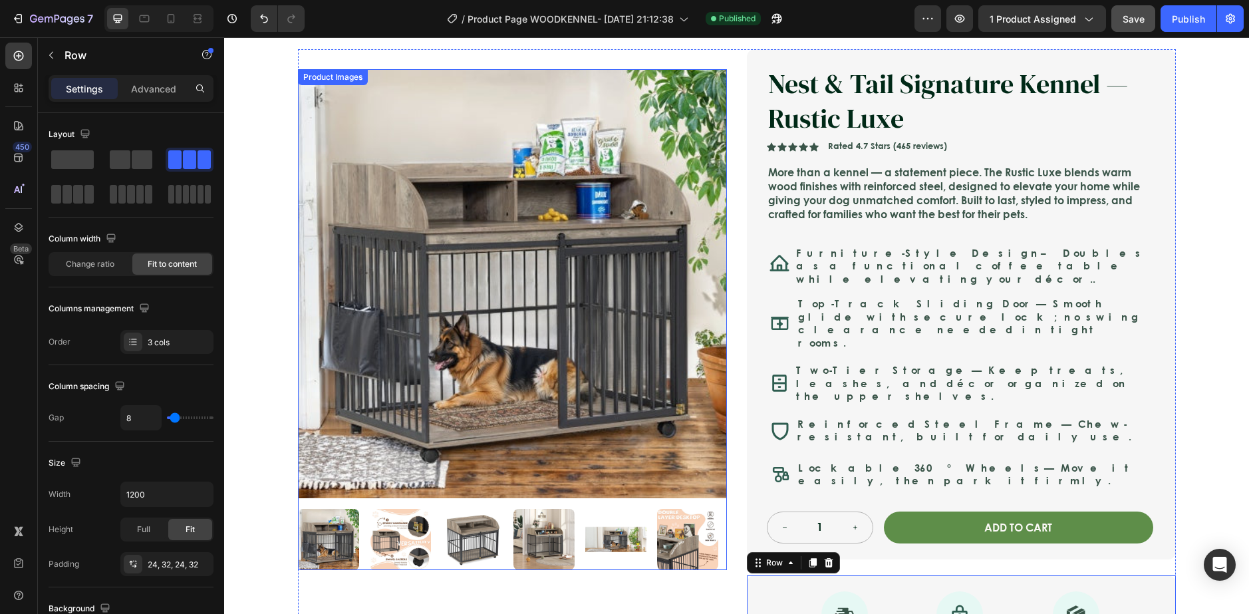
scroll to position [0, 0]
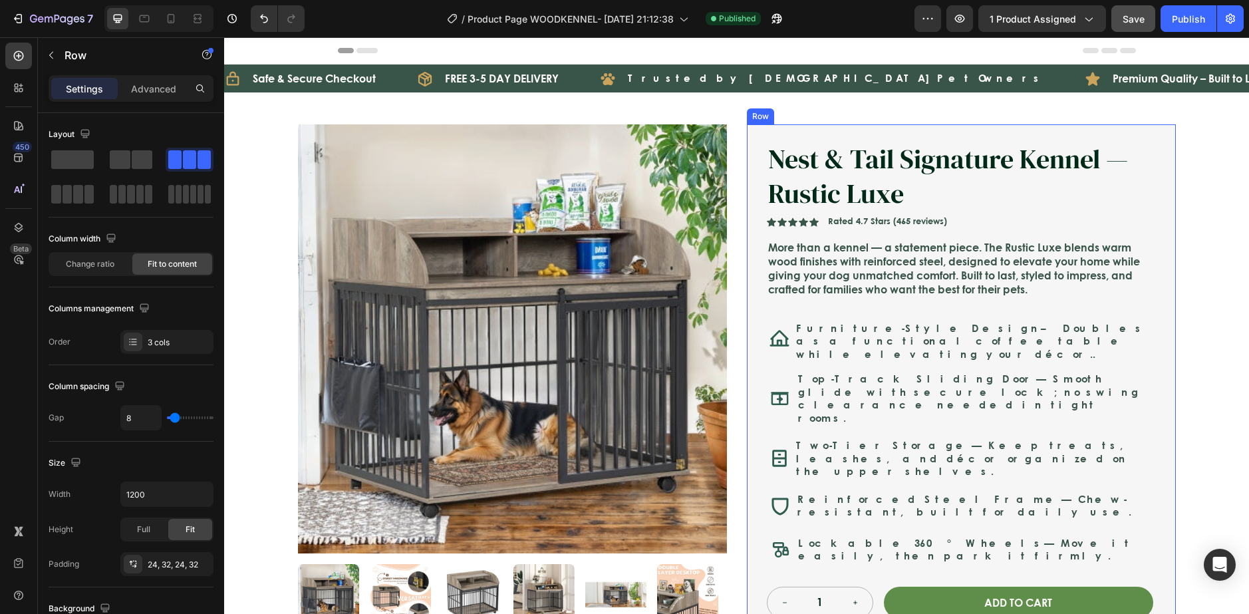
click at [763, 90] on div "Icon Safe & Secure Checkout Text Block Row Icon FREE 3-5 DAY DELIVERY Text Bloc…" at bounding box center [736, 78] width 1025 height 28
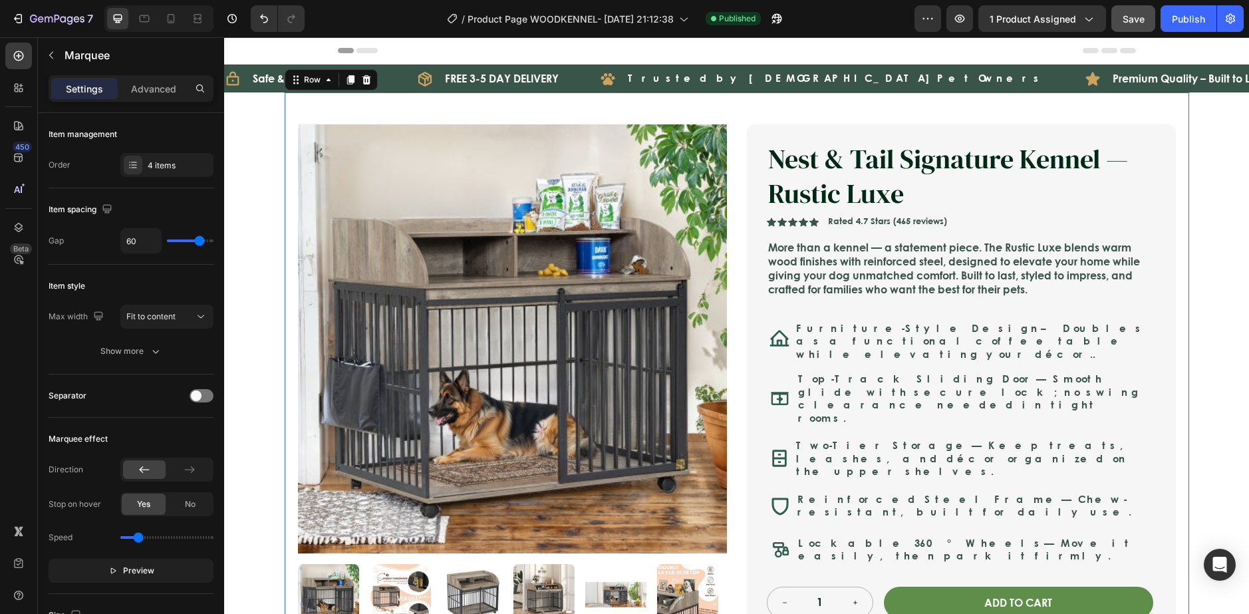
click at [743, 116] on div "Product Images Nest & Tail Signature Kennel — Rustic Luxe Product Title Icon Ic…" at bounding box center [737, 437] width 904 height 690
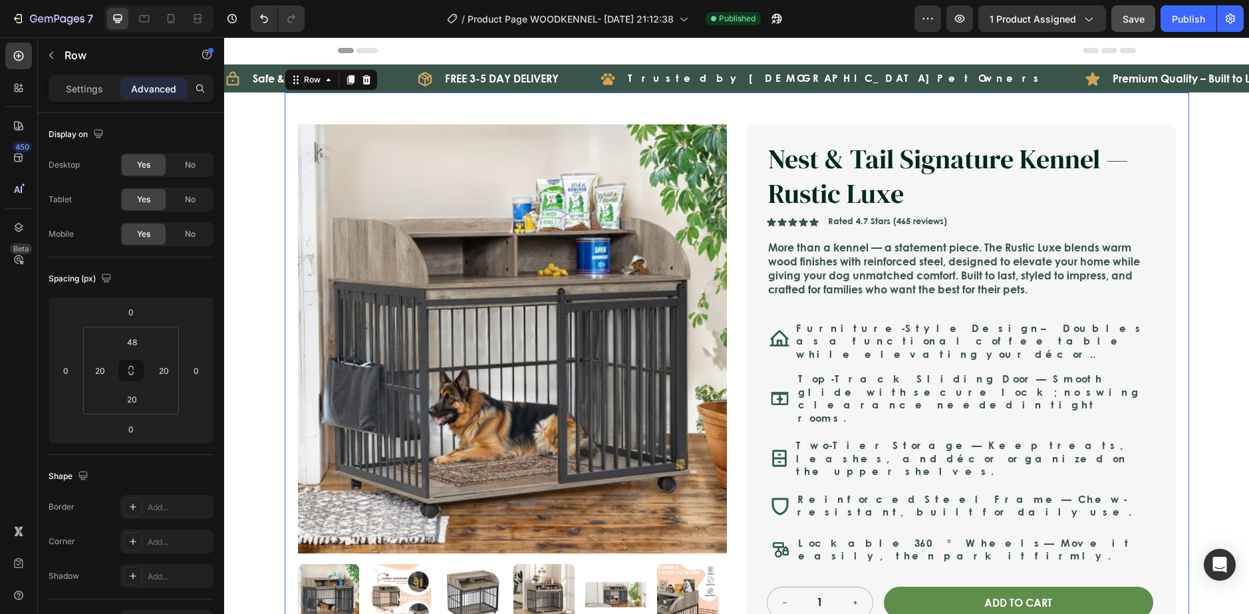
click at [749, 99] on div "Product Images Nest & Tail Signature Kennel — Rustic Luxe Product Title Icon Ic…" at bounding box center [737, 437] width 904 height 690
click at [87, 94] on p "Settings" at bounding box center [84, 89] width 37 height 14
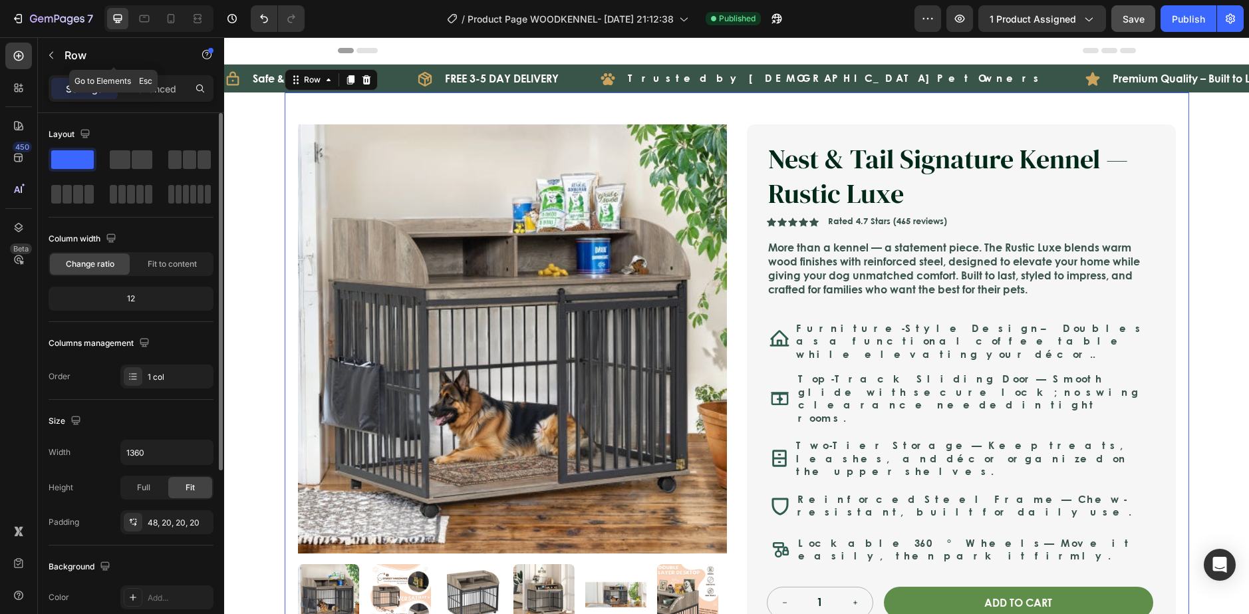
drag, startPoint x: 170, startPoint y: 66, endPoint x: 168, endPoint y: 76, distance: 10.8
click at [171, 66] on div "Row" at bounding box center [114, 55] width 152 height 35
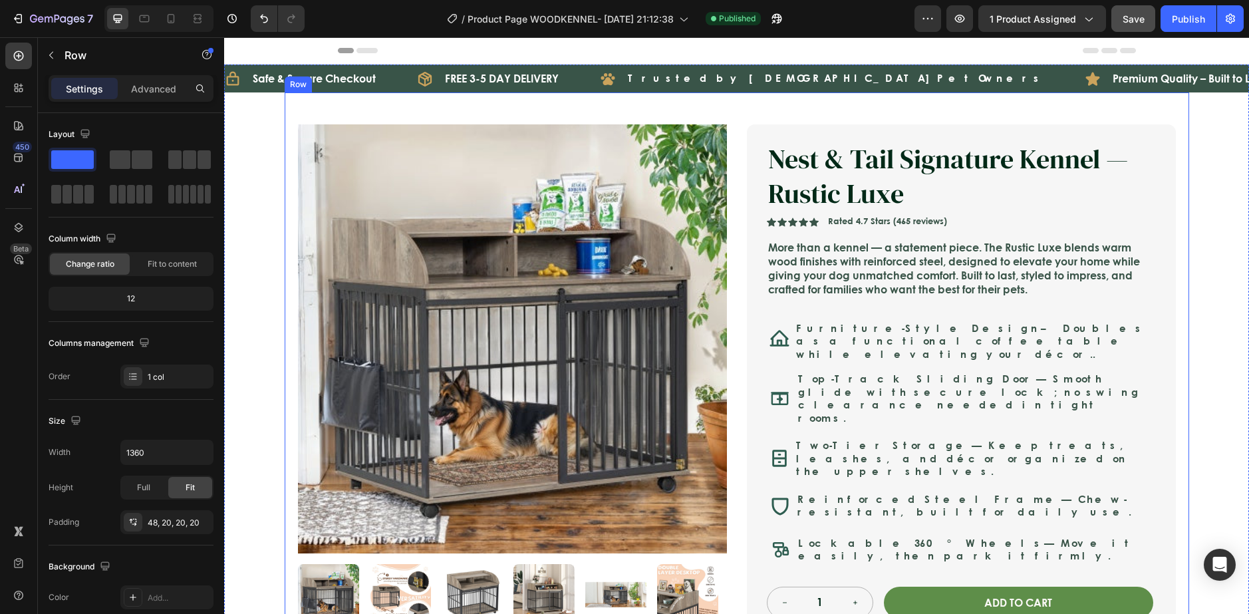
click at [326, 110] on div "Product Images Nest & Tail Signature Kennel — Rustic Luxe Product Title Icon Ic…" at bounding box center [737, 437] width 904 height 690
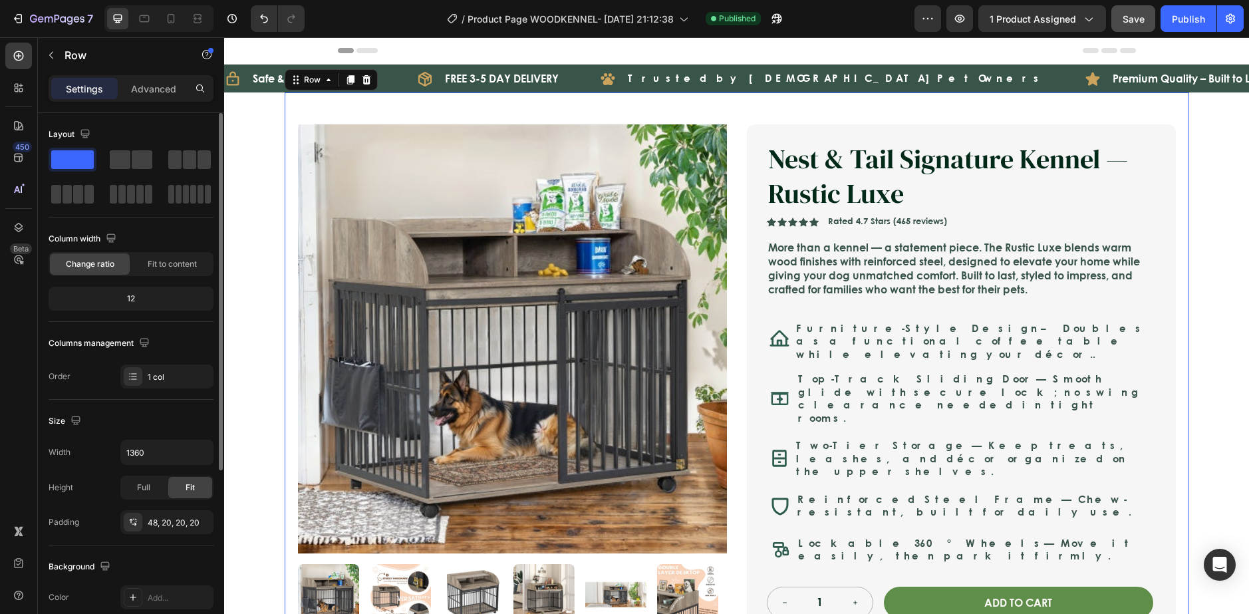
drag, startPoint x: 213, startPoint y: 125, endPoint x: 9, endPoint y: 87, distance: 207.6
click at [213, 125] on div "Layout" at bounding box center [131, 134] width 165 height 21
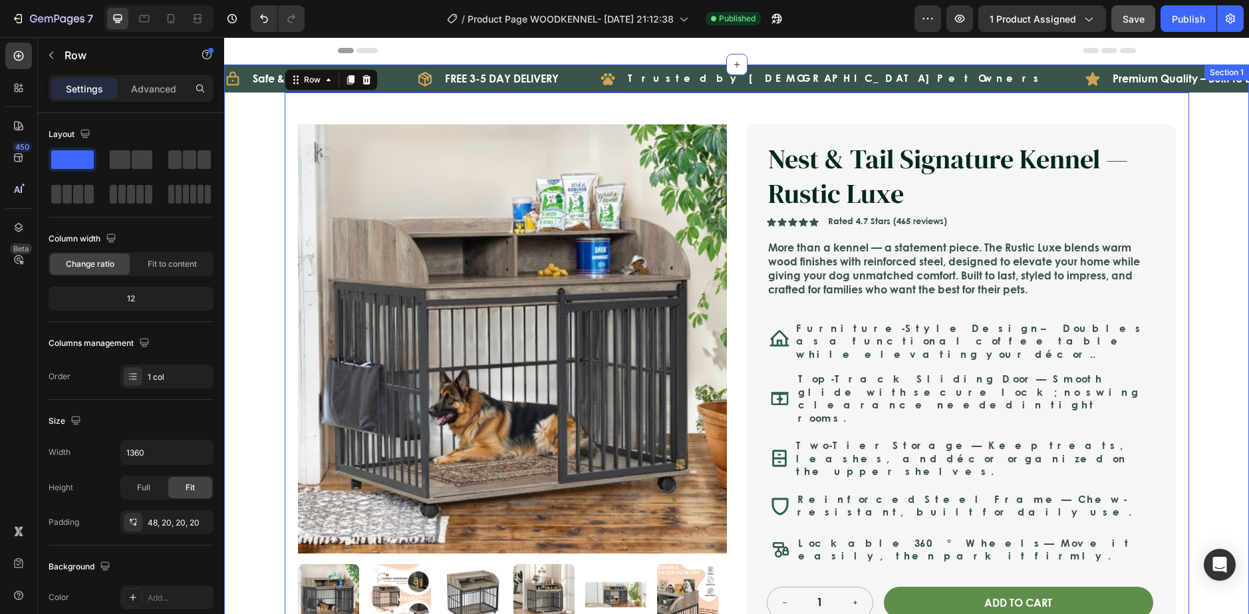
click at [245, 129] on div "Icon Safe & Secure Checkout Text Block Row Icon FREE 3-5 DAY DELIVERY Text Bloc…" at bounding box center [736, 495] width 1025 height 863
click at [305, 102] on div "Product Images Nest & Tail Signature Kennel — Rustic Luxe Product Title Icon Ic…" at bounding box center [737, 437] width 904 height 690
click at [257, 121] on div "Icon Safe & Secure Checkout Text Block Row Icon FREE 3-5 DAY DELIVERY Text Bloc…" at bounding box center [736, 495] width 1025 height 863
click at [315, 108] on div "Product Images Nest & Tail Signature Kennel — Rustic Luxe Product Title Icon Ic…" at bounding box center [737, 437] width 904 height 690
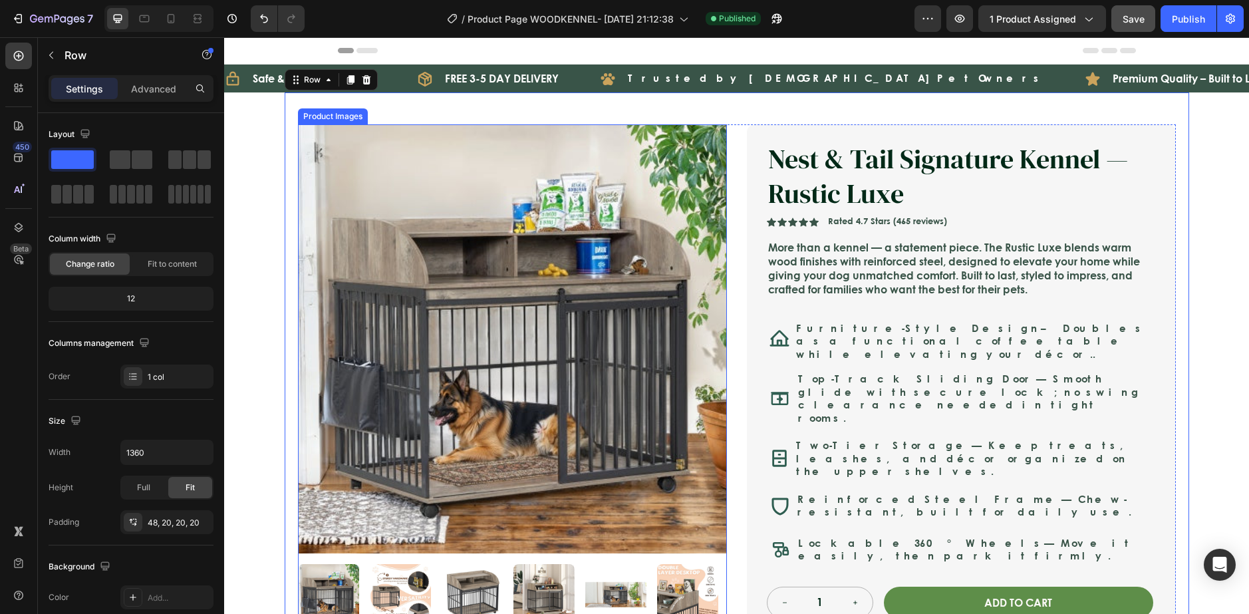
click at [298, 138] on img at bounding box center [512, 338] width 429 height 429
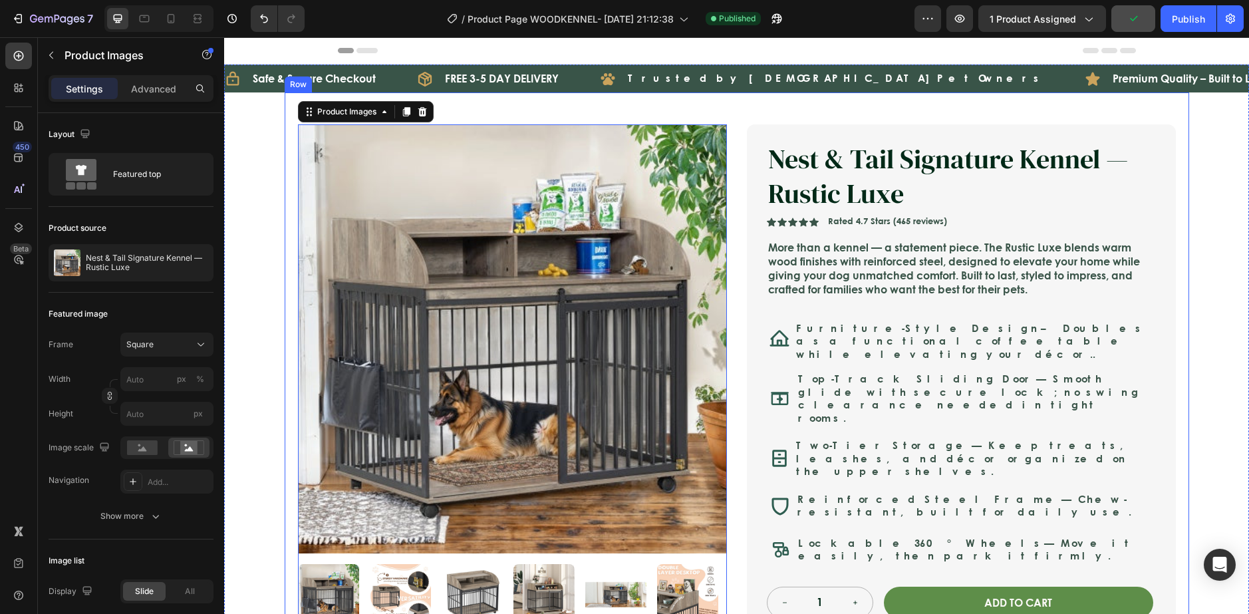
click at [287, 109] on div "Product Images 0 Nest & Tail Signature Kennel — Rustic Luxe Product Title Icon …" at bounding box center [737, 437] width 904 height 690
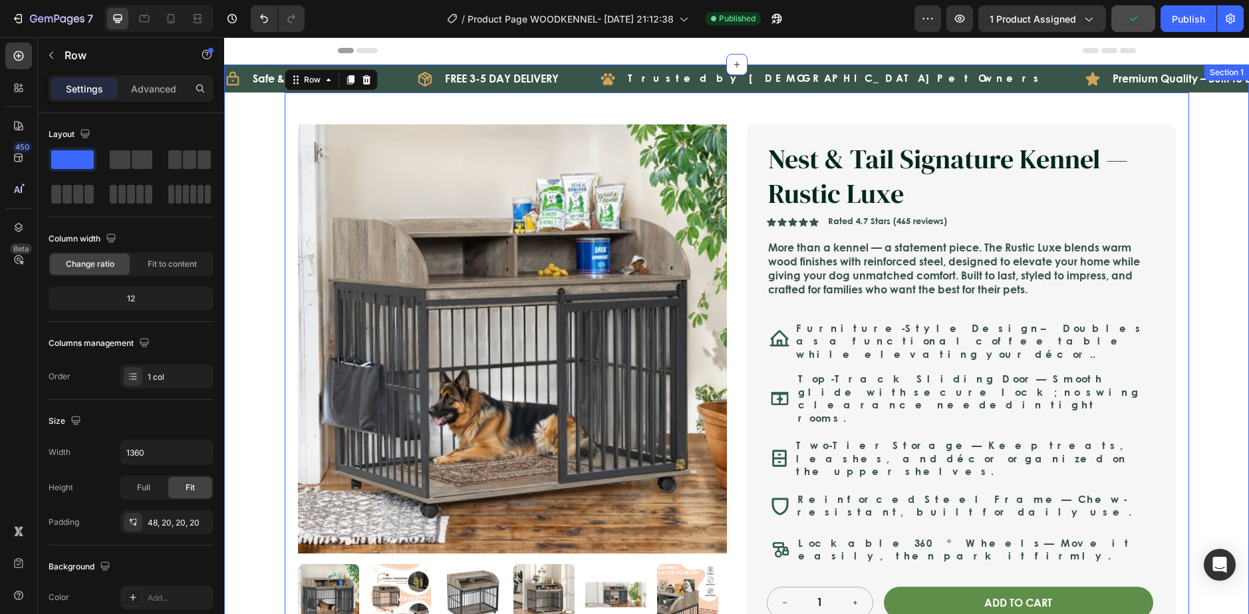
click at [246, 160] on div "Icon Safe & Secure Checkout Text Block Row Icon FREE 3-5 DAY DELIVERY Text Bloc…" at bounding box center [736, 495] width 1025 height 863
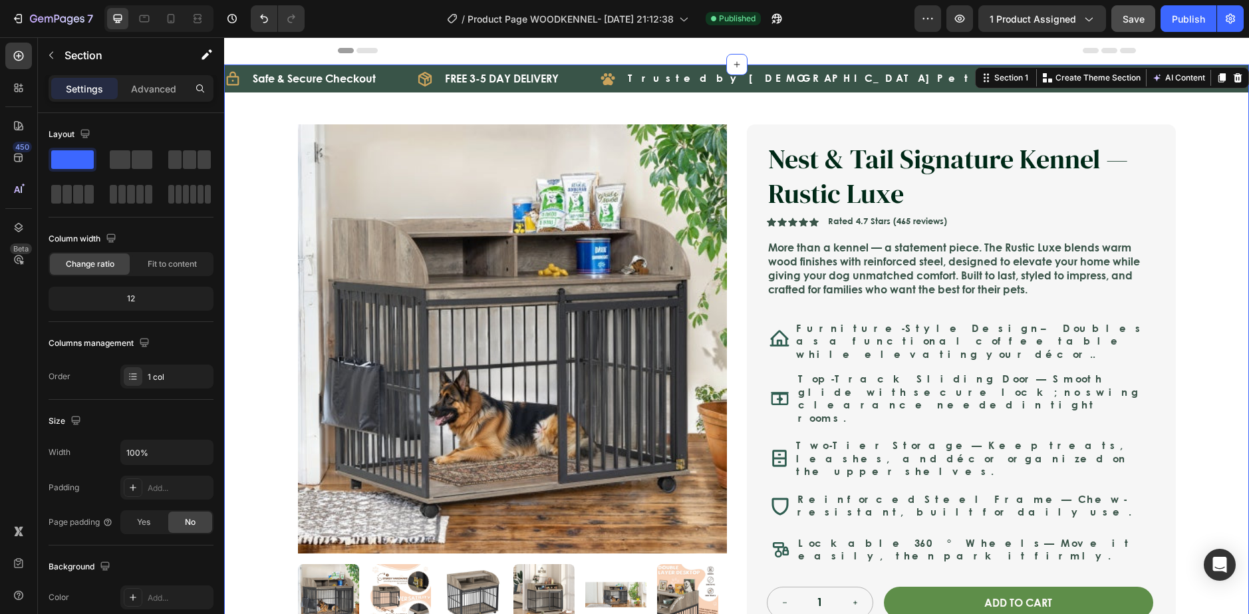
click at [246, 160] on div "Icon Safe & Secure Checkout Text Block Row Icon FREE 3-5 DAY DELIVERY Text Bloc…" at bounding box center [736, 495] width 1025 height 863
drag, startPoint x: 257, startPoint y: 144, endPoint x: 426, endPoint y: 182, distance: 173.9
click at [257, 144] on div "Icon Safe & Secure Checkout Text Block Row Icon FREE 3-5 DAY DELIVERY Text Bloc…" at bounding box center [736, 495] width 1025 height 863
click at [314, 110] on div "Product Images" at bounding box center [333, 116] width 64 height 12
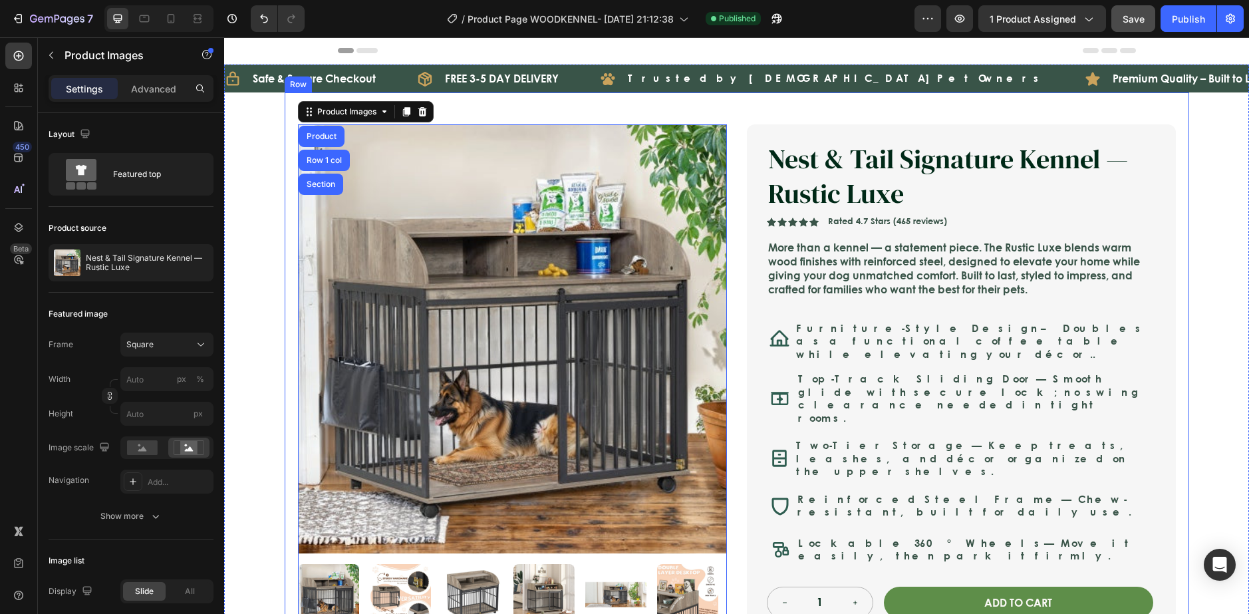
click at [501, 106] on div "Product Images Product Row 1 col Section 0 Nest & Tail Signature Kennel — Rusti…" at bounding box center [737, 437] width 904 height 690
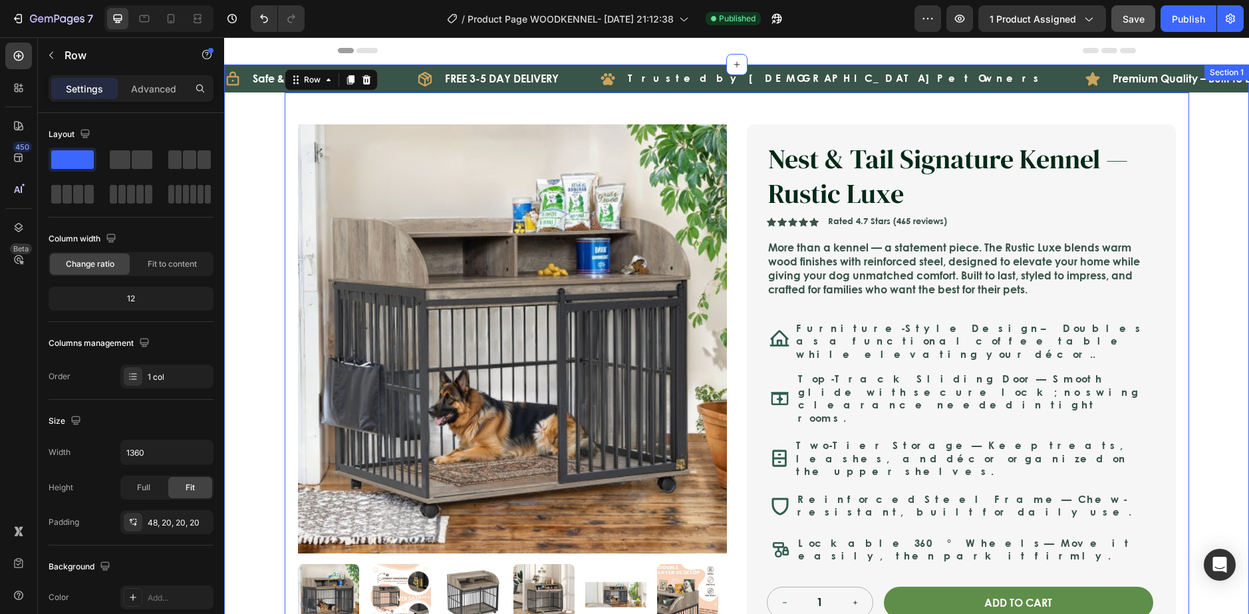
click at [262, 135] on div "Icon Safe & Secure Checkout Text Block Row Icon FREE 3-5 DAY DELIVERY Text Bloc…" at bounding box center [736, 495] width 1025 height 863
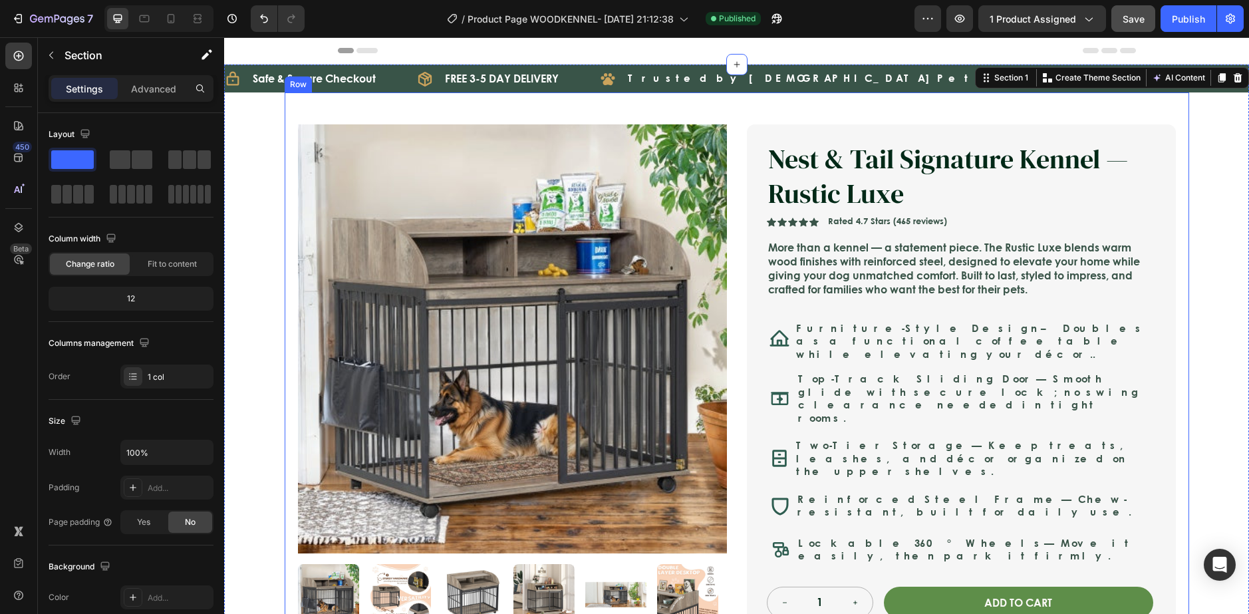
click at [465, 116] on div "Product Images Nest & Tail Signature Kennel — Rustic Luxe Product Title Icon Ic…" at bounding box center [737, 437] width 904 height 690
click at [269, 145] on div "Icon Safe & Secure Checkout Text Block Row Icon FREE 3-5 DAY DELIVERY Text Bloc…" at bounding box center [736, 495] width 1025 height 863
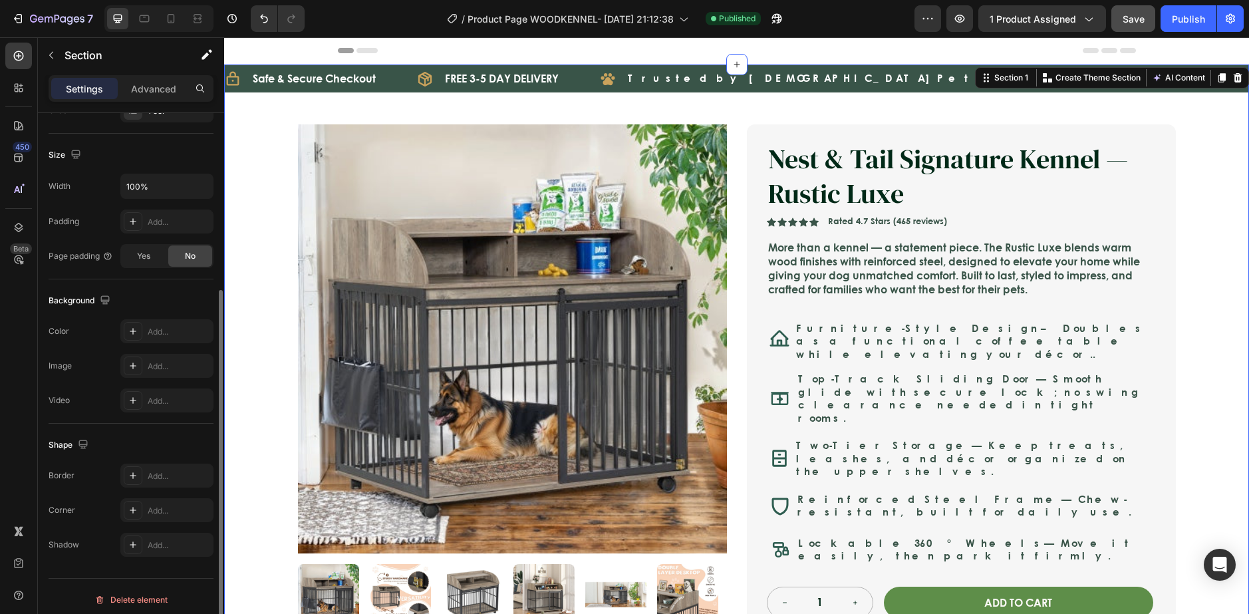
scroll to position [273, 0]
click at [134, 321] on icon at bounding box center [133, 324] width 11 height 11
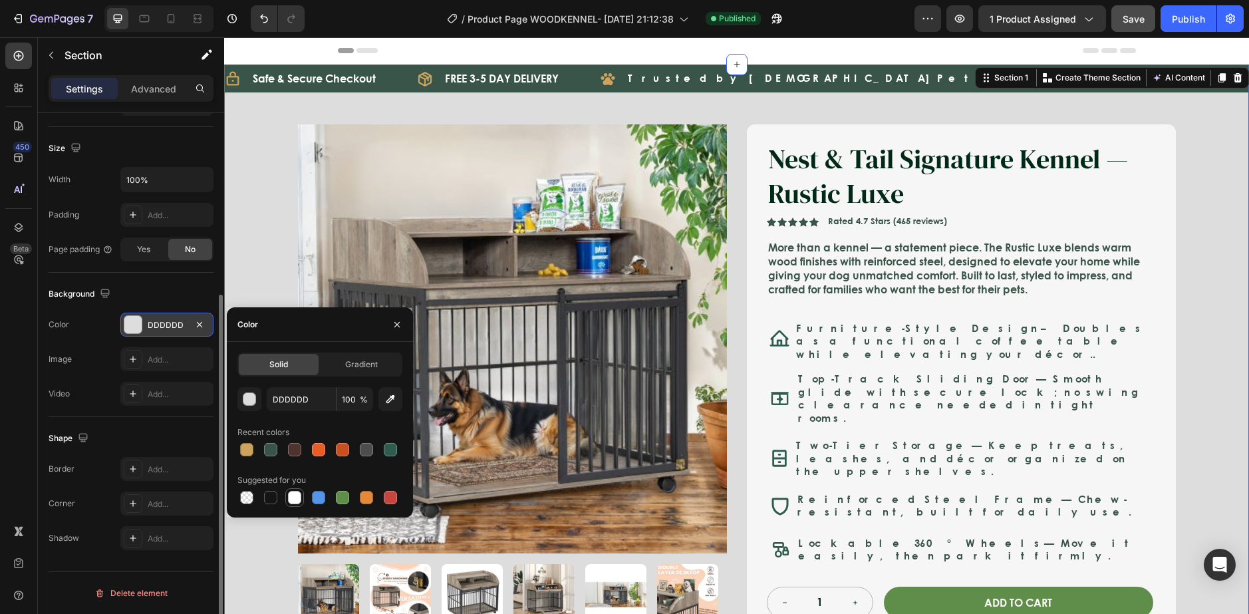
click at [295, 501] on div at bounding box center [294, 497] width 13 height 13
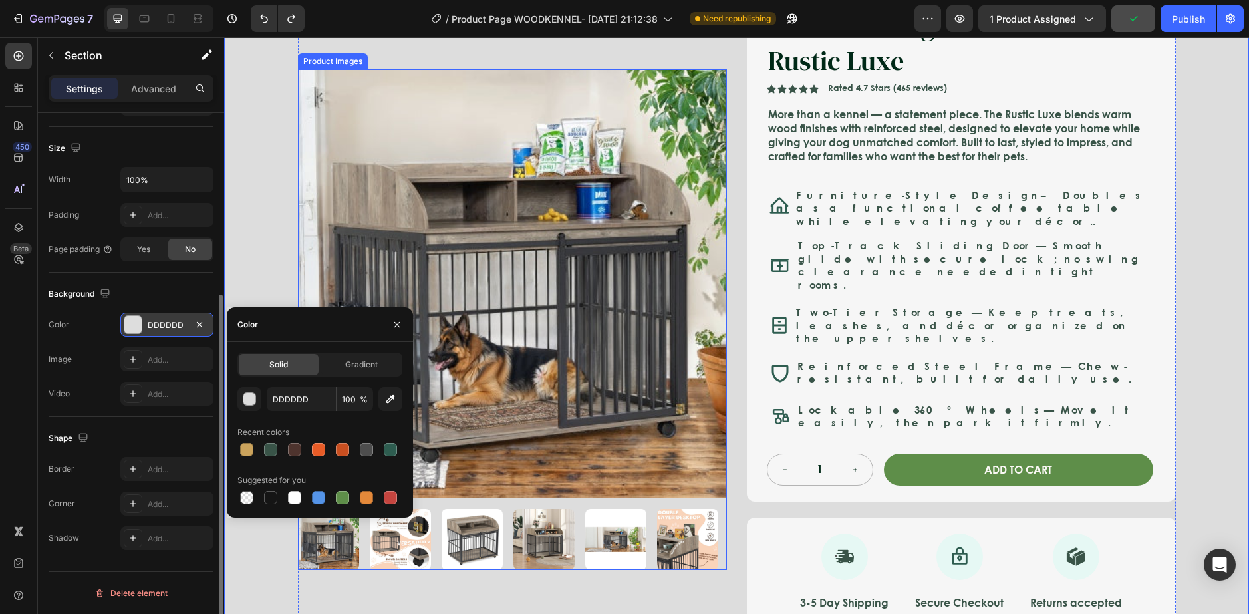
scroll to position [66, 0]
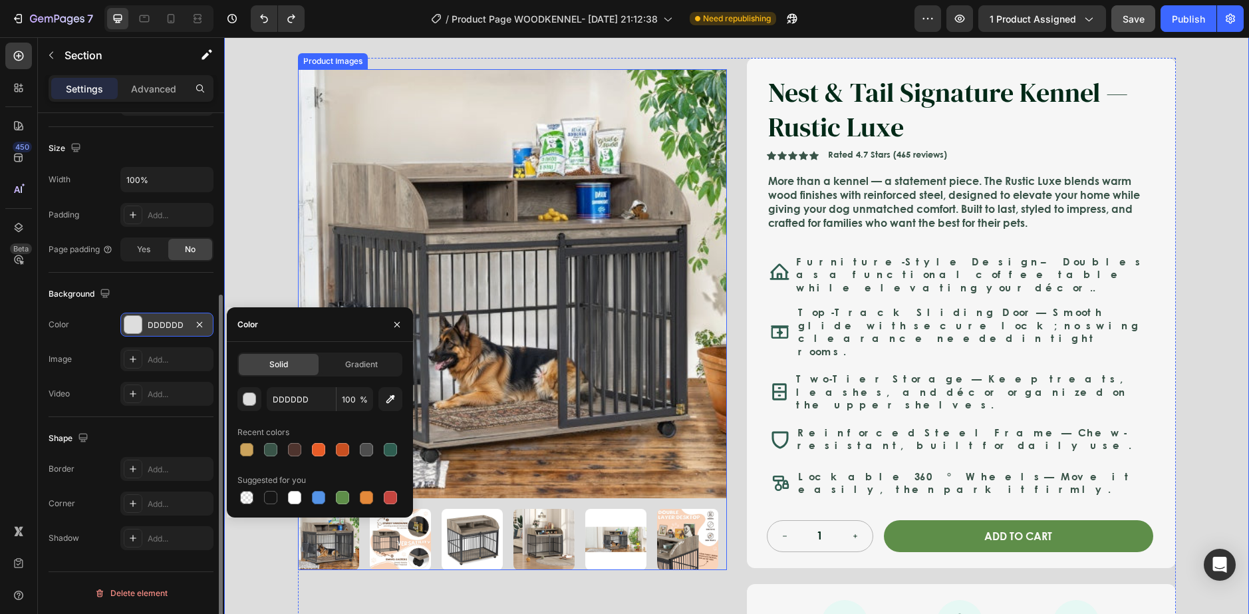
type input "000000"
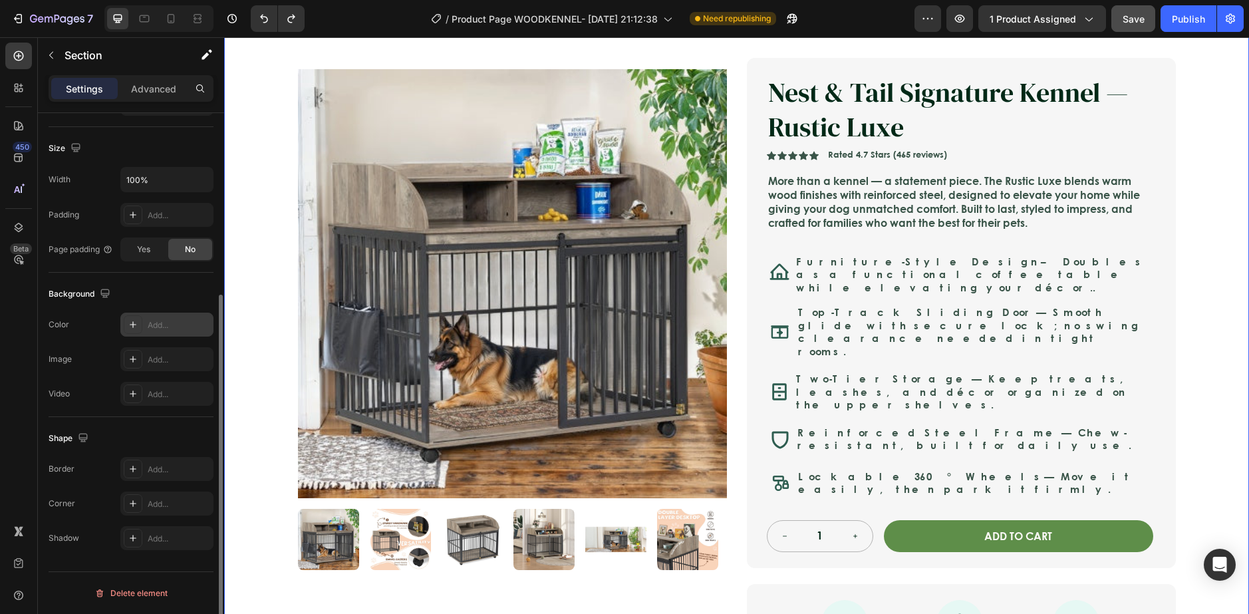
click at [262, 202] on div "Icon Safe & Secure Checkout Text Block Row Icon FREE 3-5 DAY DELIVERY Text Bloc…" at bounding box center [736, 429] width 1025 height 863
drag, startPoint x: 25, startPoint y: 101, endPoint x: 25, endPoint y: 85, distance: 16.0
click at [25, 100] on div "450 Beta" at bounding box center [18, 280] width 27 height 475
click at [25, 85] on icon at bounding box center [18, 87] width 13 height 13
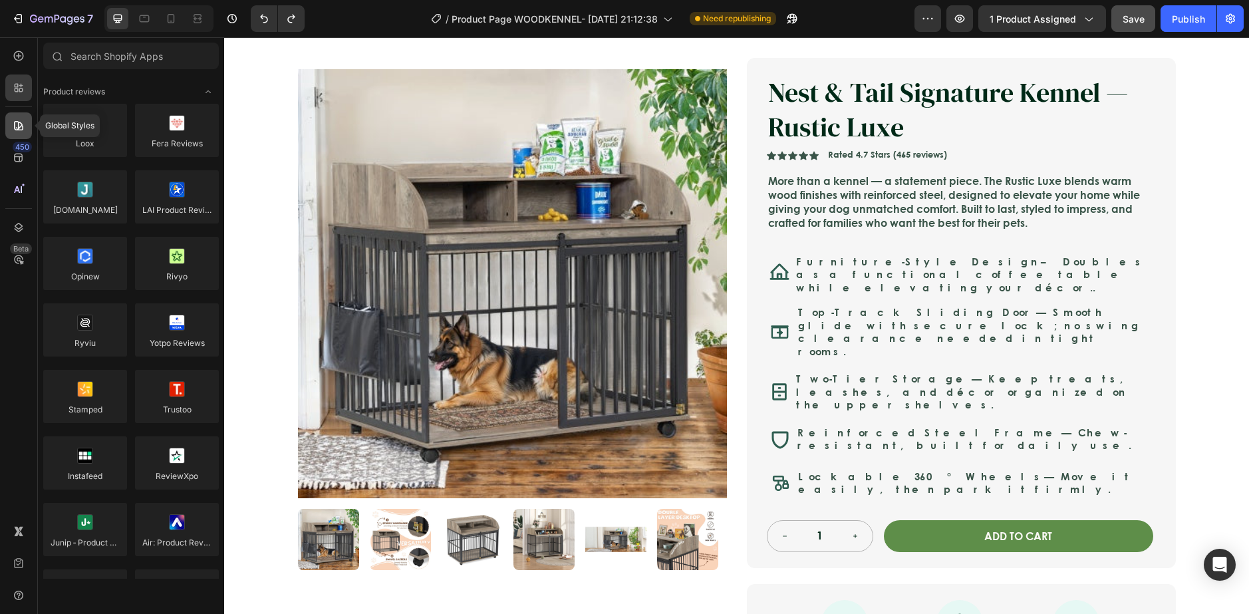
click at [21, 134] on div at bounding box center [18, 125] width 27 height 27
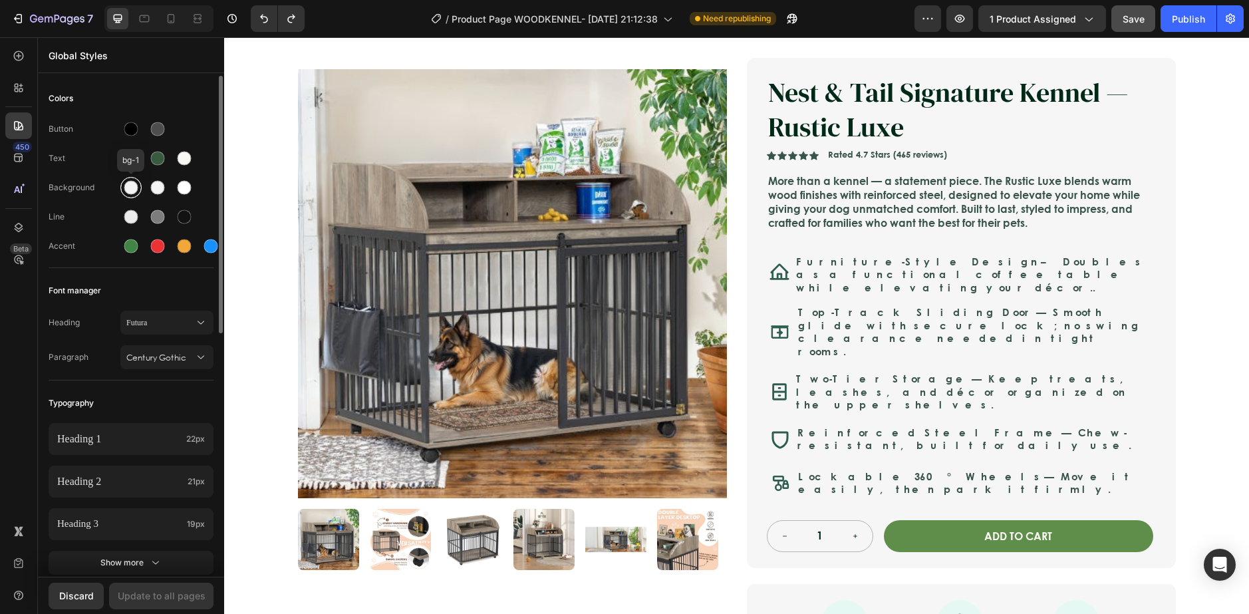
click at [132, 190] on div at bounding box center [131, 188] width 14 height 14
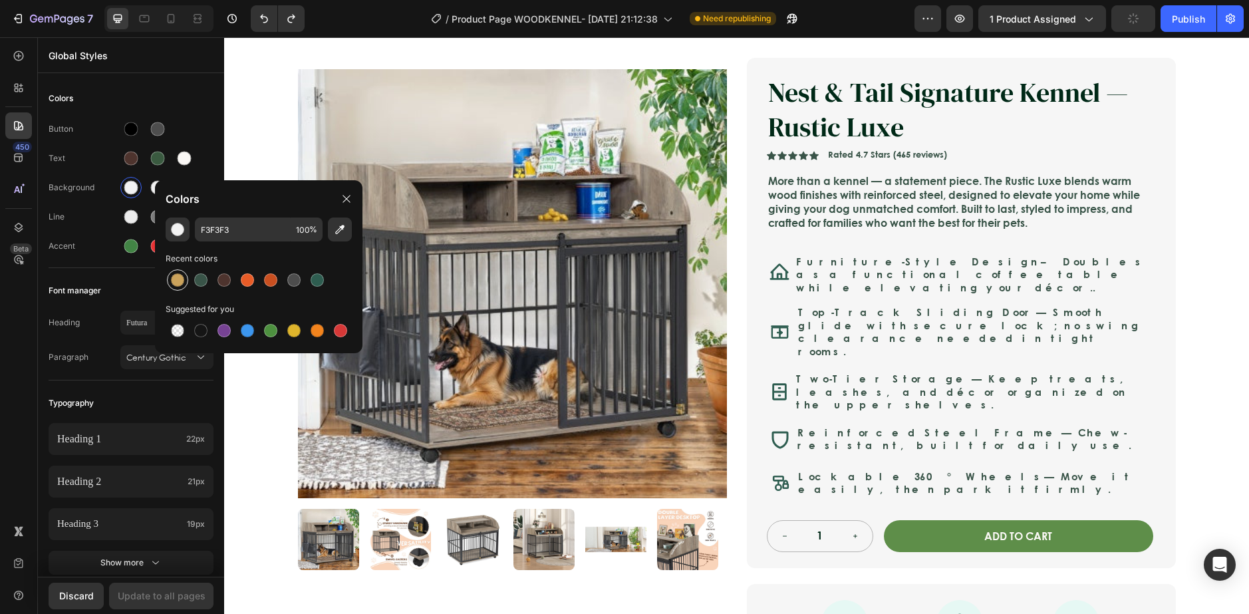
click at [178, 273] on div at bounding box center [177, 279] width 13 height 13
type input "CBA35C"
click at [338, 195] on div at bounding box center [346, 198] width 21 height 21
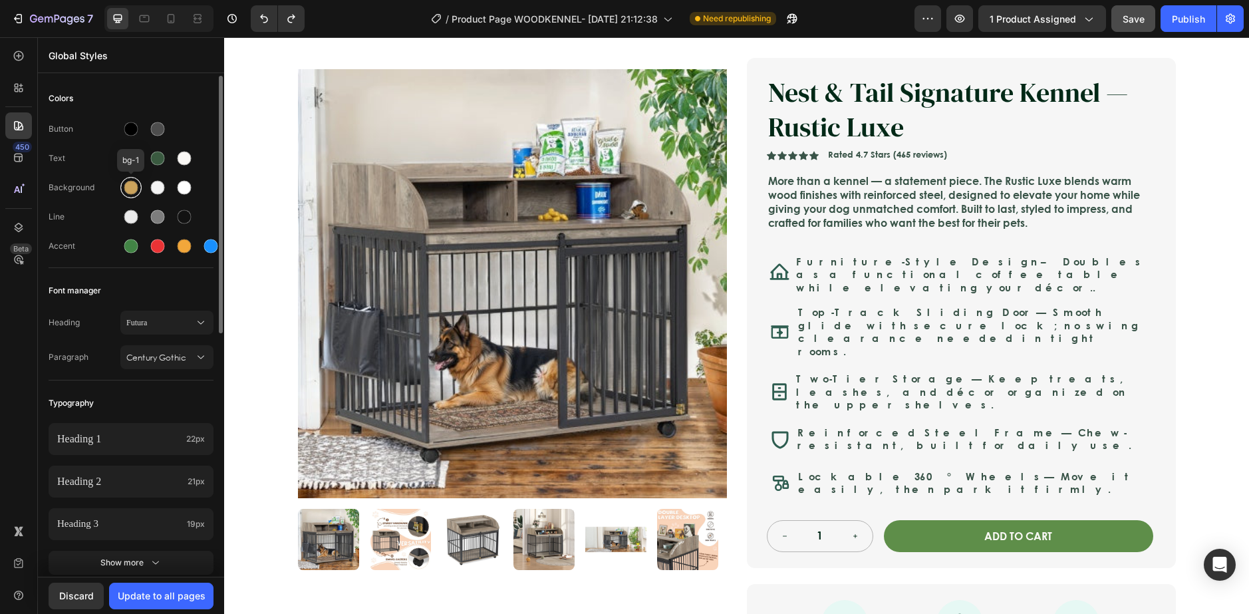
click at [140, 192] on div at bounding box center [130, 187] width 21 height 21
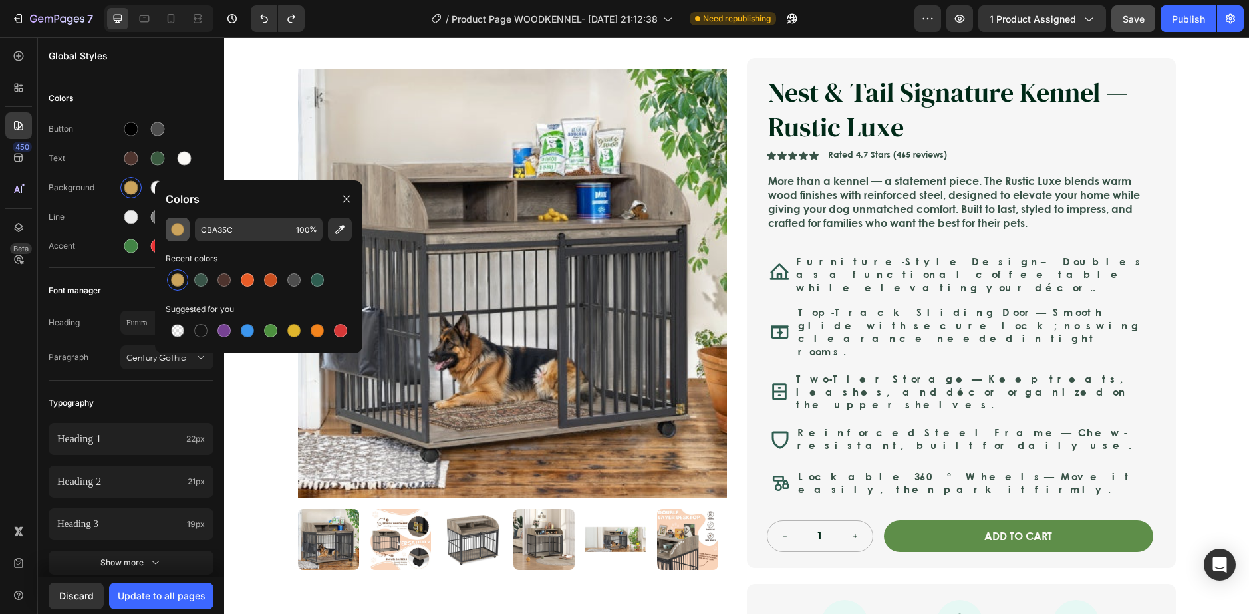
click at [184, 227] on button "button" at bounding box center [178, 229] width 24 height 24
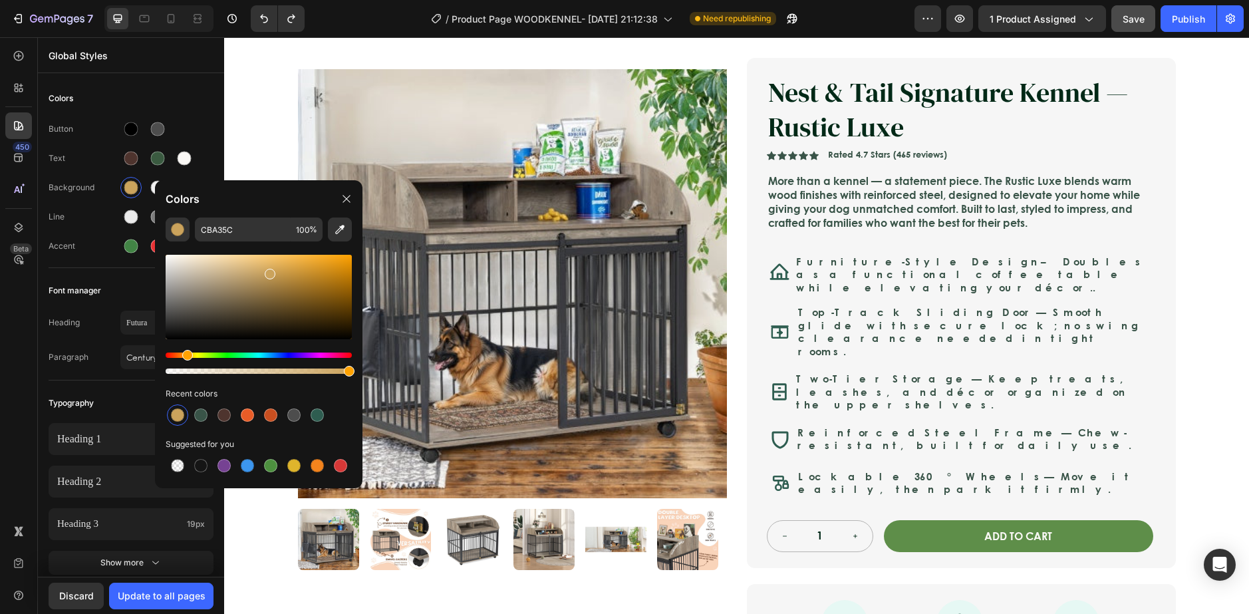
click at [278, 193] on div "Colors" at bounding box center [258, 198] width 207 height 37
click at [228, 16] on icon "button" at bounding box center [231, 18] width 13 height 13
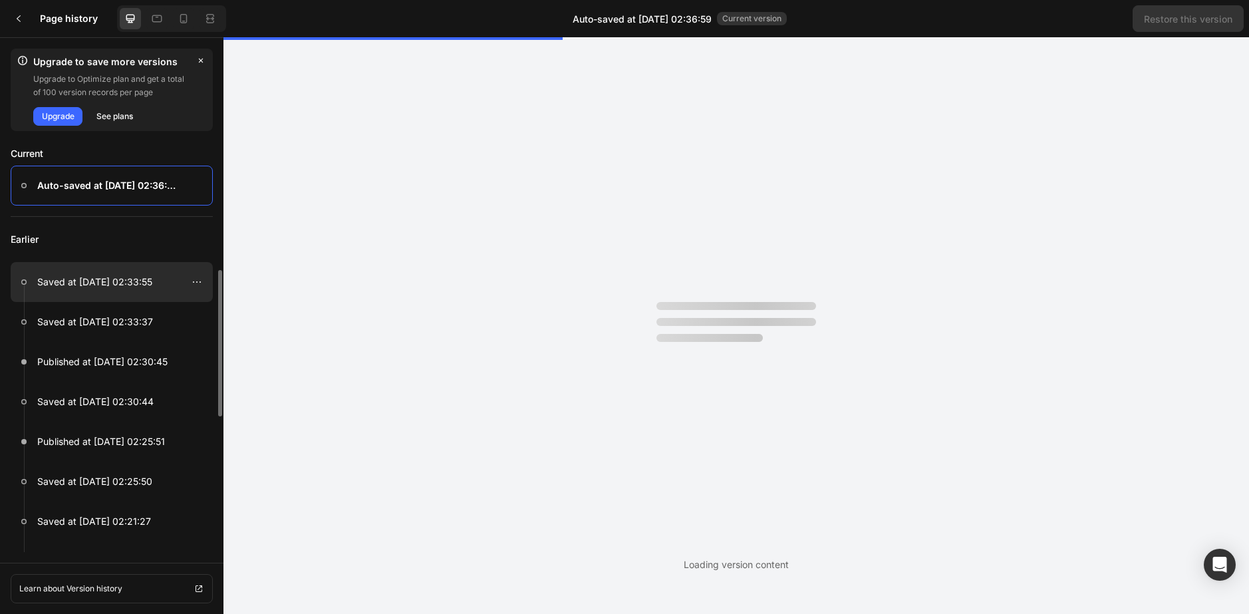
scroll to position [0, 0]
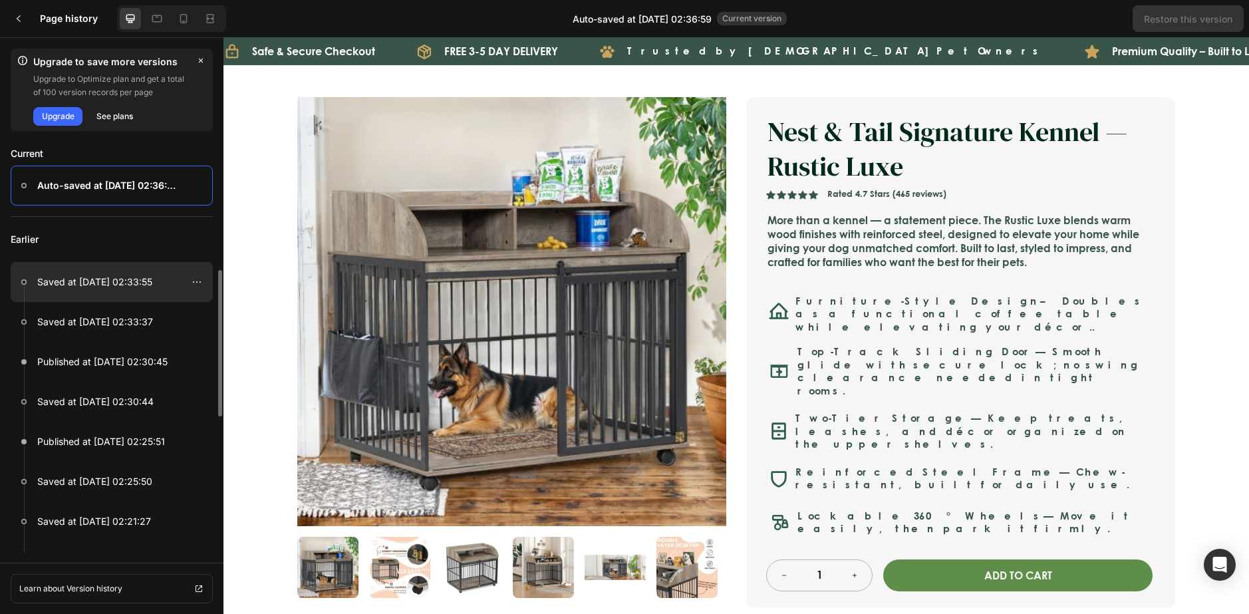
click at [63, 290] on div at bounding box center [112, 282] width 202 height 40
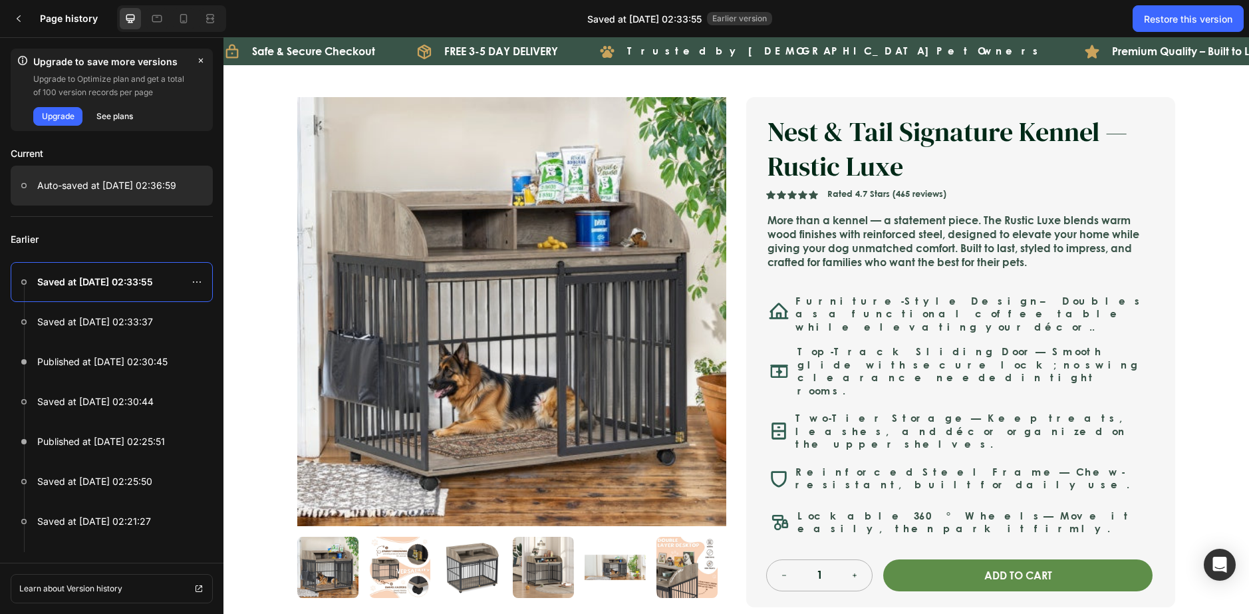
click at [78, 190] on p "Auto-saved at Sep 28, 02:36:59" at bounding box center [106, 186] width 139 height 16
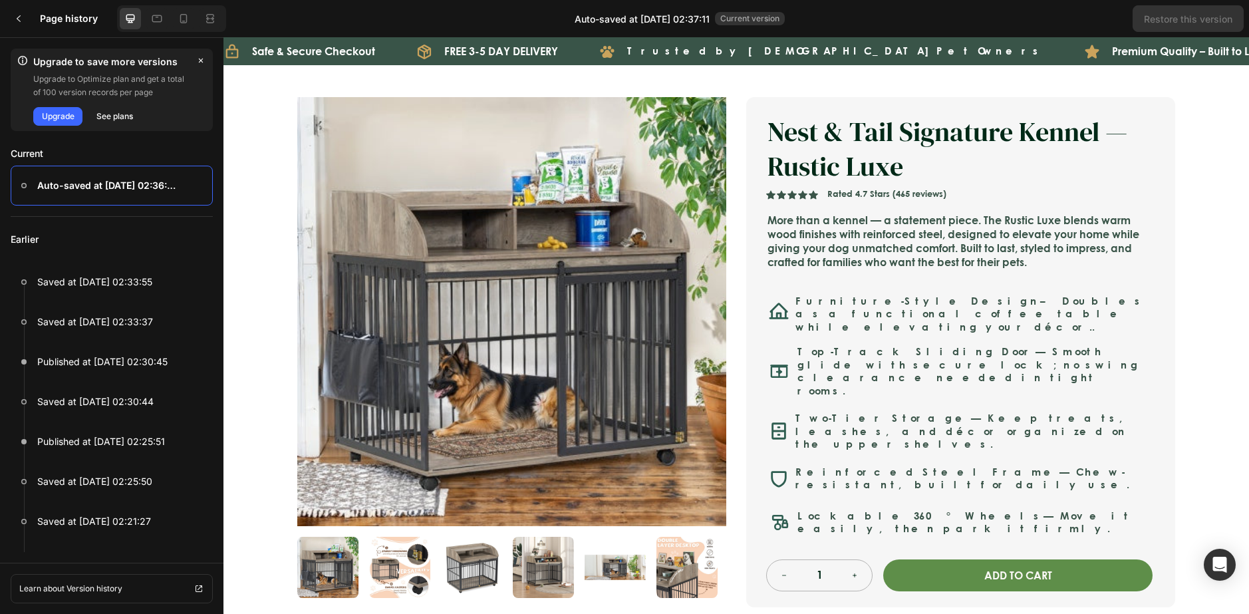
click at [272, 138] on div "Icon Safe & Secure Checkout Text Block Row Icon FREE 3-5 DAY DELIVERY Text Bloc…" at bounding box center [735, 468] width 1025 height 863
click at [26, 22] on div at bounding box center [18, 18] width 27 height 27
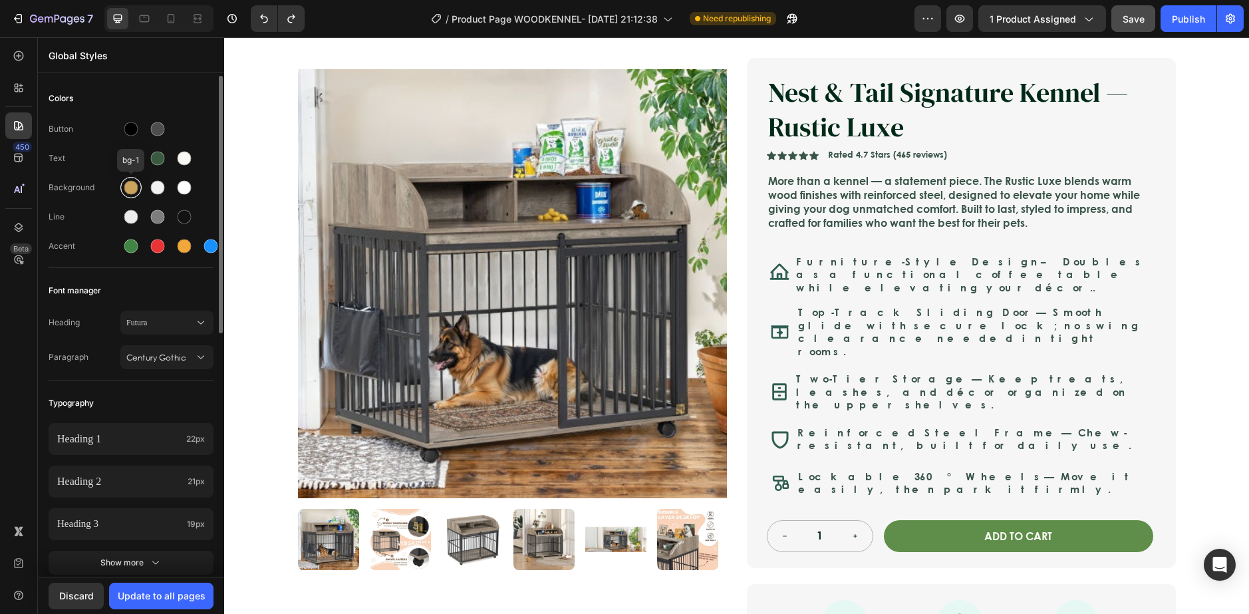
click at [134, 188] on div at bounding box center [131, 188] width 14 height 14
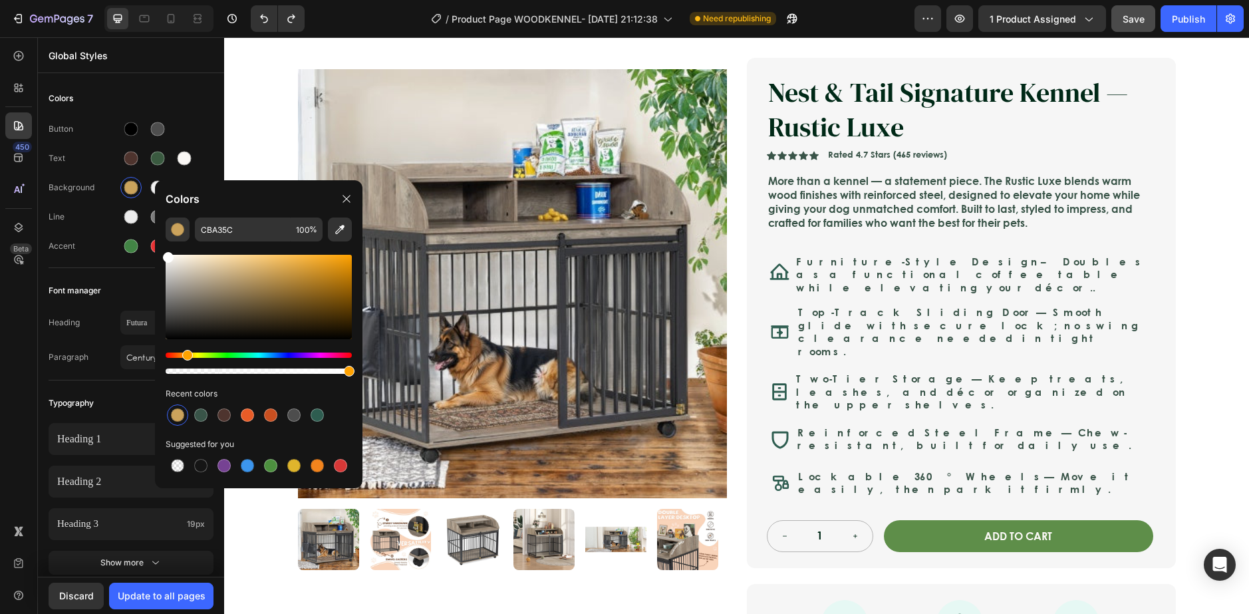
drag, startPoint x: 199, startPoint y: 275, endPoint x: 158, endPoint y: 243, distance: 51.6
click at [158, 243] on div "CBA35C 100 % Recent colors Suggested for you" at bounding box center [258, 347] width 207 height 260
type input "FFFFFF"
click at [157, 184] on div "Colors" at bounding box center [258, 198] width 207 height 37
click at [156, 186] on div "Colors" at bounding box center [258, 198] width 207 height 37
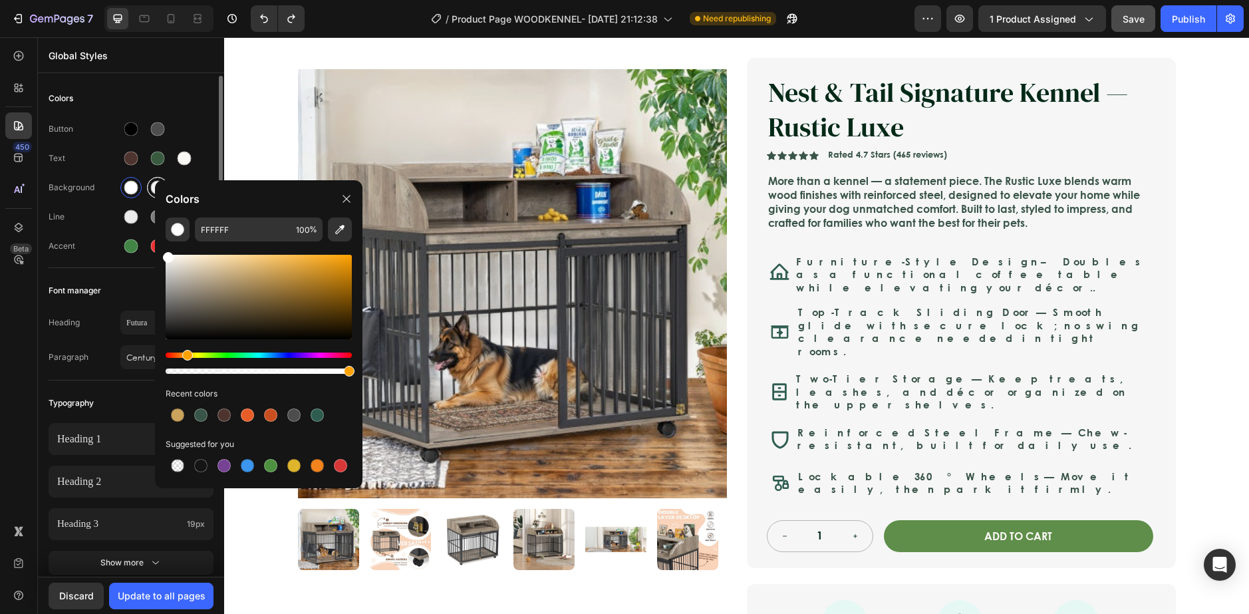
click at [153, 186] on div at bounding box center [158, 188] width 14 height 14
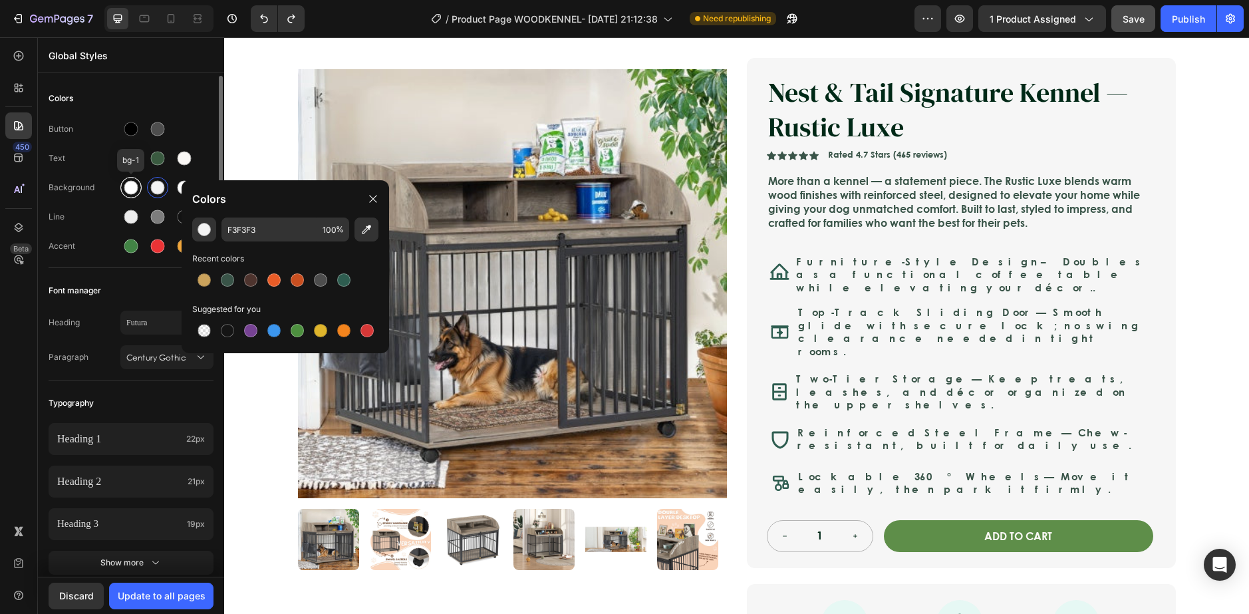
drag, startPoint x: 123, startPoint y: 192, endPoint x: 139, endPoint y: 197, distance: 16.6
click at [124, 192] on div at bounding box center [130, 187] width 21 height 21
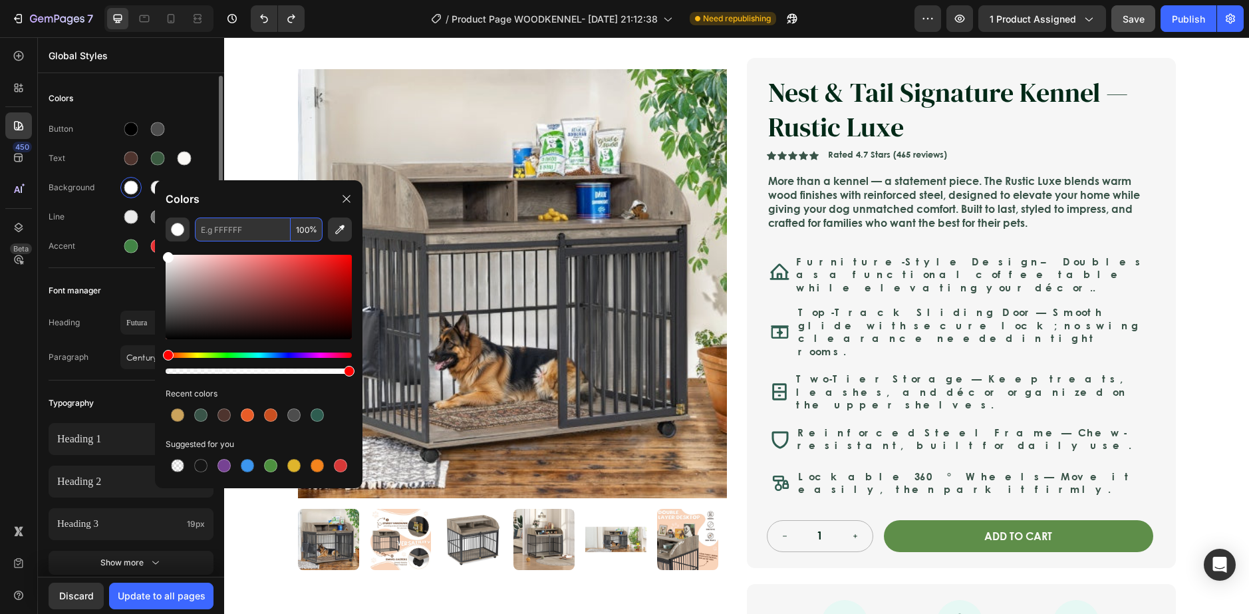
paste input "F3F3F3"
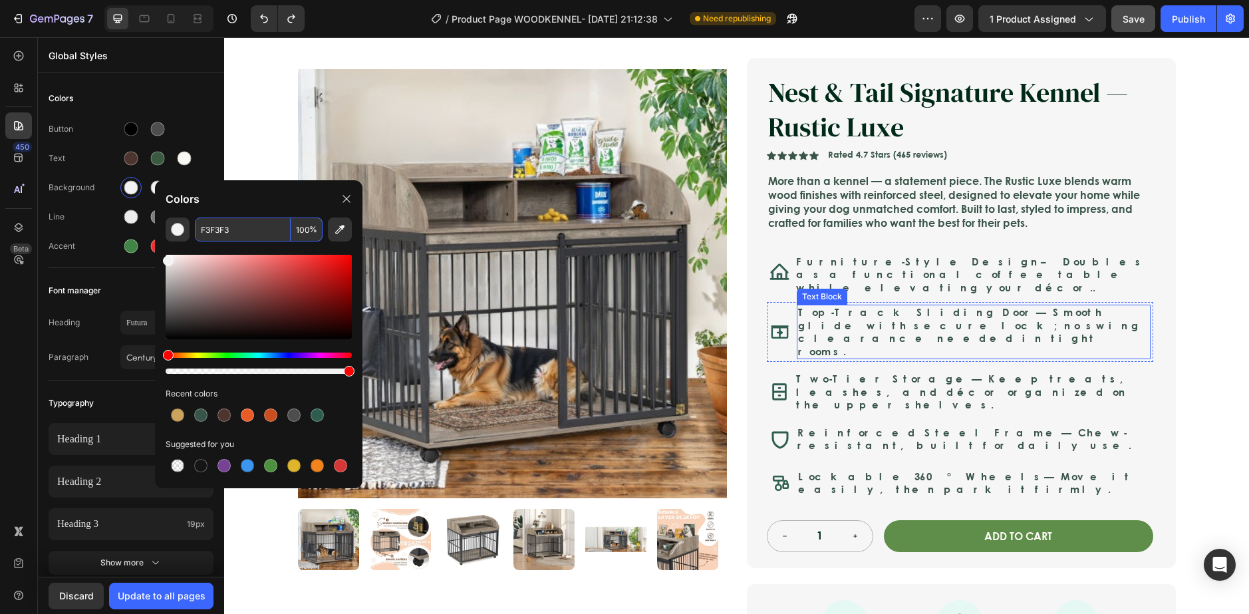
type input "F3F3F3"
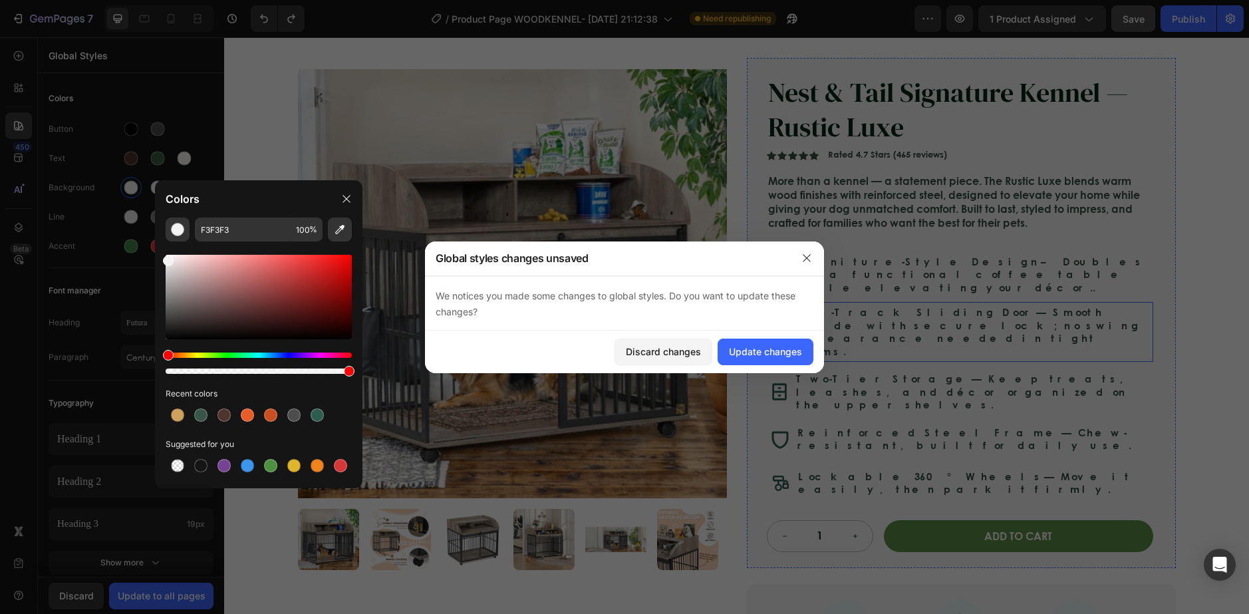
click at [1135, 305] on div "Top-Track Sliding Door — Smooth glide with secure lock; no swing clearance need…" at bounding box center [974, 332] width 354 height 55
click at [742, 360] on button "Update changes" at bounding box center [765, 351] width 96 height 27
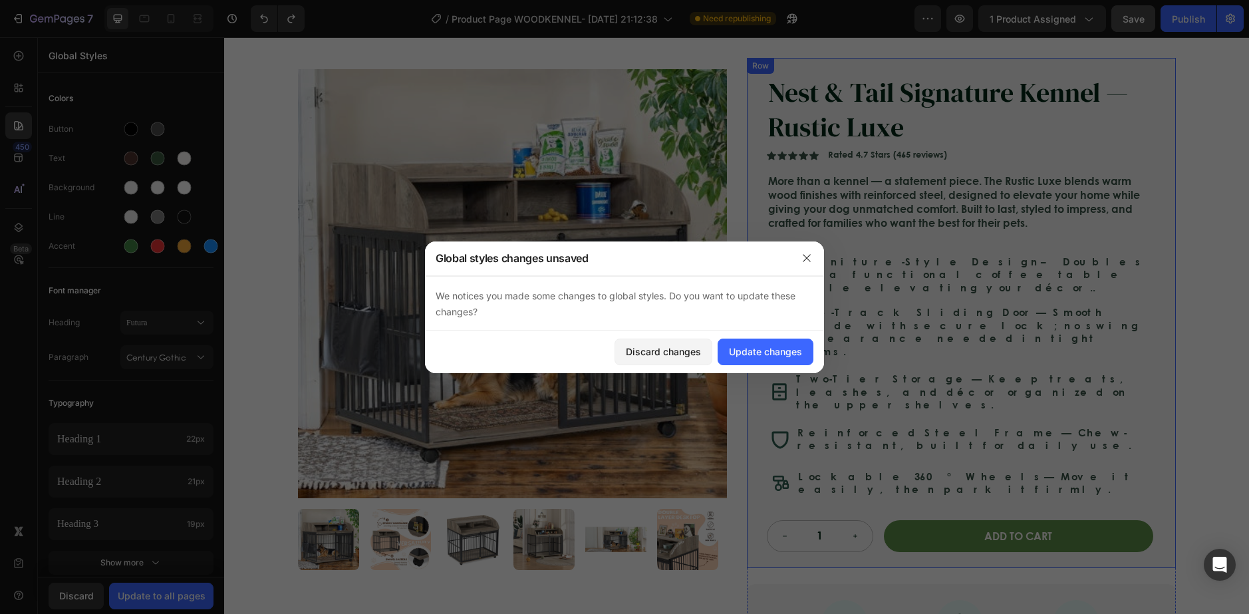
click at [755, 156] on div "Nest & Tail Signature Kennel — Rustic Luxe Product Title Nest & Tail Signature …" at bounding box center [961, 313] width 429 height 510
click at [769, 346] on div "Update changes" at bounding box center [765, 351] width 73 height 14
drag, startPoint x: 265, startPoint y: 165, endPoint x: 489, endPoint y: 202, distance: 227.8
click at [265, 165] on div "Icon Safe & Secure Checkout Text Block Row Icon FREE 3-5 DAY DELIVERY Text Bloc…" at bounding box center [736, 429] width 1025 height 863
click at [813, 346] on div "Discard changes Update changes" at bounding box center [624, 351] width 399 height 43
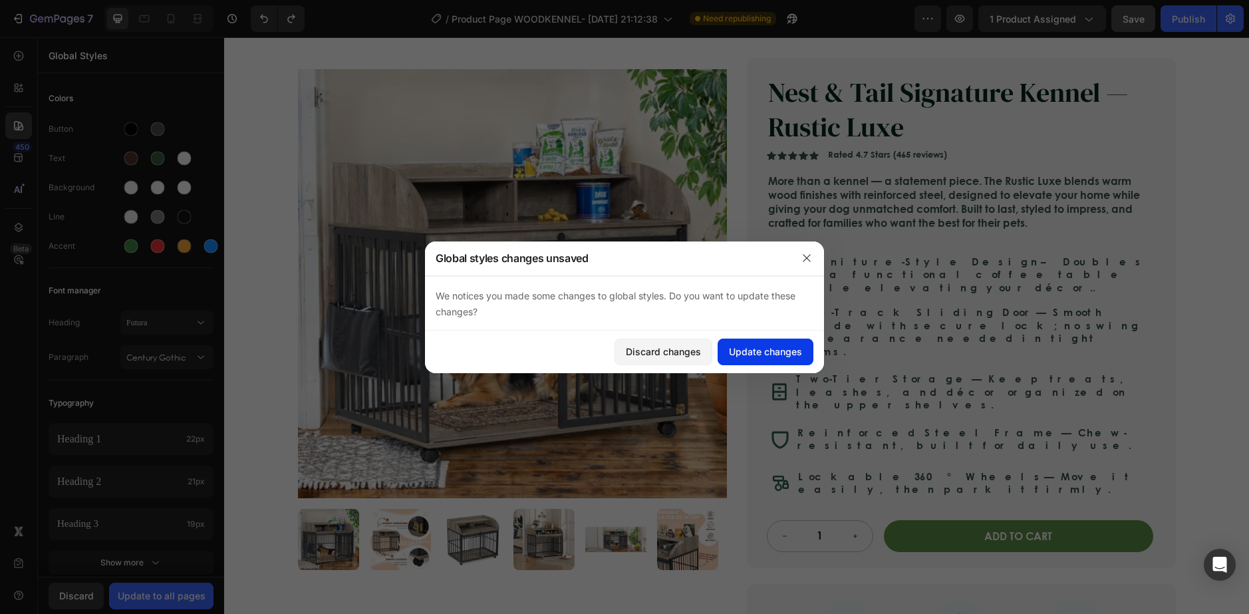
click at [768, 350] on div "Update changes" at bounding box center [765, 351] width 73 height 14
click at [285, 155] on div "Product Images Nest & Tail Signature Kennel — Rustic Luxe Product Title Icon Ic…" at bounding box center [737, 371] width 904 height 690
click at [810, 275] on div at bounding box center [806, 258] width 35 height 35
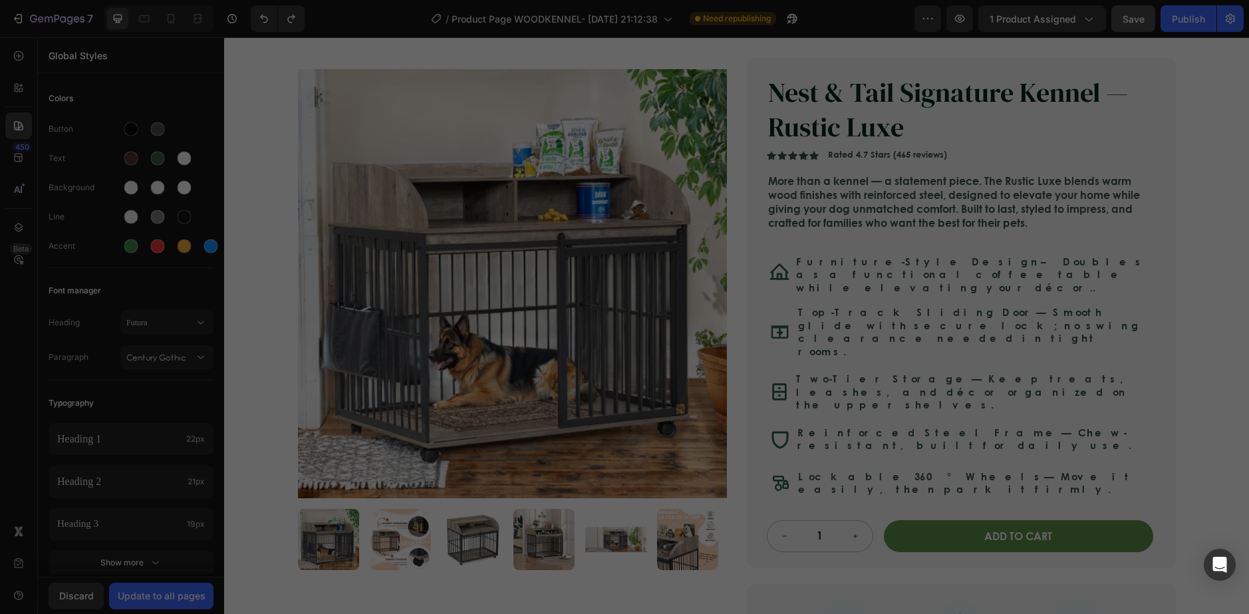
click at [813, 257] on button "button" at bounding box center [806, 257] width 21 height 21
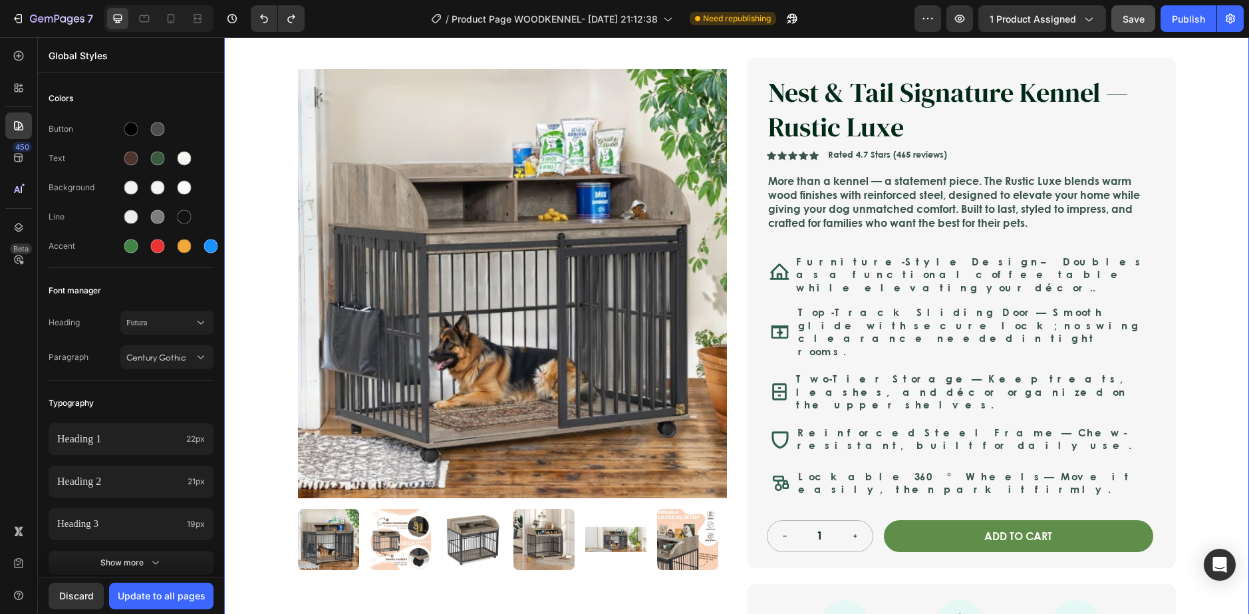
click at [271, 138] on div "Icon Safe & Secure Checkout Text Block Row Icon FREE 3-5 DAY DELIVERY Text Bloc…" at bounding box center [736, 429] width 1025 height 863
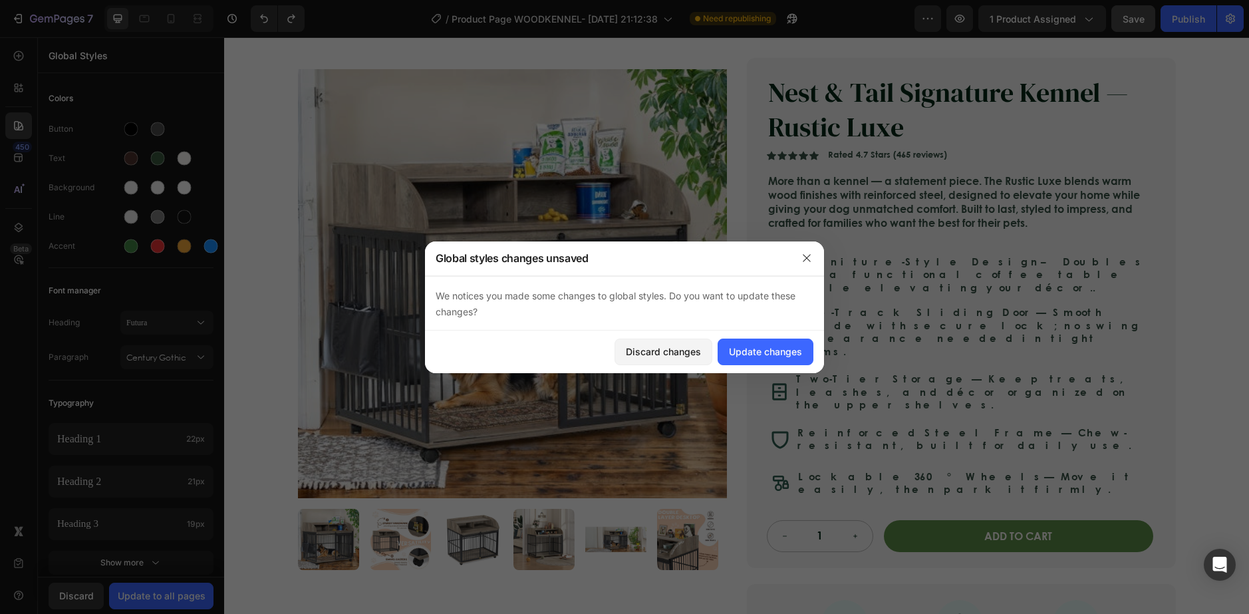
click at [819, 267] on div at bounding box center [806, 258] width 35 height 35
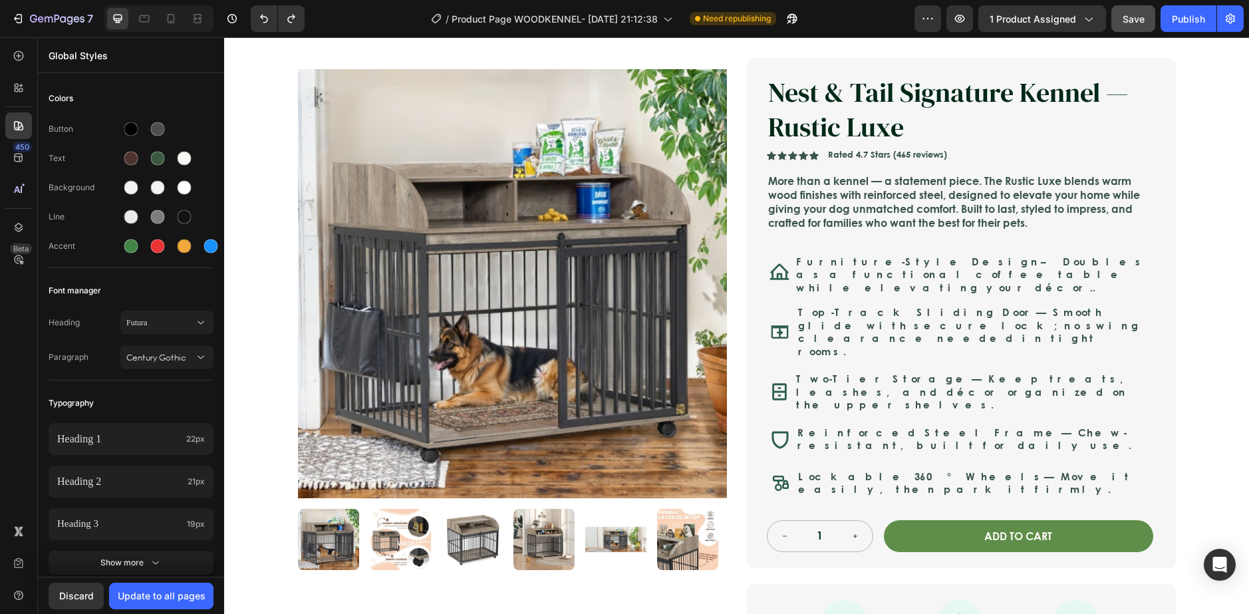
click at [799, 258] on strong "Furniture-Style Design" at bounding box center [918, 261] width 245 height 15
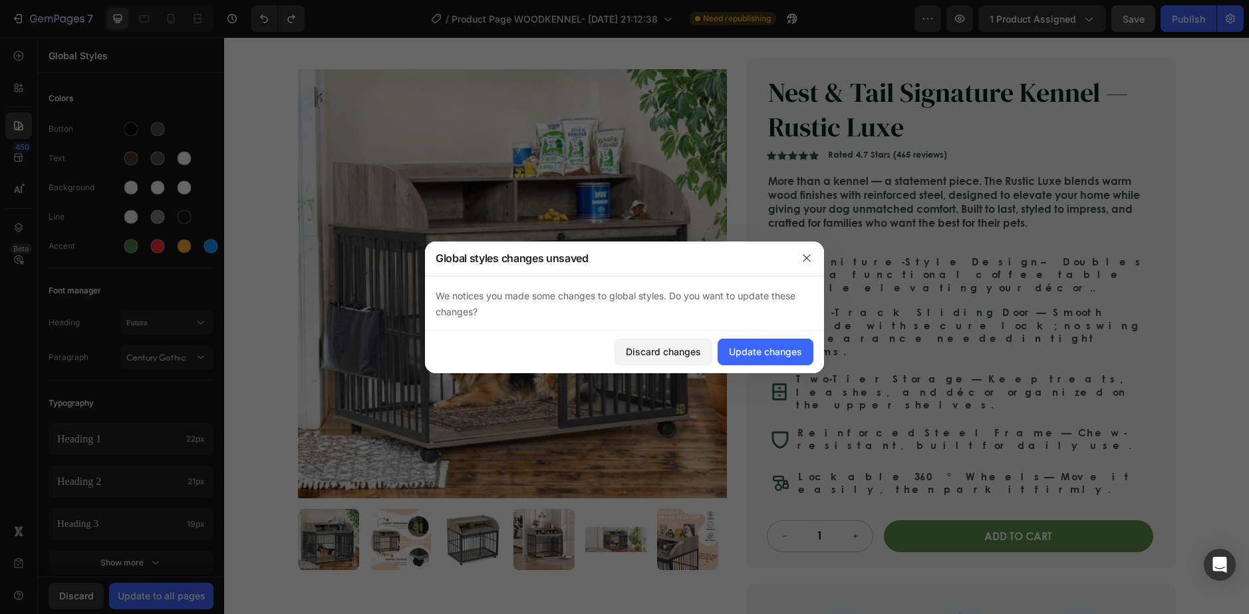
click at [813, 247] on div at bounding box center [806, 258] width 35 height 35
drag, startPoint x: 737, startPoint y: 214, endPoint x: 962, endPoint y: 253, distance: 227.4
click at [737, 214] on div "Product Images Nest & Tail Signature Kennel — Rustic Luxe Product Title Icon Ic…" at bounding box center [737, 380] width 878 height 645
click at [804, 256] on icon "button" at bounding box center [806, 258] width 11 height 11
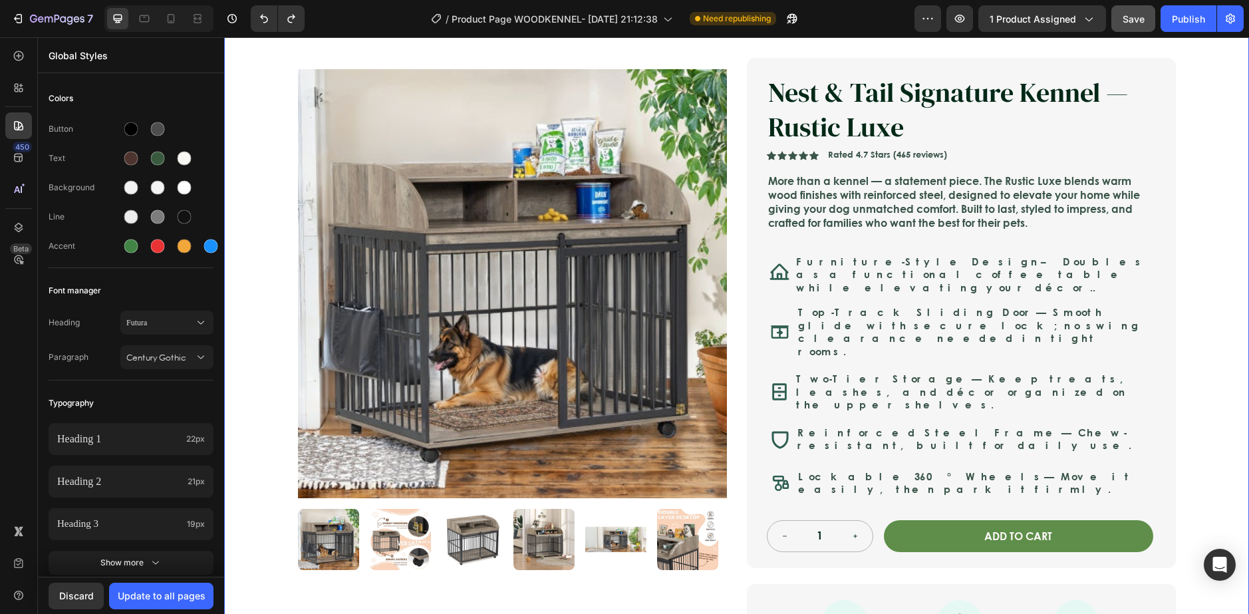
click at [244, 196] on div "Icon Safe & Secure Checkout Text Block Row Icon FREE 3-5 DAY DELIVERY Text Bloc…" at bounding box center [736, 429] width 1025 height 863
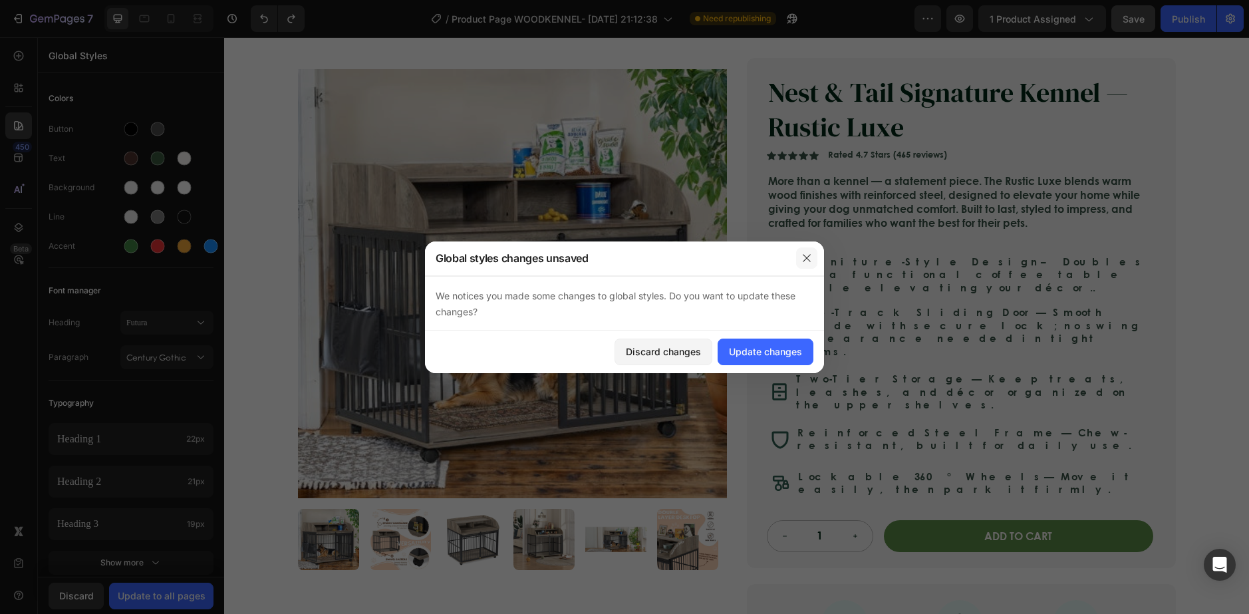
click at [815, 259] on button "button" at bounding box center [806, 257] width 21 height 21
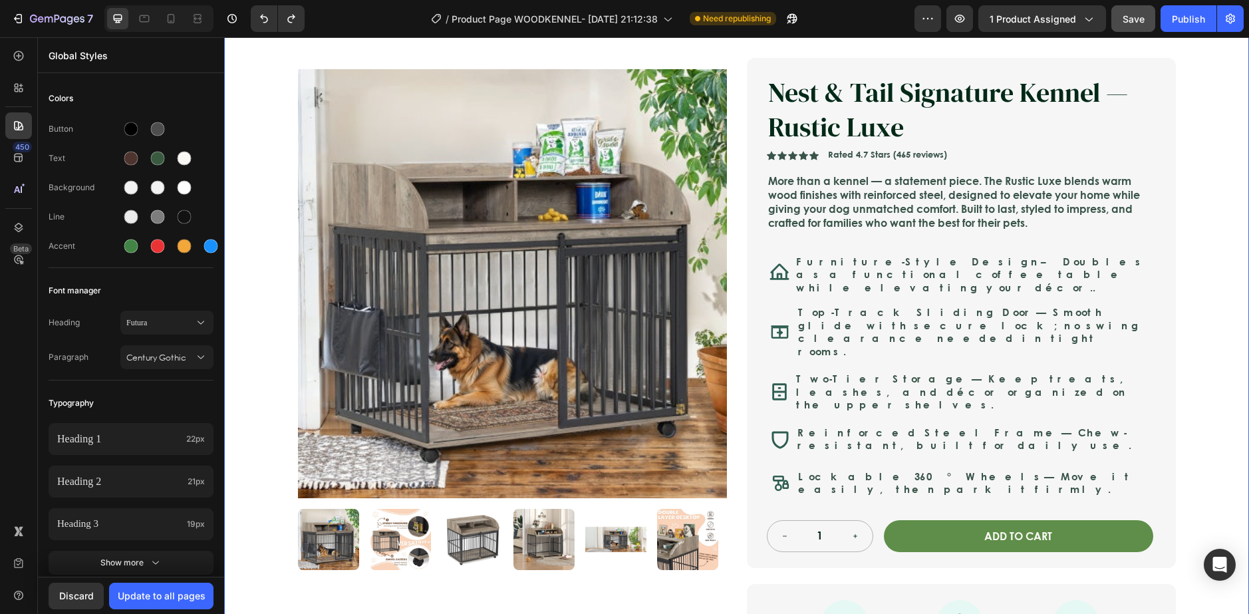
click at [263, 82] on div "Icon Safe & Secure Checkout Text Block Row Icon FREE 3-5 DAY DELIVERY Text Bloc…" at bounding box center [736, 429] width 1025 height 863
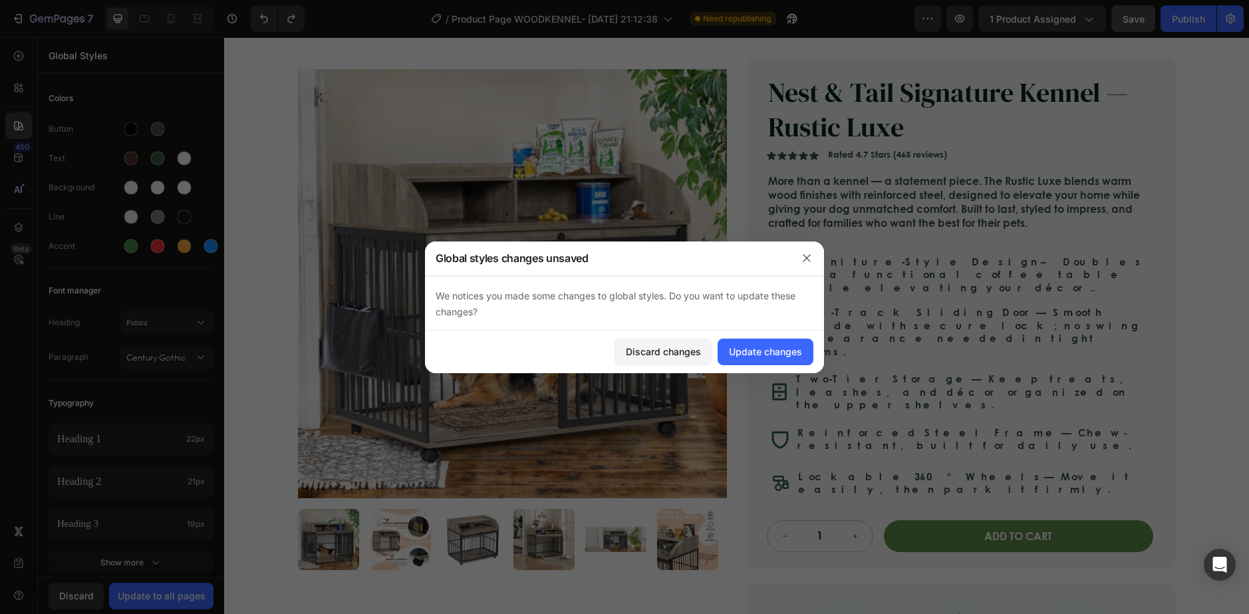
click at [789, 251] on div at bounding box center [806, 258] width 35 height 35
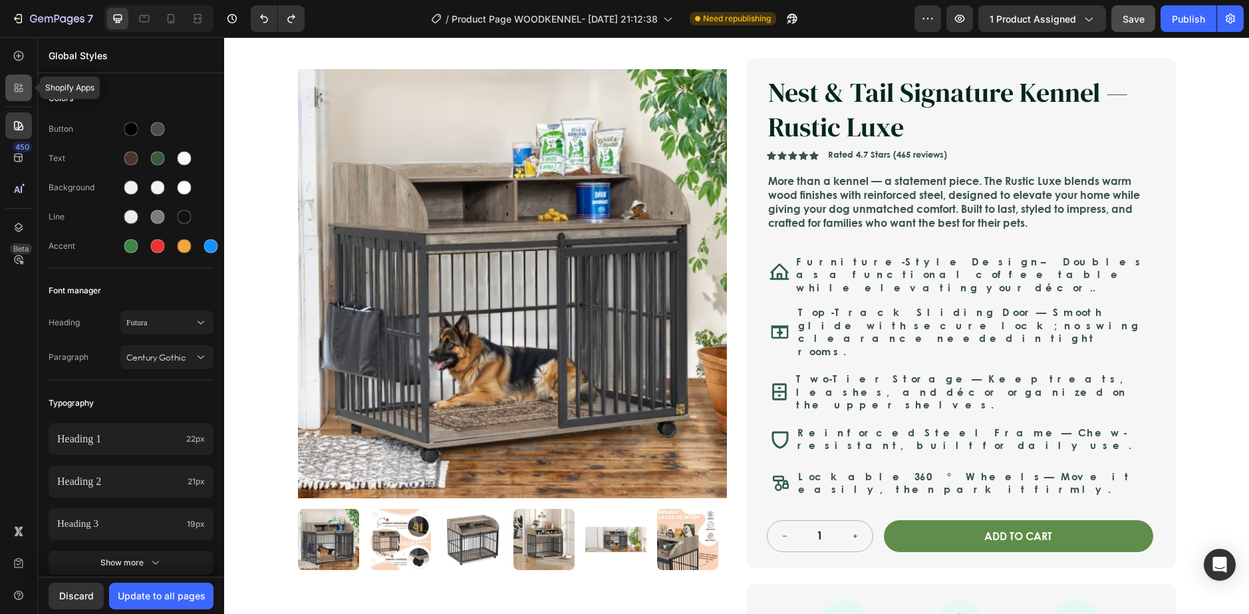
click at [8, 86] on div at bounding box center [18, 87] width 27 height 27
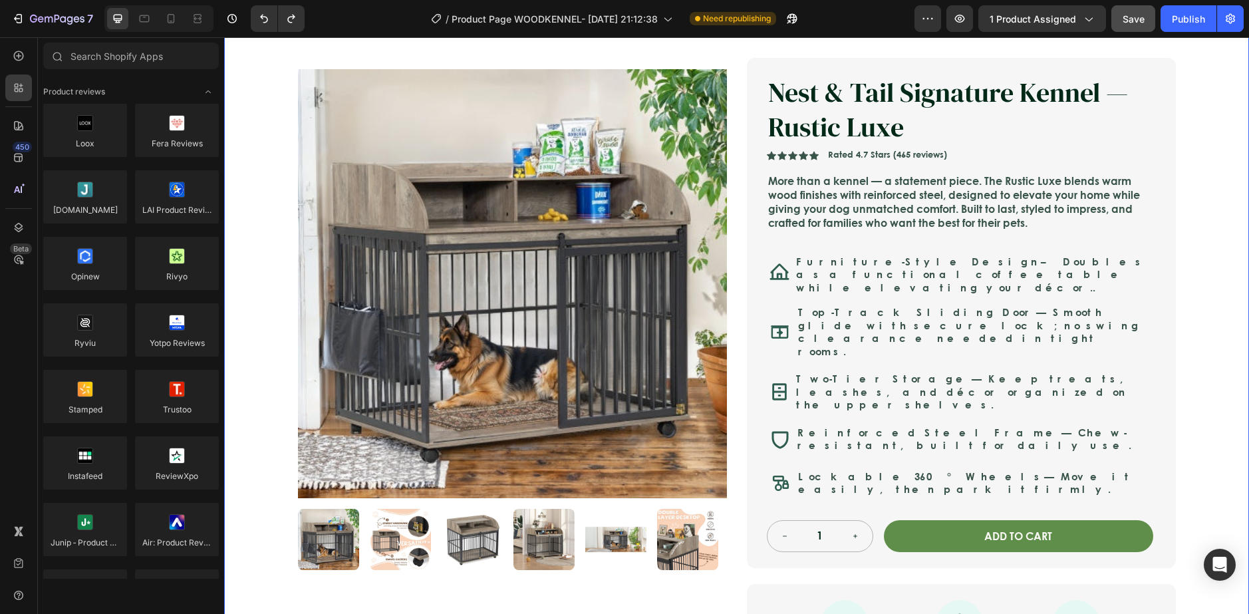
click at [271, 76] on div "Icon Safe & Secure Checkout Text Block Row Icon FREE 3-5 DAY DELIVERY Text Bloc…" at bounding box center [736, 429] width 1025 height 863
click at [270, 76] on div "Icon Safe & Secure Checkout Text Block Row Icon FREE 3-5 DAY DELIVERY Text Bloc…" at bounding box center [736, 429] width 1025 height 863
click at [298, 101] on img at bounding box center [512, 283] width 429 height 429
click at [311, 47] on div "Product Images Nest & Tail Signature Kennel — Rustic Luxe Product Title Icon Ic…" at bounding box center [737, 371] width 904 height 690
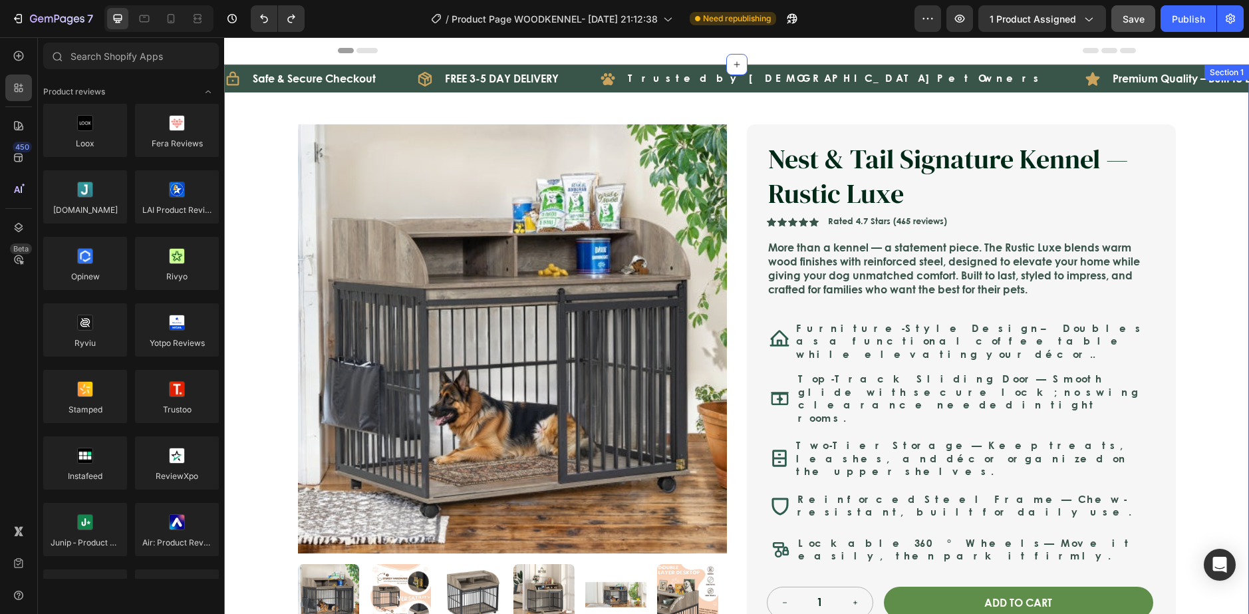
click at [252, 124] on div "Icon Safe & Secure Checkout Text Block Row Icon FREE 3-5 DAY DELIVERY Text Bloc…" at bounding box center [736, 495] width 1025 height 863
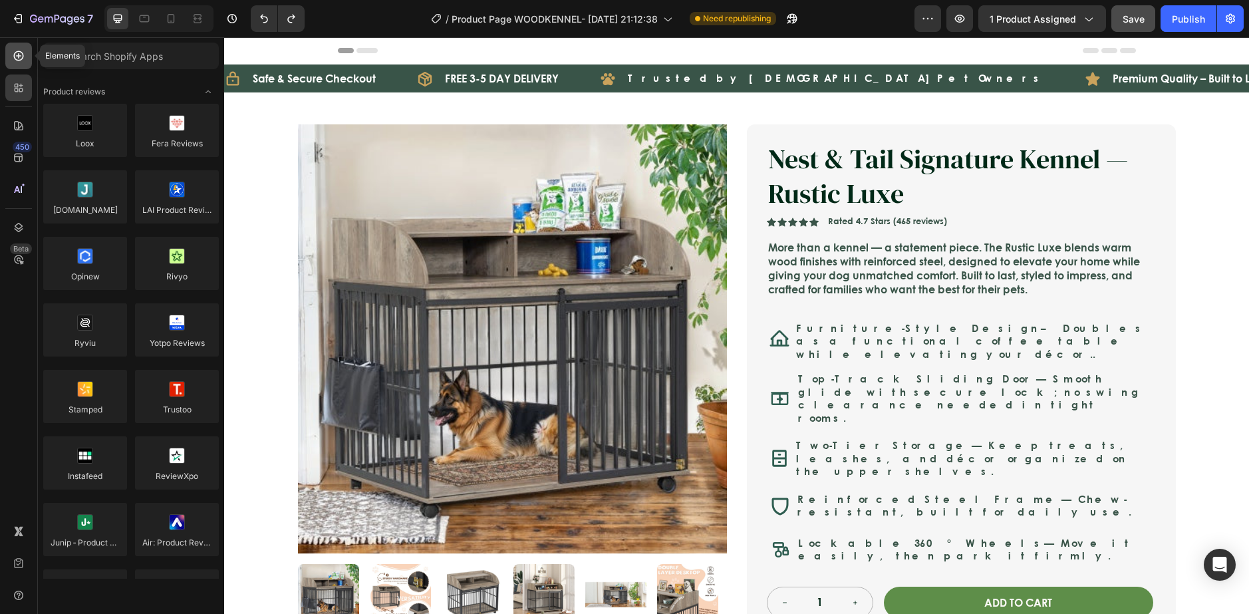
click at [13, 55] on icon at bounding box center [18, 55] width 13 height 13
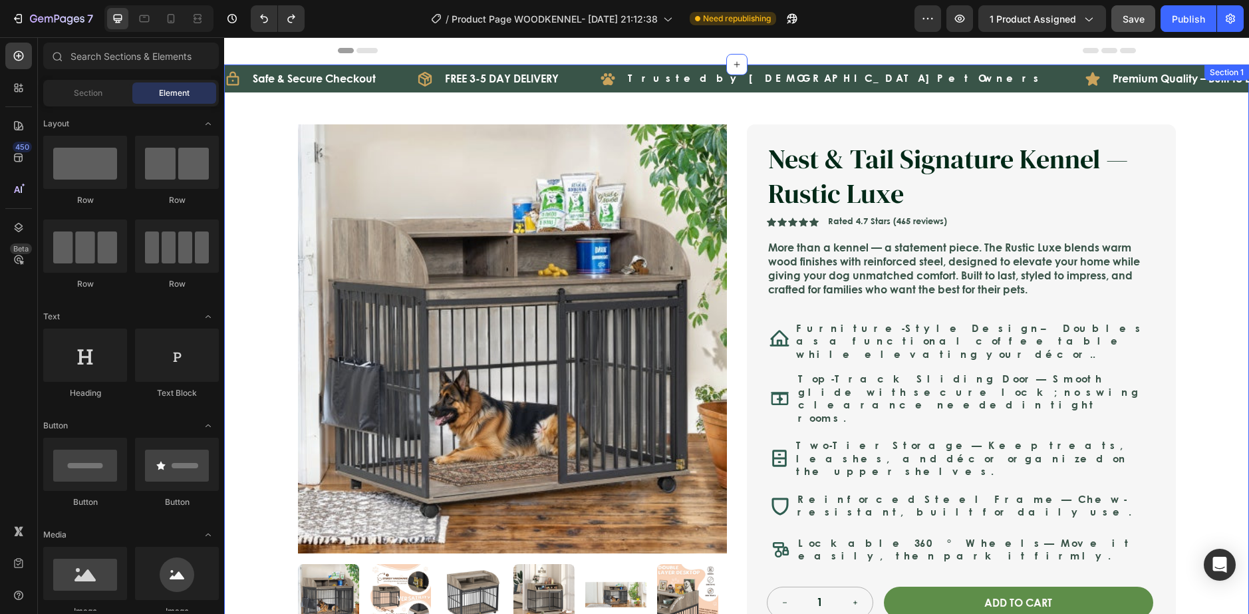
click at [245, 106] on div "Icon Safe & Secure Checkout Text Block Row Icon FREE 3-5 DAY DELIVERY Text Bloc…" at bounding box center [736, 495] width 1025 height 863
click at [245, 109] on div "Icon Safe & Secure Checkout Text Block Row Icon FREE 3-5 DAY DELIVERY Text Bloc…" at bounding box center [736, 495] width 1025 height 863
click at [245, 110] on div "Icon Safe & Secure Checkout Text Block Row Icon FREE 3-5 DAY DELIVERY Text Bloc…" at bounding box center [736, 495] width 1025 height 863
click at [11, 87] on div at bounding box center [18, 87] width 27 height 27
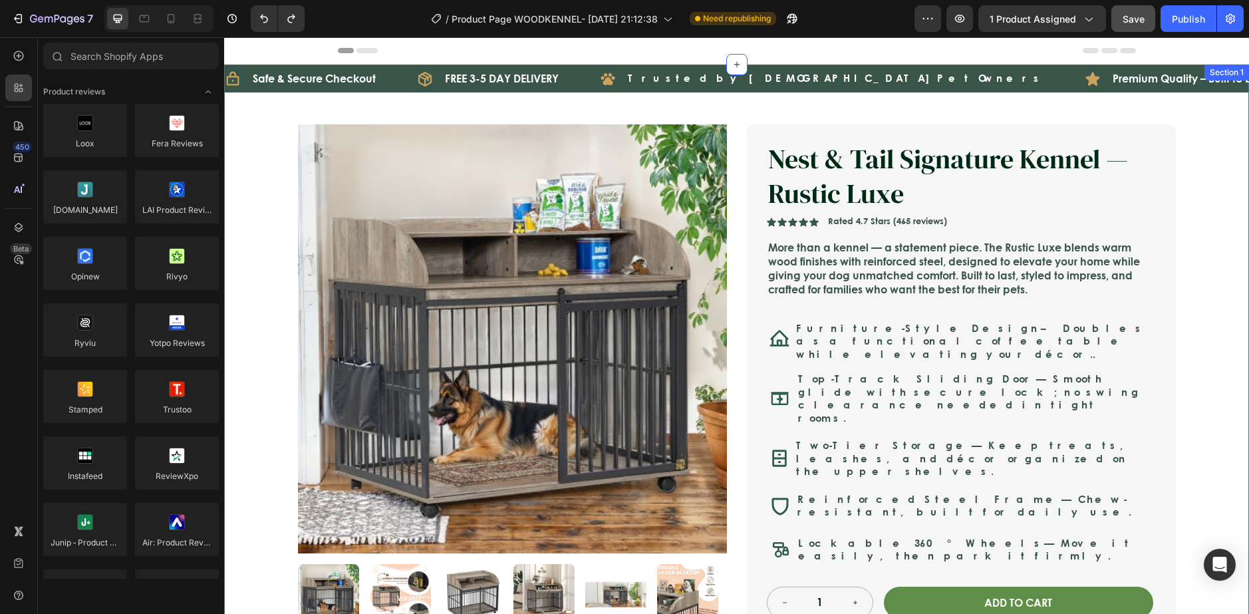
click at [253, 144] on div "Icon Safe & Secure Checkout Text Block Row Icon FREE 3-5 DAY DELIVERY Text Bloc…" at bounding box center [736, 495] width 1025 height 863
click at [253, 140] on div "Icon Safe & Secure Checkout Text Block Row Icon FREE 3-5 DAY DELIVERY Text Bloc…" at bounding box center [736, 495] width 1025 height 863
drag, startPoint x: 262, startPoint y: 138, endPoint x: 327, endPoint y: 155, distance: 67.4
click at [266, 140] on div "Icon Safe & Secure Checkout Text Block Row Icon FREE 3-5 DAY DELIVERY Text Bloc…" at bounding box center [736, 495] width 1025 height 863
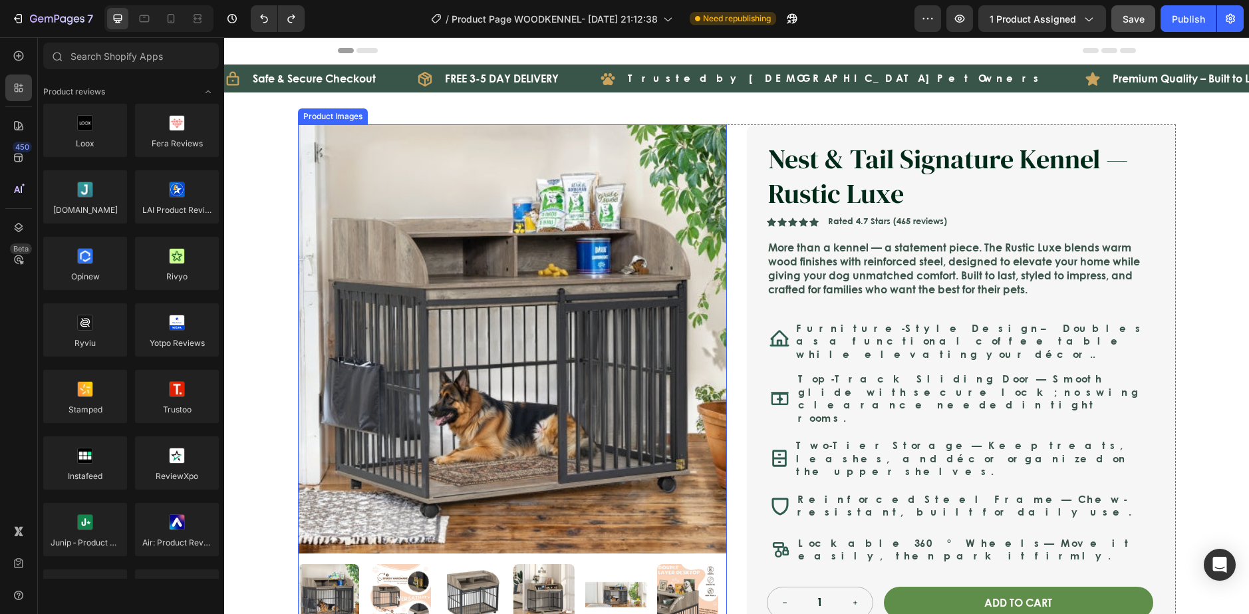
click at [327, 155] on img at bounding box center [512, 338] width 429 height 429
click at [473, 202] on img at bounding box center [512, 338] width 429 height 429
click at [773, 201] on h1 "Nest & Tail Signature Kennel — Rustic Luxe" at bounding box center [960, 176] width 386 height 72
click at [775, 328] on icon at bounding box center [779, 338] width 20 height 20
click at [655, 330] on img at bounding box center [512, 338] width 429 height 429
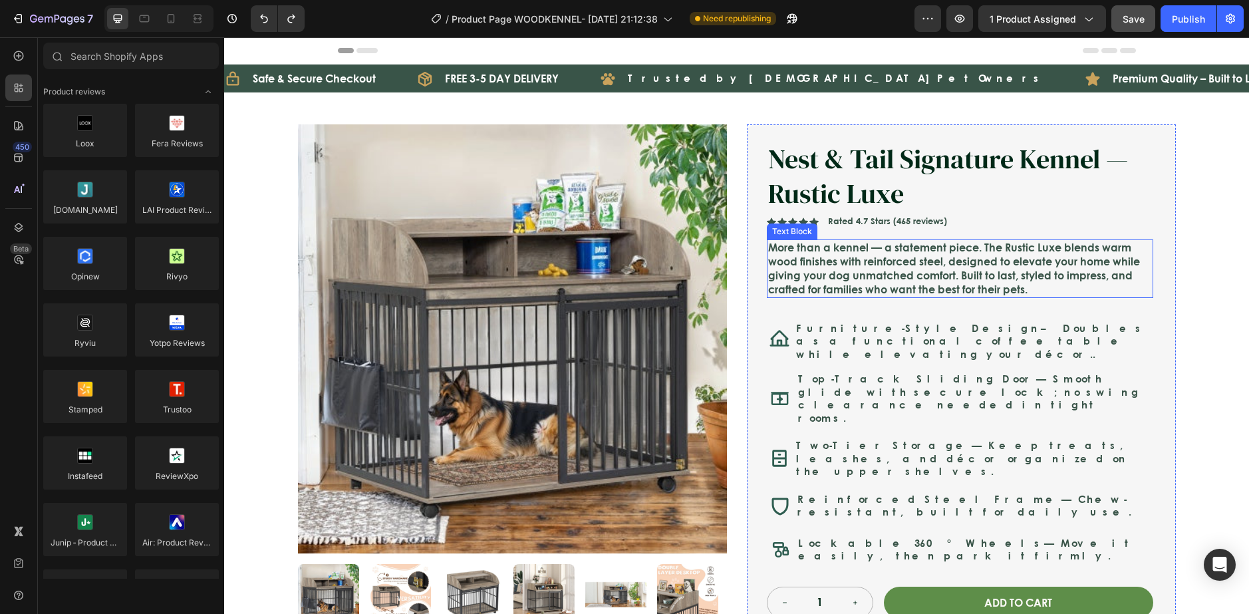
click at [848, 296] on p "More than a kennel — a statement piece. The Rustic Luxe blends warm wood finish…" at bounding box center [960, 268] width 384 height 55
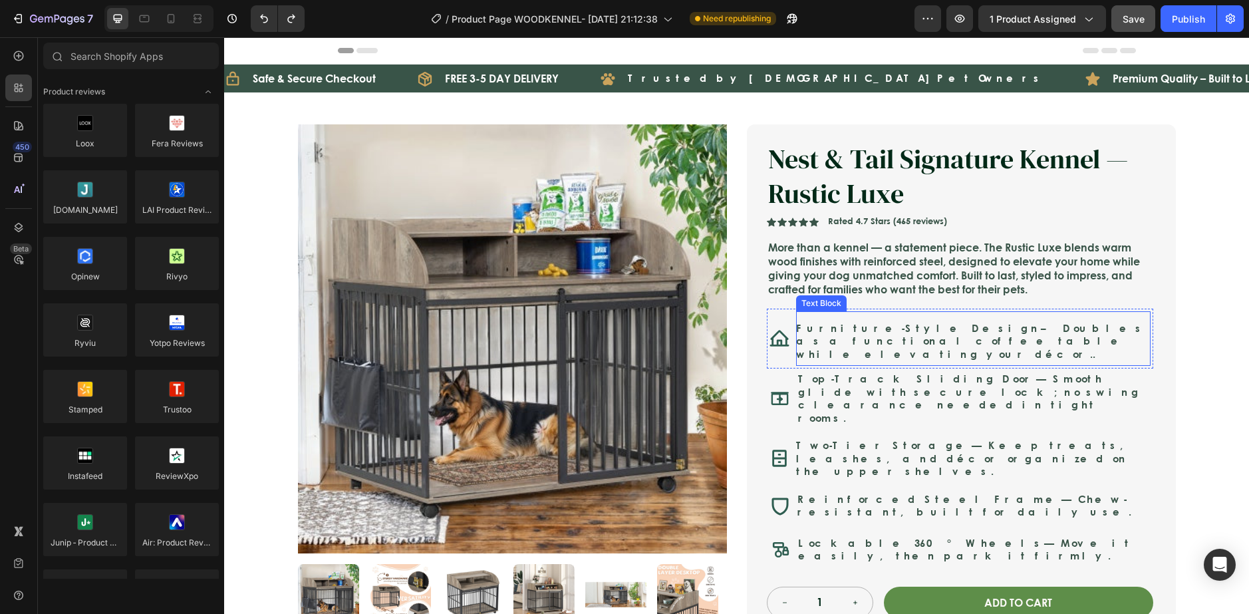
click at [828, 334] on strong "Furniture-Style Design" at bounding box center [918, 328] width 245 height 15
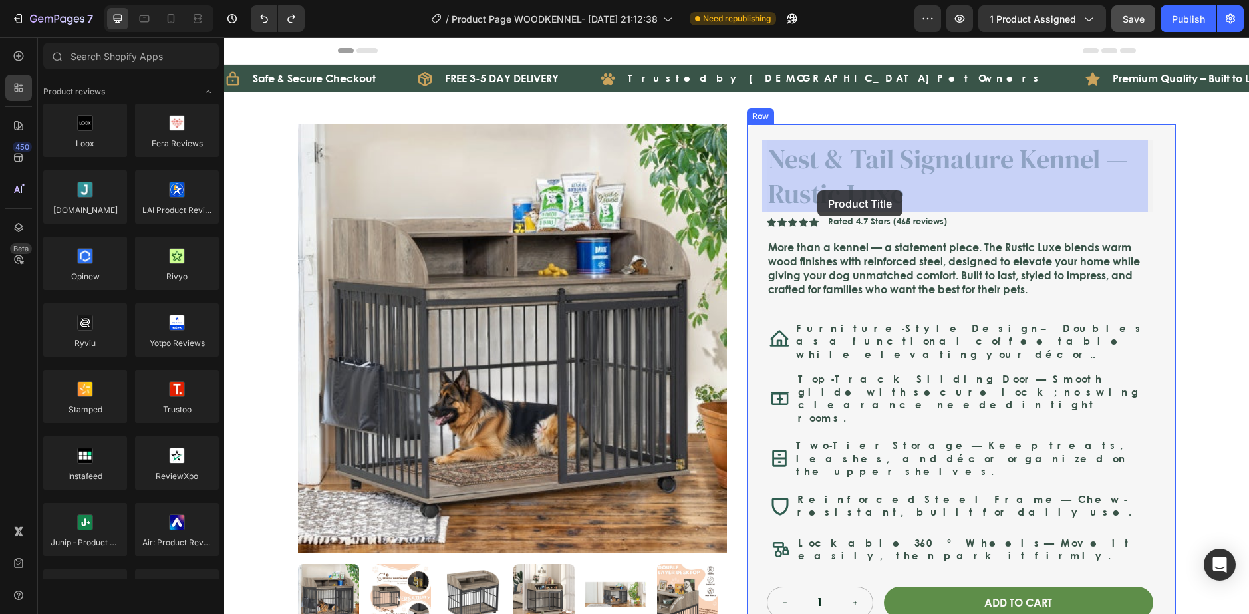
drag, startPoint x: 817, startPoint y: 180, endPoint x: 817, endPoint y: 190, distance: 10.0
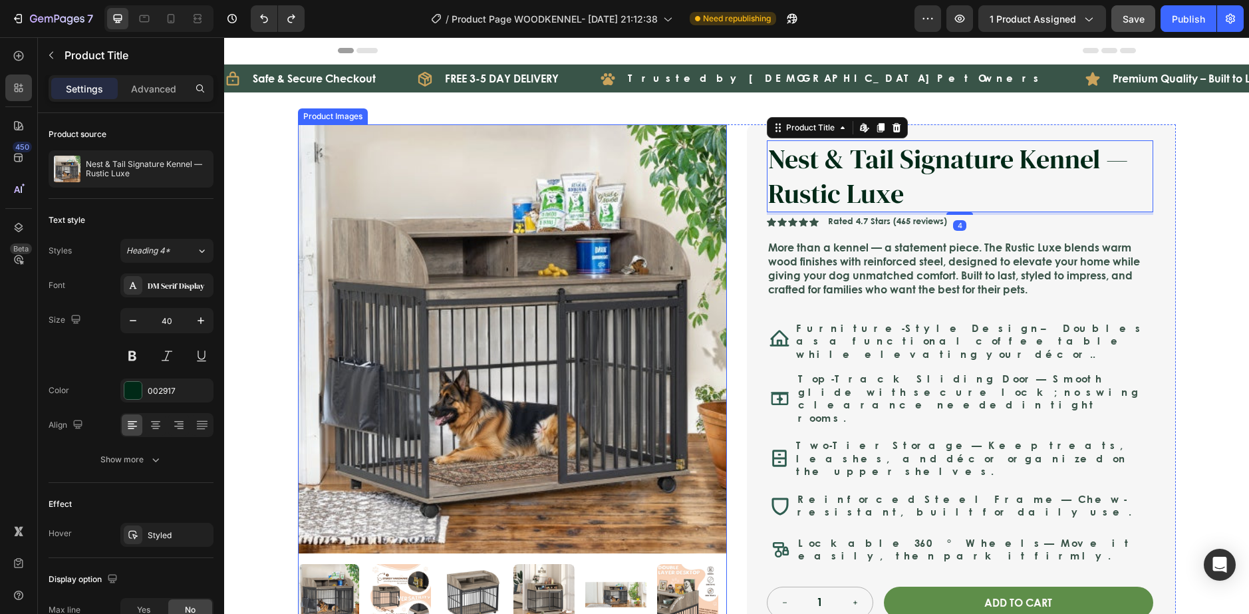
click at [568, 205] on img at bounding box center [512, 338] width 429 height 429
click at [372, 108] on div "Product Images Nest & Tail Signature Kennel — Rustic Luxe Product Title Icon Ic…" at bounding box center [737, 437] width 904 height 690
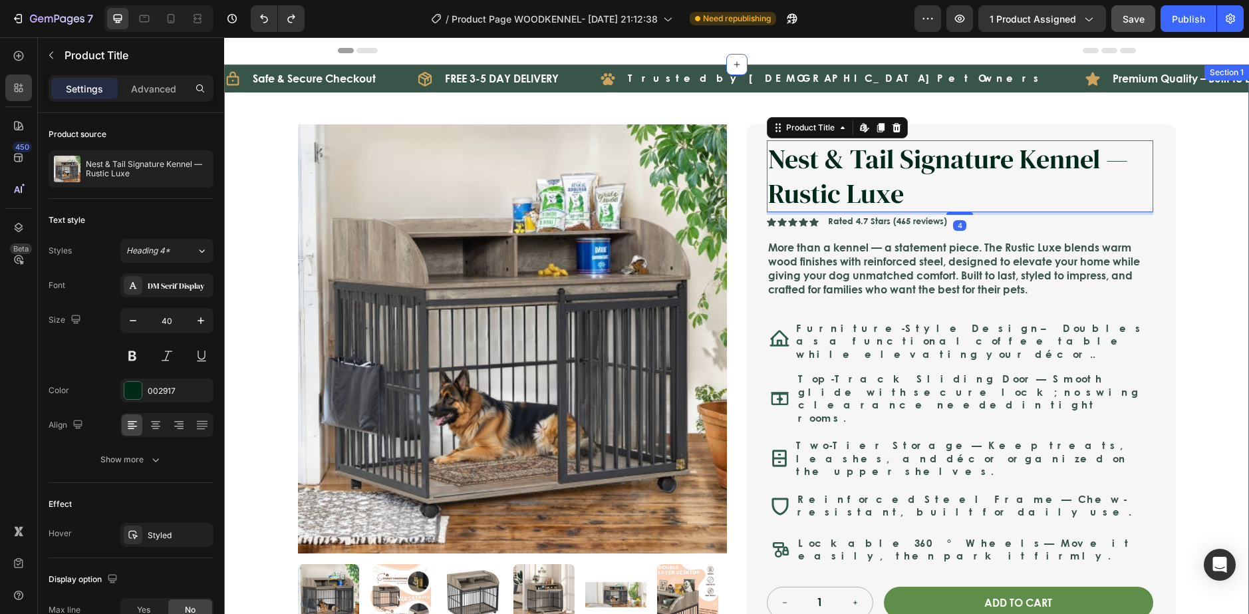
click at [253, 114] on div "Icon Safe & Secure Checkout Text Block Row Icon FREE 3-5 DAY DELIVERY Text Bloc…" at bounding box center [736, 495] width 1025 height 863
click at [142, 94] on p "Advanced" at bounding box center [153, 89] width 45 height 14
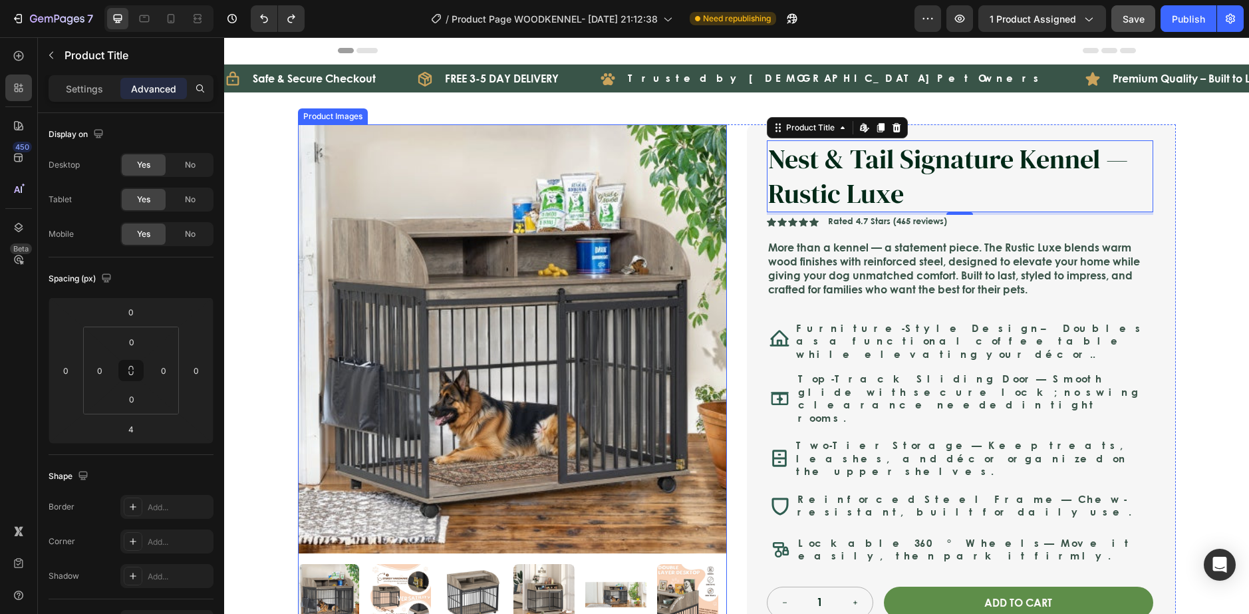
click at [376, 192] on img at bounding box center [512, 338] width 429 height 429
drag, startPoint x: 358, startPoint y: 186, endPoint x: 251, endPoint y: 172, distance: 108.0
click at [357, 185] on img at bounding box center [512, 338] width 429 height 429
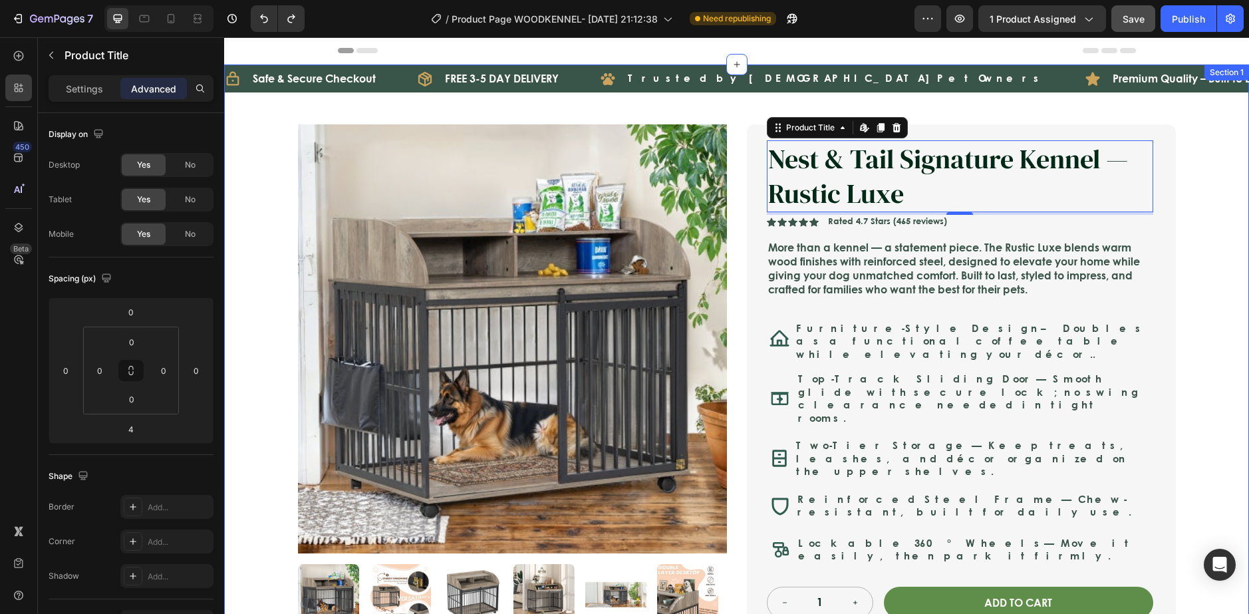
click at [239, 171] on div "Icon Safe & Secure Checkout Text Block Row Icon FREE 3-5 DAY DELIVERY Text Bloc…" at bounding box center [736, 495] width 1025 height 863
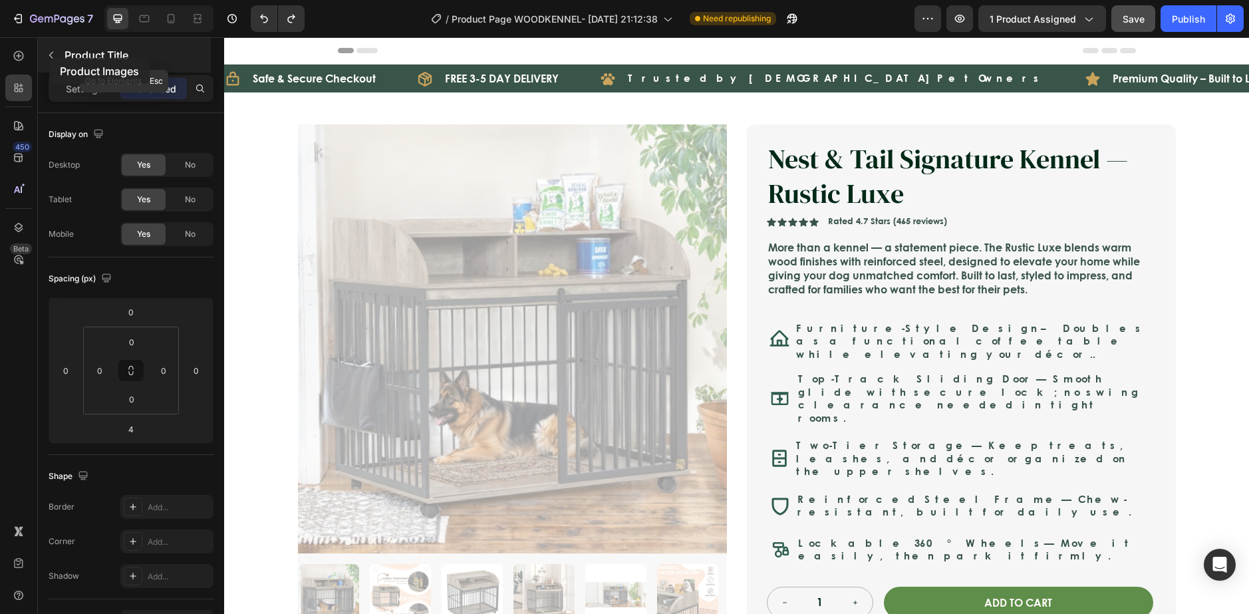
click at [47, 58] on icon "button" at bounding box center [51, 55] width 11 height 11
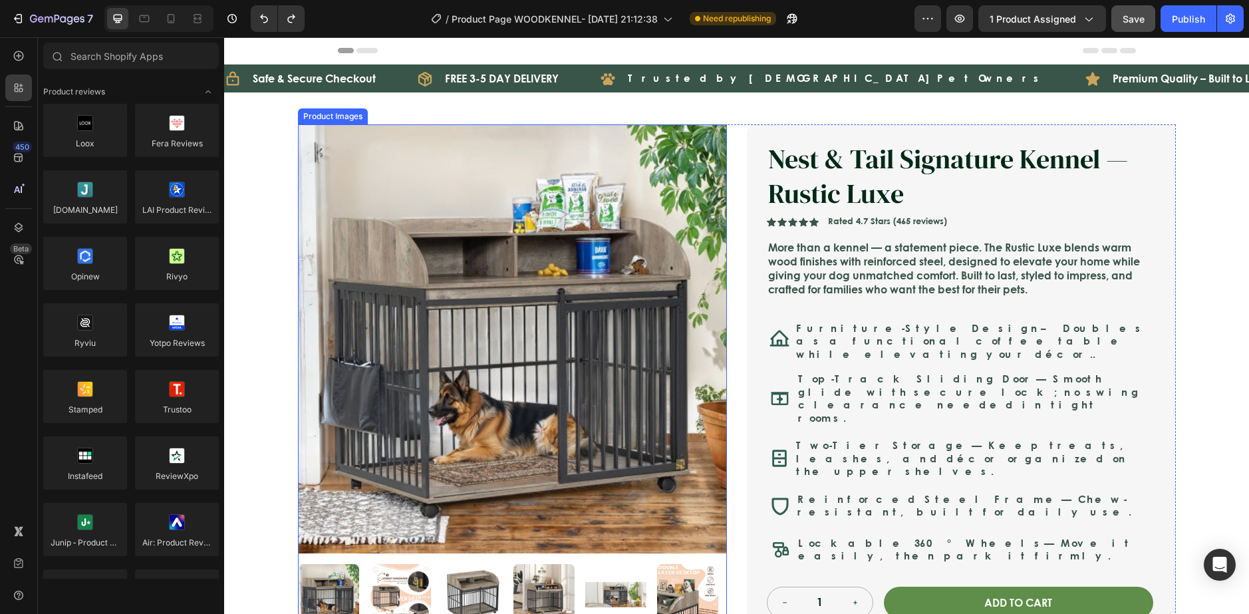
click at [372, 177] on img at bounding box center [512, 338] width 429 height 429
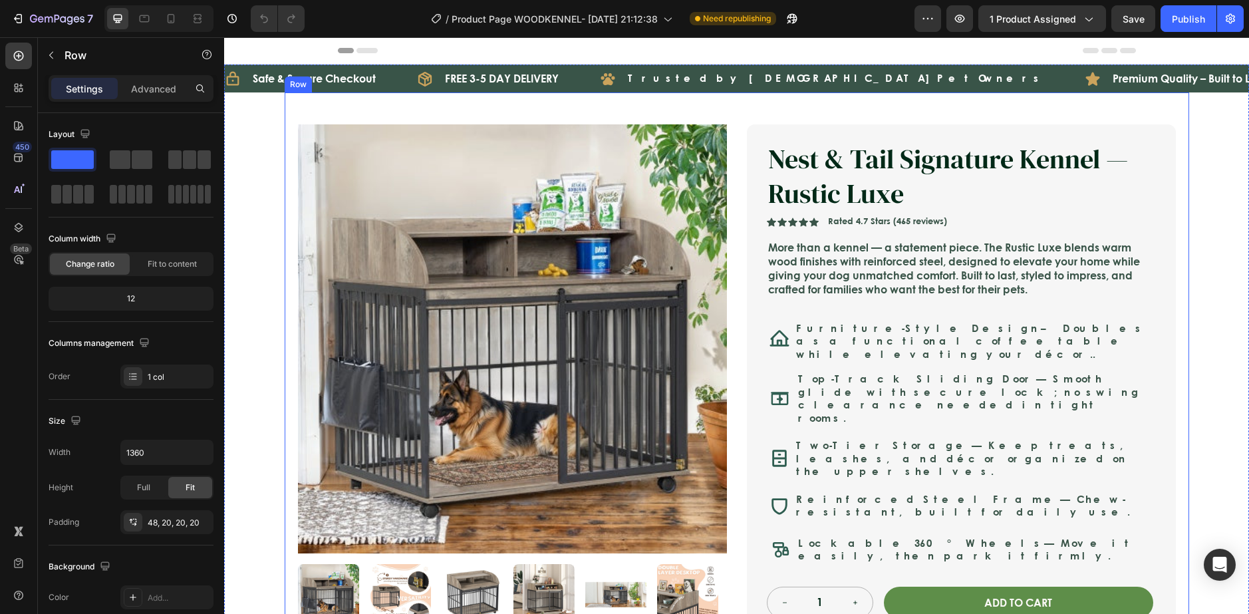
click at [285, 131] on div "Product Images Nest & Tail Signature Kennel — Rustic Luxe Product Title Icon Ic…" at bounding box center [737, 437] width 904 height 690
click at [249, 133] on div "Icon Safe & Secure Checkout Text Block Row Icon FREE 3-5 DAY DELIVERY Text Bloc…" at bounding box center [736, 495] width 1025 height 863
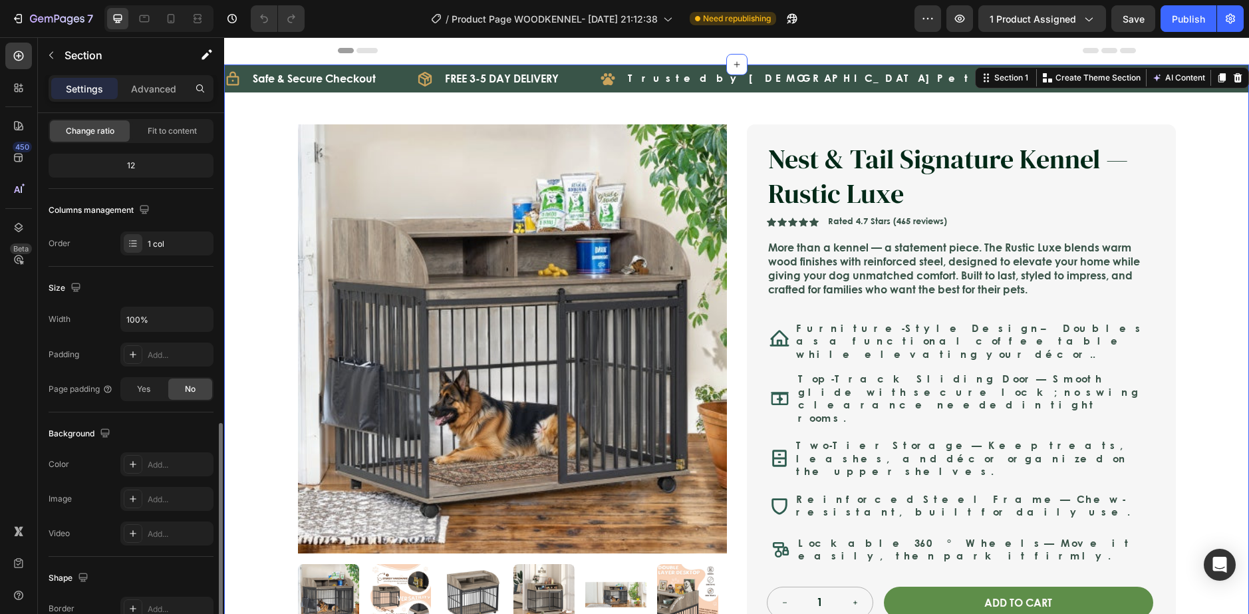
scroll to position [273, 0]
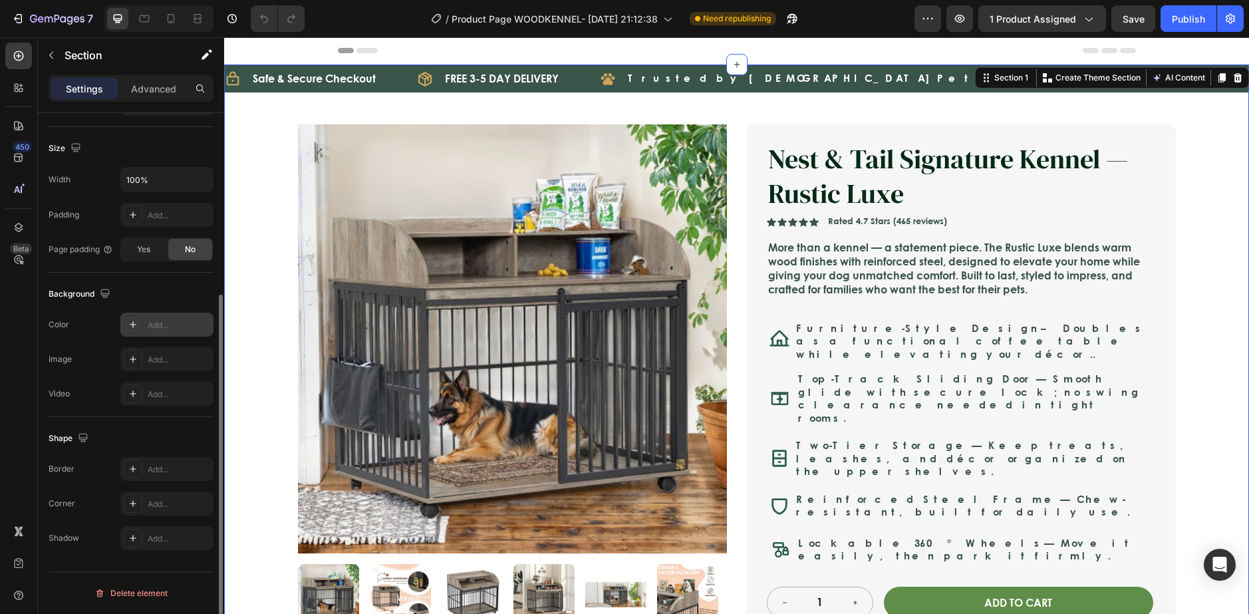
click at [135, 319] on div at bounding box center [133, 324] width 19 height 19
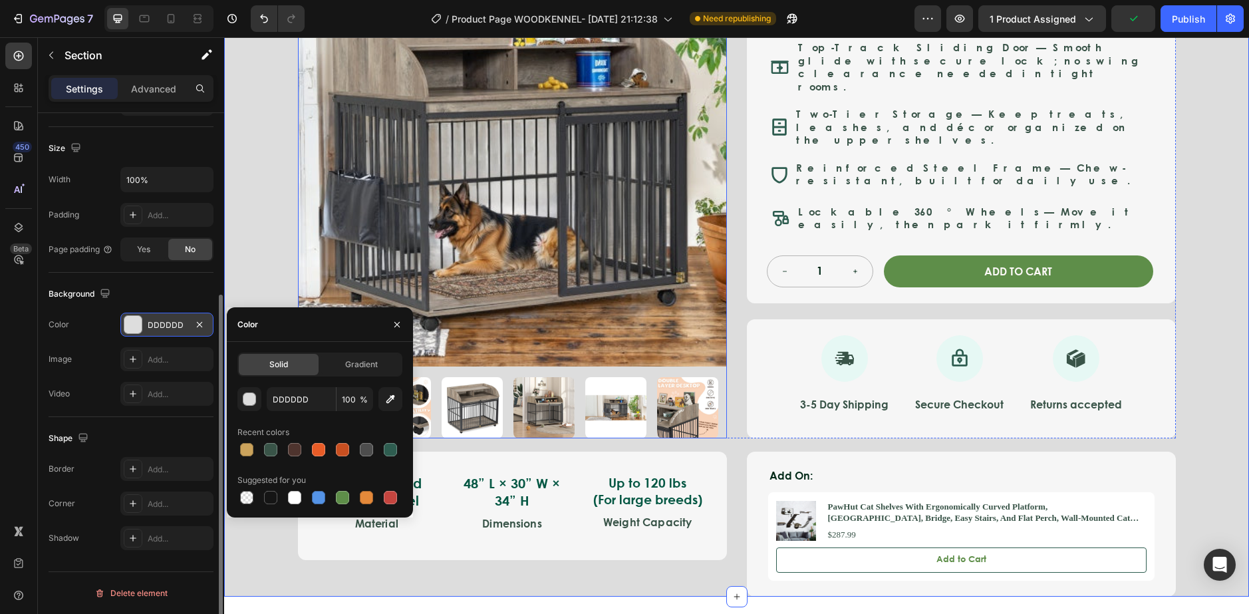
scroll to position [133, 0]
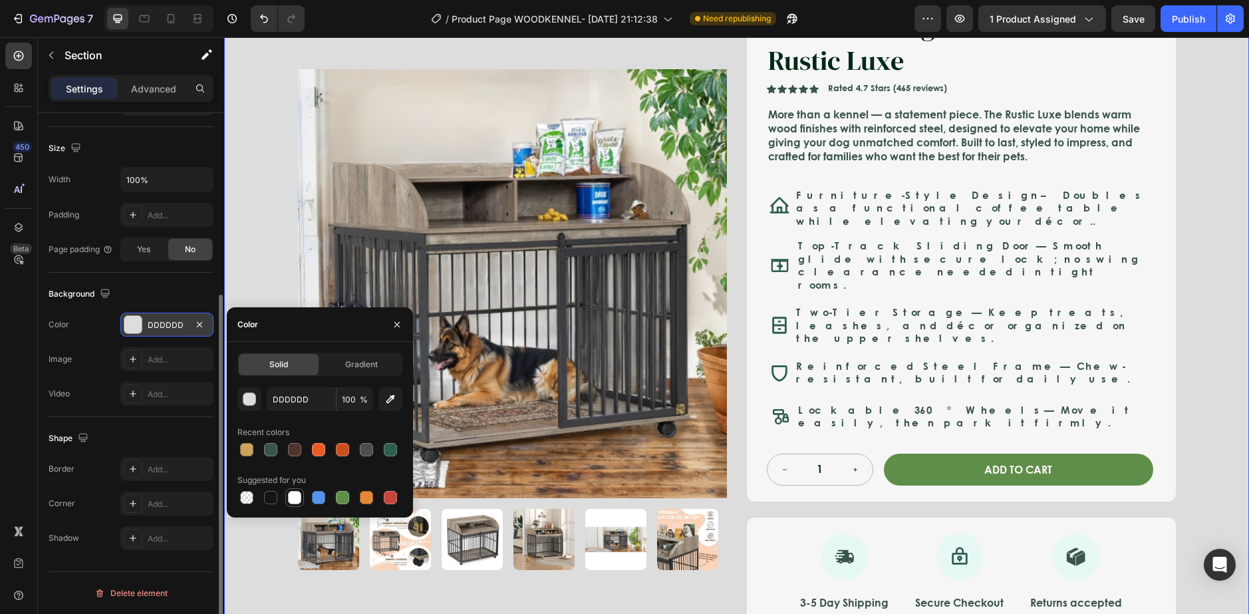
click at [299, 501] on div at bounding box center [294, 497] width 13 height 13
type input "FFFFFF"
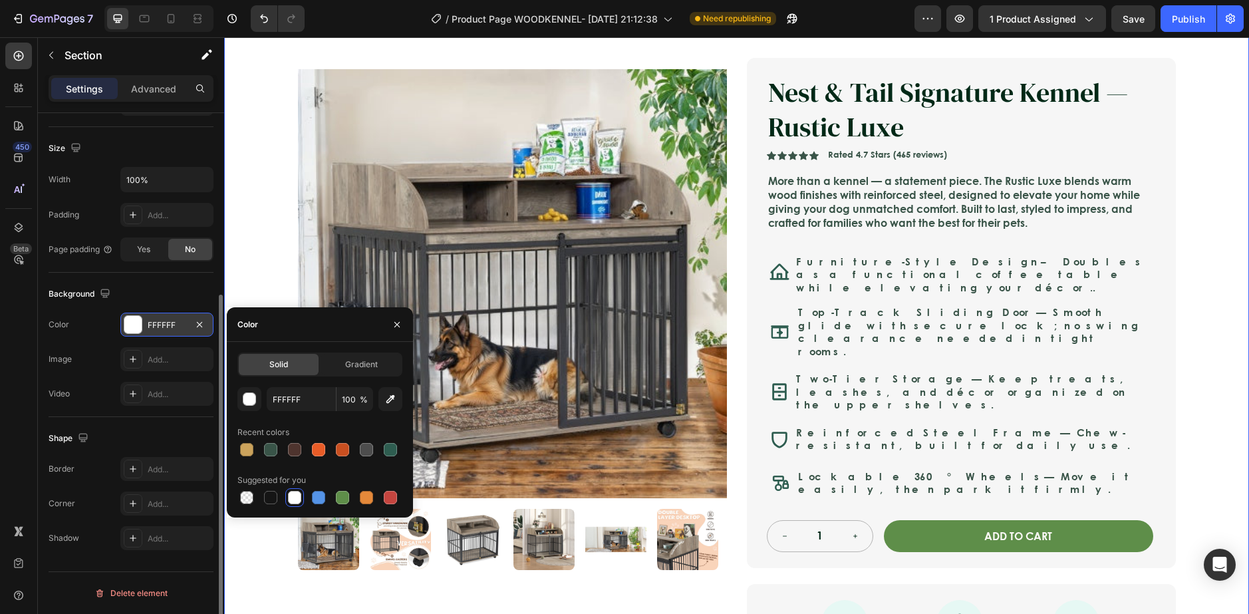
scroll to position [206, 0]
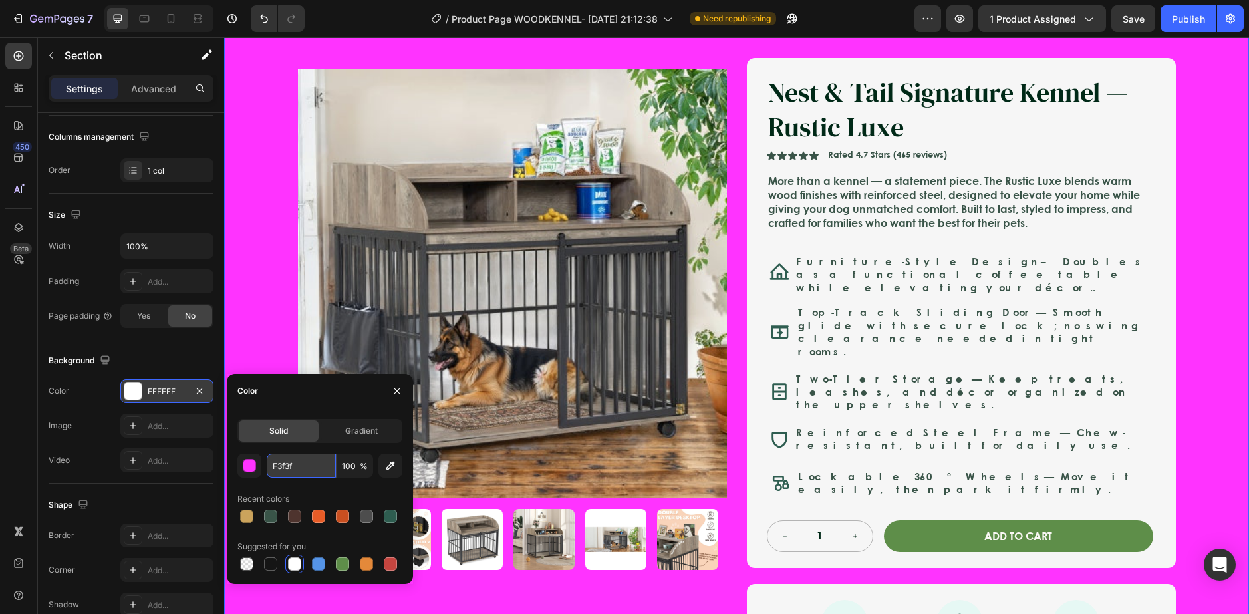
type input "F3f3f3"
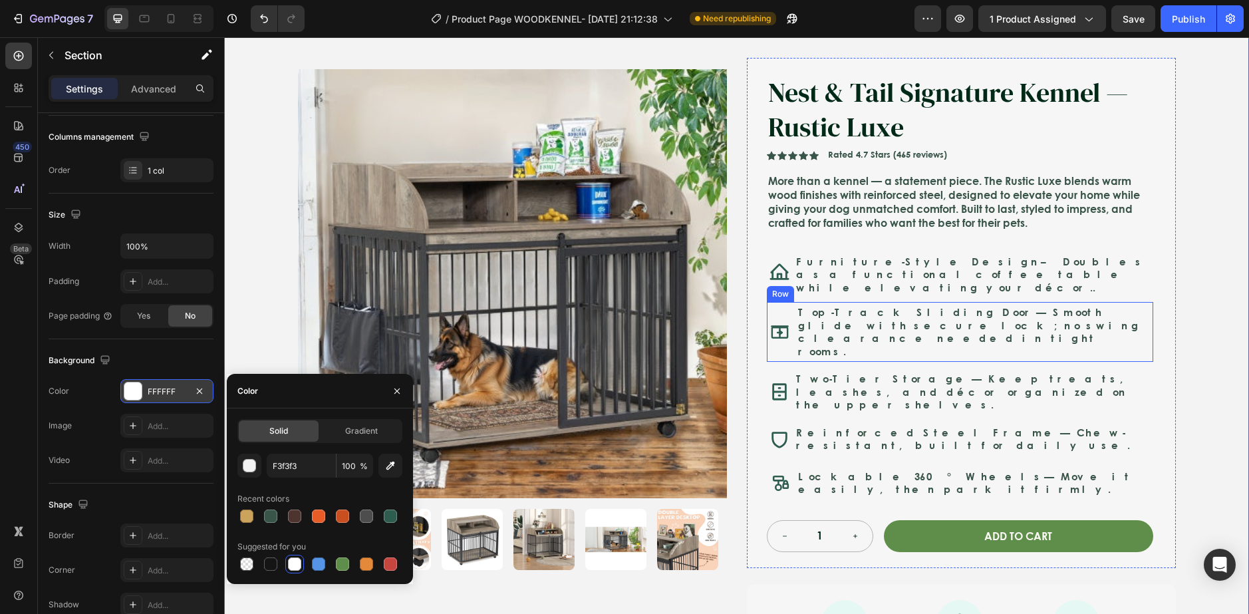
click at [1173, 281] on div "Product Images Nest & Tail Signature Kennel — Rustic Luxe Product Title Icon Ic…" at bounding box center [737, 371] width 904 height 690
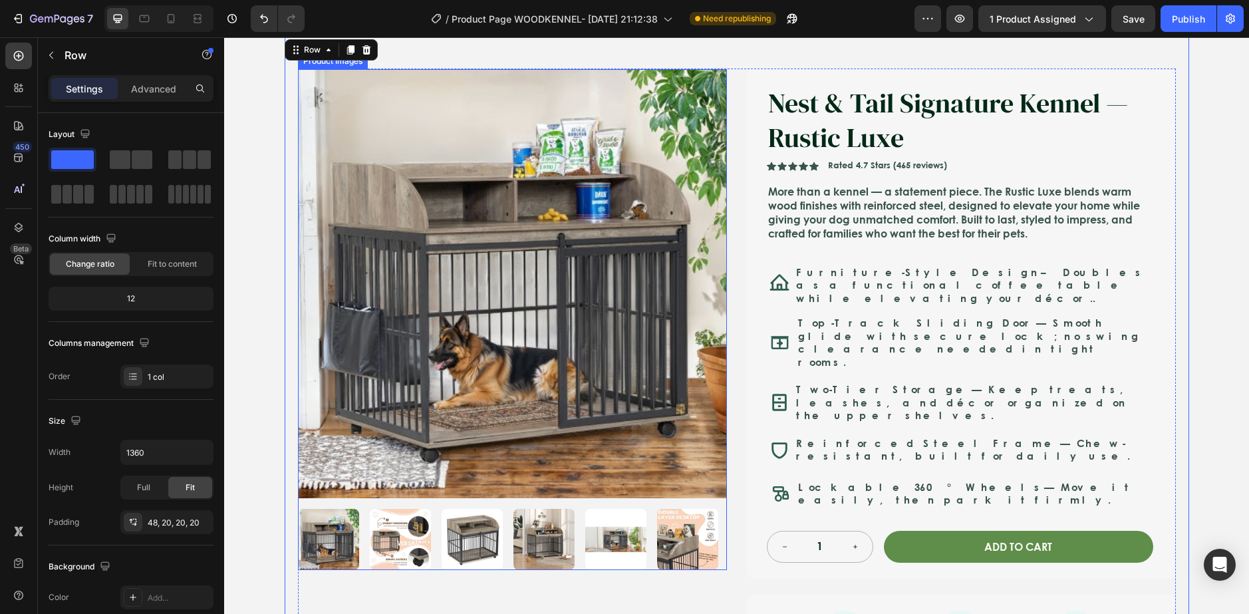
scroll to position [133, 0]
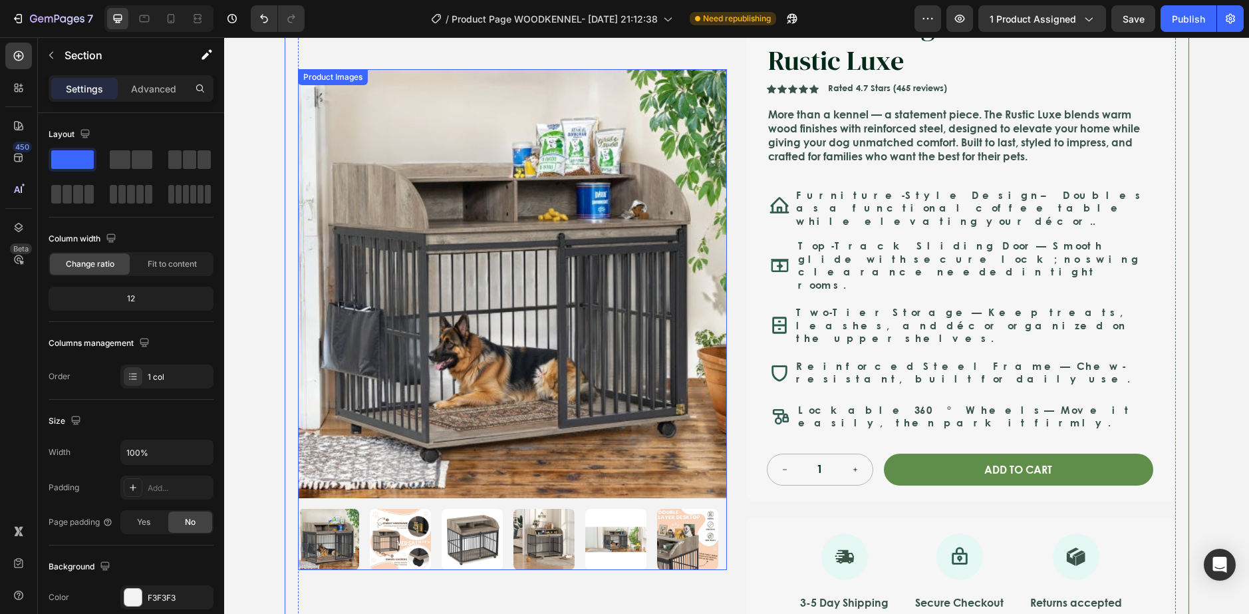
click at [245, 261] on div "Icon Safe & Secure Checkout Text Block Row Icon FREE 3-5 DAY DELIVERY Text Bloc…" at bounding box center [736, 363] width 1025 height 863
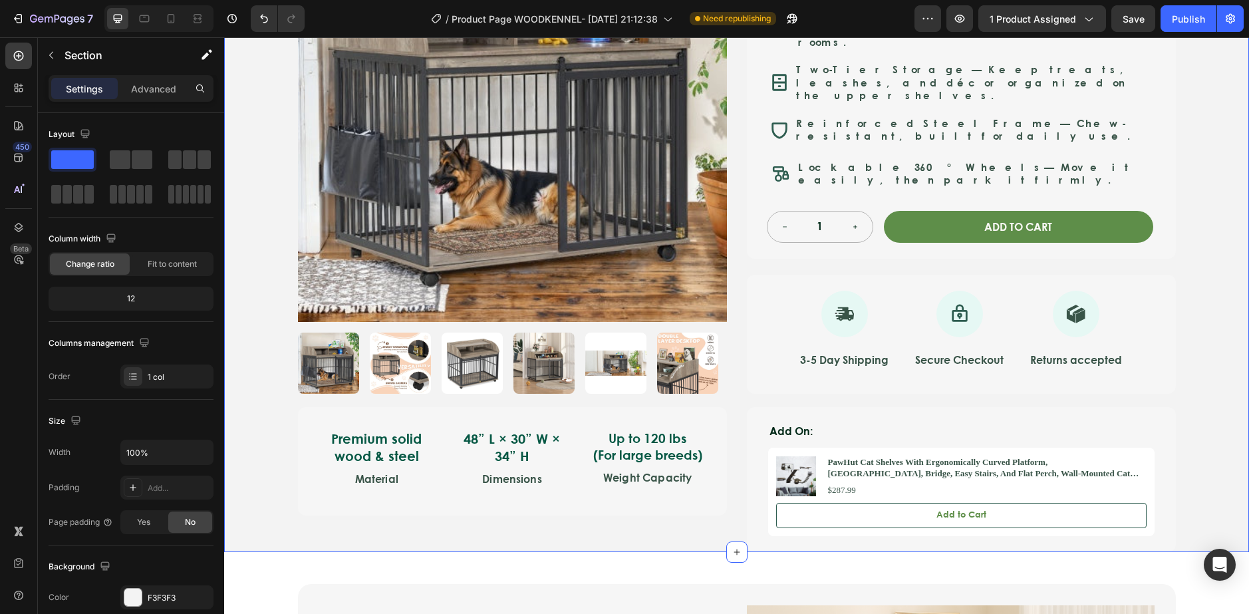
scroll to position [399, 0]
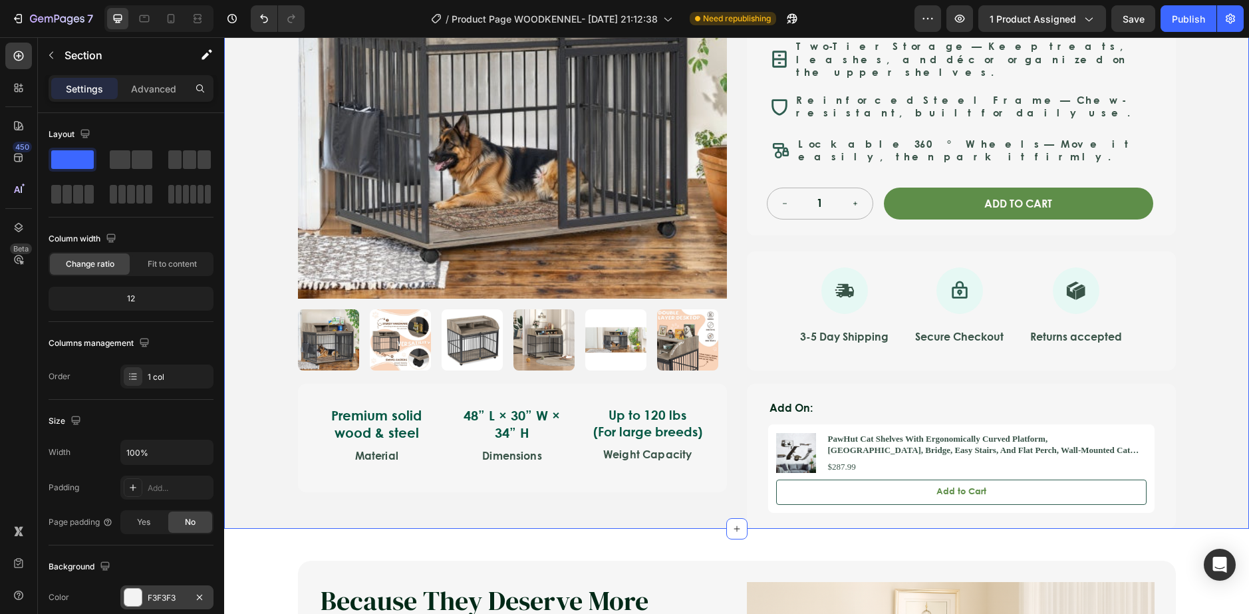
click at [124, 591] on div at bounding box center [133, 597] width 19 height 19
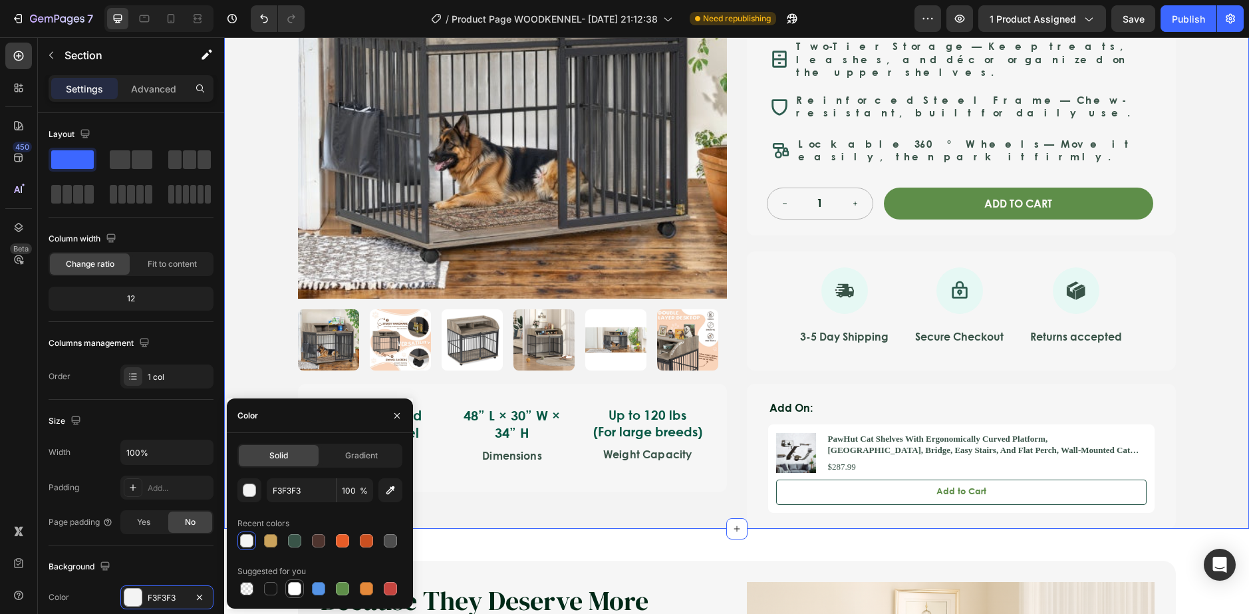
click at [297, 595] on div at bounding box center [295, 588] width 16 height 16
type input "FFFFFF"
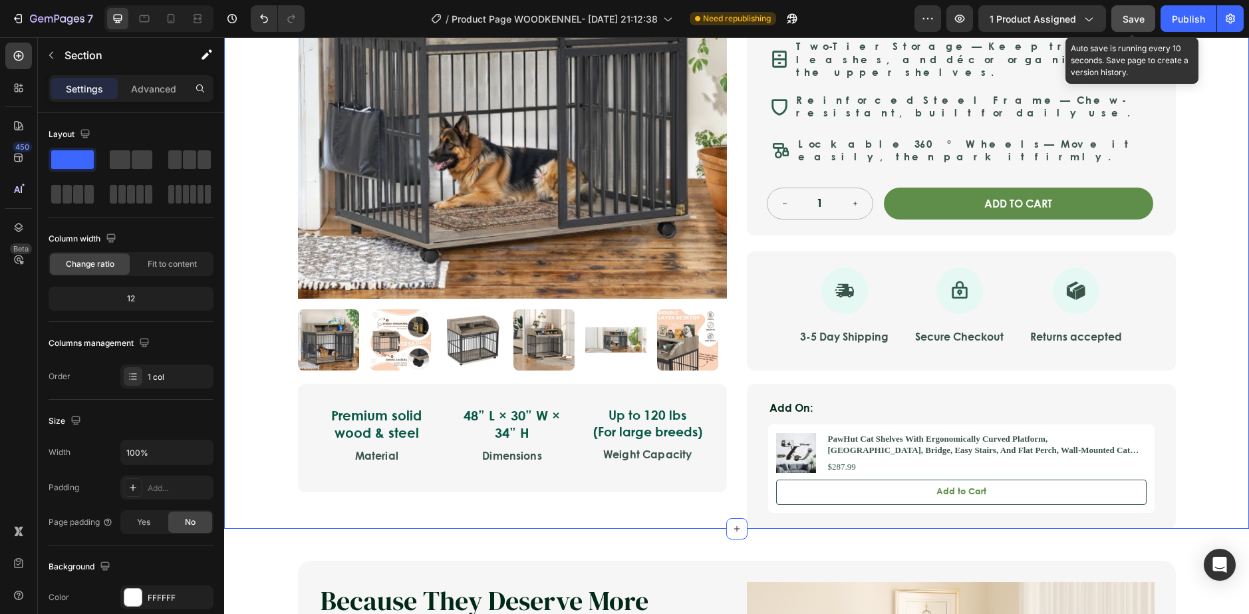
click at [1126, 25] on div "Save" at bounding box center [1133, 19] width 22 height 14
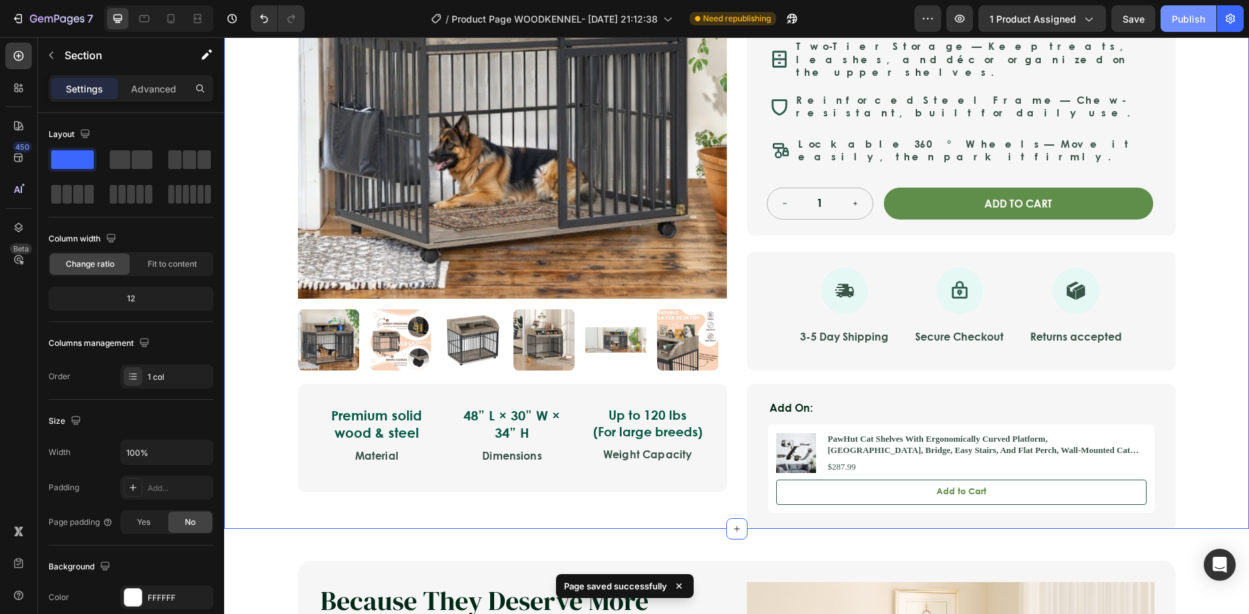
click at [1193, 17] on div "Publish" at bounding box center [1188, 19] width 33 height 14
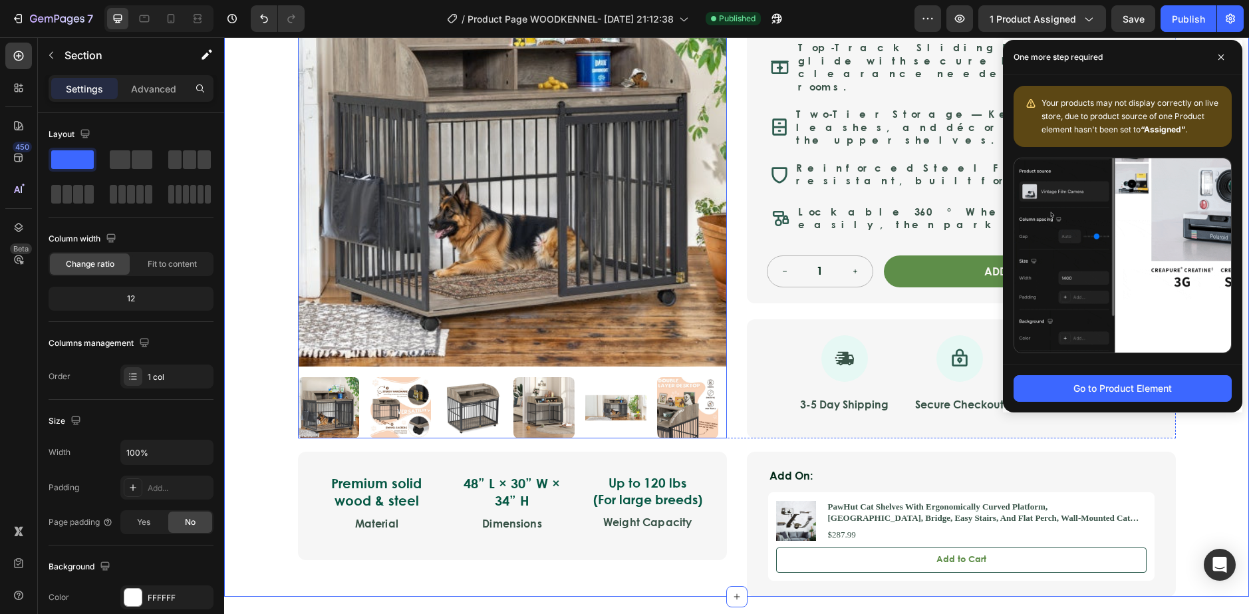
scroll to position [332, 0]
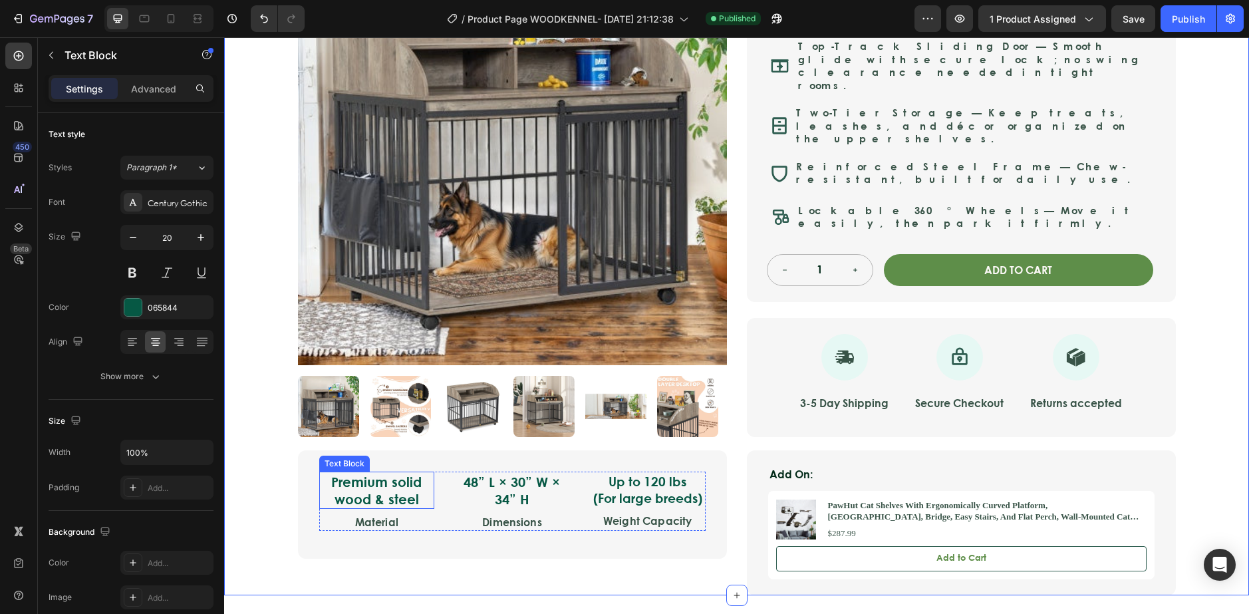
click at [339, 473] on p "Premium solid wood & steel" at bounding box center [377, 490] width 113 height 35
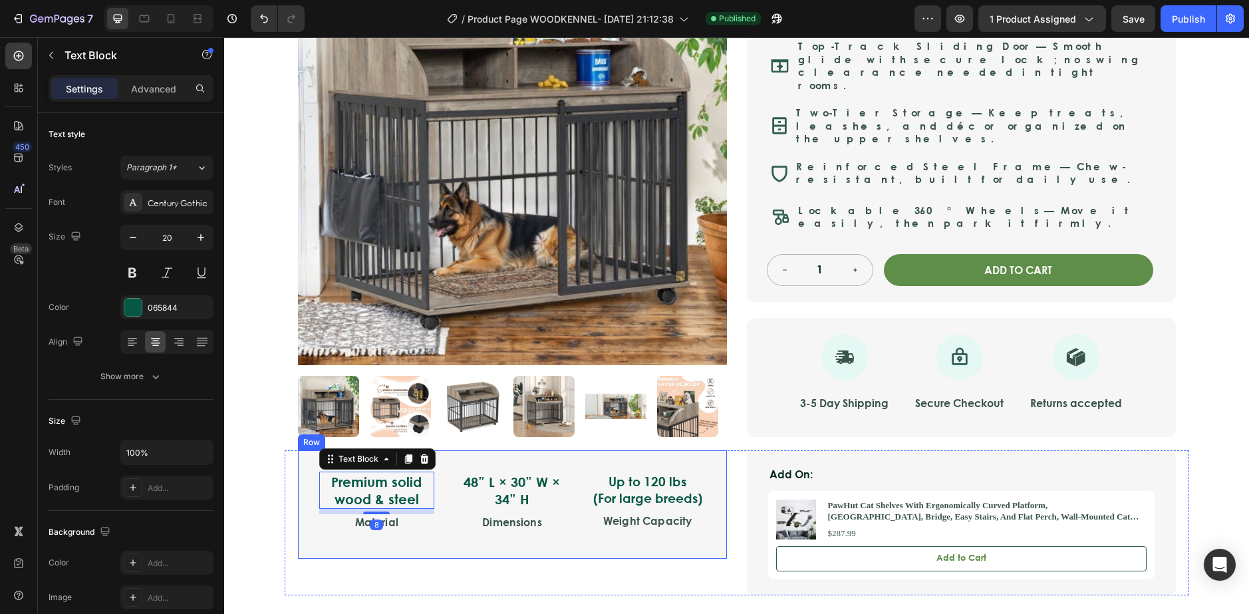
click at [306, 450] on div "Premium solid wood & steel Text Block 8 Material Text Block 48” L × 30” W × 34”…" at bounding box center [512, 504] width 429 height 108
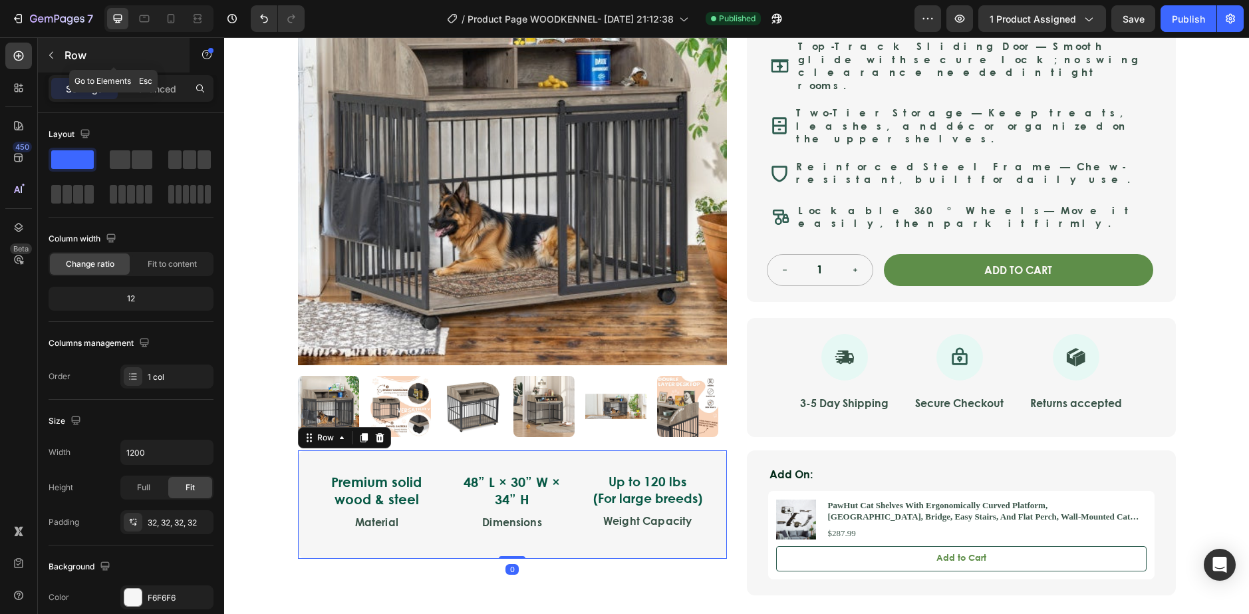
click at [49, 55] on icon "button" at bounding box center [51, 55] width 11 height 11
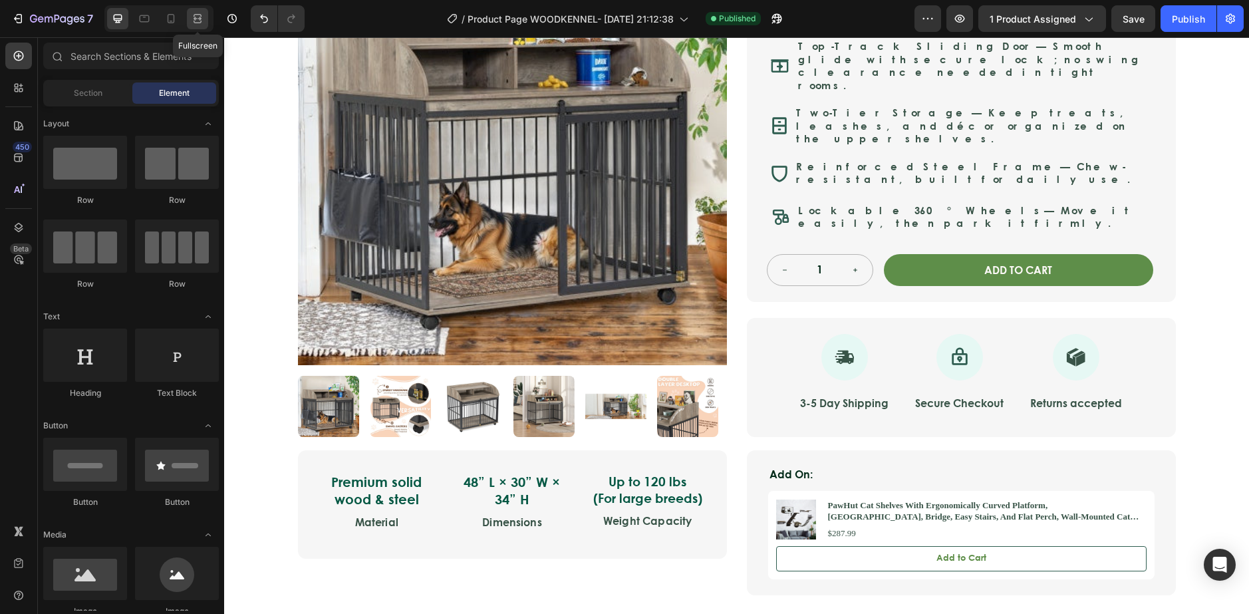
click at [191, 17] on icon at bounding box center [197, 18] width 13 height 13
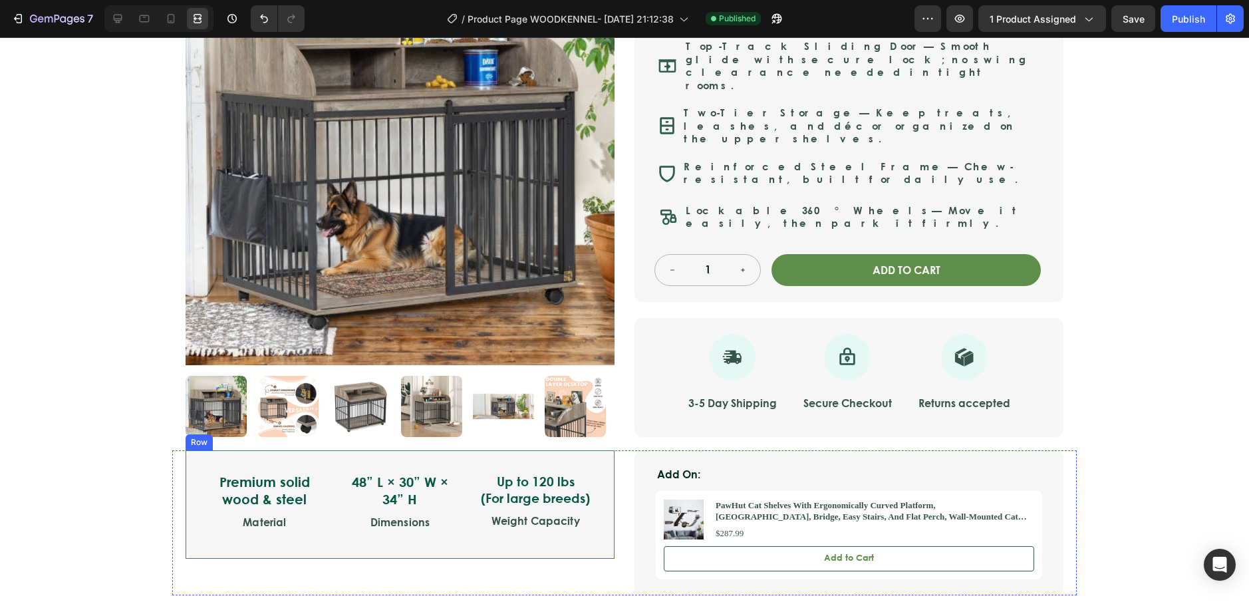
click at [199, 450] on div "Premium solid wood & steel Text Block Material Text Block 48” L × 30” W × 34” H…" at bounding box center [400, 504] width 429 height 108
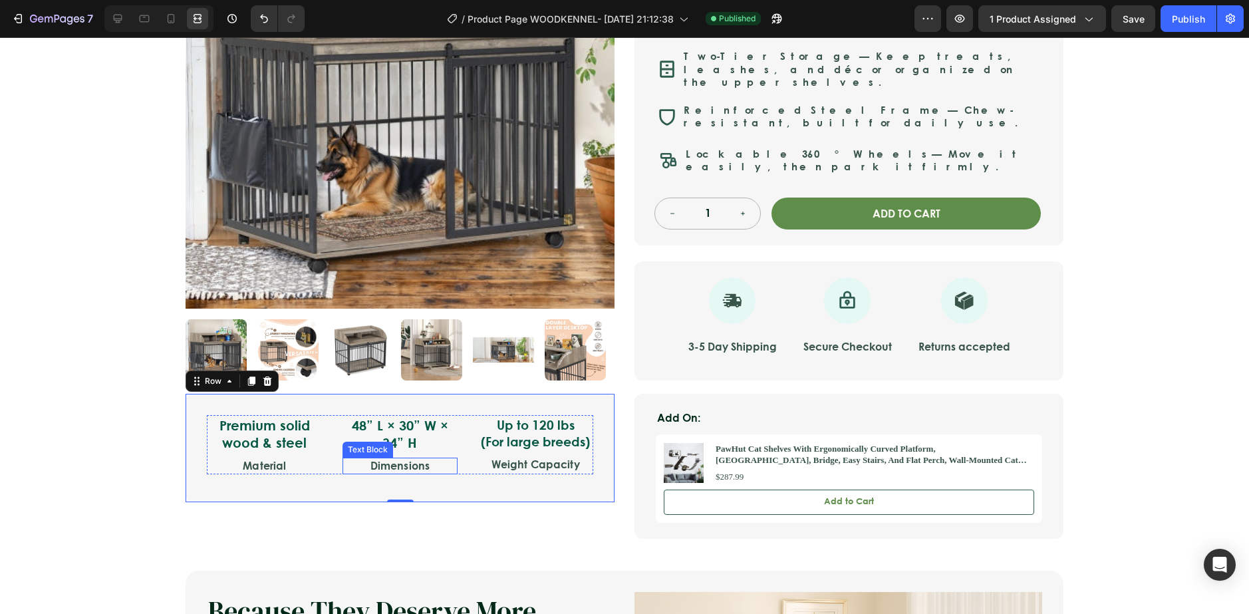
scroll to position [332, 0]
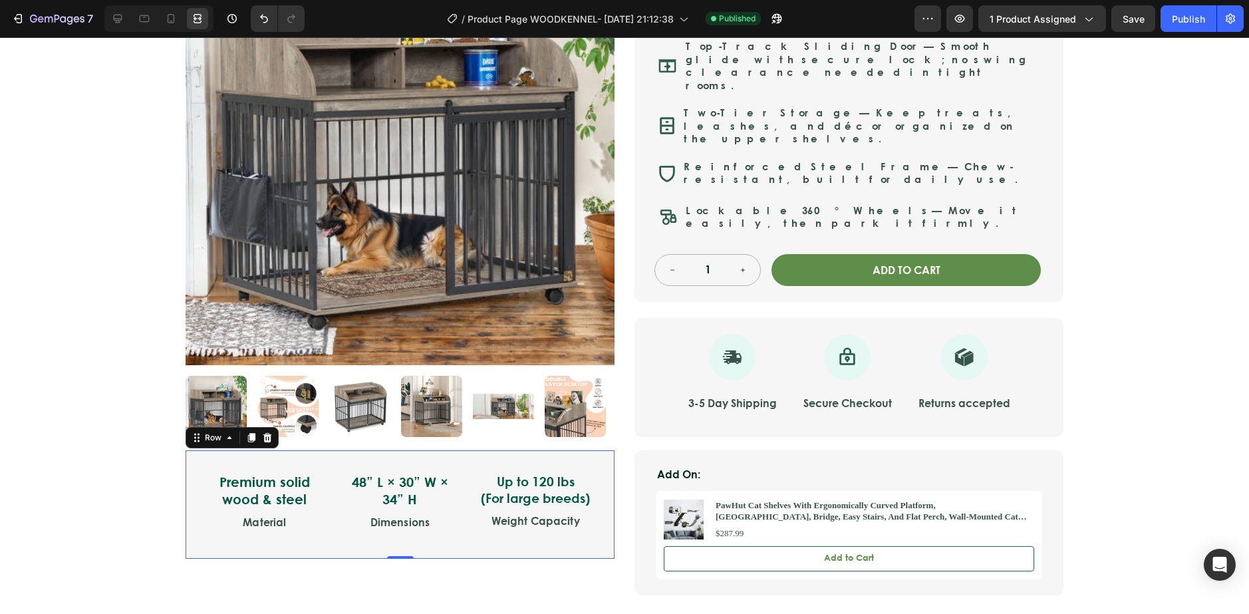
click at [1112, 272] on div "Icon Safe & Secure Checkout Text Block Row Icon FREE 3-5 DAY DELIVERY Text Bloc…" at bounding box center [624, 163] width 1249 height 863
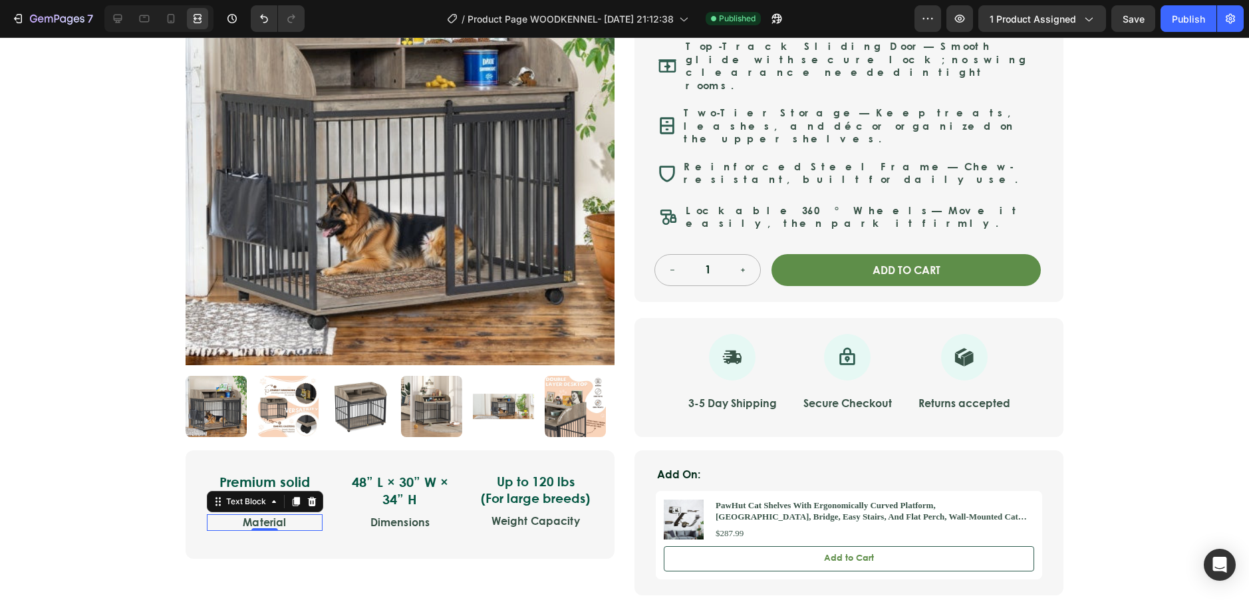
click at [216, 515] on p "Material" at bounding box center [264, 522] width 113 height 14
click at [203, 495] on div "Premium solid wood & steel Text Block Material Text Block 0 48” L × 30” W × 34”…" at bounding box center [400, 504] width 429 height 108
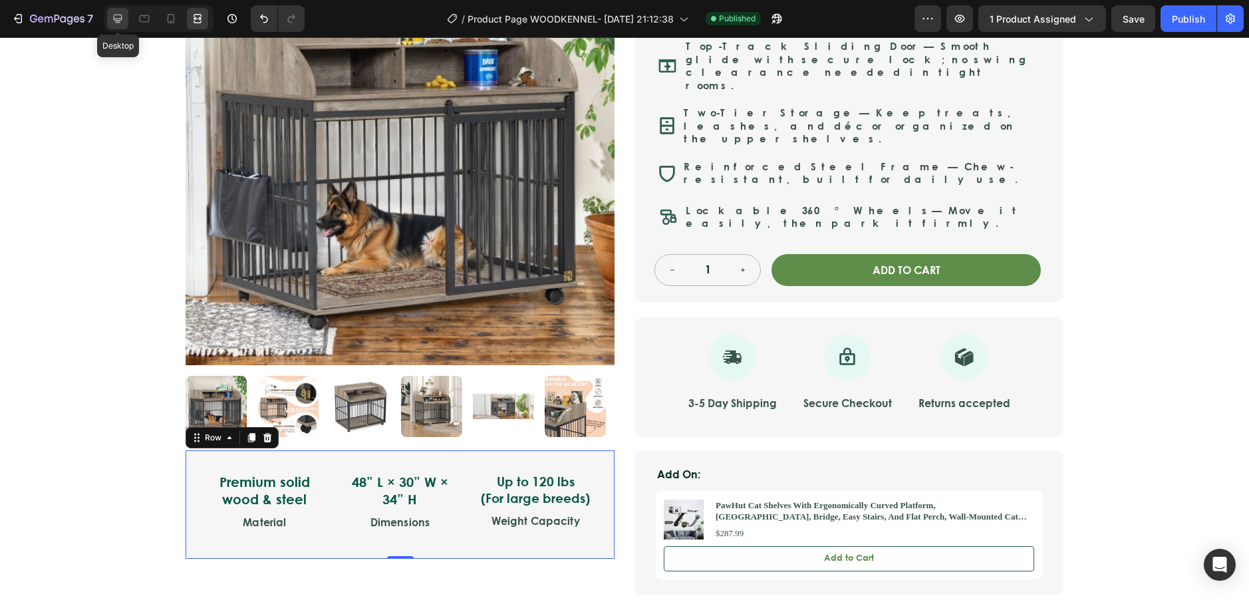
click at [123, 19] on icon at bounding box center [117, 18] width 13 height 13
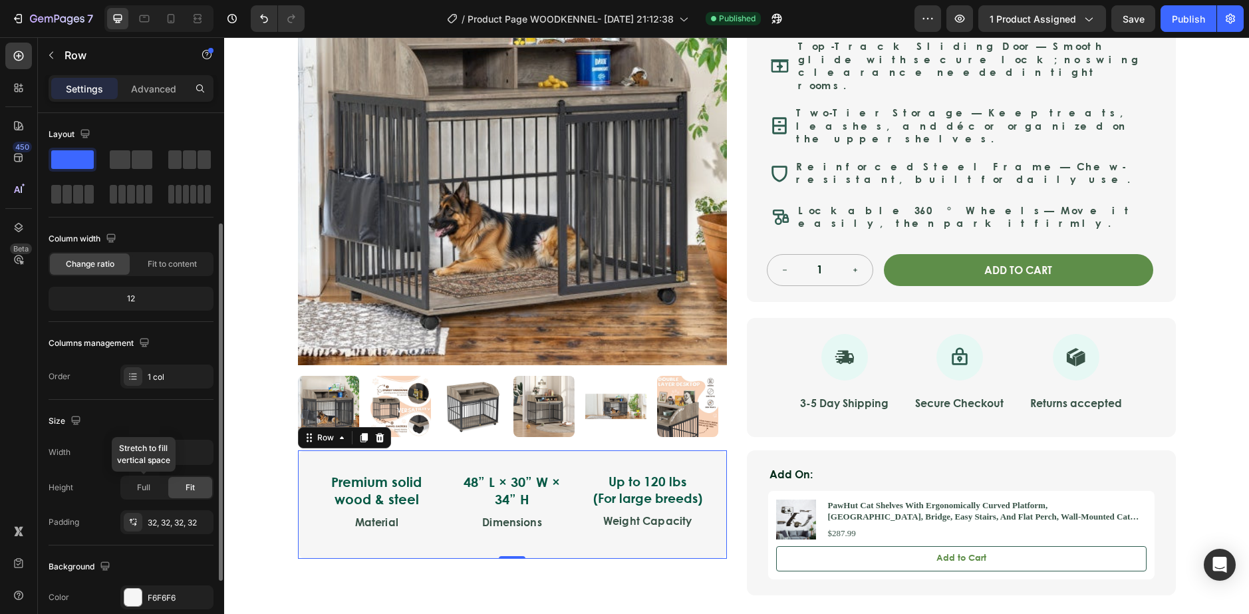
scroll to position [66, 0]
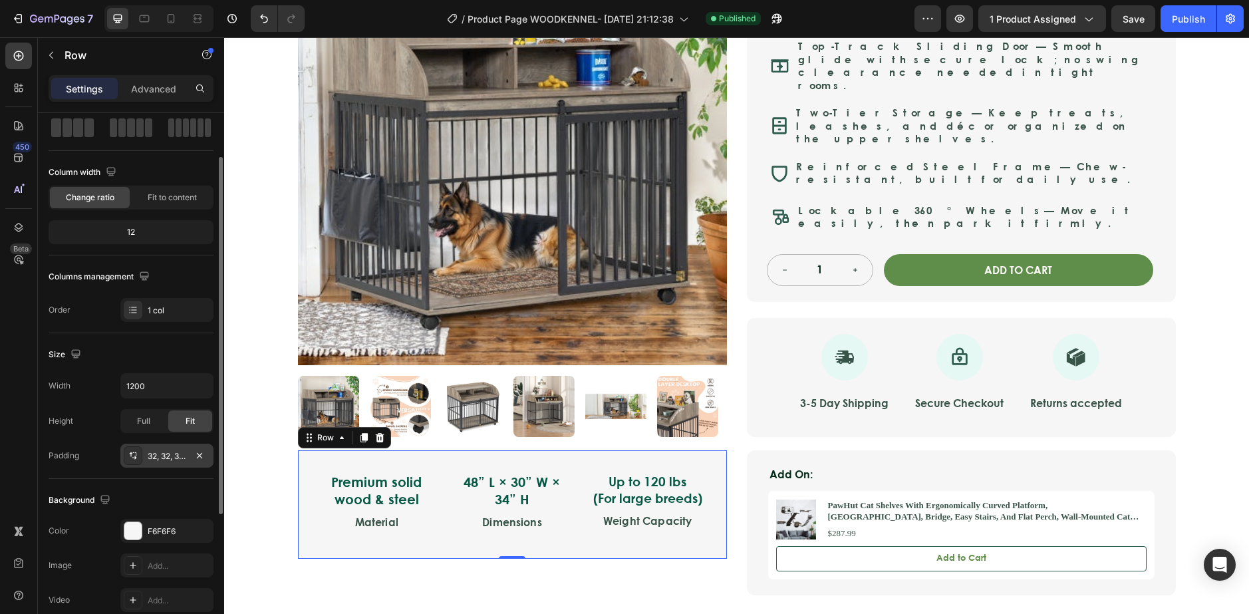
click at [154, 459] on div "32, 32, 32, 32" at bounding box center [167, 456] width 39 height 12
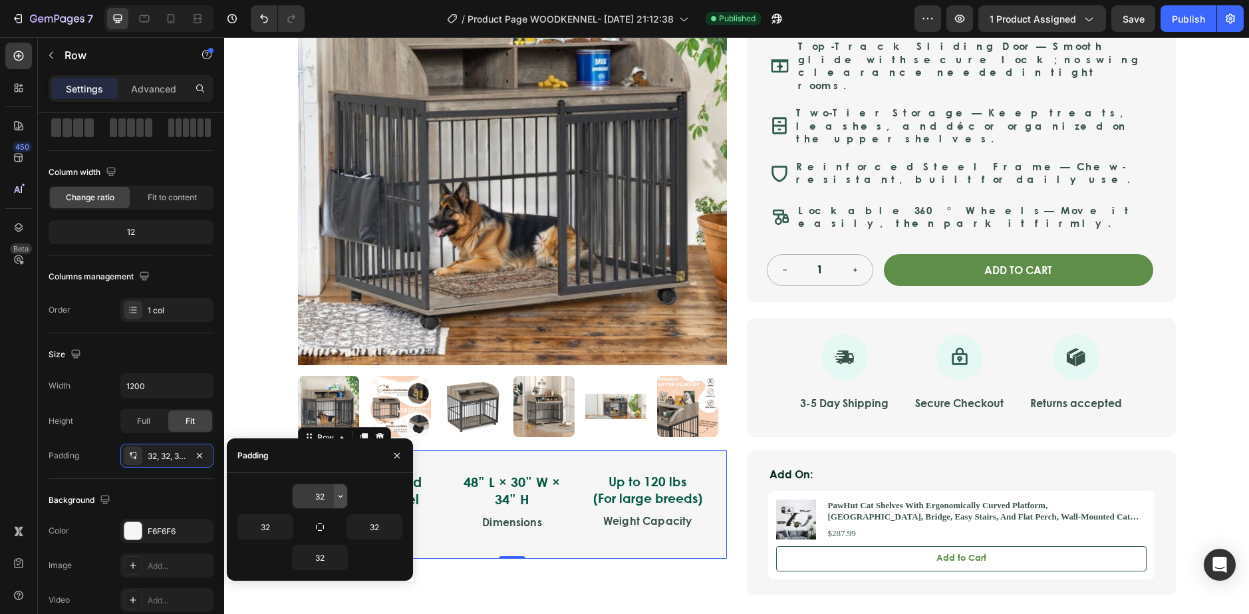
click at [339, 499] on icon "button" at bounding box center [340, 496] width 11 height 11
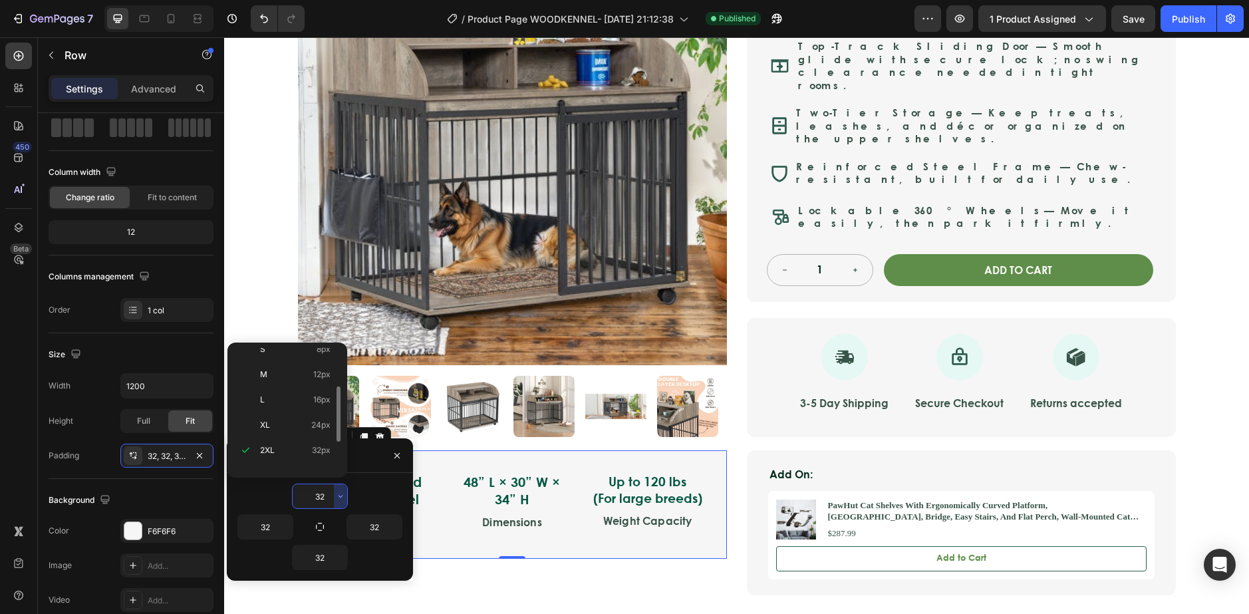
scroll to position [0, 0]
click at [281, 446] on div "S 8px" at bounding box center [285, 436] width 104 height 25
type input "8"
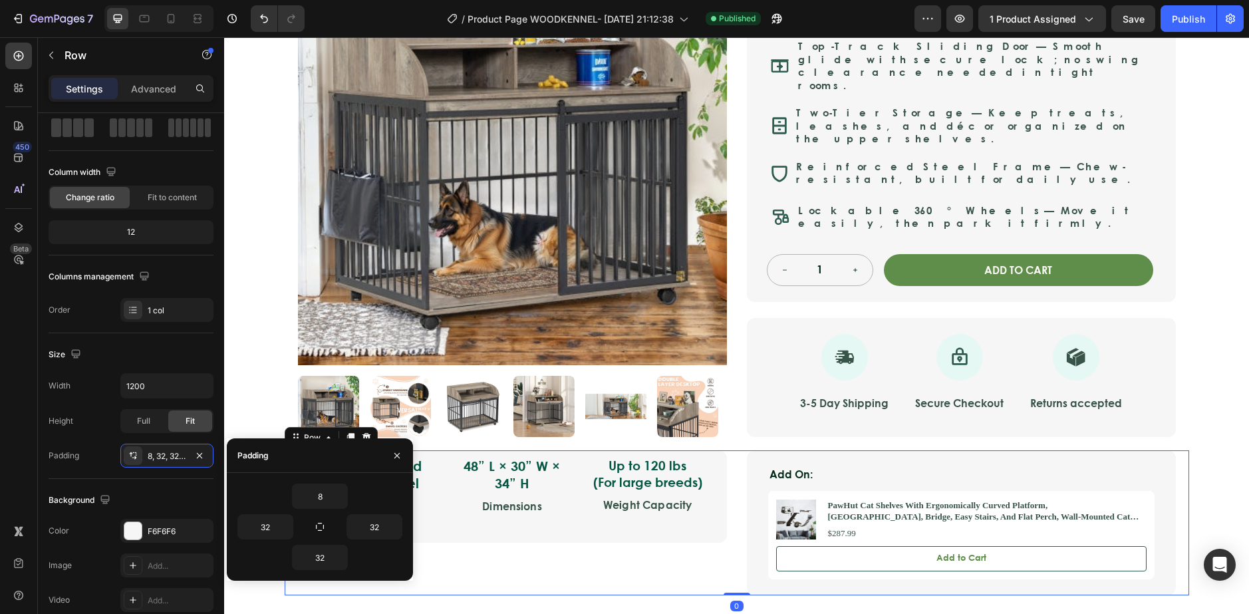
click at [285, 450] on div "Premium solid wood & steel Text Block Material Text Block 48” L × 30” W × 34” H…" at bounding box center [737, 522] width 904 height 145
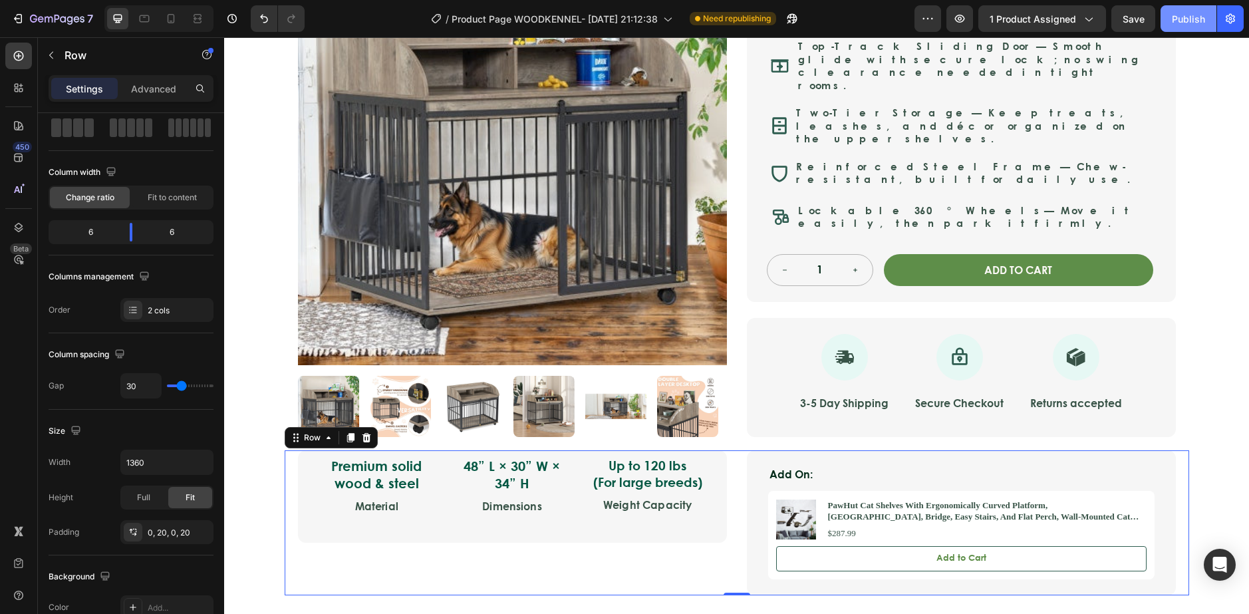
click at [1172, 16] on div "Publish" at bounding box center [1188, 19] width 33 height 14
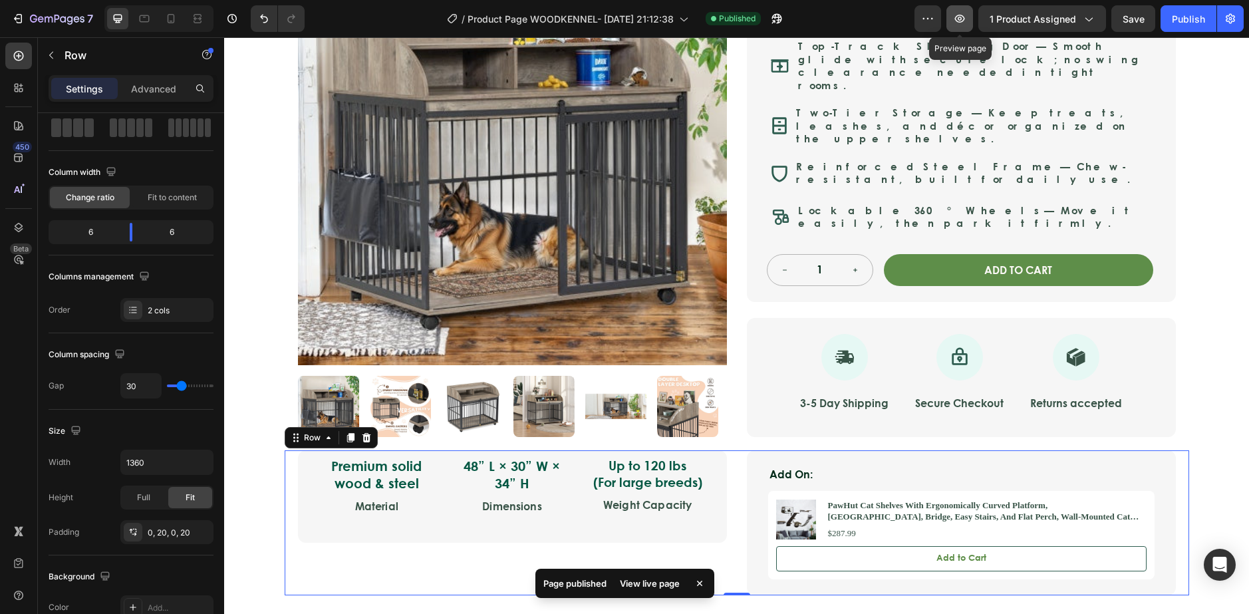
click at [964, 23] on icon "button" at bounding box center [959, 18] width 13 height 13
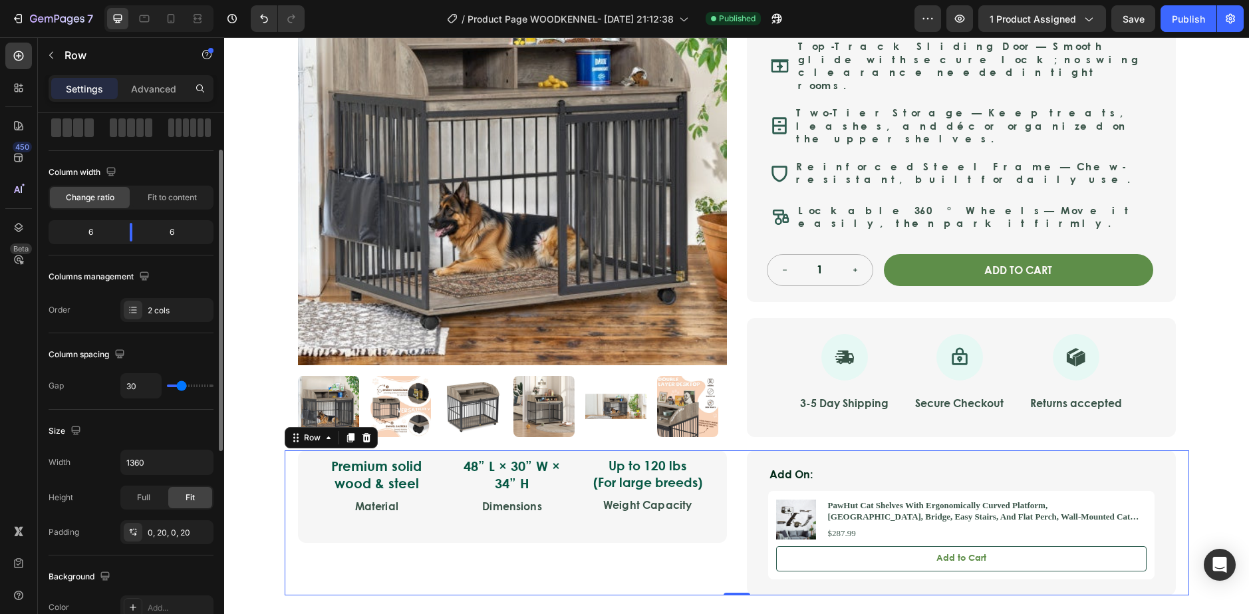
click at [119, 530] on div "Padding 0, 20, 0, 20" at bounding box center [131, 532] width 165 height 24
click at [140, 532] on div at bounding box center [133, 532] width 19 height 19
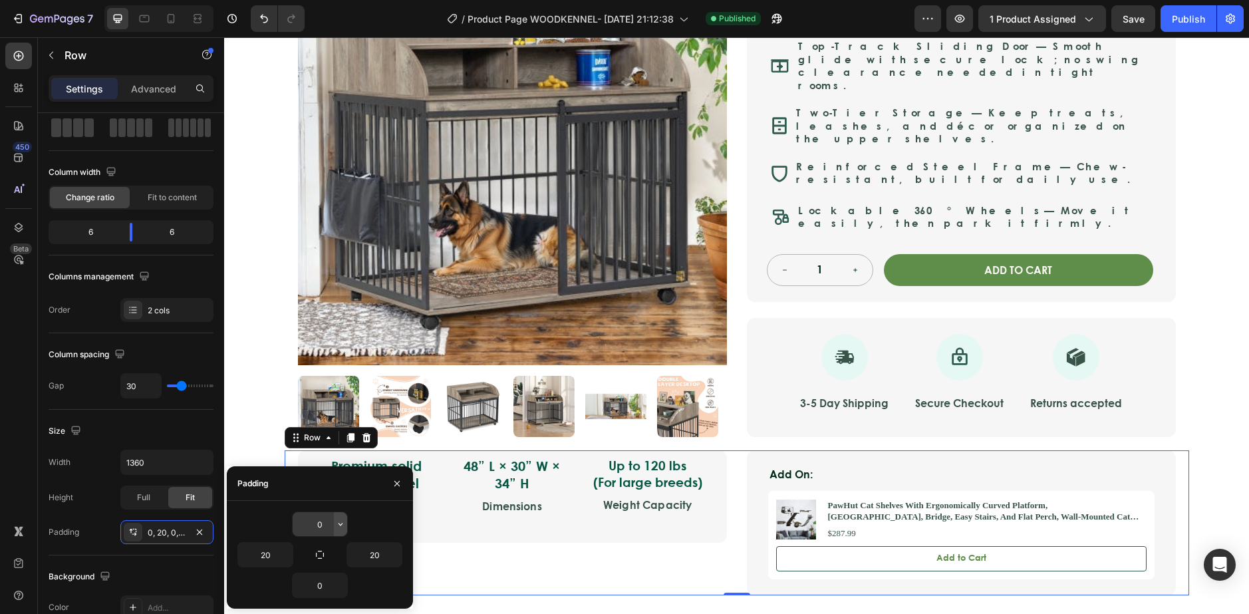
click at [343, 524] on icon "button" at bounding box center [340, 524] width 11 height 11
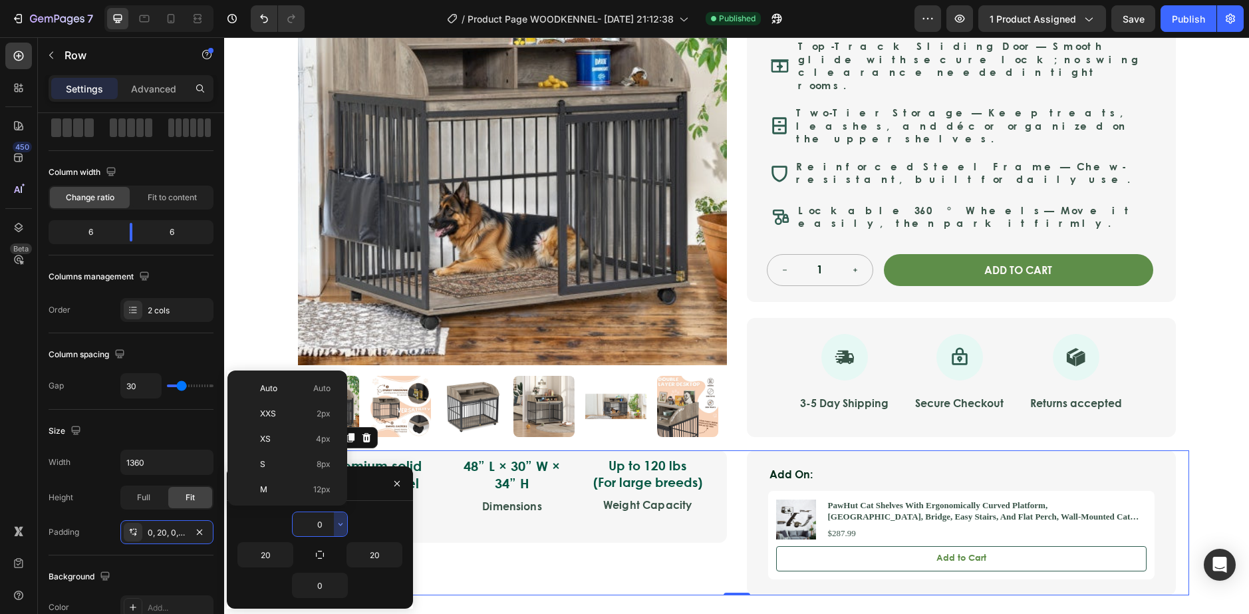
click at [324, 525] on input "0" at bounding box center [320, 524] width 55 height 24
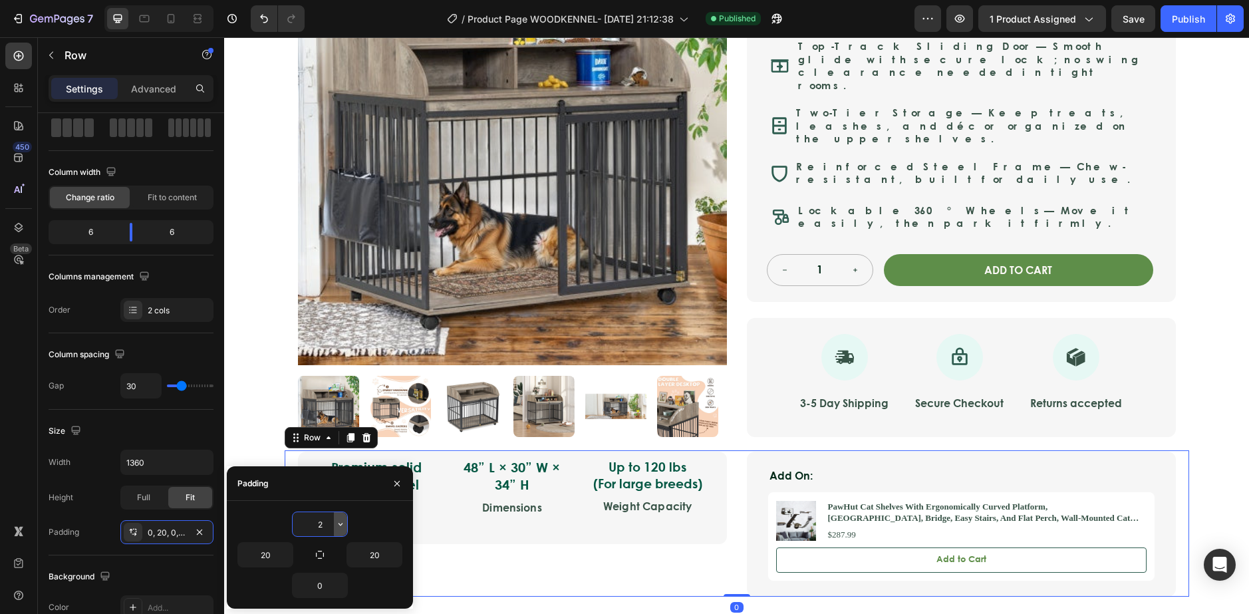
type input "20"
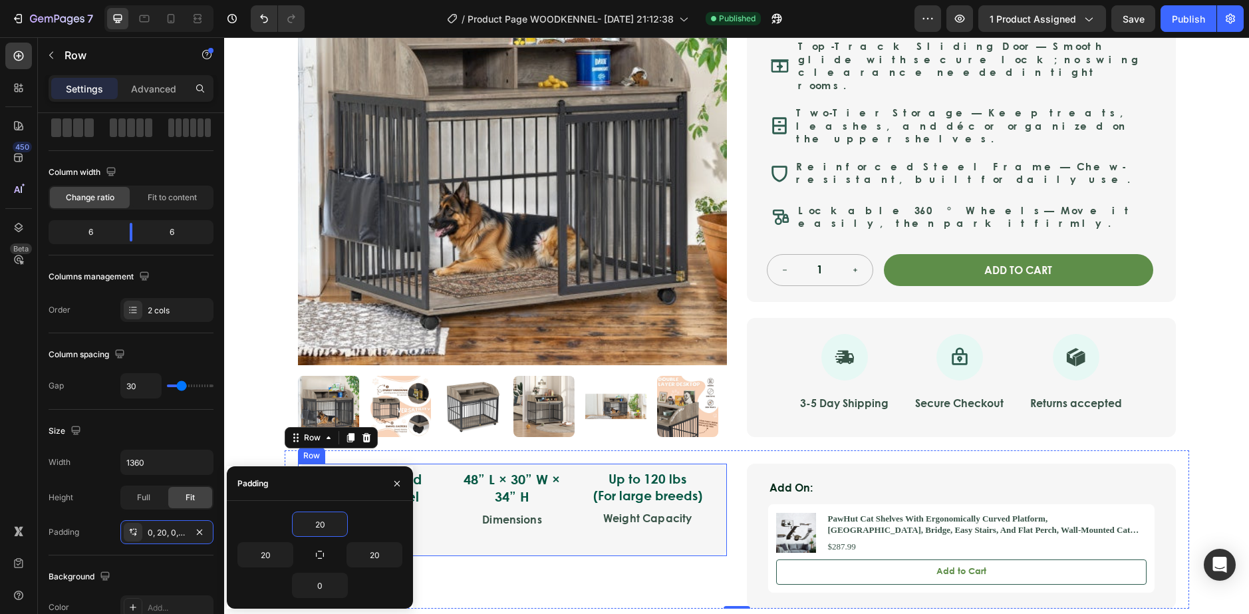
click at [487, 488] on div "Premium solid wood & steel Text Block Material Text Block 48” L × 30” W × 34” H…" at bounding box center [512, 502] width 386 height 66
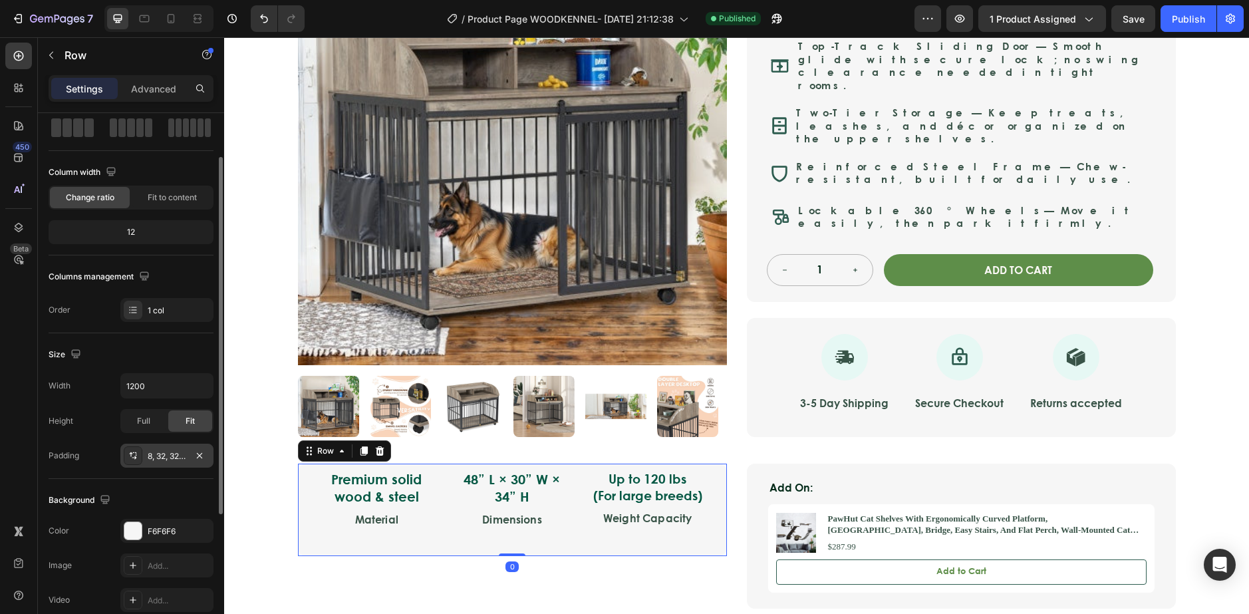
click at [143, 458] on div "8, 32, 32, 32" at bounding box center [166, 456] width 93 height 24
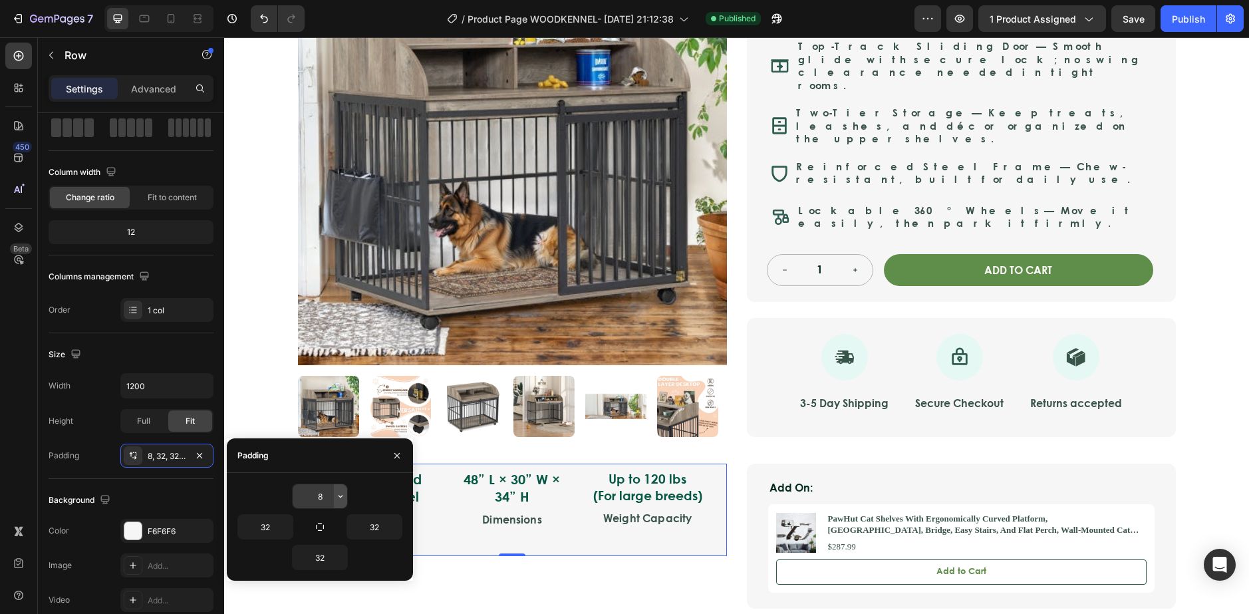
click at [338, 495] on icon "button" at bounding box center [340, 496] width 11 height 11
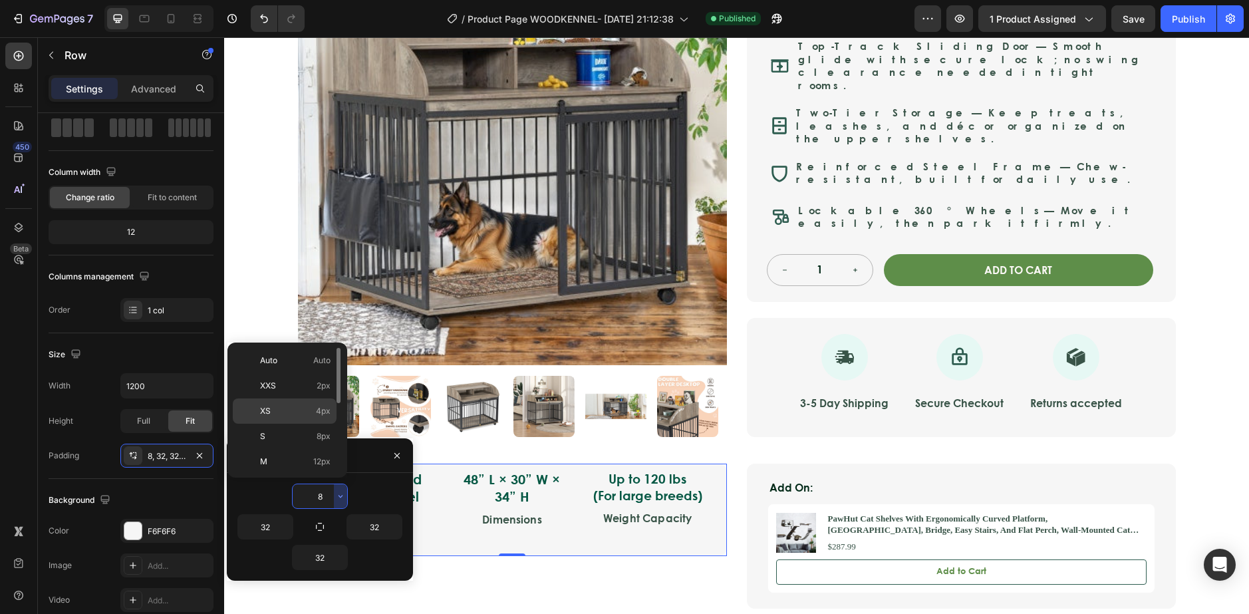
scroll to position [66, 0]
click at [267, 465] on span "2XL" at bounding box center [267, 471] width 15 height 12
type input "32"
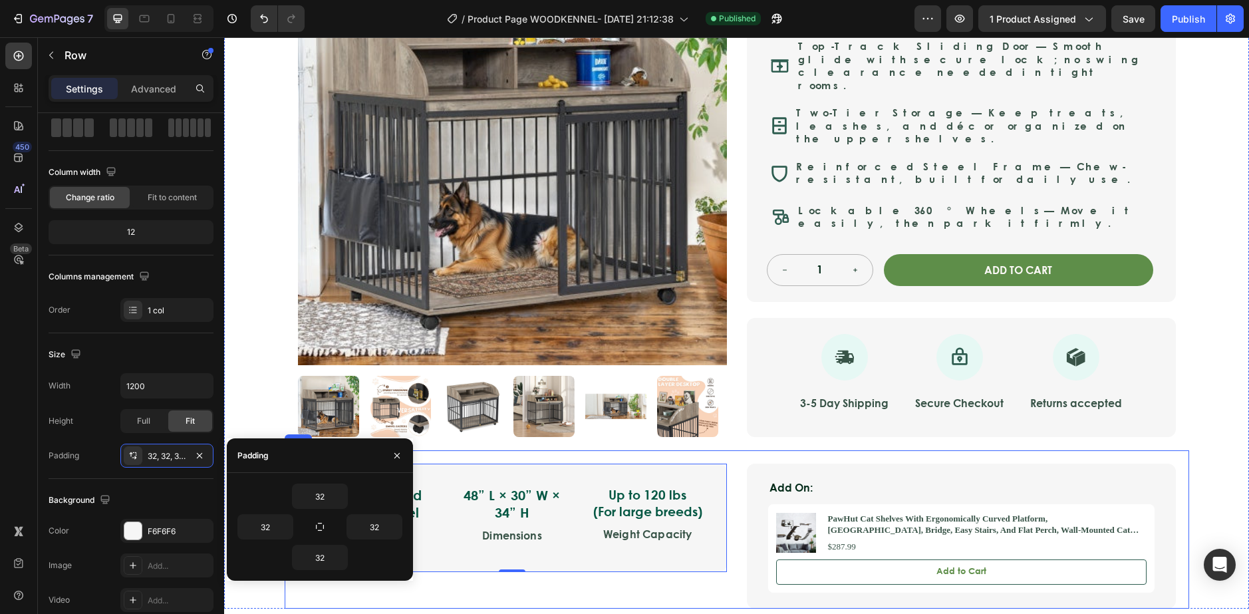
click at [598, 547] on div "Premium solid wood & steel Text Block Material Text Block 48” L × 30” W × 34” H…" at bounding box center [512, 535] width 429 height 145
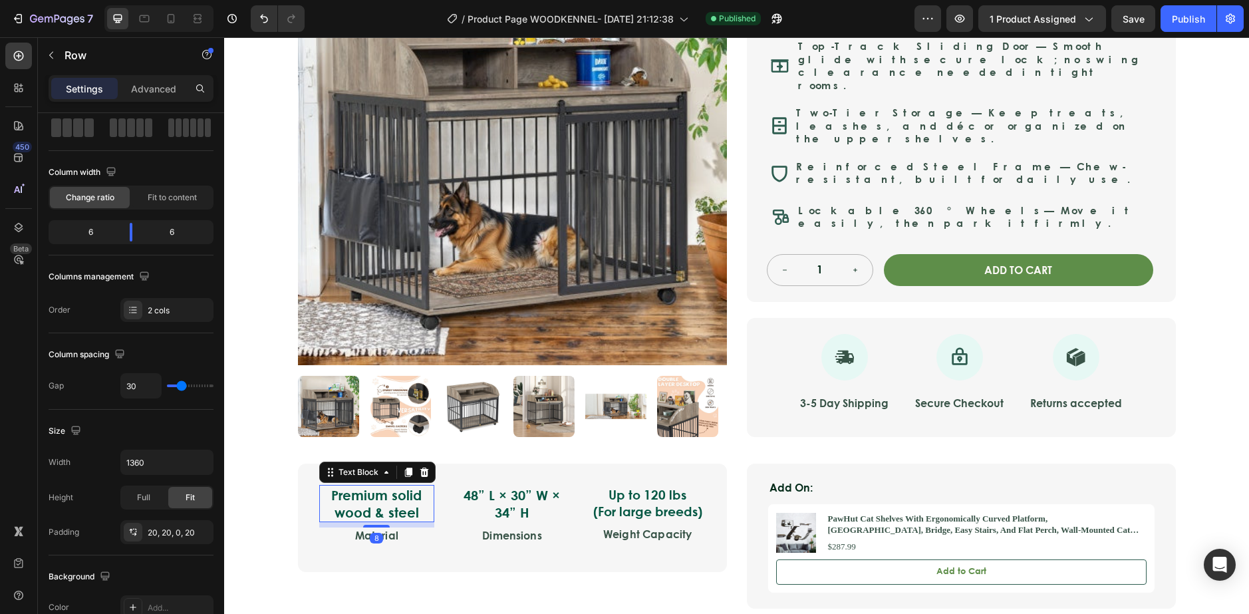
click at [390, 486] on p "Premium solid wood & steel" at bounding box center [377, 503] width 113 height 35
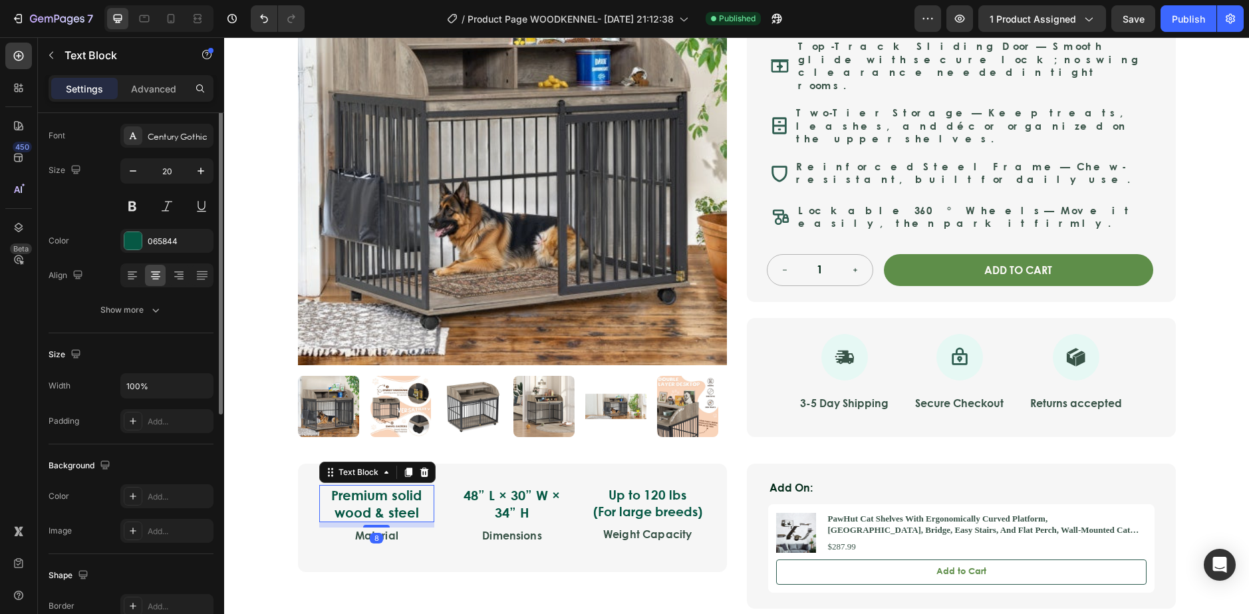
scroll to position [0, 0]
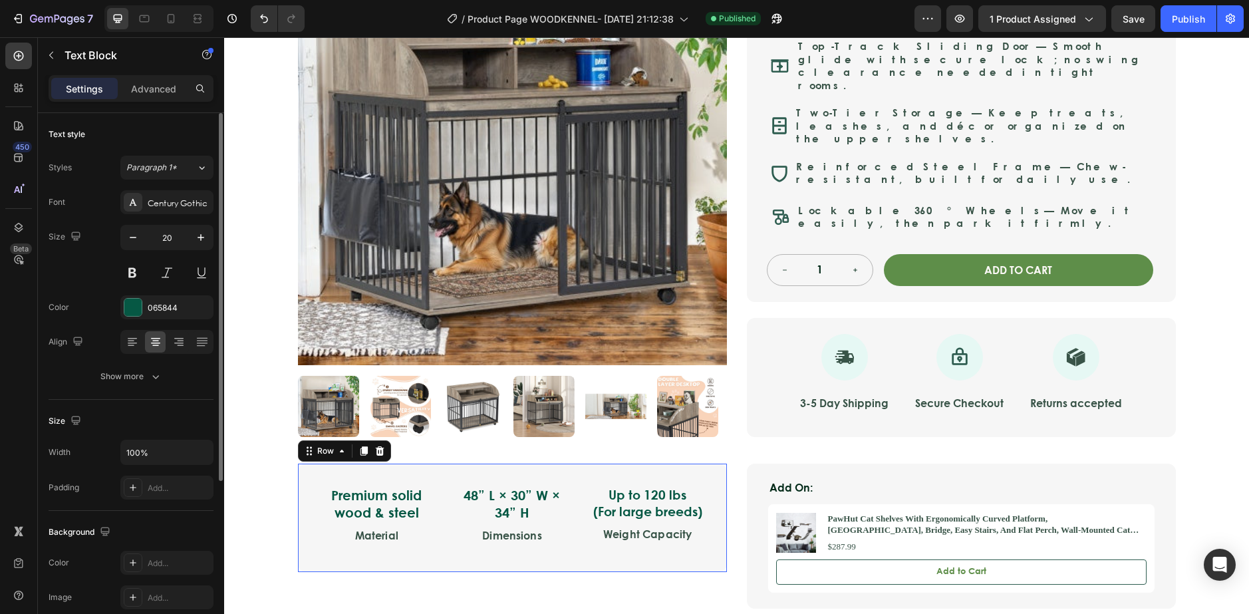
click at [491, 463] on div "Premium solid wood & steel Text Block Material Text Block 48” L × 30” W × 34” H…" at bounding box center [512, 517] width 429 height 108
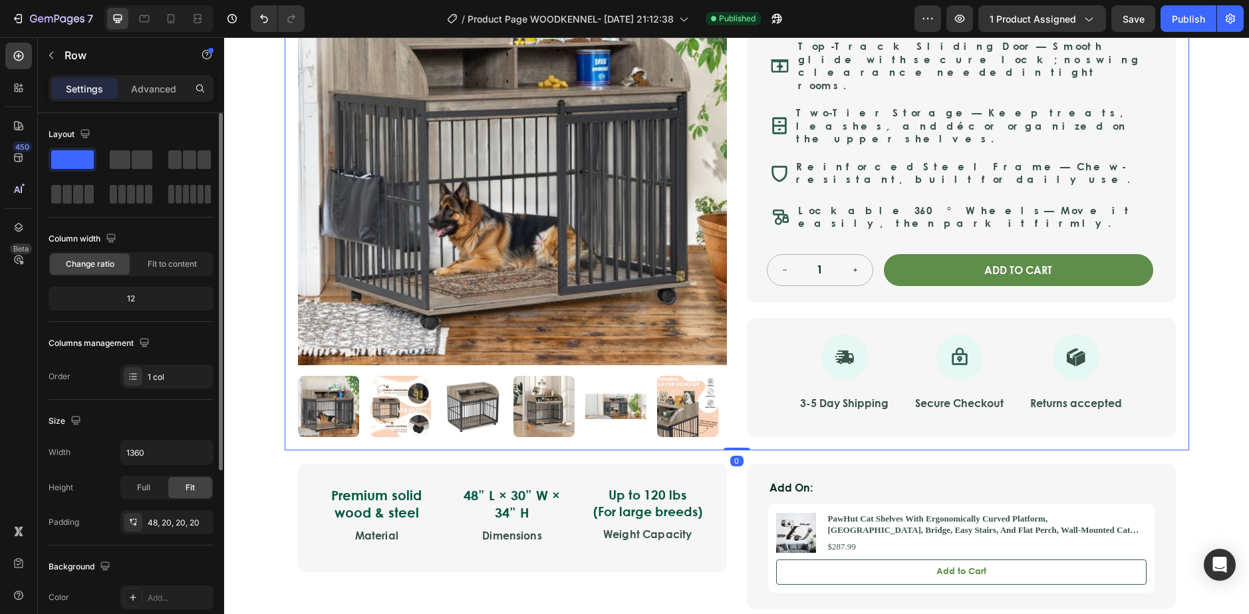
click at [489, 405] on div "Product Images Nest & Tail Signature Kennel — Rustic Luxe Product Title Icon Ic…" at bounding box center [737, 105] width 904 height 690
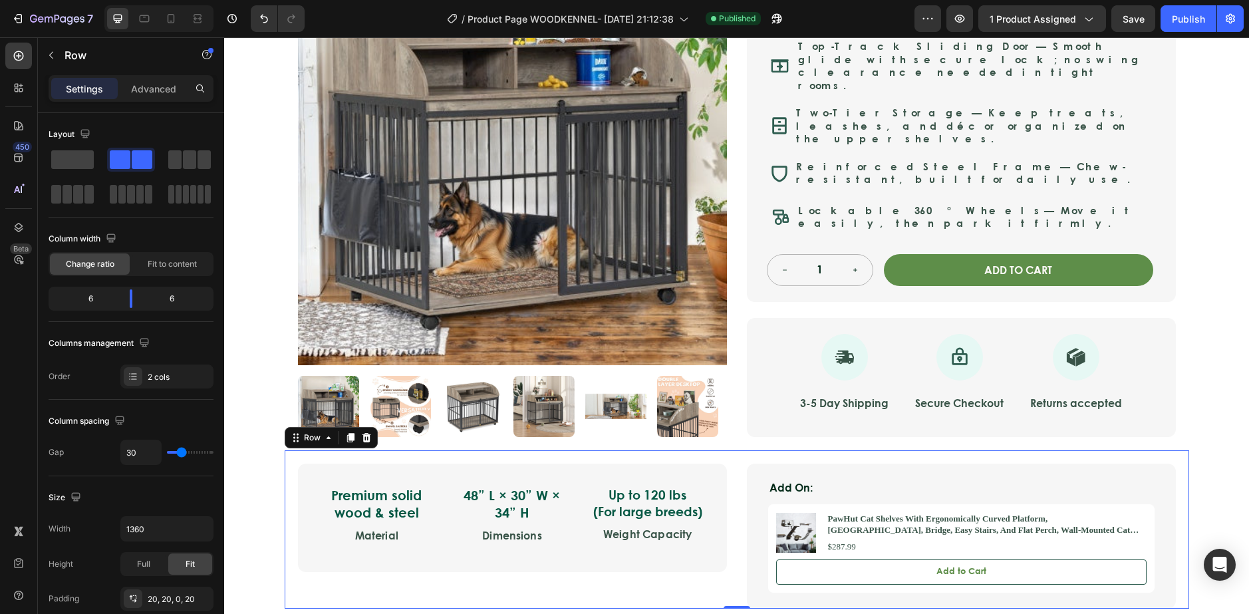
click at [451, 450] on div "Premium solid wood & steel Text Block Material Text Block 48” L × 30” W × 34” H…" at bounding box center [737, 529] width 904 height 158
click at [132, 0] on body "7 Version history / Product Page WOODKENNEL- [DATE] 21:12:38 Need republishing …" at bounding box center [624, 0] width 1249 height 0
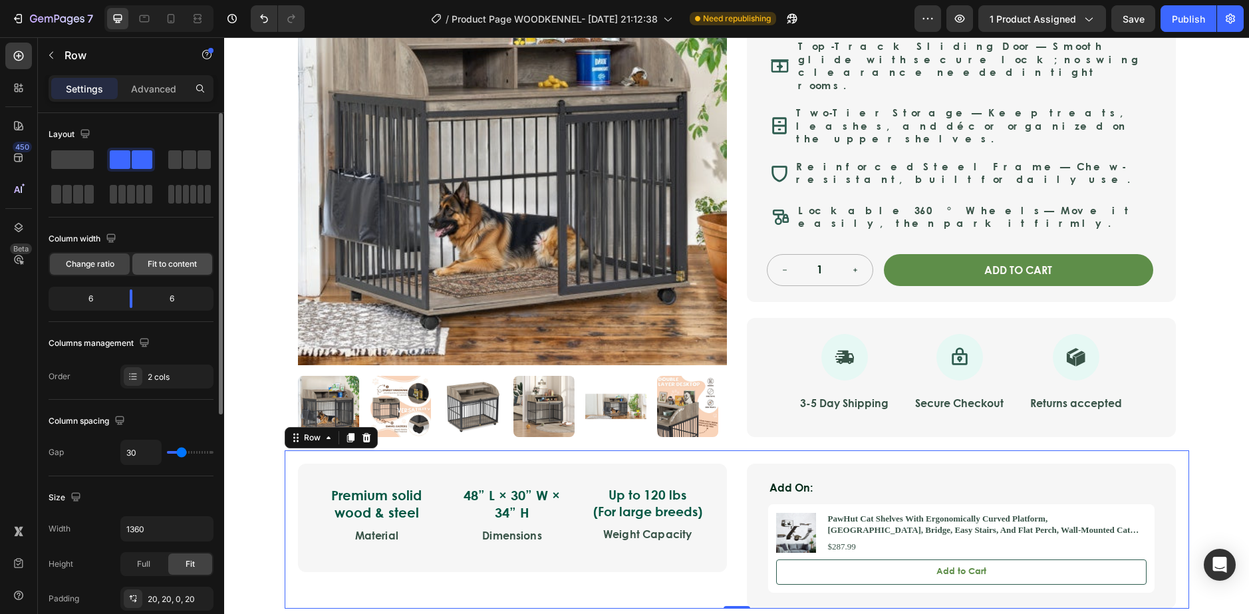
click at [150, 270] on div "Fit to content" at bounding box center [172, 263] width 80 height 21
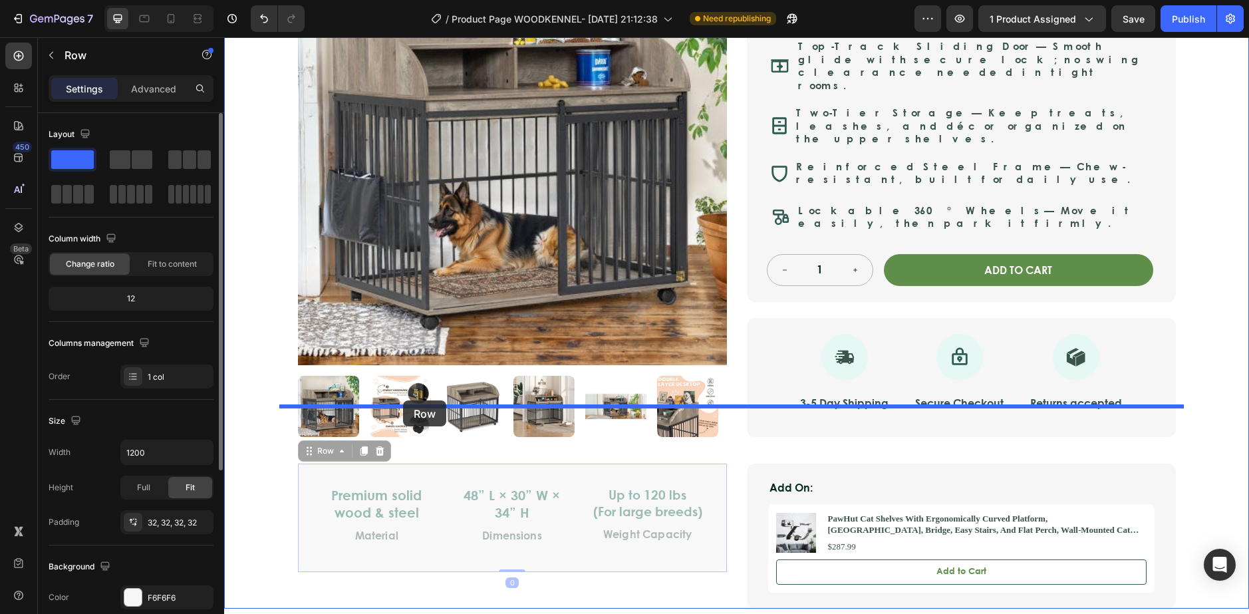
drag, startPoint x: 413, startPoint y: 421, endPoint x: 403, endPoint y: 400, distance: 22.9
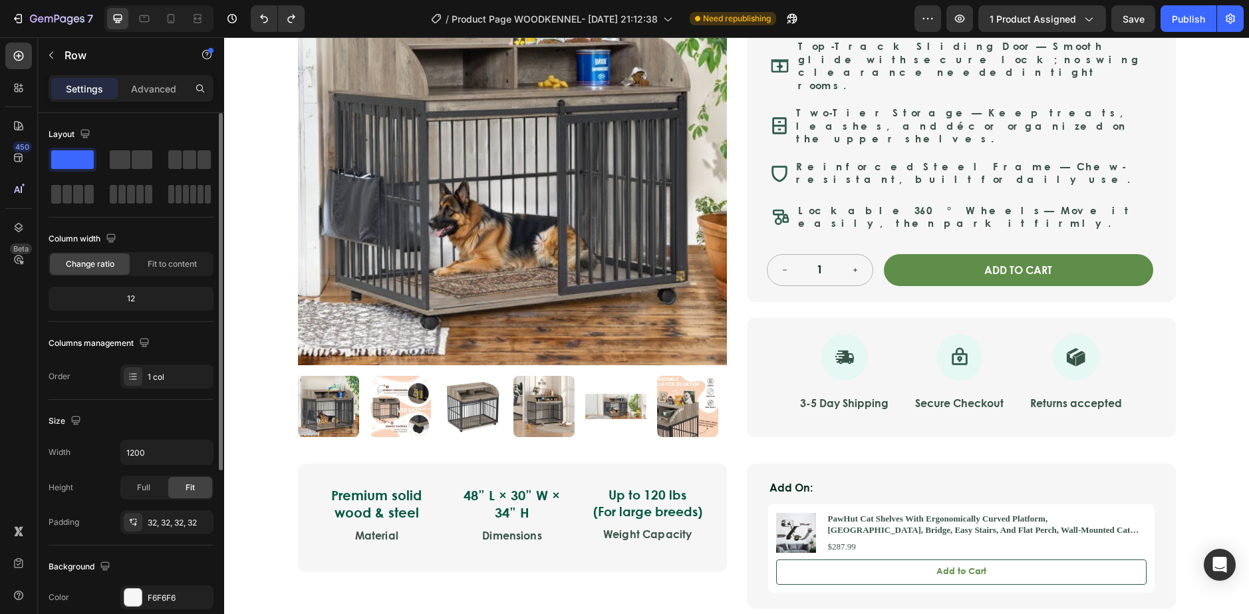
click at [422, 463] on div "Premium solid wood & steel Text Block Material Text Block 48” L × 30” W × 34” H…" at bounding box center [512, 517] width 429 height 108
click at [428, 485] on div "Premium solid wood & steel" at bounding box center [377, 503] width 116 height 37
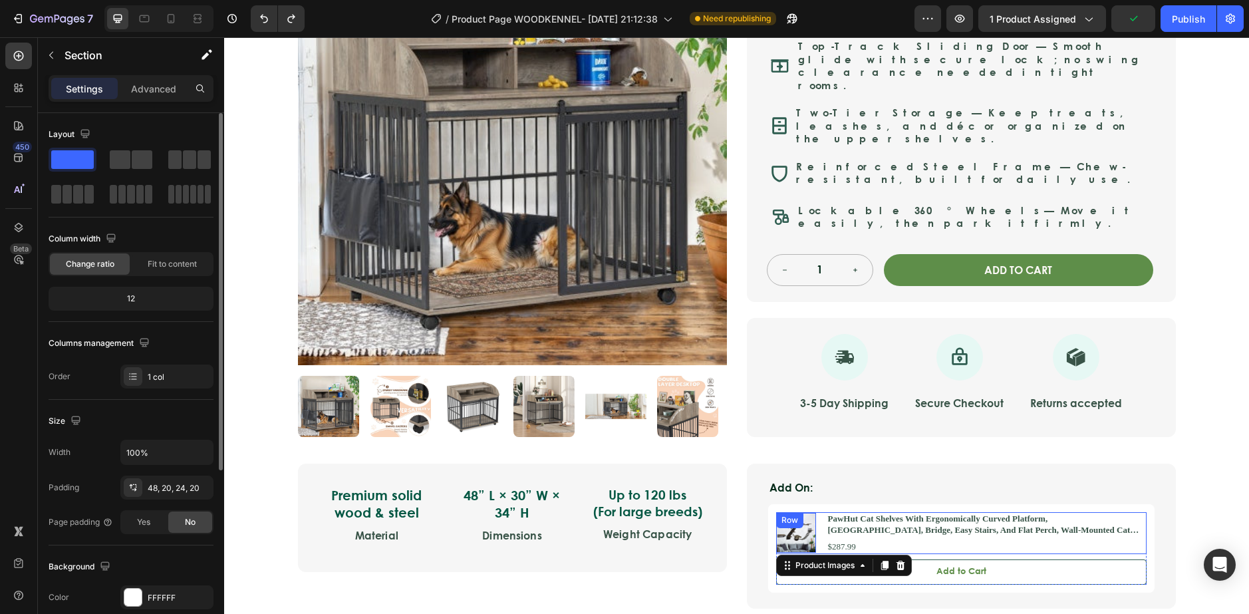
drag, startPoint x: 803, startPoint y: 468, endPoint x: 805, endPoint y: 448, distance: 20.0
click at [803, 512] on div "Product Images 0" at bounding box center [796, 533] width 40 height 42
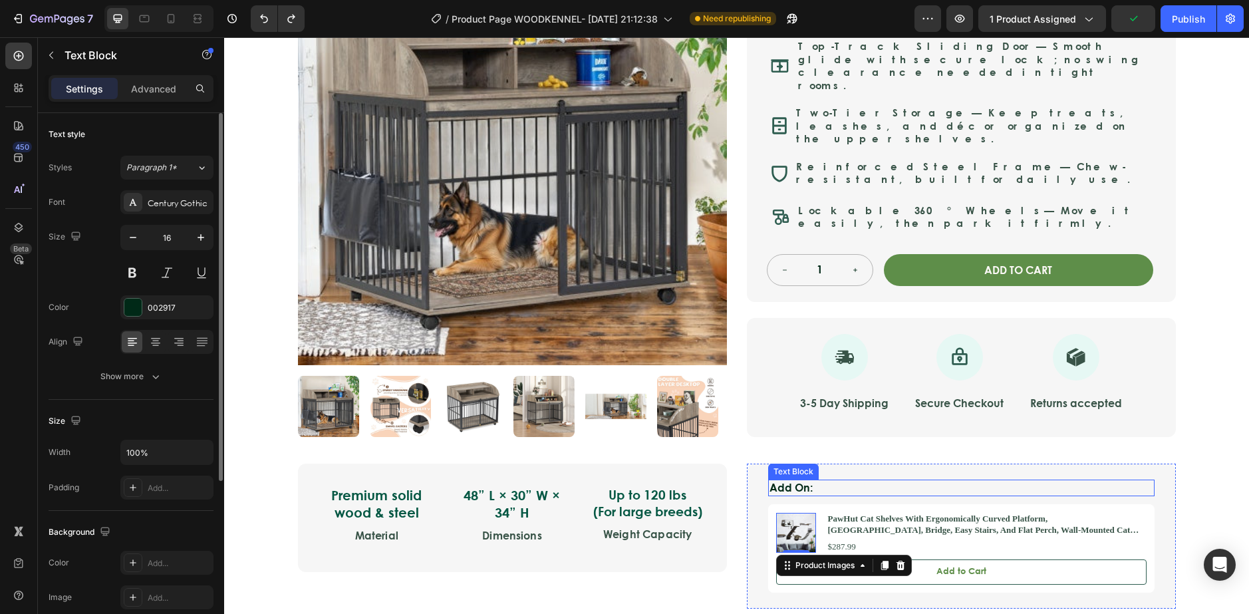
click at [806, 463] on div "Text Block" at bounding box center [793, 471] width 51 height 16
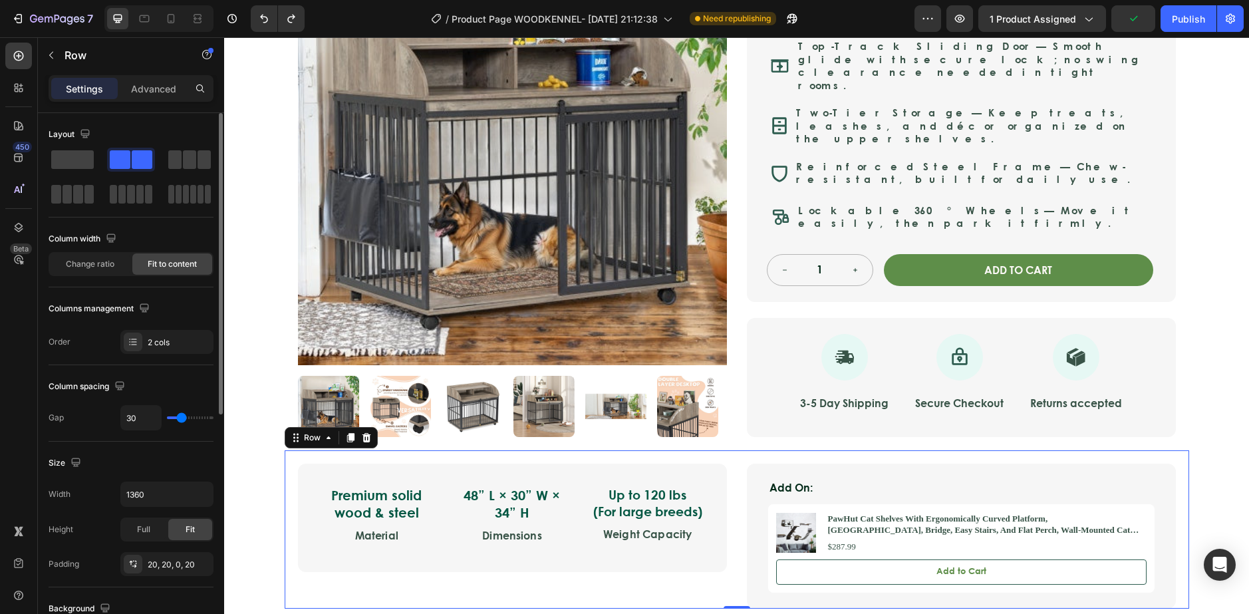
click at [748, 450] on div "Premium solid wood & steel Text Block Material Text Block 48” L × 30” W × 34” H…" at bounding box center [737, 529] width 904 height 158
click at [74, 156] on span at bounding box center [72, 159] width 43 height 19
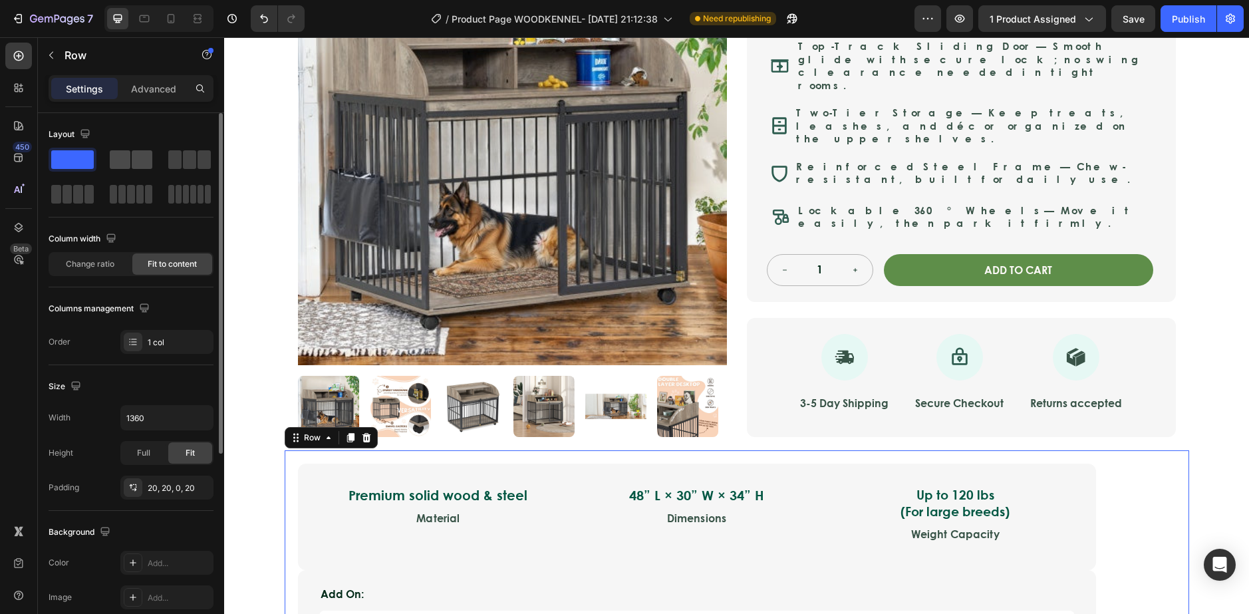
click at [132, 170] on div at bounding box center [131, 160] width 48 height 24
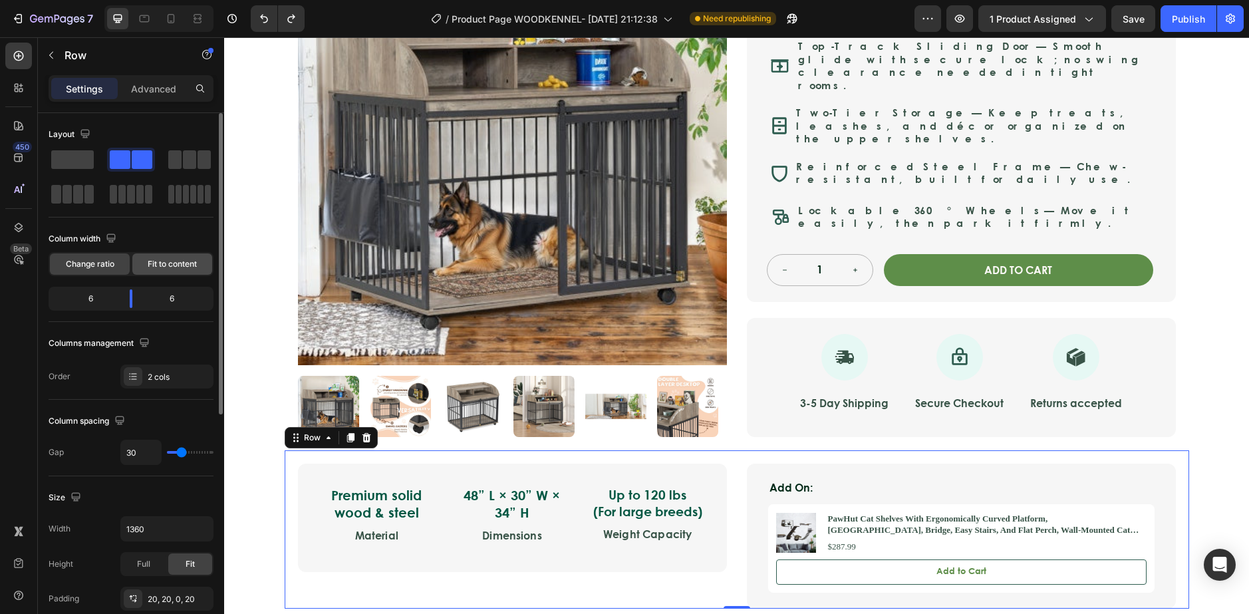
click at [179, 266] on span "Fit to content" at bounding box center [172, 264] width 49 height 12
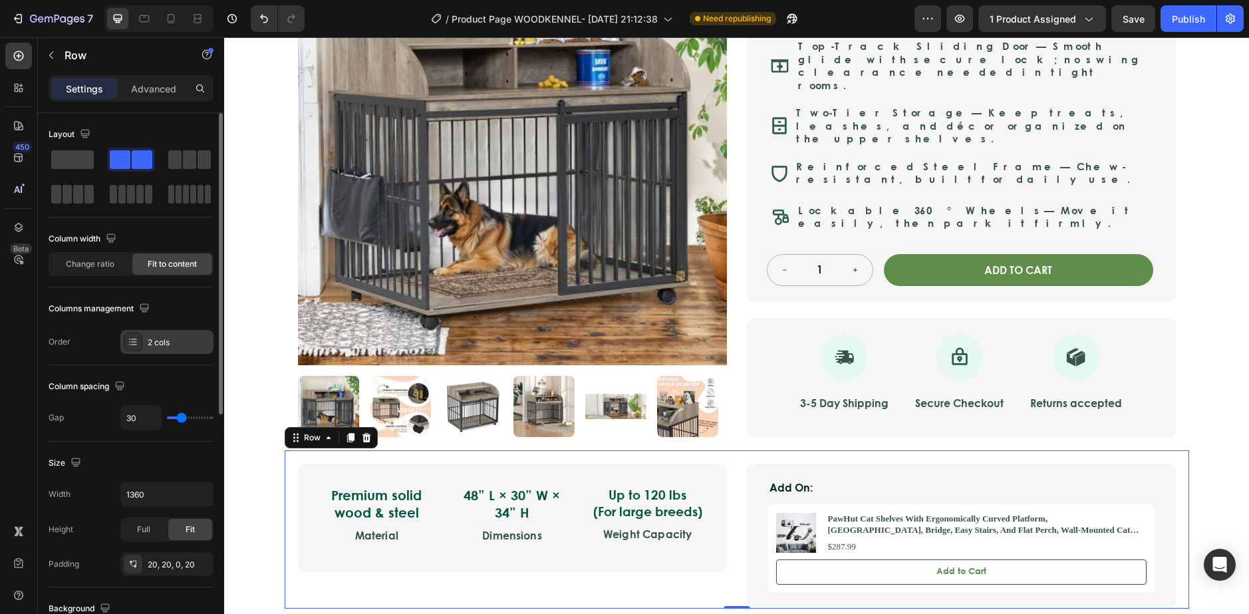
click at [126, 344] on div at bounding box center [133, 341] width 19 height 19
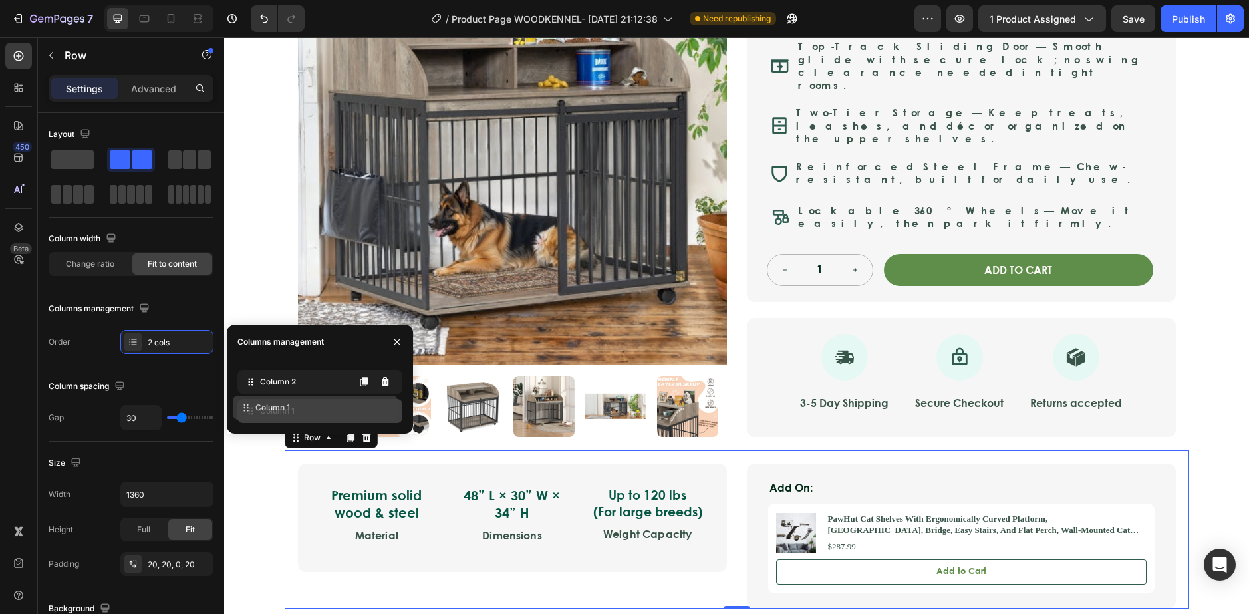
drag, startPoint x: 263, startPoint y: 377, endPoint x: 258, endPoint y: 403, distance: 26.3
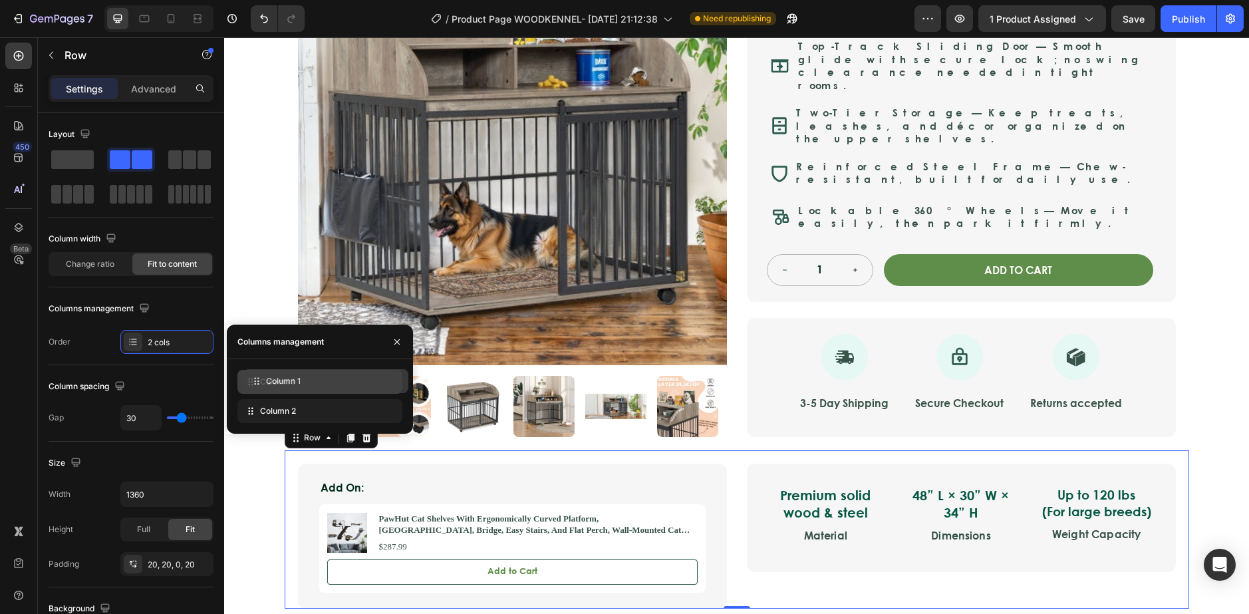
drag, startPoint x: 258, startPoint y: 406, endPoint x: 264, endPoint y: 376, distance: 30.5
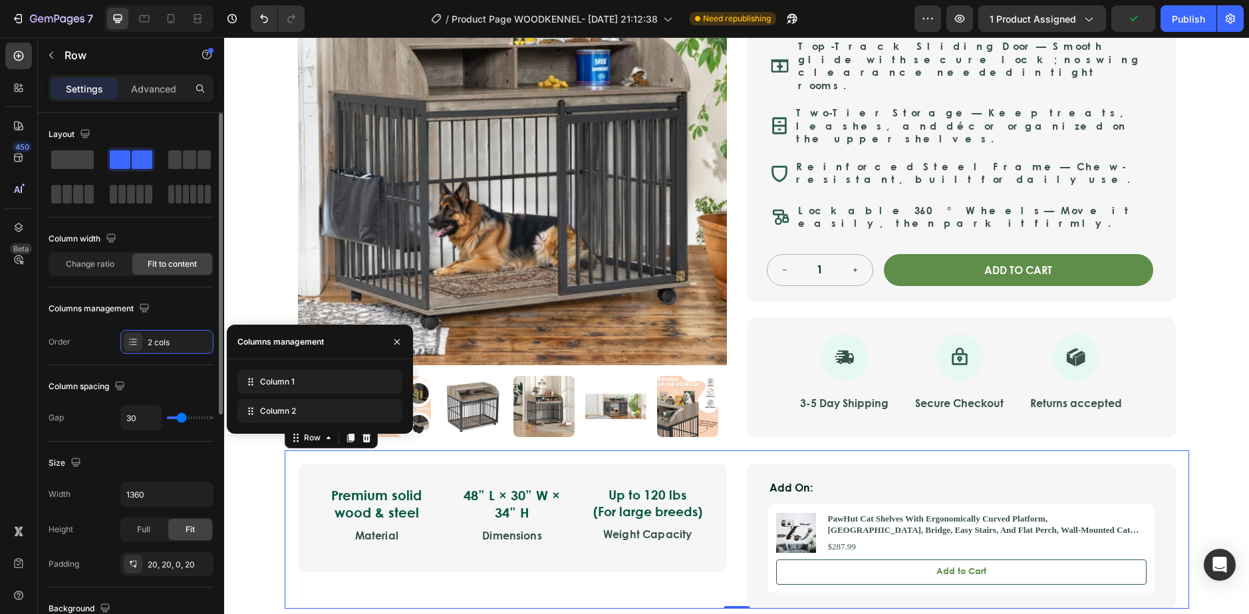
click at [165, 457] on div "Size" at bounding box center [131, 462] width 165 height 21
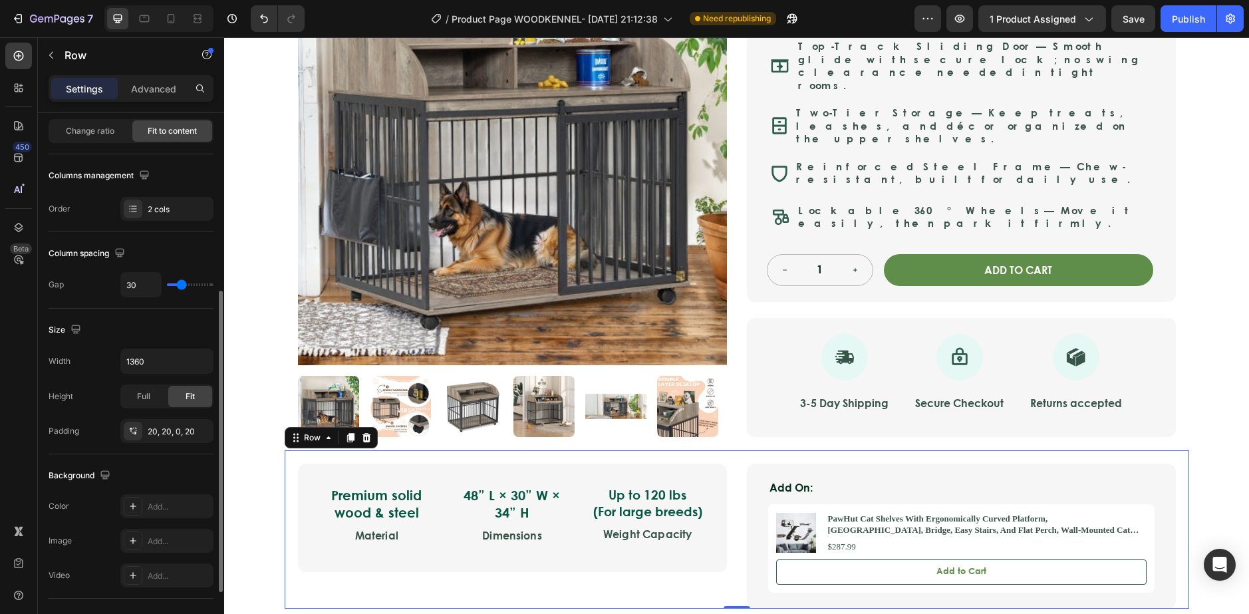
scroll to position [266, 0]
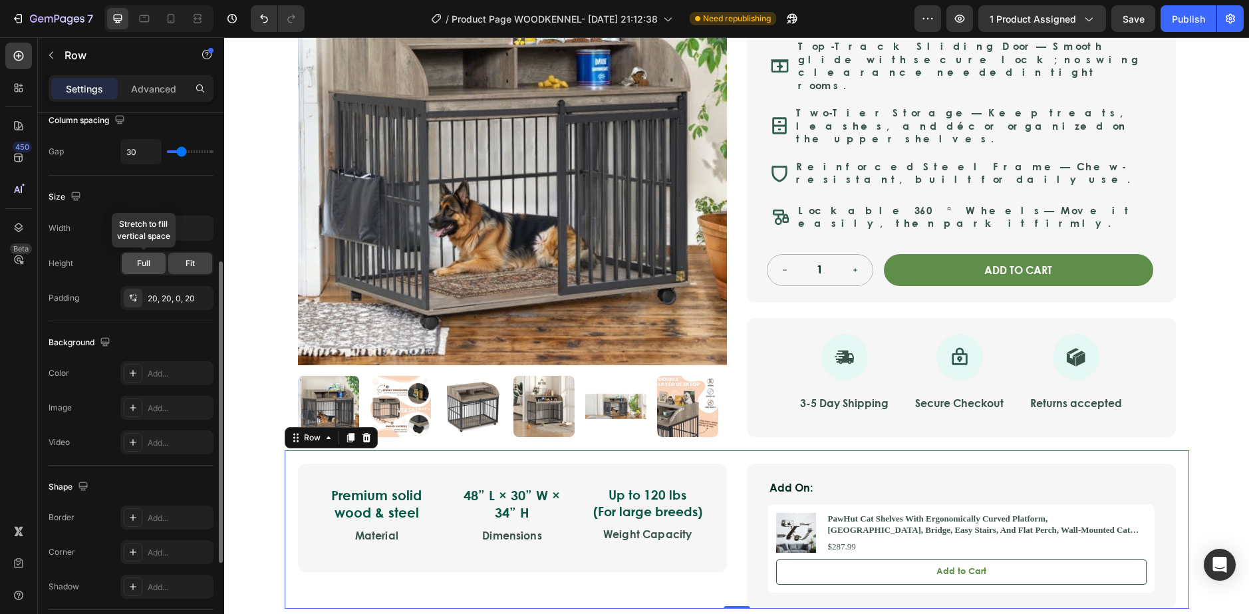
click at [146, 272] on div "Full" at bounding box center [144, 263] width 44 height 21
click at [195, 269] on div "Fit" at bounding box center [190, 263] width 44 height 21
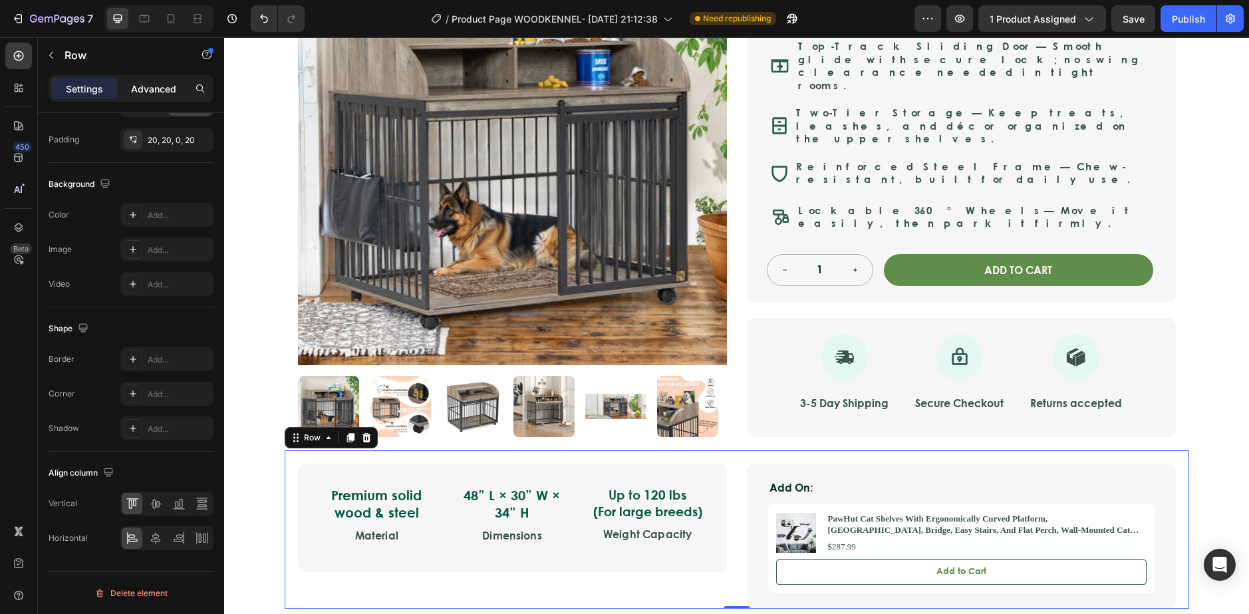
click at [153, 94] on p "Advanced" at bounding box center [153, 89] width 45 height 14
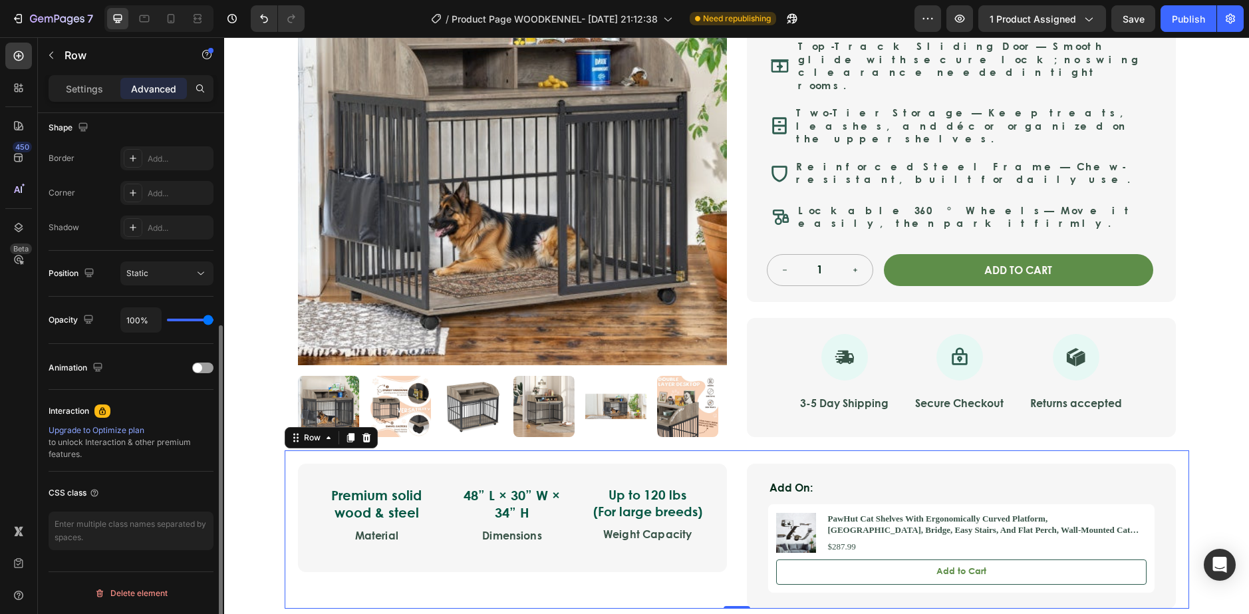
scroll to position [348, 0]
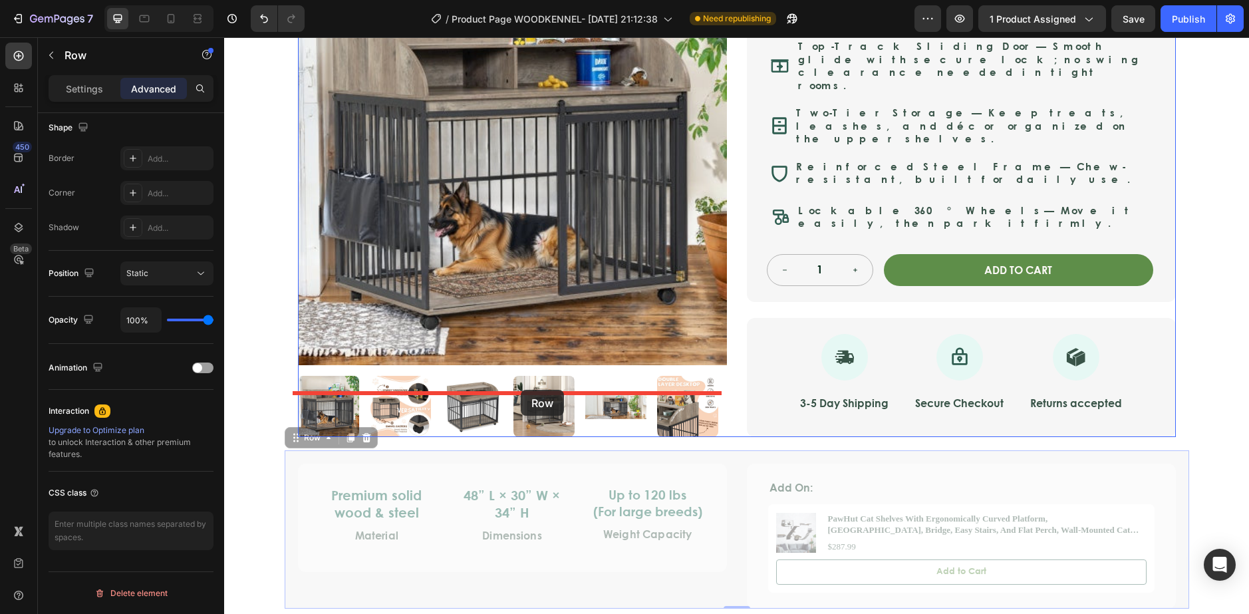
drag, startPoint x: 617, startPoint y: 414, endPoint x: 521, endPoint y: 390, distance: 99.3
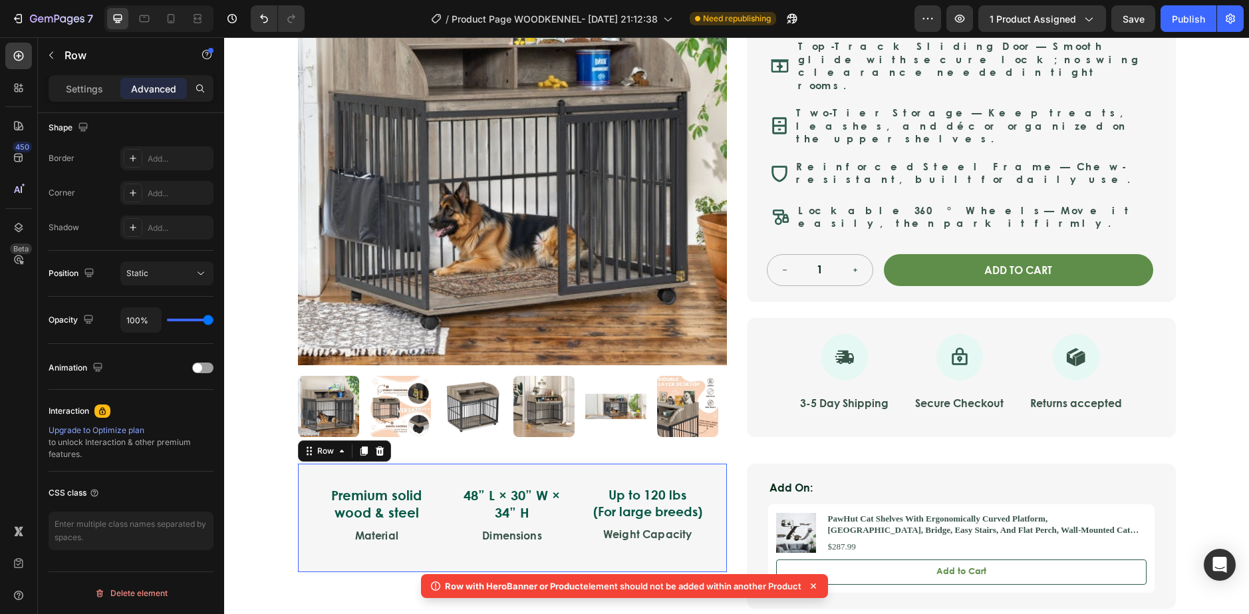
click at [394, 463] on div "Premium solid wood & steel Text Block Material Text Block 48” L × 30” W × 34” H…" at bounding box center [512, 517] width 429 height 108
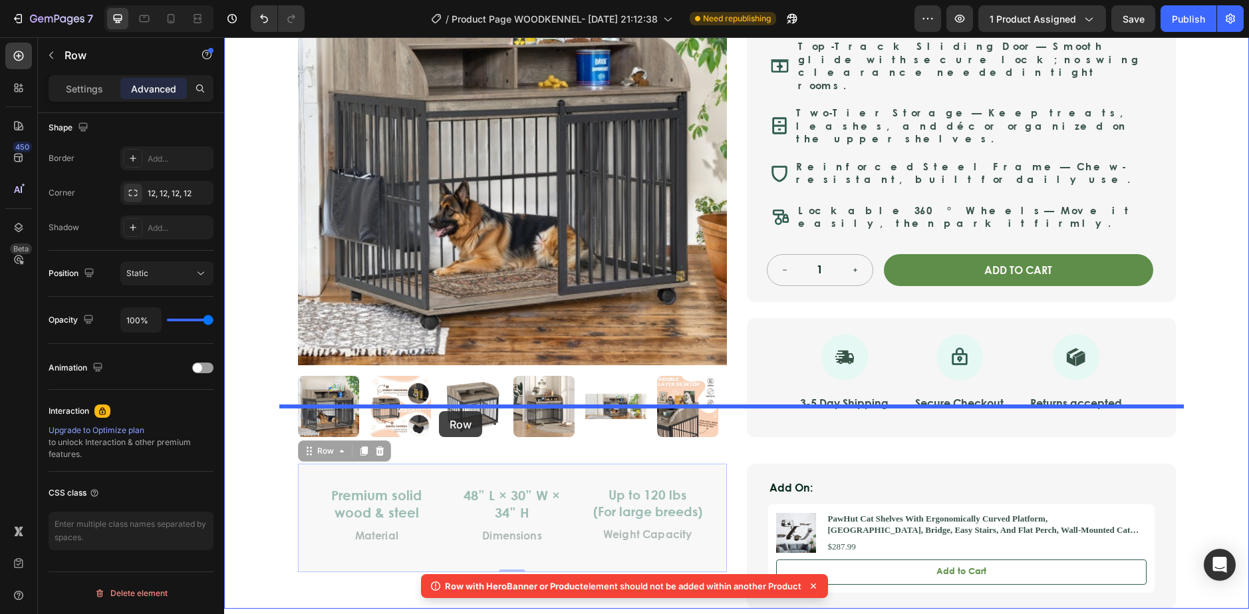
drag, startPoint x: 388, startPoint y: 431, endPoint x: 438, endPoint y: 411, distance: 54.3
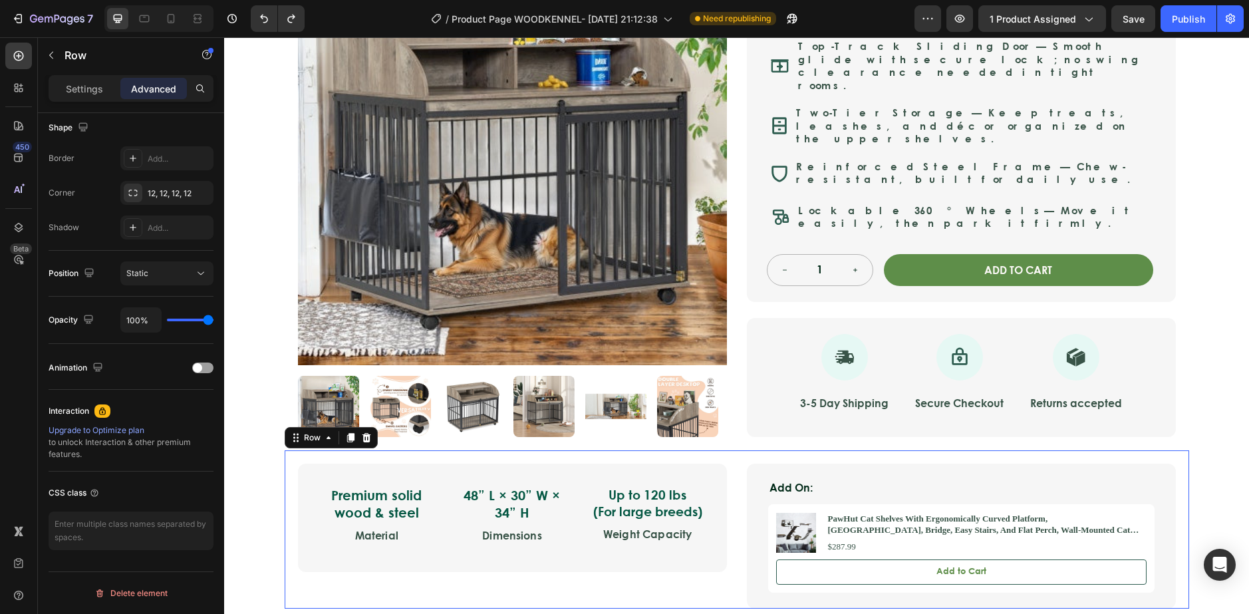
click at [596, 542] on div "Premium solid wood & steel Text Block Material Text Block 48” L × 30” W × 34” H…" at bounding box center [512, 535] width 429 height 145
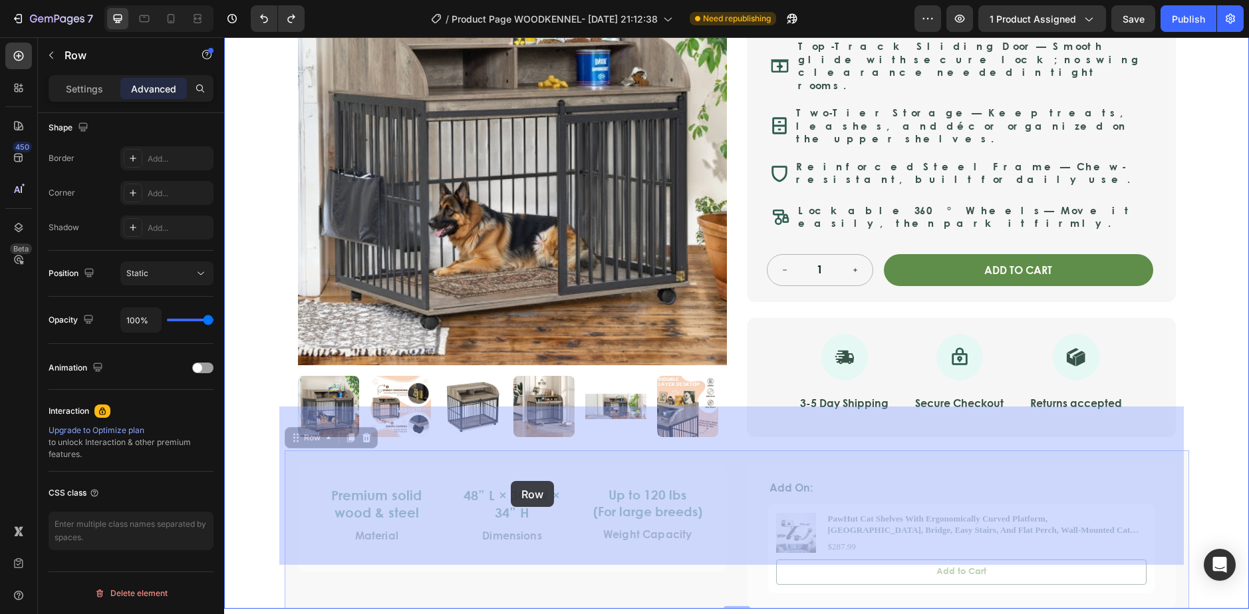
drag, startPoint x: 580, startPoint y: 543, endPoint x: 524, endPoint y: 514, distance: 62.7
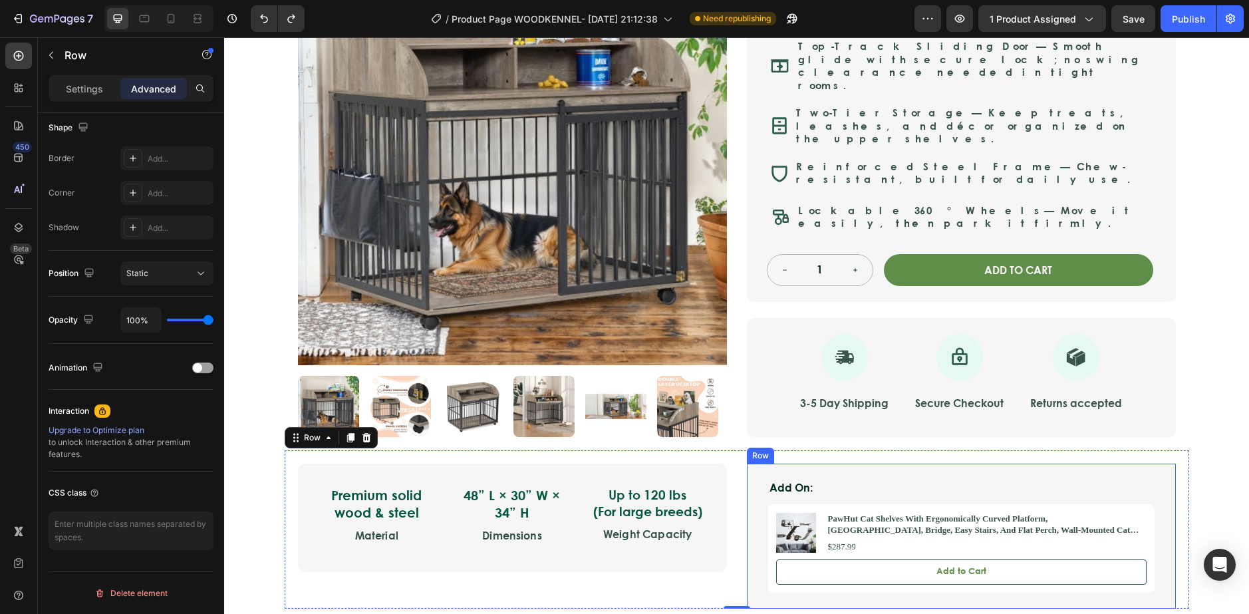
click at [838, 463] on div "Add On: Text Block Product Images PawHut Cat Shelves With Ergonomically Curved …" at bounding box center [961, 535] width 429 height 145
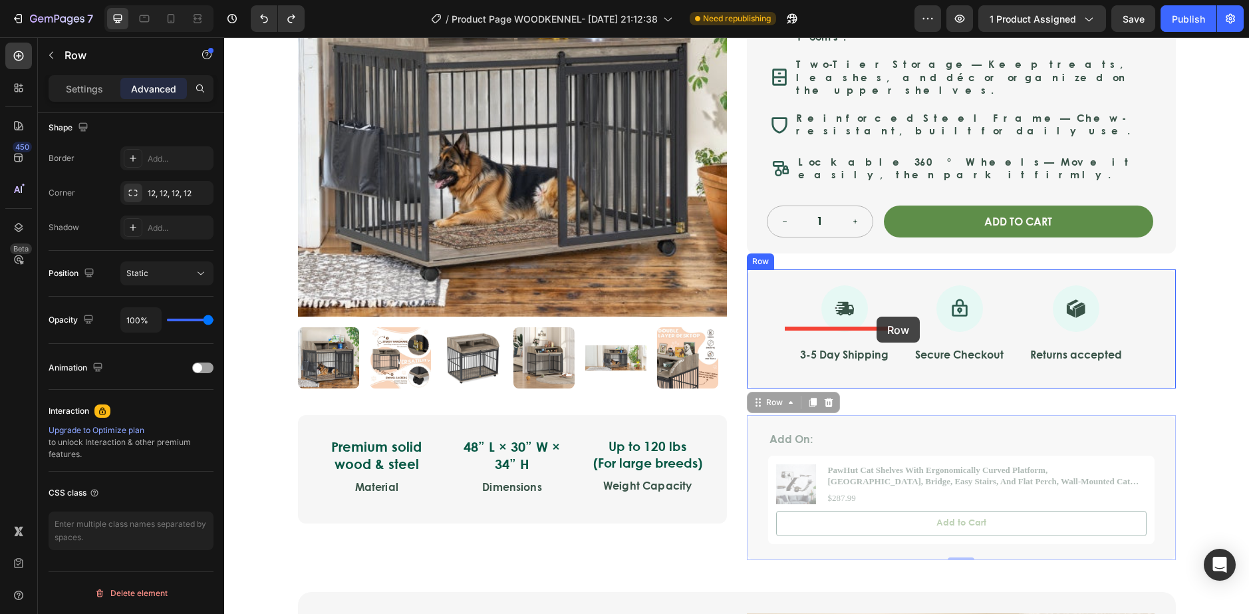
scroll to position [532, 0]
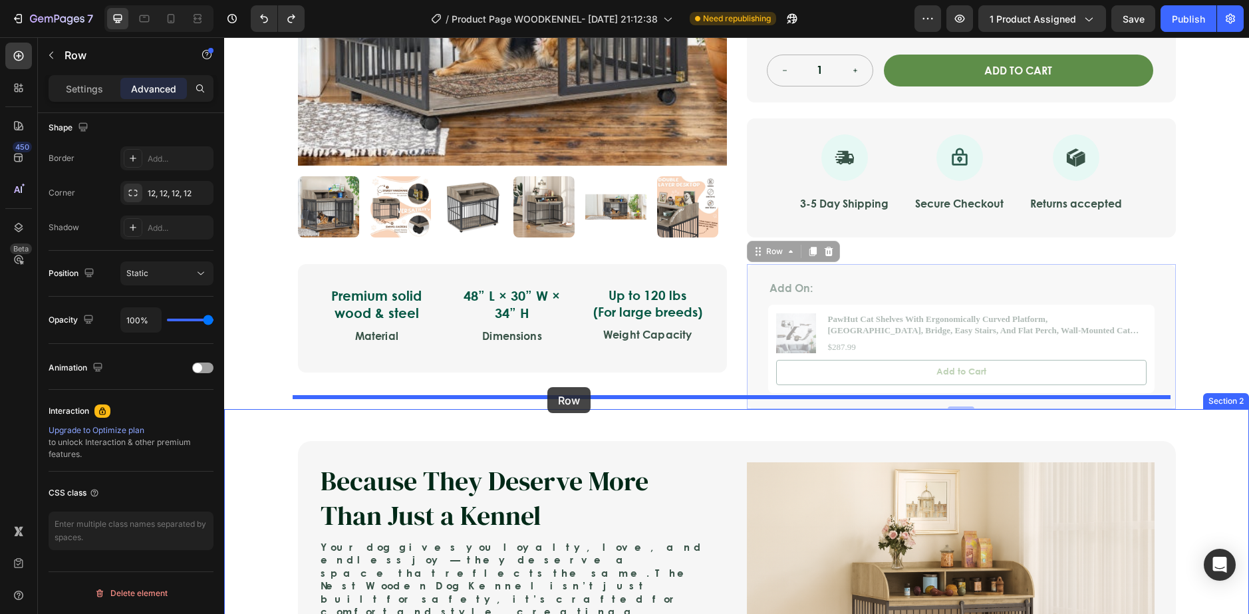
drag, startPoint x: 838, startPoint y: 429, endPoint x: 547, endPoint y: 387, distance: 294.2
type input "45"
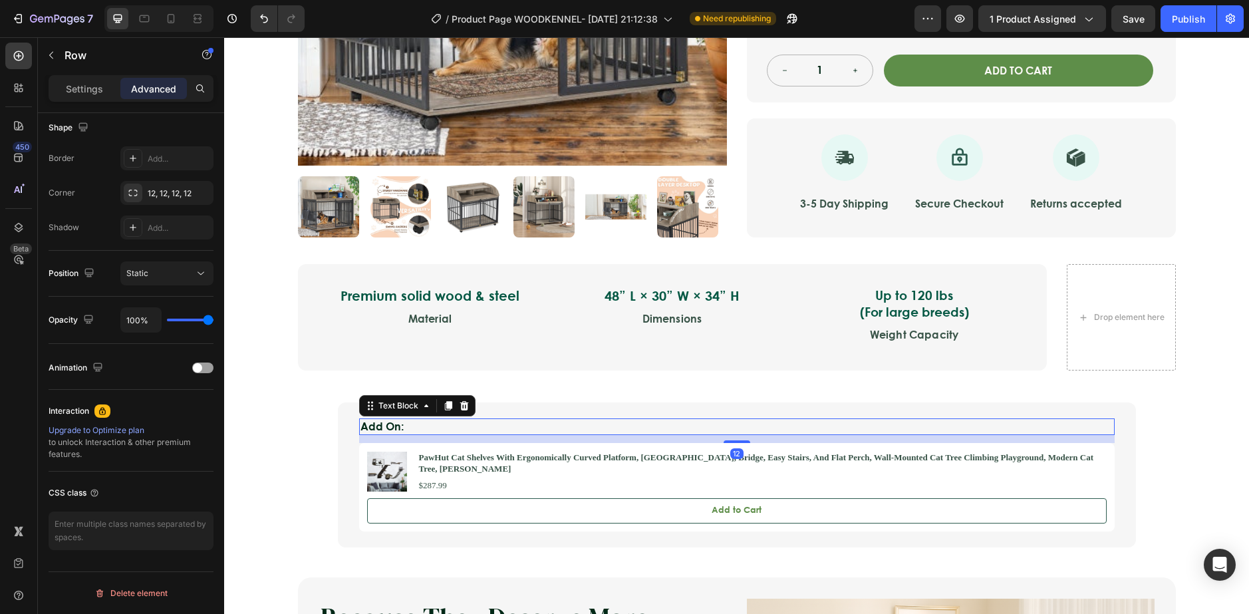
scroll to position [0, 0]
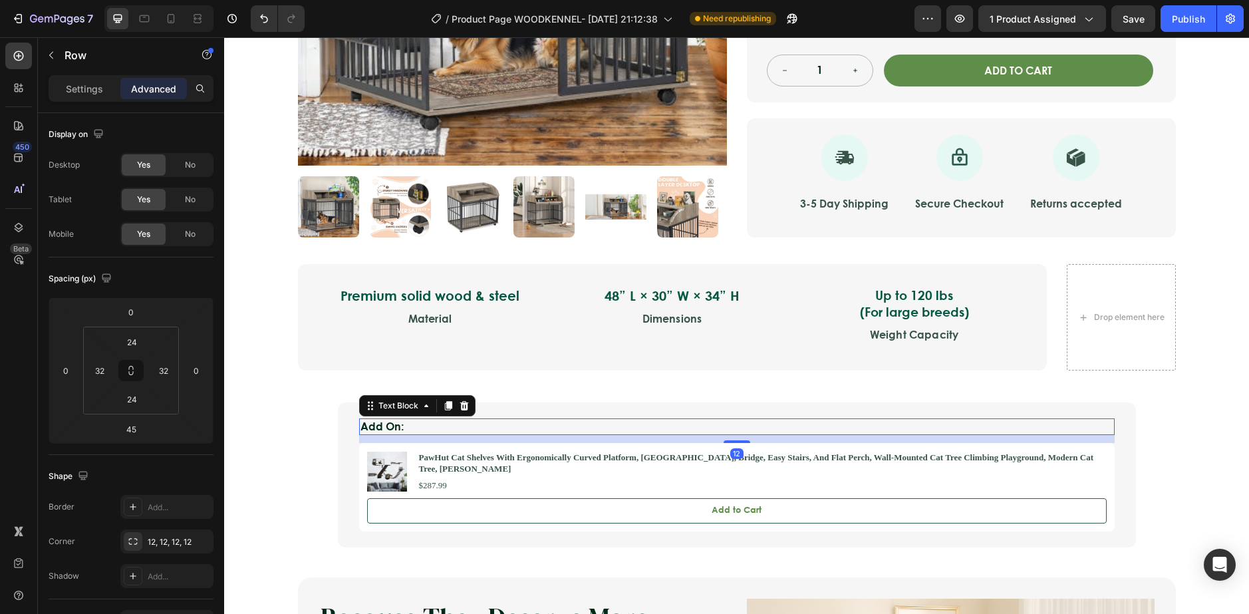
click at [511, 420] on p "Add On:" at bounding box center [736, 427] width 753 height 14
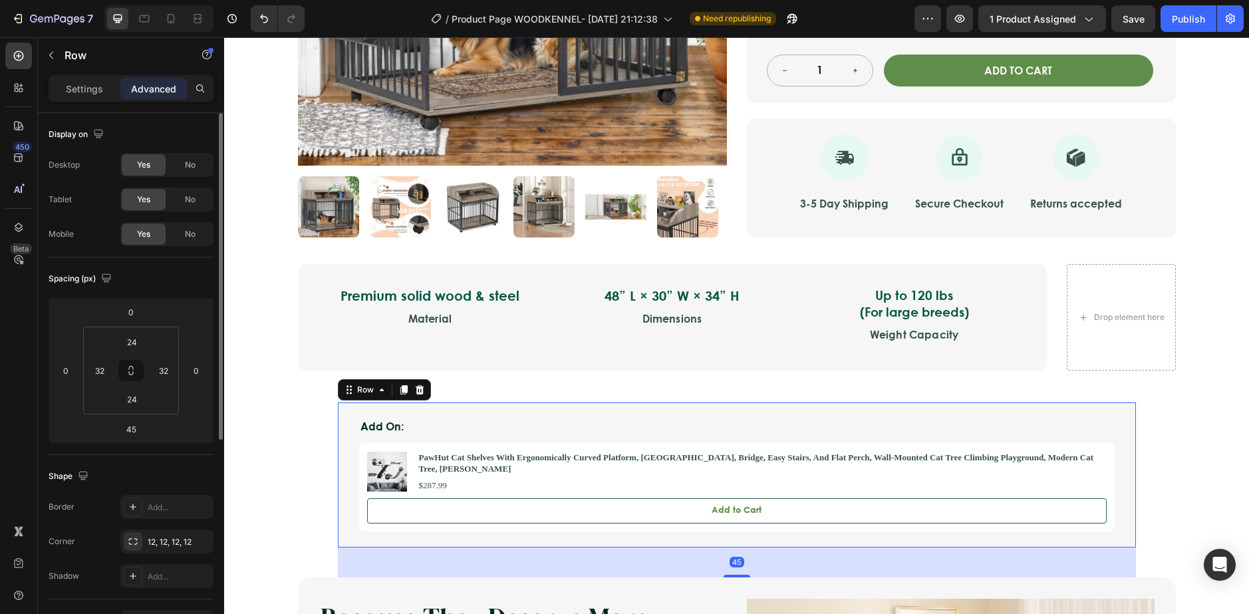
click at [511, 402] on div "Add On: Text Block Product Images PawHut Cat Shelves With Ergonomically Curved …" at bounding box center [737, 474] width 798 height 145
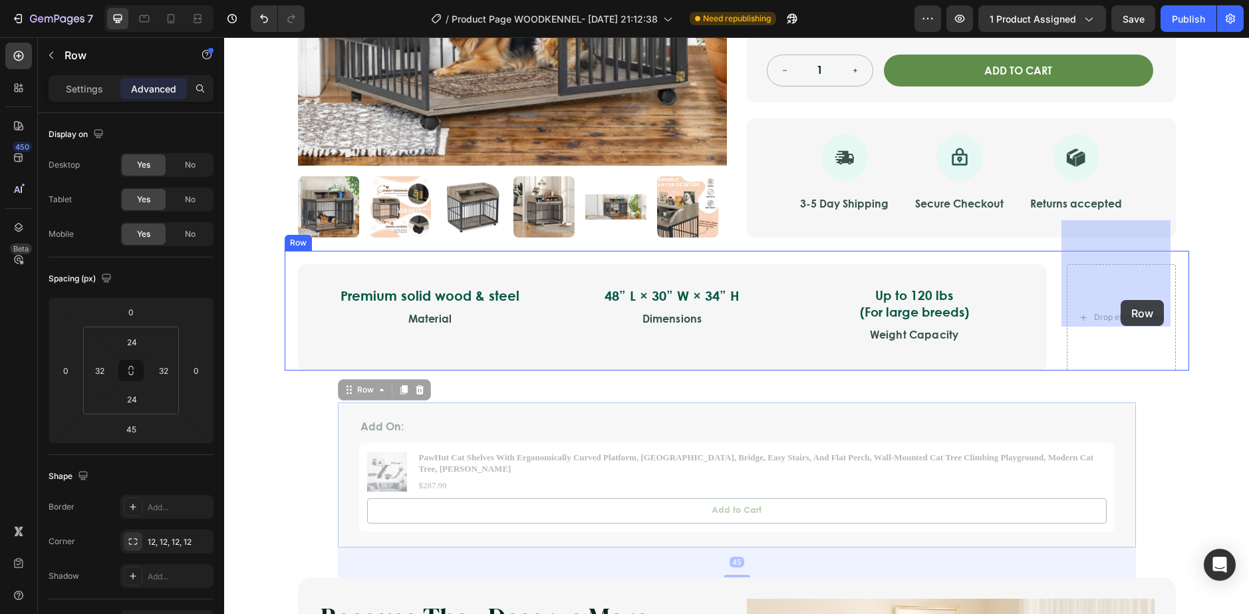
drag, startPoint x: 511, startPoint y: 370, endPoint x: 1120, endPoint y: 300, distance: 613.7
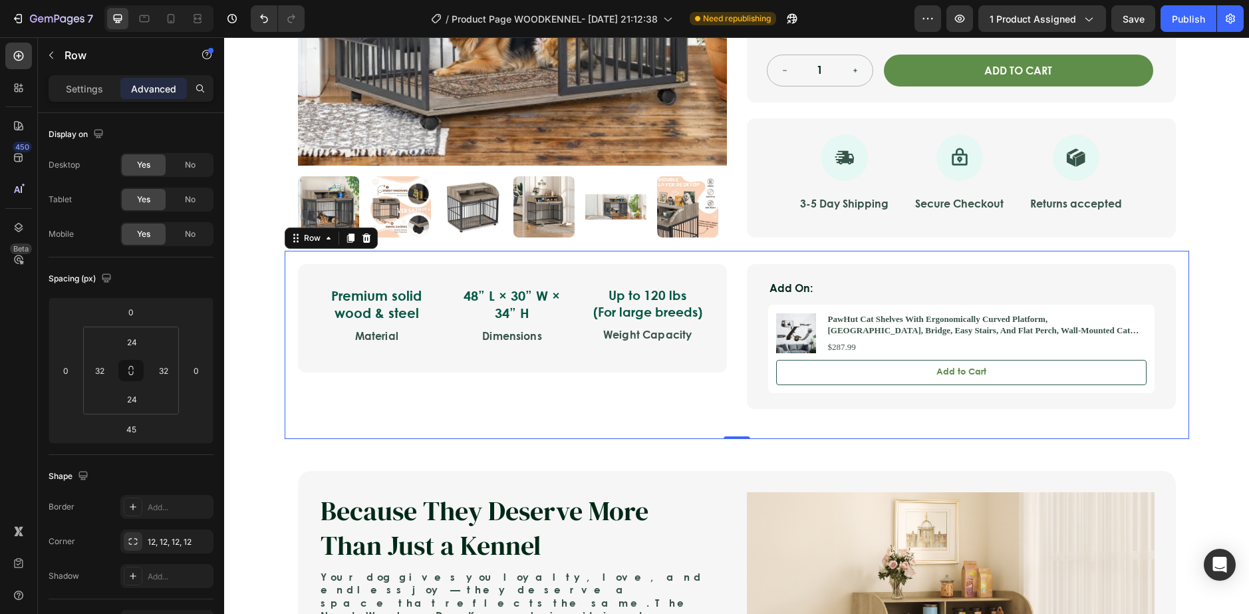
click at [641, 385] on div "Premium solid wood & steel Text Block Material Text Block 48” L × 30” W × 34” H…" at bounding box center [512, 351] width 429 height 175
click at [627, 381] on div "Premium solid wood & steel Text Block Material Text Block 48” L × 30” W × 34” H…" at bounding box center [512, 351] width 429 height 175
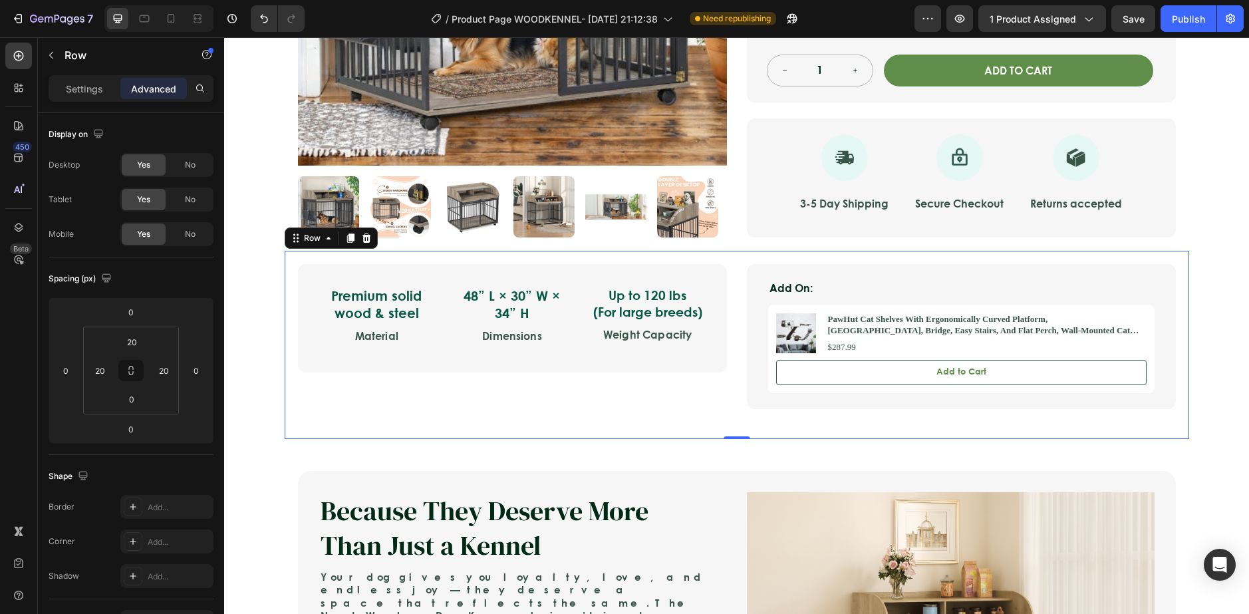
click at [285, 358] on div "Premium solid wood & steel Text Block Material Text Block 48” L × 30” W × 34” H…" at bounding box center [737, 345] width 904 height 188
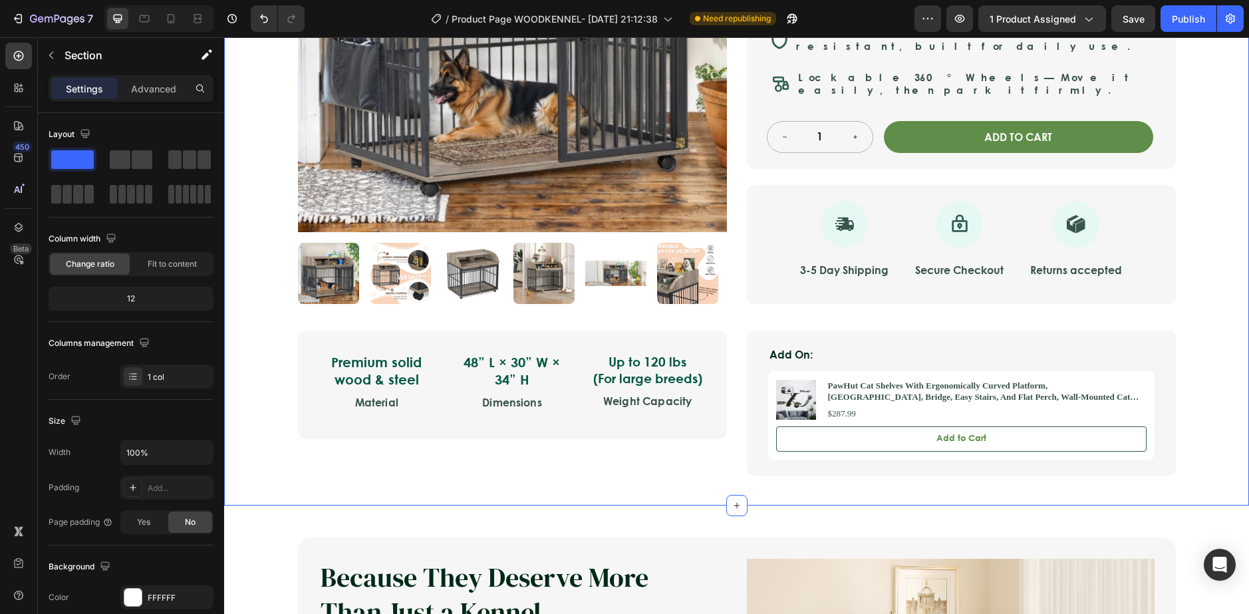
click at [239, 248] on div "Icon Safe & Secure Checkout Text Block Row Icon FREE 3-5 DAY DELIVERY Text Bloc…" at bounding box center [736, 52] width 1025 height 906
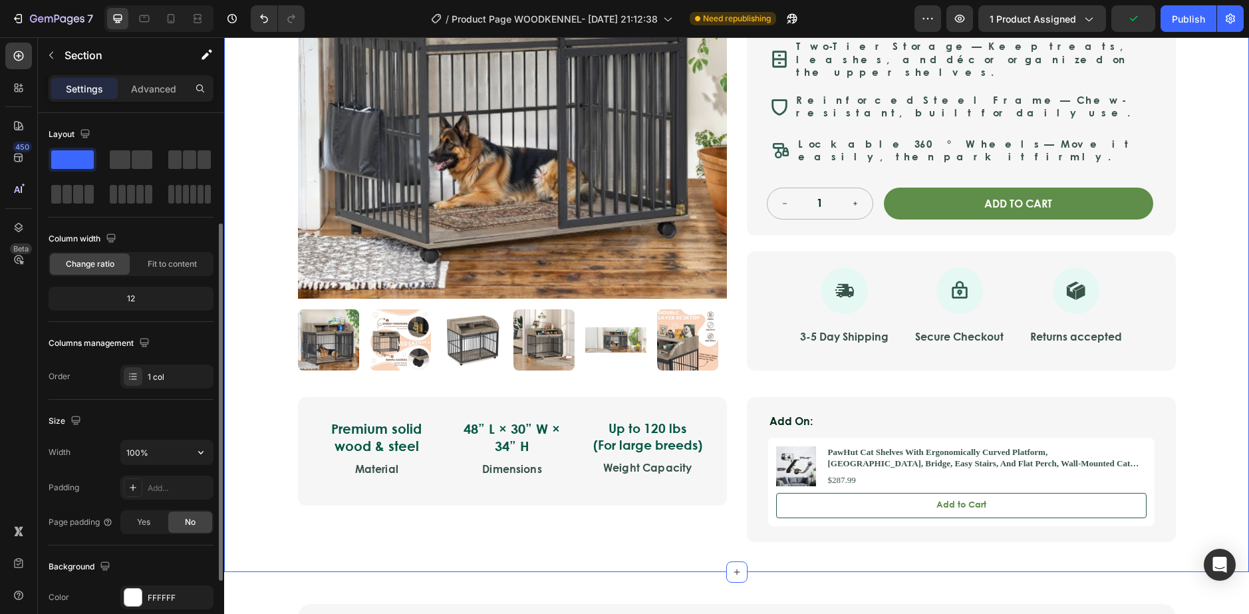
scroll to position [66, 0]
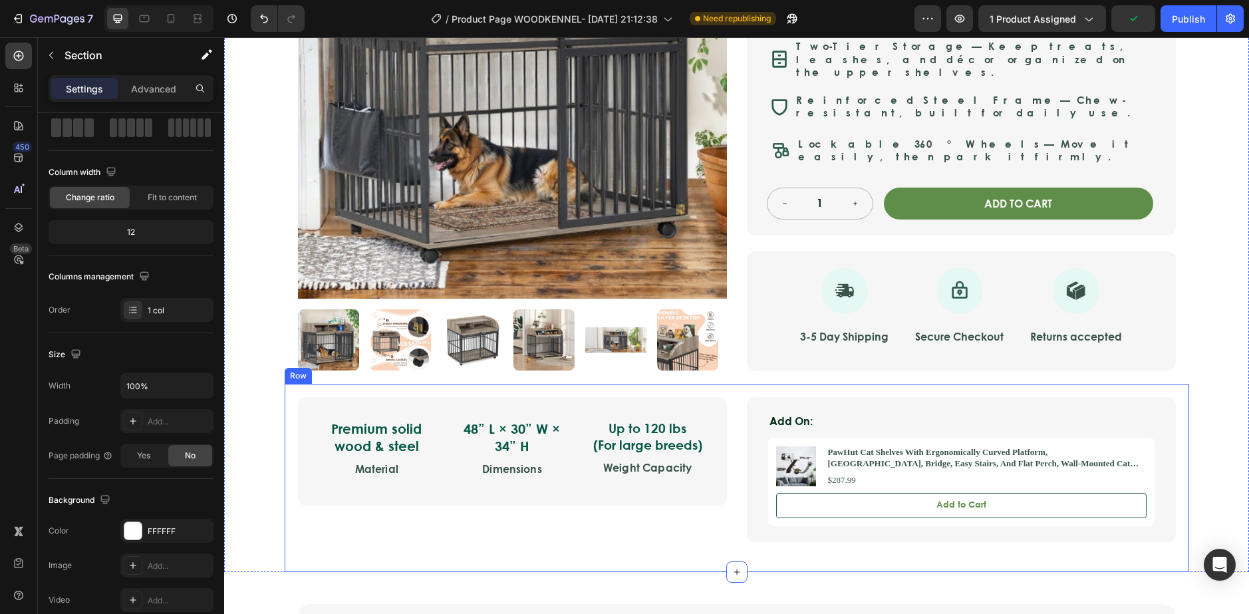
click at [337, 522] on div "Premium solid wood & steel Text Block Material Text Block 48” L × 30” W × 34” H…" at bounding box center [512, 484] width 429 height 175
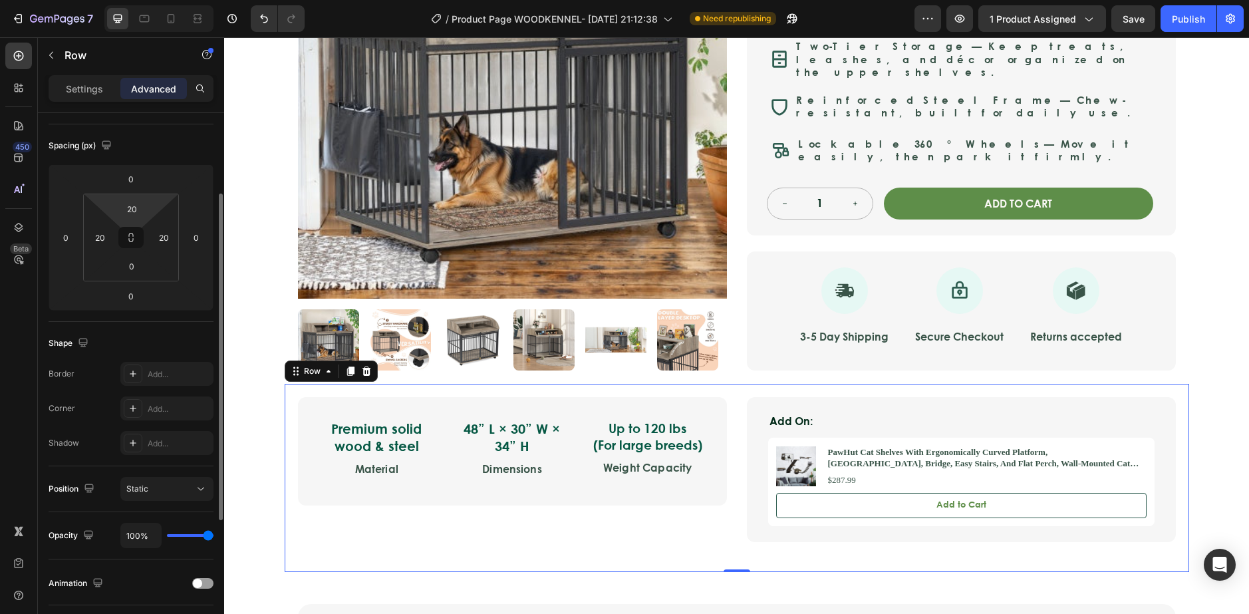
scroll to position [0, 0]
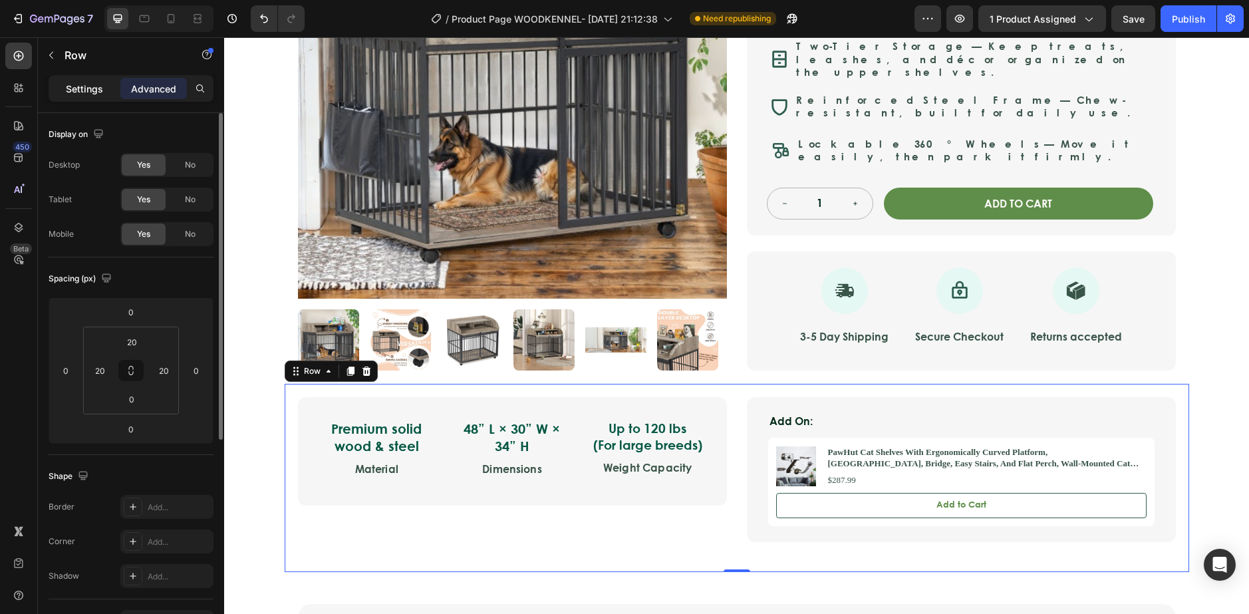
click at [89, 93] on p "Settings" at bounding box center [84, 89] width 37 height 14
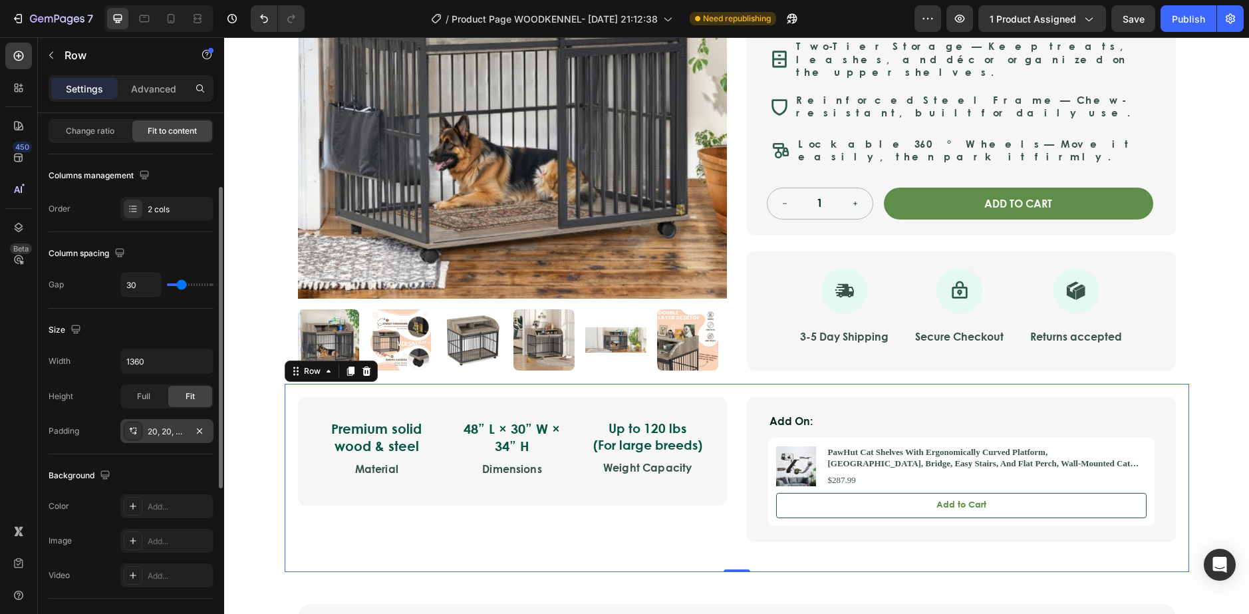
scroll to position [266, 0]
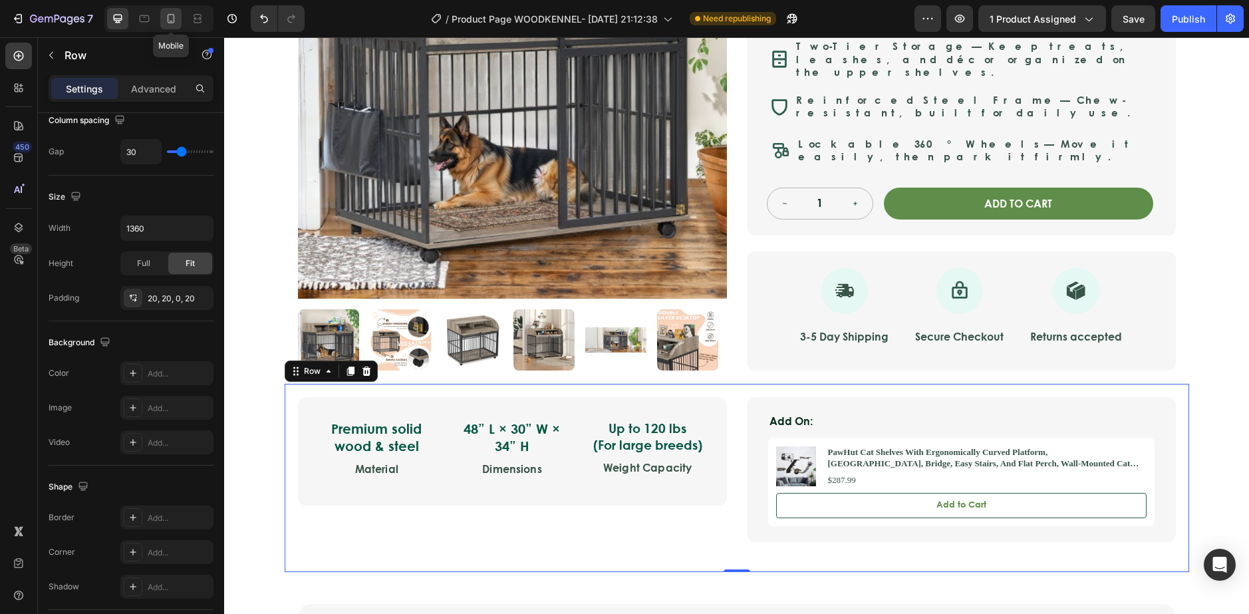
click at [174, 20] on icon at bounding box center [171, 18] width 7 height 9
type input "100%"
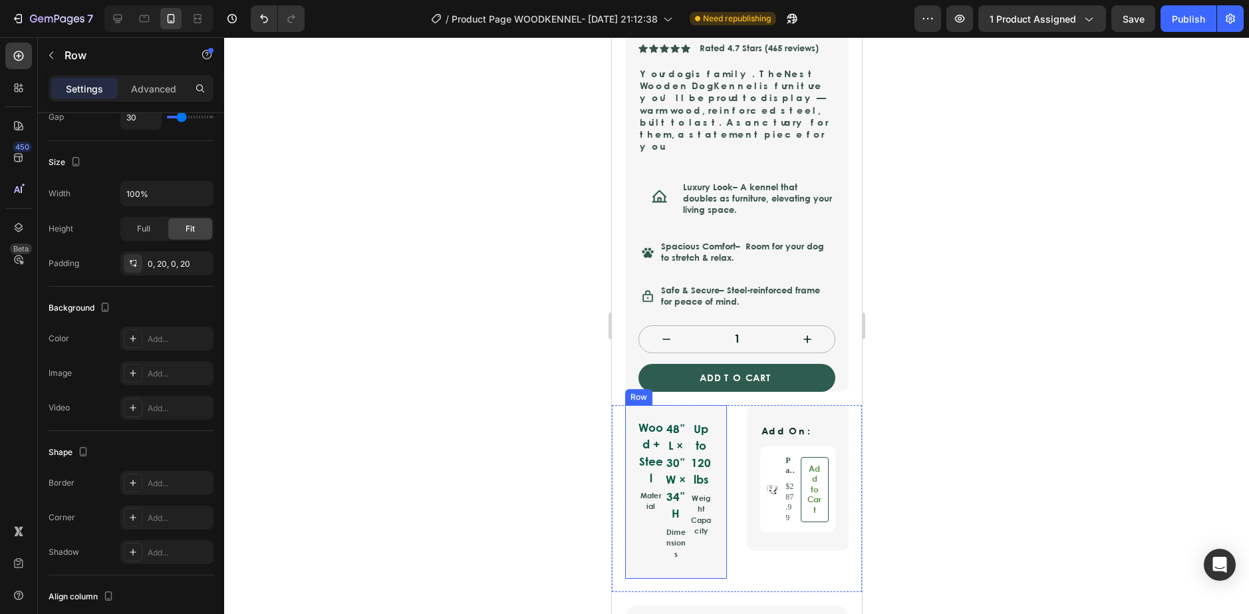
scroll to position [238, 0]
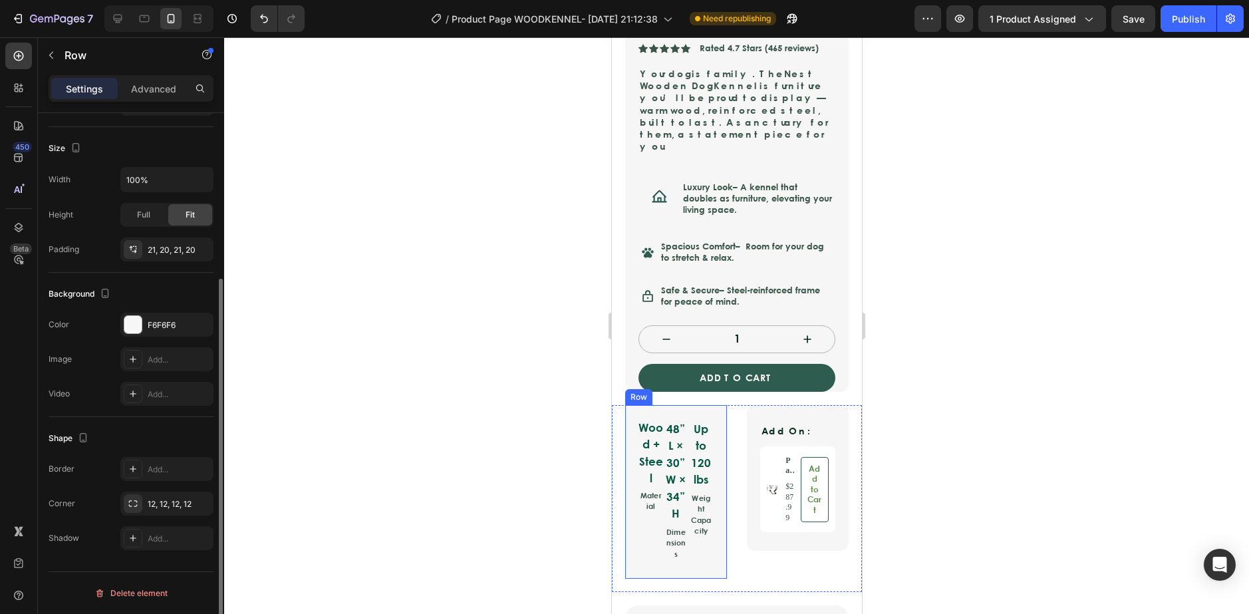
click at [650, 405] on div "Wood + Steel Text Block Material Text Block 48” L × 30” W × 34” H Text Block Di…" at bounding box center [675, 492] width 102 height 174
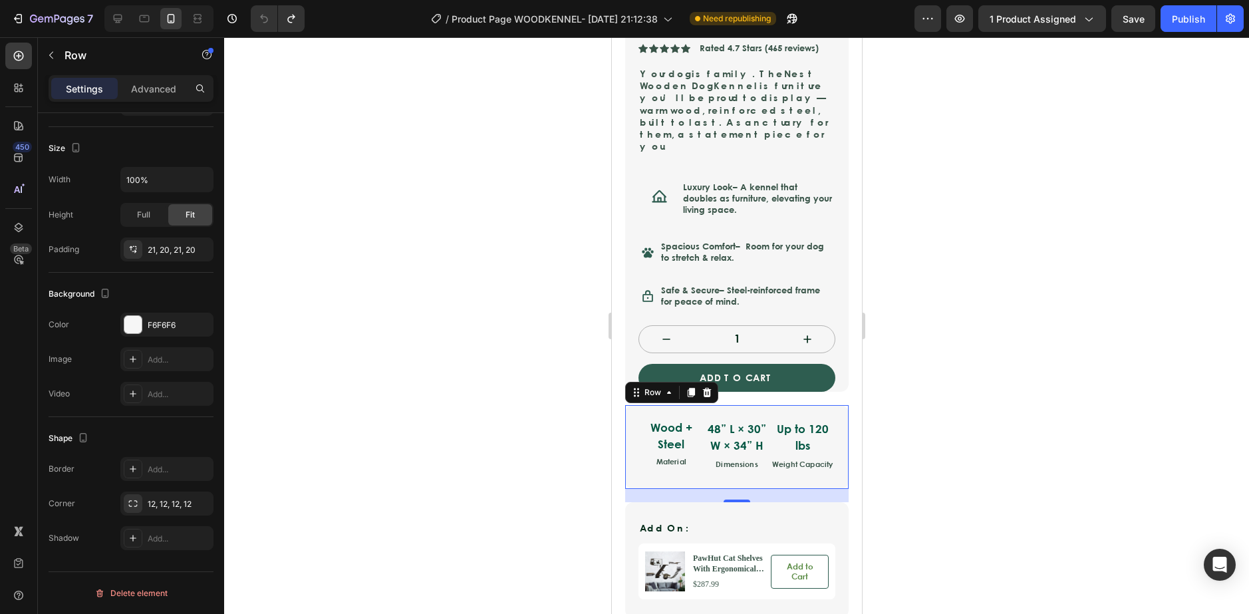
click at [591, 372] on div at bounding box center [736, 325] width 1025 height 577
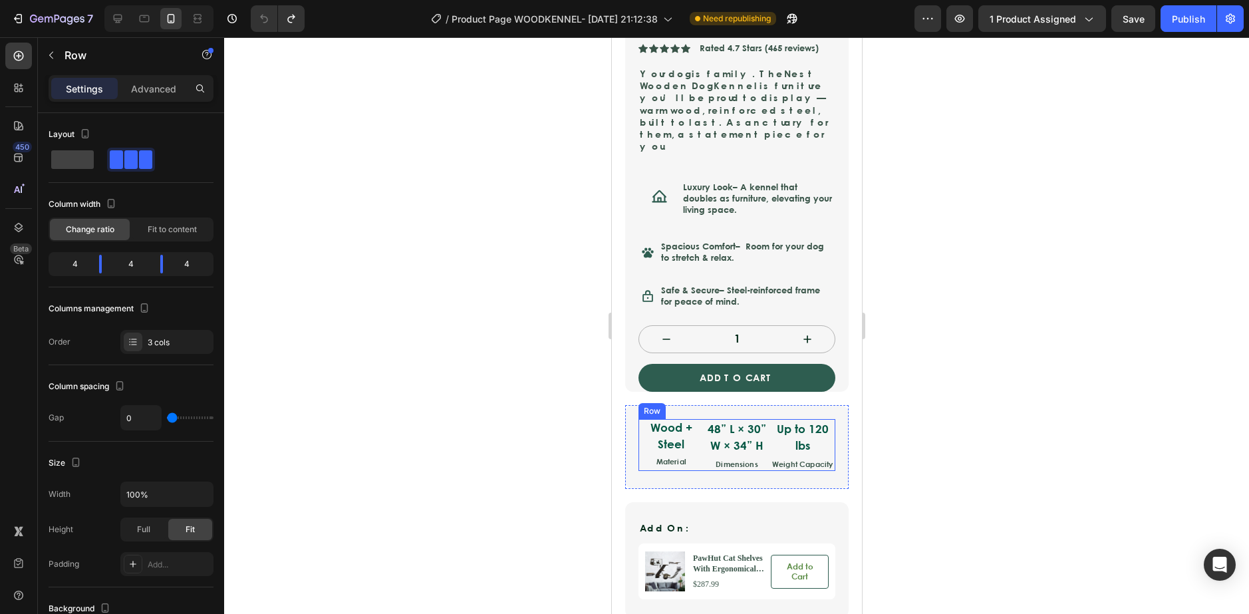
click at [676, 443] on div "Wood + Steel Text Block Material Text Block" at bounding box center [671, 445] width 66 height 53
click at [649, 461] on div "Wood + Steel Text Block Material Text Block 48” L × 30” W × 34” H Text Block Di…" at bounding box center [735, 447] width 223 height 84
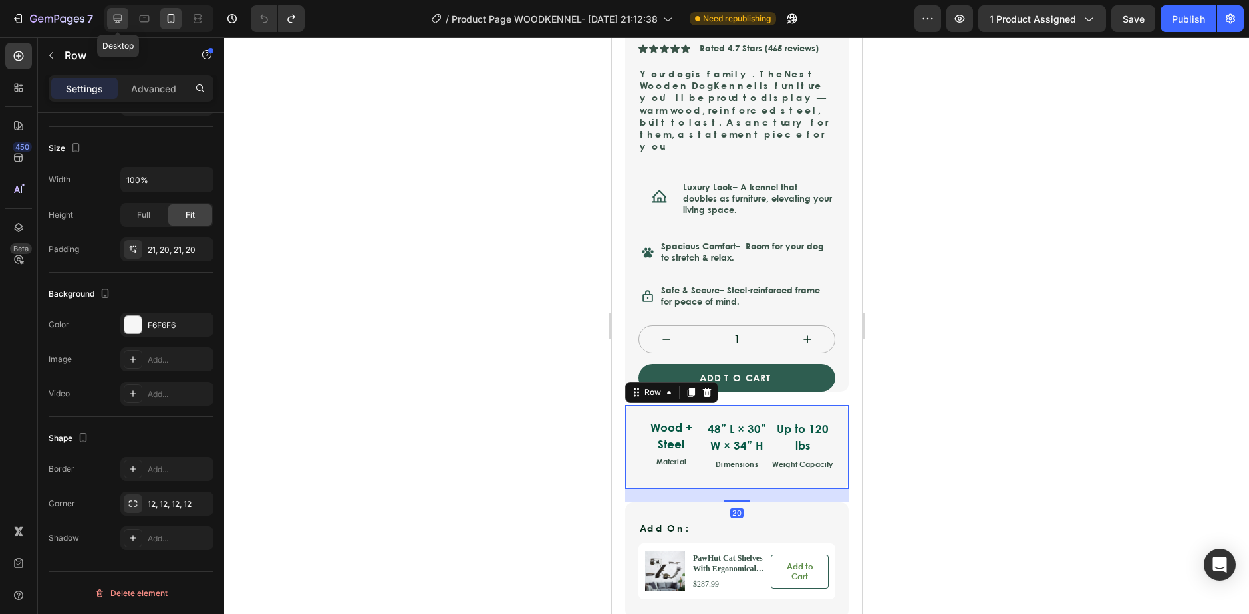
click at [117, 23] on icon at bounding box center [118, 19] width 9 height 9
type input "1200"
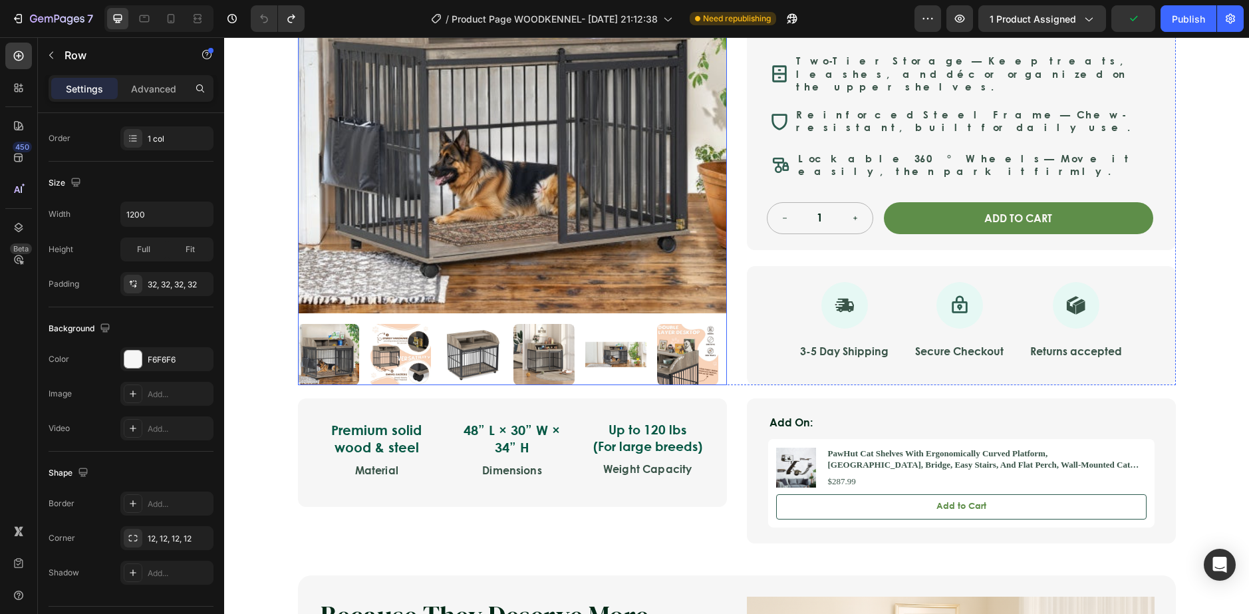
scroll to position [385, 0]
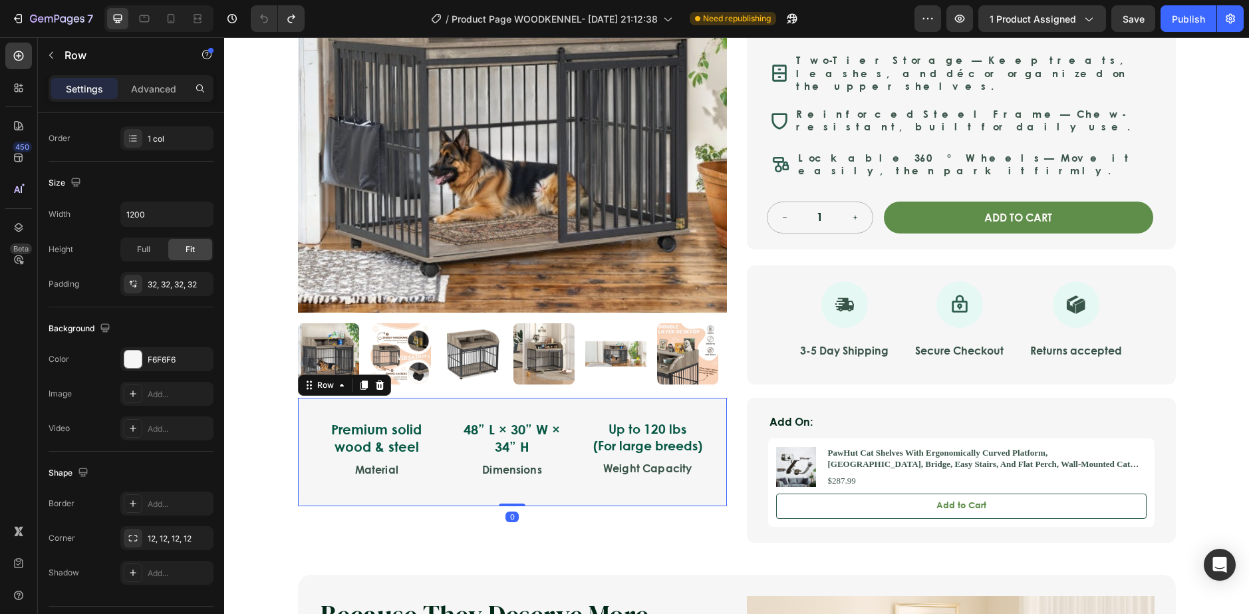
click at [561, 442] on div "Premium solid wood & steel Text Block Material Text Block 48” L × 30” W × 34” H…" at bounding box center [512, 452] width 429 height 108
click at [1198, 21] on div "Publish" at bounding box center [1188, 19] width 33 height 14
click at [285, 283] on div "Product Images Nest & Tail Signature Kennel — Rustic Luxe Product Title Icon Ic…" at bounding box center [737, 52] width 904 height 690
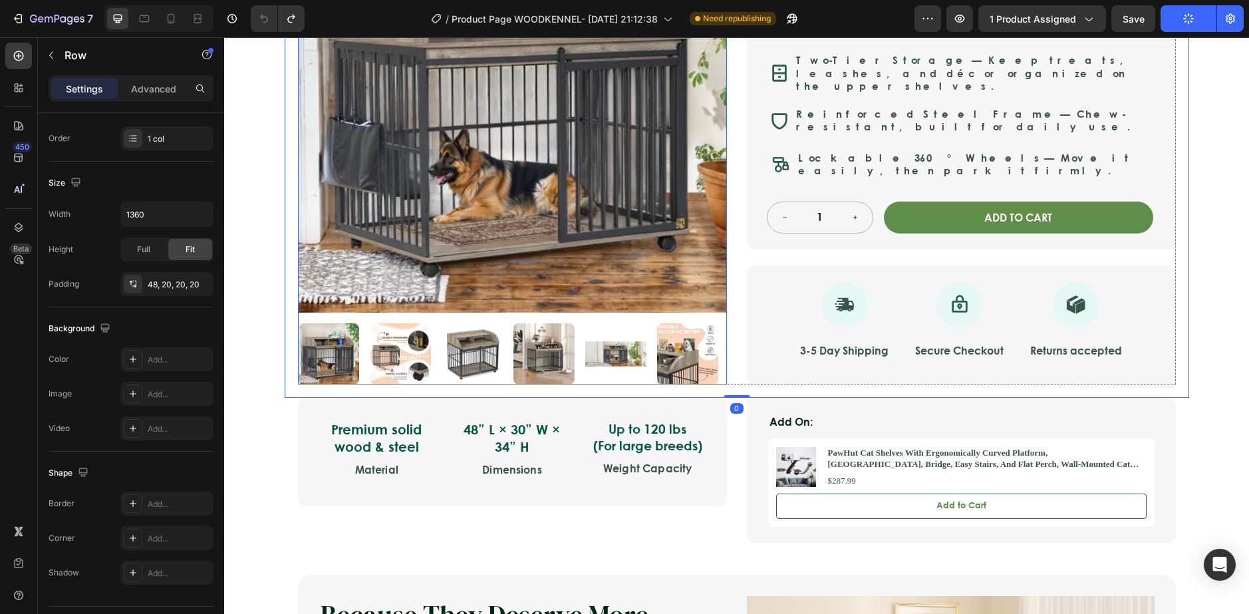
click at [306, 324] on img at bounding box center [328, 353] width 61 height 61
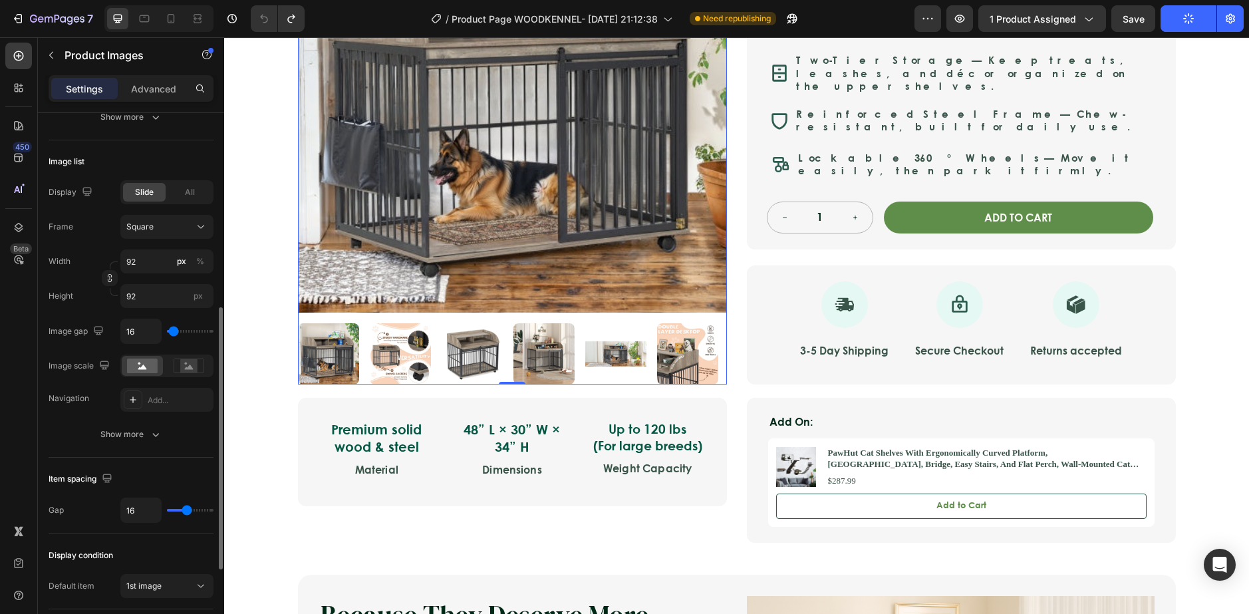
scroll to position [568, 0]
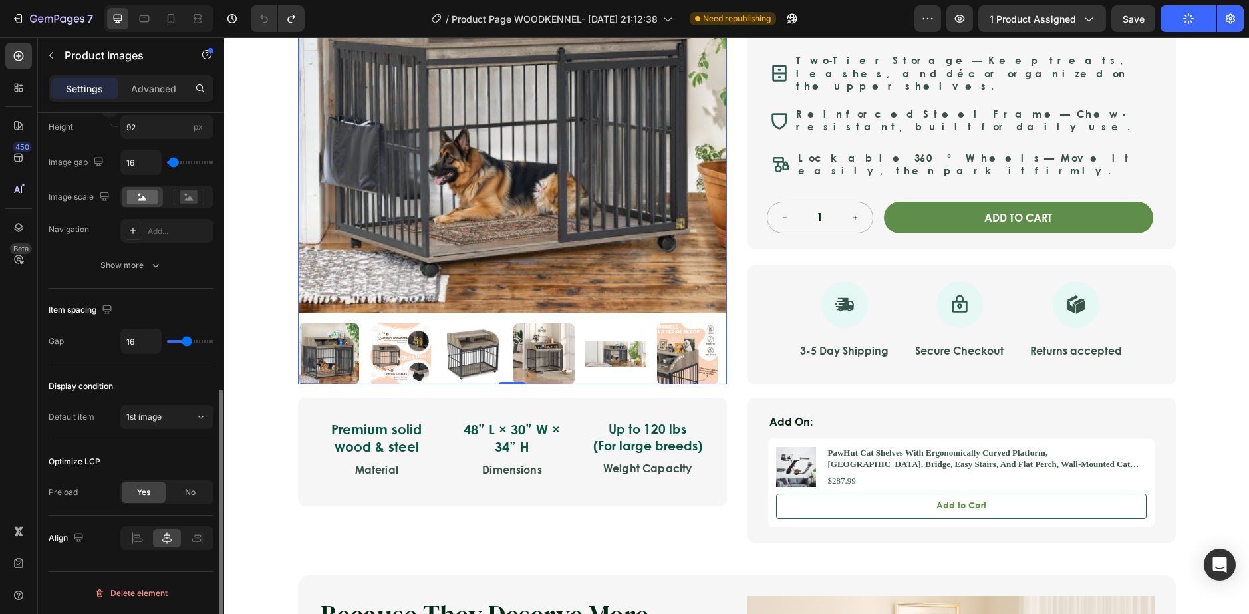
type input "10"
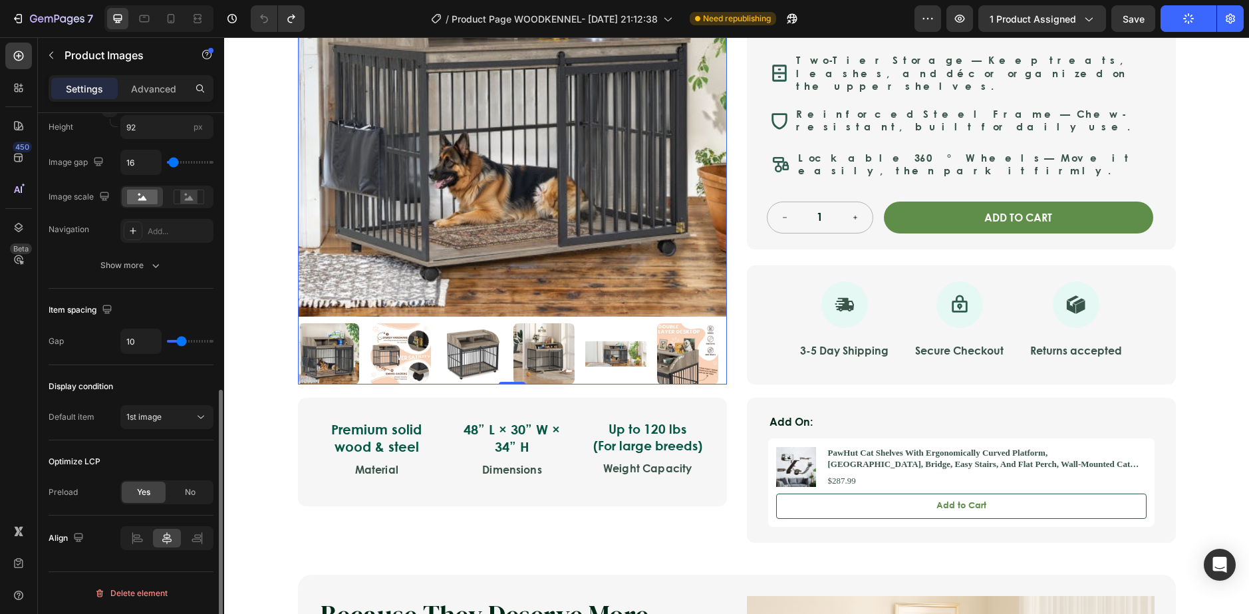
type input "8"
type input "7"
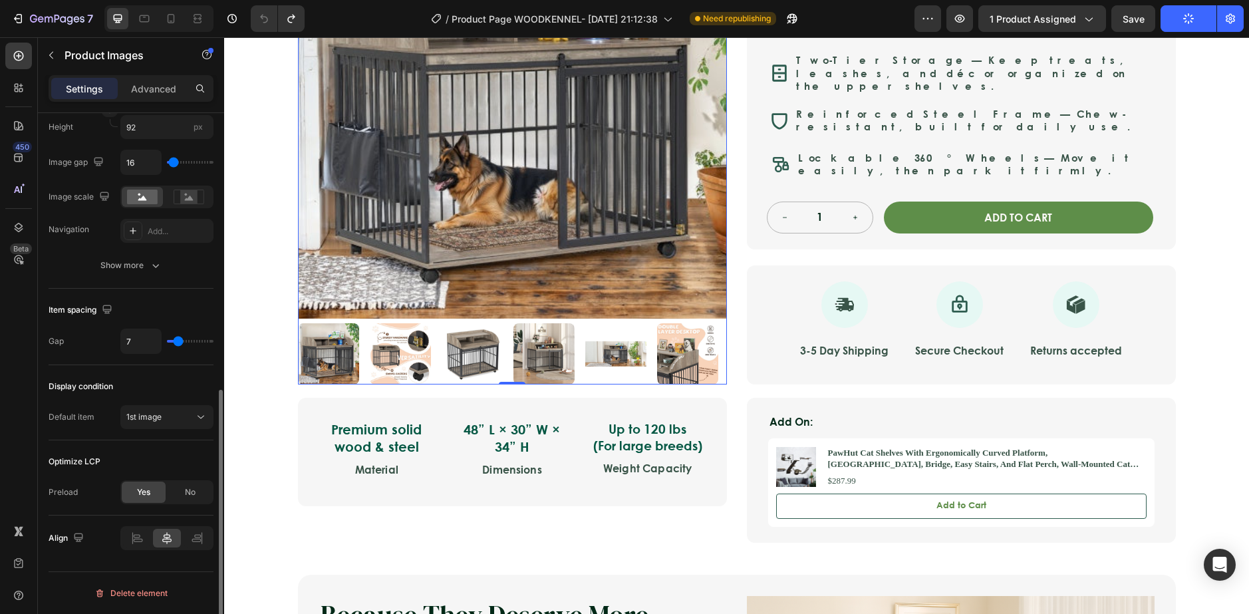
type input "8"
type input "15"
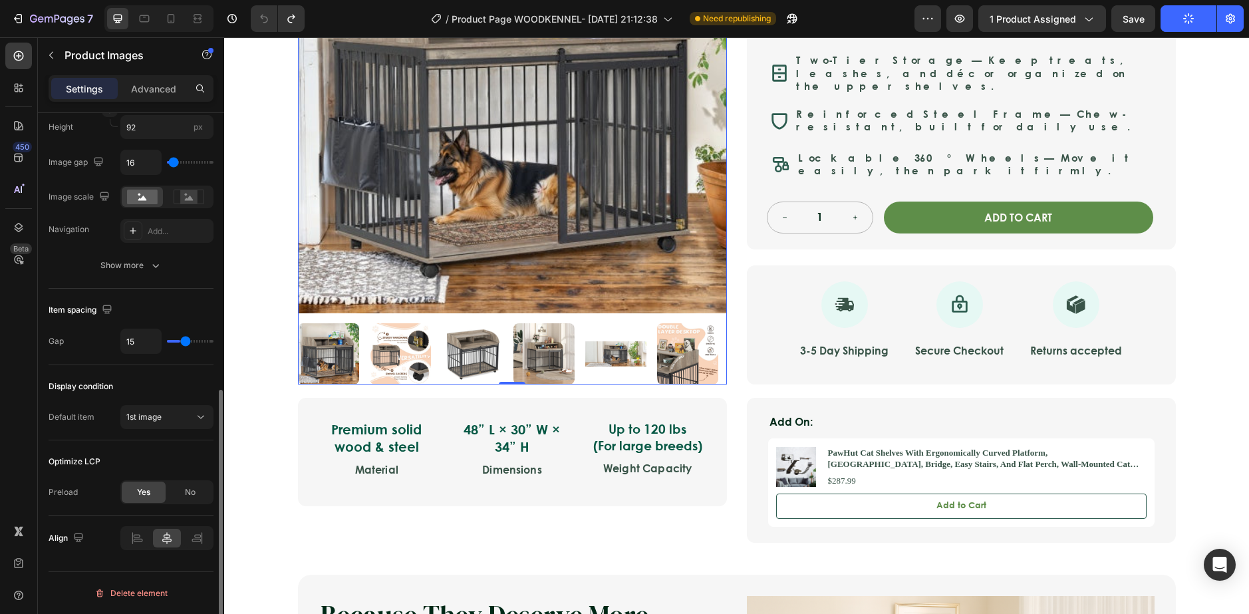
type input "17"
drag, startPoint x: 180, startPoint y: 339, endPoint x: 188, endPoint y: 339, distance: 7.3
type input "17"
click at [188, 340] on input "range" at bounding box center [190, 341] width 47 height 3
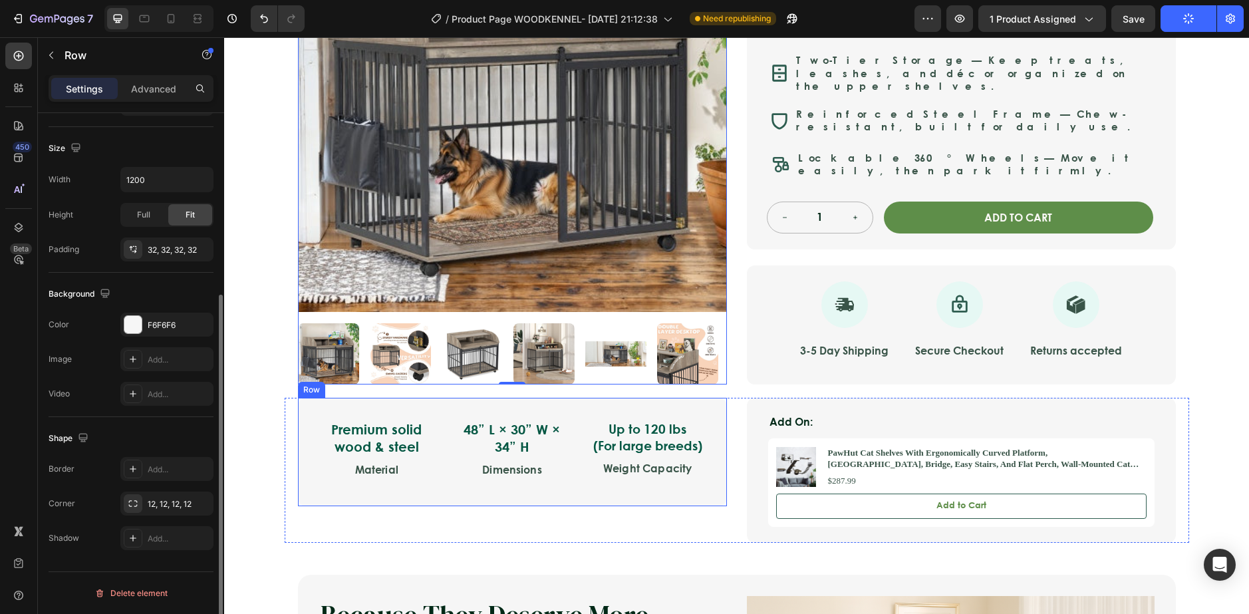
click at [382, 398] on div "Premium solid wood & steel Text Block Material Text Block 48” L × 30” W × 34” H…" at bounding box center [512, 452] width 429 height 108
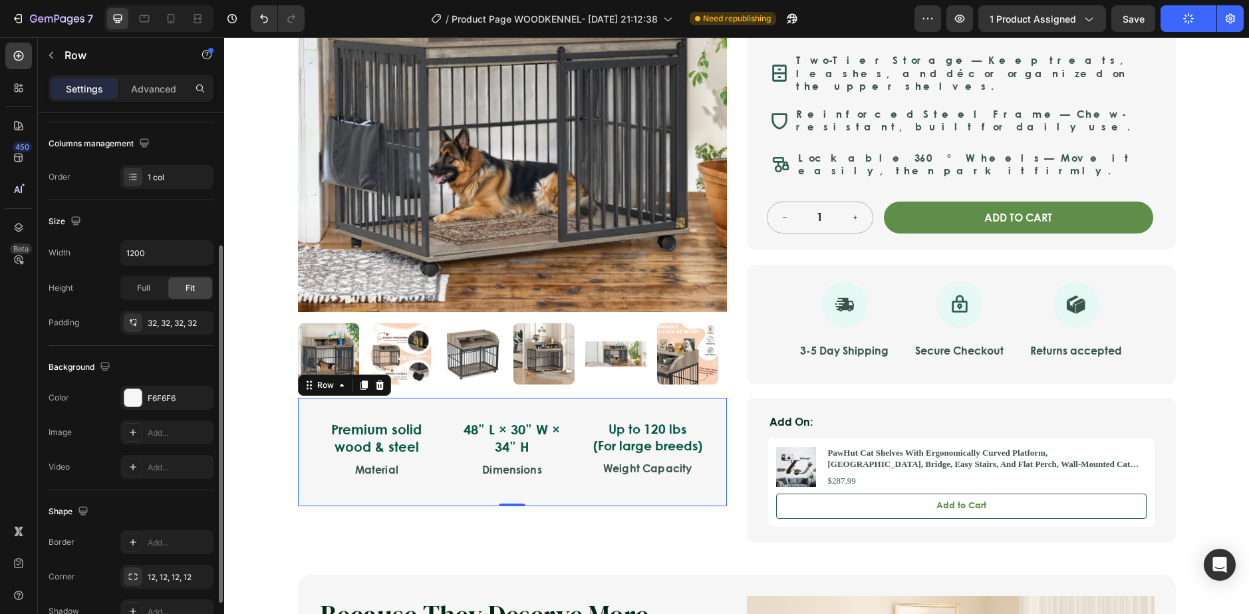
scroll to position [273, 0]
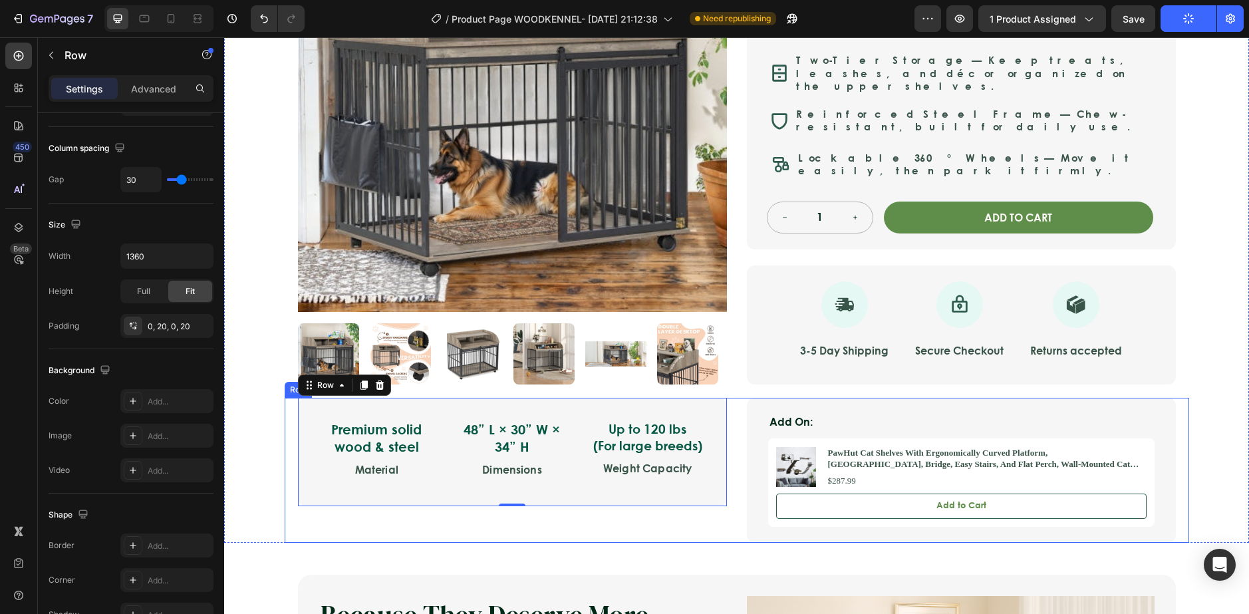
click at [644, 490] on div "Premium solid wood & steel Text Block Material Text Block 48” L × 30” W × 34” H…" at bounding box center [512, 470] width 429 height 145
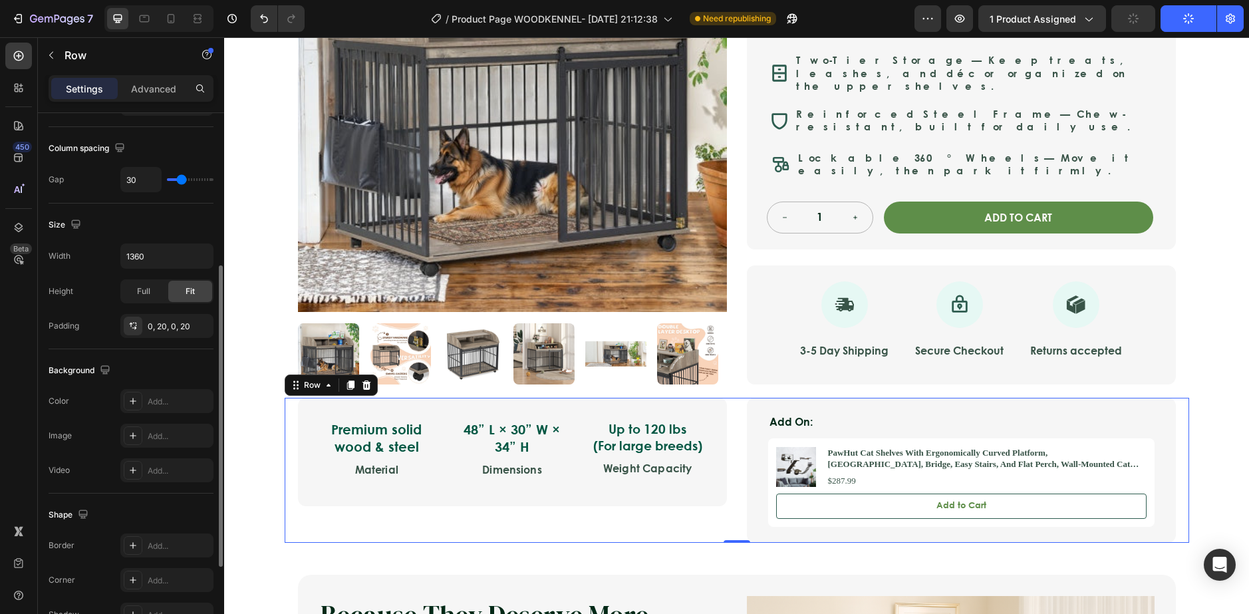
type input "34"
click at [182, 178] on input "range" at bounding box center [190, 179] width 47 height 3
click at [152, 176] on input "34" at bounding box center [141, 180] width 40 height 24
type input "0"
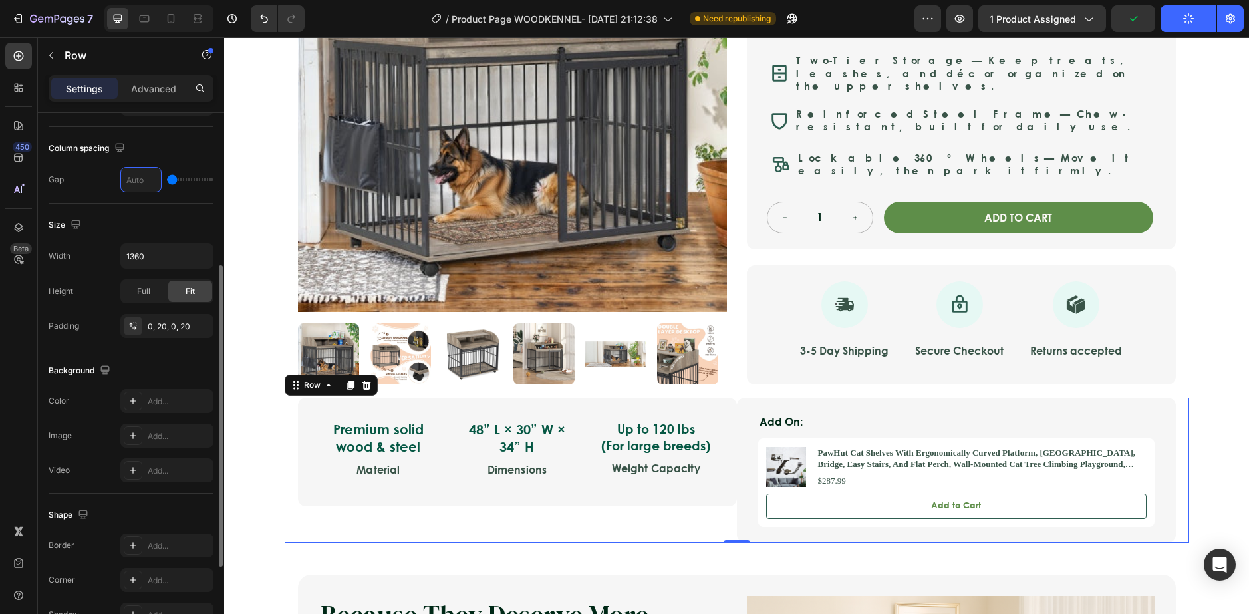
type input "3"
type input "30"
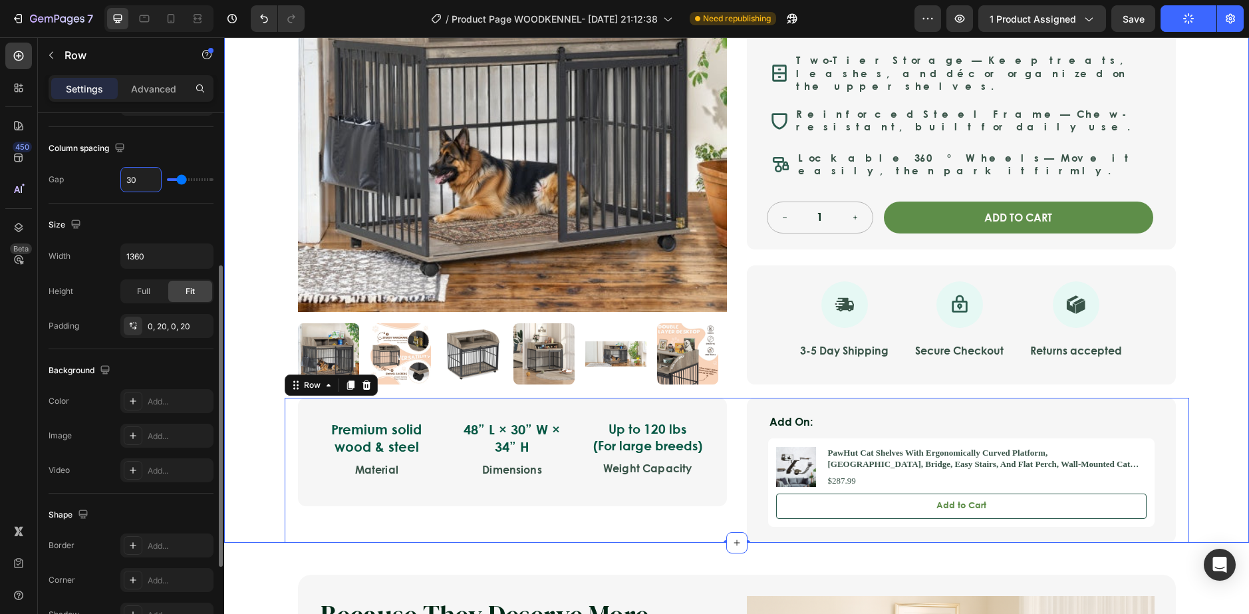
scroll to position [73, 0]
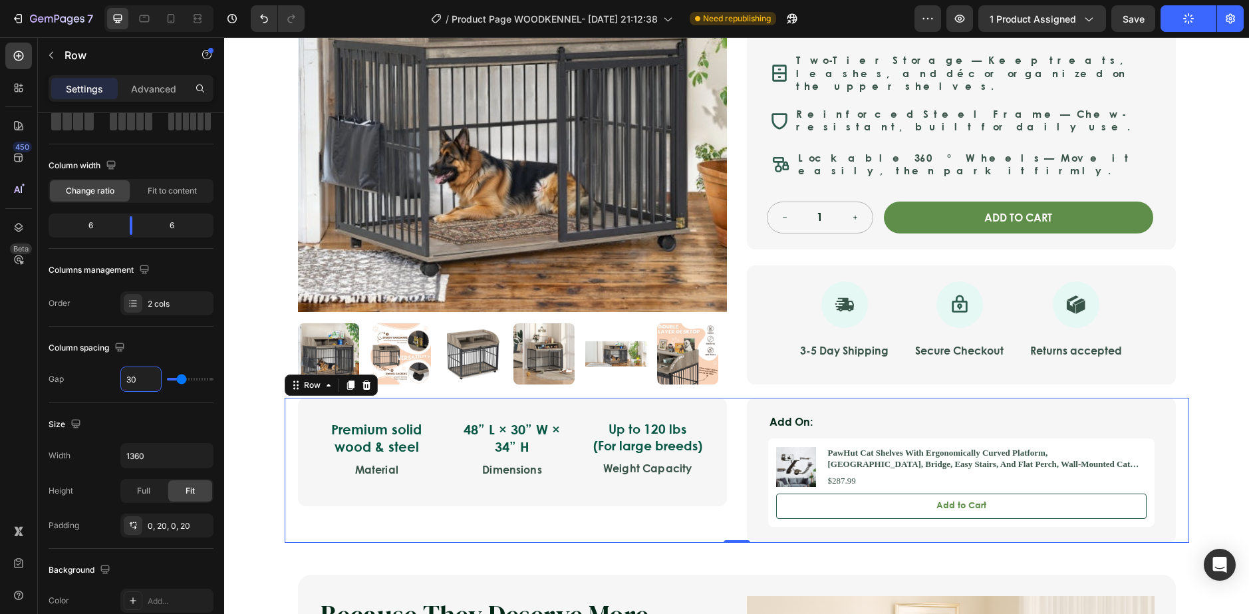
type input "30"
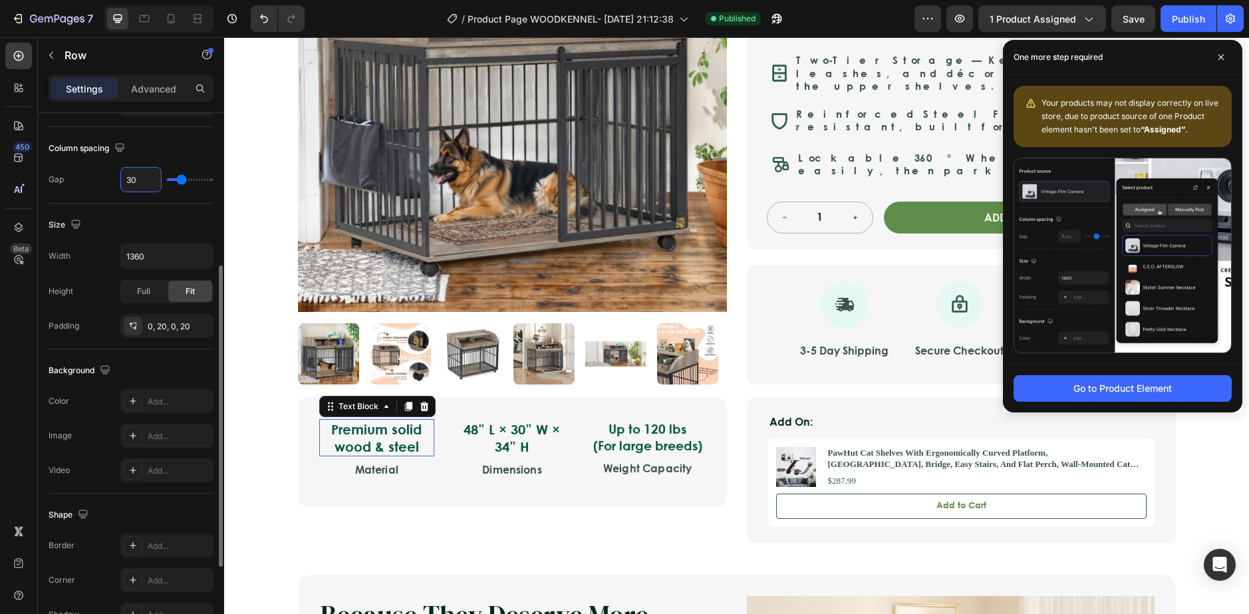
scroll to position [0, 0]
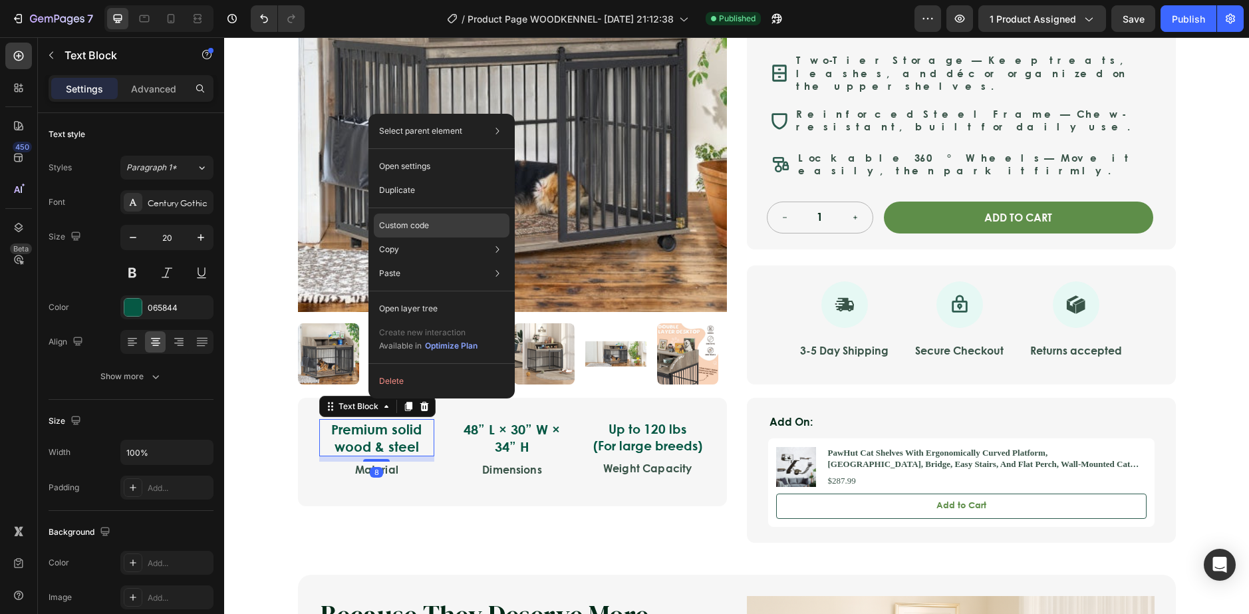
click at [401, 227] on p "Custom code" at bounding box center [404, 225] width 50 height 12
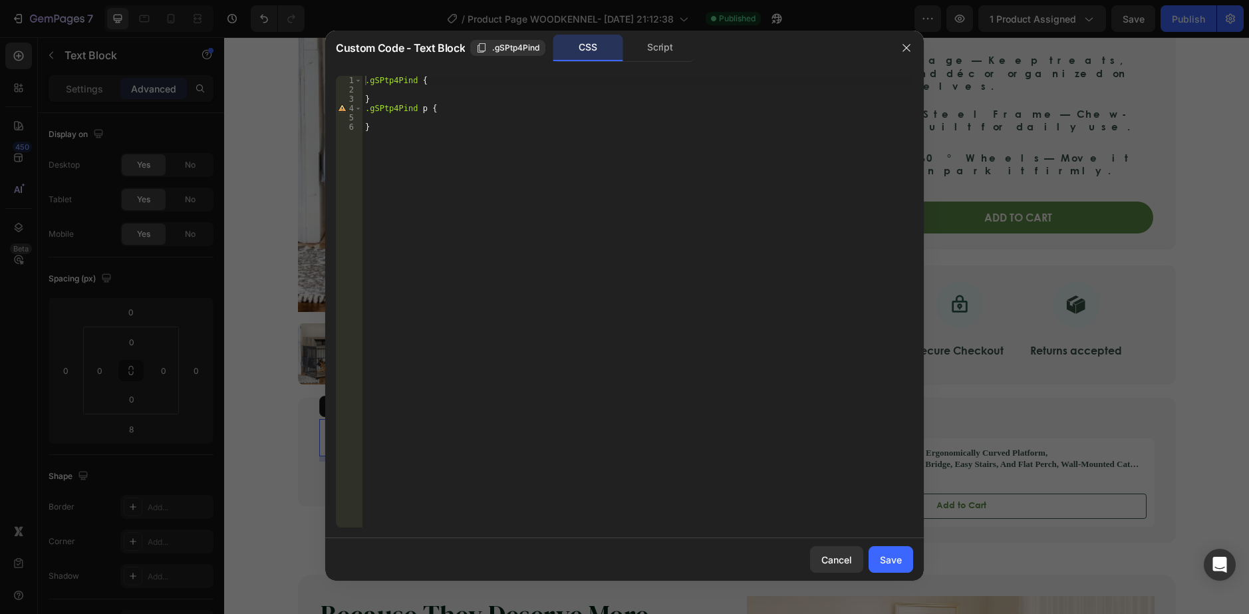
click at [444, 84] on div ".gSPtp4Pind { } .gSPtp4Pind p { }" at bounding box center [637, 311] width 551 height 470
paste textarea "}"
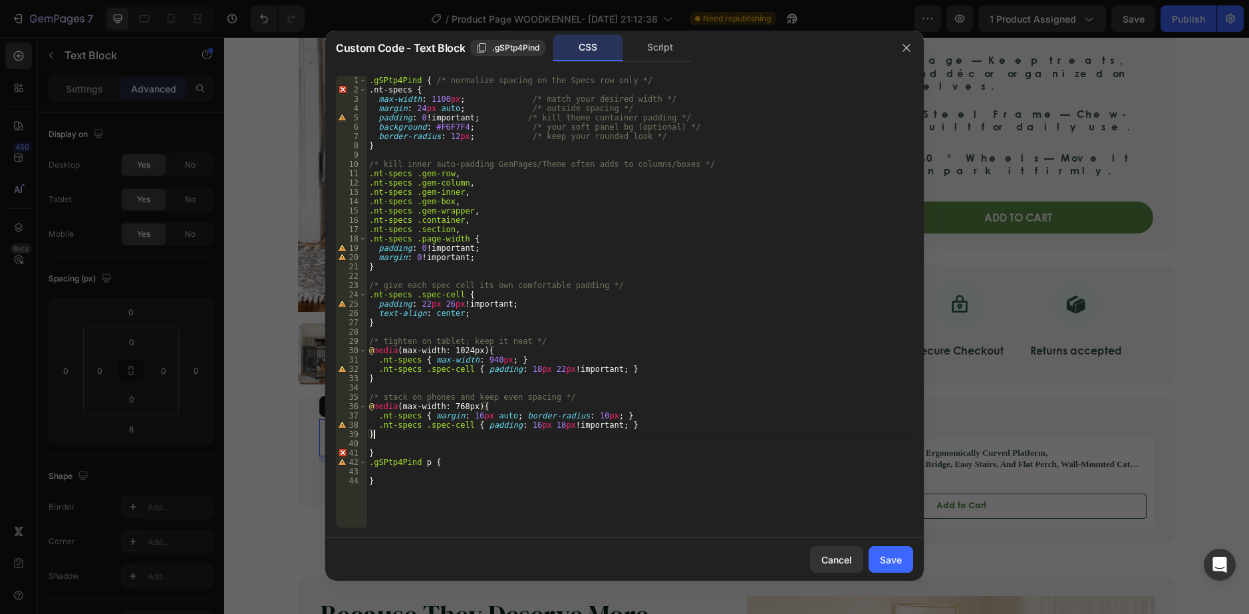
click at [390, 290] on div ".gSPtp4Pind { /* normalize spacing on the Specs row only */ .nt-specs { max-wid…" at bounding box center [639, 311] width 547 height 470
click at [389, 298] on div ".gSPtp4Pind { /* normalize spacing on the Specs row only */ .nt-specs { max-wid…" at bounding box center [639, 311] width 547 height 470
click at [630, 121] on div ".gSPtp4Pind { /* normalize spacing on the Specs row only */ .nt-specs { max-wid…" at bounding box center [639, 311] width 547 height 470
type textarea "padding: 0 !important; /* kill theme container padding */"
